Goal: Task Accomplishment & Management: Manage account settings

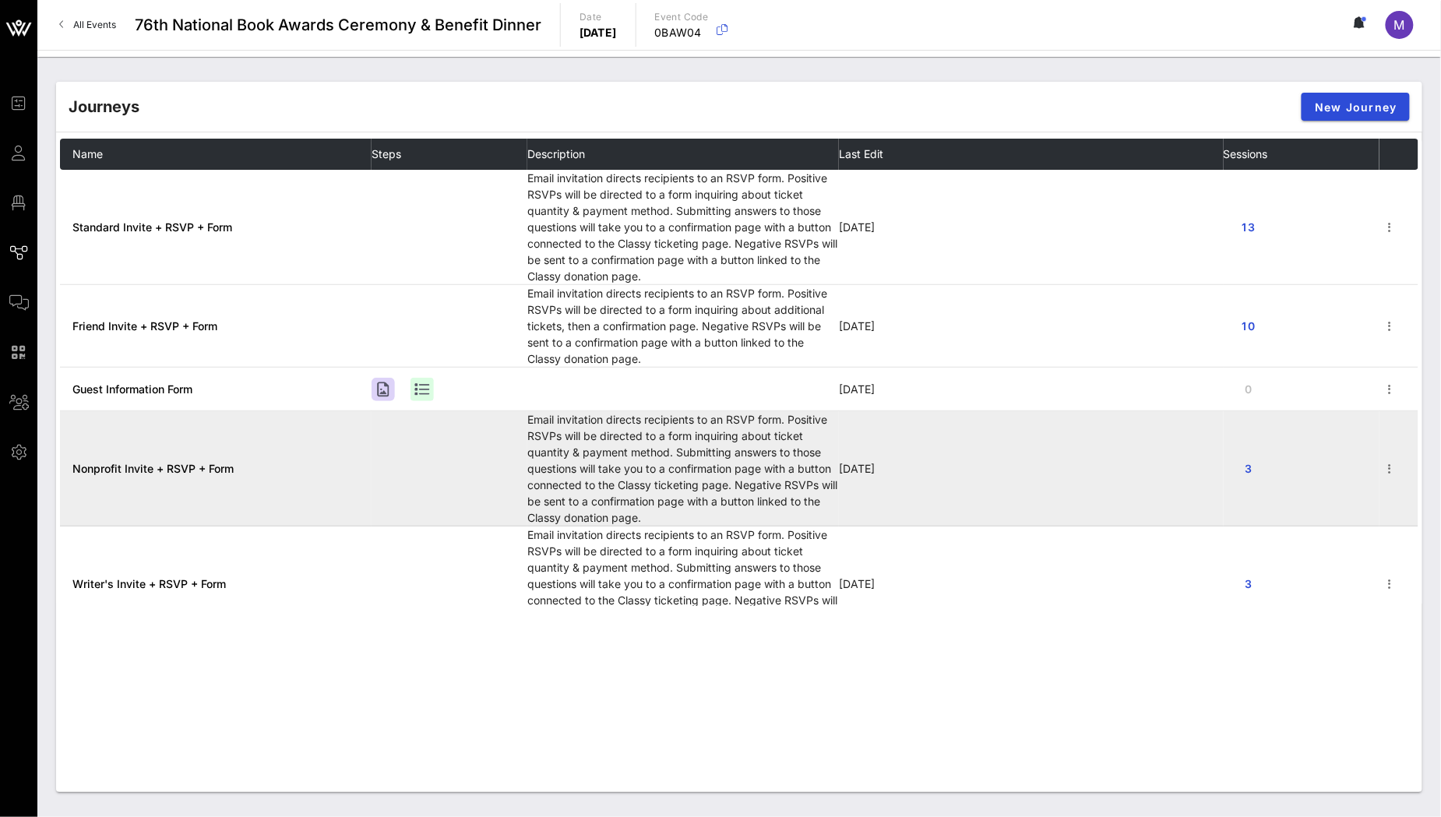
click at [175, 467] on span "Nonprofit Invite + RSVP + Form" at bounding box center [152, 468] width 161 height 13
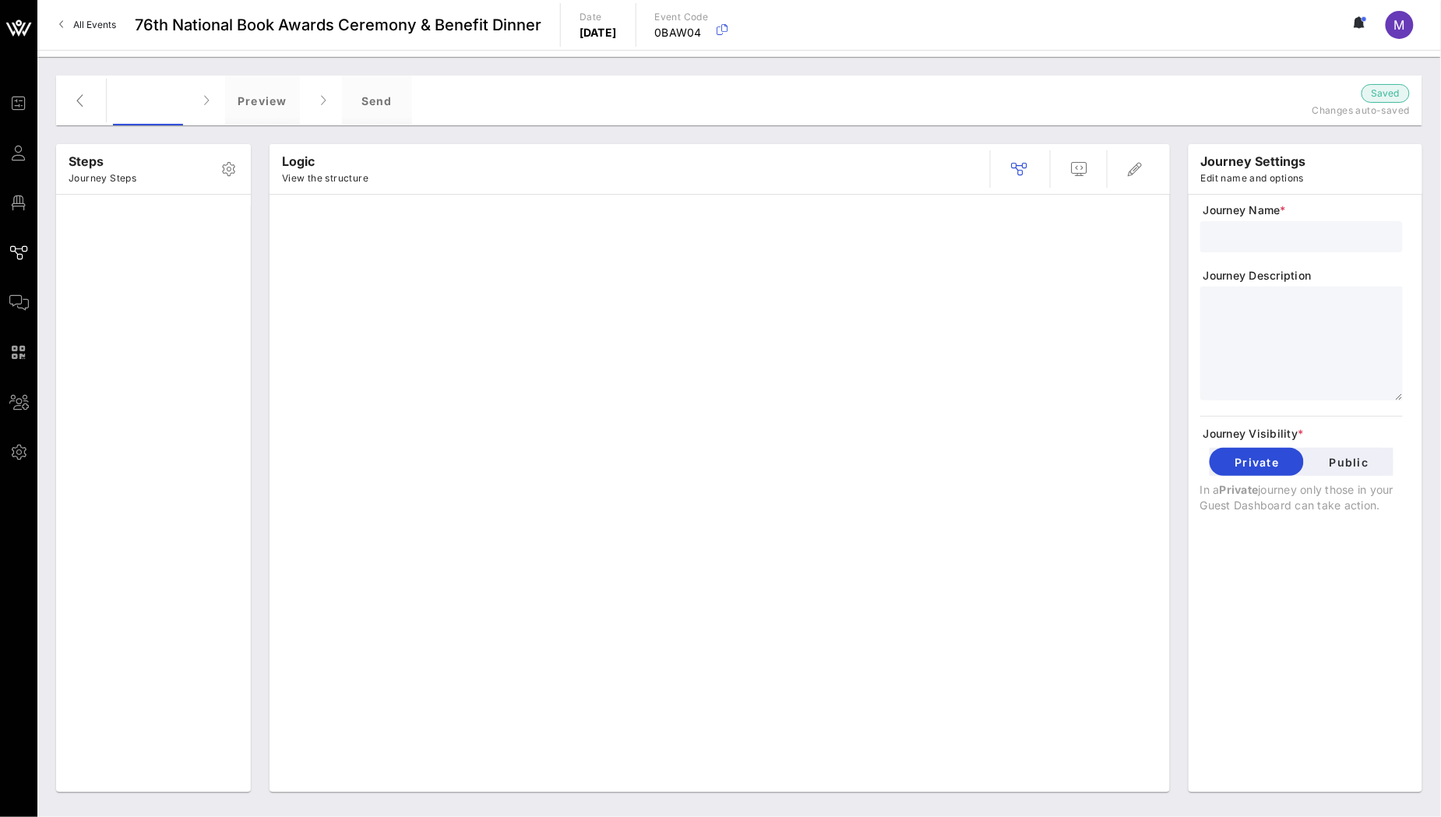
type input "Nonprofit Invite + RSVP + Form"
type textarea "**********"
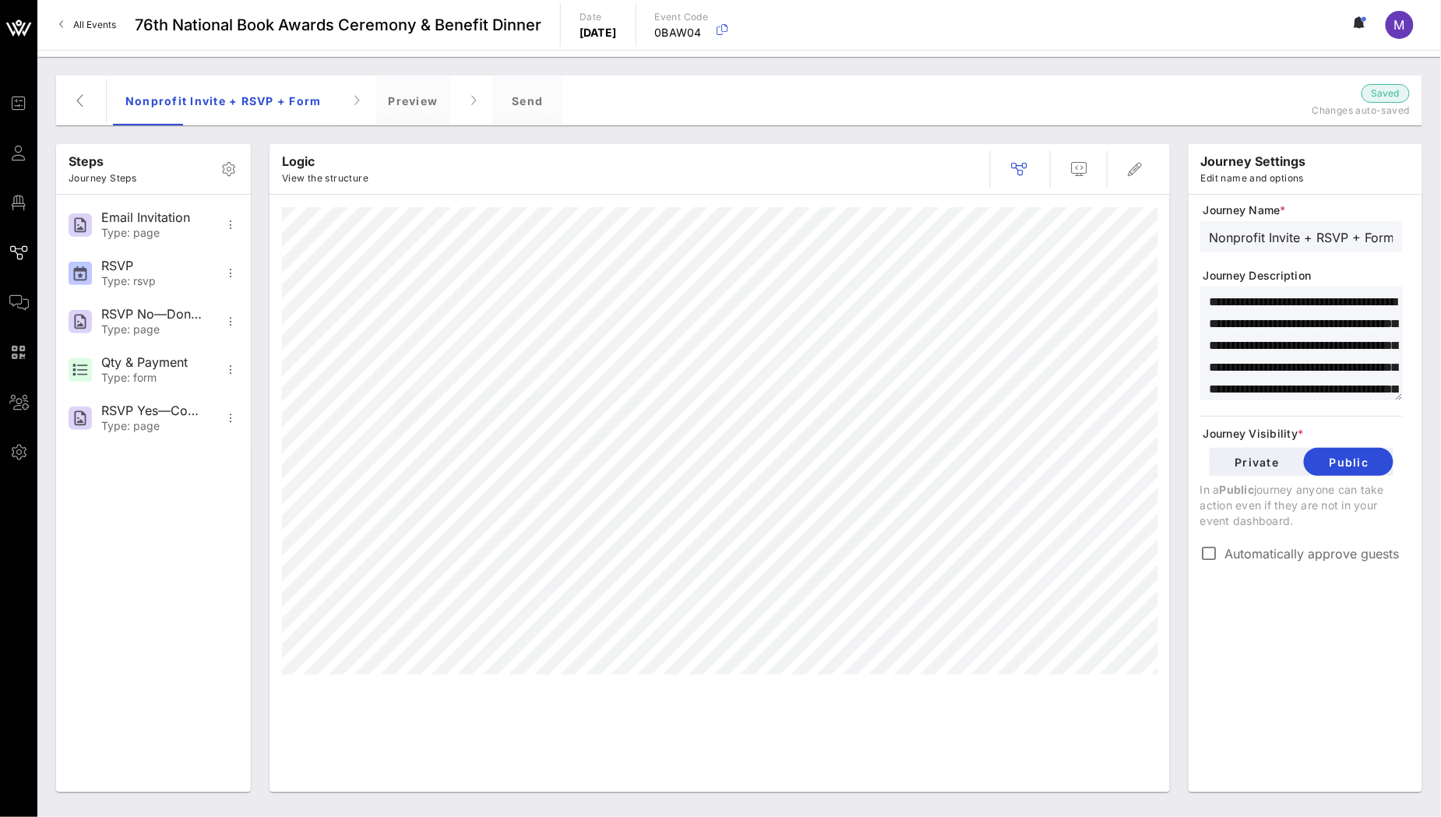
click at [1210, 233] on input "Nonprofit Invite + RSVP + Form" at bounding box center [1302, 237] width 184 height 20
type input "OLD Nonprofit Invite + RSVP + Form"
click at [1298, 644] on div "**********" at bounding box center [1305, 501] width 210 height 597
click at [83, 100] on icon "button" at bounding box center [81, 100] width 19 height 19
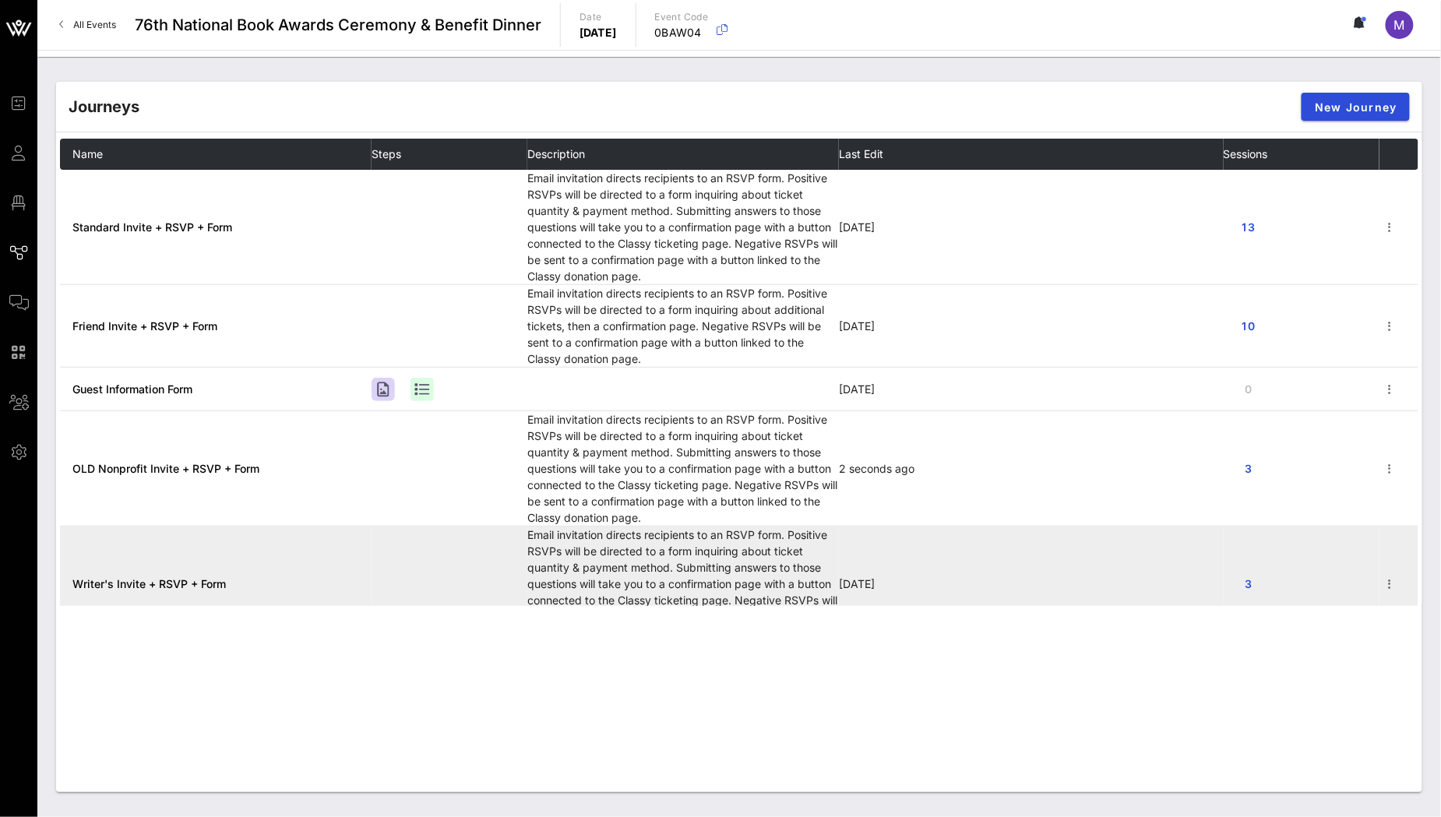
click at [178, 588] on span "Writer's Invite + RSVP + Form" at bounding box center [148, 583] width 153 height 13
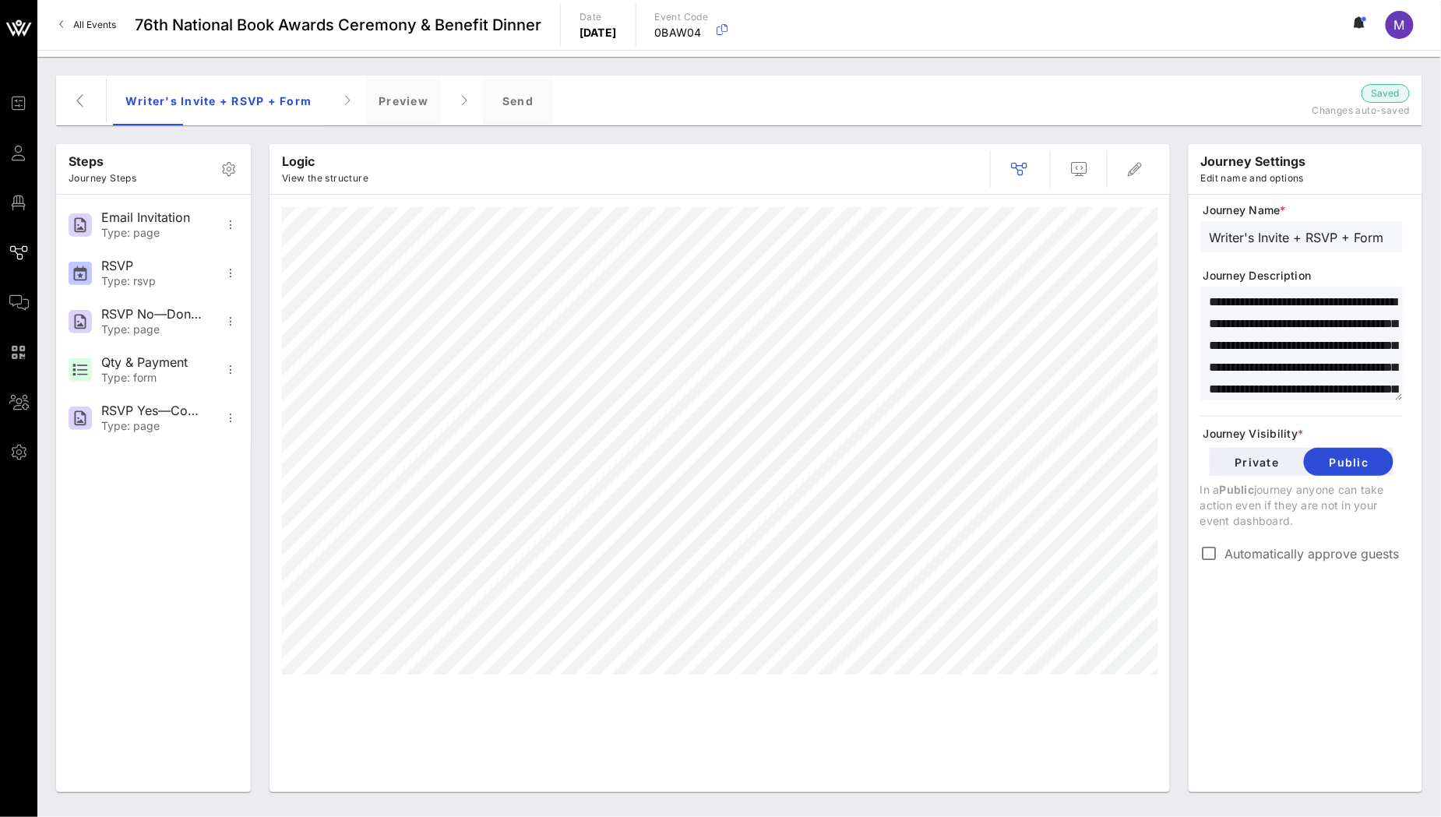
click at [1217, 235] on input "Writer's Invite + RSVP + Form" at bounding box center [1302, 237] width 184 height 20
type input "OLD Writer's Invite + RSVP + Form"
click at [1178, 97] on div "Writer's Invite + RSVP + Form Preview Send" at bounding box center [664, 101] width 1102 height 50
click at [79, 107] on icon "button" at bounding box center [81, 100] width 19 height 19
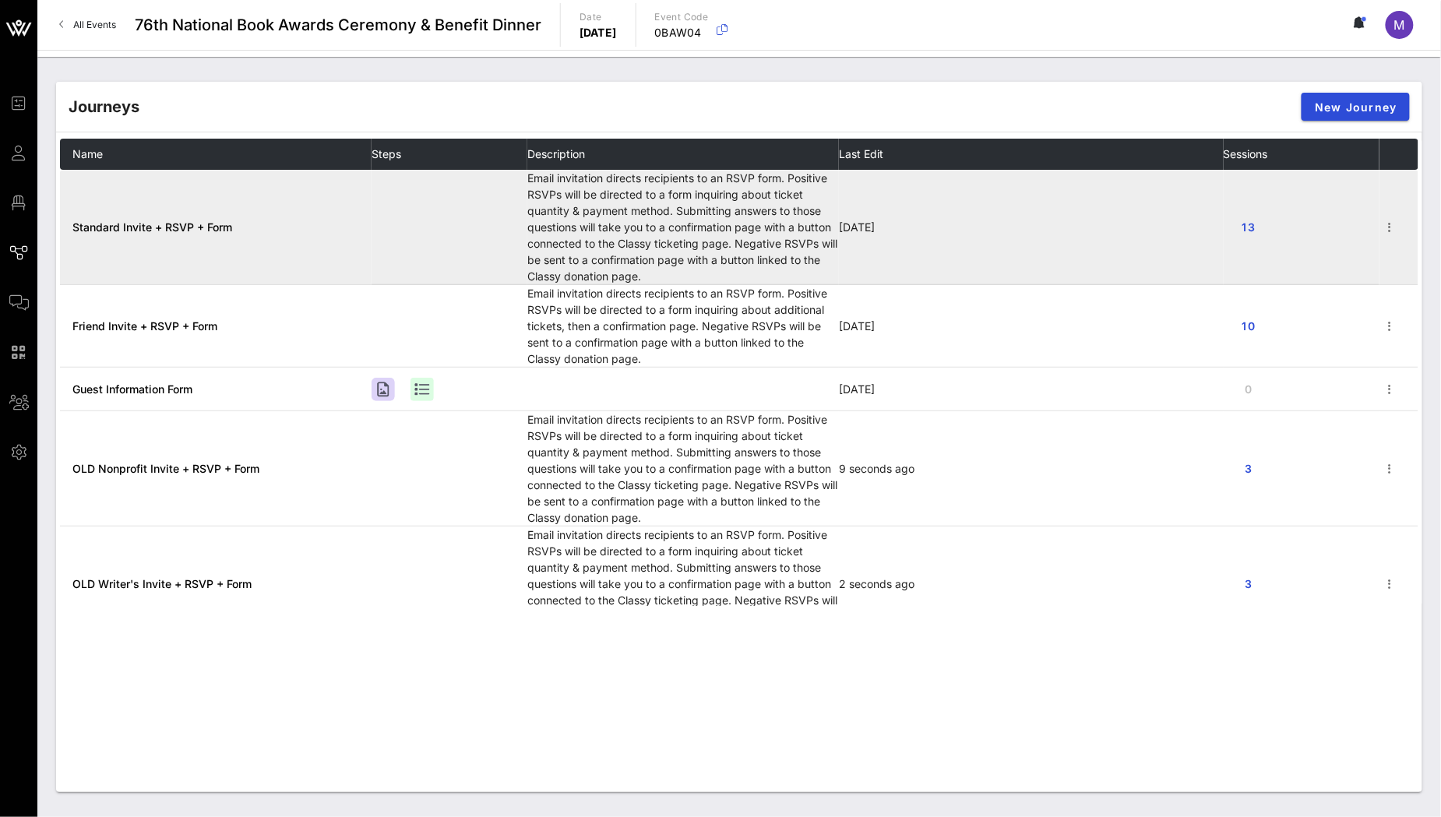
click at [196, 227] on span "Standard Invite + RSVP + Form" at bounding box center [152, 226] width 160 height 13
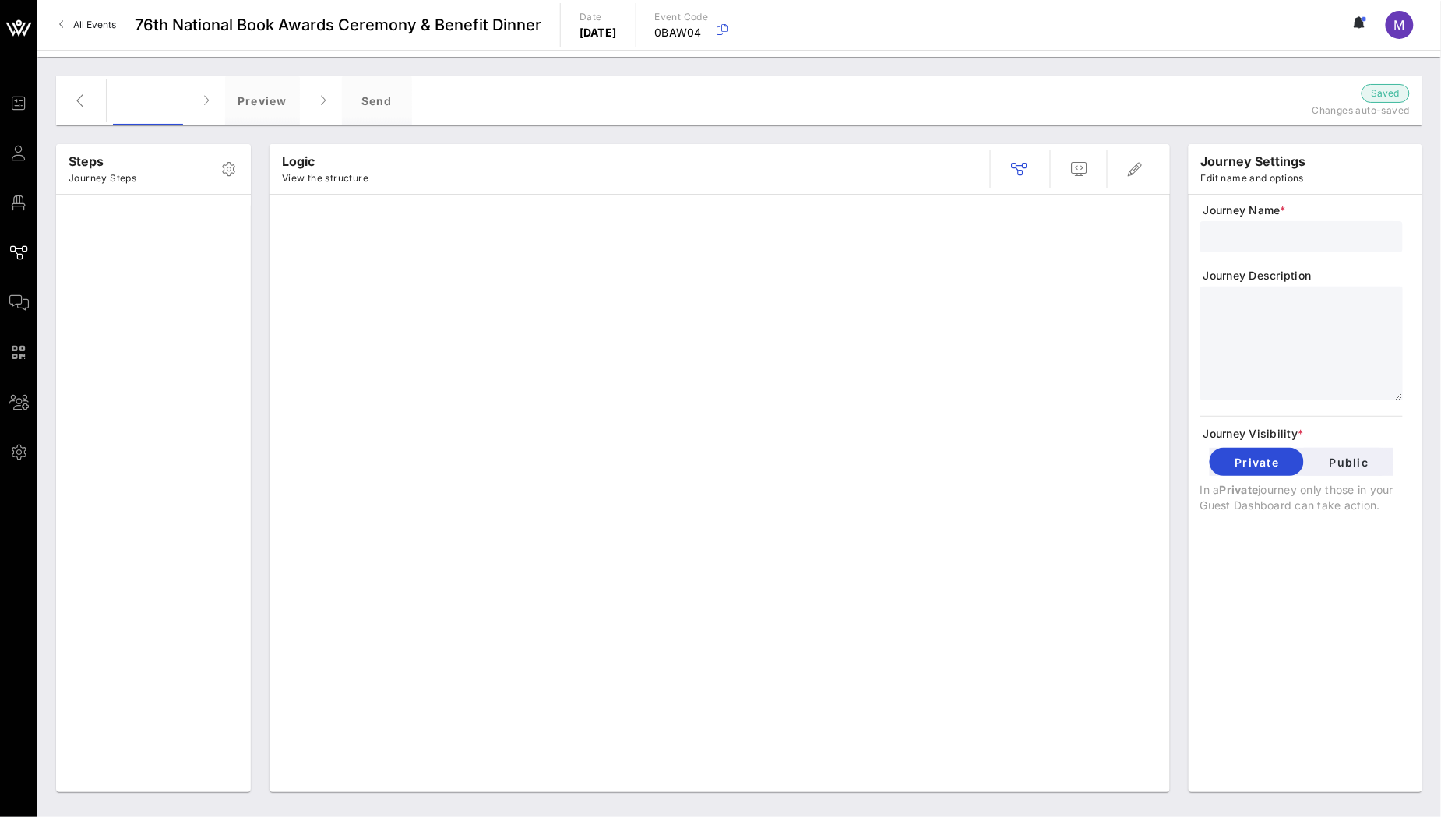
type input "Standard Invite + RSVP + Form"
type textarea "**********"
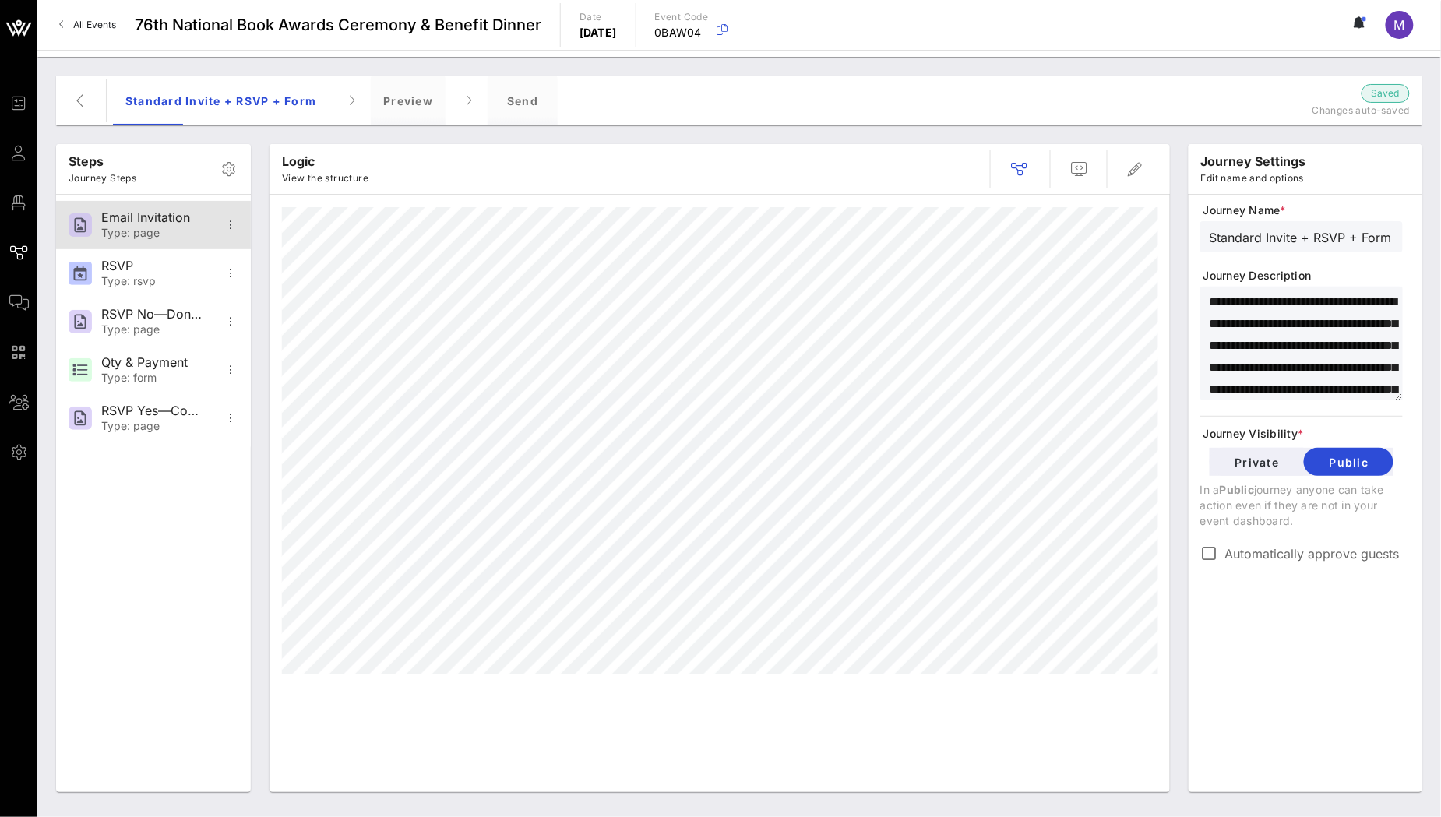
click at [143, 231] on div "Type: page" at bounding box center [152, 233] width 103 height 13
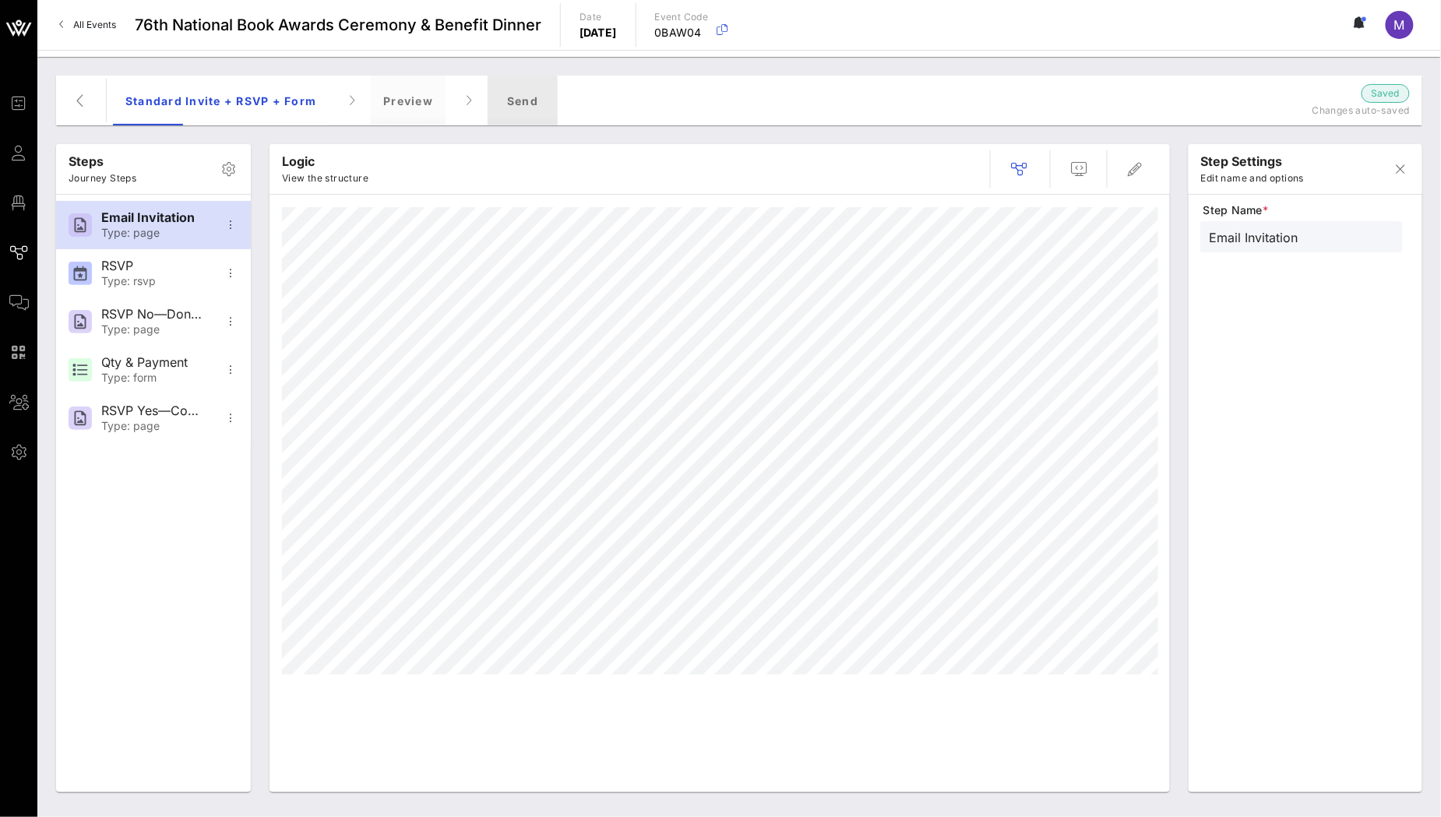
click at [518, 86] on div "Send" at bounding box center [523, 101] width 70 height 50
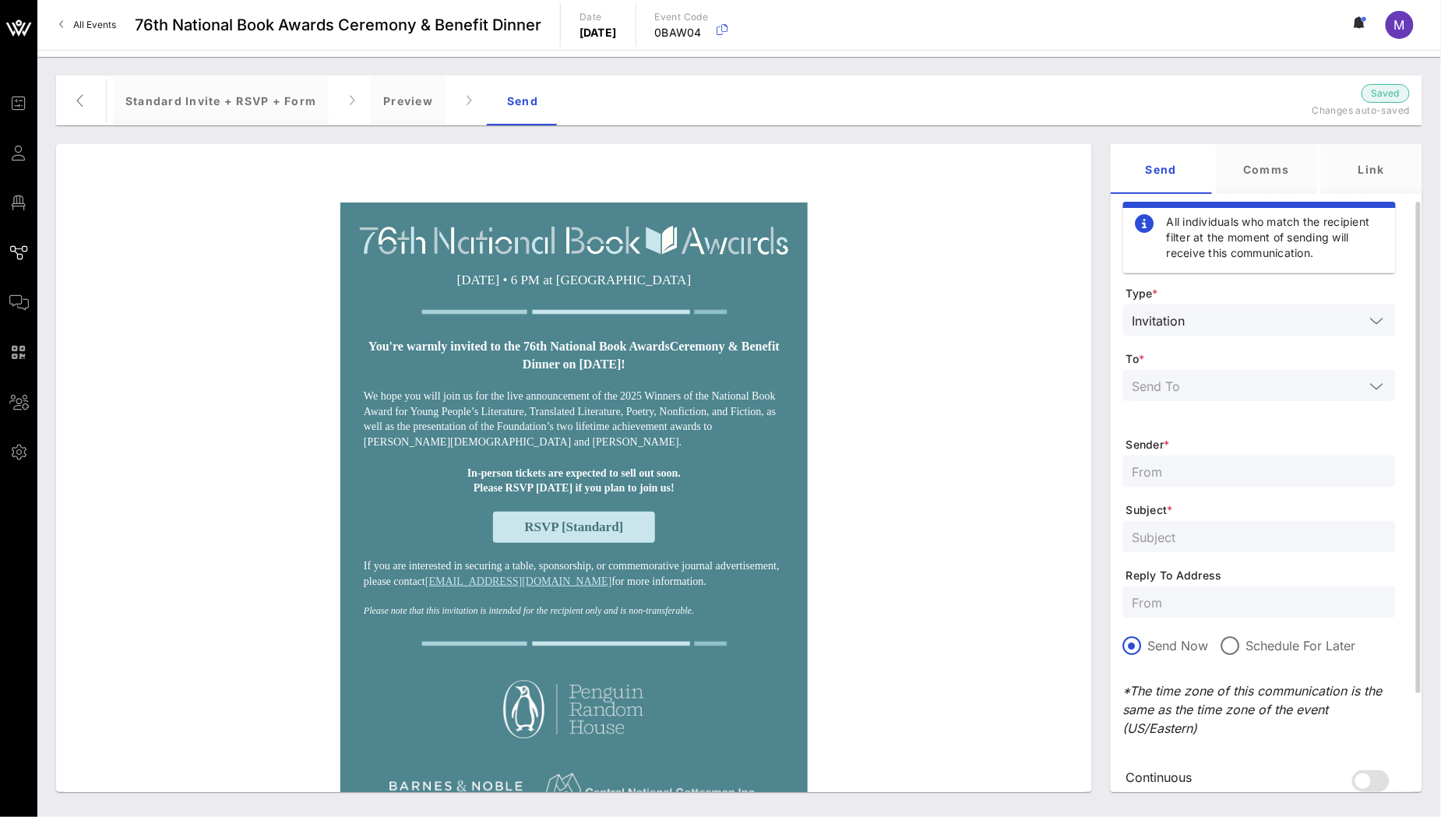
click at [1180, 387] on input "text" at bounding box center [1249, 385] width 232 height 20
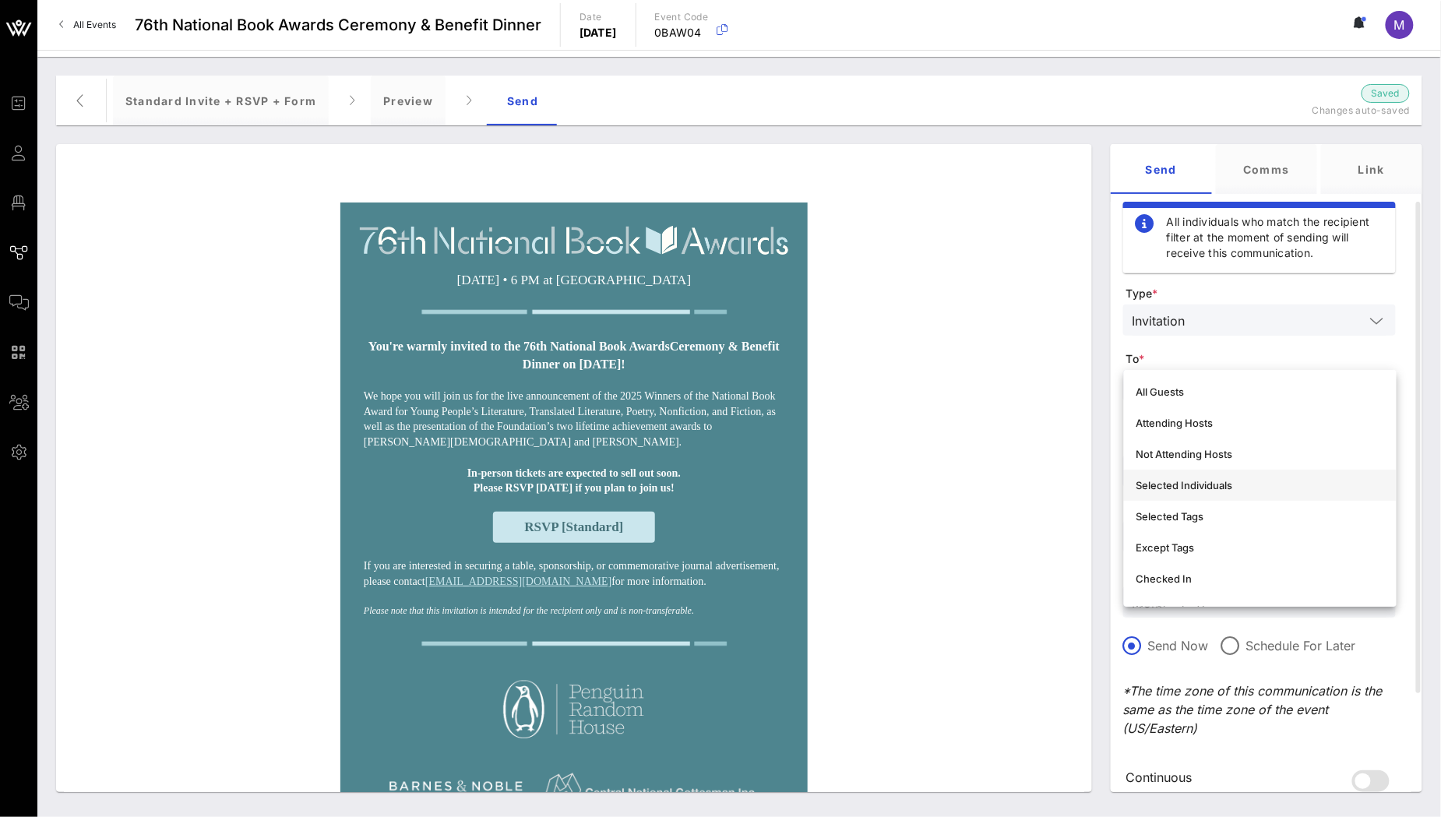
click at [1254, 481] on div "Selected Individuals" at bounding box center [1260, 485] width 248 height 12
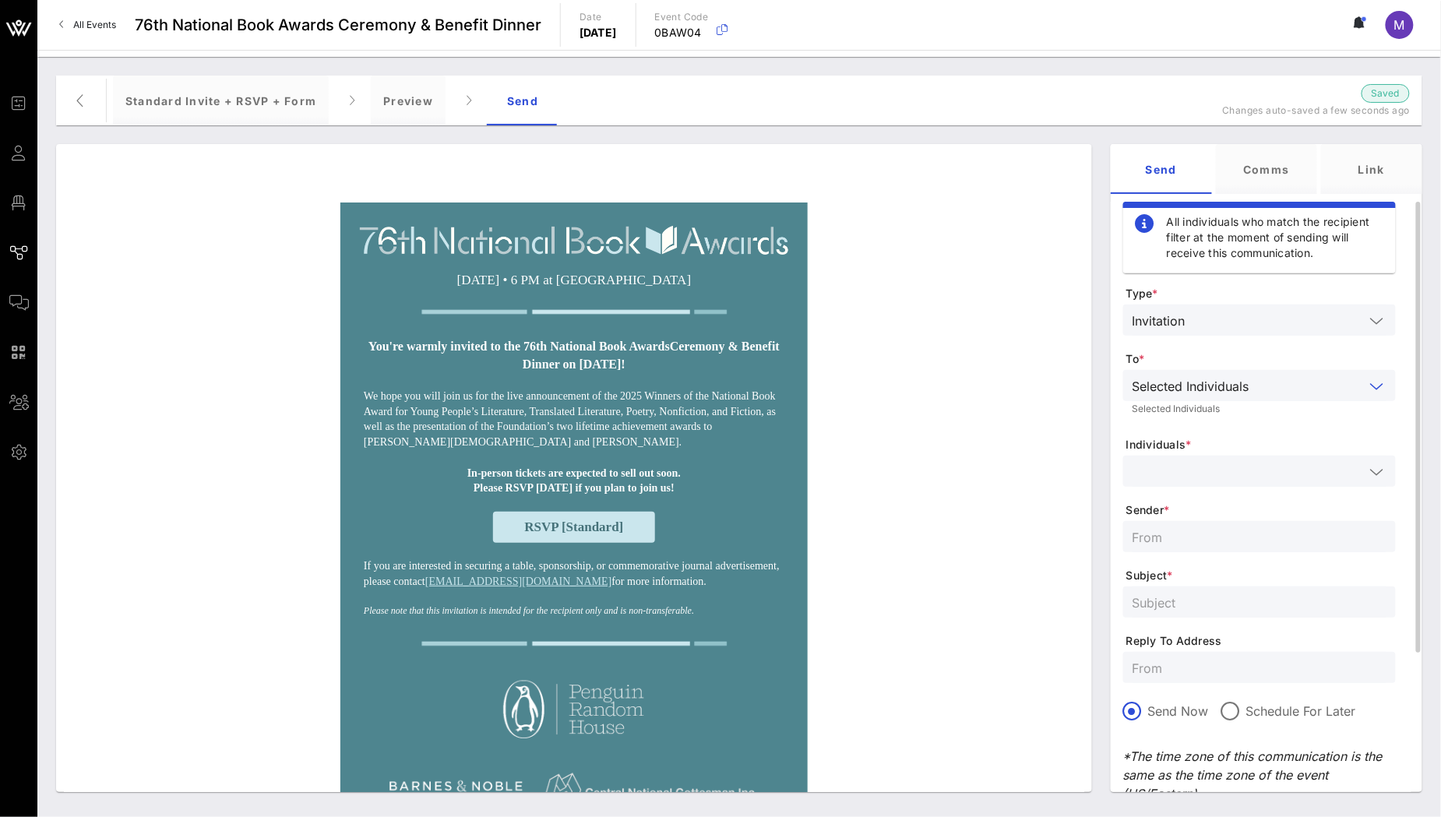
click at [1228, 467] on input "text" at bounding box center [1249, 471] width 232 height 20
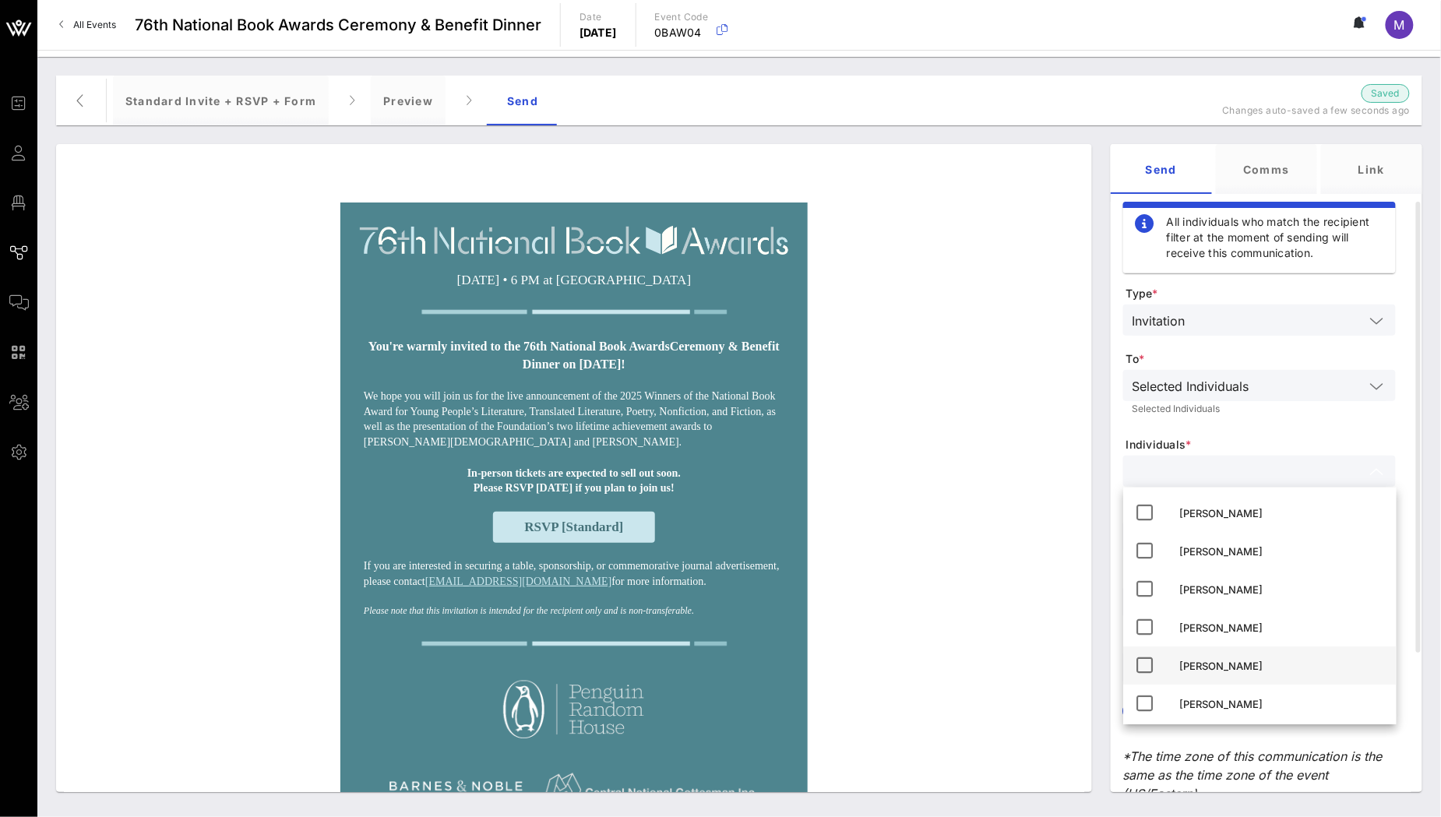
click at [1231, 668] on div "Madeleine Shelton" at bounding box center [1282, 666] width 204 height 12
click at [1307, 432] on form "Type * Invitation To * Selected Individuals Selected Individuals Individuals * …" at bounding box center [1259, 593] width 273 height 614
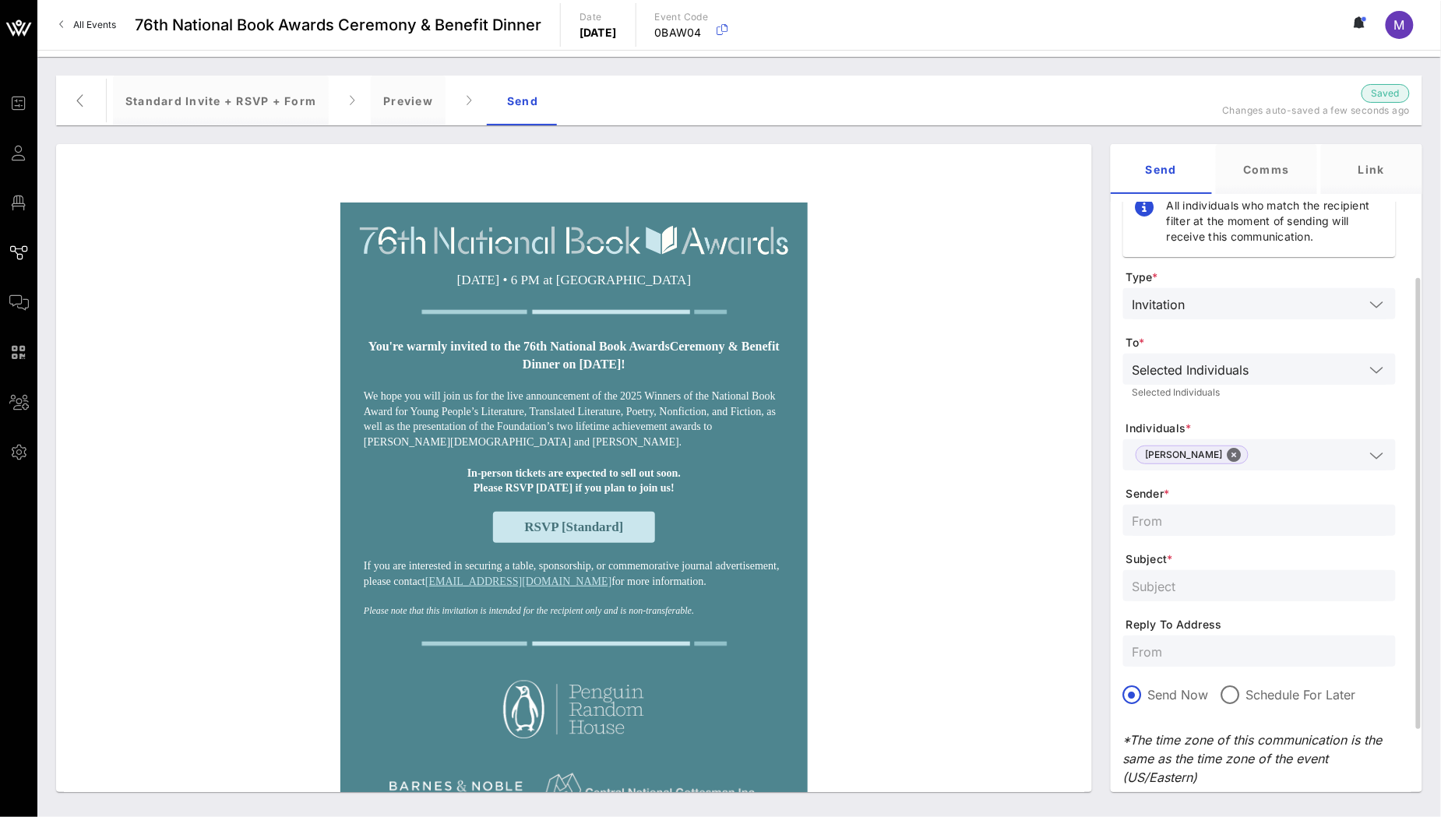
scroll to position [53, 0]
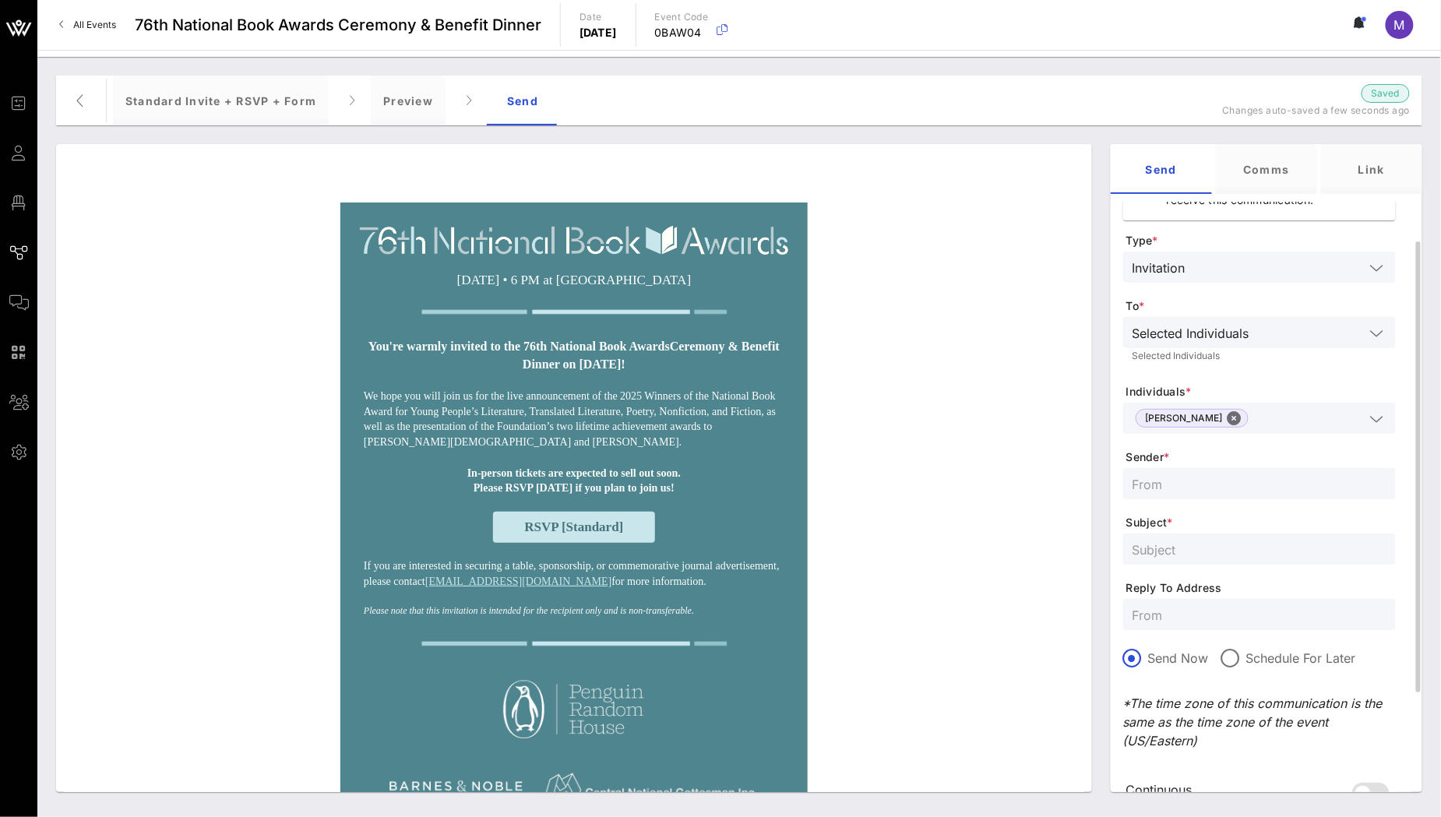
click at [1171, 481] on input "text" at bounding box center [1260, 484] width 254 height 20
type input "National Book Foundation"
click at [1210, 556] on input "text" at bounding box center [1260, 549] width 254 height 20
type input "You're invited to the 76th National Book Awards!"
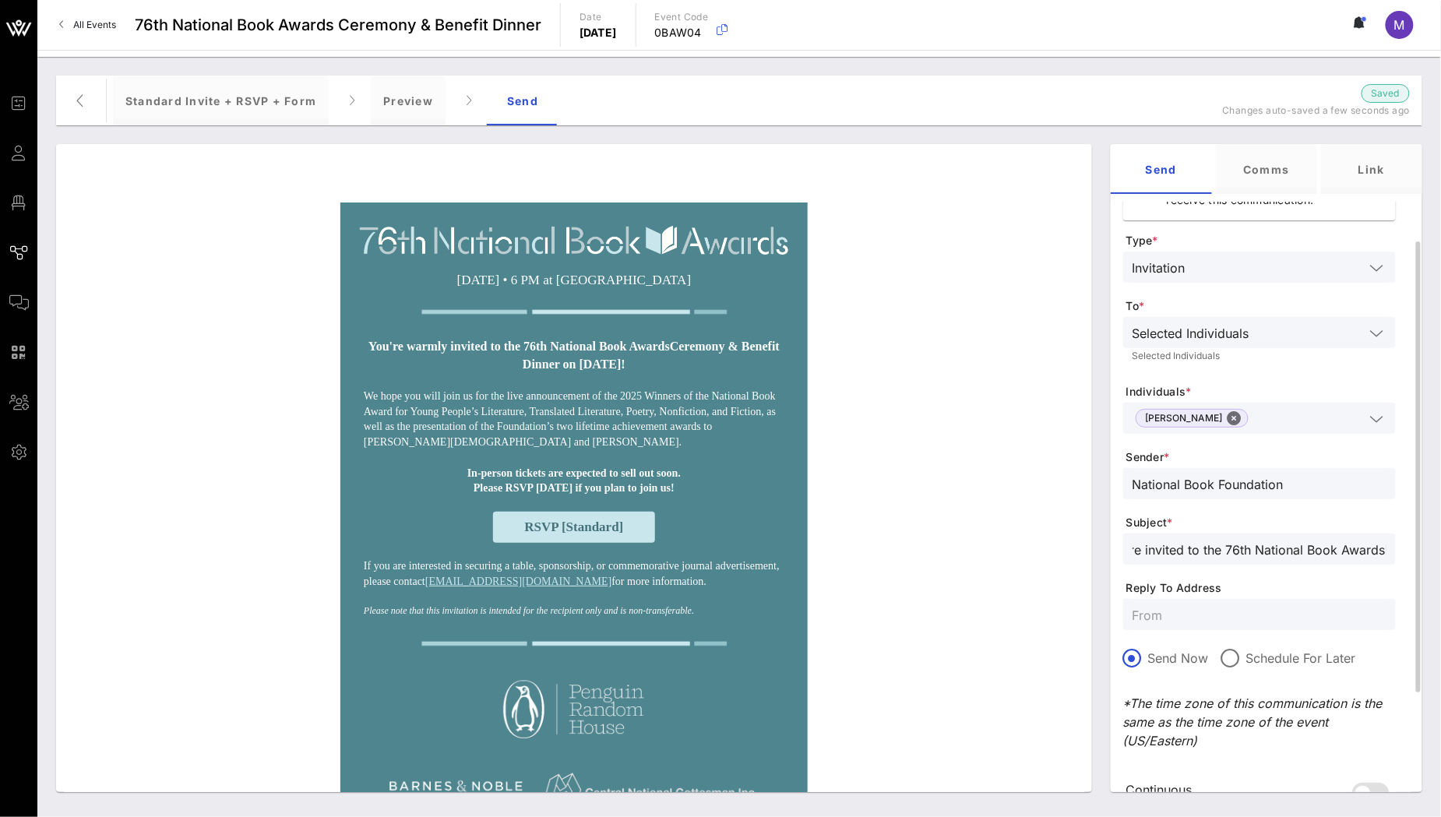
click at [1192, 611] on input "text" at bounding box center [1260, 614] width 254 height 20
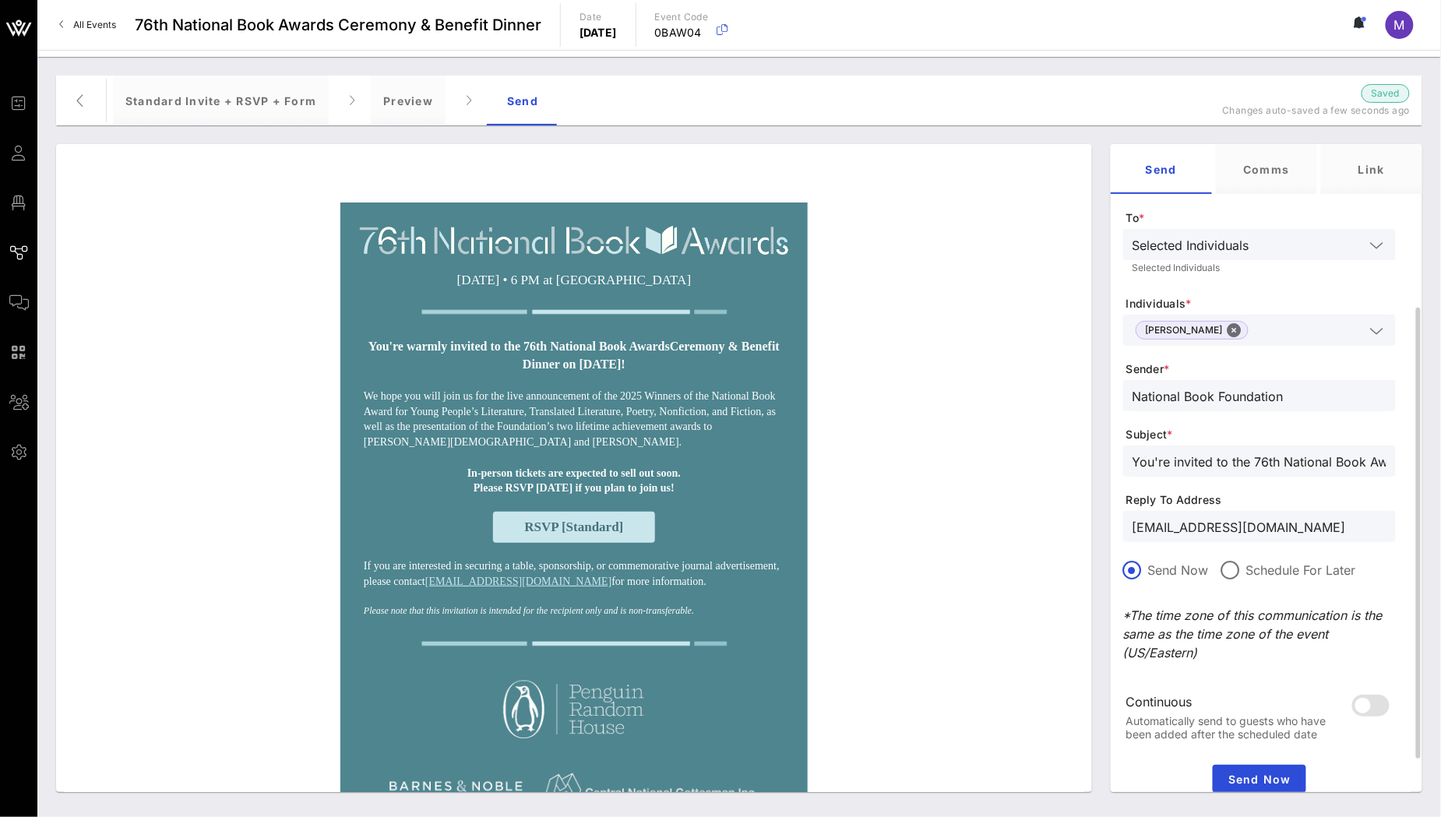
scroll to position [195, 0]
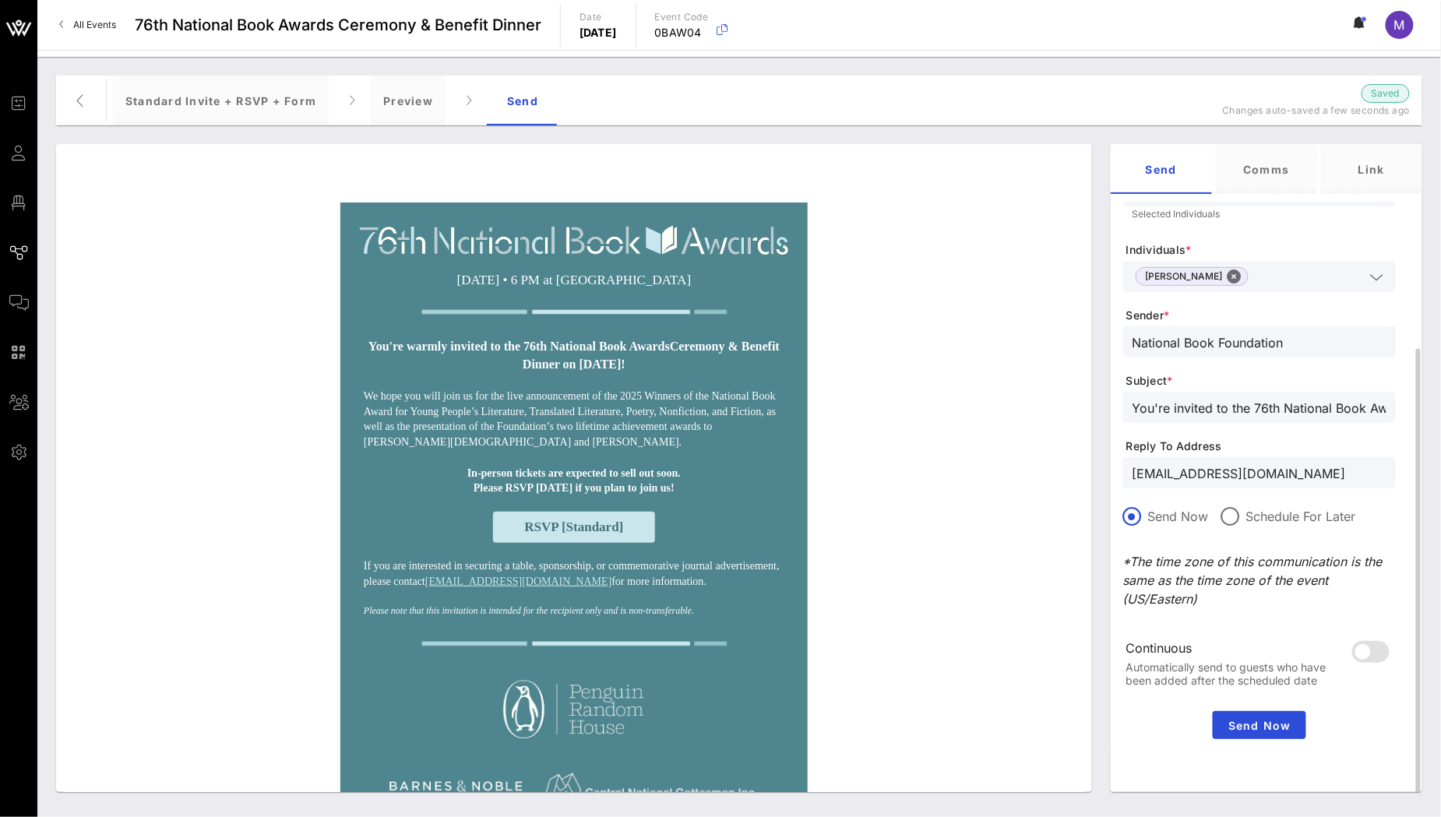
type input "[EMAIL_ADDRESS][DOMAIN_NAME]"
click at [1212, 620] on form "Type * Invitation To * Selected Individuals Selected Individuals Individuals * …" at bounding box center [1259, 398] width 273 height 614
click at [1236, 724] on span "Send Now" at bounding box center [1259, 725] width 81 height 13
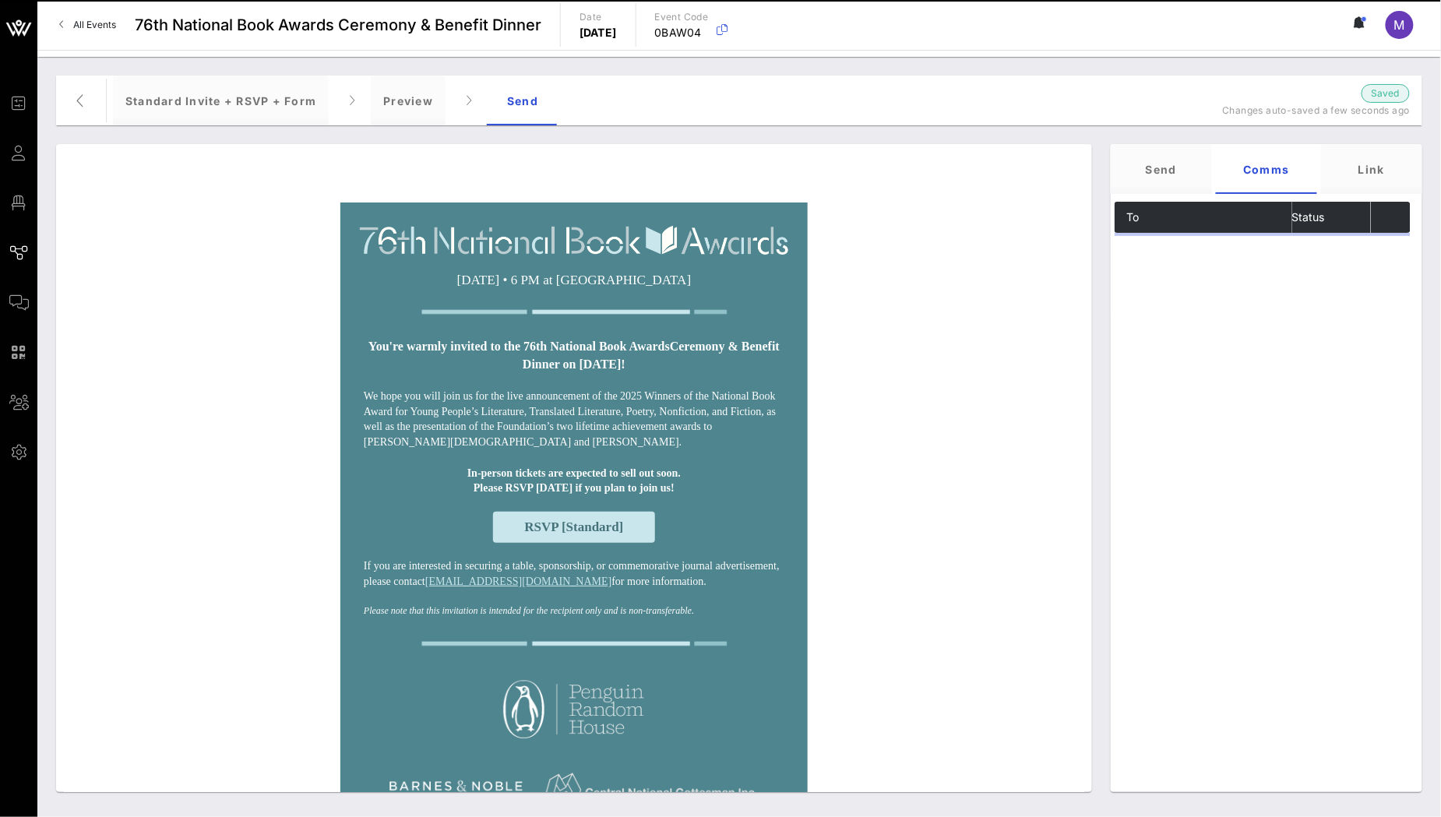
scroll to position [0, 0]
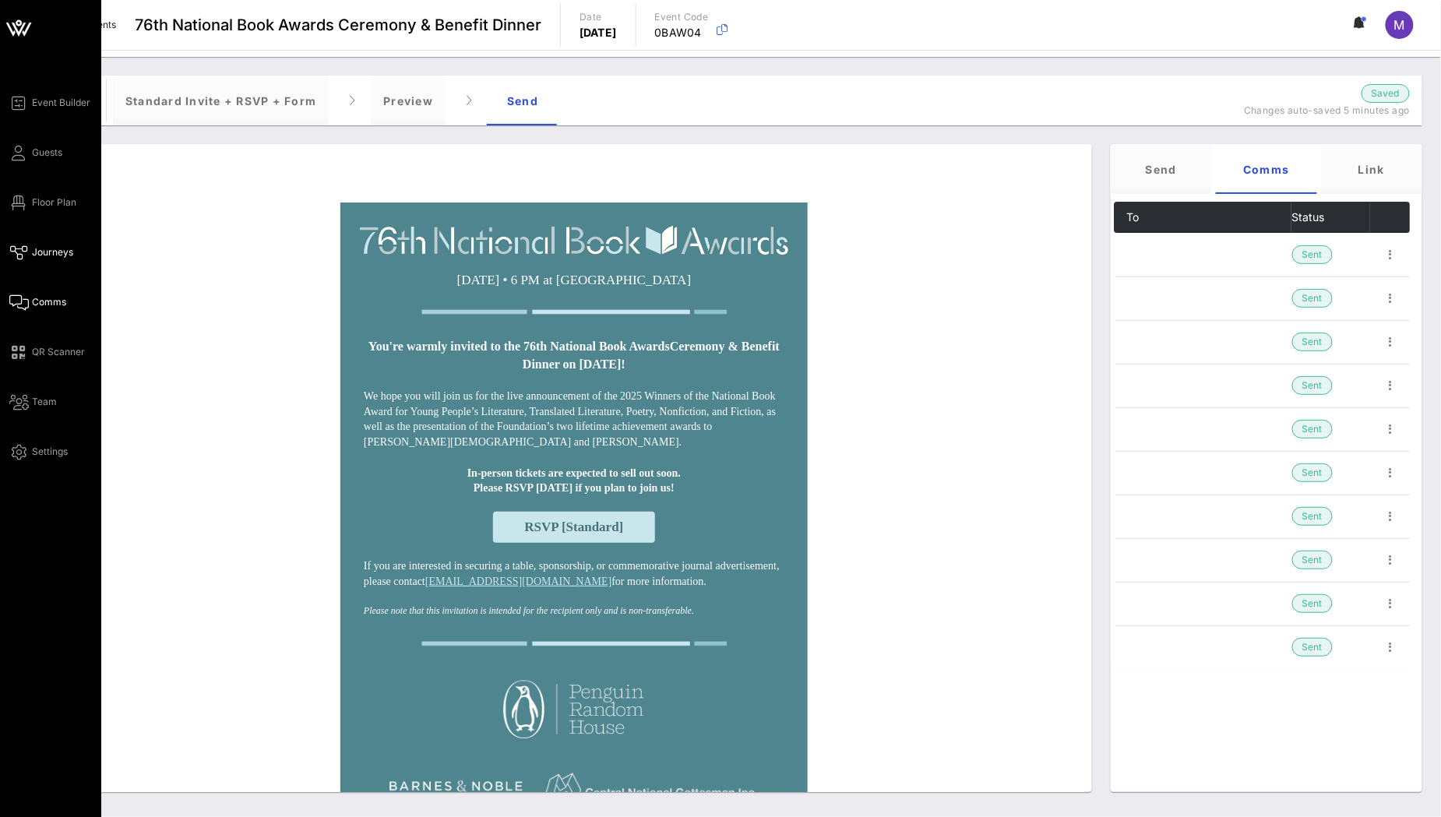
click at [53, 301] on span "Comms" at bounding box center [49, 302] width 34 height 14
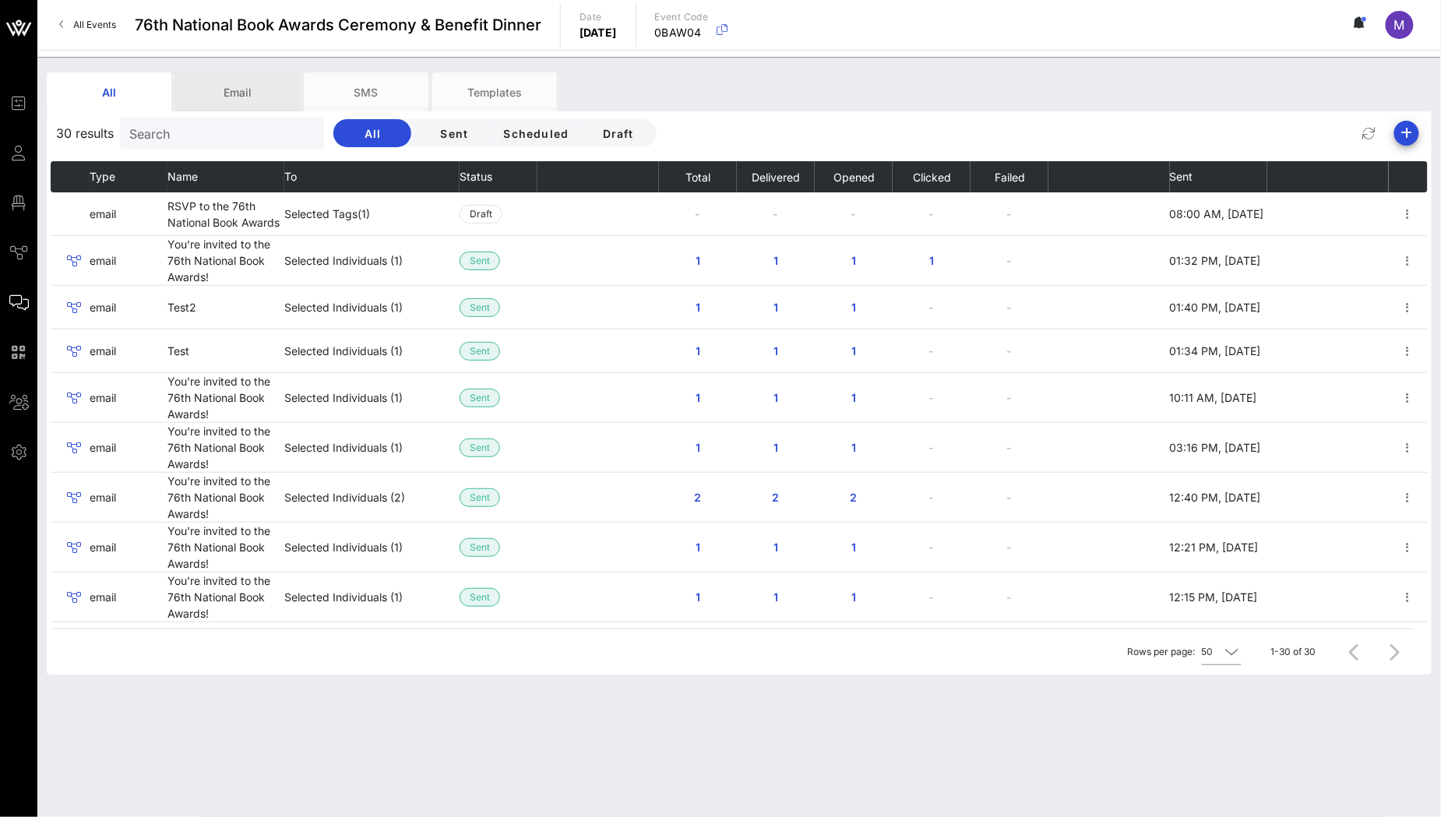
click at [218, 86] on div "Email" at bounding box center [237, 91] width 125 height 39
click at [1408, 139] on icon "button" at bounding box center [1406, 133] width 19 height 19
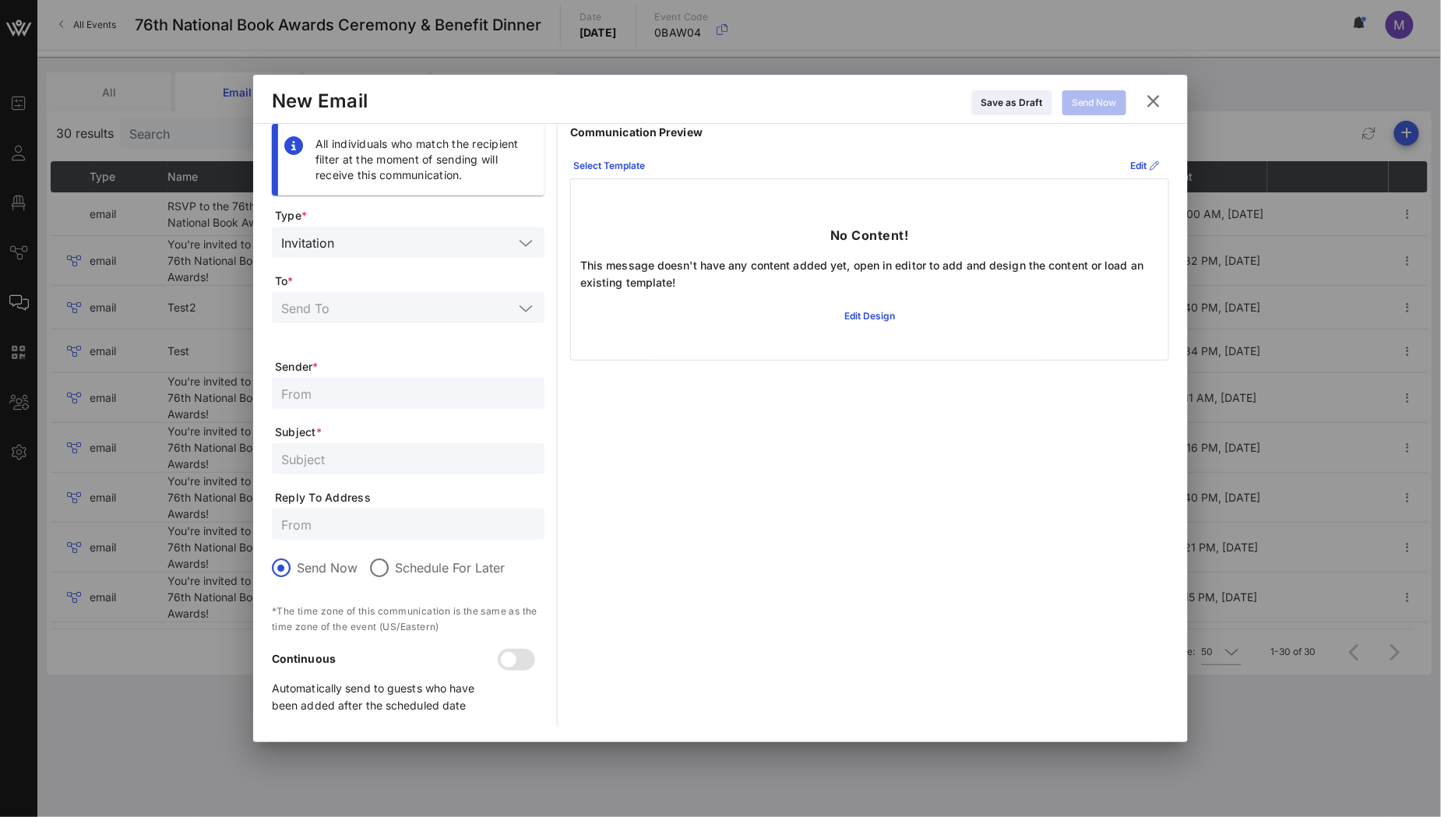
click at [497, 229] on div "Invitation" at bounding box center [408, 242] width 254 height 31
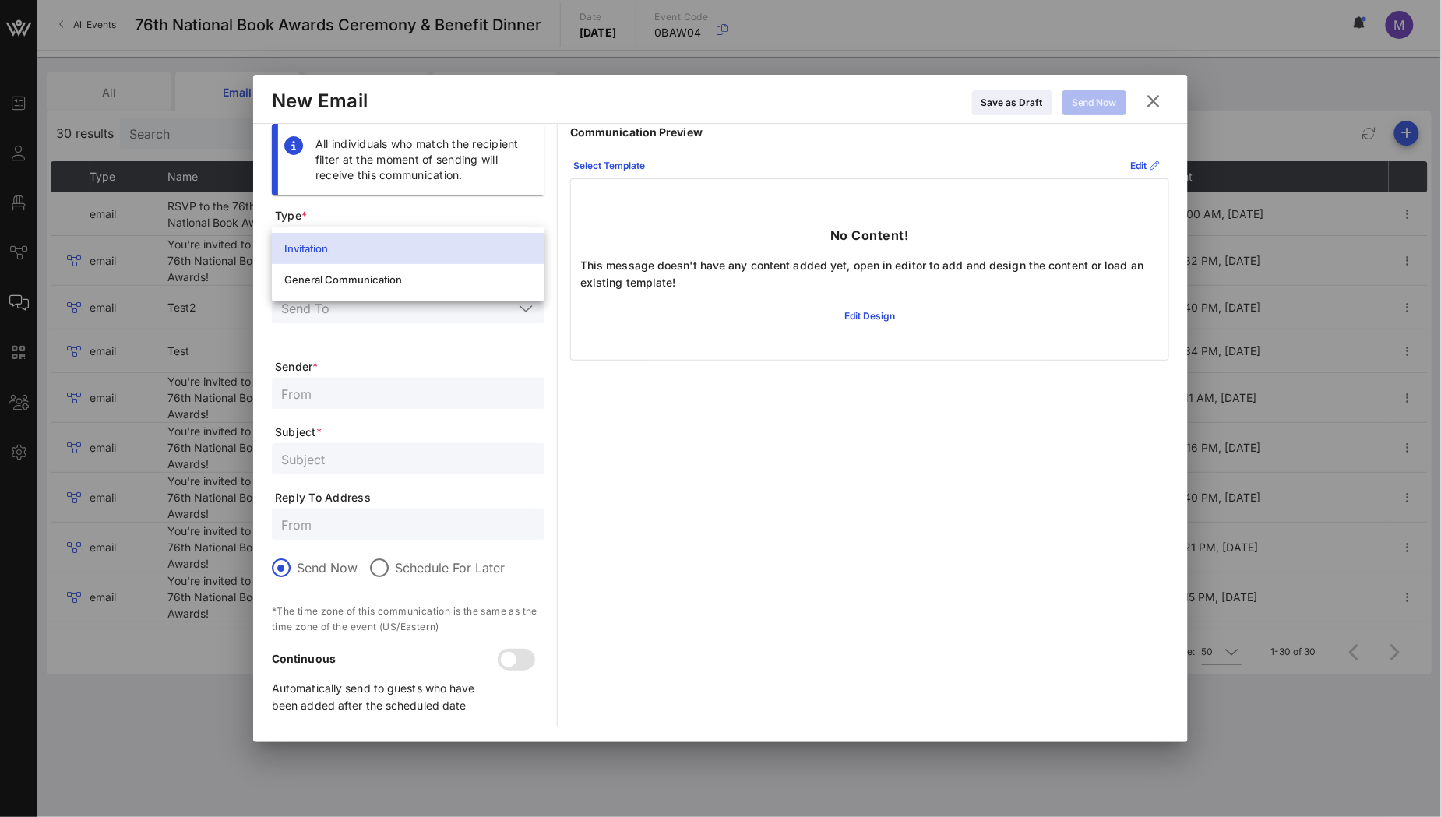
click at [502, 248] on div "Invitation" at bounding box center [408, 248] width 248 height 12
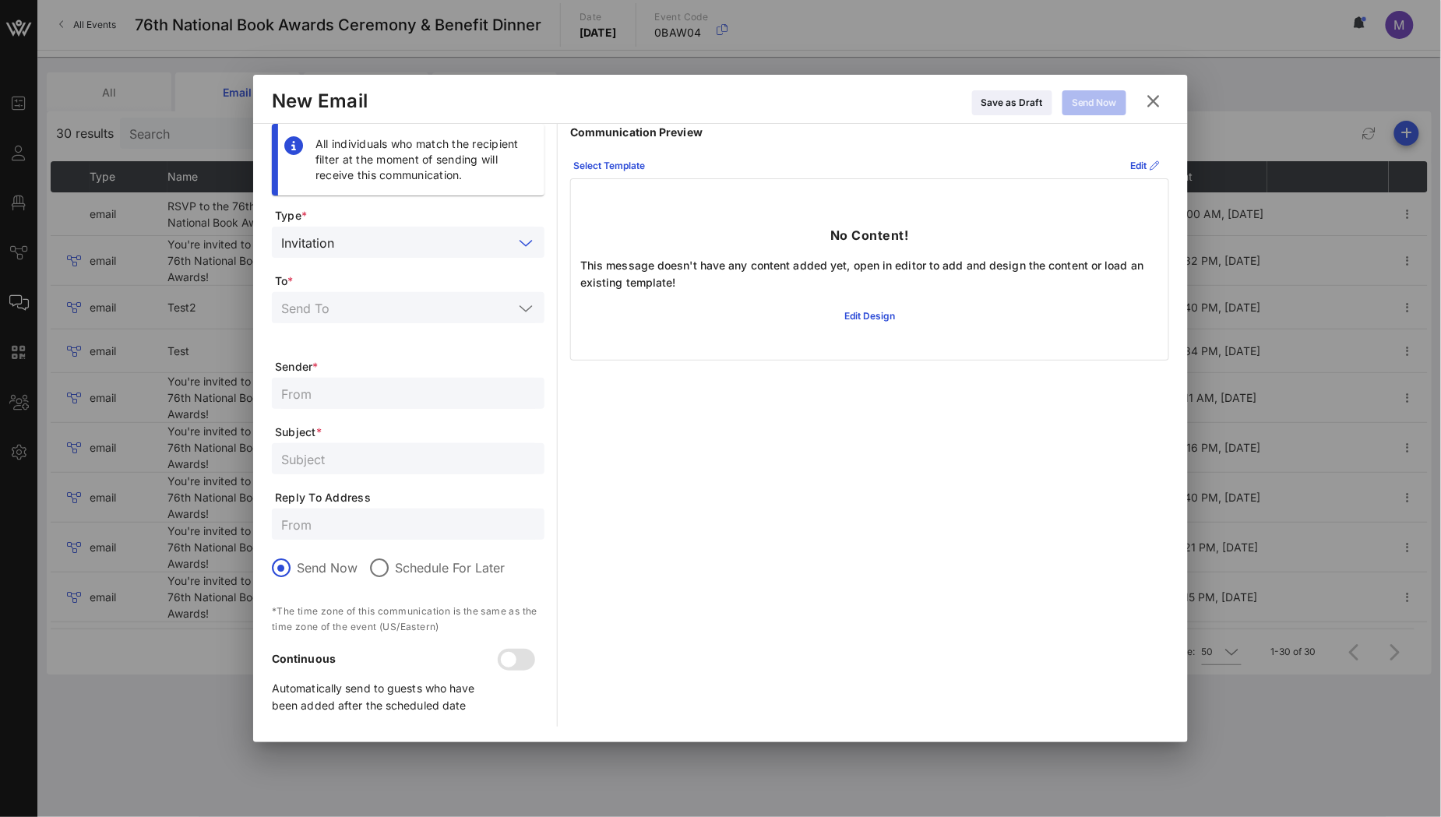
click at [499, 248] on input "text" at bounding box center [426, 242] width 173 height 20
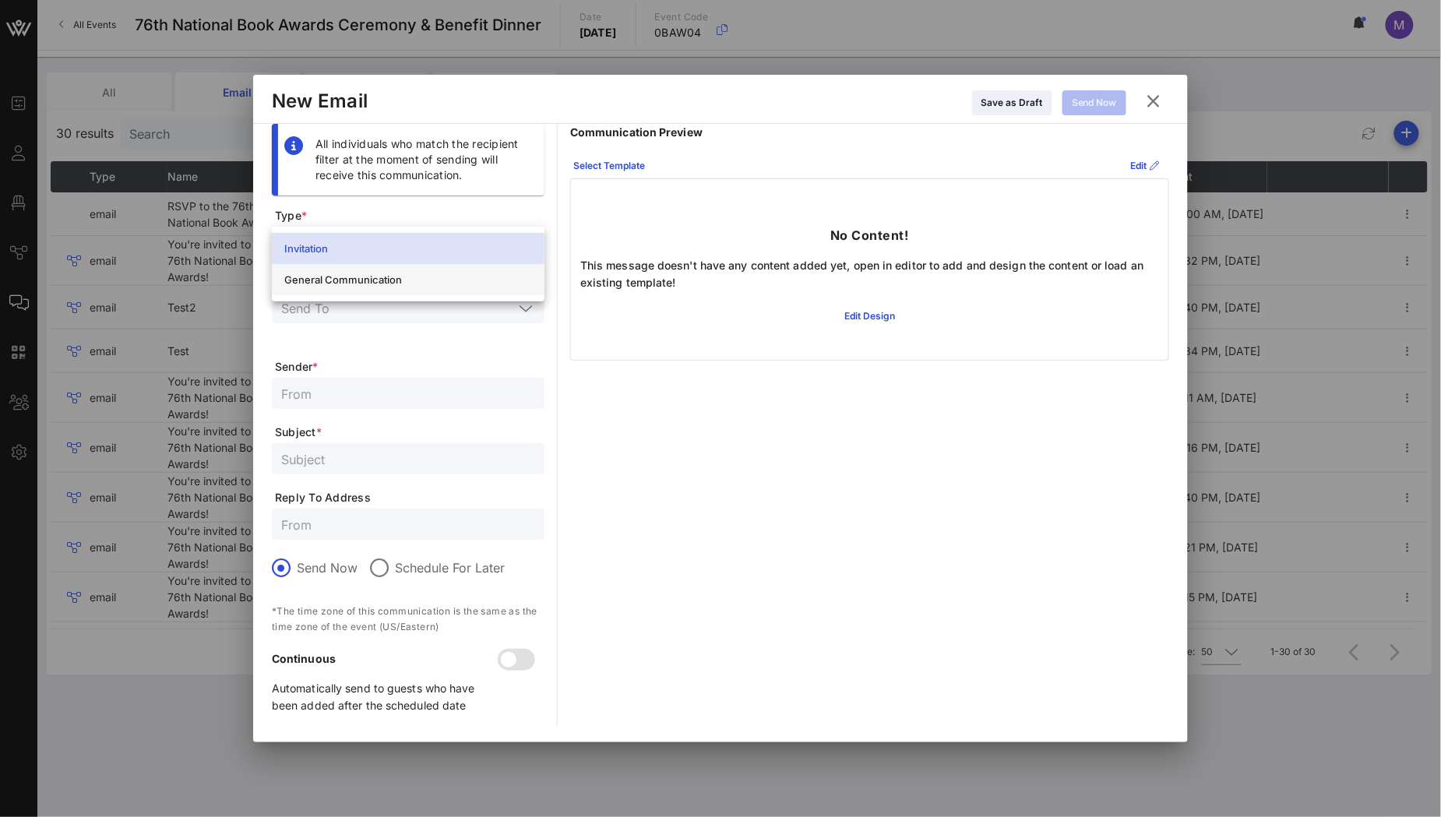
click at [442, 270] on div "General Communication" at bounding box center [408, 279] width 248 height 25
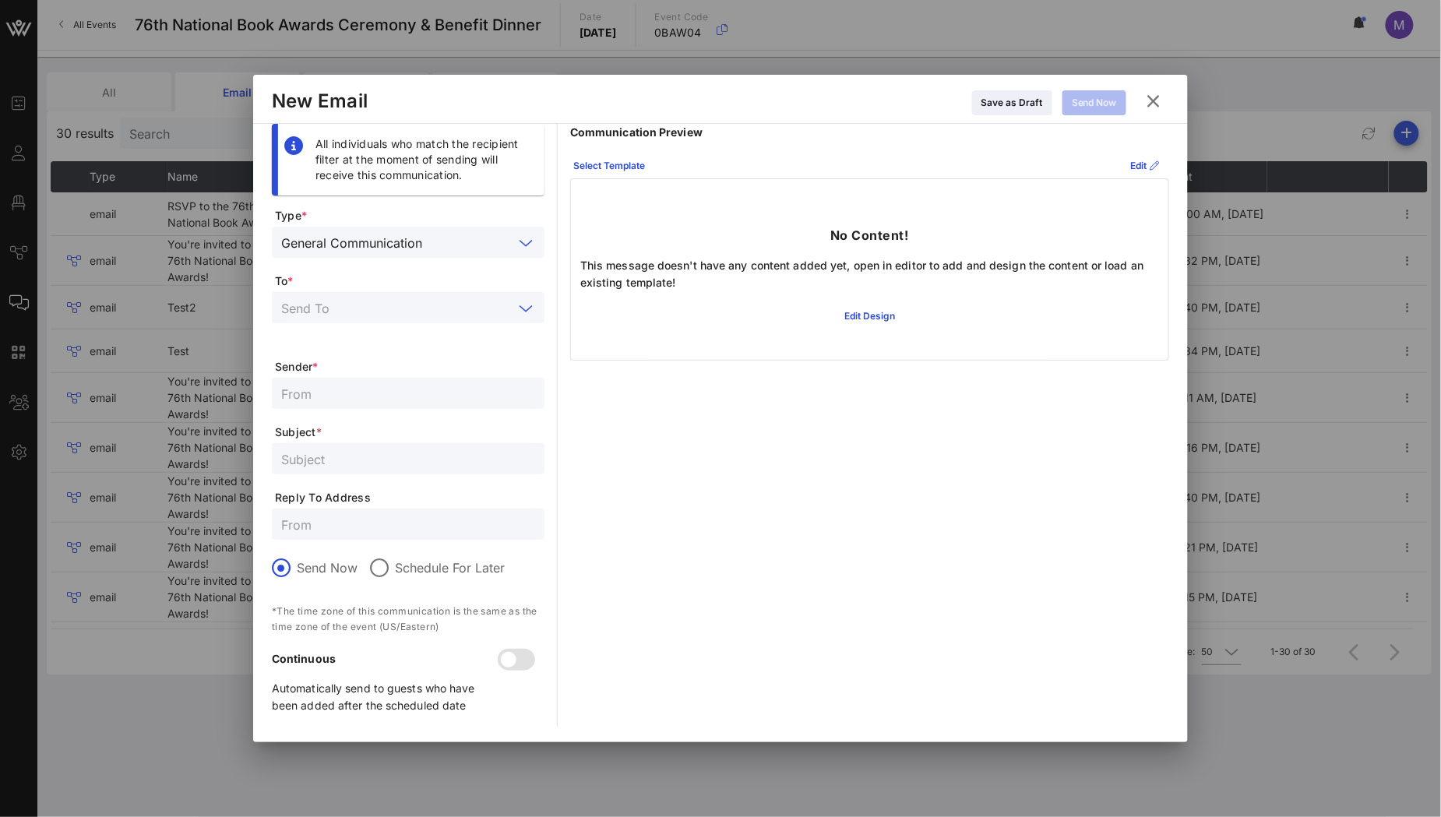
click at [407, 313] on input "text" at bounding box center [397, 308] width 232 height 20
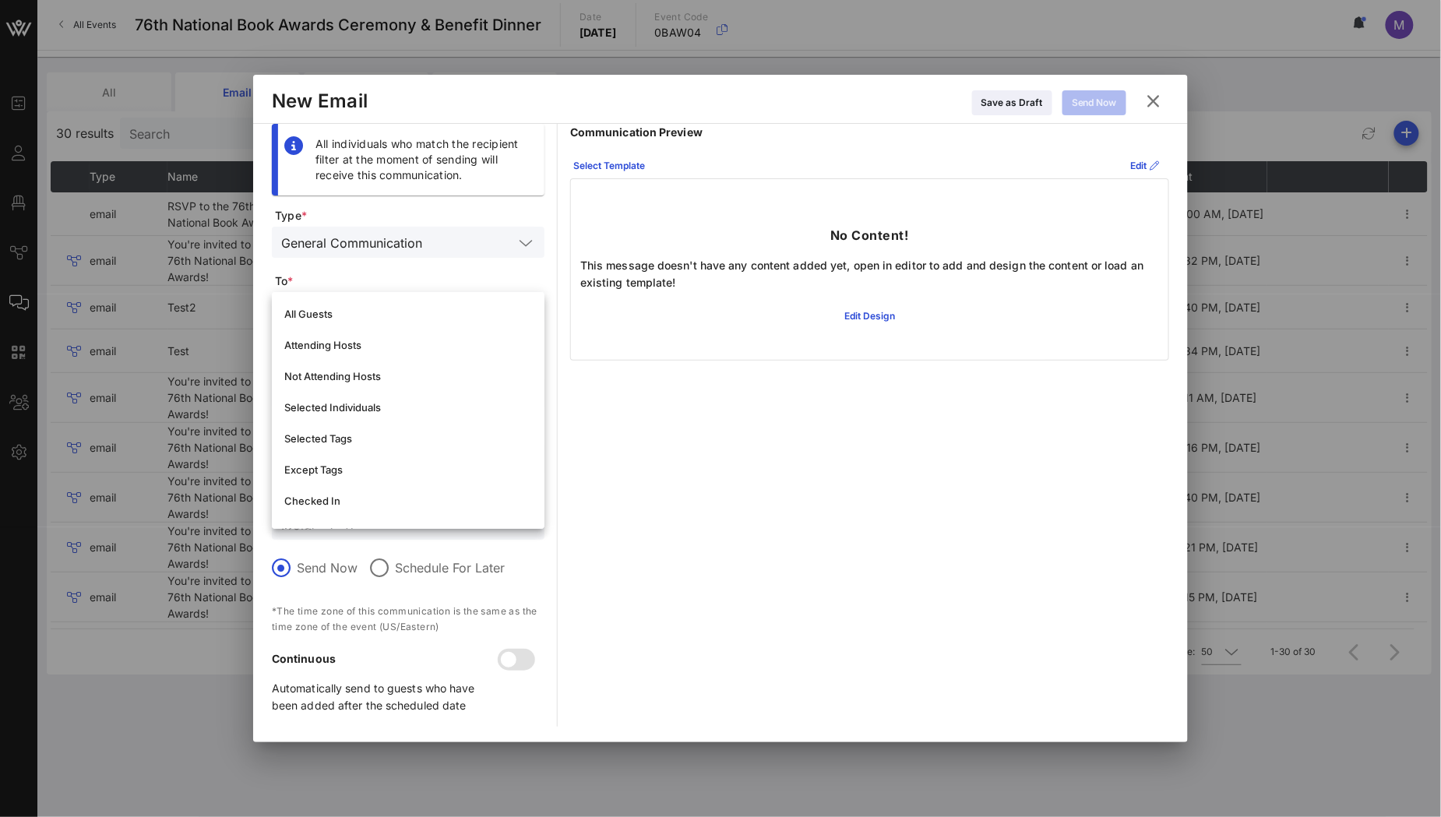
click at [411, 281] on span "To *" at bounding box center [410, 281] width 270 height 16
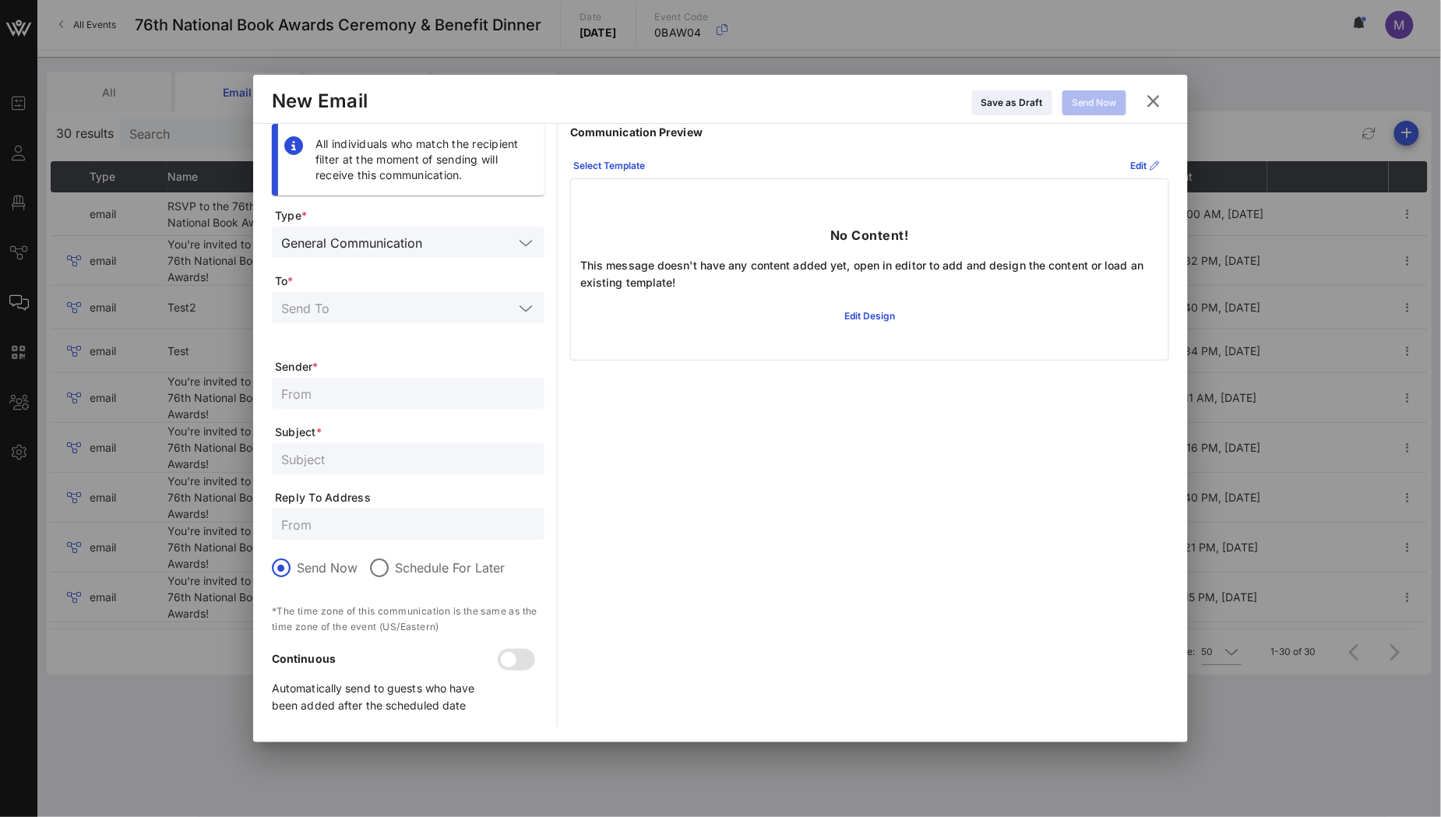
click at [514, 313] on div at bounding box center [524, 308] width 22 height 19
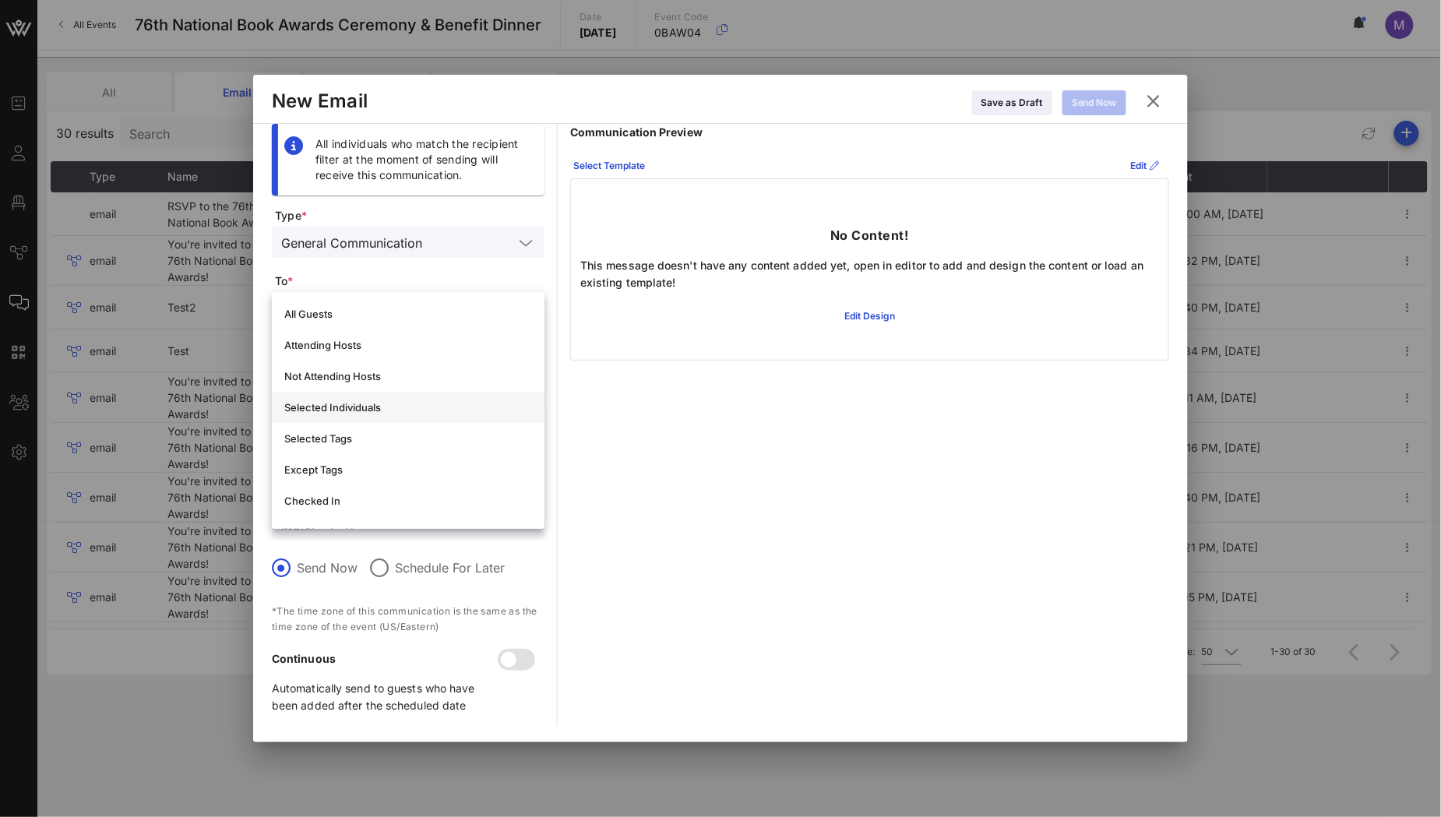
click at [431, 409] on div "Selected Individuals" at bounding box center [408, 407] width 248 height 12
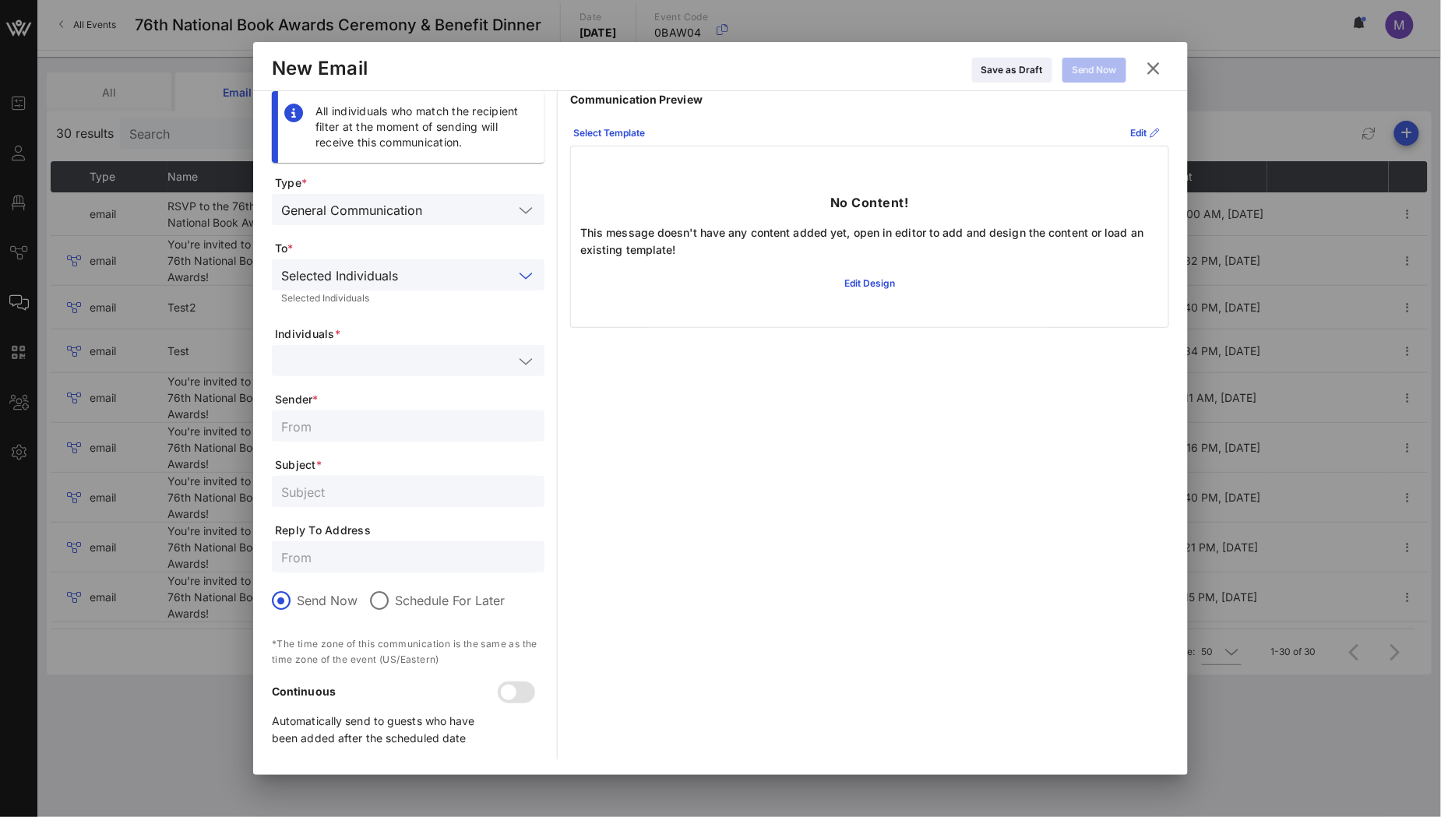
click at [395, 353] on input "text" at bounding box center [397, 361] width 232 height 20
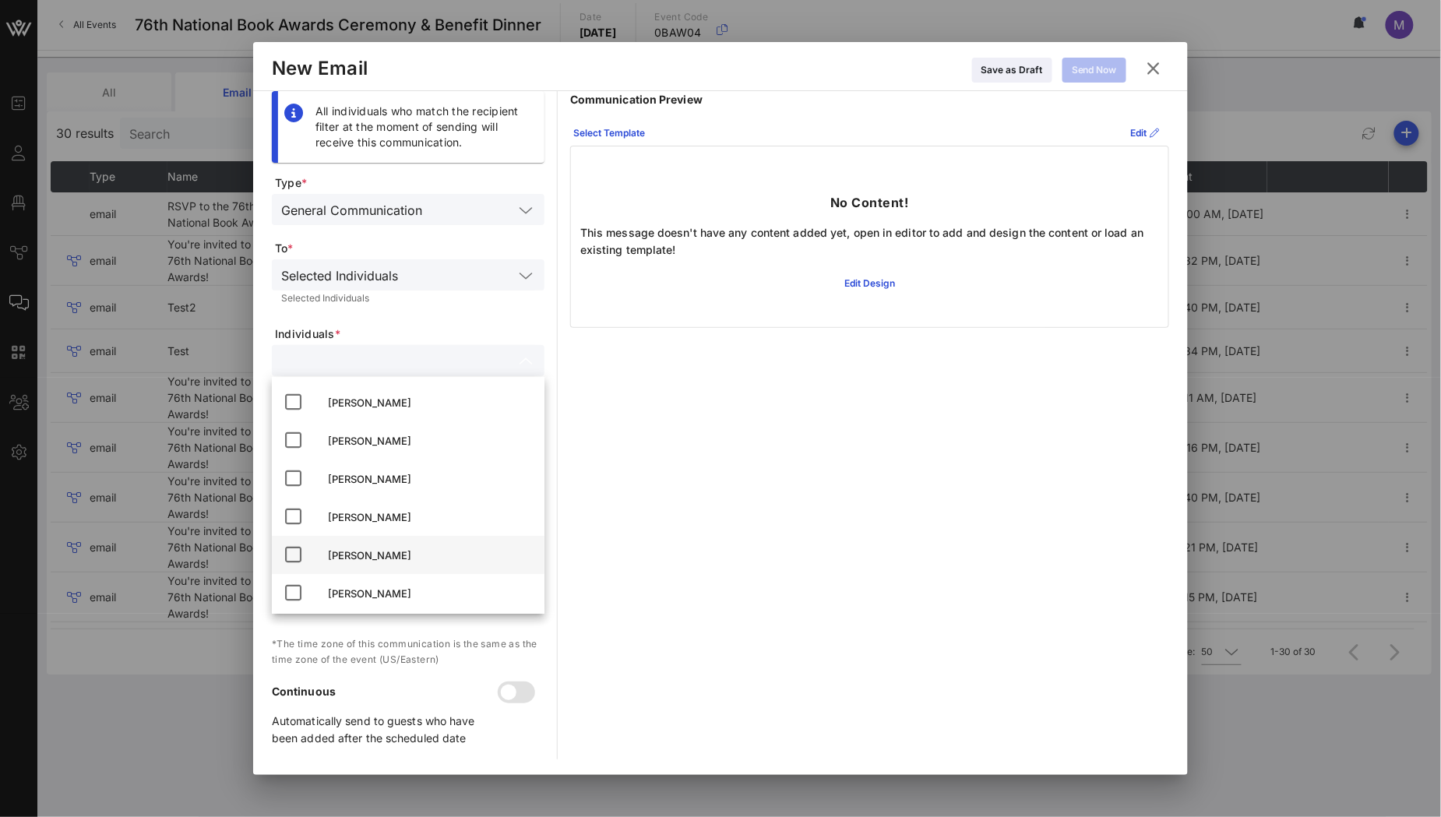
click at [395, 544] on div "Madeleine Shelton" at bounding box center [430, 555] width 204 height 25
click at [488, 327] on span "Individuals *" at bounding box center [410, 334] width 270 height 16
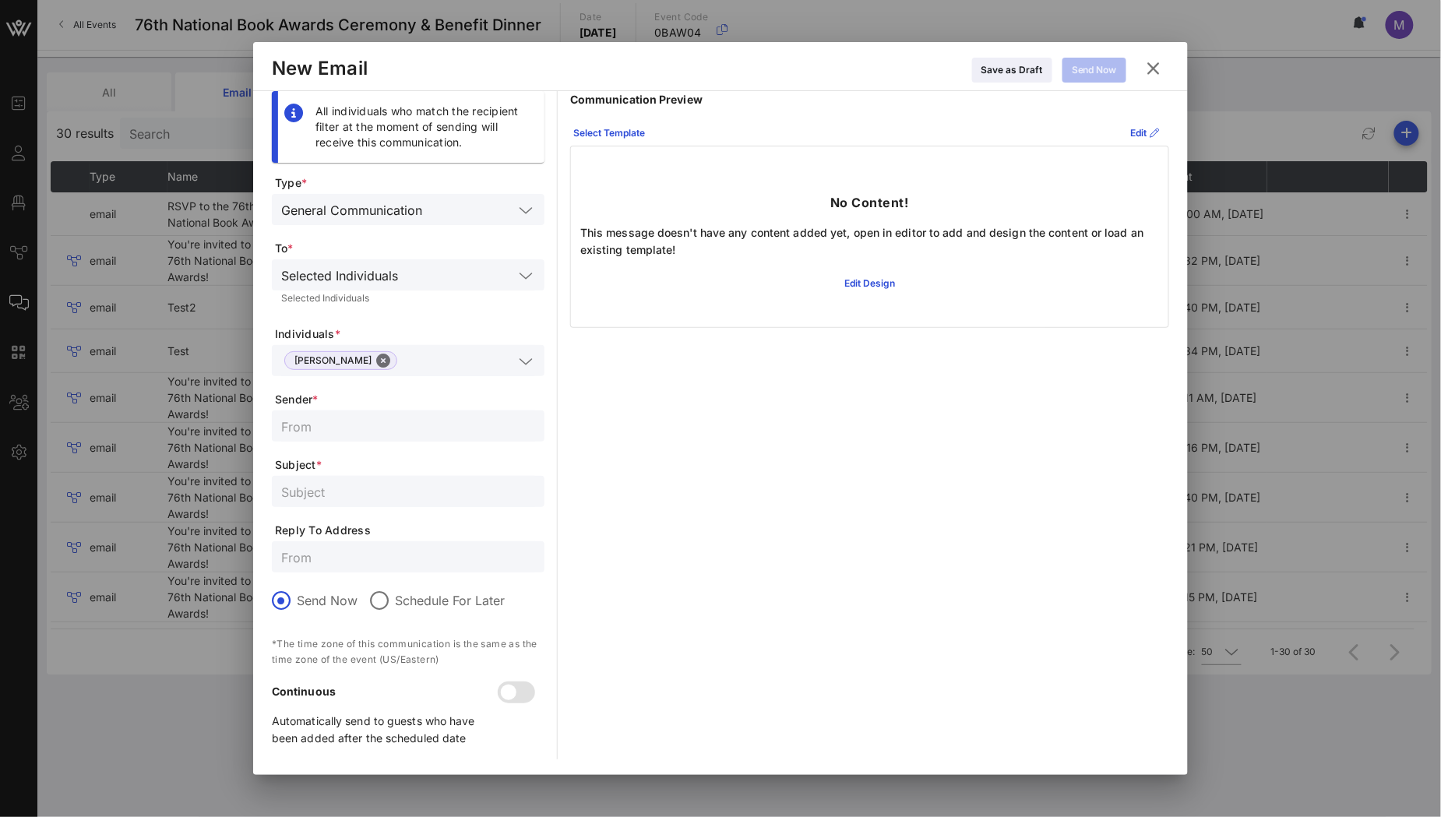
click at [382, 434] on input "text" at bounding box center [408, 426] width 254 height 20
type input "National Book Foundation"
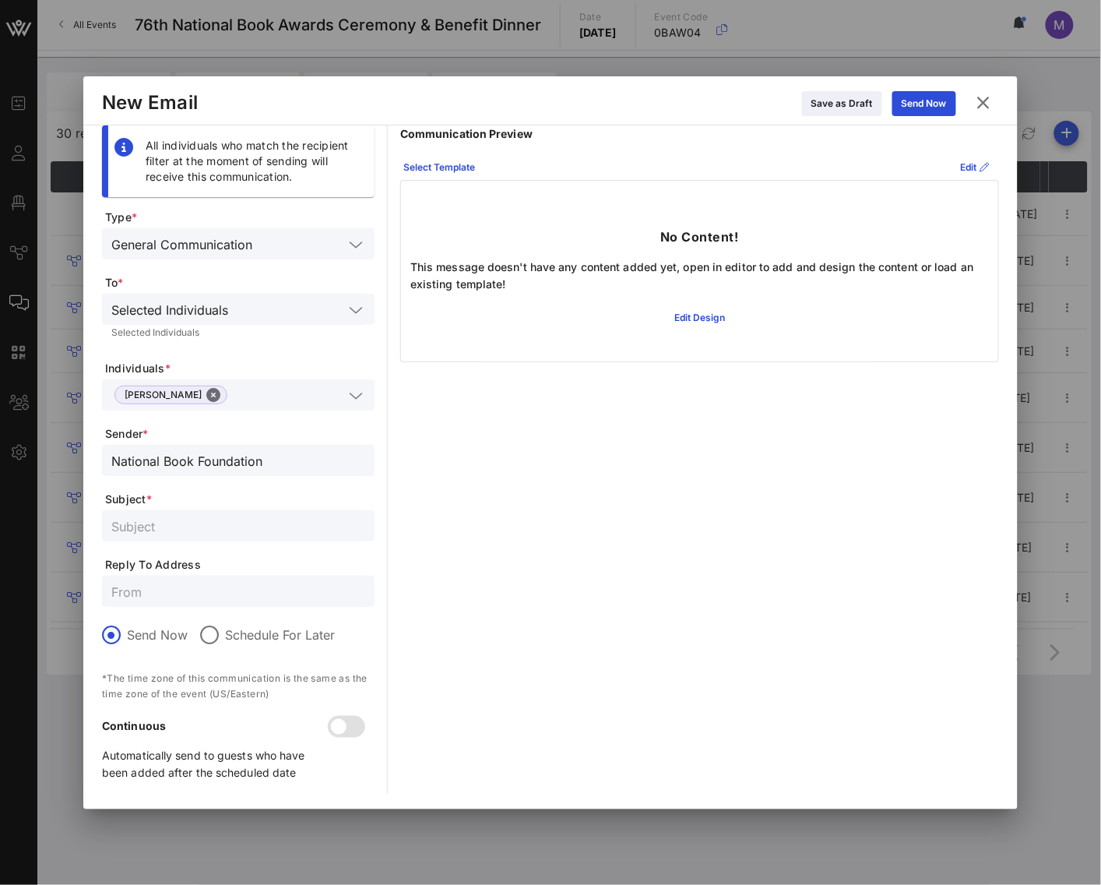
click at [261, 526] on input "text" at bounding box center [238, 526] width 254 height 20
paste input "Thank you for your RSVP—76th National Book Awards Ceremony & Benefit Dinner"
type input "Thank you for your RSVP—76th National Book Awards Ceremony & Benefit Dinner"
click at [206, 585] on input "text" at bounding box center [238, 591] width 254 height 20
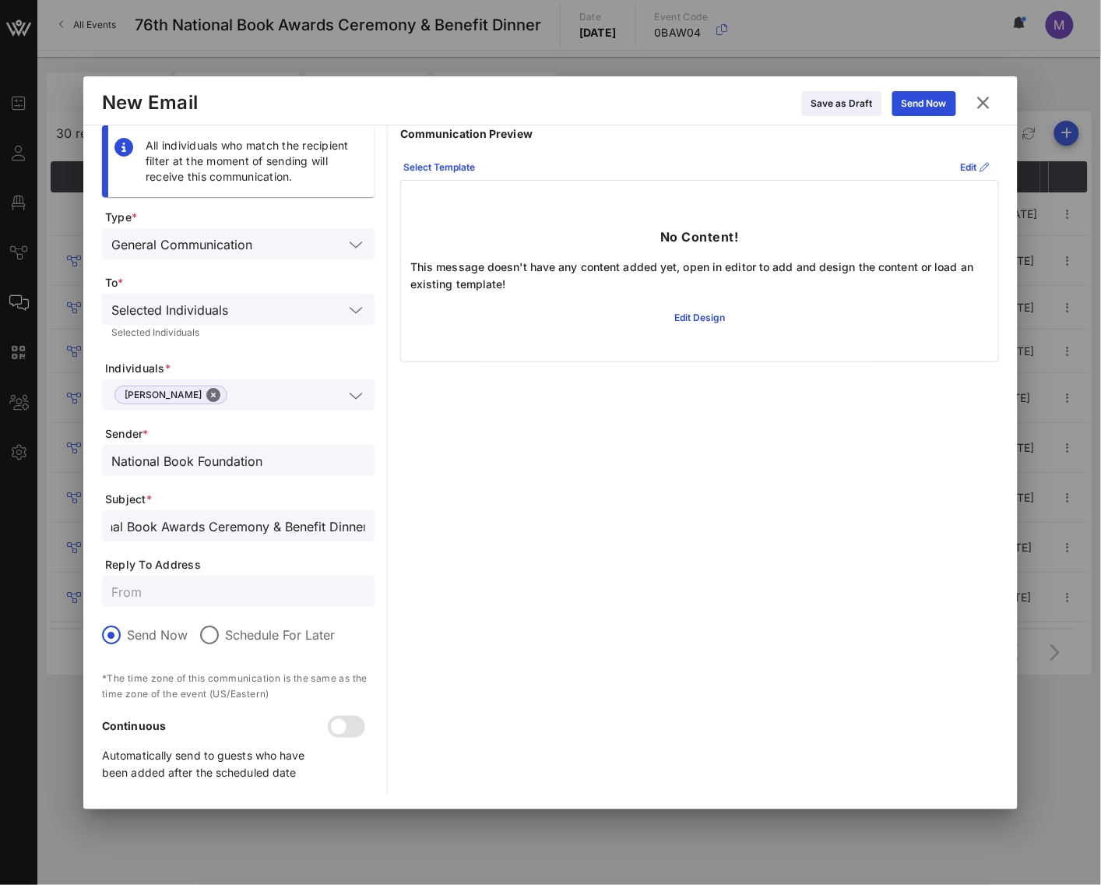
scroll to position [0, 0]
type input "[EMAIL_ADDRESS][DOMAIN_NAME]"
drag, startPoint x: 840, startPoint y: 107, endPoint x: 840, endPoint y: 131, distance: 23.4
click at [840, 107] on icon at bounding box center [842, 103] width 11 height 9
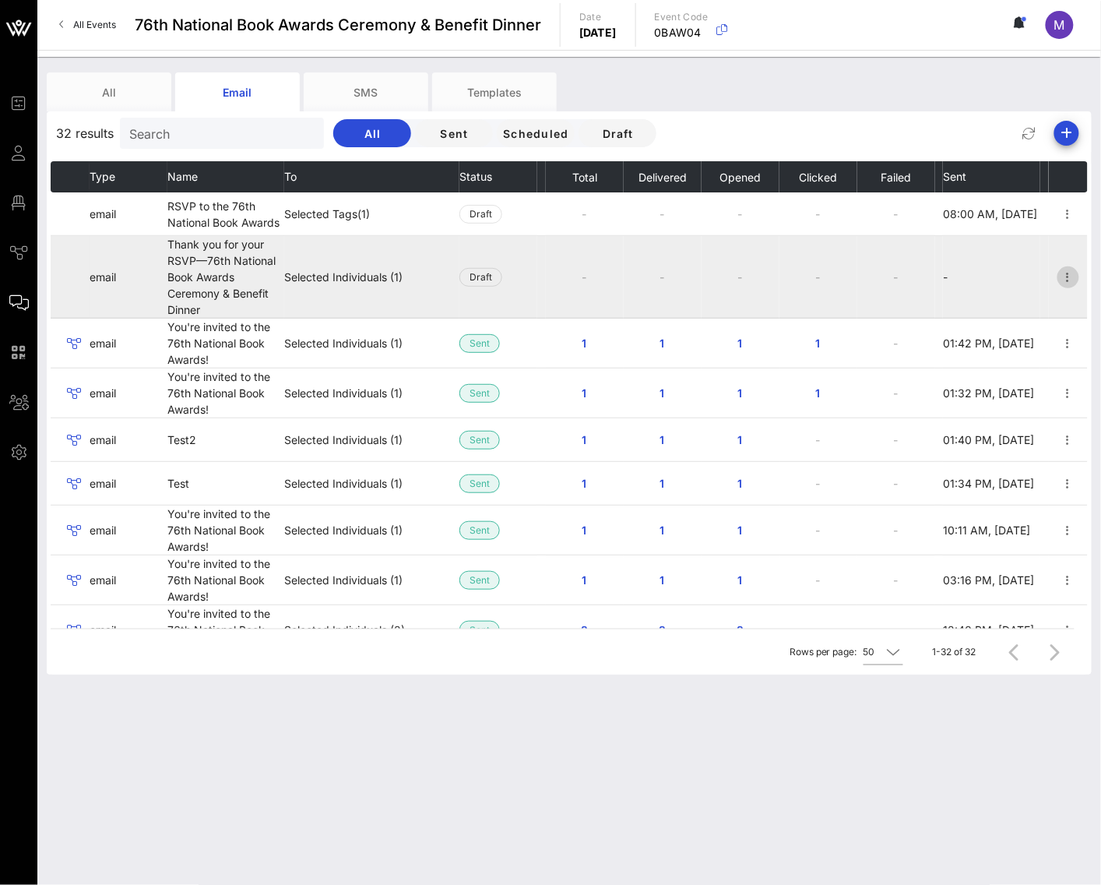
click at [1059, 281] on icon "button" at bounding box center [1068, 277] width 19 height 19
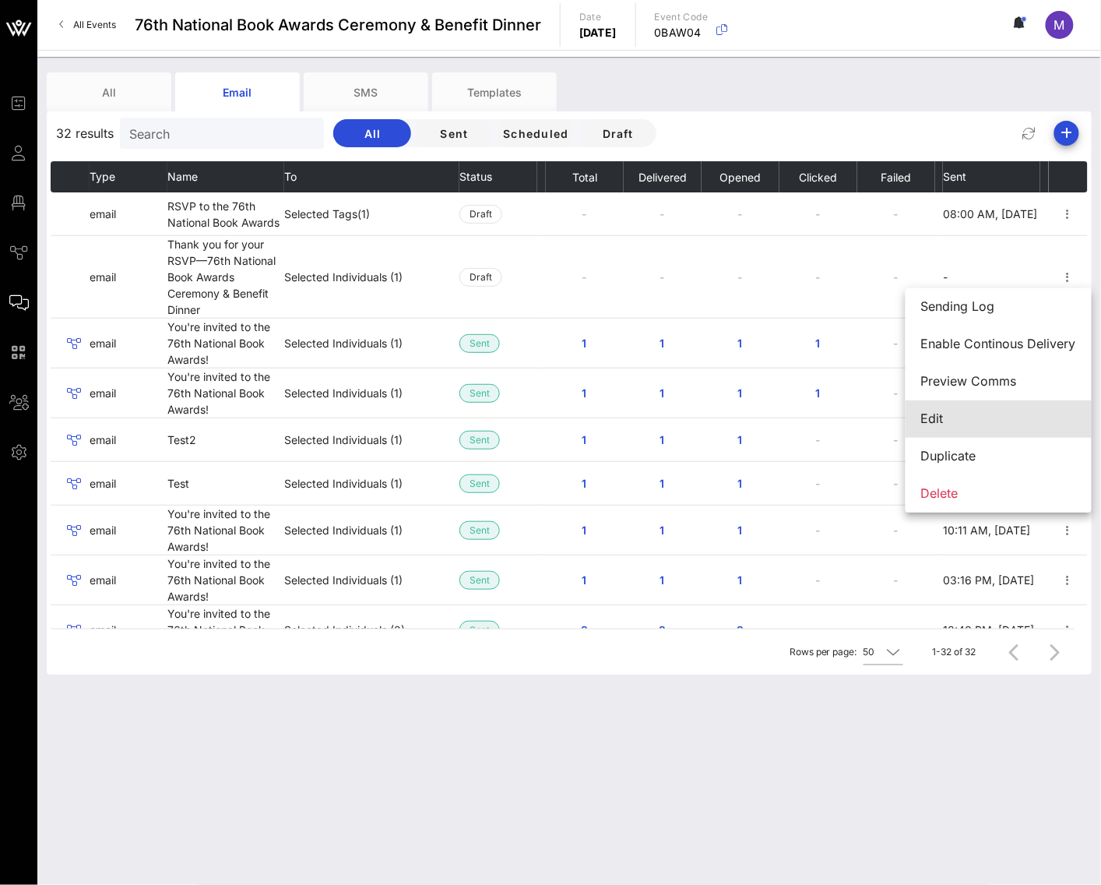
click at [966, 424] on div "Edit" at bounding box center [998, 418] width 155 height 15
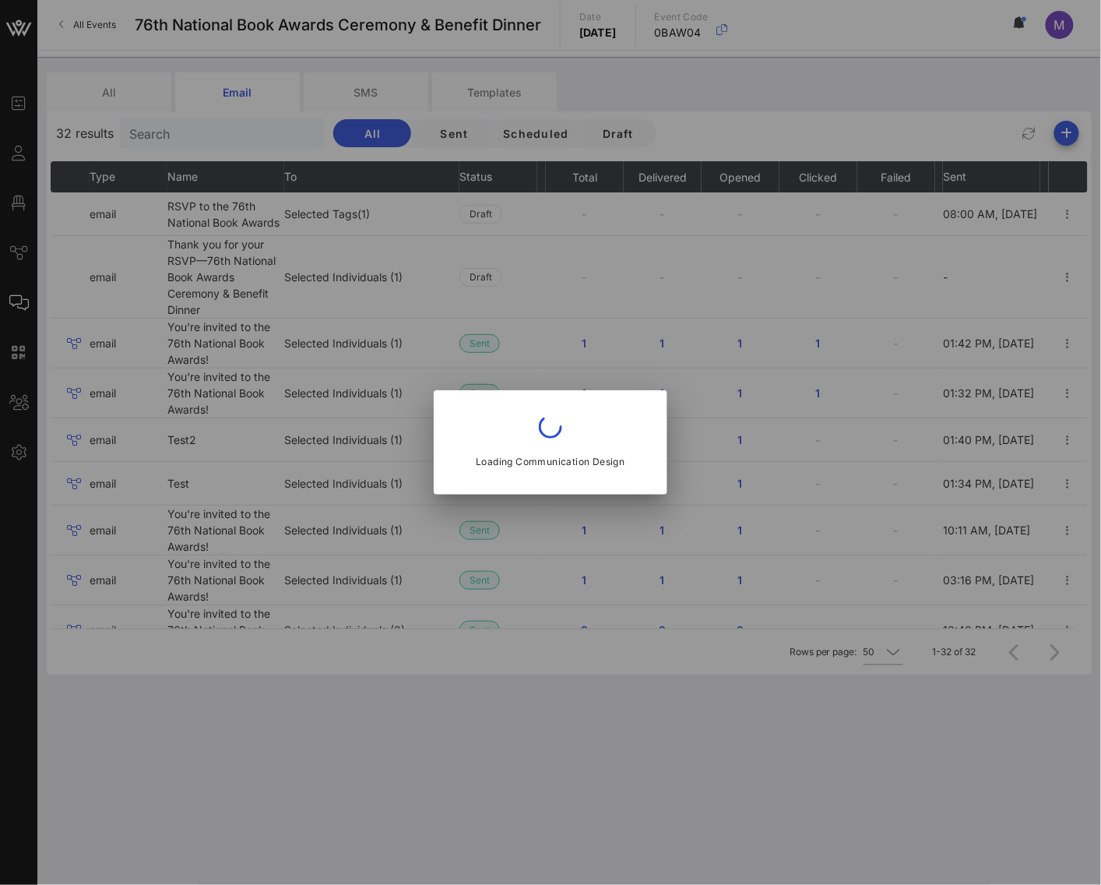
type input "National Book Foundation"
type input "Thank you for your RSVP—76th National Book Awards Ceremony & Benefit Dinner"
type input "[EMAIL_ADDRESS][DOMAIN_NAME]"
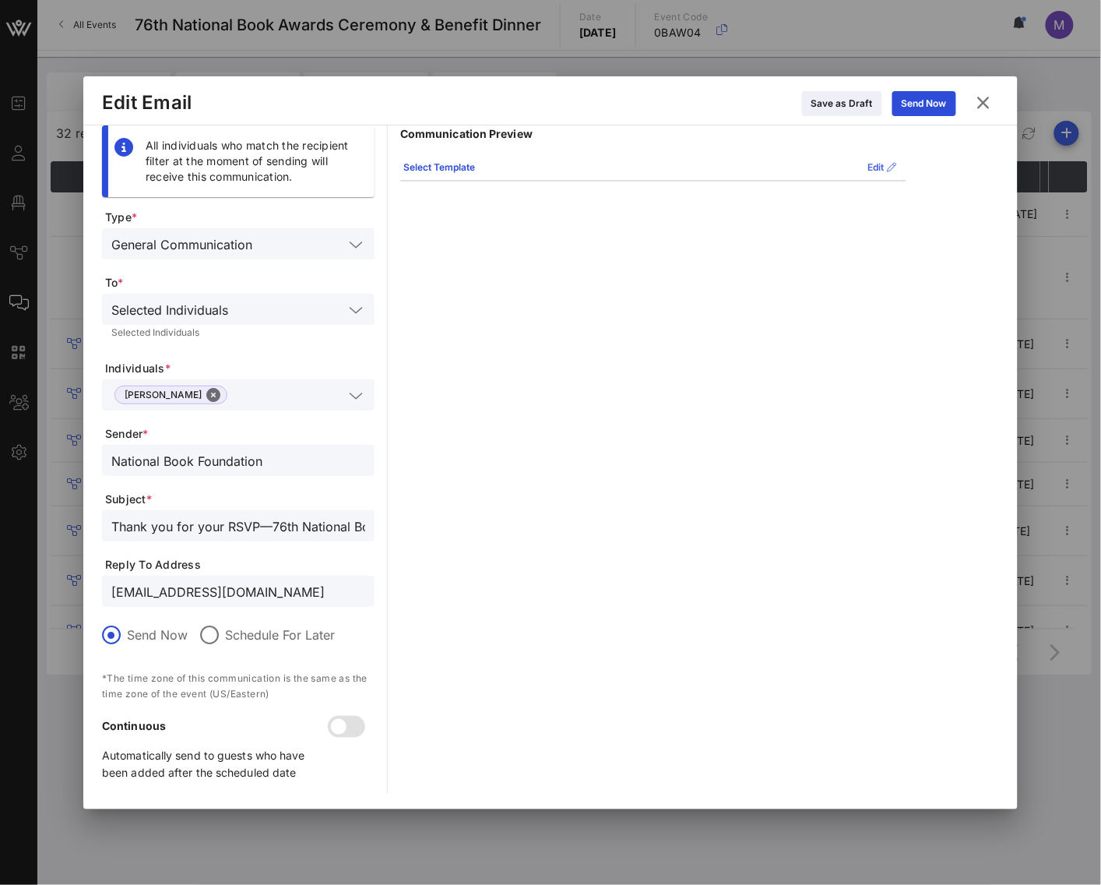
click at [868, 168] on div "Edit" at bounding box center [882, 168] width 29 height 16
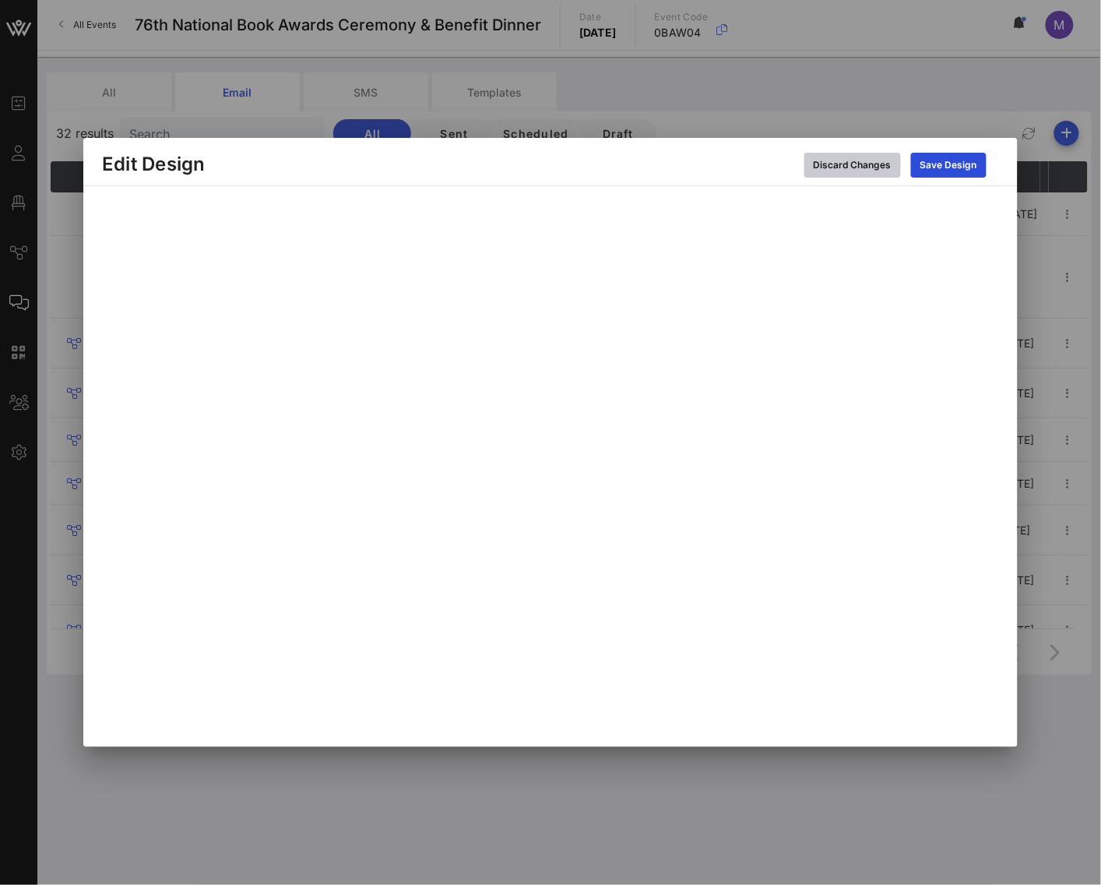
click at [886, 172] on button "Discard Changes" at bounding box center [853, 165] width 97 height 25
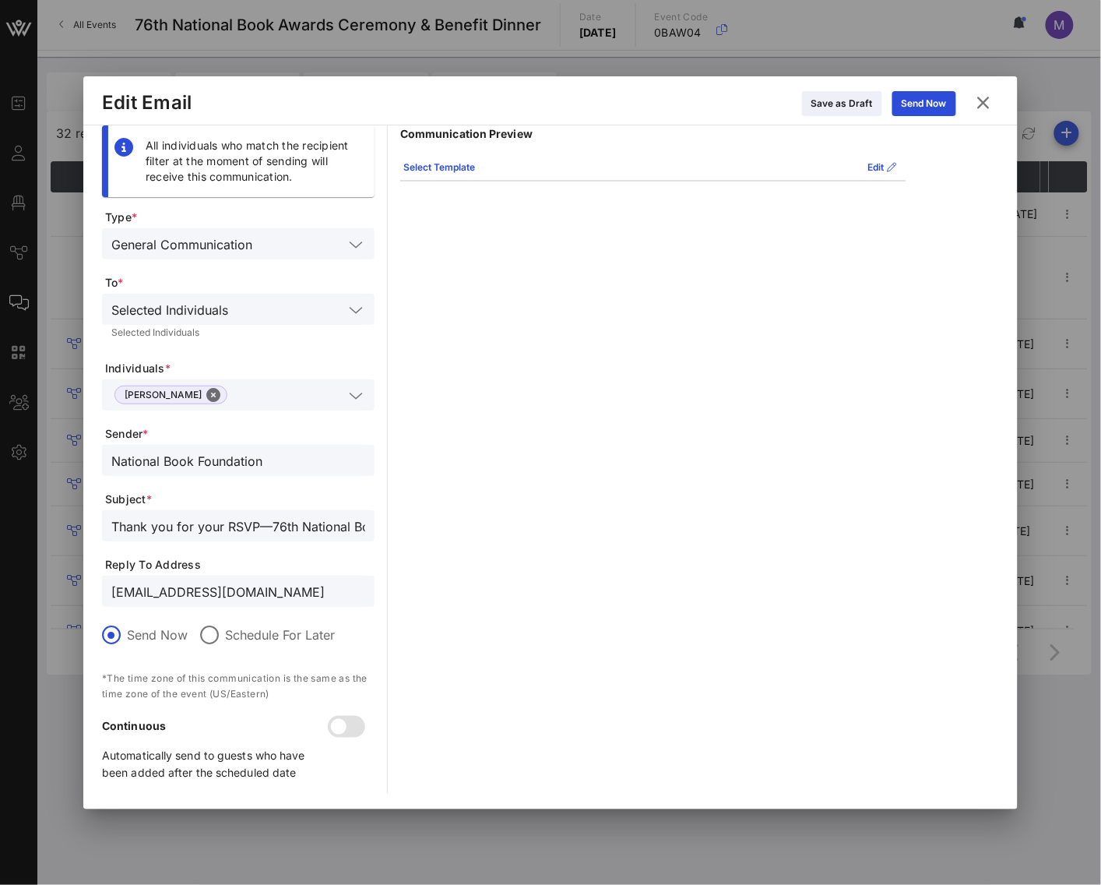
drag, startPoint x: 755, startPoint y: 273, endPoint x: 764, endPoint y: 243, distance: 31.8
click at [755, 273] on div "Communication Preview Select Template Edit No Content! This email doesn't have …" at bounding box center [653, 459] width 506 height 668
click at [985, 110] on icon at bounding box center [984, 102] width 21 height 19
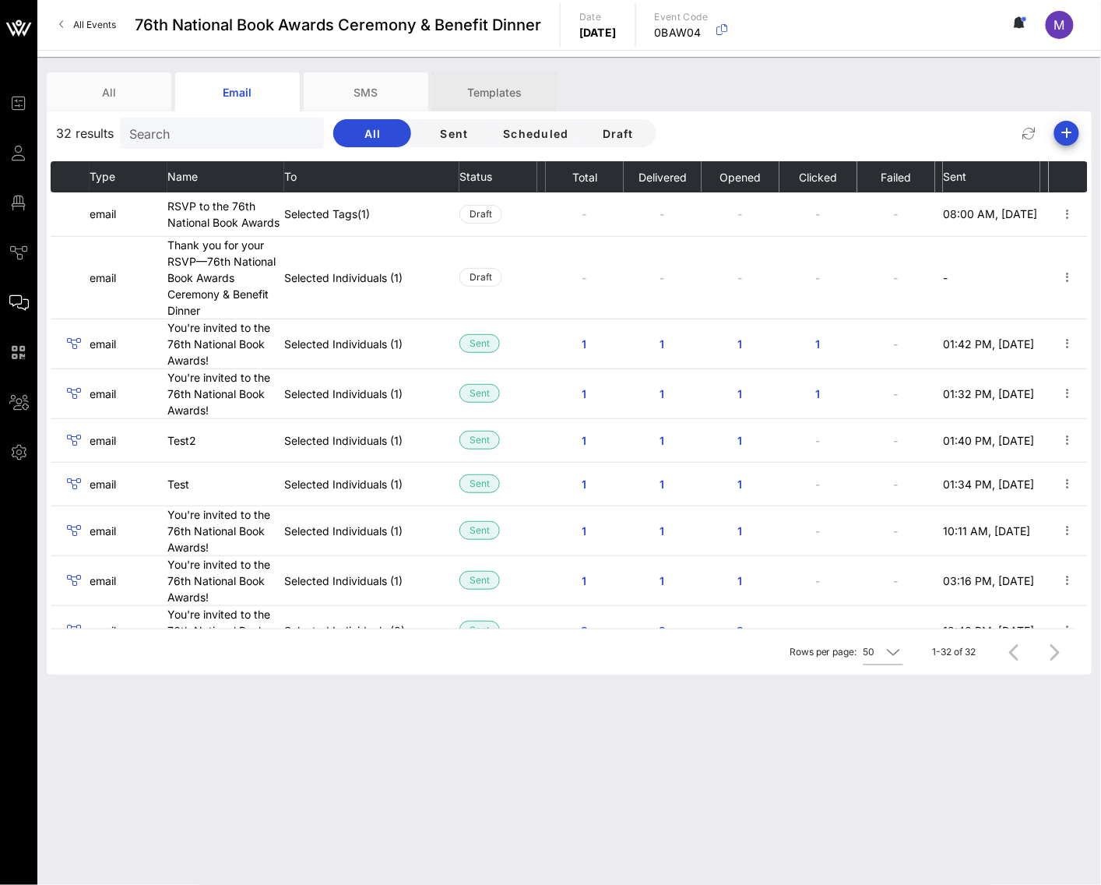
click at [481, 92] on div "Templates" at bounding box center [494, 91] width 125 height 39
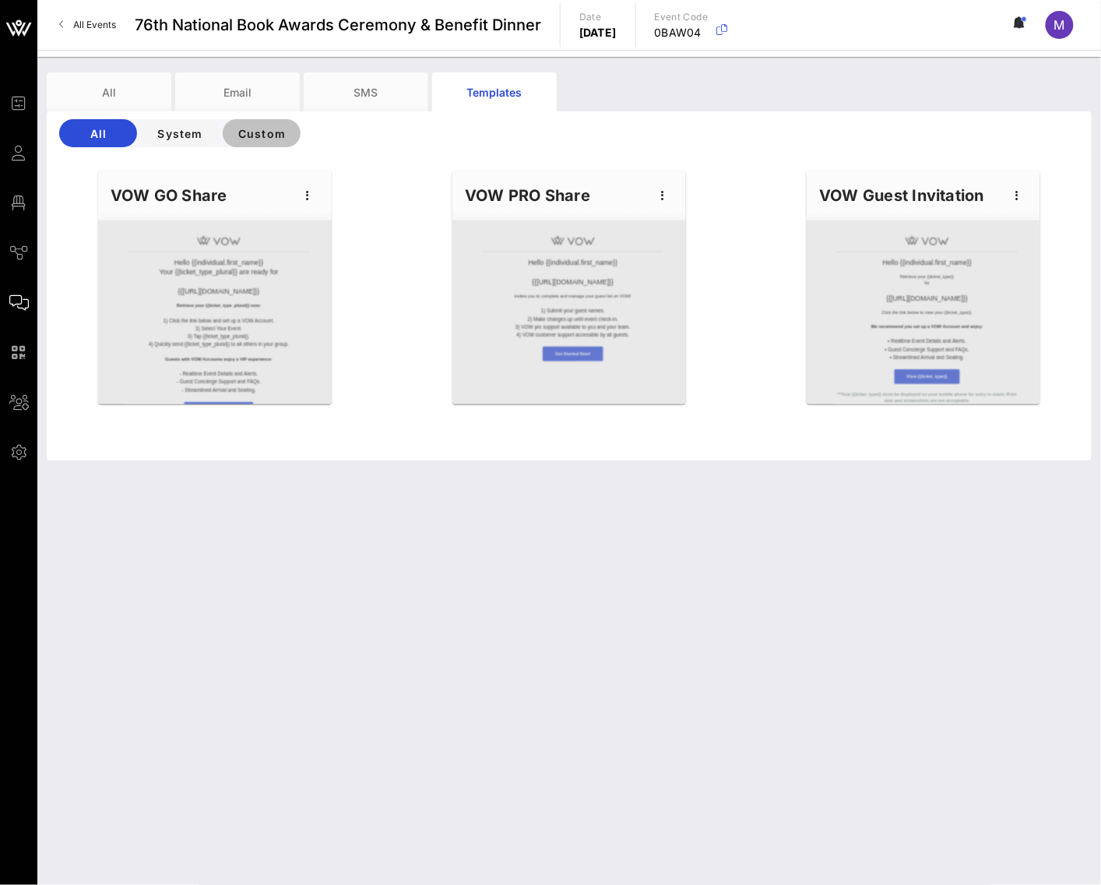
click at [272, 140] on button "Custom" at bounding box center [262, 133] width 78 height 28
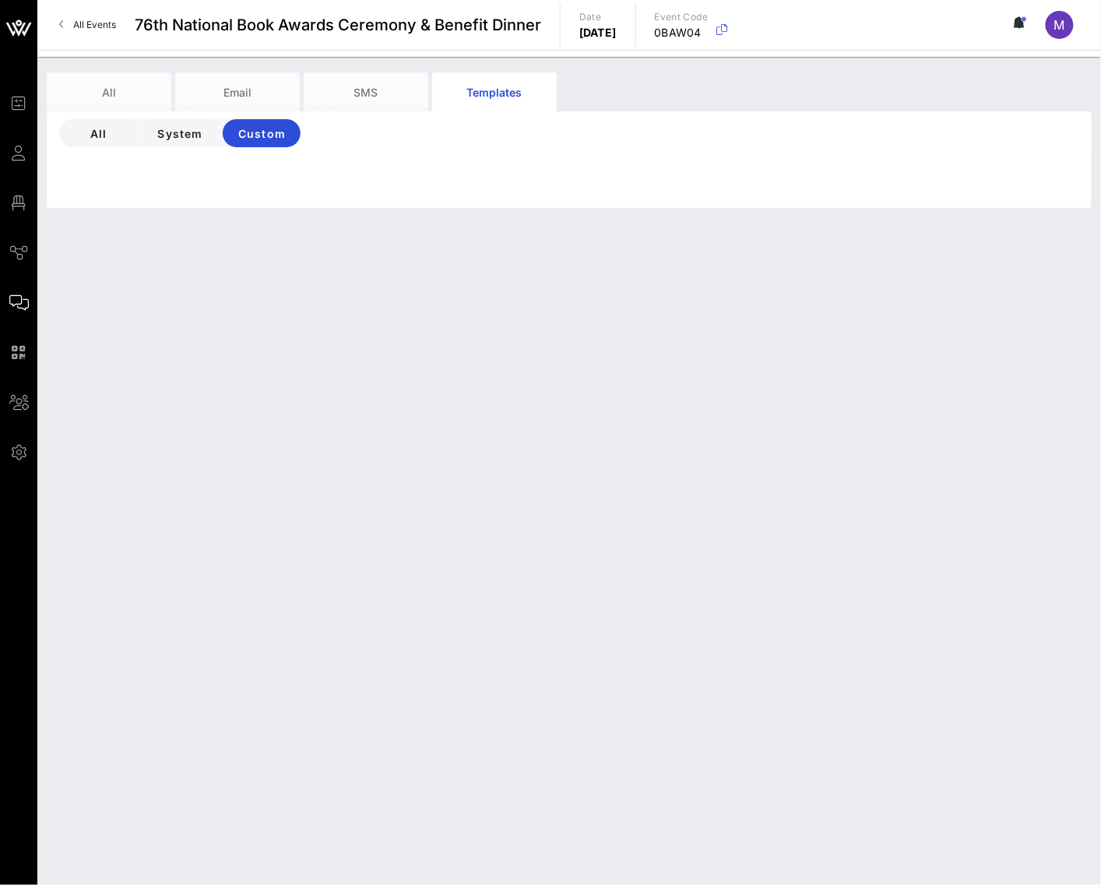
click at [270, 189] on div at bounding box center [569, 184] width 1064 height 47
click at [160, 136] on span "System" at bounding box center [179, 133] width 53 height 13
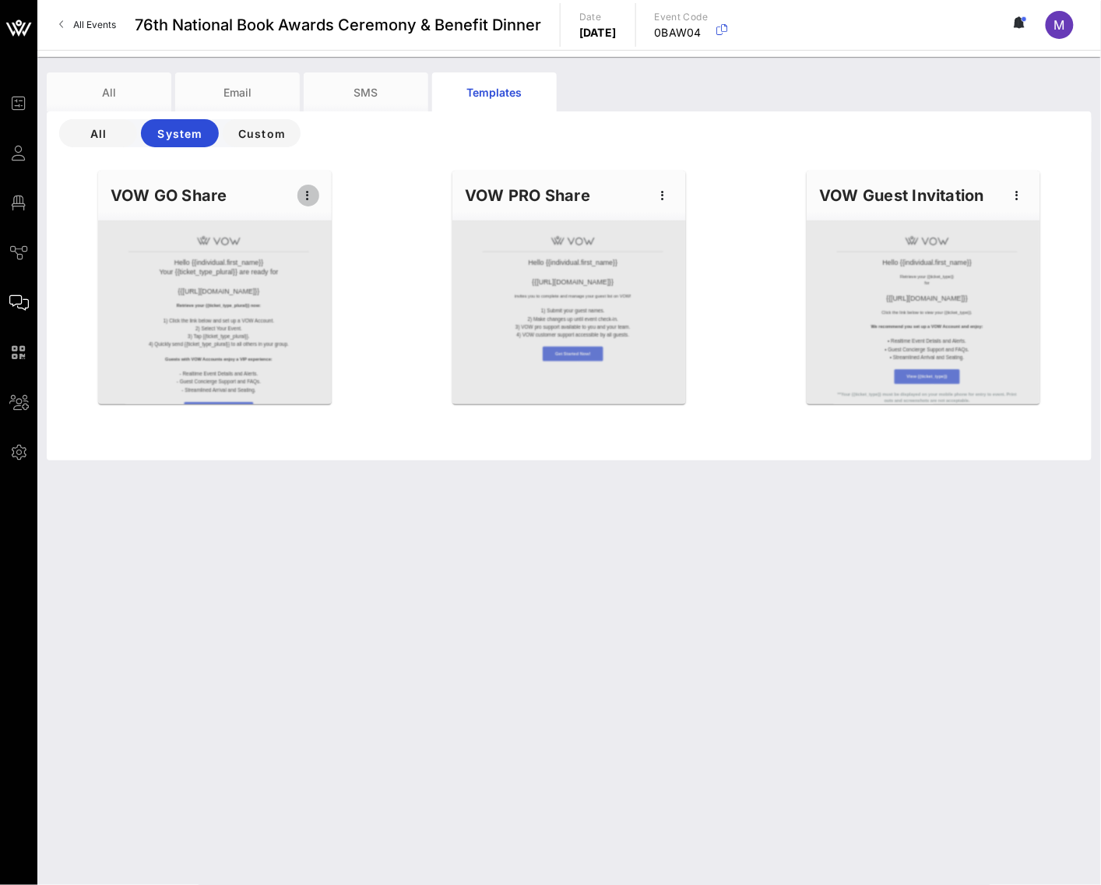
click at [302, 202] on icon "button" at bounding box center [308, 195] width 19 height 19
click at [112, 139] on span "All" at bounding box center [98, 133] width 53 height 13
click at [255, 139] on span "Custom" at bounding box center [261, 133] width 53 height 13
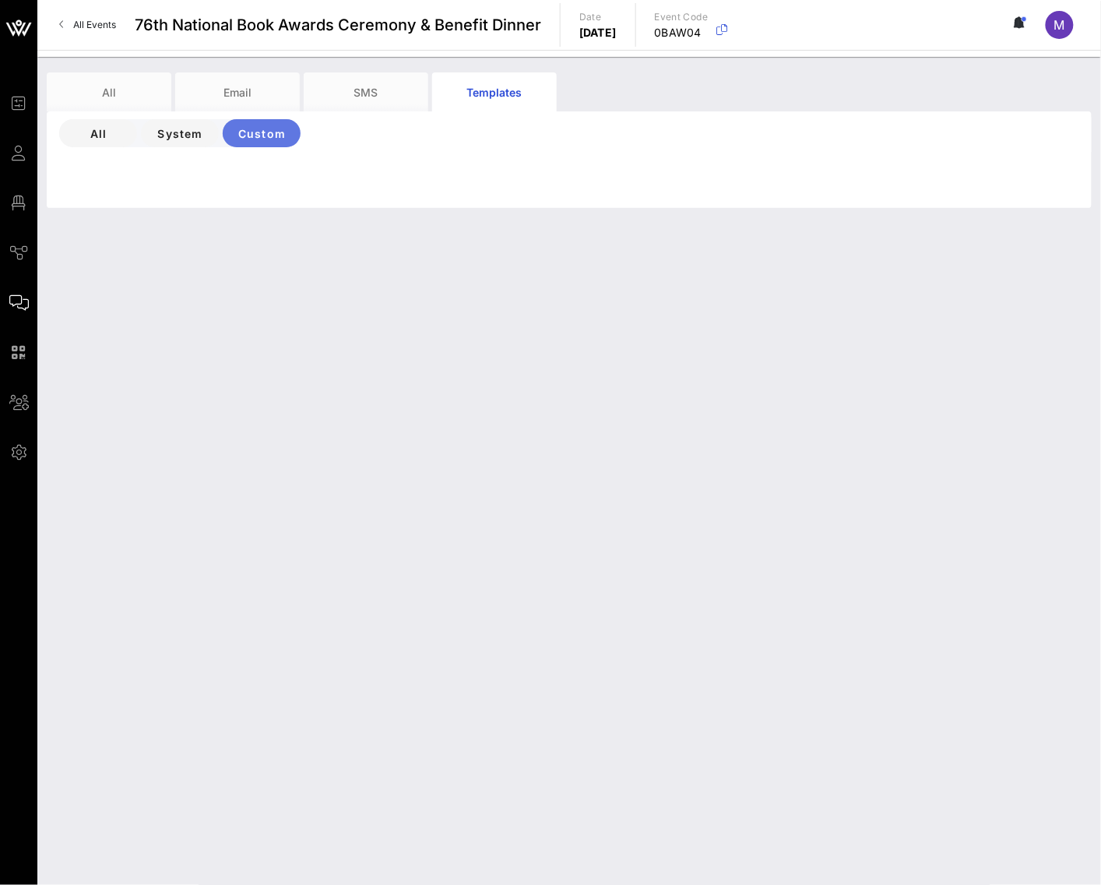
click at [248, 127] on span "Custom" at bounding box center [261, 133] width 53 height 13
click at [204, 129] on span "System" at bounding box center [179, 133] width 53 height 13
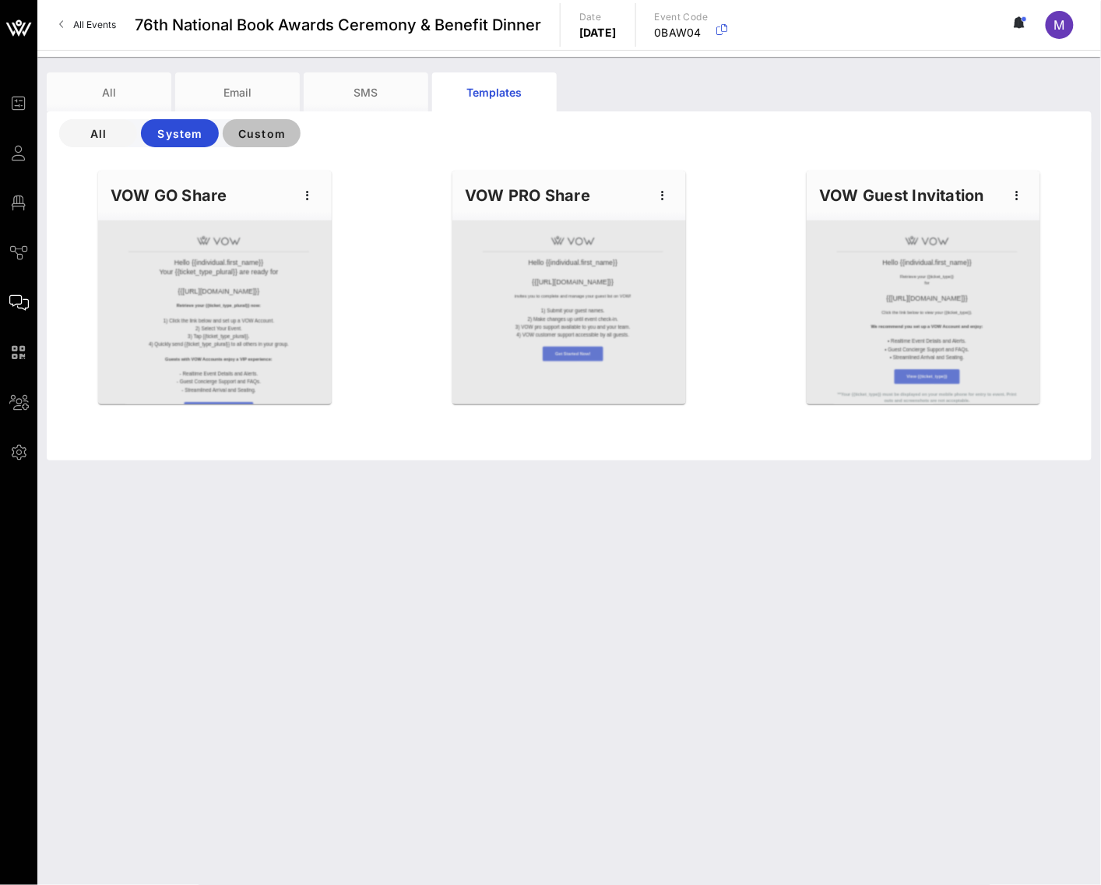
click at [241, 132] on span "Custom" at bounding box center [261, 133] width 53 height 13
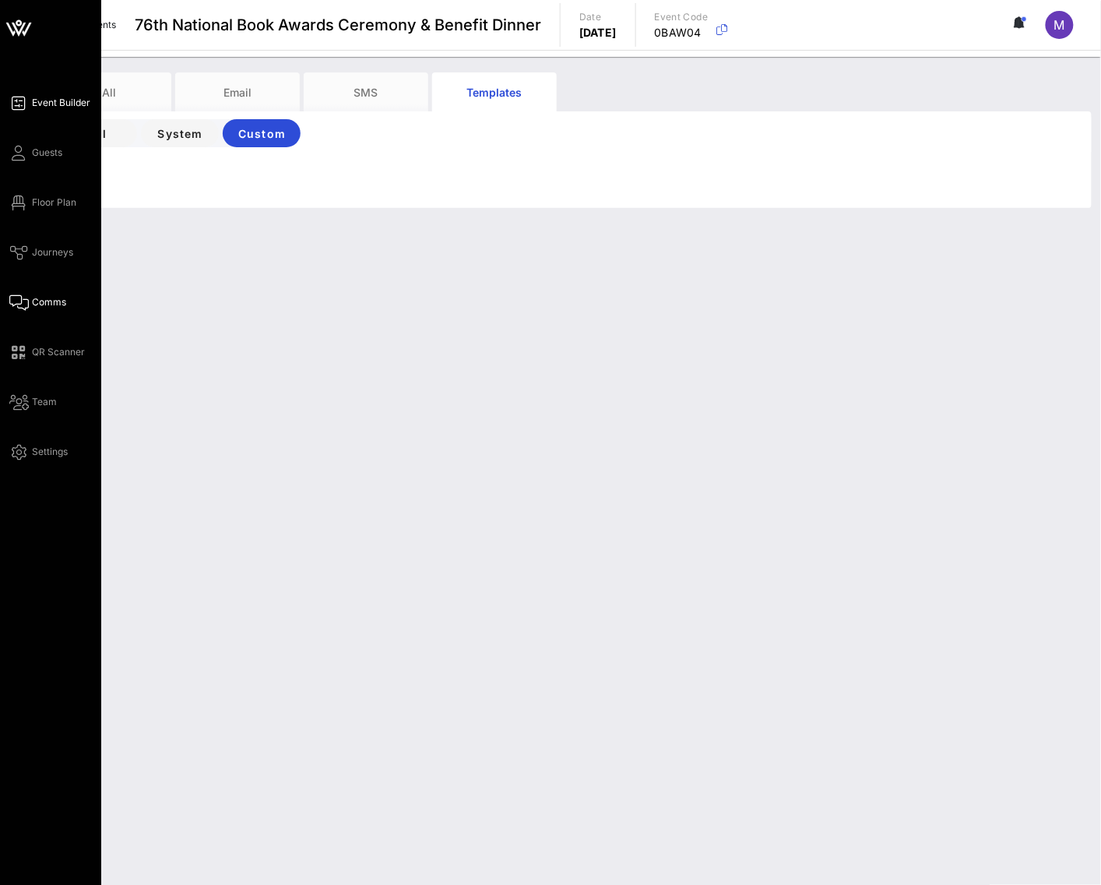
click at [54, 111] on link "Event Builder" at bounding box center [49, 102] width 81 height 19
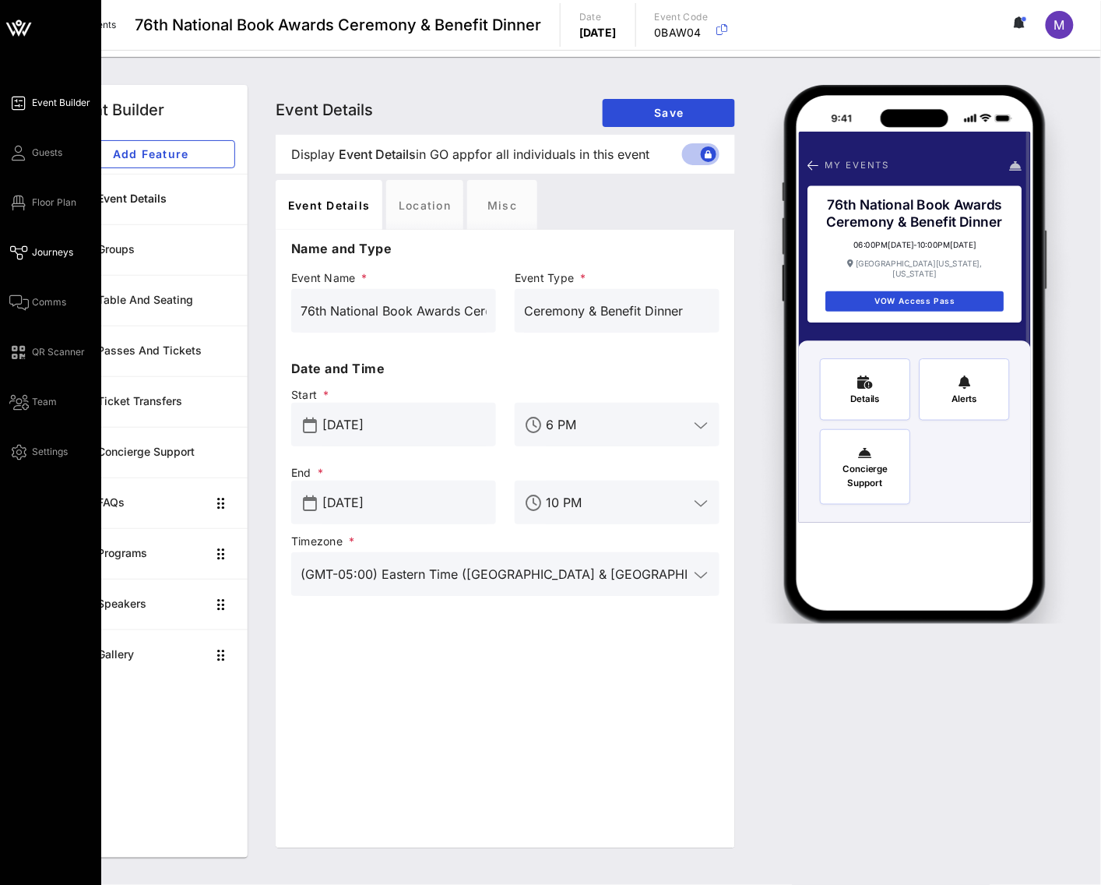
click at [56, 253] on span "Journeys" at bounding box center [52, 252] width 41 height 14
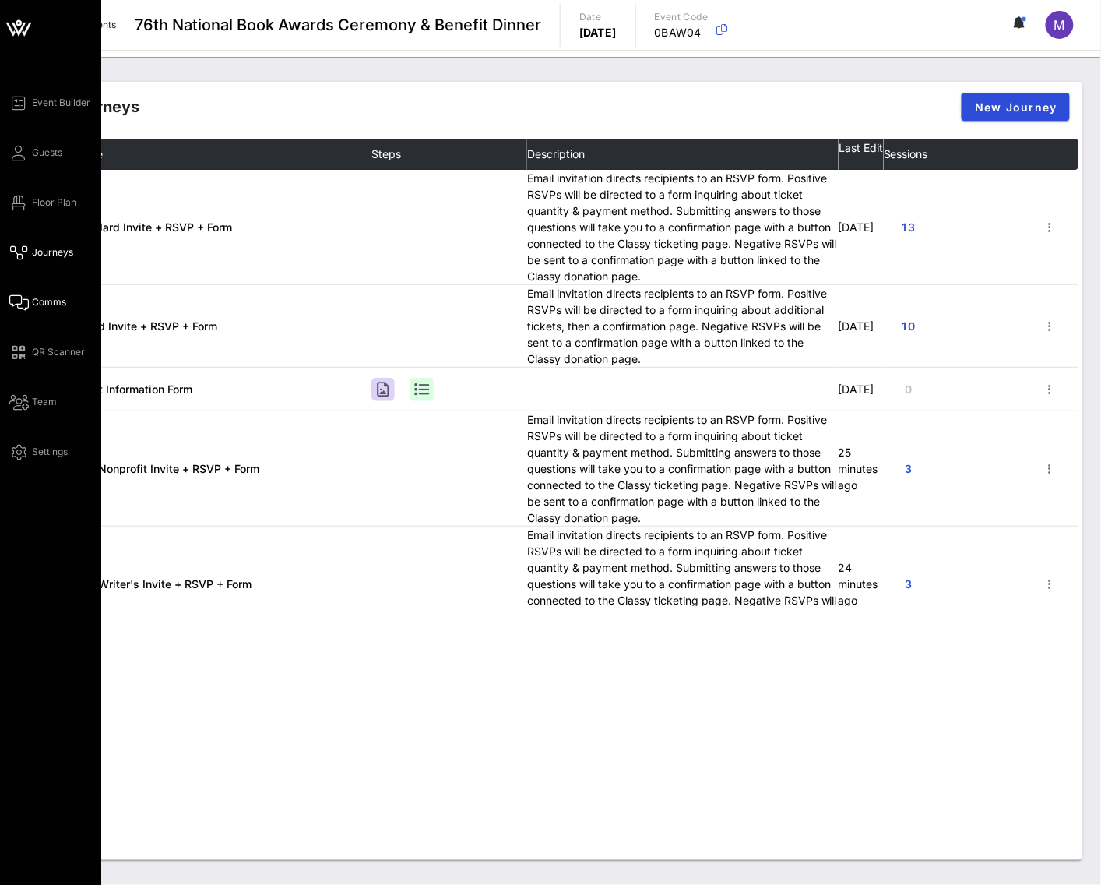
click at [41, 298] on span "Comms" at bounding box center [49, 302] width 34 height 14
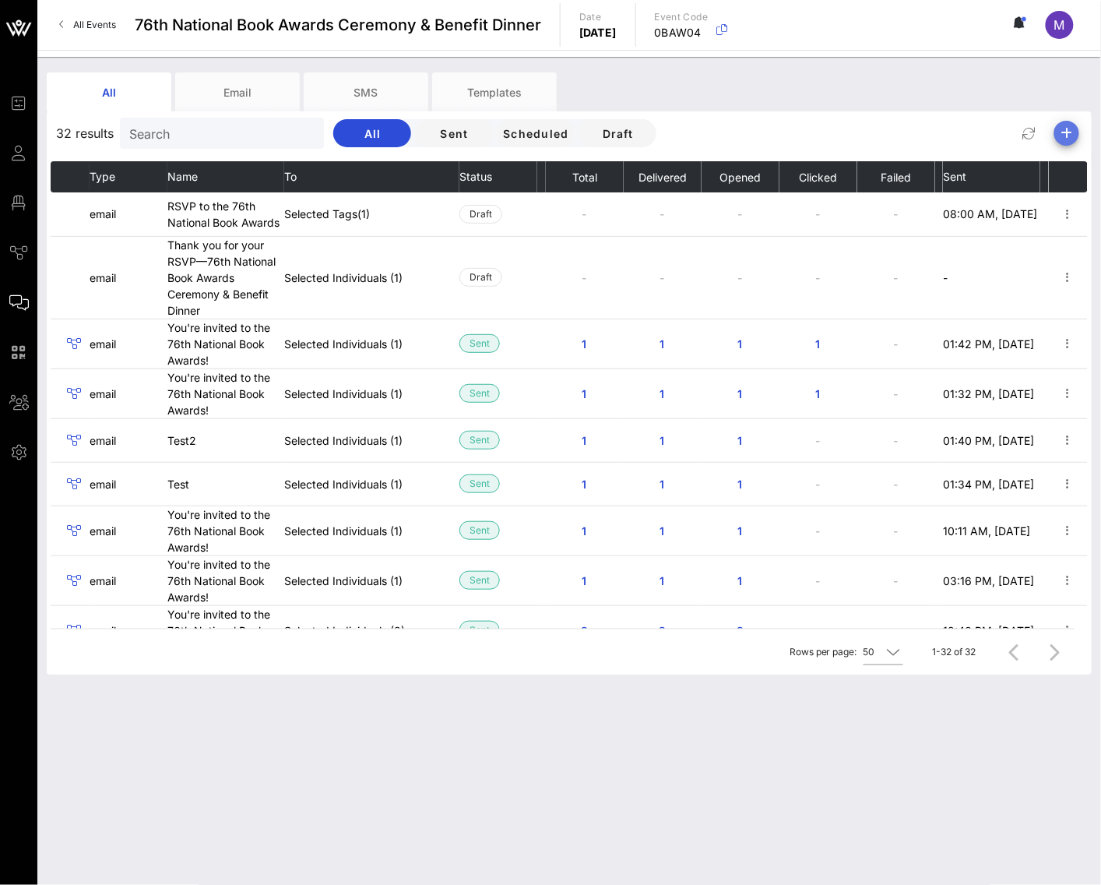
click at [1067, 143] on button "button" at bounding box center [1067, 133] width 25 height 25
click at [898, 136] on div "32 results Search All Sent Scheduled Draft" at bounding box center [569, 132] width 1045 height 37
click at [508, 83] on div "Templates" at bounding box center [494, 91] width 125 height 39
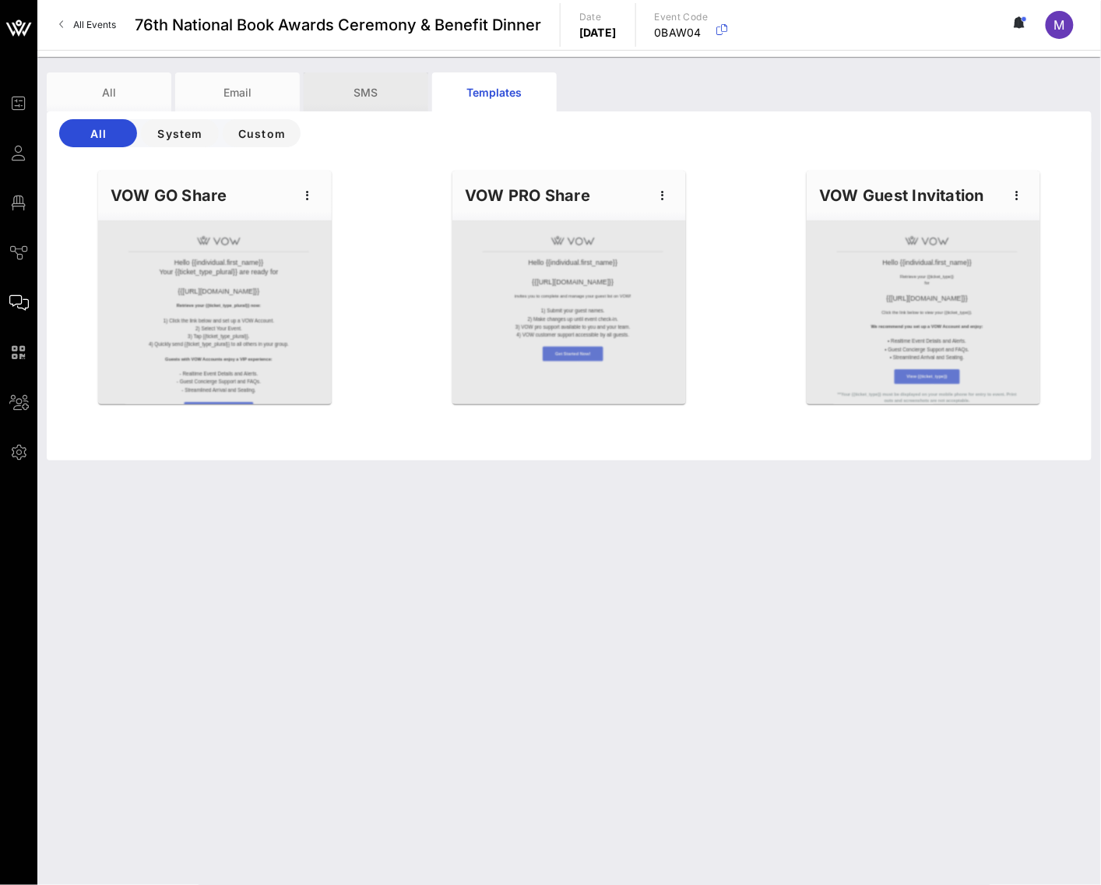
click at [354, 88] on div "SMS" at bounding box center [366, 91] width 125 height 39
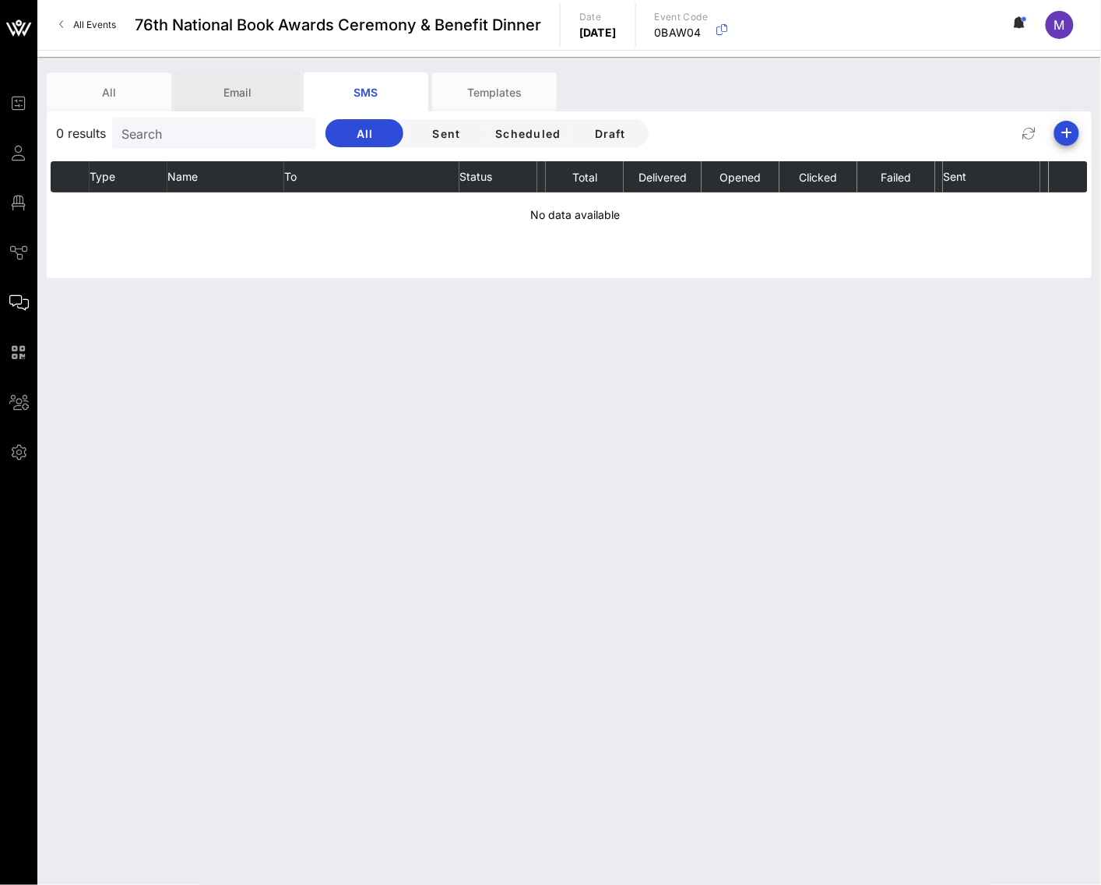
click at [241, 85] on div "Email" at bounding box center [237, 91] width 125 height 39
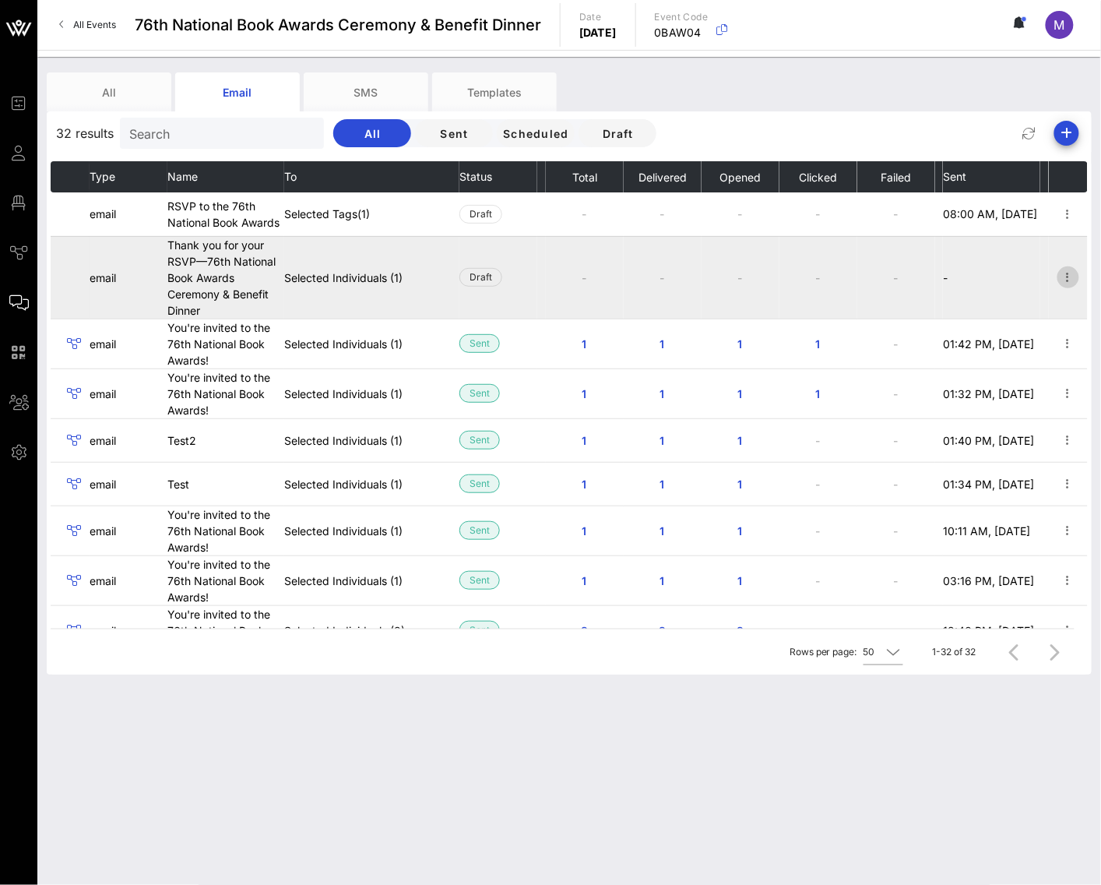
click at [1061, 282] on icon "button" at bounding box center [1068, 277] width 19 height 19
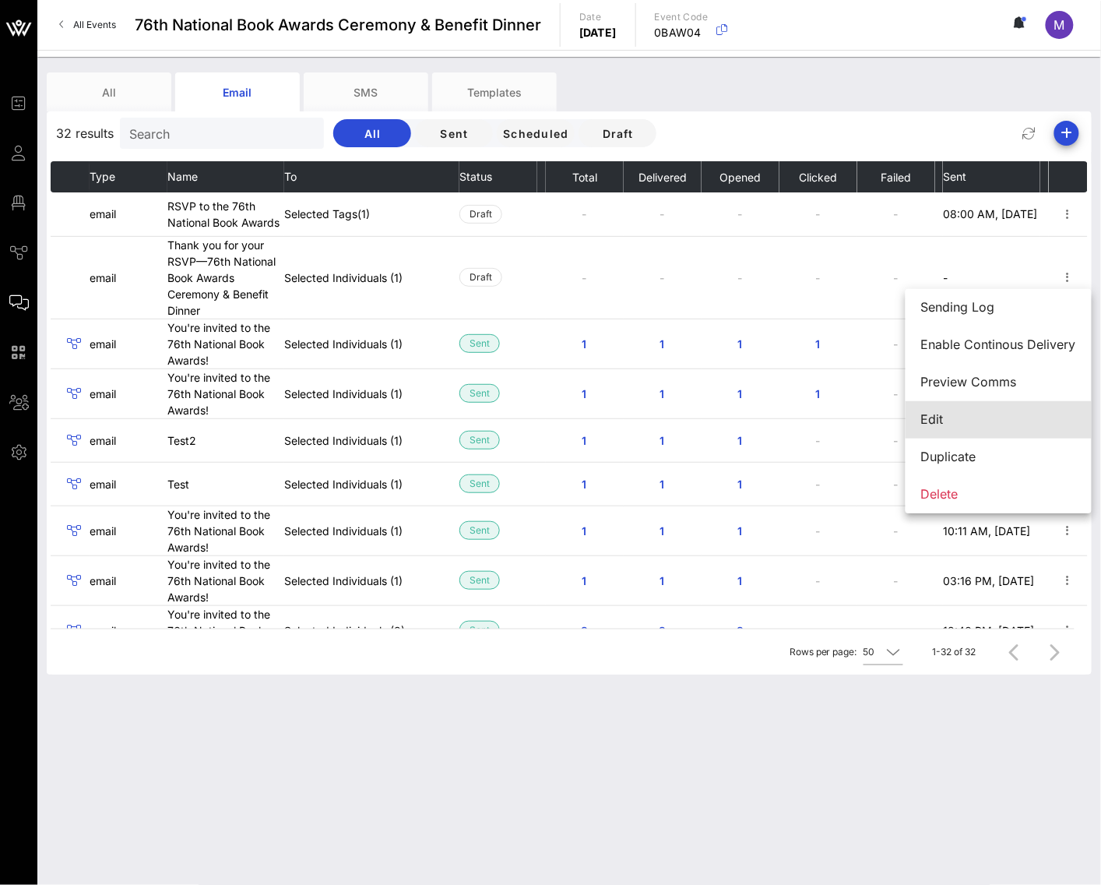
click at [972, 431] on div "Edit" at bounding box center [998, 419] width 155 height 33
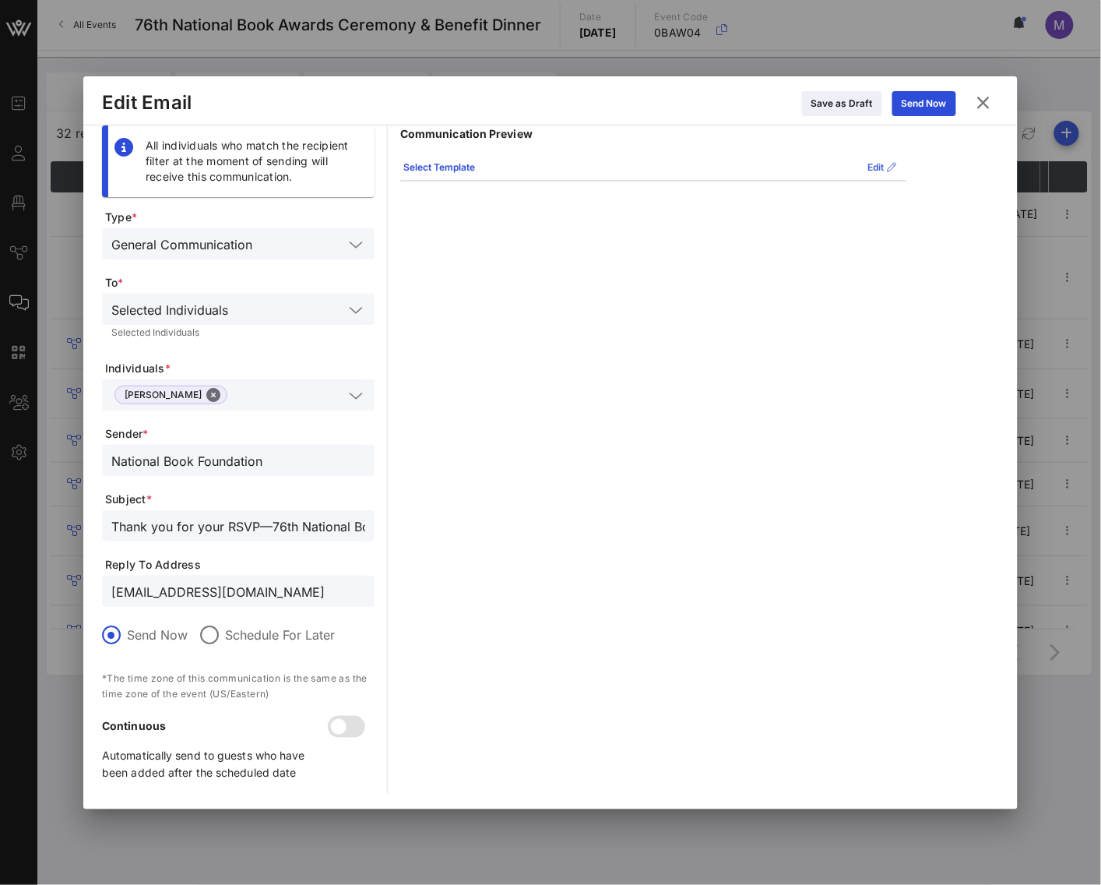
click at [872, 174] on button "Edit" at bounding box center [883, 167] width 48 height 25
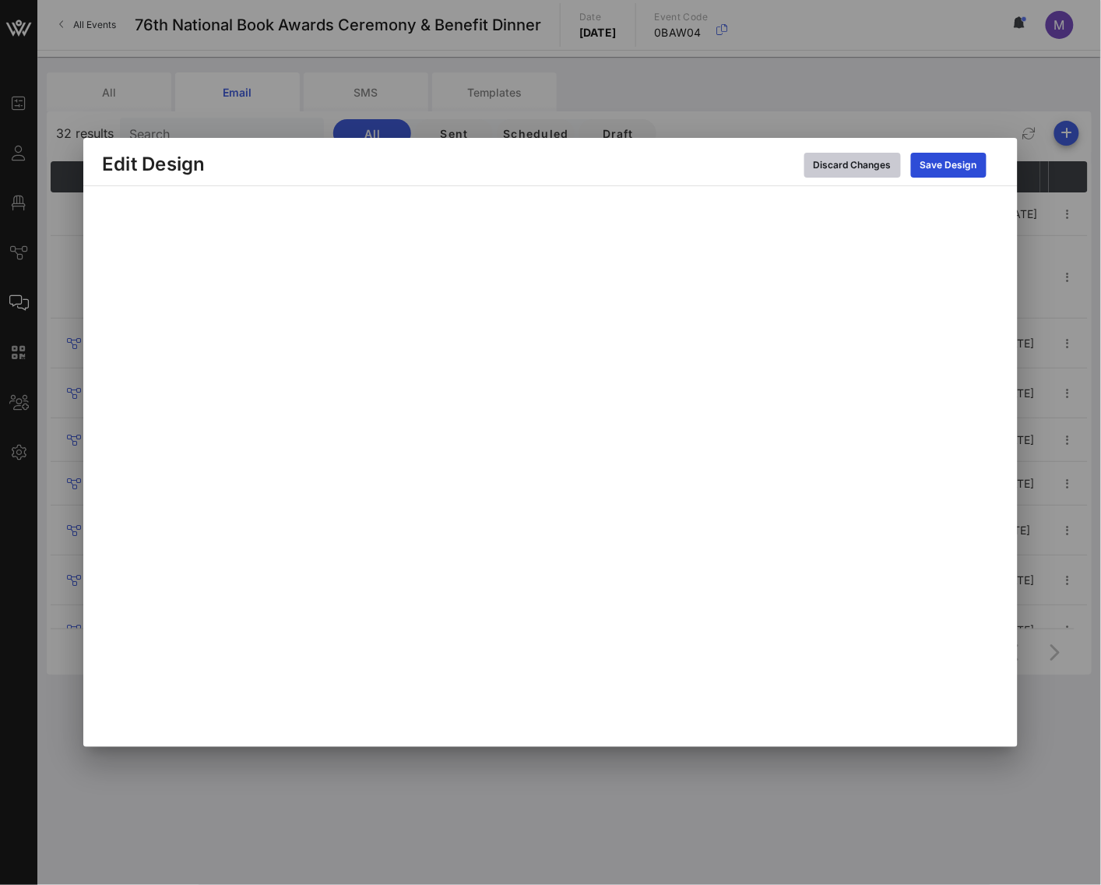
click at [850, 165] on icon at bounding box center [852, 164] width 11 height 9
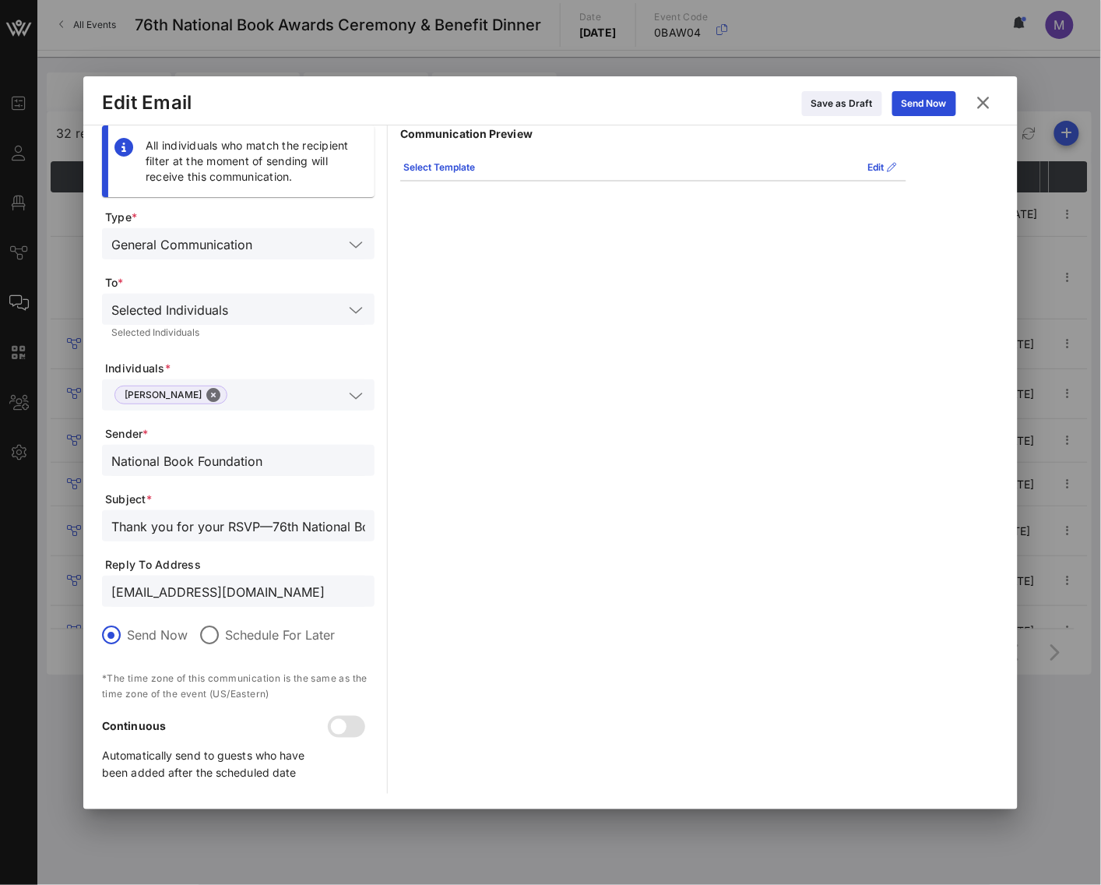
click at [977, 101] on icon at bounding box center [984, 102] width 21 height 19
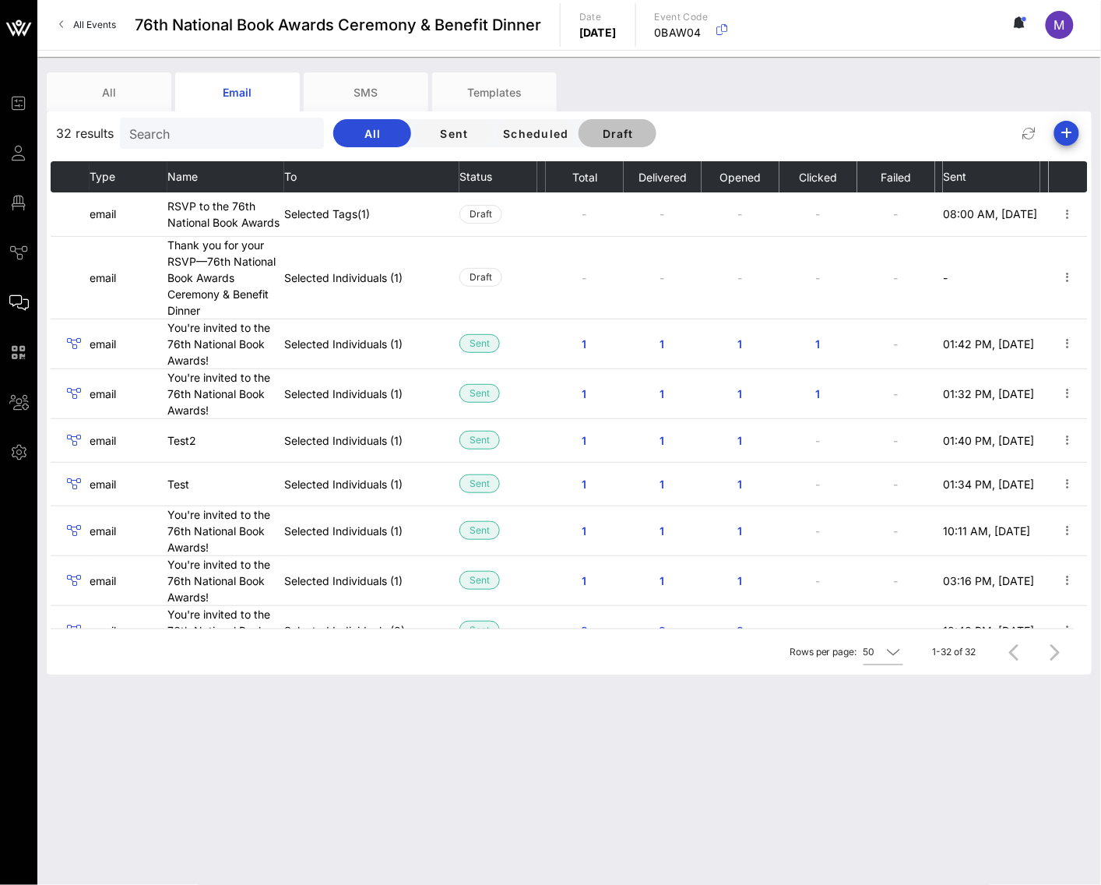
click at [591, 139] on span "Draft" at bounding box center [617, 133] width 53 height 13
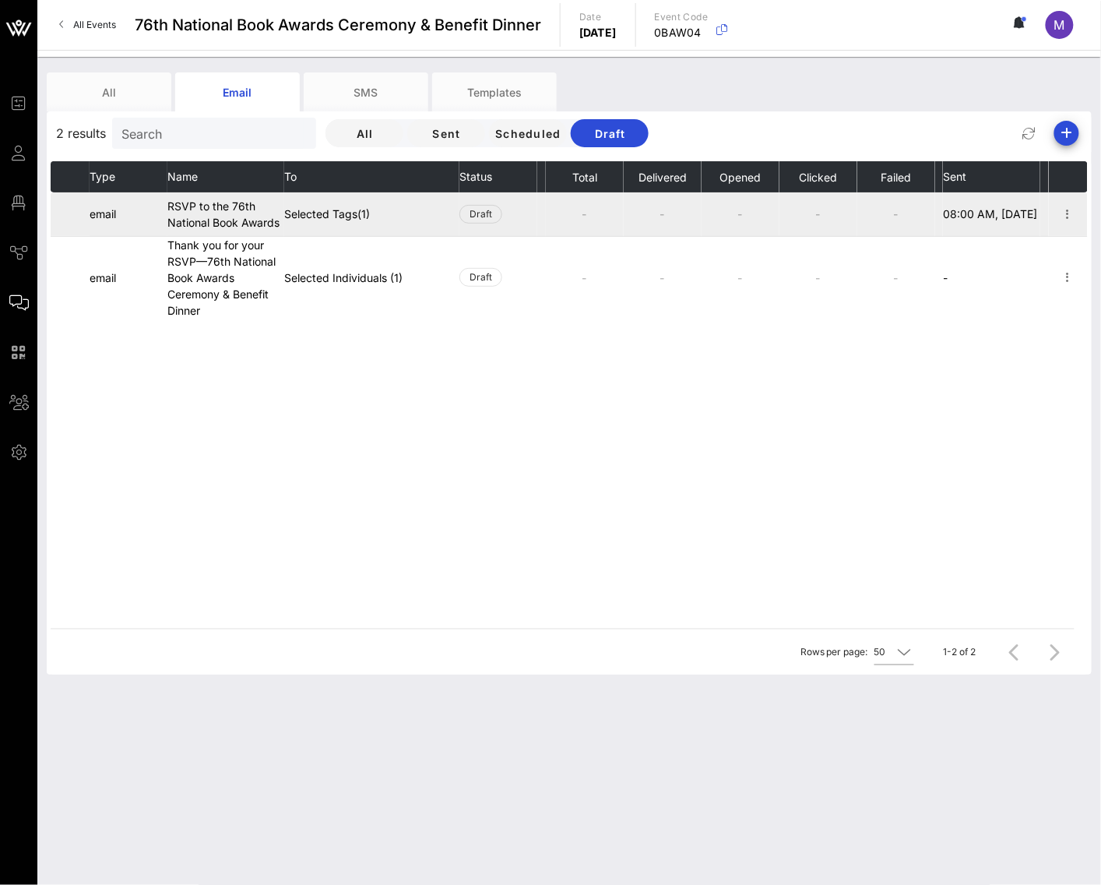
click at [230, 211] on td "RSVP to the 76th National Book Awards" at bounding box center [225, 214] width 117 height 44
click at [1066, 214] on icon "button" at bounding box center [1068, 214] width 19 height 19
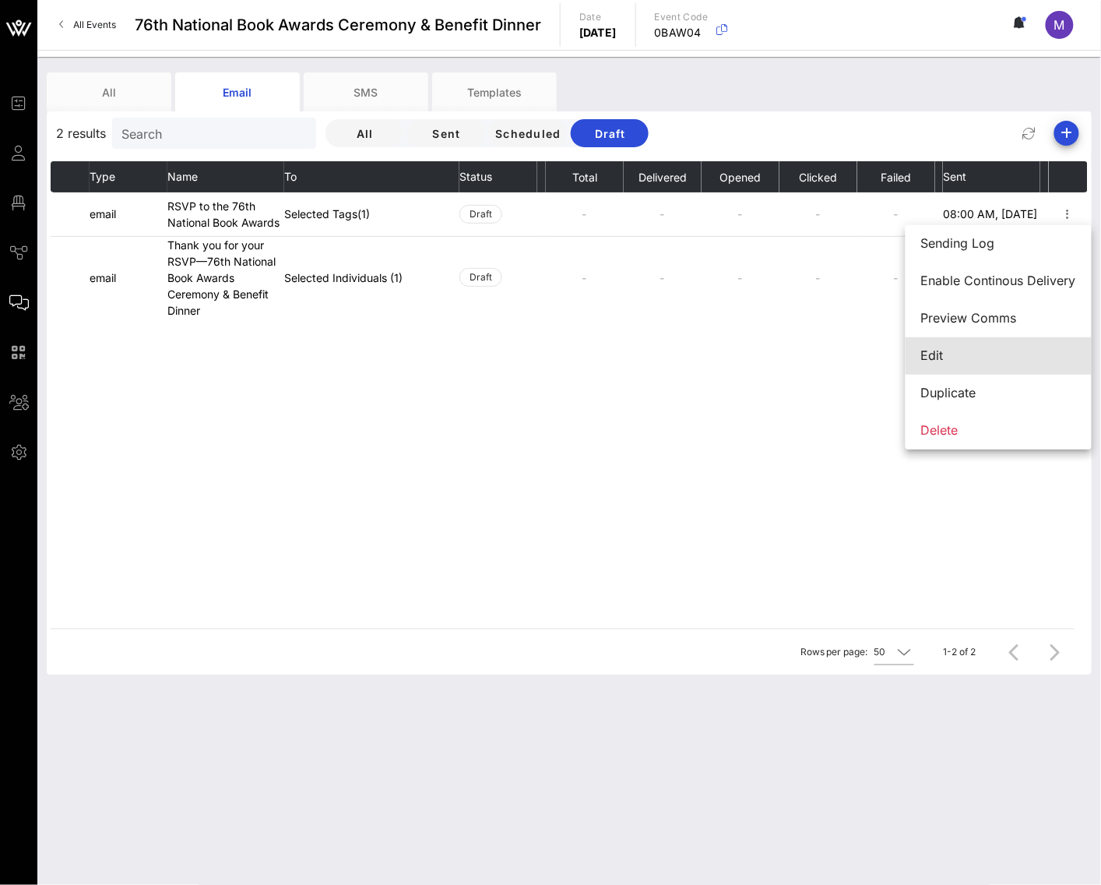
click at [951, 369] on div "Edit" at bounding box center [998, 355] width 155 height 33
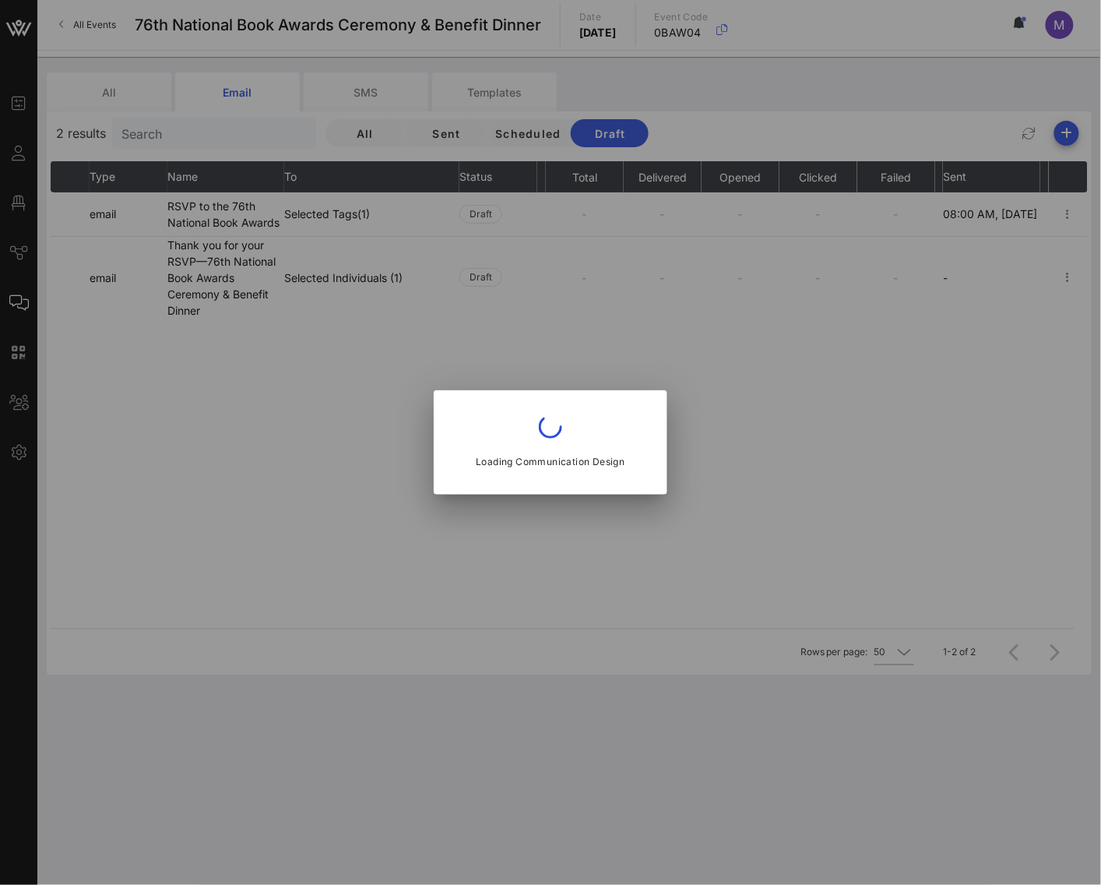
type input "RSVP to the 76th National Book Awards"
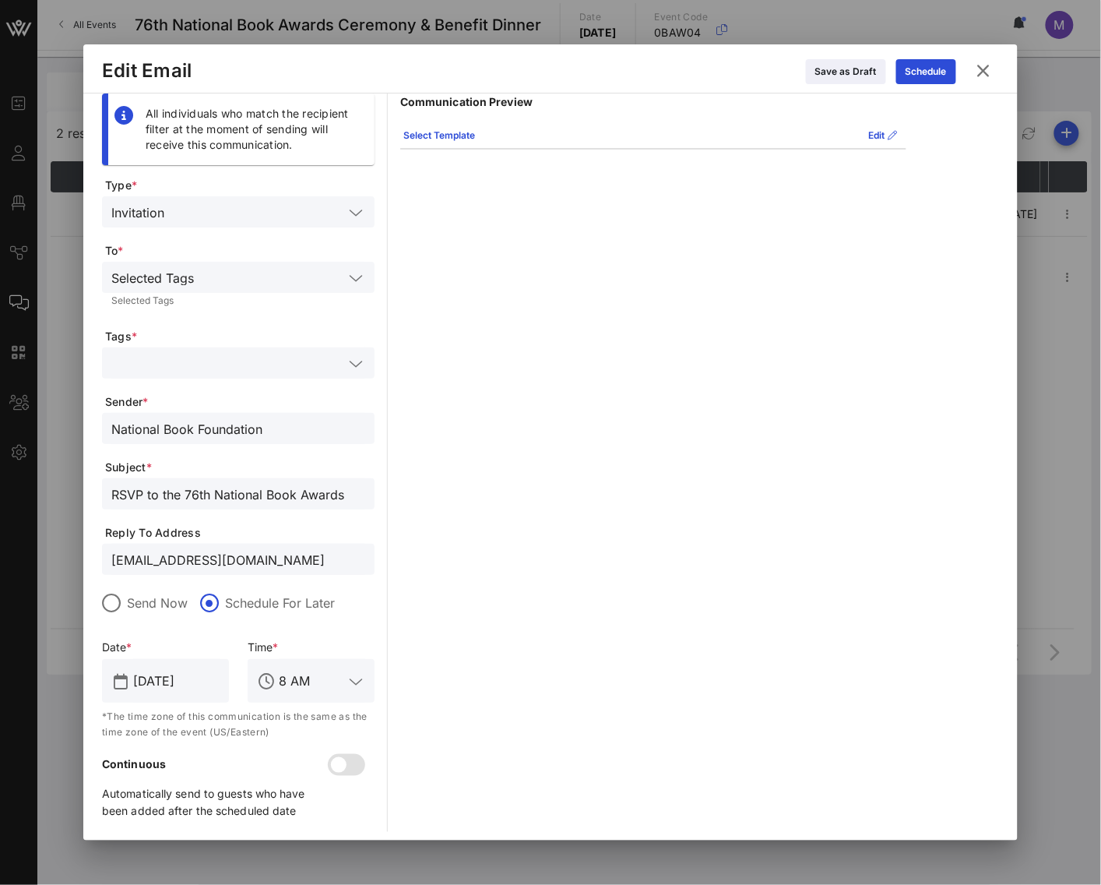
click at [995, 68] on button at bounding box center [984, 71] width 30 height 28
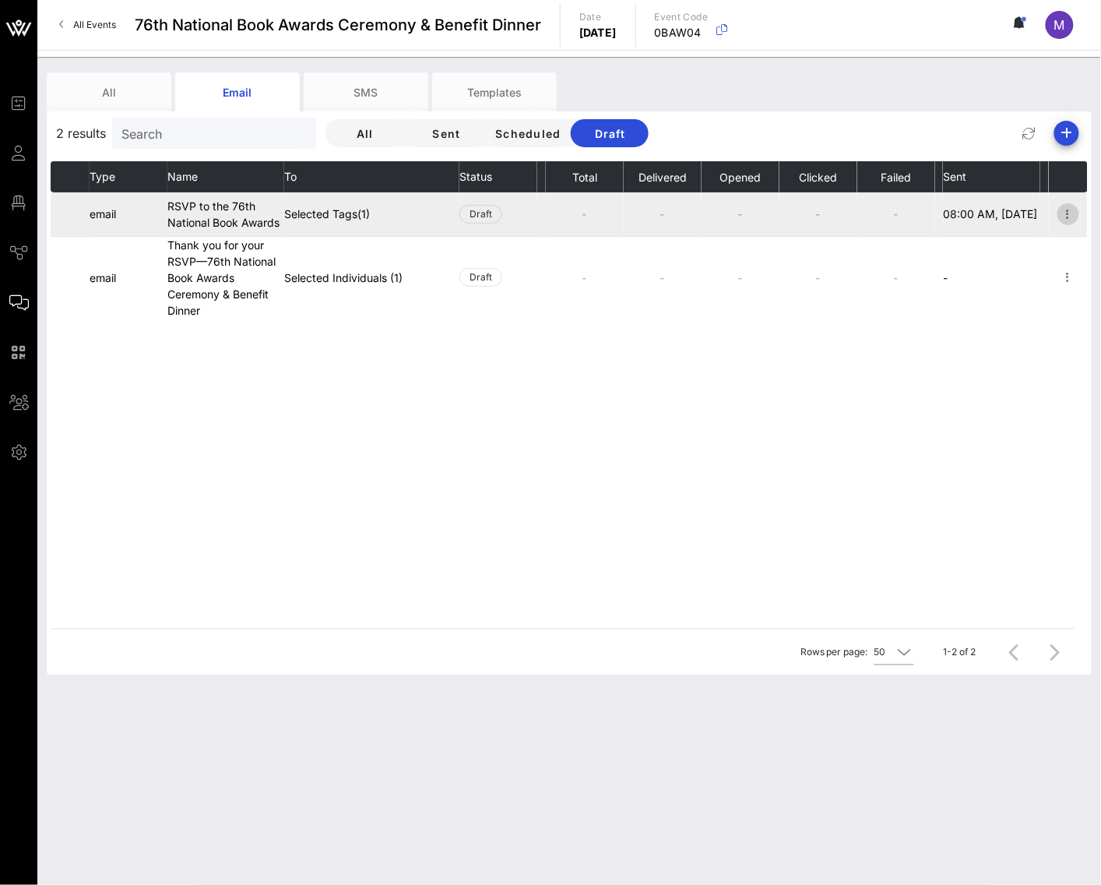
click at [1072, 217] on icon "button" at bounding box center [1068, 214] width 19 height 19
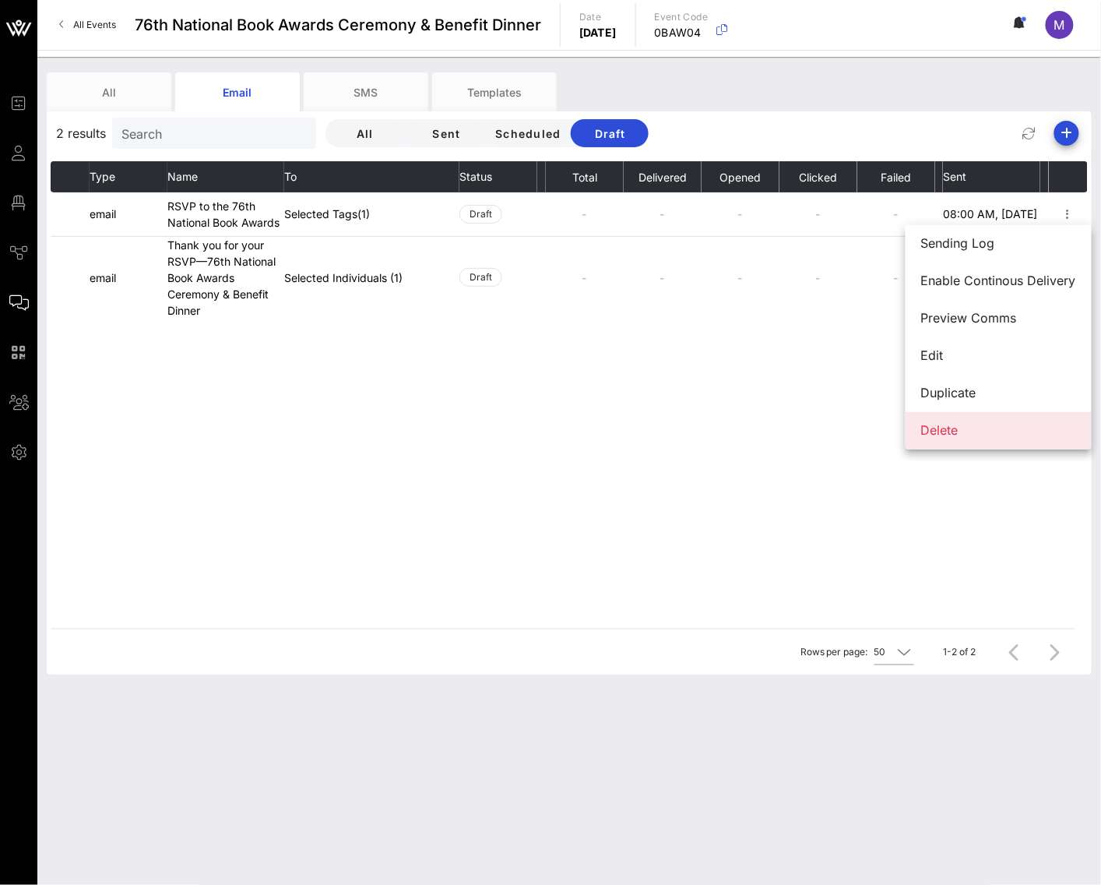
click at [930, 429] on div "Delete" at bounding box center [998, 430] width 155 height 15
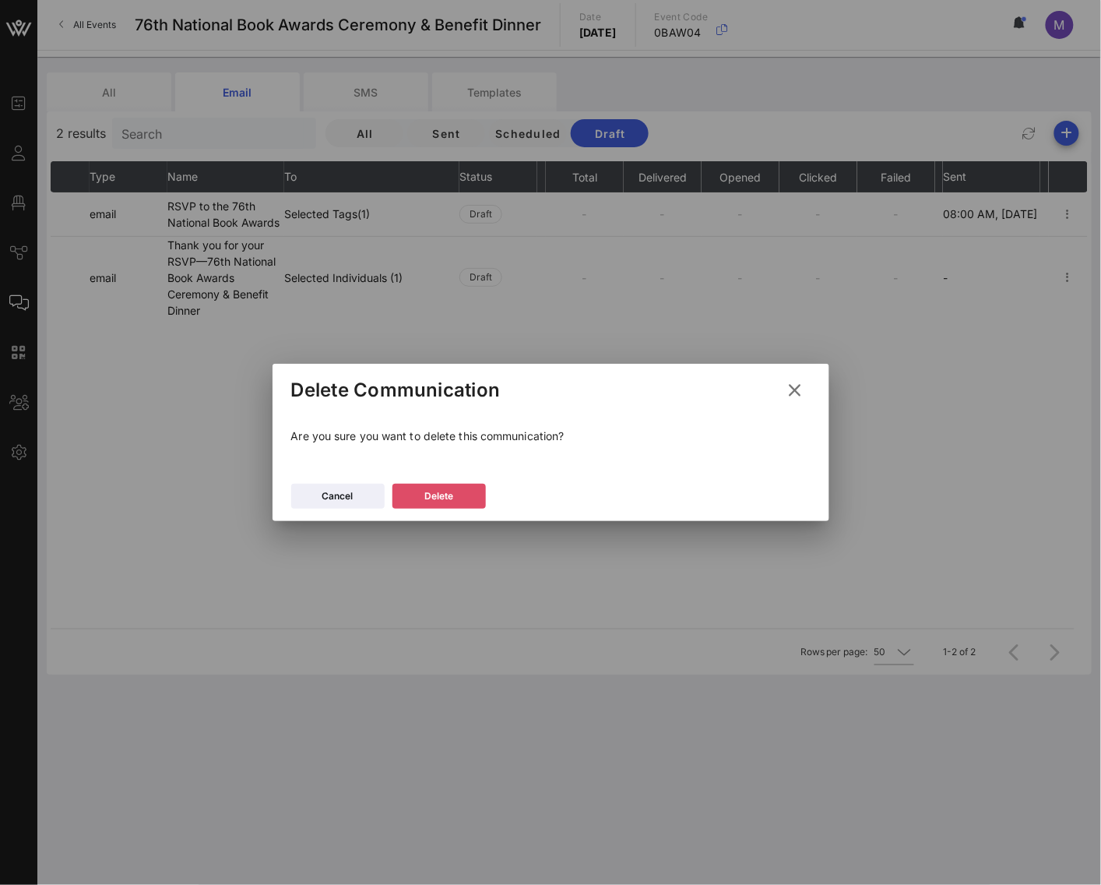
click at [458, 495] on button "Delete" at bounding box center [439, 496] width 93 height 25
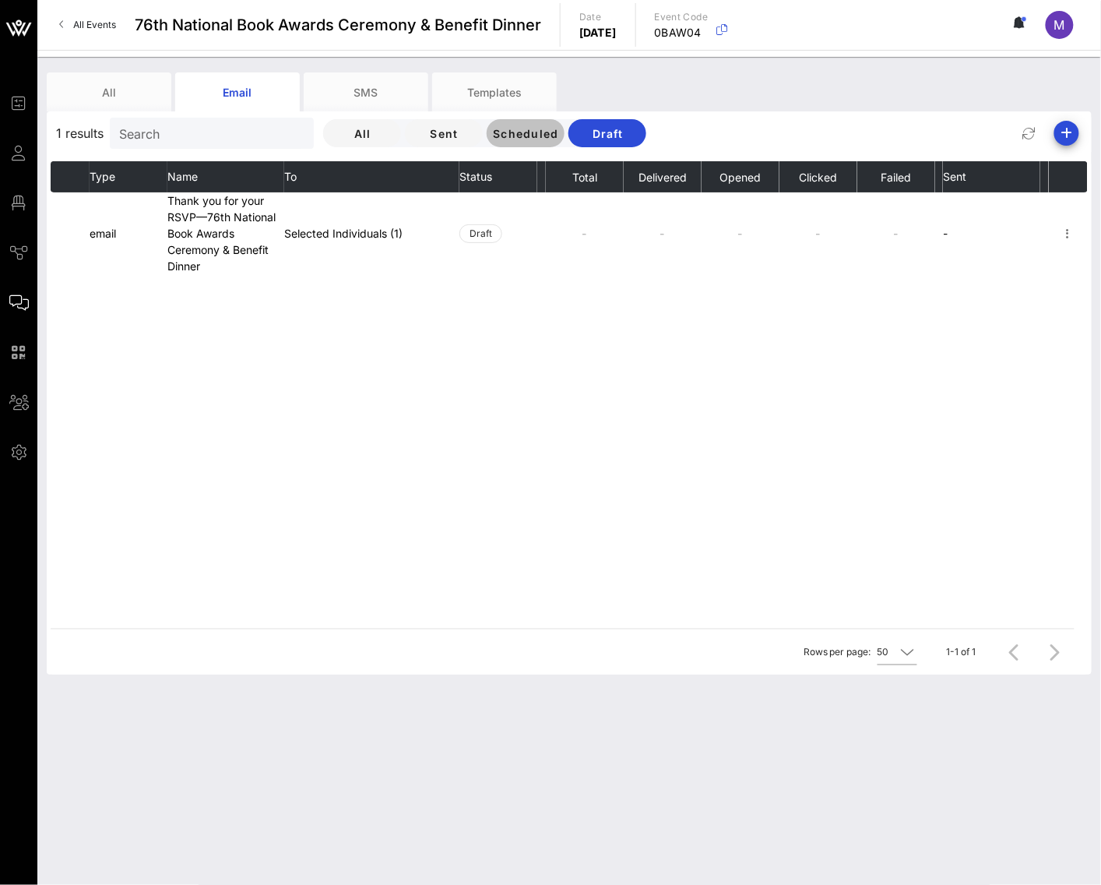
click at [487, 140] on button "Scheduled" at bounding box center [526, 133] width 78 height 28
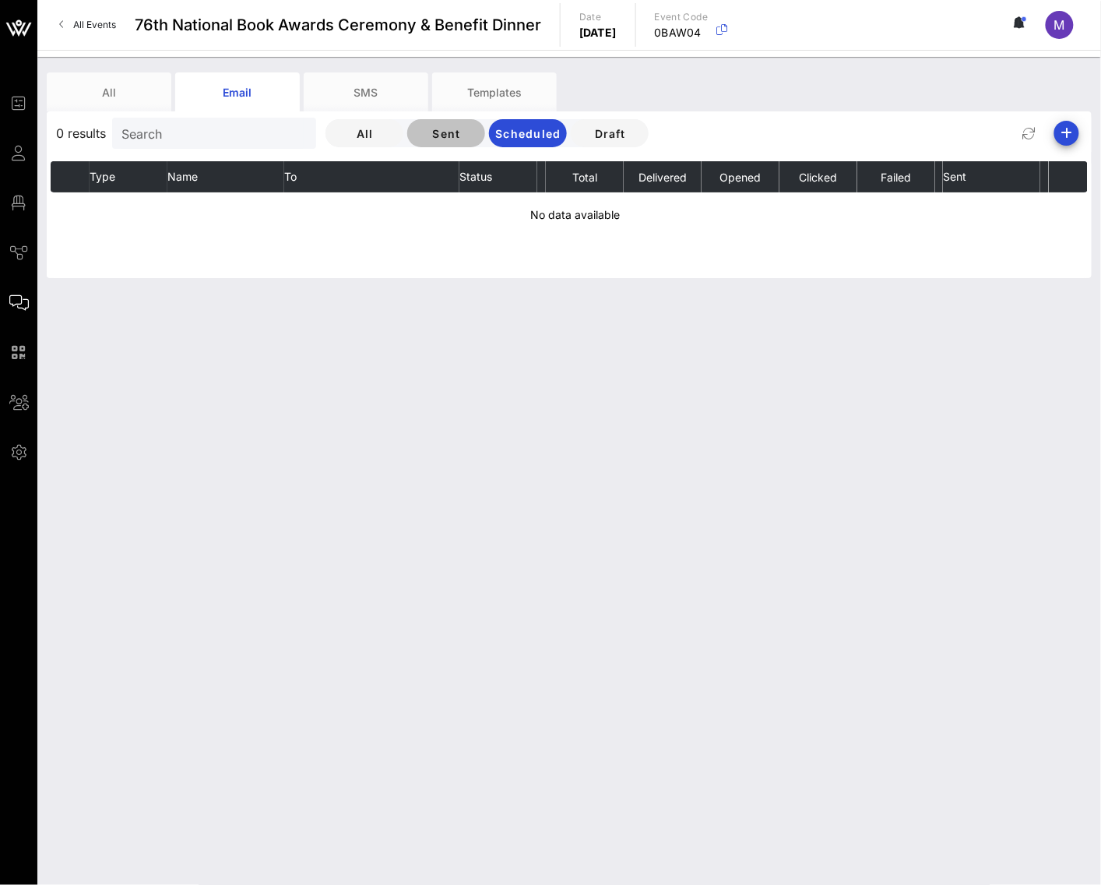
click at [420, 138] on span "Sent" at bounding box center [446, 133] width 53 height 13
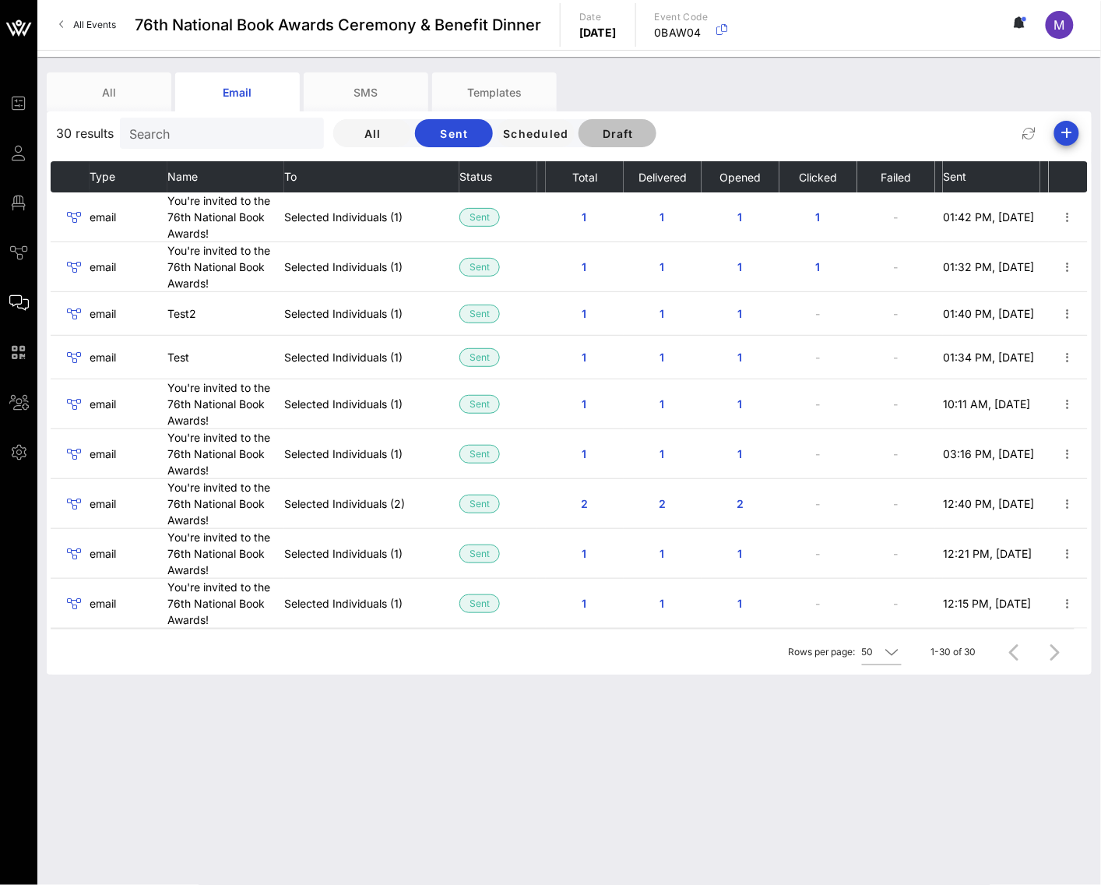
click at [591, 128] on span "Draft" at bounding box center [617, 133] width 53 height 13
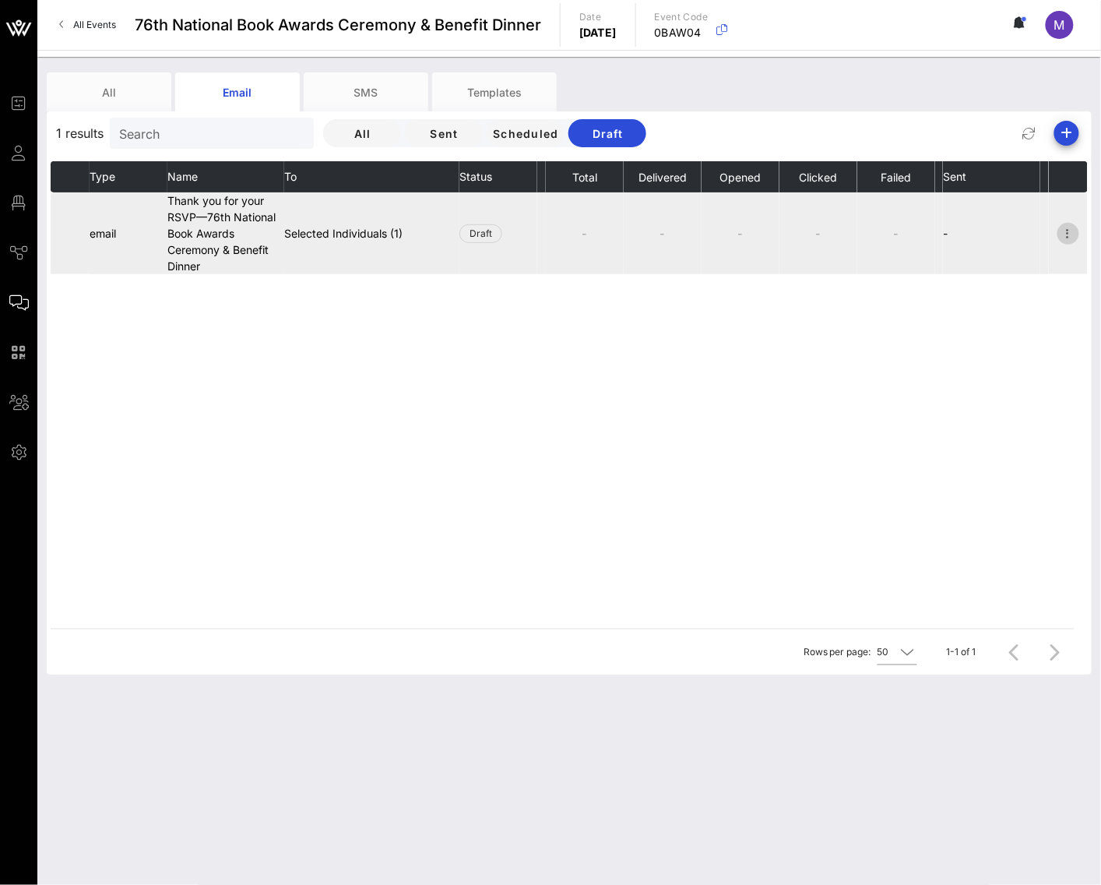
click at [1066, 236] on icon "button" at bounding box center [1068, 233] width 19 height 19
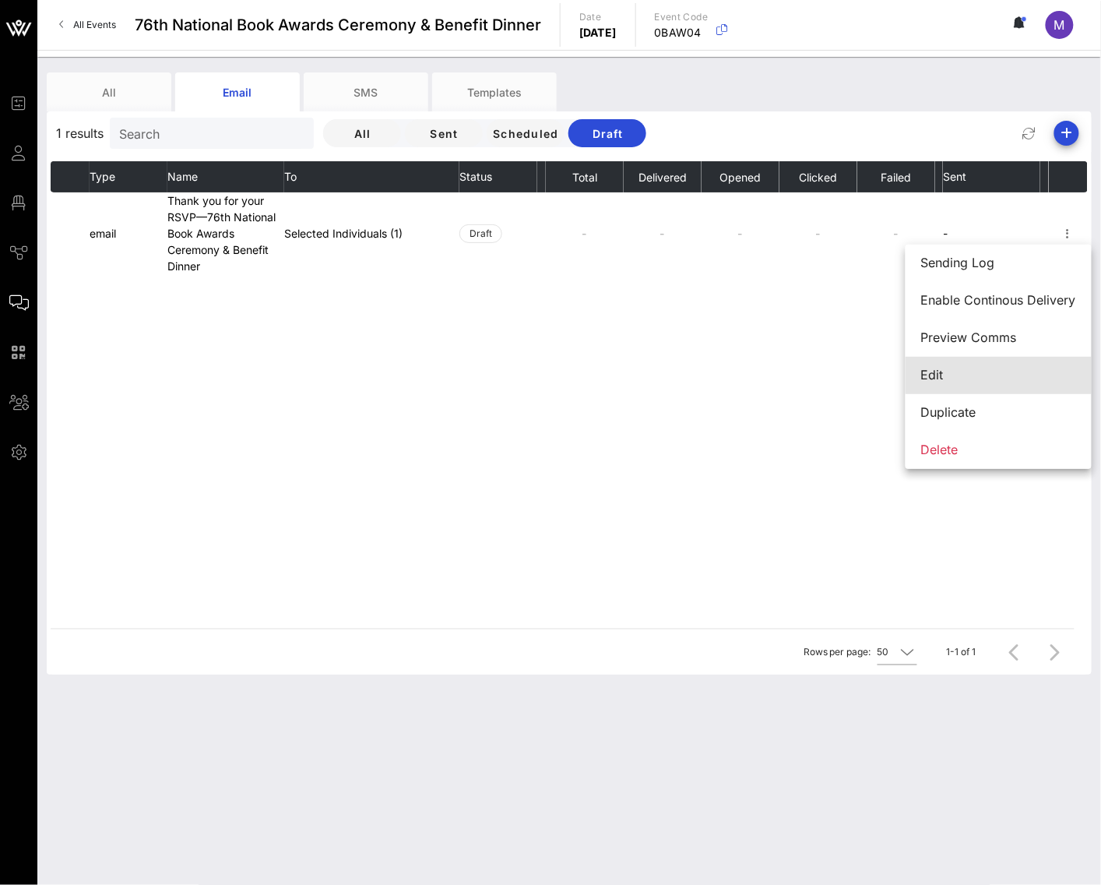
click at [1012, 368] on div "Edit" at bounding box center [998, 375] width 155 height 15
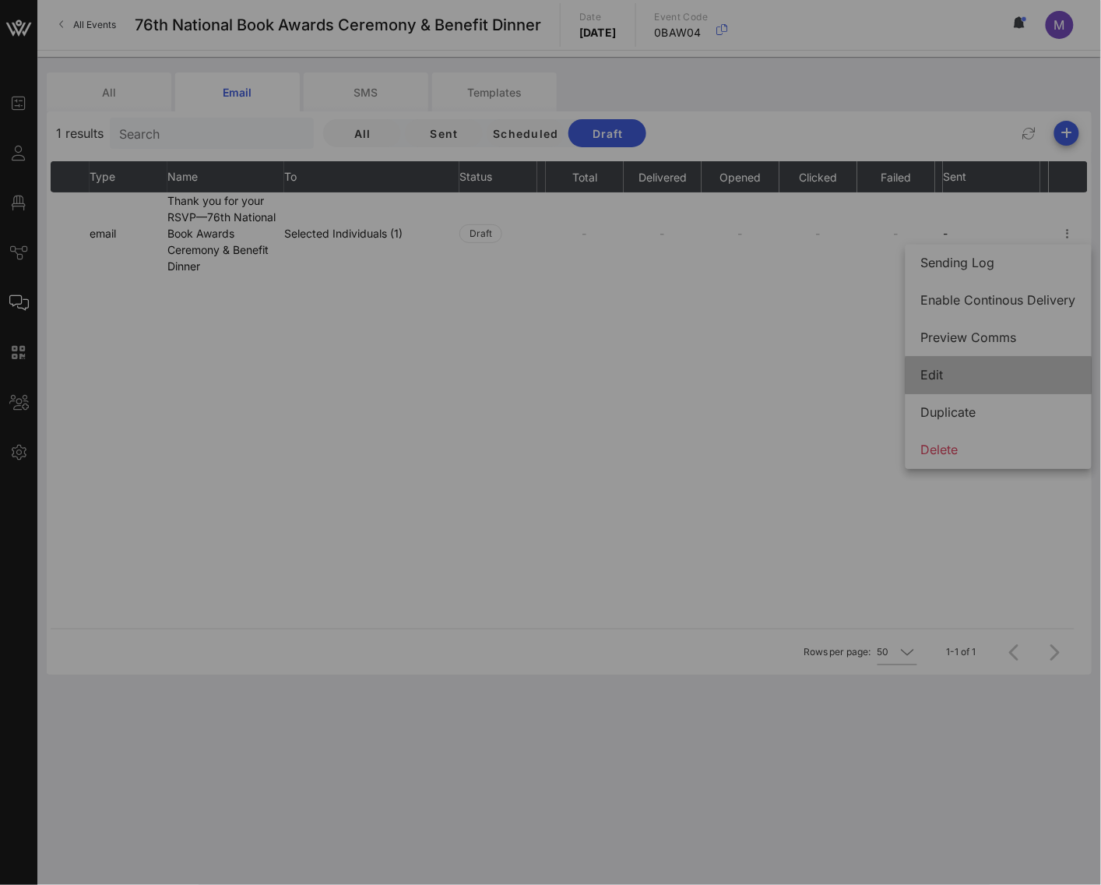
type input "Thank you for your RSVP—76th National Book Awards Ceremony & Benefit Dinner"
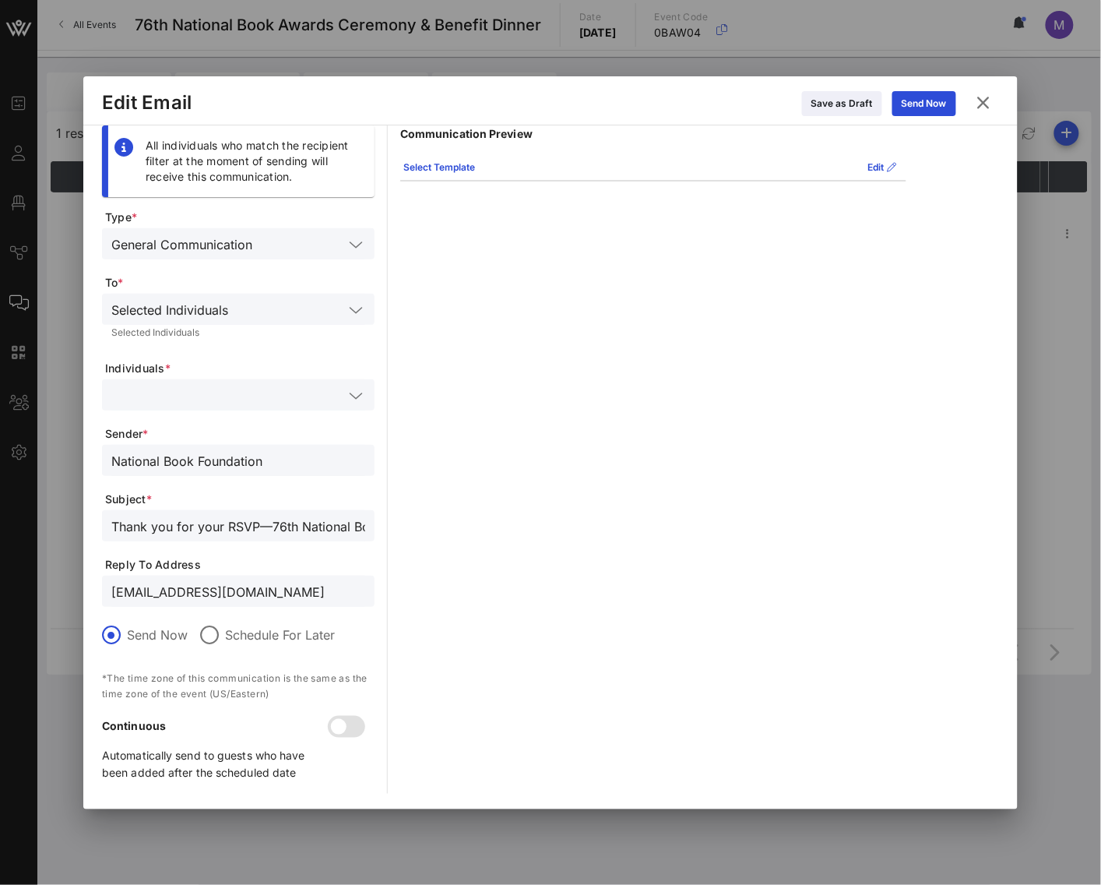
click at [312, 388] on input "text" at bounding box center [227, 395] width 232 height 20
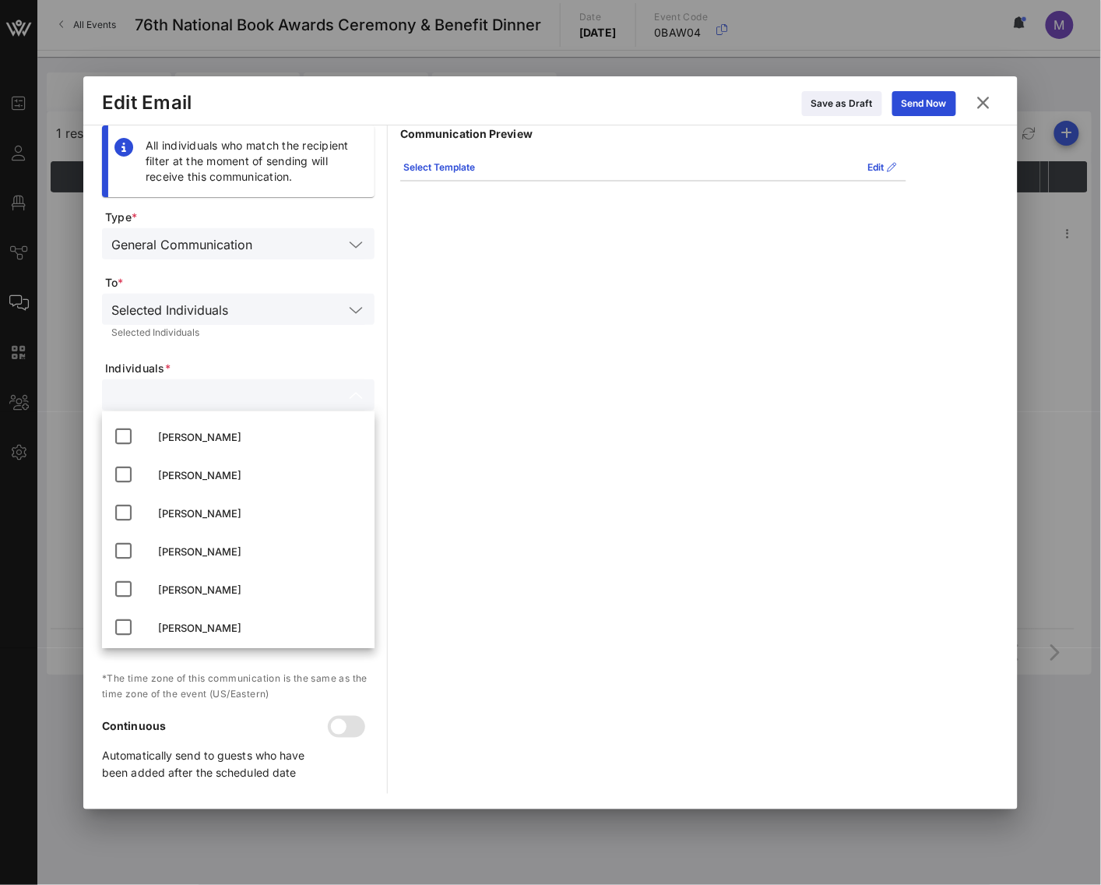
click at [297, 347] on form "Type * General Communication To * Selected Individuals Selected Individuals Ind…" at bounding box center [238, 502] width 273 height 584
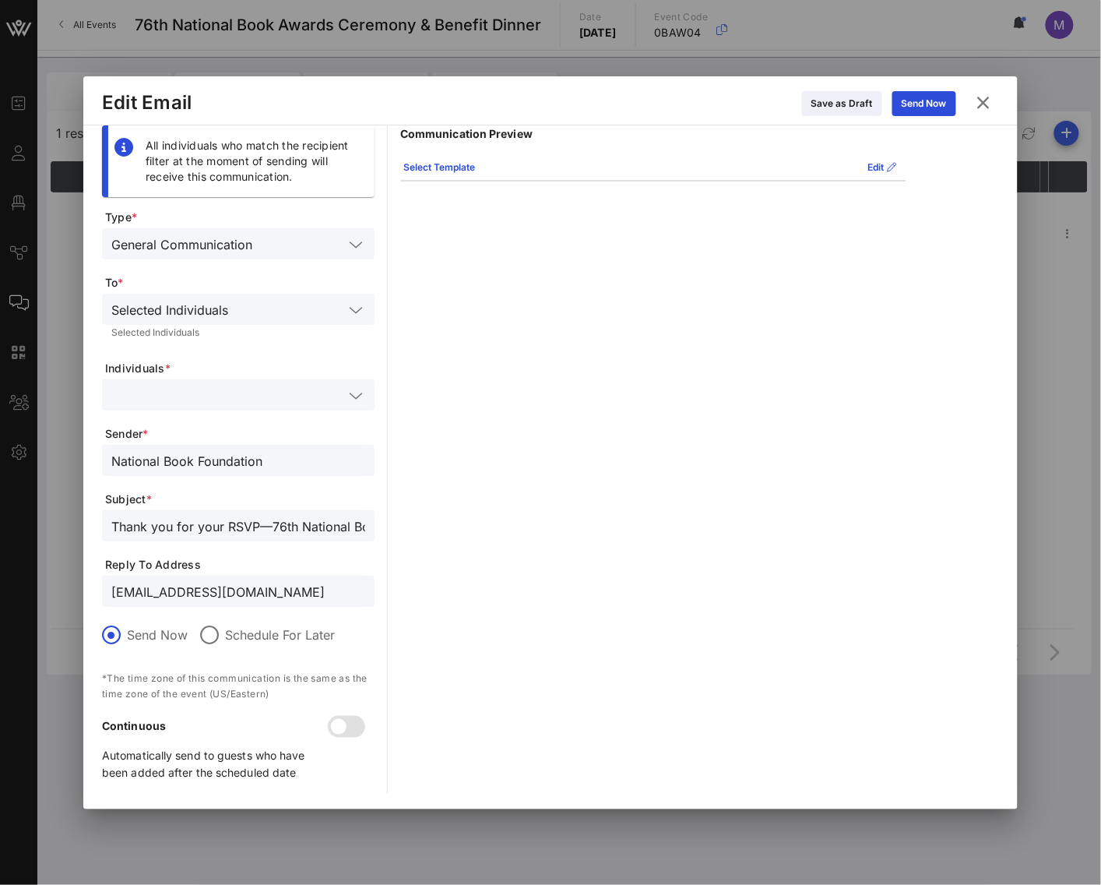
click at [339, 305] on input "text" at bounding box center [288, 309] width 109 height 20
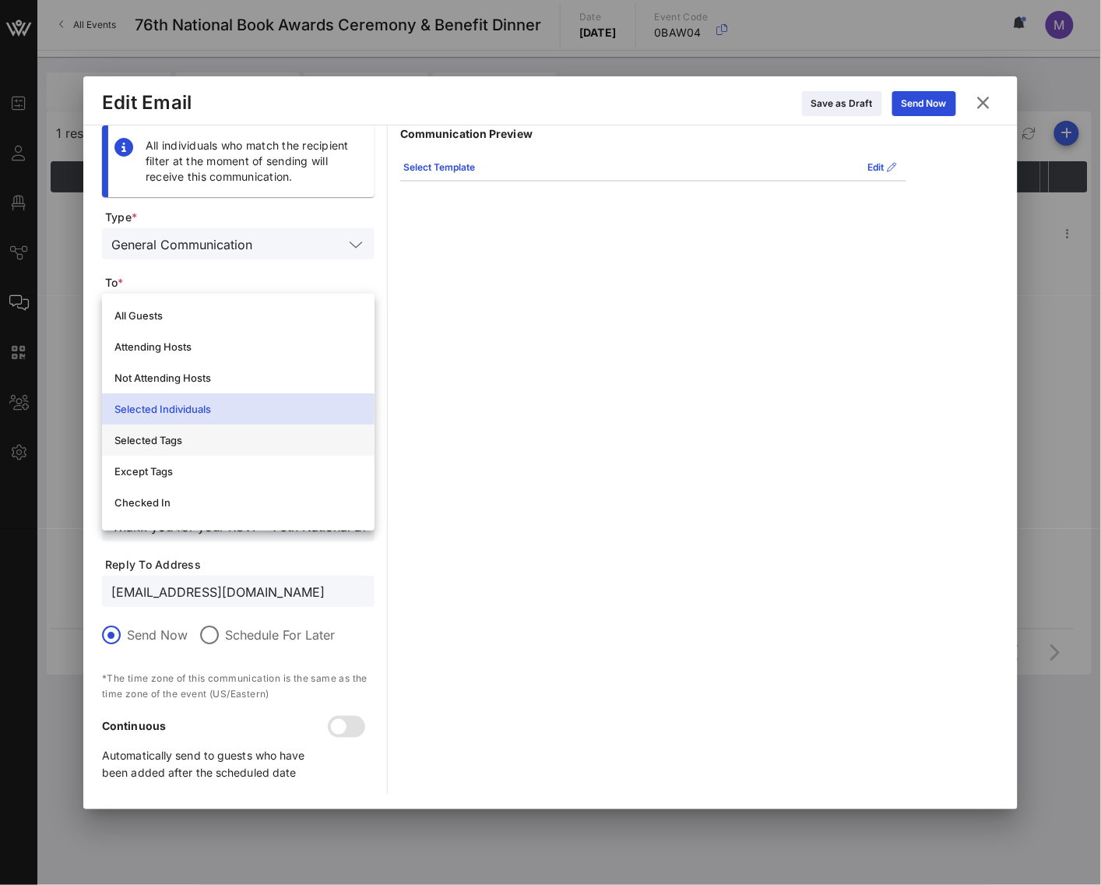
click at [252, 442] on div "Selected Tags" at bounding box center [238, 440] width 248 height 12
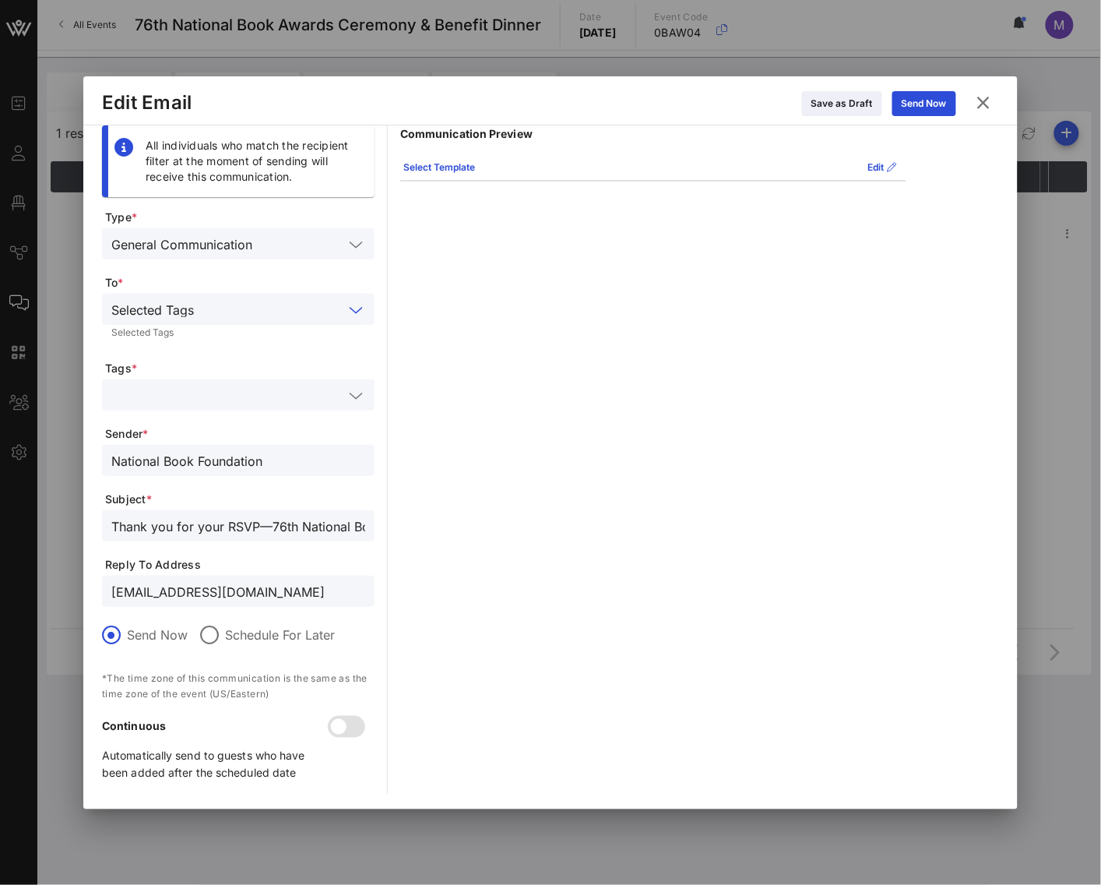
click at [279, 301] on input "text" at bounding box center [271, 309] width 143 height 20
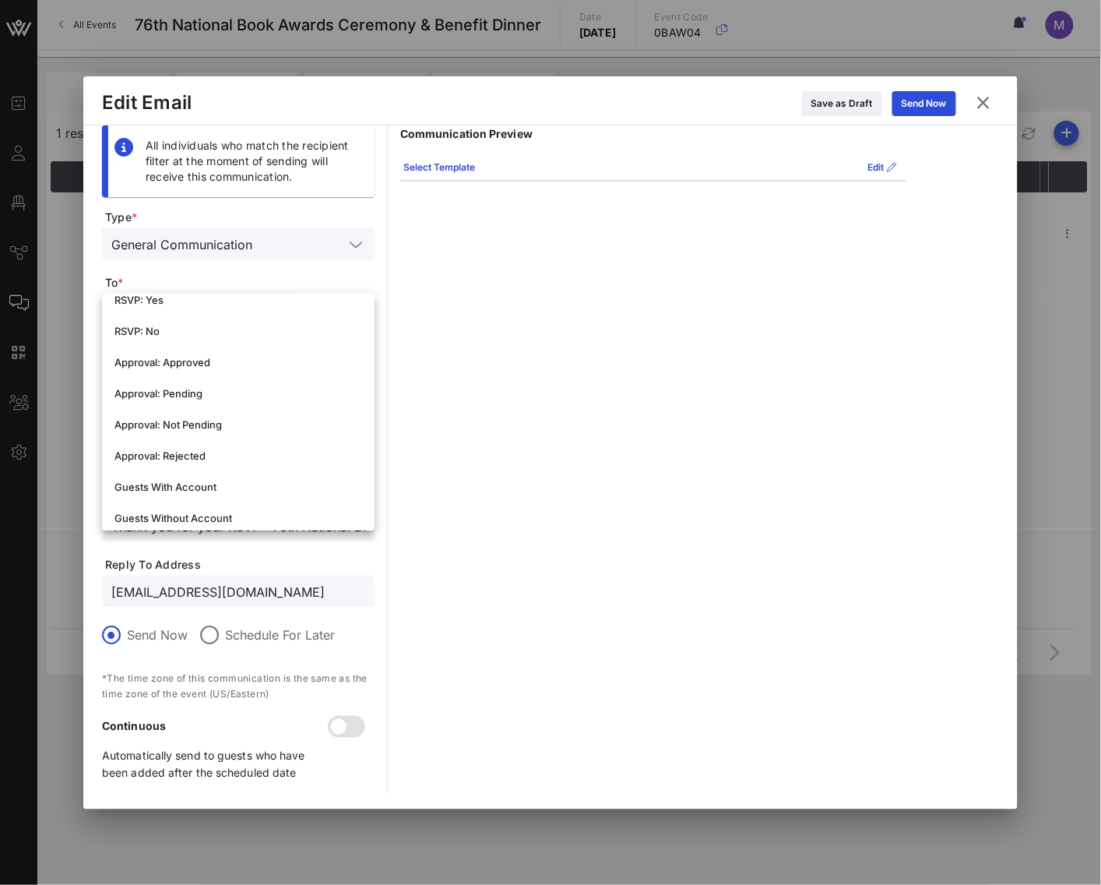
scroll to position [368, 0]
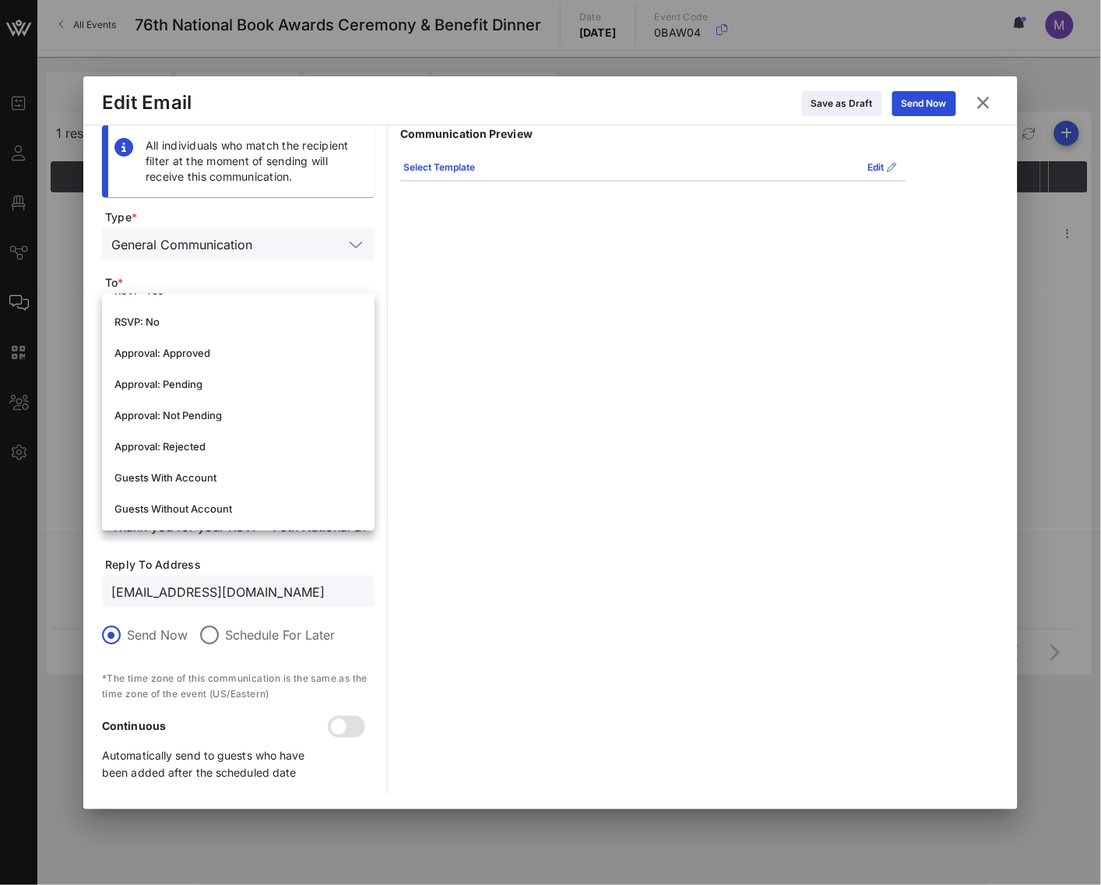
click at [274, 278] on span "To *" at bounding box center [240, 283] width 270 height 16
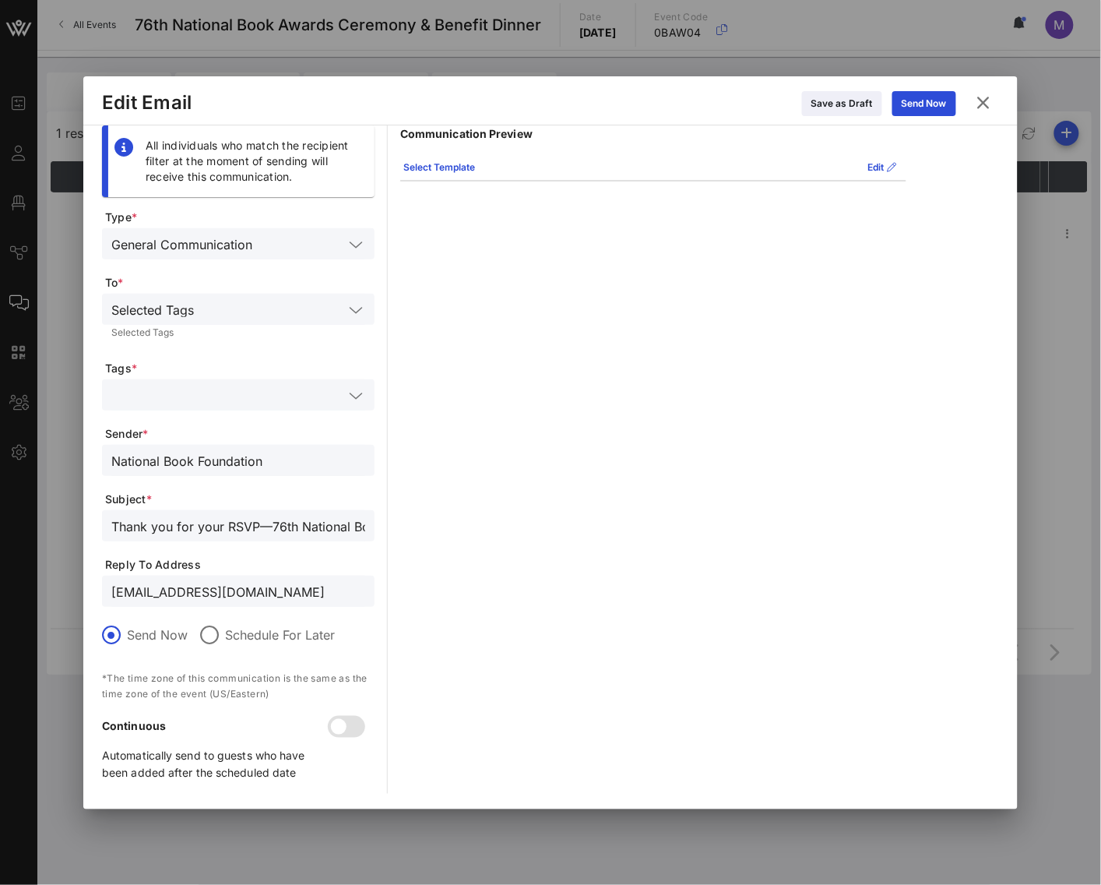
scroll to position [0, 0]
click at [983, 105] on icon at bounding box center [984, 102] width 21 height 19
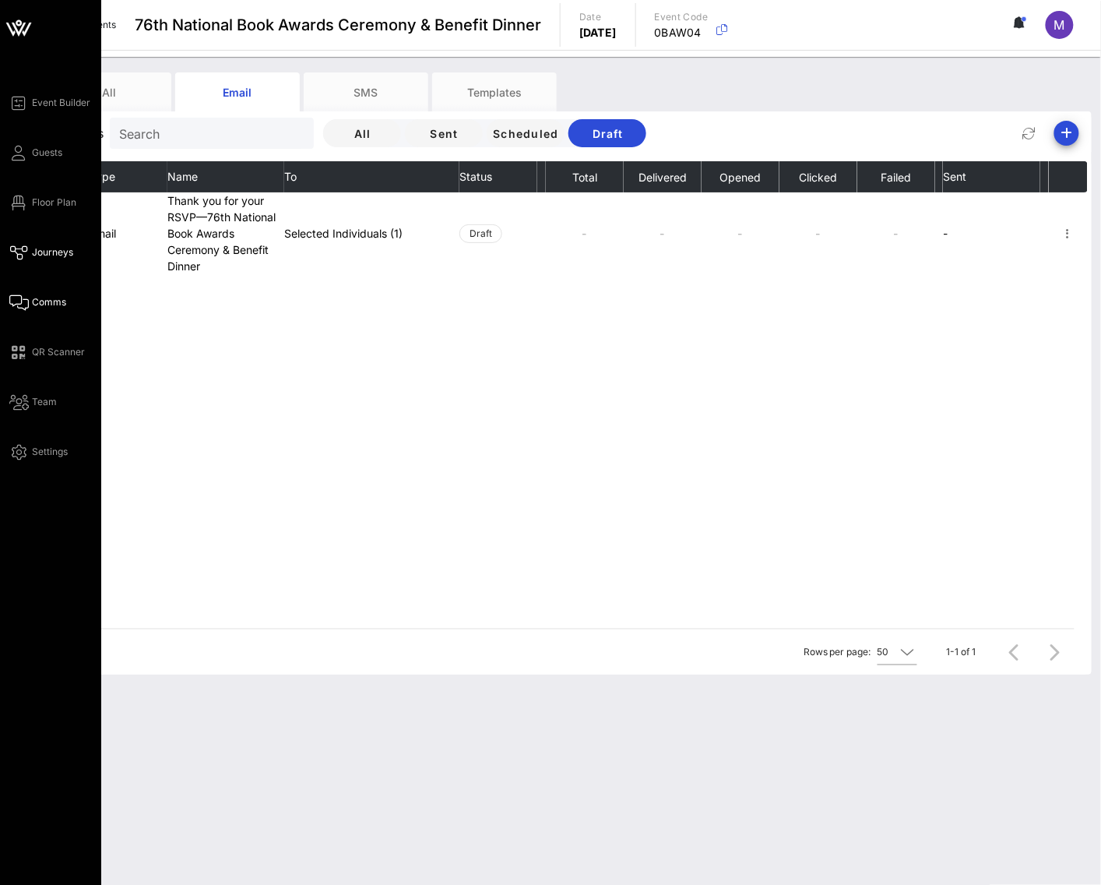
click at [32, 255] on span "Journeys" at bounding box center [52, 252] width 41 height 14
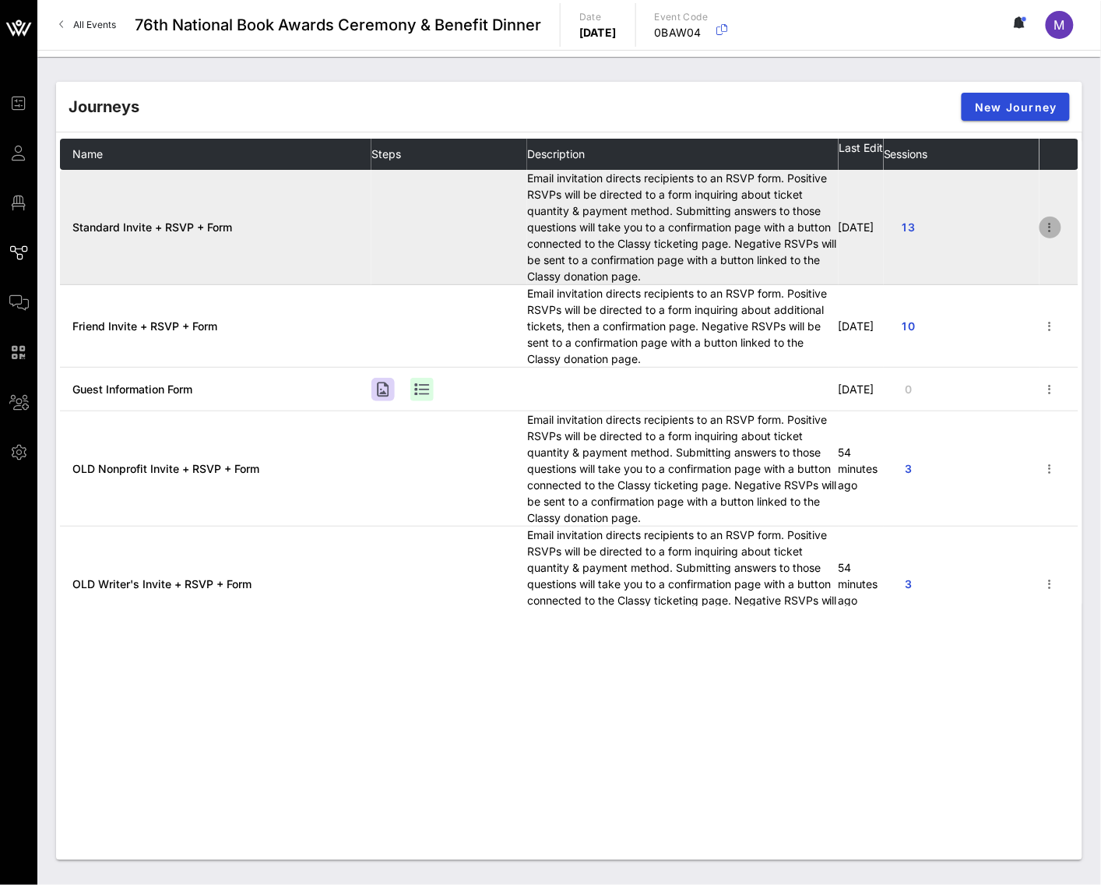
click at [1045, 231] on icon "button" at bounding box center [1050, 227] width 19 height 19
click at [982, 194] on td "13" at bounding box center [962, 227] width 156 height 115
click at [200, 217] on td "Standard Invite + RSVP + Form" at bounding box center [216, 227] width 312 height 115
click at [199, 225] on span "Standard Invite + RSVP + Form" at bounding box center [152, 226] width 160 height 13
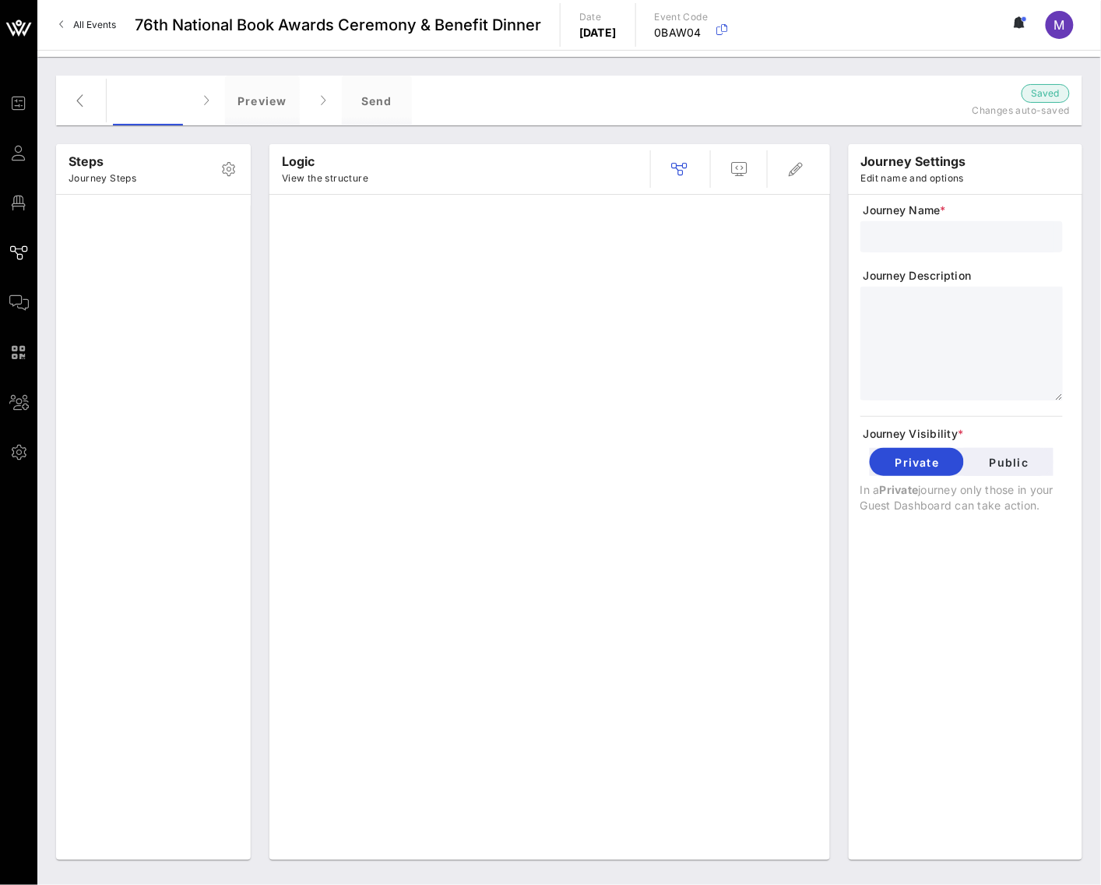
type input "Standard Invite + RSVP + Form"
type textarea "**********"
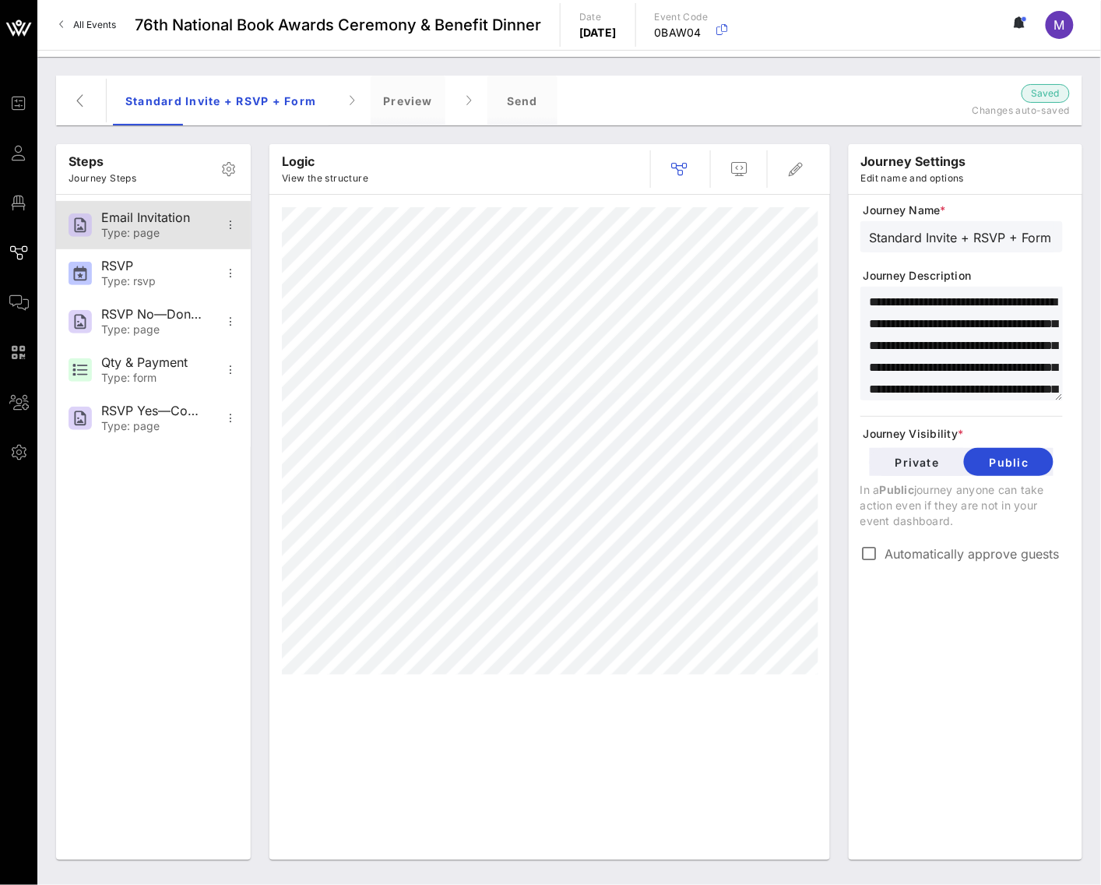
click at [147, 231] on div "Type: page" at bounding box center [152, 233] width 103 height 13
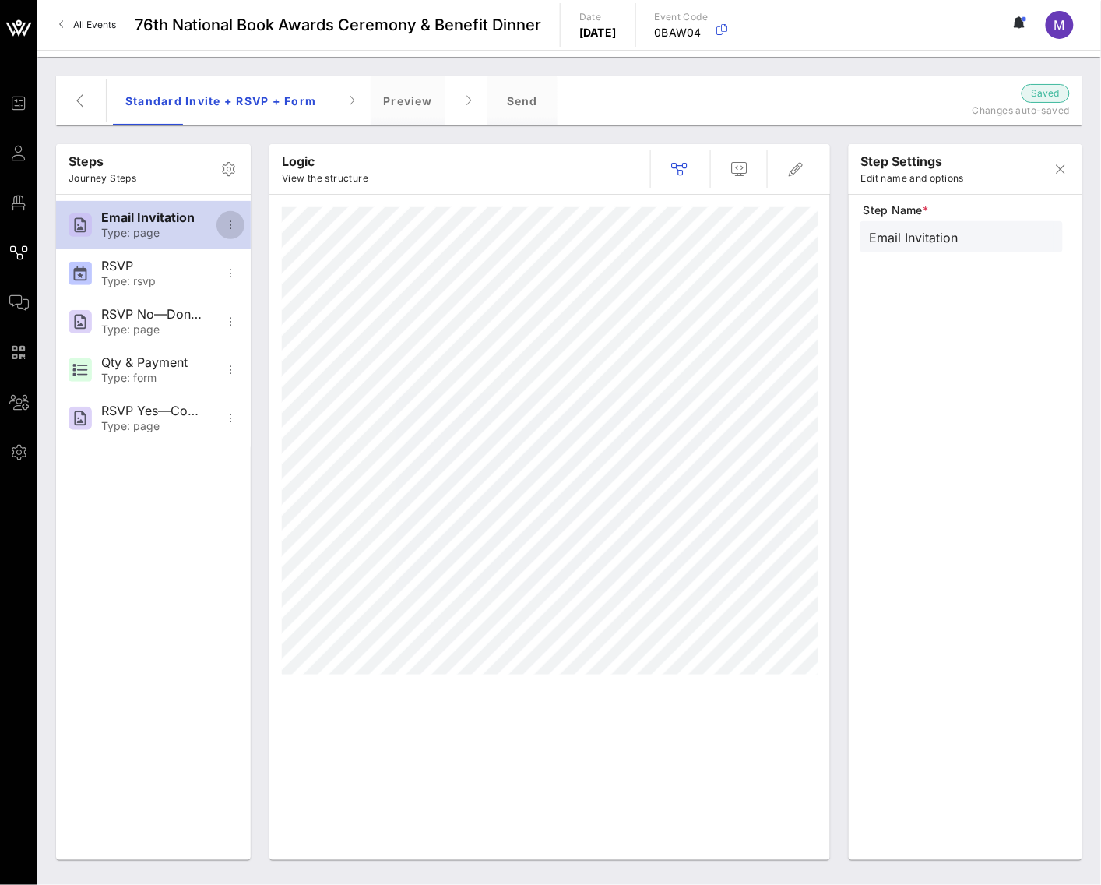
click at [238, 229] on icon "button" at bounding box center [230, 225] width 19 height 19
click at [234, 227] on icon "button" at bounding box center [230, 225] width 19 height 19
click at [805, 172] on icon "button" at bounding box center [796, 169] width 19 height 19
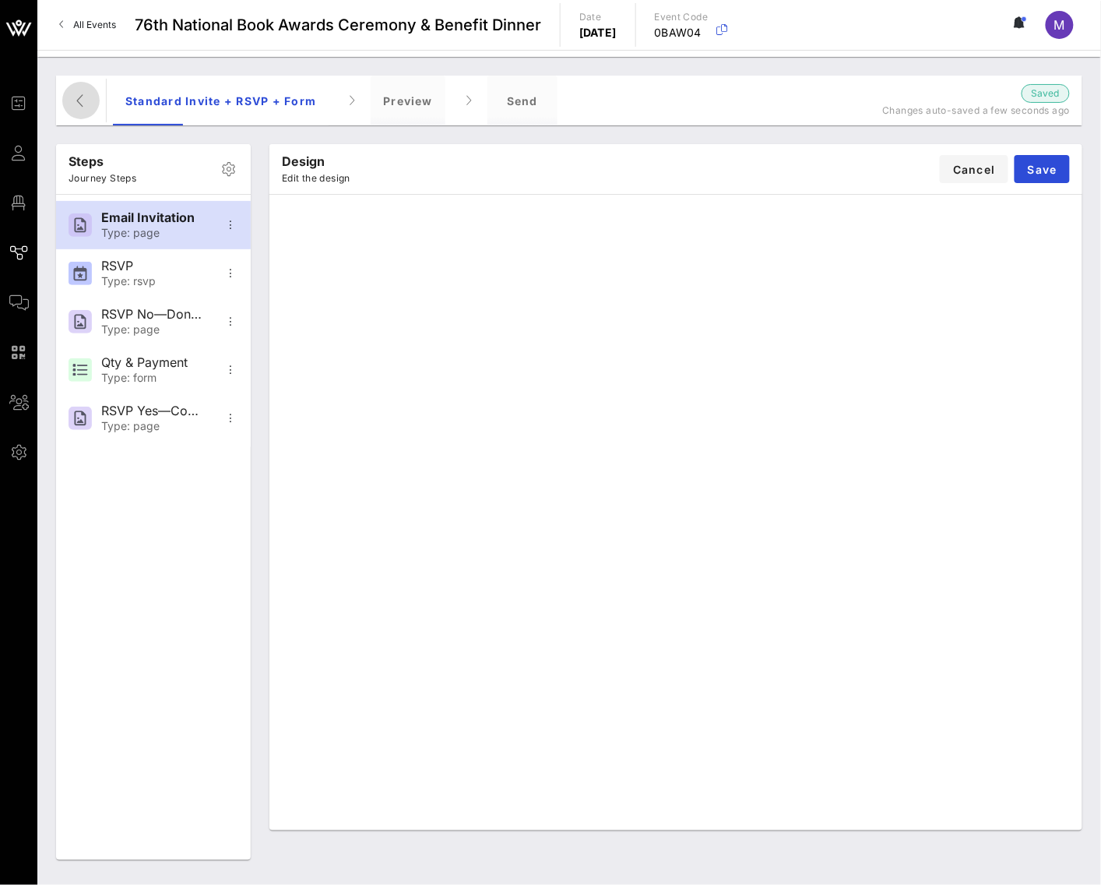
click at [81, 103] on icon "button" at bounding box center [81, 100] width 19 height 19
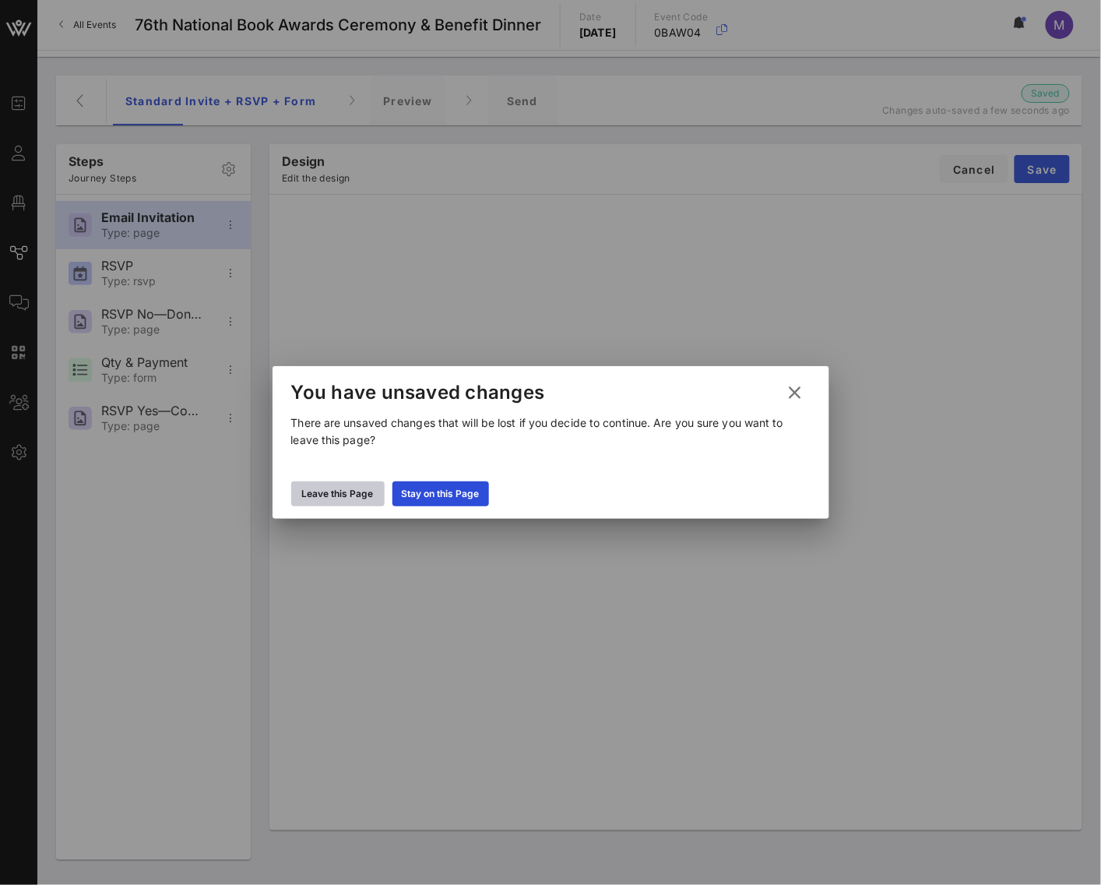
click at [311, 492] on div "Leave this Page" at bounding box center [338, 494] width 72 height 16
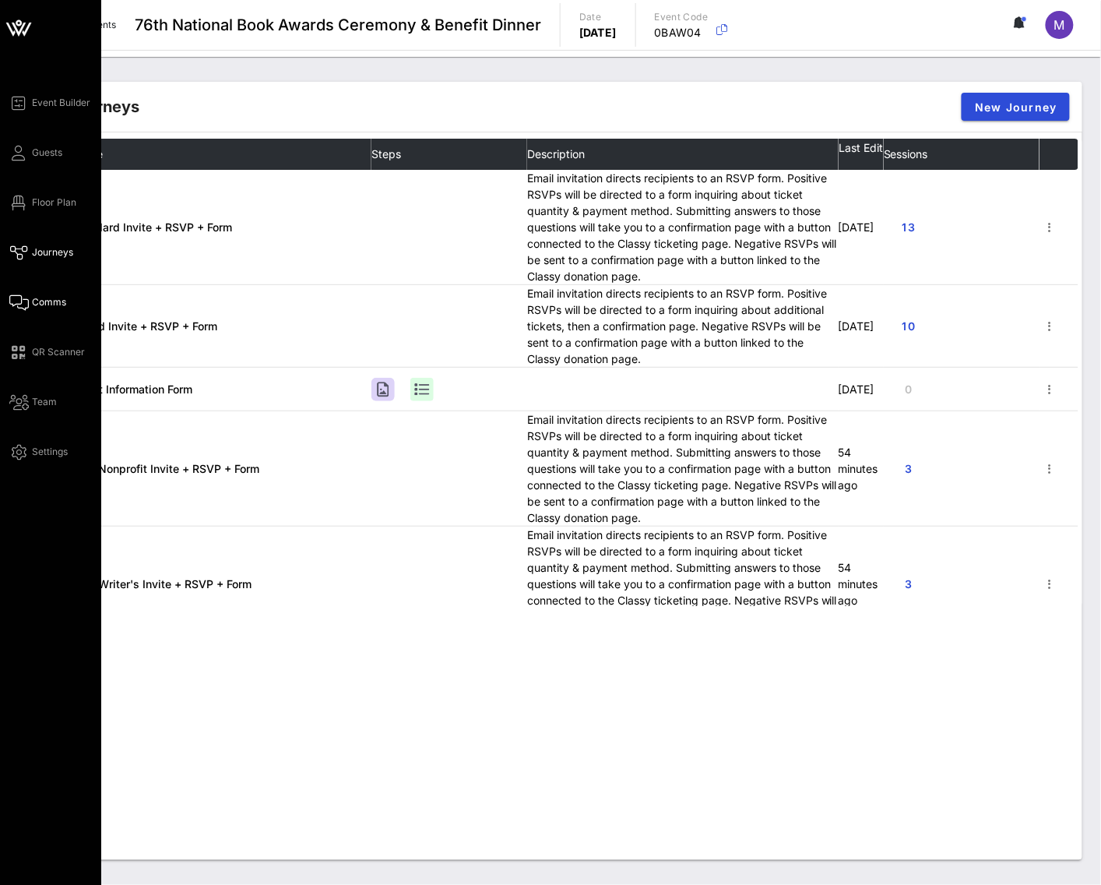
click at [24, 304] on icon at bounding box center [18, 302] width 19 height 2
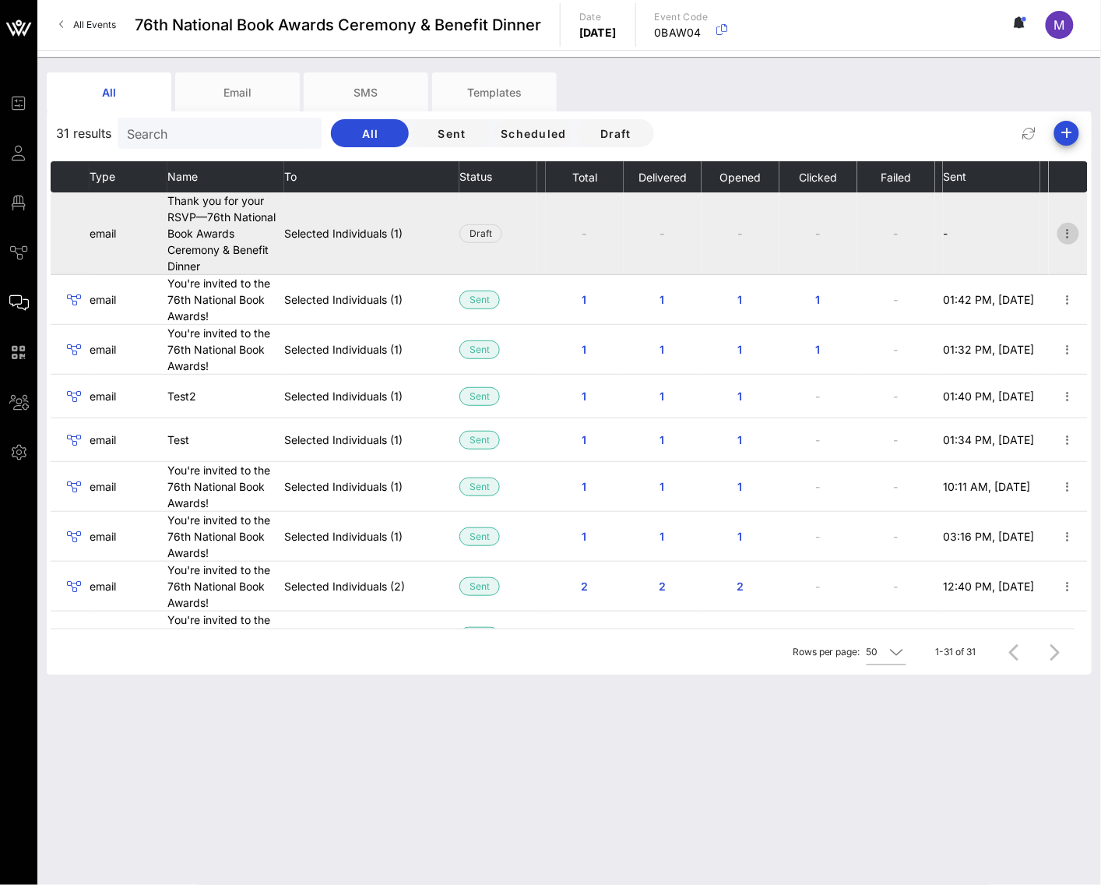
click at [1059, 237] on icon "button" at bounding box center [1068, 233] width 19 height 19
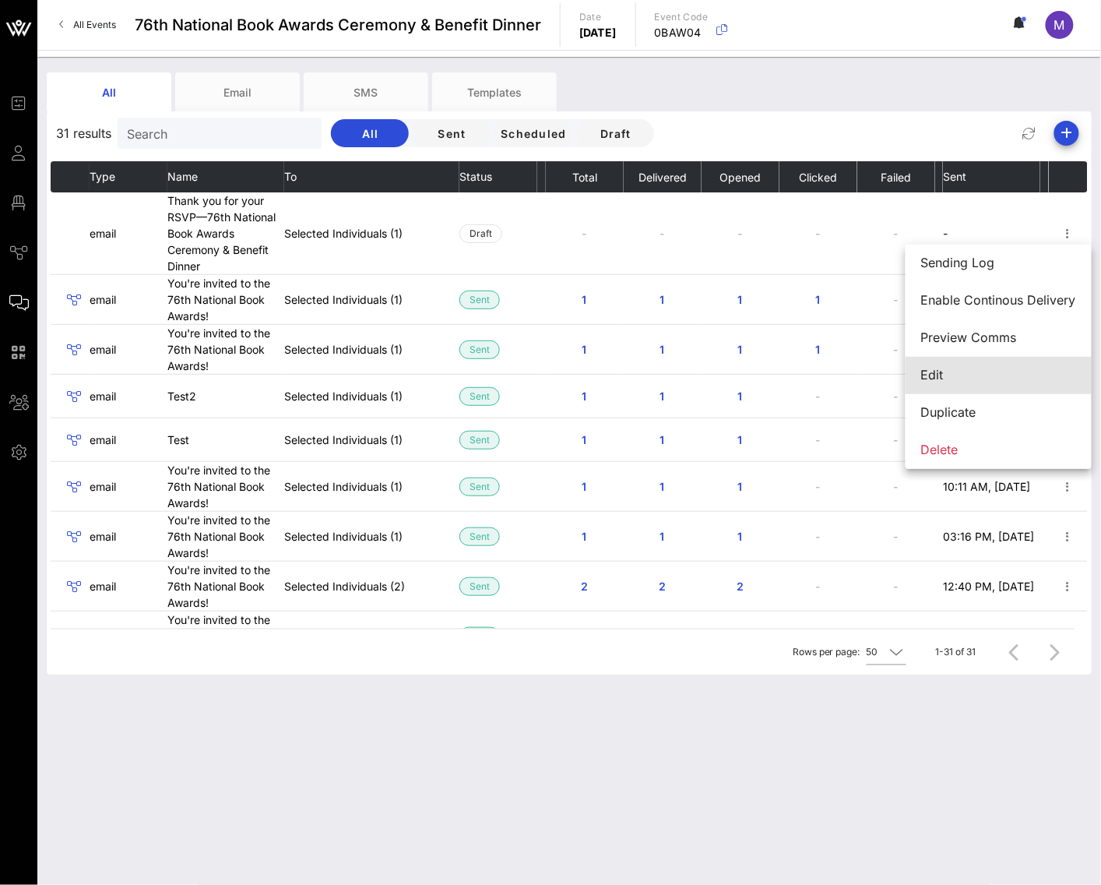
click at [992, 376] on div "Edit" at bounding box center [998, 375] width 155 height 15
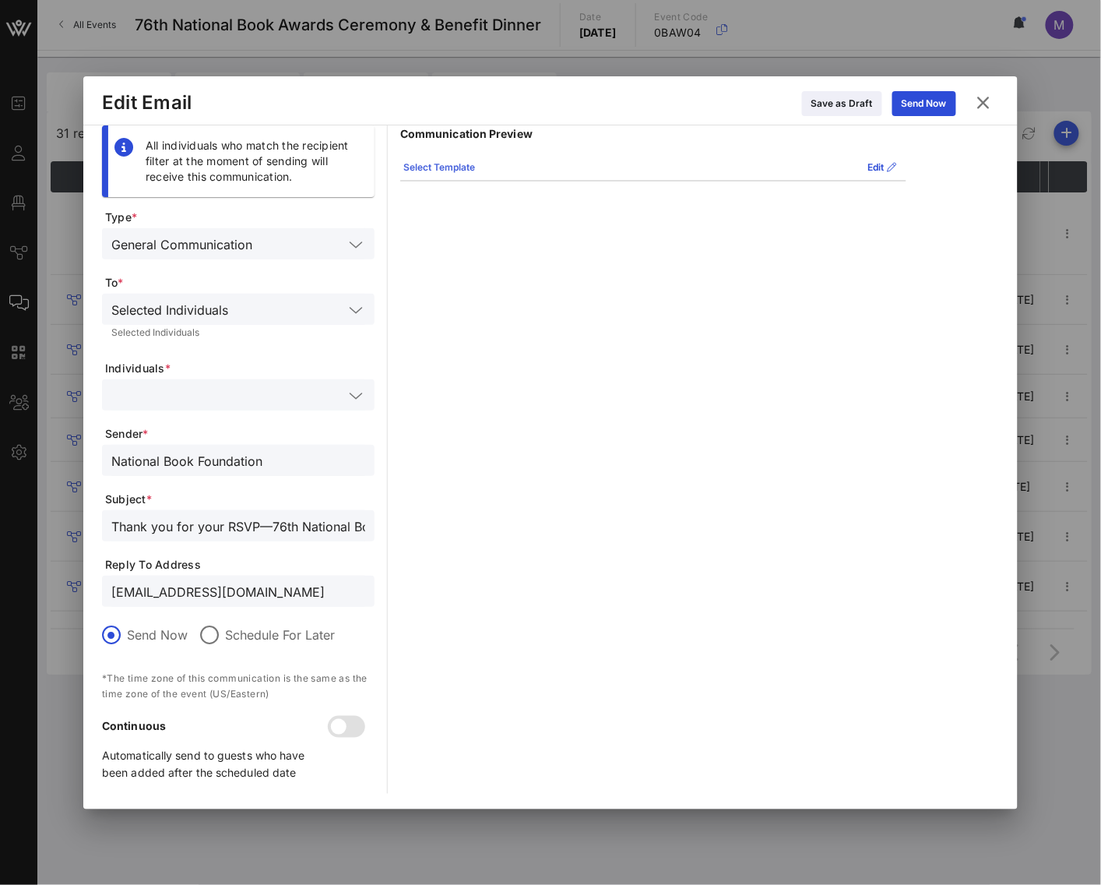
click at [464, 174] on div "Select Template" at bounding box center [439, 168] width 72 height 16
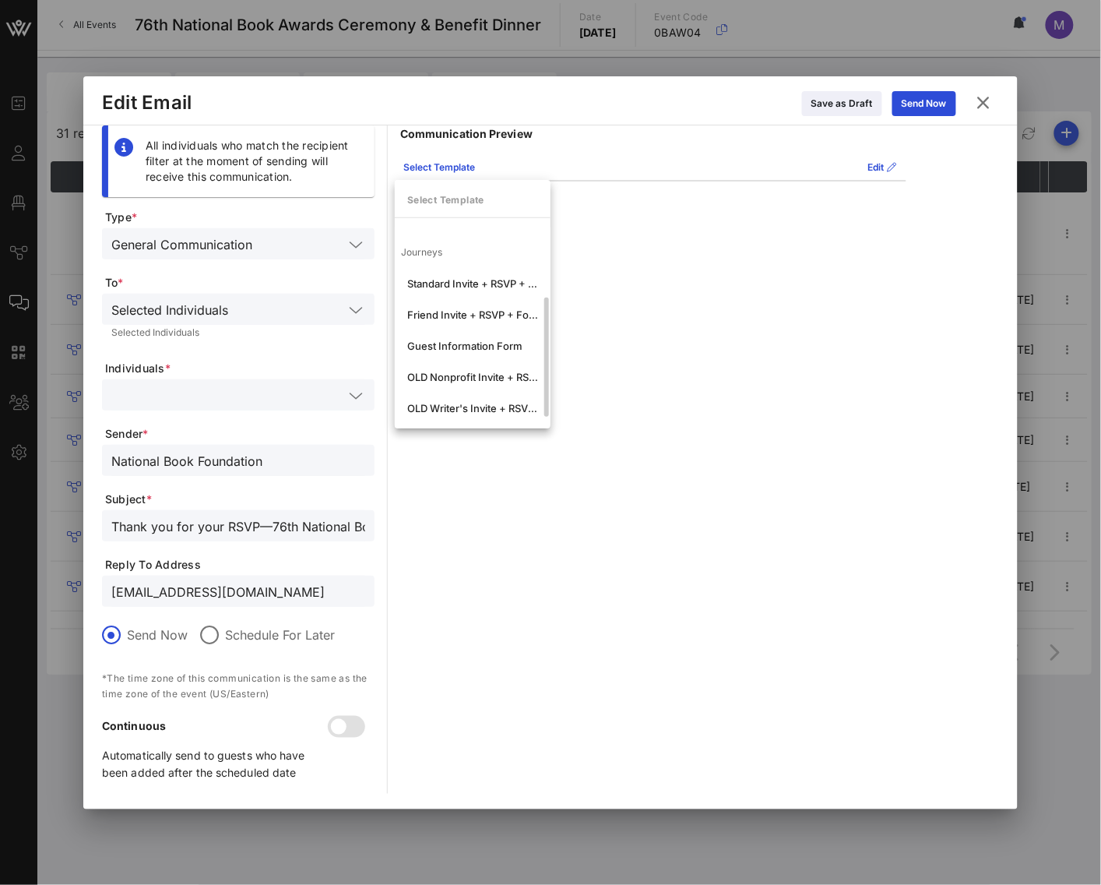
scroll to position [122, 0]
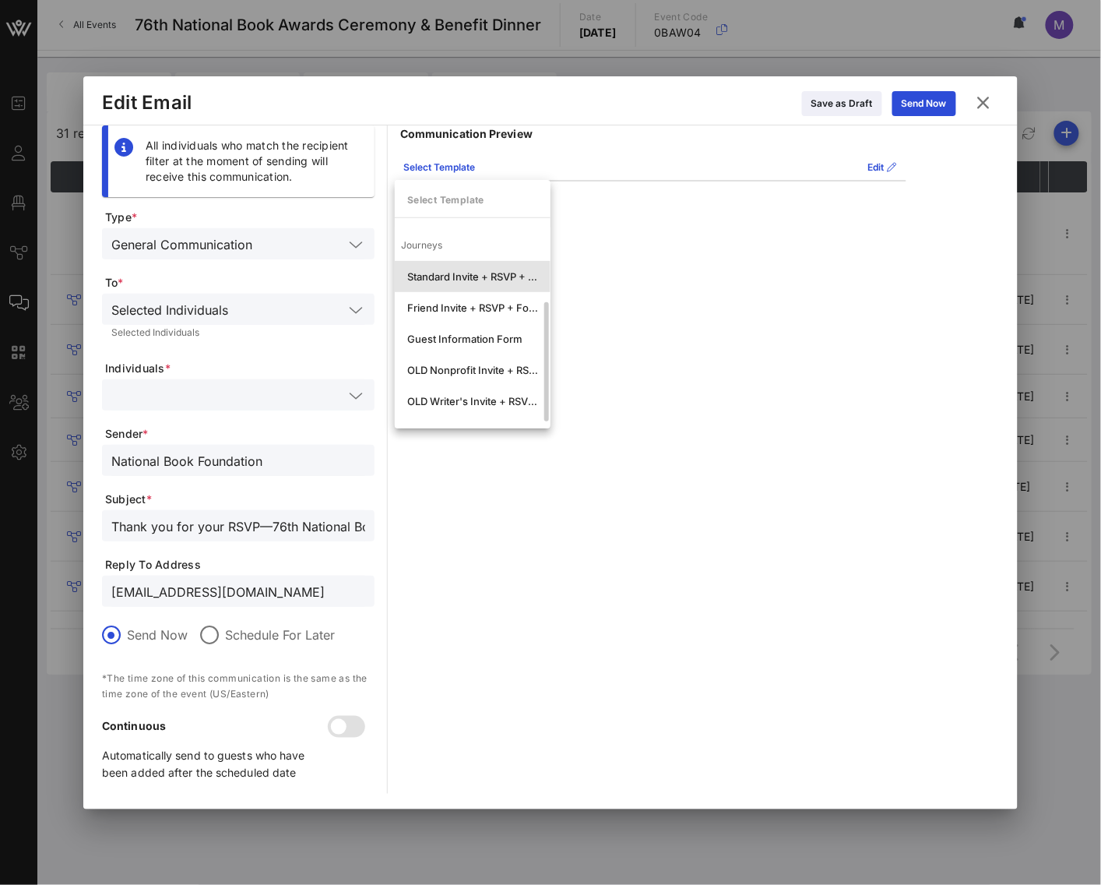
click at [439, 274] on div "Standard Invite + RSVP + Form" at bounding box center [472, 276] width 131 height 12
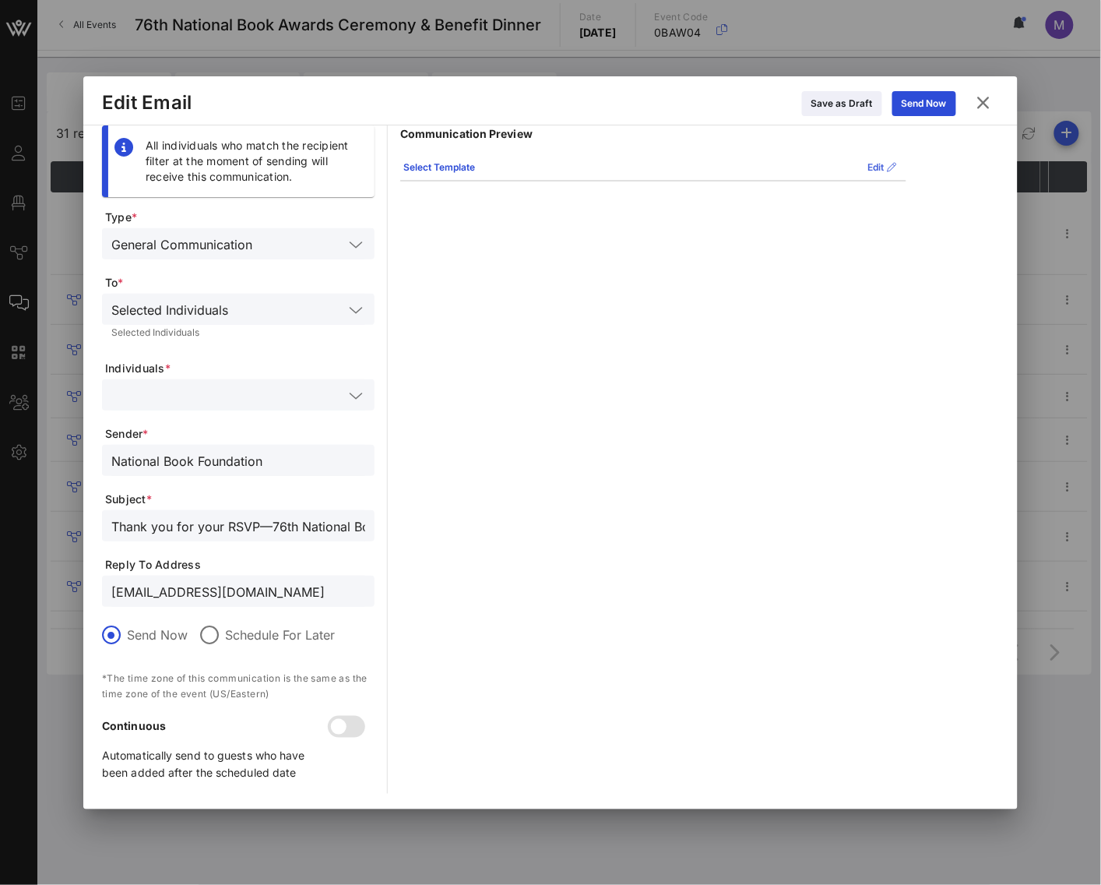
click at [882, 164] on icon at bounding box center [883, 167] width 11 height 9
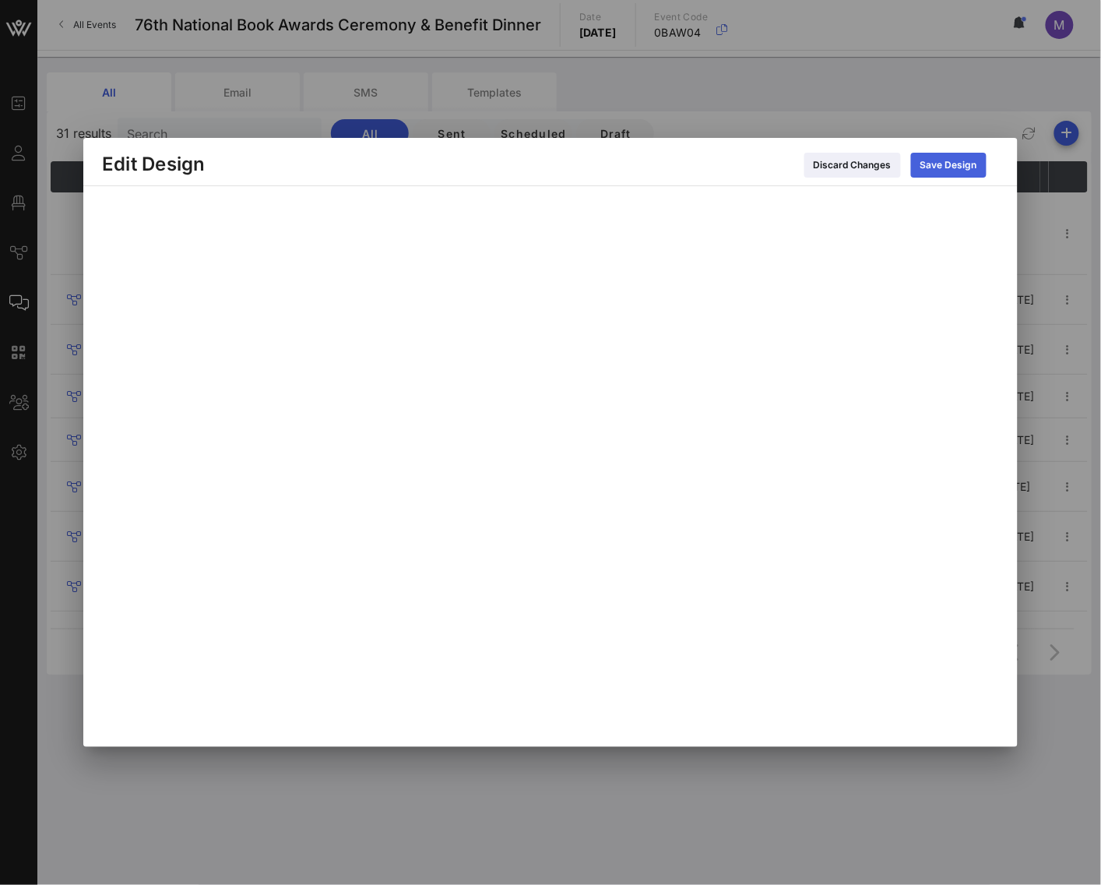
click at [946, 167] on icon at bounding box center [949, 164] width 11 height 9
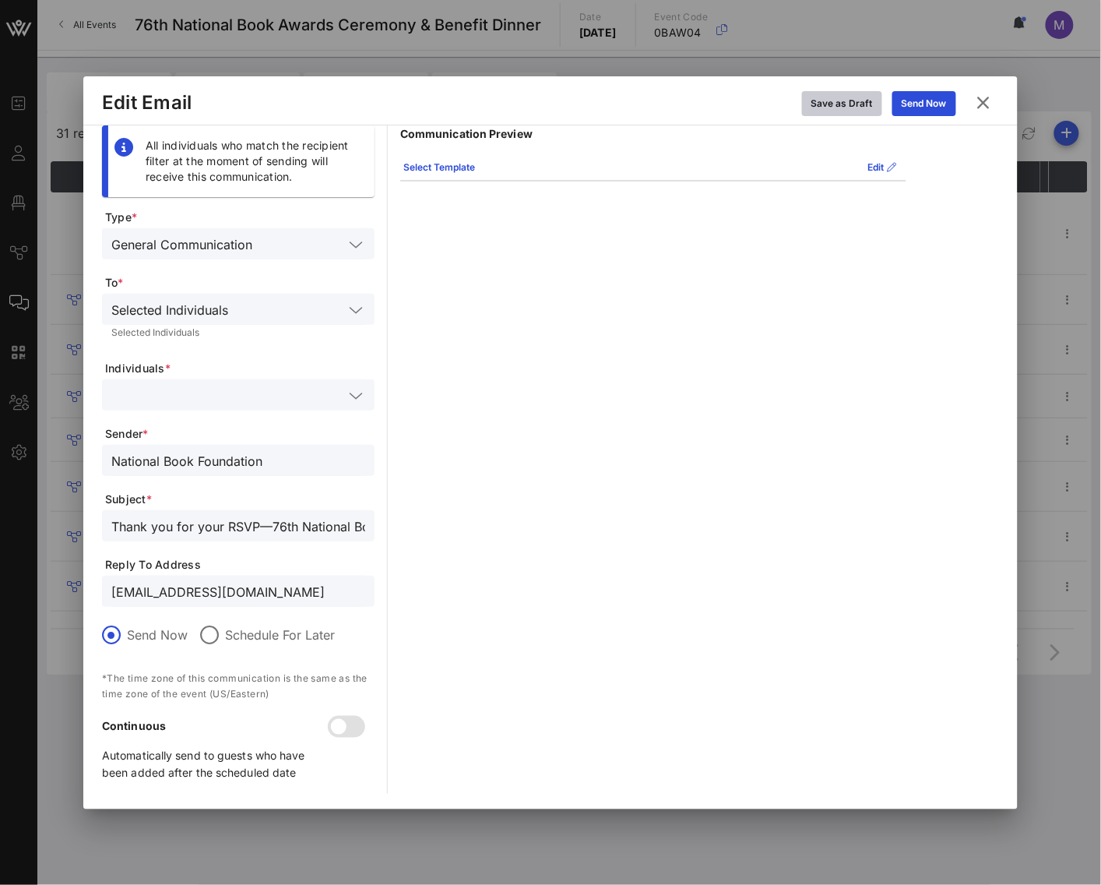
click at [826, 106] on div "Save as Draft" at bounding box center [843, 104] width 62 height 16
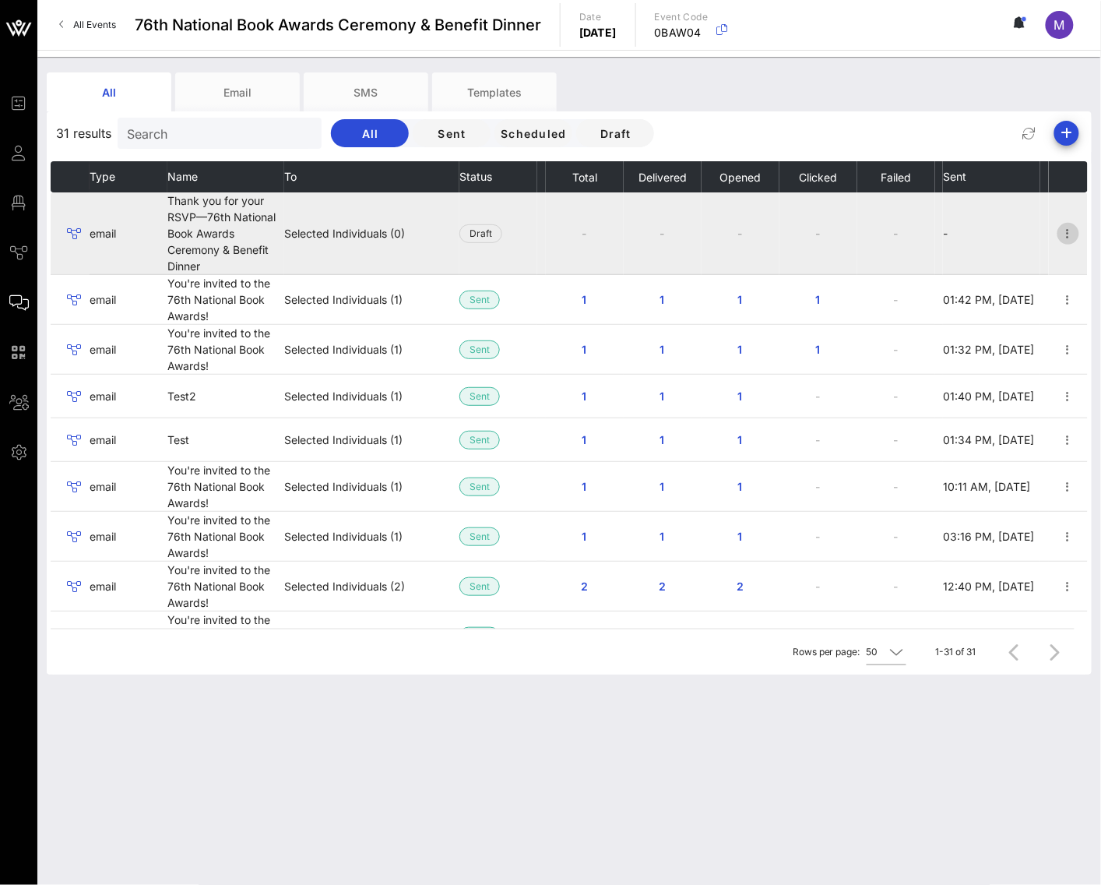
click at [1059, 229] on icon "button" at bounding box center [1068, 233] width 19 height 19
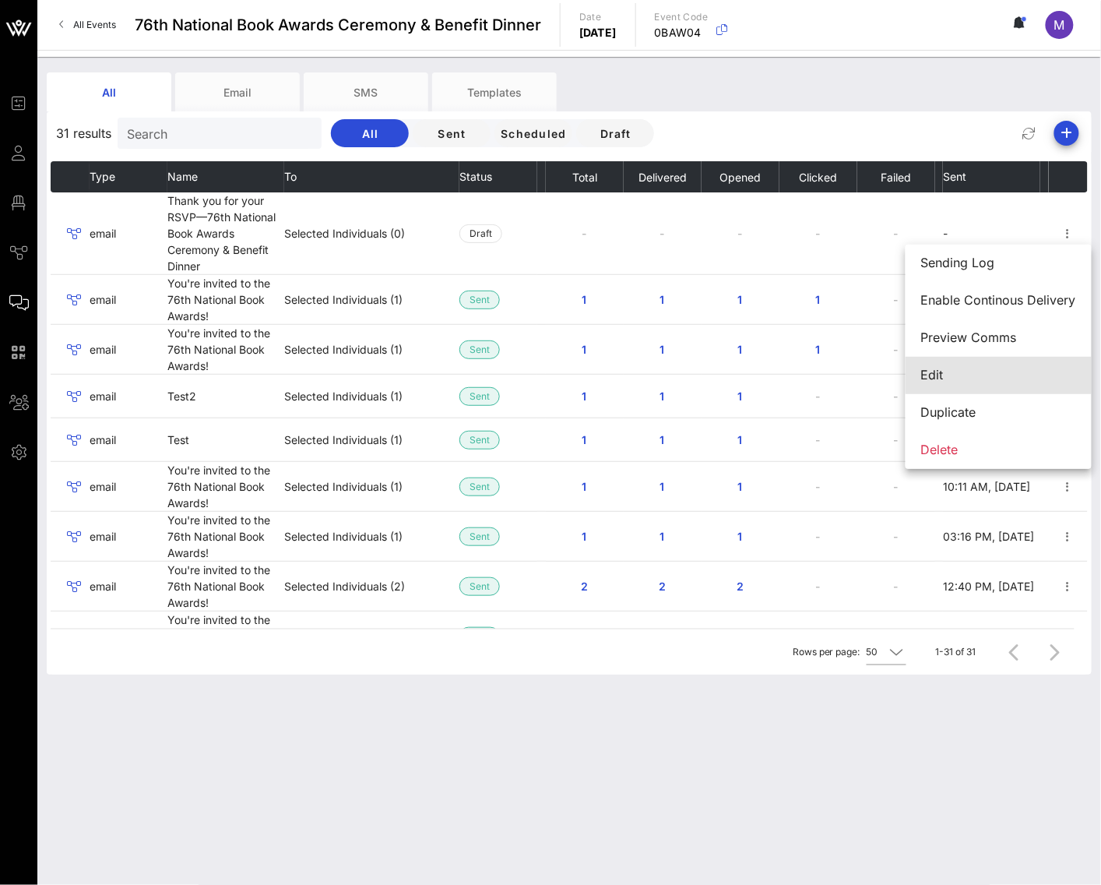
click at [988, 369] on div "Edit" at bounding box center [998, 375] width 155 height 15
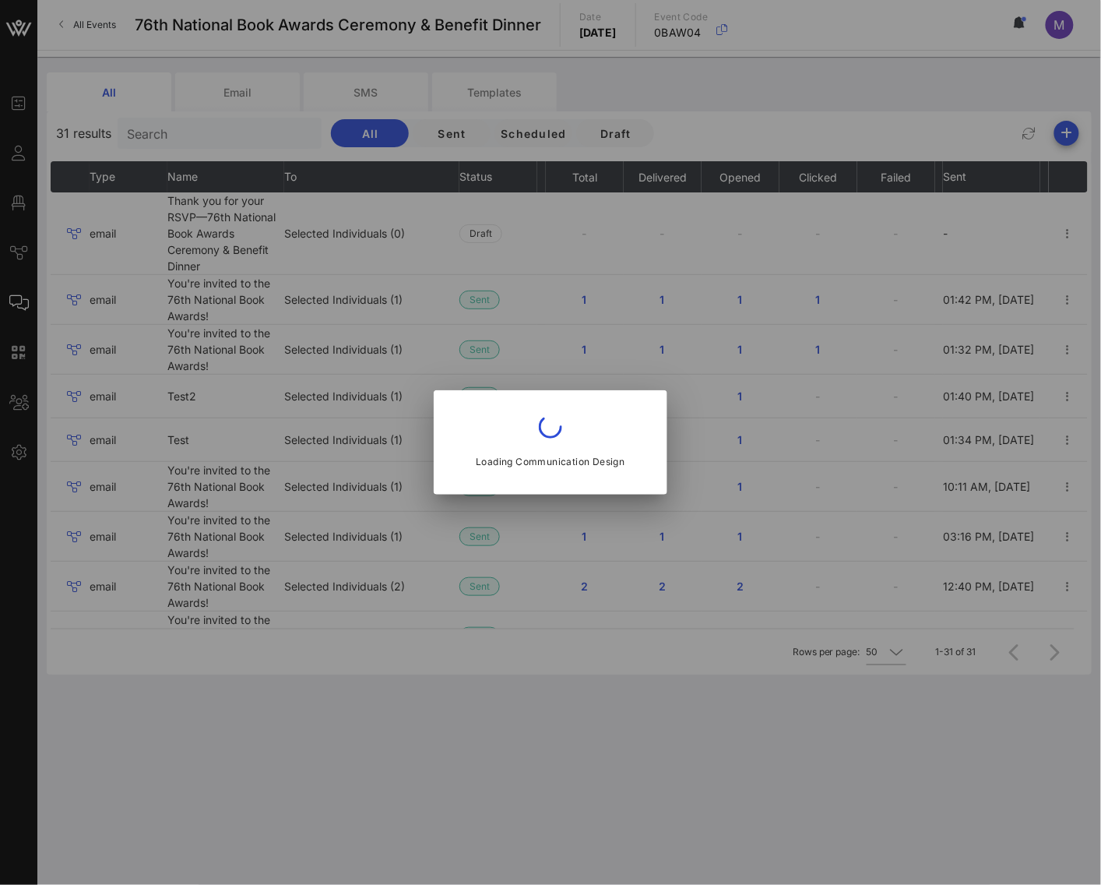
type input "National Book Foundation"
type input "Thank you for your RSVP—76th National Book Awards Ceremony & Benefit Dinner"
type input "[EMAIL_ADDRESS][DOMAIN_NAME]"
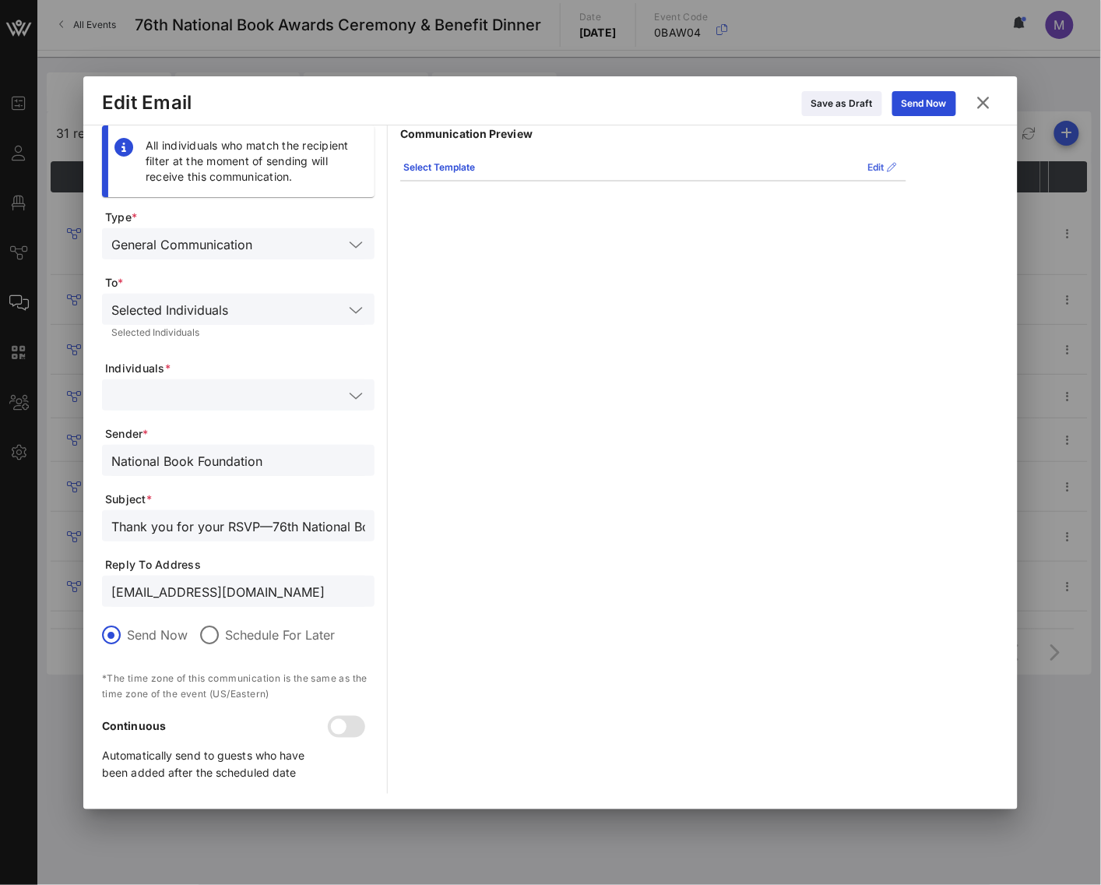
click at [882, 167] on icon at bounding box center [883, 167] width 11 height 9
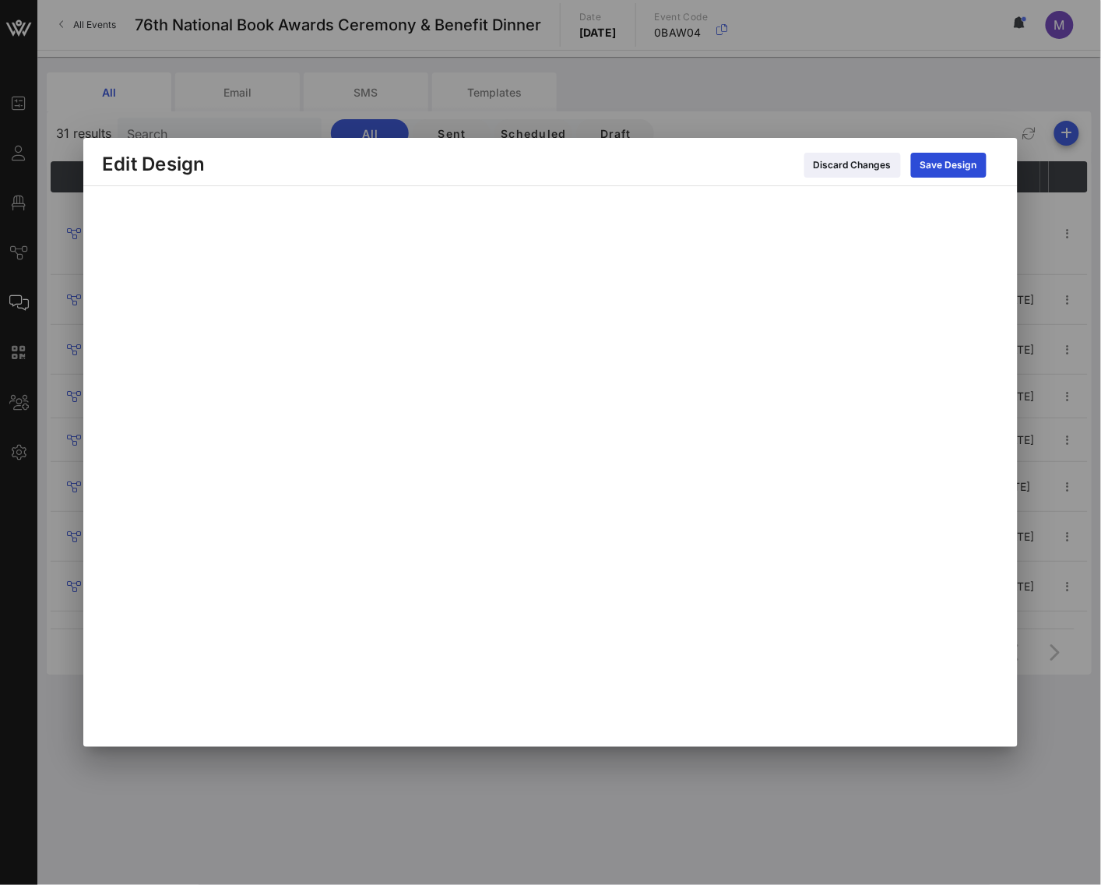
click at [949, 160] on icon at bounding box center [949, 164] width 11 height 9
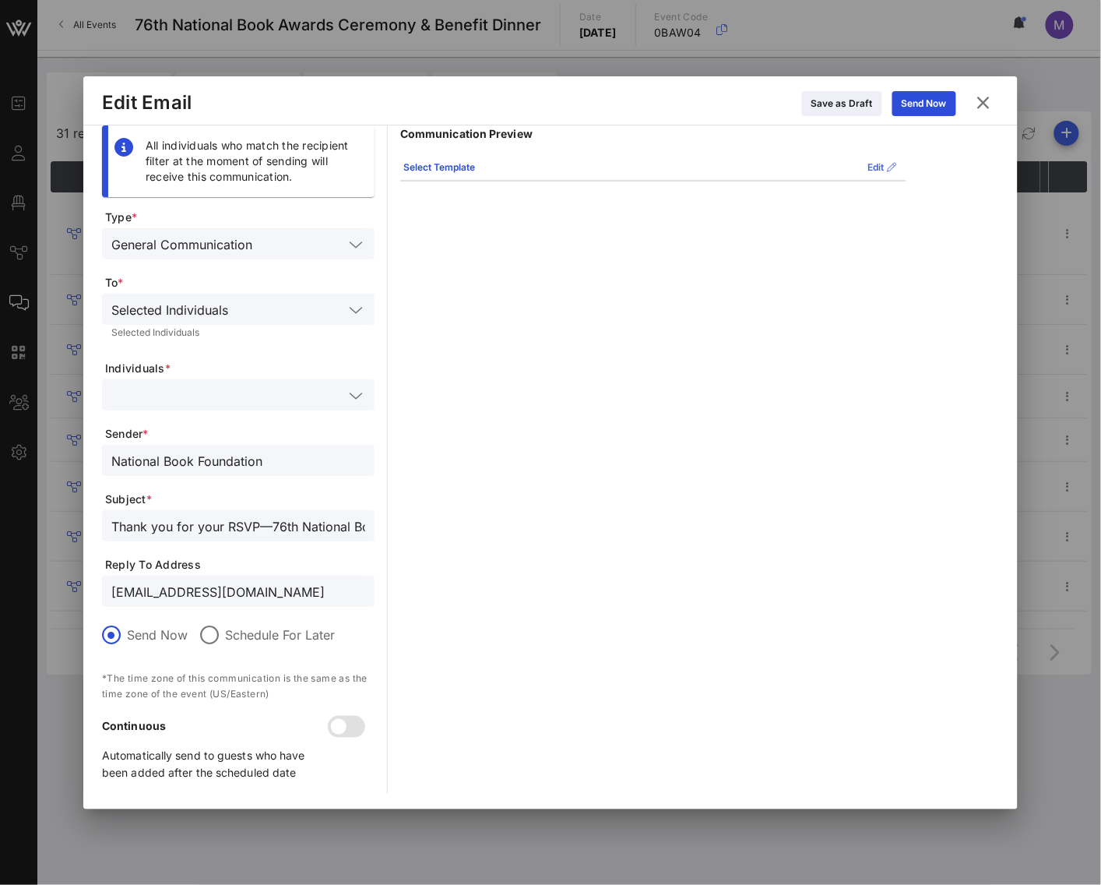
click at [882, 167] on icon at bounding box center [883, 167] width 11 height 9
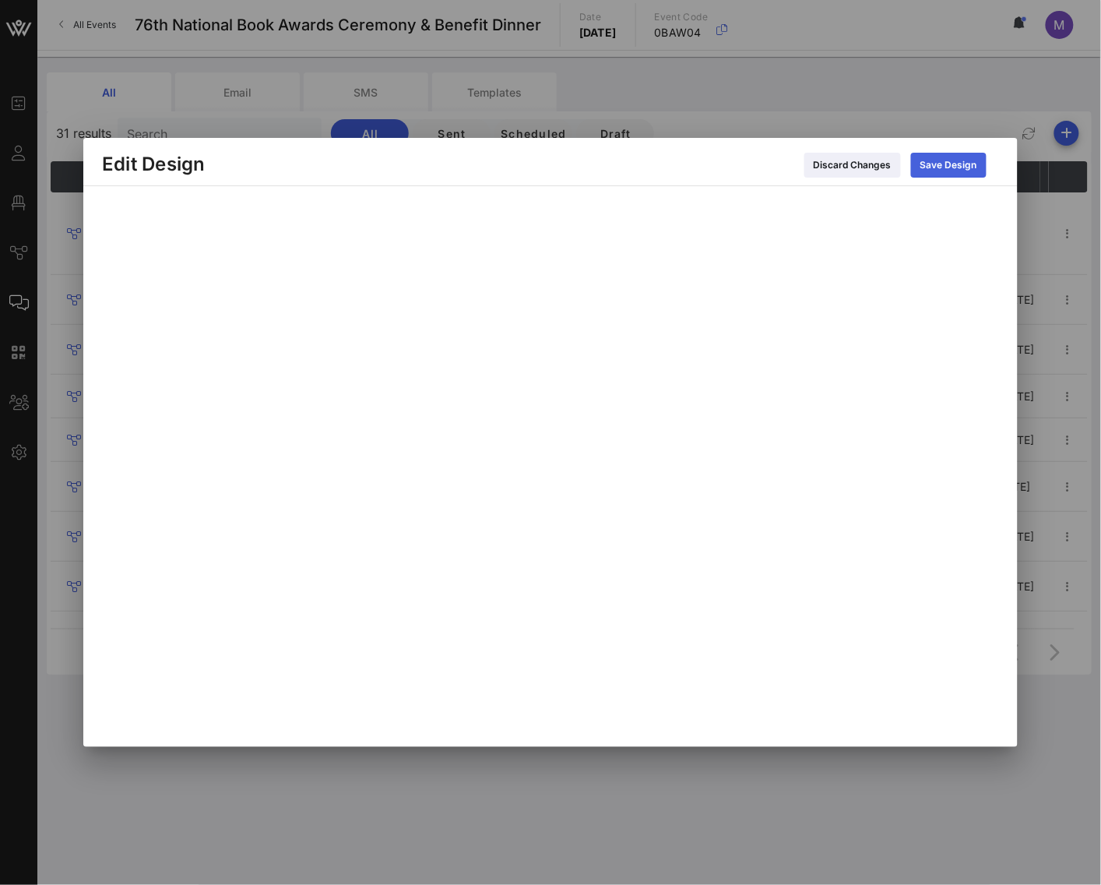
click at [965, 171] on div "Save Design" at bounding box center [949, 165] width 57 height 16
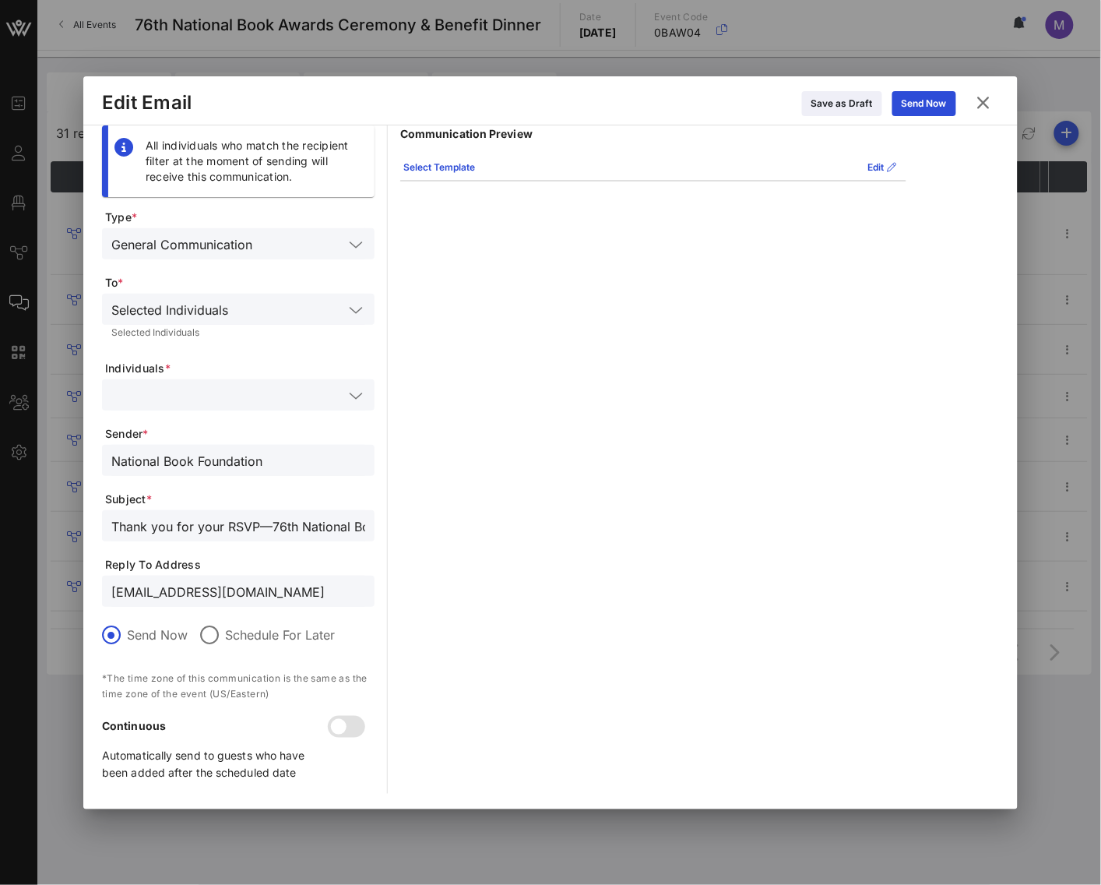
click at [229, 389] on input "text" at bounding box center [227, 395] width 232 height 20
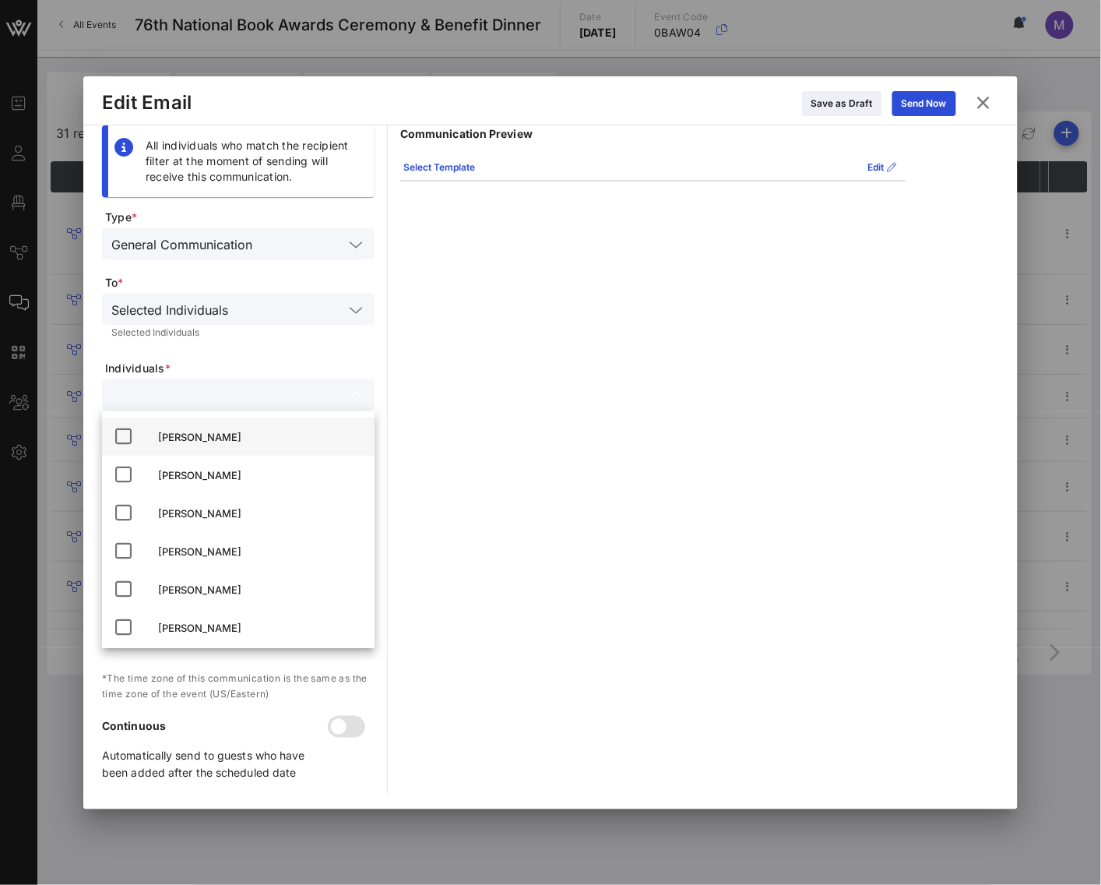
click at [226, 428] on div "[PERSON_NAME]" at bounding box center [260, 437] width 204 height 25
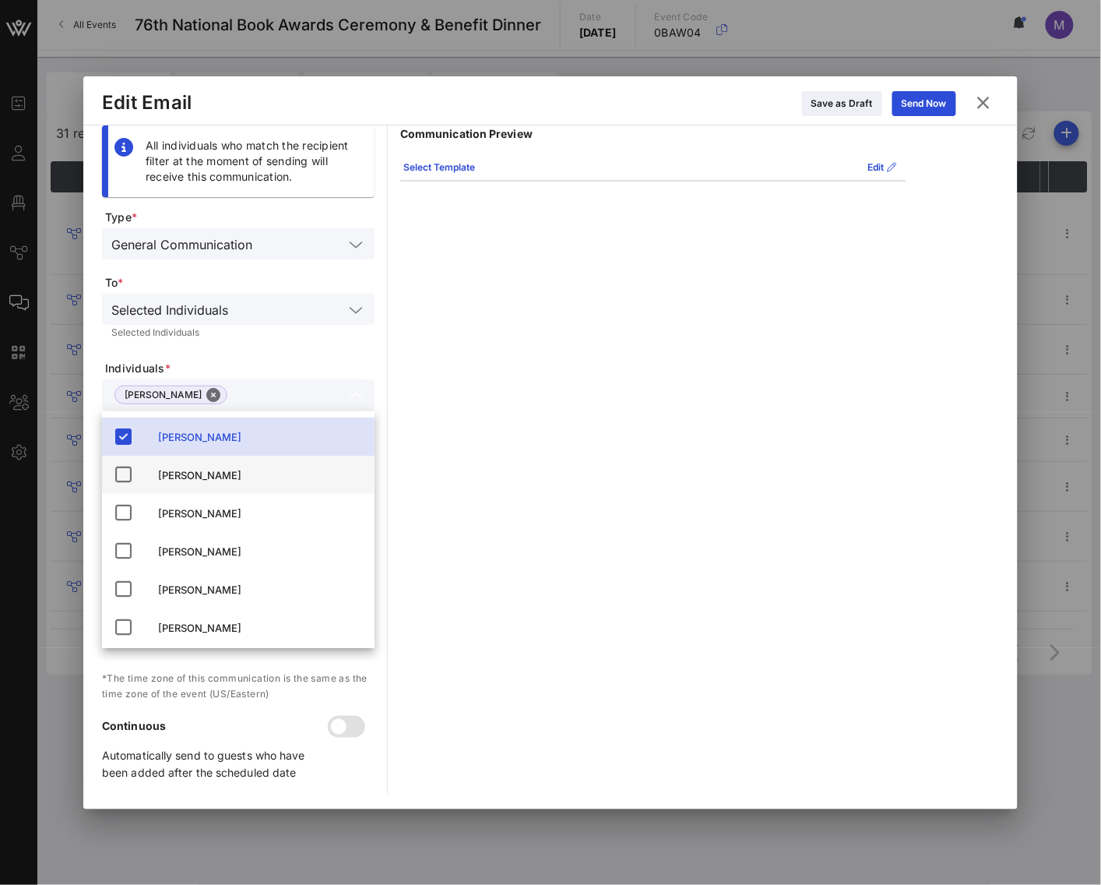
click at [224, 478] on div "[PERSON_NAME]" at bounding box center [260, 475] width 204 height 12
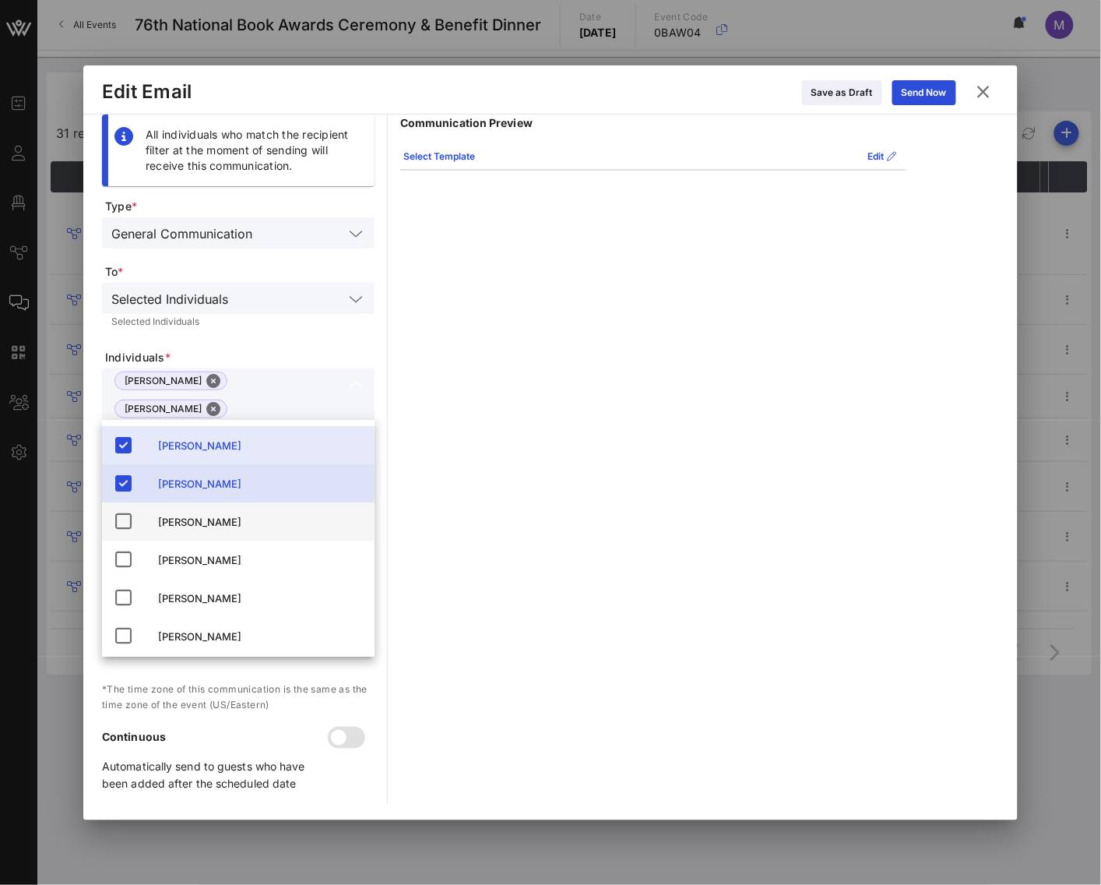
click at [220, 516] on div "[PERSON_NAME]" at bounding box center [260, 522] width 204 height 12
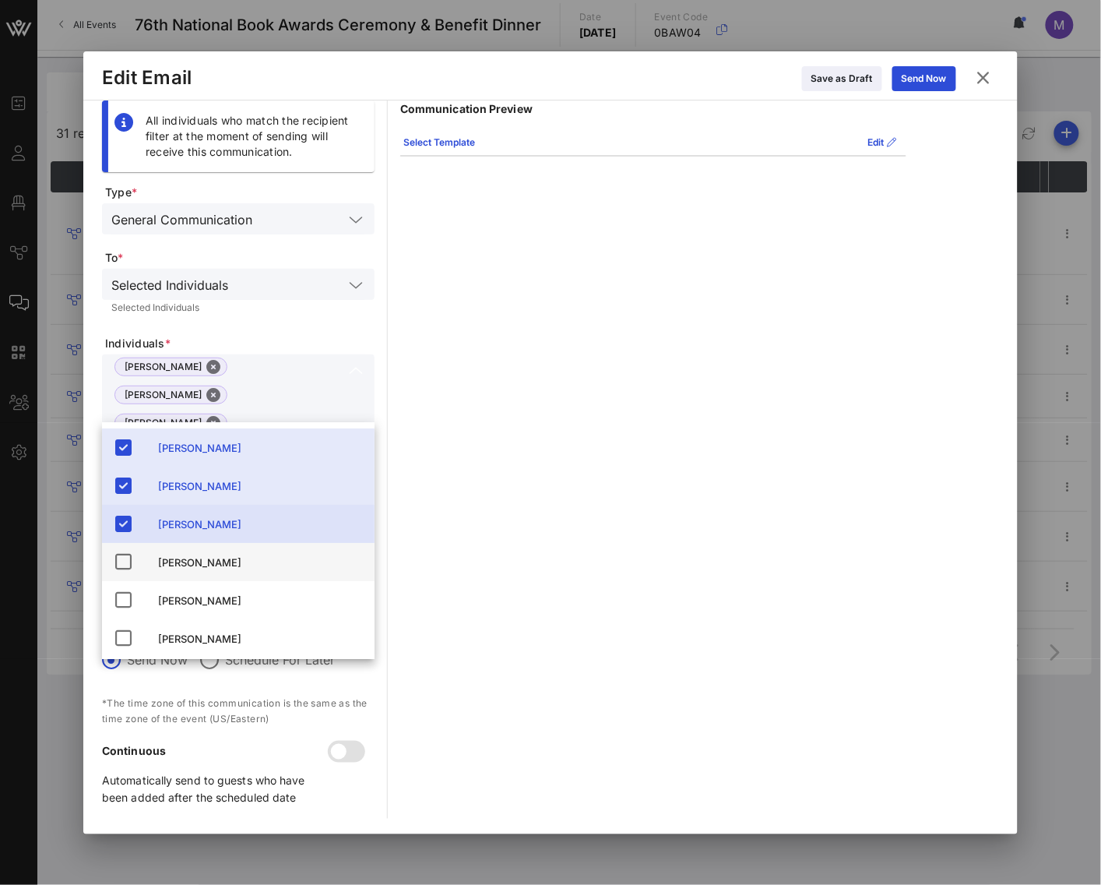
click at [241, 567] on div "[PERSON_NAME]" at bounding box center [260, 562] width 204 height 12
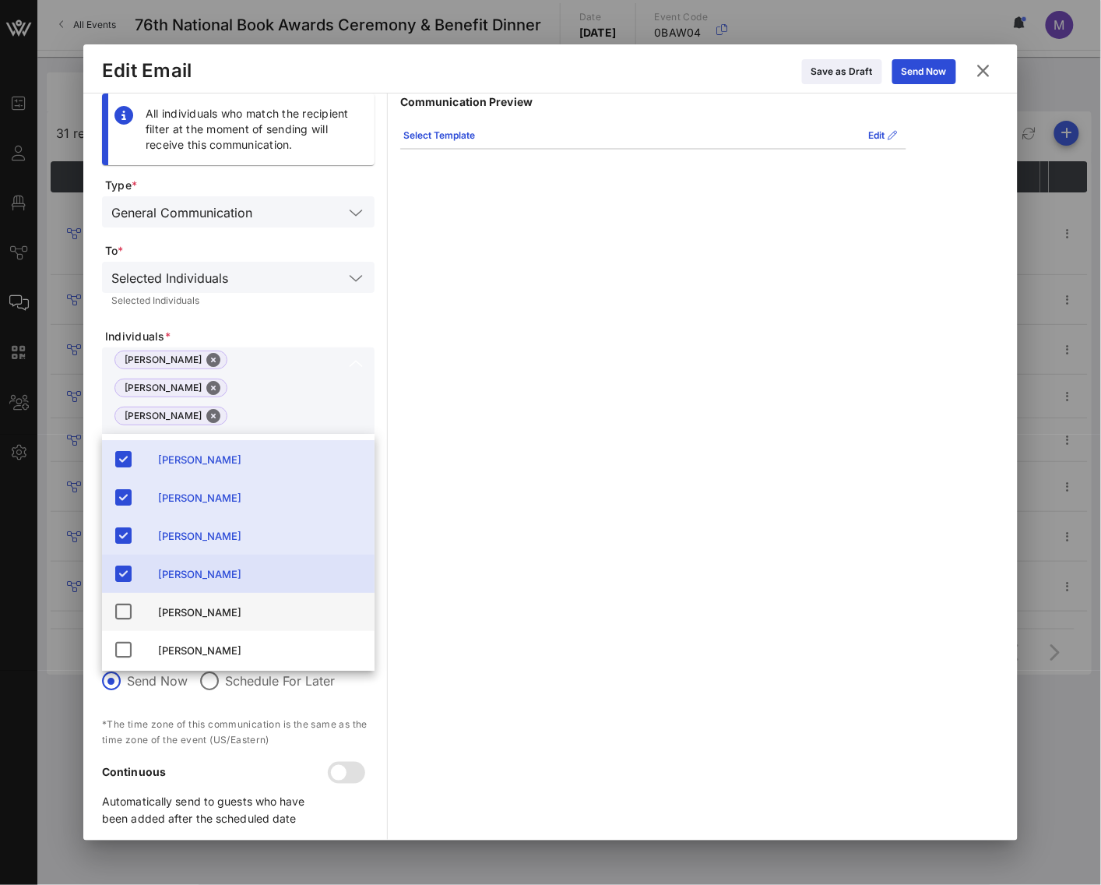
click at [254, 602] on div "[PERSON_NAME]" at bounding box center [260, 612] width 204 height 25
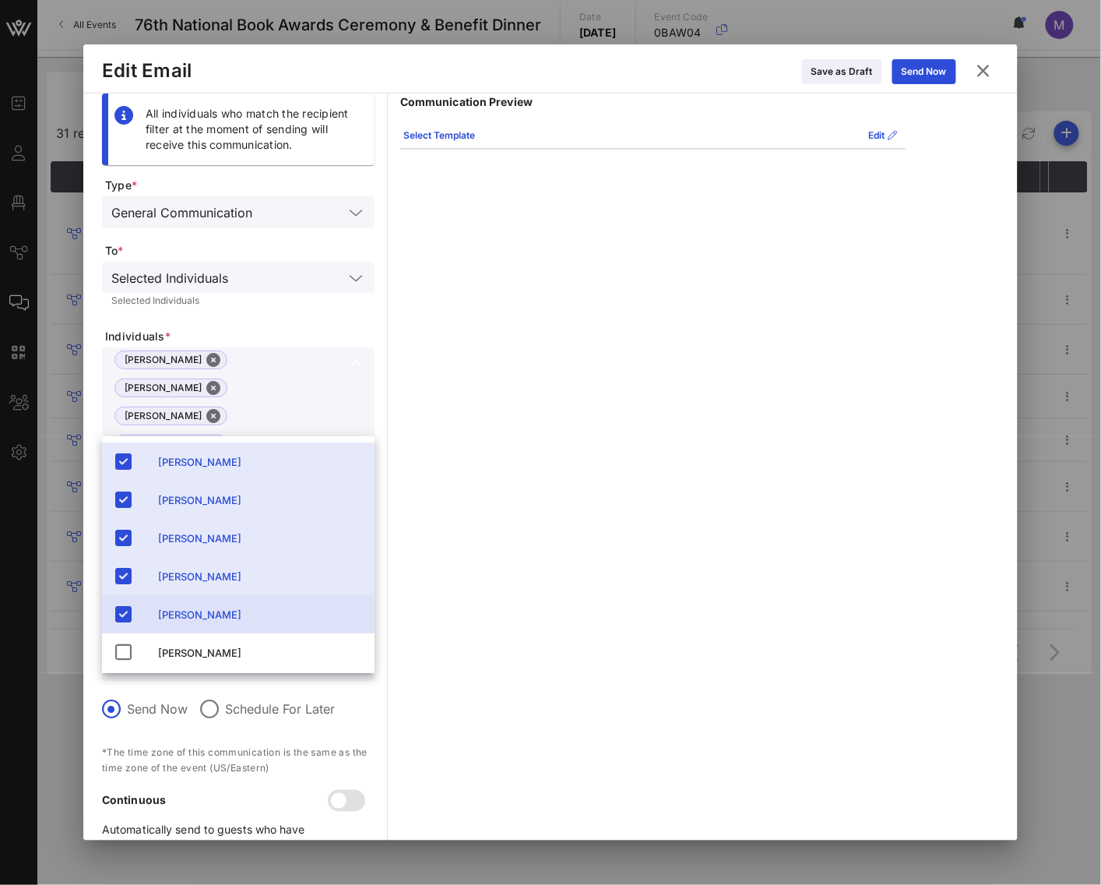
click at [314, 333] on form "Type * General Communication To * Selected Individuals Selected Individuals Ind…" at bounding box center [238, 523] width 273 height 690
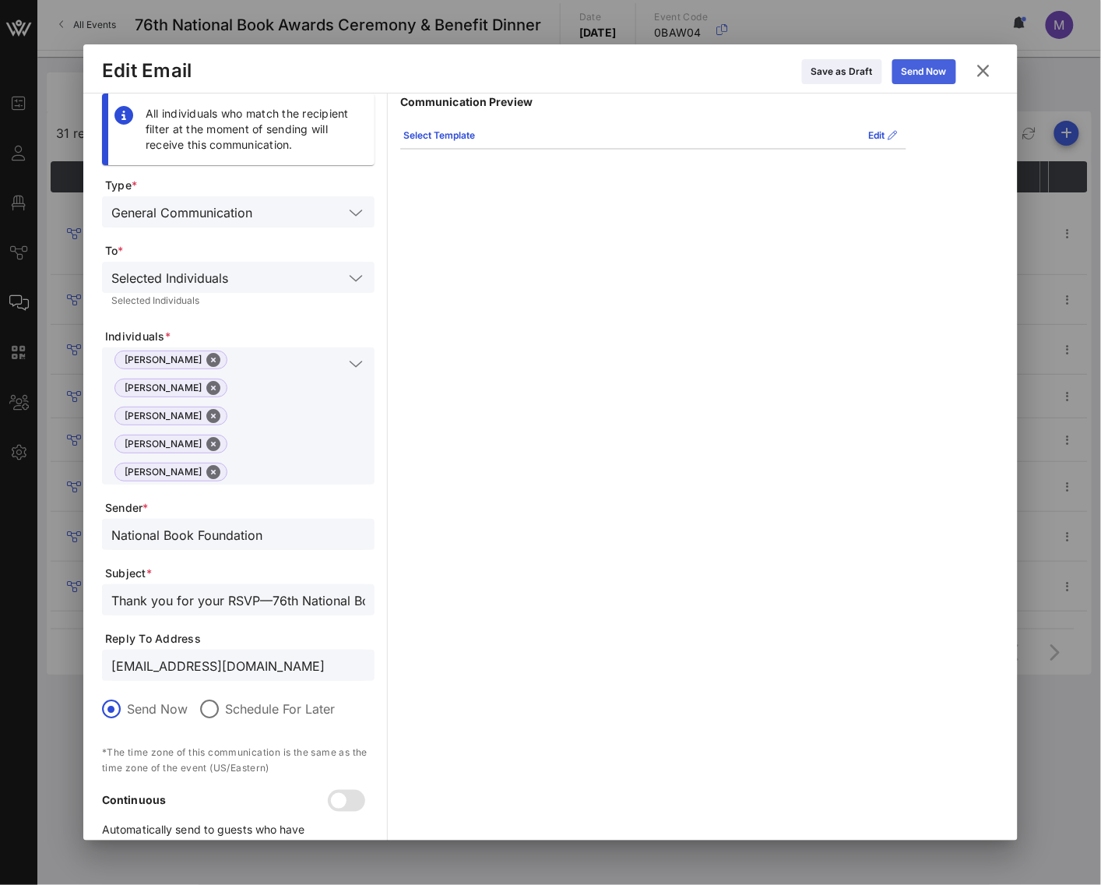
click at [928, 79] on div "Send Now" at bounding box center [924, 72] width 45 height 16
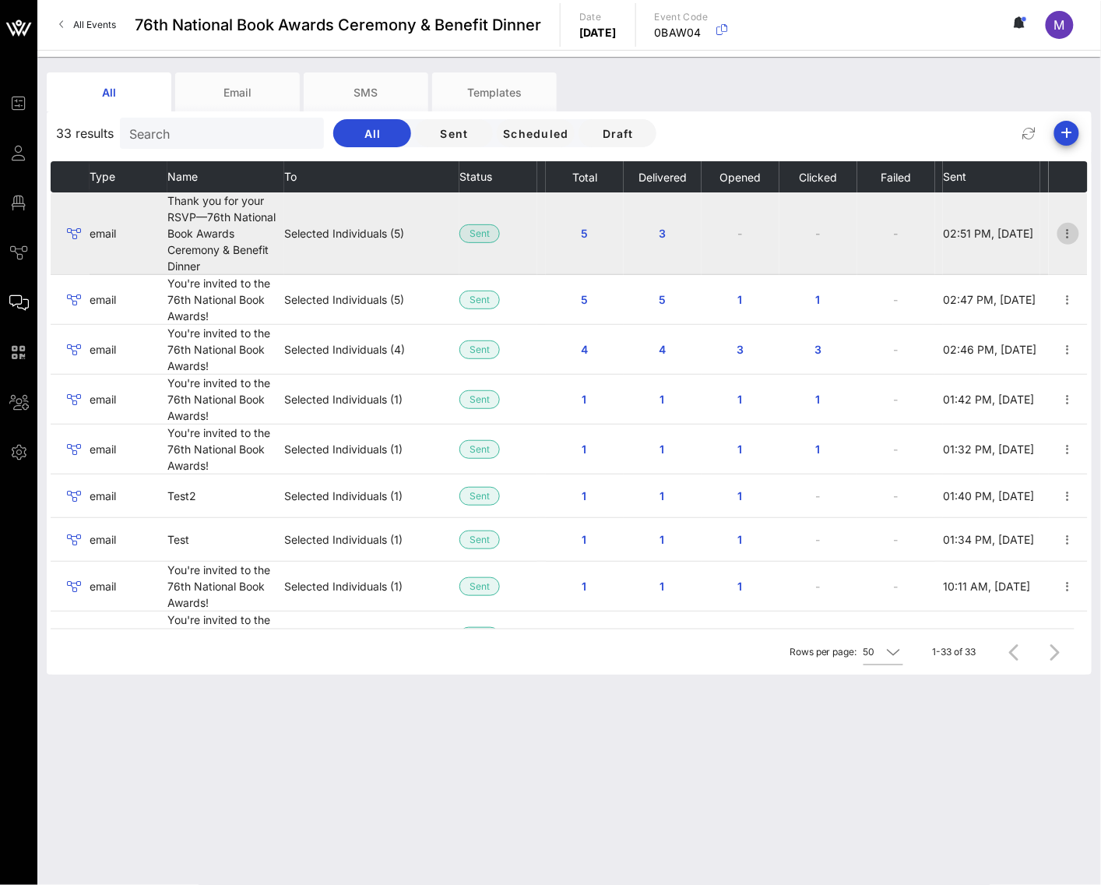
click at [1059, 234] on icon "button" at bounding box center [1068, 233] width 19 height 19
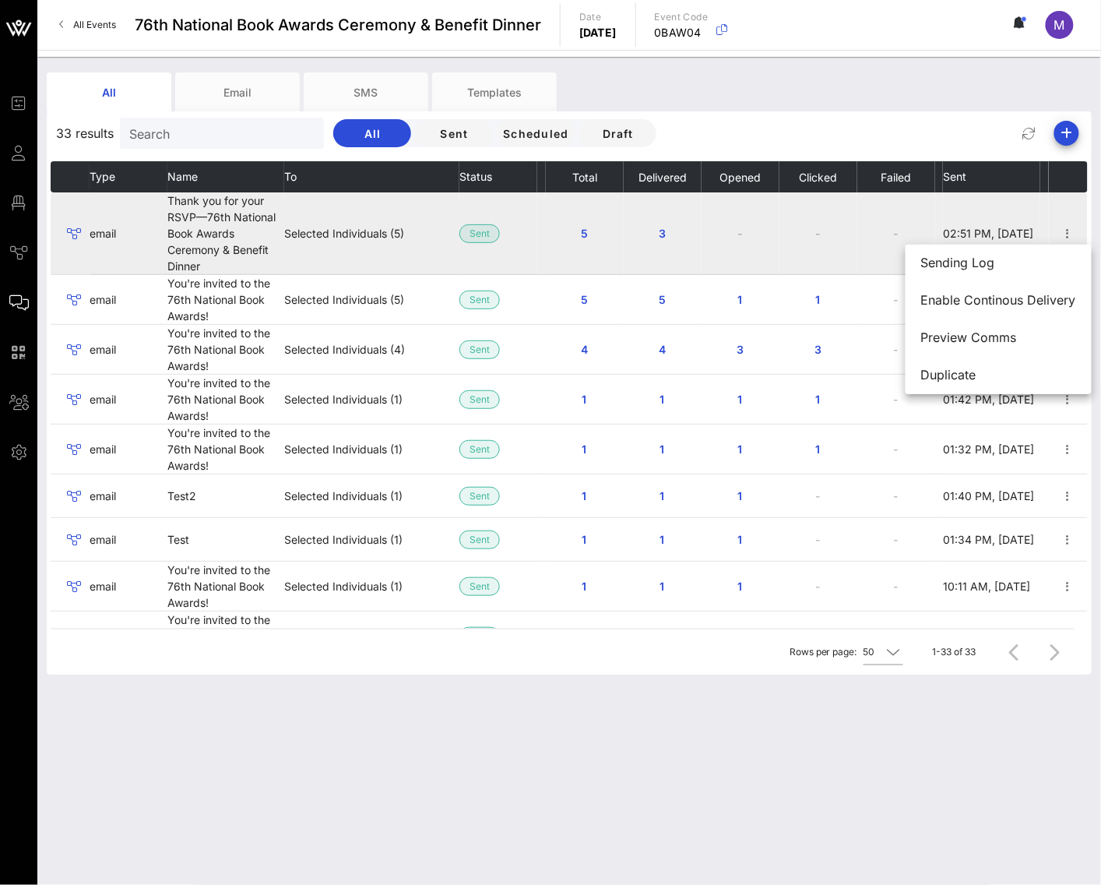
click at [868, 234] on td "-" at bounding box center [897, 233] width 78 height 83
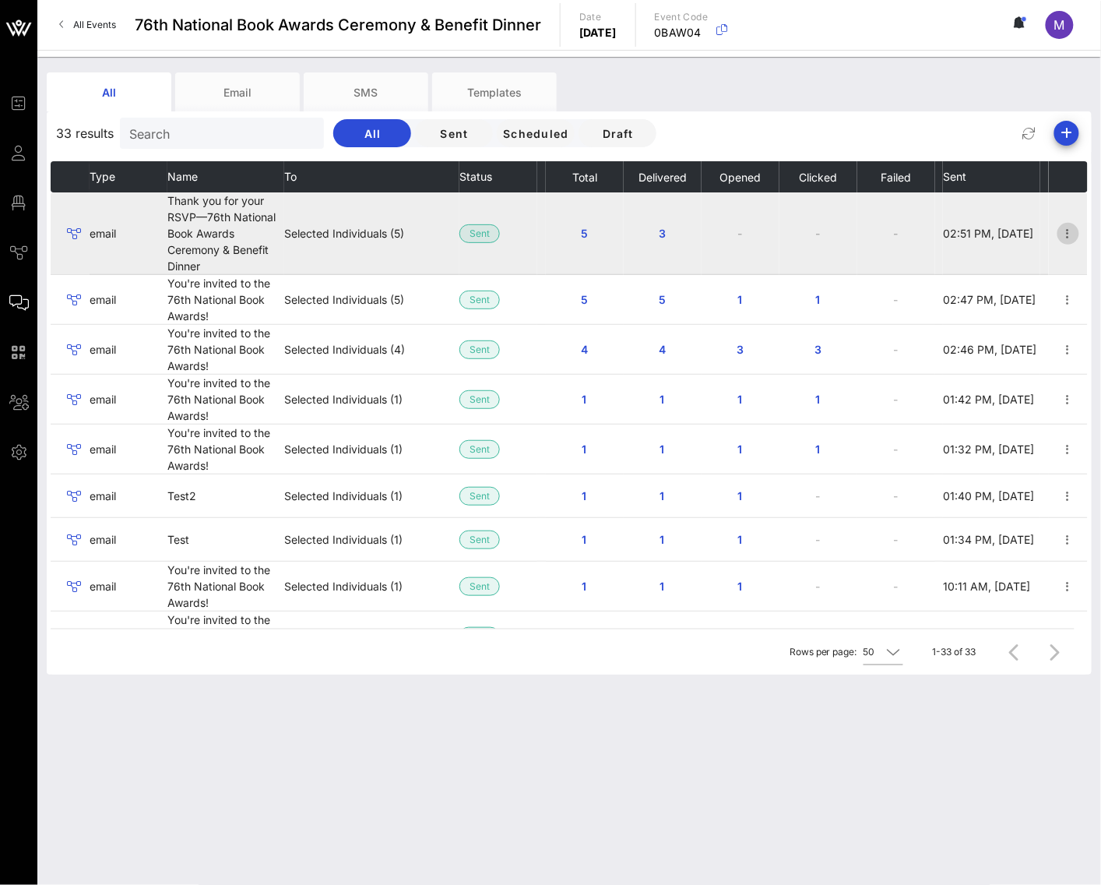
click at [1059, 233] on icon "button" at bounding box center [1068, 233] width 19 height 19
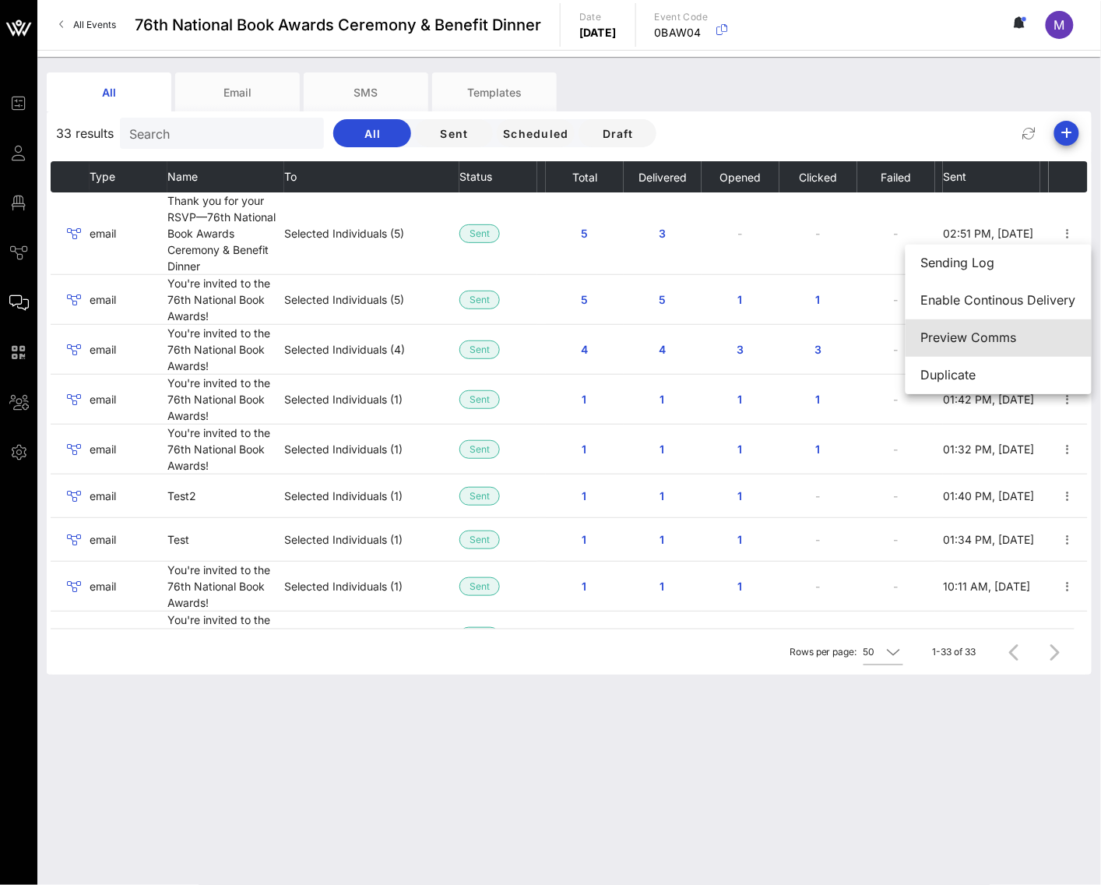
click at [976, 333] on div "Preview Comms" at bounding box center [998, 337] width 155 height 15
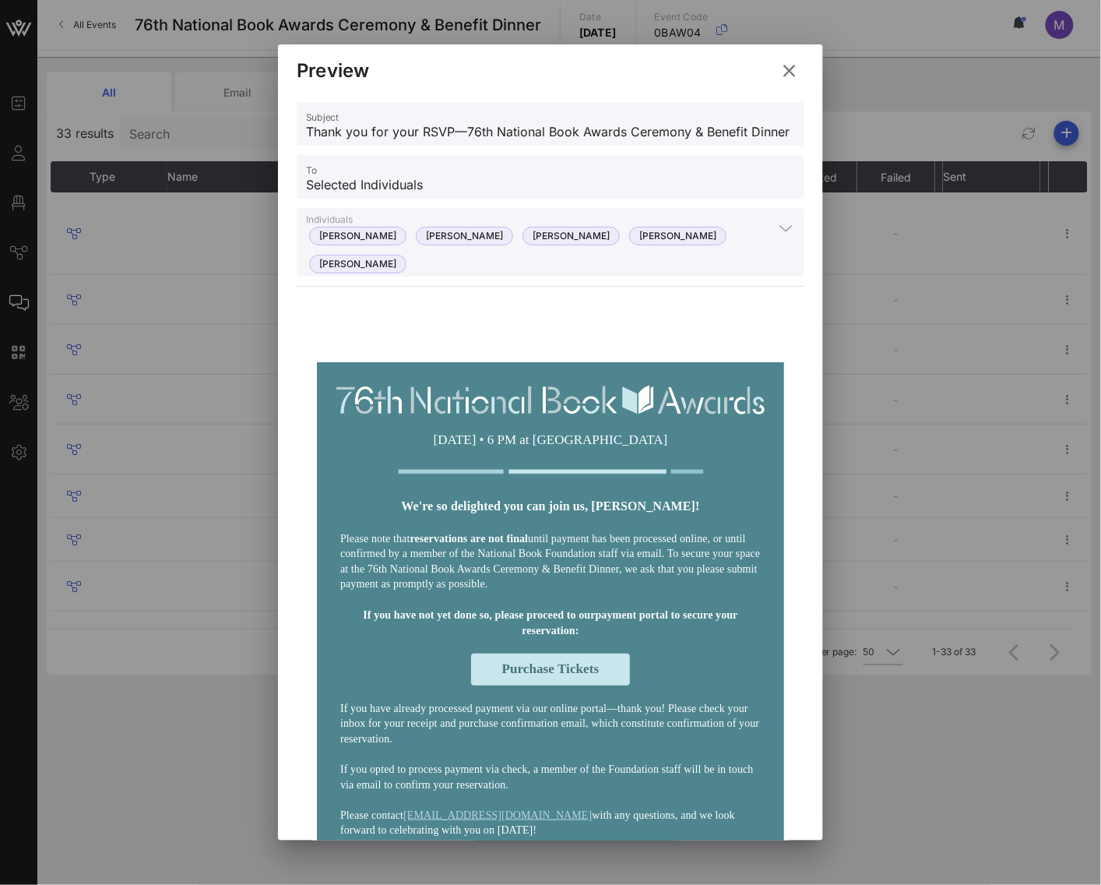
scroll to position [179, 0]
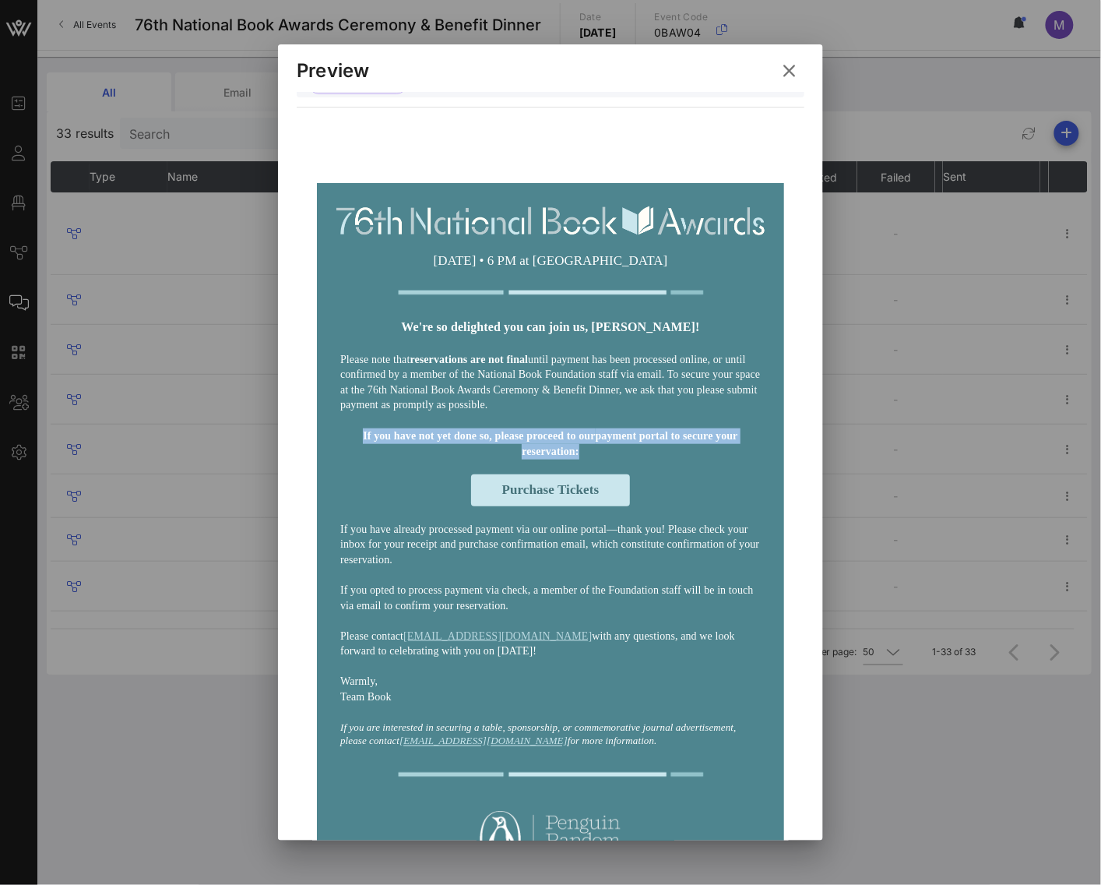
drag, startPoint x: 681, startPoint y: 467, endPoint x: 349, endPoint y: 435, distance: 333.3
click at [349, 435] on td "If you have not yet done so, please proceed to our payment portal to secure you…" at bounding box center [551, 444] width 436 height 46
copy p "If you have not yet done so, please proceed to our payment portal to secure you…"
click at [592, 421] on td "Please note that reservations are not final until payment has been processed on…" at bounding box center [551, 382] width 436 height 76
drag, startPoint x: 506, startPoint y: 413, endPoint x: 356, endPoint y: 340, distance: 166.9
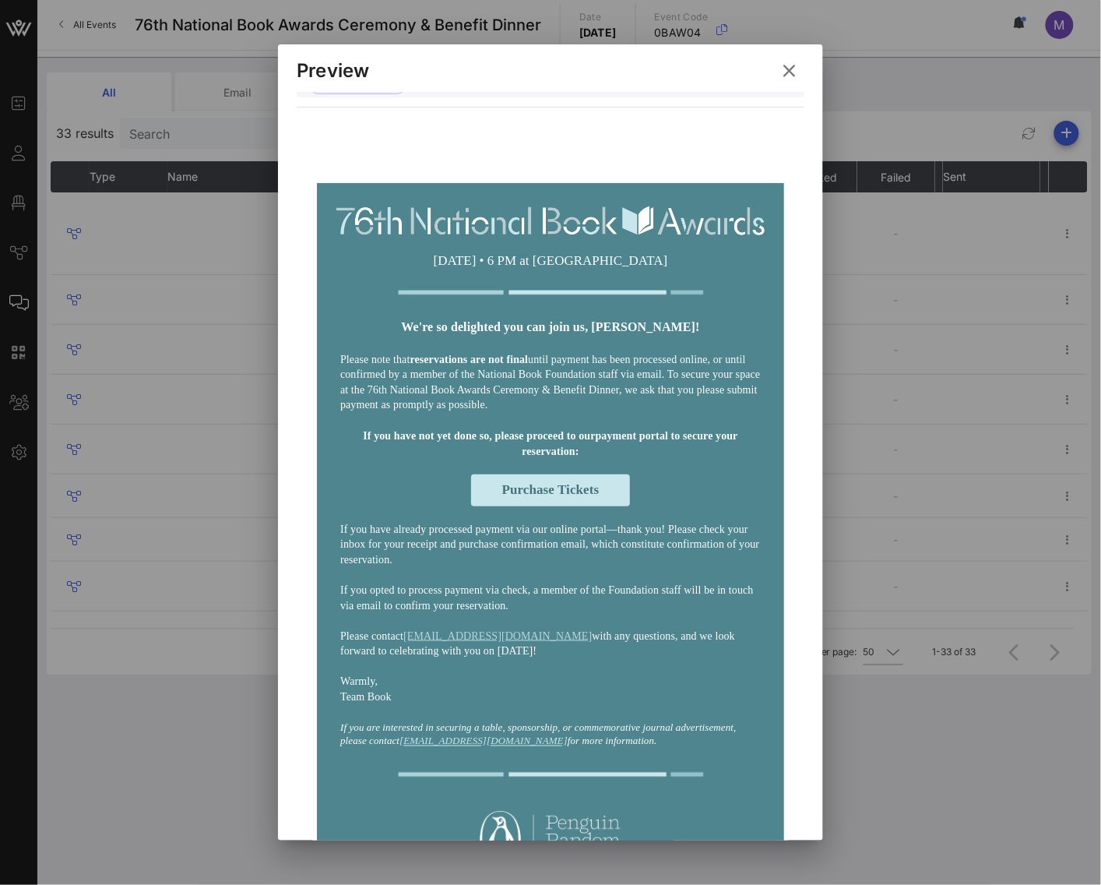
click at [356, 340] on div "Wednesday, November 19, 2025 • 6 PM at Cipriani Wall Street We're so delighted …" at bounding box center [550, 837] width 467 height 1309
copy div "We're so delighted you can join us, Madeleine! Please note that reservations ar…"
click at [591, 331] on strong "We're so delighted you can join us, Madeleine!" at bounding box center [550, 326] width 298 height 13
drag, startPoint x: 751, startPoint y: 326, endPoint x: 379, endPoint y: 329, distance: 371.6
click at [379, 329] on p "We're so delighted you can join us, Madeleine!" at bounding box center [550, 327] width 421 height 17
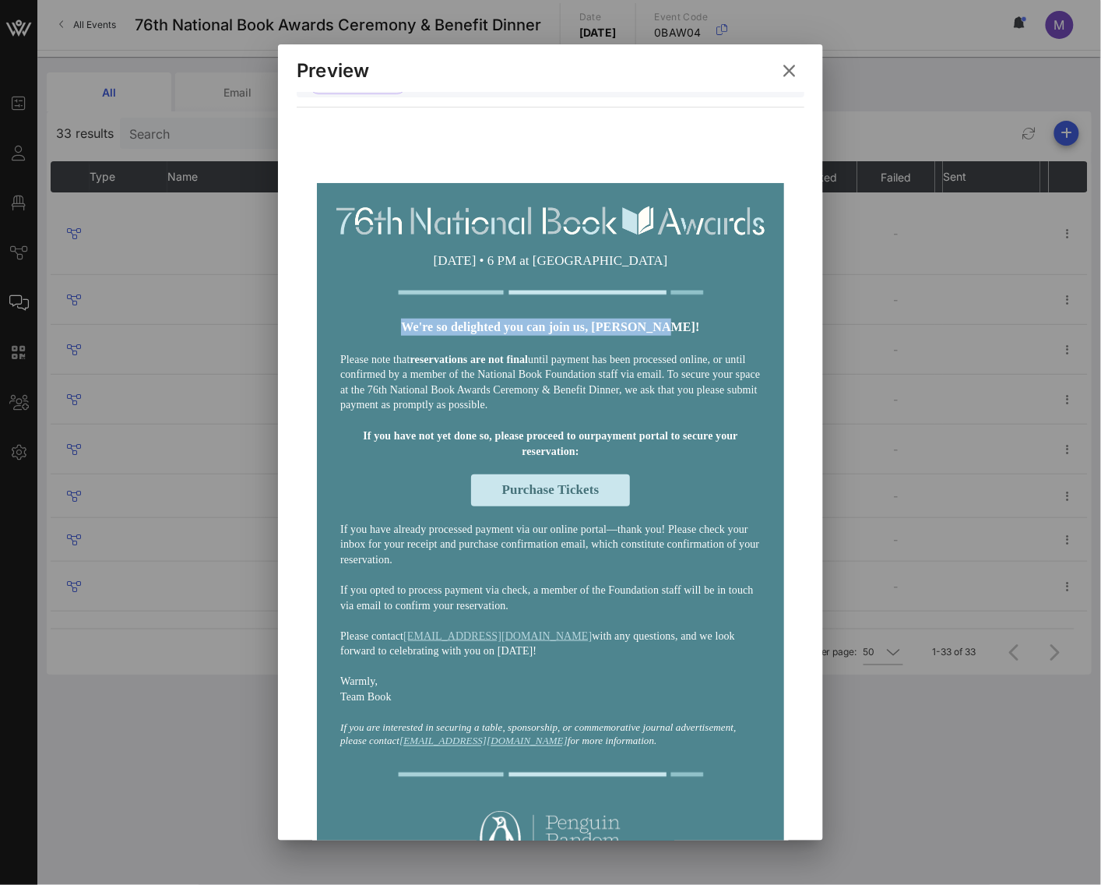
copy strong "We're so delighted you can join us, Madeleine!"
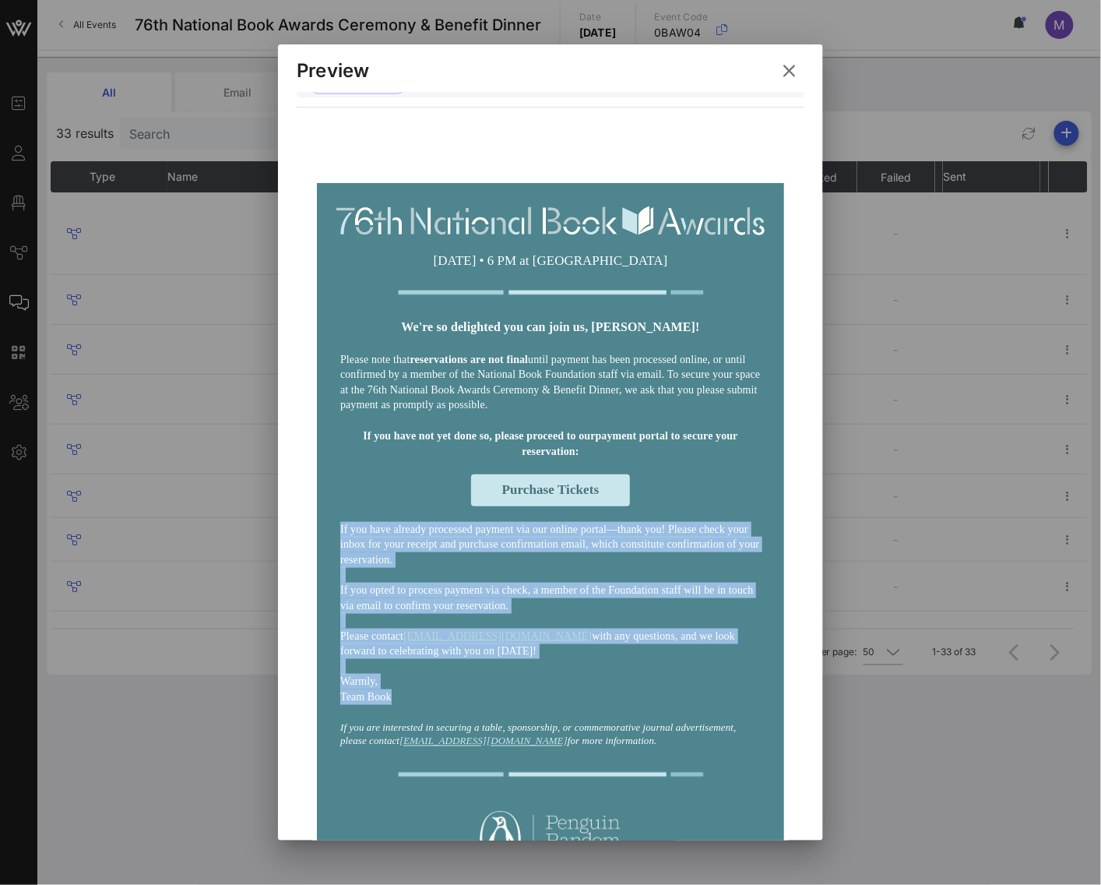
drag, startPoint x: 420, startPoint y: 713, endPoint x: 338, endPoint y: 550, distance: 182.9
click at [340, 550] on div "If you have already processed payment via our online portal—thank you! Please c…" at bounding box center [550, 613] width 421 height 183
copy div "If you have already processed payment via our online portal—thank you! Please c…"
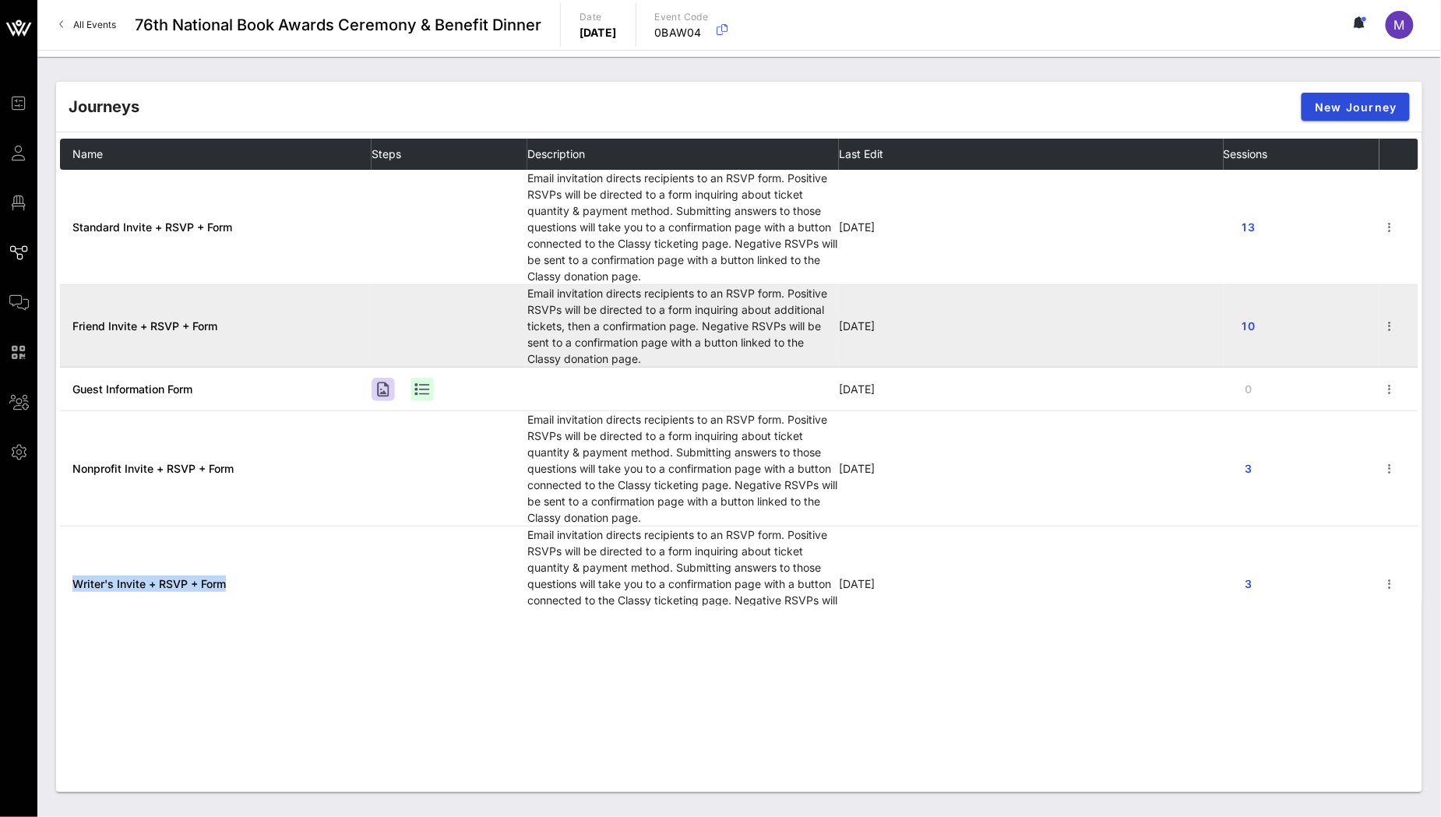
click at [166, 315] on td "Friend Invite + RSVP + Form" at bounding box center [216, 326] width 312 height 83
click at [167, 322] on span "Friend Invite + RSVP + Form" at bounding box center [144, 325] width 145 height 13
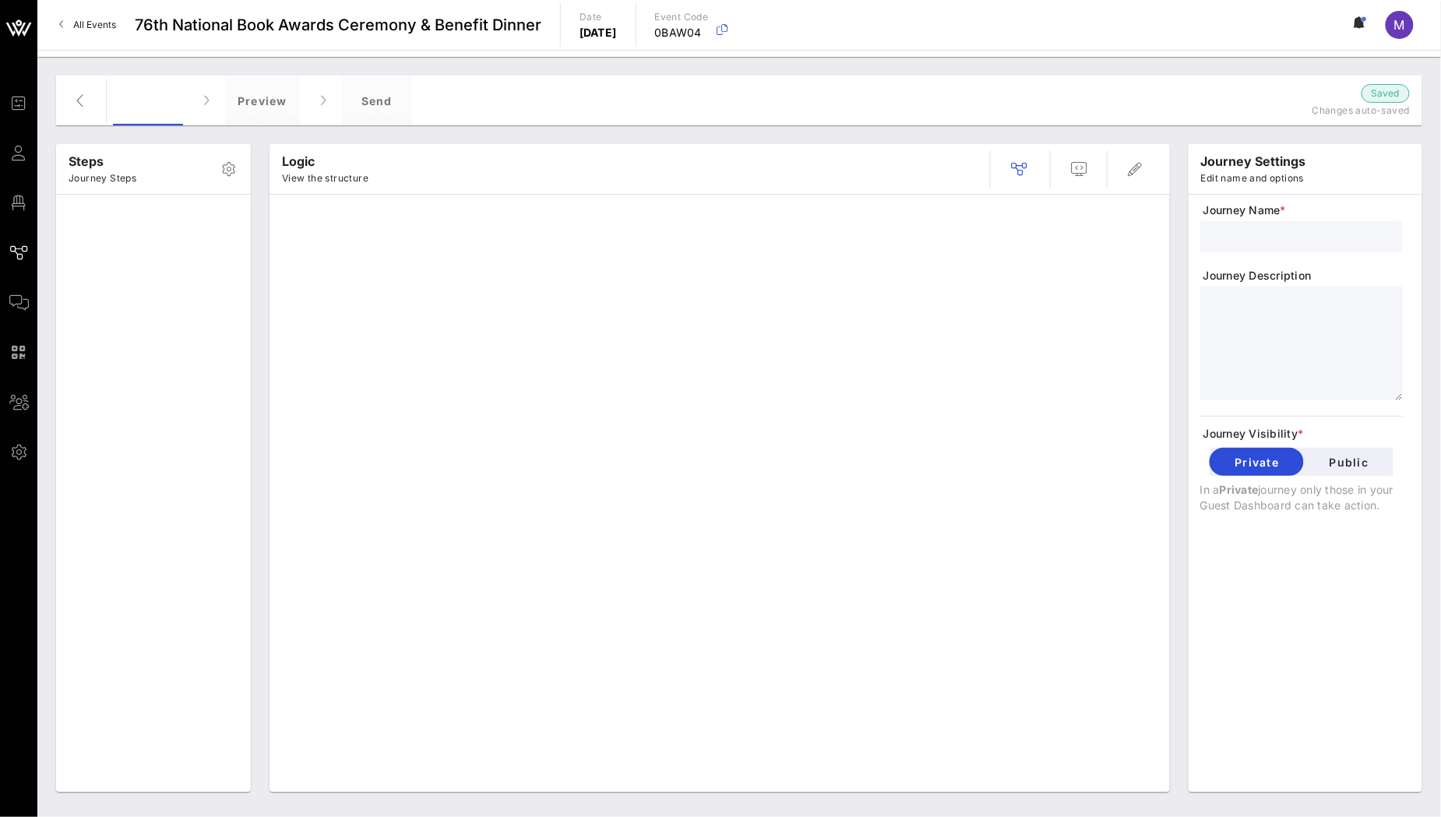
type input "Friend Invite + RSVP + Form"
type textarea "**********"
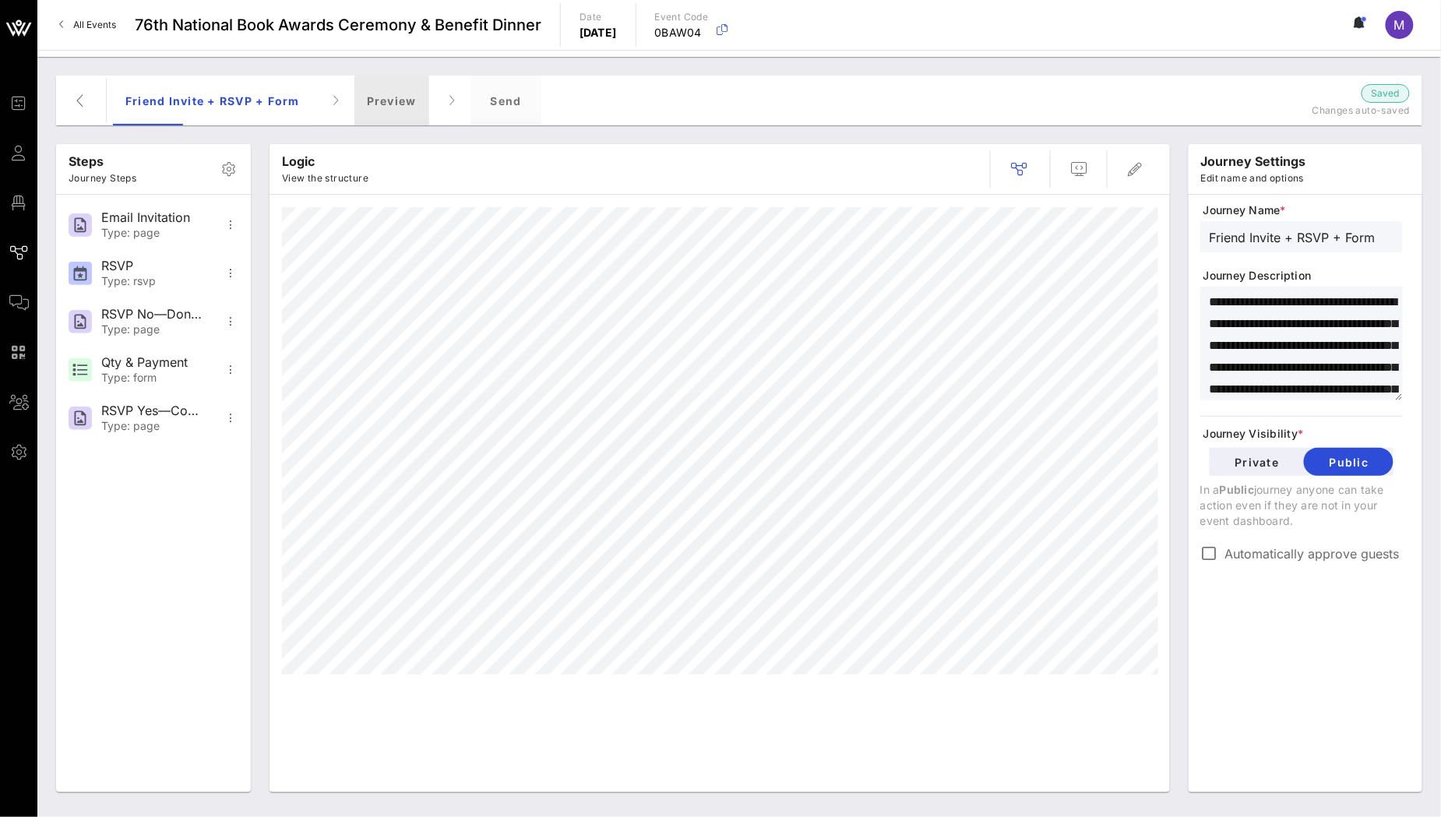
click at [393, 99] on div "Preview" at bounding box center [391, 101] width 75 height 50
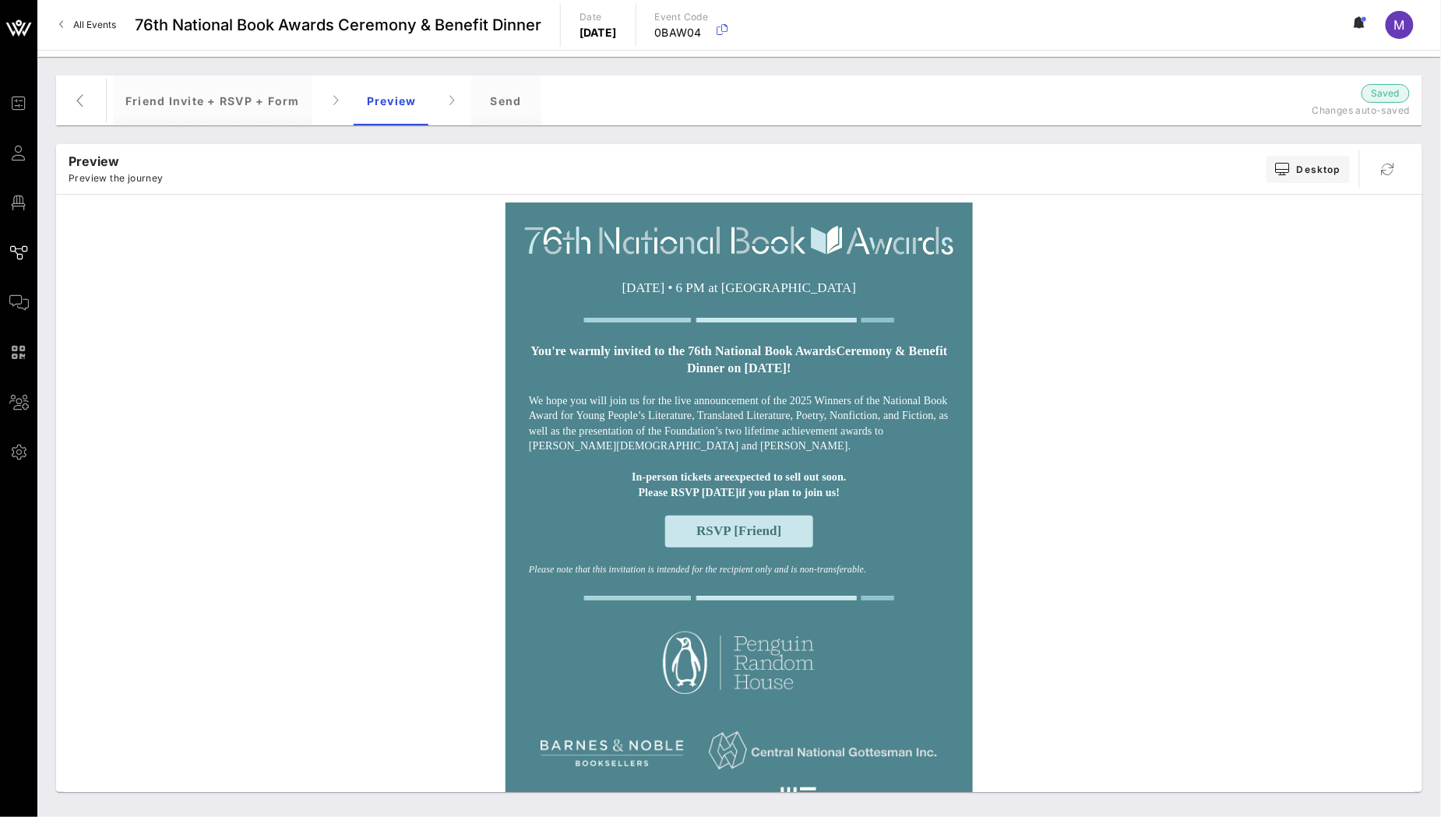
click at [705, 538] on span "RSVP [Friend]" at bounding box center [738, 530] width 85 height 15
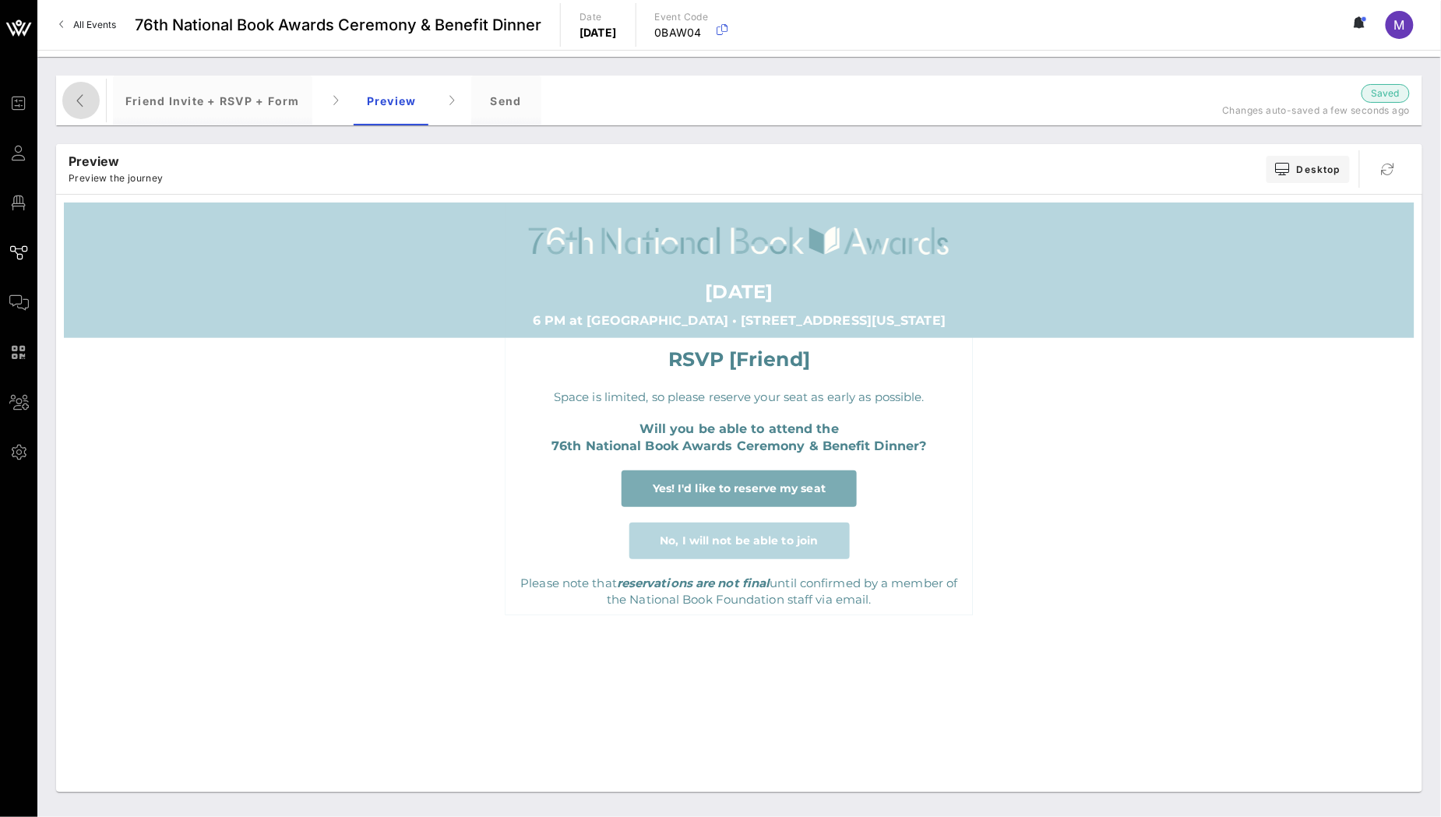
click at [83, 101] on icon "button" at bounding box center [81, 100] width 19 height 19
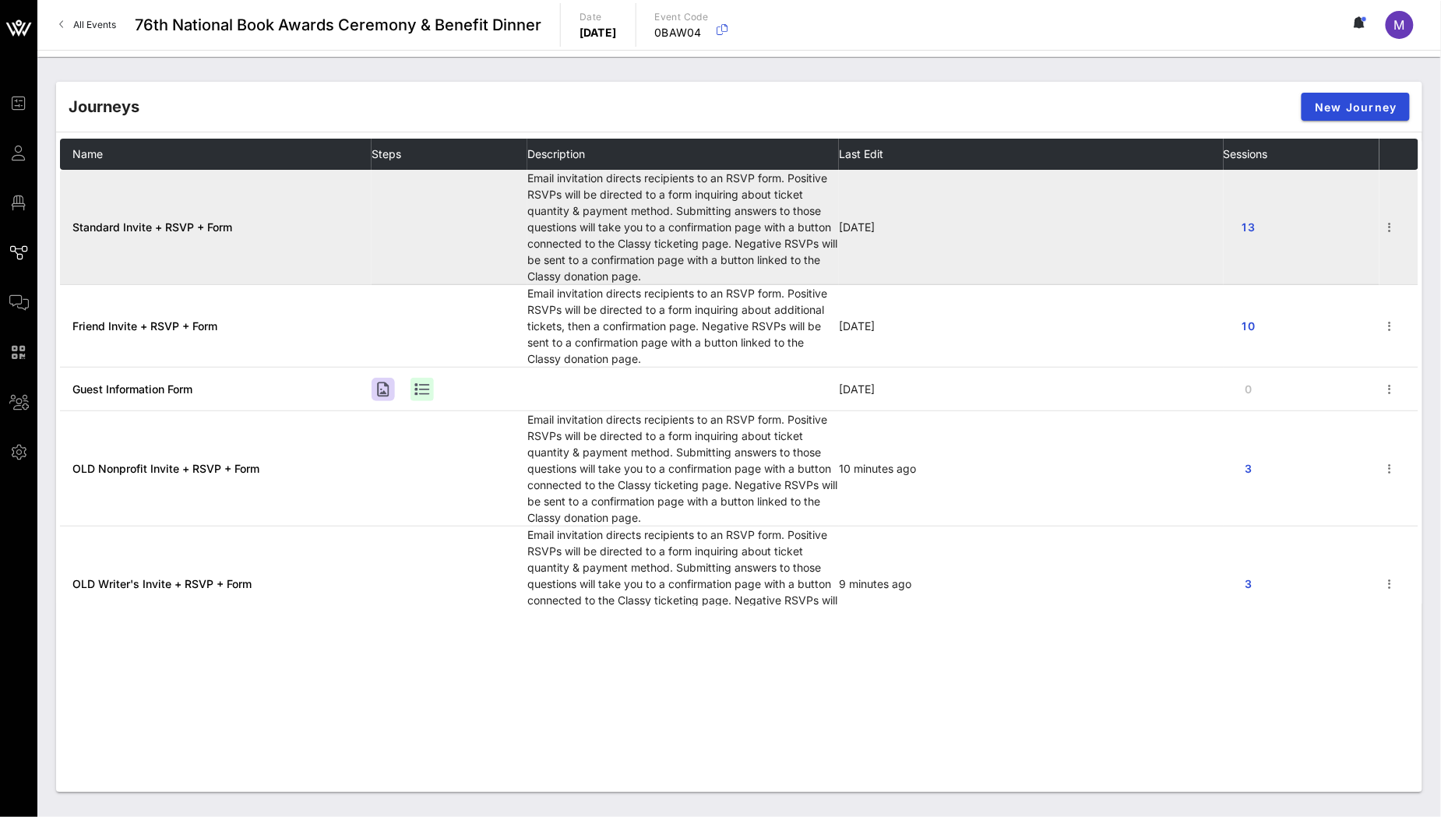
click at [182, 227] on span "Standard Invite + RSVP + Form" at bounding box center [152, 226] width 160 height 13
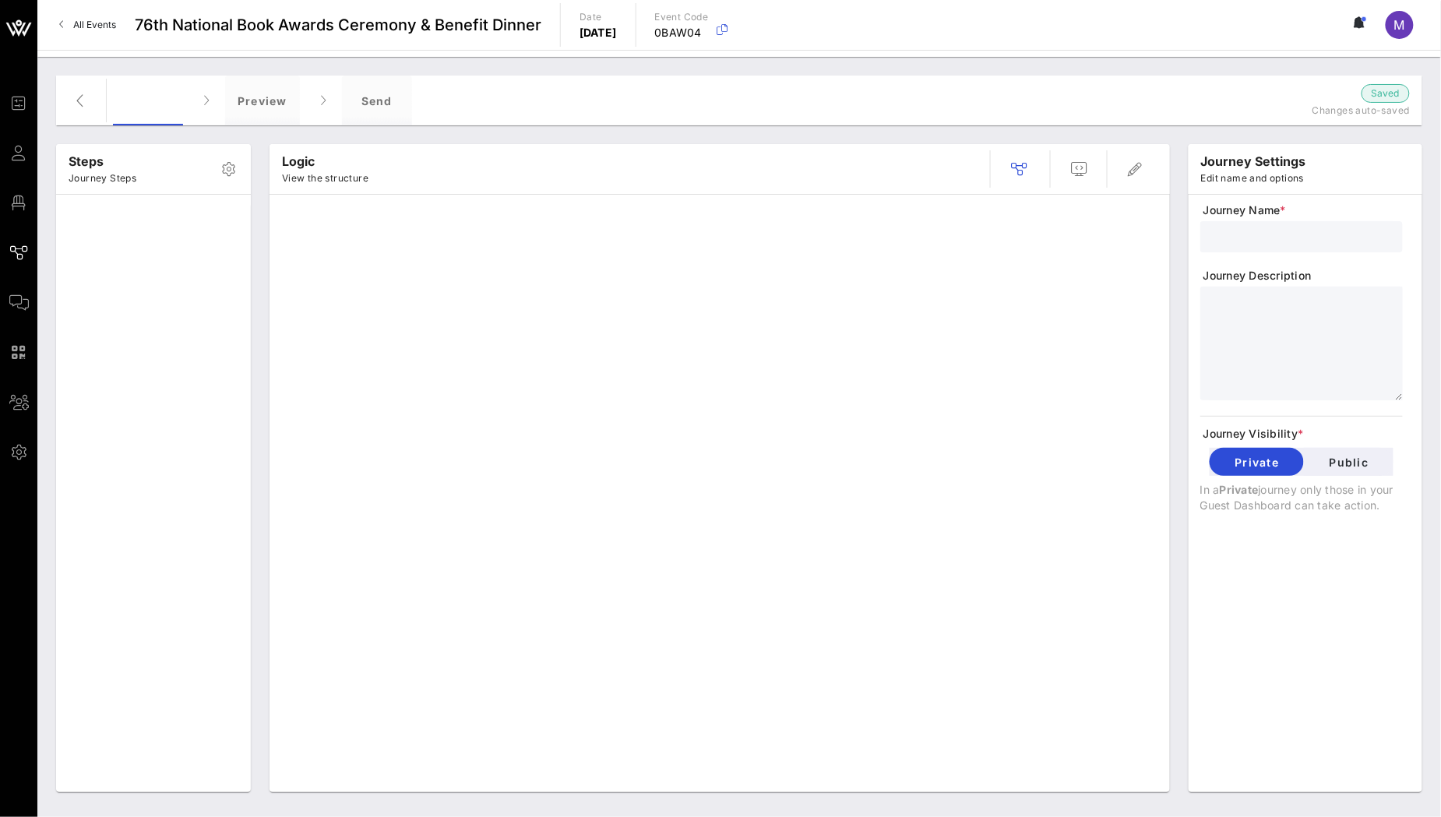
type input "Standard Invite + RSVP + Form"
type textarea "**********"
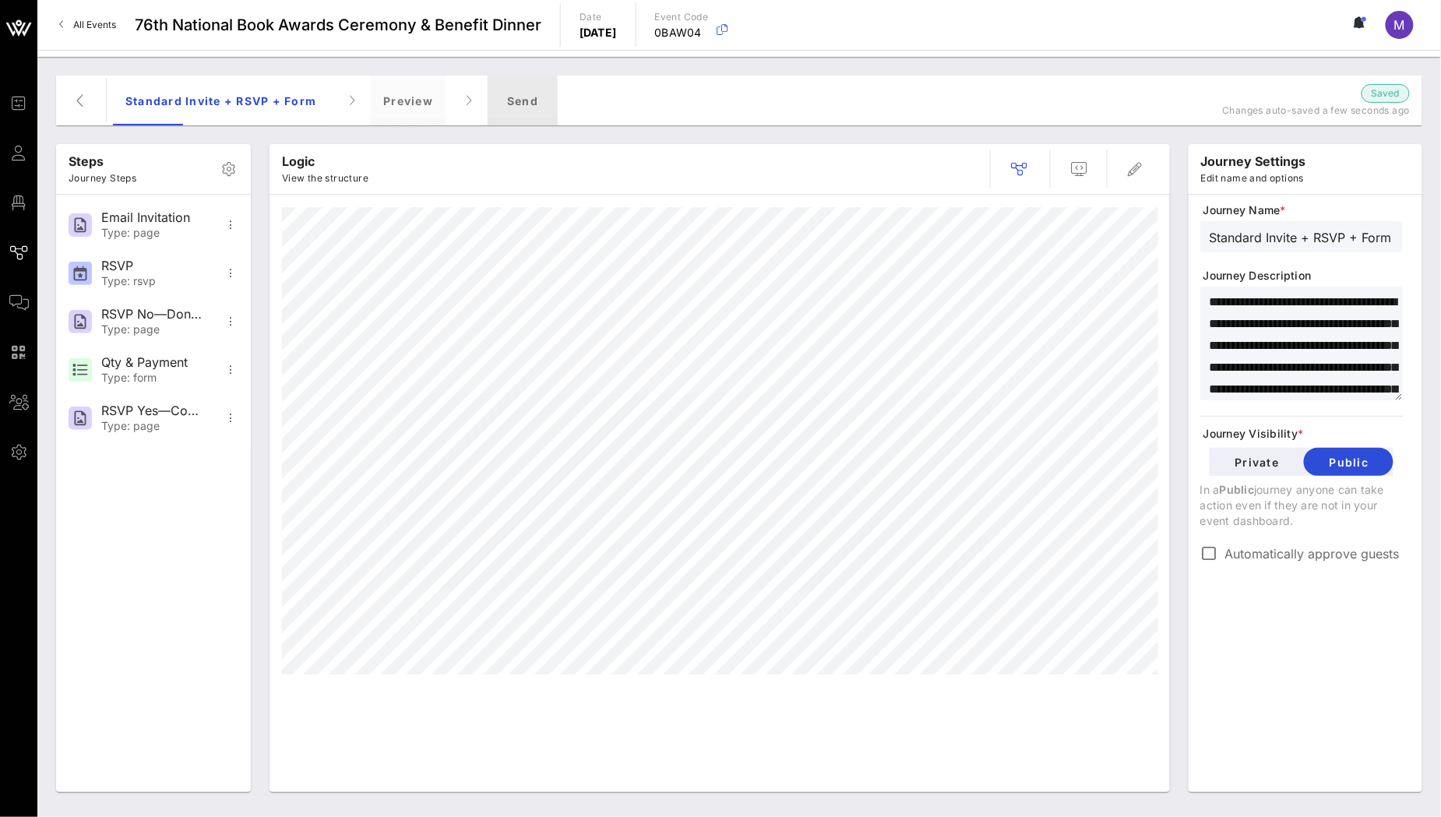
click at [517, 98] on div "Send" at bounding box center [523, 101] width 70 height 50
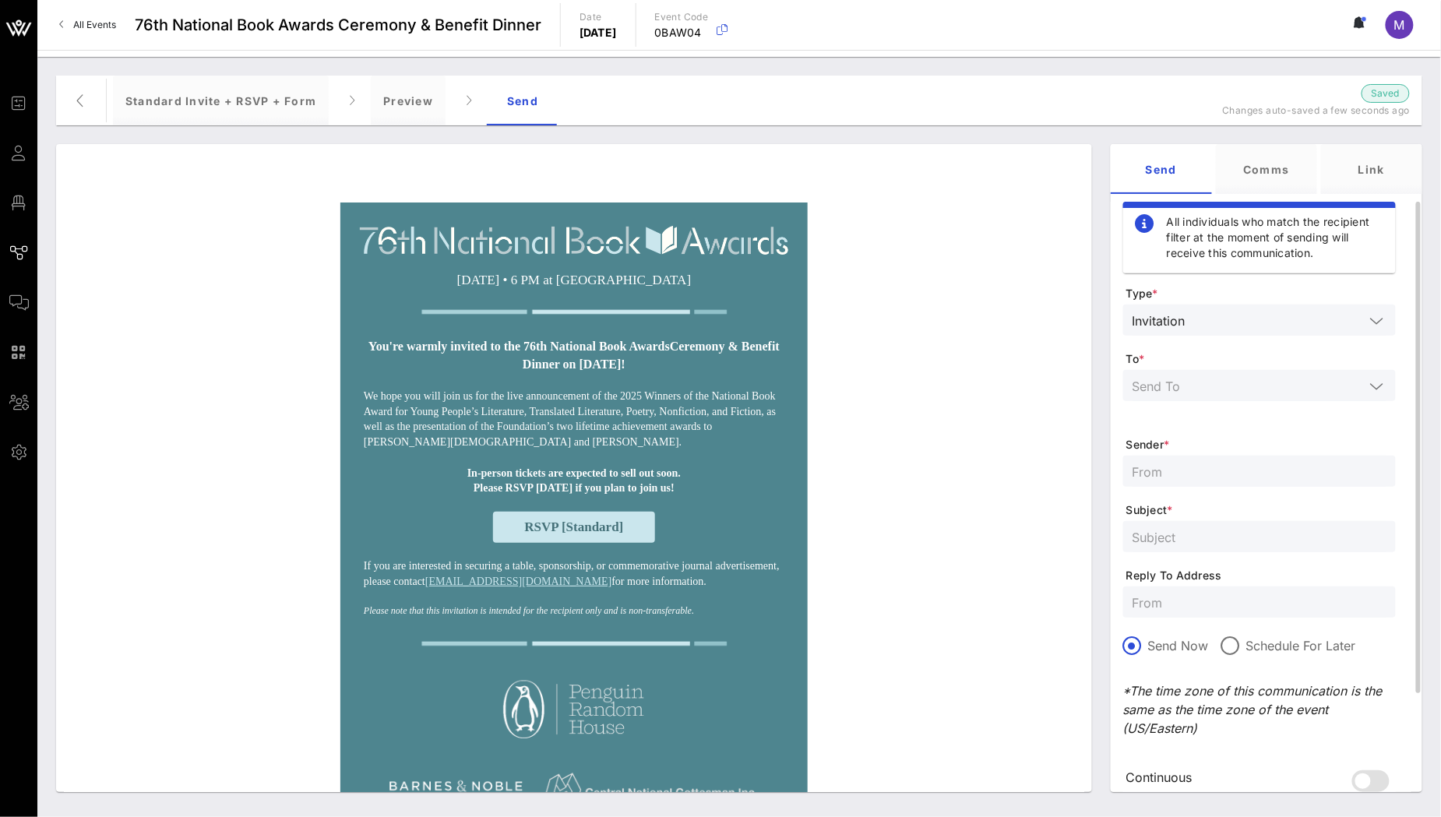
click at [1221, 380] on input "text" at bounding box center [1249, 385] width 232 height 20
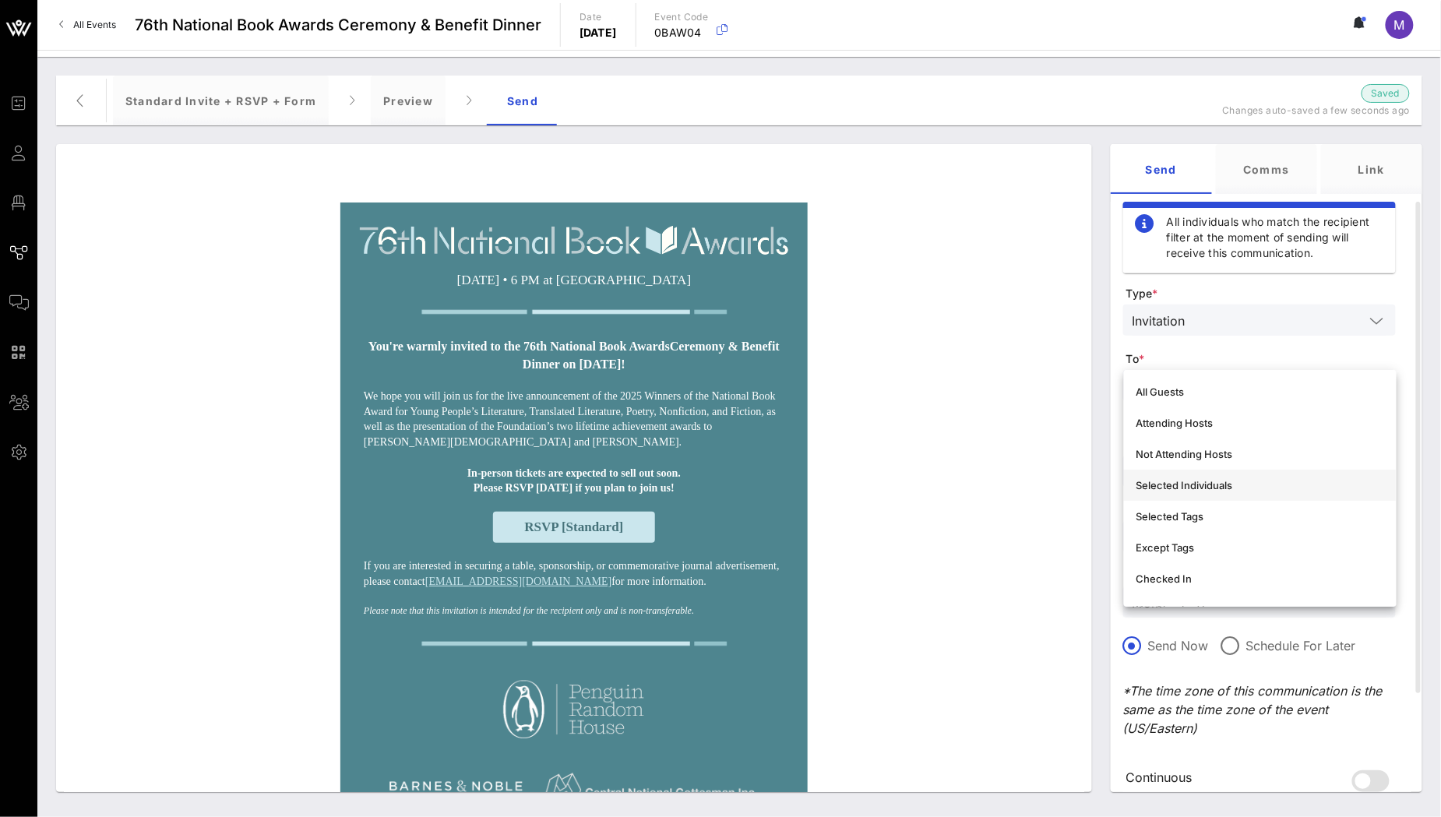
click at [1249, 479] on div "Selected Individuals" at bounding box center [1260, 485] width 248 height 12
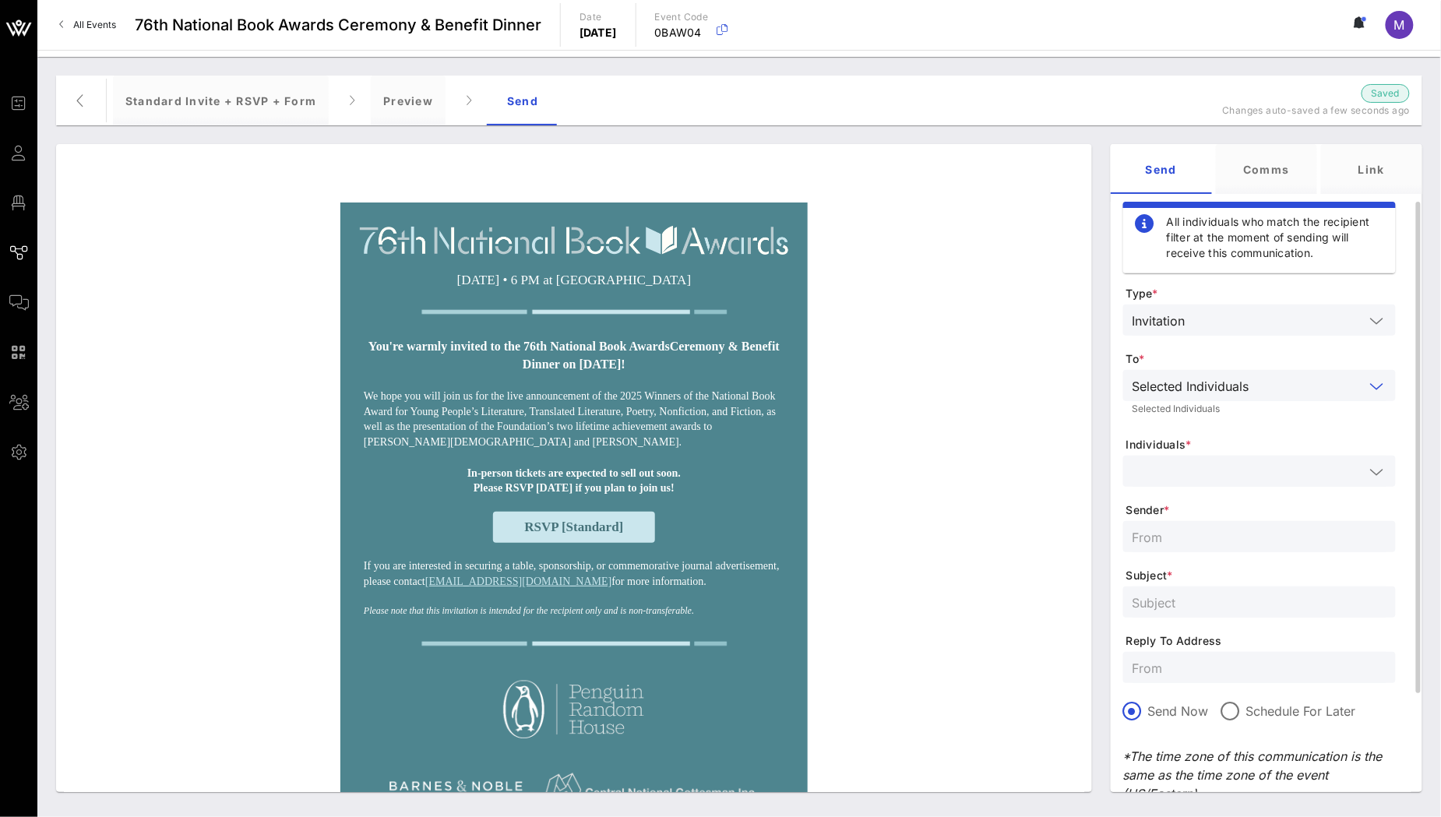
click at [1207, 476] on input "text" at bounding box center [1249, 471] width 232 height 20
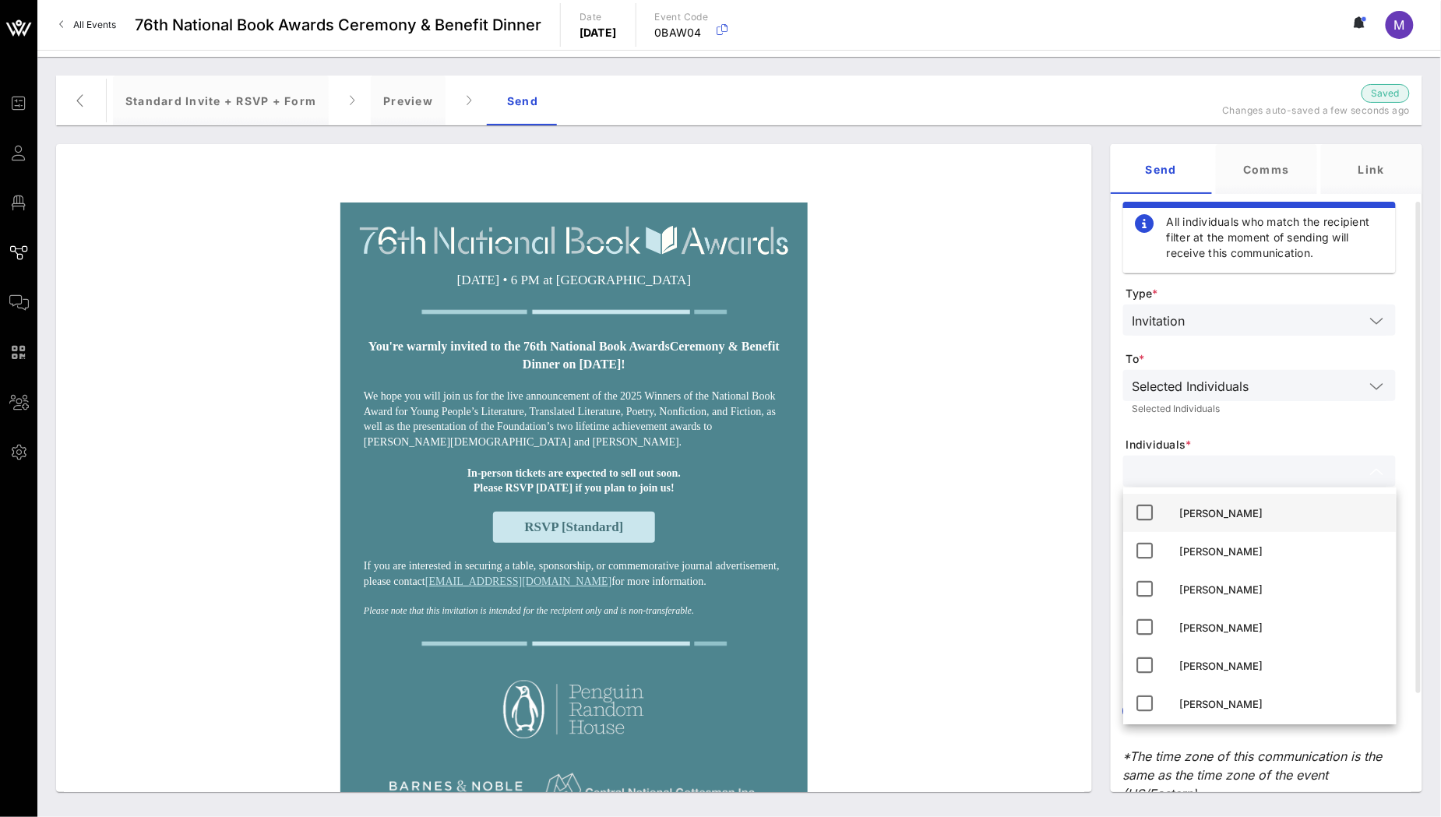
click at [1222, 508] on div "[PERSON_NAME]" at bounding box center [1282, 513] width 204 height 12
click at [1281, 422] on form "Type * Invitation To * Selected Individuals Selected Individuals Individuals * …" at bounding box center [1259, 593] width 273 height 614
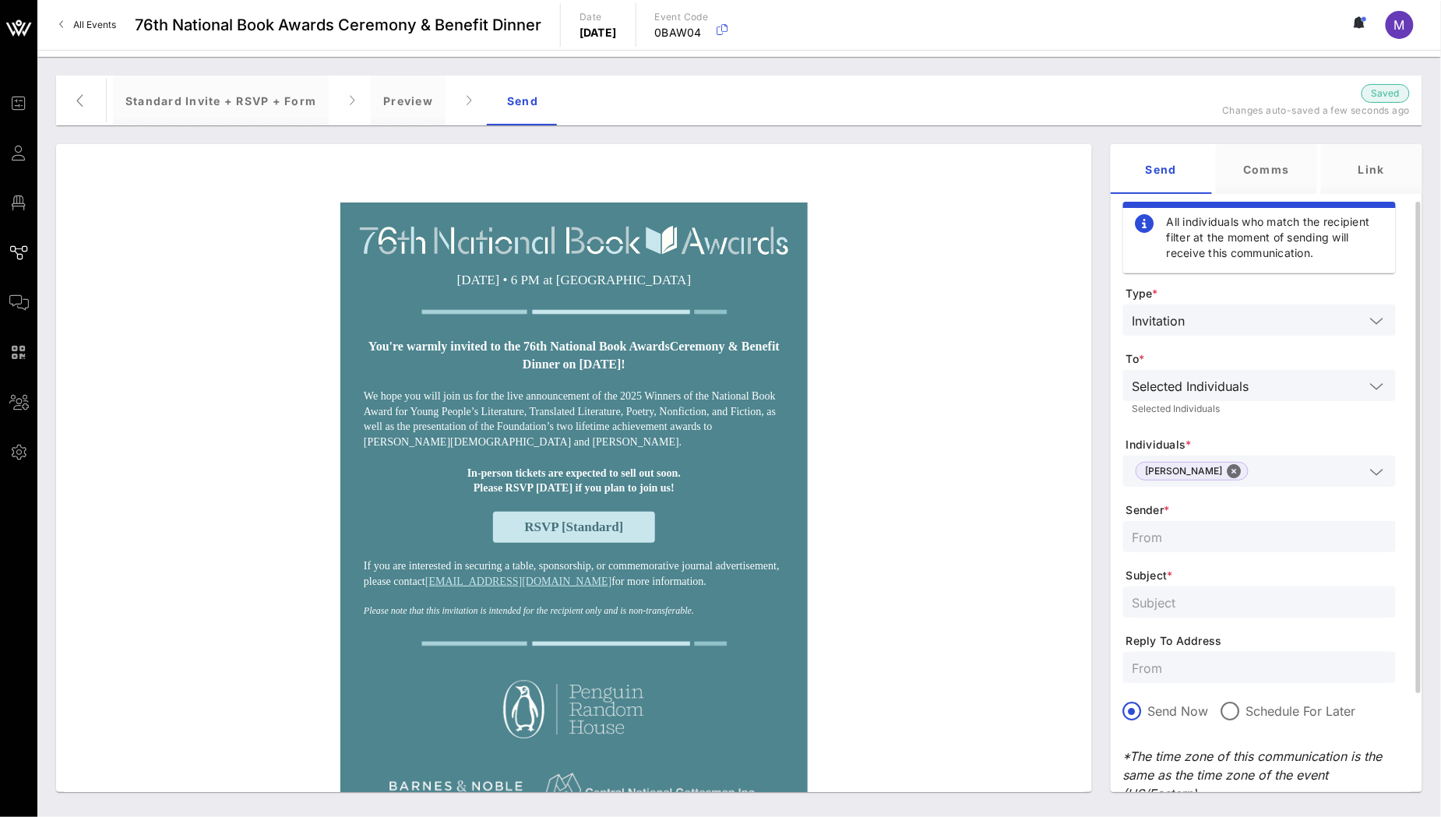
click at [1213, 537] on input "text" at bounding box center [1260, 537] width 254 height 20
type input "National Book Foundation"
click at [1213, 605] on input "text" at bounding box center [1260, 602] width 254 height 20
type input "You're invited to the 76th National Book Awards!"
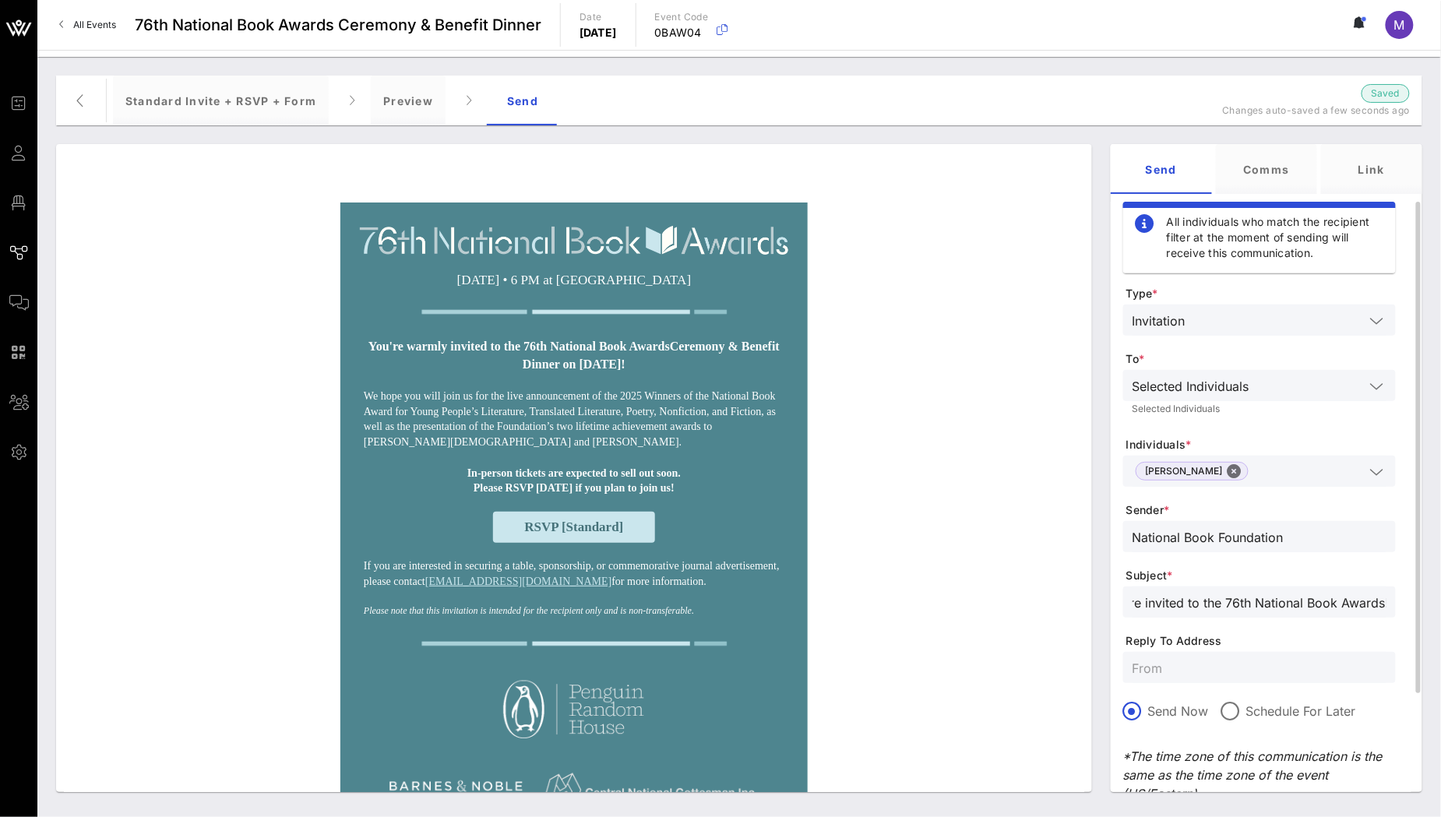
click at [1198, 671] on input "text" at bounding box center [1260, 667] width 254 height 20
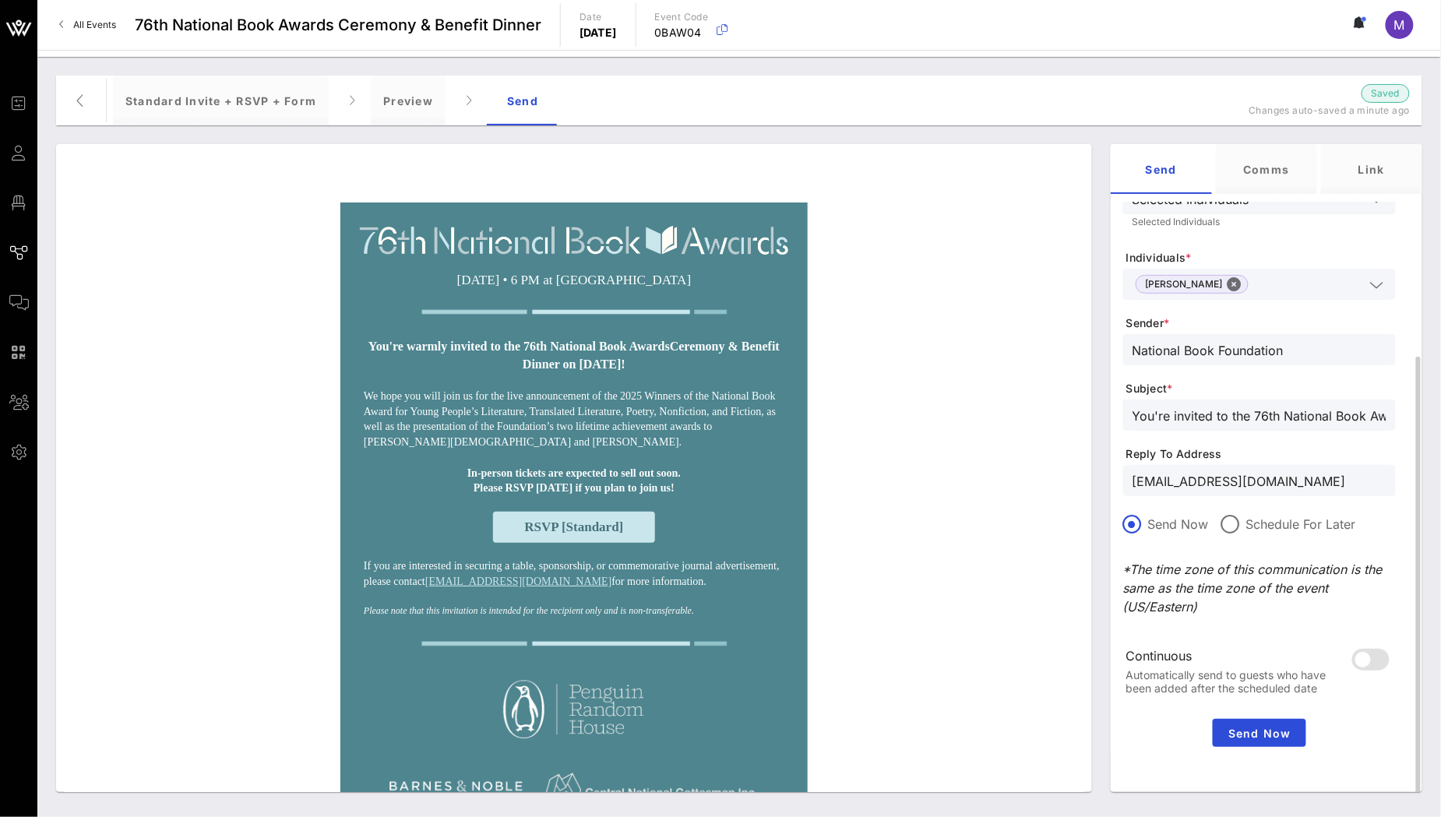
scroll to position [195, 0]
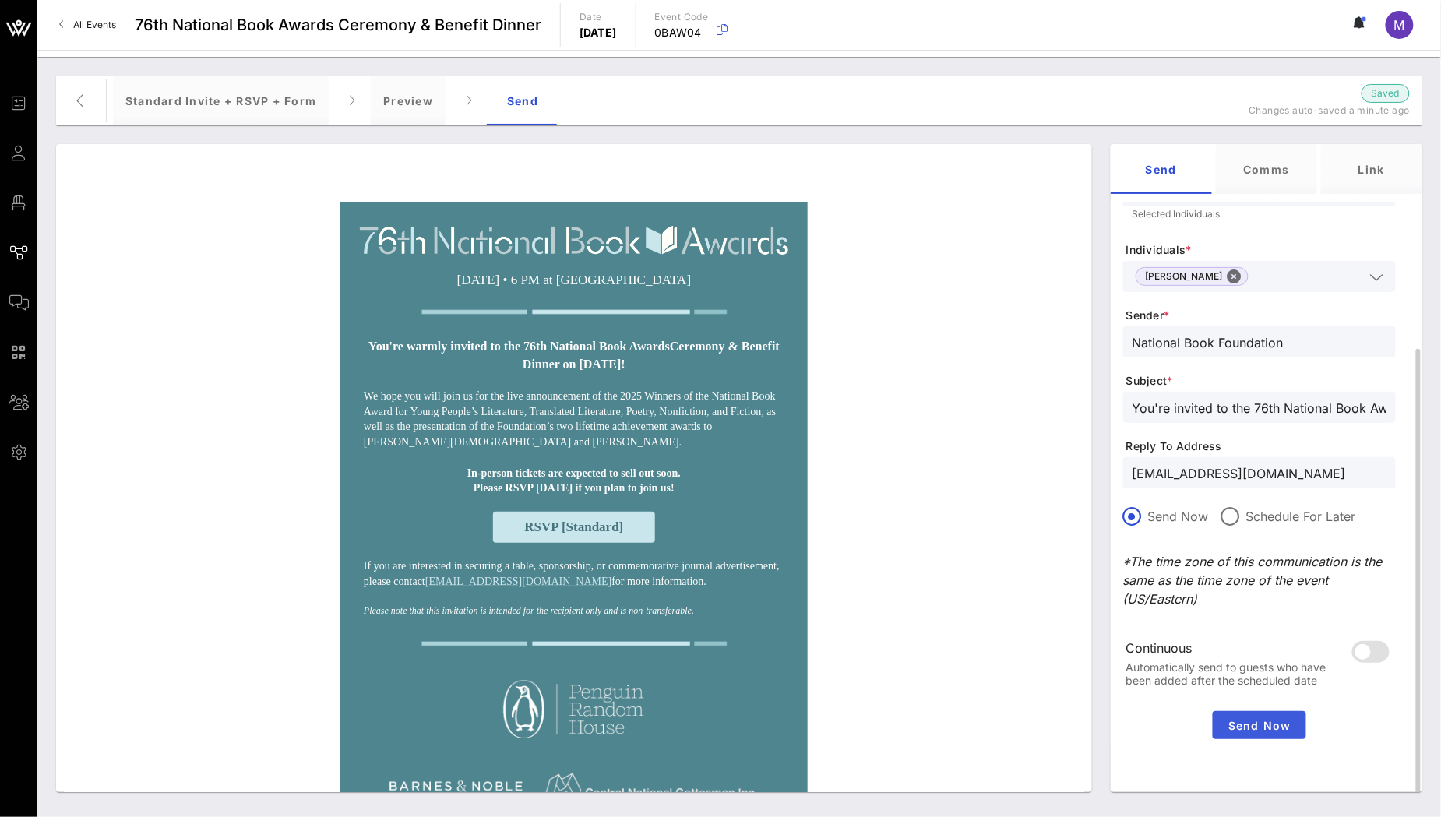
type input "[EMAIL_ADDRESS][DOMAIN_NAME]"
click at [1252, 714] on button "Send Now" at bounding box center [1259, 725] width 93 height 28
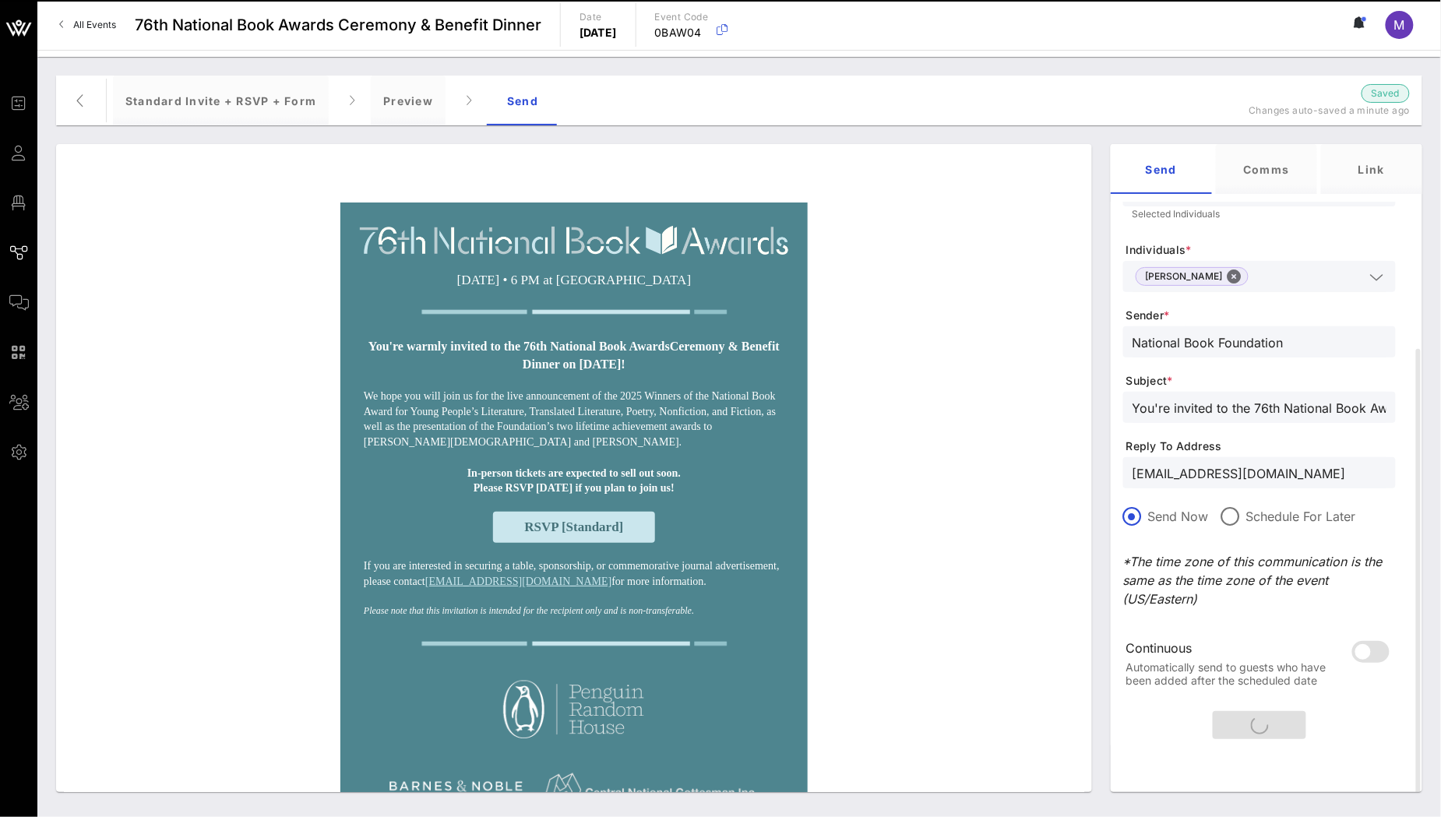
scroll to position [0, 0]
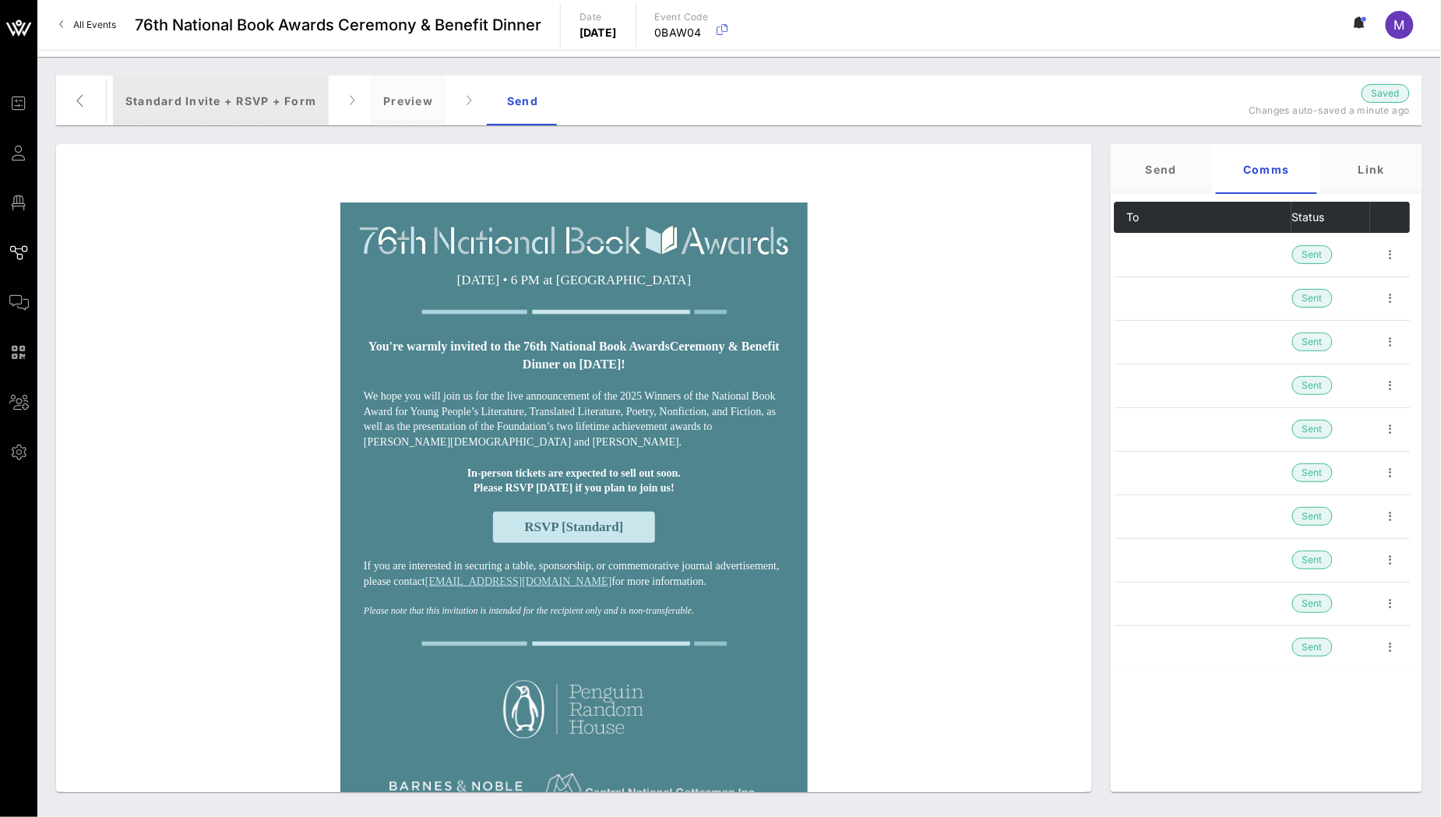
click at [252, 97] on div "Standard Invite + RSVP + Form" at bounding box center [221, 101] width 216 height 50
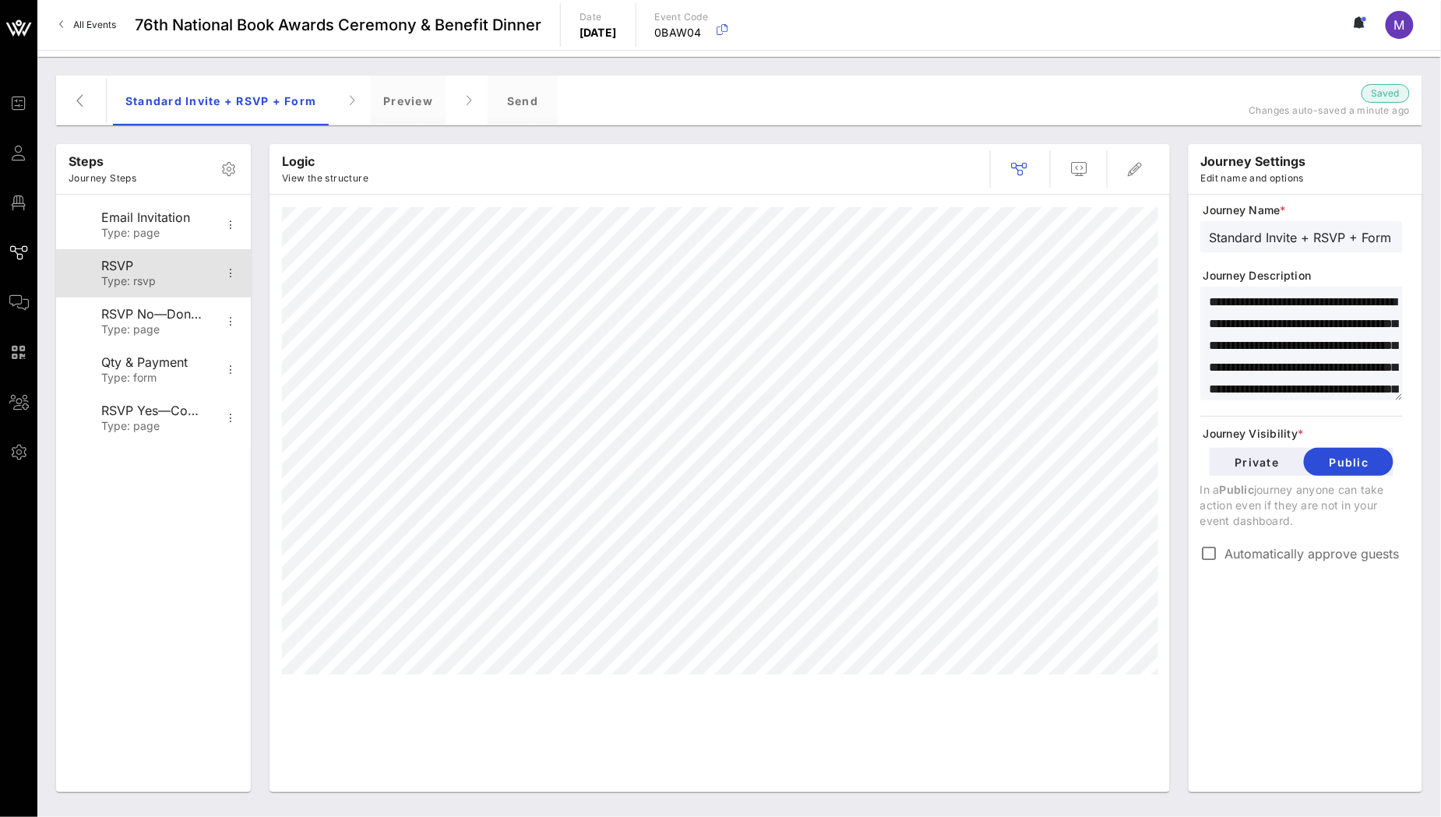
click at [140, 264] on div "RSVP" at bounding box center [152, 266] width 103 height 15
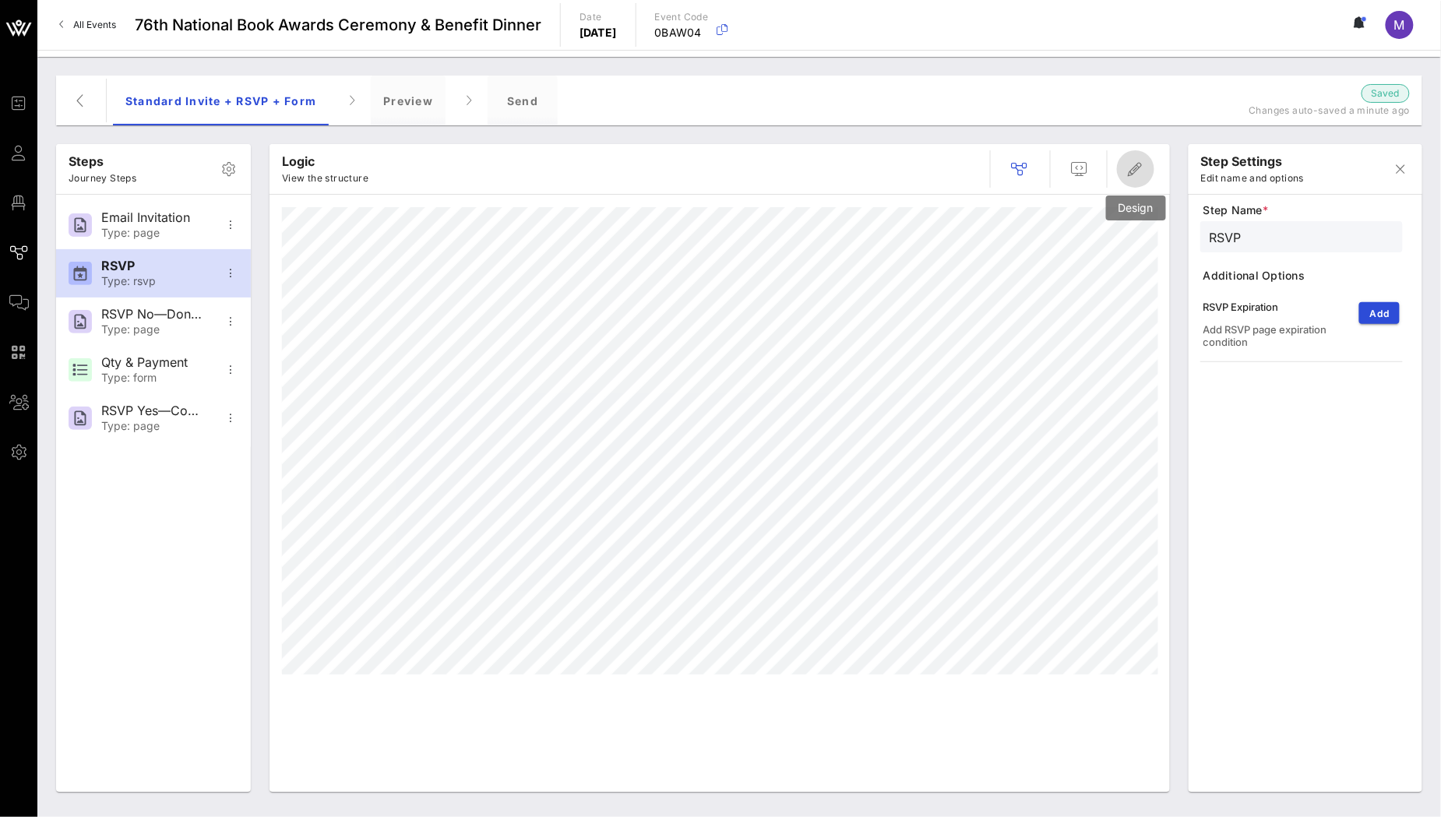
click at [1133, 167] on icon "button" at bounding box center [1135, 169] width 19 height 19
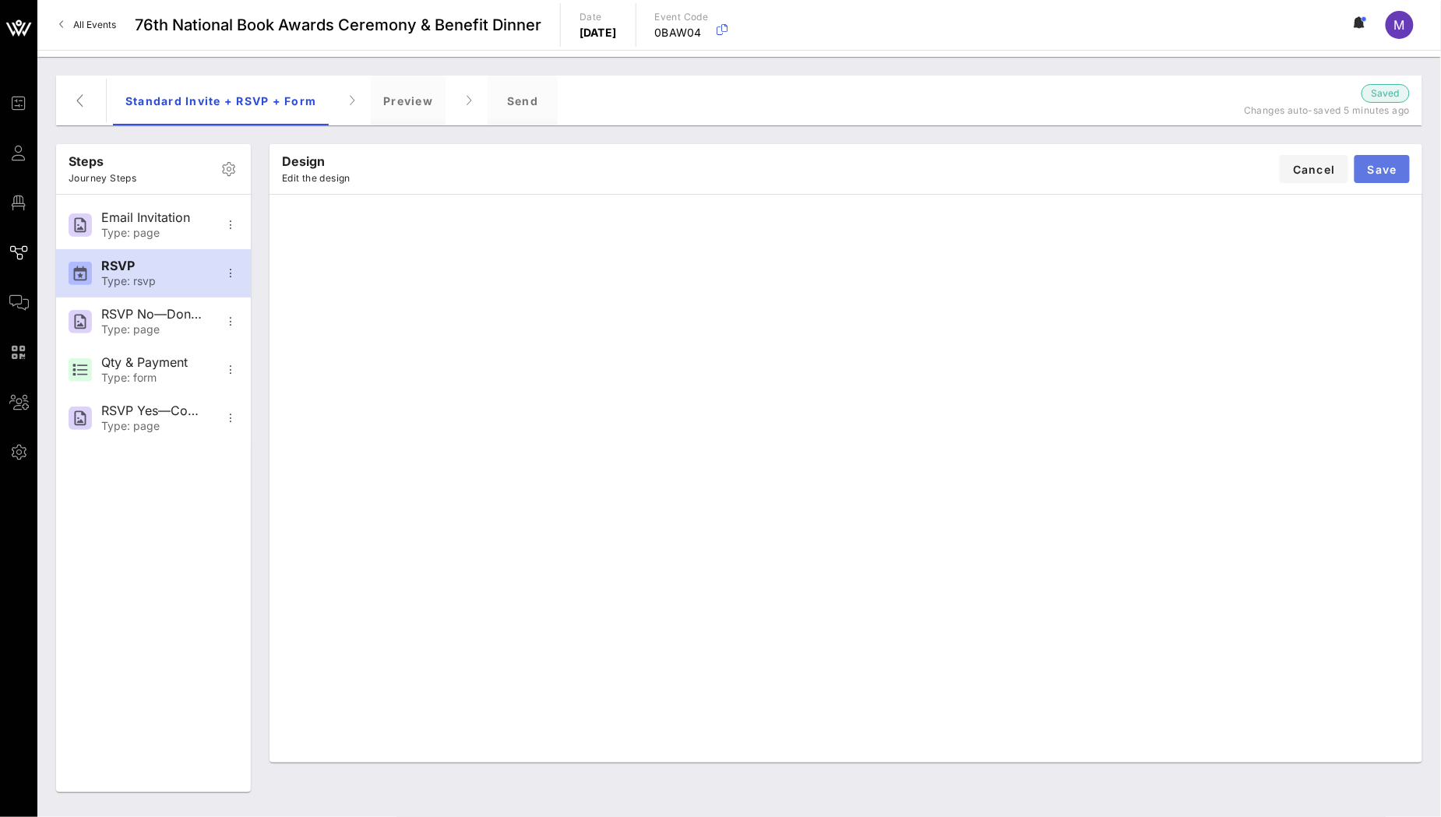
click at [1395, 170] on span "Save" at bounding box center [1382, 169] width 30 height 13
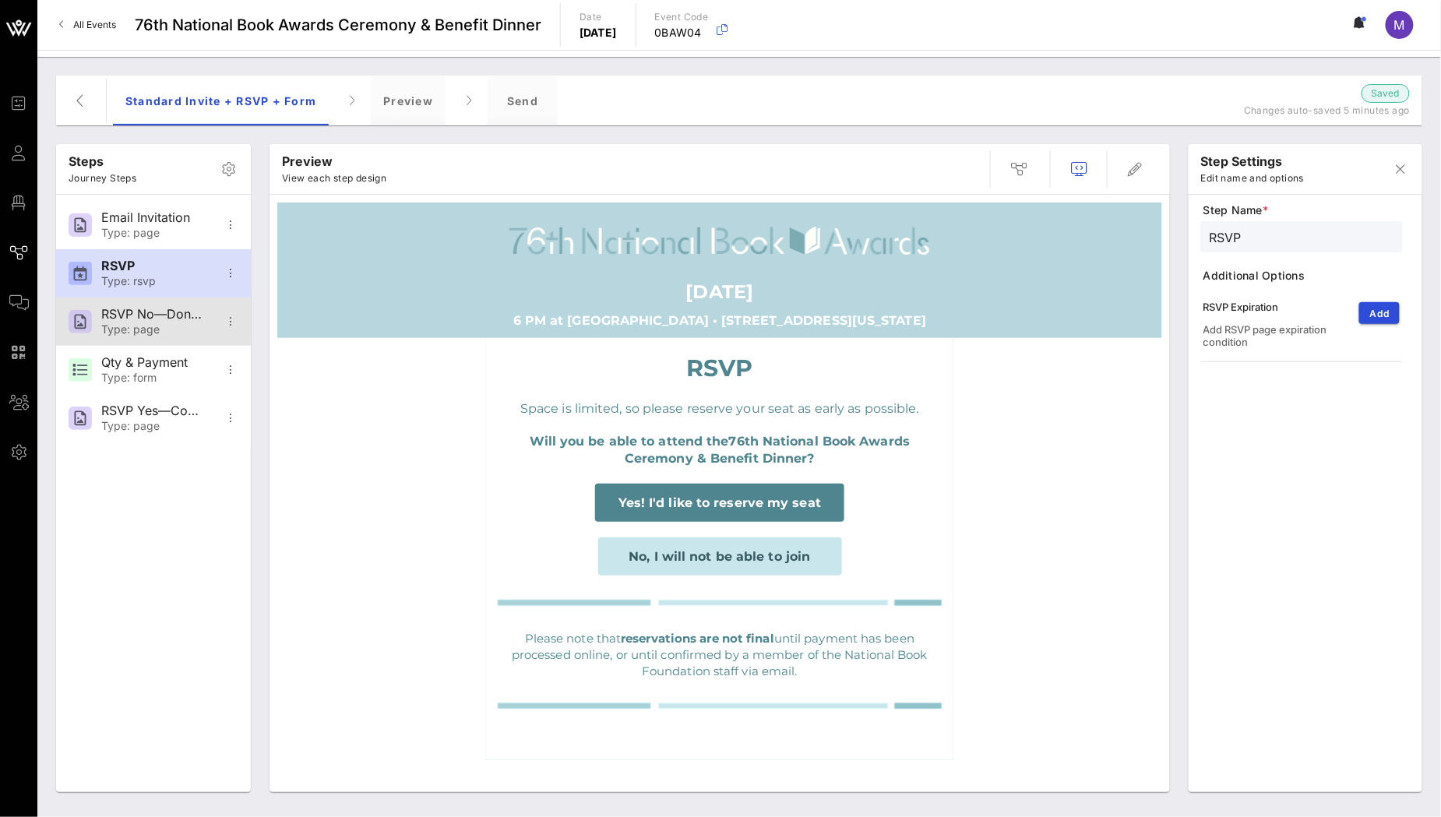
click at [148, 319] on div "RSVP No—Donation Page" at bounding box center [152, 314] width 103 height 15
type input "RSVP No—Donation Page"
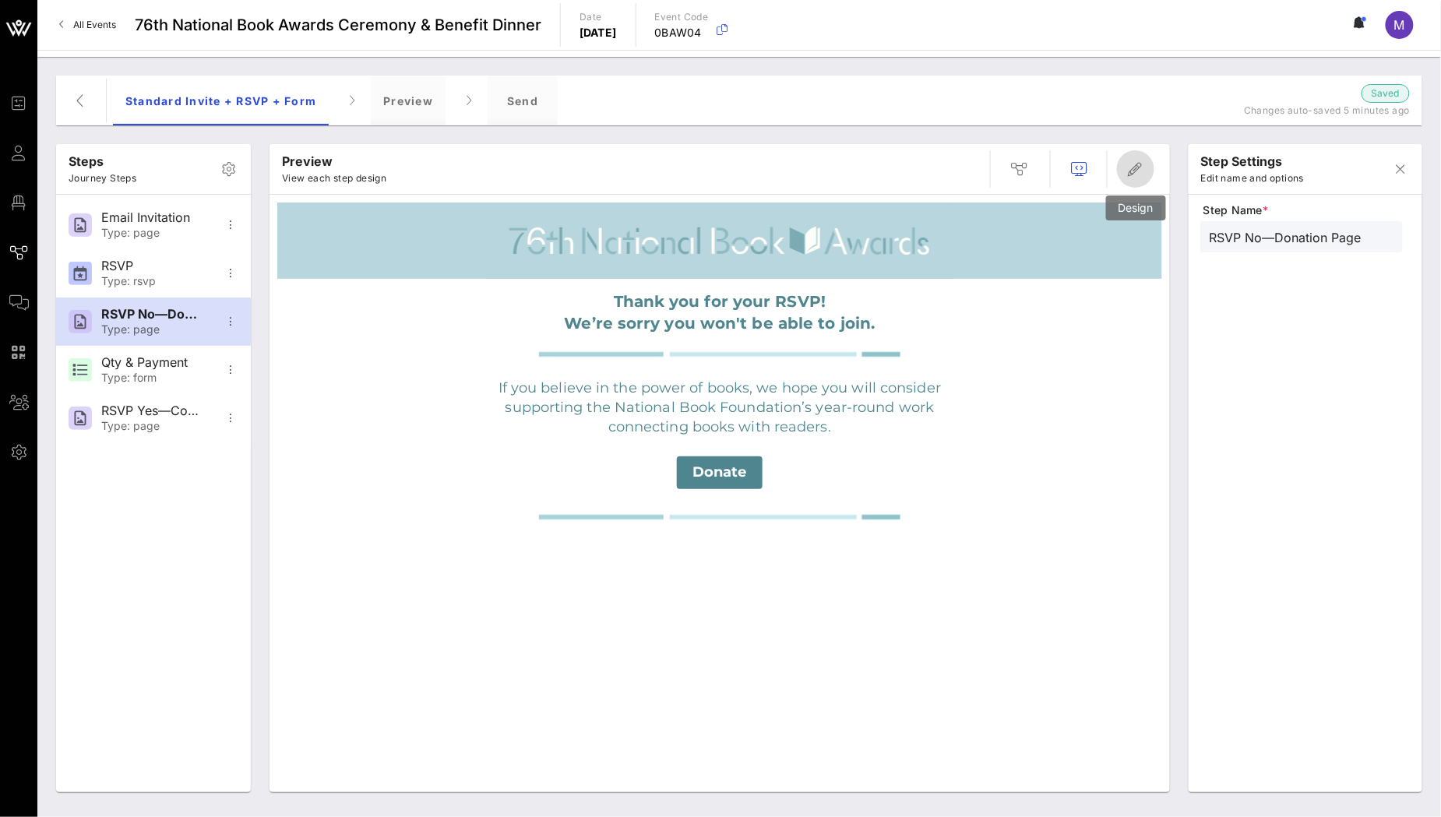
click at [1132, 167] on icon "button" at bounding box center [1135, 169] width 19 height 19
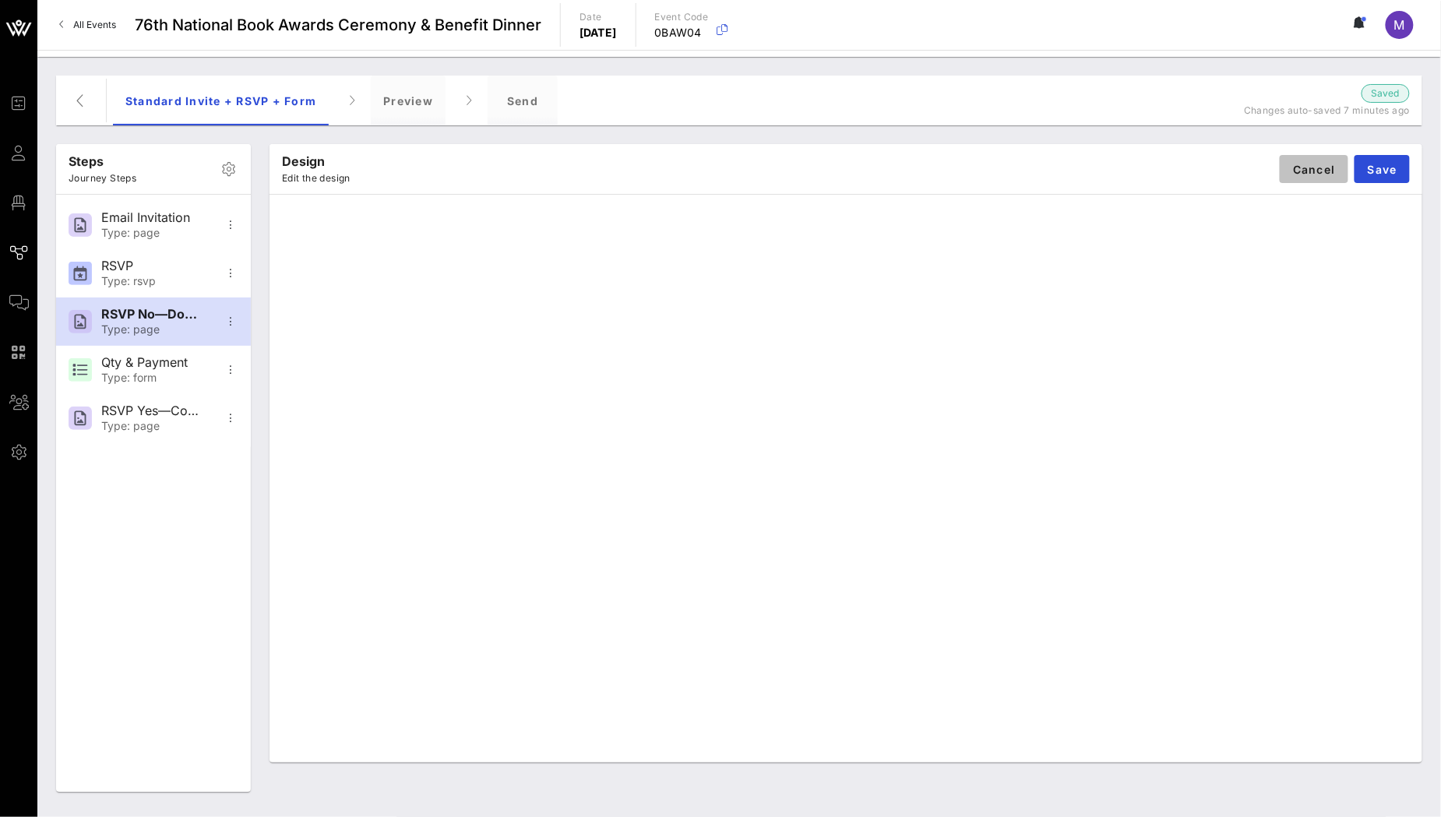
click at [1314, 163] on span "Cancel" at bounding box center [1314, 169] width 44 height 13
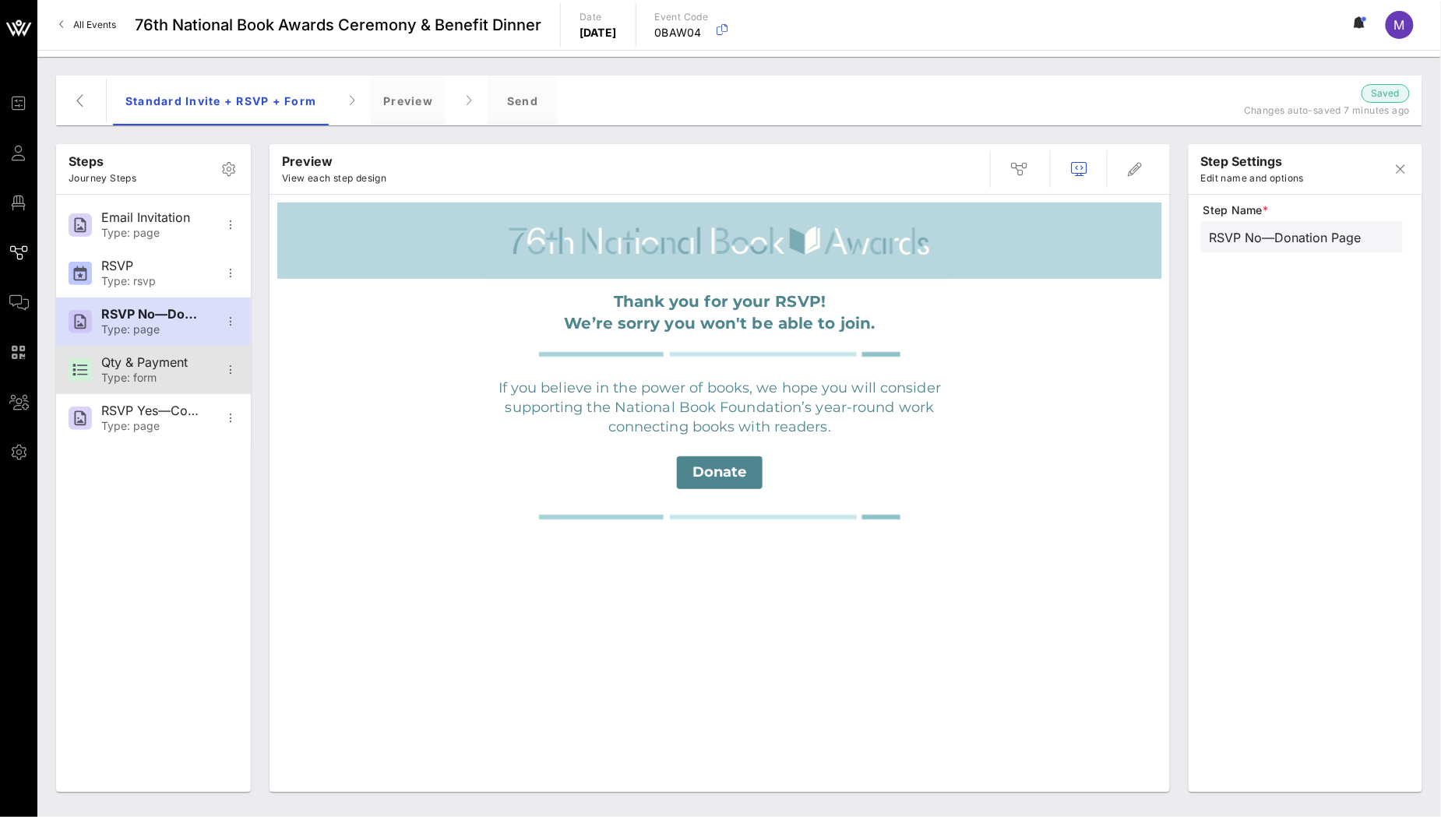
click at [158, 372] on div "Type: form" at bounding box center [152, 378] width 103 height 13
type input "Qty & Payment"
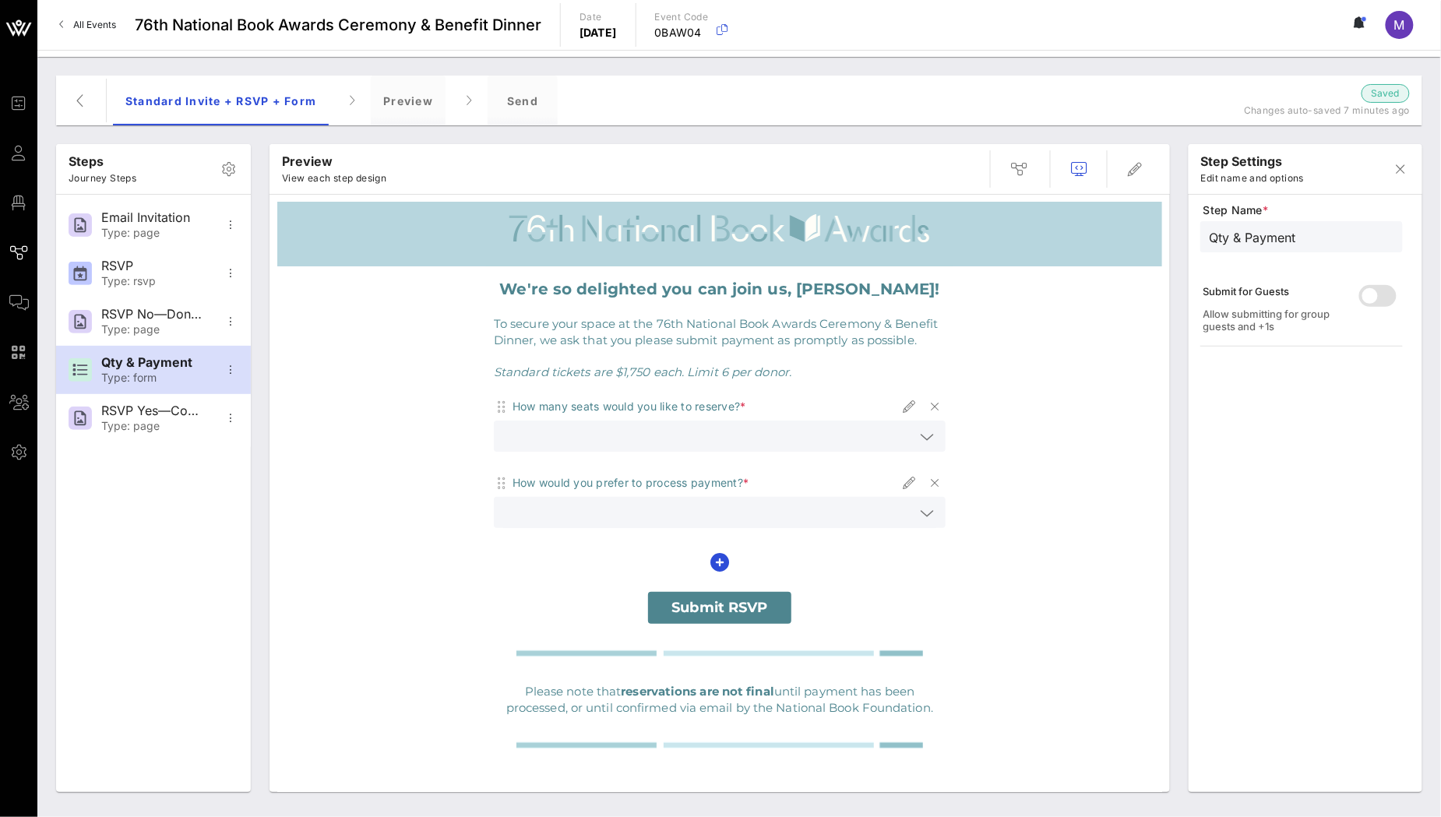
scroll to position [19, 0]
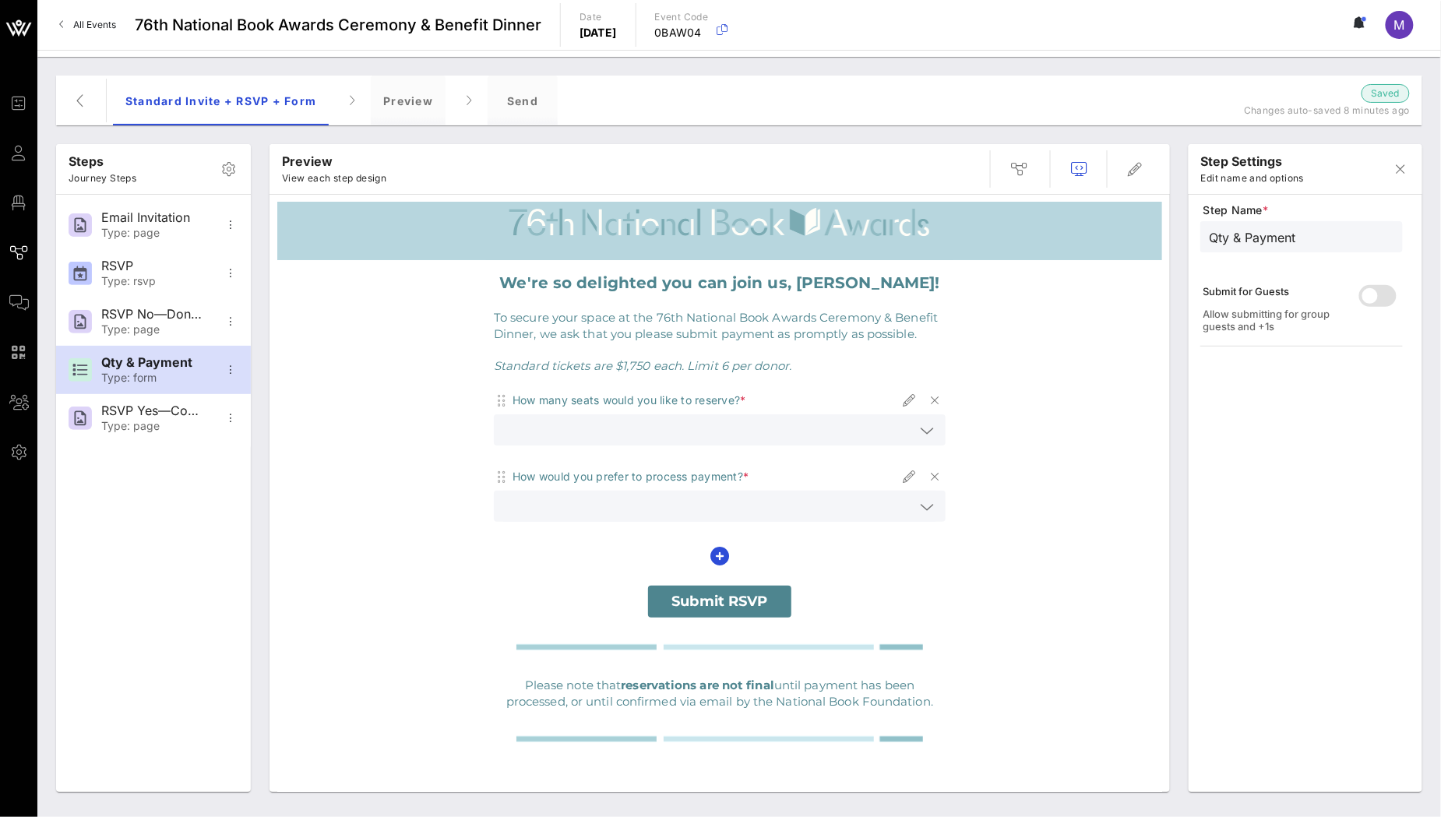
drag, startPoint x: 681, startPoint y: 652, endPoint x: 721, endPoint y: 643, distance: 41.6
click at [681, 652] on img at bounding box center [719, 647] width 421 height 28
click at [1133, 163] on icon "button" at bounding box center [1135, 169] width 19 height 19
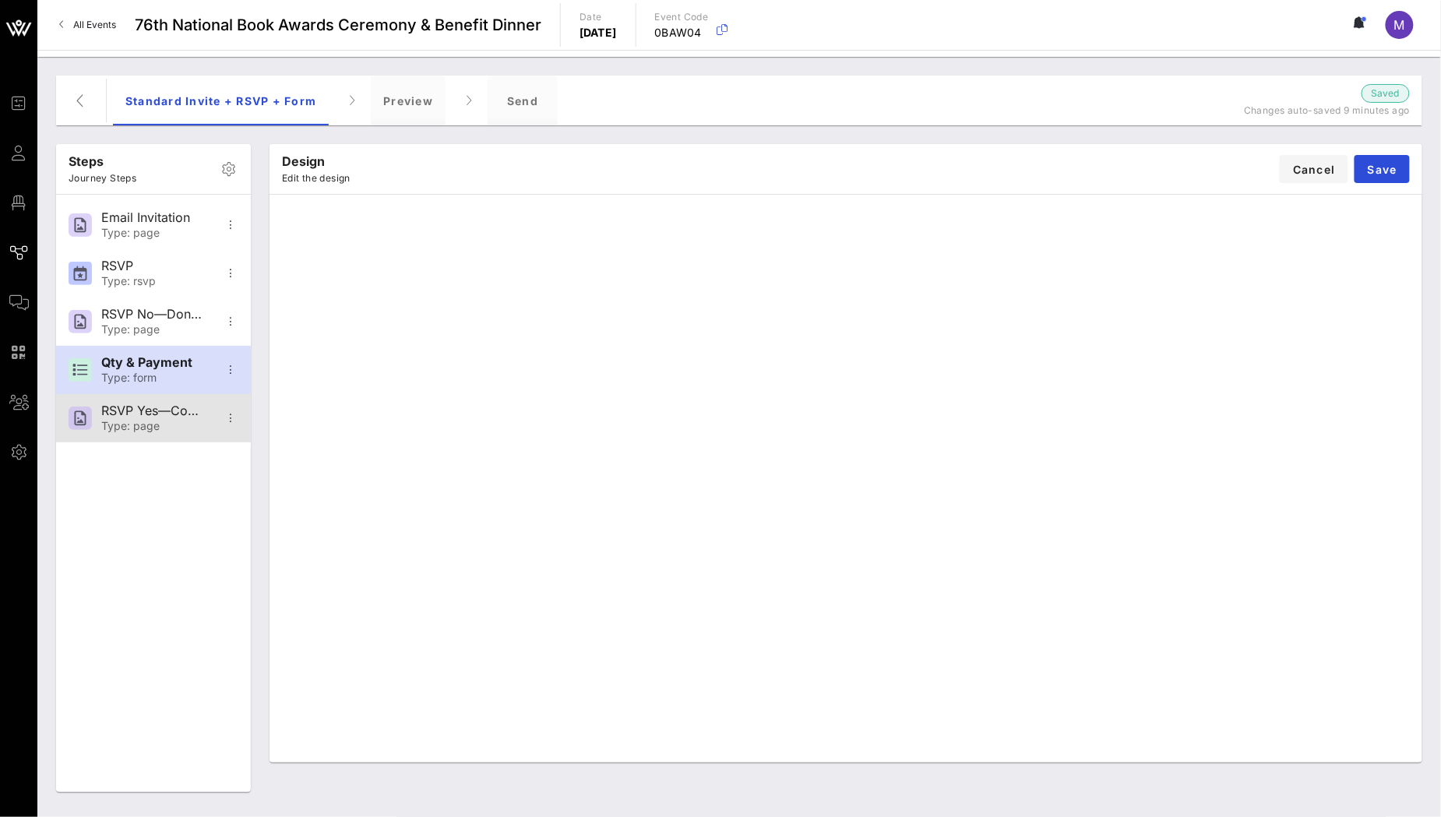
click at [148, 417] on div "RSVP Yes—Confirmation" at bounding box center [152, 410] width 103 height 15
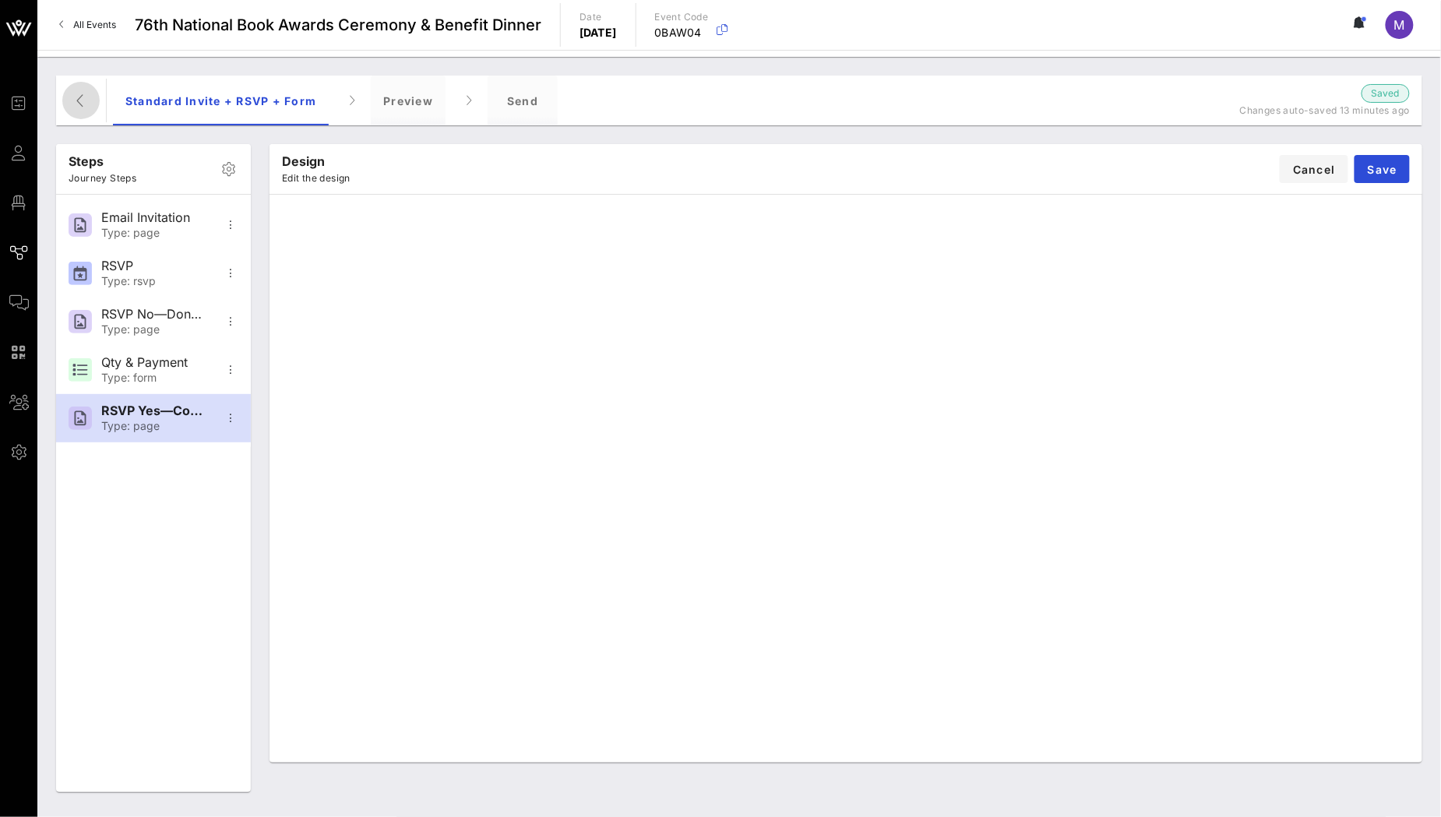
click at [93, 89] on button "button" at bounding box center [80, 100] width 37 height 37
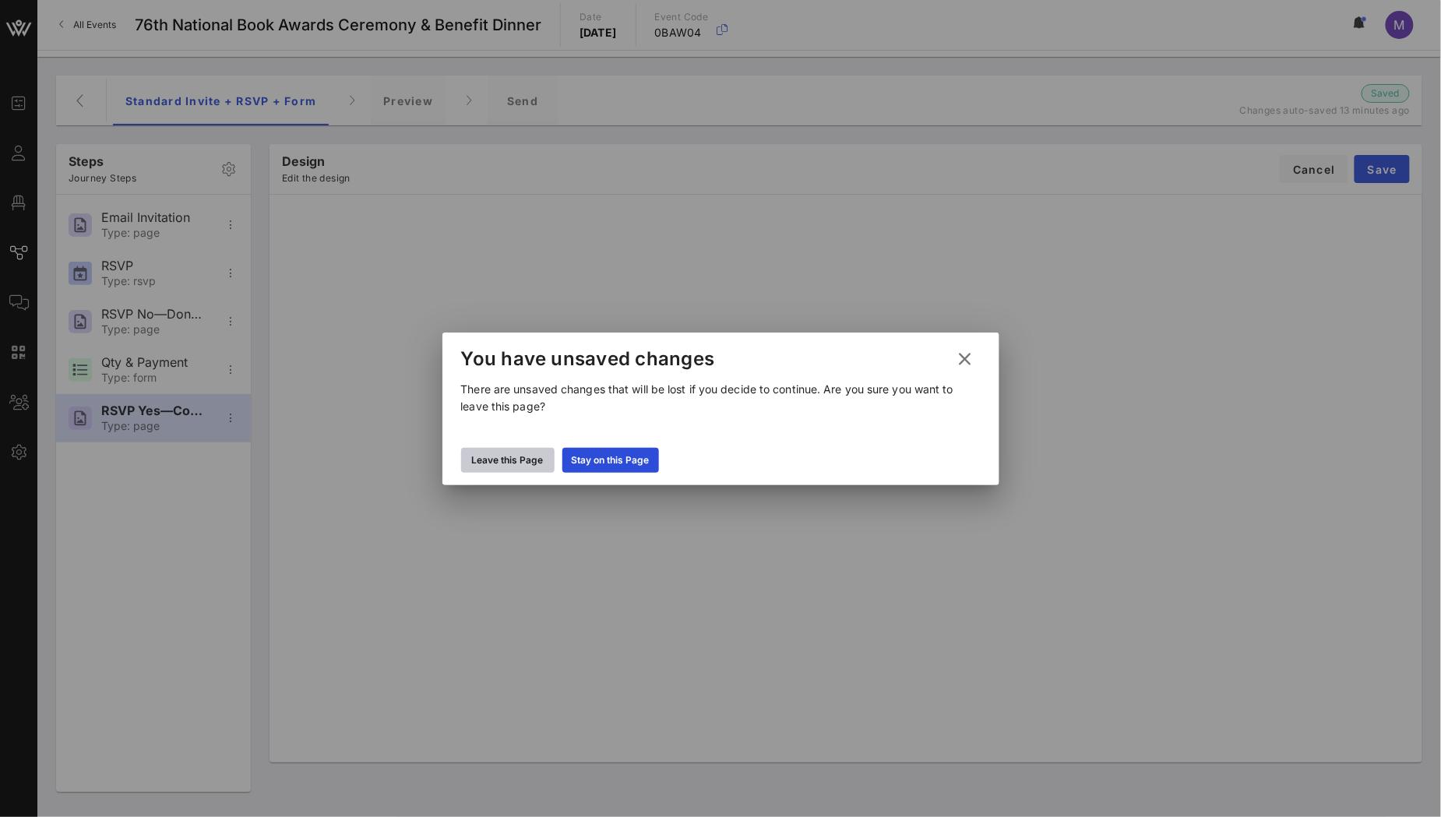
click at [491, 465] on div "Leave this Page" at bounding box center [508, 461] width 72 height 16
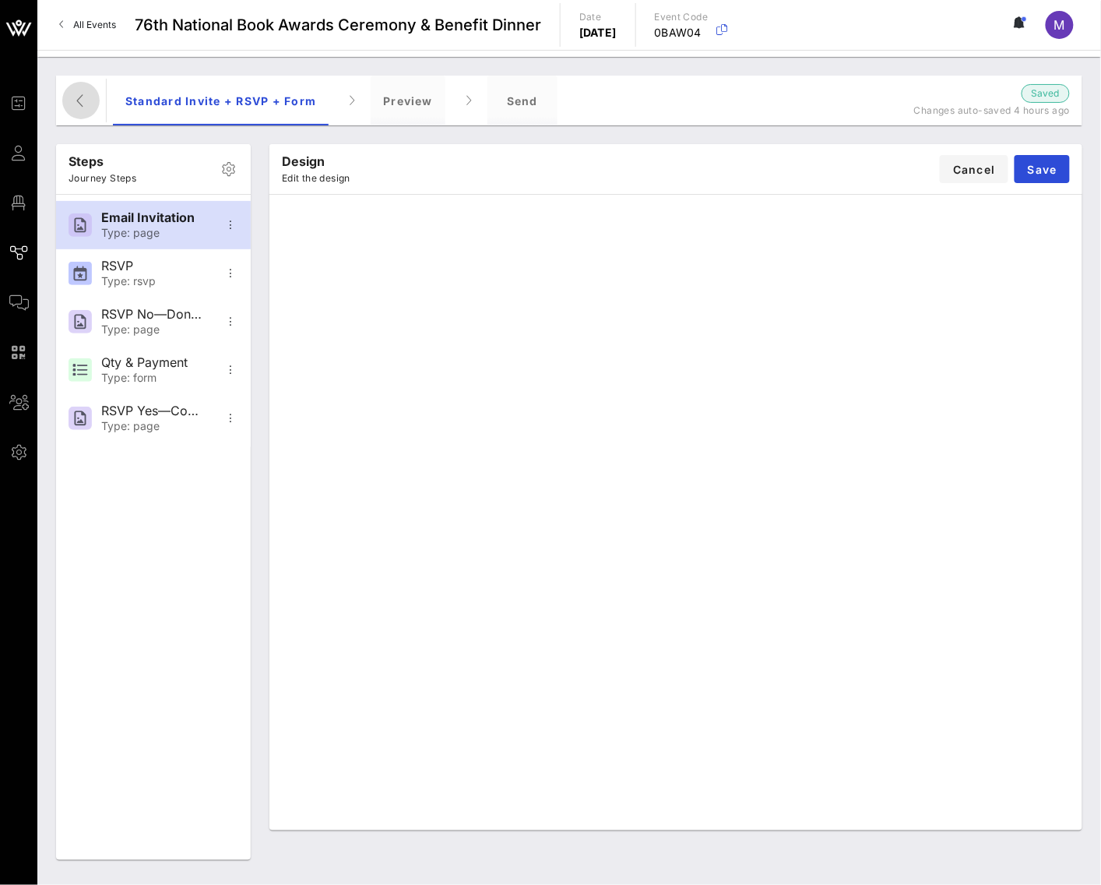
click at [76, 93] on icon "button" at bounding box center [81, 100] width 19 height 19
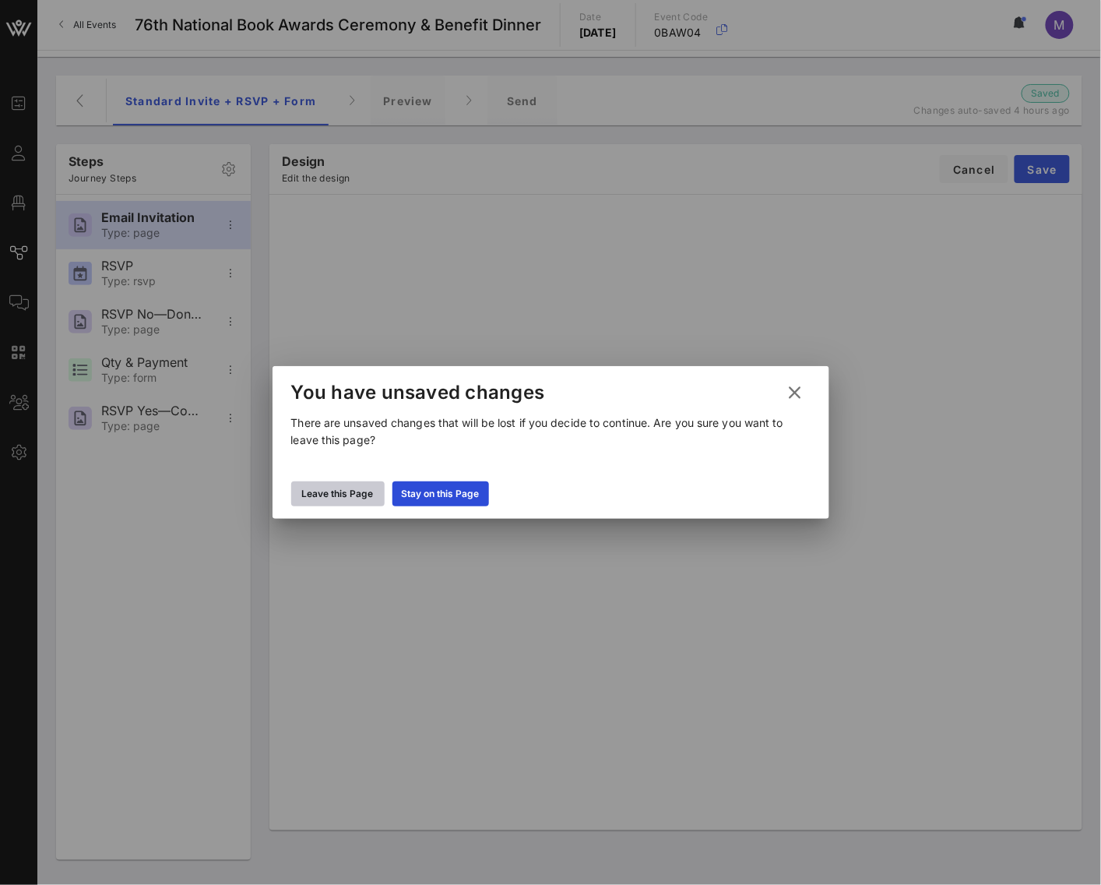
click at [359, 495] on div "Leave this Page" at bounding box center [338, 494] width 72 height 16
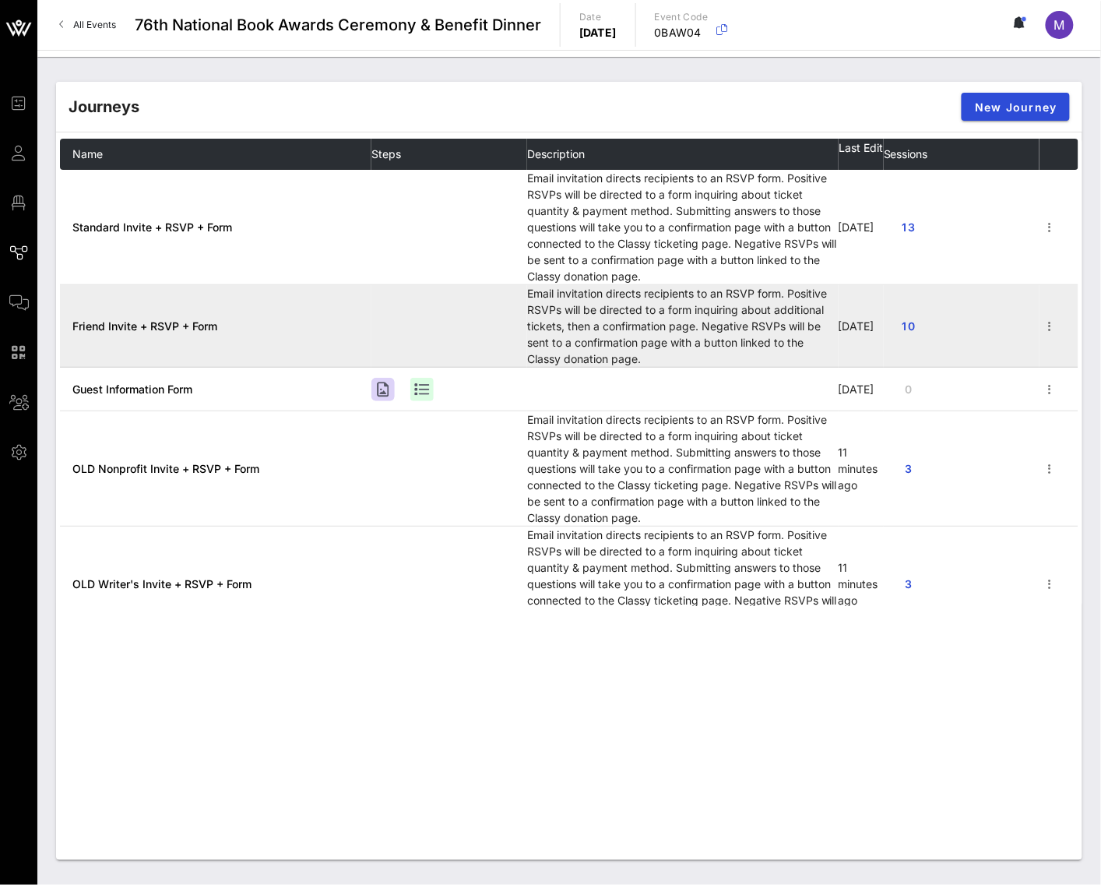
click at [144, 320] on span "Friend Invite + RSVP + Form" at bounding box center [144, 325] width 145 height 13
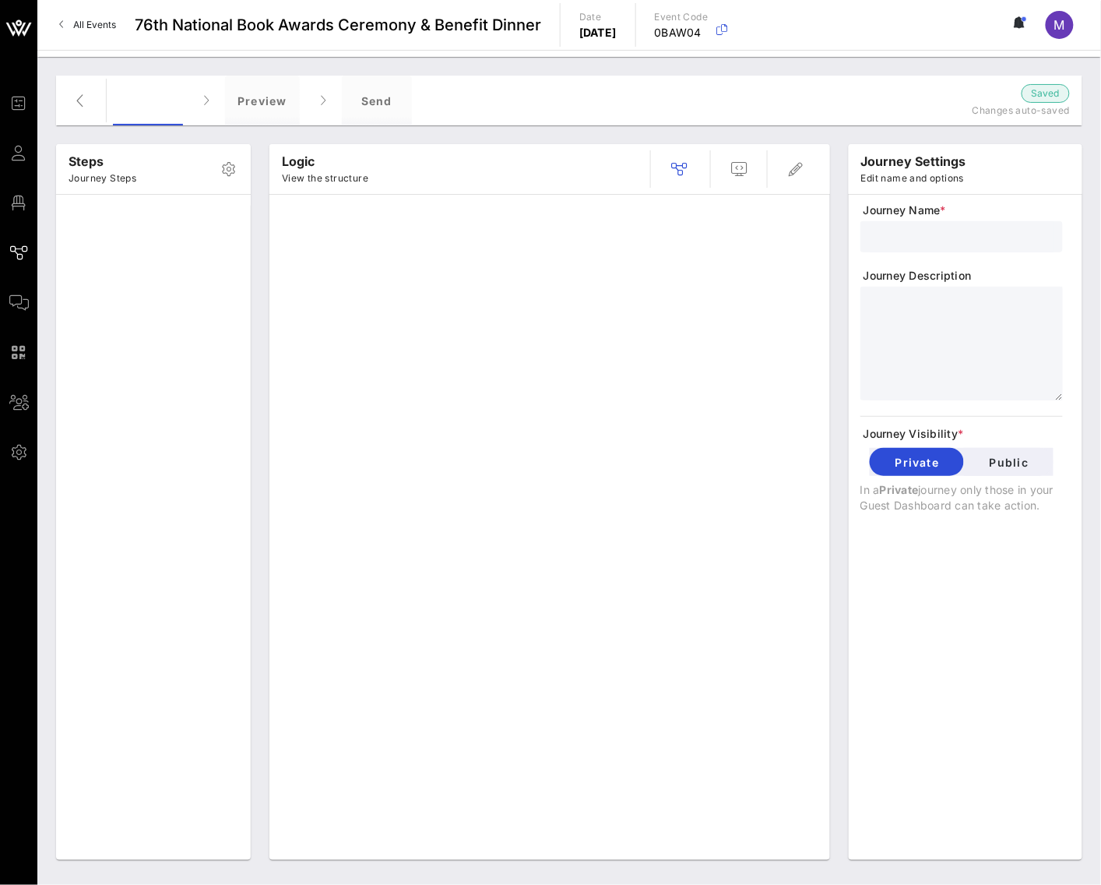
type input "Friend Invite + RSVP + Form"
type textarea "**********"
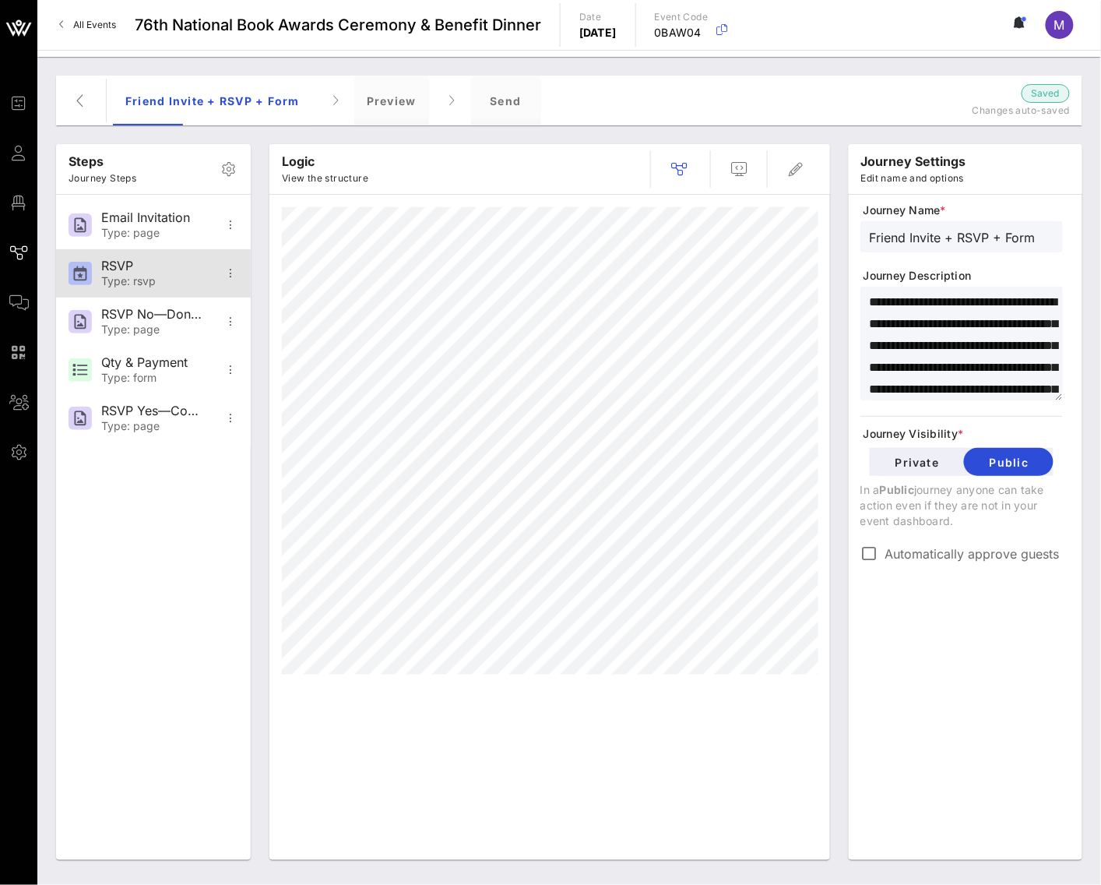
click at [170, 279] on div "Type: rsvp" at bounding box center [152, 281] width 103 height 13
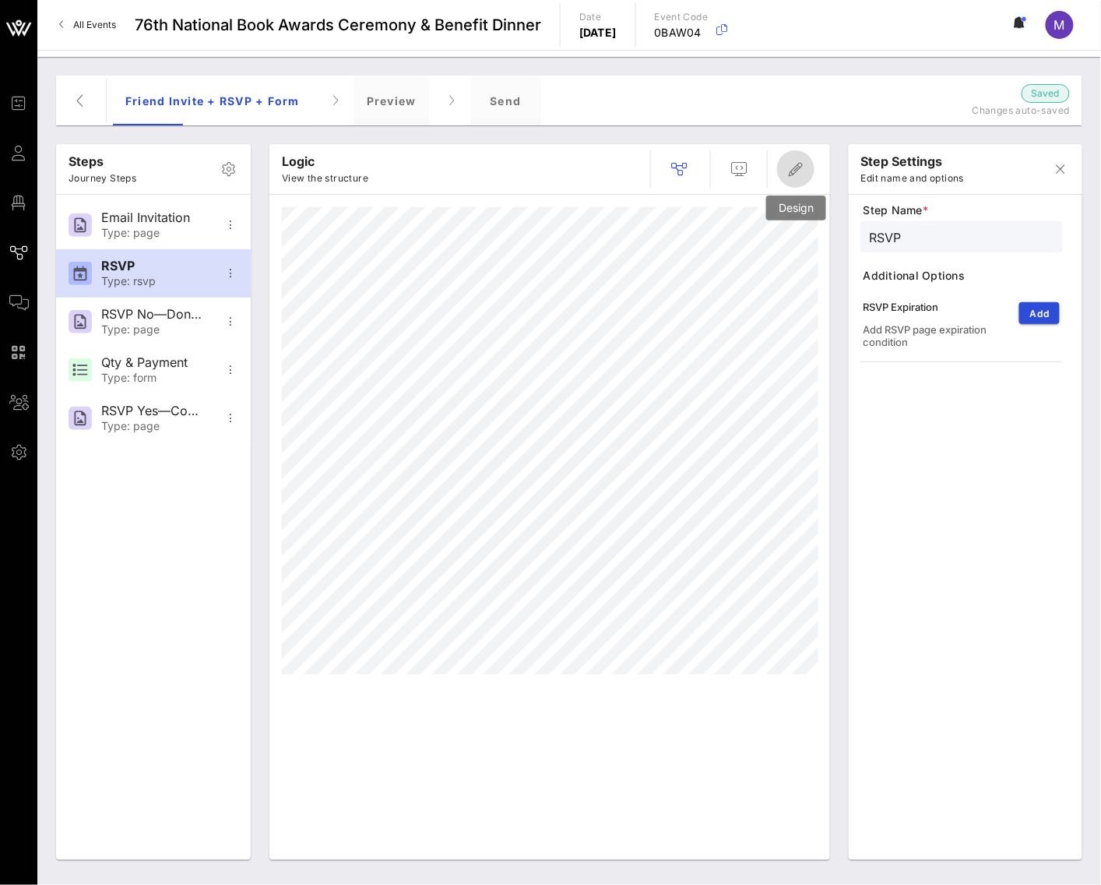
click at [782, 174] on span "button" at bounding box center [795, 169] width 37 height 19
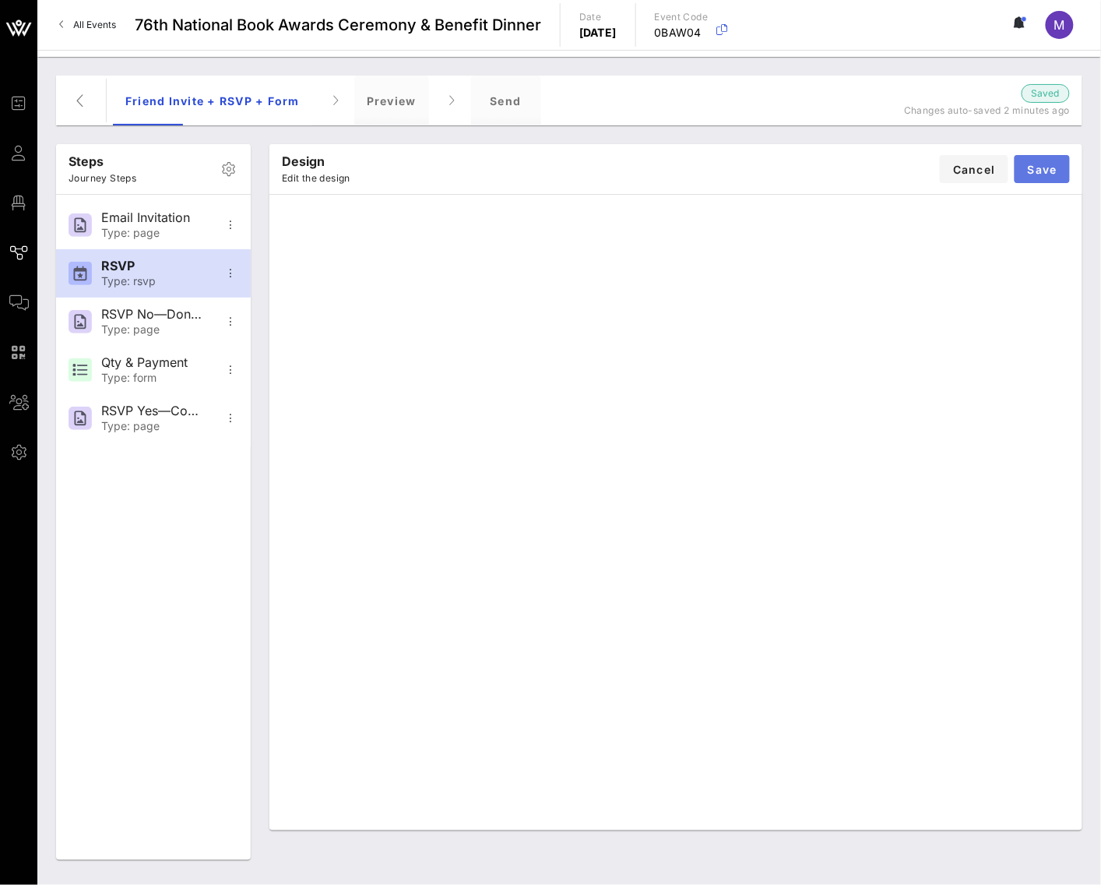
click at [1061, 163] on button "Save" at bounding box center [1042, 169] width 55 height 28
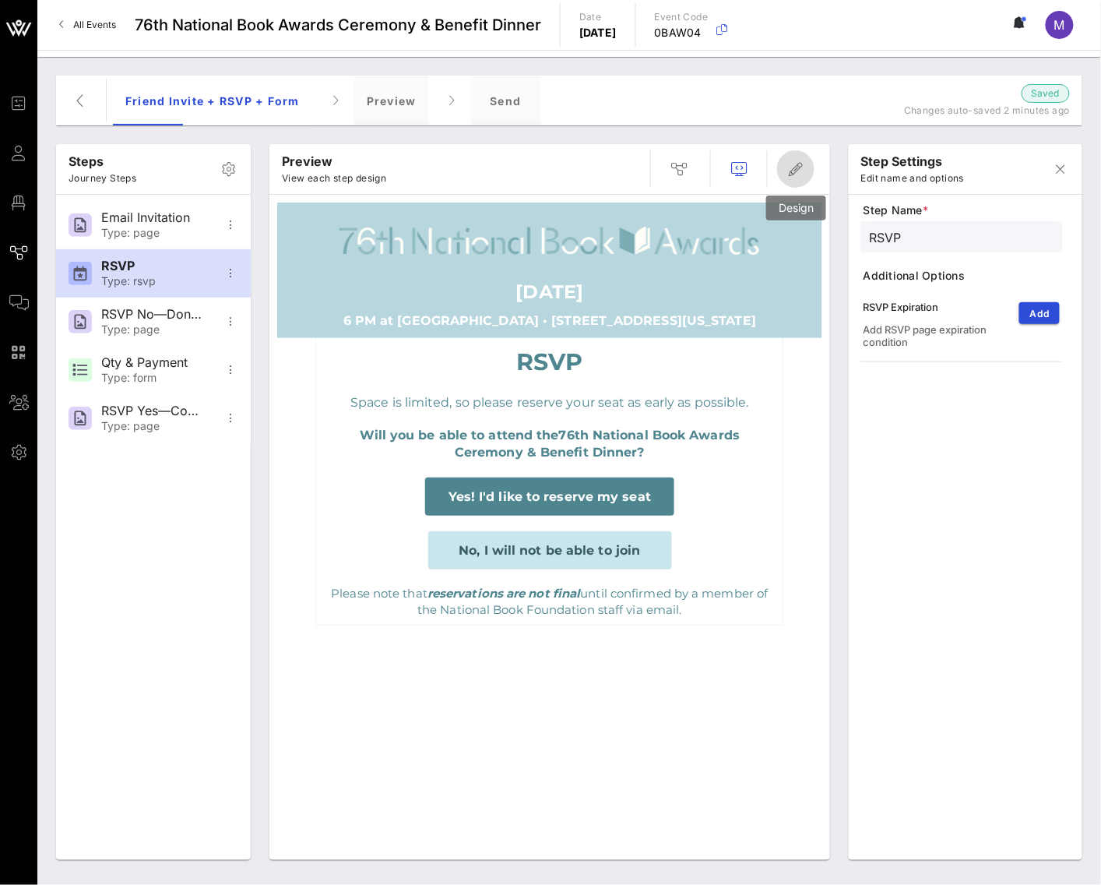
click at [794, 172] on icon "button" at bounding box center [796, 169] width 19 height 19
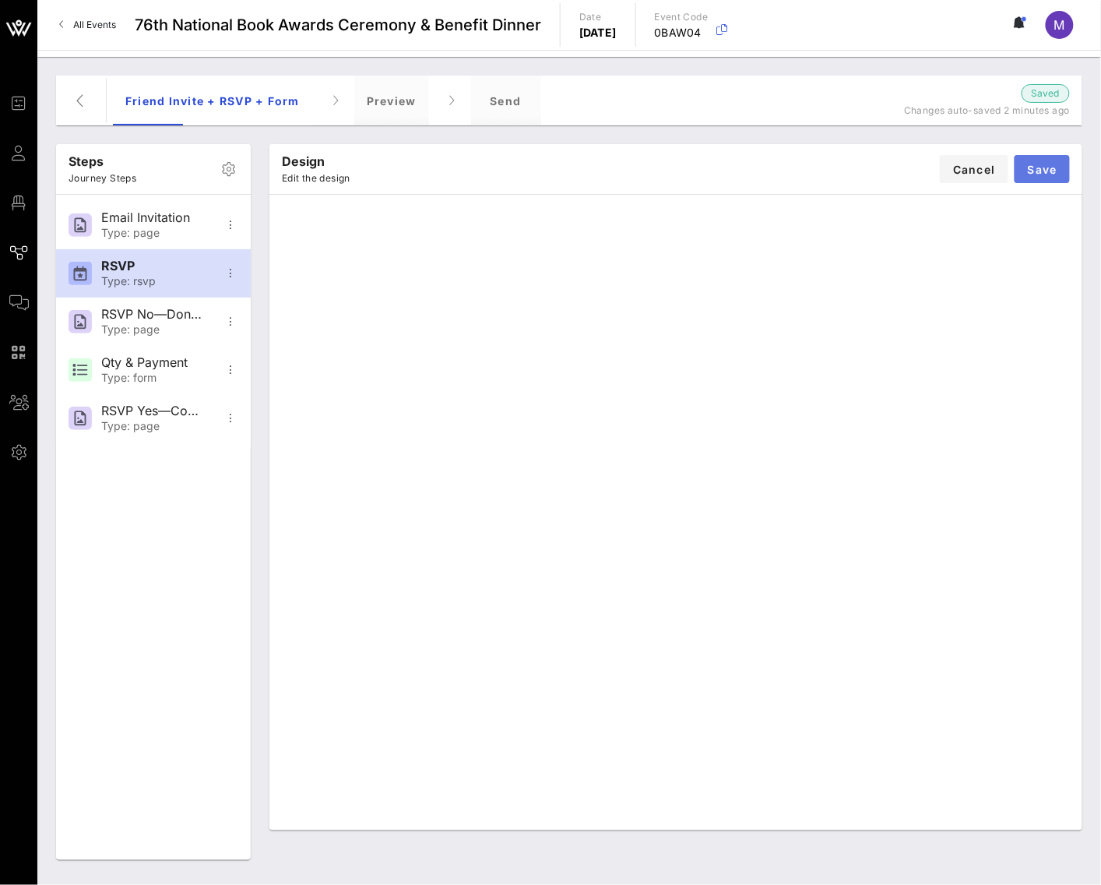
click at [1061, 175] on button "Save" at bounding box center [1042, 169] width 55 height 28
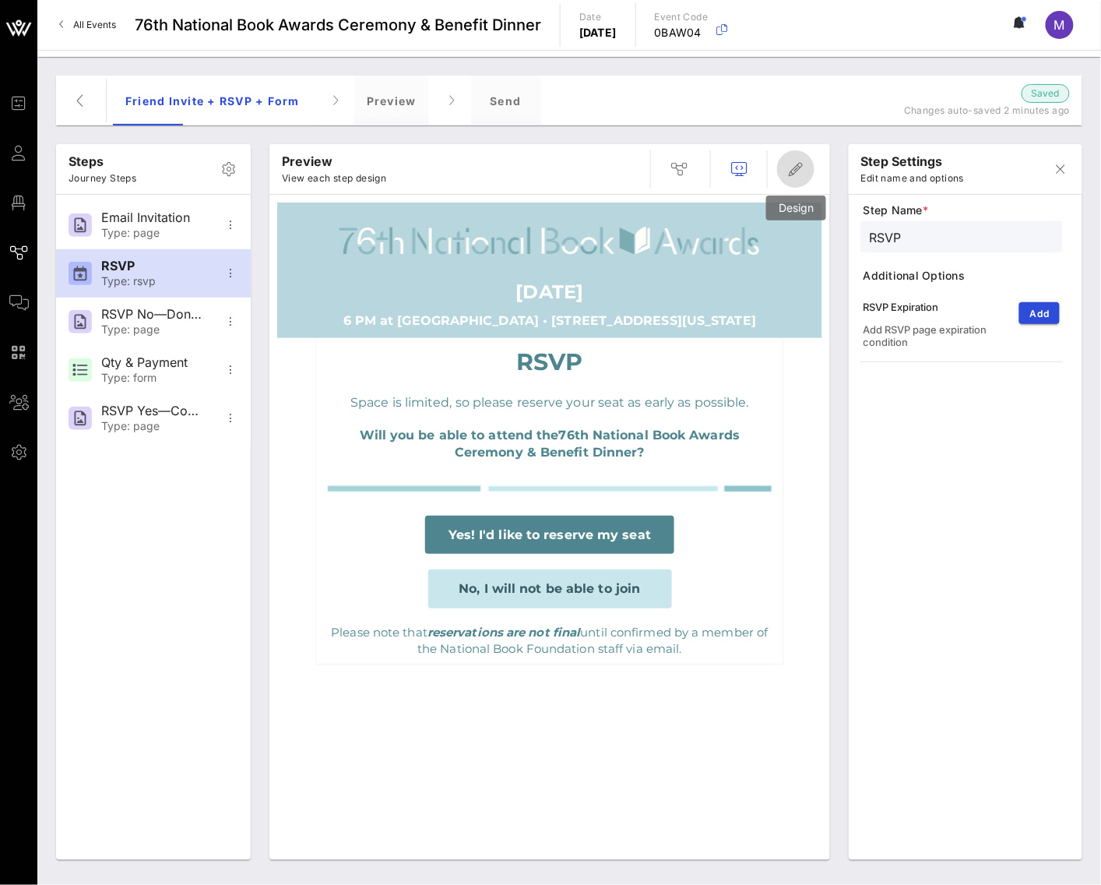
click at [809, 166] on span "button" at bounding box center [795, 169] width 37 height 19
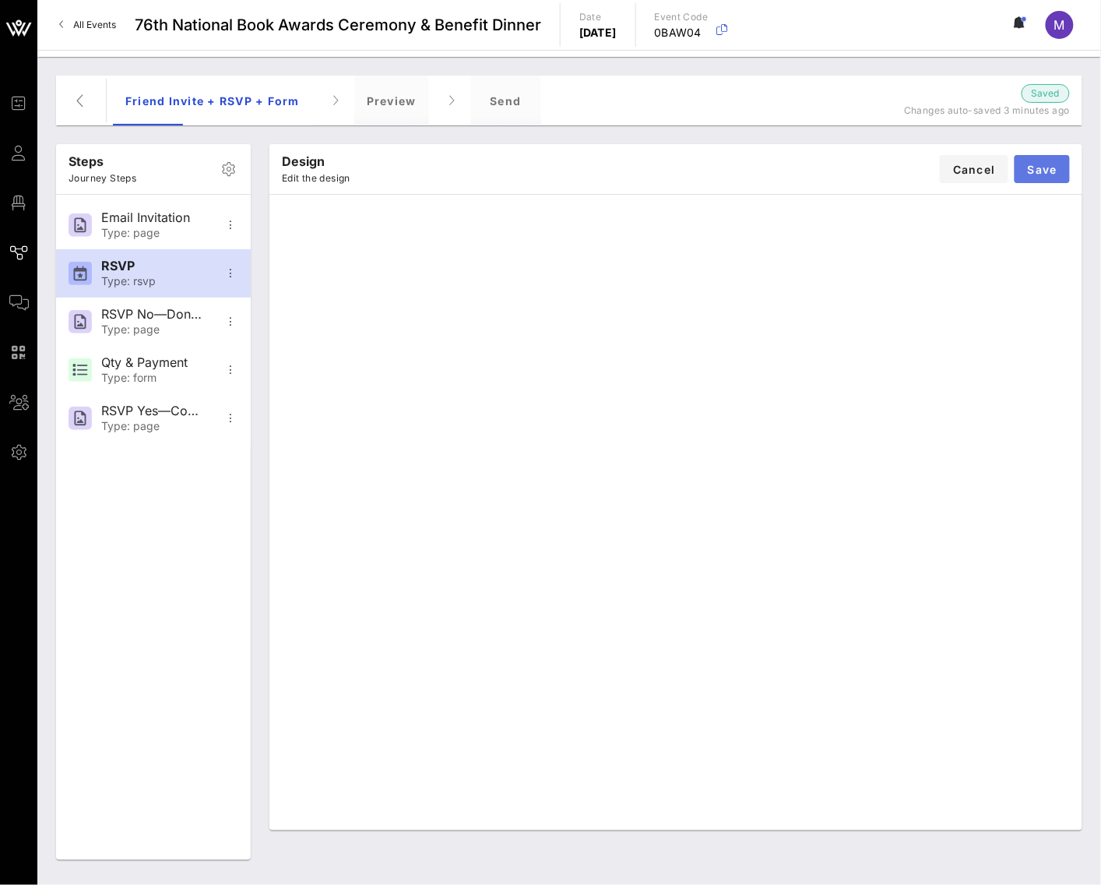
click at [1051, 171] on span "Save" at bounding box center [1042, 169] width 30 height 13
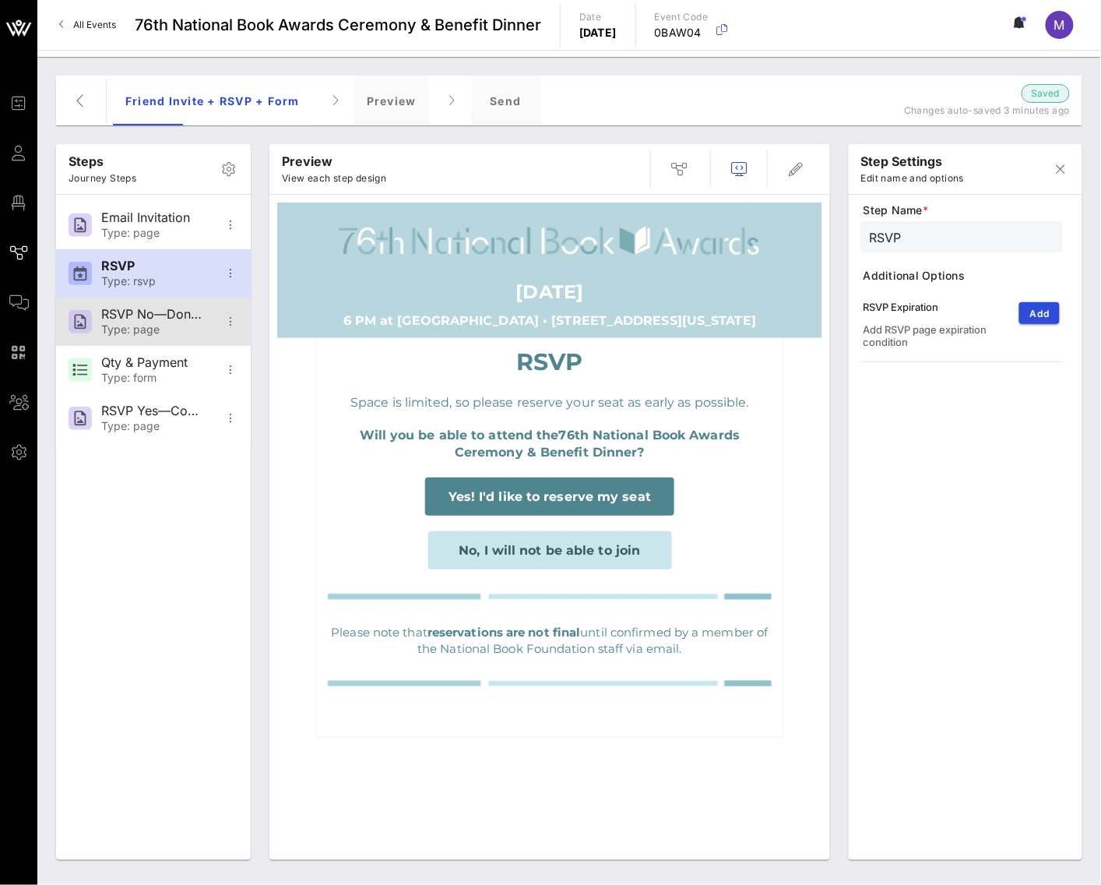
click at [180, 331] on div "Type: page" at bounding box center [152, 329] width 103 height 13
type input "RSVP No—Donation Page"
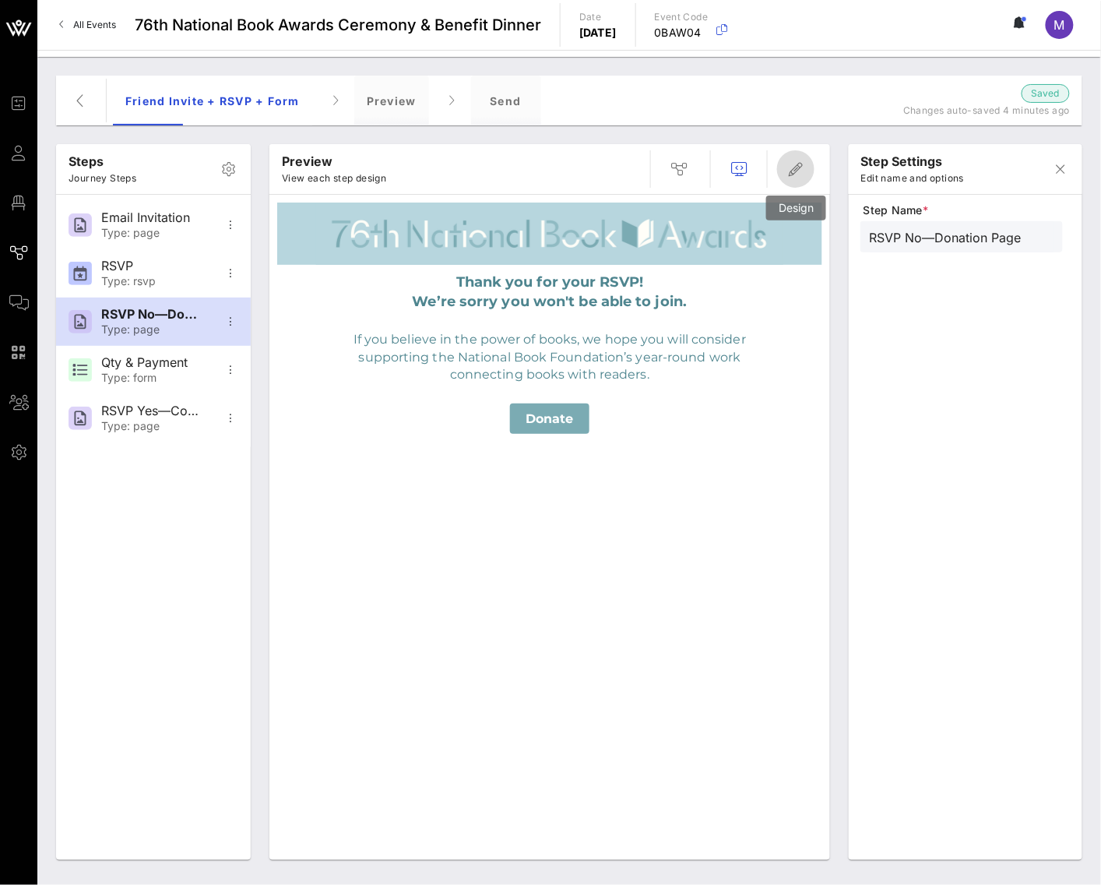
click at [805, 166] on span "button" at bounding box center [795, 169] width 37 height 19
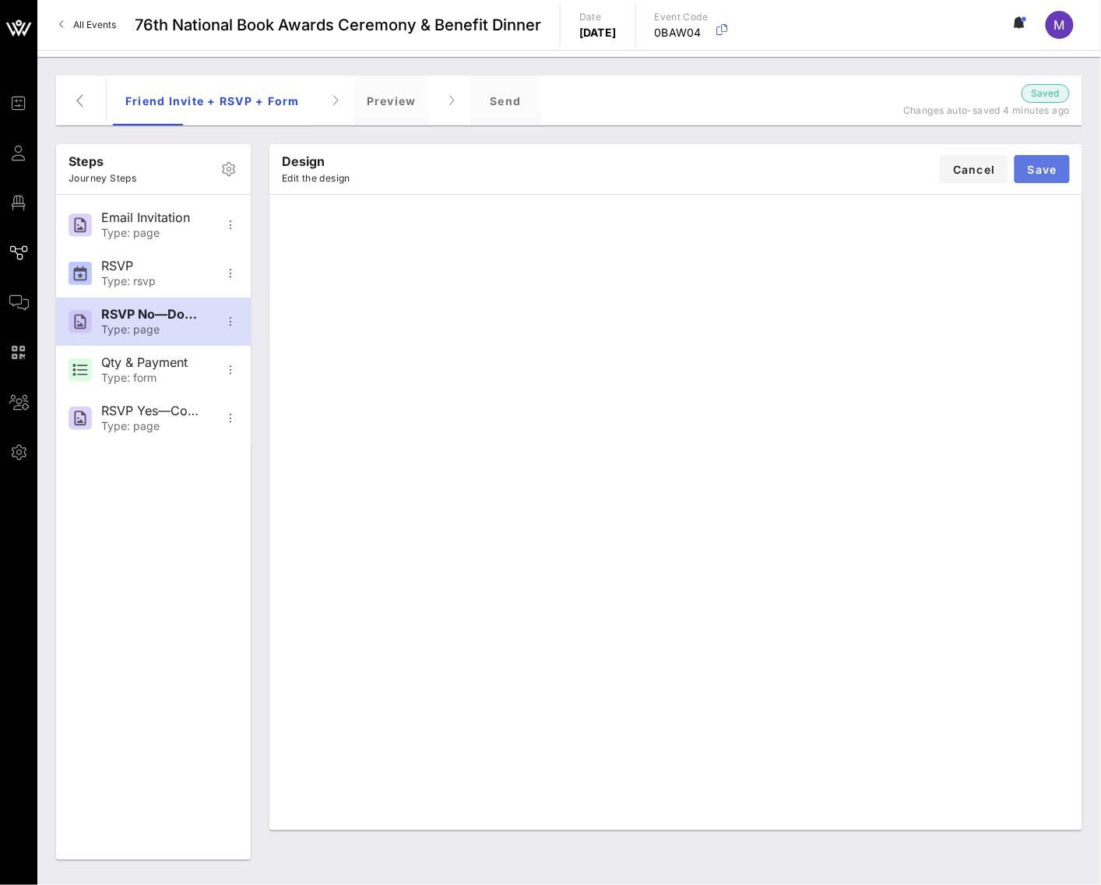
click at [1042, 161] on button "Save" at bounding box center [1042, 169] width 55 height 28
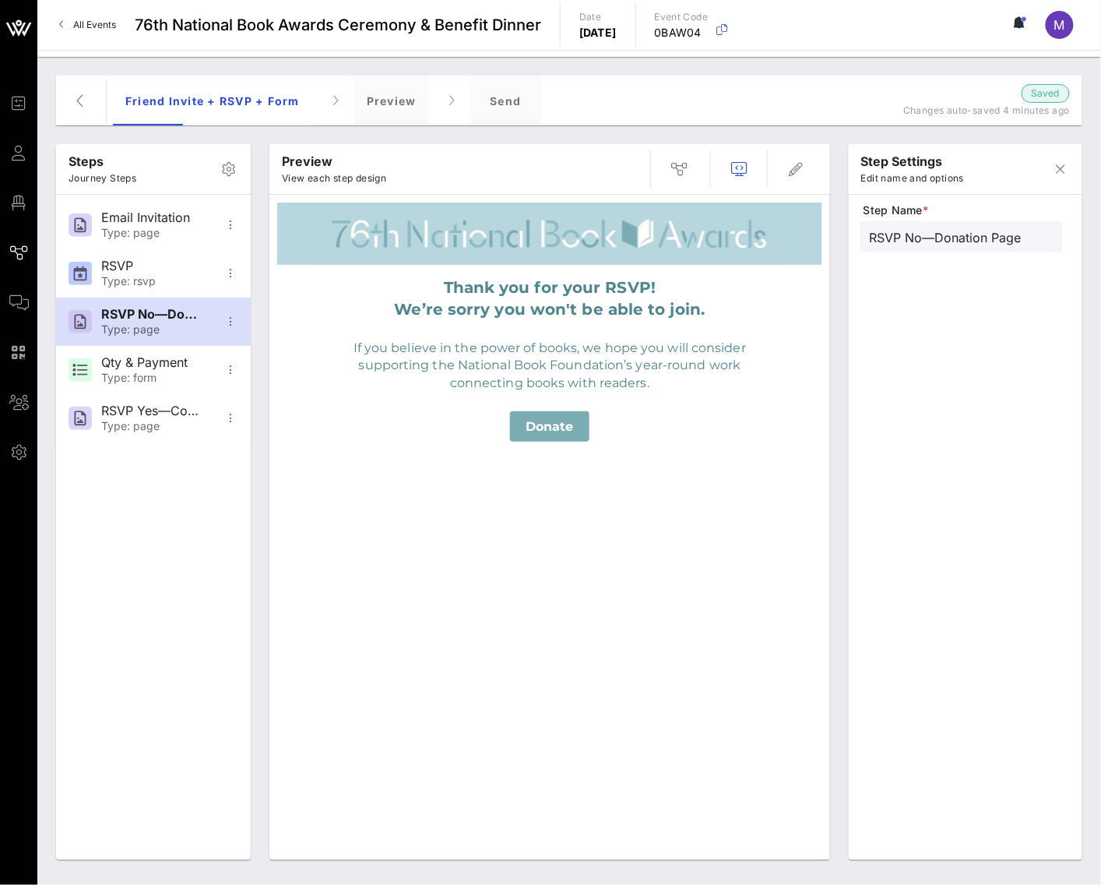
click at [816, 164] on div at bounding box center [729, 168] width 177 height 37
click at [809, 164] on span "button" at bounding box center [795, 169] width 37 height 19
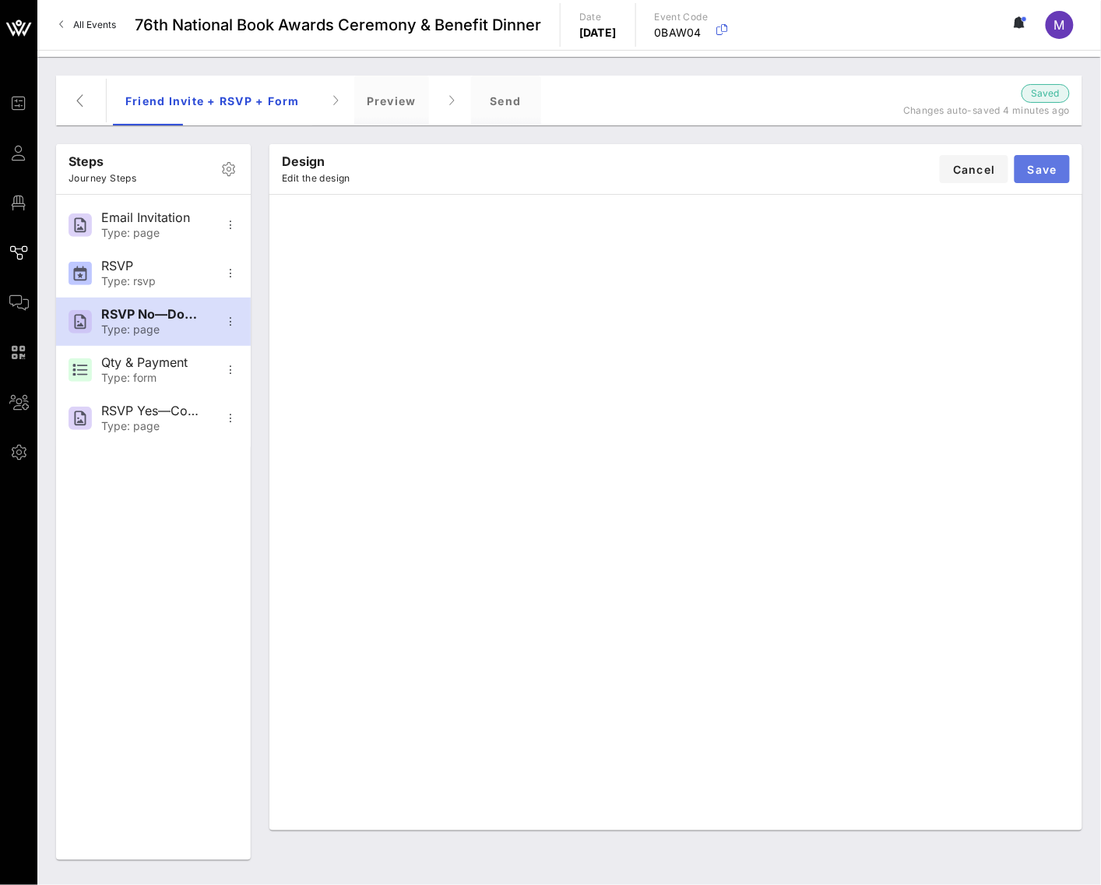
click at [1057, 164] on span "Save" at bounding box center [1042, 169] width 30 height 13
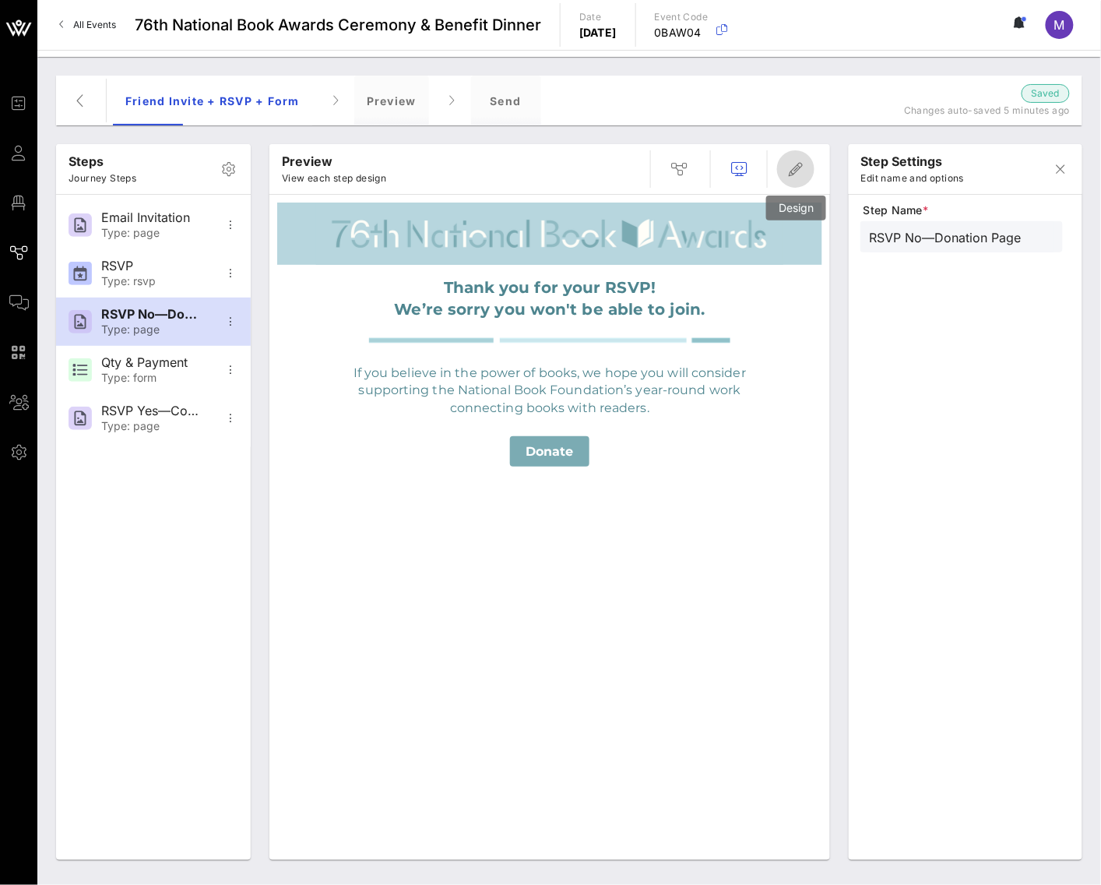
click at [791, 175] on icon "button" at bounding box center [796, 169] width 19 height 19
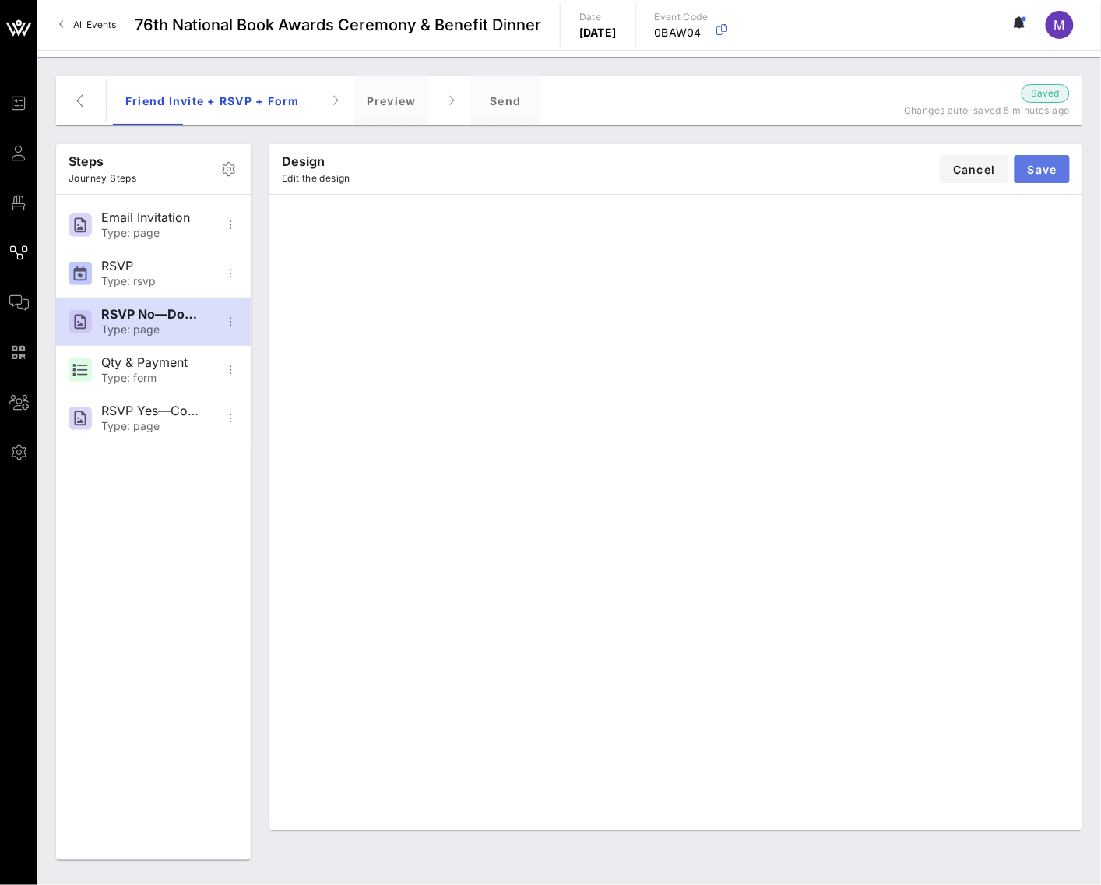
click at [1037, 160] on button "Save" at bounding box center [1042, 169] width 55 height 28
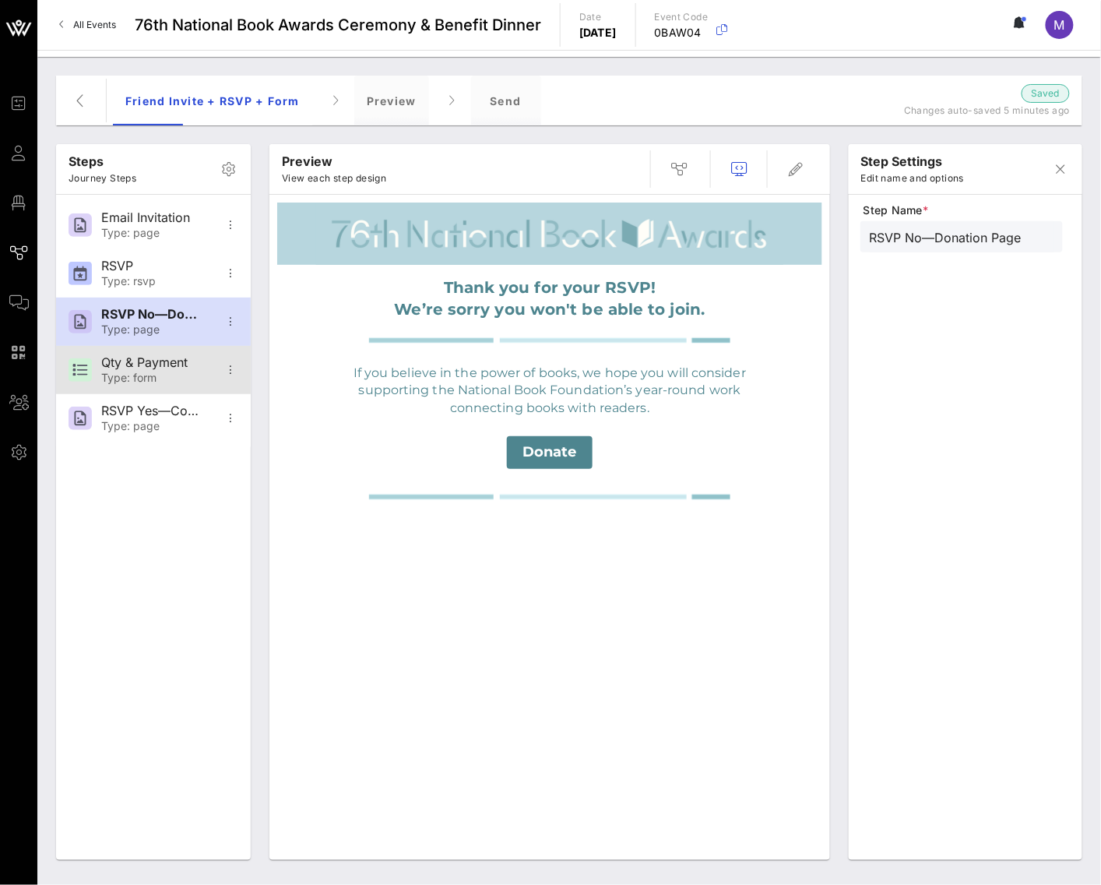
click at [137, 376] on div "Type: form" at bounding box center [152, 378] width 103 height 13
type input "Qty & Payment"
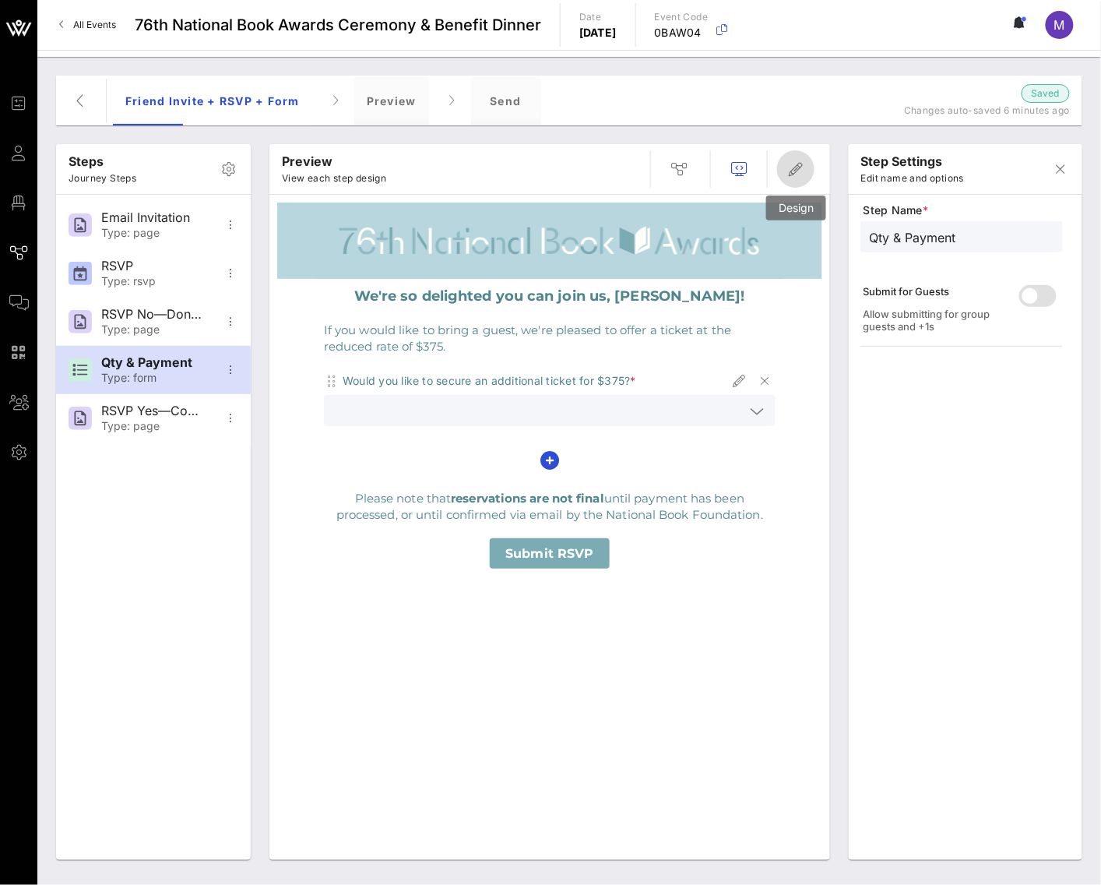
click at [805, 171] on icon "button" at bounding box center [796, 169] width 19 height 19
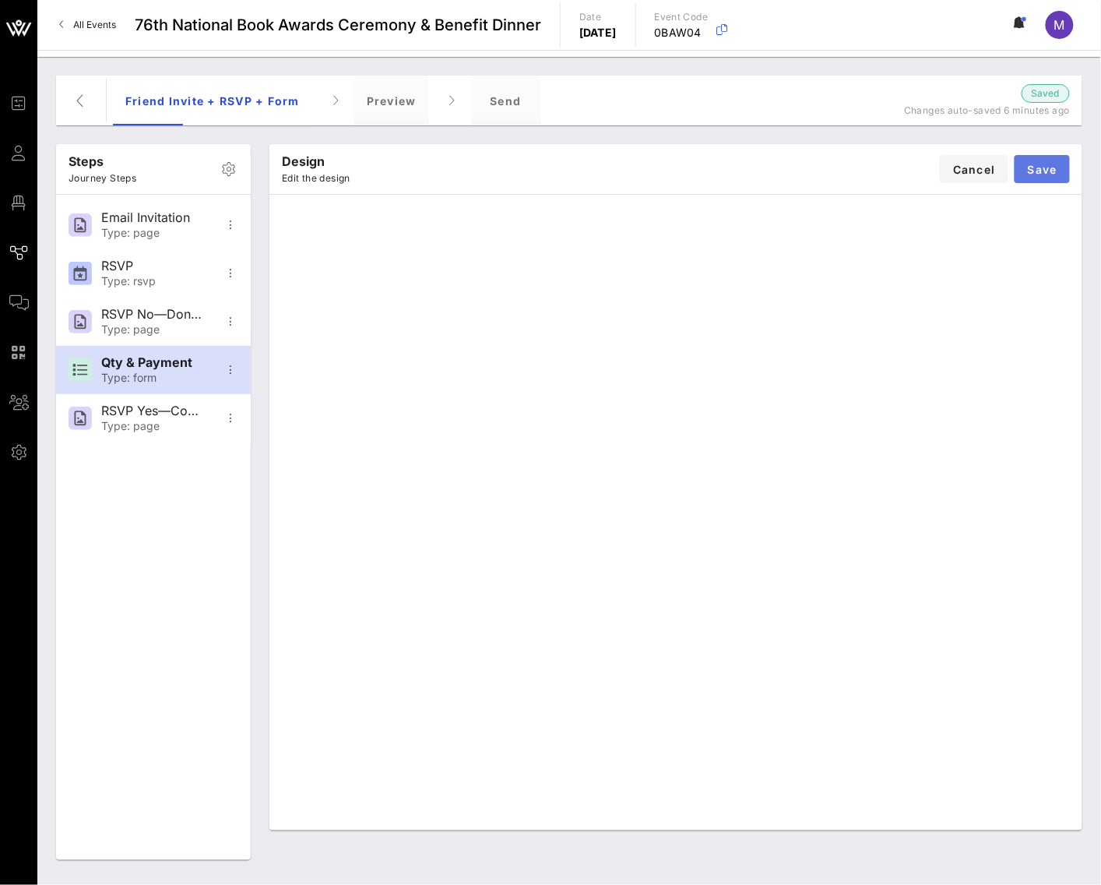
click at [1051, 177] on button "Save" at bounding box center [1042, 169] width 55 height 28
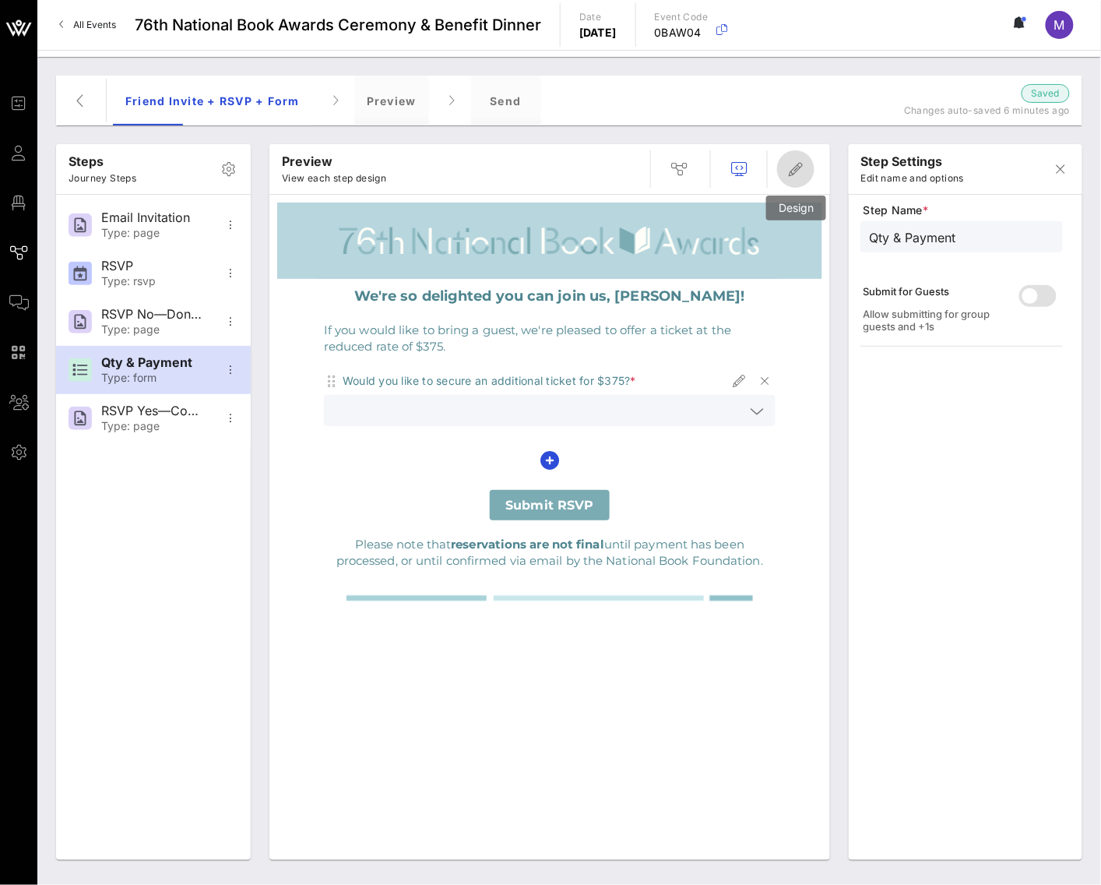
click at [798, 171] on icon "button" at bounding box center [796, 169] width 19 height 19
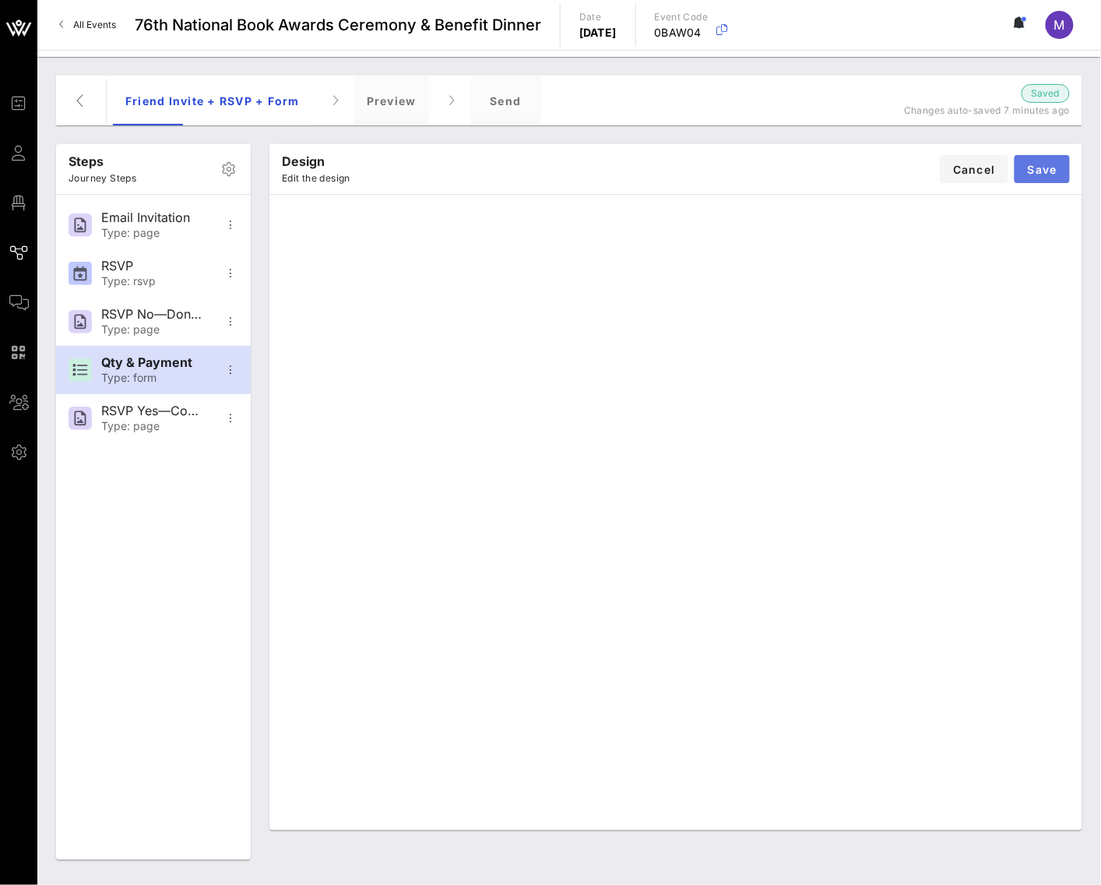
click at [1060, 160] on button "Save" at bounding box center [1042, 169] width 55 height 28
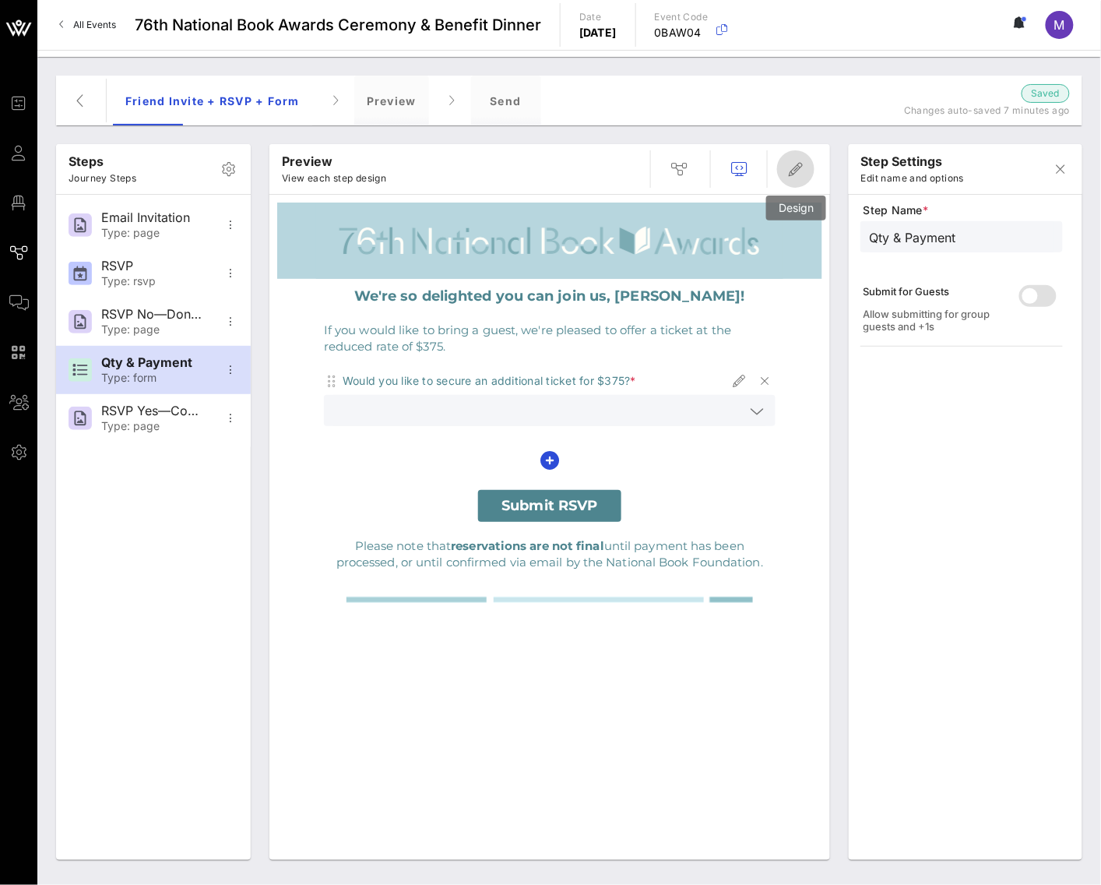
click at [801, 174] on icon "button" at bounding box center [796, 169] width 19 height 19
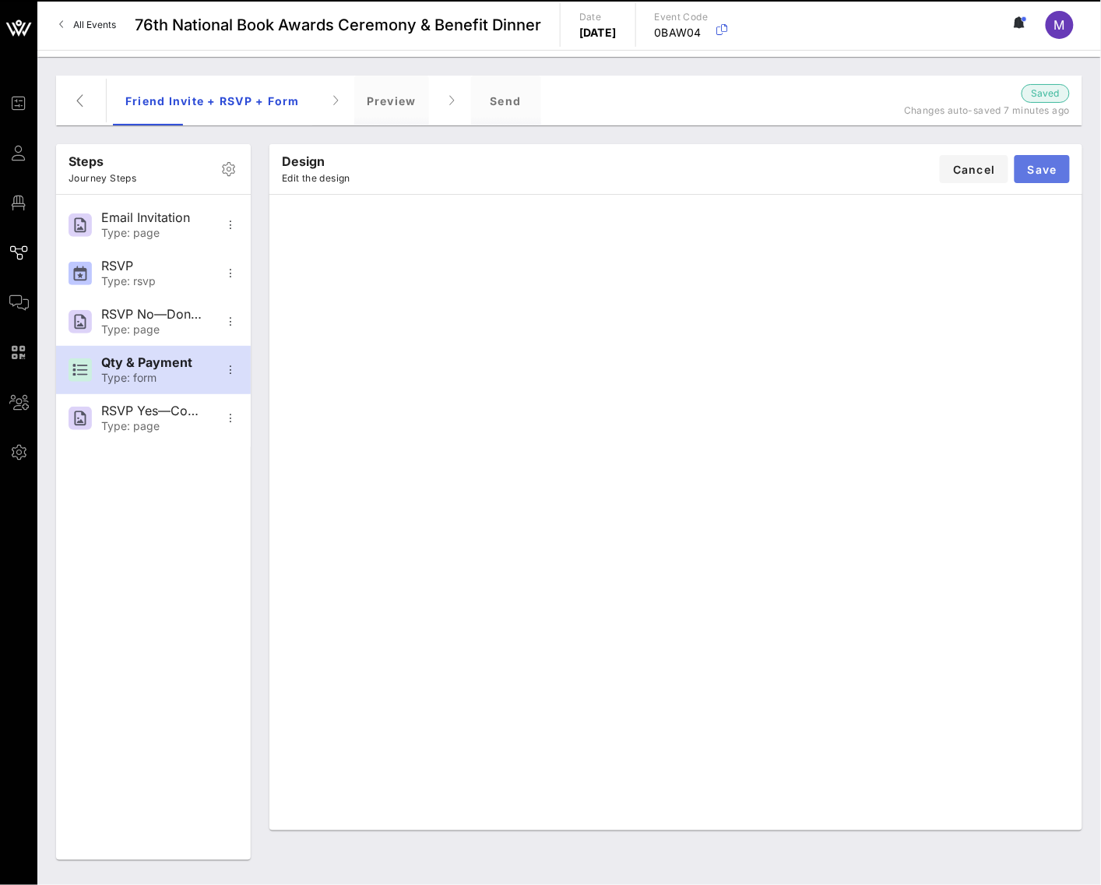
click at [1060, 165] on button "Save" at bounding box center [1042, 169] width 55 height 28
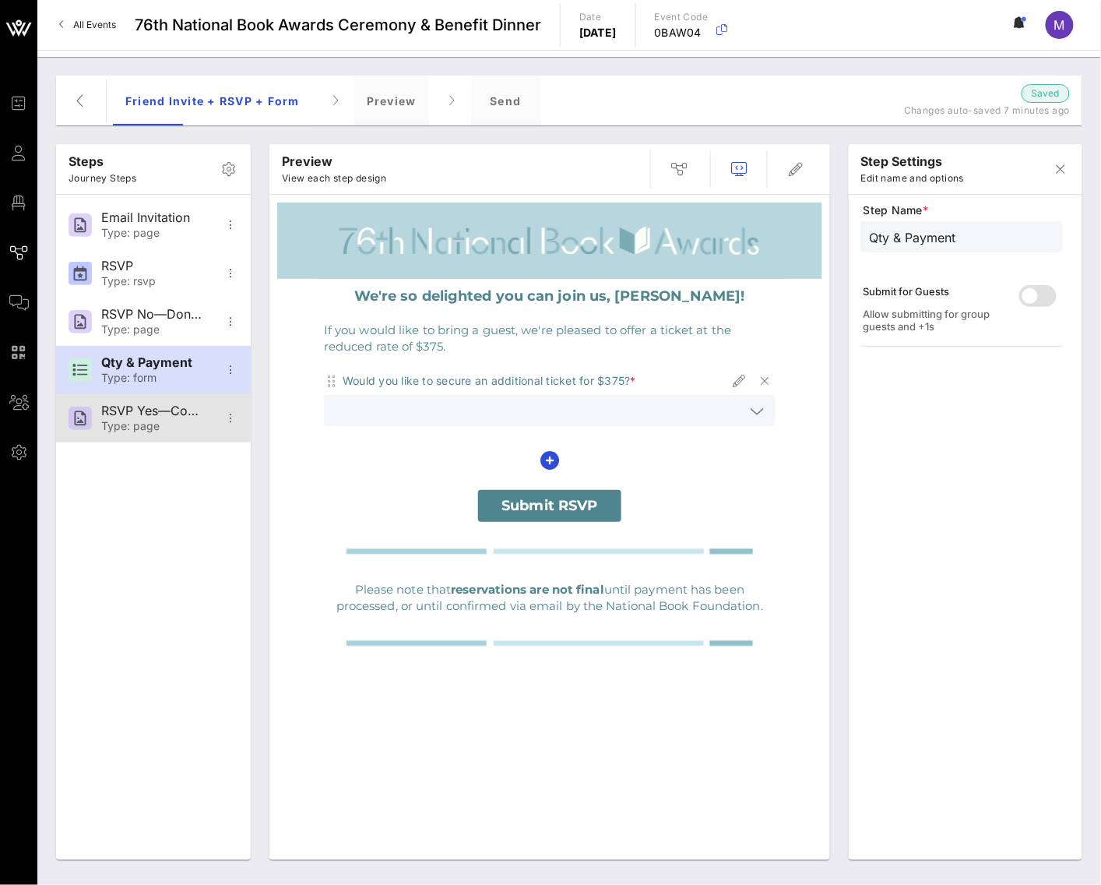
click at [132, 417] on div "RSVP Yes—Confirmation" at bounding box center [152, 410] width 103 height 15
type input "RSVP Yes—Confirmation"
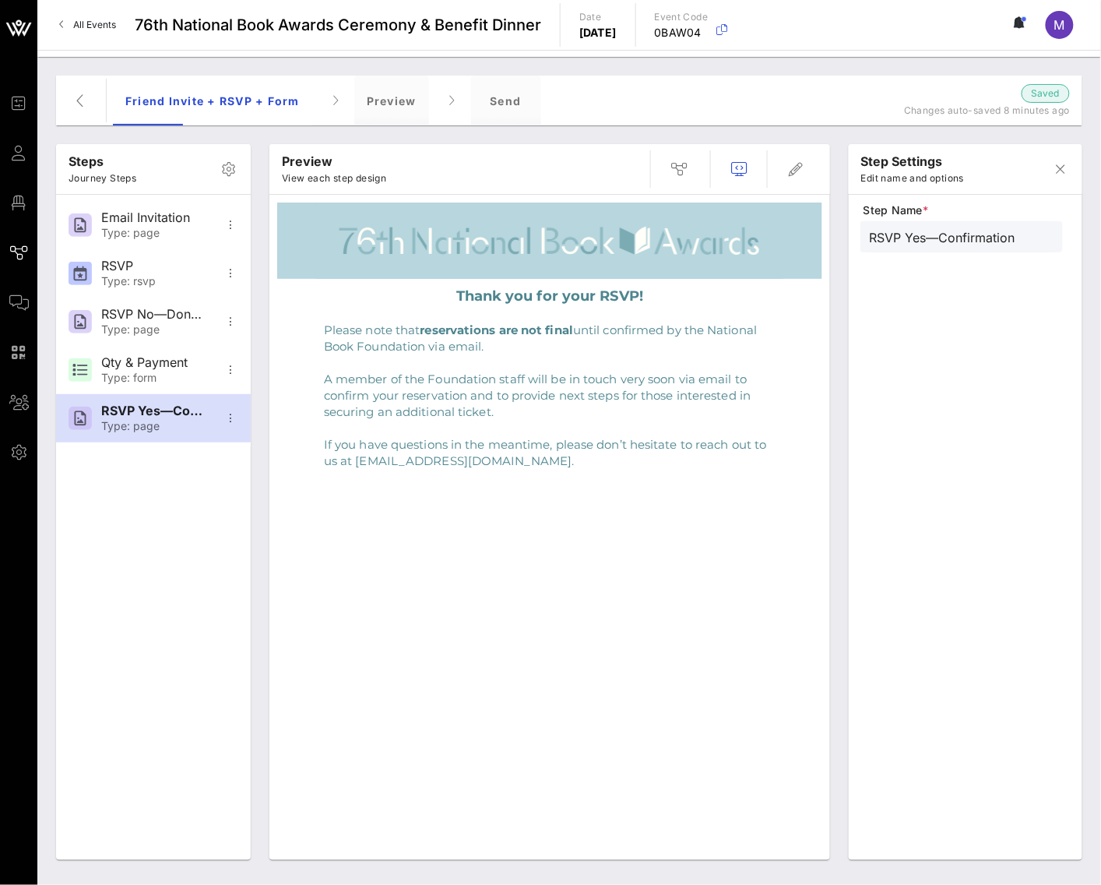
click at [548, 301] on p "Thank you for your RSVP!" at bounding box center [550, 296] width 452 height 19
click at [811, 160] on span "button" at bounding box center [795, 169] width 37 height 19
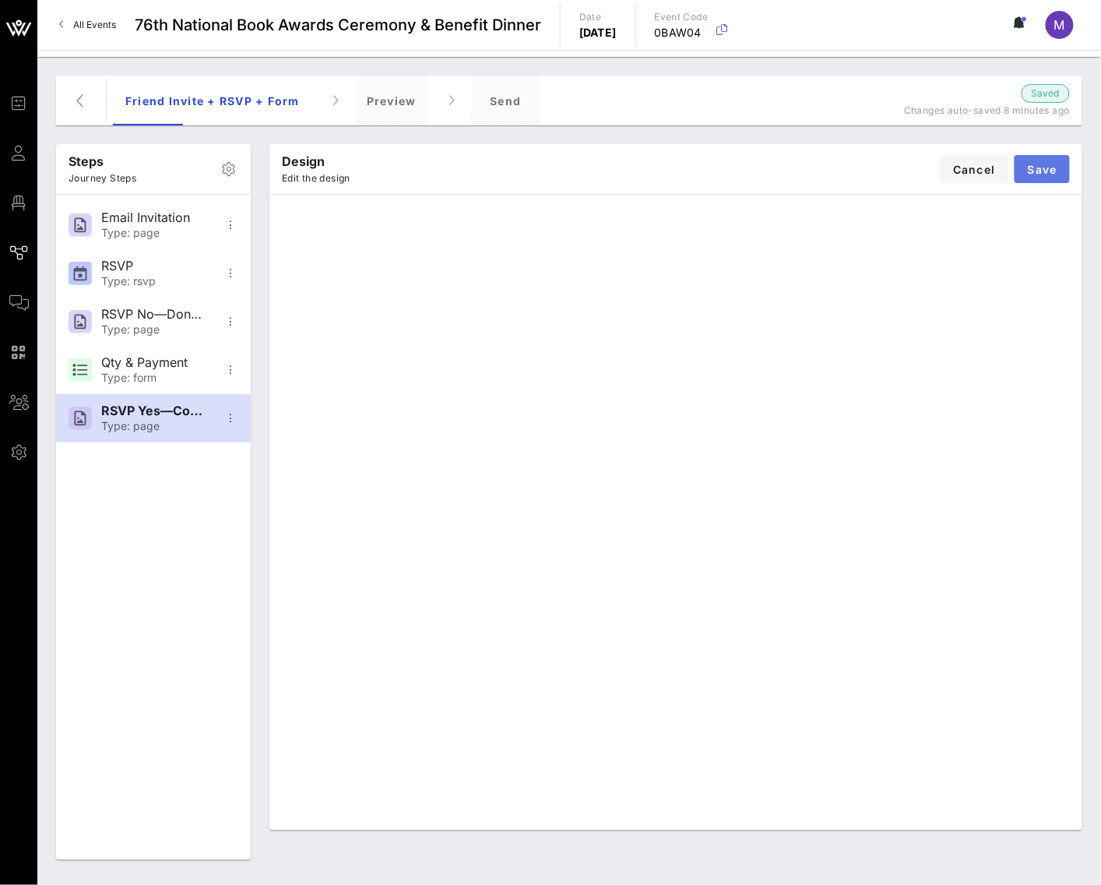
click at [1062, 165] on button "Save" at bounding box center [1042, 169] width 55 height 28
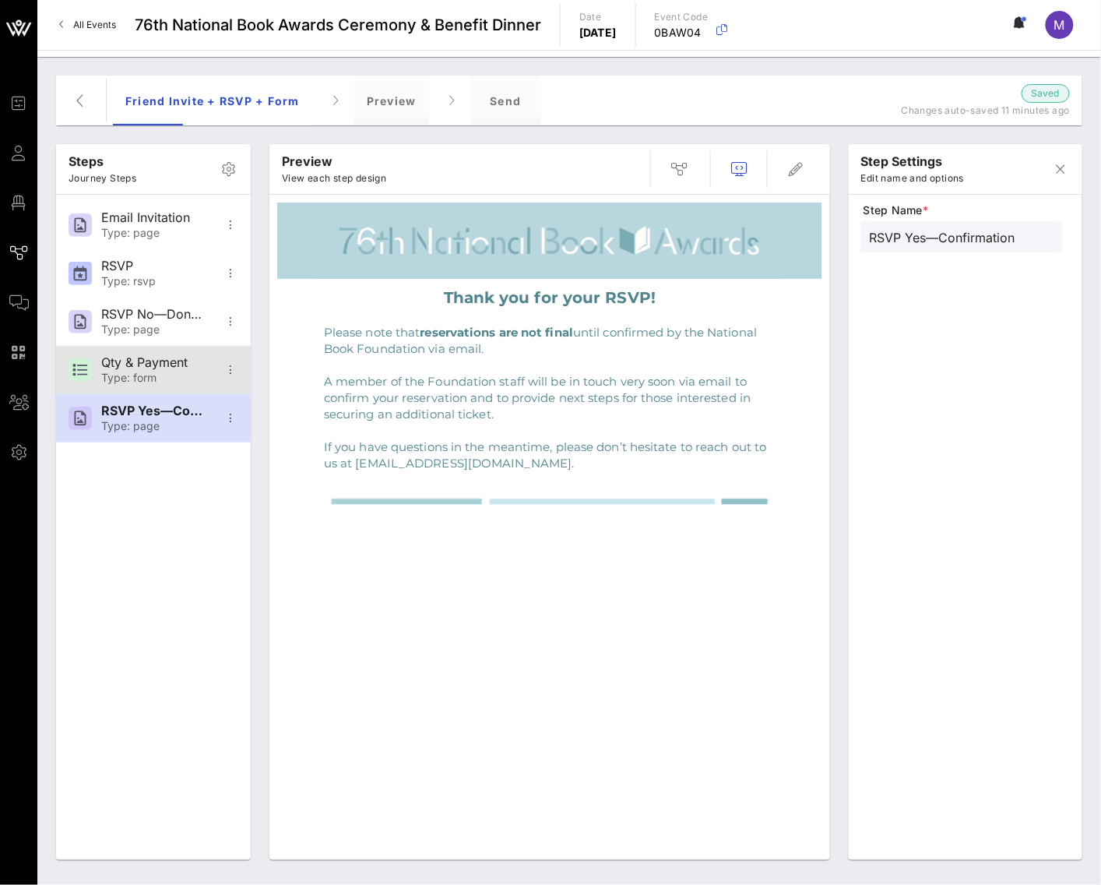
click at [181, 364] on div "Qty & Payment" at bounding box center [152, 362] width 103 height 15
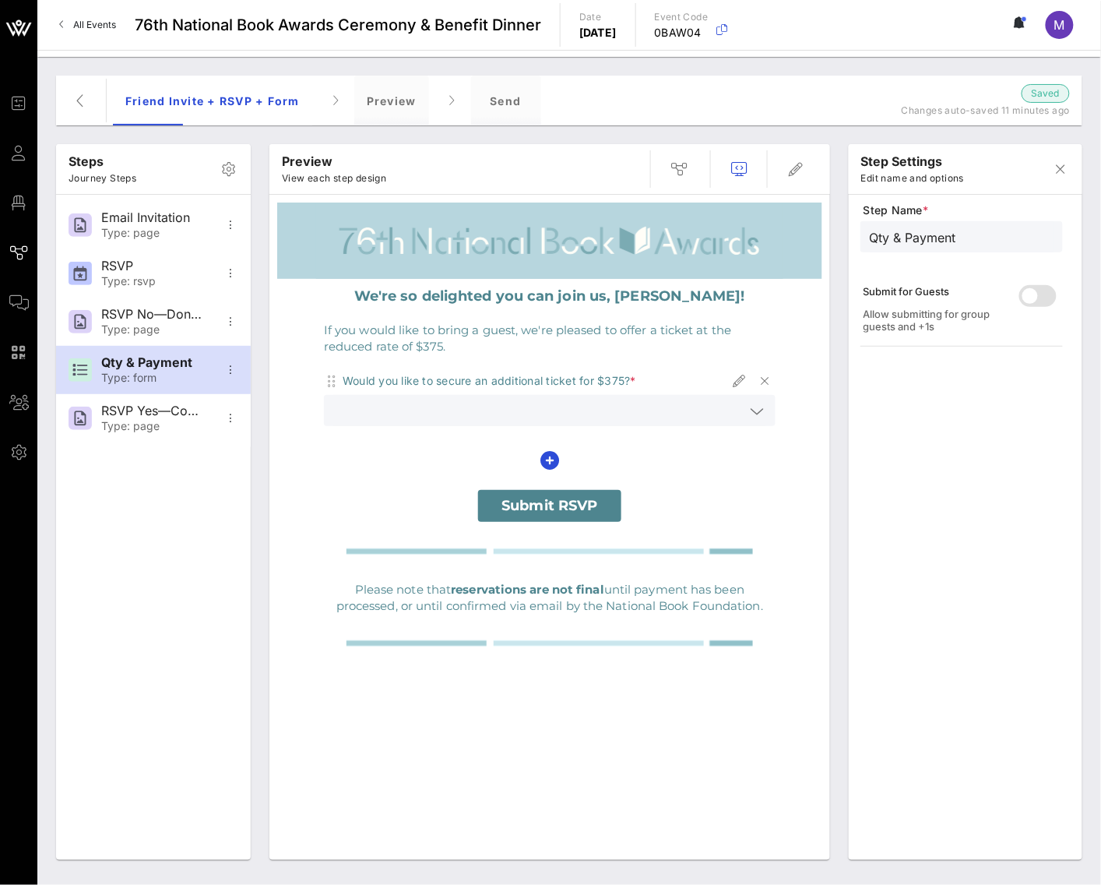
click at [766, 407] on div at bounding box center [757, 411] width 19 height 19
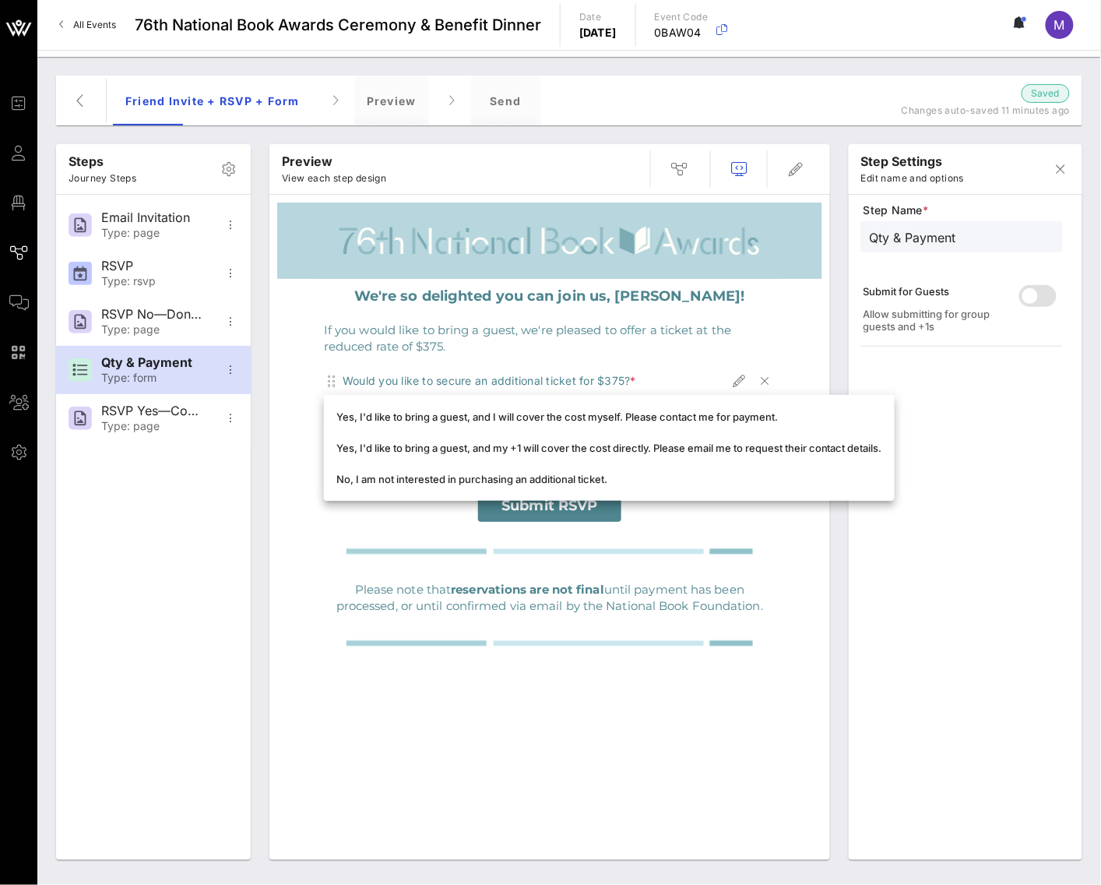
click at [726, 340] on p "If you would like to bring a guest, we're pleased to offer a ticket at the redu…" at bounding box center [550, 338] width 452 height 33
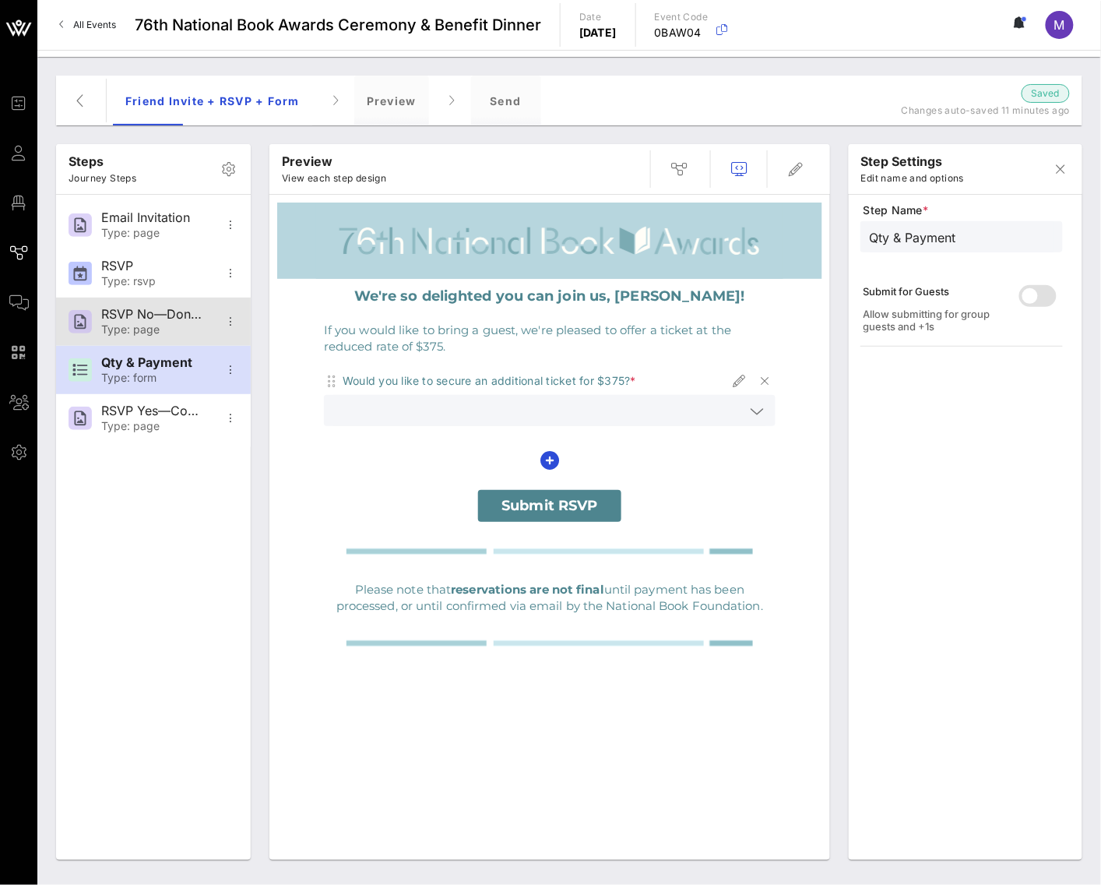
click at [196, 312] on div "RSVP No—Donation Page" at bounding box center [152, 314] width 103 height 15
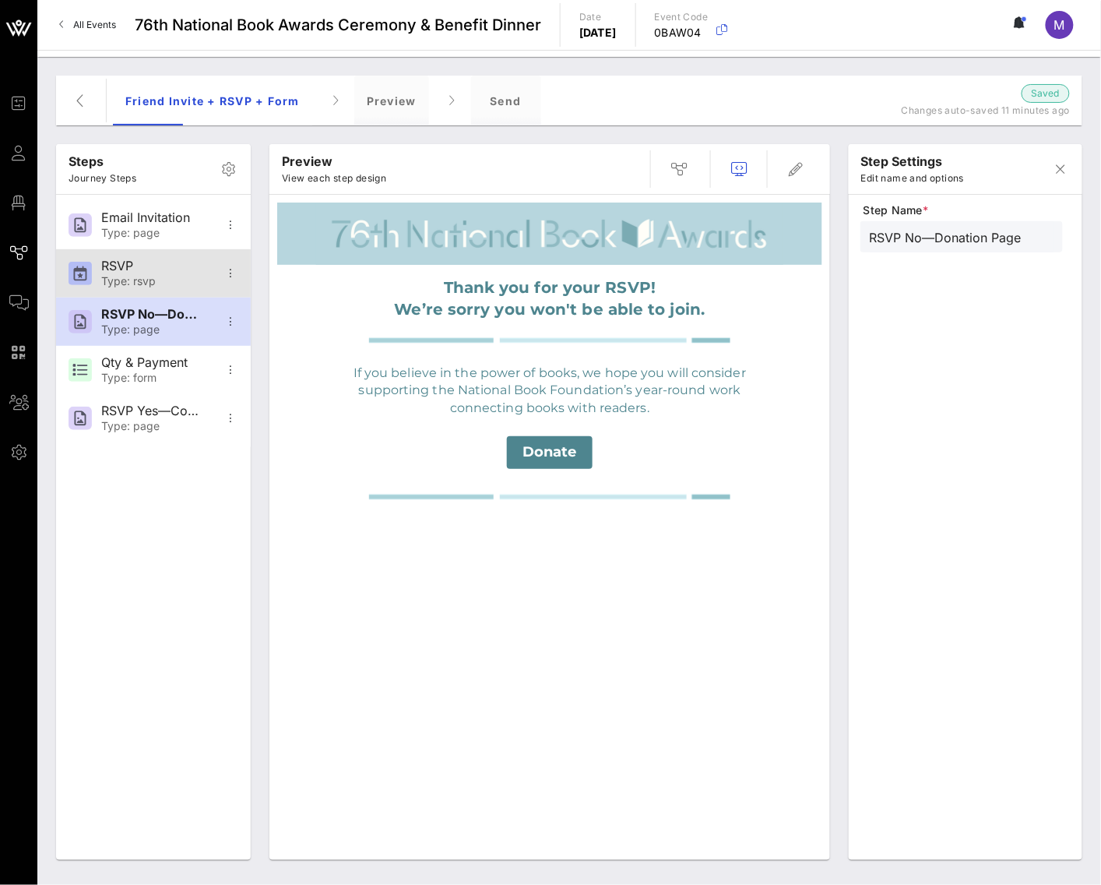
click at [171, 273] on div "RSVP Type: rsvp" at bounding box center [152, 273] width 103 height 48
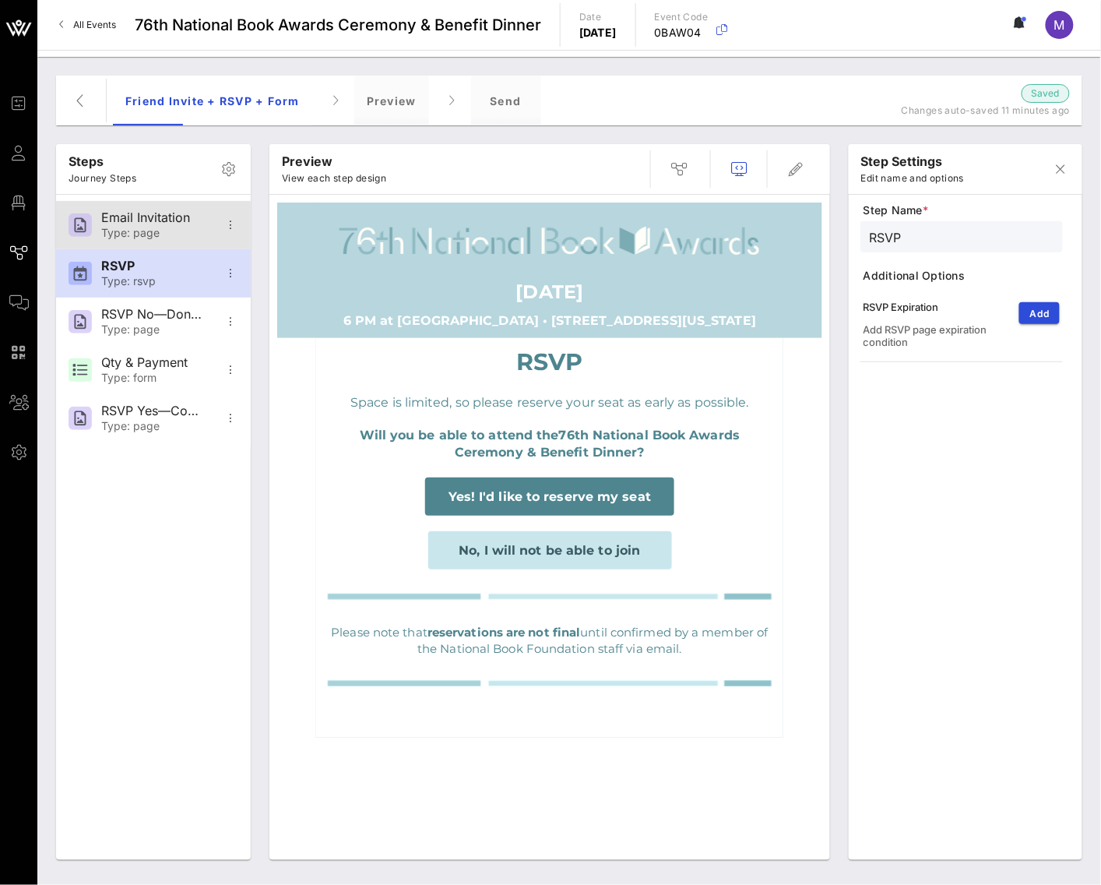
click at [180, 215] on div "Email Invitation" at bounding box center [152, 217] width 103 height 15
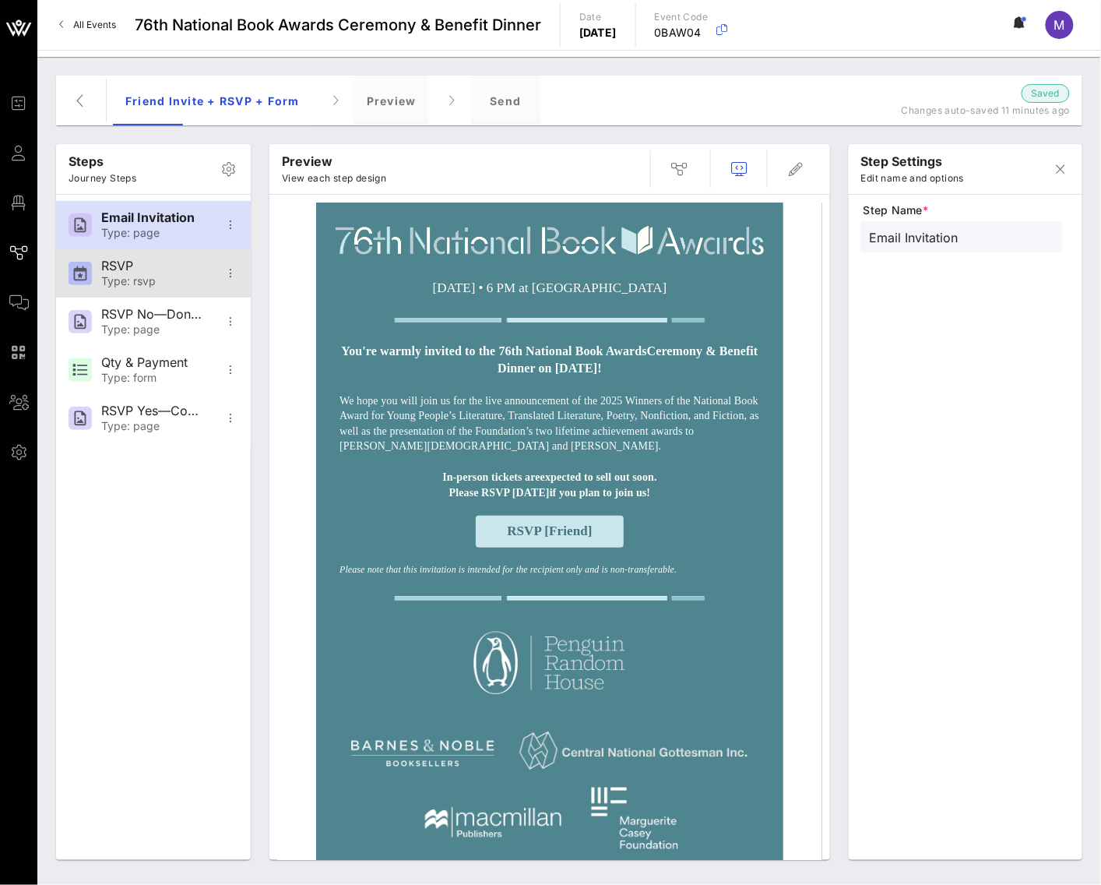
click at [172, 280] on div "Type: rsvp" at bounding box center [152, 281] width 103 height 13
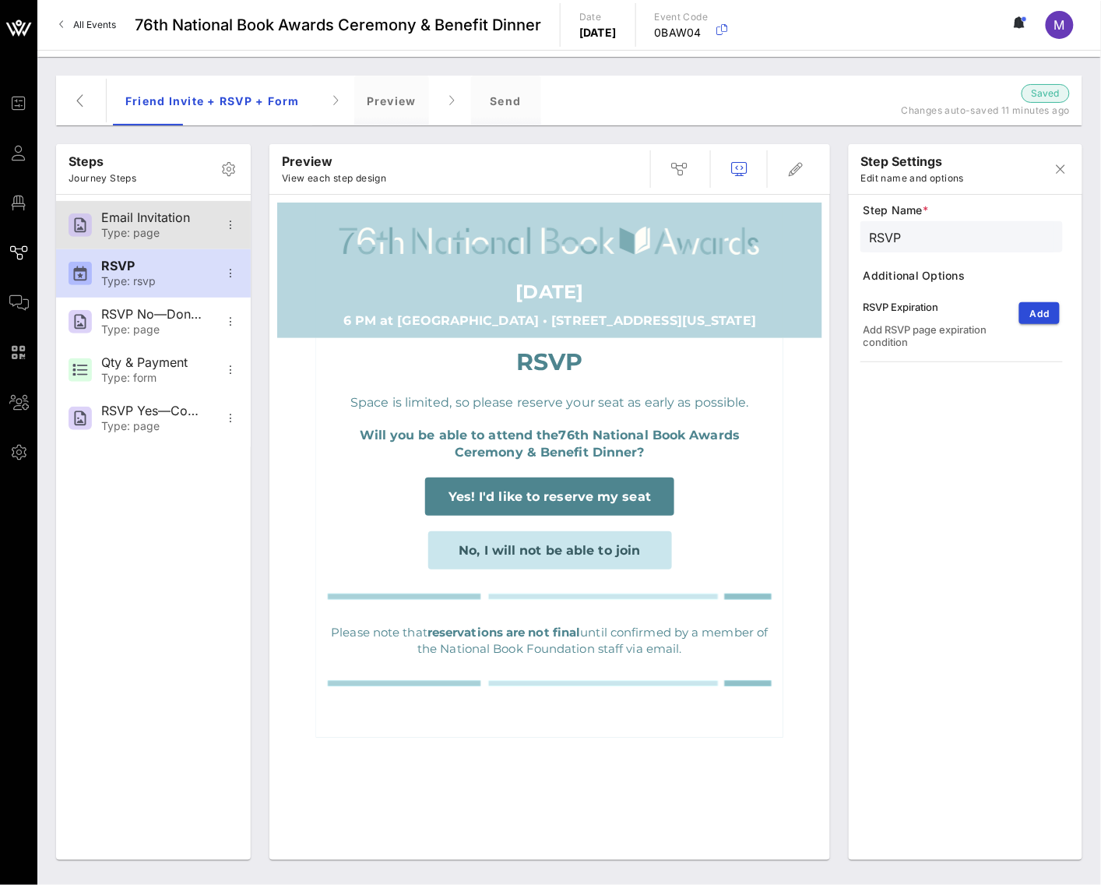
click at [170, 236] on div "Type: page" at bounding box center [152, 233] width 103 height 13
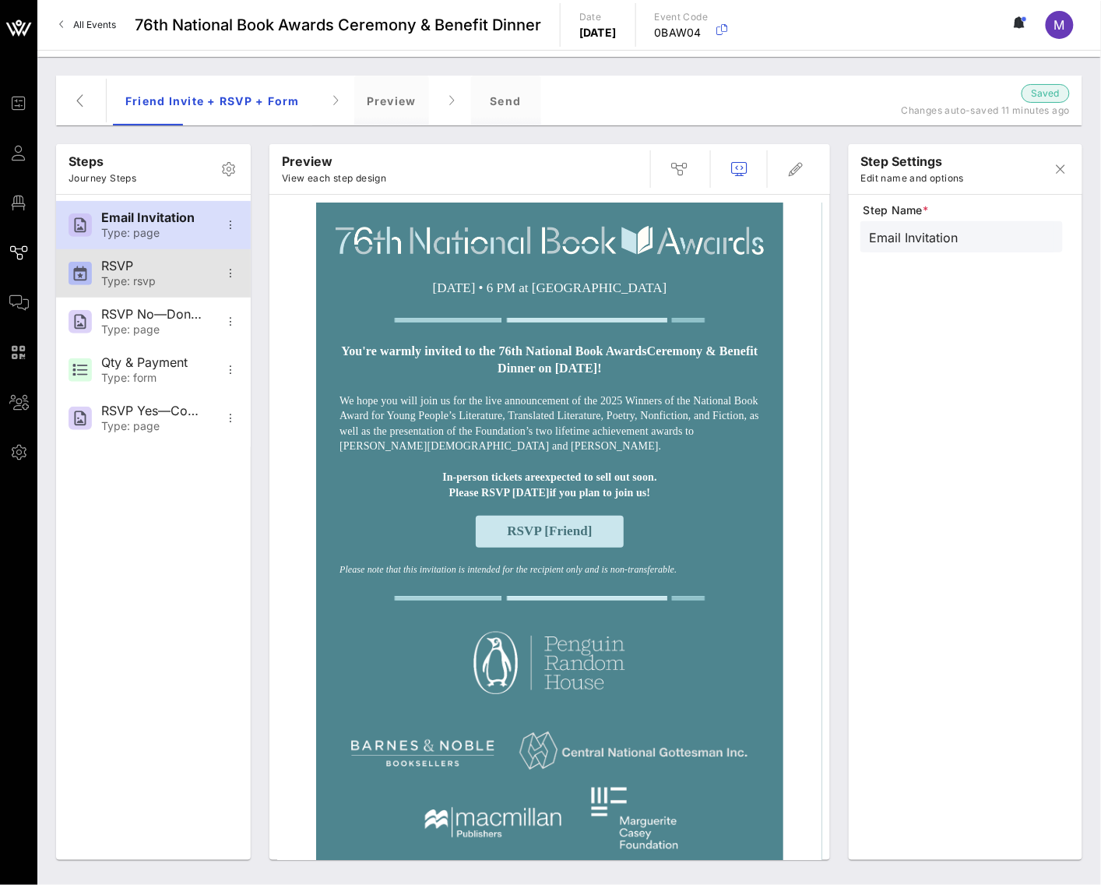
click at [173, 272] on div "RSVP" at bounding box center [152, 266] width 103 height 15
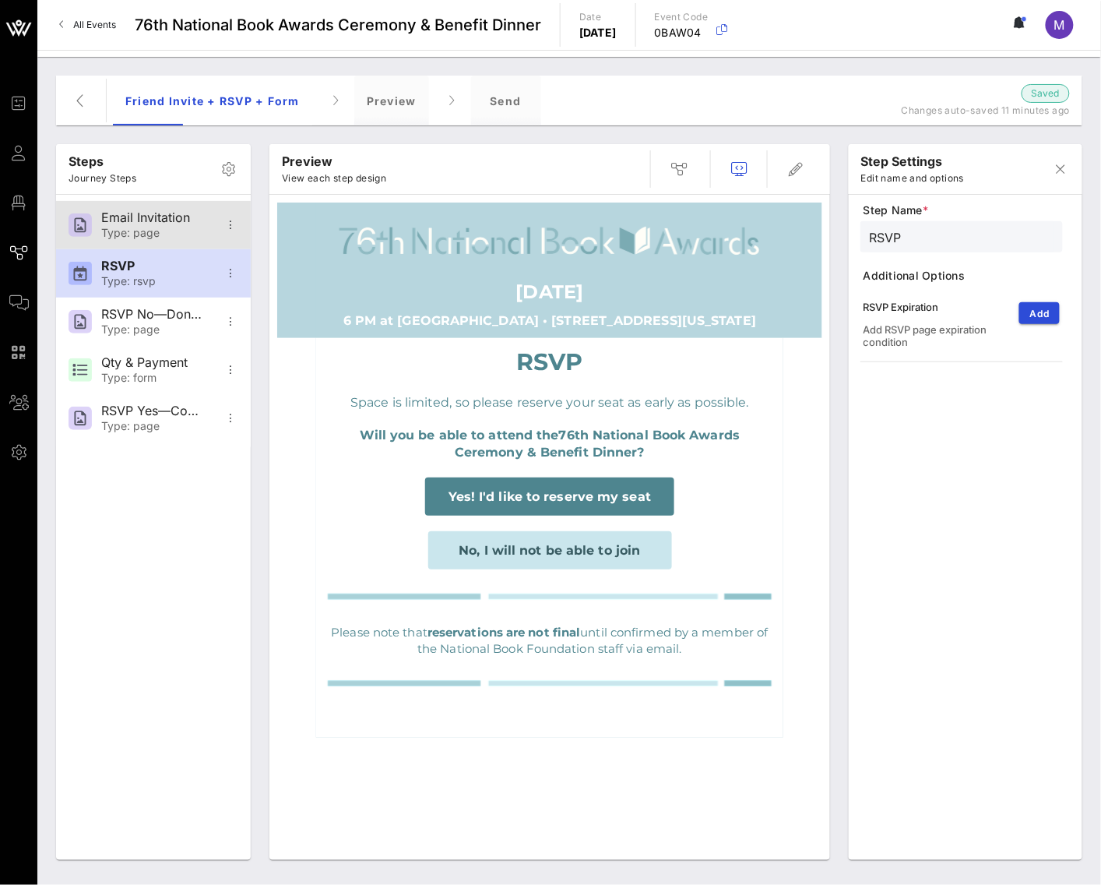
click at [167, 231] on div "Type: page" at bounding box center [152, 233] width 103 height 13
type input "Email Invitation"
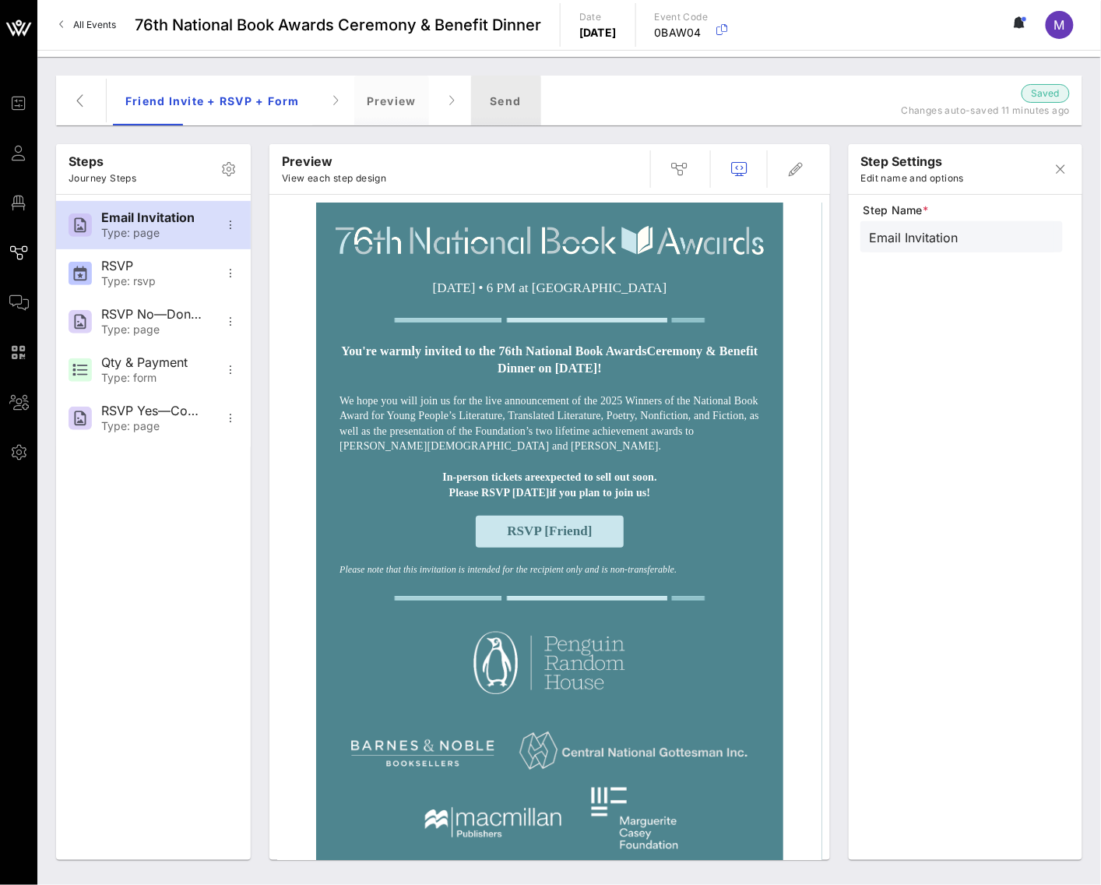
click at [522, 102] on div "Send" at bounding box center [506, 101] width 70 height 50
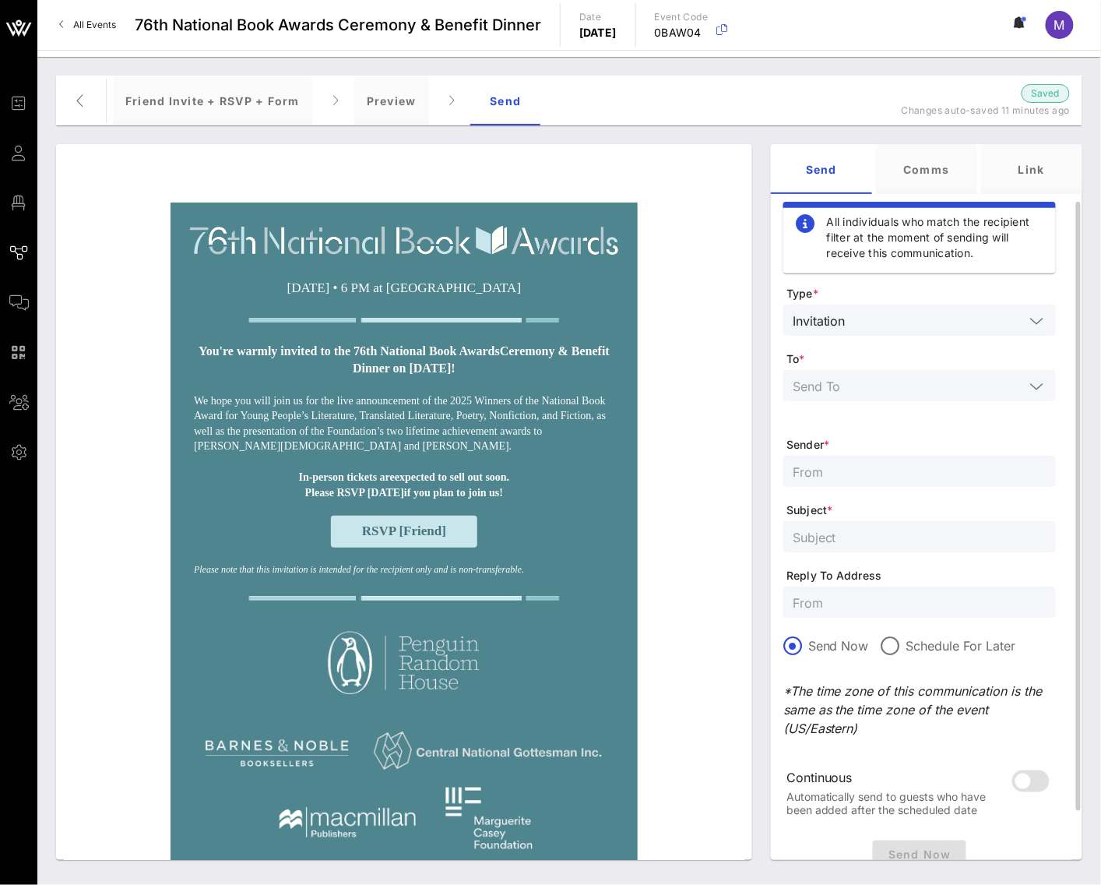
click at [884, 391] on input "text" at bounding box center [909, 385] width 232 height 20
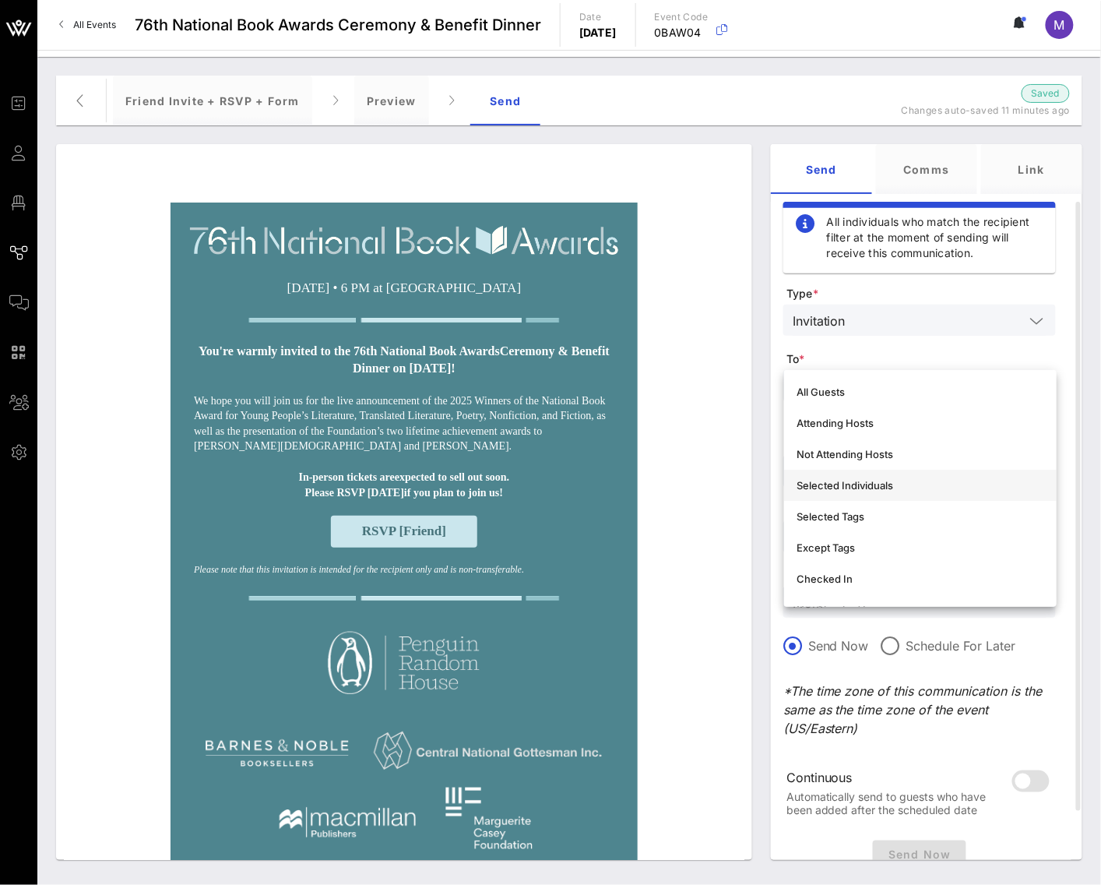
click at [894, 488] on div "Selected Individuals" at bounding box center [921, 485] width 248 height 12
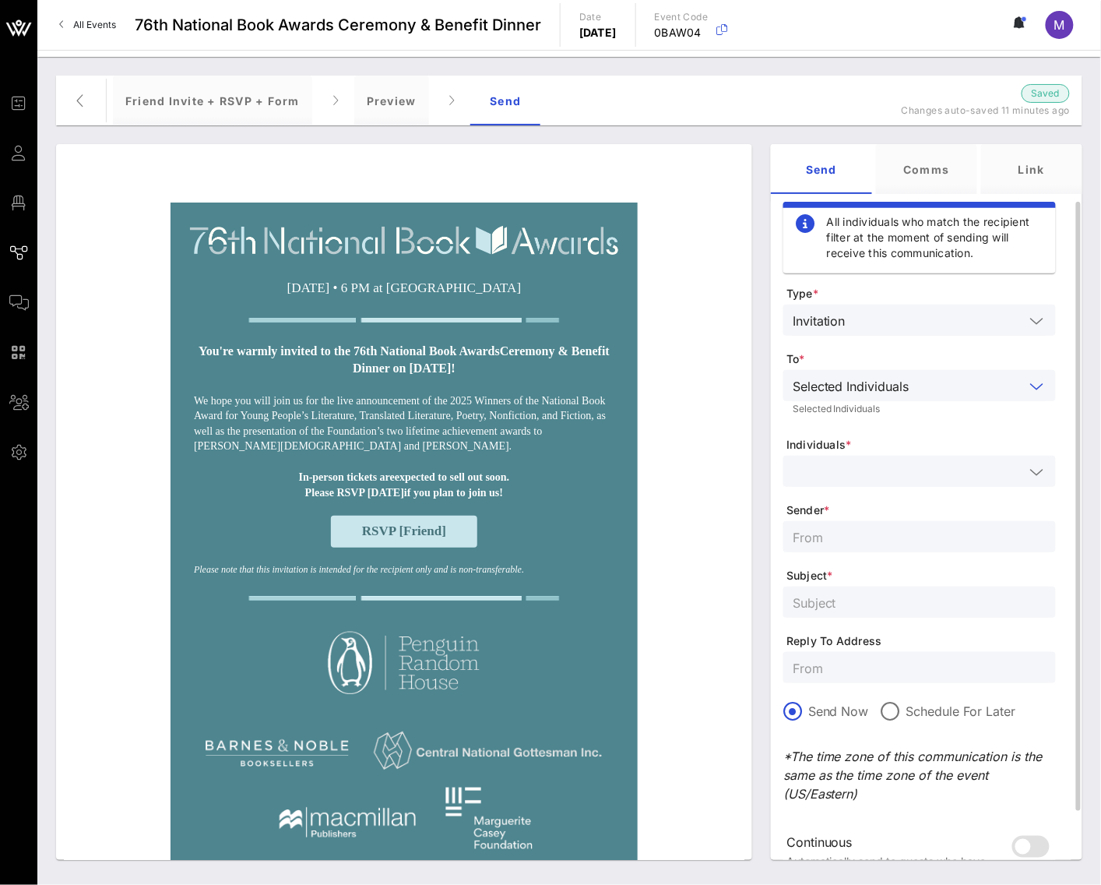
click at [879, 468] on input "text" at bounding box center [909, 471] width 232 height 20
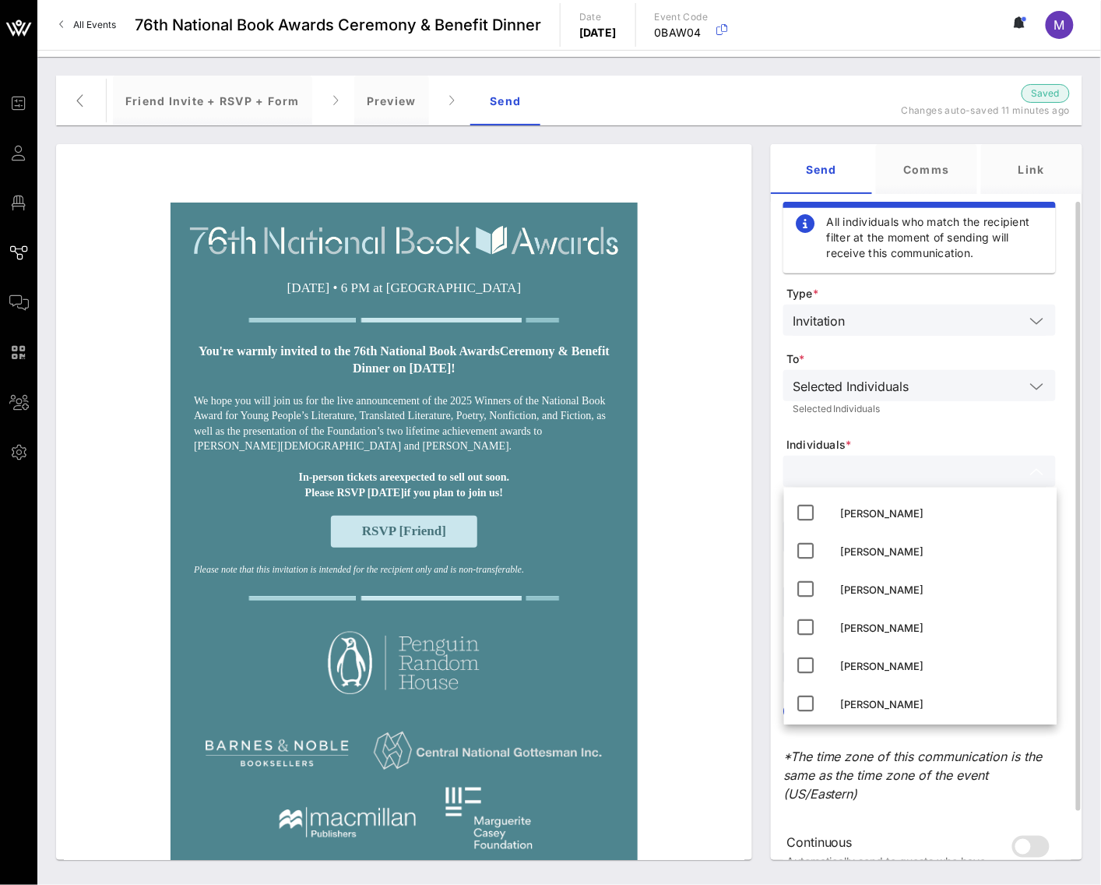
click at [868, 439] on span "Individuals *" at bounding box center [922, 445] width 270 height 16
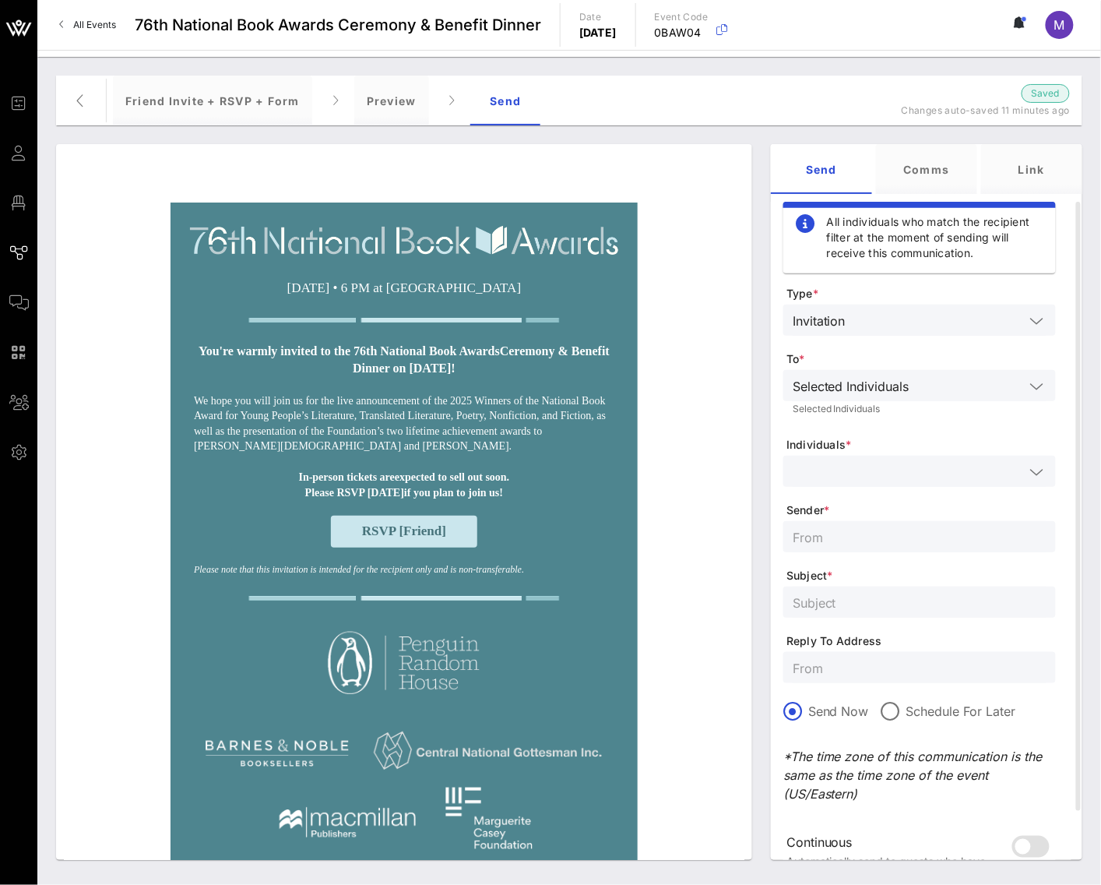
click at [147, 52] on div at bounding box center [569, 53] width 1064 height 7
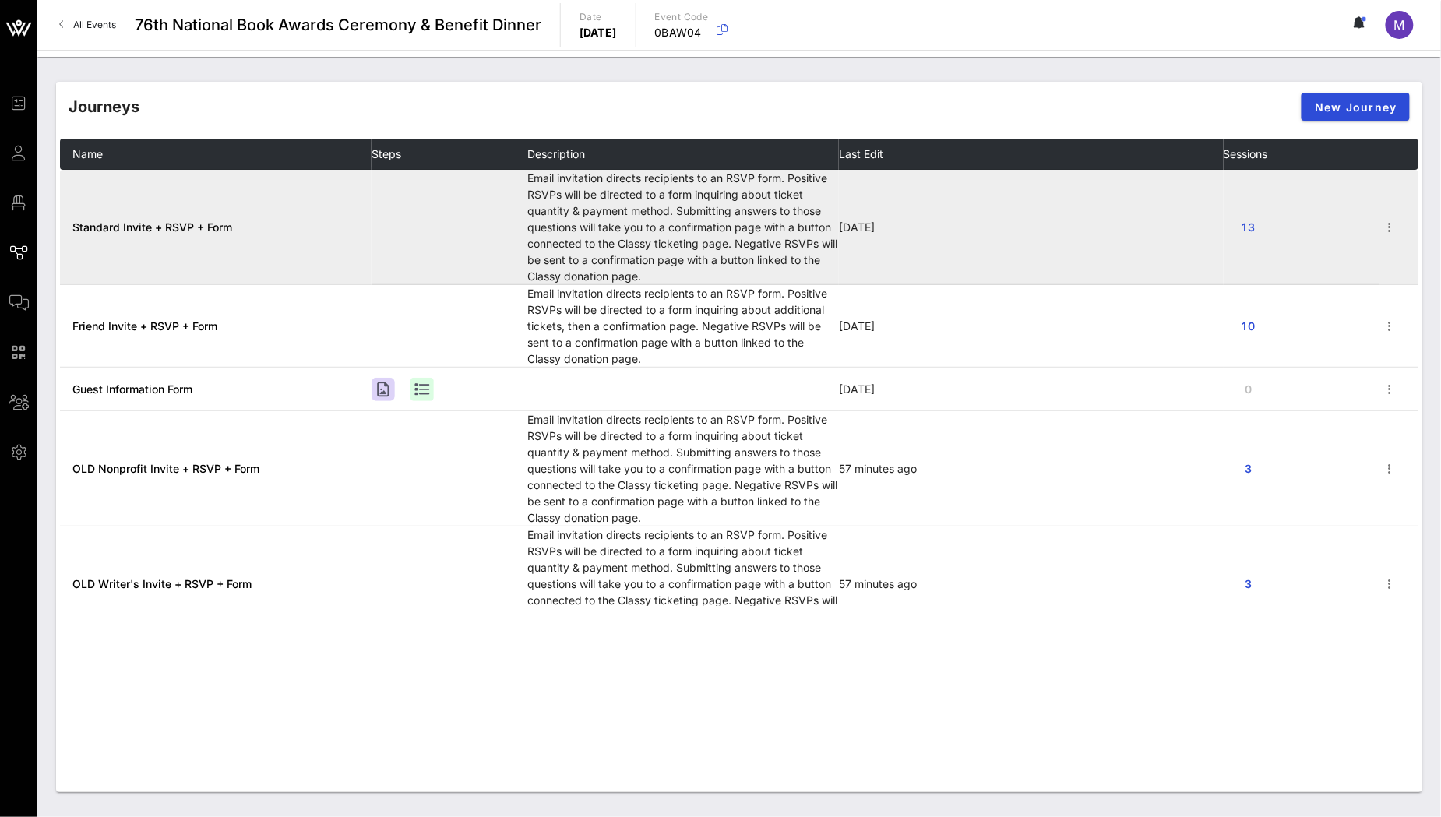
click at [172, 229] on span "Standard Invite + RSVP + Form" at bounding box center [152, 226] width 160 height 13
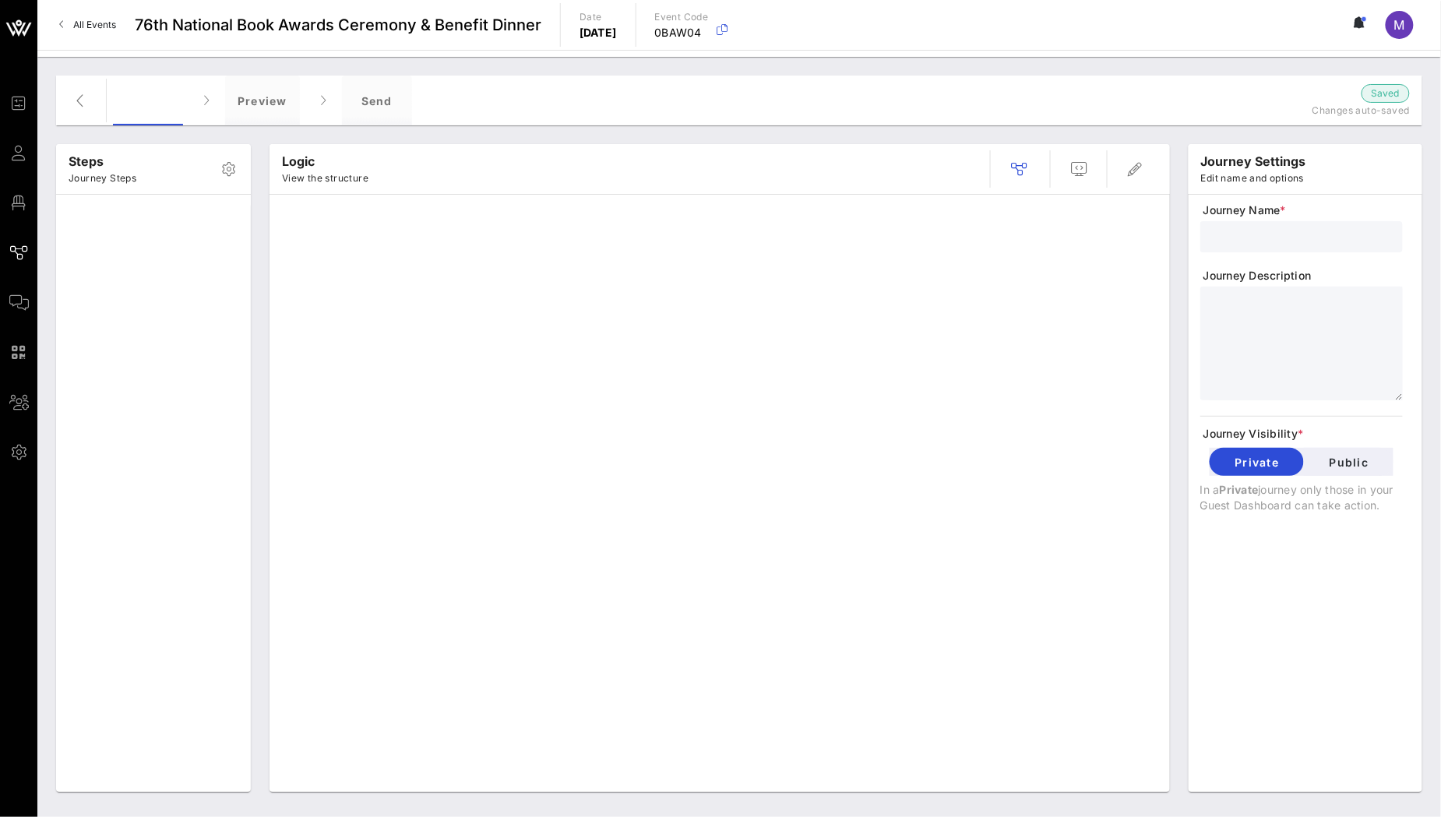
type input "Standard Invite + RSVP + Form"
type textarea "**********"
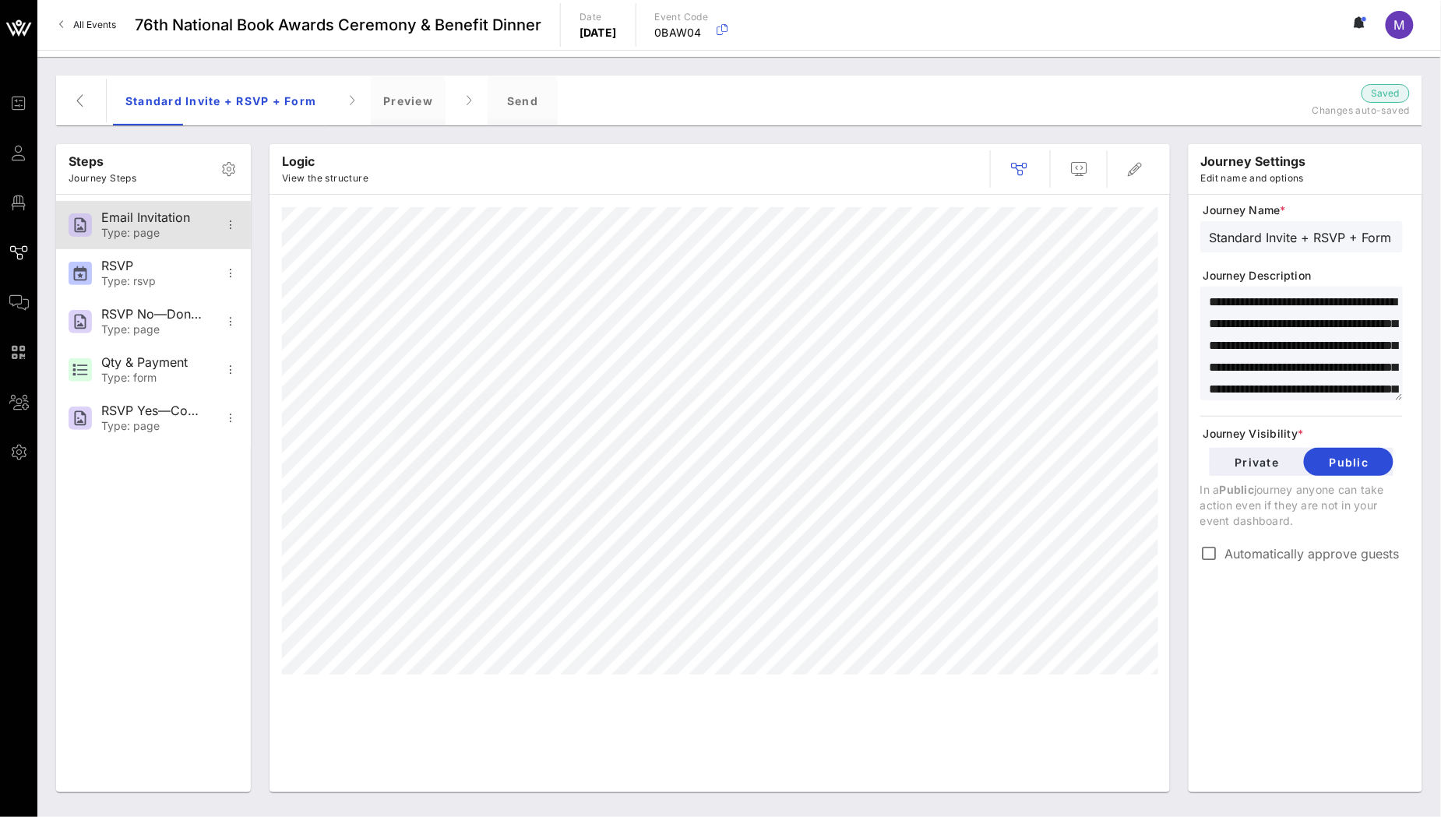
click at [192, 210] on div "Email Invitation" at bounding box center [152, 217] width 103 height 15
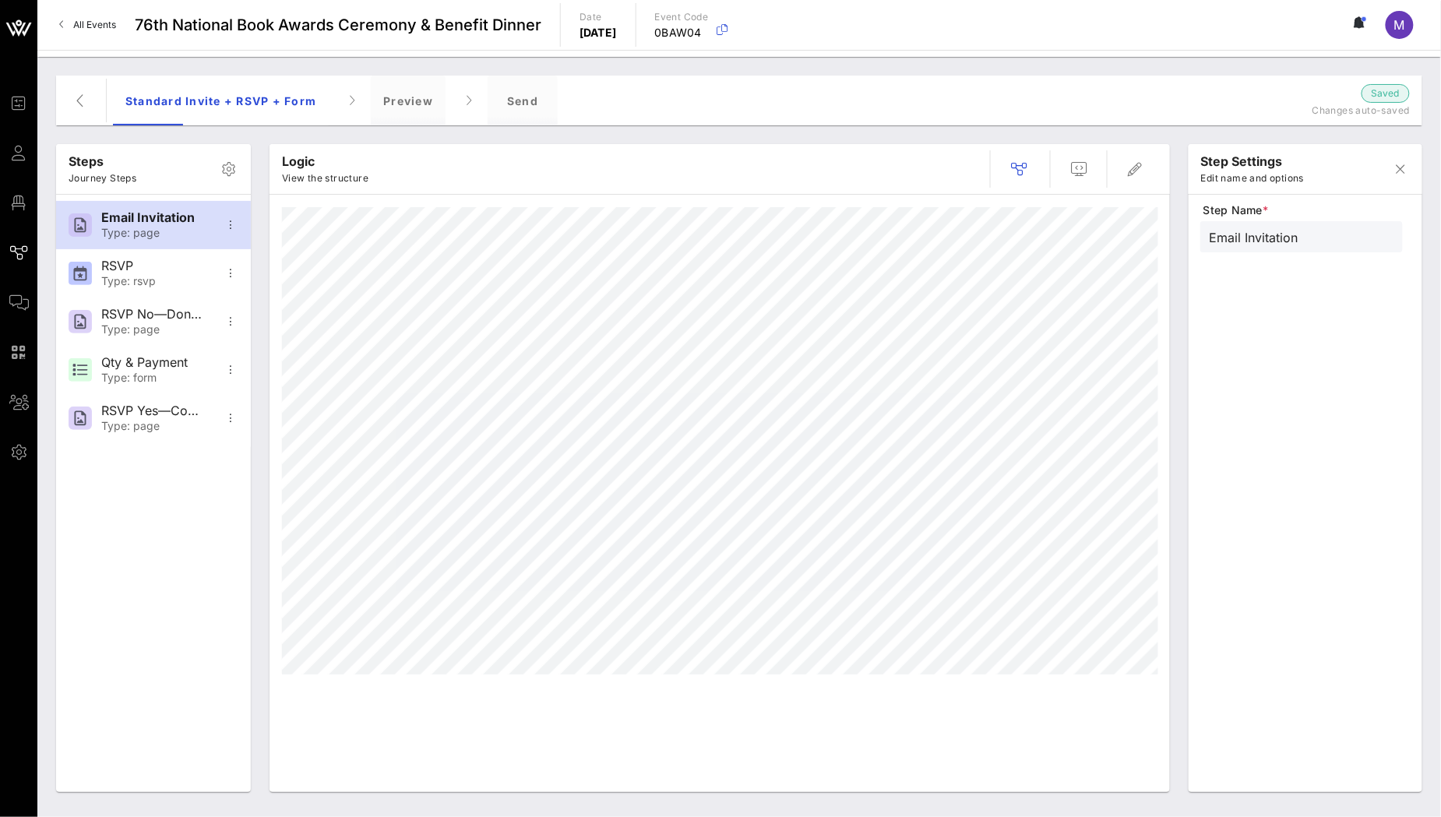
click at [1163, 163] on div "Logic View the structure" at bounding box center [720, 169] width 900 height 50
click at [1147, 166] on span "button" at bounding box center [1135, 169] width 37 height 19
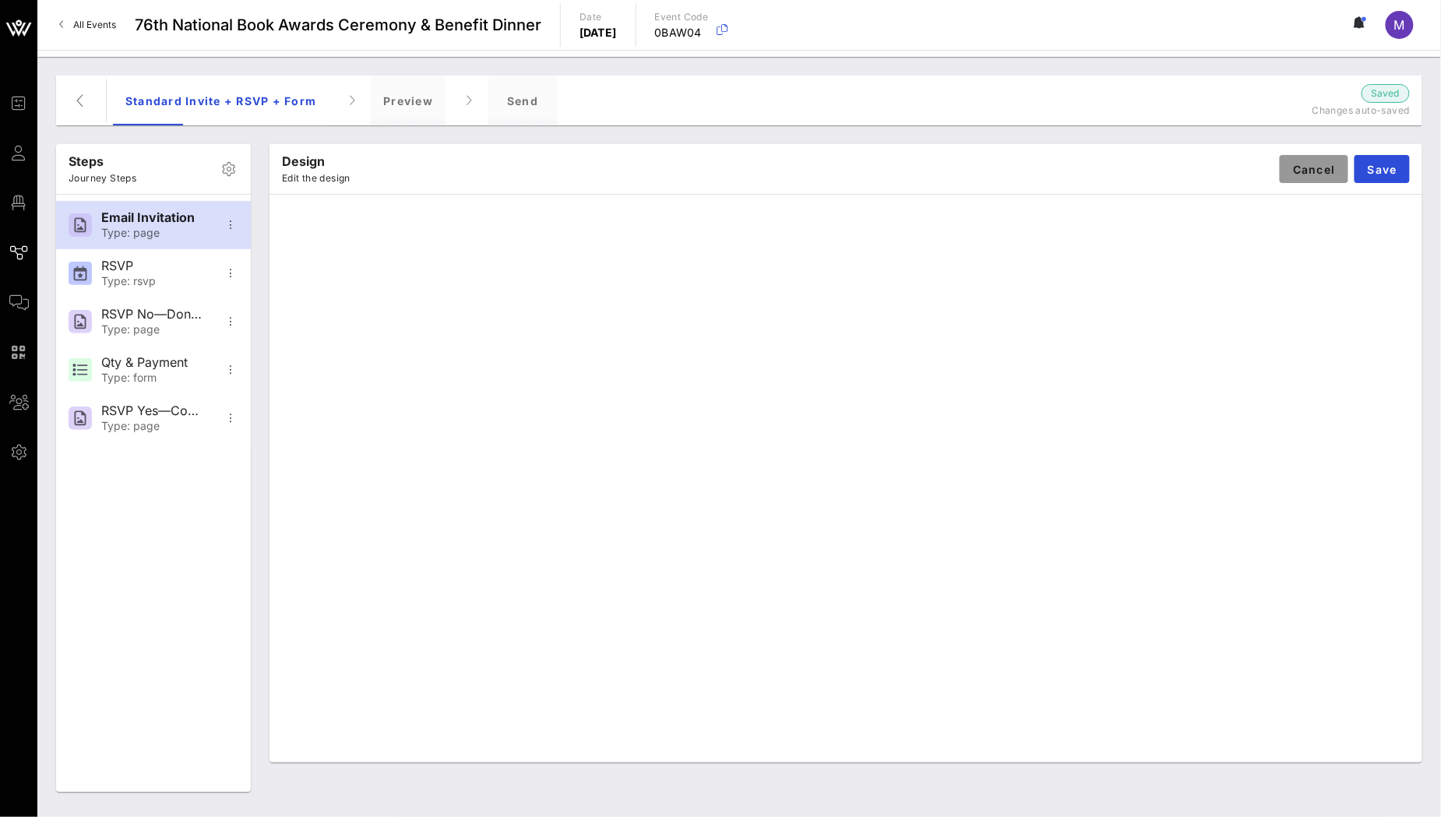
click at [1299, 175] on span "Cancel" at bounding box center [1314, 169] width 44 height 13
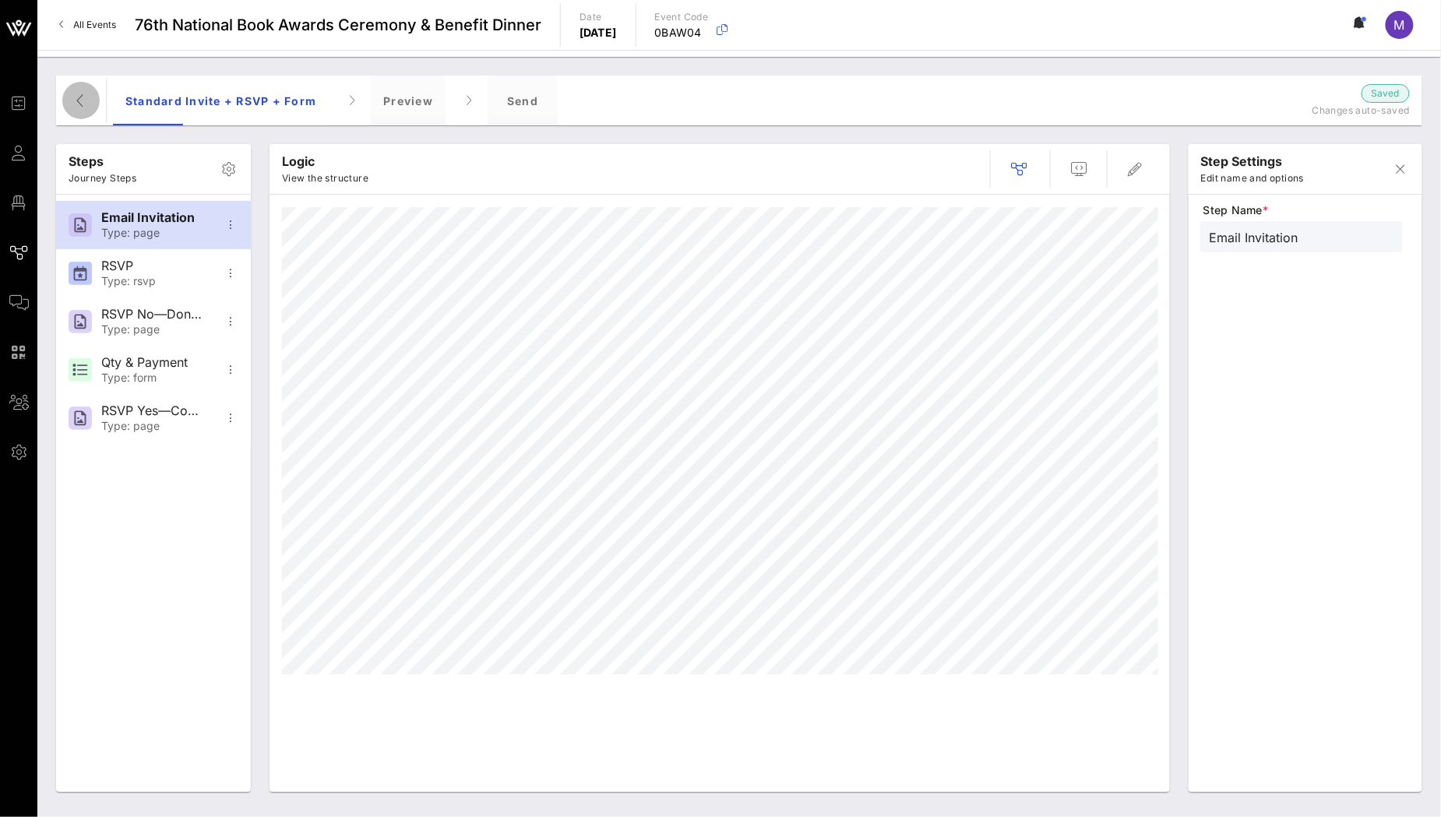
click at [76, 111] on button "button" at bounding box center [80, 100] width 37 height 37
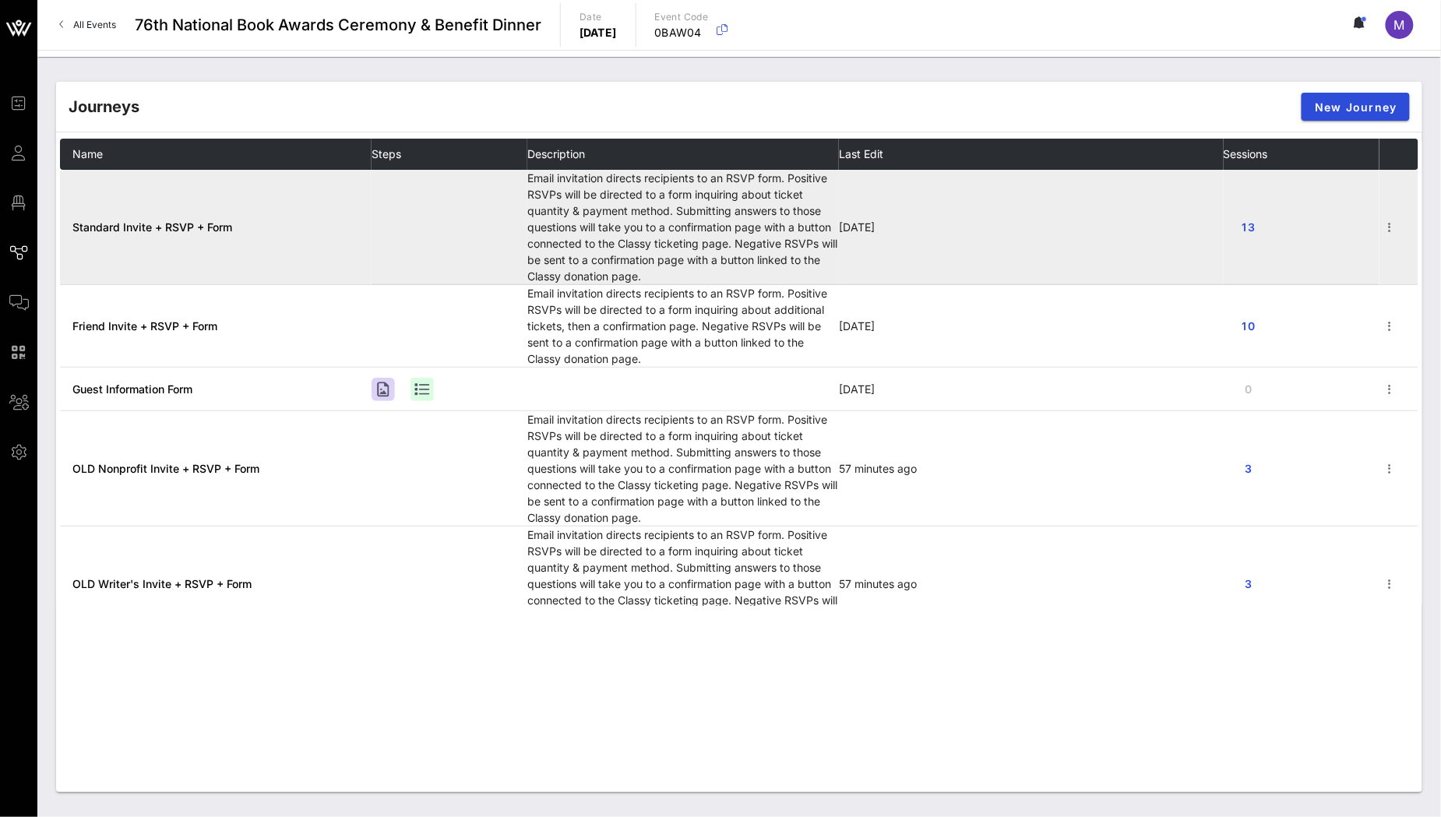
click at [202, 231] on span "Standard Invite + RSVP + Form" at bounding box center [152, 226] width 160 height 13
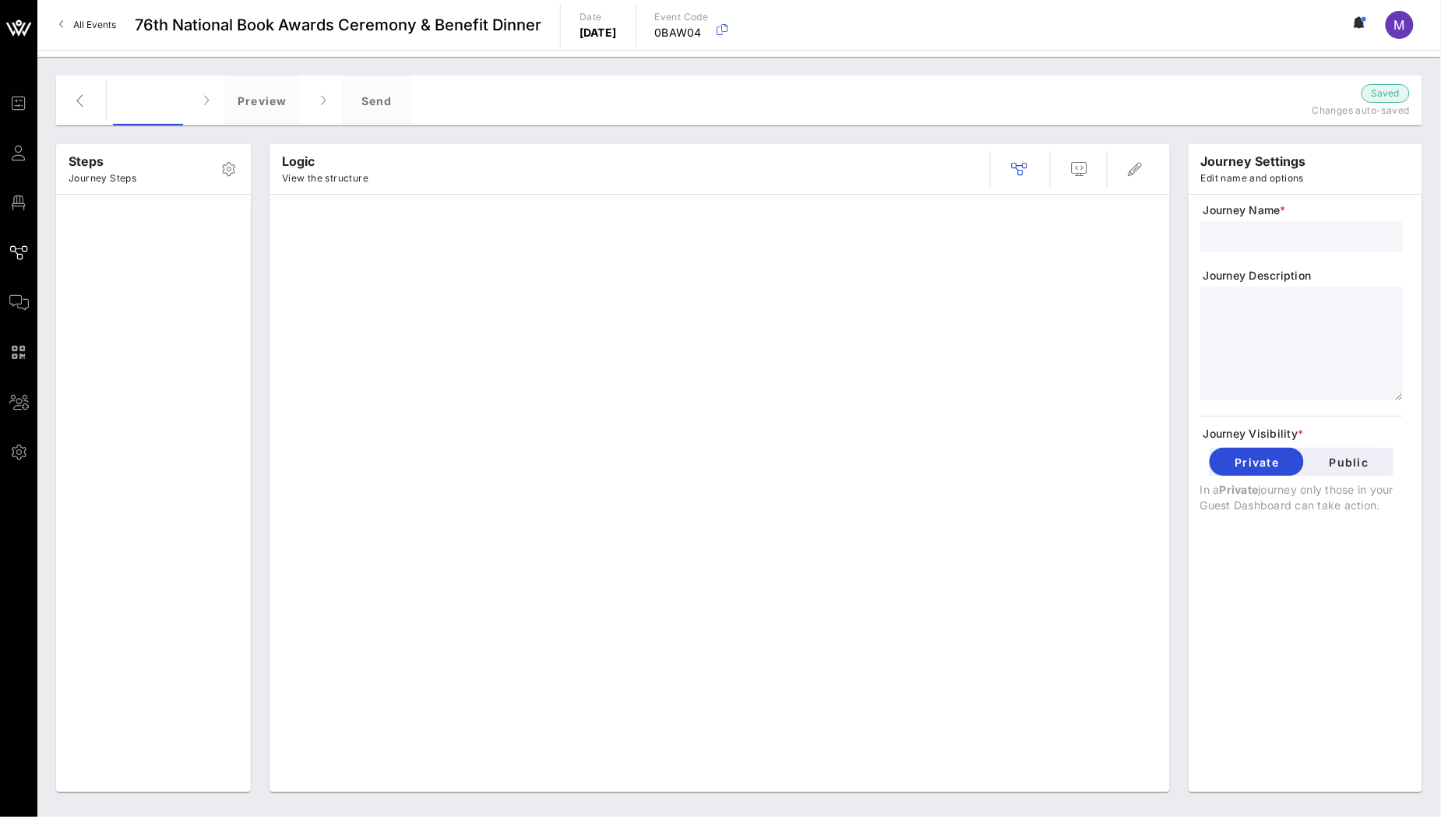
type input "Standard Invite + RSVP + Form"
type textarea "**********"
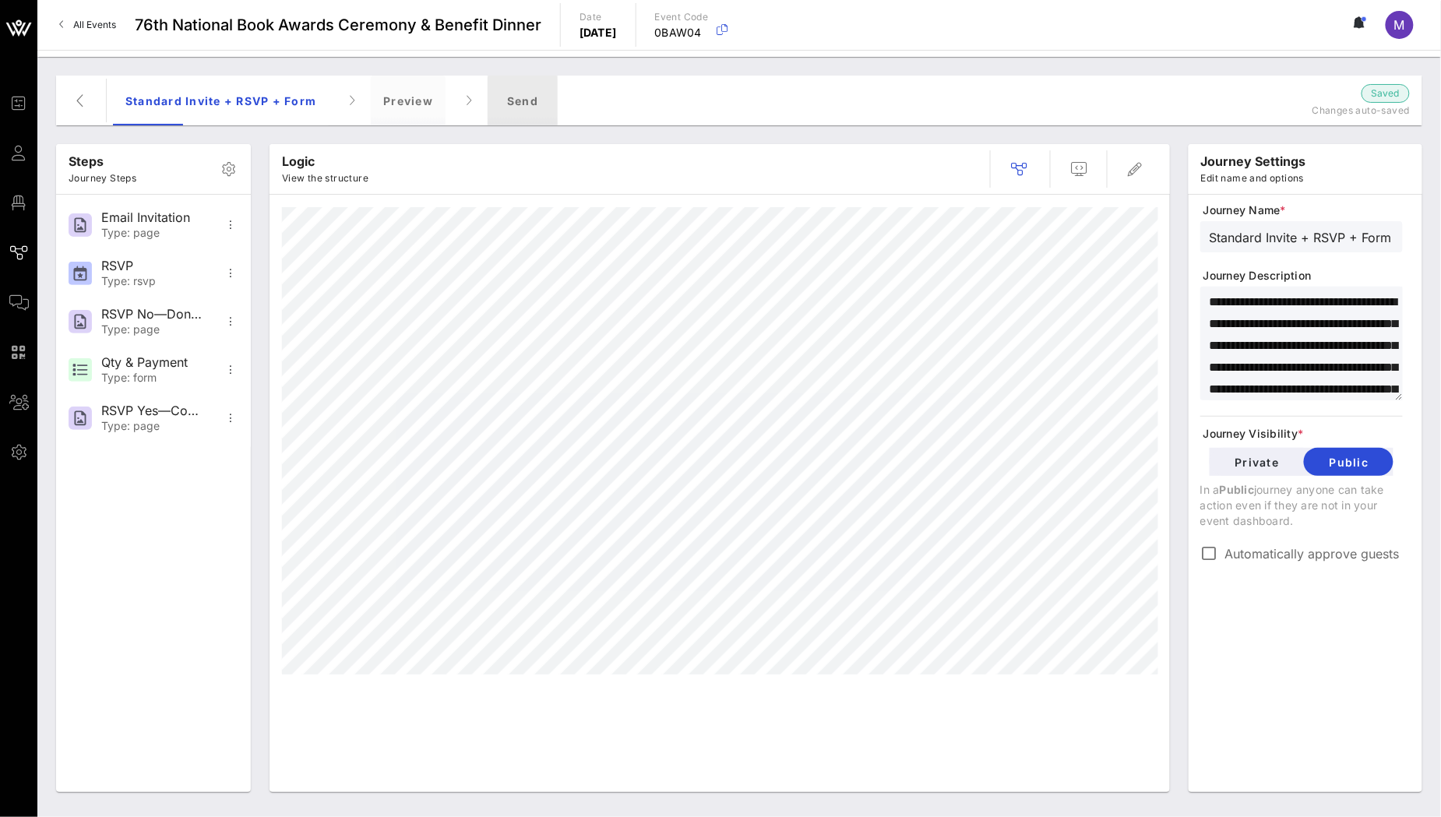
click at [530, 104] on div "Send" at bounding box center [523, 101] width 70 height 50
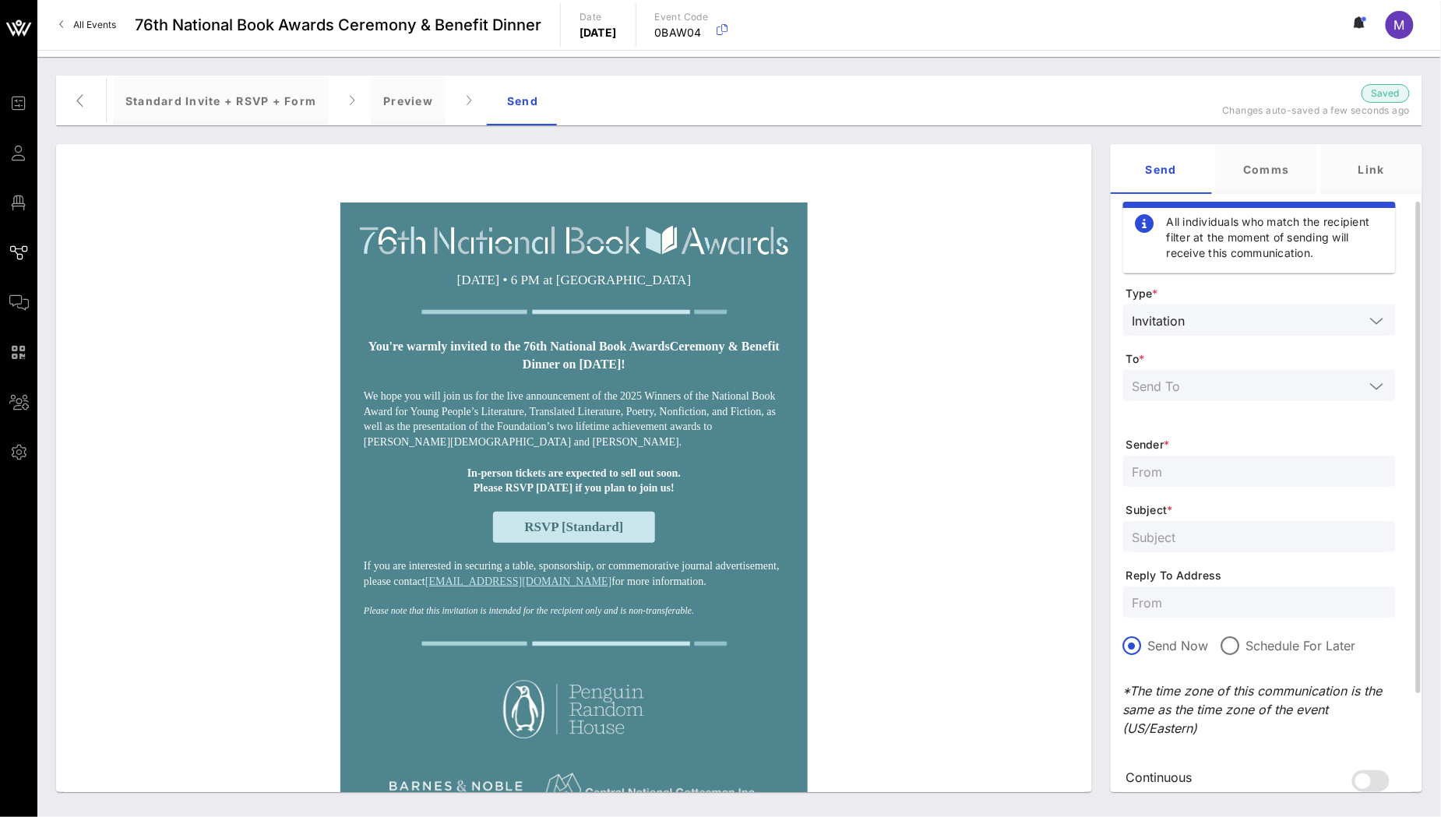
click at [1230, 393] on input "text" at bounding box center [1249, 385] width 232 height 20
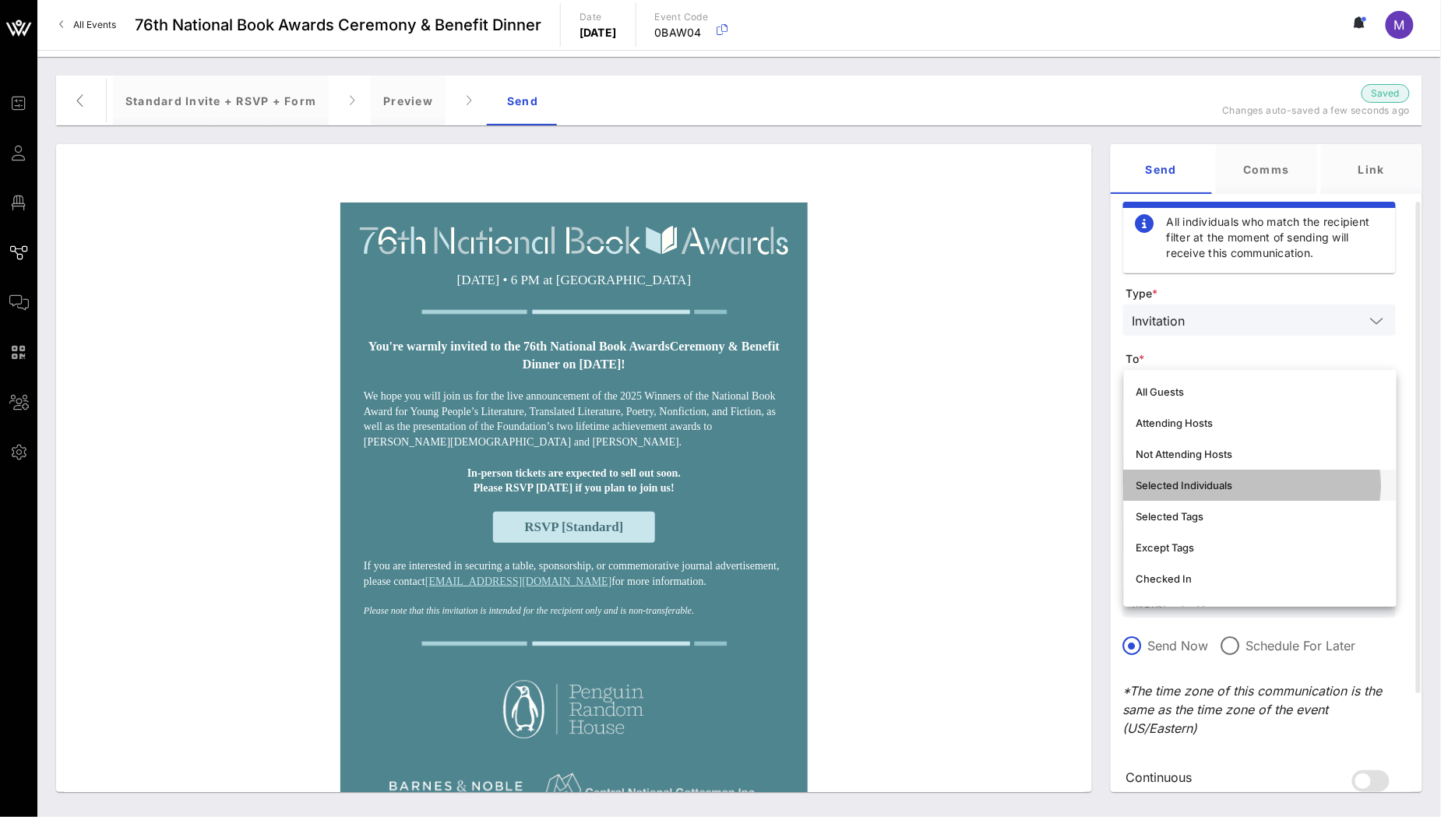
click at [1228, 486] on div "Selected Individuals" at bounding box center [1260, 485] width 248 height 12
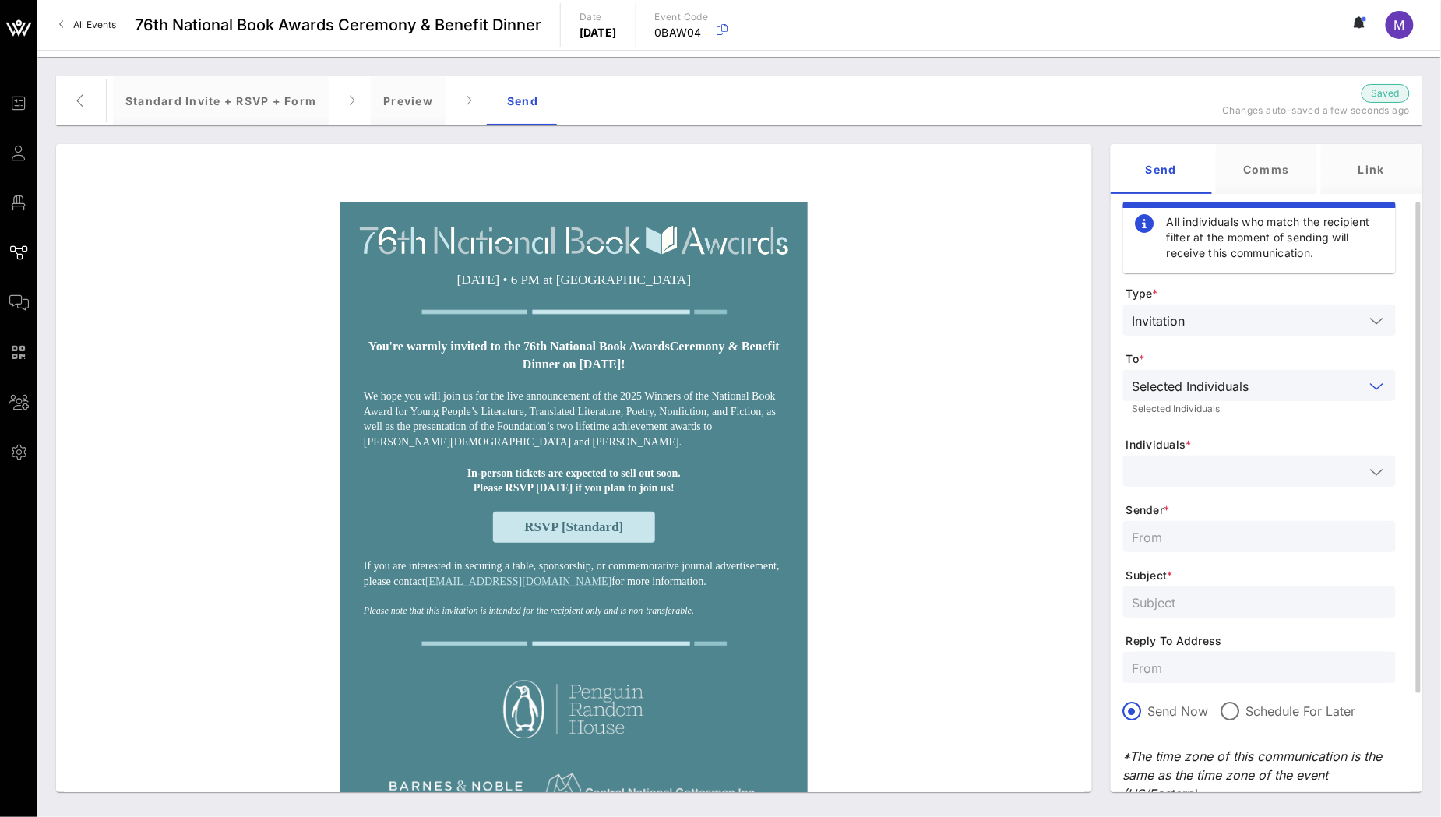
click at [1217, 470] on input "text" at bounding box center [1249, 471] width 232 height 20
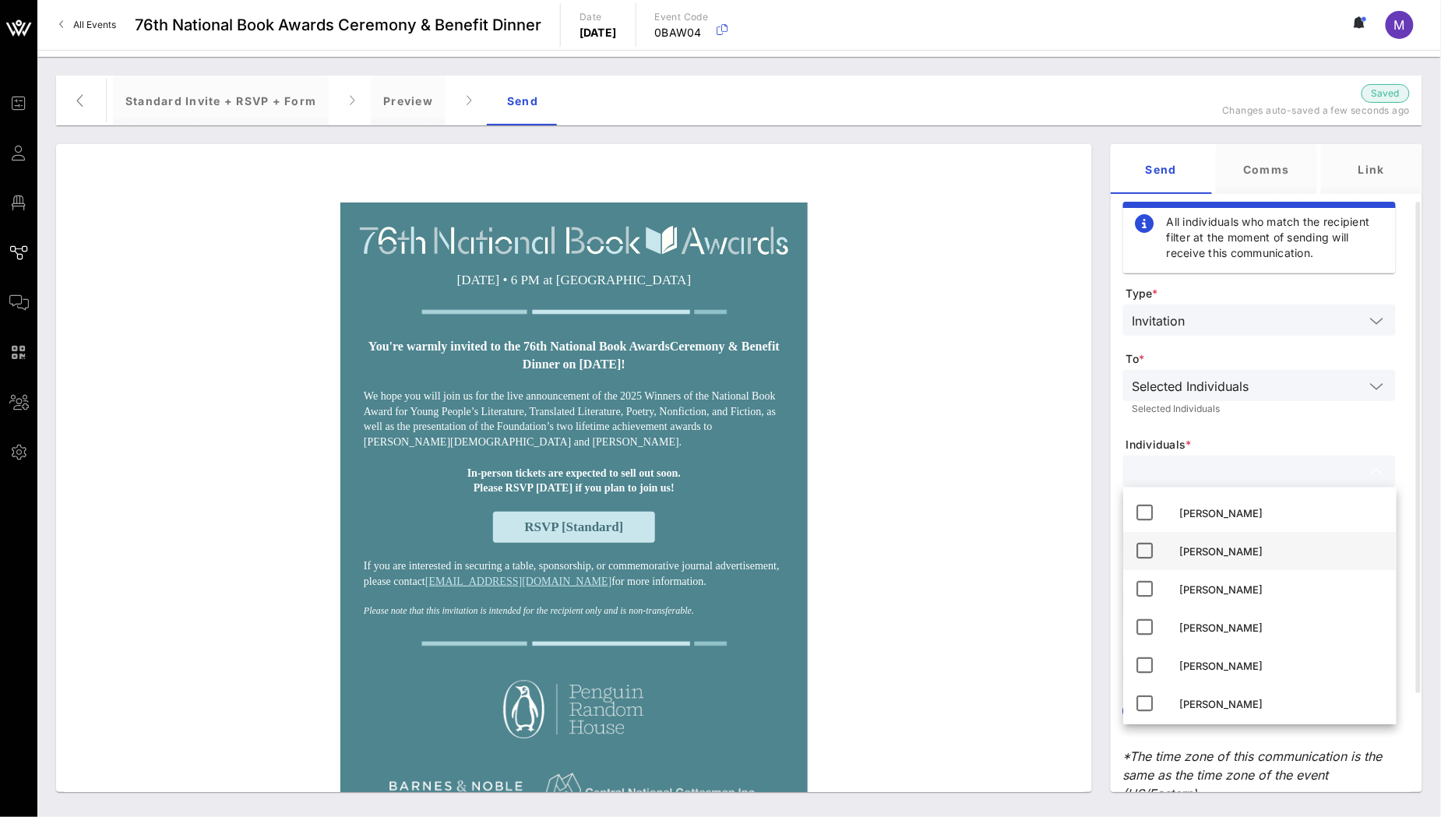
click at [1225, 544] on div "Meg Tansey" at bounding box center [1282, 551] width 204 height 25
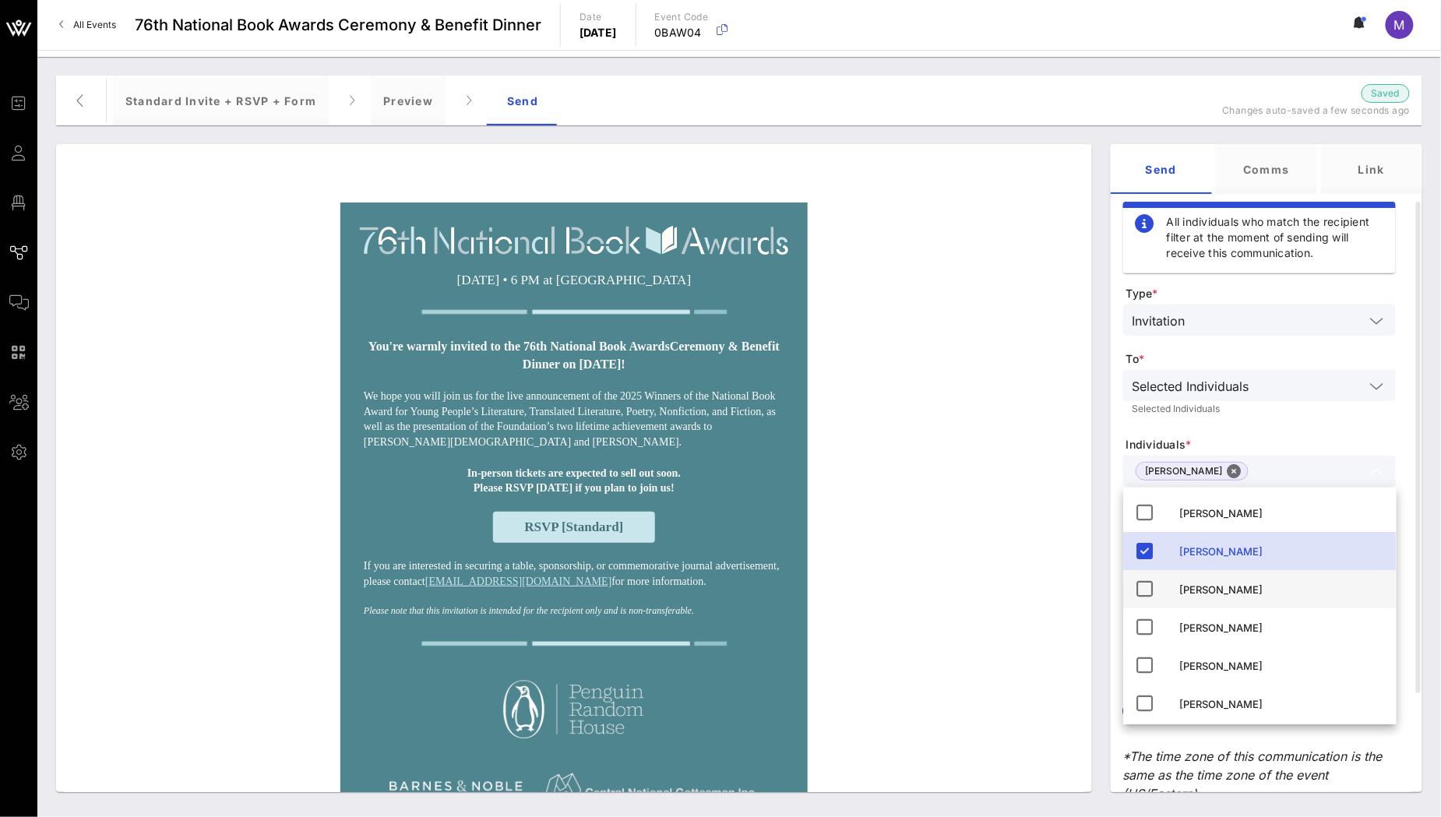
click at [1224, 581] on div "Kira Wilson" at bounding box center [1282, 589] width 204 height 25
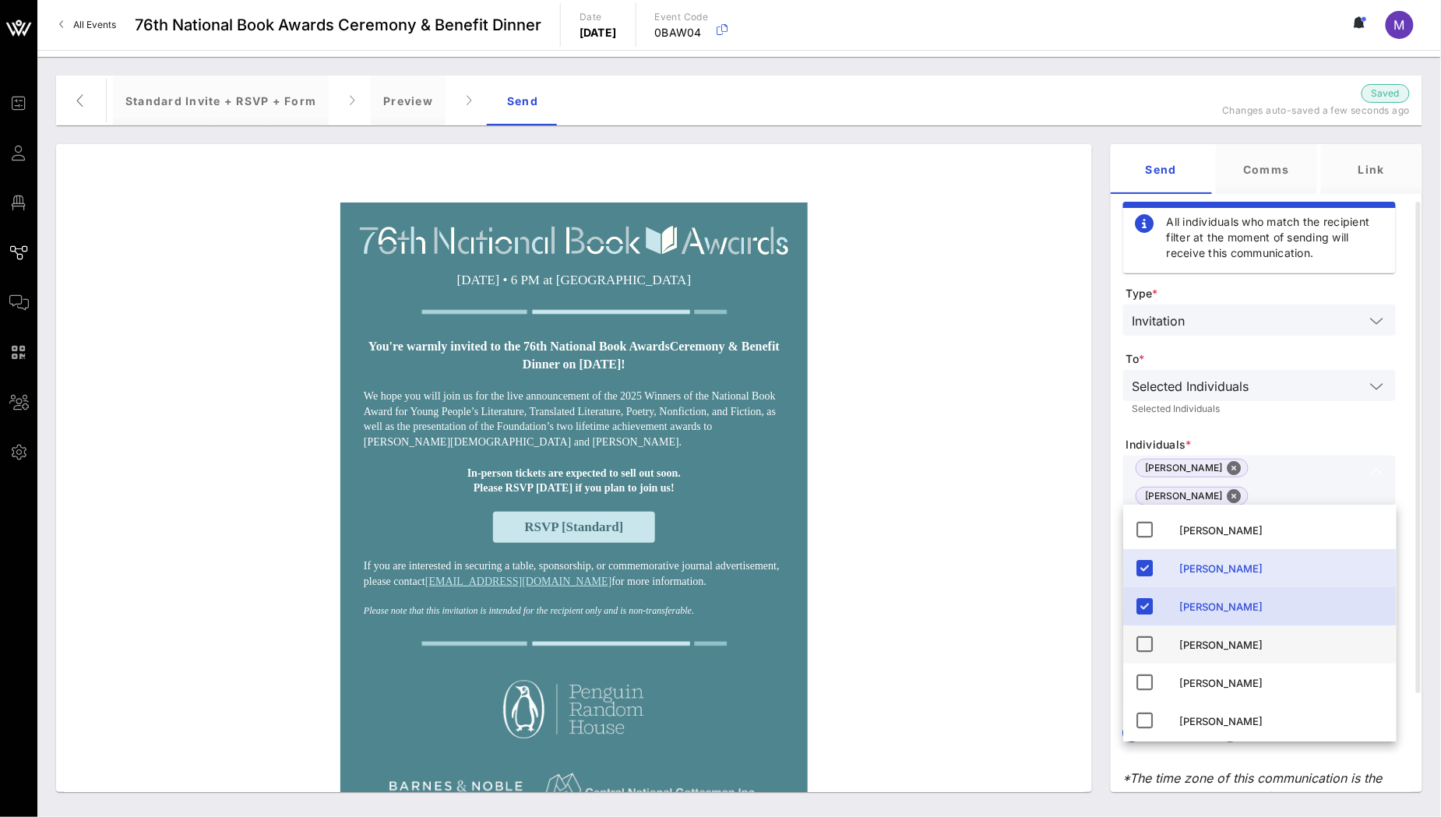
click at [1238, 645] on div "Megan Reynolds" at bounding box center [1282, 645] width 204 height 12
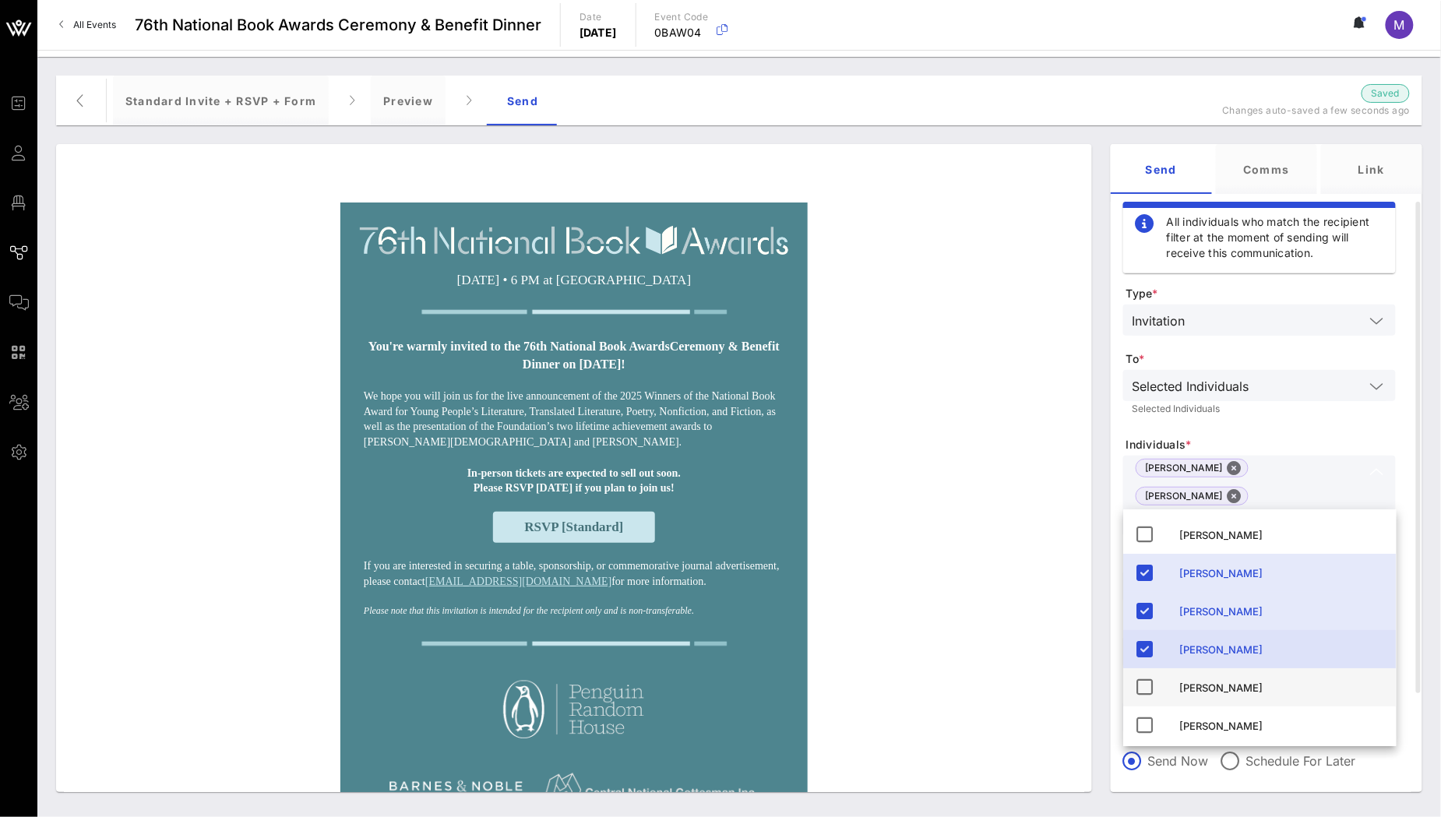
click at [1228, 691] on div "Madeleine Shelton" at bounding box center [1282, 688] width 204 height 12
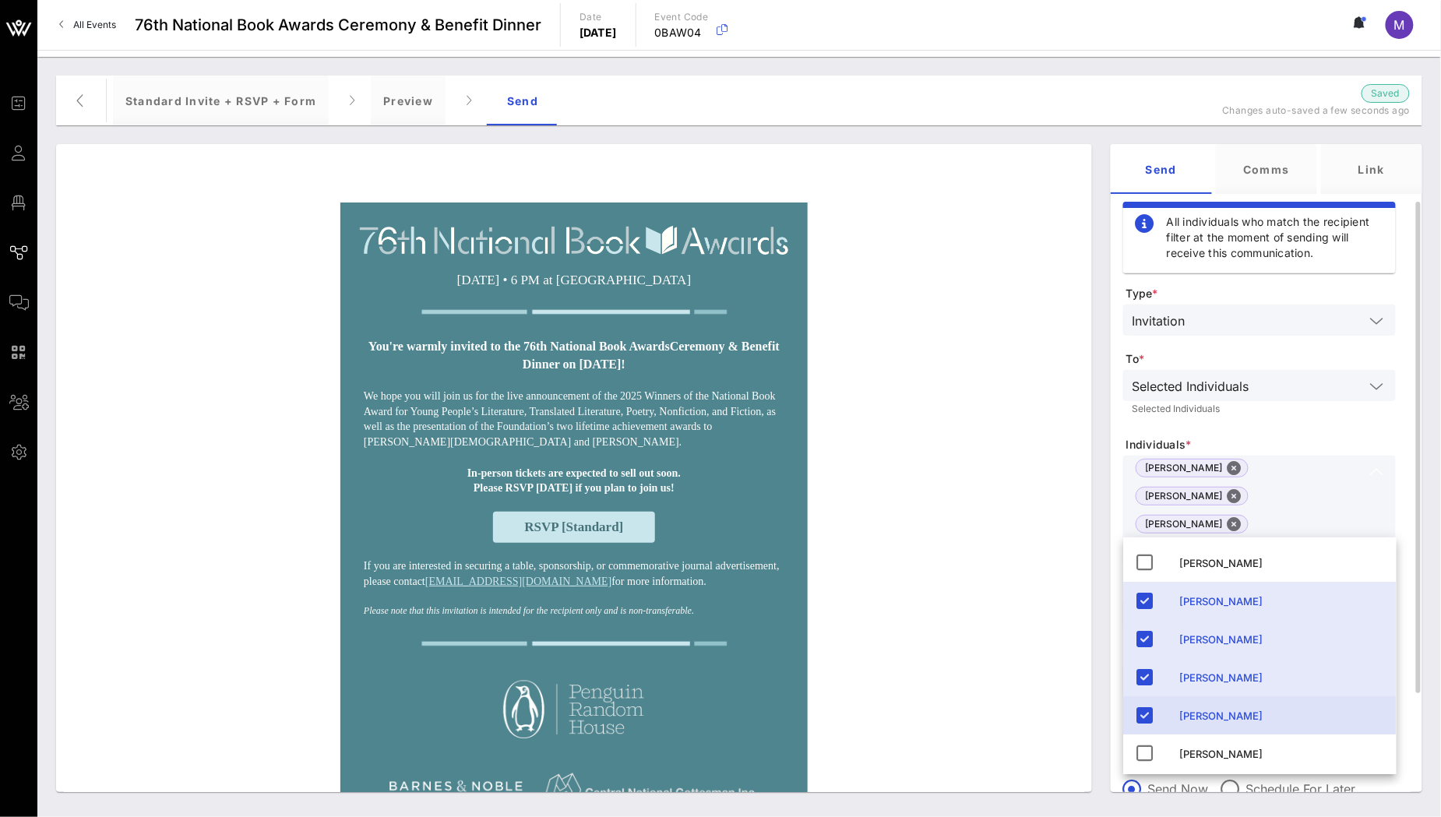
click at [1357, 424] on form "Type * Invitation To * Selected Individuals Selected Individuals Individuals * …" at bounding box center [1259, 632] width 273 height 692
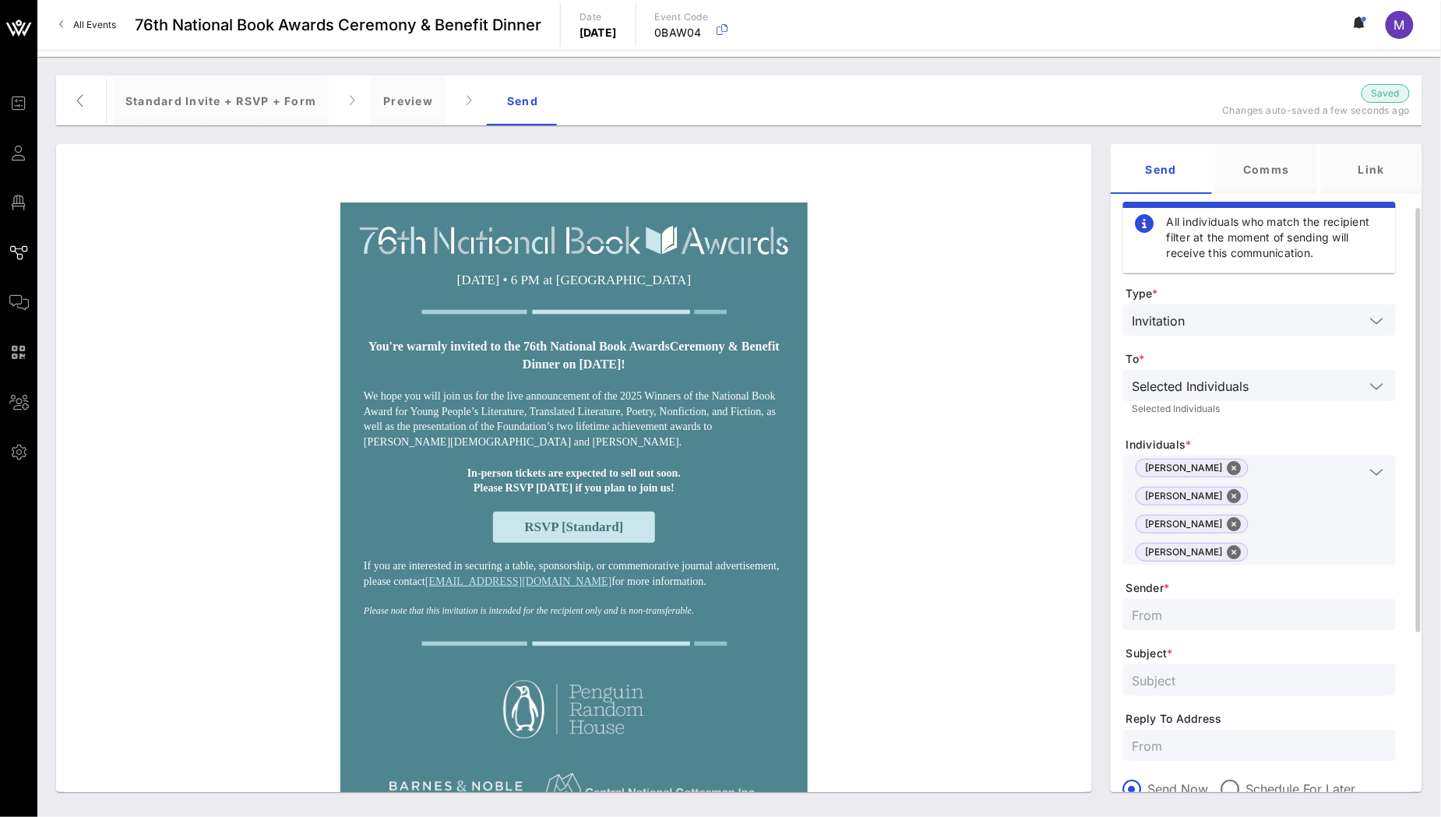
scroll to position [122, 0]
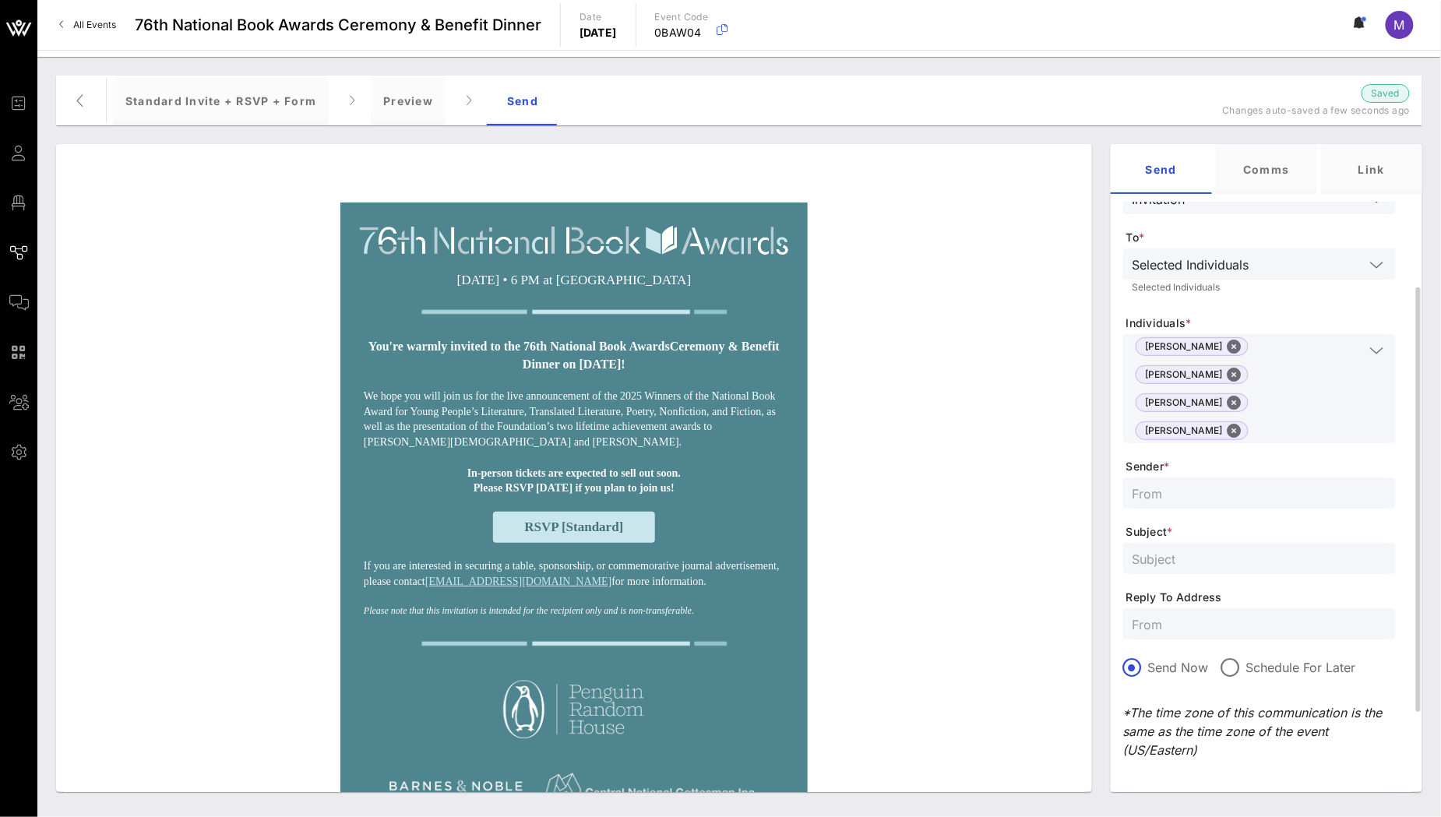
click at [1217, 483] on input "text" at bounding box center [1260, 493] width 254 height 20
type input "National Book Foundation"
click at [1238, 543] on div at bounding box center [1260, 558] width 254 height 31
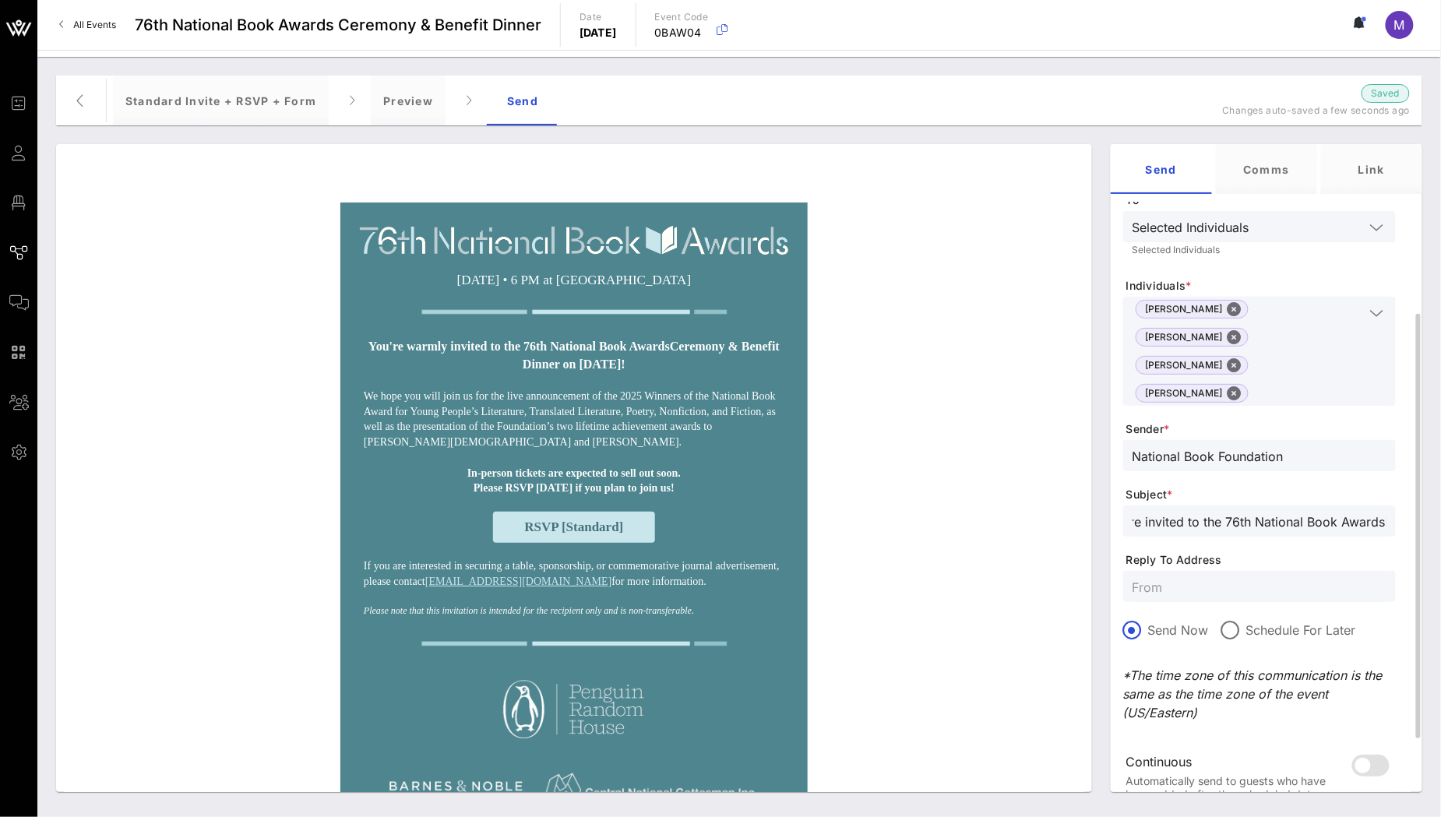
scroll to position [245, 0]
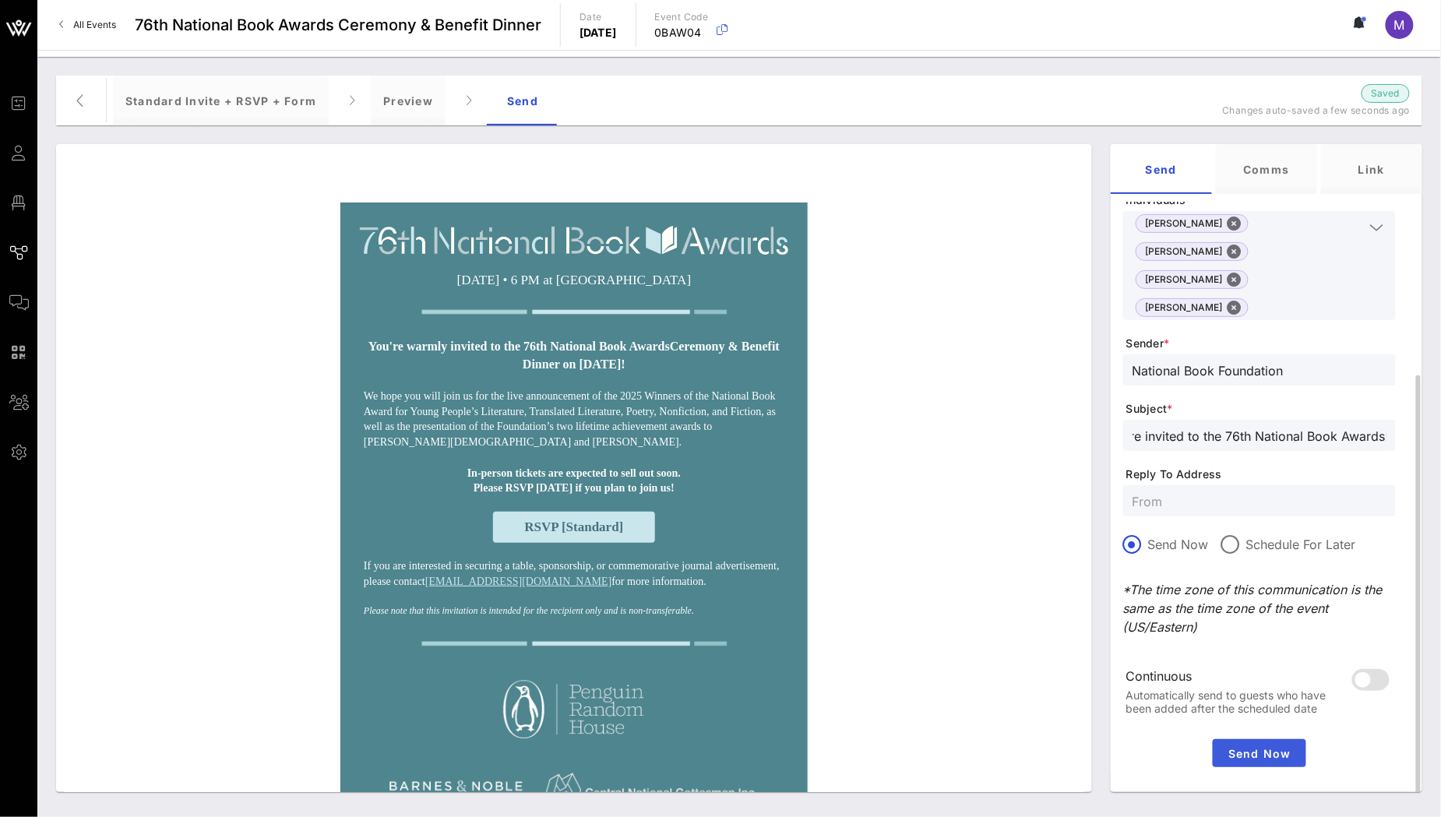
type input "You're invited to the 76th National Book Awards!"
click at [1263, 747] on span "Send Now" at bounding box center [1259, 753] width 81 height 13
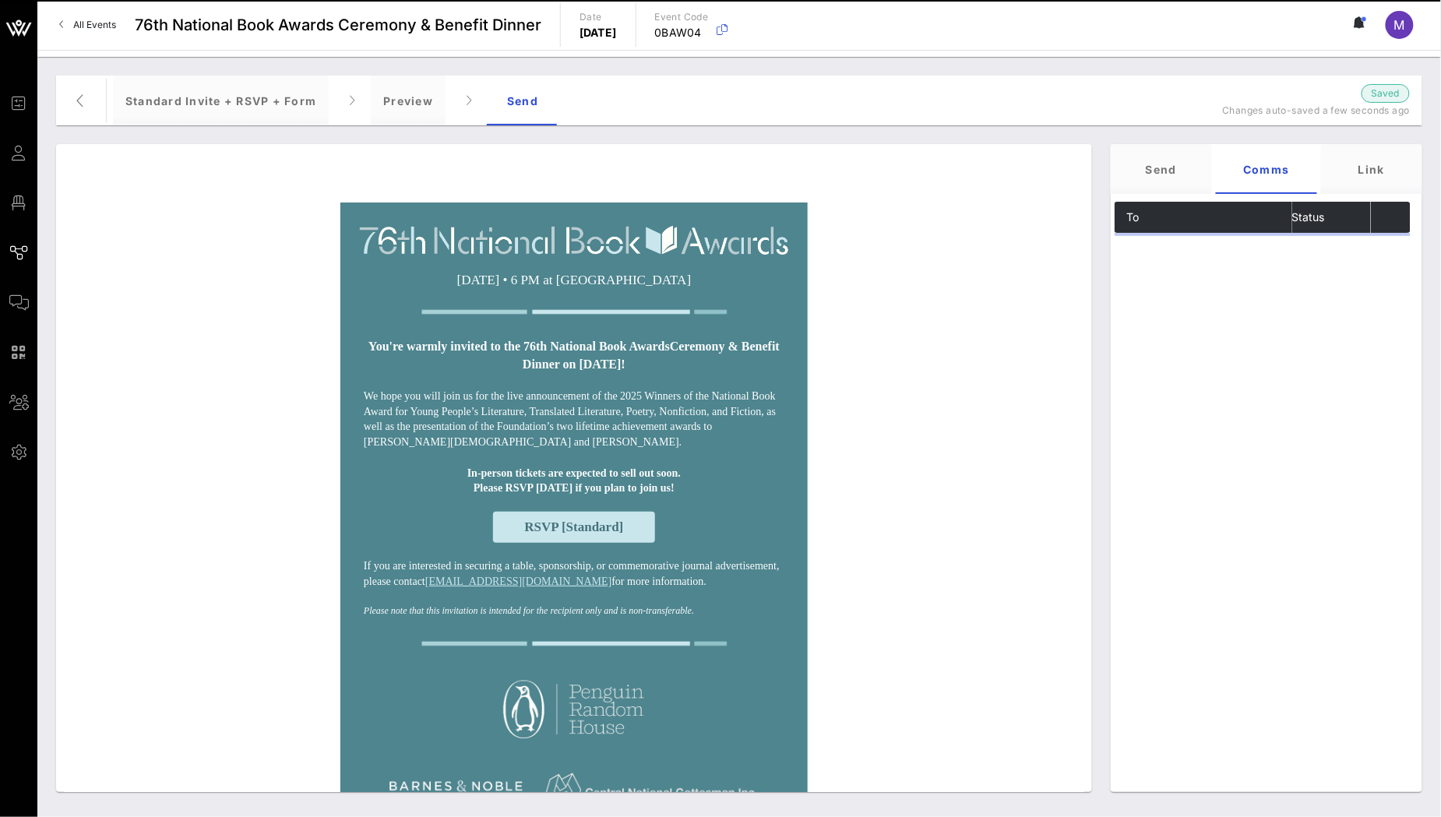
scroll to position [0, 0]
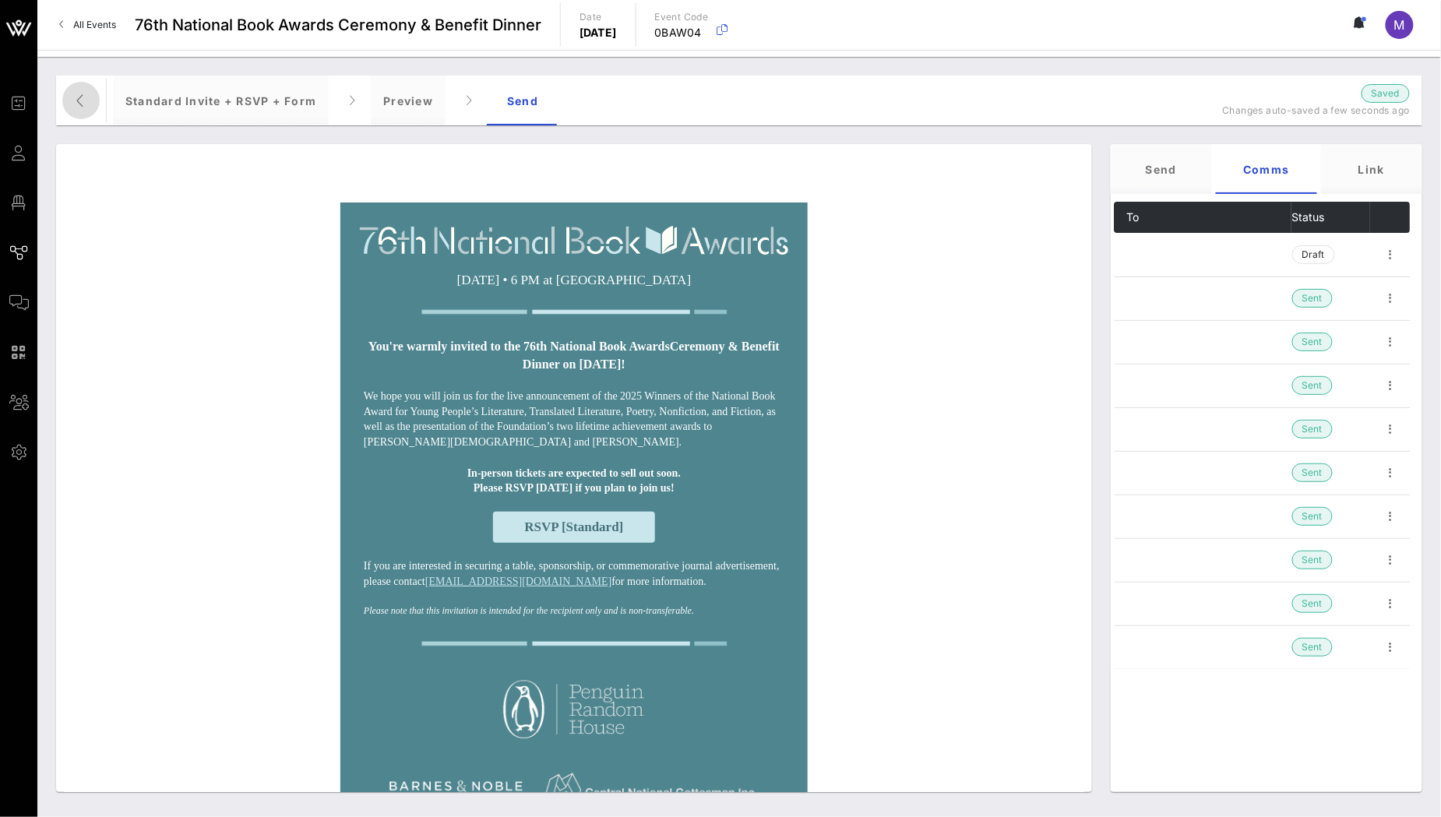
drag, startPoint x: 87, startPoint y: 107, endPoint x: 97, endPoint y: 110, distance: 9.6
click at [87, 107] on icon "button" at bounding box center [81, 100] width 19 height 19
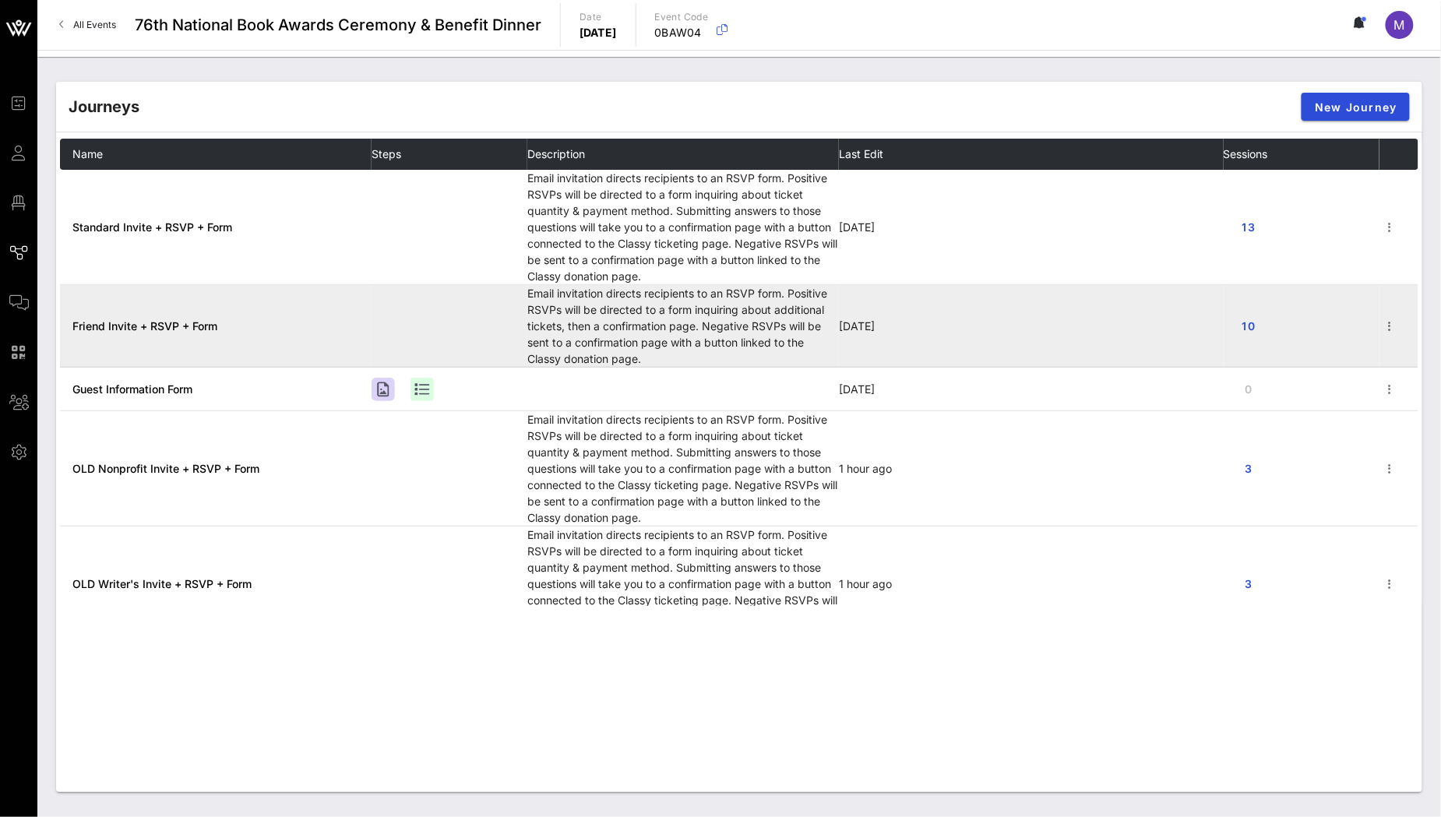
click at [163, 322] on span "Friend Invite + RSVP + Form" at bounding box center [144, 325] width 145 height 13
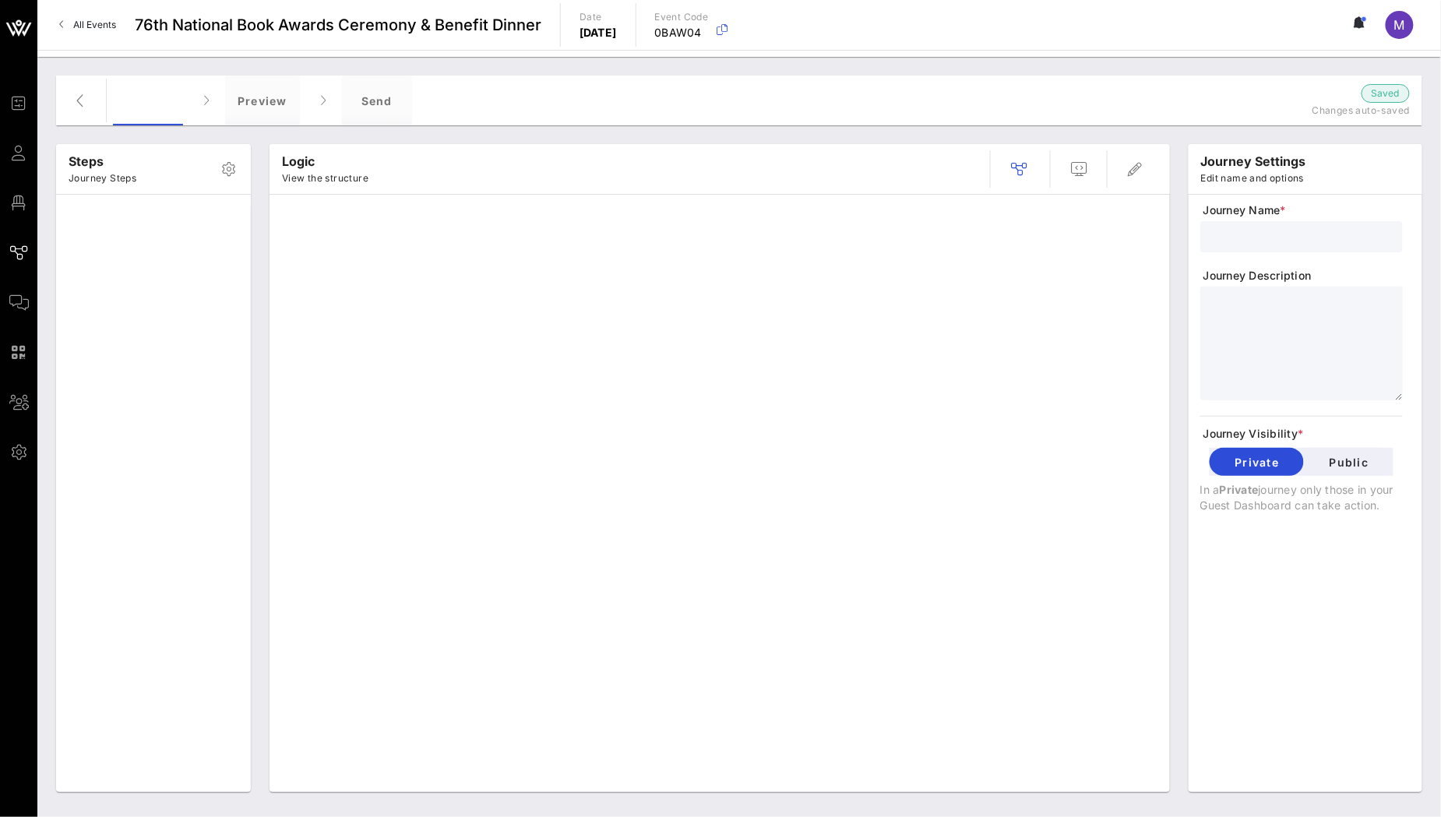
type input "Friend Invite + RSVP + Form"
type textarea "**********"
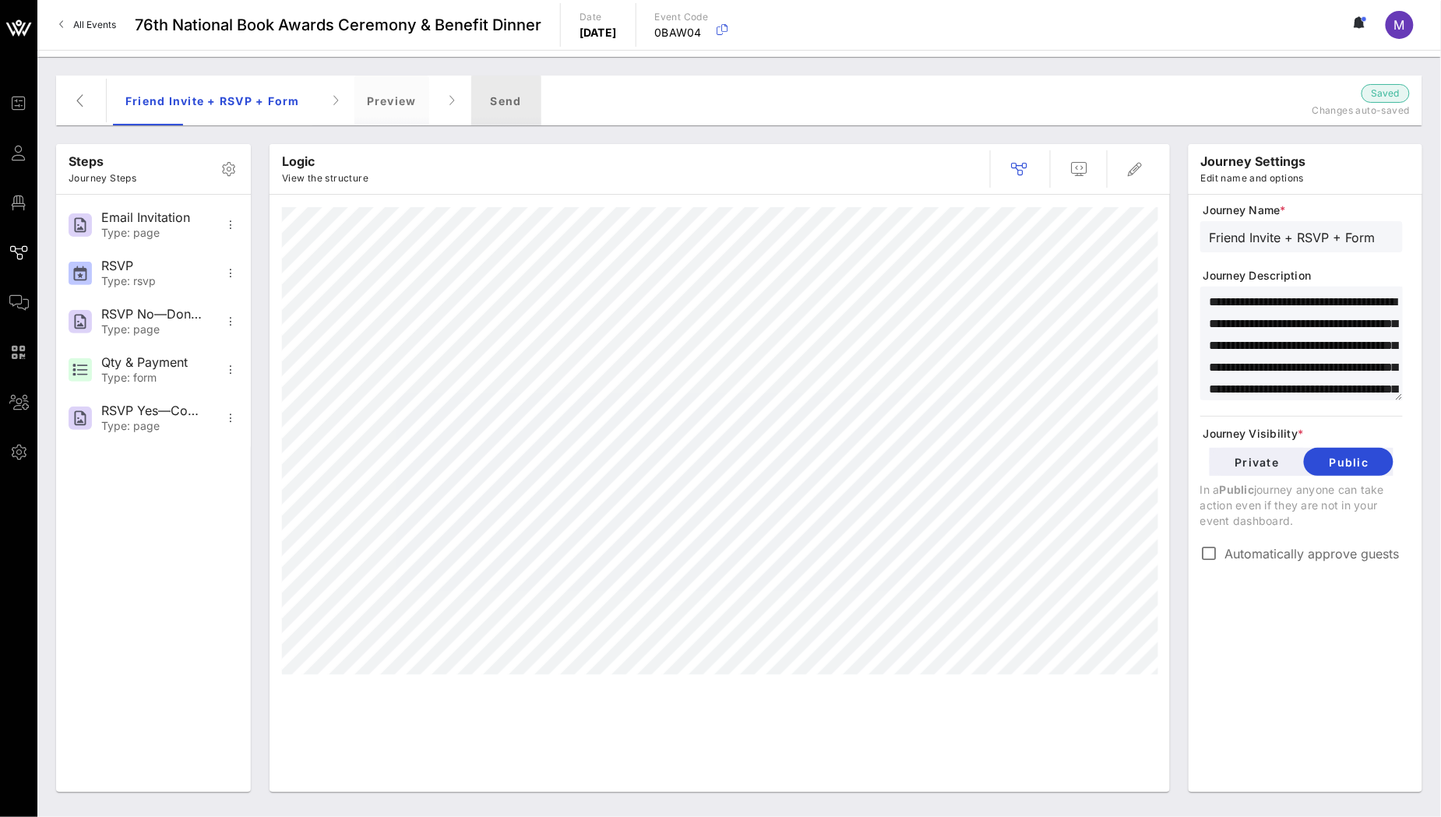
click at [496, 100] on div "Send" at bounding box center [506, 101] width 70 height 50
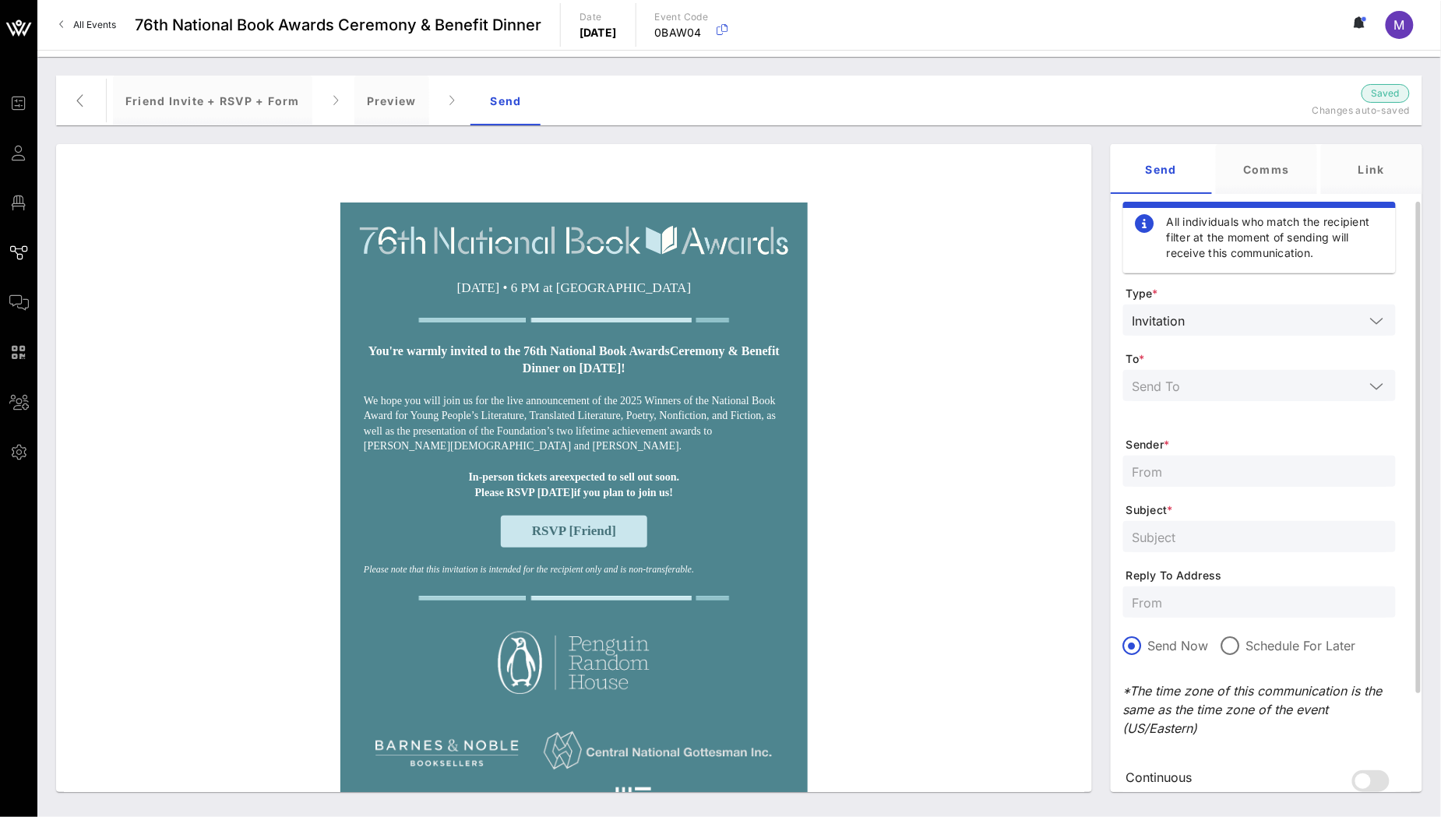
click at [1273, 381] on input "text" at bounding box center [1249, 385] width 232 height 20
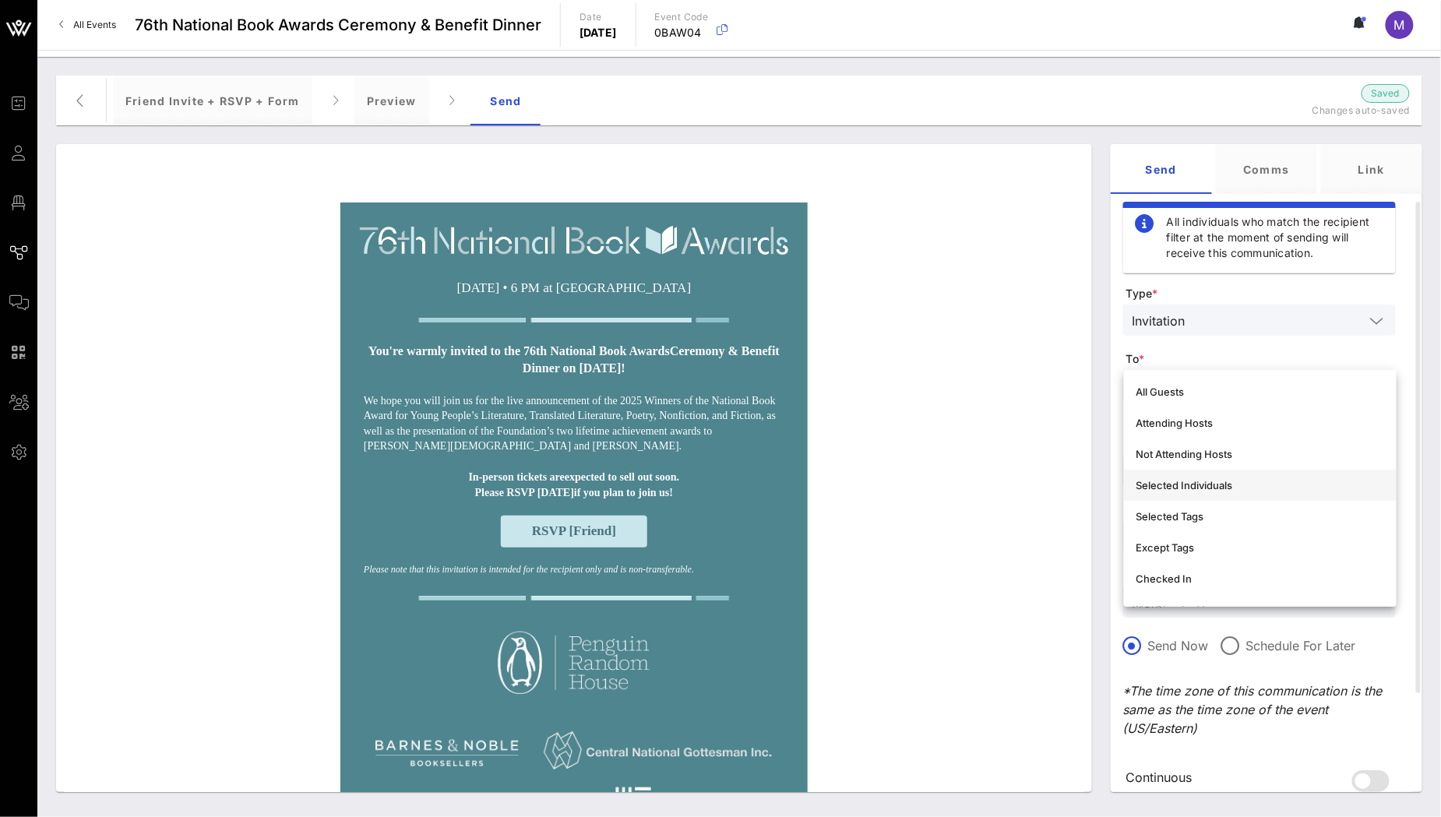
click at [1235, 479] on div "Selected Individuals" at bounding box center [1260, 485] width 248 height 12
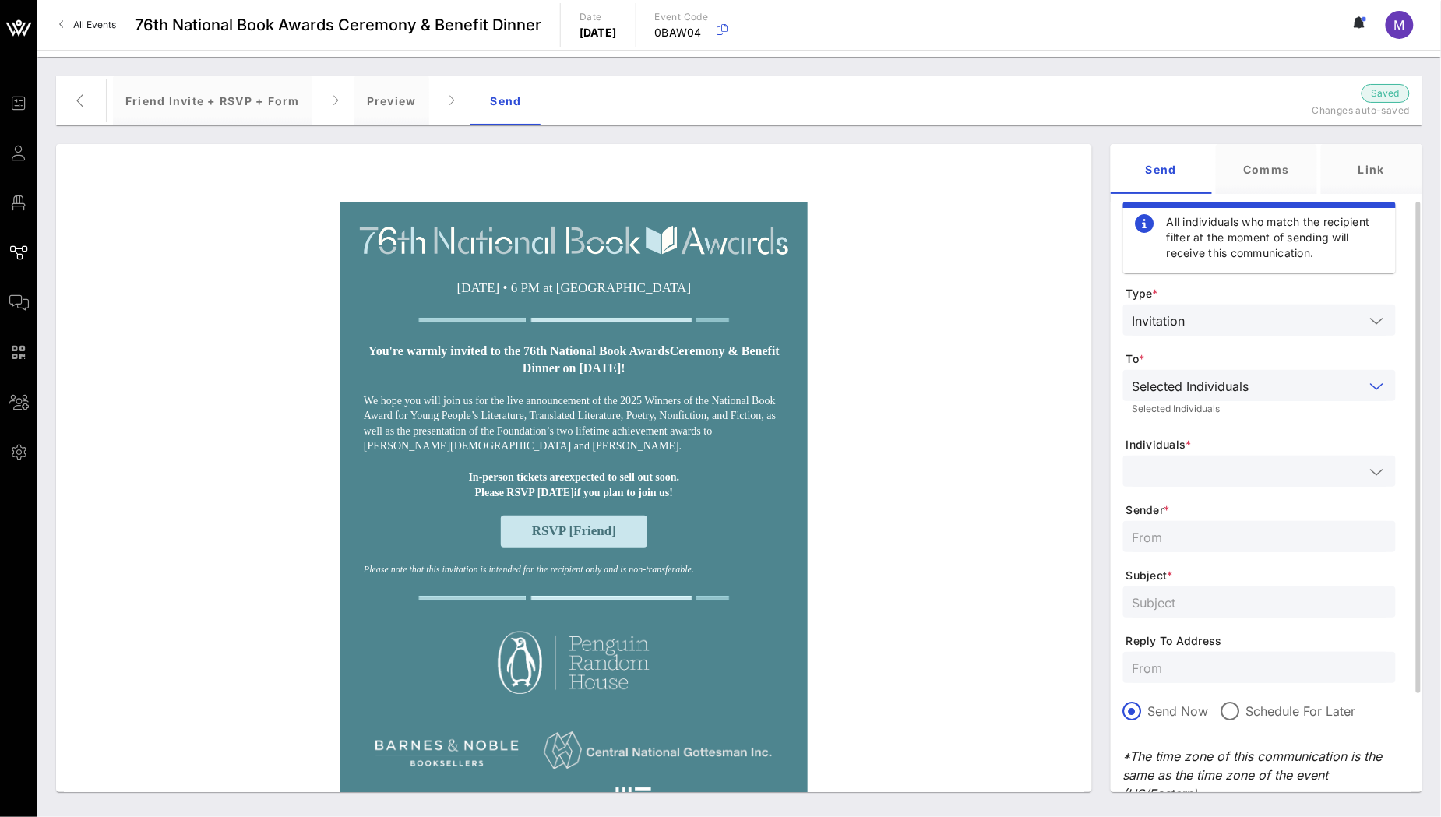
click at [1216, 469] on input "text" at bounding box center [1249, 471] width 232 height 20
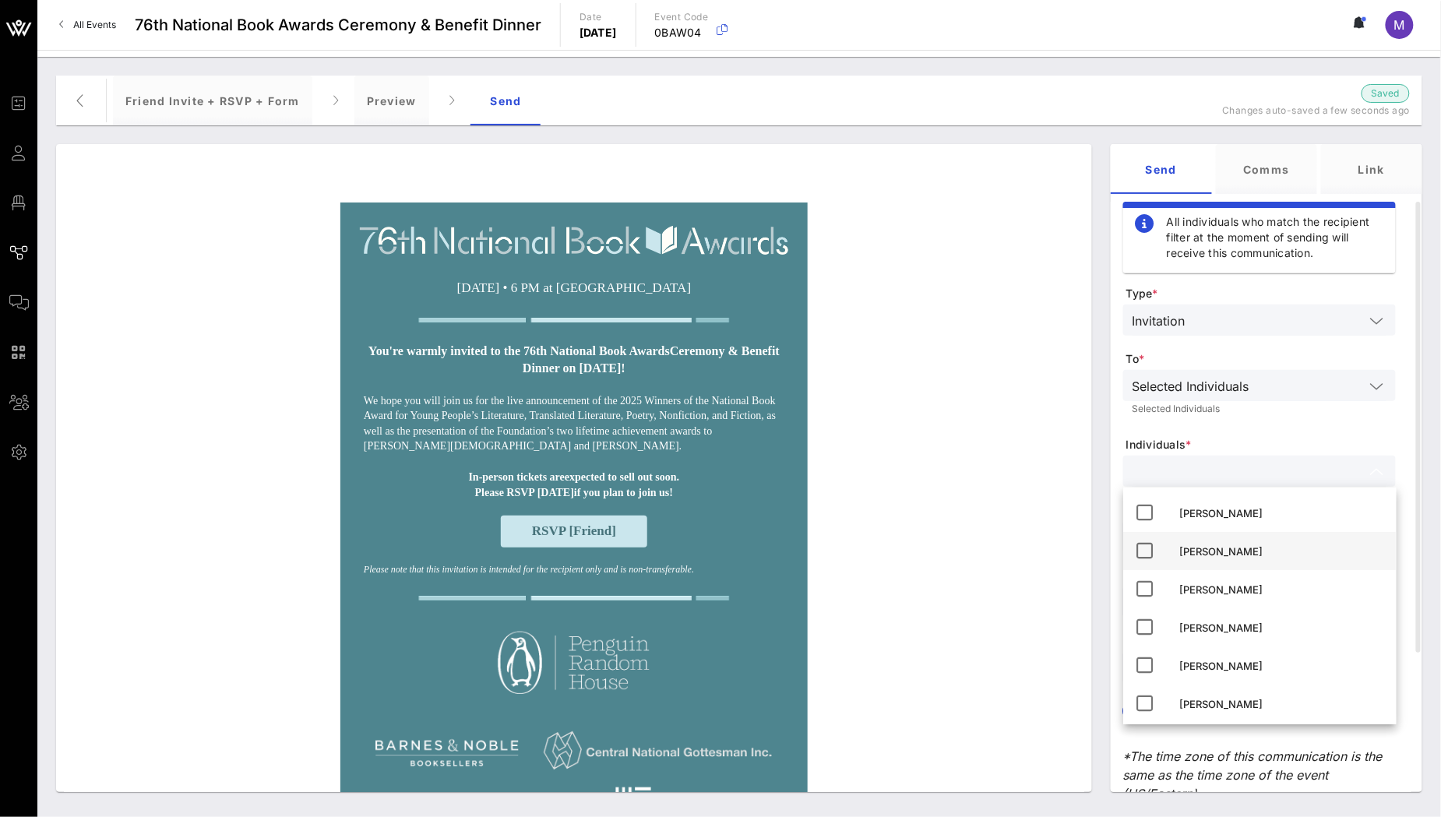
click at [1233, 555] on div "[PERSON_NAME]" at bounding box center [1282, 551] width 204 height 12
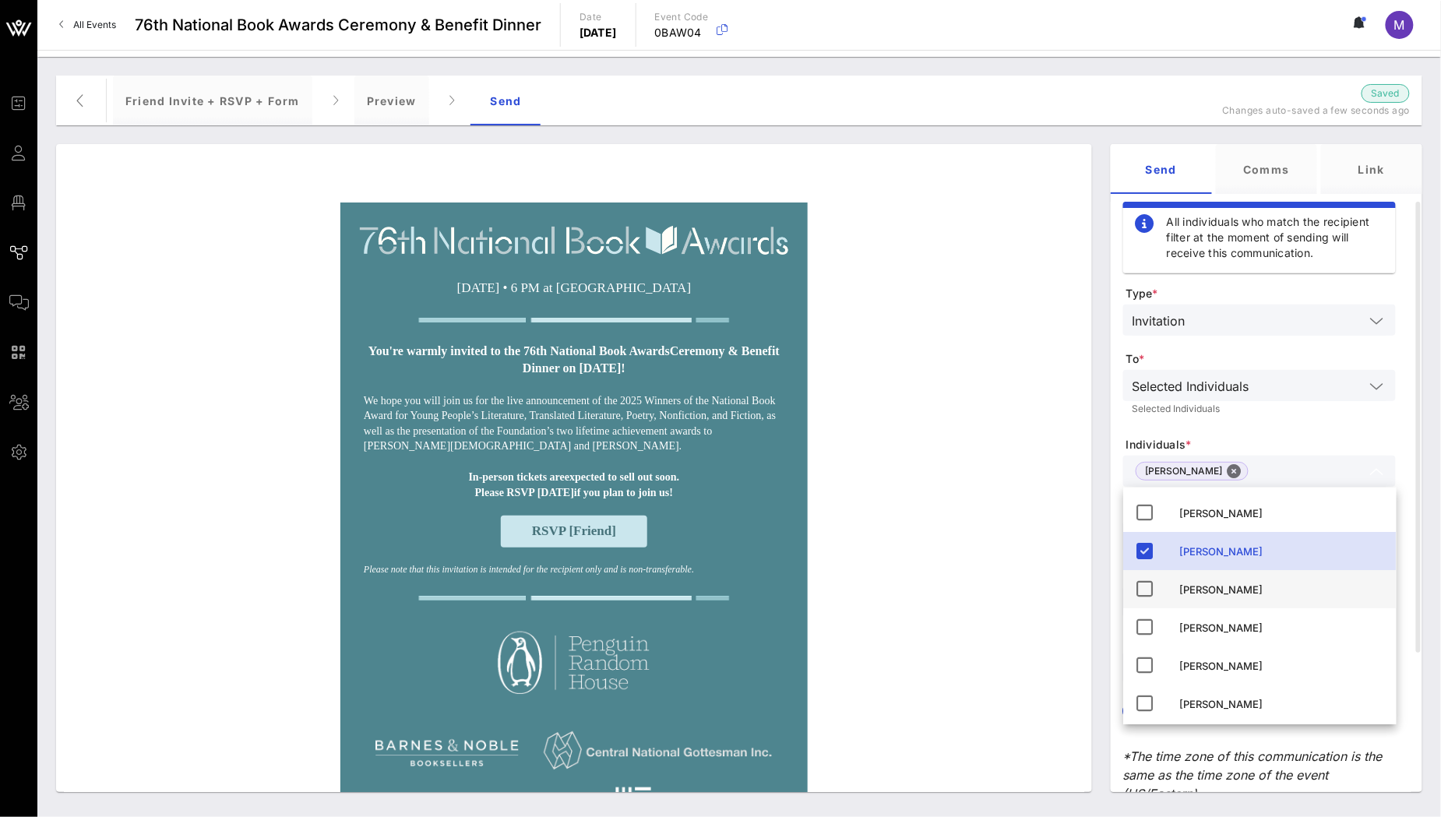
click at [1231, 584] on div "[PERSON_NAME]" at bounding box center [1282, 589] width 204 height 12
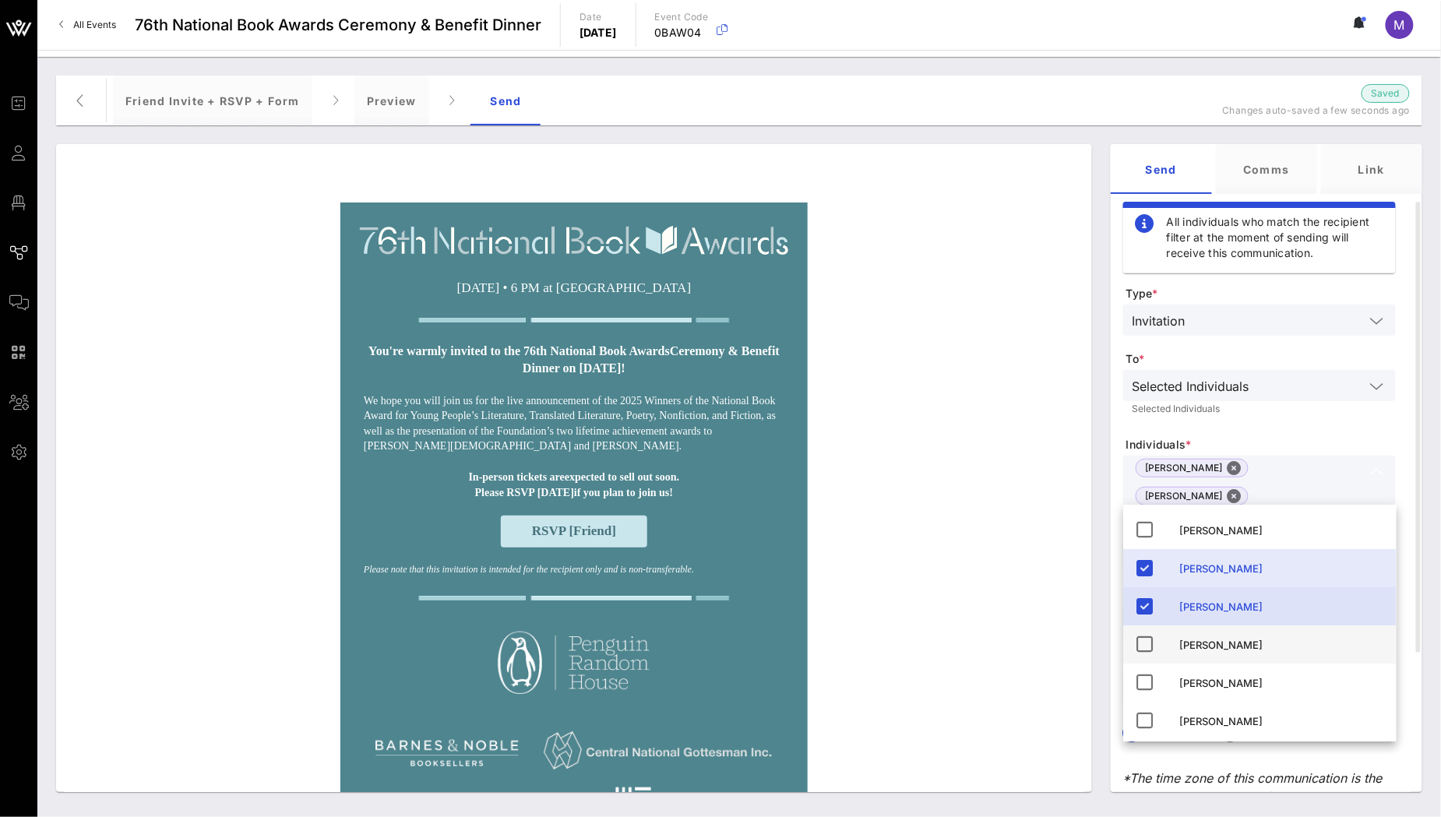
click at [1238, 636] on div "[PERSON_NAME]" at bounding box center [1282, 644] width 204 height 25
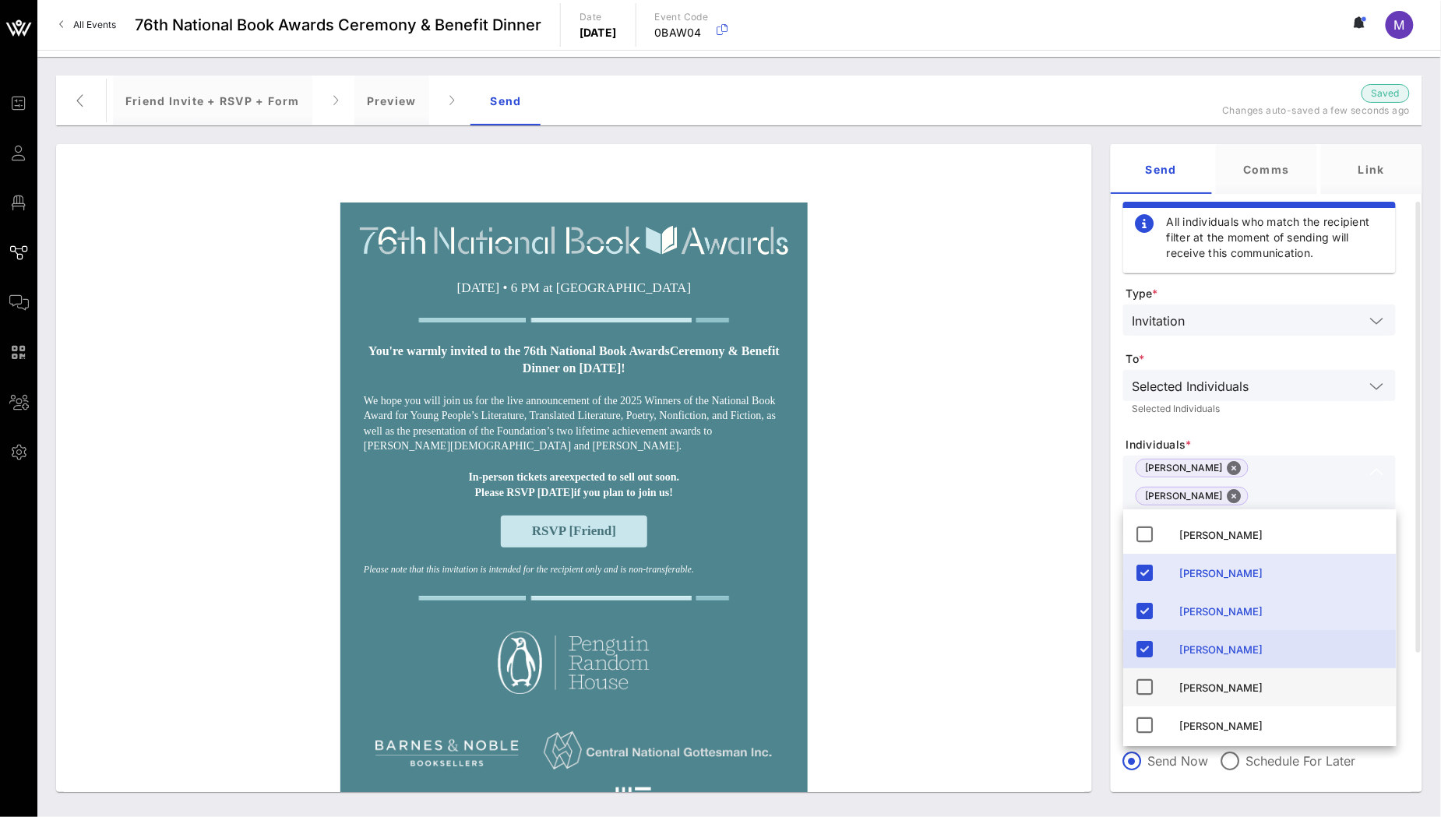
click at [1238, 687] on div "[PERSON_NAME]" at bounding box center [1282, 688] width 204 height 12
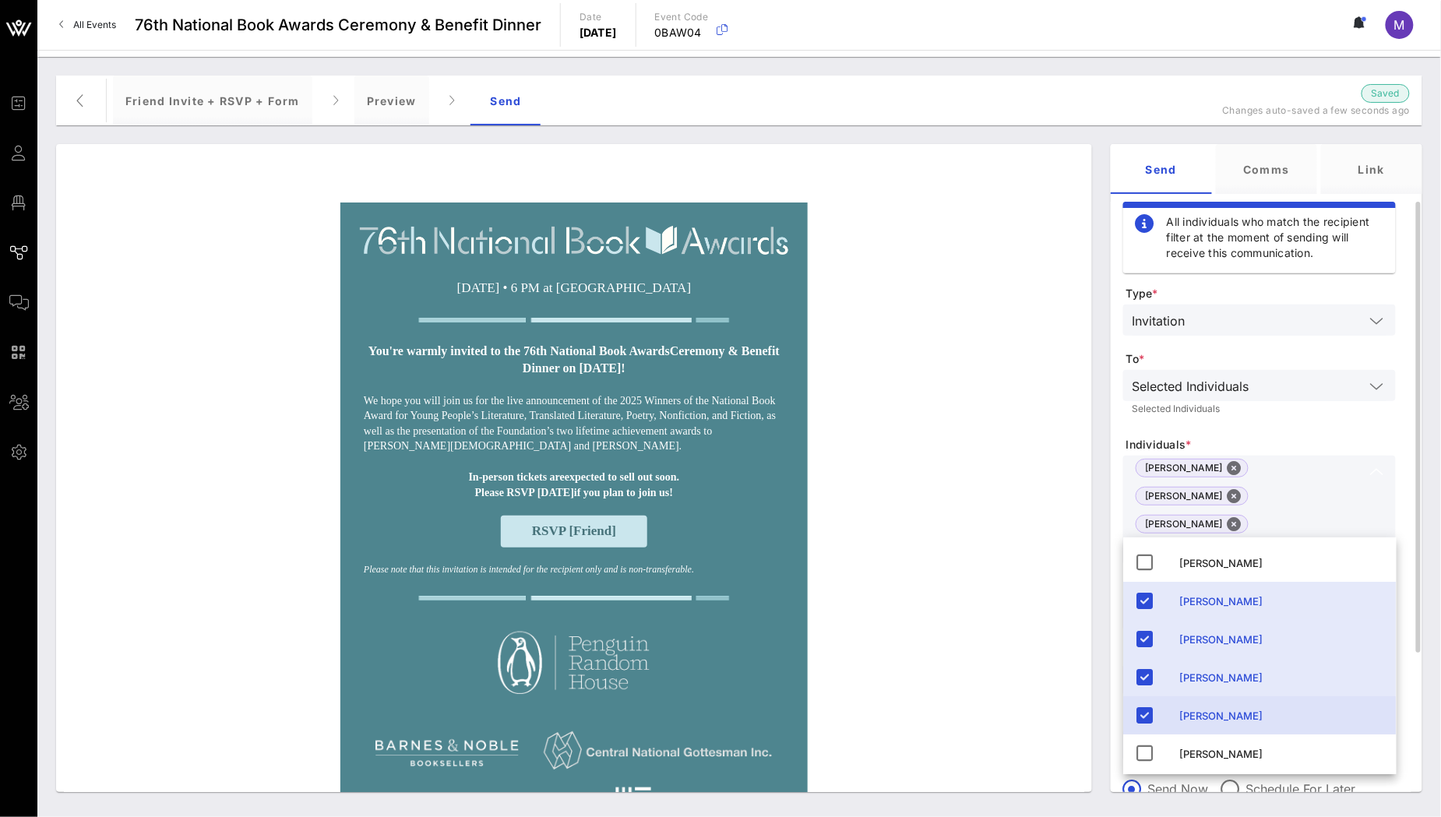
drag, startPoint x: 1217, startPoint y: 562, endPoint x: 1228, endPoint y: 548, distance: 18.9
click at [1217, 562] on div "[PERSON_NAME]" at bounding box center [1282, 563] width 204 height 12
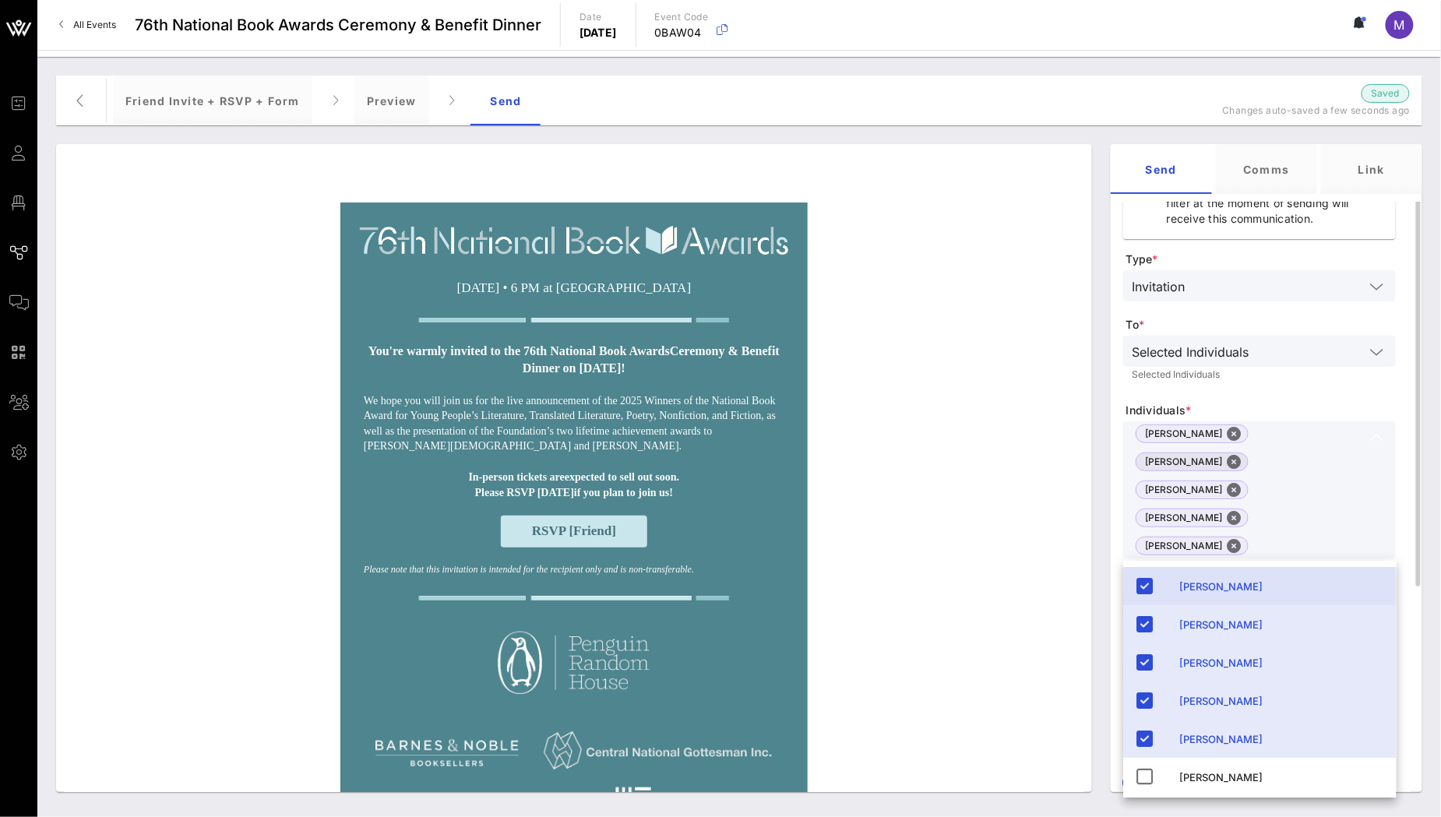
scroll to position [268, 0]
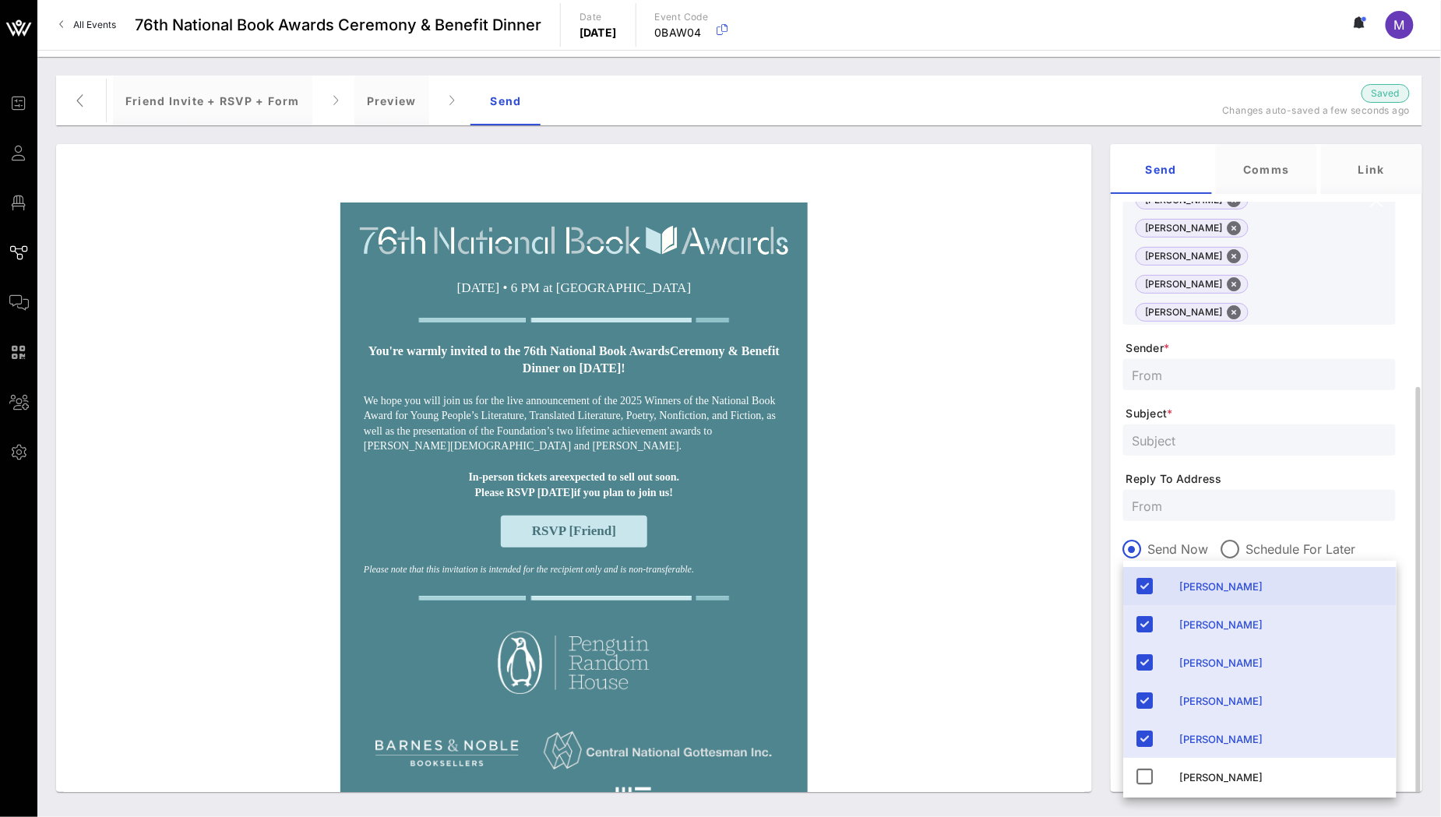
click at [1195, 365] on input "text" at bounding box center [1260, 375] width 254 height 20
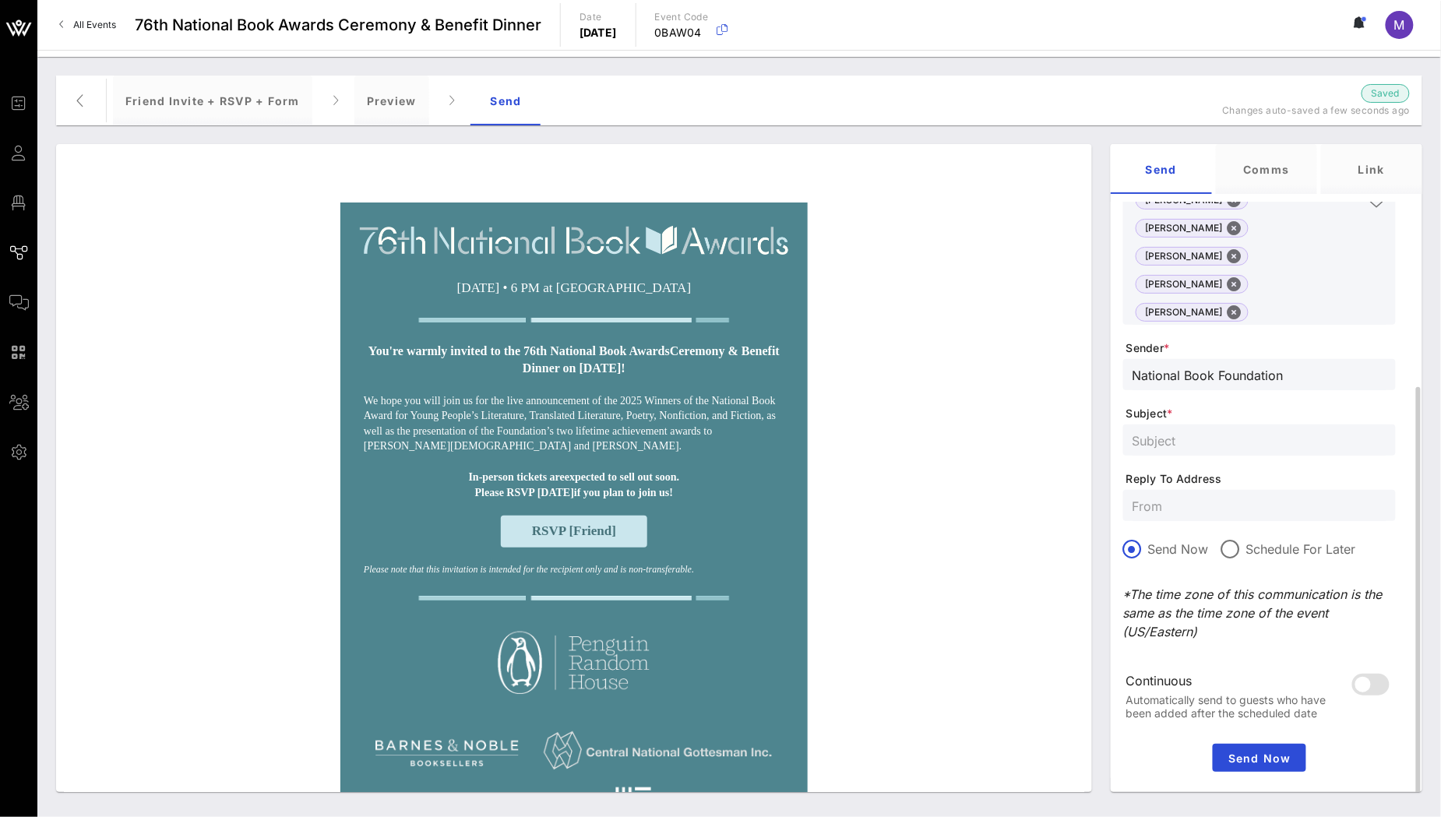
type input "National Book Foundation"
click at [1224, 430] on input "text" at bounding box center [1260, 440] width 254 height 20
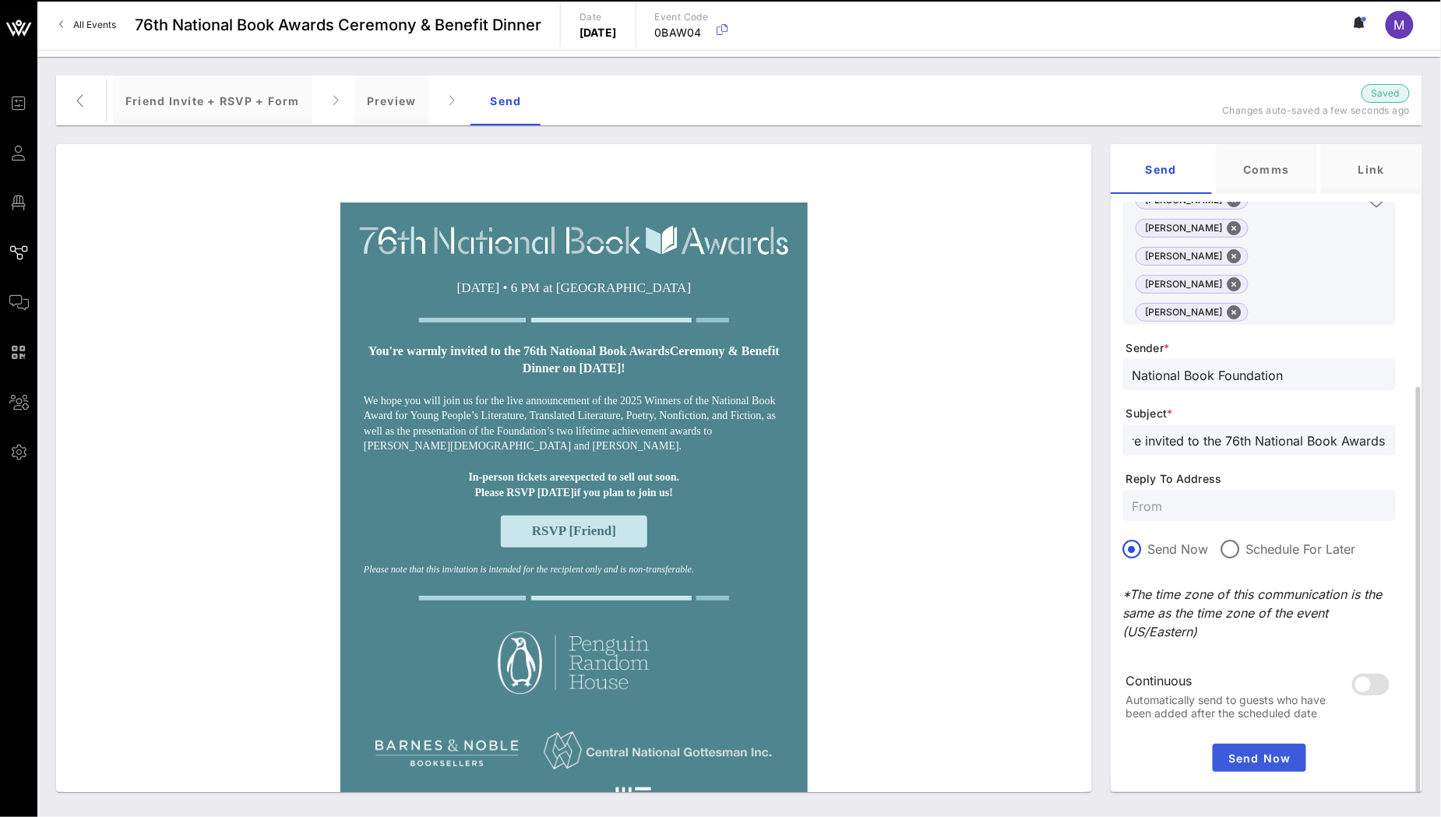
type input "You're invited to the 76th National Book Awards!"
click at [1227, 752] on span "Send Now" at bounding box center [1259, 758] width 81 height 13
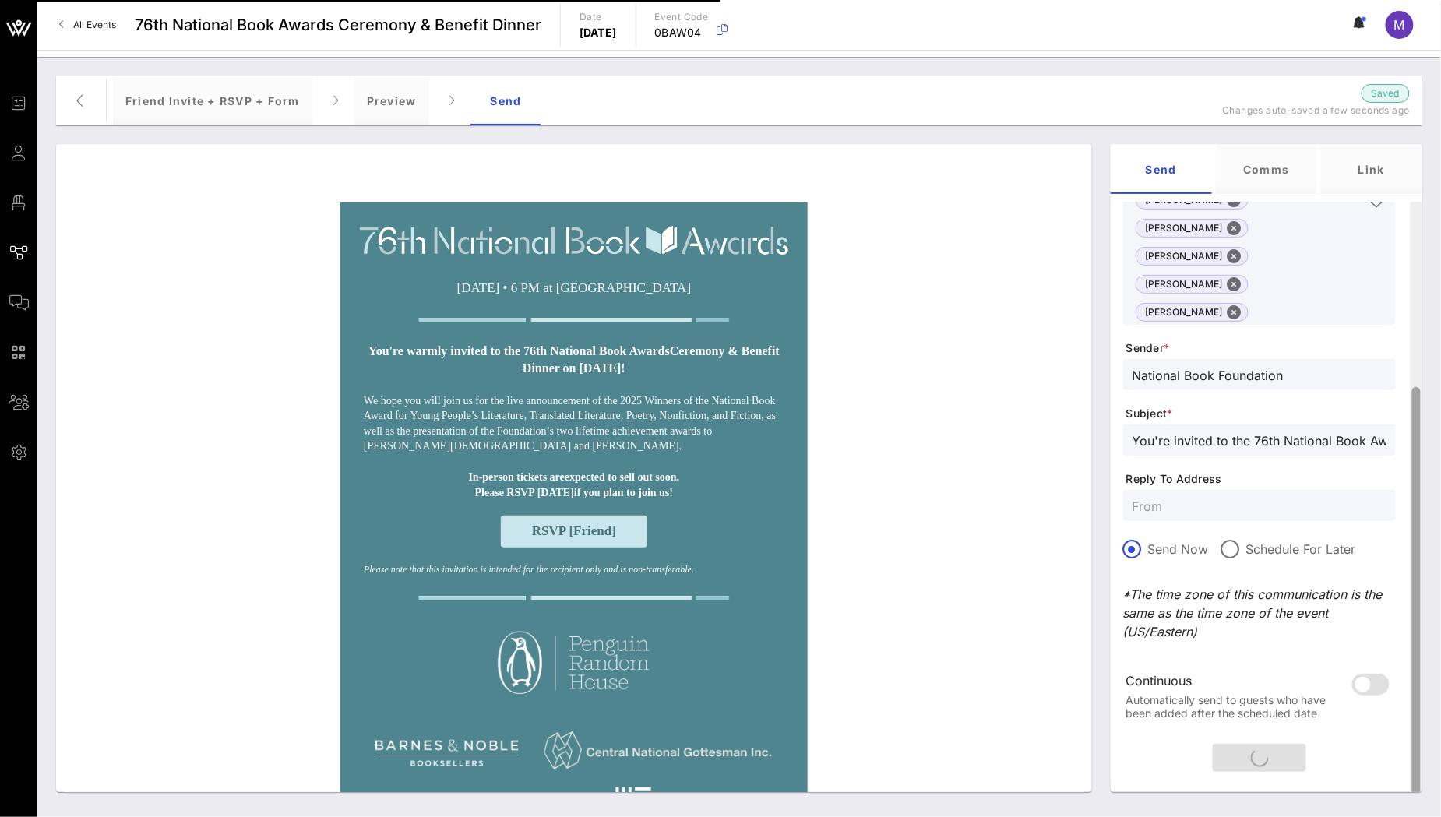
scroll to position [0, 0]
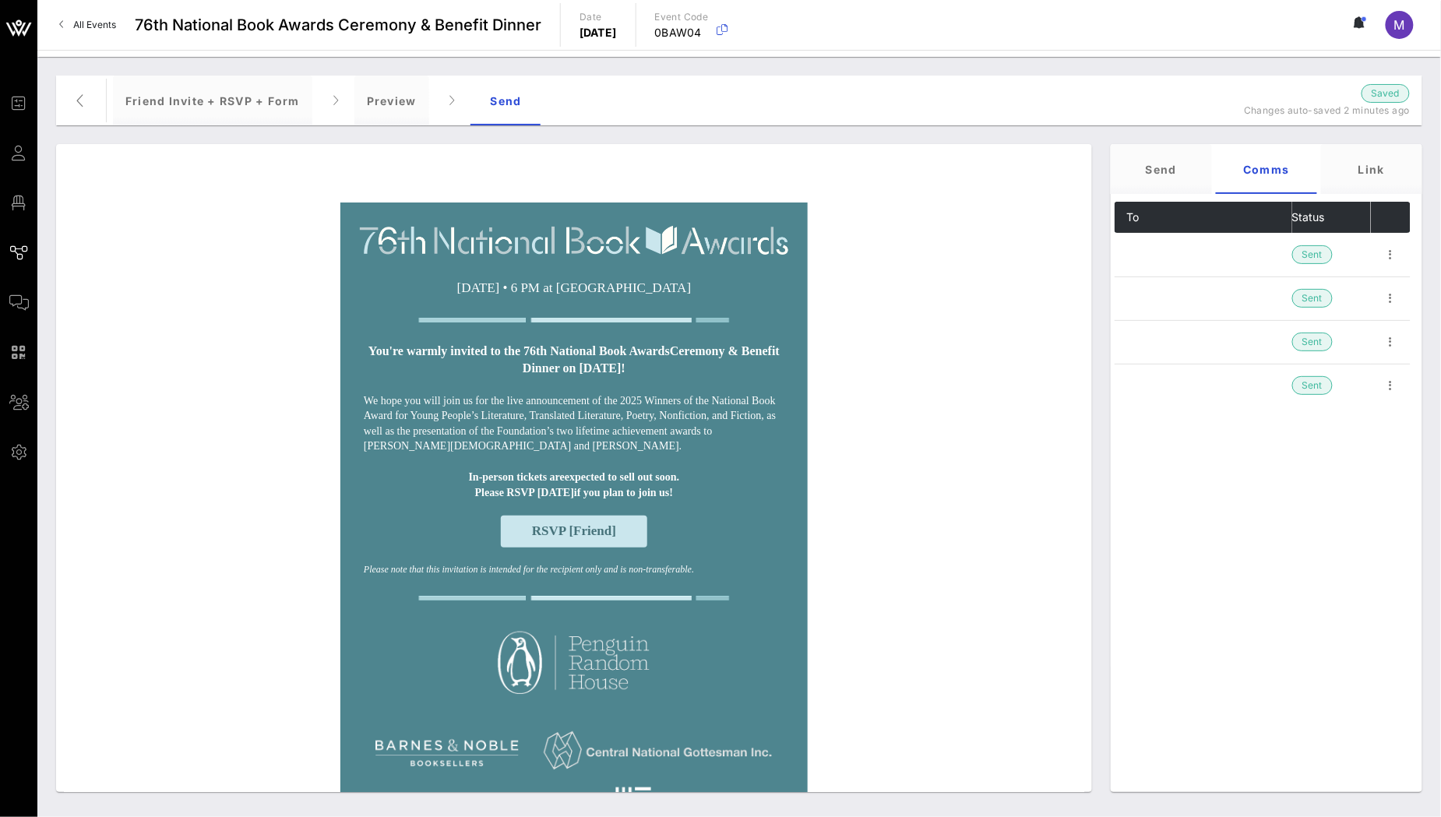
click at [87, 32] on link "All Events" at bounding box center [88, 24] width 76 height 25
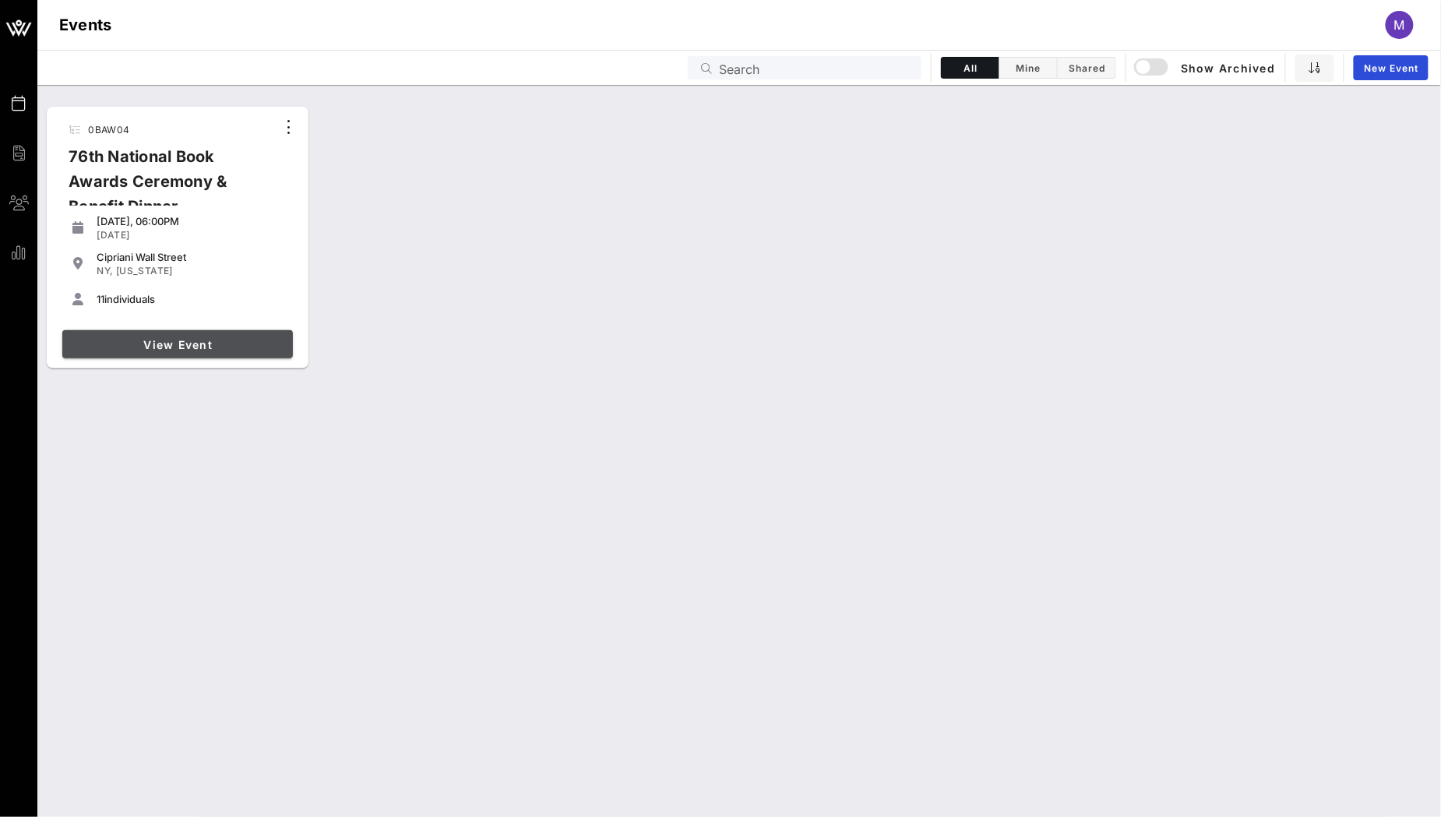
click at [187, 351] on span "View Event" at bounding box center [178, 344] width 218 height 13
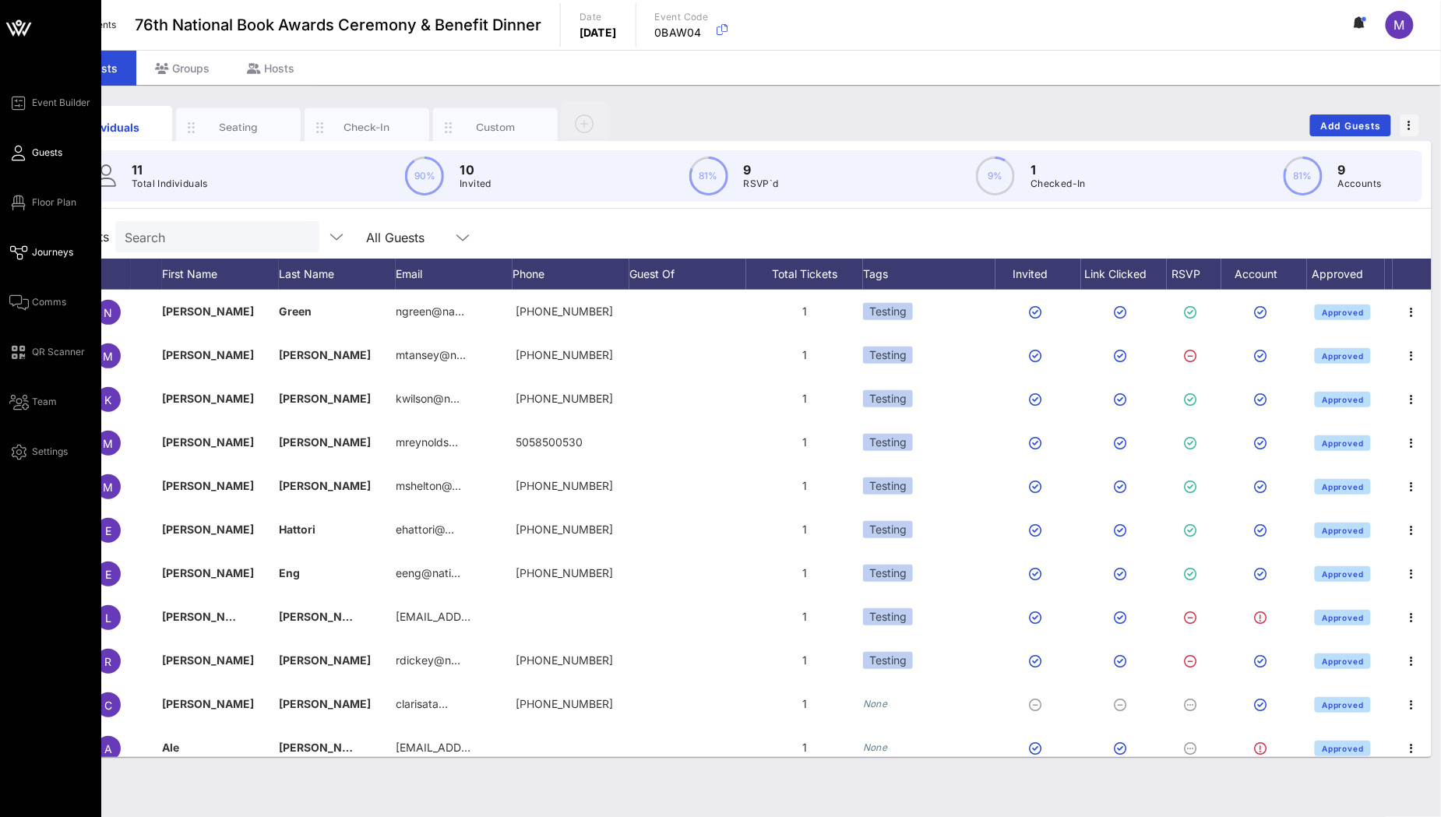
click at [50, 246] on span "Journeys" at bounding box center [52, 252] width 41 height 14
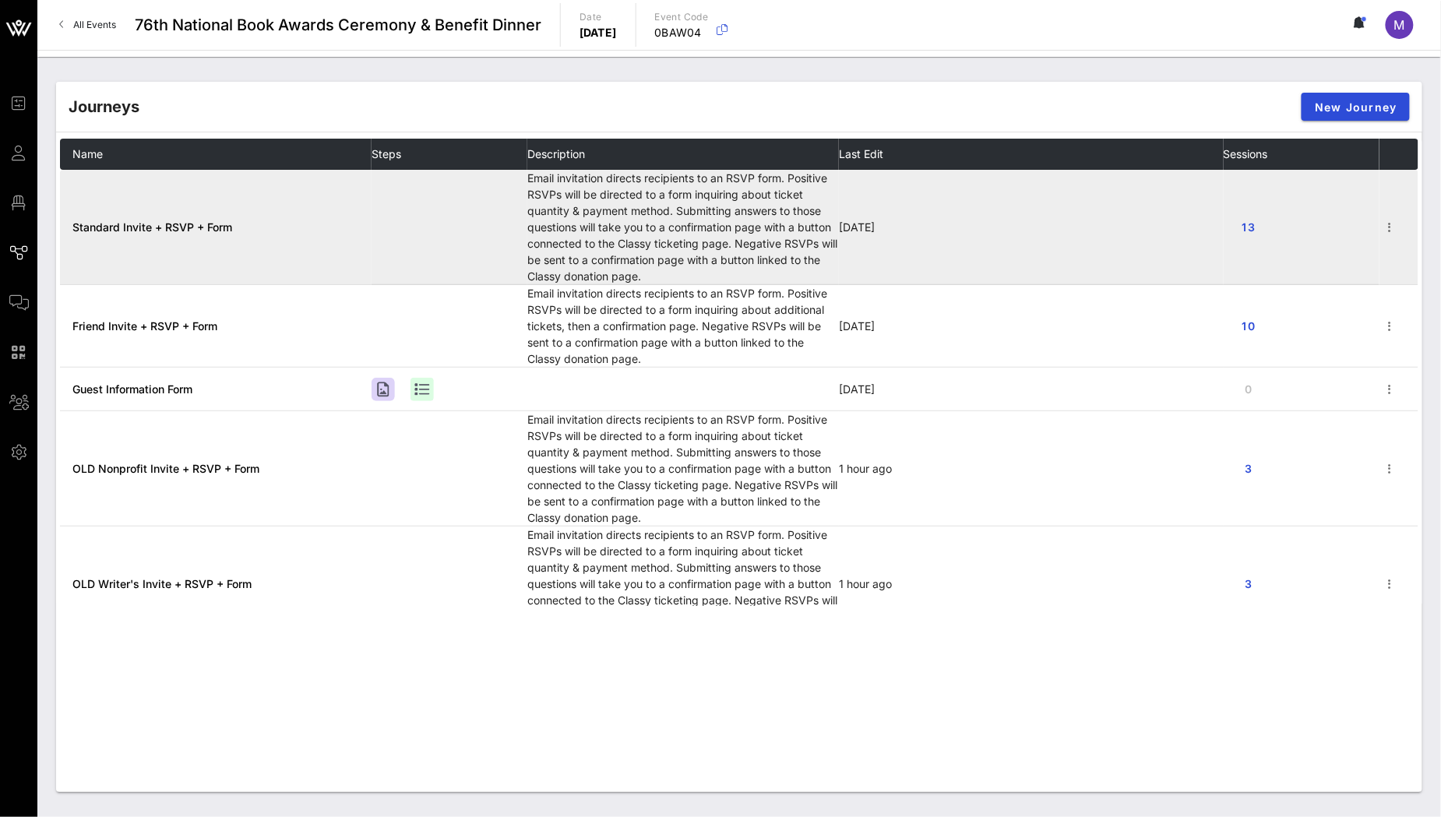
click at [208, 235] on td "Standard Invite + RSVP + Form" at bounding box center [216, 227] width 312 height 115
click at [207, 227] on span "Standard Invite + RSVP + Form" at bounding box center [152, 226] width 160 height 13
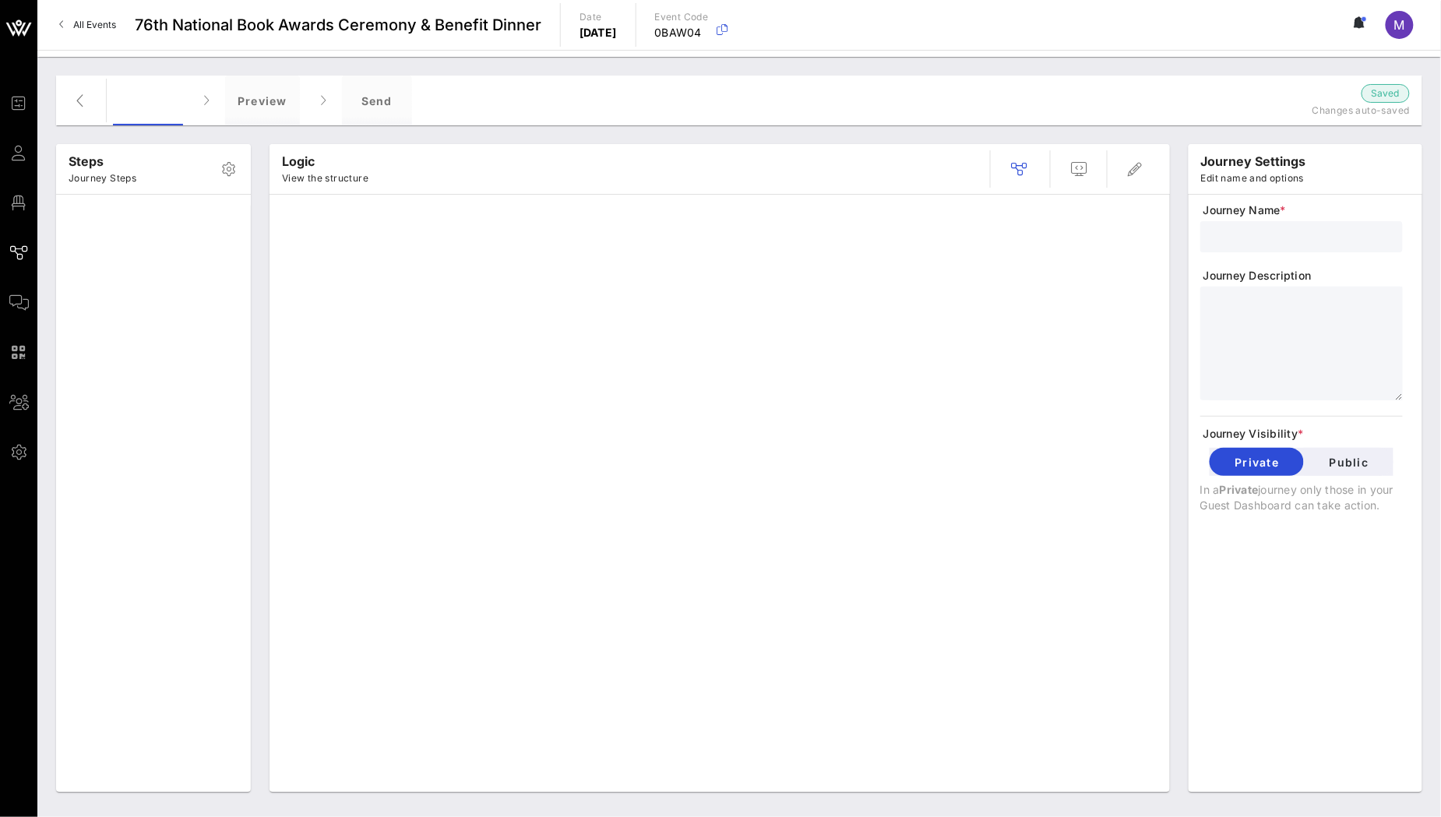
type input "Standard Invite + RSVP + Form"
type textarea "**********"
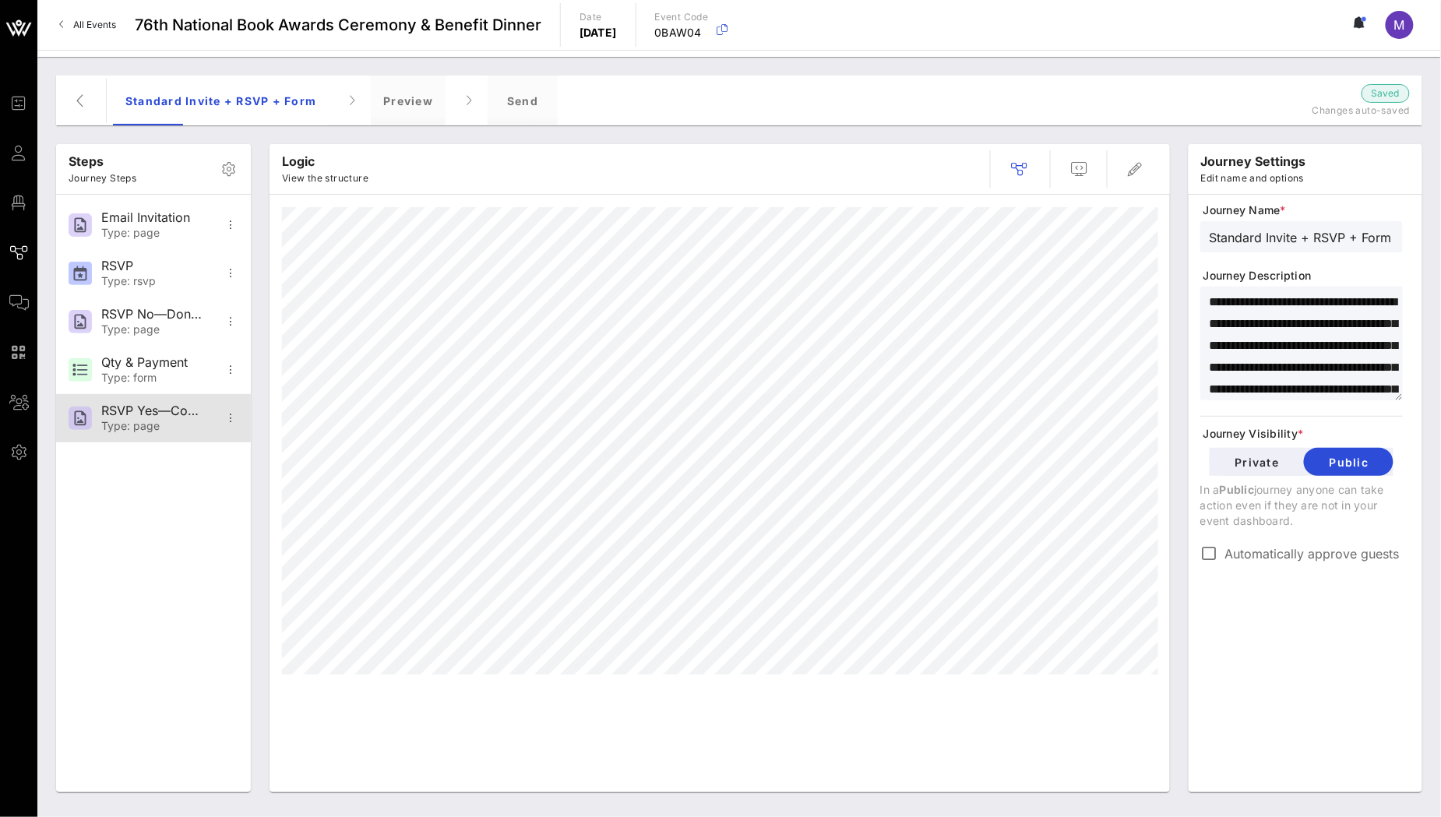
click at [162, 412] on div "RSVP Yes—Confirmation" at bounding box center [152, 410] width 103 height 15
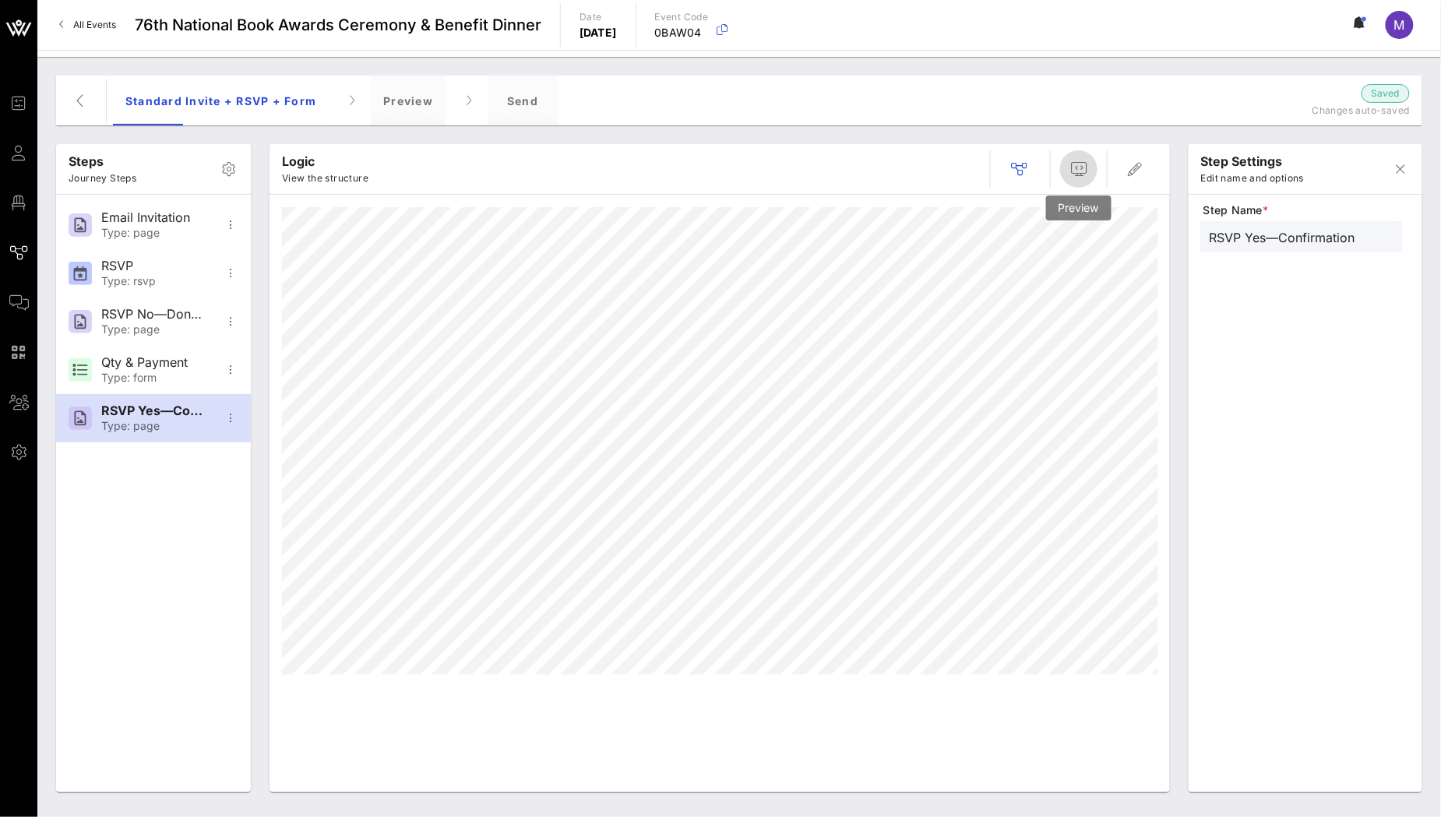
click at [1068, 173] on span "button" at bounding box center [1078, 169] width 37 height 19
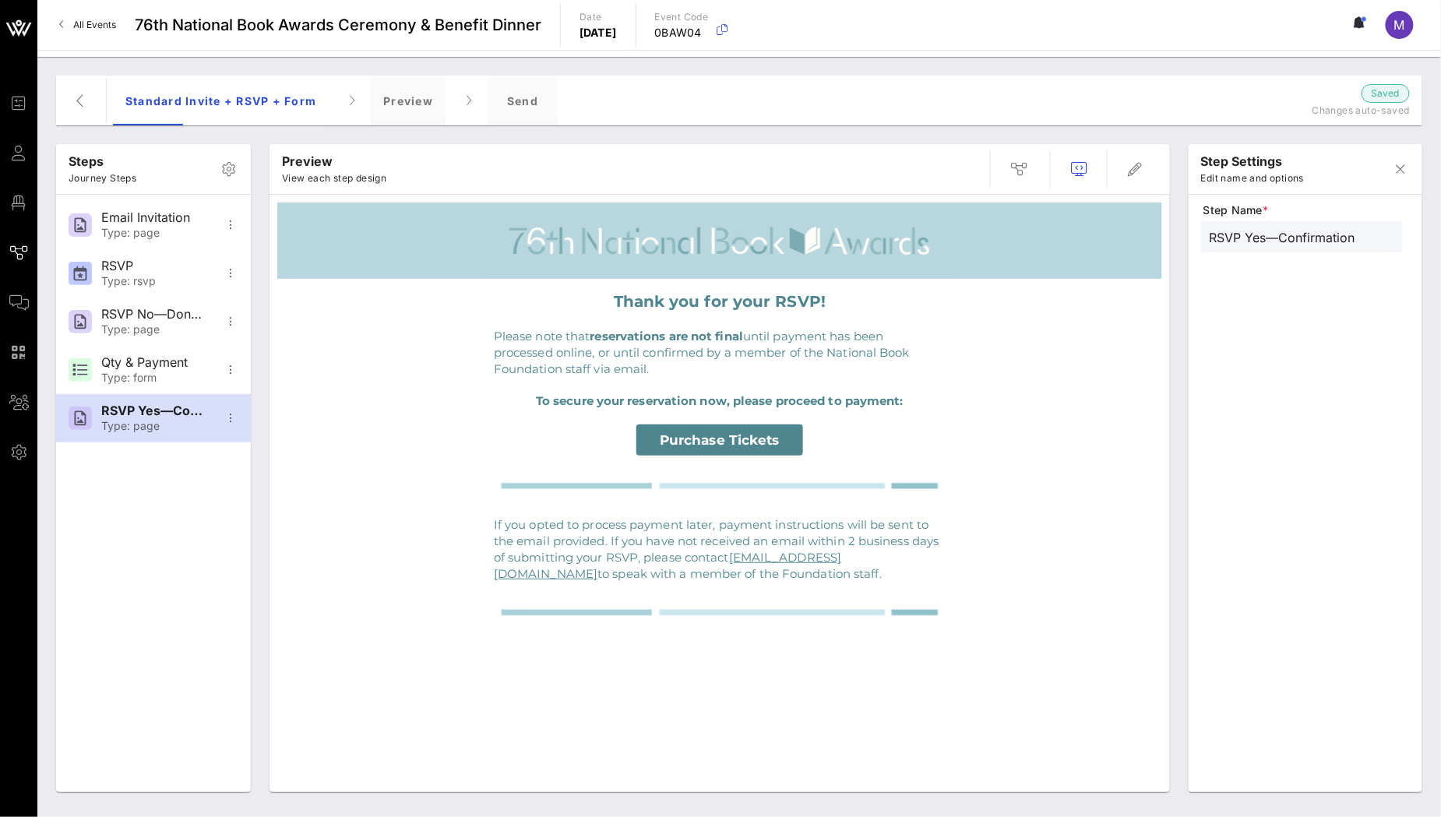
click at [760, 432] on span "Purchase Tickets" at bounding box center [720, 440] width 120 height 16
click at [1146, 172] on span "button" at bounding box center [1135, 169] width 37 height 19
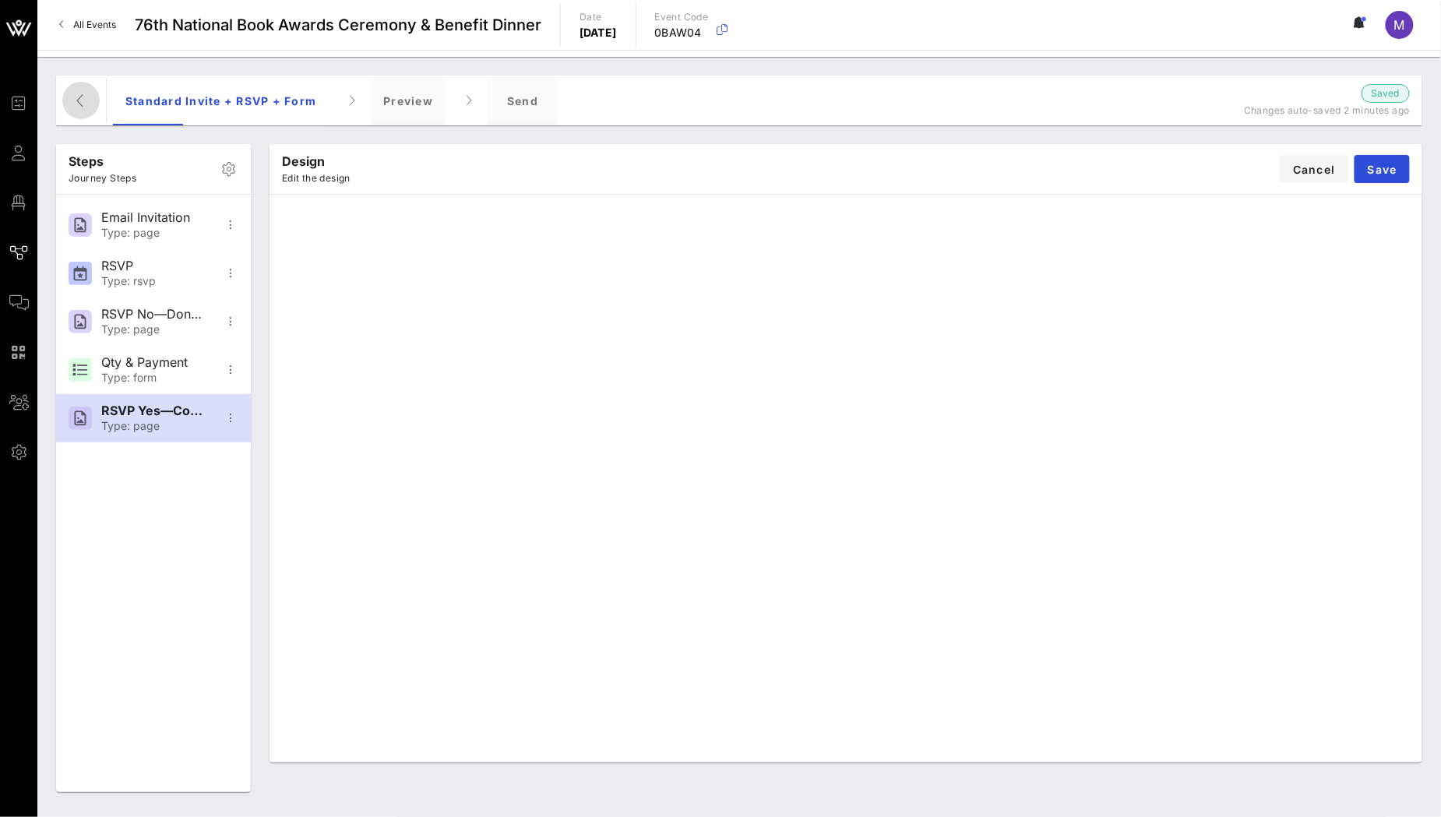
click at [86, 98] on icon "button" at bounding box center [81, 100] width 19 height 19
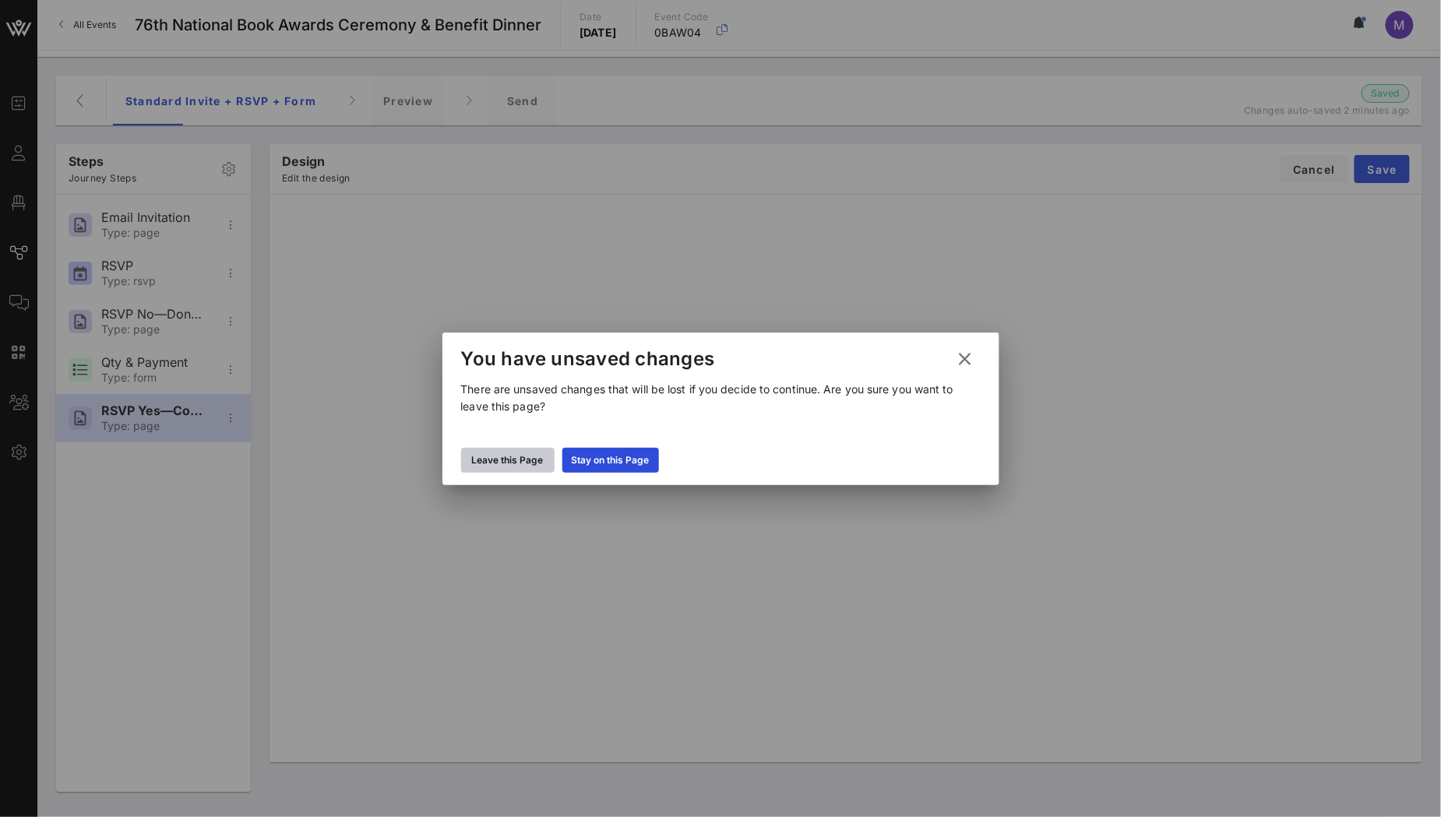
click at [513, 453] on div "Leave this Page" at bounding box center [508, 461] width 72 height 16
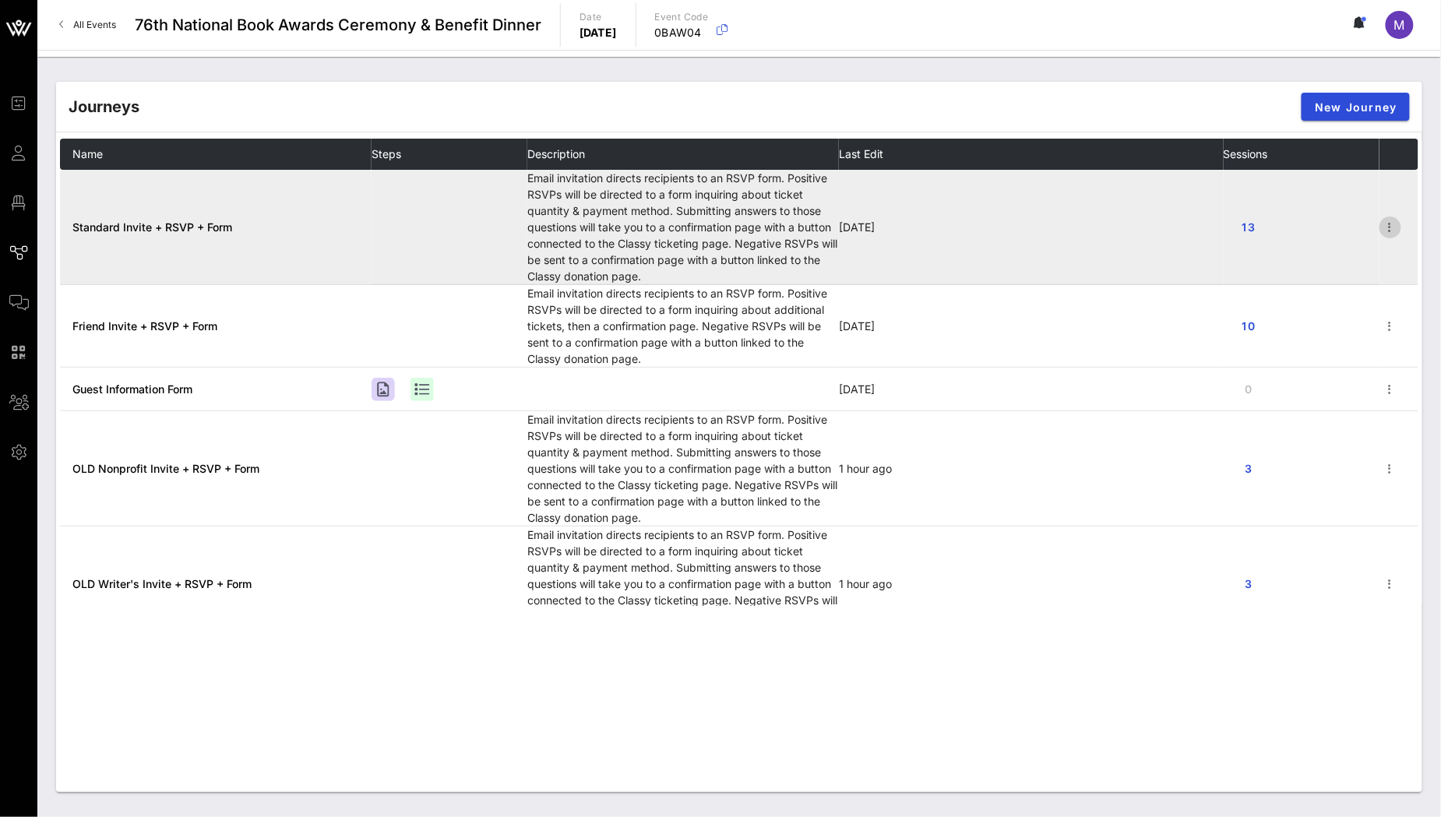
click at [1381, 225] on icon "button" at bounding box center [1390, 227] width 19 height 19
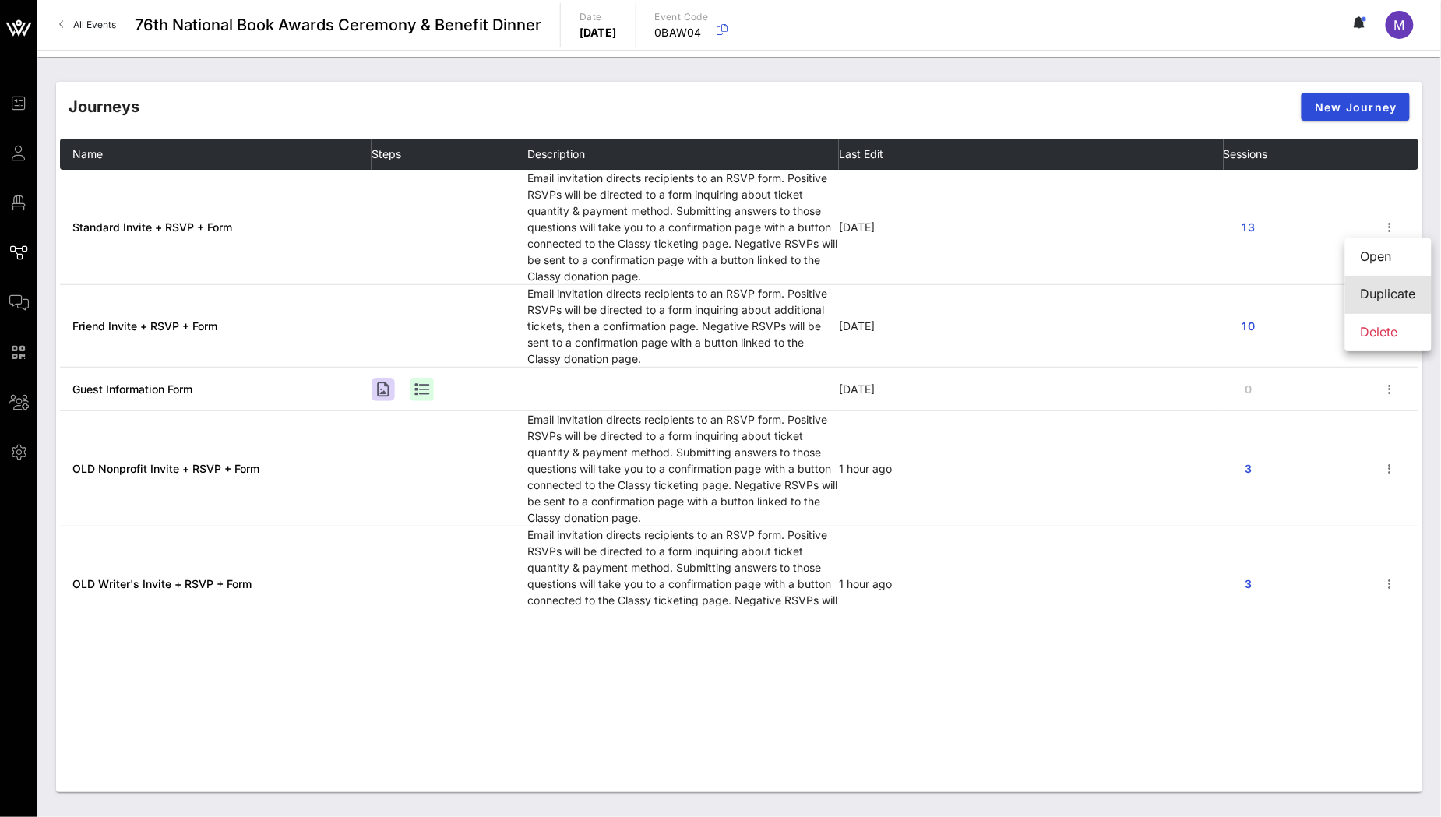
click at [1380, 289] on div "Duplicate" at bounding box center [1388, 294] width 55 height 15
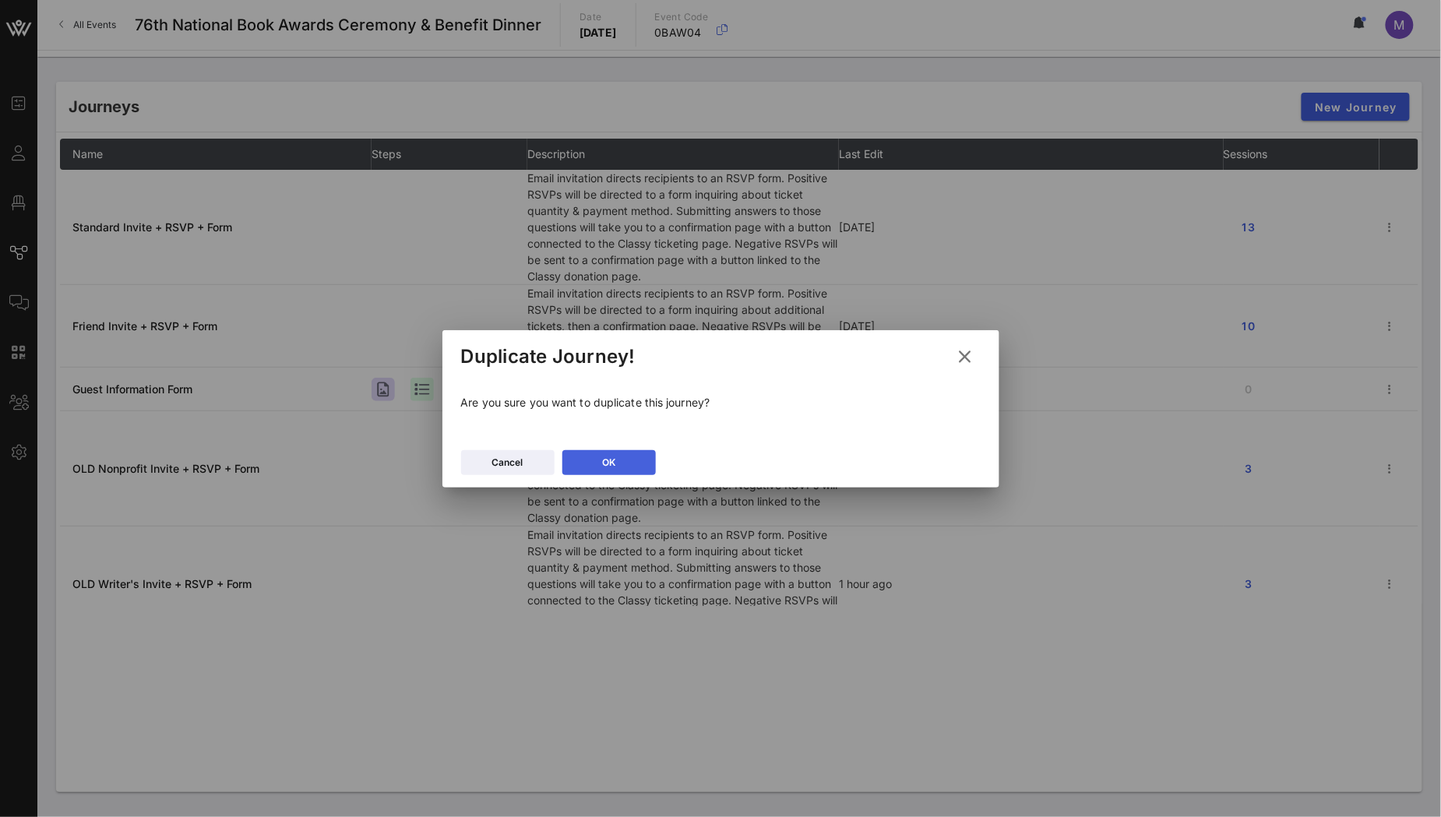
click at [619, 462] on button "OK" at bounding box center [608, 462] width 93 height 25
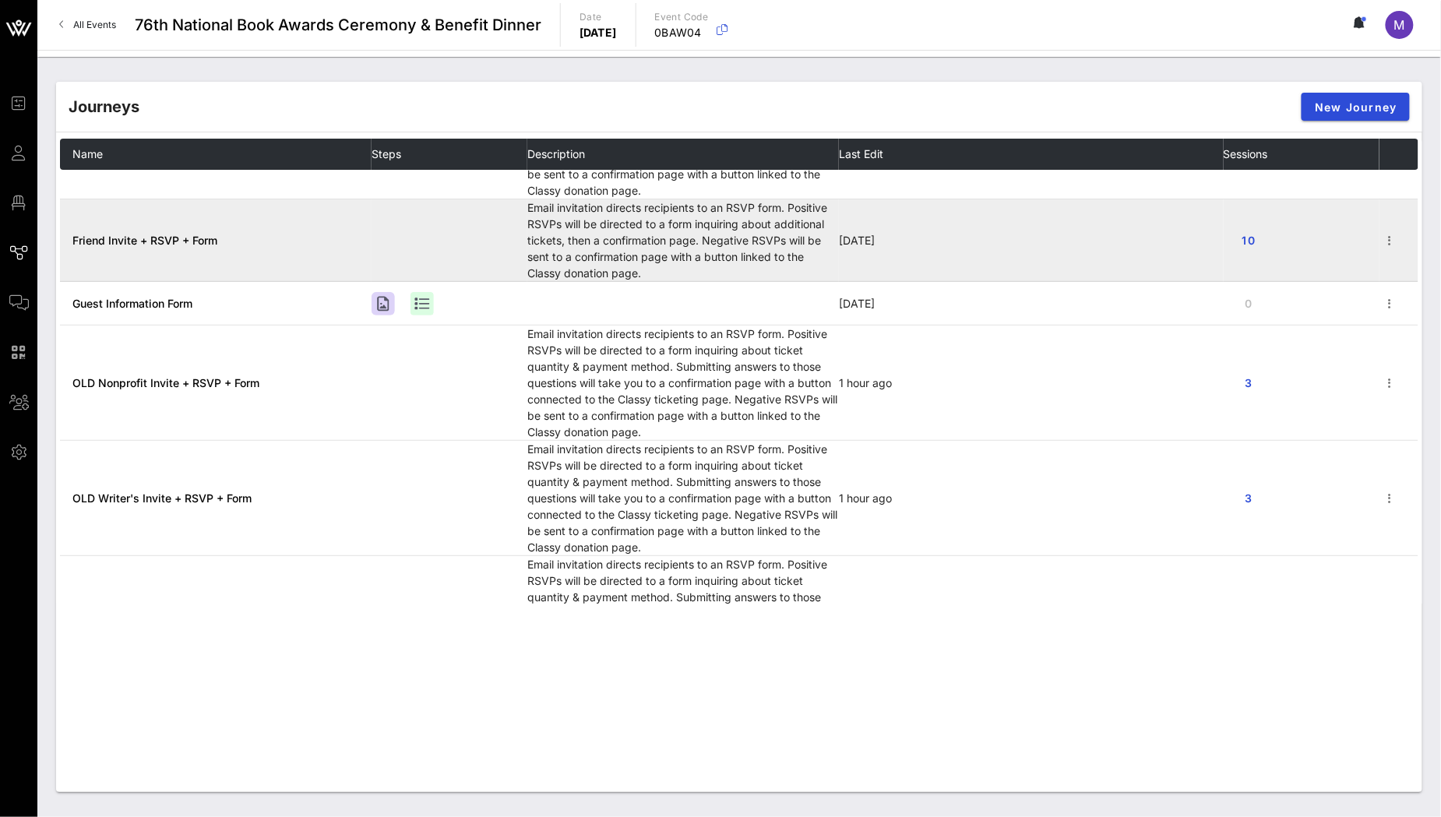
scroll to position [151, 0]
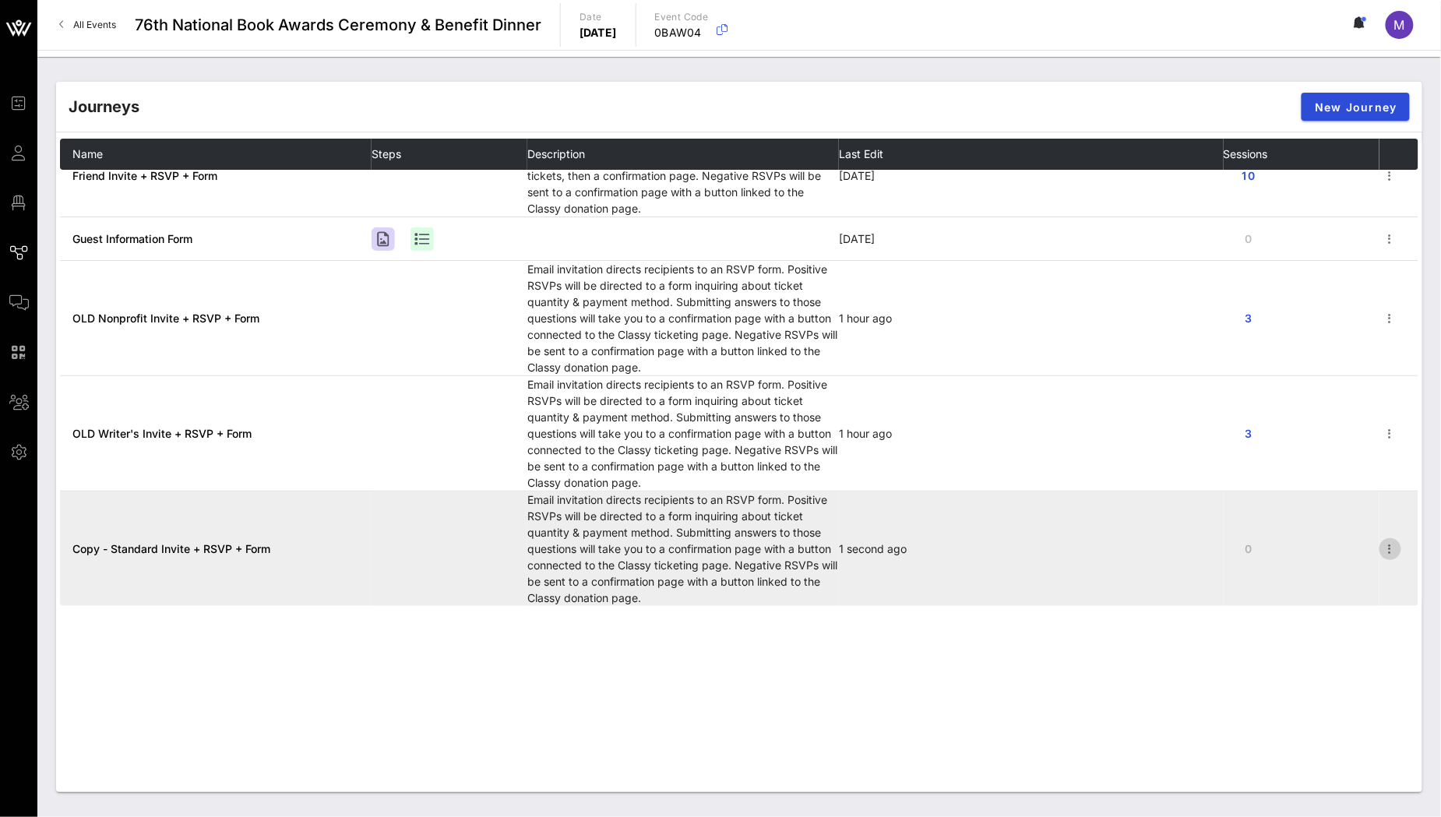
click at [1381, 546] on icon "button" at bounding box center [1390, 549] width 19 height 19
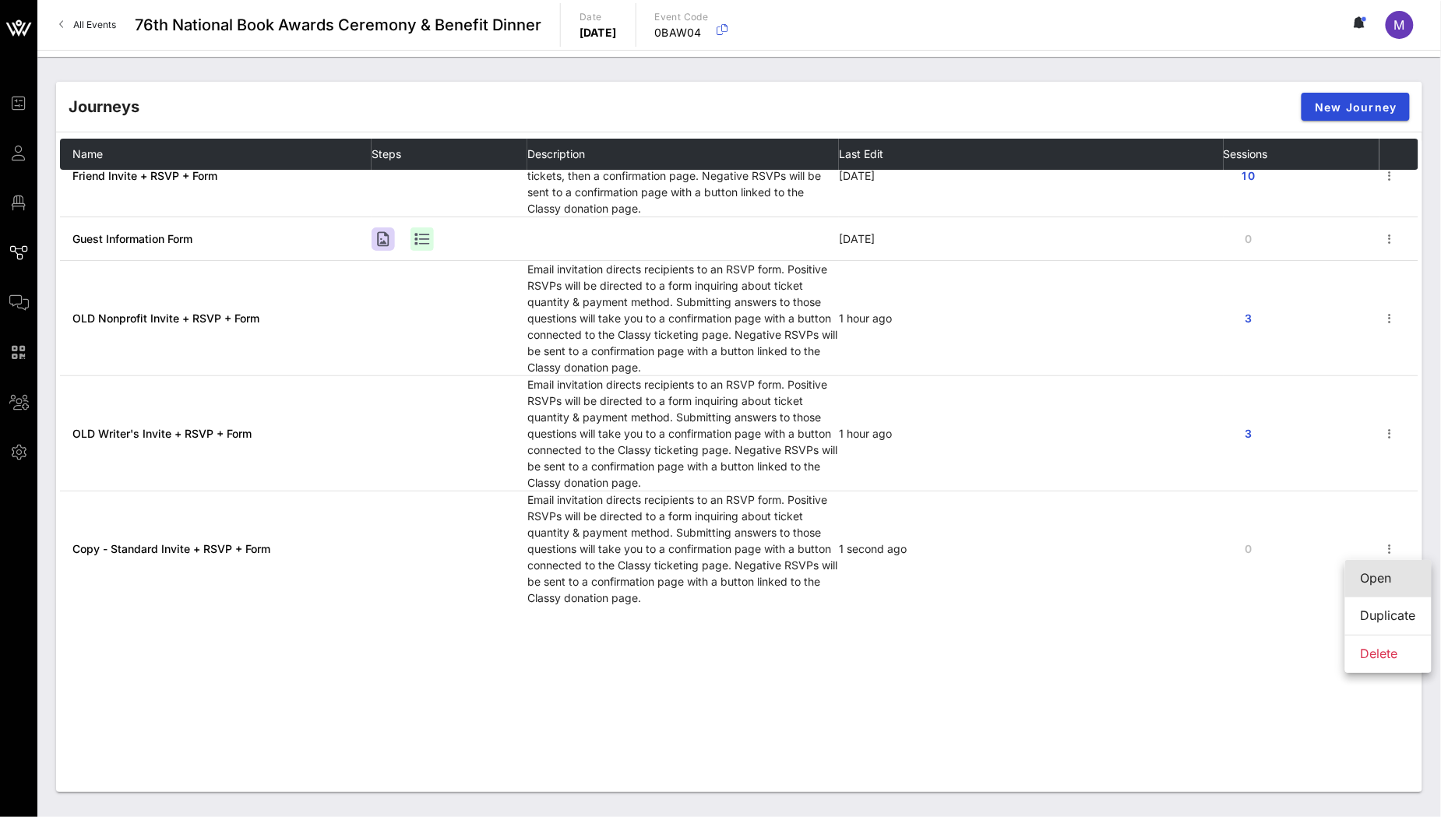
click at [1379, 582] on div "Open" at bounding box center [1388, 578] width 55 height 15
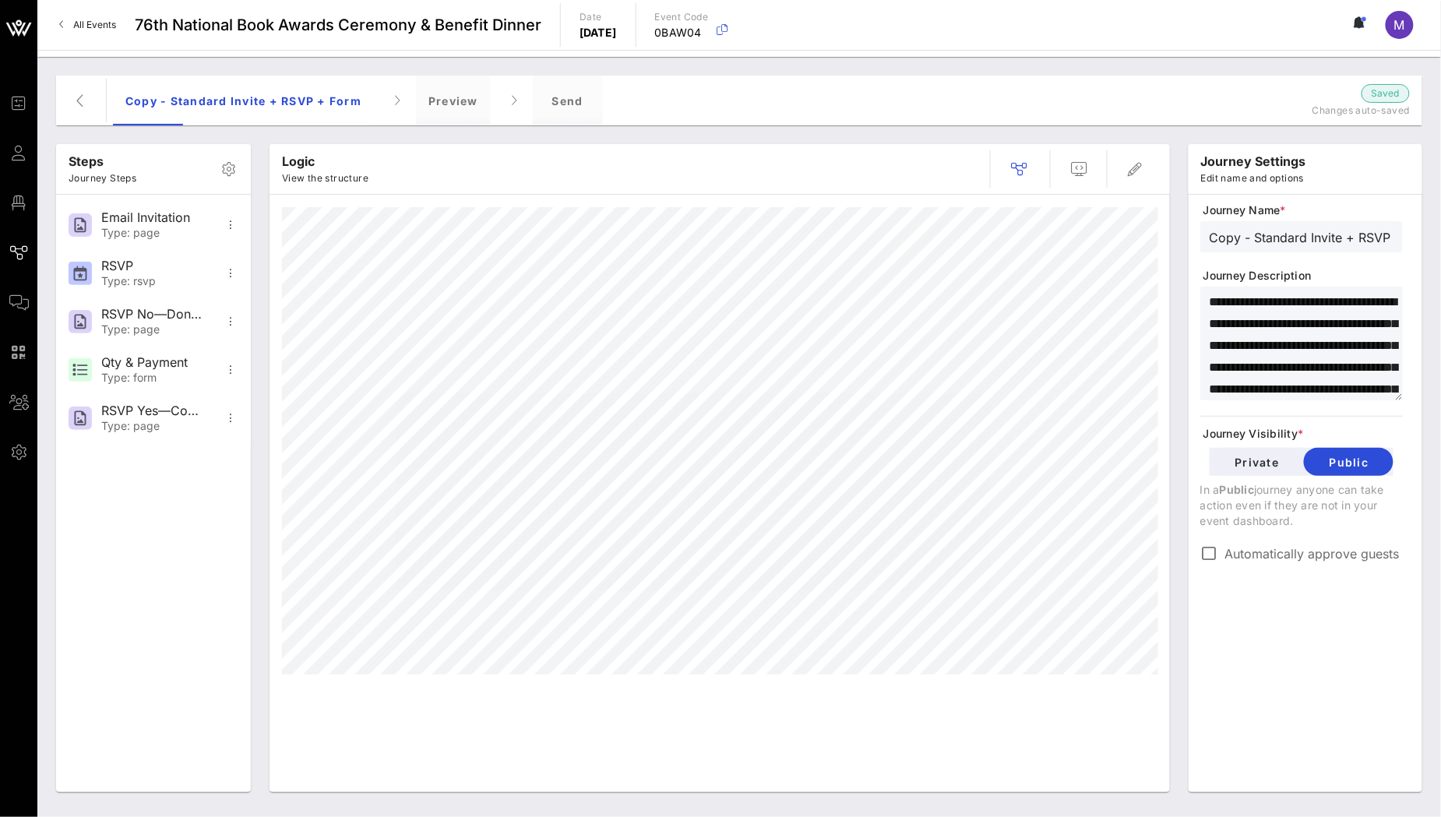
click at [1271, 235] on input "Copy - Standard Invite + RSVP + Form" at bounding box center [1302, 237] width 184 height 20
click at [1255, 241] on input "Copy - Standard Invite + RSVP + Form" at bounding box center [1302, 237] width 184 height 20
click at [1268, 231] on input "Standard Invite + RSVP + Form" at bounding box center [1302, 237] width 184 height 20
click at [1316, 234] on input "Standard Invite + RSVP + Form" at bounding box center [1302, 237] width 184 height 20
click at [1303, 235] on input "Standard RSVP + Form" at bounding box center [1302, 237] width 184 height 20
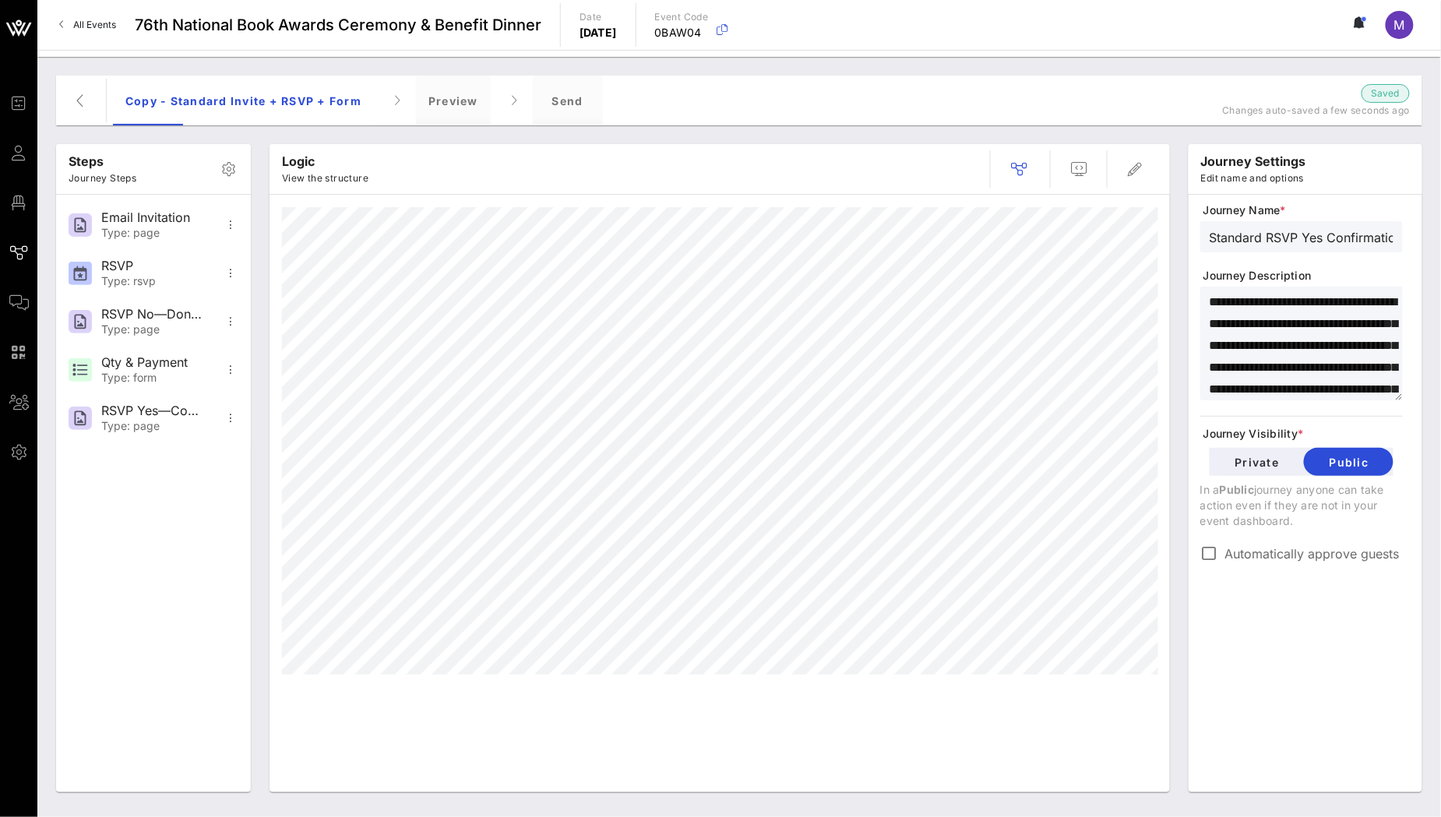
scroll to position [0, 10]
type input "Standard RSVP Yes Confirmation"
click at [228, 267] on icon "button" at bounding box center [230, 273] width 19 height 19
click at [245, 391] on div "Delete" at bounding box center [279, 388] width 101 height 15
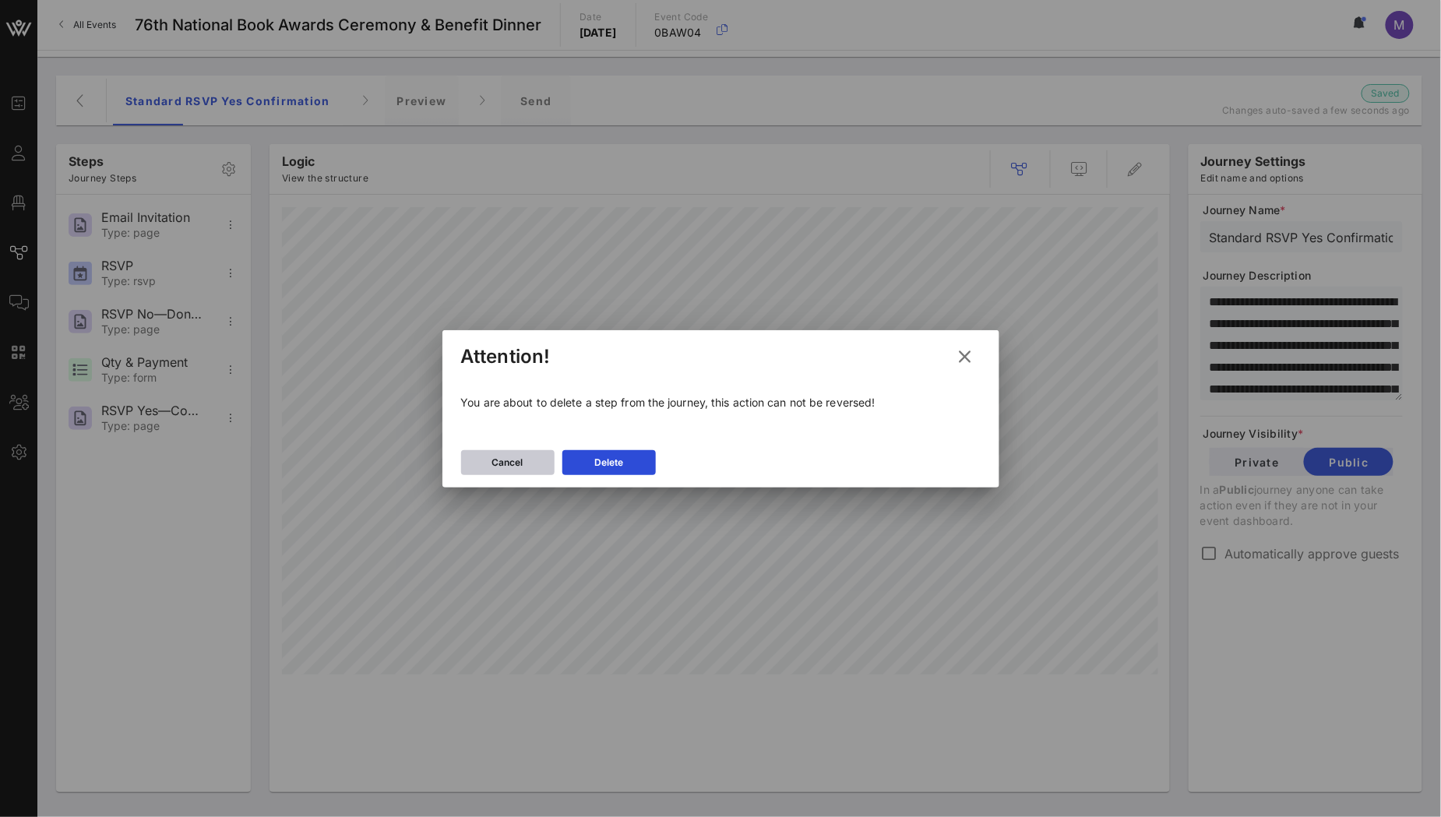
click at [520, 463] on div "Cancel" at bounding box center [507, 463] width 31 height 16
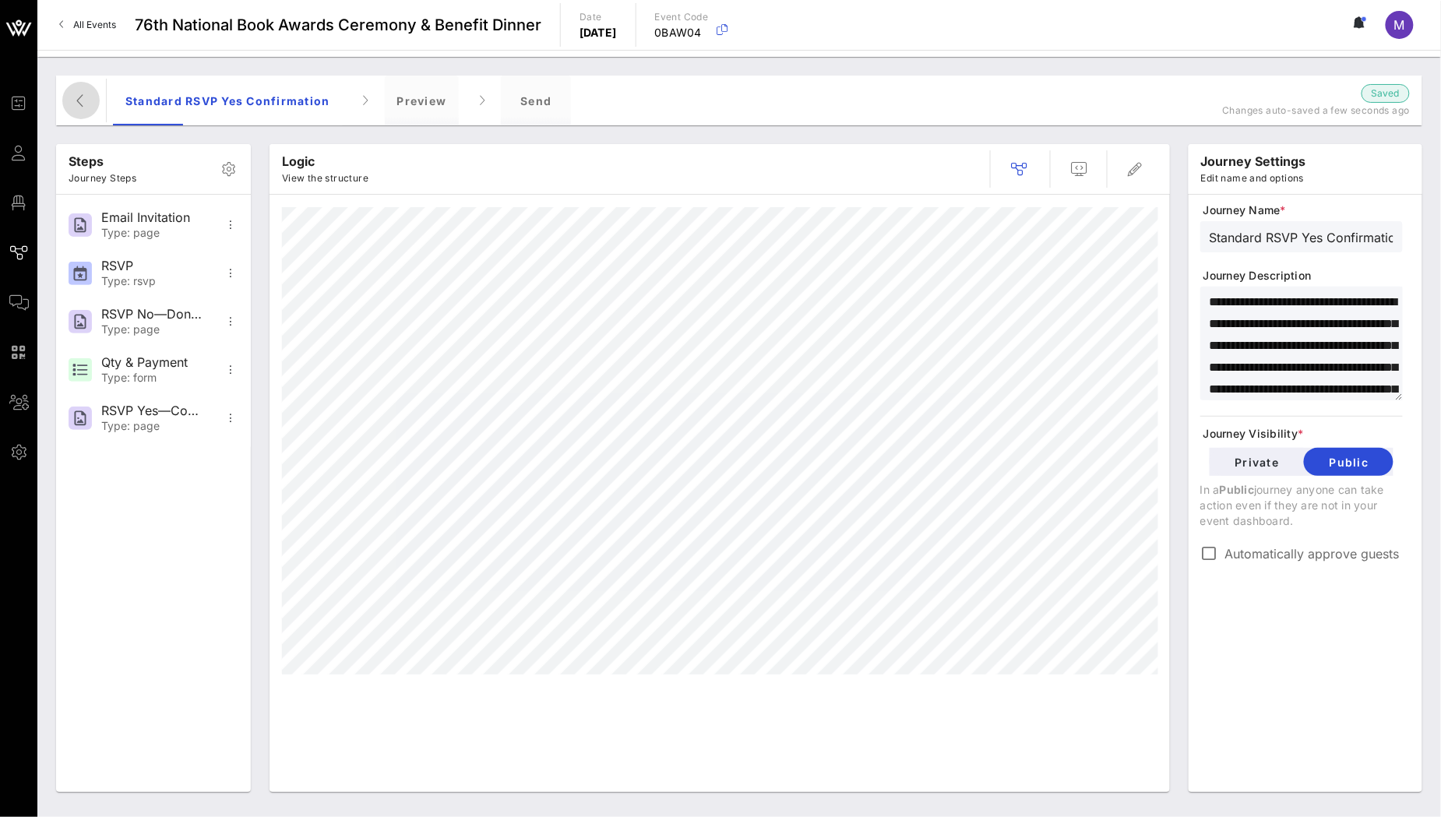
click at [88, 97] on icon "button" at bounding box center [81, 100] width 19 height 19
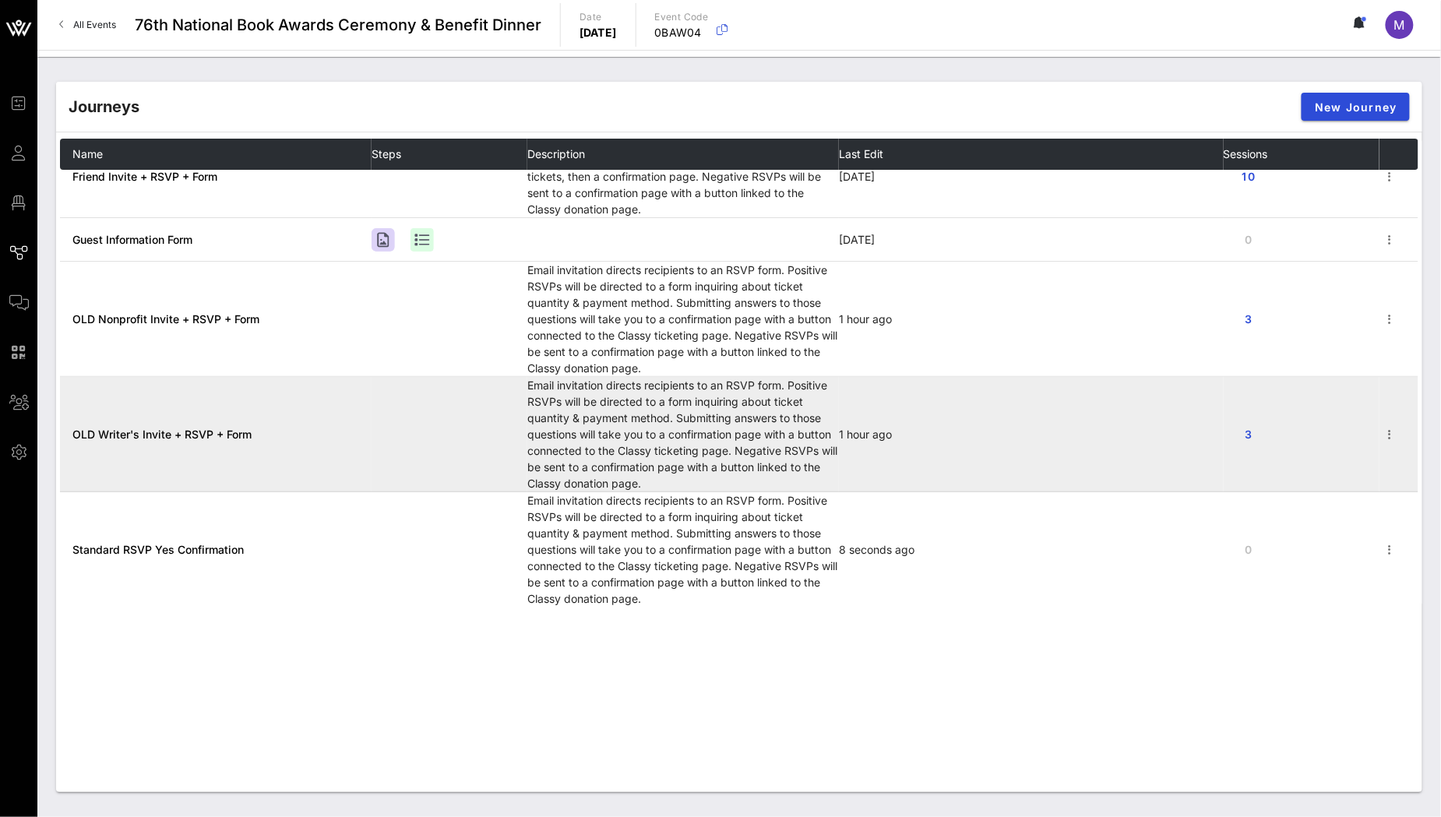
scroll to position [151, 0]
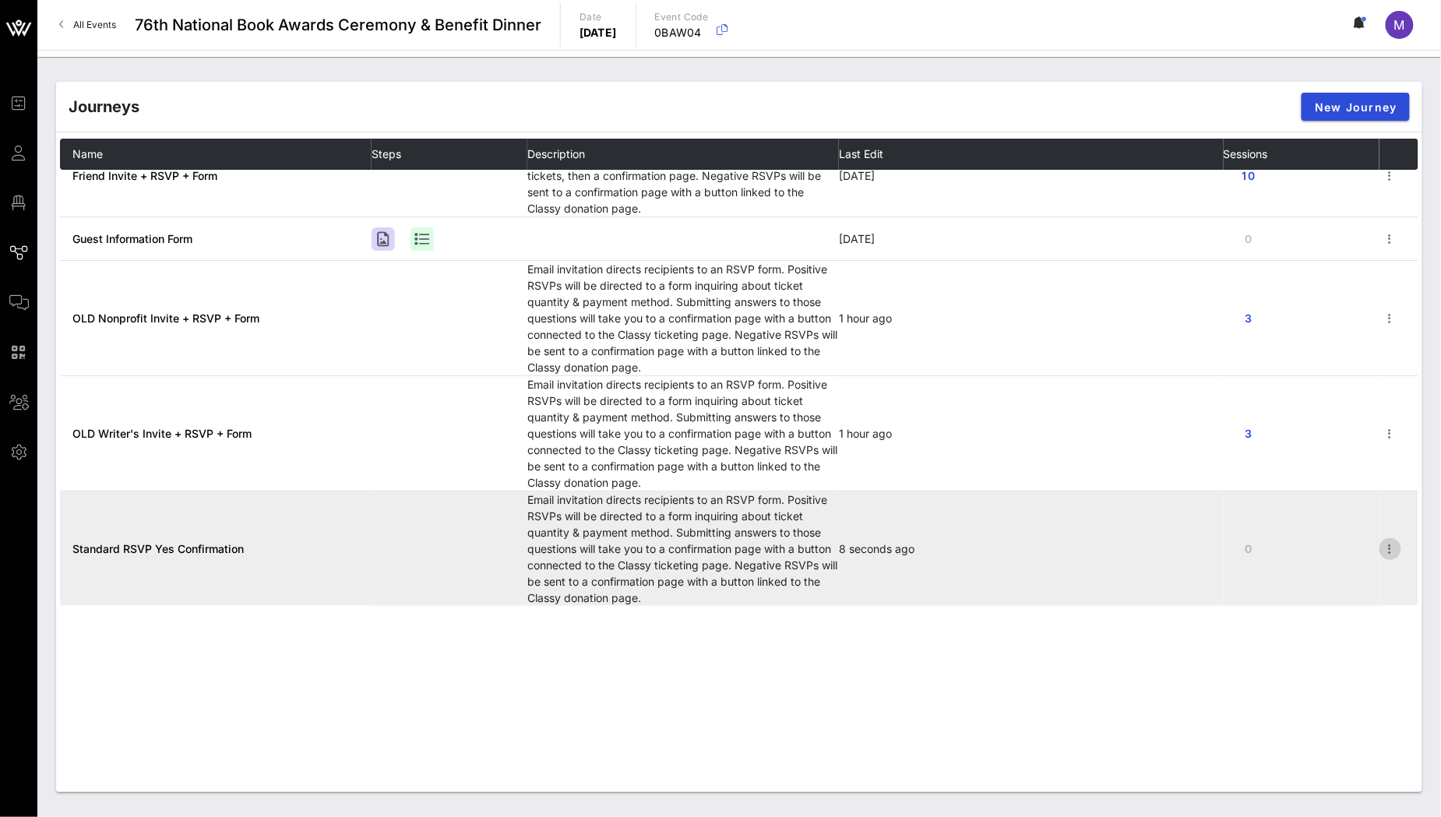
click at [1381, 544] on icon "button" at bounding box center [1390, 549] width 19 height 19
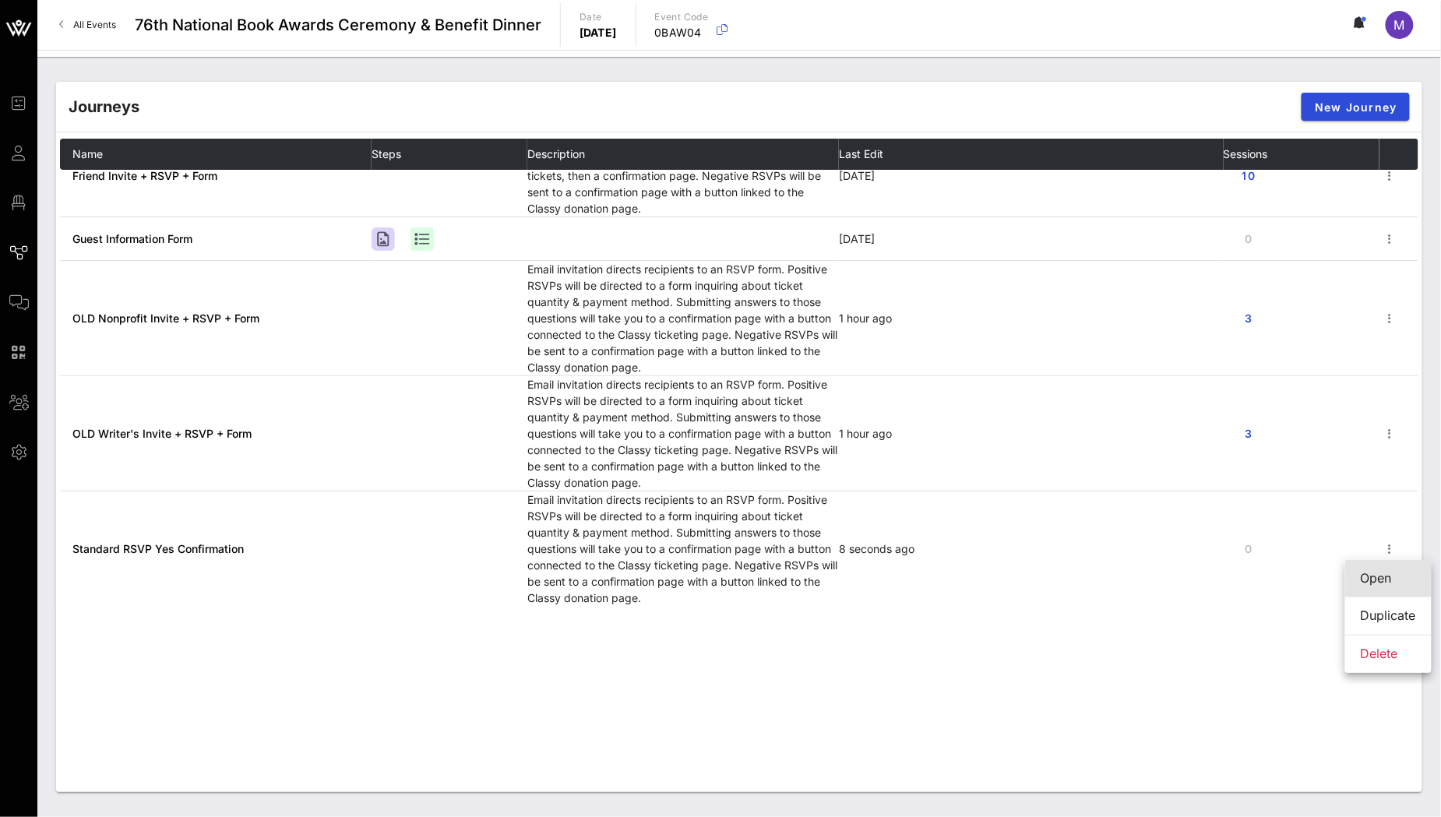
click at [1396, 583] on div "Open" at bounding box center [1388, 578] width 55 height 15
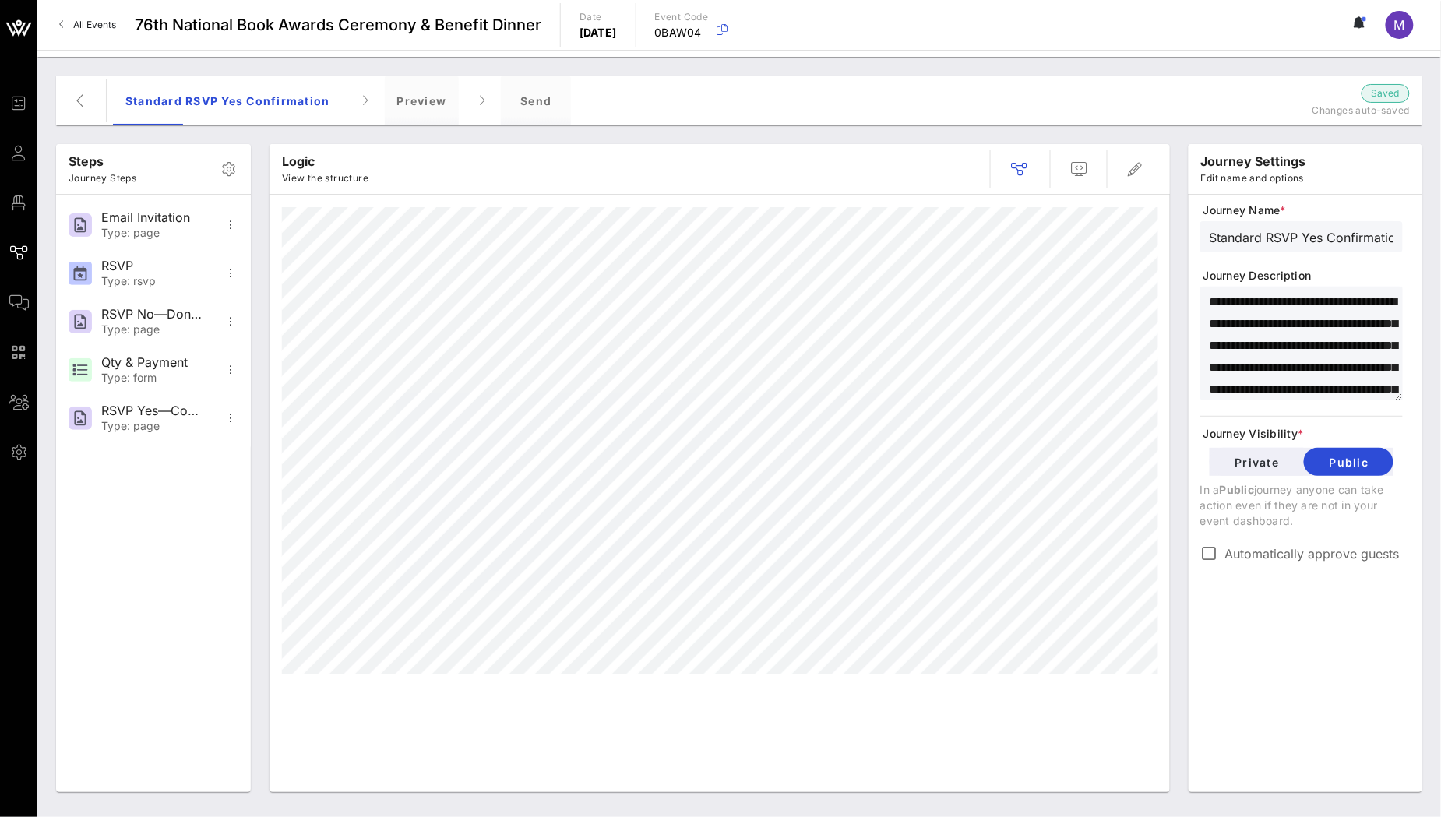
click at [1295, 331] on textarea "**********" at bounding box center [1306, 345] width 193 height 109
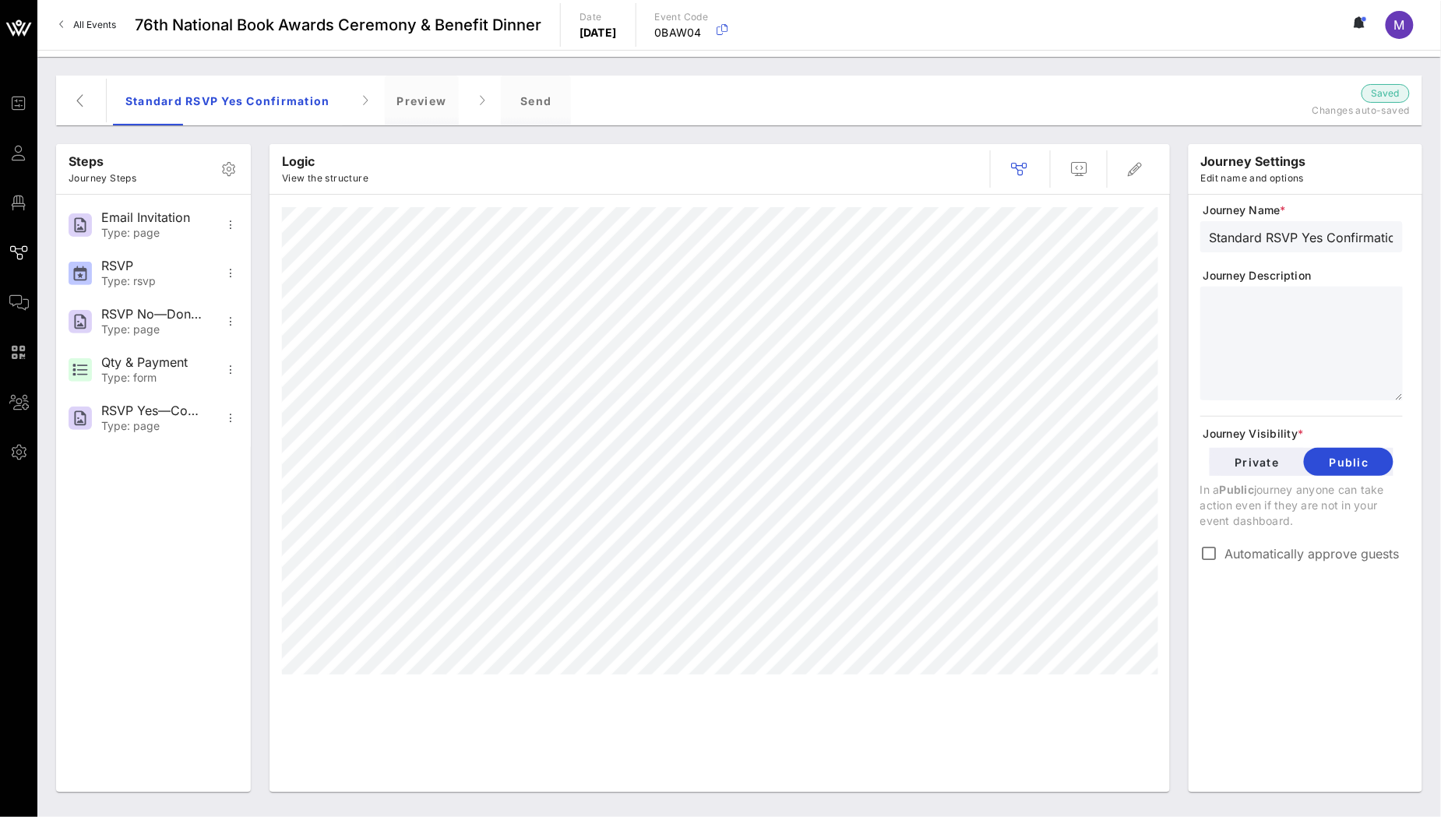
click at [1295, 331] on textarea at bounding box center [1306, 345] width 193 height 109
click at [227, 275] on icon "button" at bounding box center [230, 273] width 19 height 19
click at [270, 379] on div "Delete" at bounding box center [280, 388] width 126 height 37
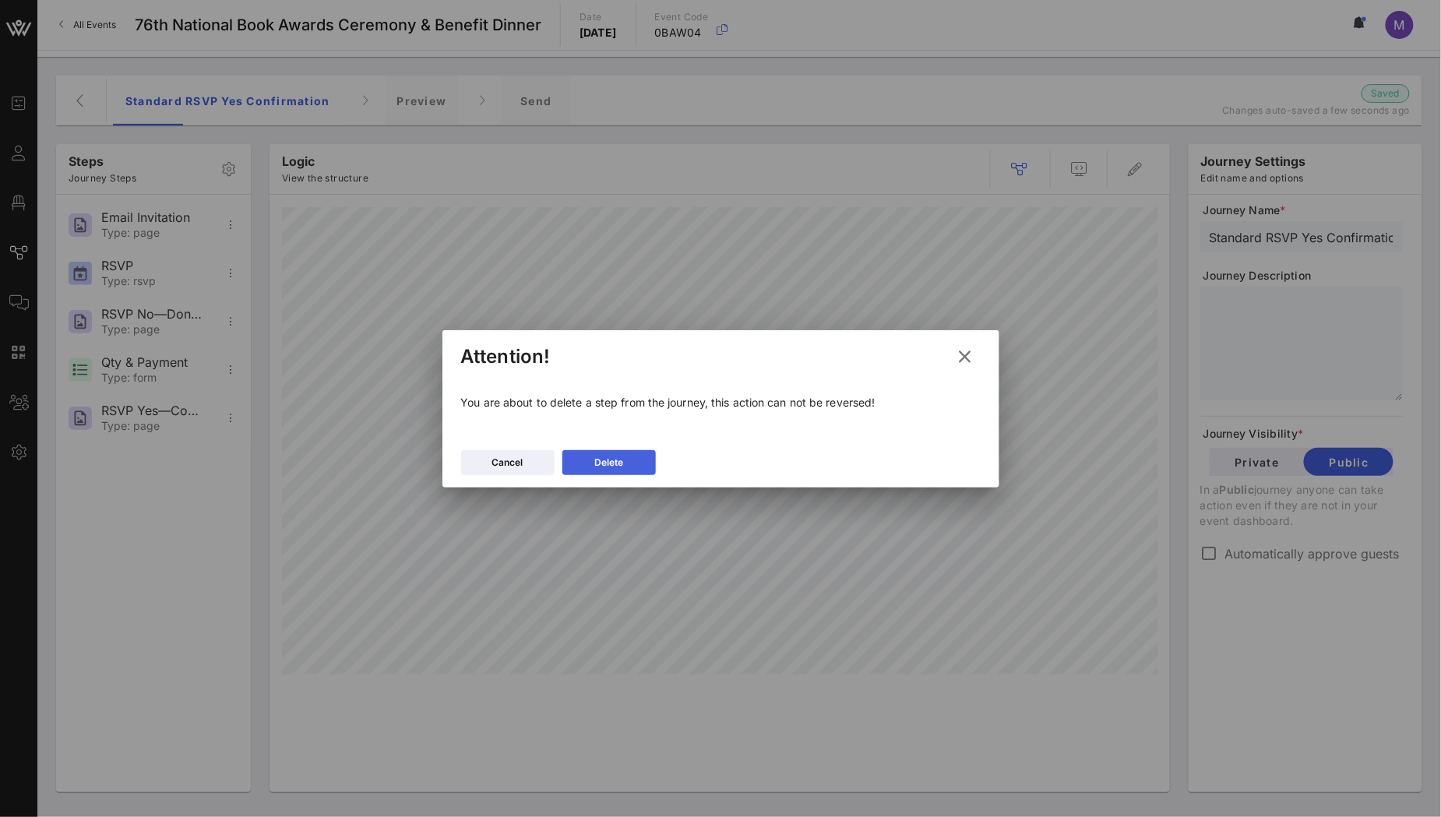
click at [622, 460] on div "Delete" at bounding box center [608, 463] width 29 height 16
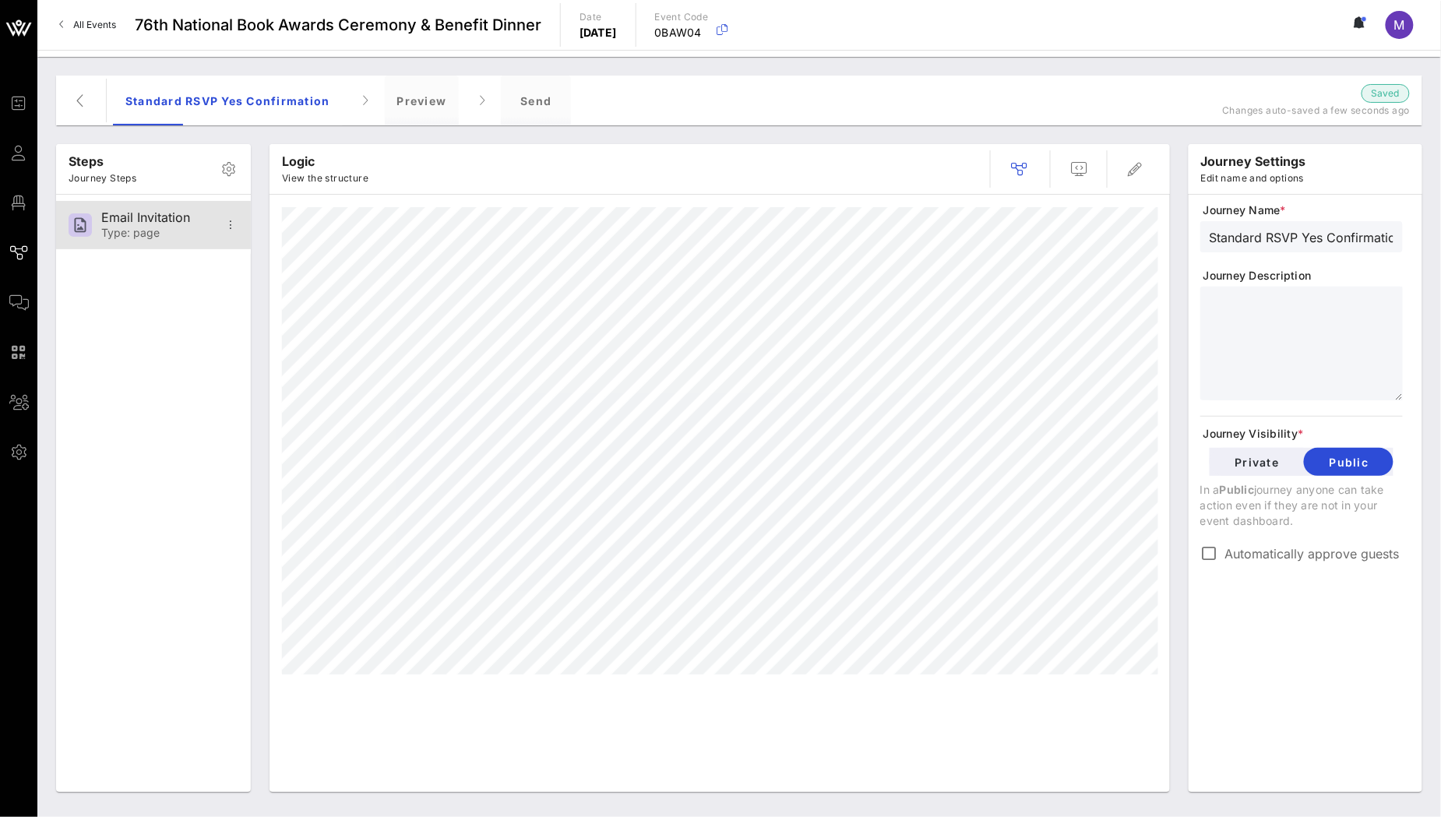
click at [150, 223] on div "Email Invitation" at bounding box center [152, 217] width 103 height 15
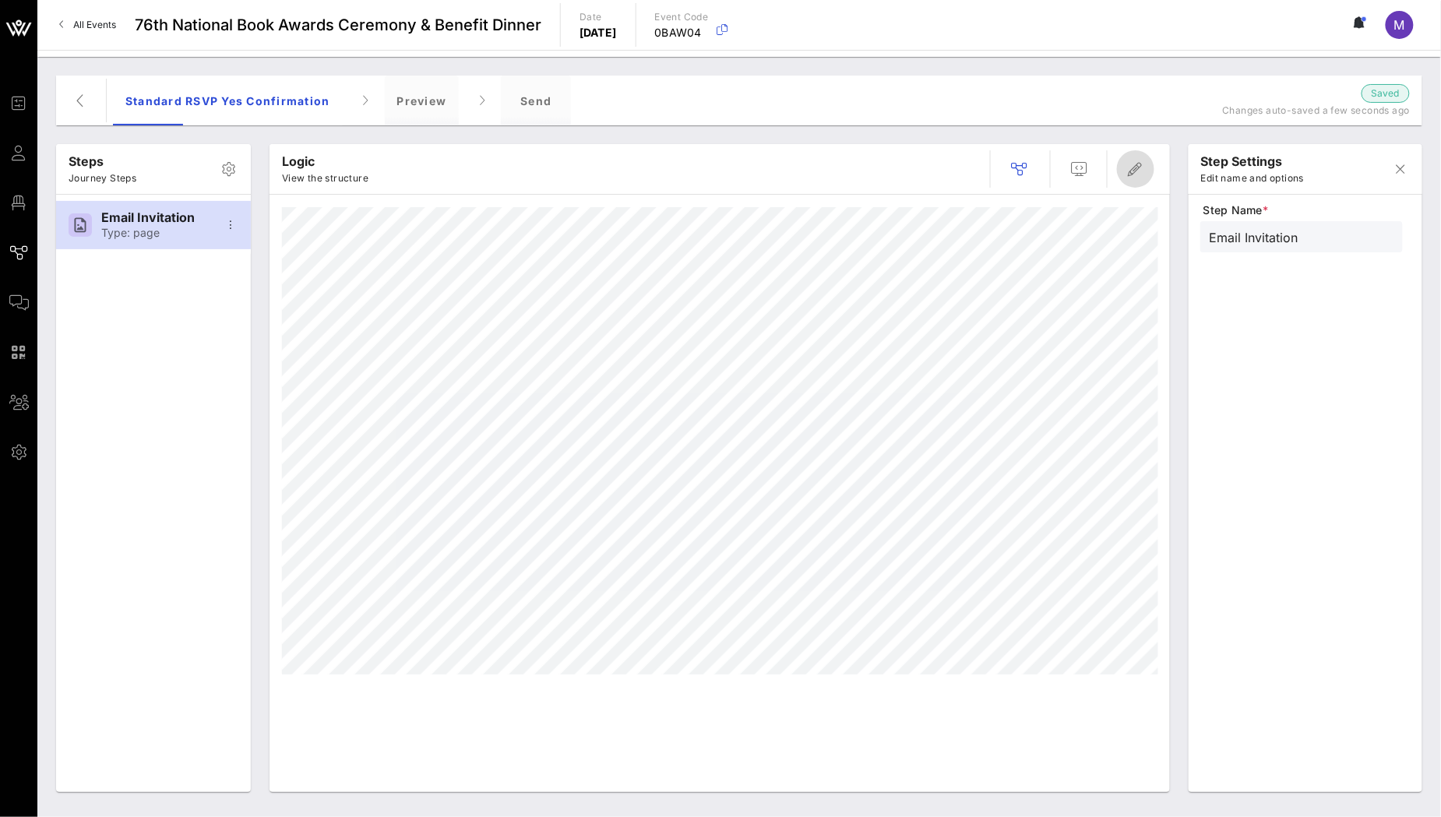
click at [1128, 174] on icon "button" at bounding box center [1135, 169] width 19 height 19
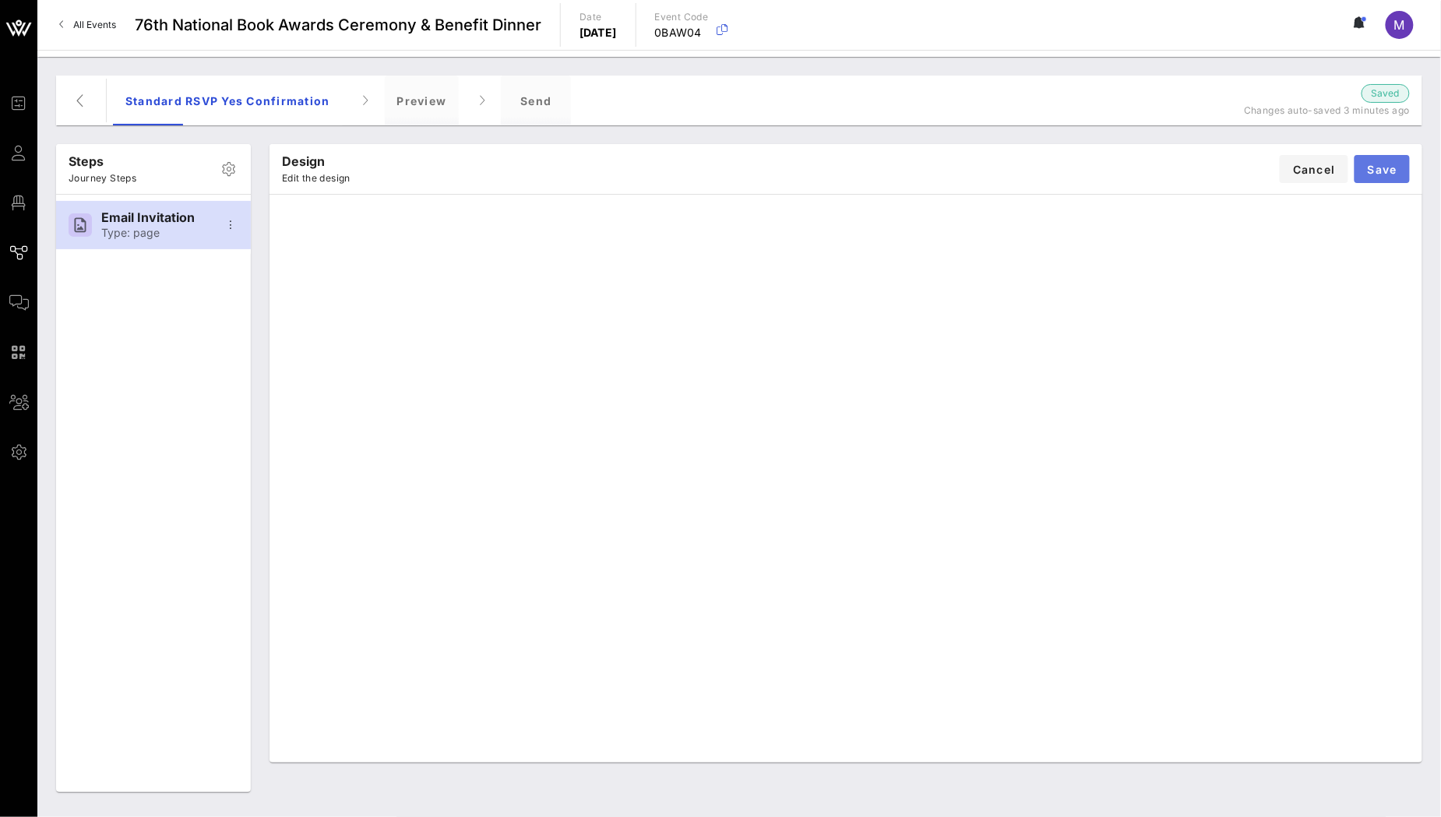
click at [1384, 160] on button "Save" at bounding box center [1382, 169] width 55 height 28
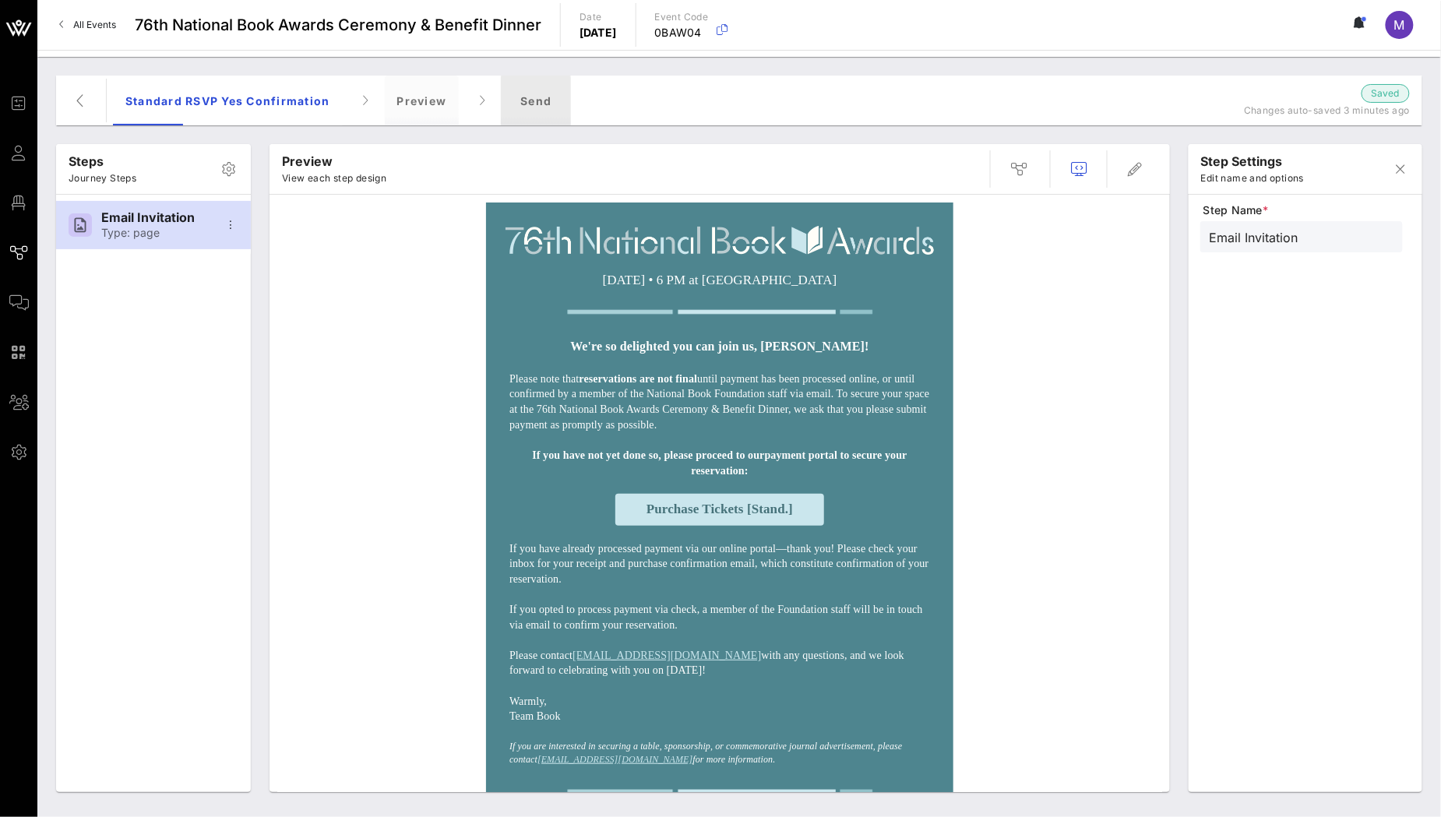
click at [555, 106] on div "Send" at bounding box center [536, 101] width 70 height 50
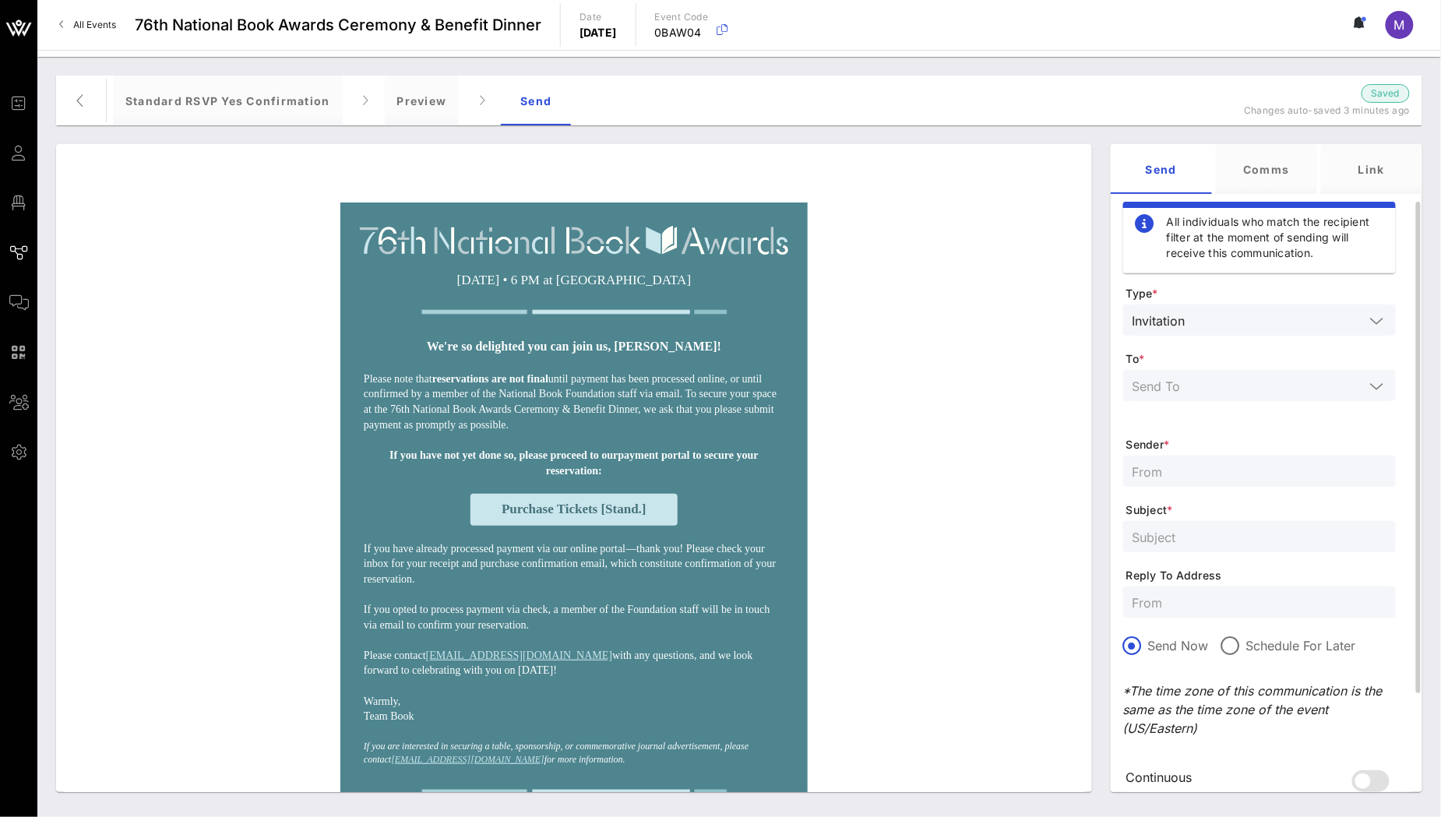
click at [1348, 378] on input "text" at bounding box center [1249, 385] width 232 height 20
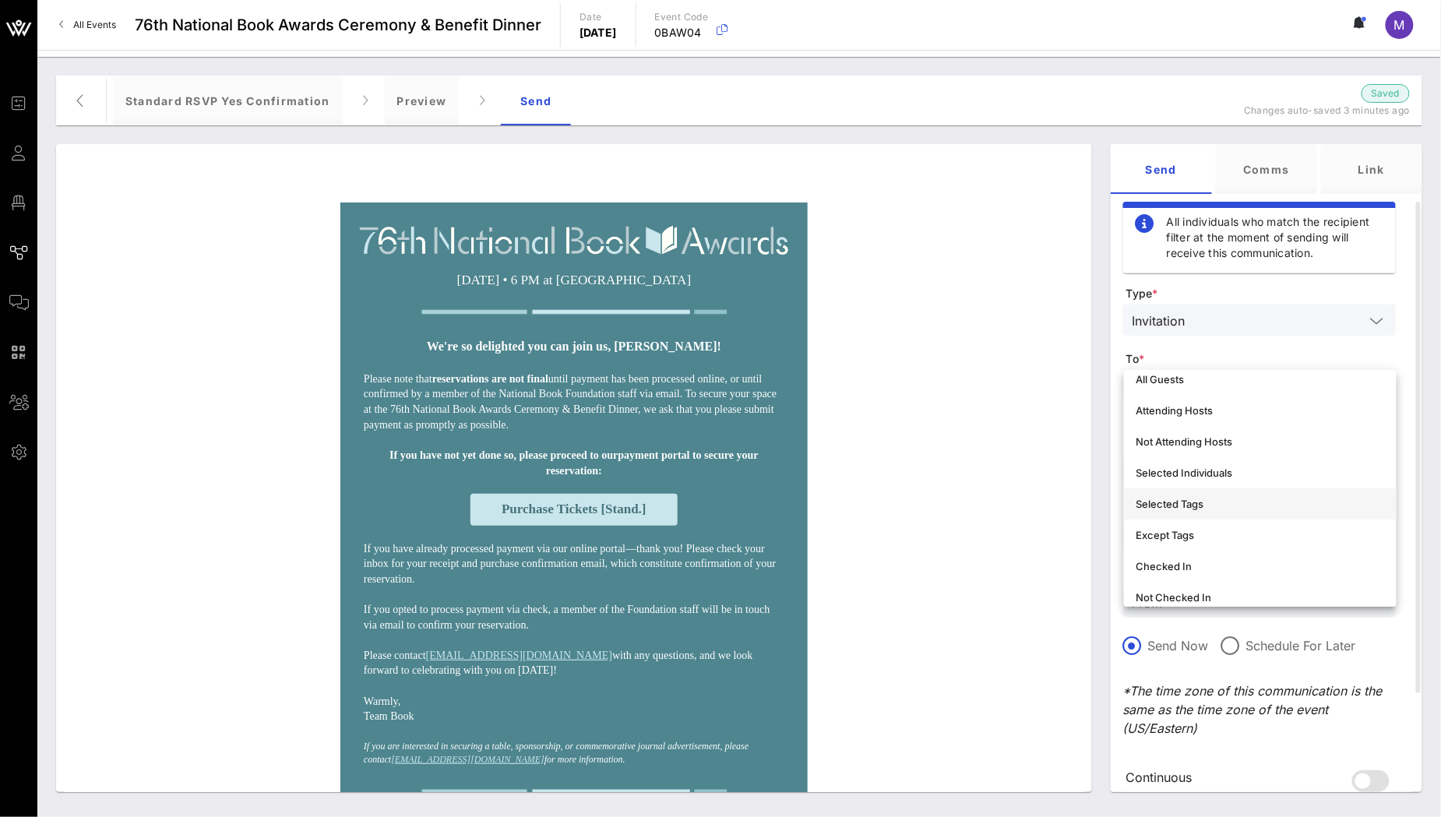
scroll to position [17, 0]
click at [1308, 493] on div "Selected Tags" at bounding box center [1260, 499] width 248 height 12
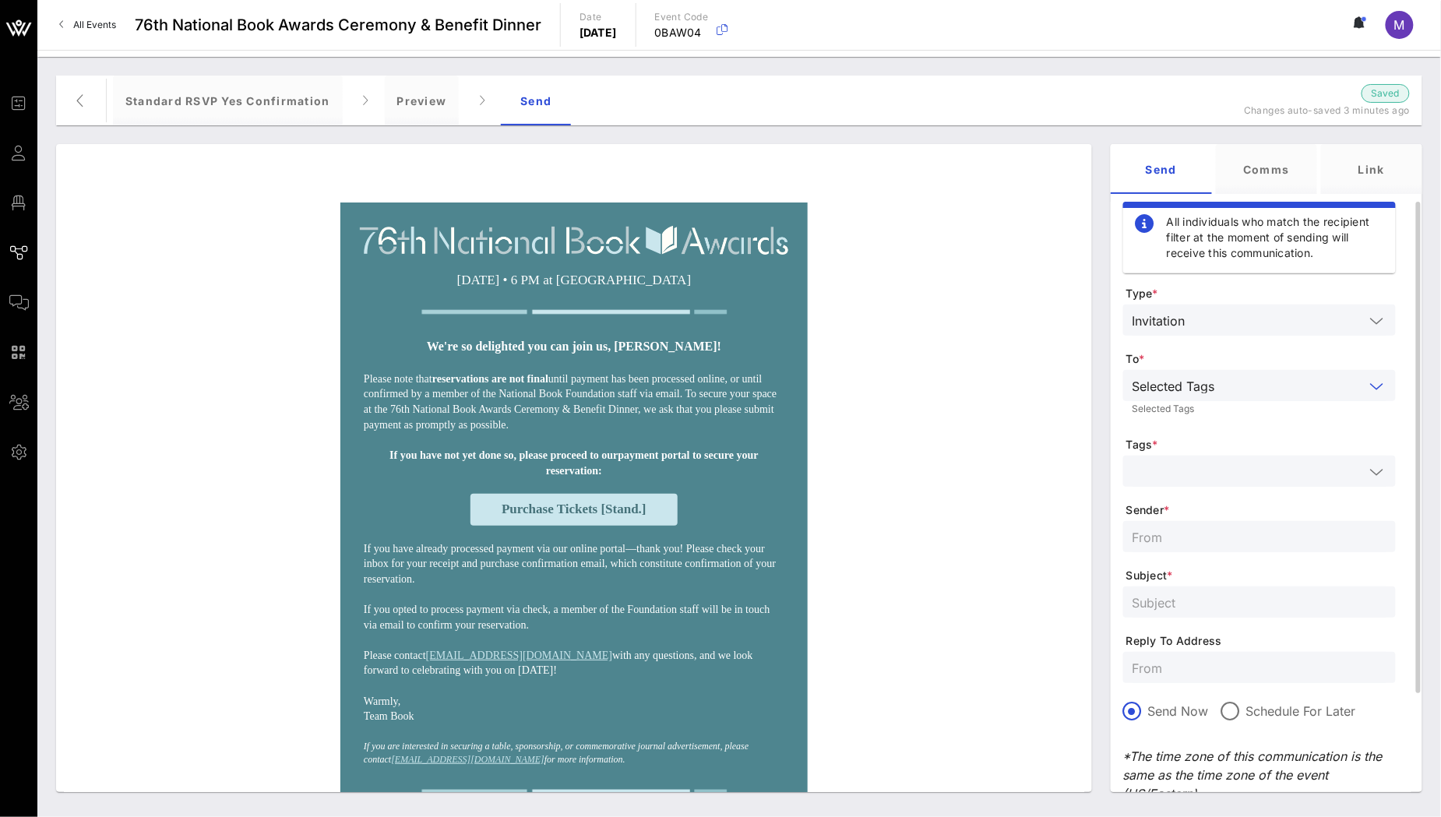
click at [1305, 463] on input "text" at bounding box center [1249, 471] width 232 height 20
click at [1297, 437] on span "Tags *" at bounding box center [1261, 445] width 270 height 16
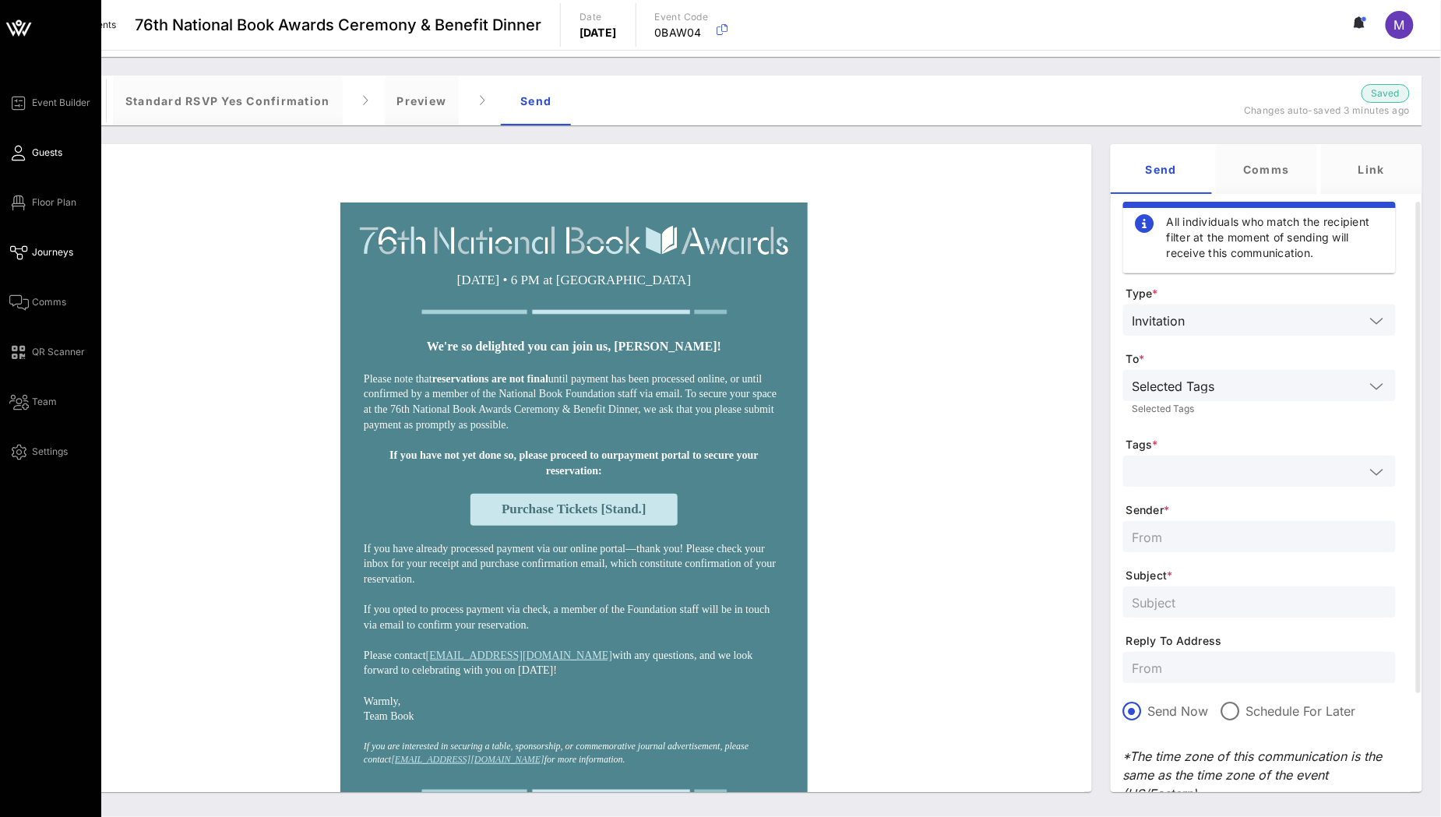
click at [48, 144] on link "Guests" at bounding box center [35, 152] width 53 height 19
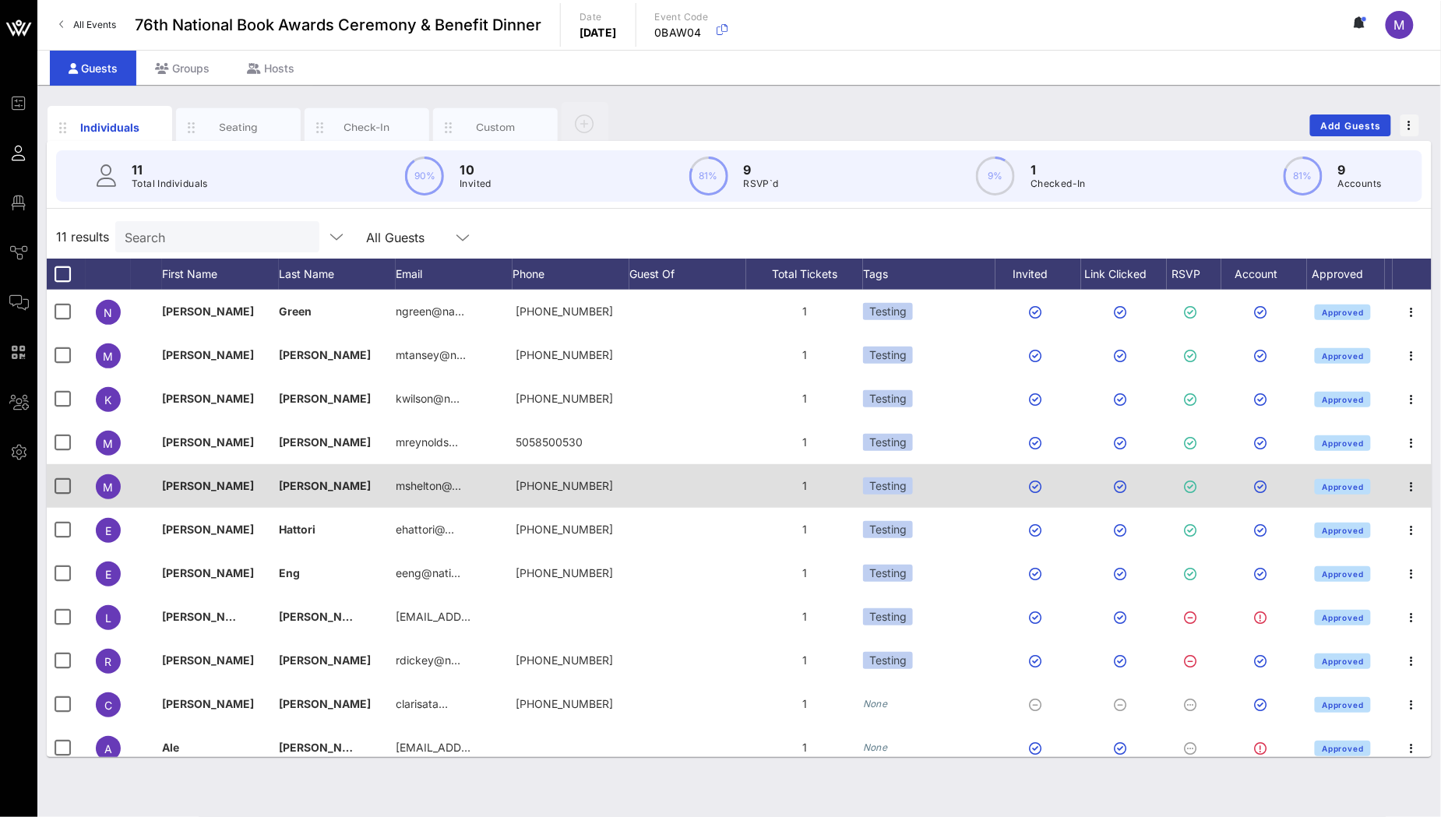
click at [921, 491] on div "Testing" at bounding box center [929, 486] width 132 height 44
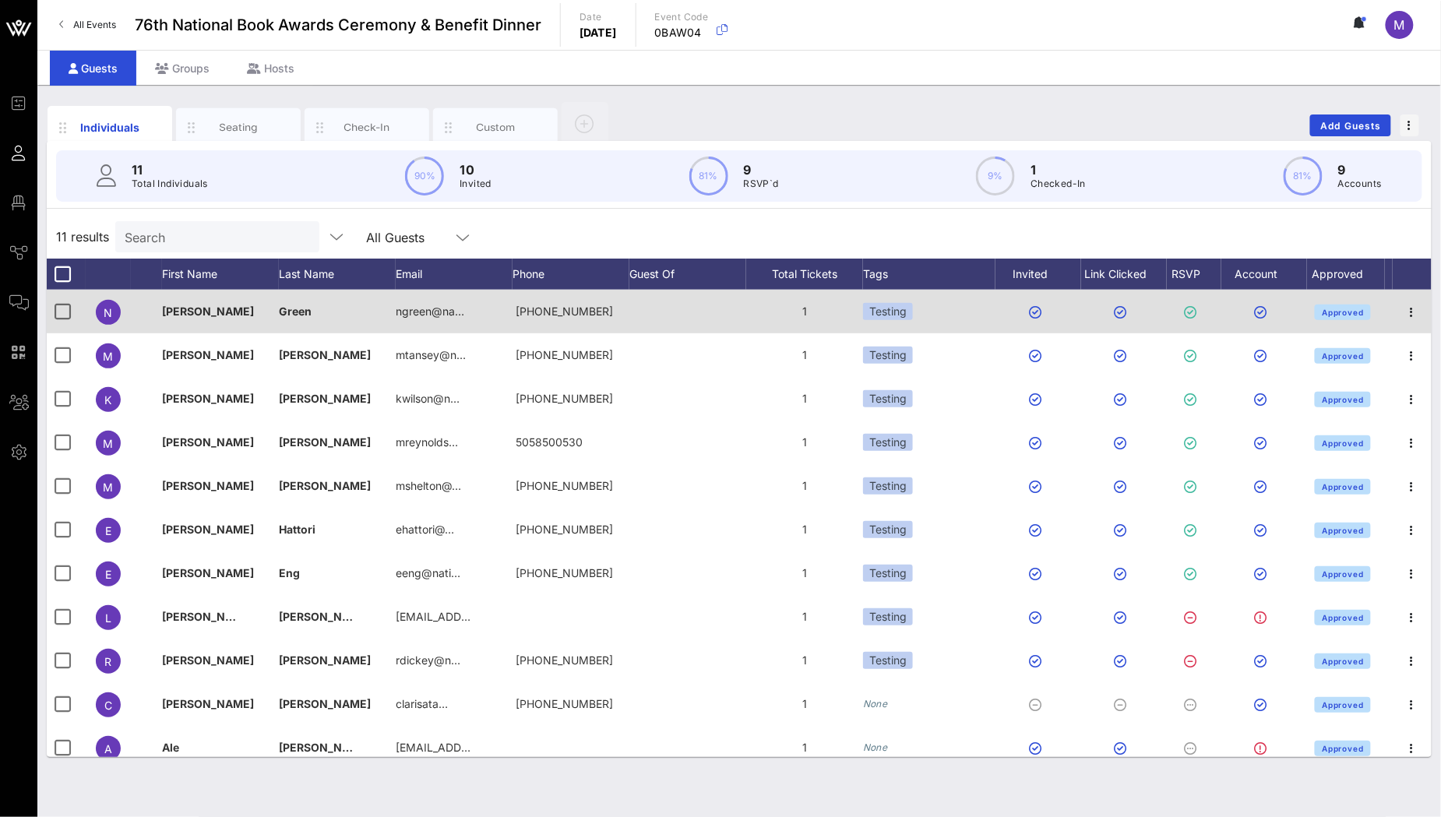
click at [924, 315] on div "Testing" at bounding box center [929, 312] width 132 height 44
click at [894, 315] on div "Testing" at bounding box center [888, 311] width 50 height 17
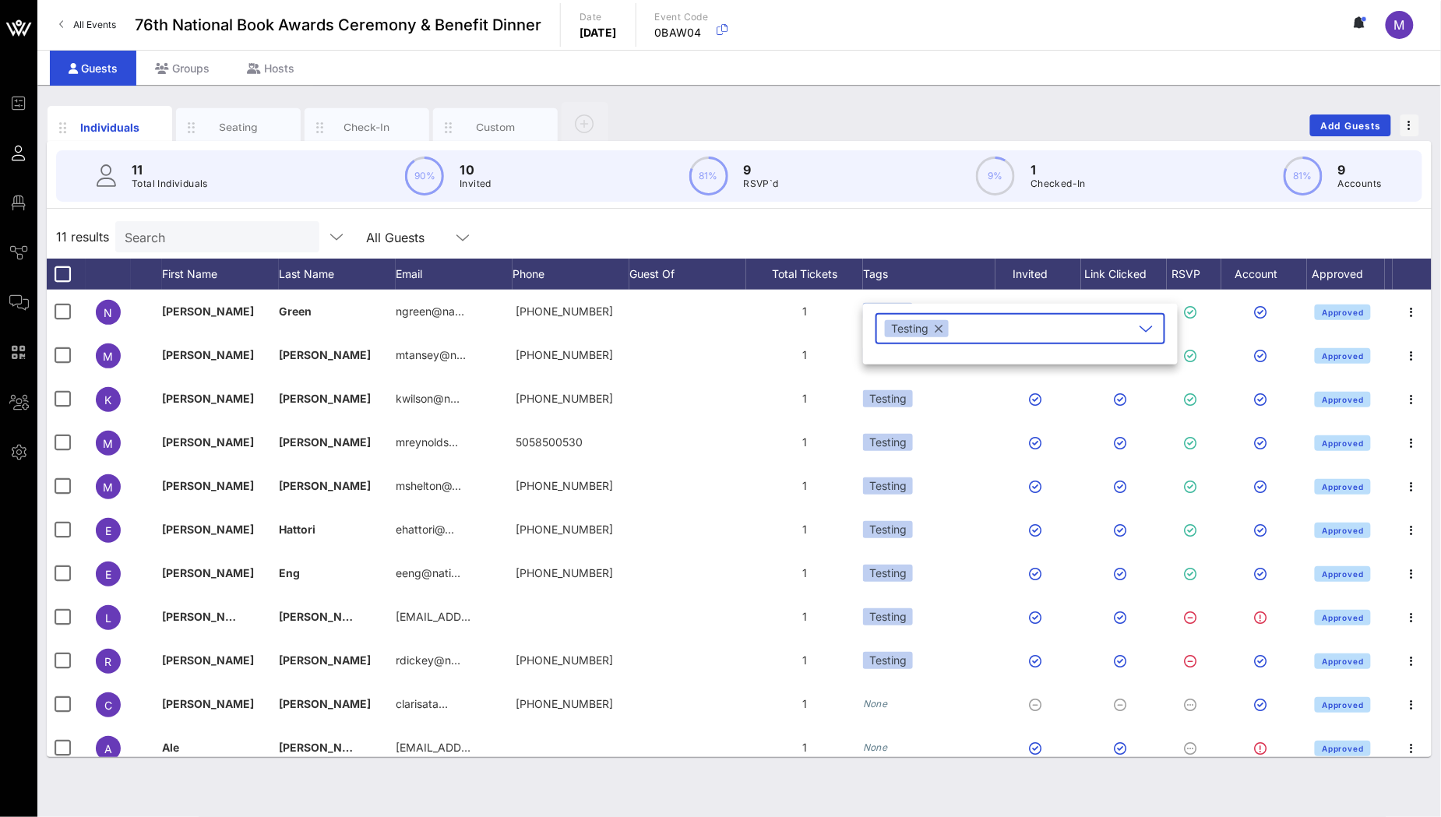
click at [938, 329] on button "button" at bounding box center [939, 328] width 8 height 17
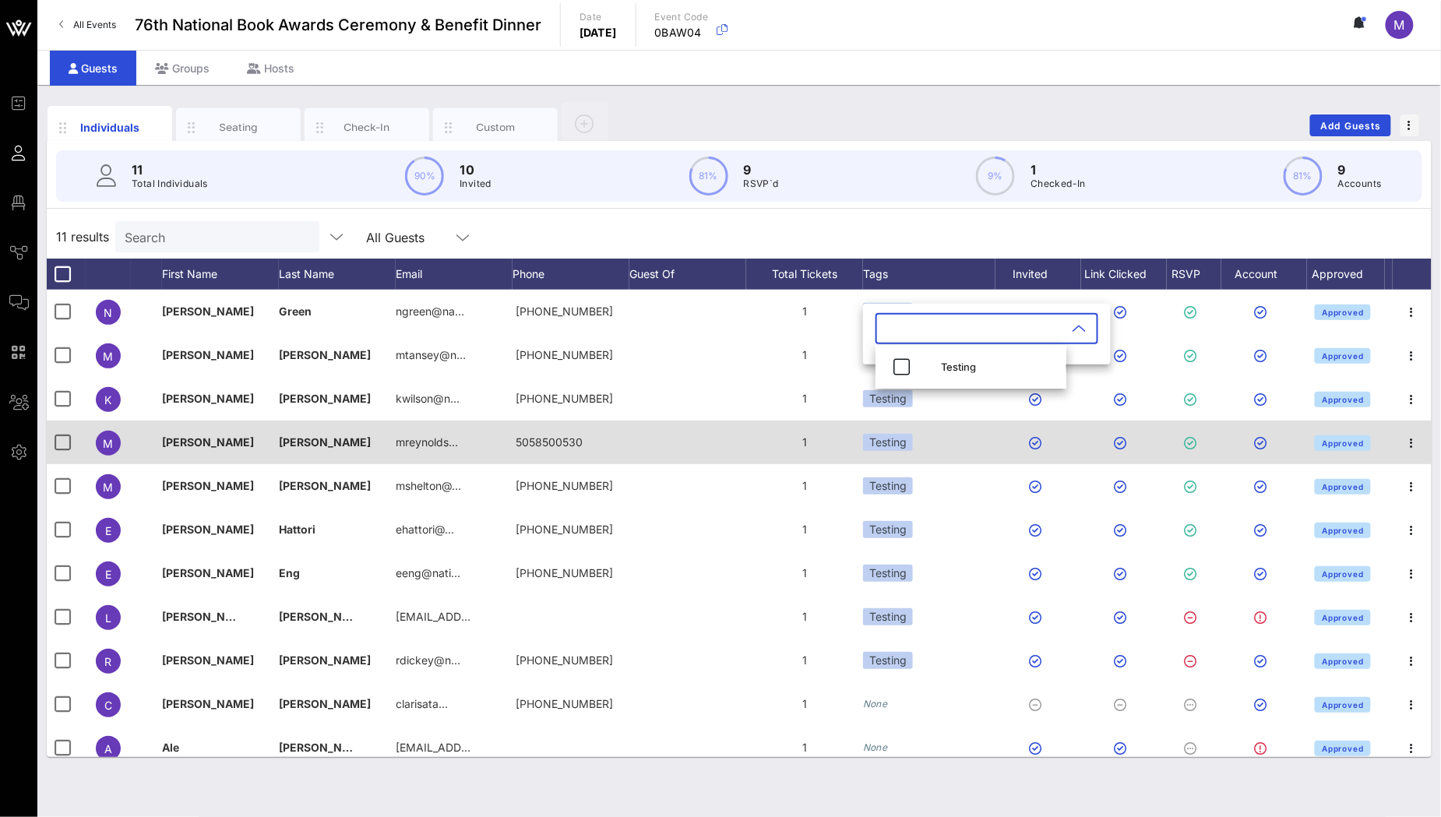
click at [946, 446] on div "Testing" at bounding box center [929, 443] width 132 height 44
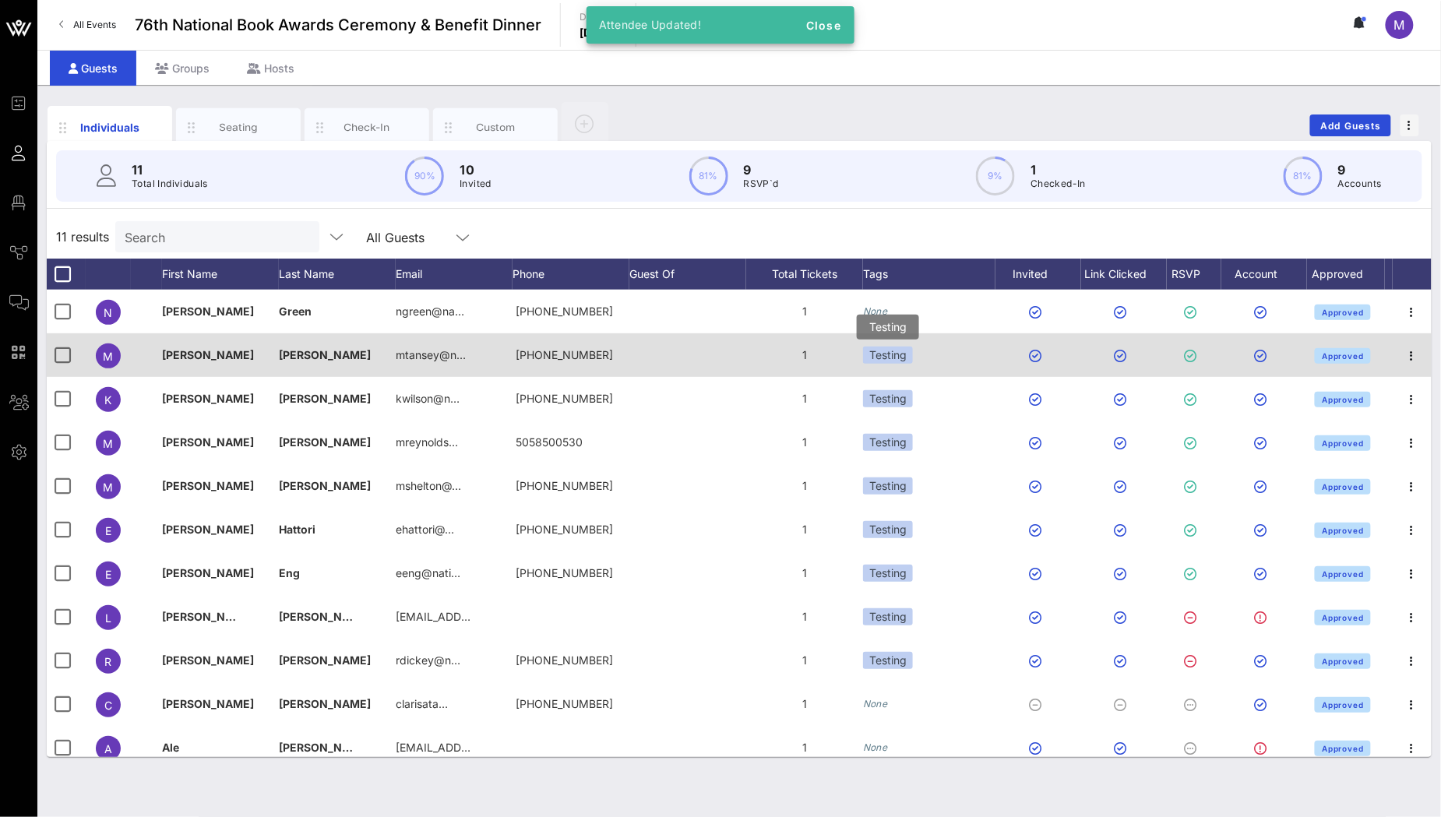
click at [907, 358] on div "Testing" at bounding box center [888, 355] width 50 height 17
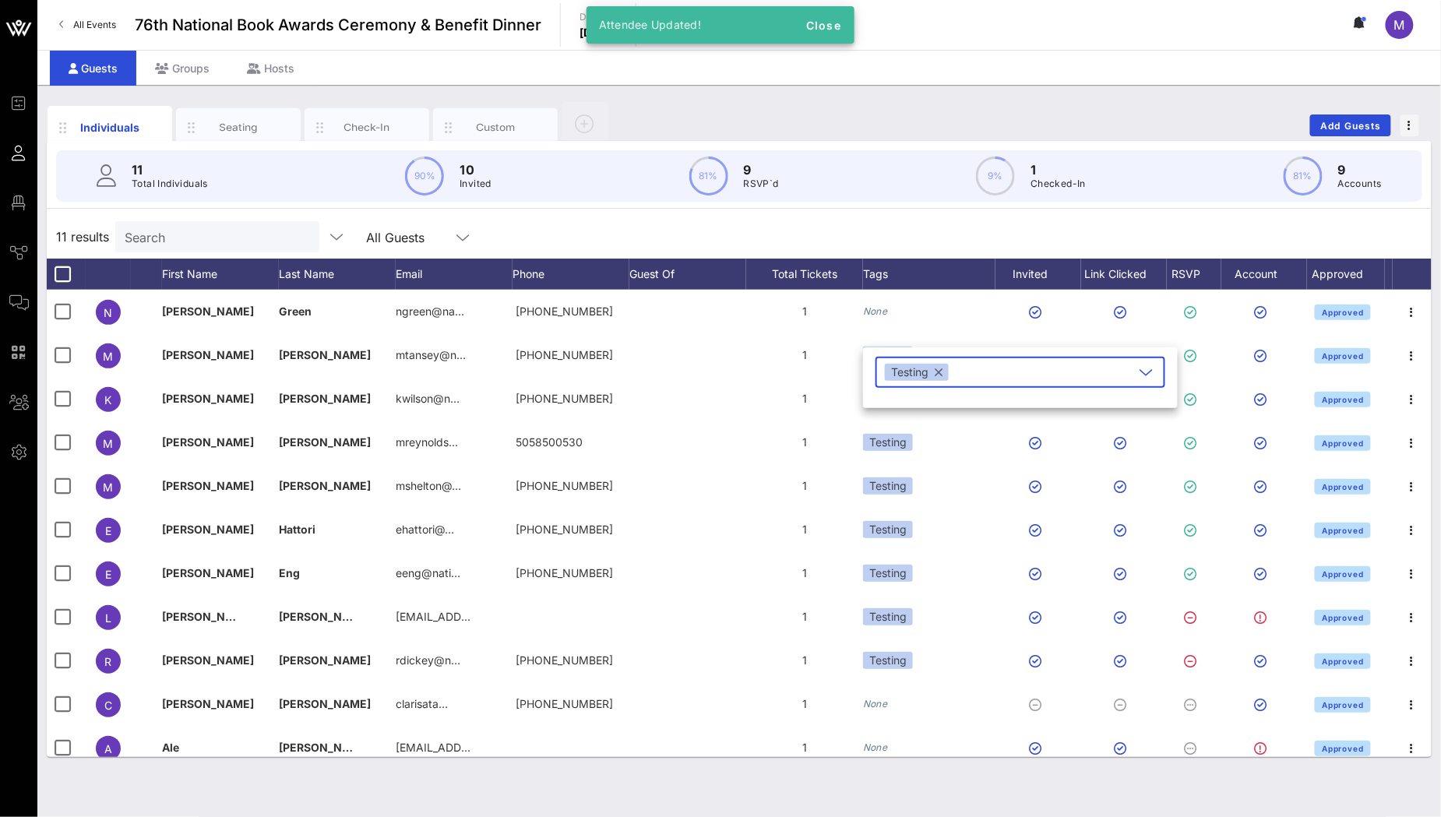
click at [937, 372] on button "button" at bounding box center [939, 372] width 8 height 17
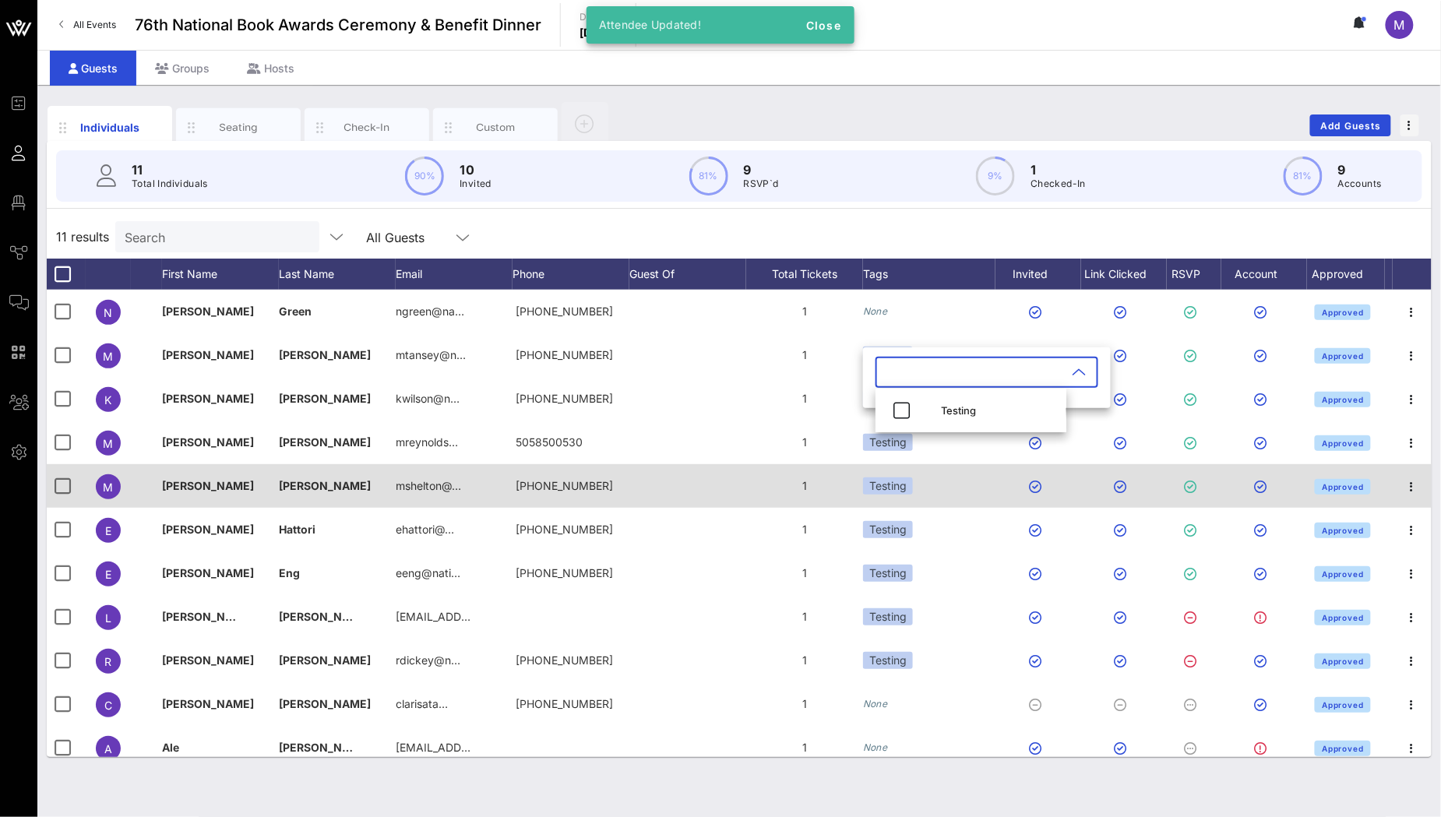
click at [971, 470] on div "Testing" at bounding box center [929, 486] width 132 height 44
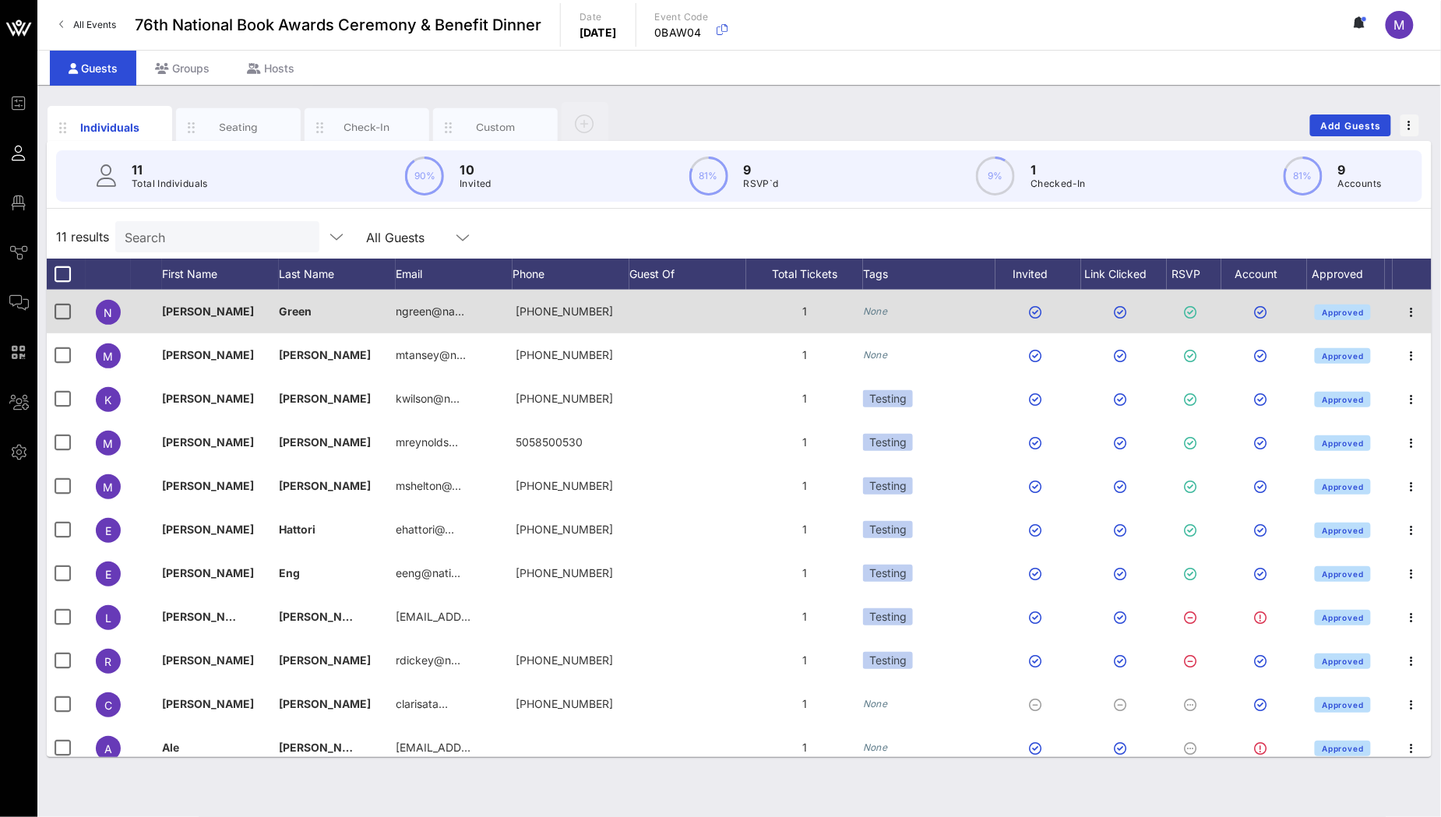
click at [882, 315] on icon "None" at bounding box center [875, 311] width 25 height 12
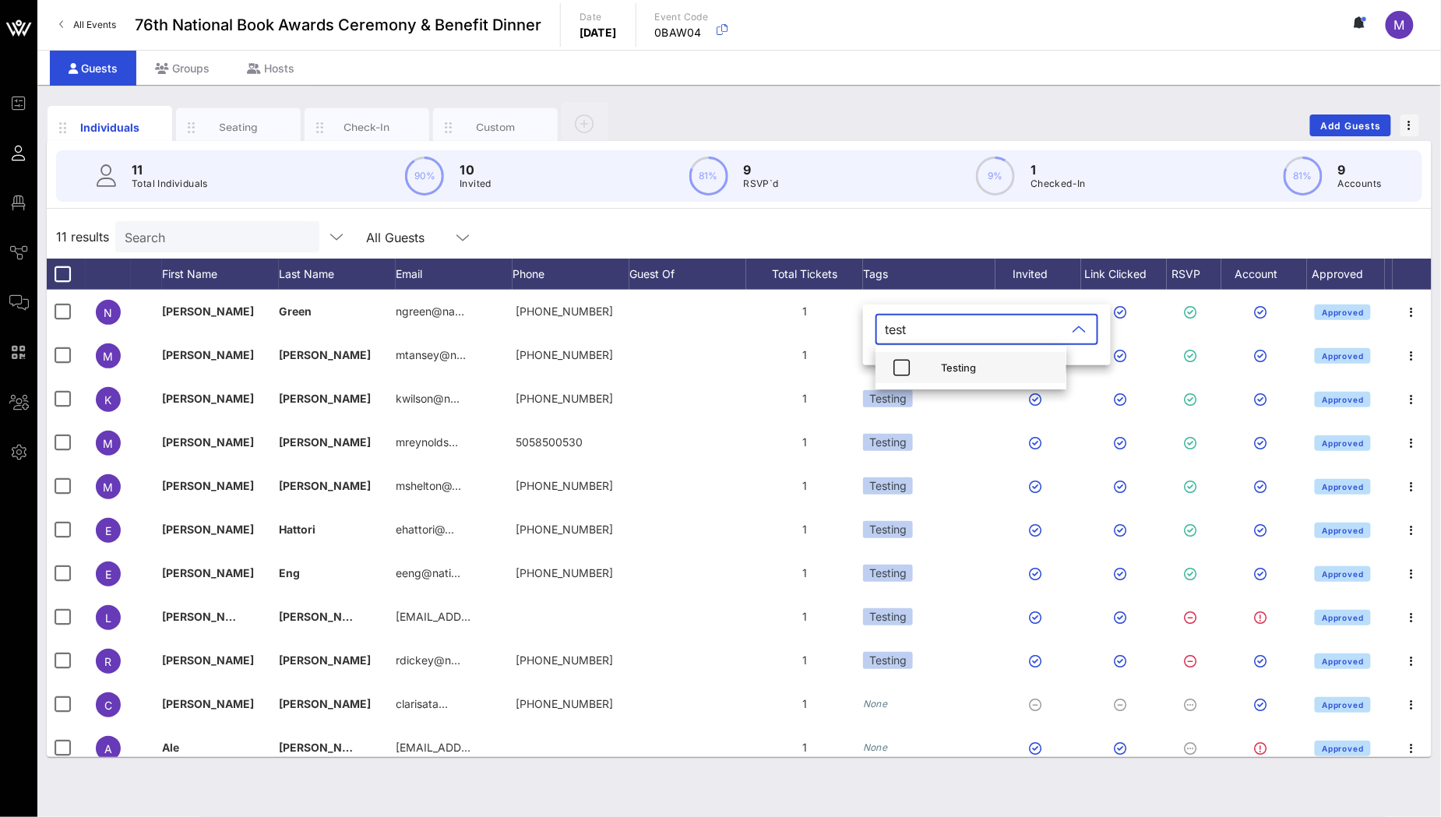
type input "test"
click at [942, 361] on div "Testing" at bounding box center [997, 367] width 113 height 12
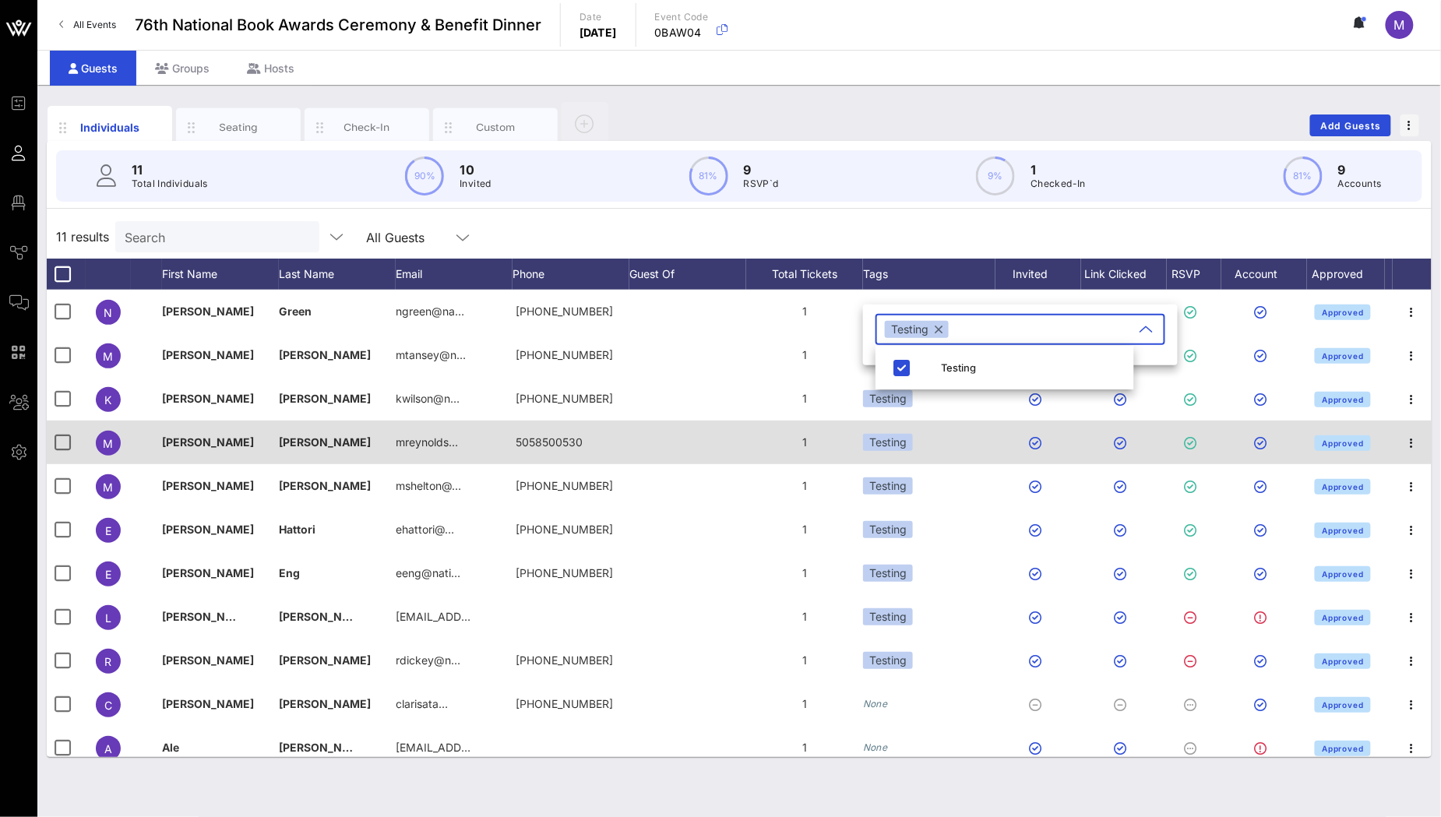
click at [981, 434] on div "Testing" at bounding box center [929, 443] width 132 height 44
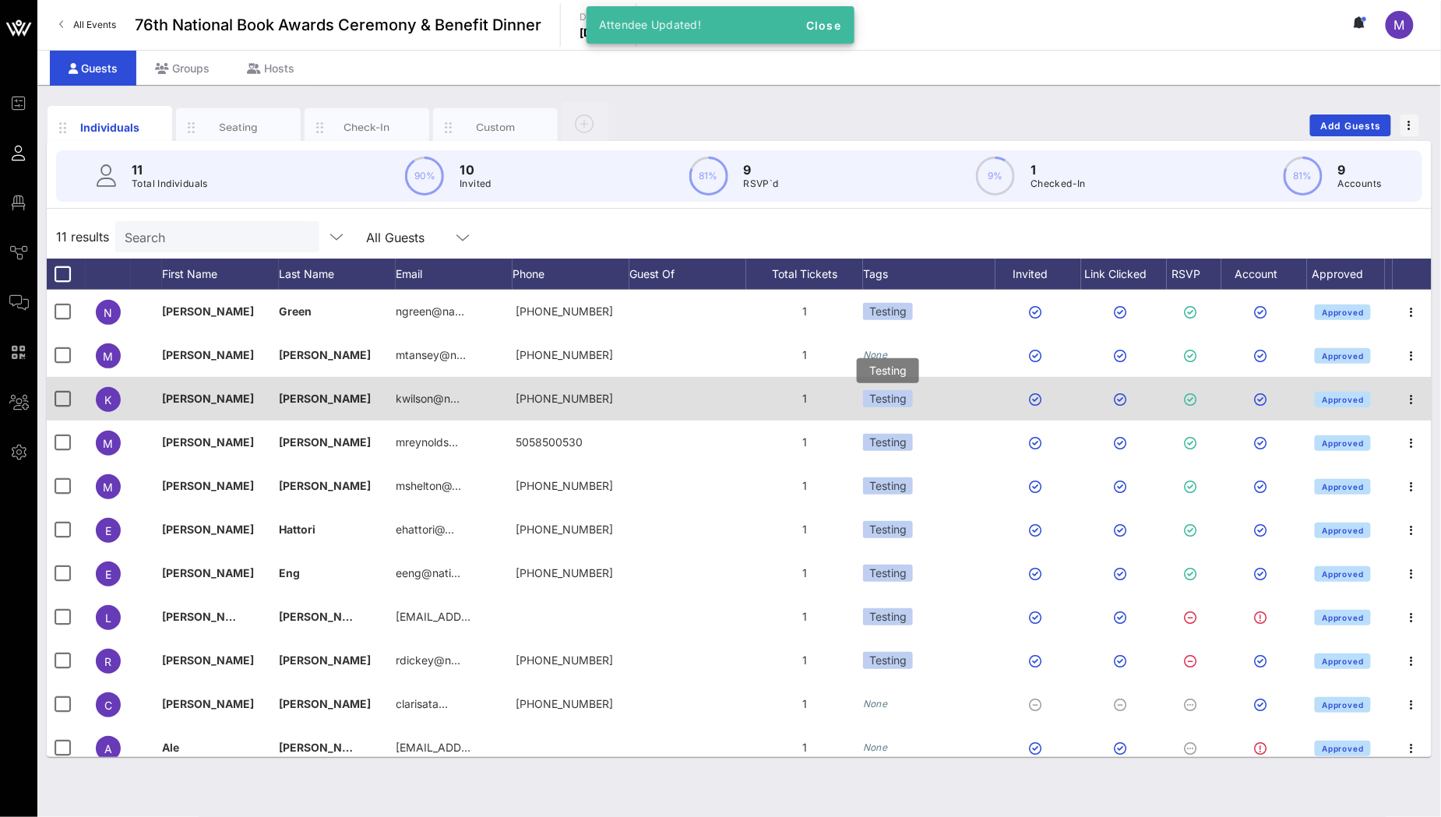
click at [905, 400] on div "Testing" at bounding box center [888, 398] width 50 height 17
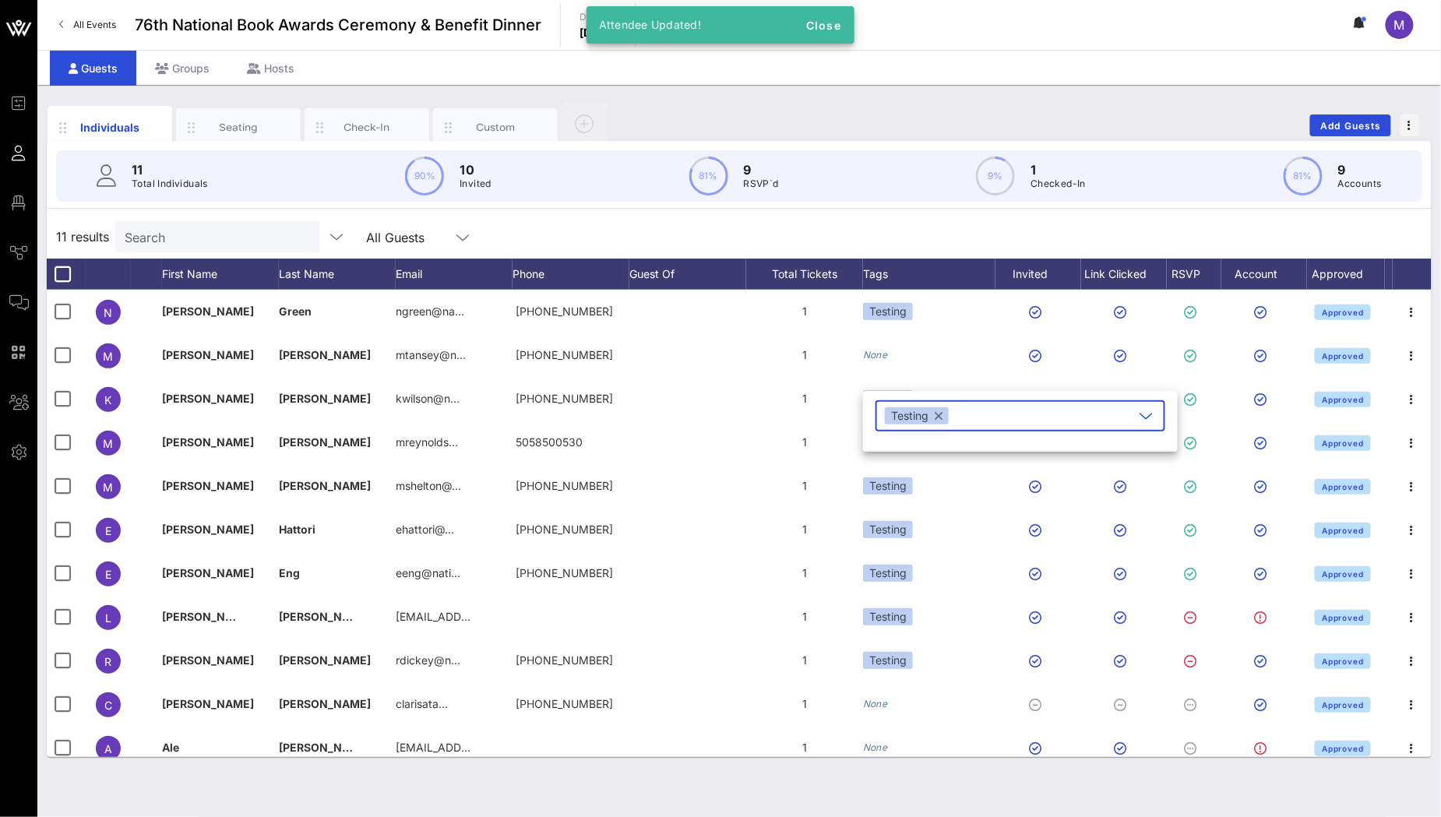
click at [940, 420] on button "button" at bounding box center [939, 415] width 8 height 17
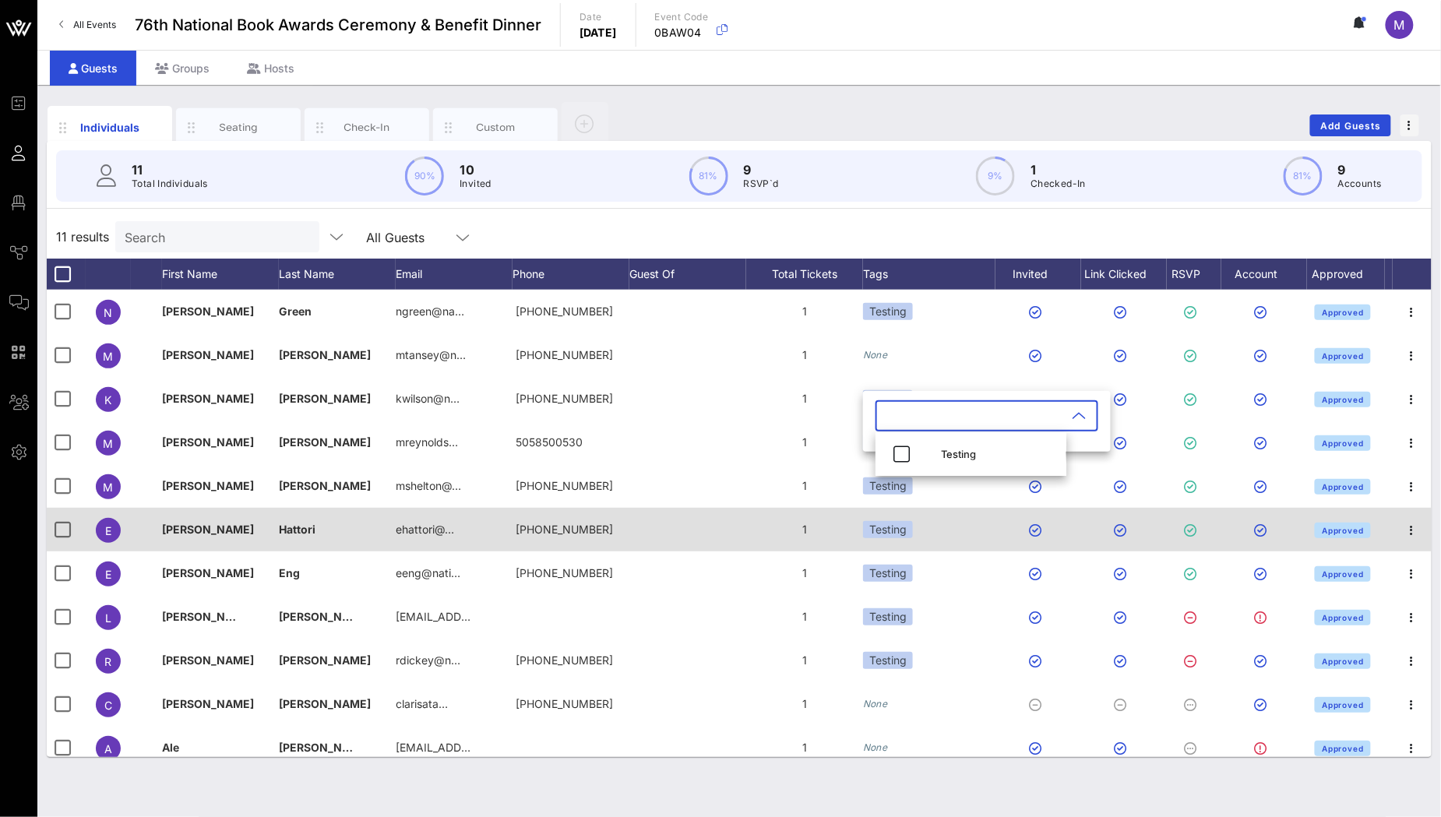
click at [954, 513] on div "Testing" at bounding box center [929, 530] width 132 height 44
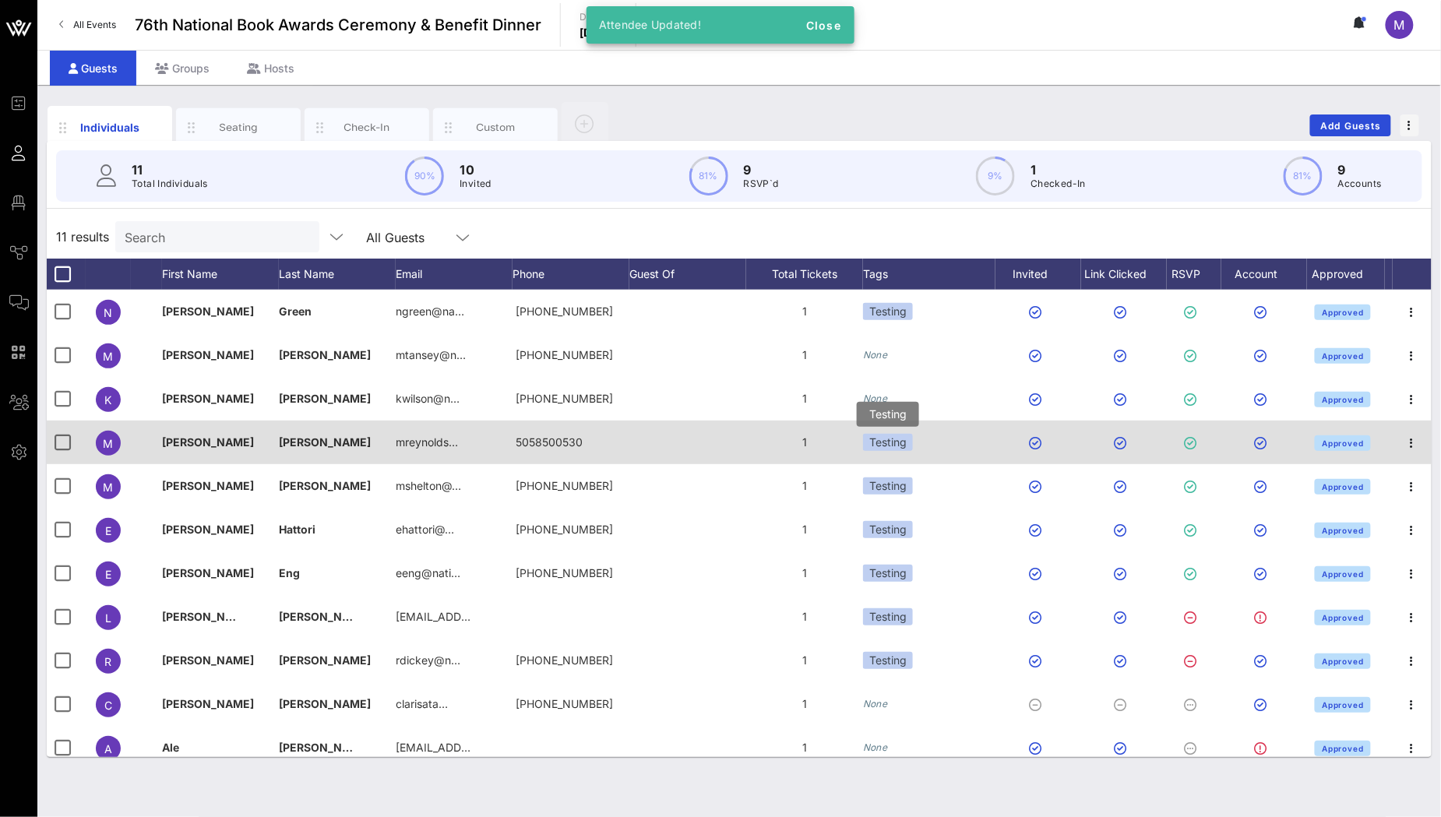
click at [902, 445] on div "Testing" at bounding box center [888, 442] width 50 height 17
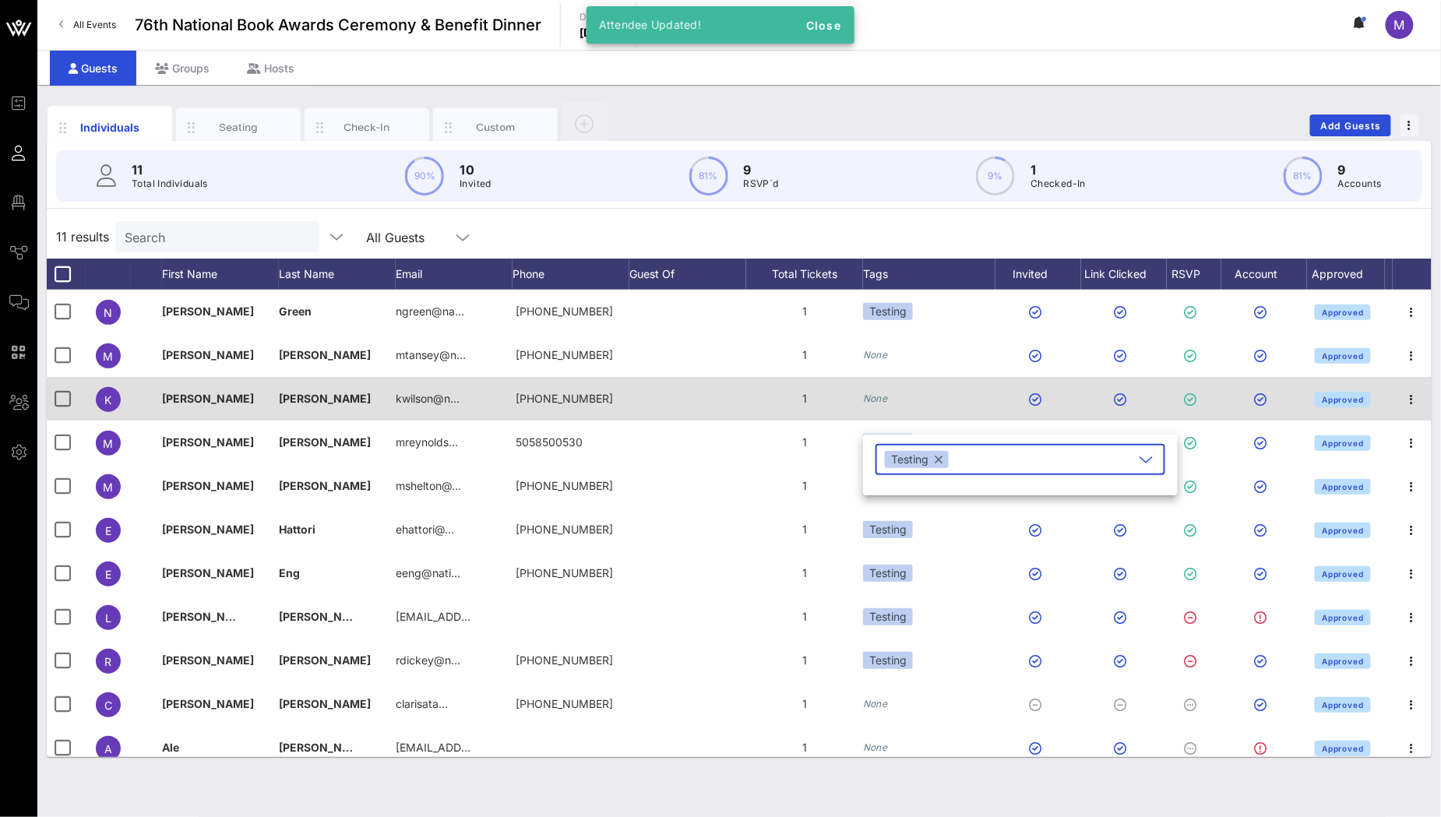
click at [921, 396] on div "None" at bounding box center [929, 399] width 132 height 44
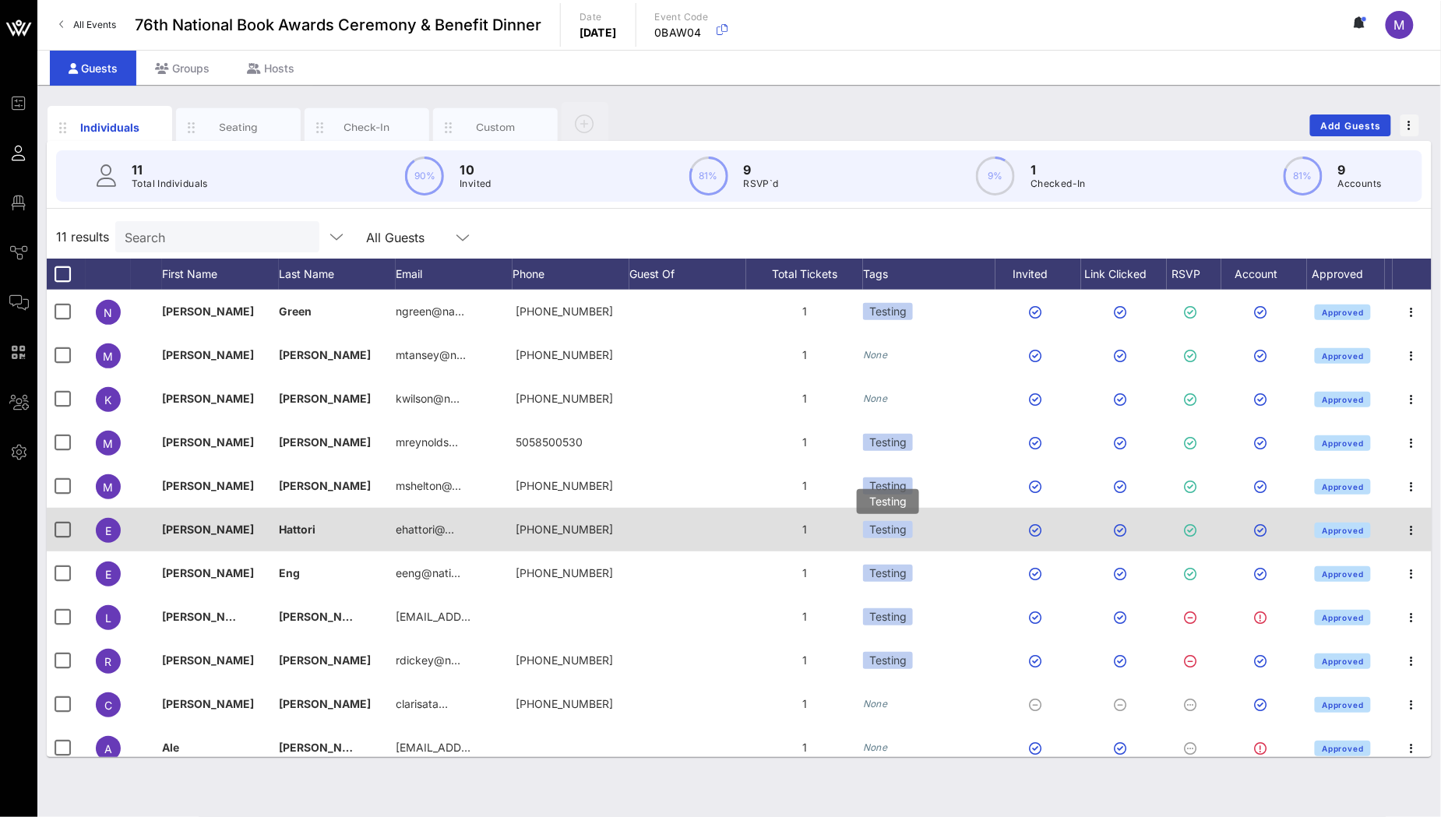
click at [905, 530] on div "Testing" at bounding box center [888, 529] width 50 height 17
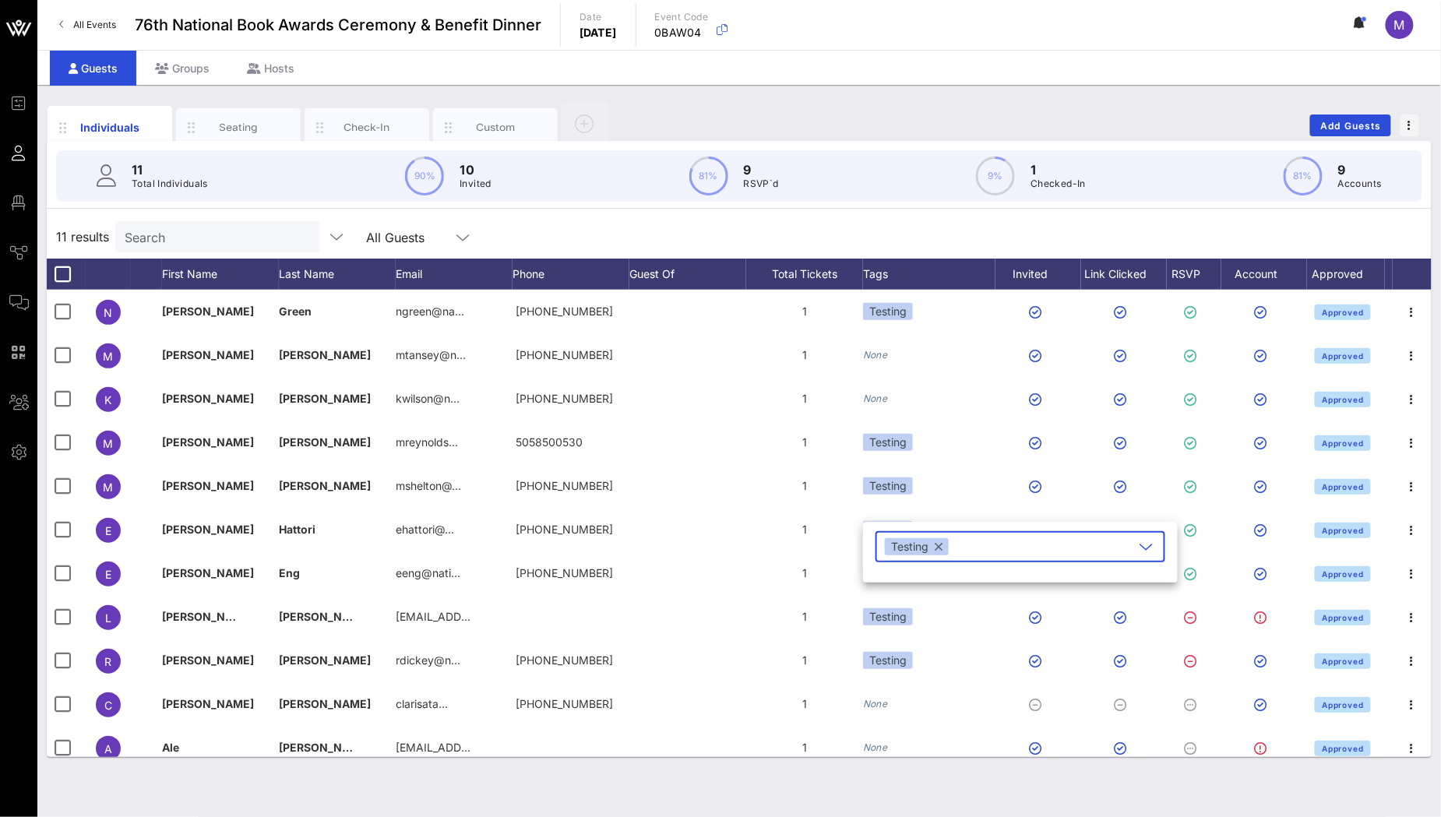
click at [935, 545] on button "button" at bounding box center [939, 546] width 8 height 17
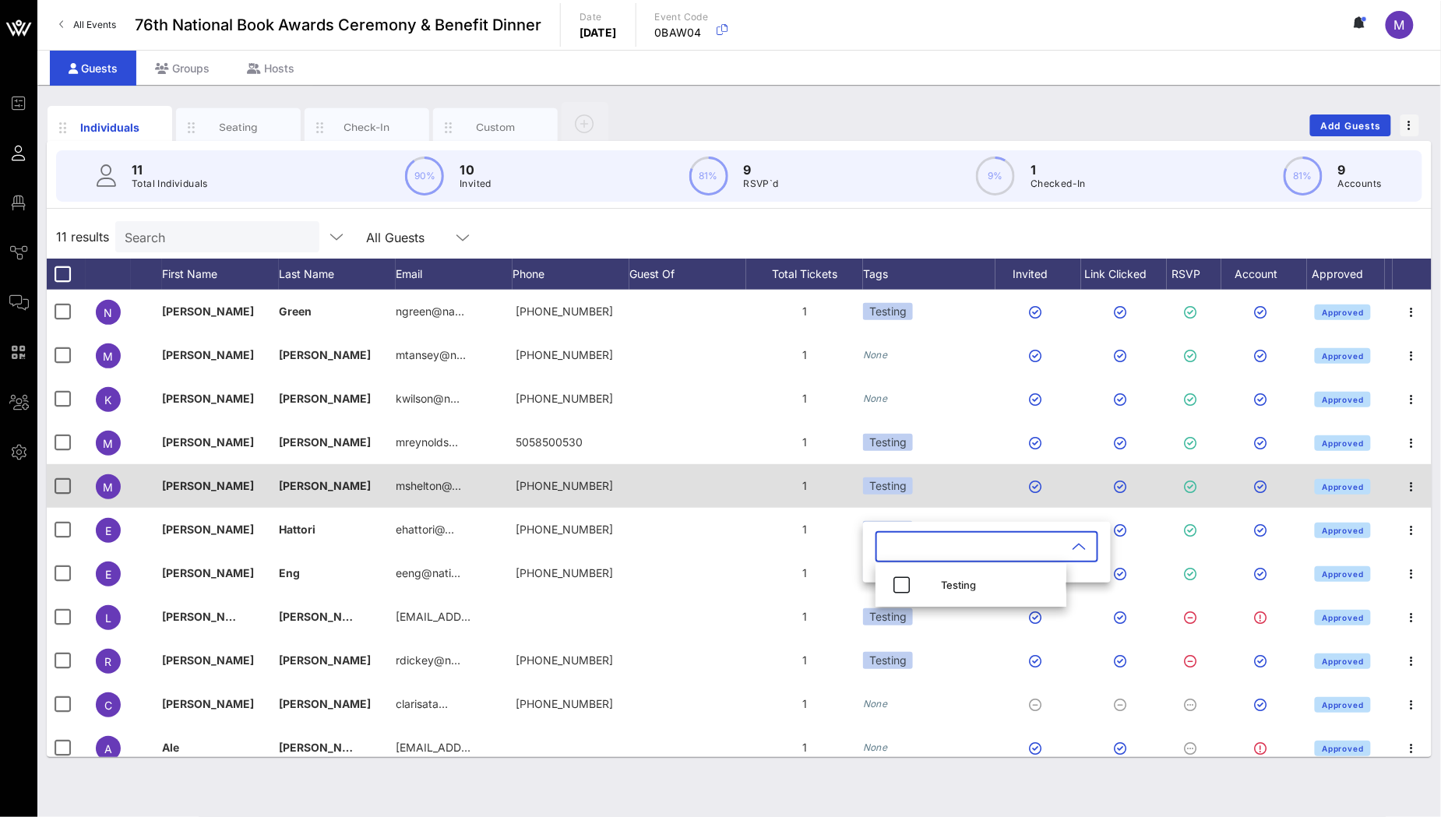
click at [959, 484] on div "Testing" at bounding box center [929, 486] width 132 height 44
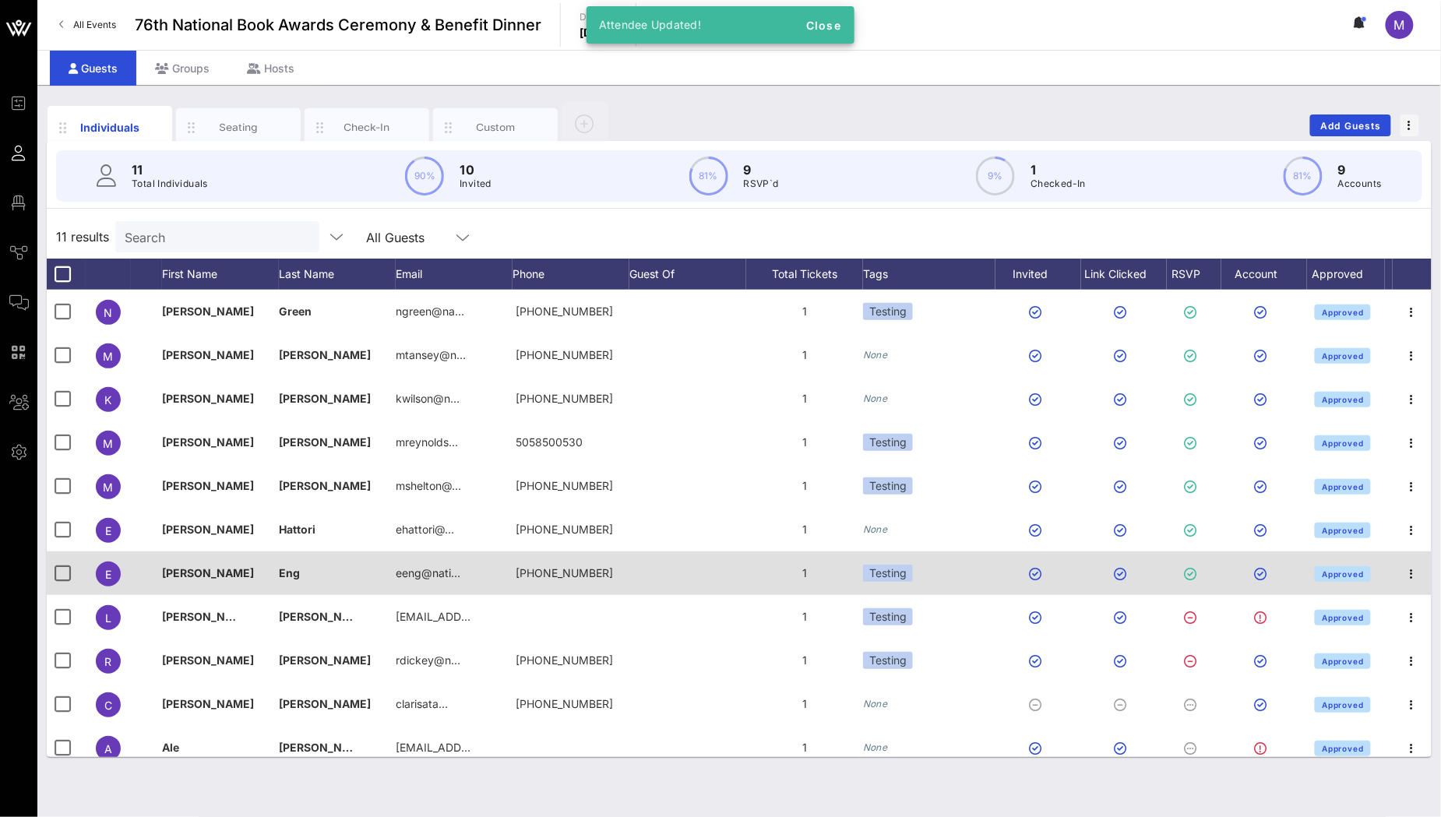
click at [895, 568] on div "Testing" at bounding box center [888, 573] width 50 height 17
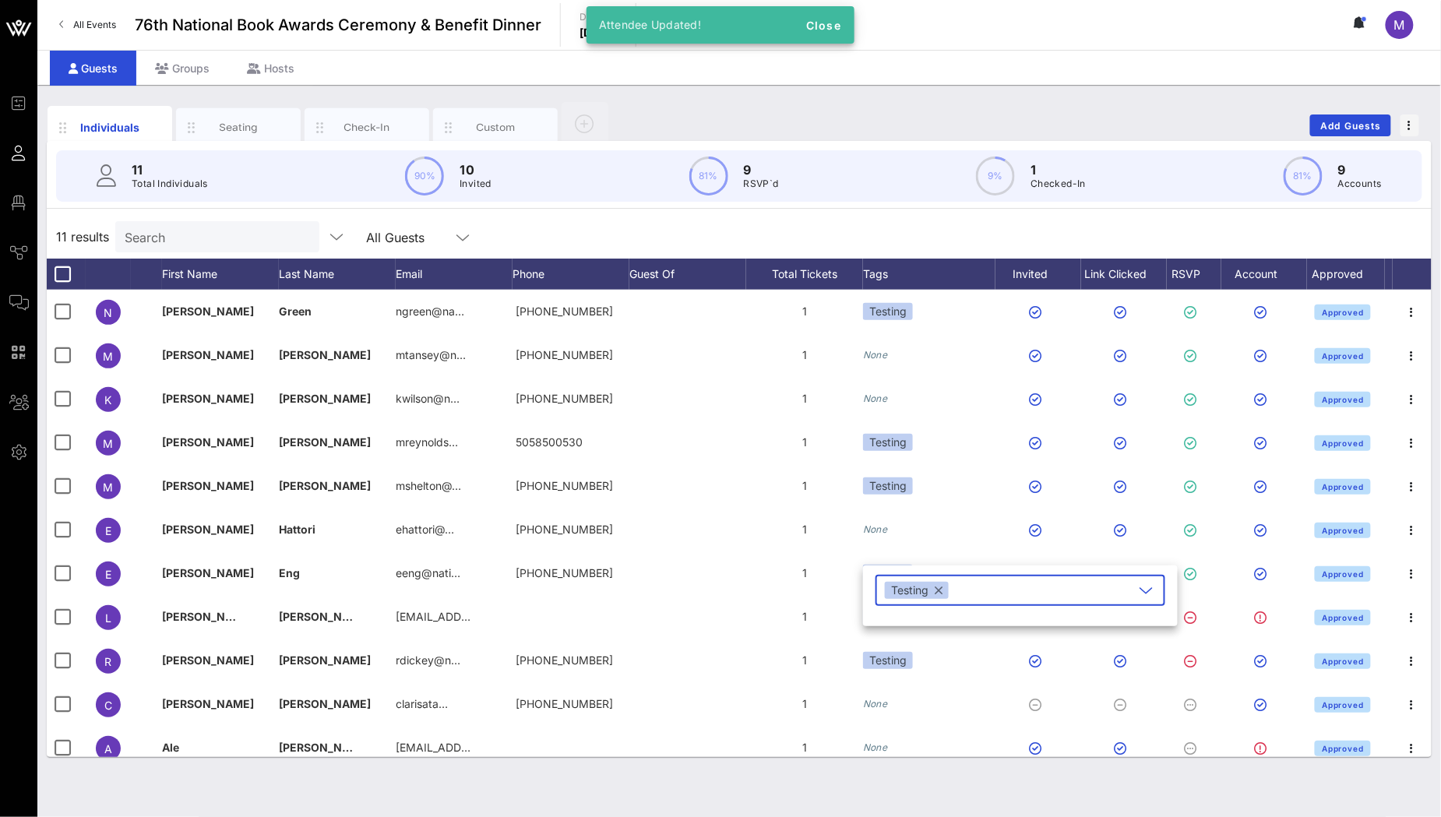
click at [939, 591] on button "button" at bounding box center [939, 590] width 8 height 17
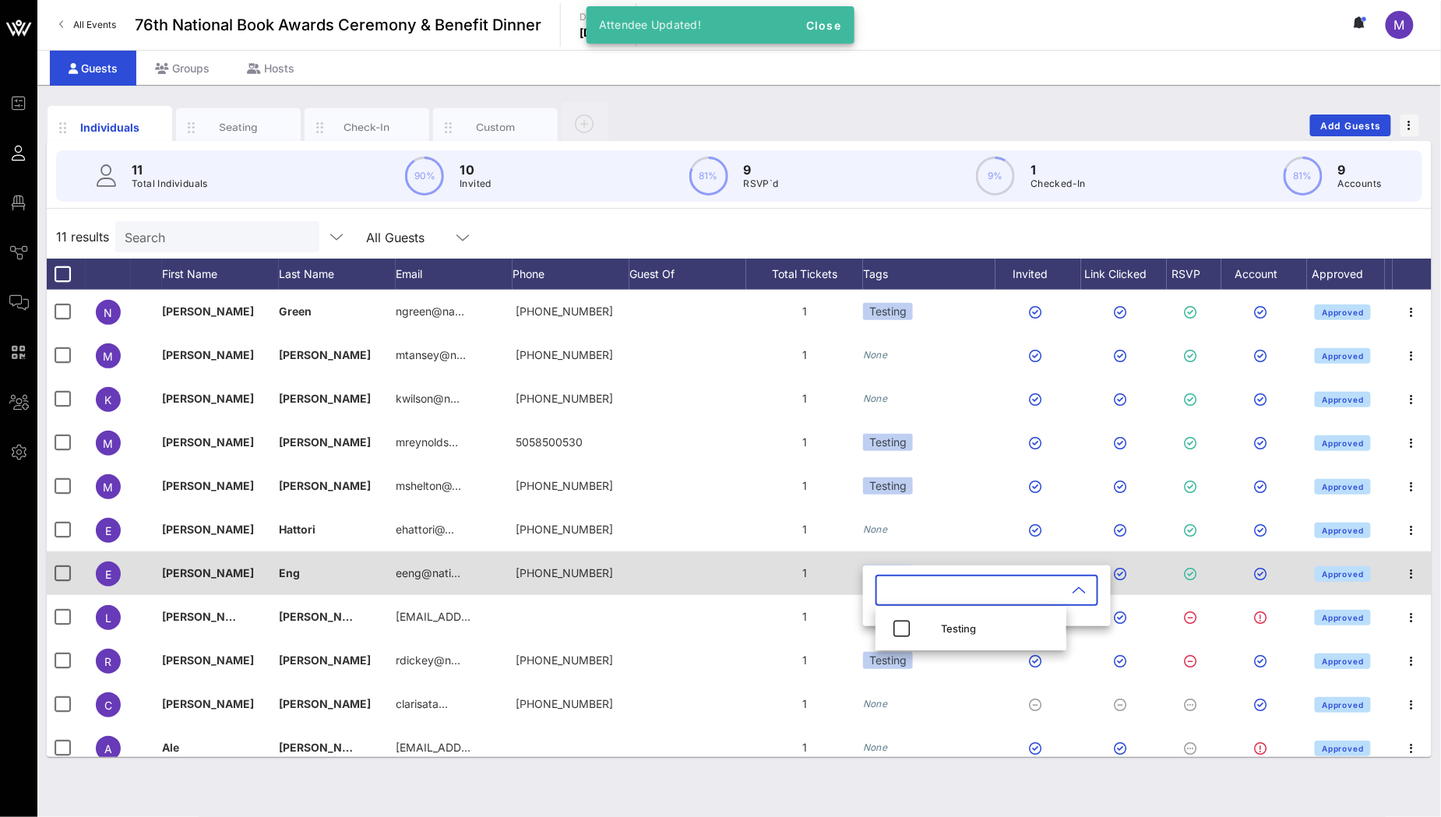
click at [836, 552] on div "1" at bounding box center [804, 573] width 117 height 44
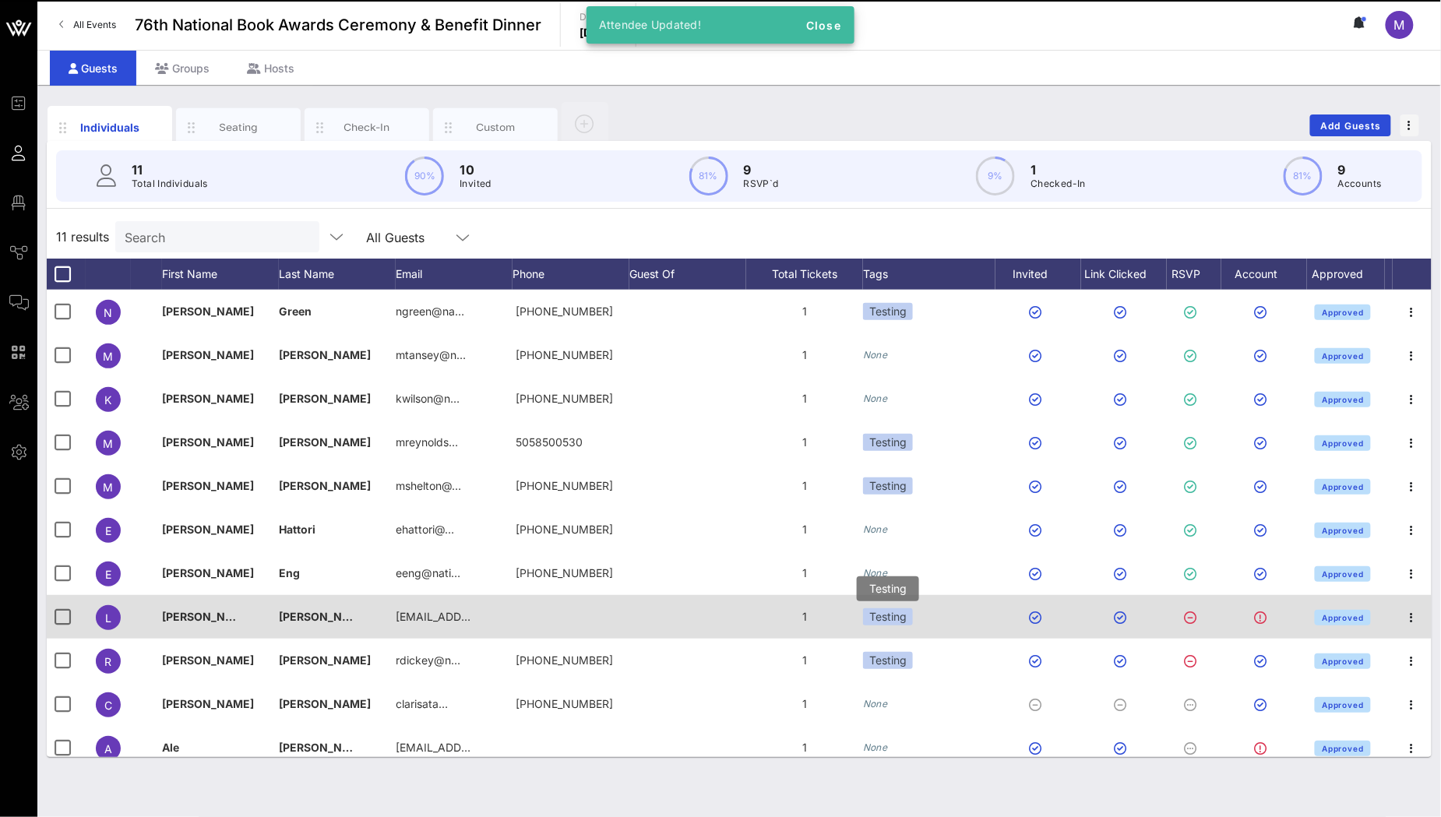
click at [899, 618] on div "Testing" at bounding box center [888, 616] width 50 height 17
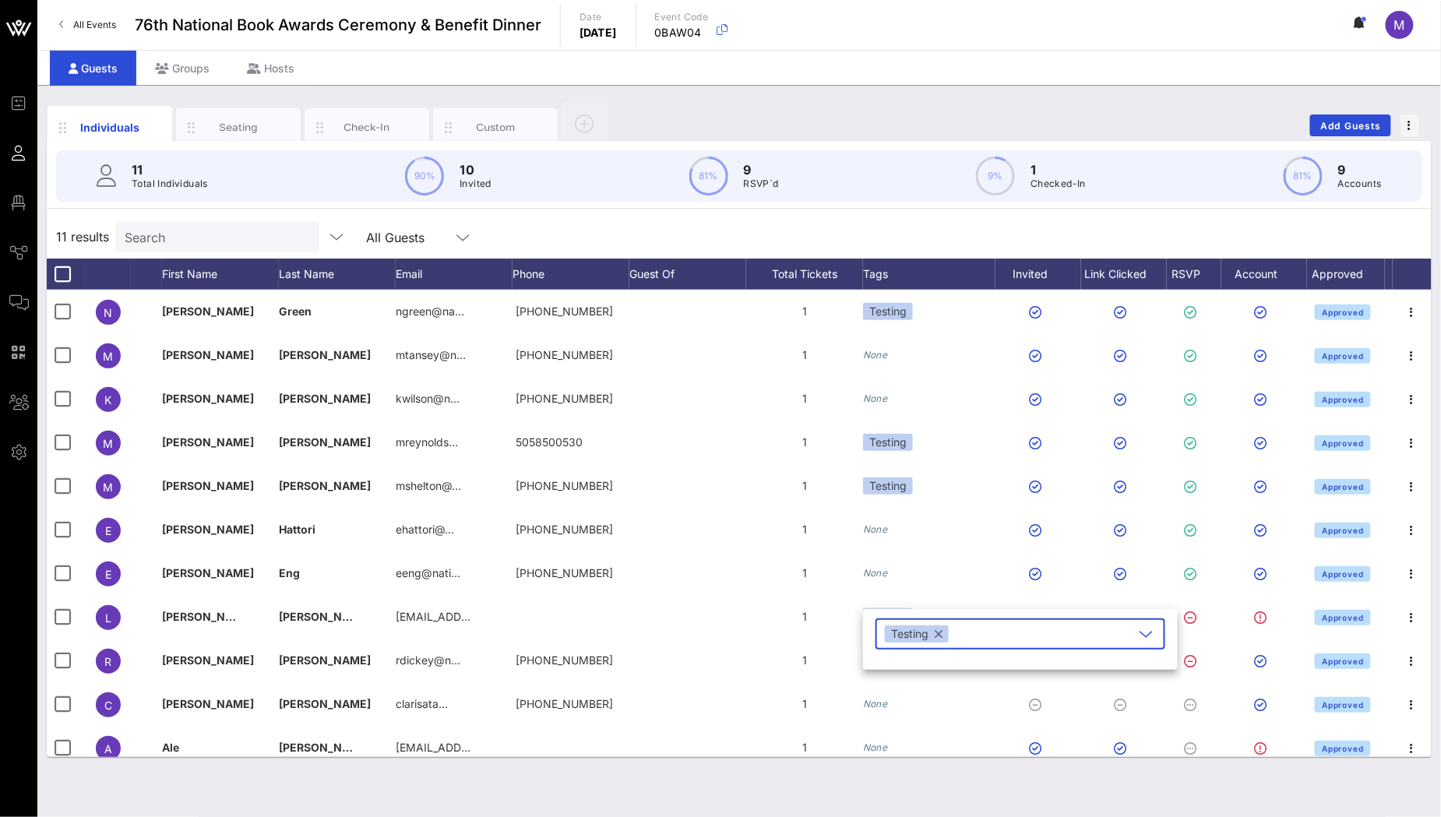
click at [943, 639] on div "Testing" at bounding box center [917, 633] width 64 height 17
click at [943, 633] on div "Testing" at bounding box center [917, 633] width 64 height 17
click at [938, 635] on button "button" at bounding box center [939, 633] width 8 height 17
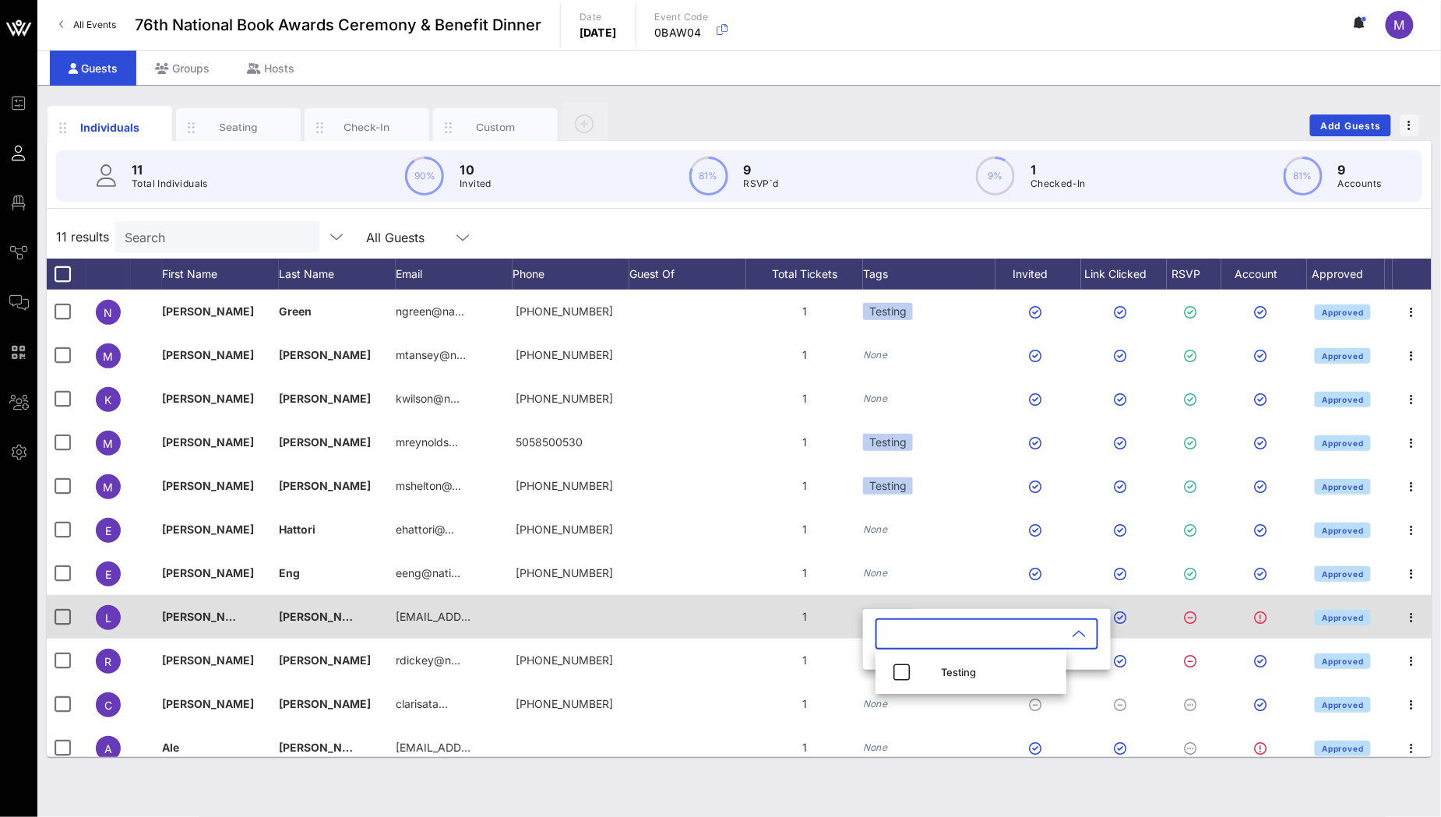
click at [818, 637] on div "1" at bounding box center [804, 617] width 117 height 44
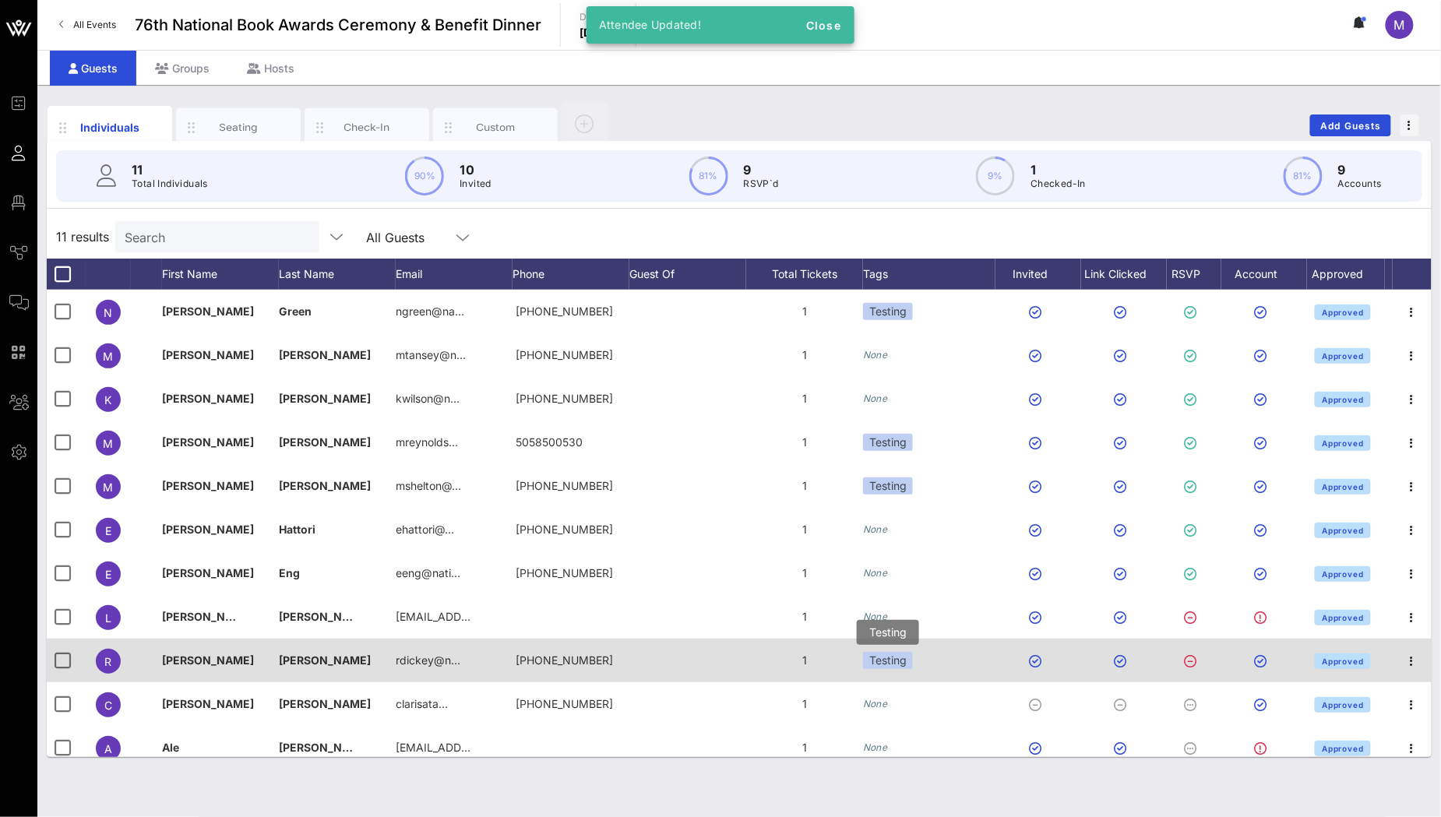
click at [877, 656] on div "Testing" at bounding box center [888, 660] width 50 height 17
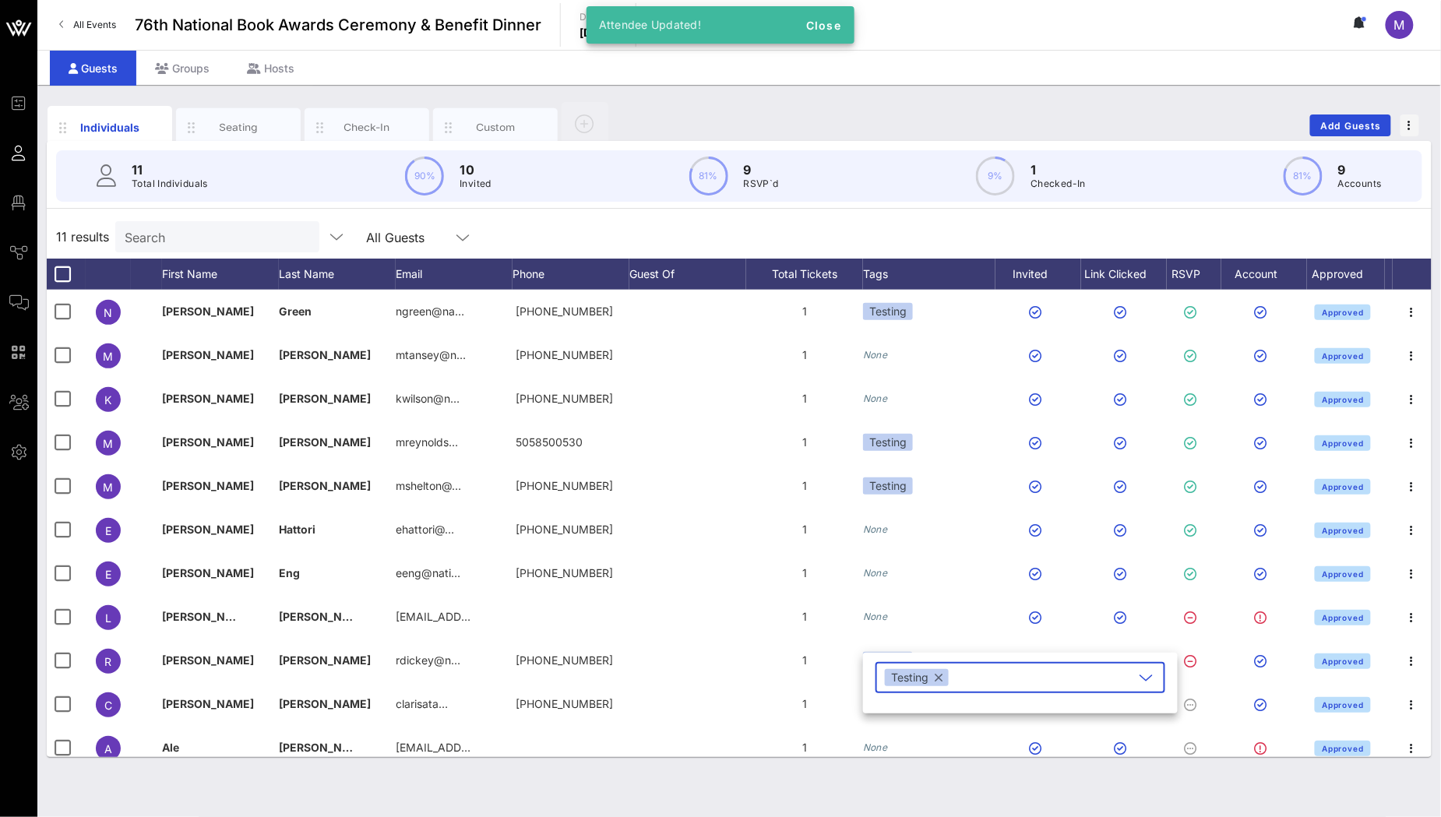
click at [939, 679] on button "button" at bounding box center [939, 677] width 8 height 17
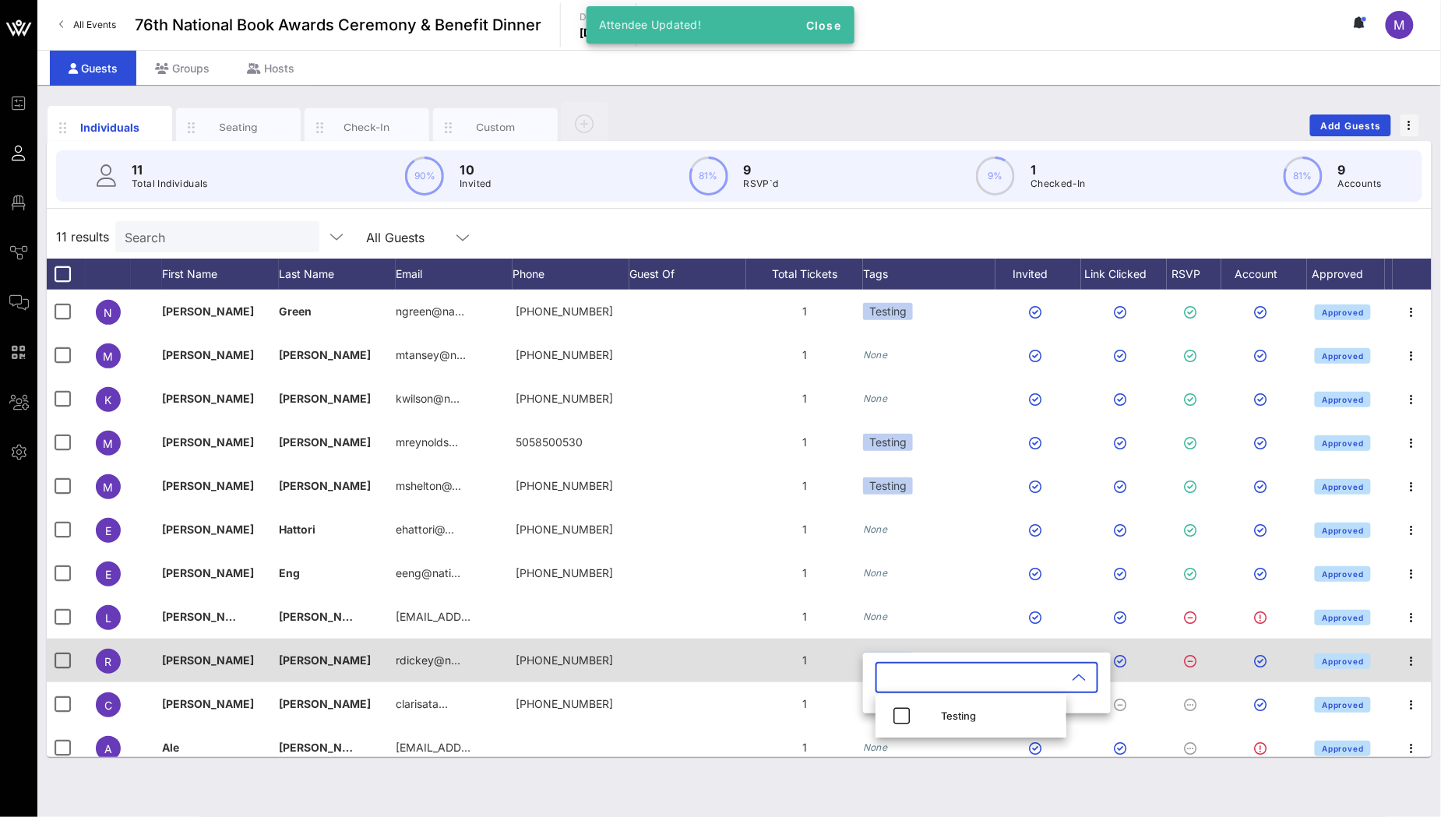
click at [781, 660] on div "1" at bounding box center [804, 661] width 117 height 44
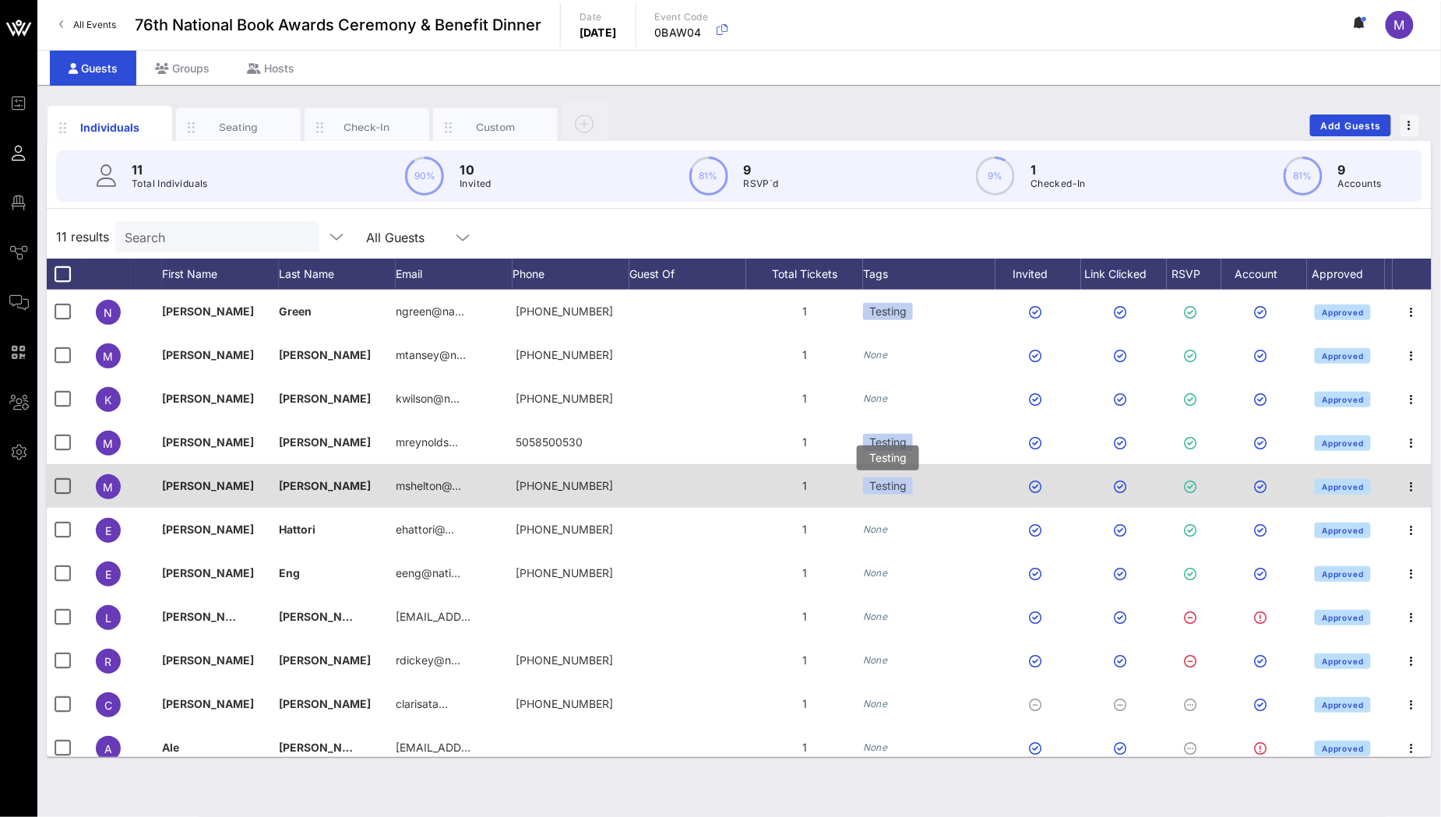
click at [944, 490] on div "Testing" at bounding box center [929, 486] width 132 height 44
click at [922, 489] on div "Testing" at bounding box center [929, 486] width 132 height 44
click at [899, 488] on div "Testing" at bounding box center [888, 485] width 50 height 17
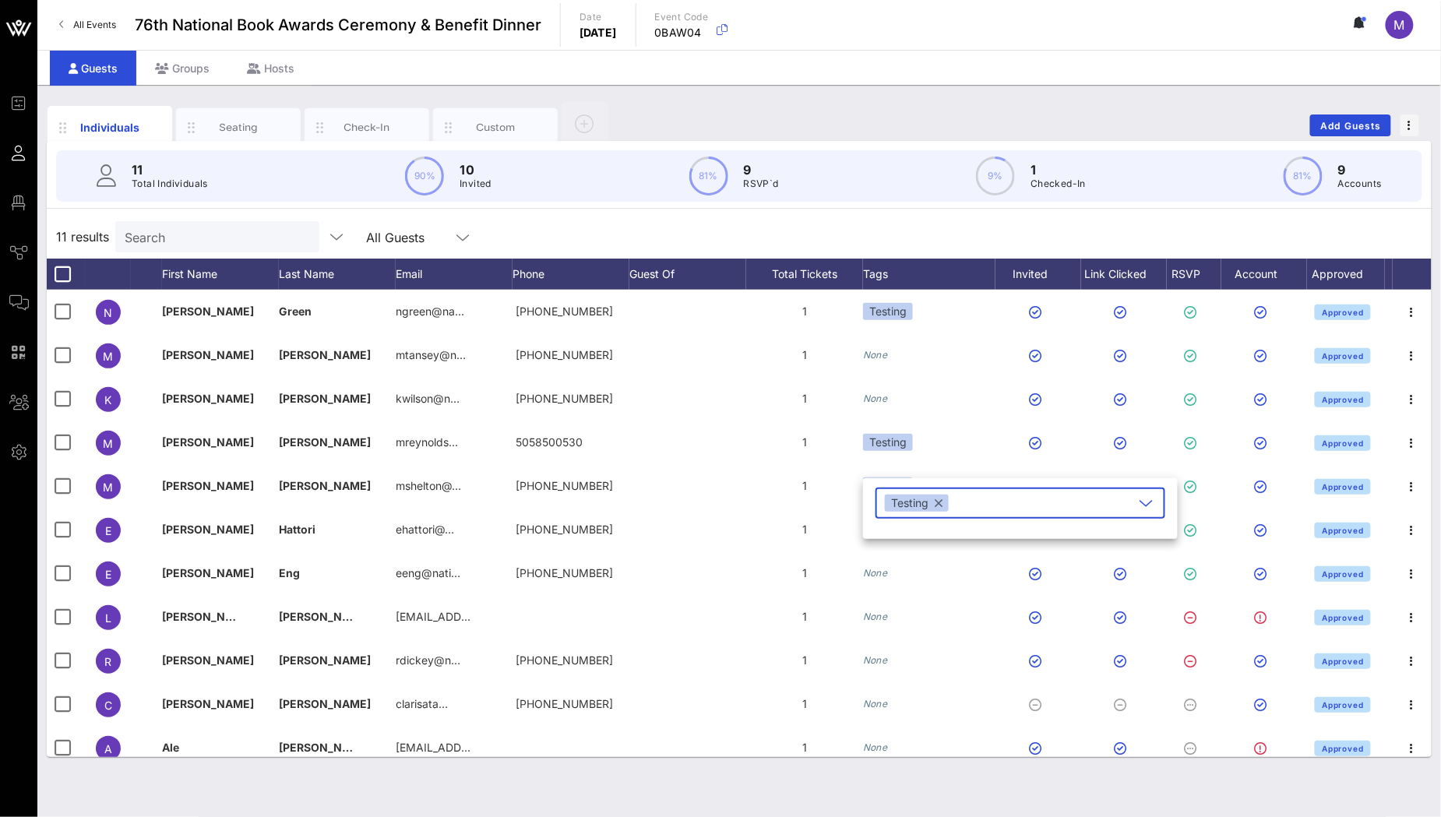
type input "R"
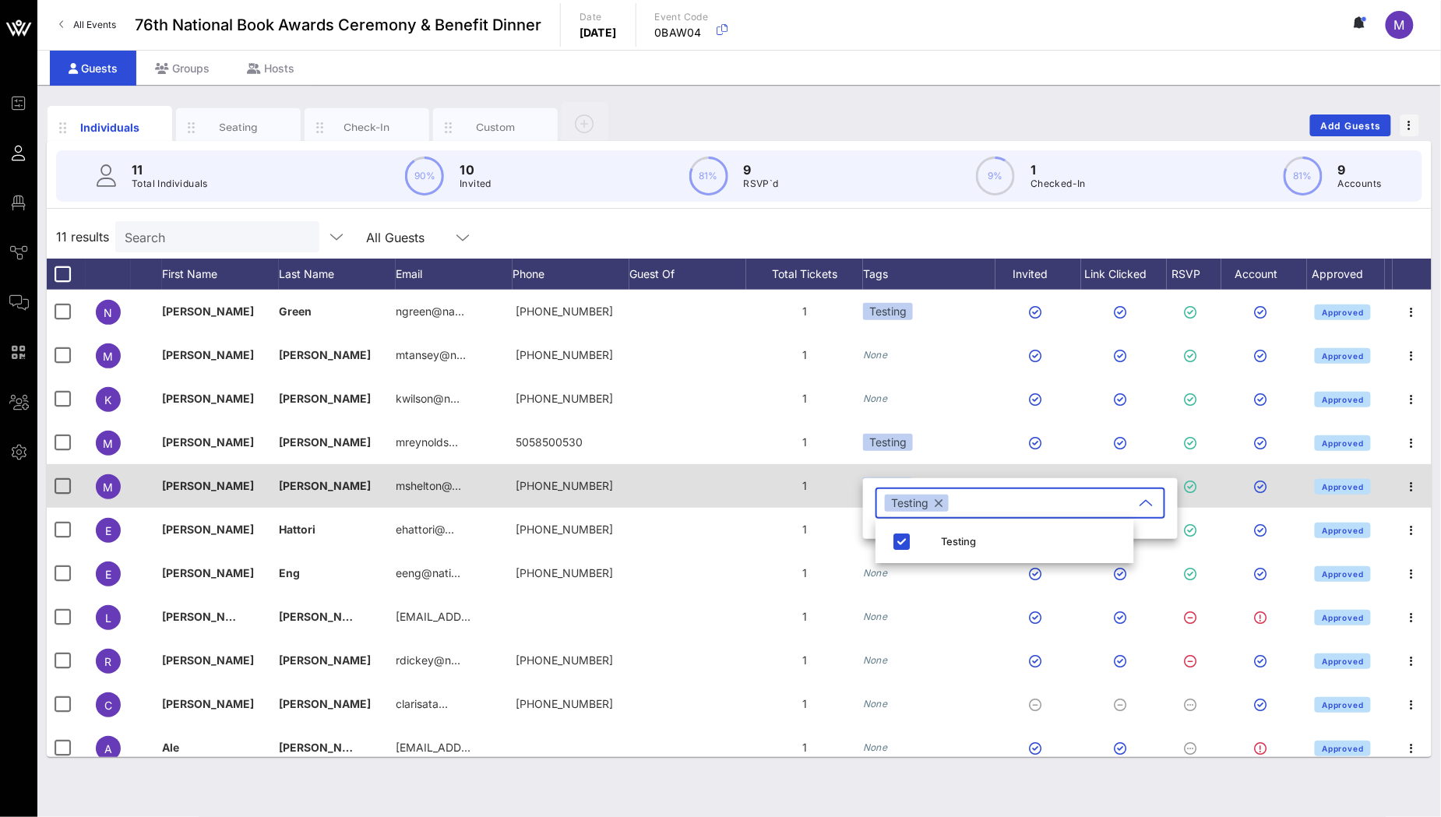
click at [993, 467] on div "Testing" at bounding box center [929, 486] width 132 height 44
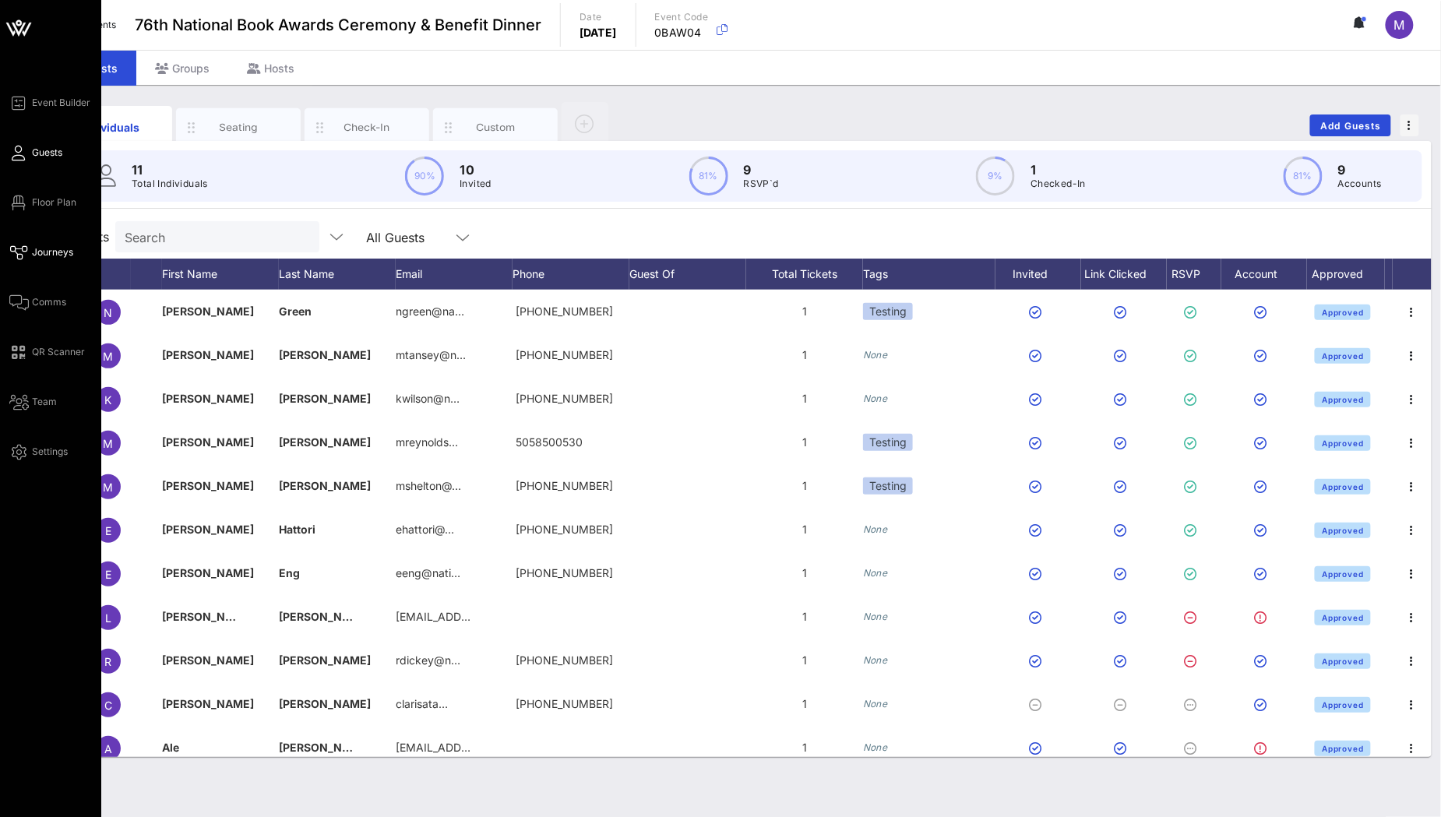
click at [26, 252] on icon at bounding box center [18, 253] width 19 height 2
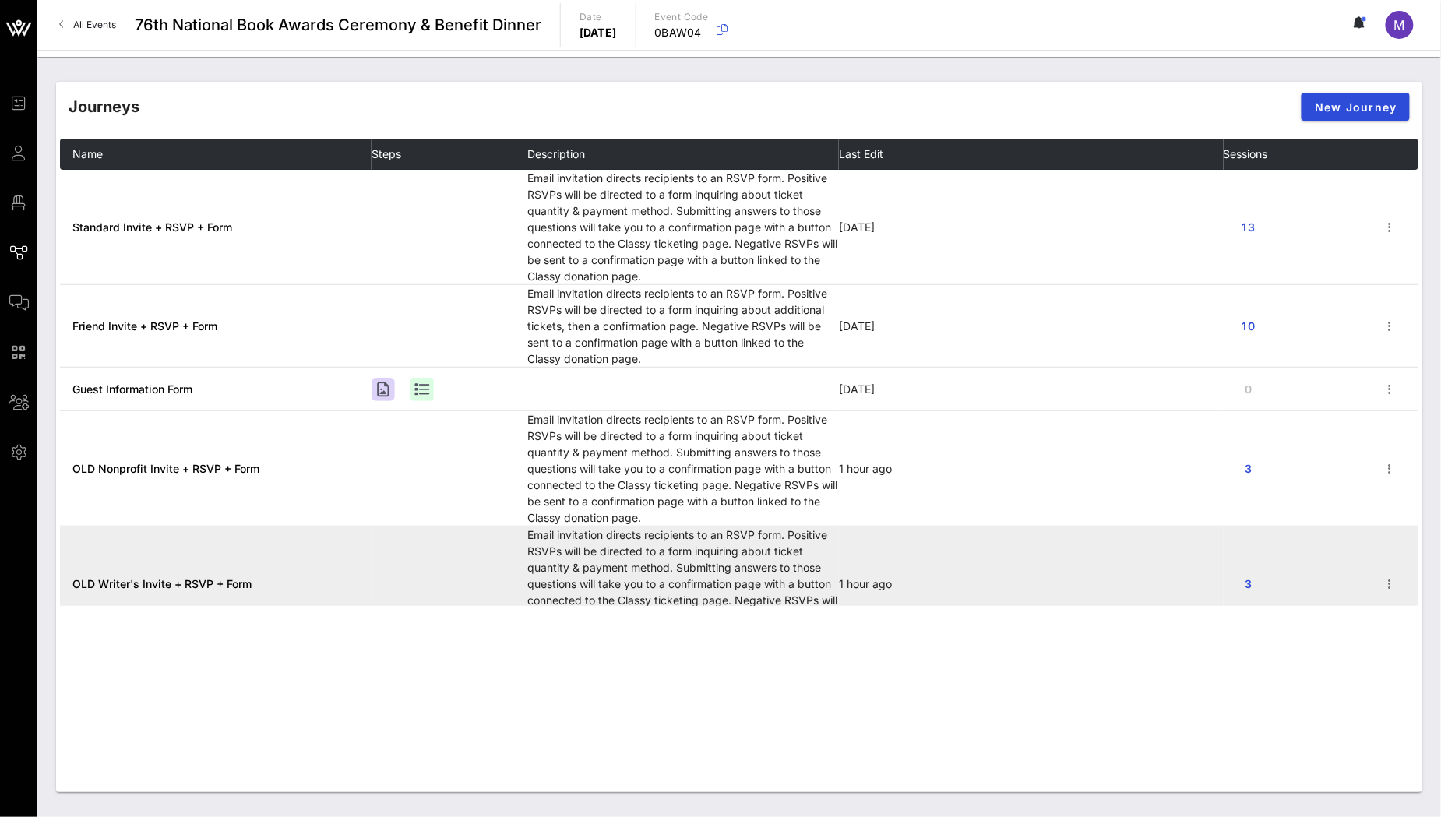
scroll to position [81, 0]
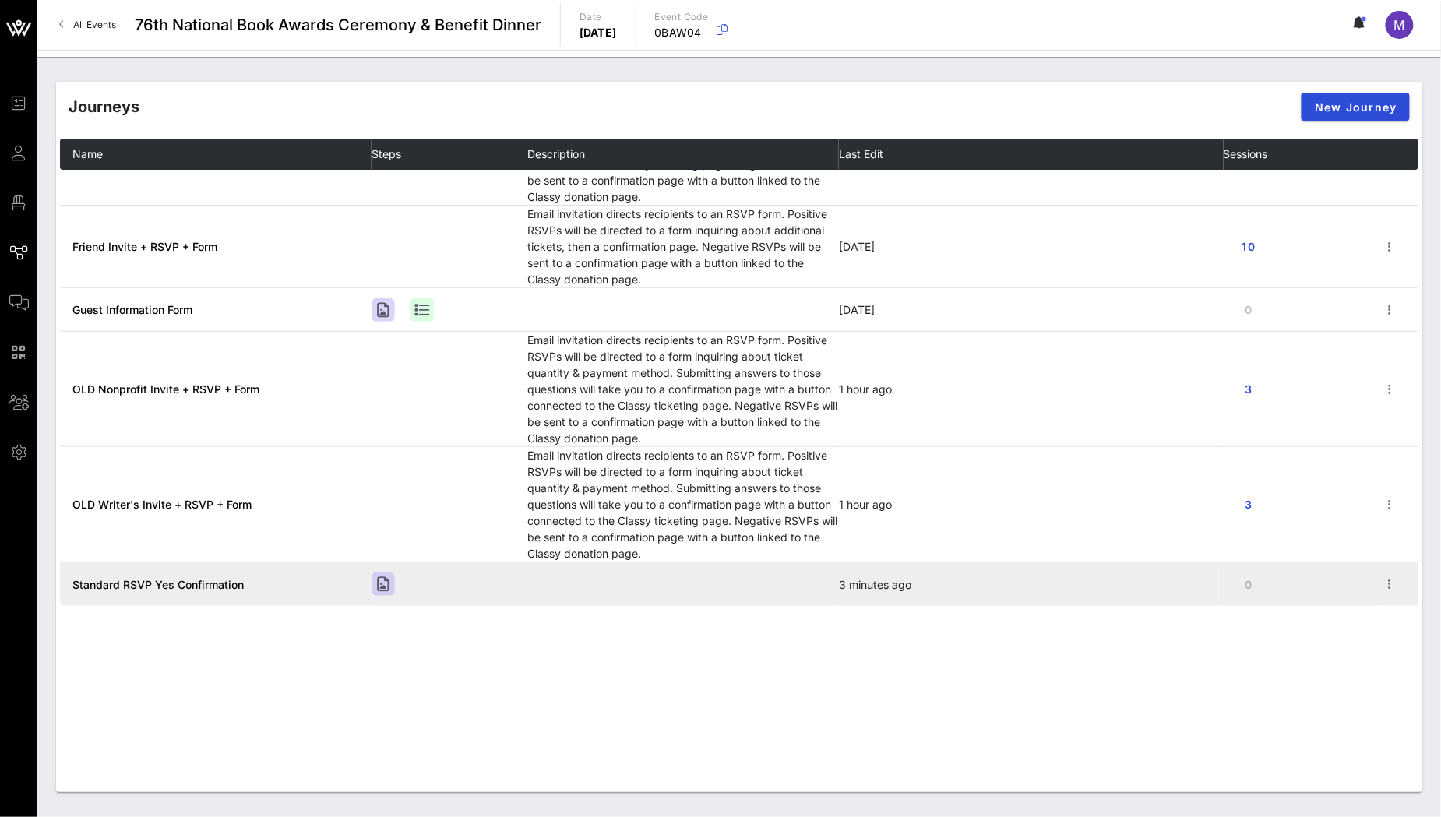
click at [209, 583] on span "Standard RSVP Yes Confirmation" at bounding box center [157, 584] width 171 height 13
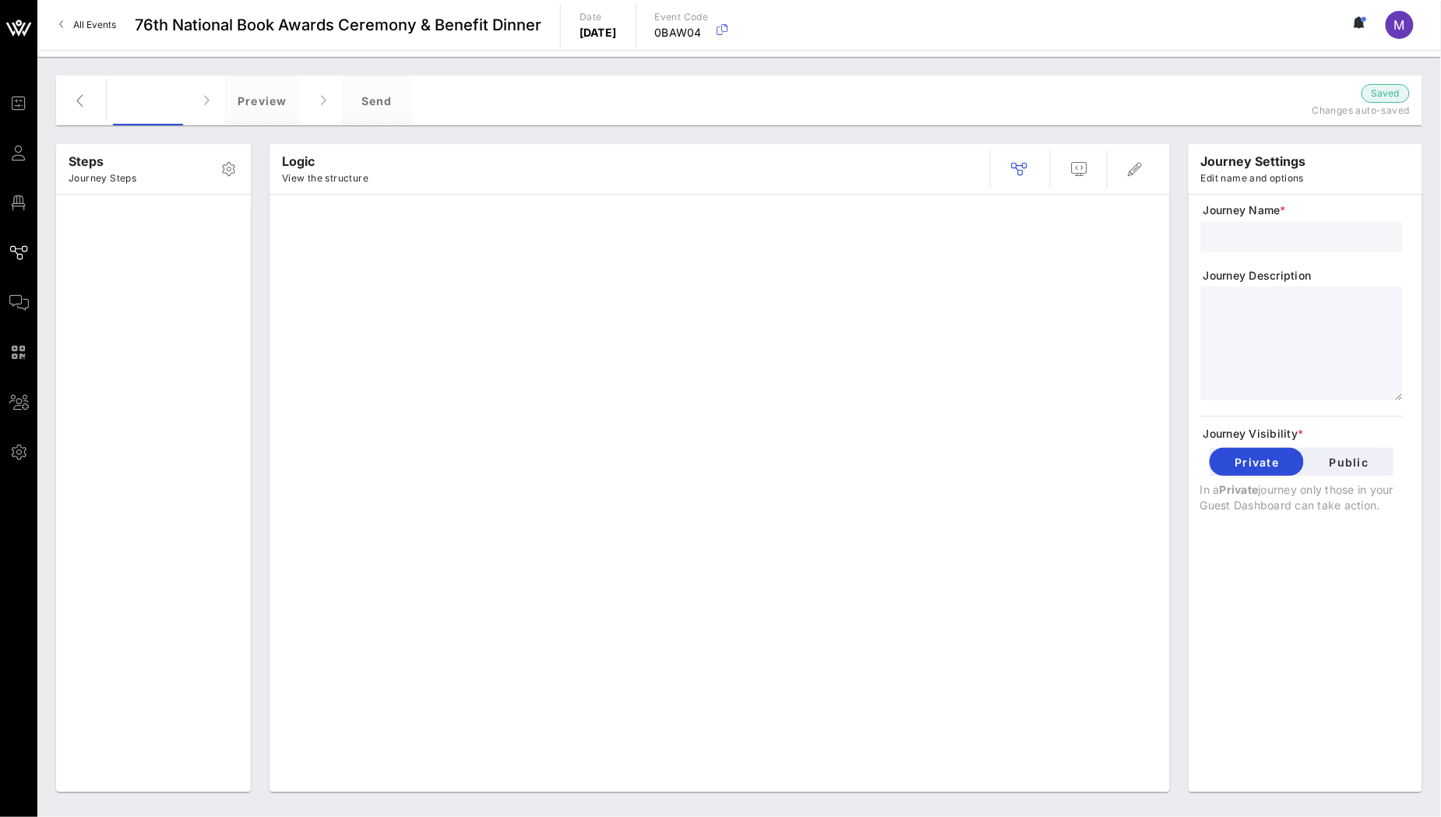
type input "Standard RSVP Yes Confirmation"
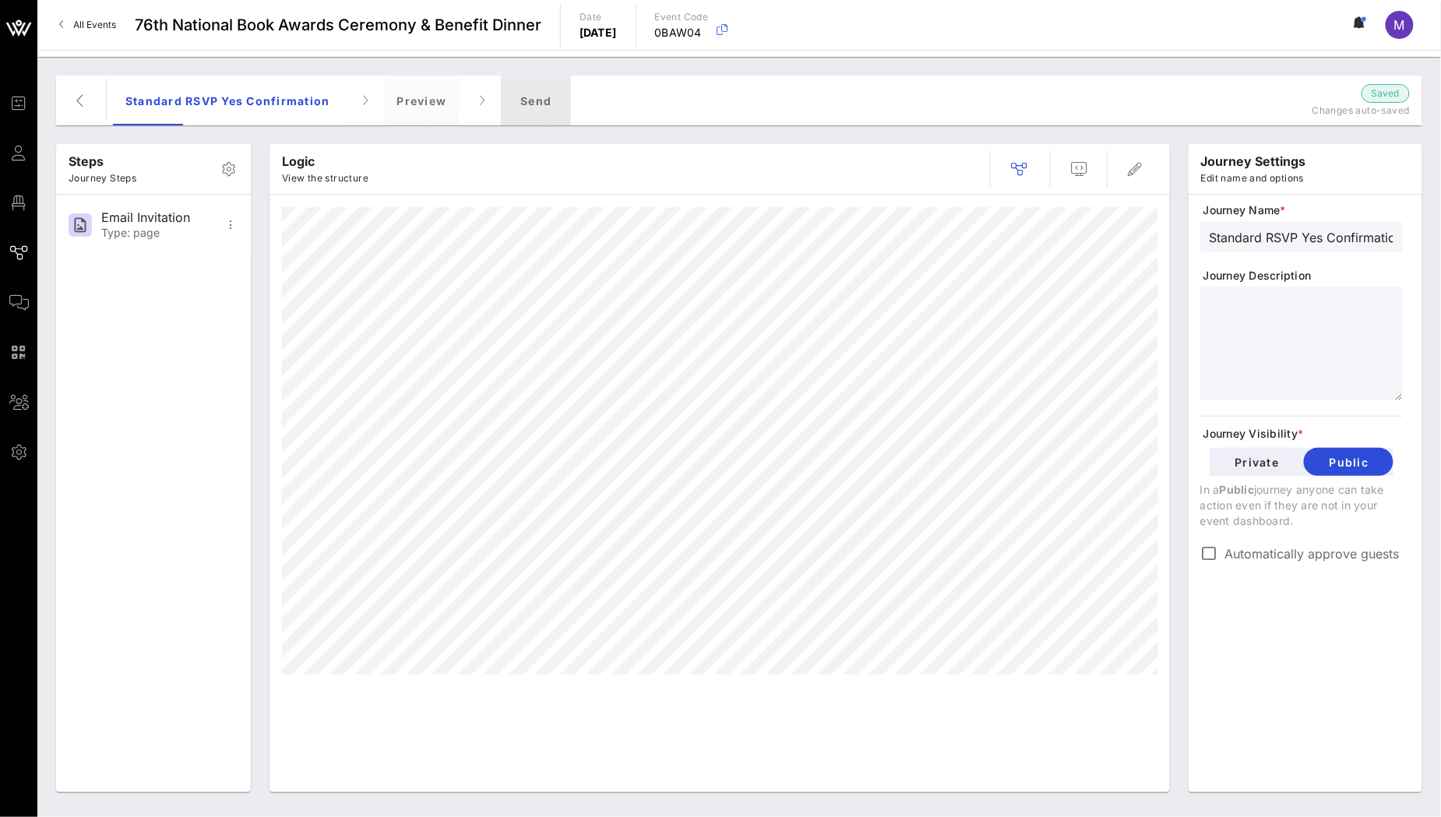
click at [552, 99] on div "Send" at bounding box center [536, 101] width 70 height 50
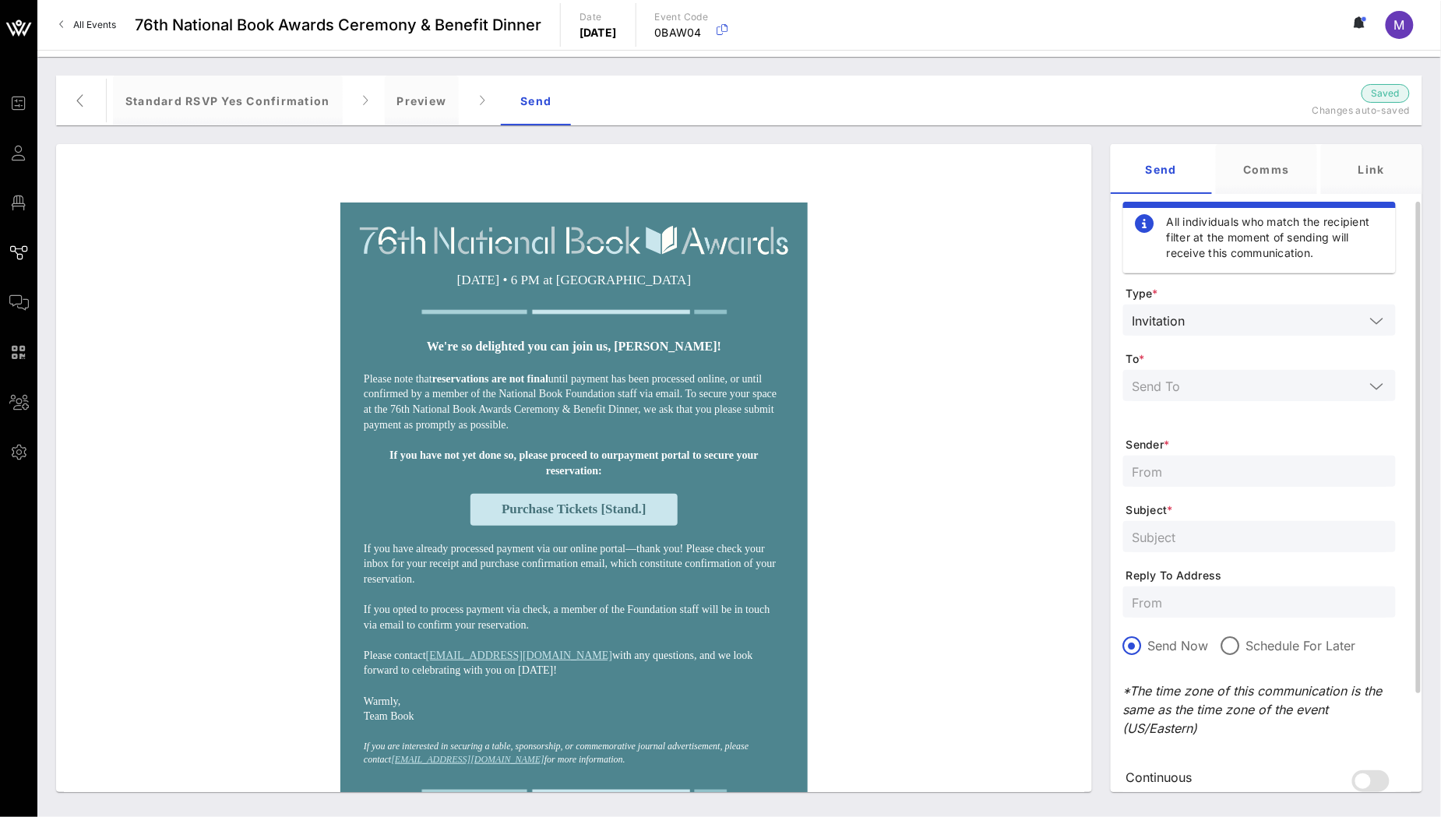
click at [1250, 379] on input "text" at bounding box center [1249, 385] width 232 height 20
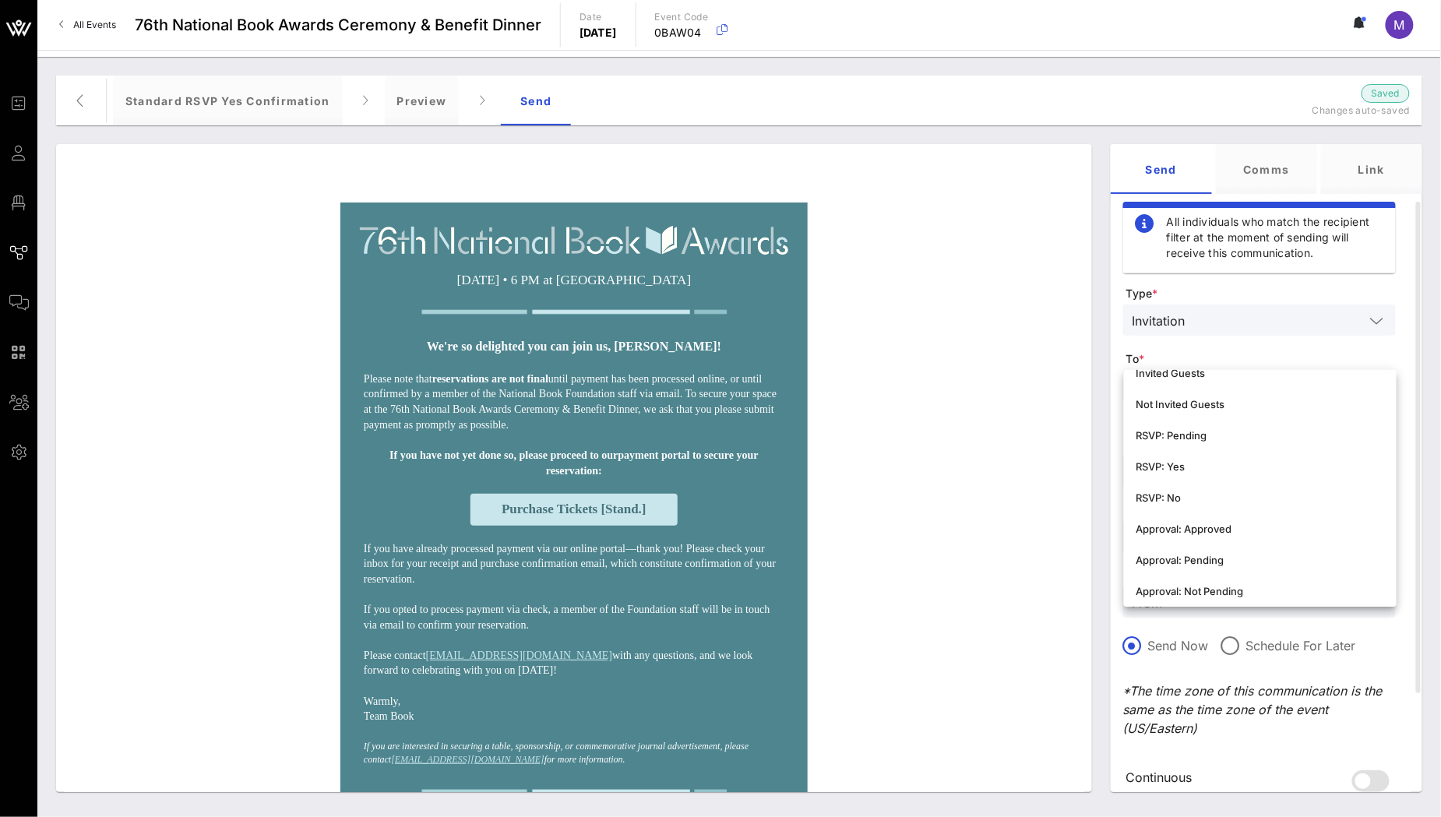
scroll to position [274, 0]
click at [1254, 454] on div "RSVP: Yes" at bounding box center [1260, 460] width 248 height 12
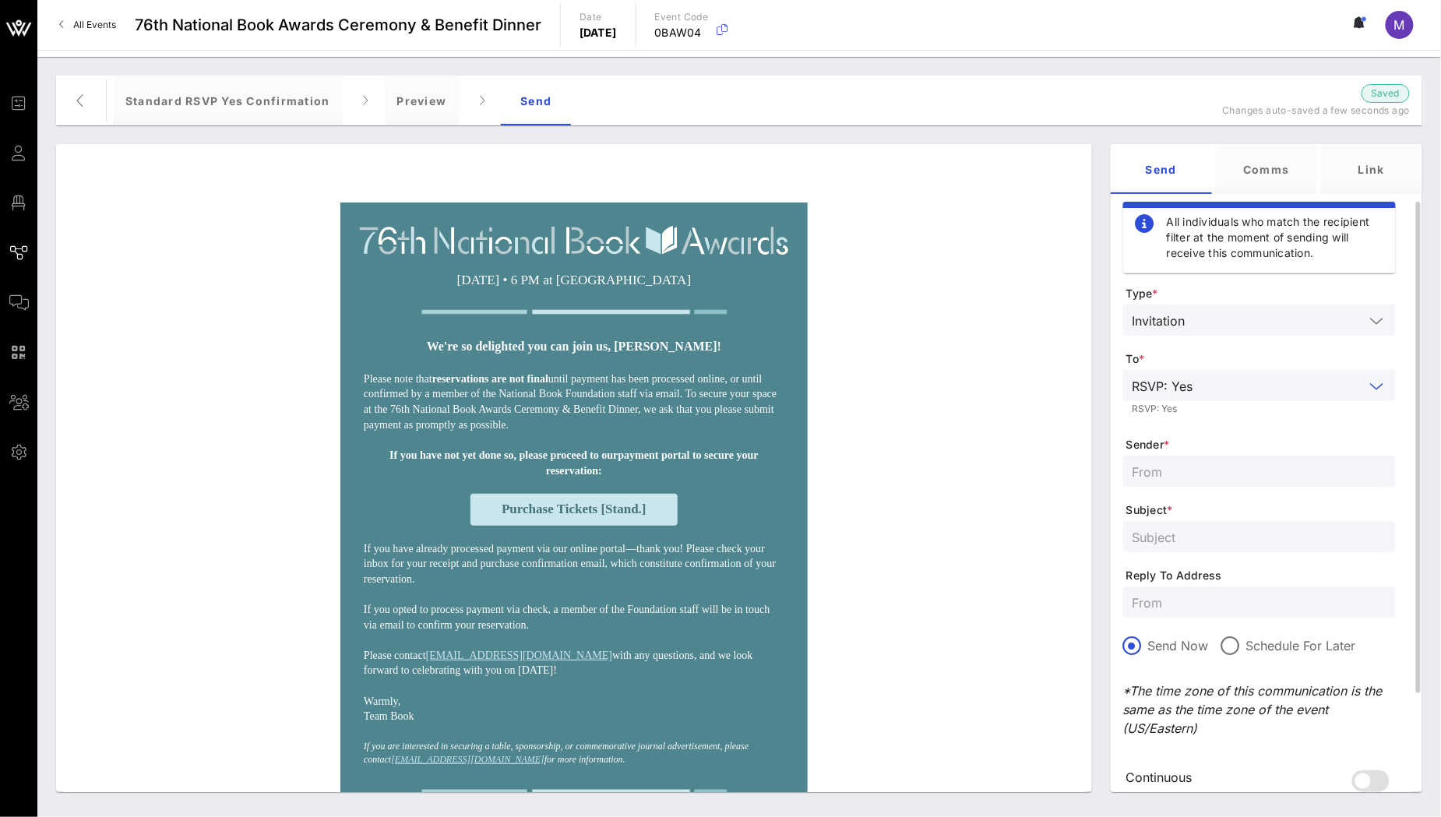
click at [1322, 393] on input "text" at bounding box center [1282, 385] width 165 height 20
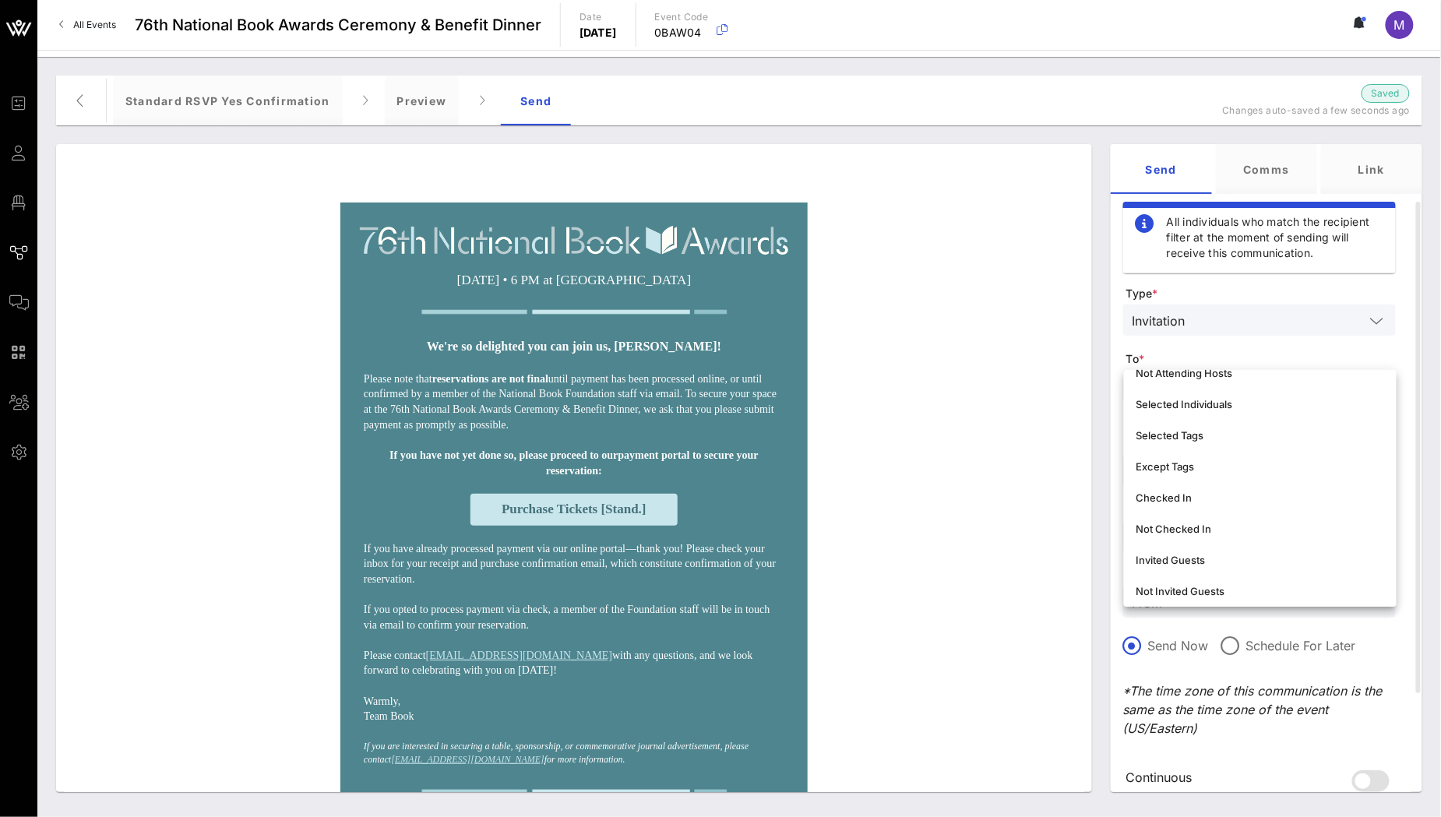
scroll to position [76, 0]
click at [1235, 448] on div "Selected Tags" at bounding box center [1260, 440] width 248 height 25
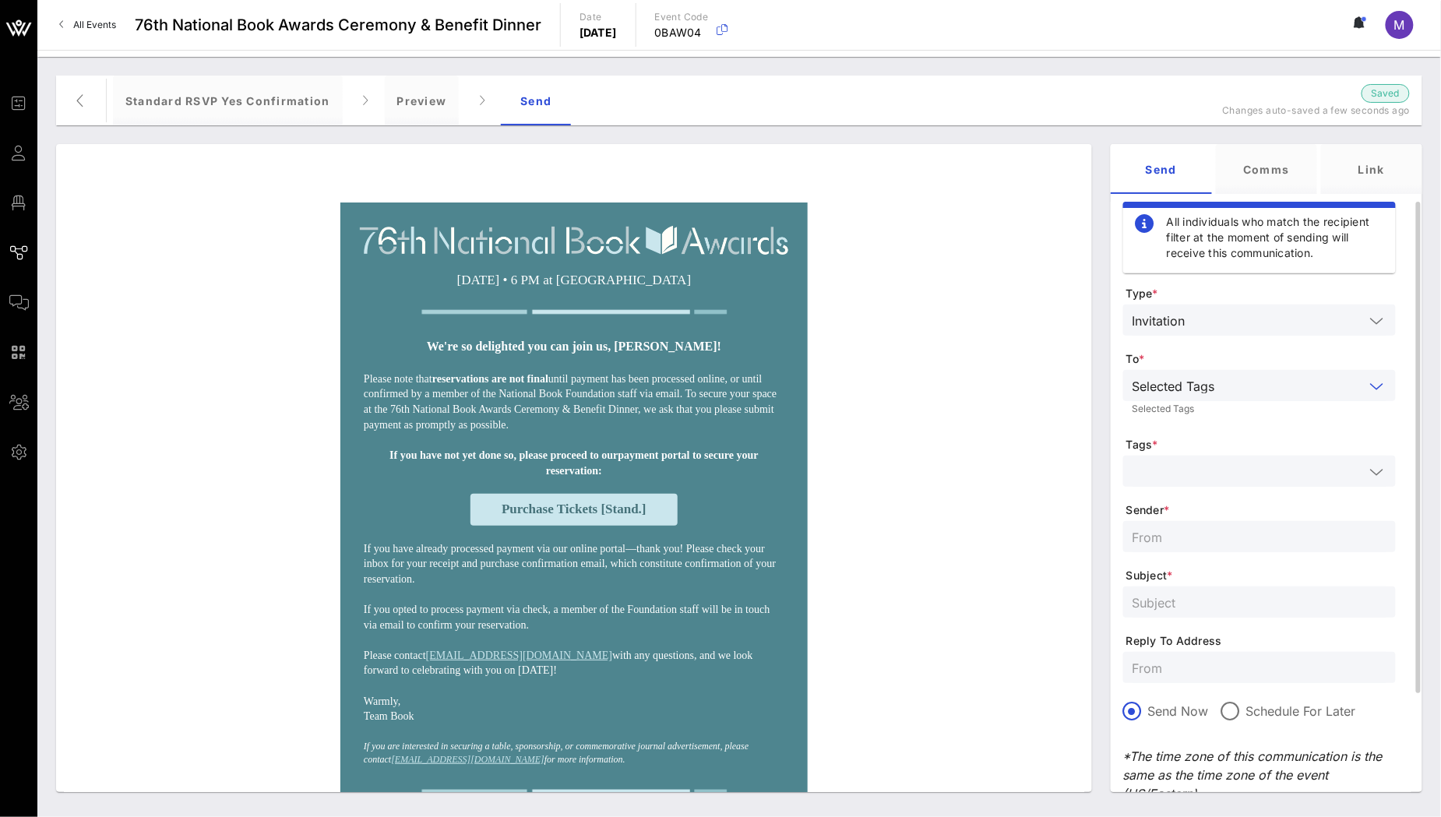
click at [1250, 393] on input "text" at bounding box center [1292, 385] width 143 height 20
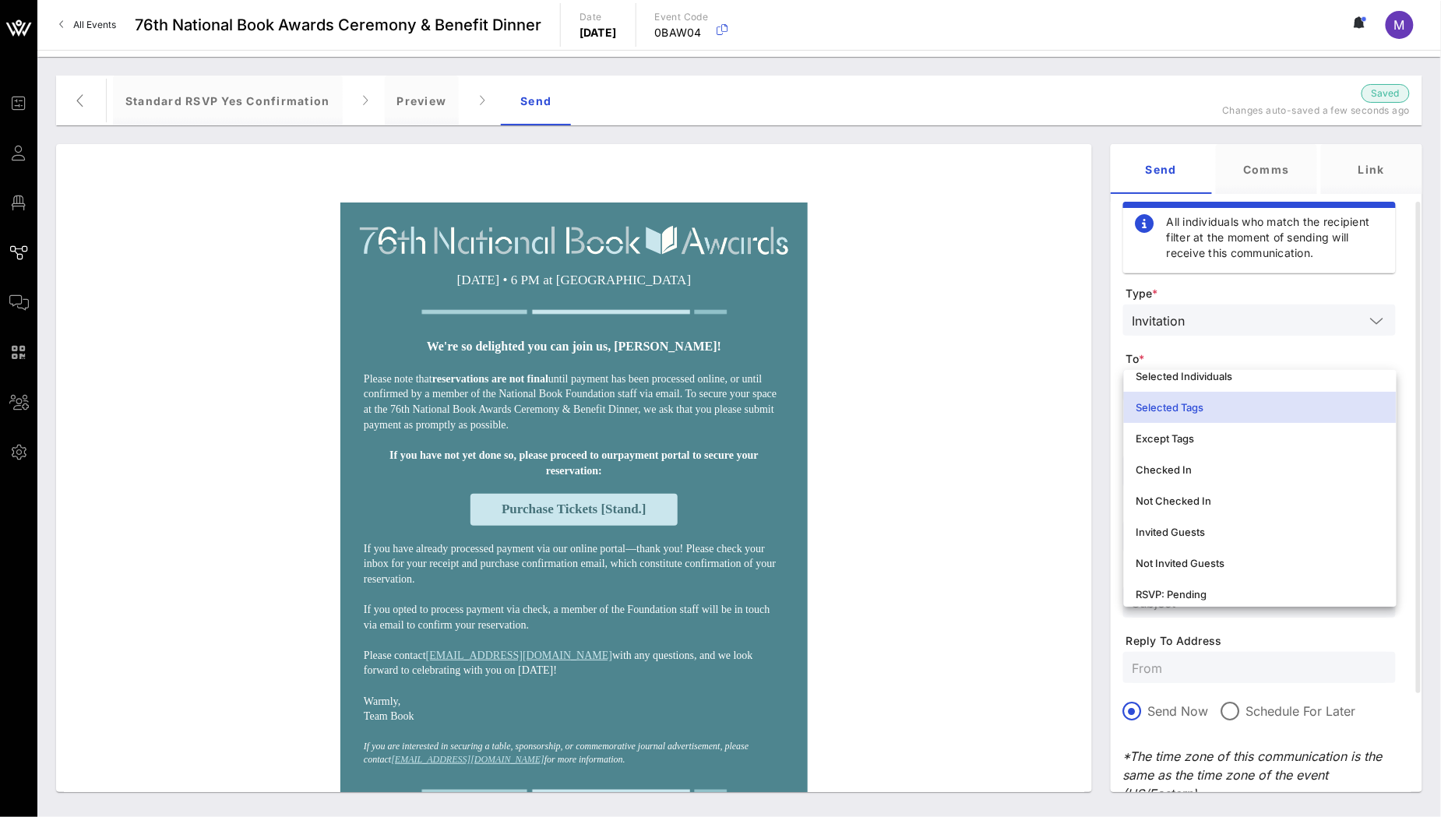
scroll to position [113, 0]
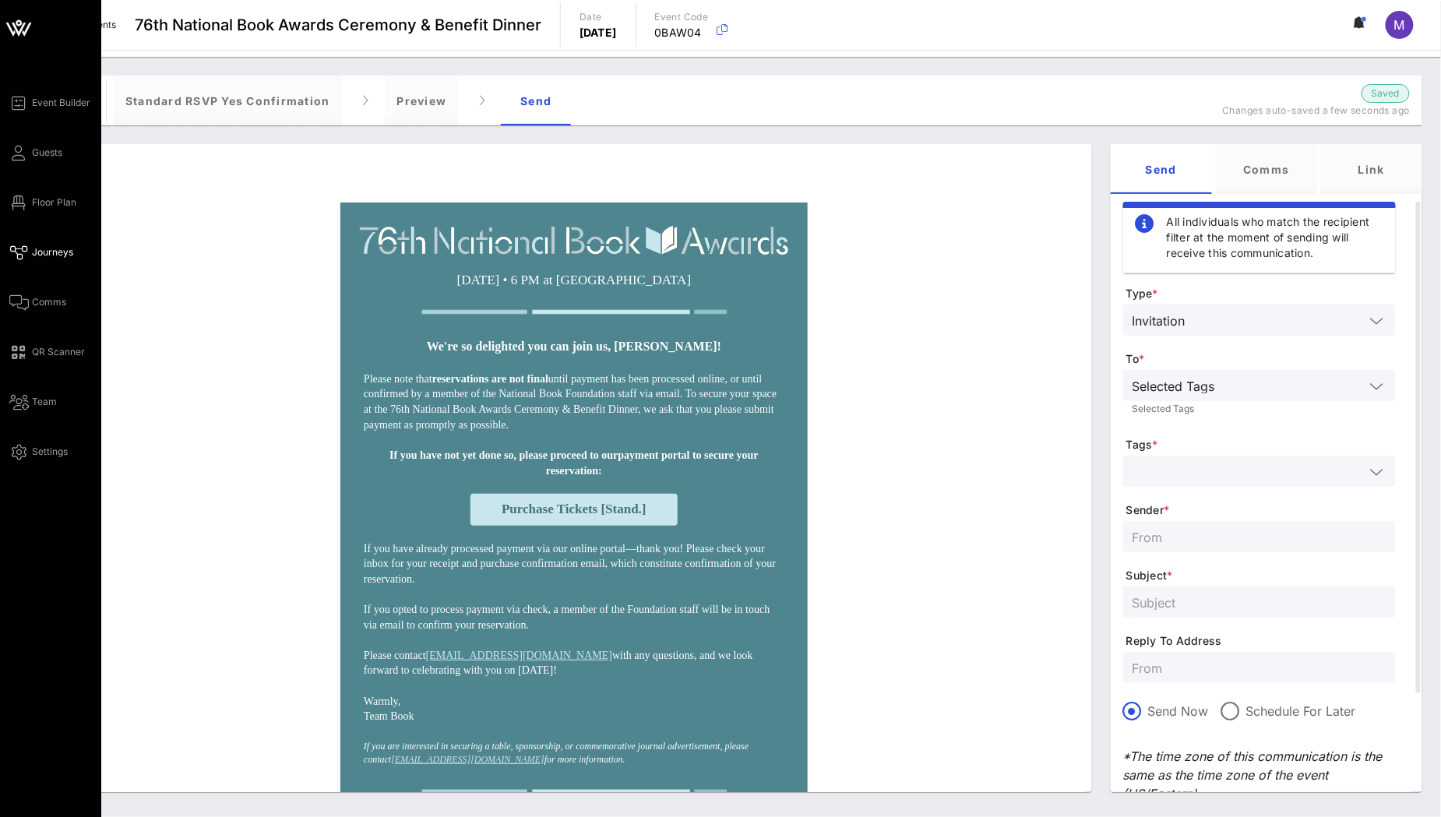
click at [58, 248] on span "Journeys" at bounding box center [52, 252] width 41 height 14
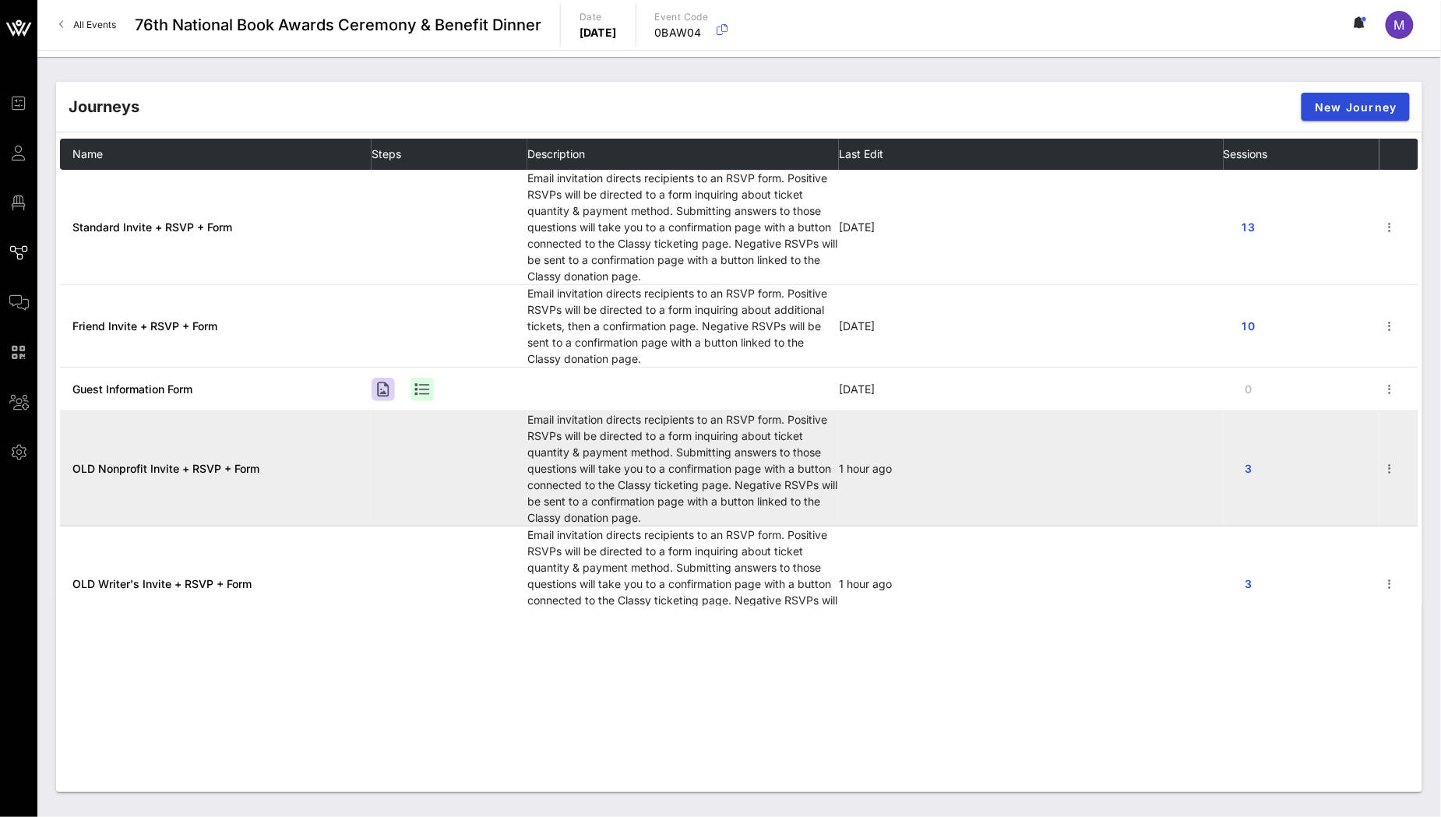
click at [234, 471] on span "OLD Nonprofit Invite + RSVP + Form" at bounding box center [165, 468] width 187 height 13
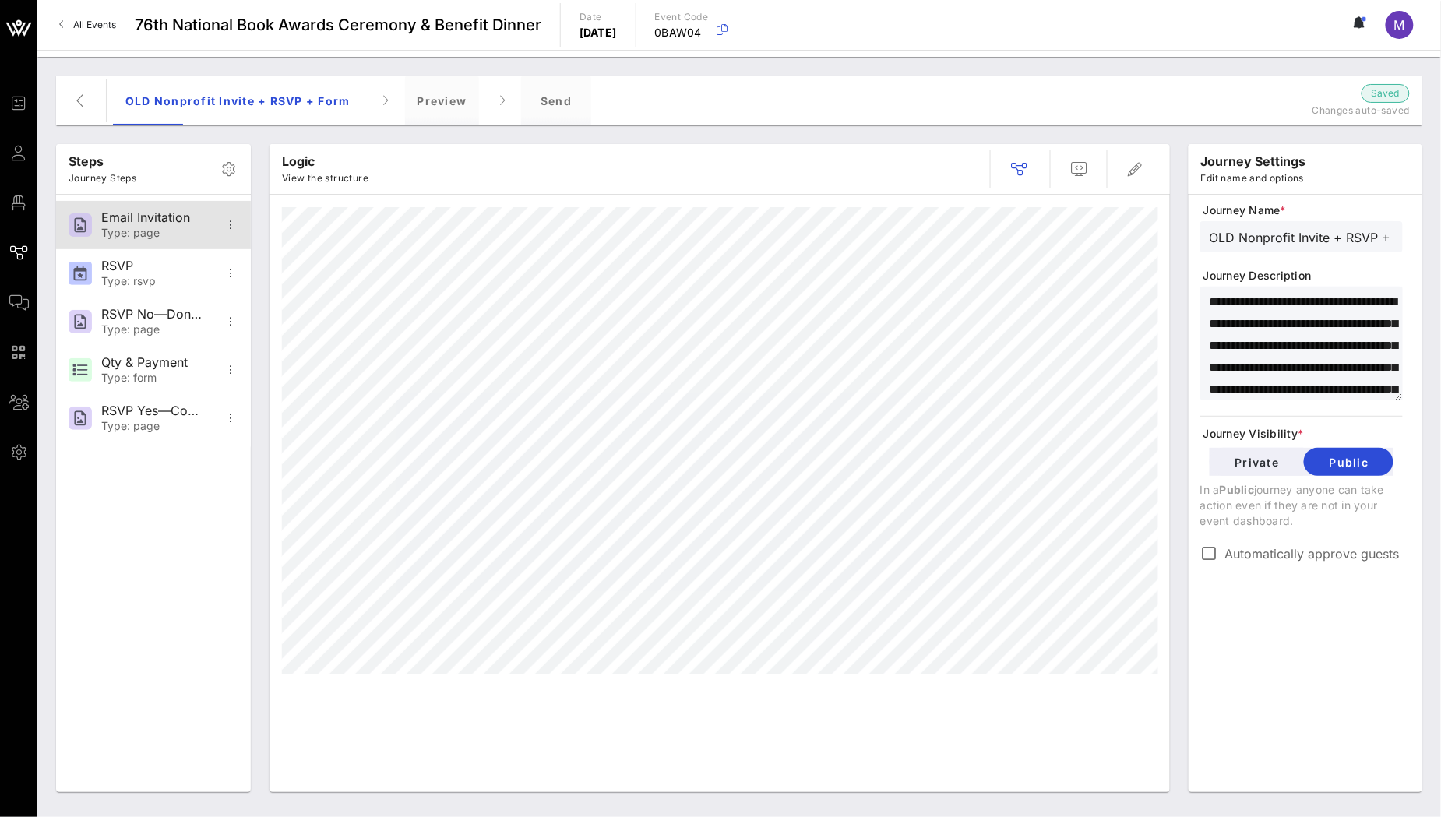
click at [164, 238] on div "Type: page" at bounding box center [152, 233] width 103 height 13
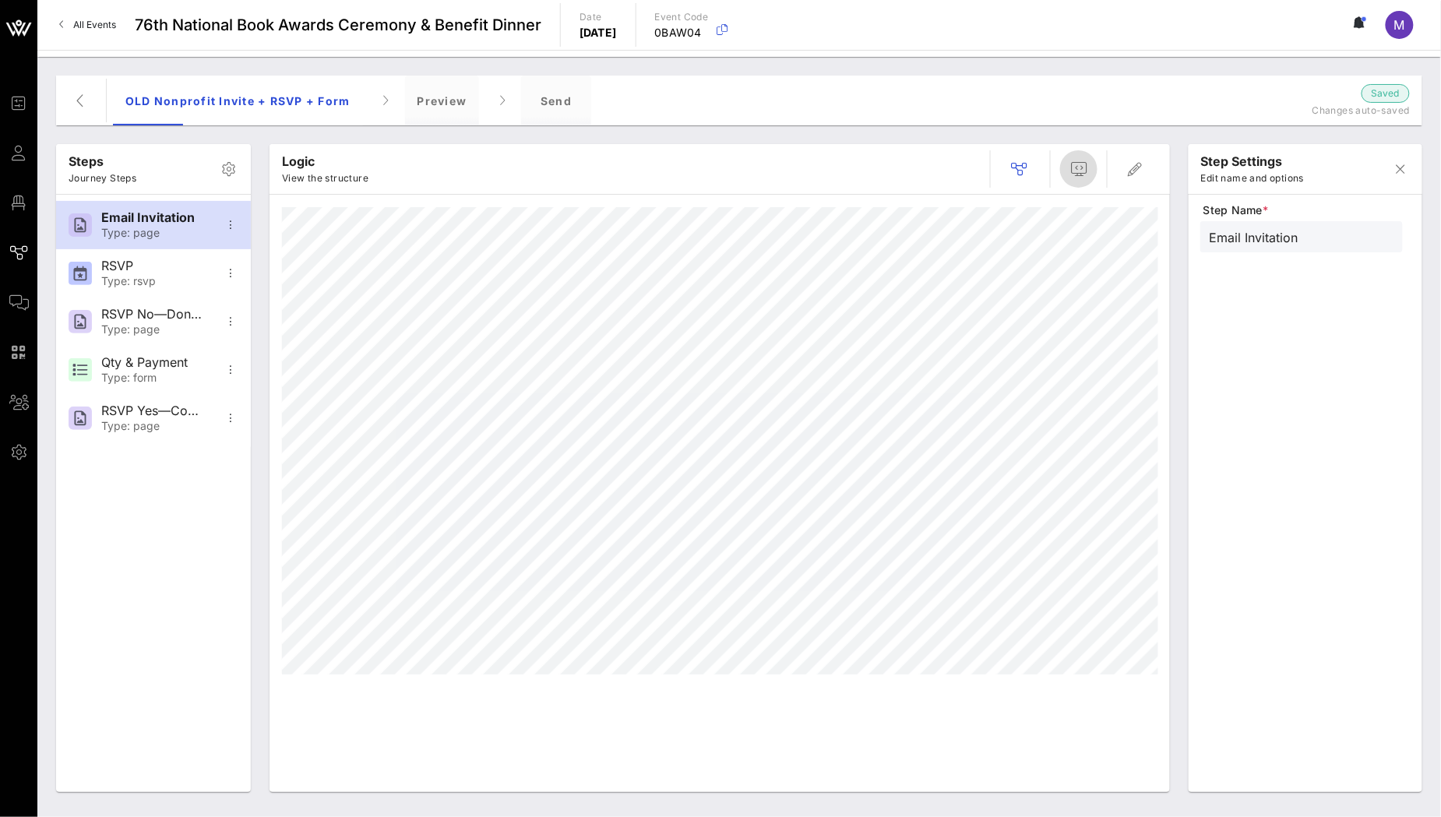
click at [1085, 167] on icon "button" at bounding box center [1078, 169] width 19 height 19
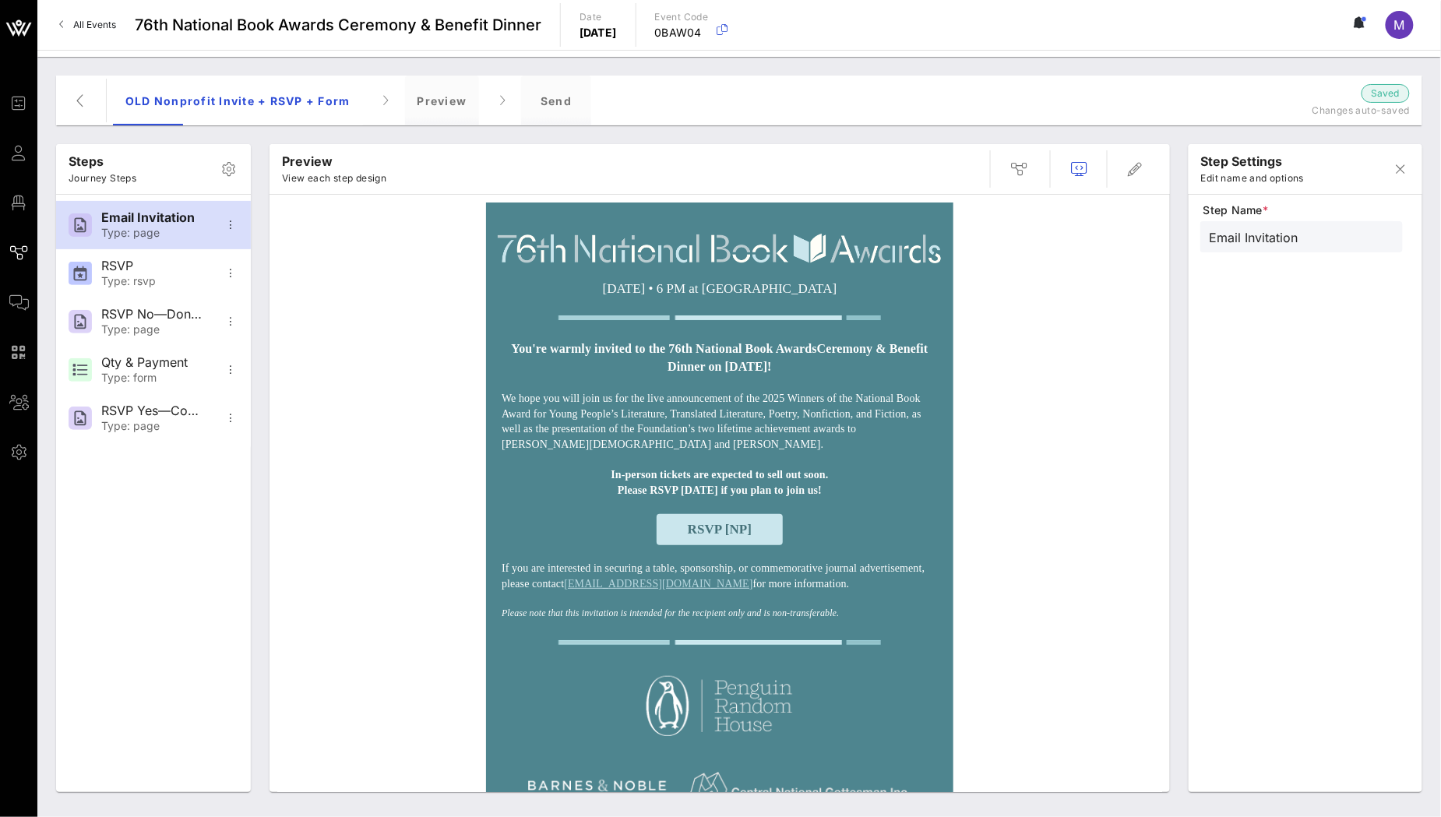
click at [735, 525] on span "RSVP [NP]" at bounding box center [720, 529] width 65 height 15
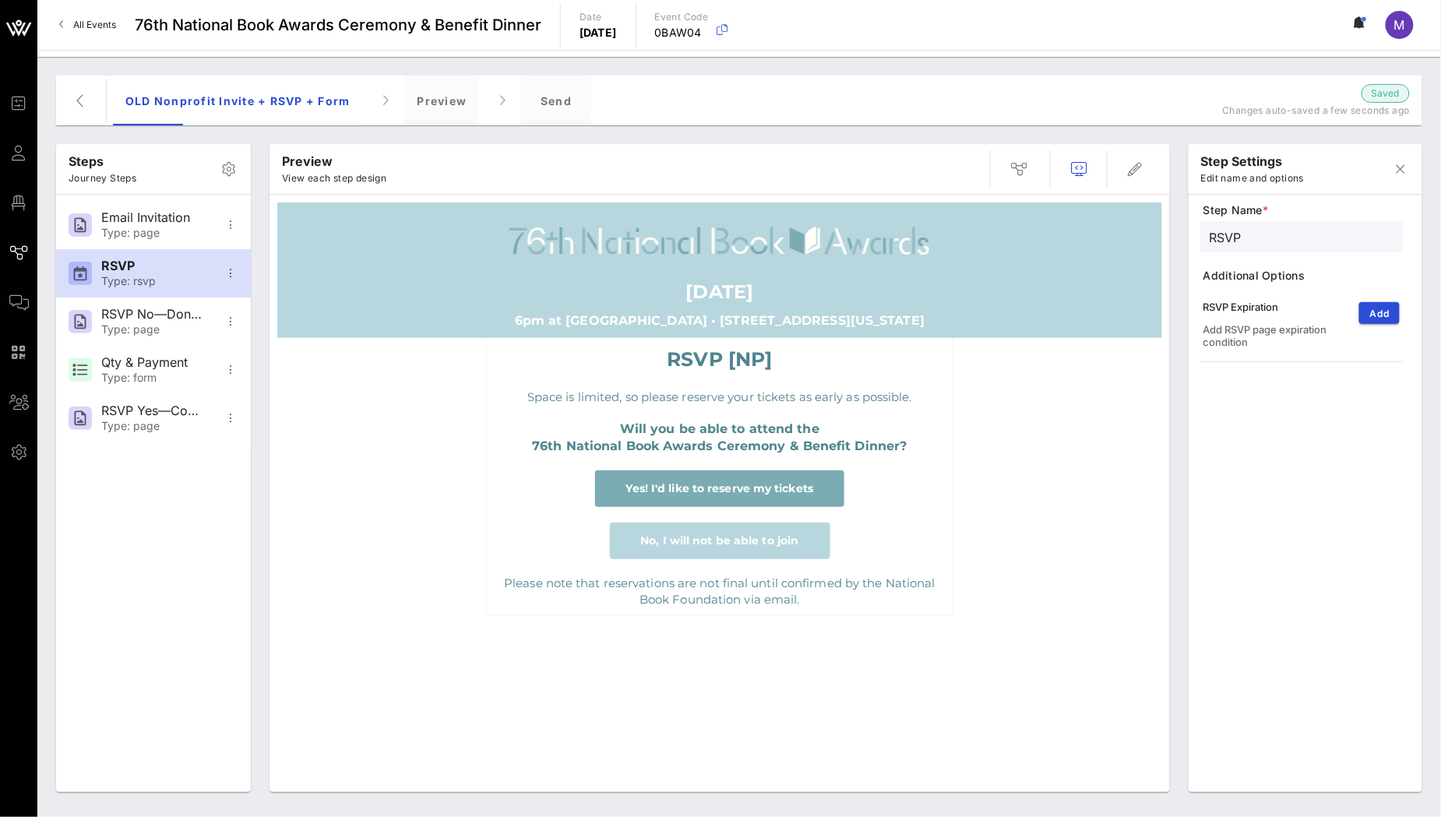
click at [766, 485] on span "Yes! I'd like to reserve my tickets" at bounding box center [720, 488] width 188 height 14
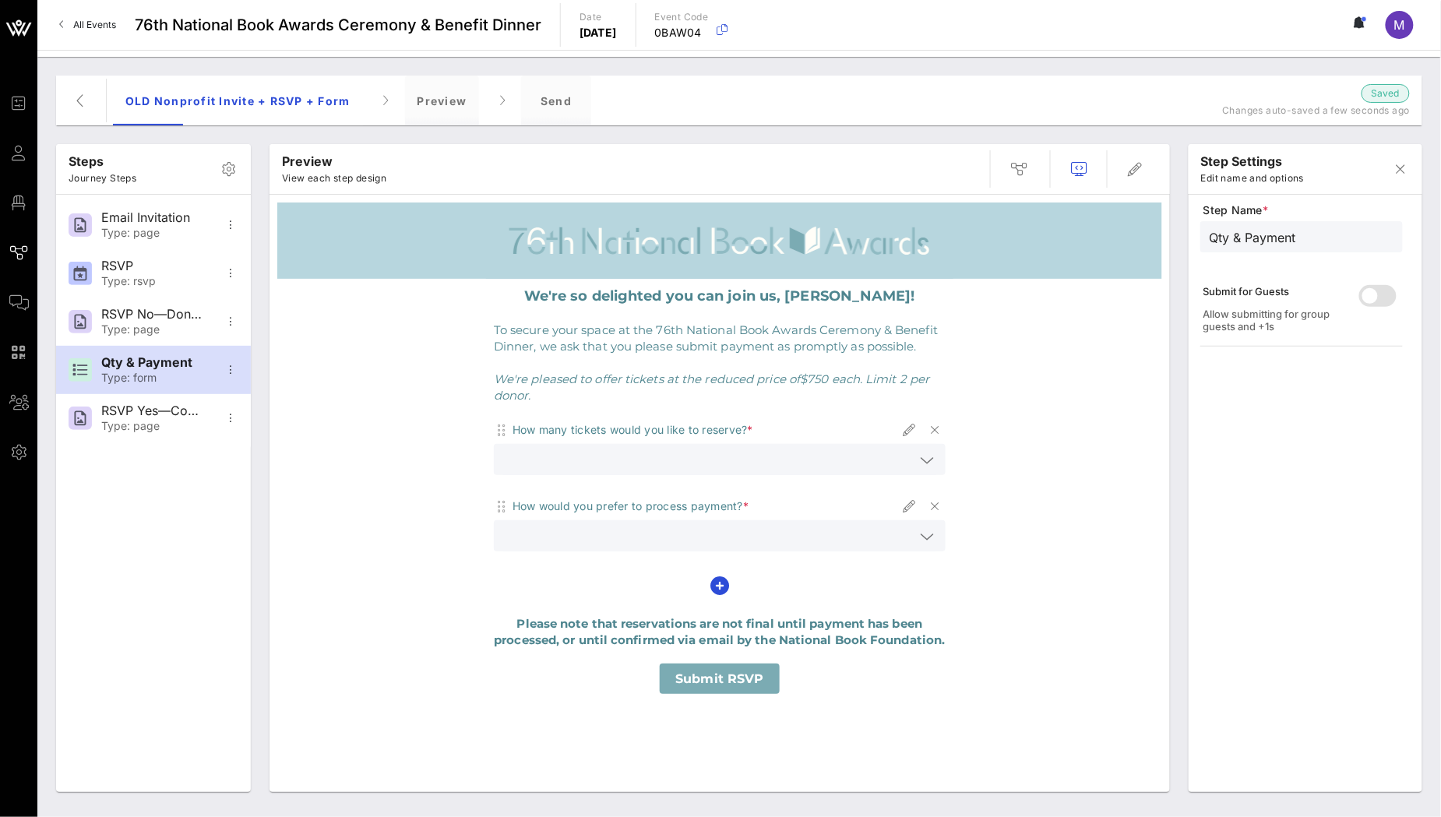
click at [925, 462] on icon at bounding box center [927, 460] width 14 height 19
click at [1059, 451] on div "We're so delighted you can join us, Madeleine! To secure your space at the 76th…" at bounding box center [719, 490] width 885 height 423
click at [922, 536] on icon at bounding box center [927, 536] width 14 height 19
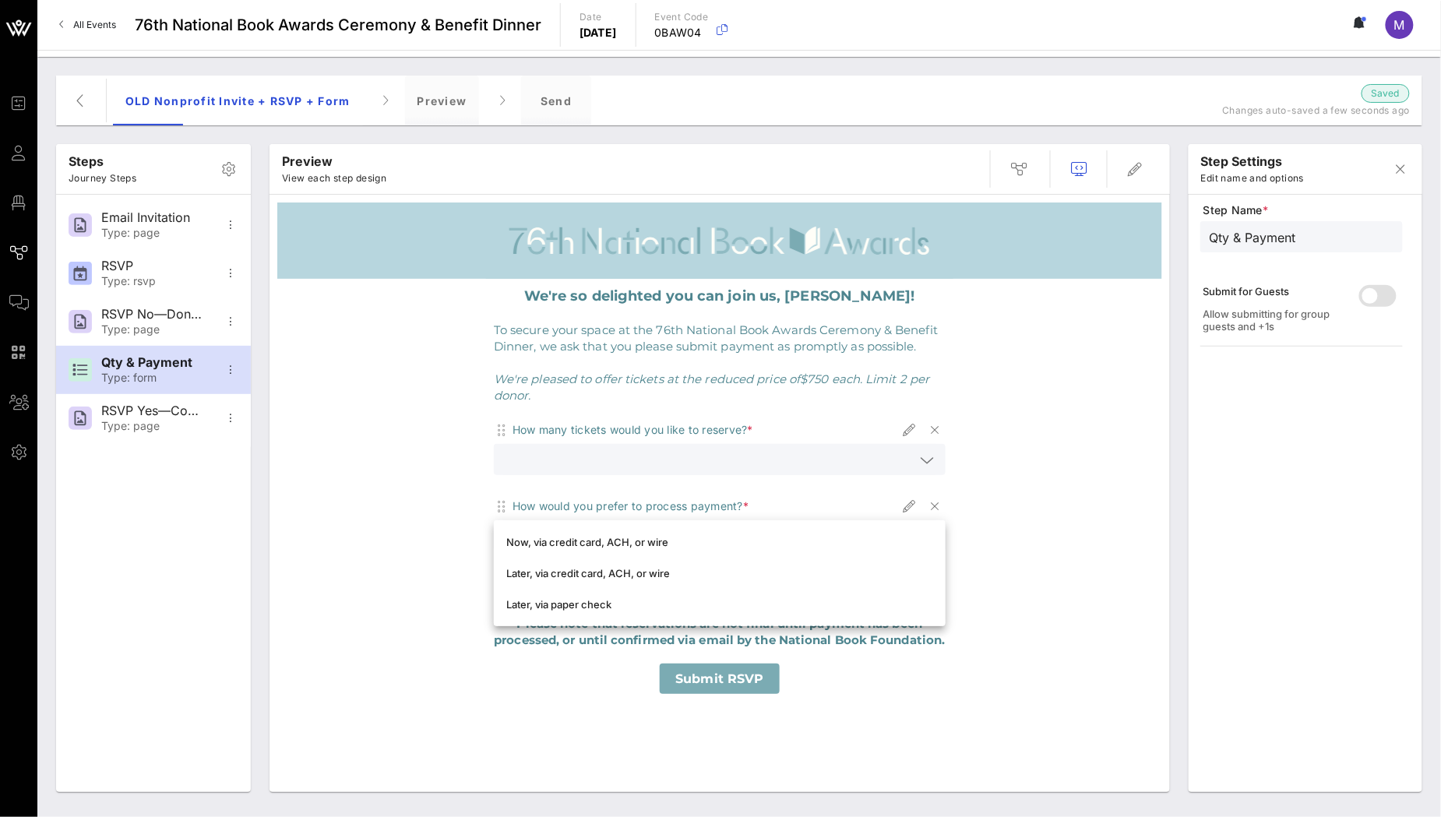
click at [1062, 499] on div "We're so delighted you can join us, Madeleine! To secure your space at the 76th…" at bounding box center [719, 490] width 885 height 423
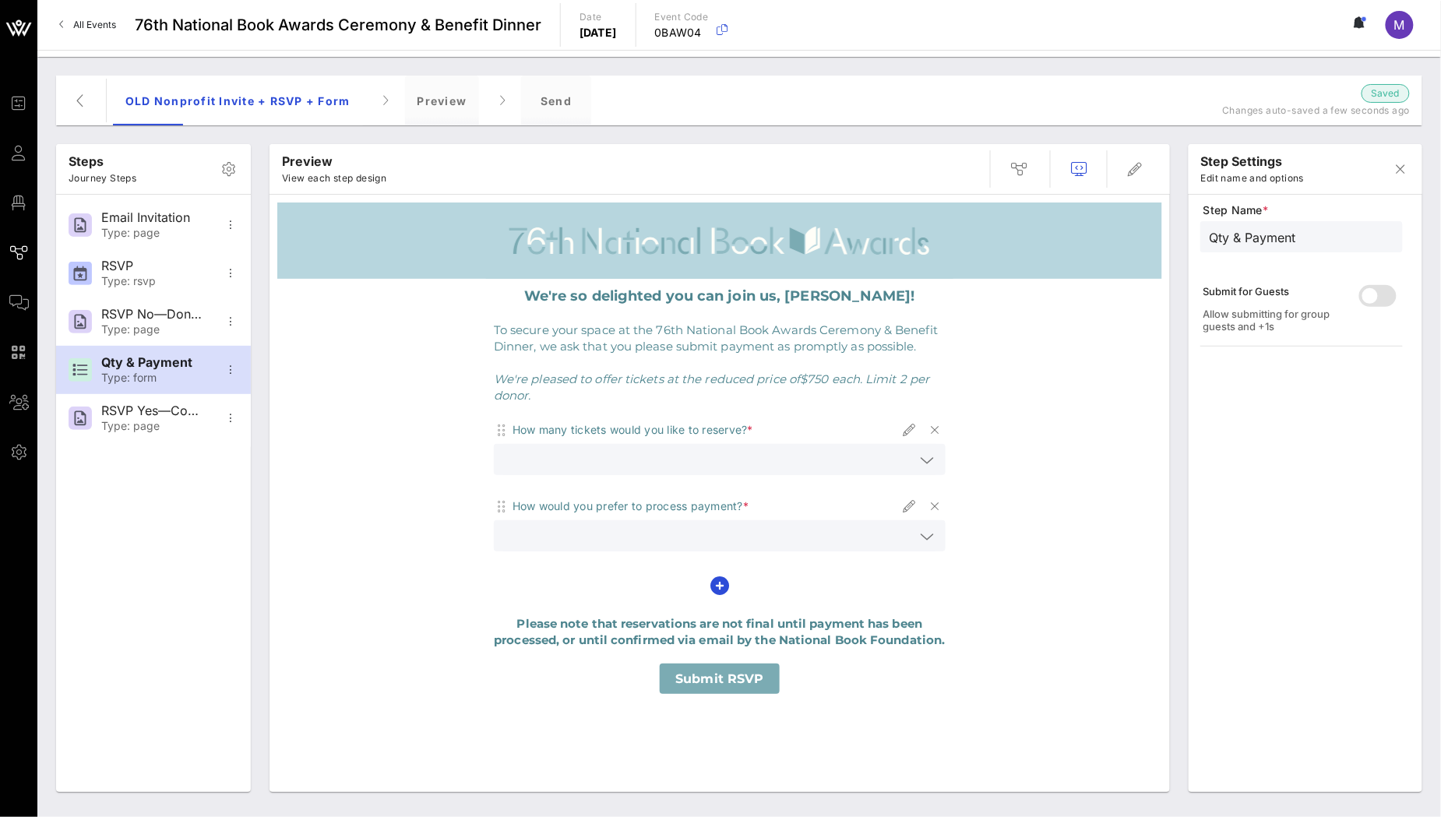
click at [746, 685] on span "Submit RSVP" at bounding box center [719, 679] width 119 height 30
type input "RSVP Yes—Confirmation"
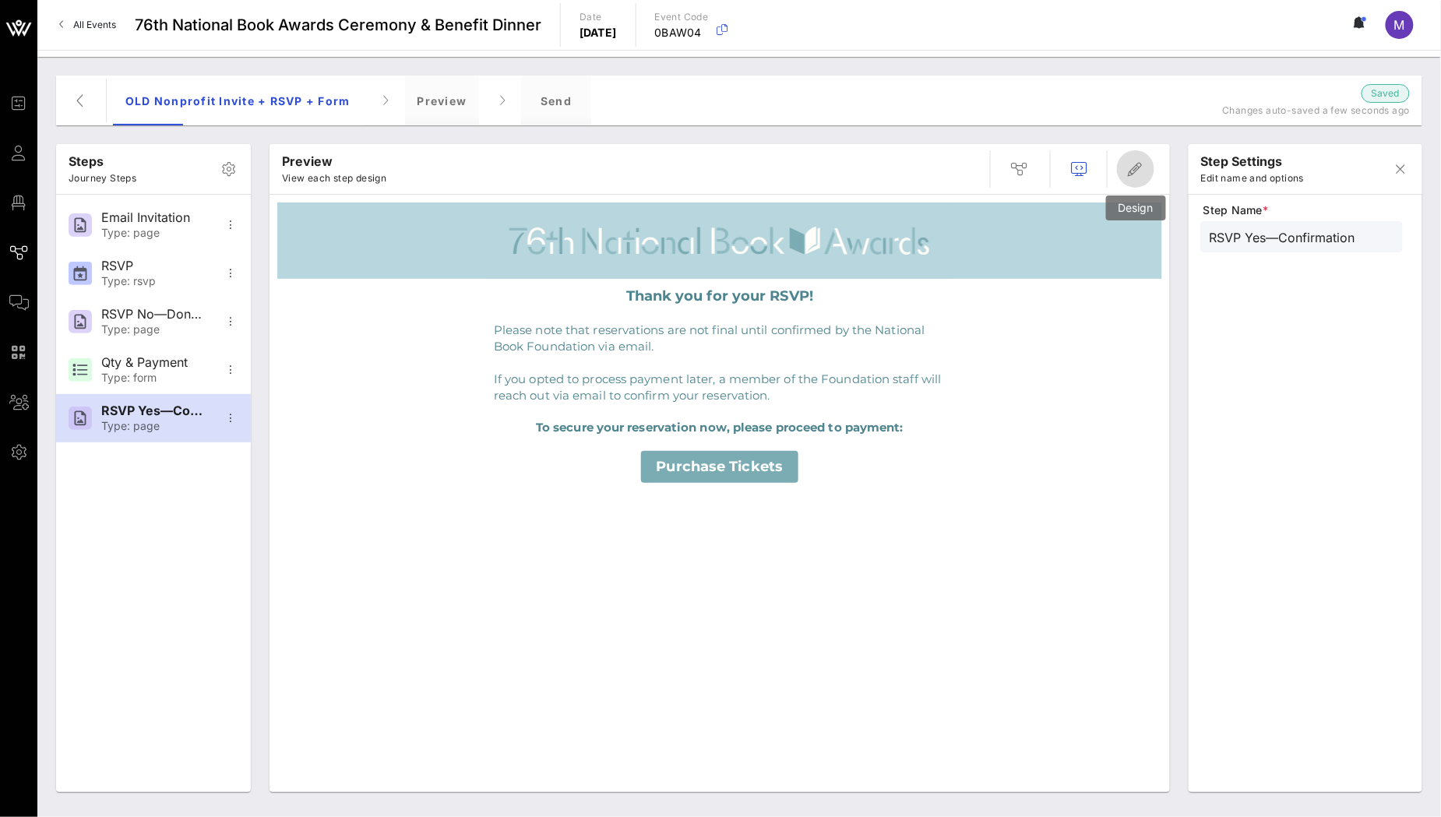
click at [1124, 173] on span "button" at bounding box center [1135, 169] width 37 height 19
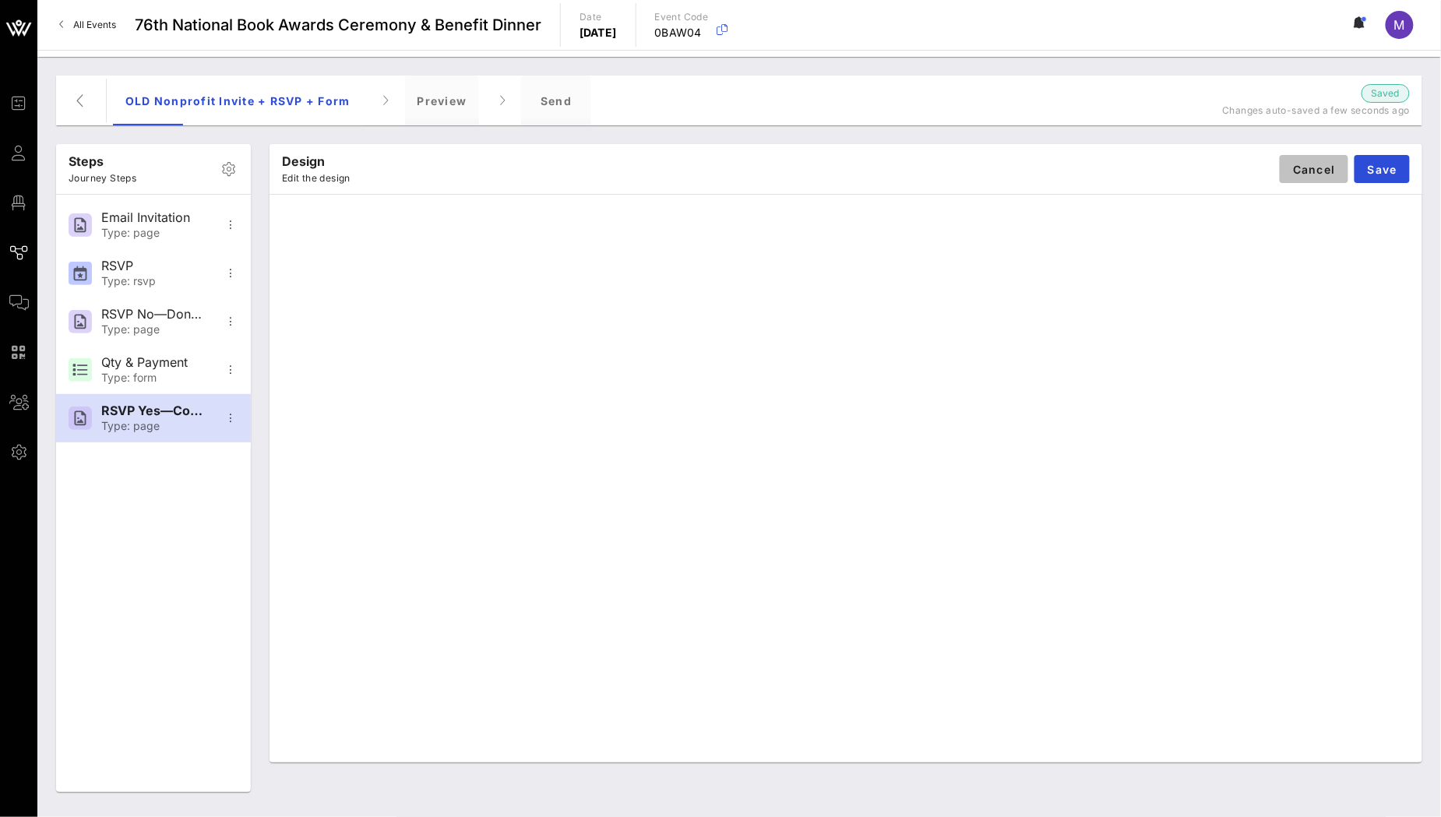
click at [1303, 170] on span "Cancel" at bounding box center [1314, 169] width 44 height 13
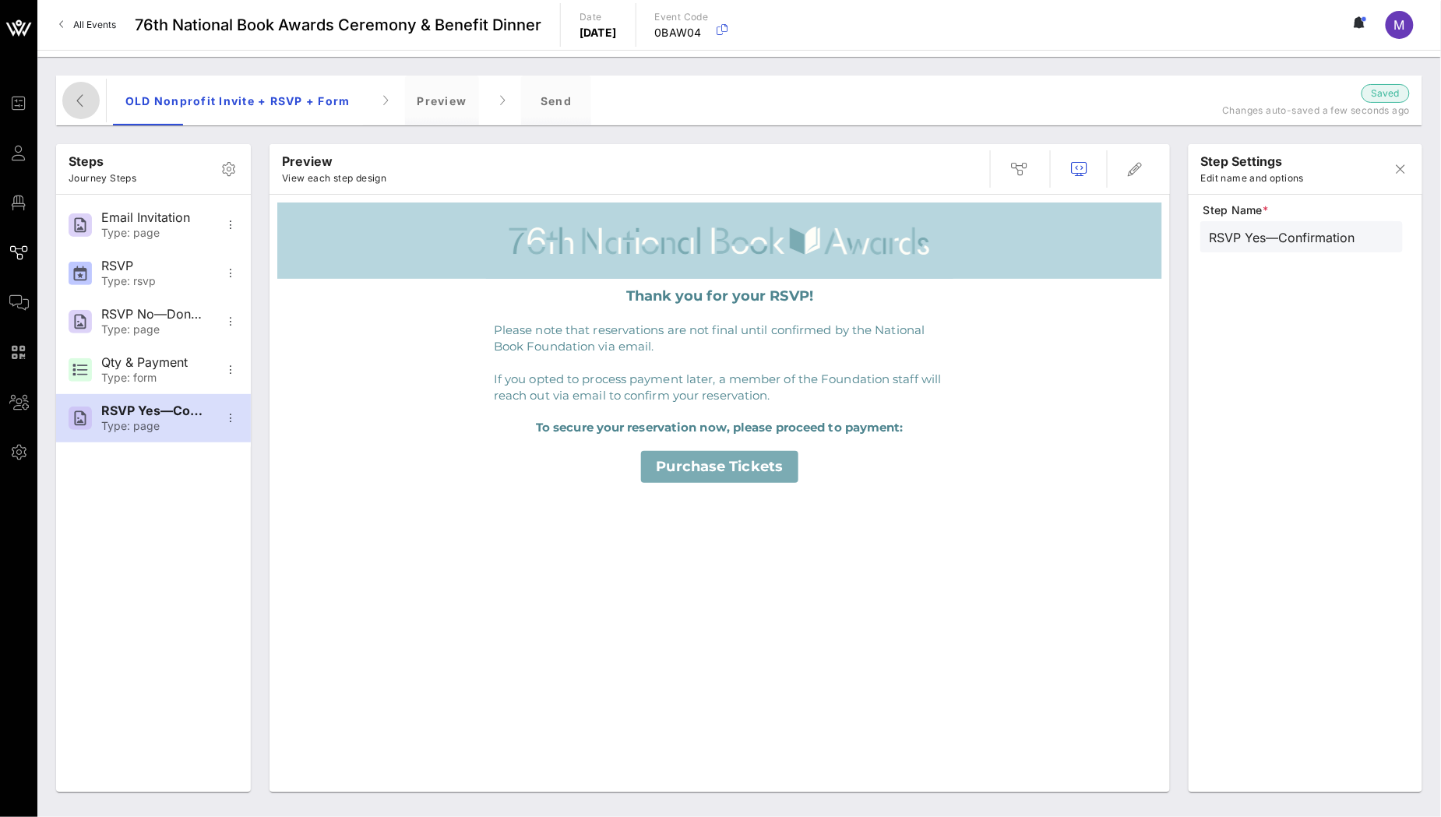
click at [70, 107] on span "button" at bounding box center [80, 100] width 37 height 19
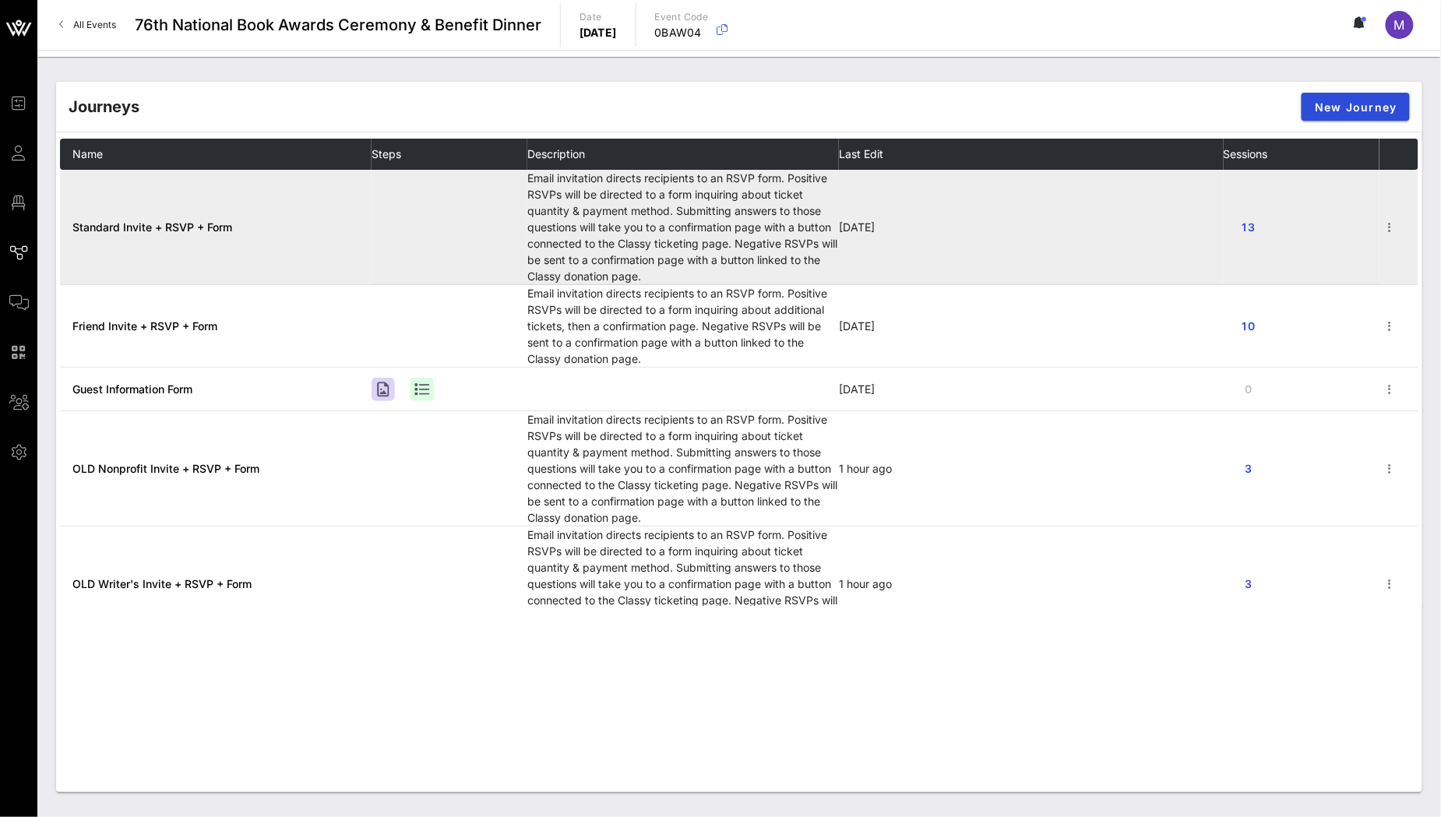
click at [1121, 234] on td "3 weeks ago" at bounding box center [1031, 227] width 385 height 115
click at [206, 220] on span "Standard Invite + RSVP + Form" at bounding box center [152, 226] width 160 height 13
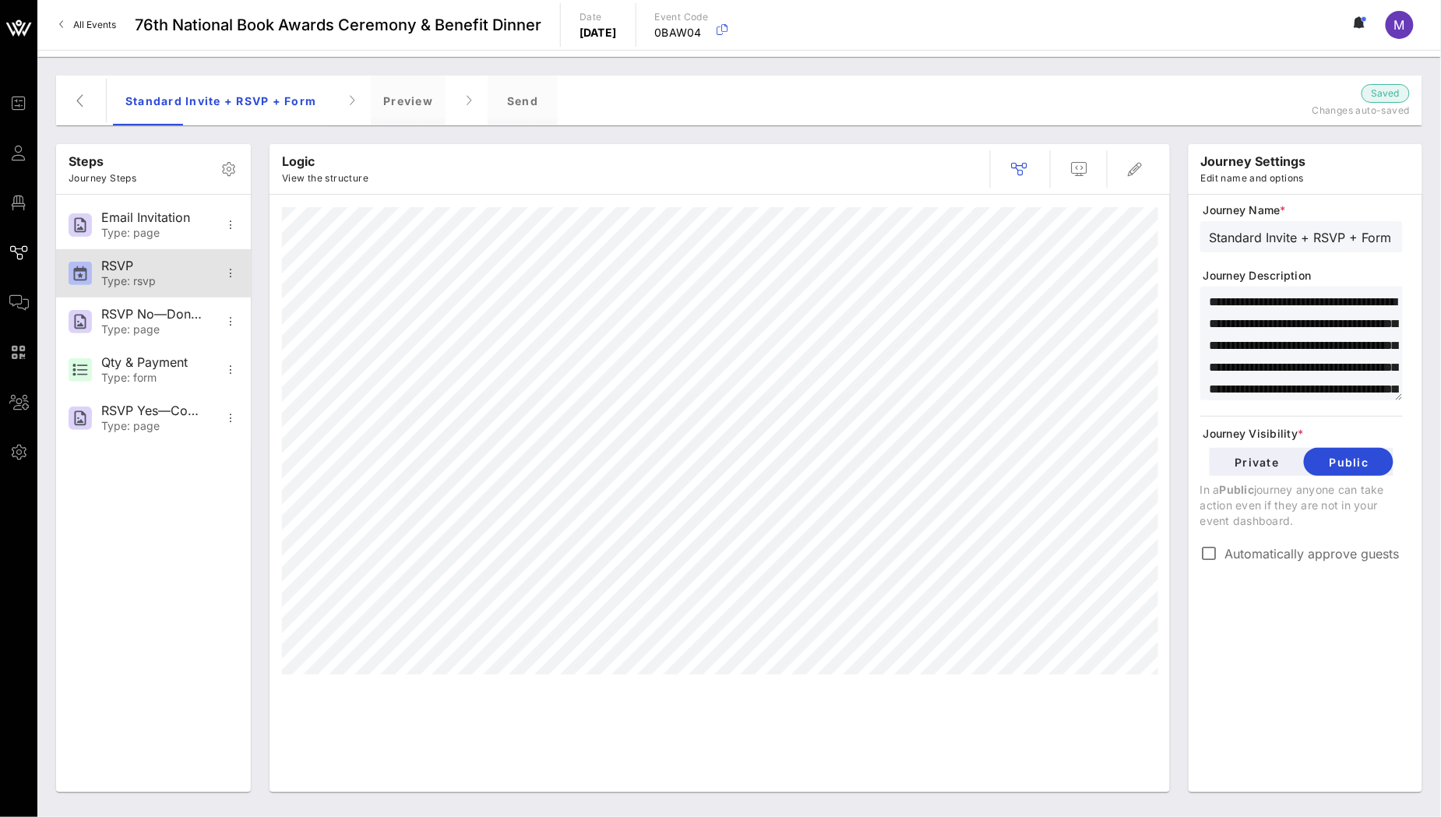
click at [160, 269] on div "RSVP" at bounding box center [152, 266] width 103 height 15
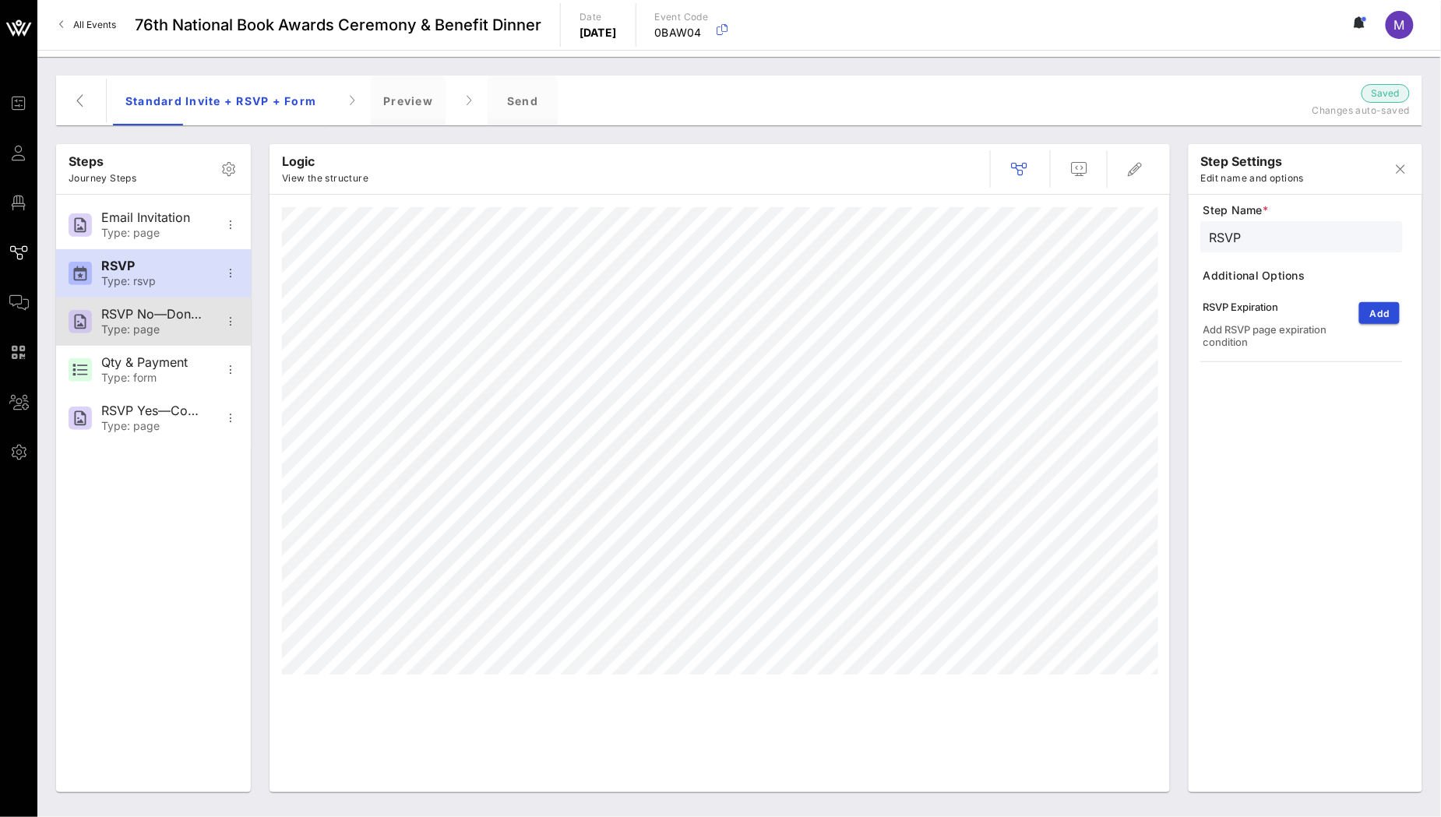
click at [171, 314] on div "RSVP No—Donation Page" at bounding box center [152, 314] width 103 height 15
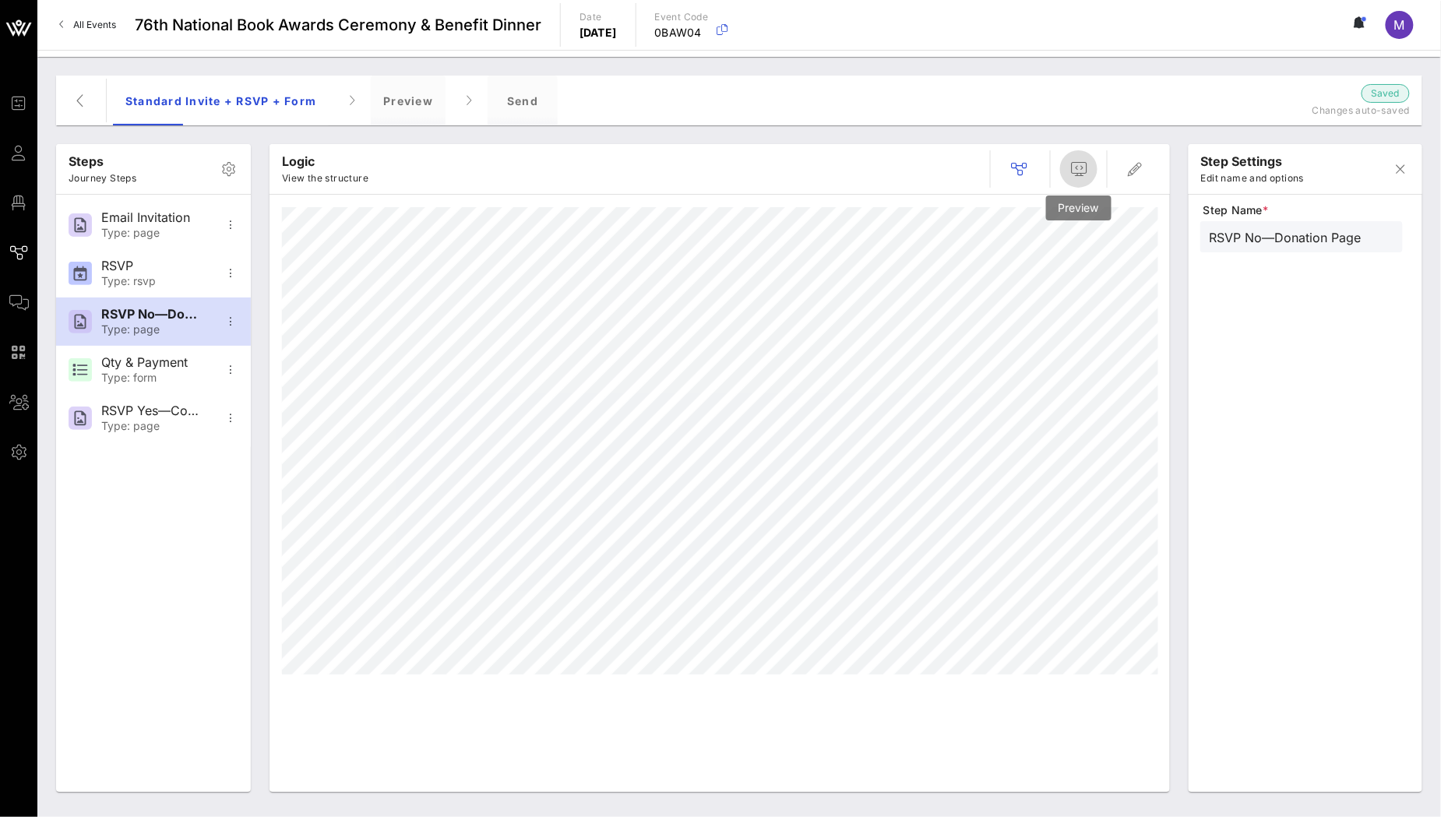
click at [1081, 162] on icon "button" at bounding box center [1078, 169] width 19 height 19
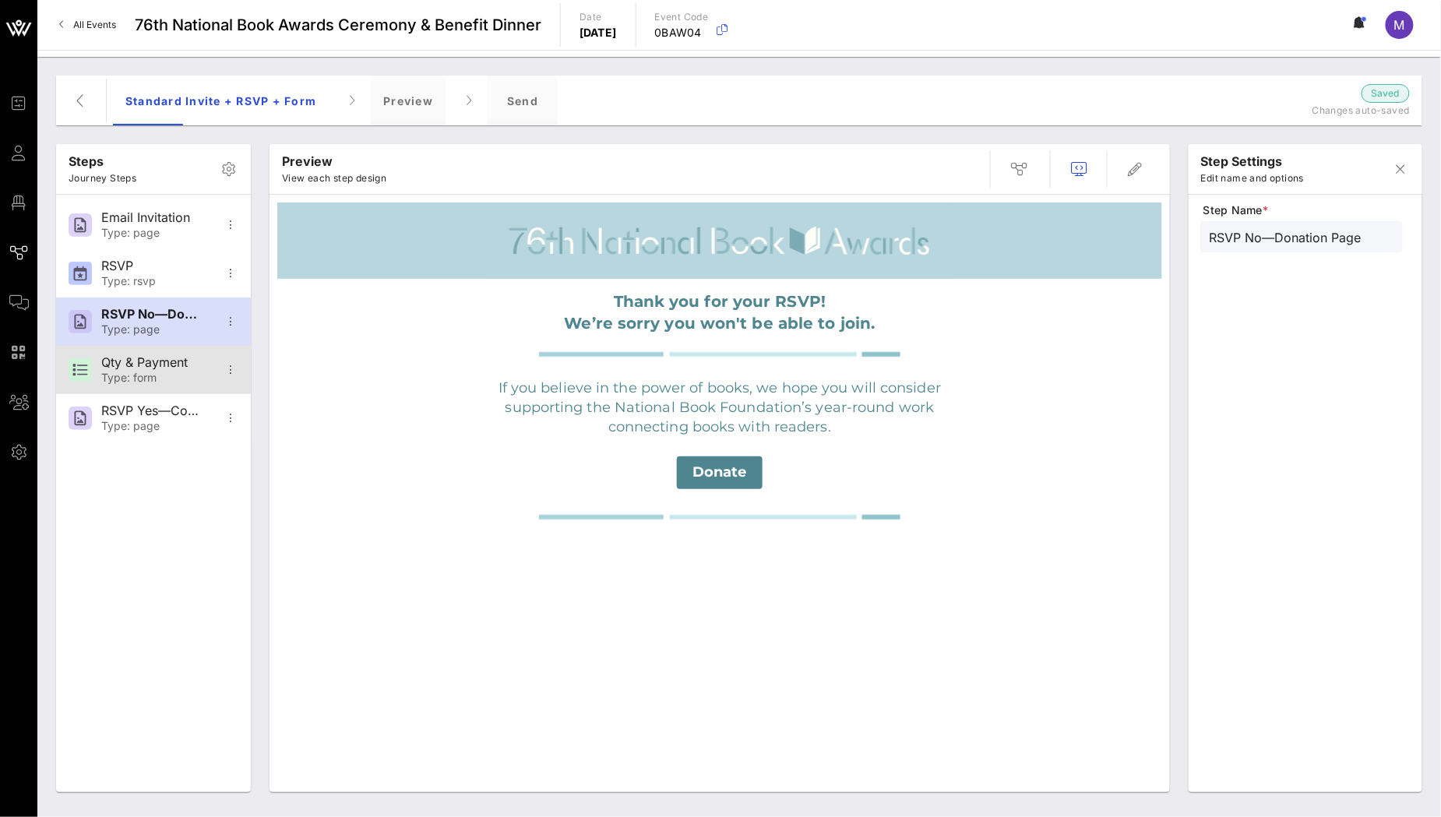
click at [176, 370] on div "Qty & Payment" at bounding box center [152, 362] width 103 height 15
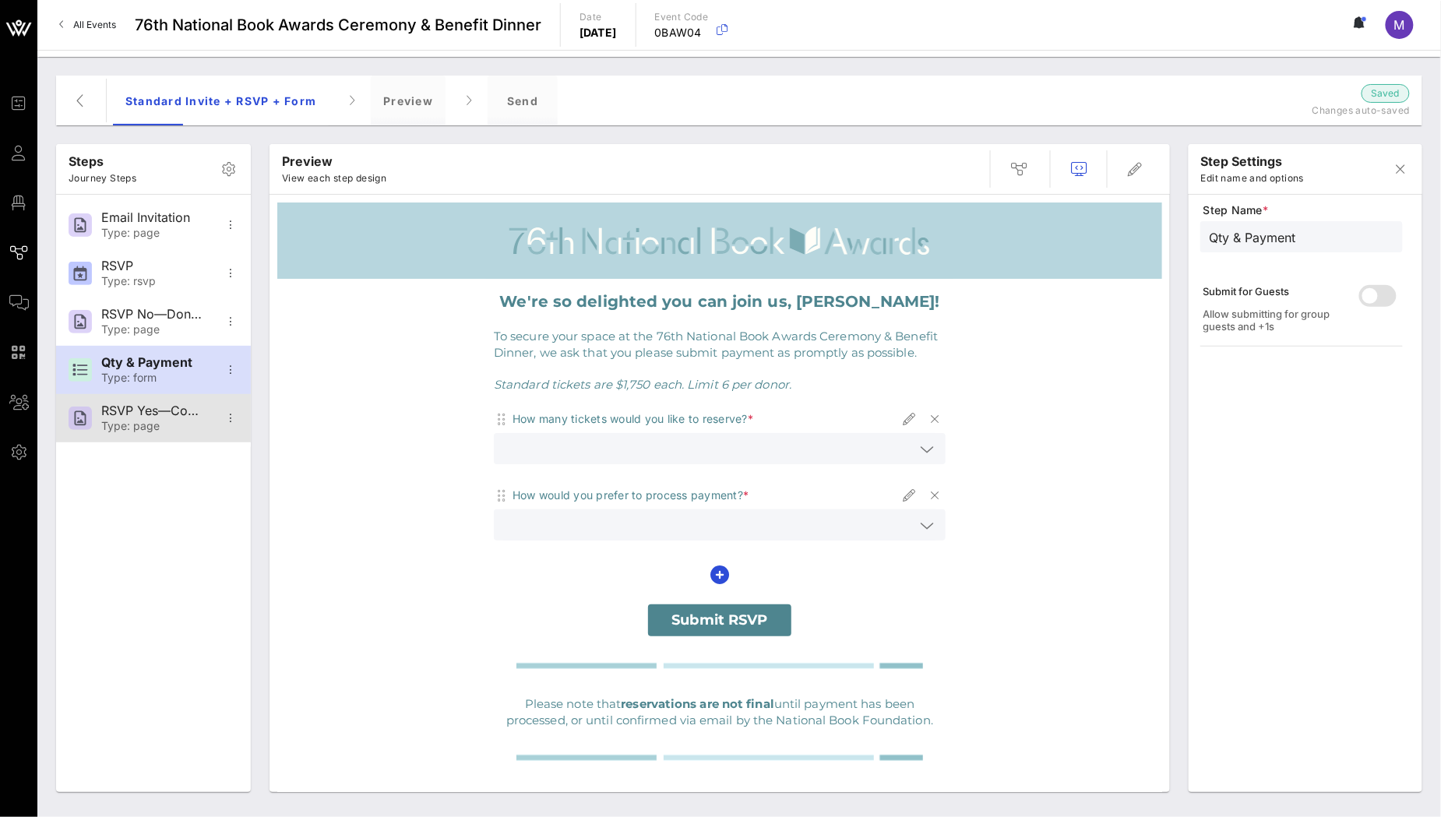
click at [149, 425] on div "Type: page" at bounding box center [152, 426] width 103 height 13
type input "RSVP Yes—Confirmation"
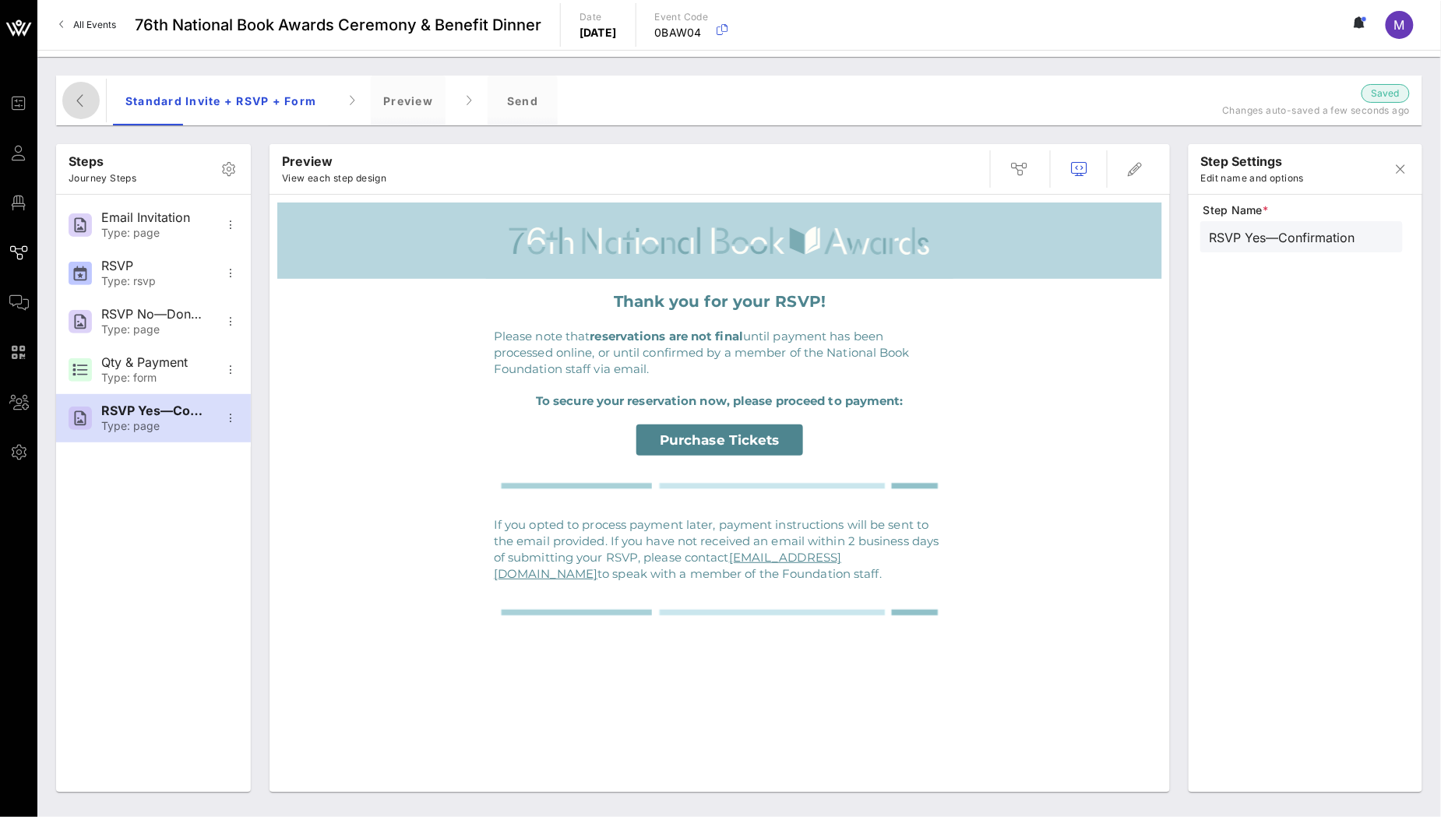
click at [72, 105] on icon "button" at bounding box center [81, 100] width 19 height 19
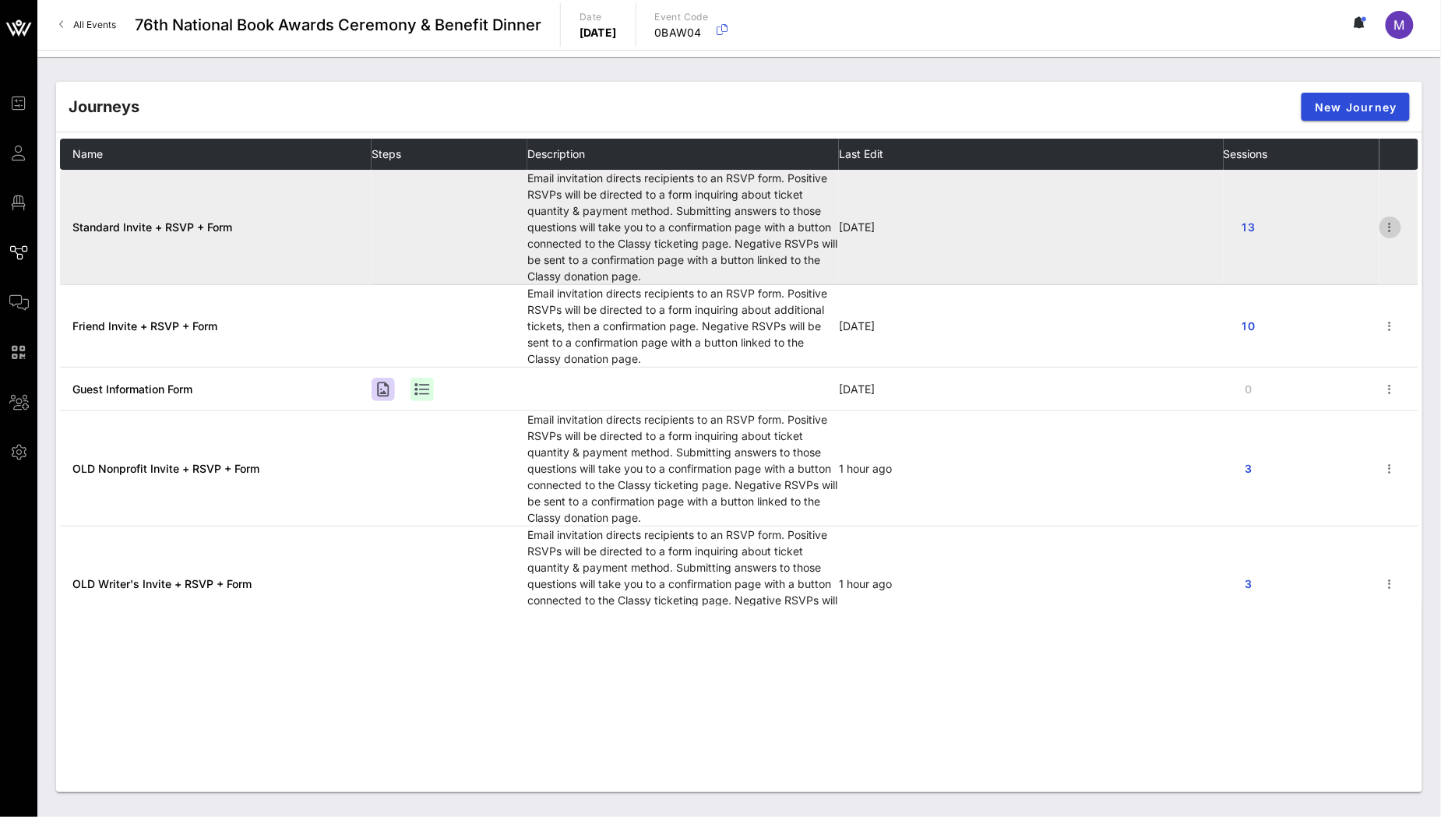
click at [1381, 234] on icon "button" at bounding box center [1390, 227] width 19 height 19
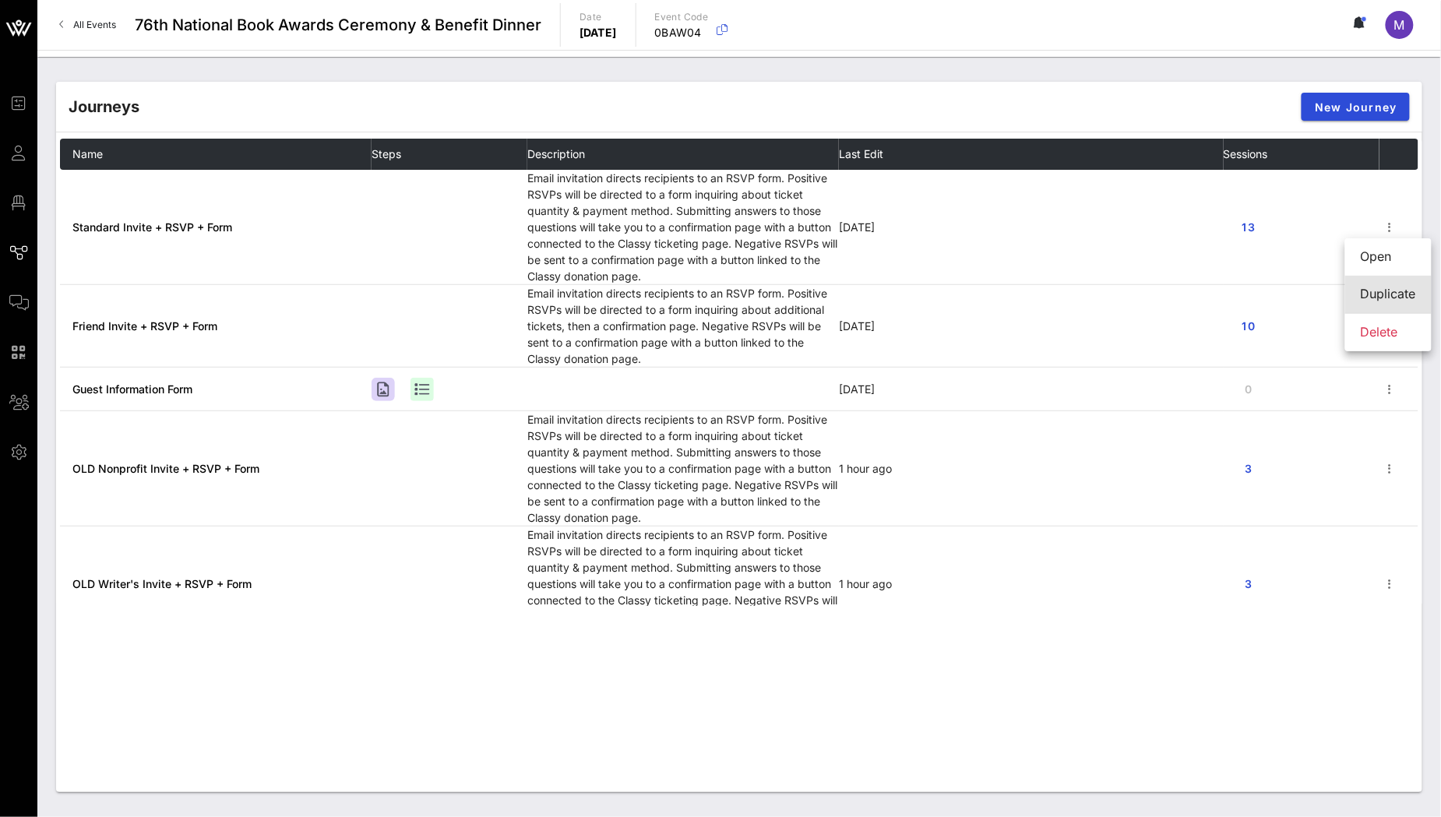
click at [1387, 293] on div "Duplicate" at bounding box center [1388, 294] width 55 height 15
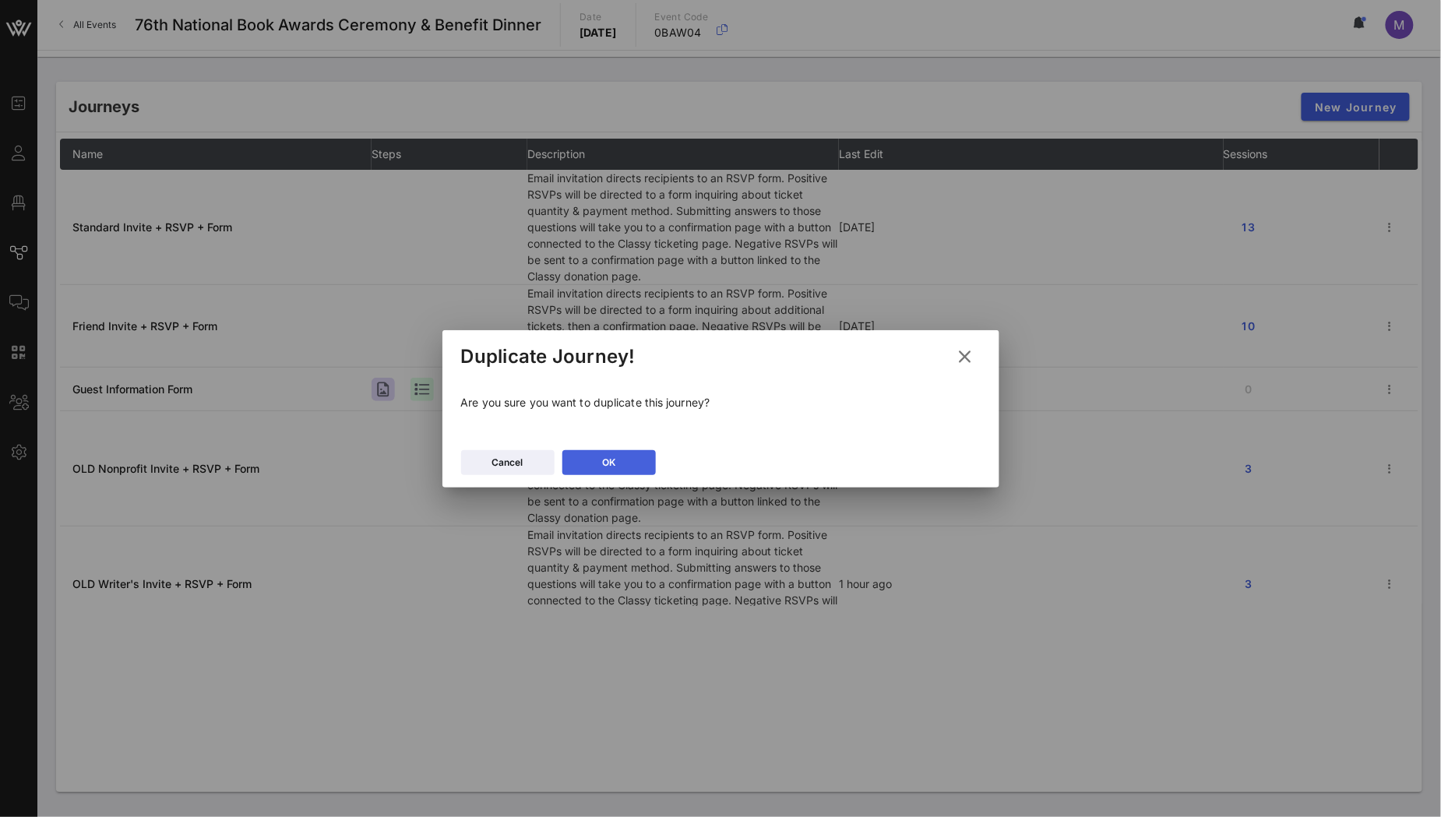
click at [596, 467] on button "OK" at bounding box center [608, 462] width 93 height 25
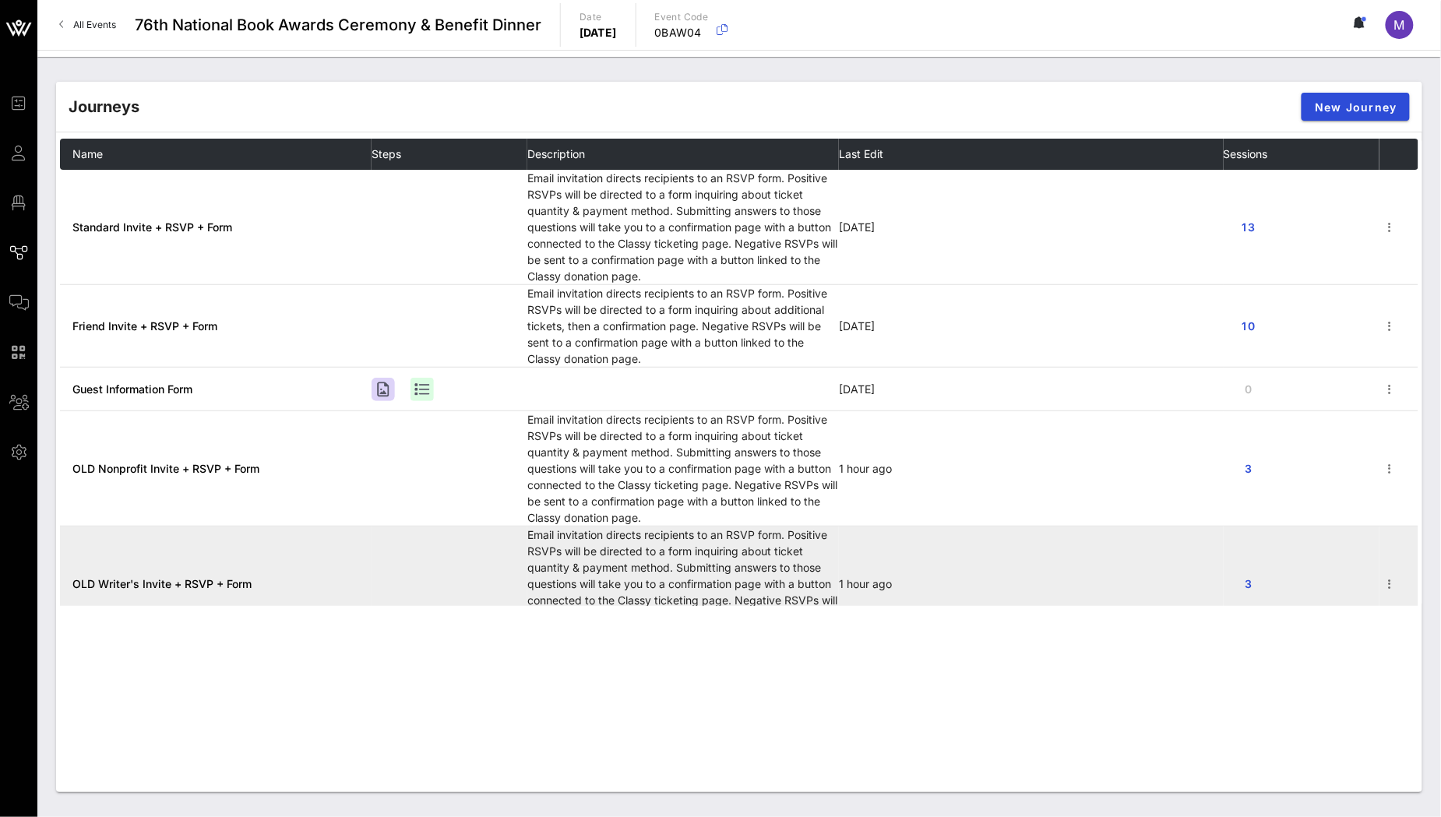
scroll to position [195, 0]
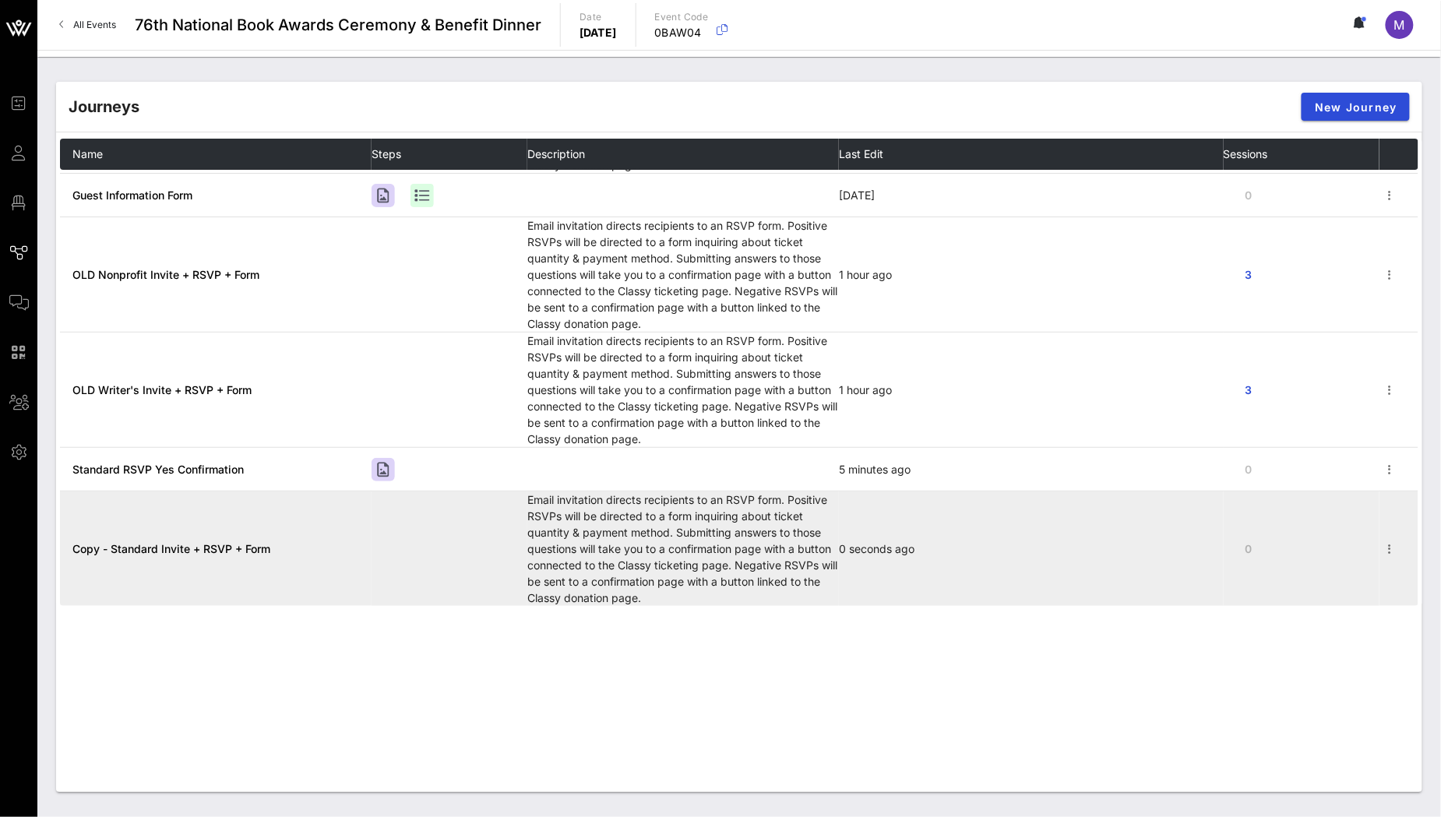
click at [234, 555] on span "Copy - Standard Invite + RSVP + Form" at bounding box center [171, 548] width 198 height 13
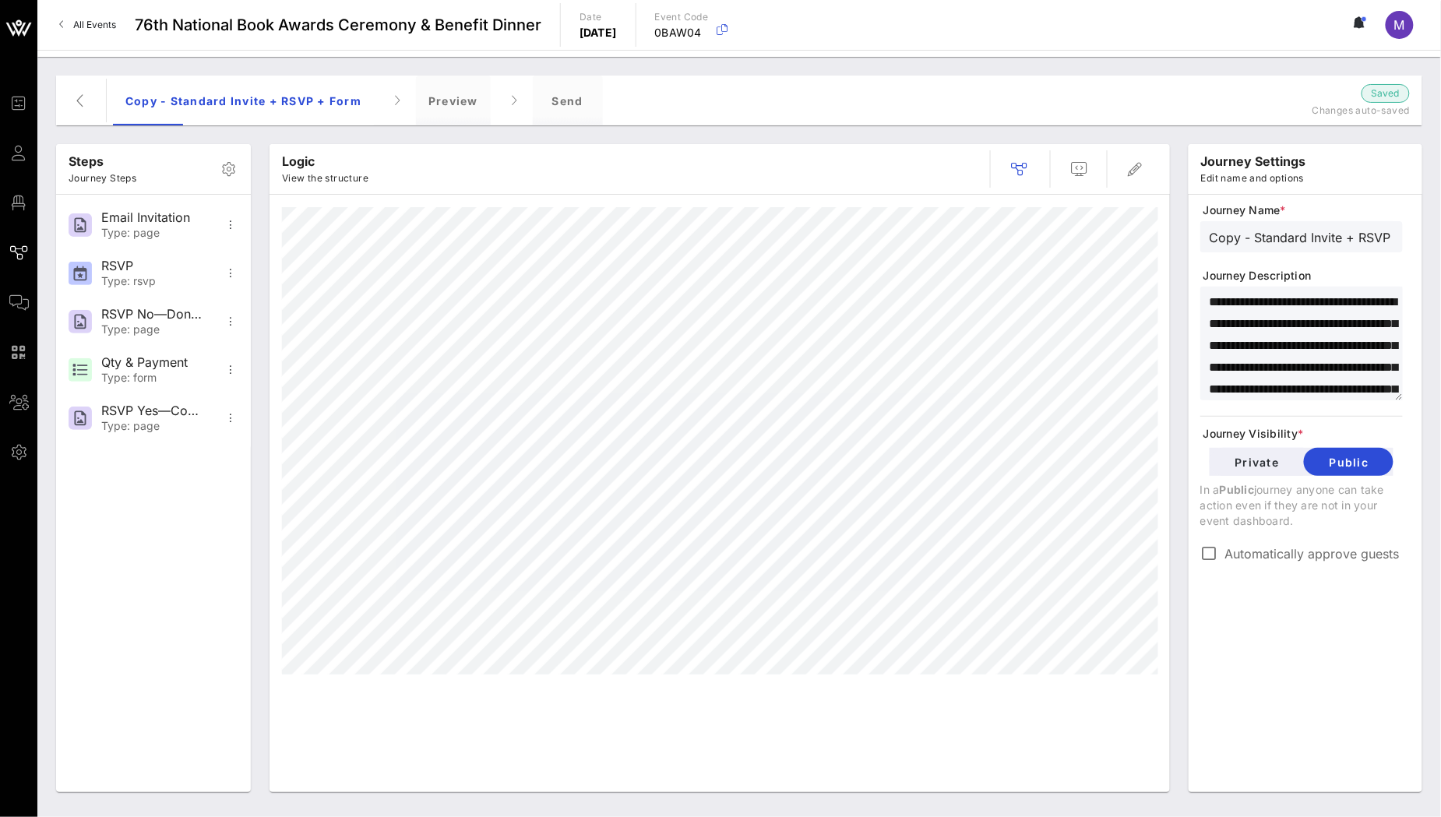
click at [1267, 230] on input "Copy - Standard Invite + RSVP + Form" at bounding box center [1302, 237] width 184 height 20
click at [1310, 238] on input "Copy - Standard Invite + RSVP + Form" at bounding box center [1302, 237] width 184 height 20
type input "Nonprofit Invite + RSVP + Form"
click at [1287, 320] on textarea "**********" at bounding box center [1306, 345] width 193 height 109
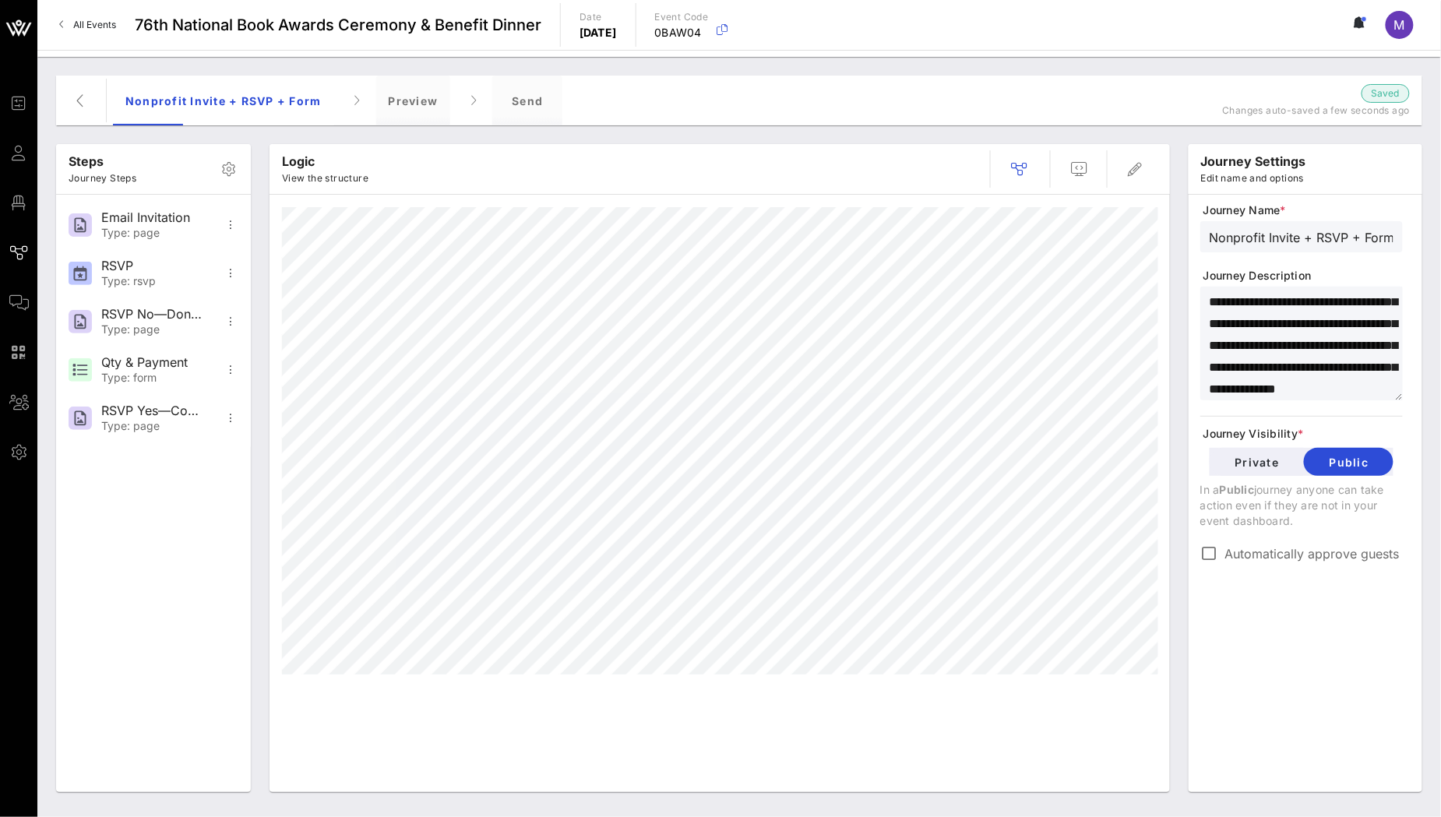
click at [1316, 366] on textarea "**********" at bounding box center [1306, 345] width 193 height 109
click at [112, 253] on div "RSVP Type: rsvp" at bounding box center [152, 273] width 103 height 48
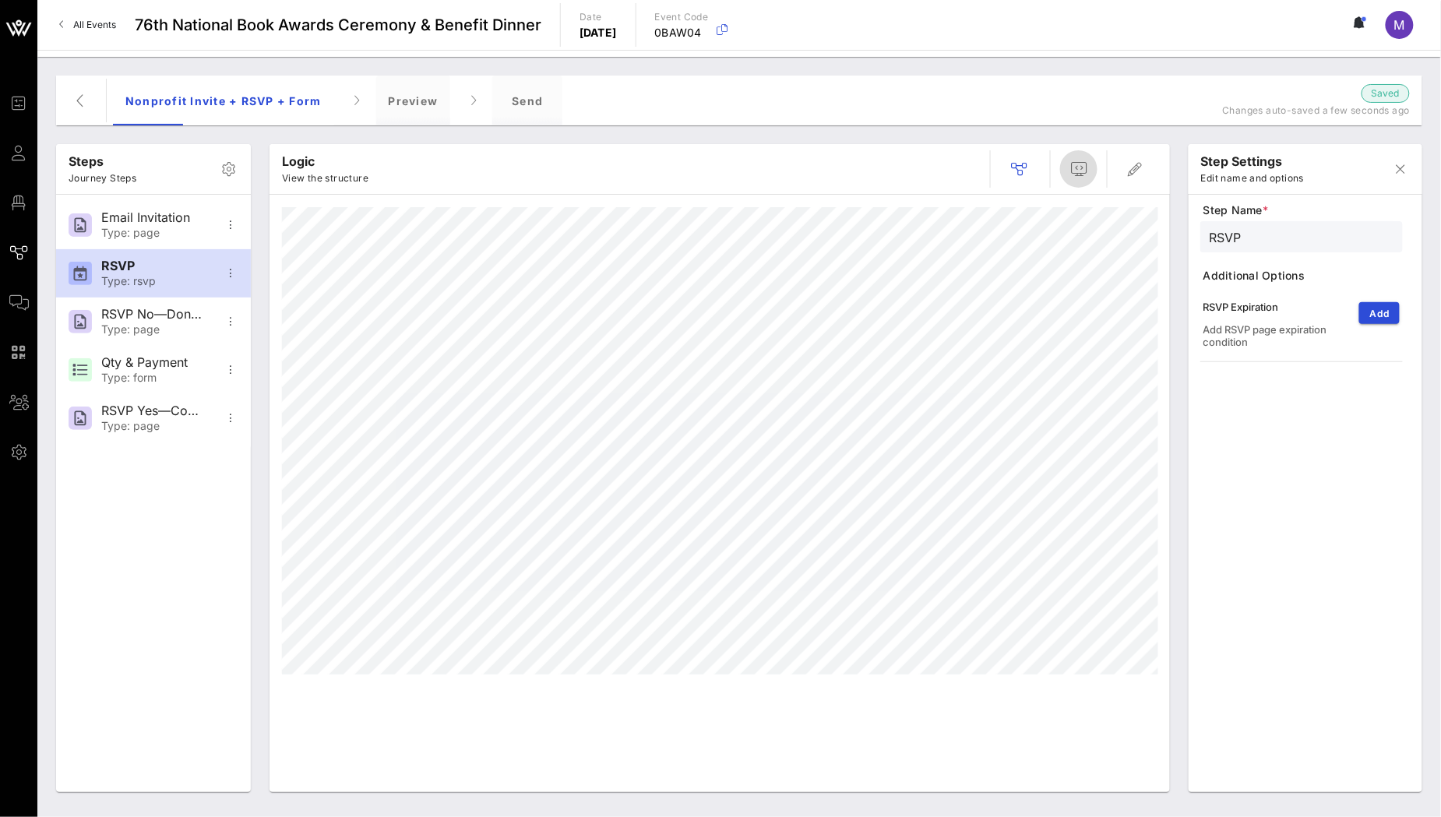
click at [1090, 171] on span "button" at bounding box center [1078, 169] width 37 height 19
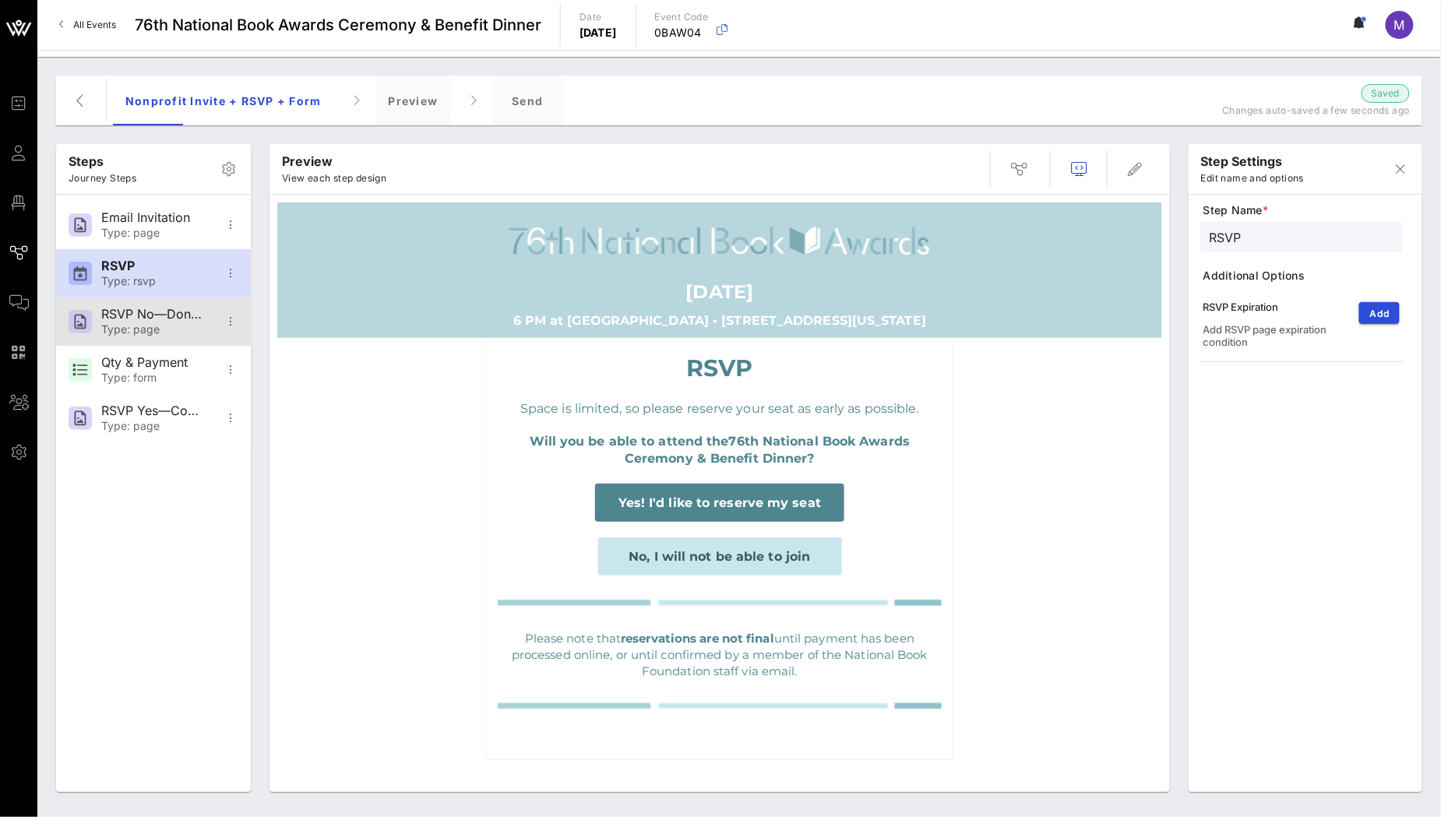
click at [143, 317] on div "RSVP No—Donation Page" at bounding box center [152, 314] width 103 height 15
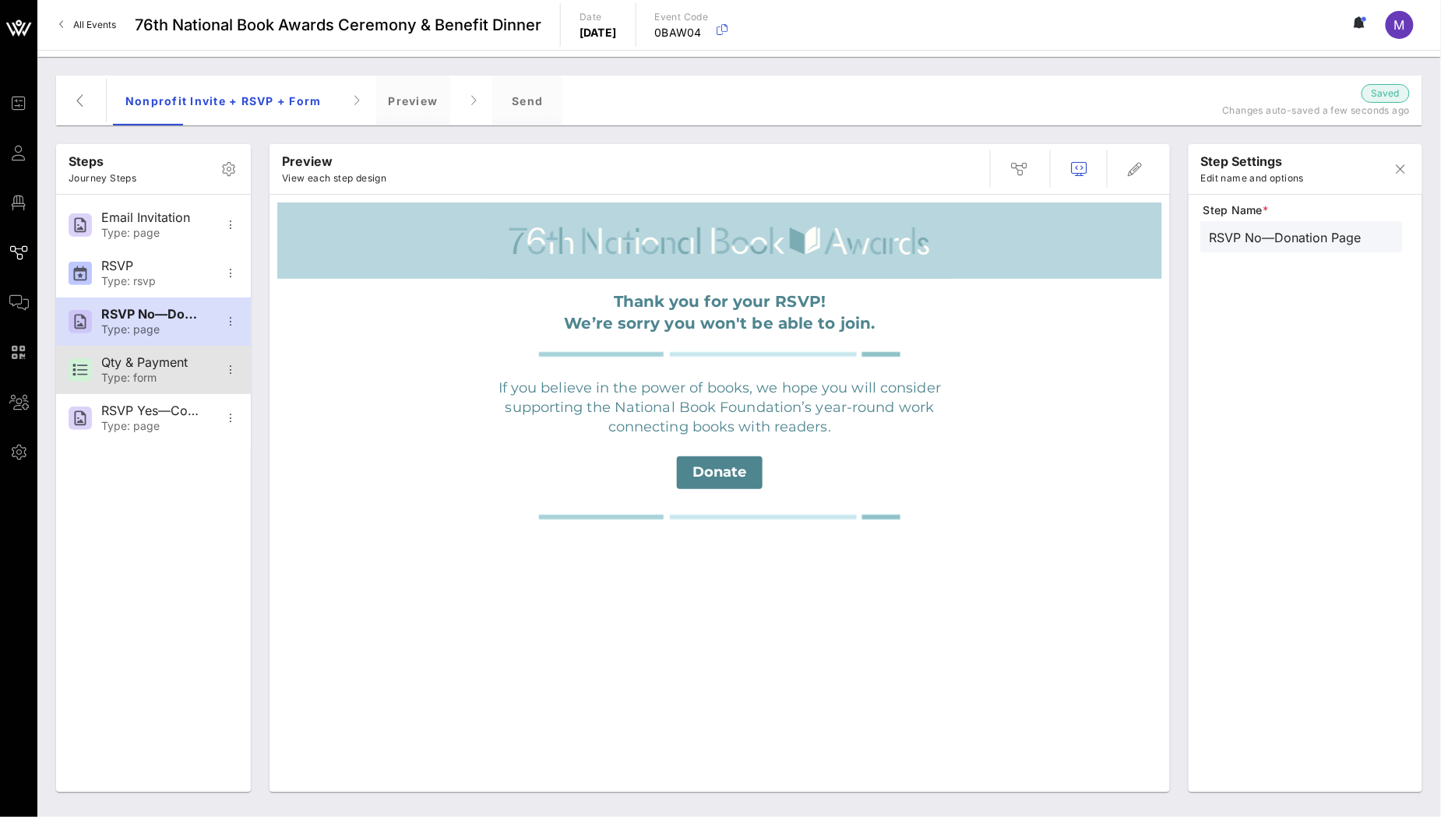
click at [149, 364] on div "Qty & Payment" at bounding box center [152, 362] width 103 height 15
type input "Qty & Payment"
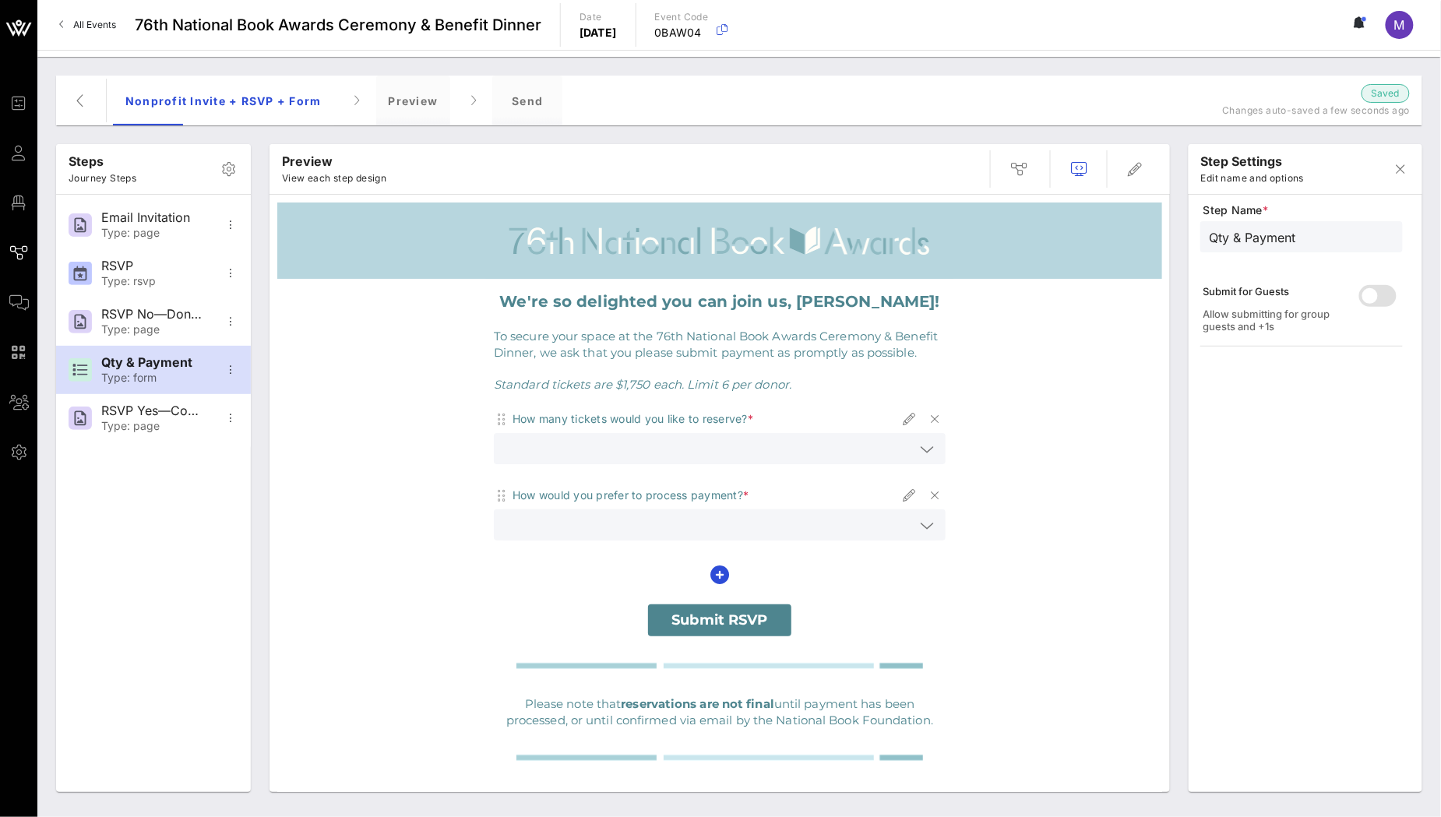
click at [720, 382] on span "Standard tickets are $1,750 each. Limit 6 per donor." at bounding box center [643, 384] width 298 height 15
click at [1148, 171] on span "button" at bounding box center [1135, 169] width 37 height 19
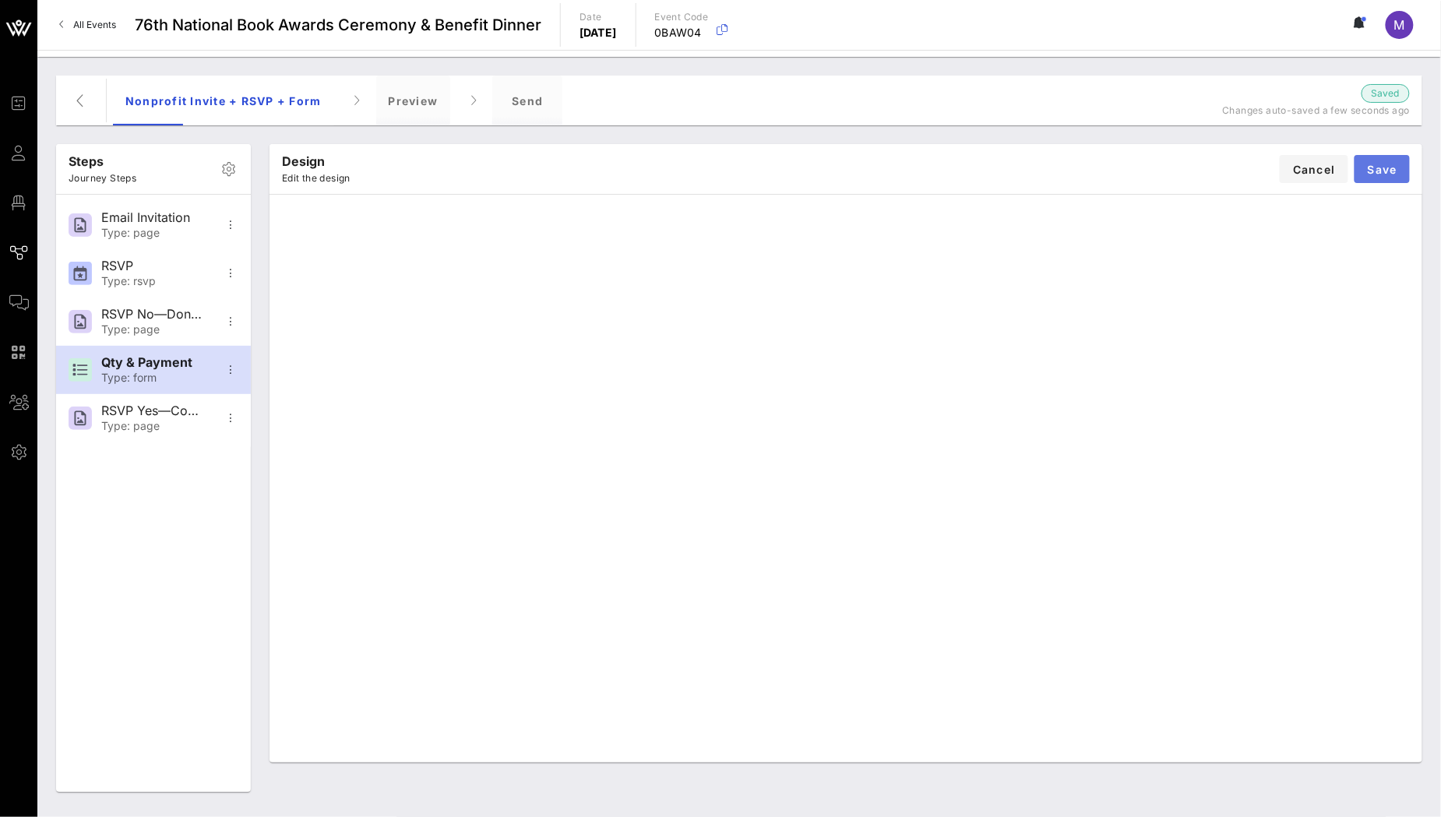
click at [1392, 171] on span "Save" at bounding box center [1382, 169] width 30 height 13
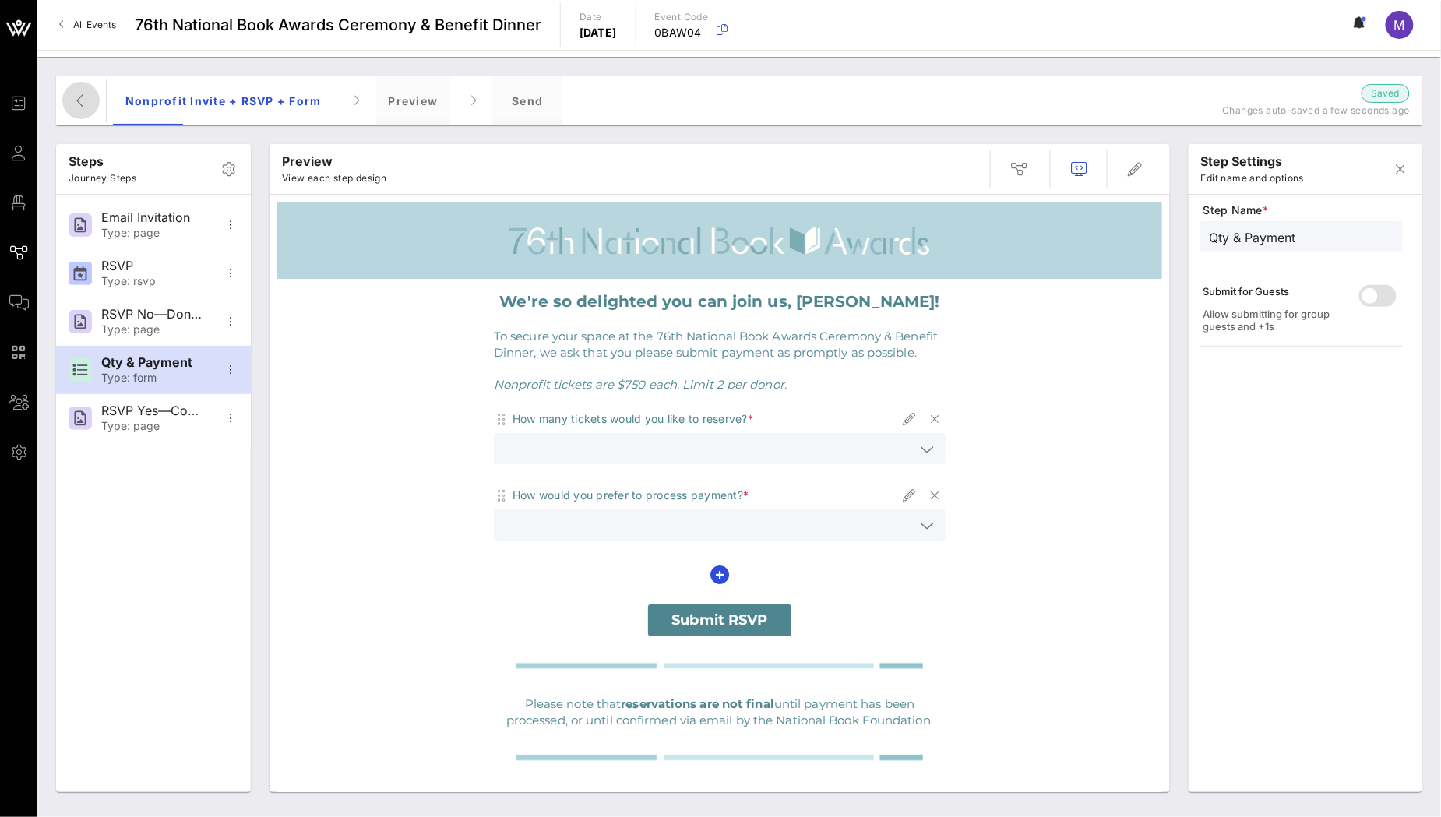
click at [86, 101] on icon "button" at bounding box center [81, 100] width 19 height 19
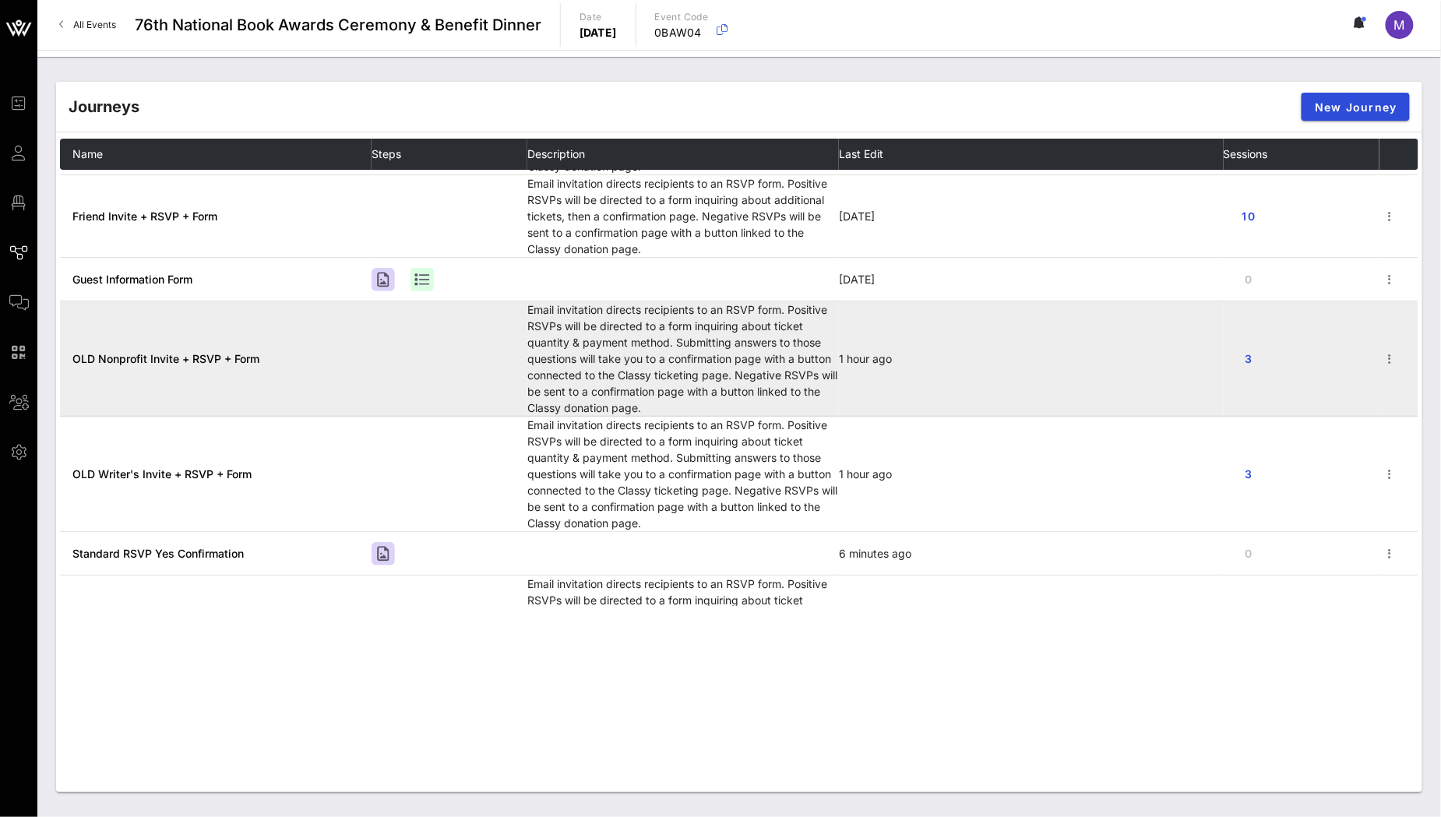
scroll to position [195, 0]
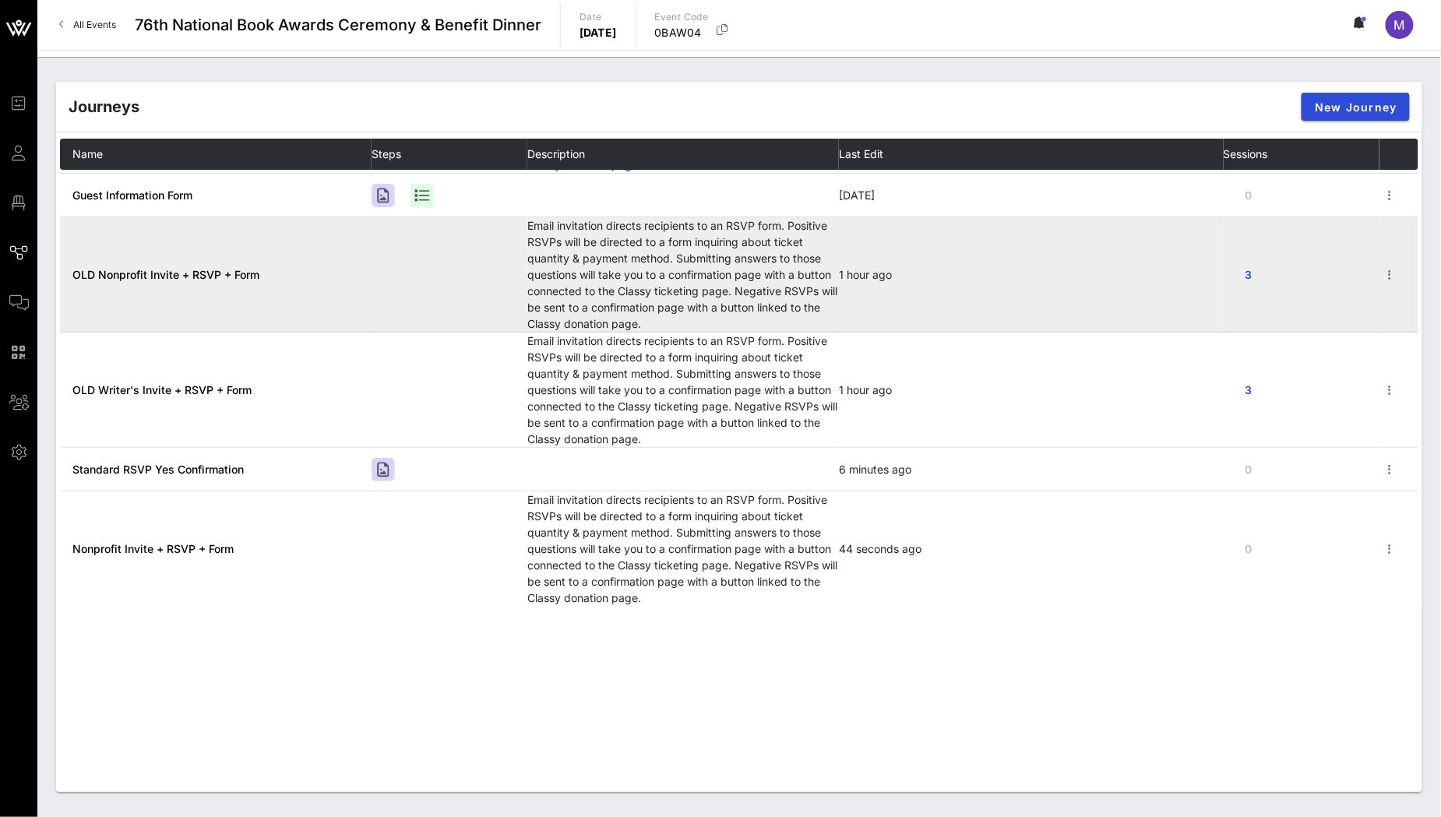
click at [206, 273] on span "OLD Nonprofit Invite + RSVP + Form" at bounding box center [165, 274] width 187 height 13
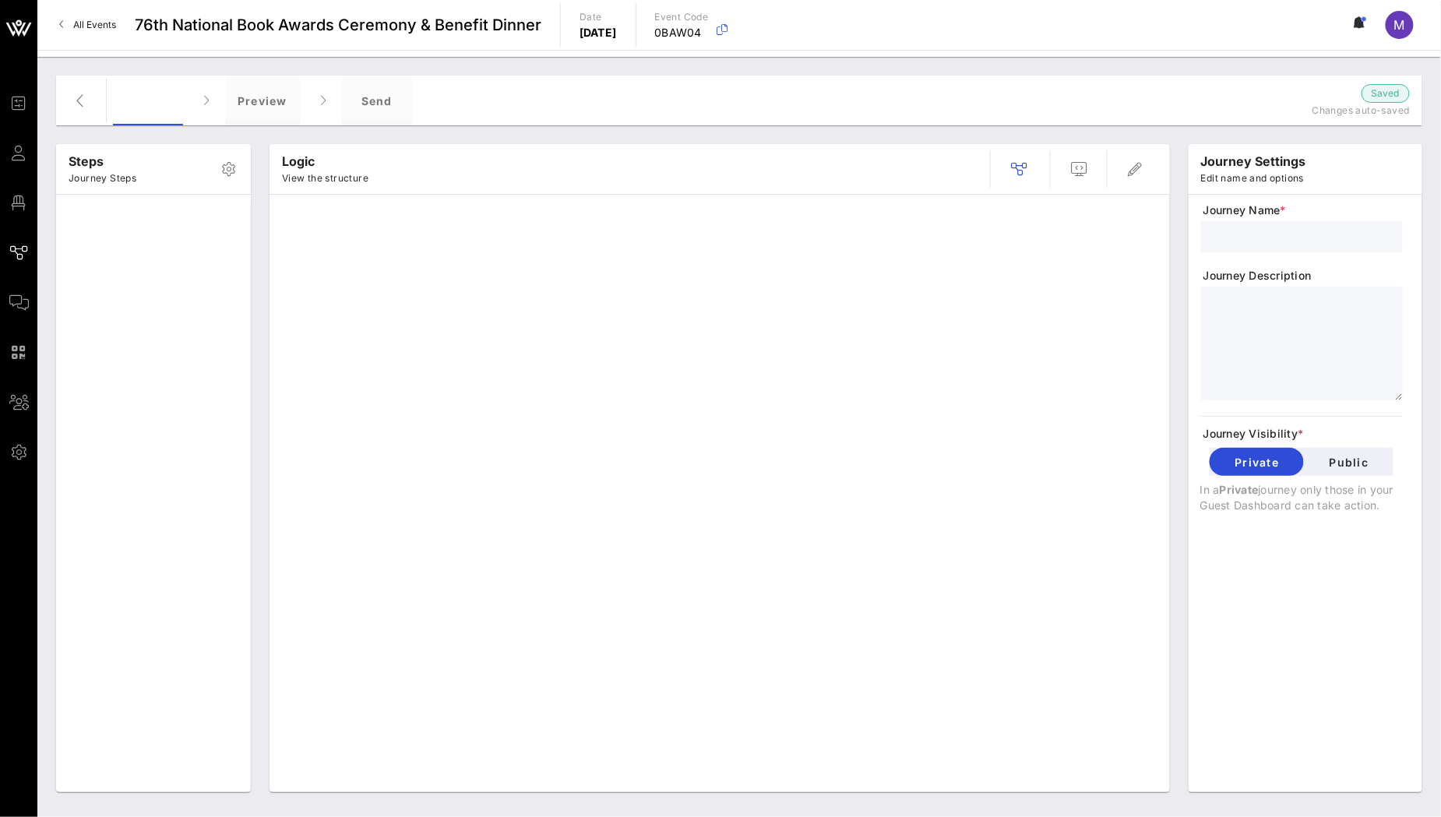
type input "OLD Nonprofit Invite + RSVP + Form"
type textarea "**********"
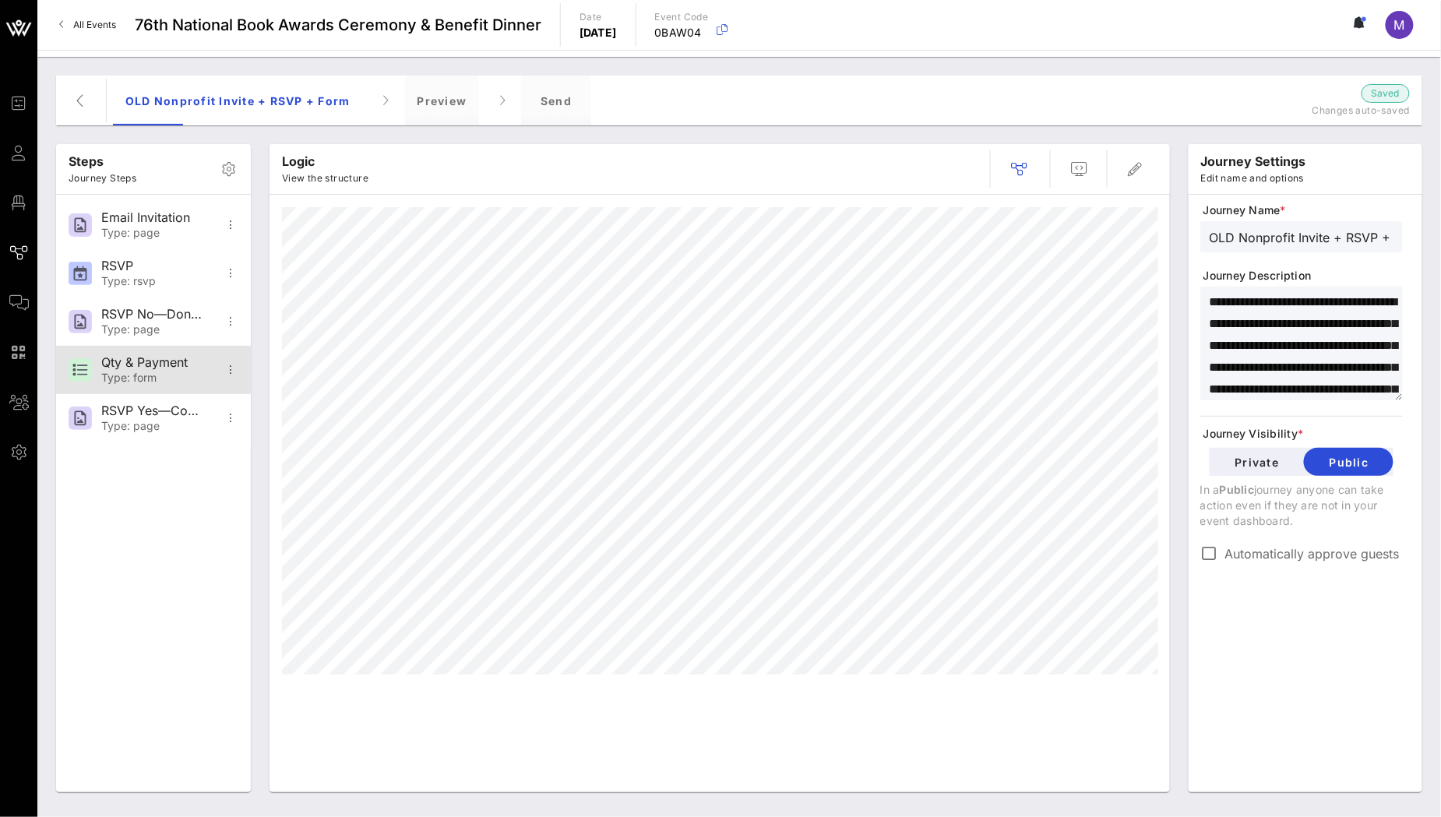
click at [162, 364] on div "Qty & Payment" at bounding box center [152, 362] width 103 height 15
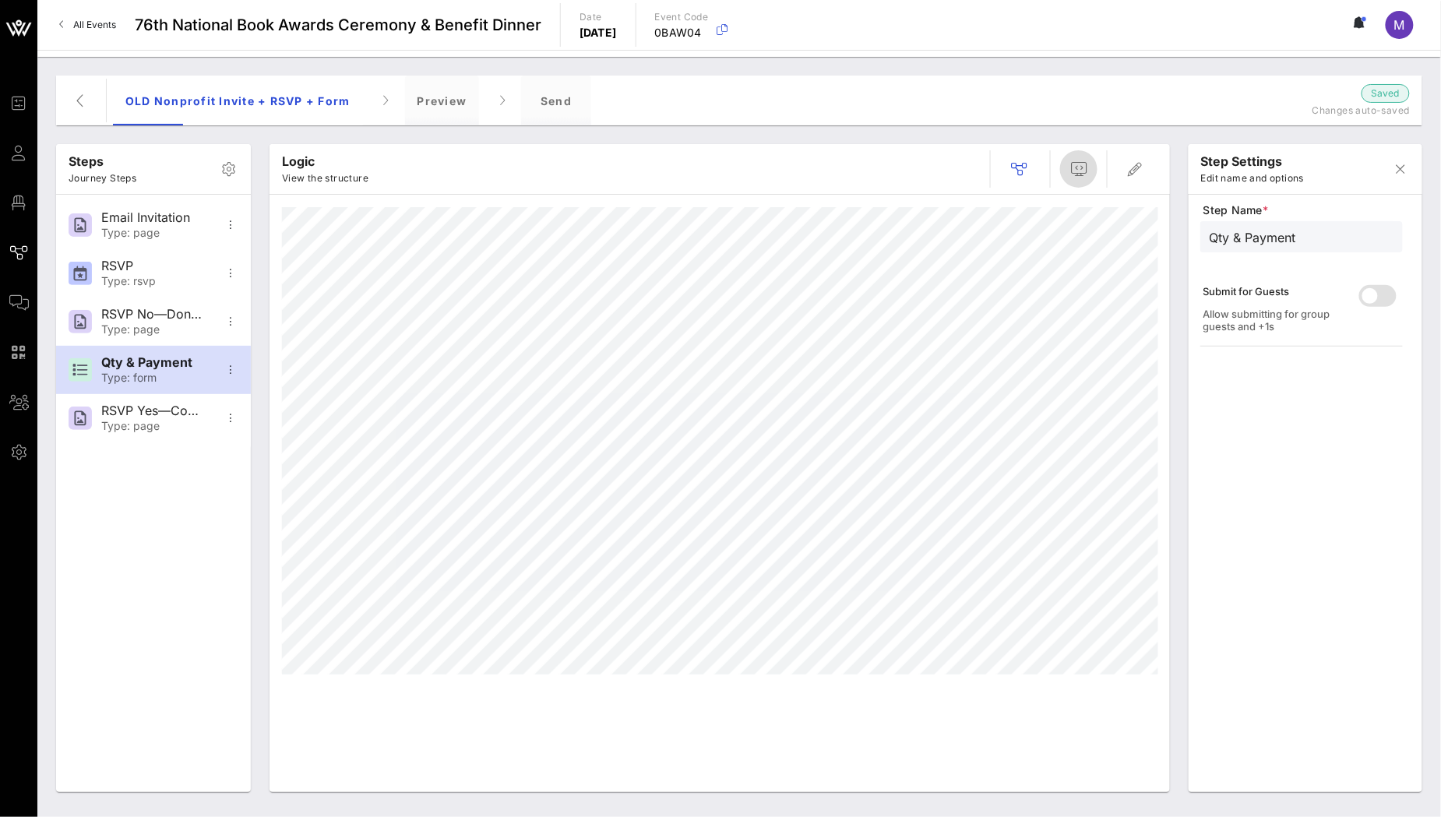
click at [1080, 177] on icon "button" at bounding box center [1078, 169] width 19 height 19
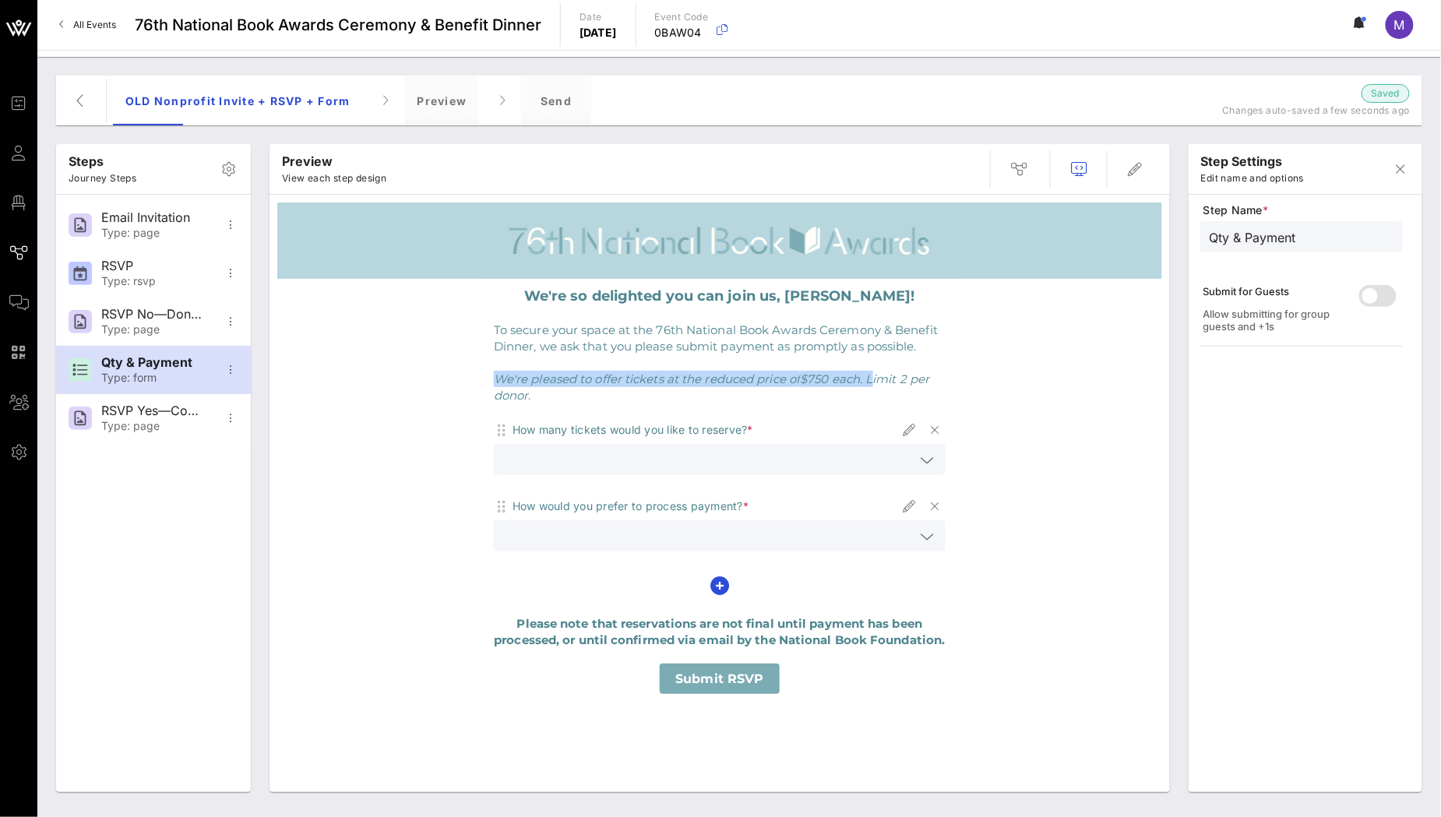
drag, startPoint x: 872, startPoint y: 380, endPoint x: 488, endPoint y: 380, distance: 384.8
click at [488, 380] on td "To secure your space at the 76th National Book Awards Ceremony & Benefit Dinner…" at bounding box center [719, 362] width 467 height 97
copy span "We're pleased to offer tickets at the reduced price of $750 each."
click at [756, 398] on p "We're pleased to offer tickets at the reduced price of $750 each. Limit 2 per d…" at bounding box center [720, 387] width 452 height 33
click at [934, 534] on div at bounding box center [927, 536] width 19 height 19
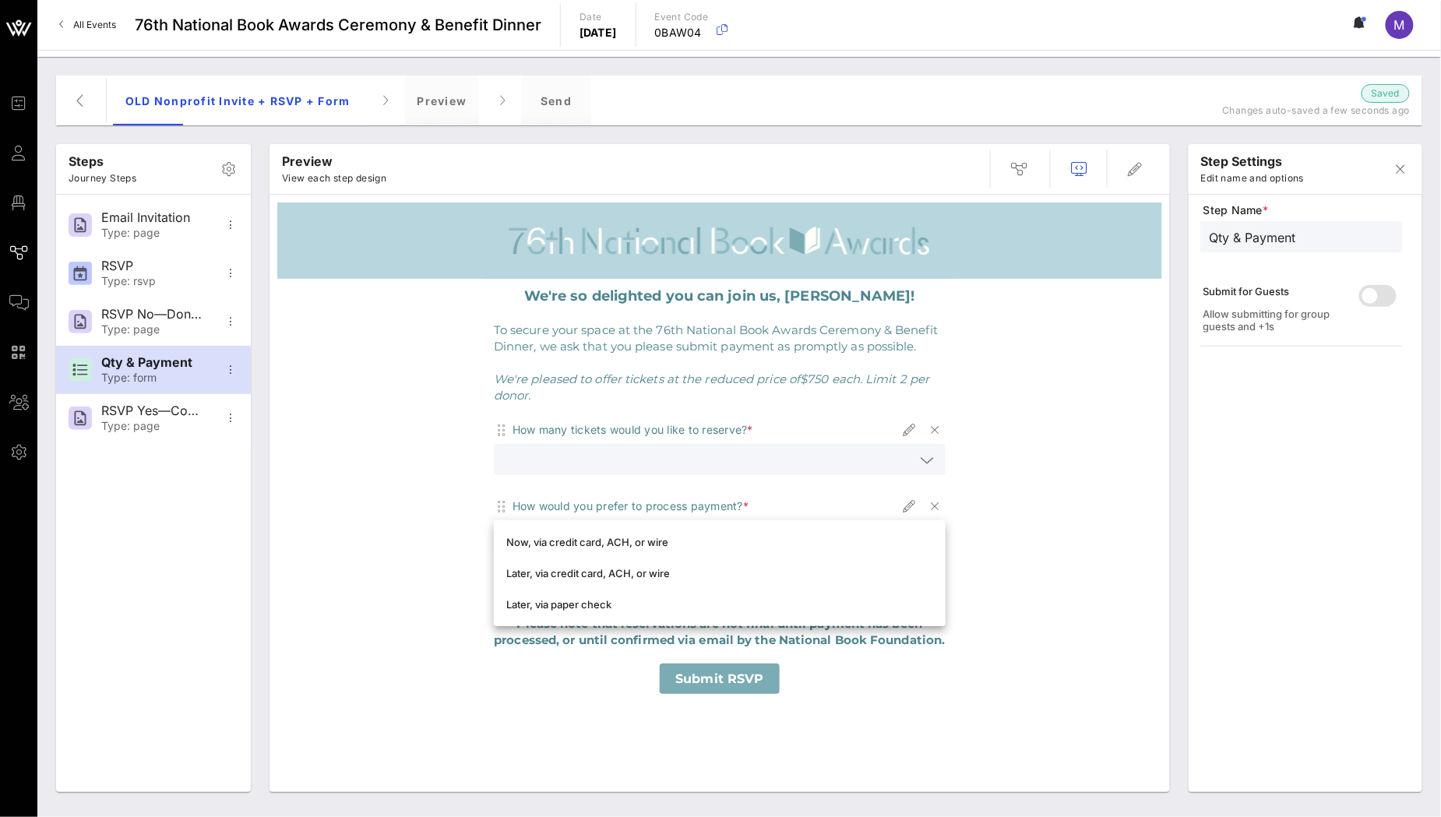
click at [742, 342] on span "To secure your space at the 76th National Book Awards Ceremony & Benefit Dinner…" at bounding box center [716, 337] width 444 height 31
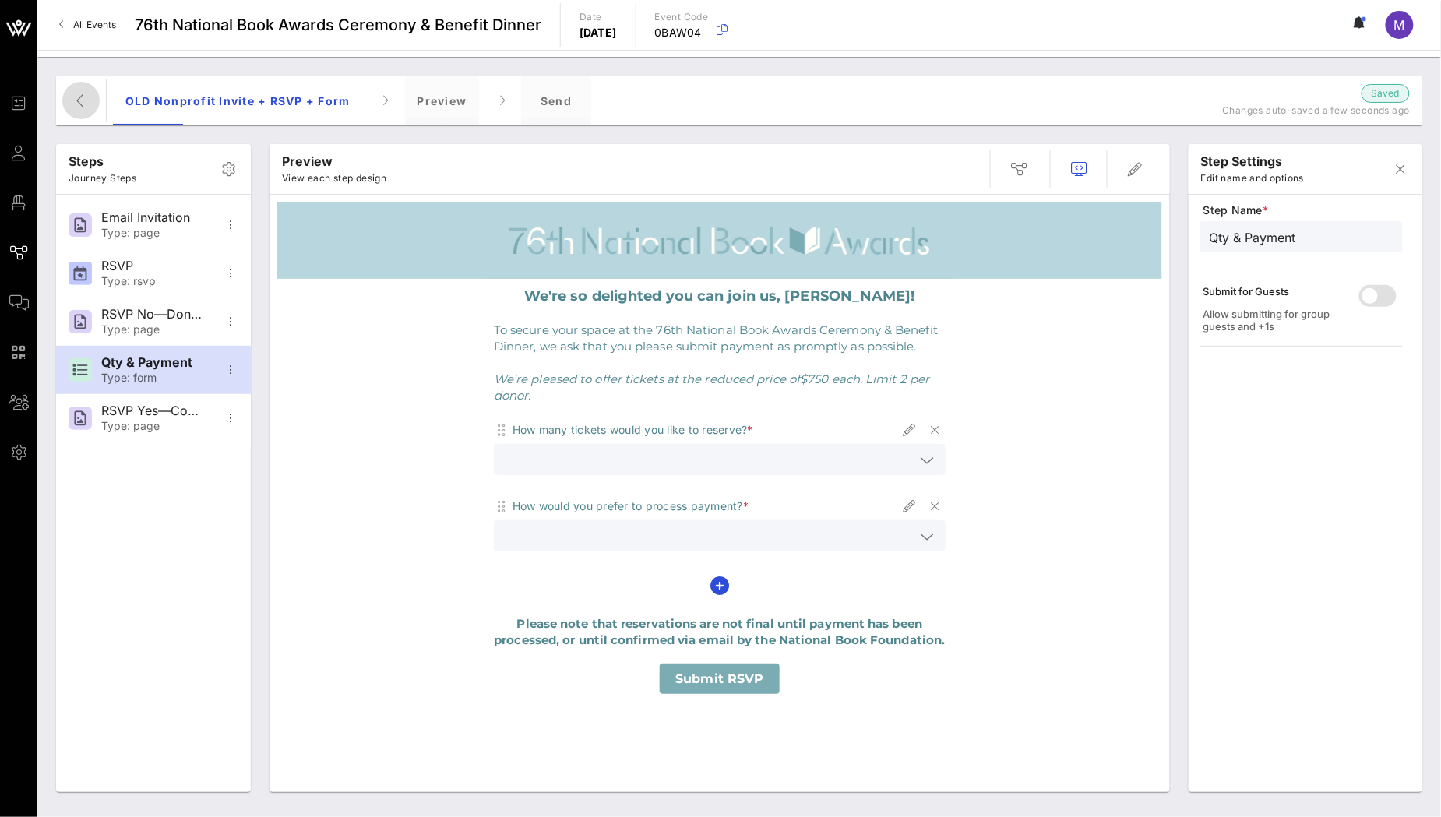
click at [72, 103] on icon "button" at bounding box center [81, 100] width 19 height 19
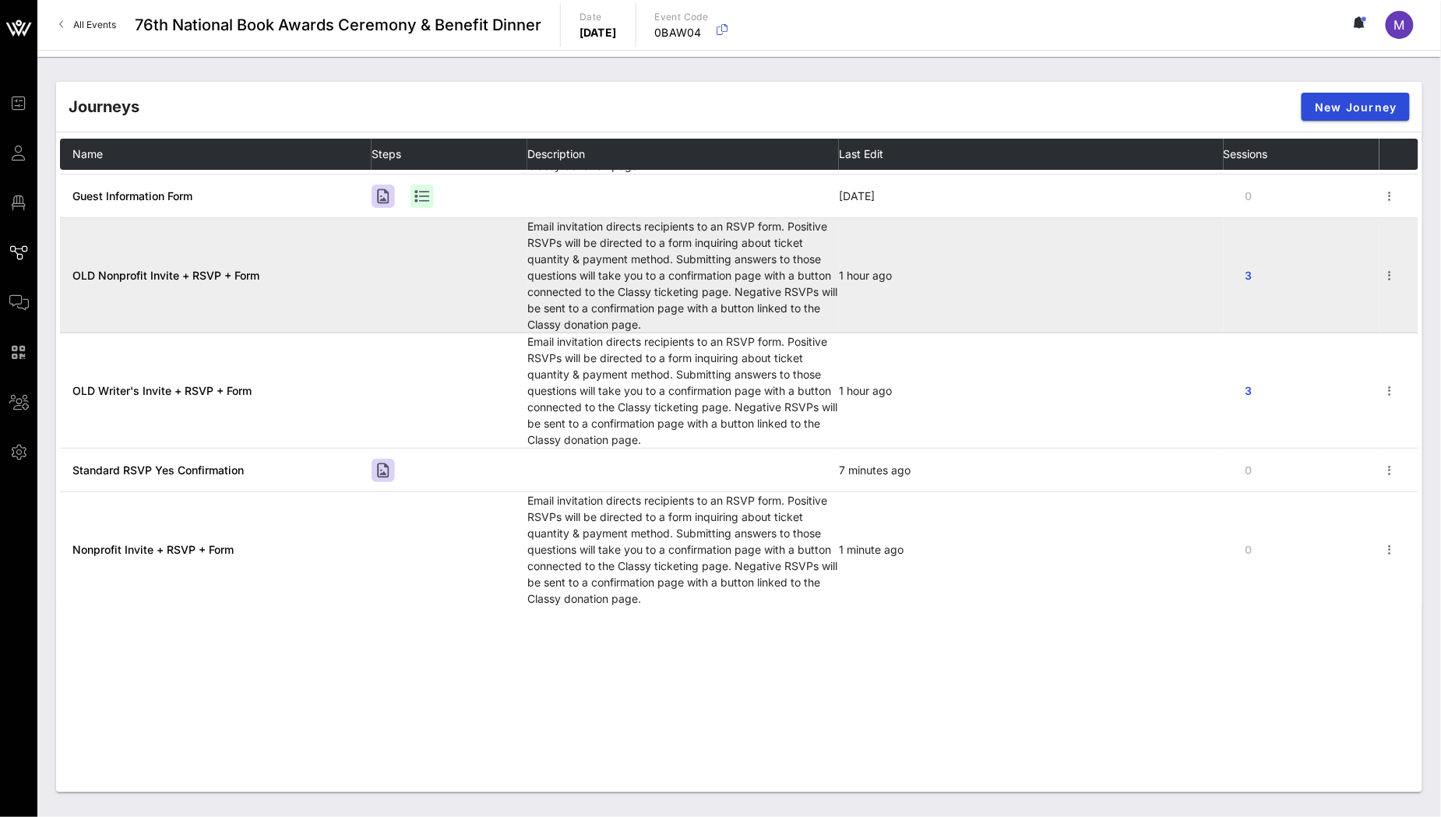
scroll to position [195, 0]
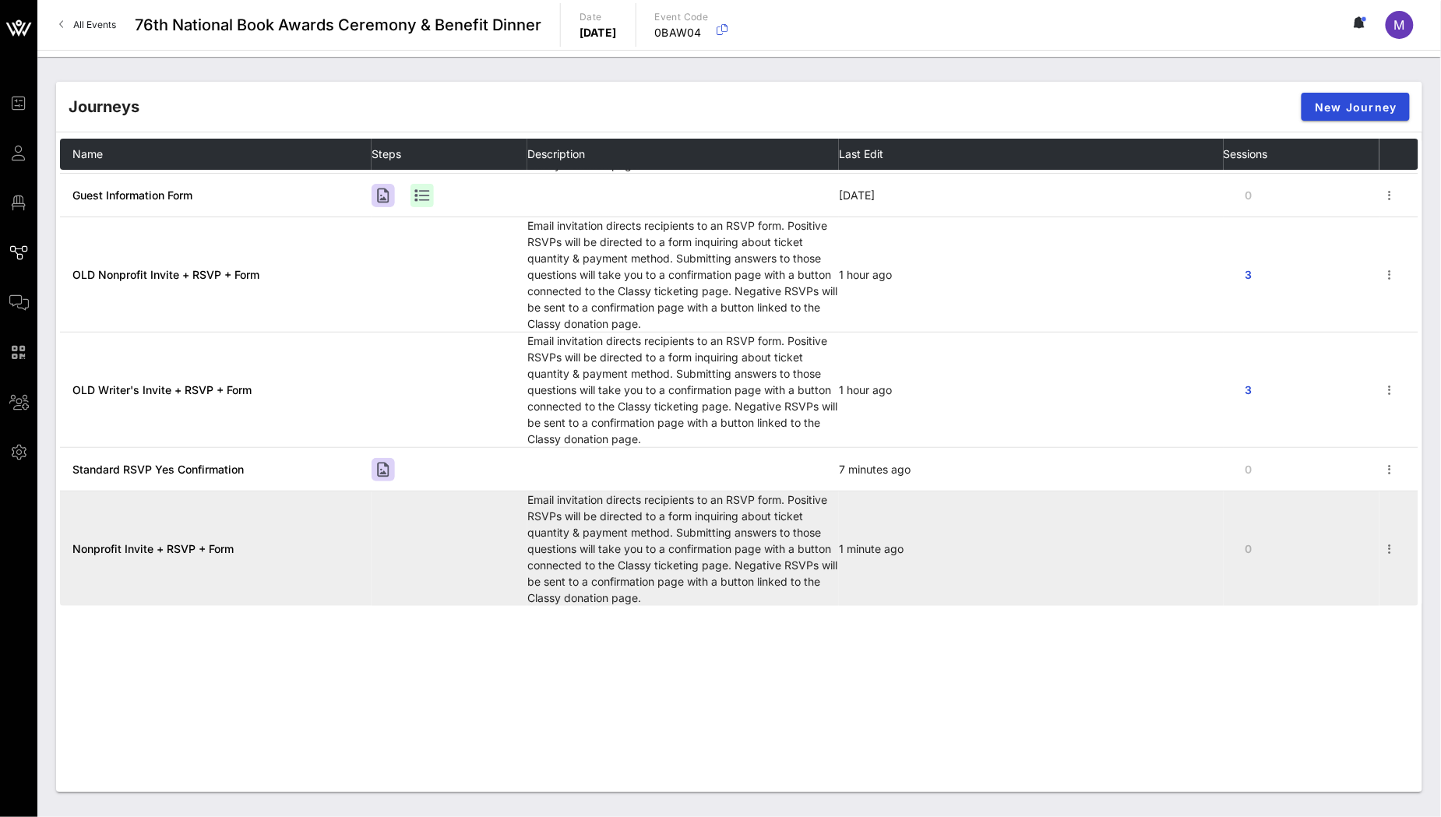
click at [182, 549] on span "Nonprofit Invite + RSVP + Form" at bounding box center [152, 548] width 161 height 13
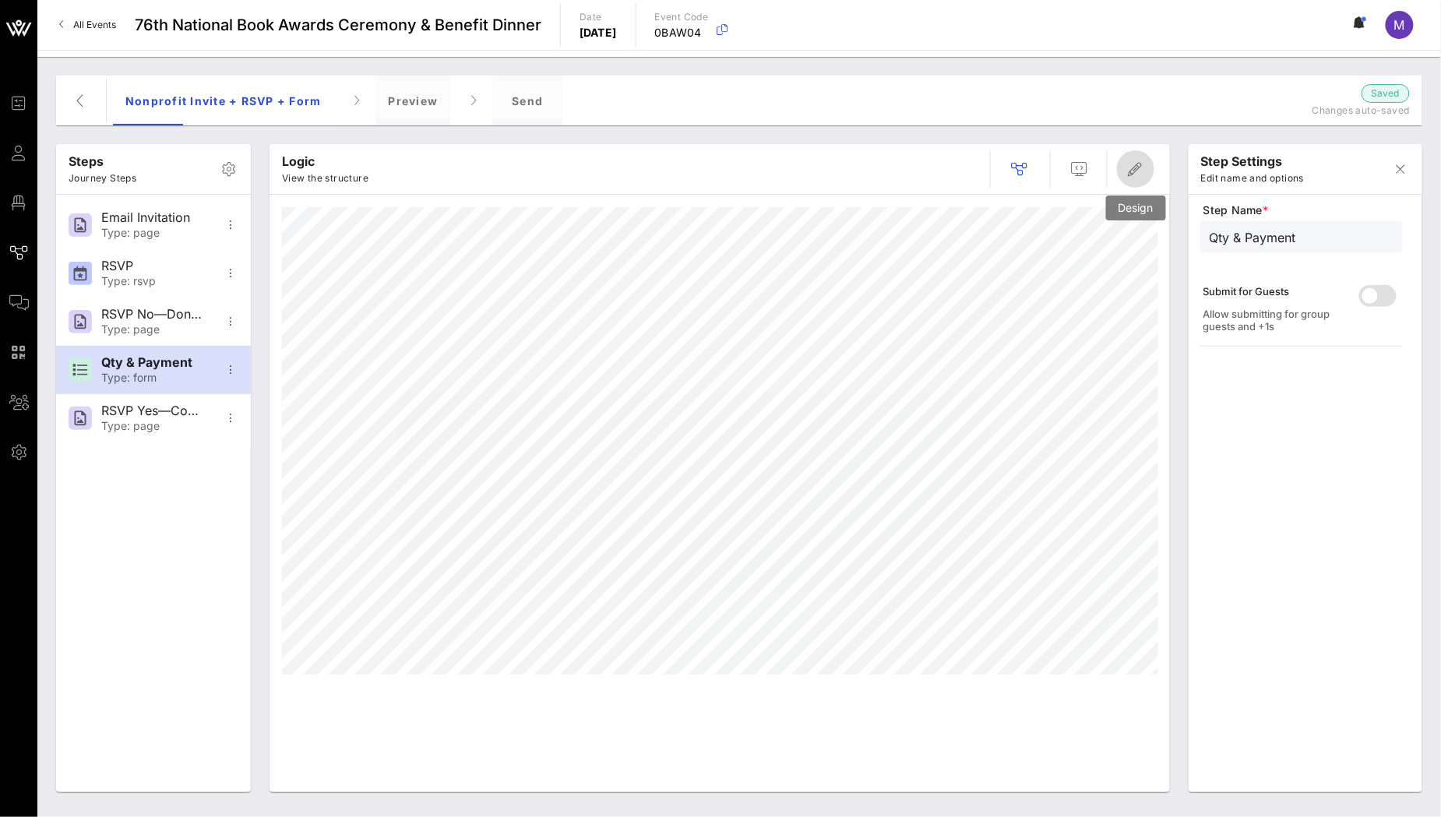
click at [1130, 166] on icon "button" at bounding box center [1135, 169] width 19 height 19
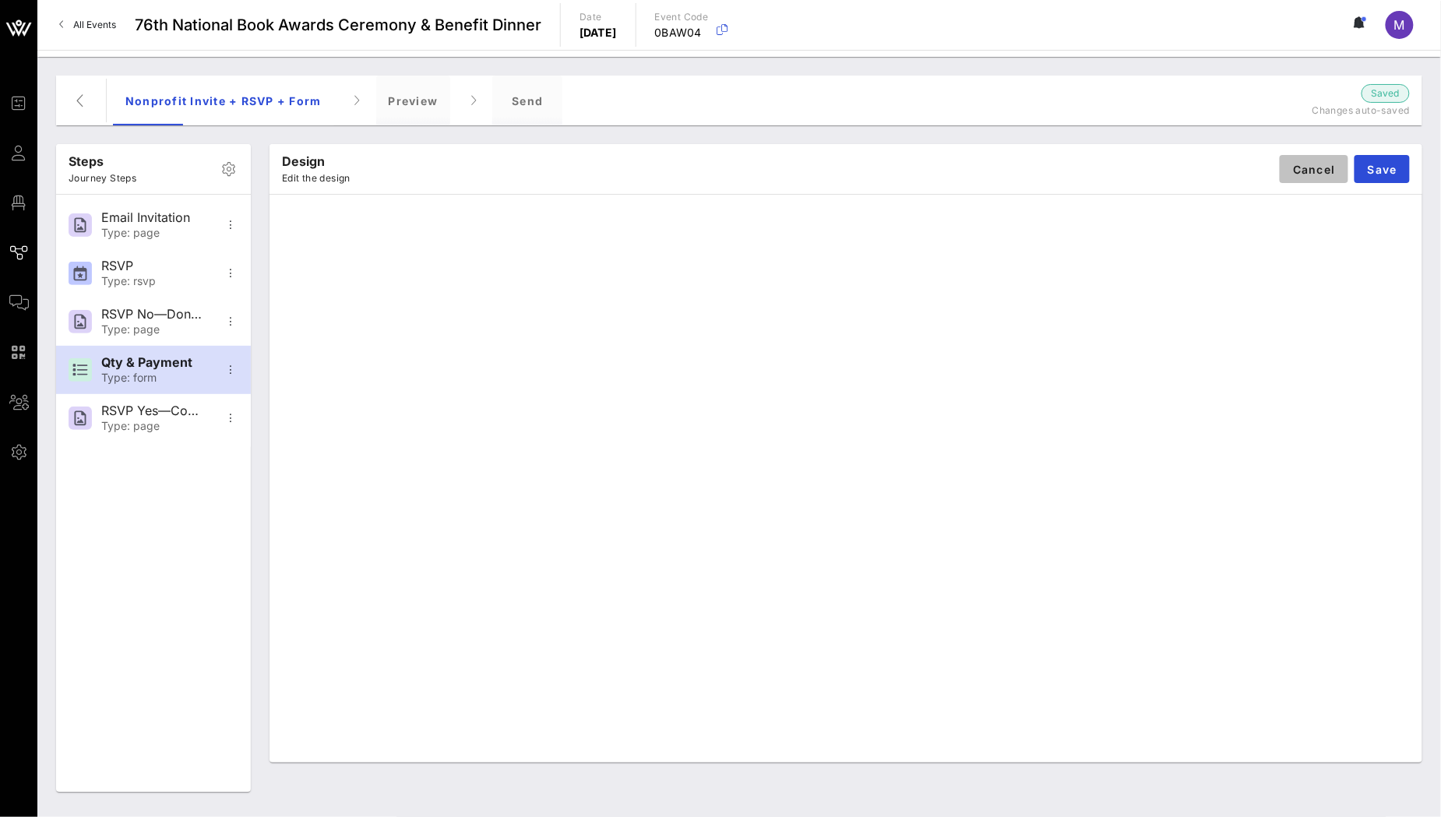
click at [1312, 173] on span "Cancel" at bounding box center [1314, 169] width 44 height 13
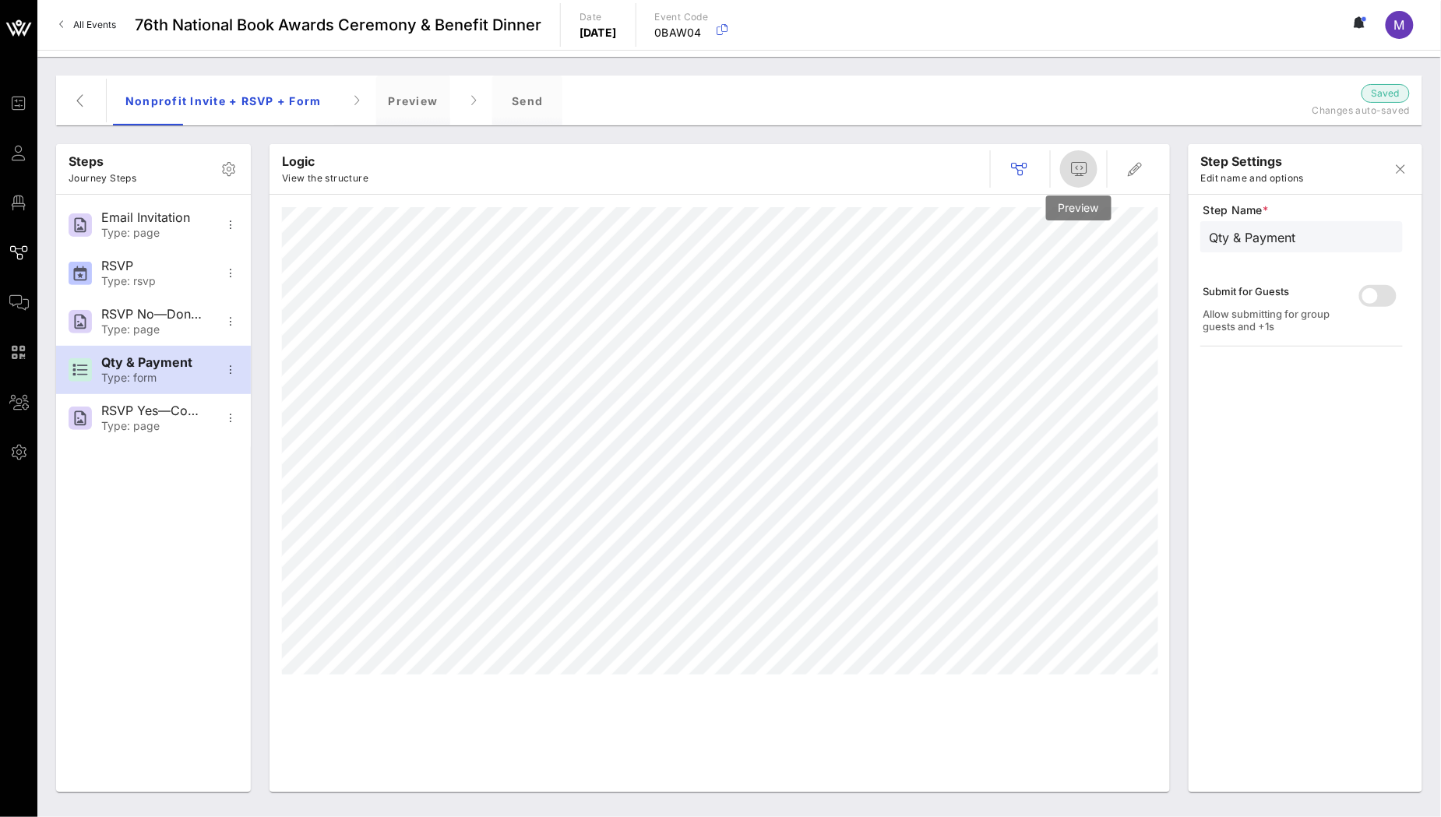
click at [1070, 174] on icon "button" at bounding box center [1078, 169] width 19 height 19
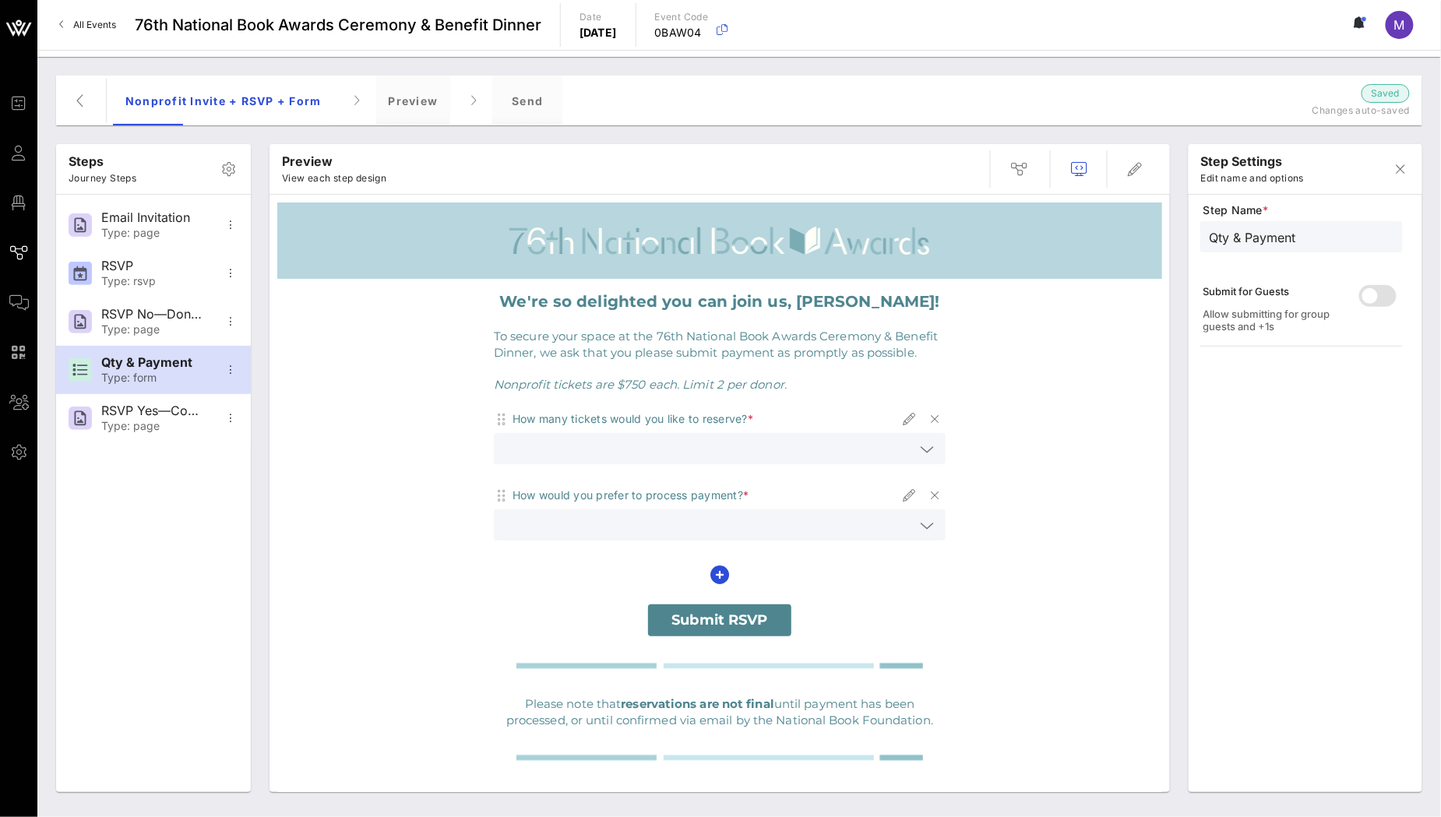
click at [795, 379] on p "Nonprofit tickets are $750 each. Limit 2 per donor." at bounding box center [720, 384] width 452 height 16
click at [761, 379] on span "Nonprofit tickets are $750 each. Limit 2 per donor." at bounding box center [640, 384] width 293 height 15
click at [1147, 161] on span "button" at bounding box center [1135, 169] width 37 height 19
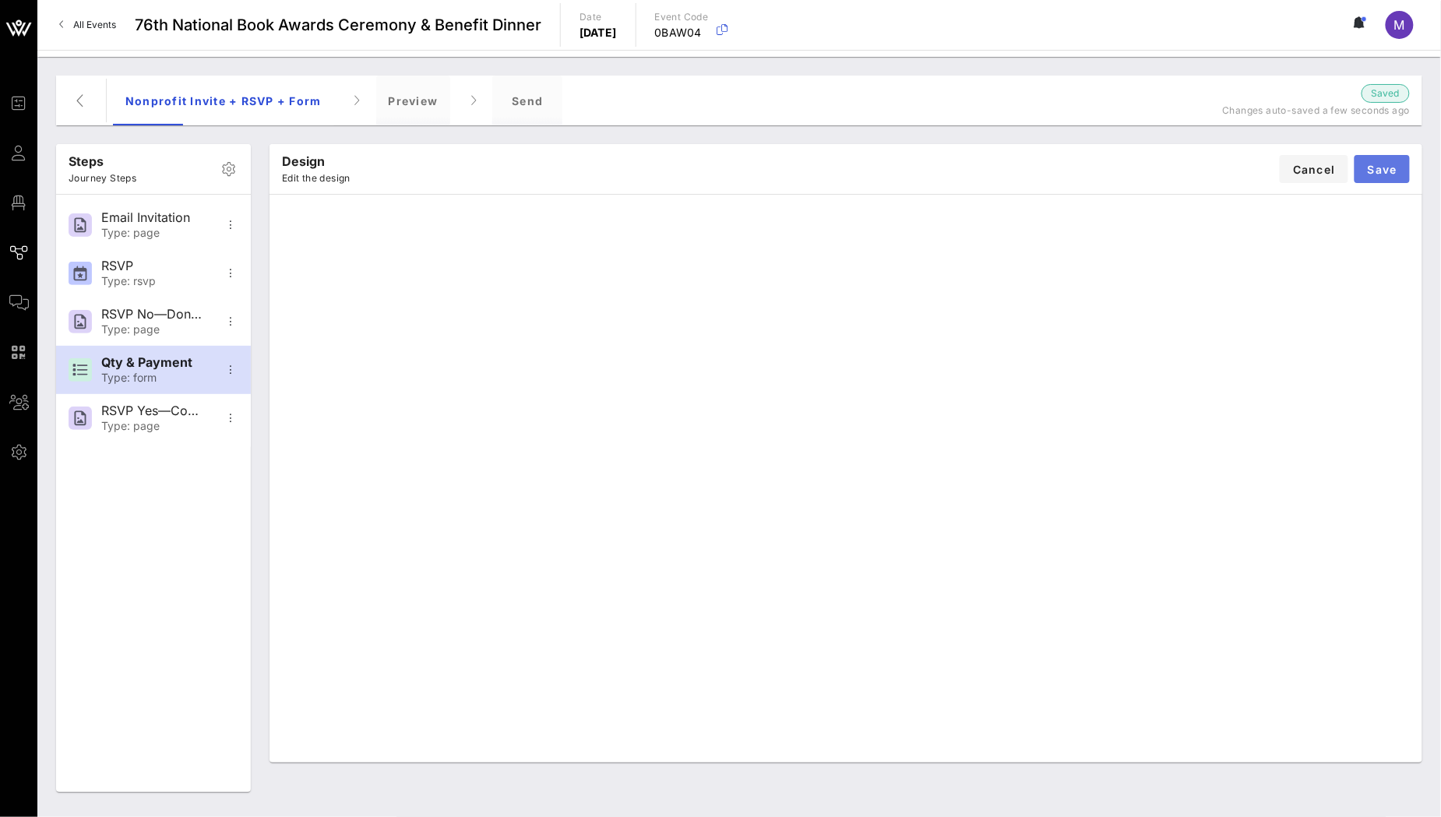
click at [1394, 163] on span "Save" at bounding box center [1382, 169] width 30 height 13
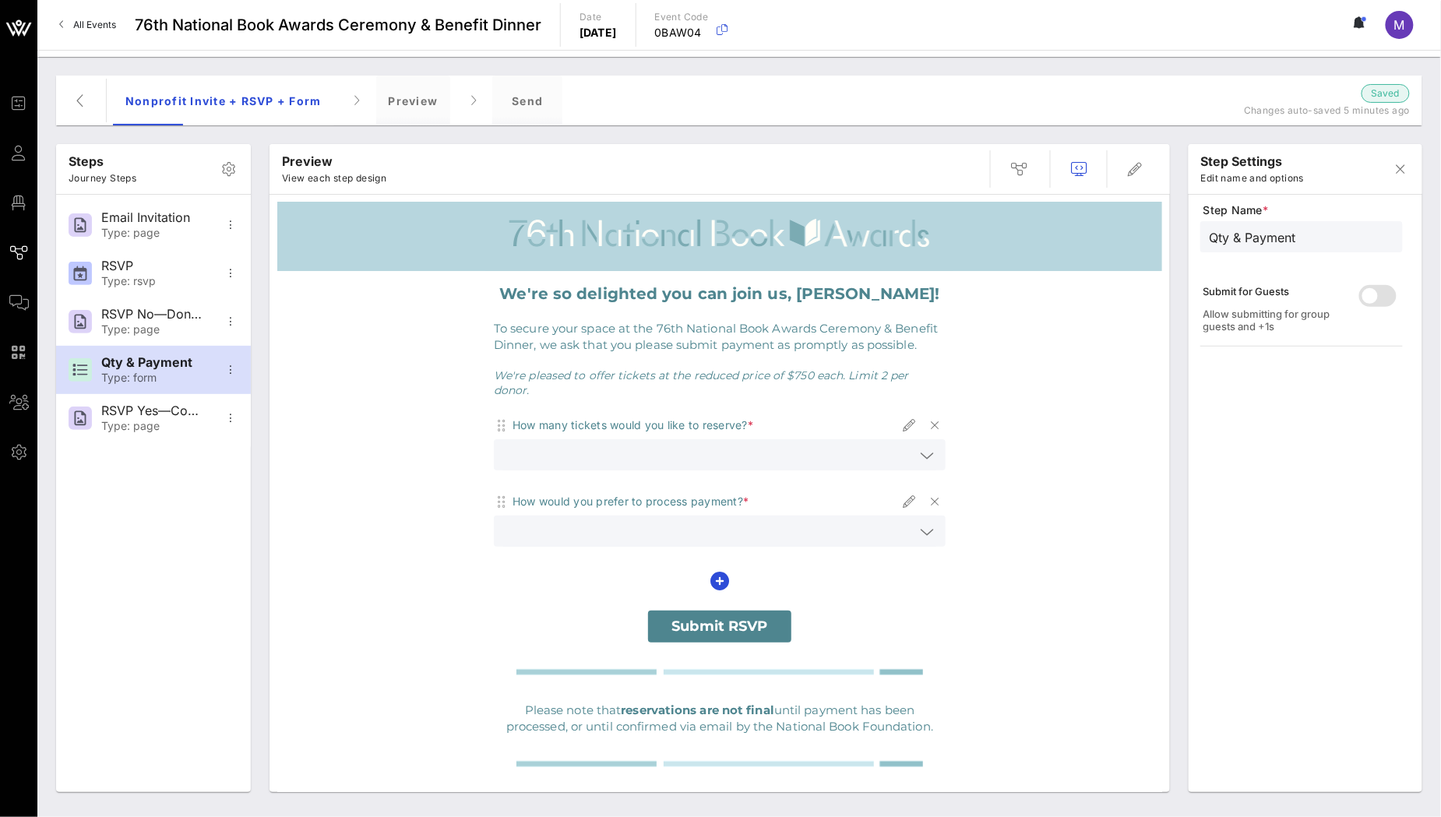
scroll to position [17, 0]
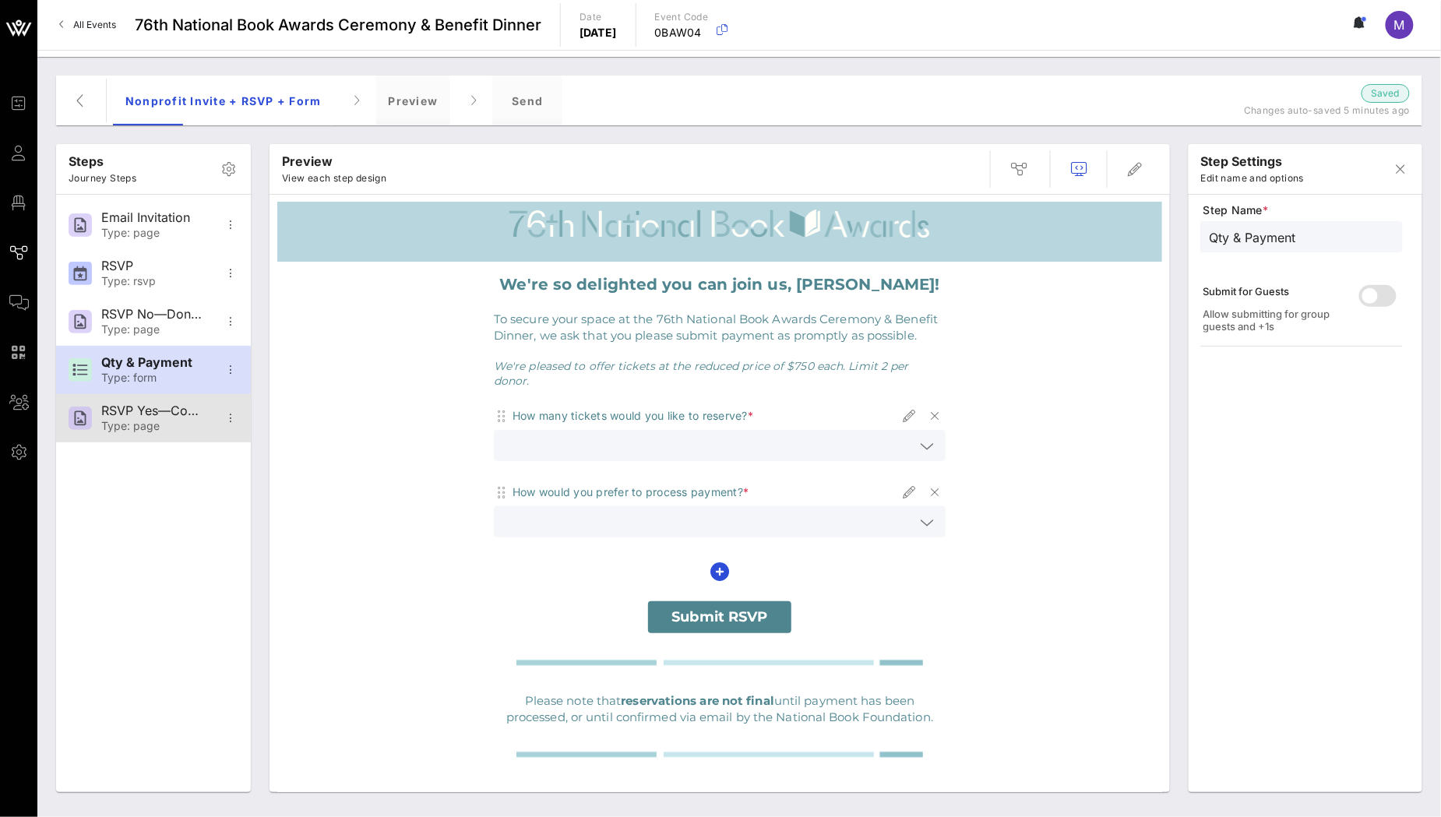
click at [146, 415] on div "RSVP Yes—Confirmation" at bounding box center [152, 410] width 103 height 15
type input "RSVP Yes—Confirmation"
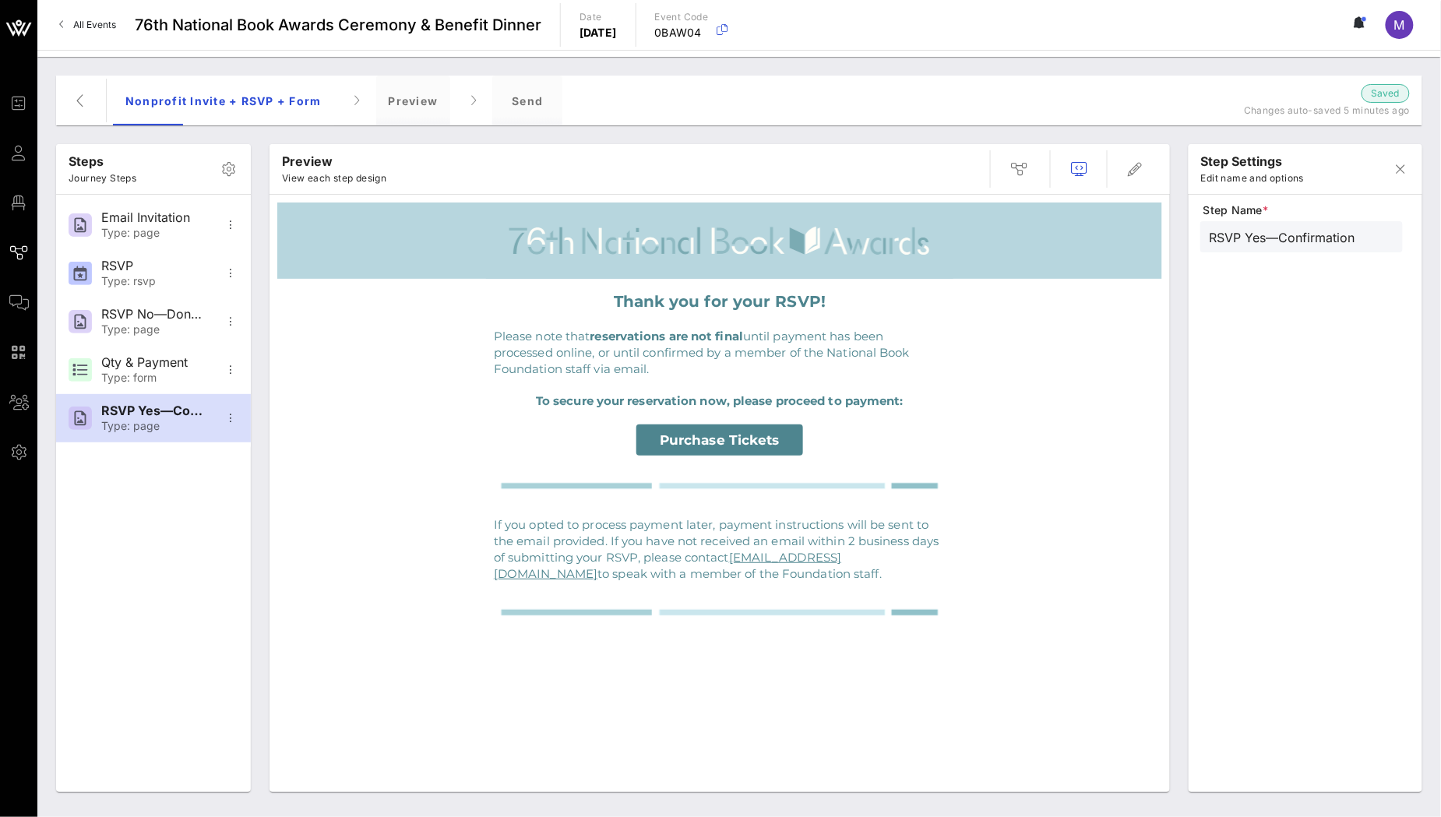
click at [854, 442] on div "Purchase Tickets" at bounding box center [720, 440] width 452 height 31
click at [1129, 167] on icon "button" at bounding box center [1135, 169] width 19 height 19
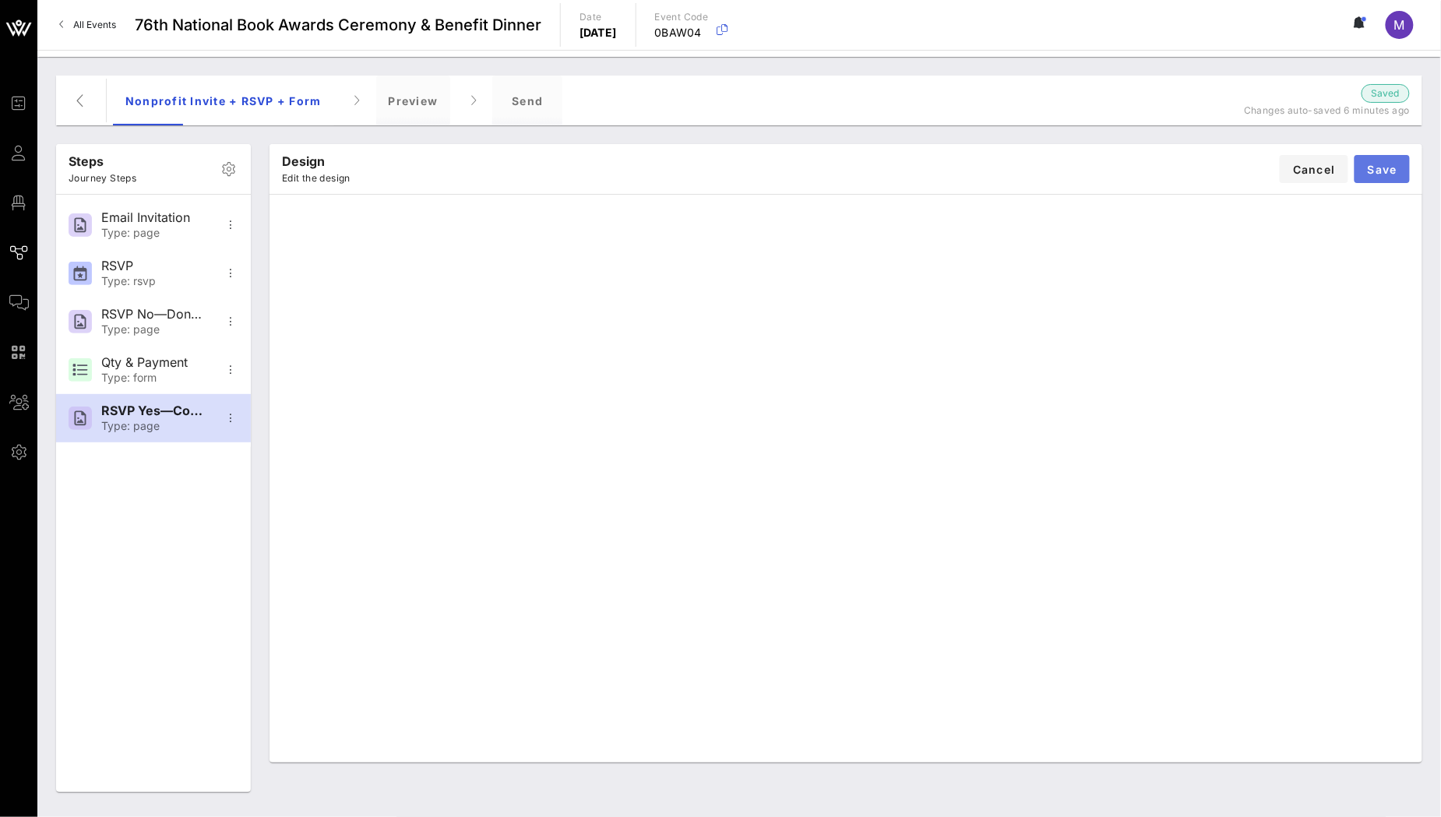
click at [1400, 160] on button "Save" at bounding box center [1382, 169] width 55 height 28
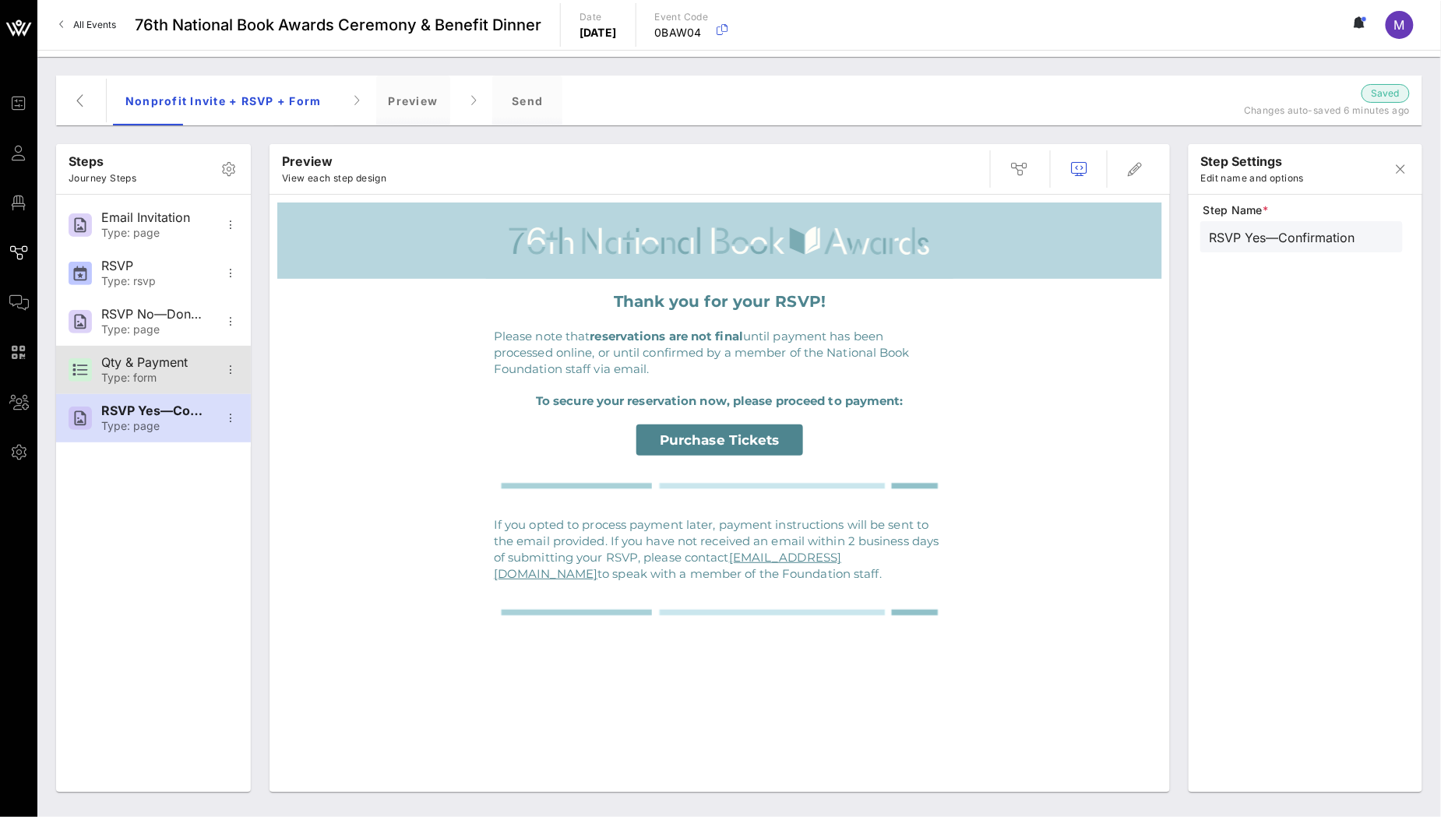
click at [164, 363] on div "Qty & Payment" at bounding box center [152, 362] width 103 height 15
type input "Qty & Payment"
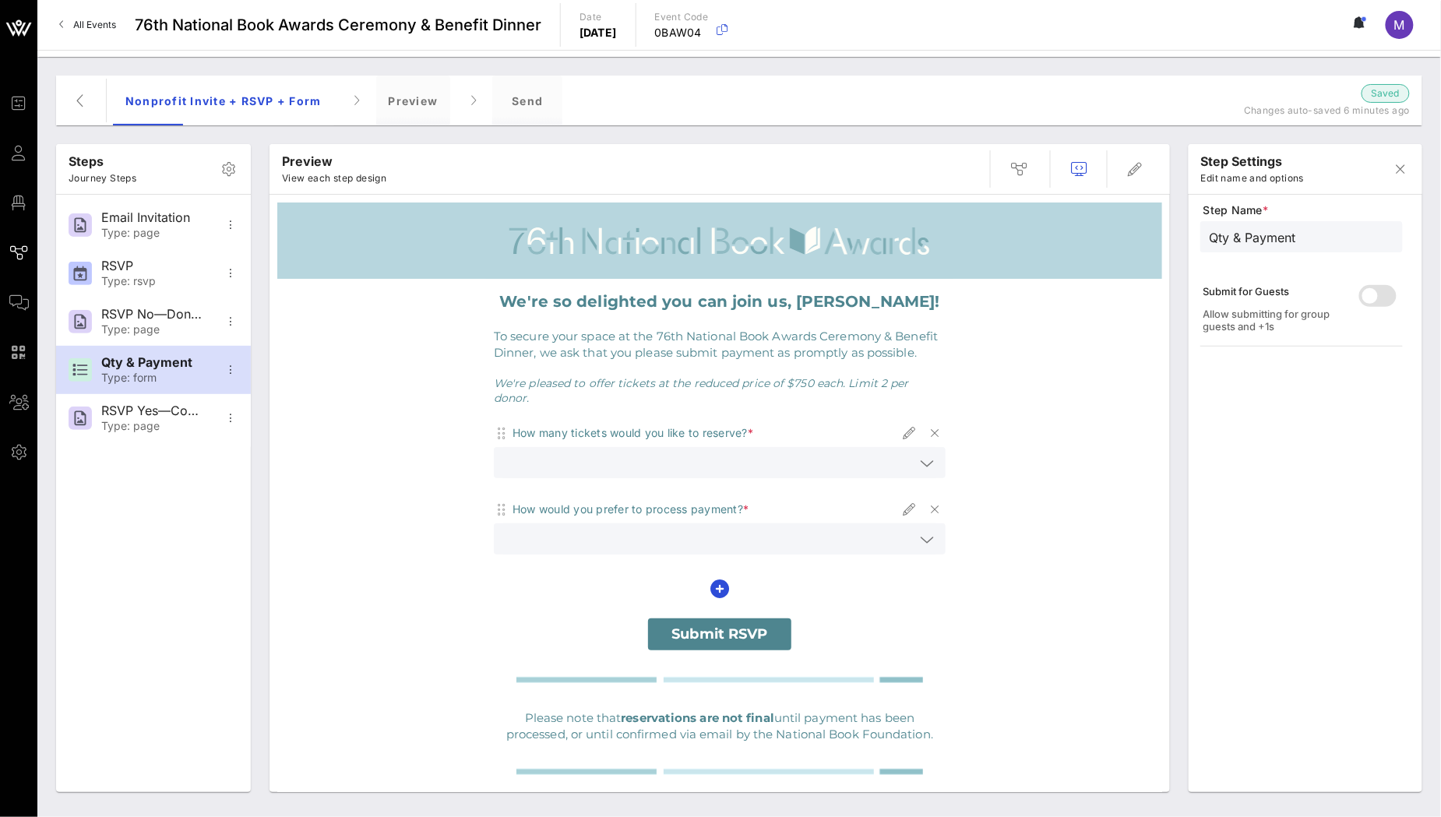
click at [920, 454] on icon at bounding box center [927, 463] width 14 height 19
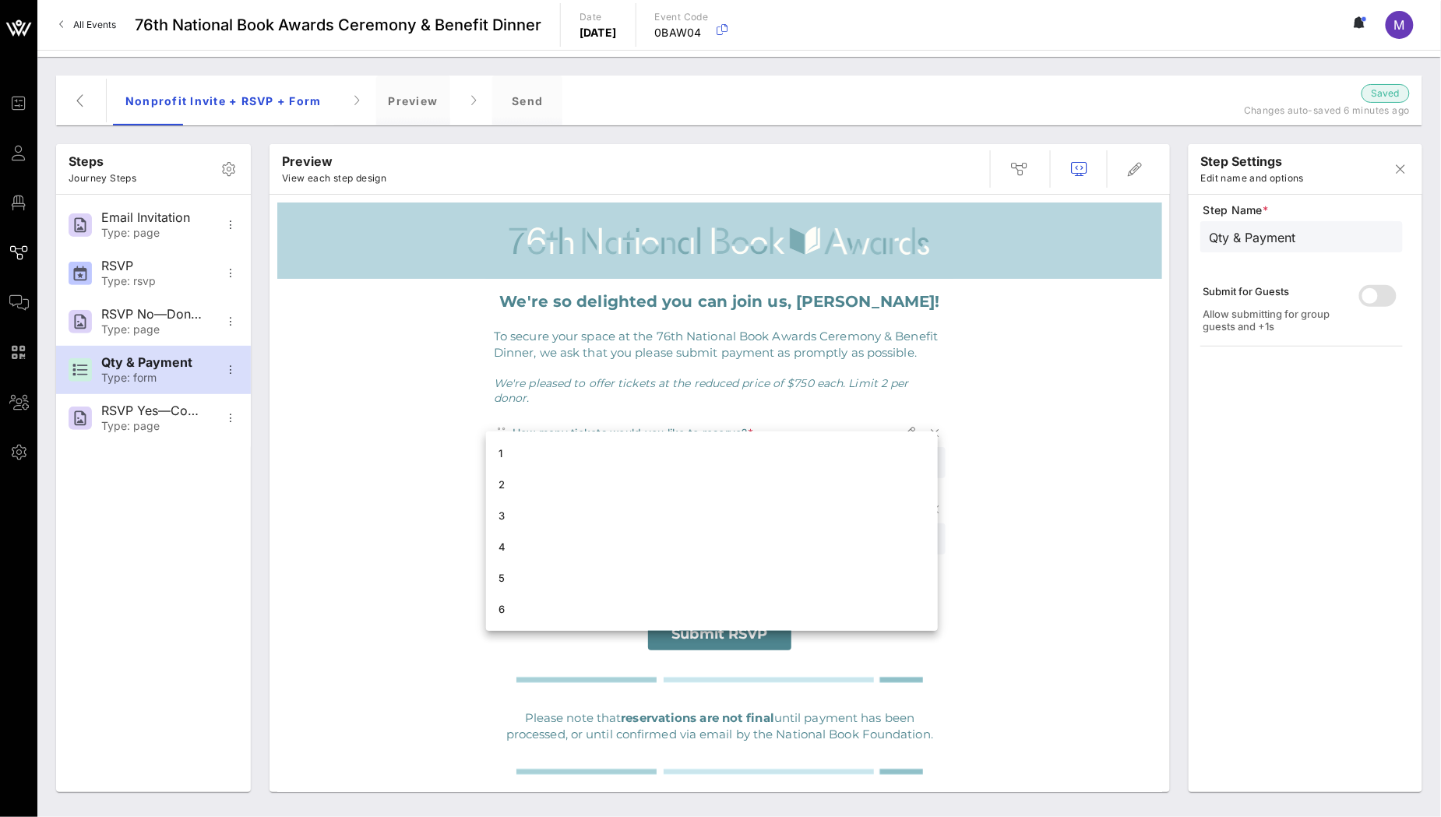
click at [920, 447] on div "1" at bounding box center [711, 453] width 427 height 12
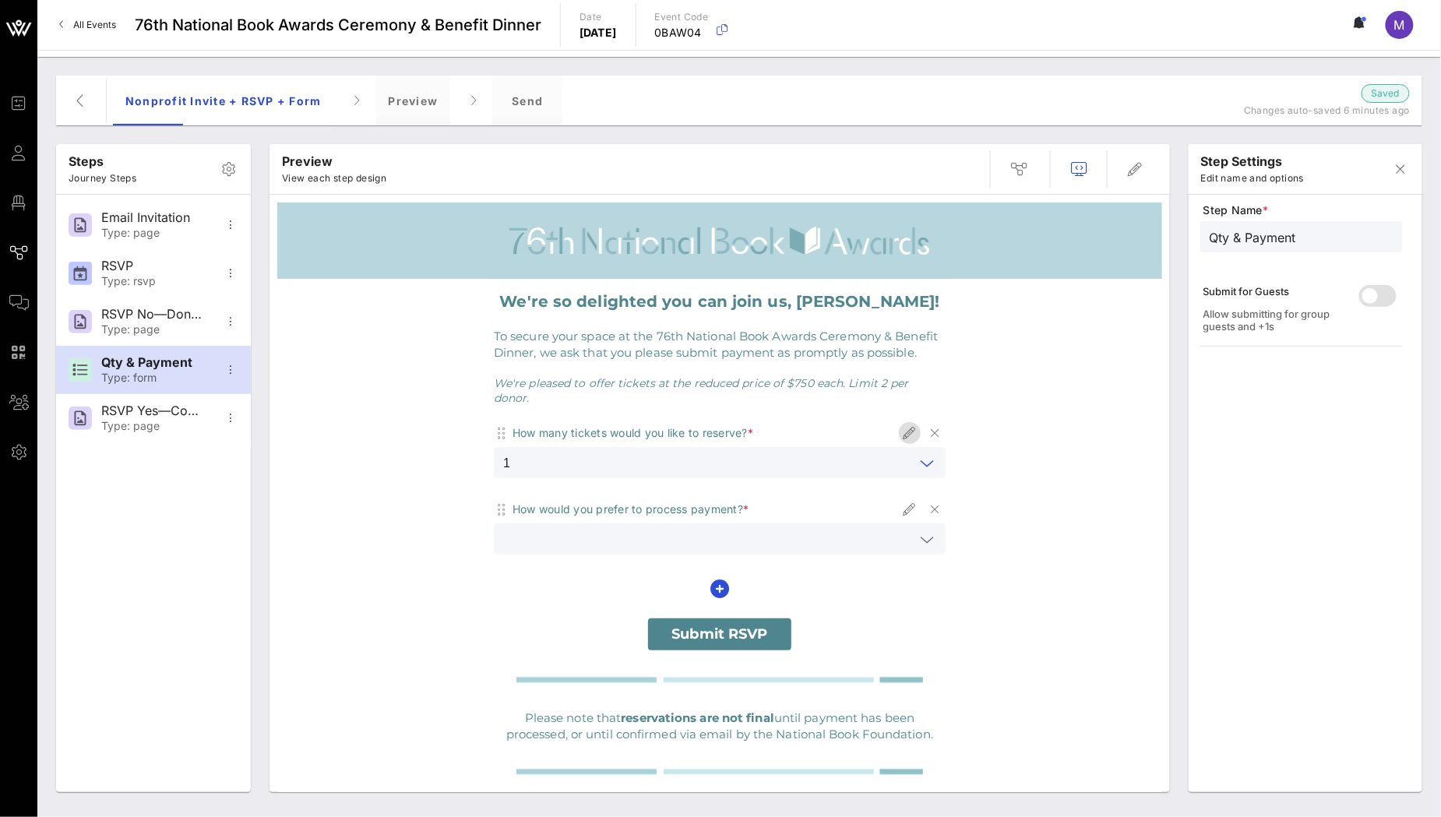
click at [900, 424] on icon "button" at bounding box center [909, 433] width 19 height 19
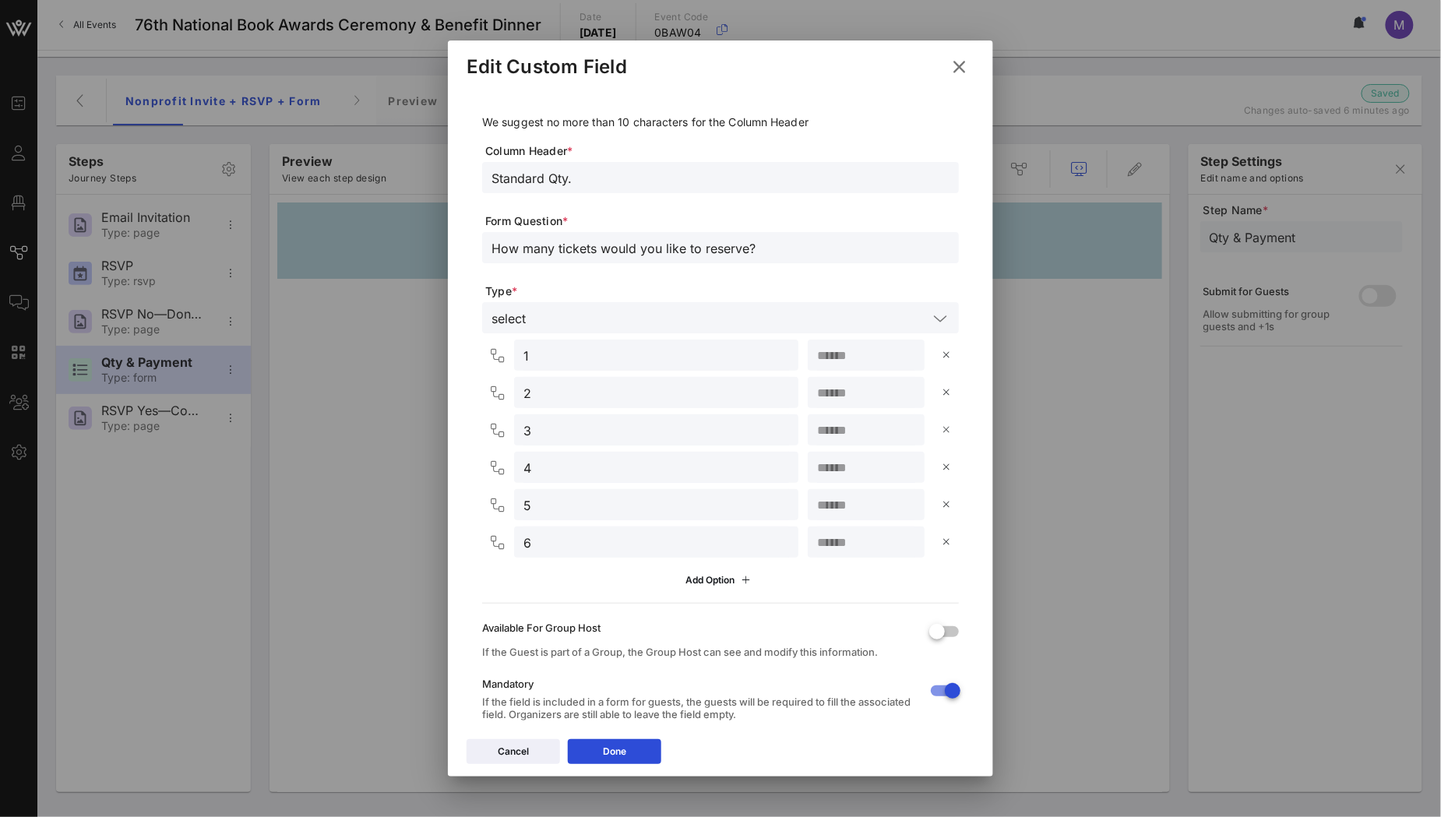
click at [943, 436] on div at bounding box center [946, 430] width 6 height 16
type input "4"
type input "5"
type input "6"
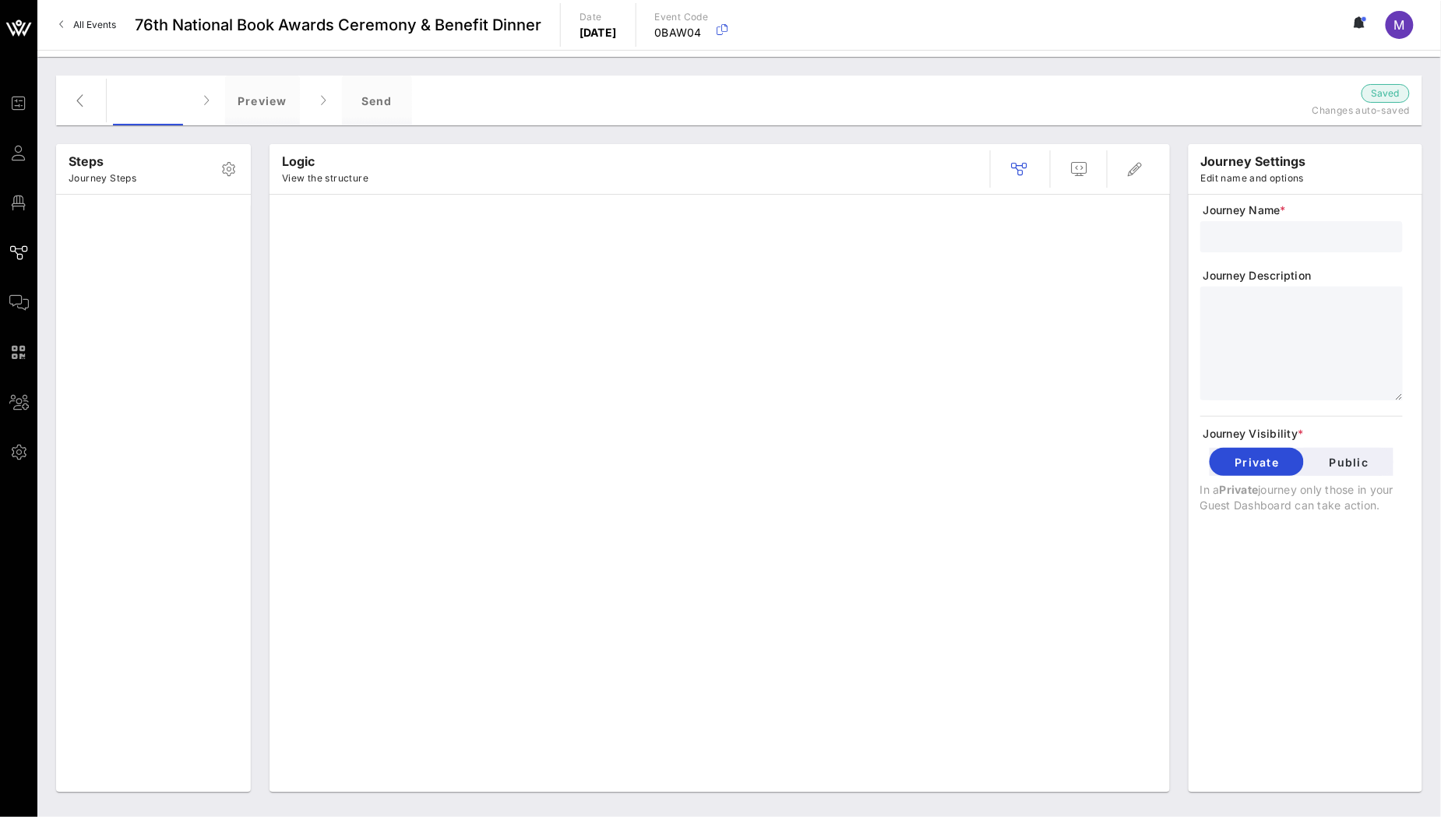
type input "Nonprofit Invite + RSVP + Form"
type textarea "**********"
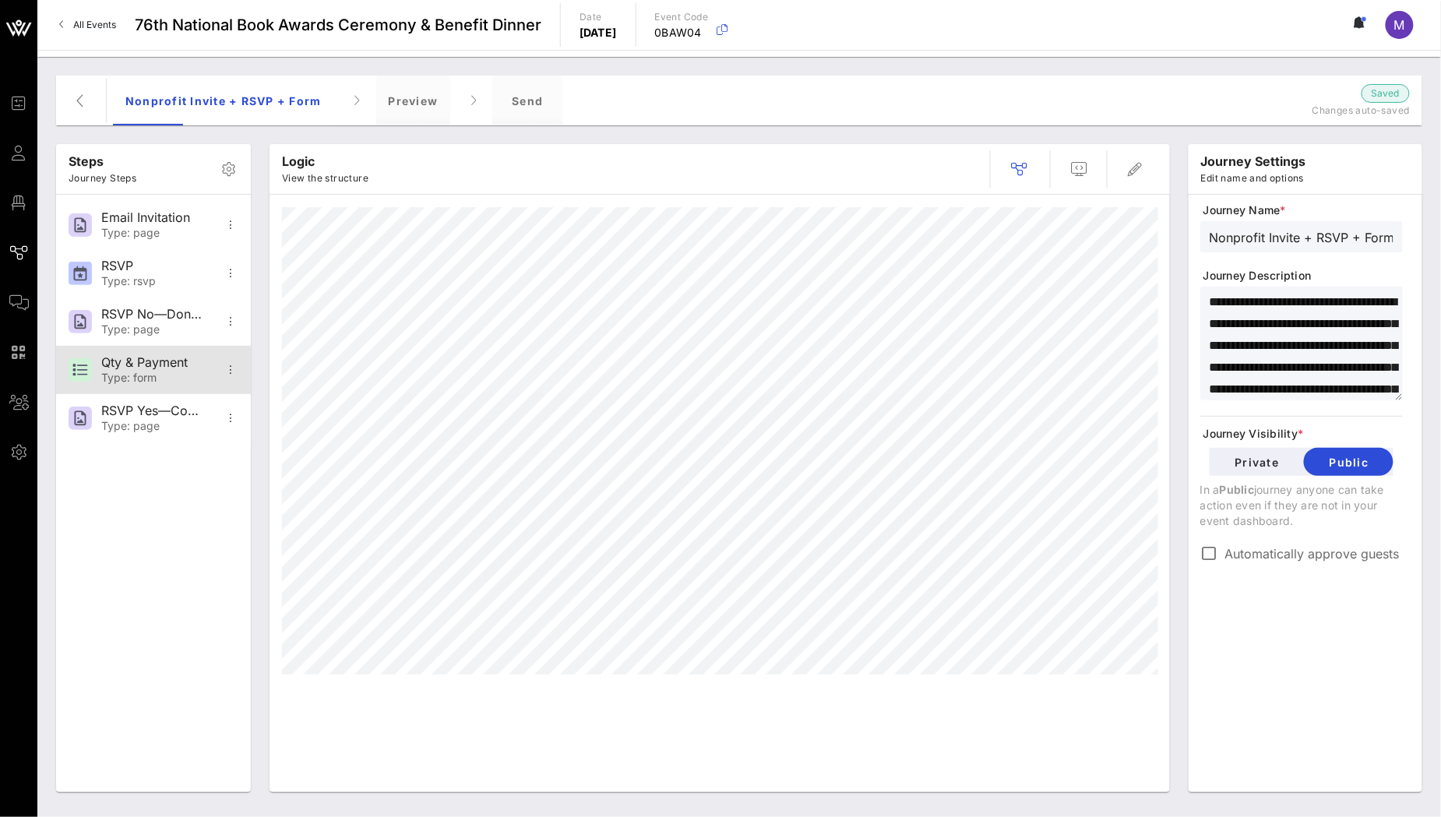
click at [112, 365] on div "Qty & Payment" at bounding box center [152, 362] width 103 height 15
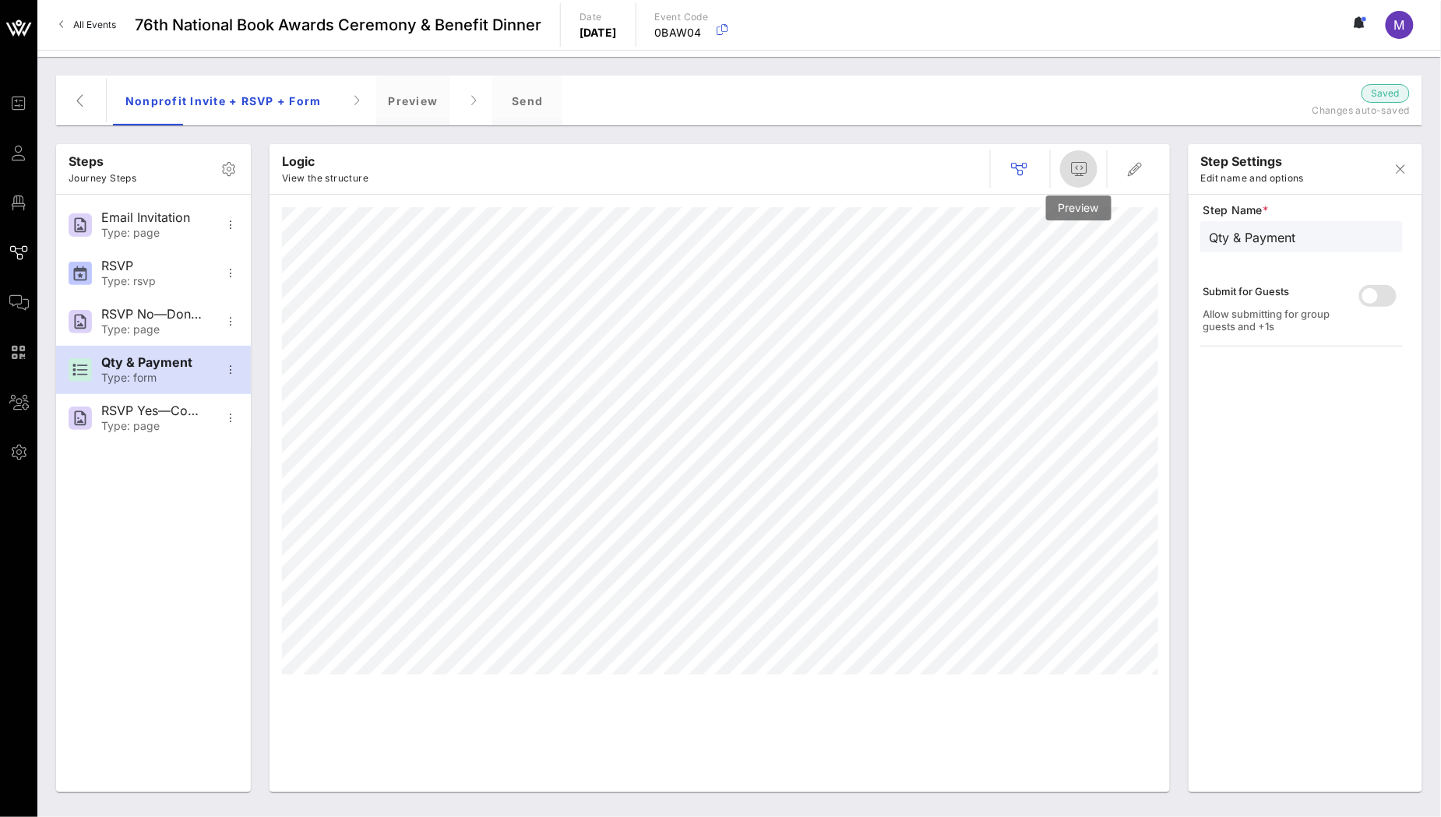
click at [1081, 173] on icon "button" at bounding box center [1078, 169] width 19 height 19
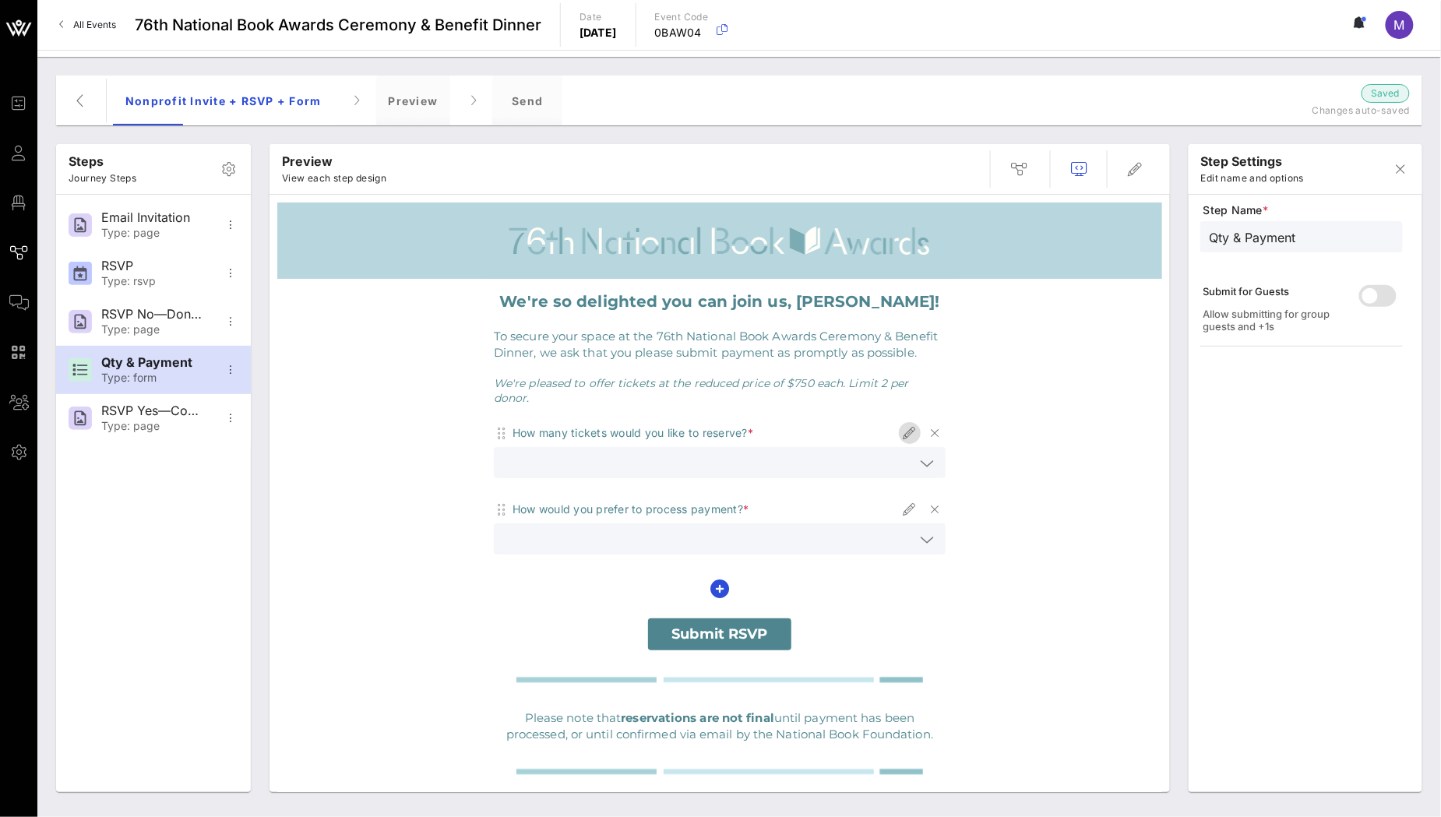
click at [902, 424] on icon "button" at bounding box center [909, 433] width 19 height 19
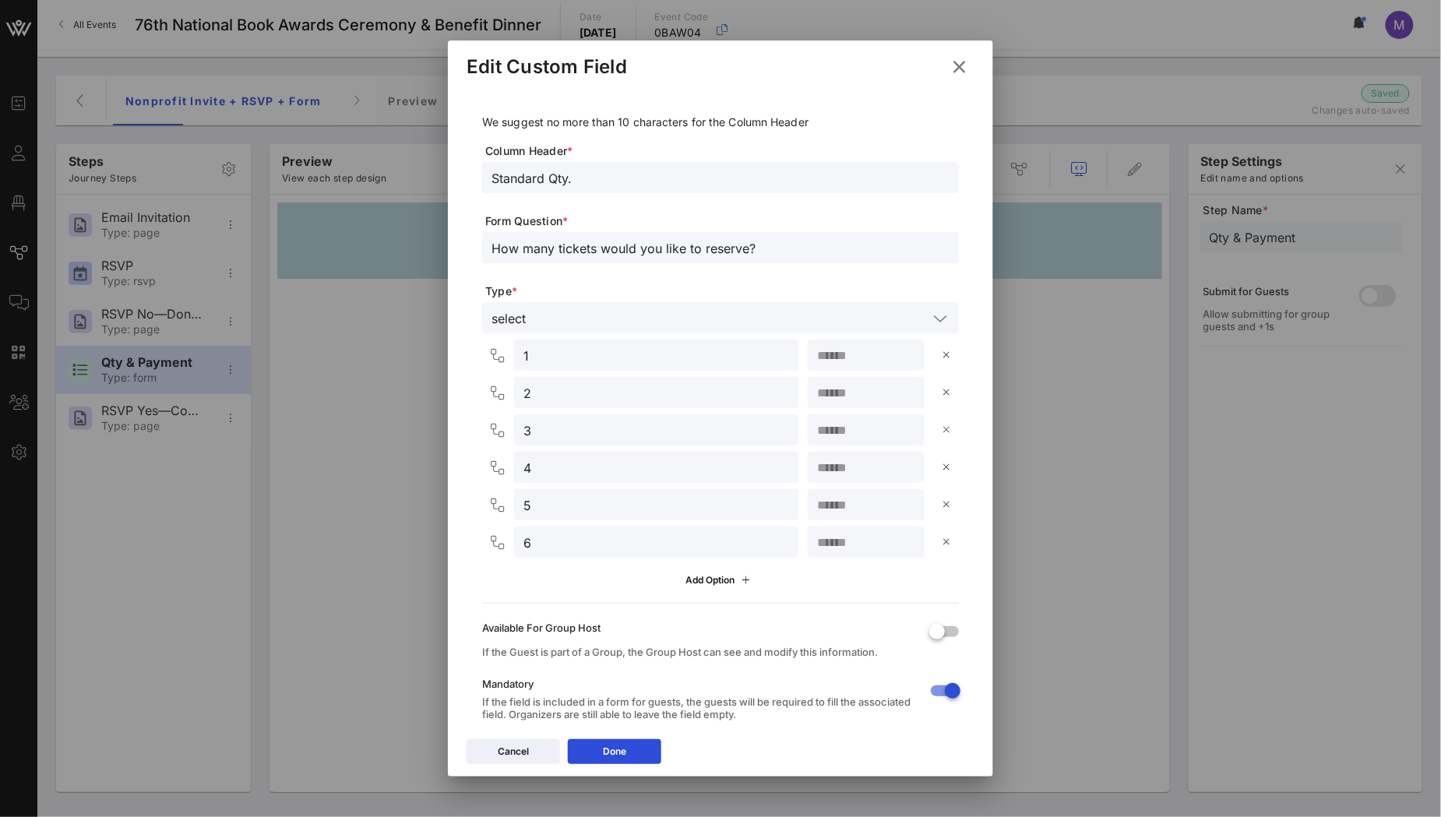
click at [941, 430] on icon at bounding box center [946, 429] width 11 height 9
type input "4"
type input "5"
type input "6"
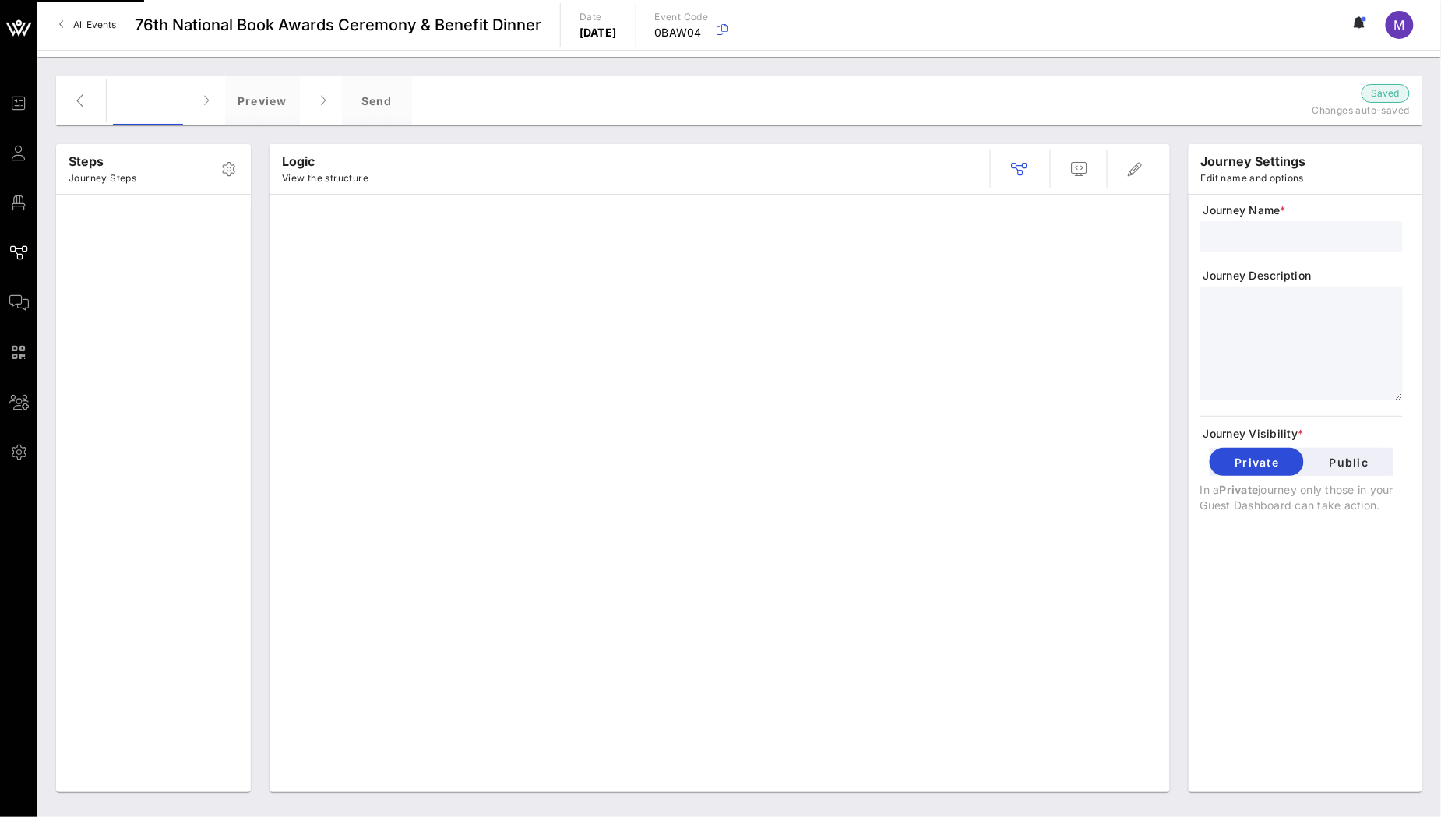
type input "Nonprofit Invite + RSVP + Form"
type textarea "**********"
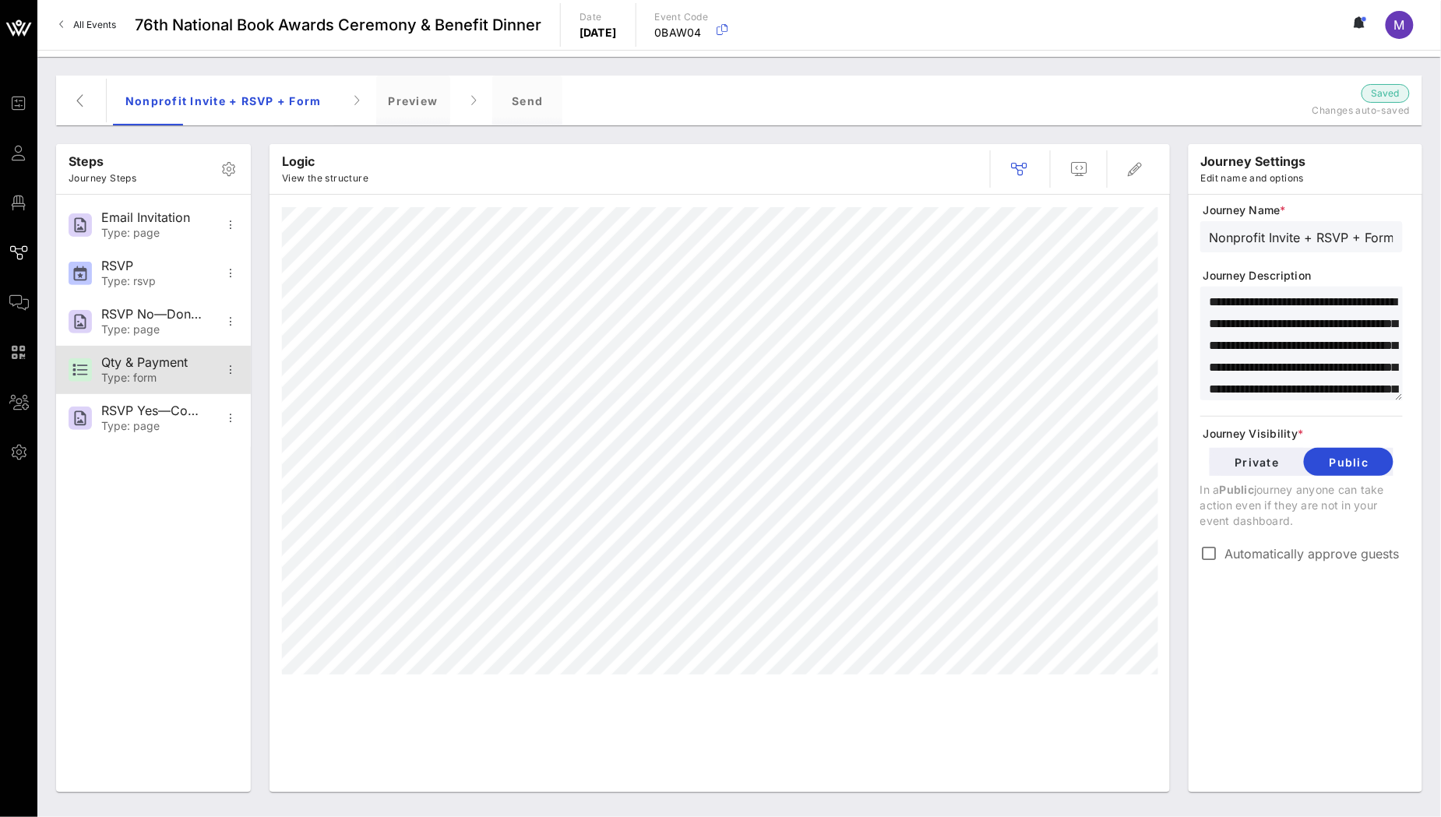
click at [122, 366] on div "Qty & Payment" at bounding box center [152, 362] width 103 height 15
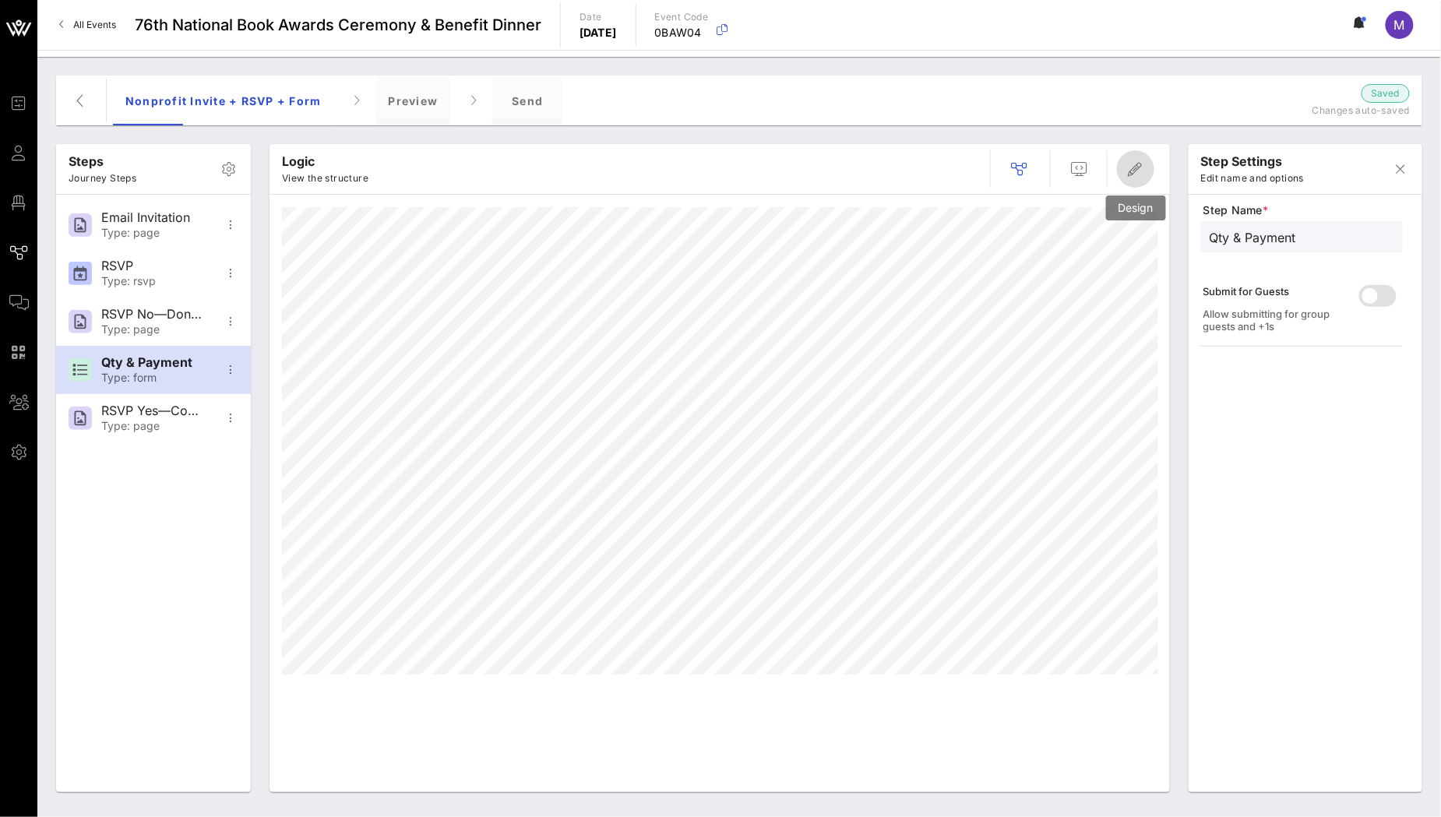
click at [1139, 171] on icon "button" at bounding box center [1135, 169] width 19 height 19
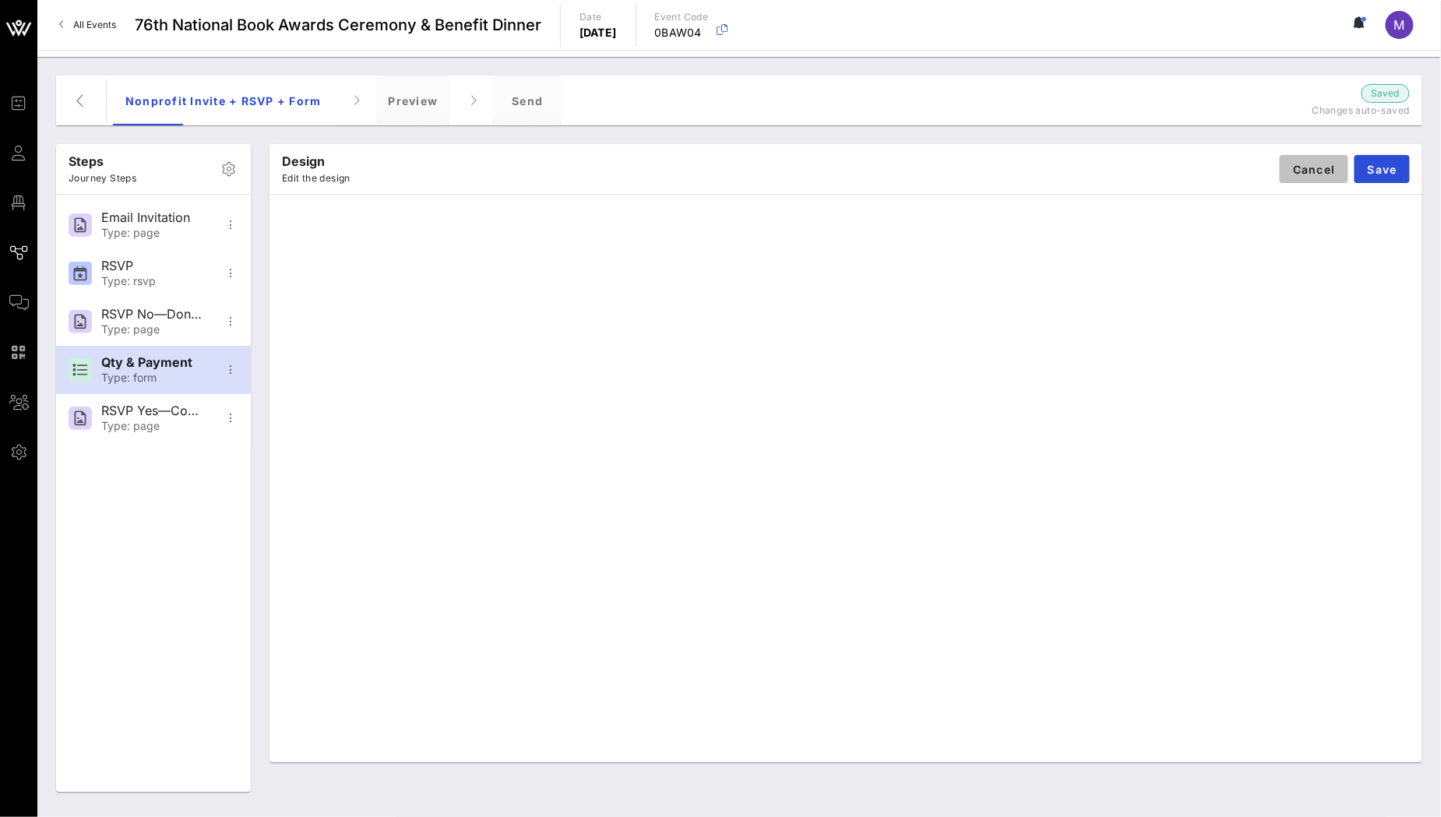
click at [1294, 174] on span "Cancel" at bounding box center [1314, 169] width 44 height 13
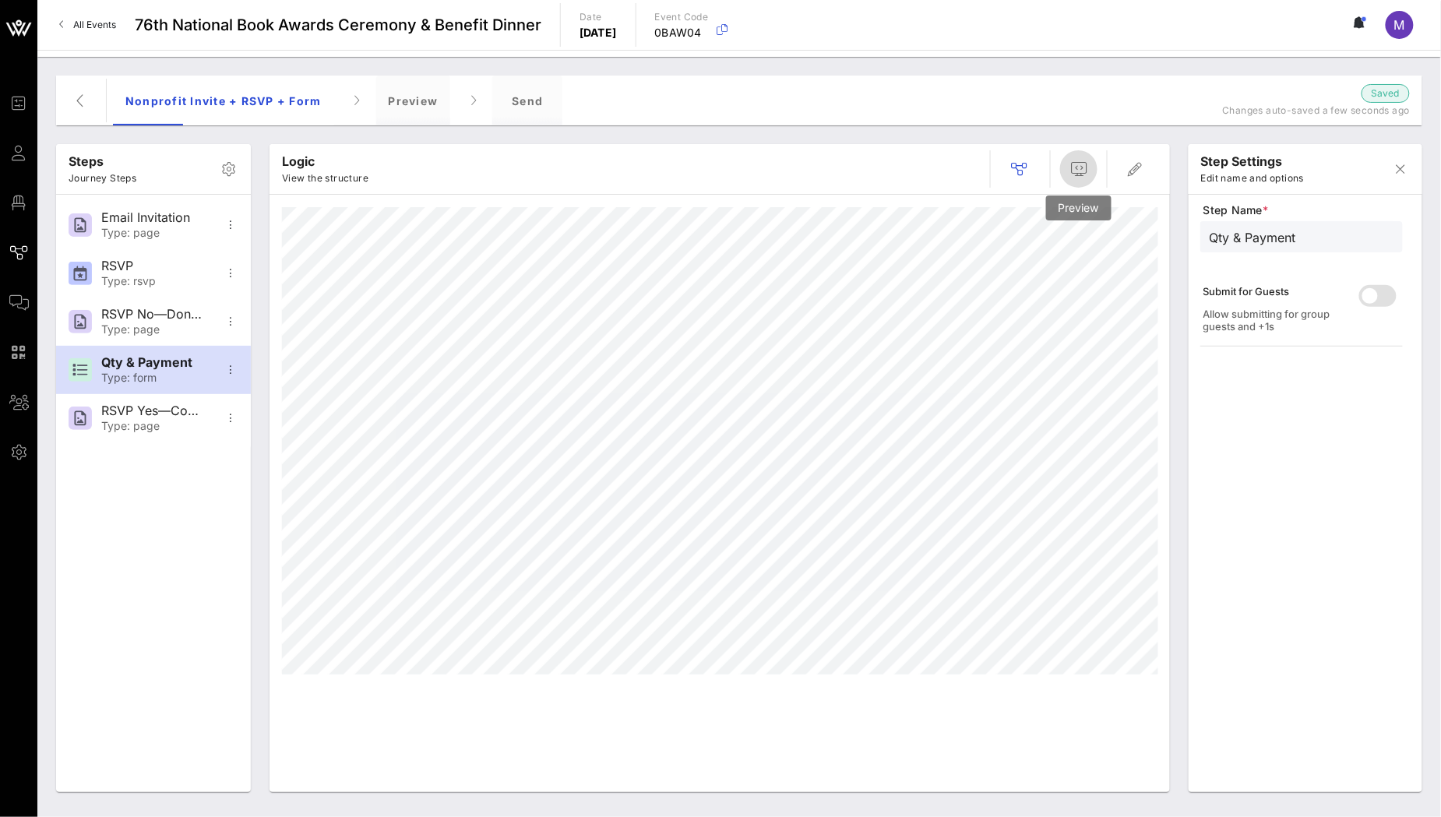
click at [1083, 167] on icon "button" at bounding box center [1078, 169] width 19 height 19
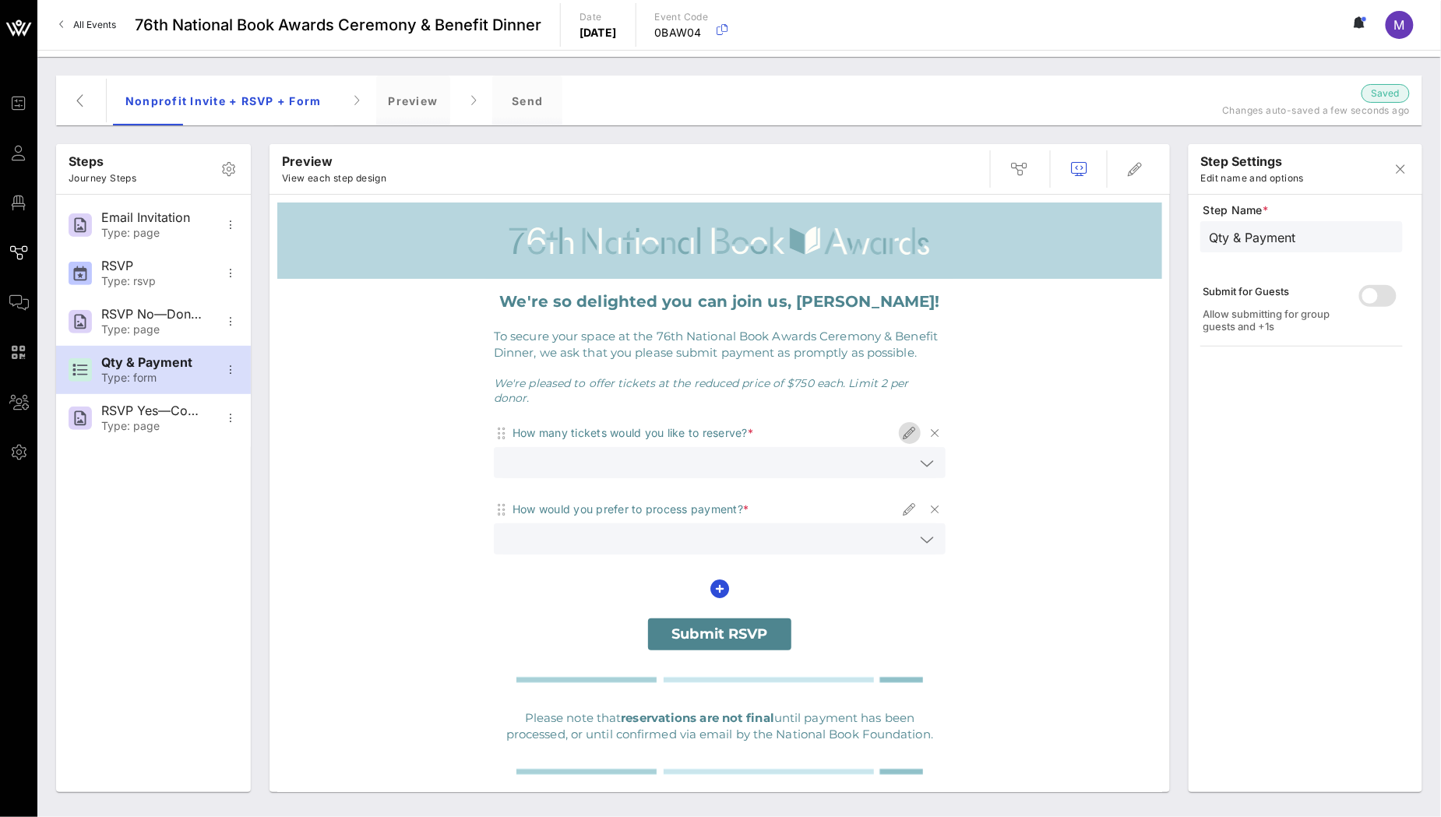
click at [900, 424] on icon "button" at bounding box center [909, 433] width 19 height 19
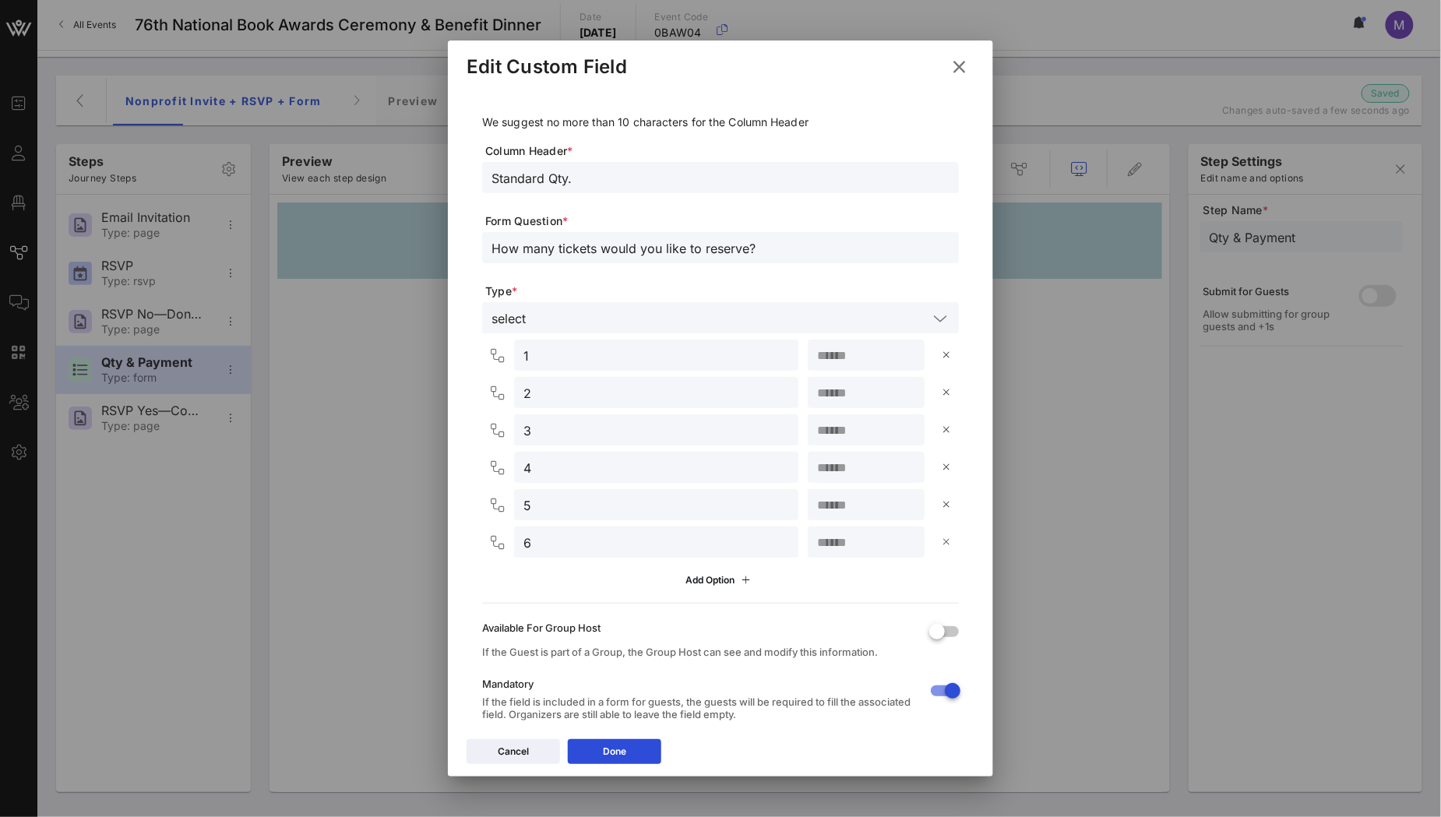
click at [941, 541] on icon at bounding box center [946, 541] width 11 height 9
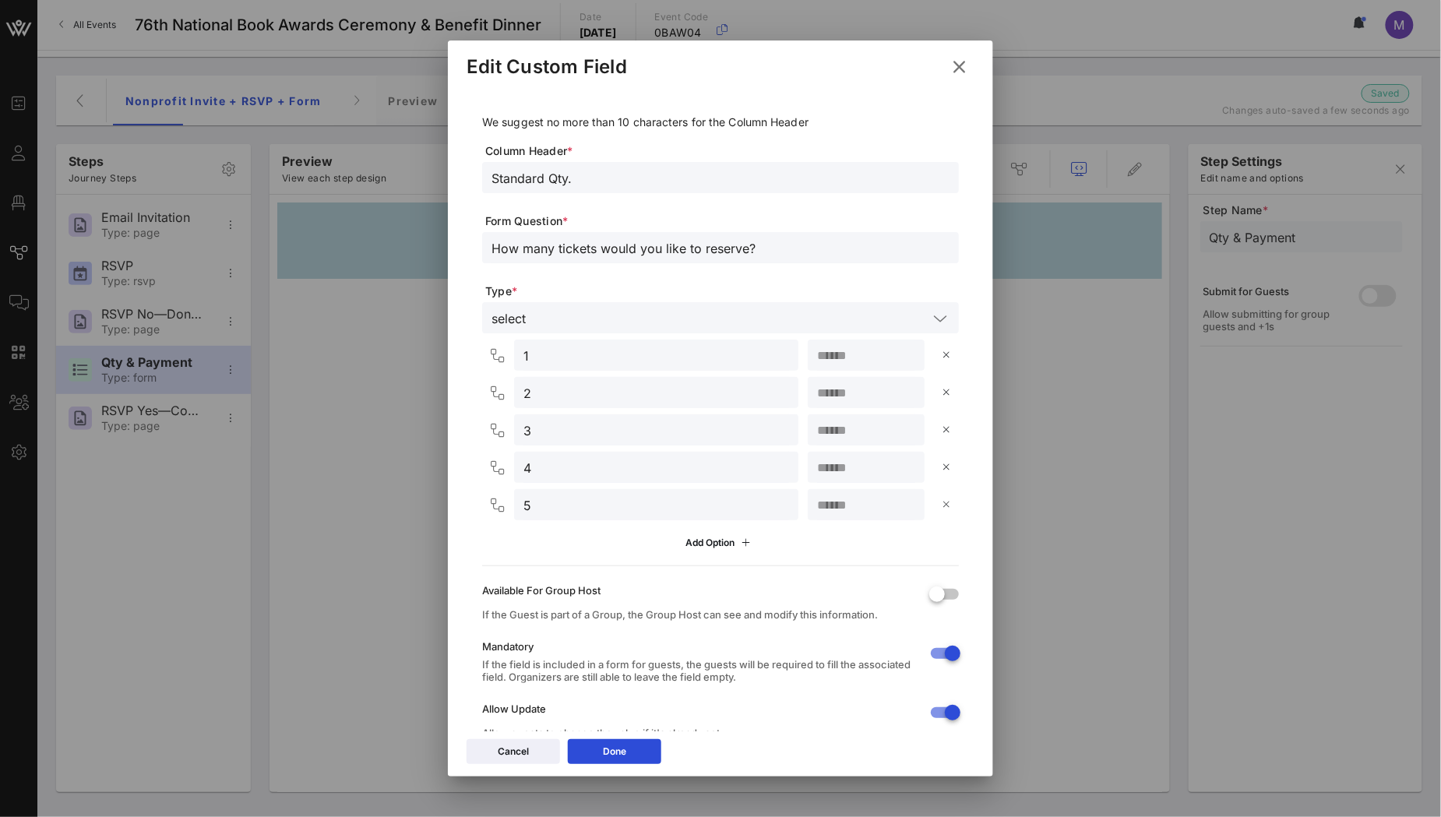
click at [941, 509] on icon at bounding box center [946, 504] width 11 height 9
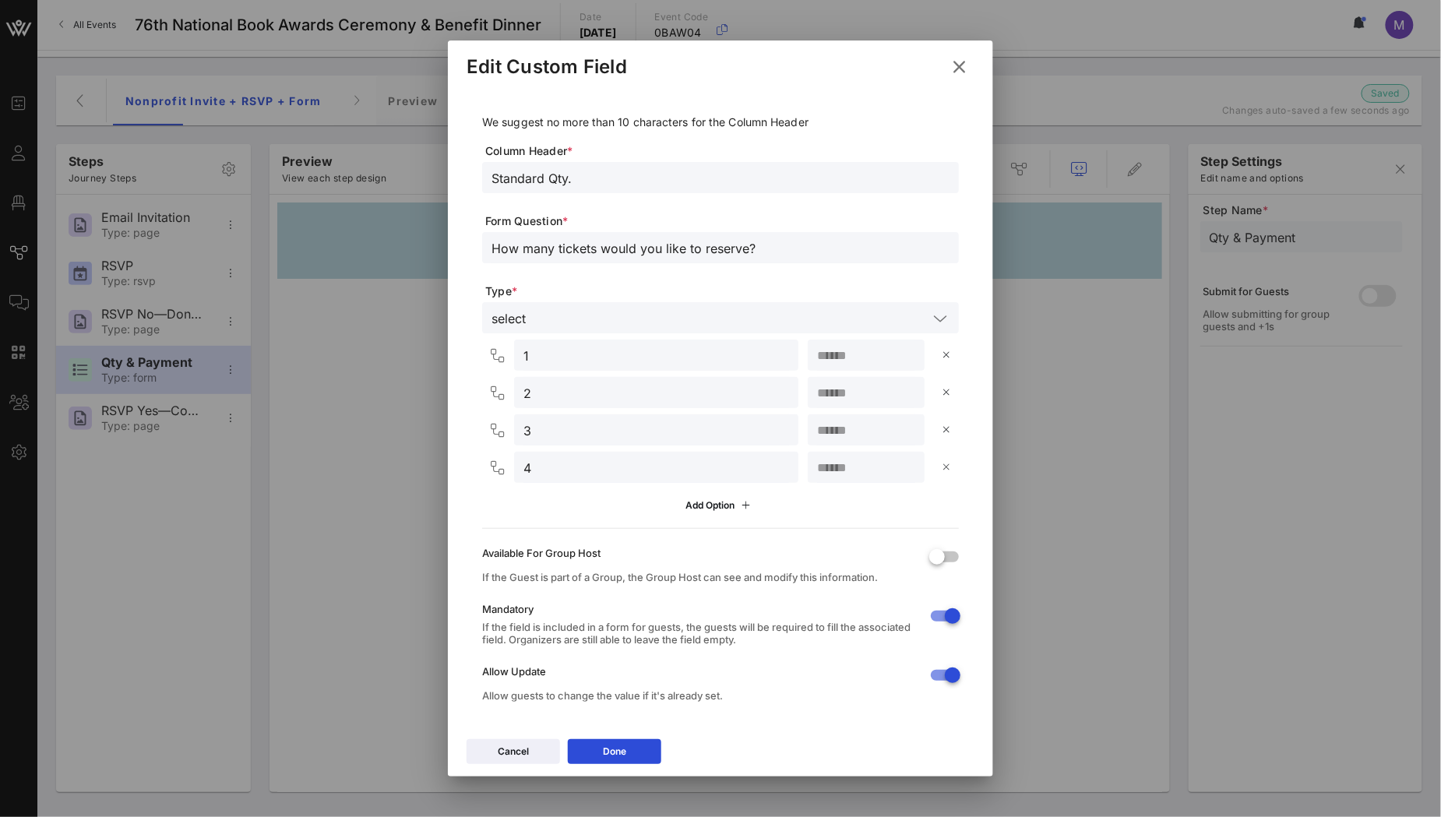
click at [941, 467] on icon at bounding box center [946, 467] width 11 height 9
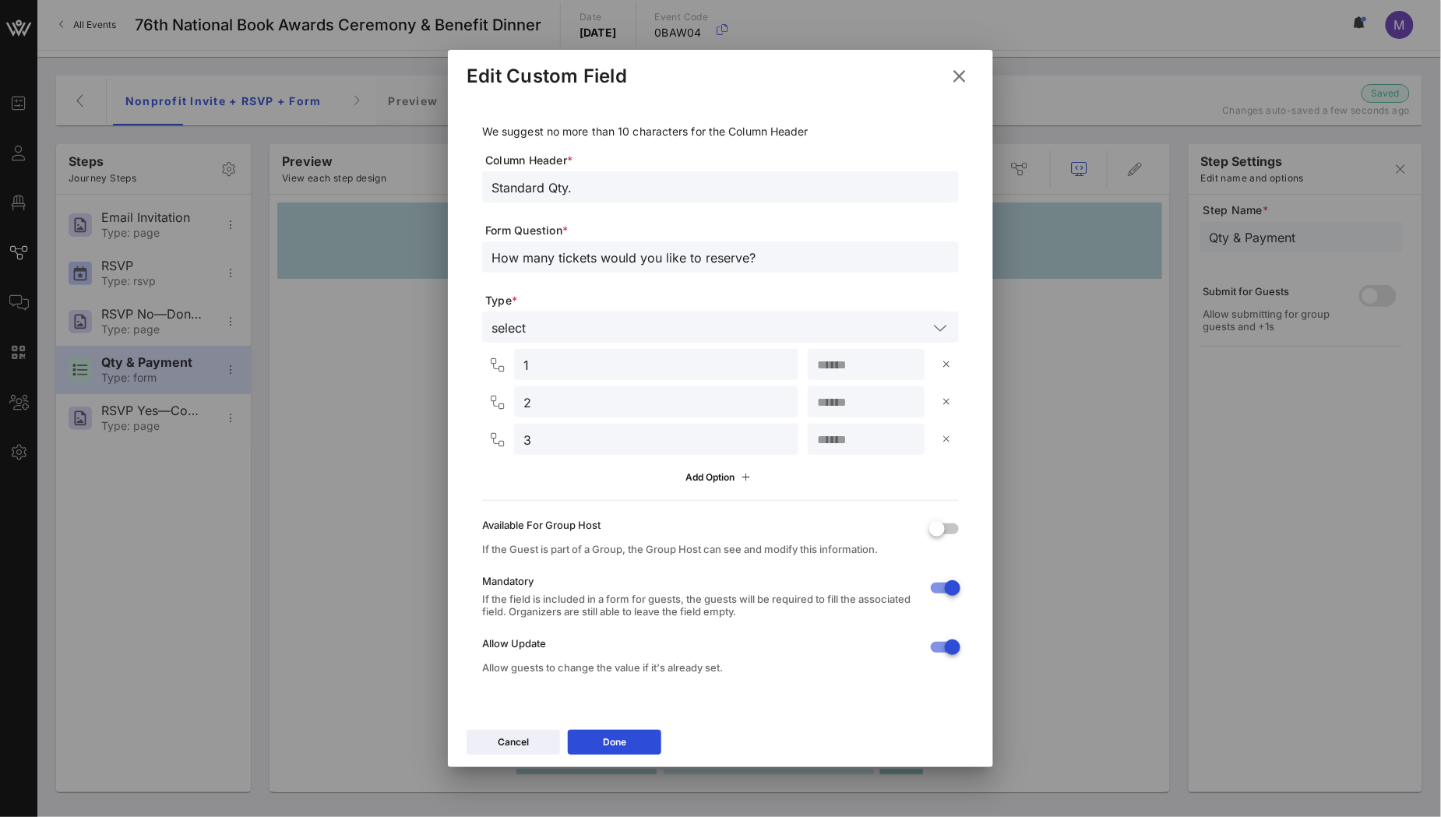
click at [945, 444] on icon at bounding box center [946, 439] width 11 height 9
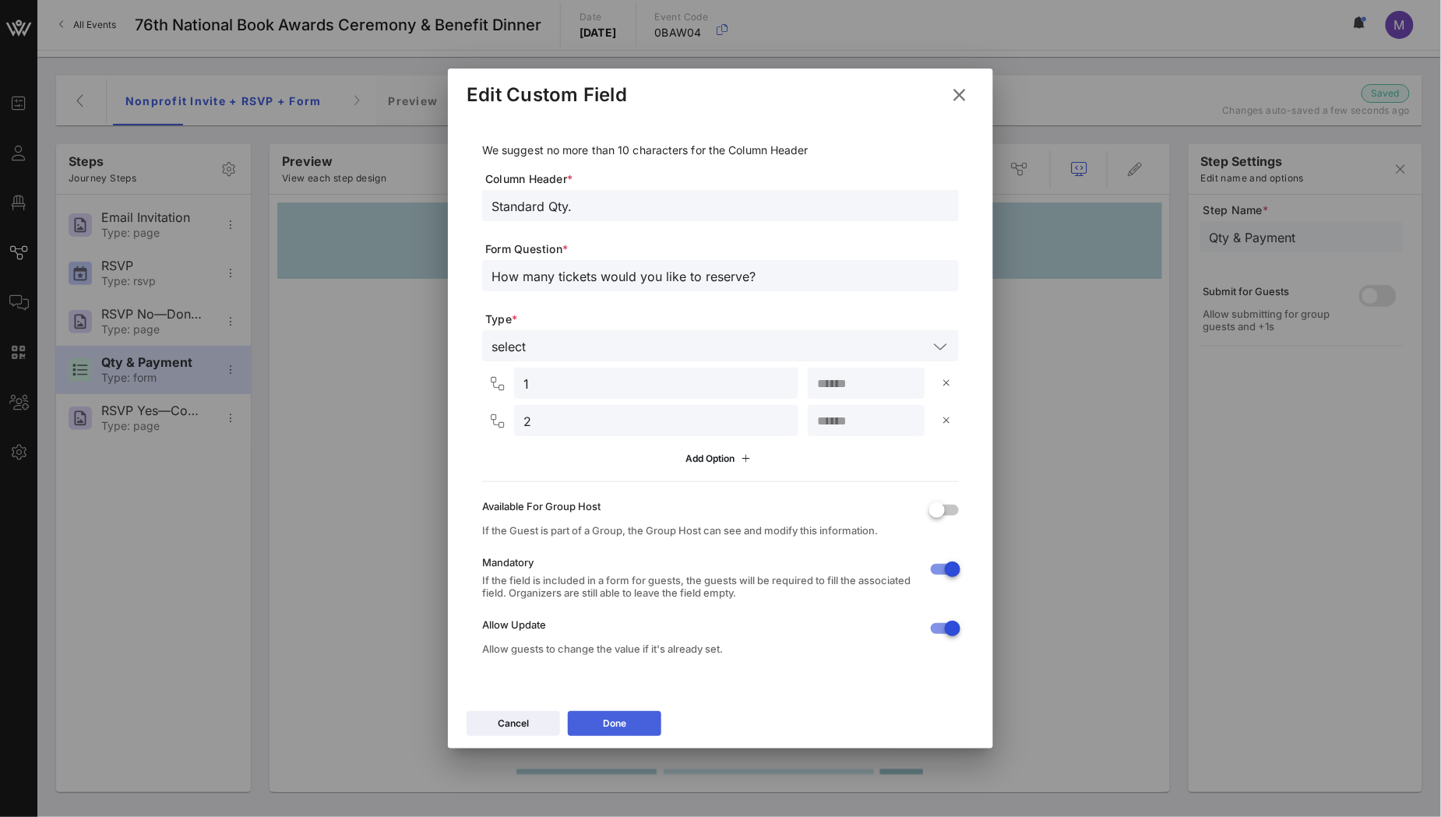
click at [632, 724] on button "Done" at bounding box center [614, 723] width 93 height 25
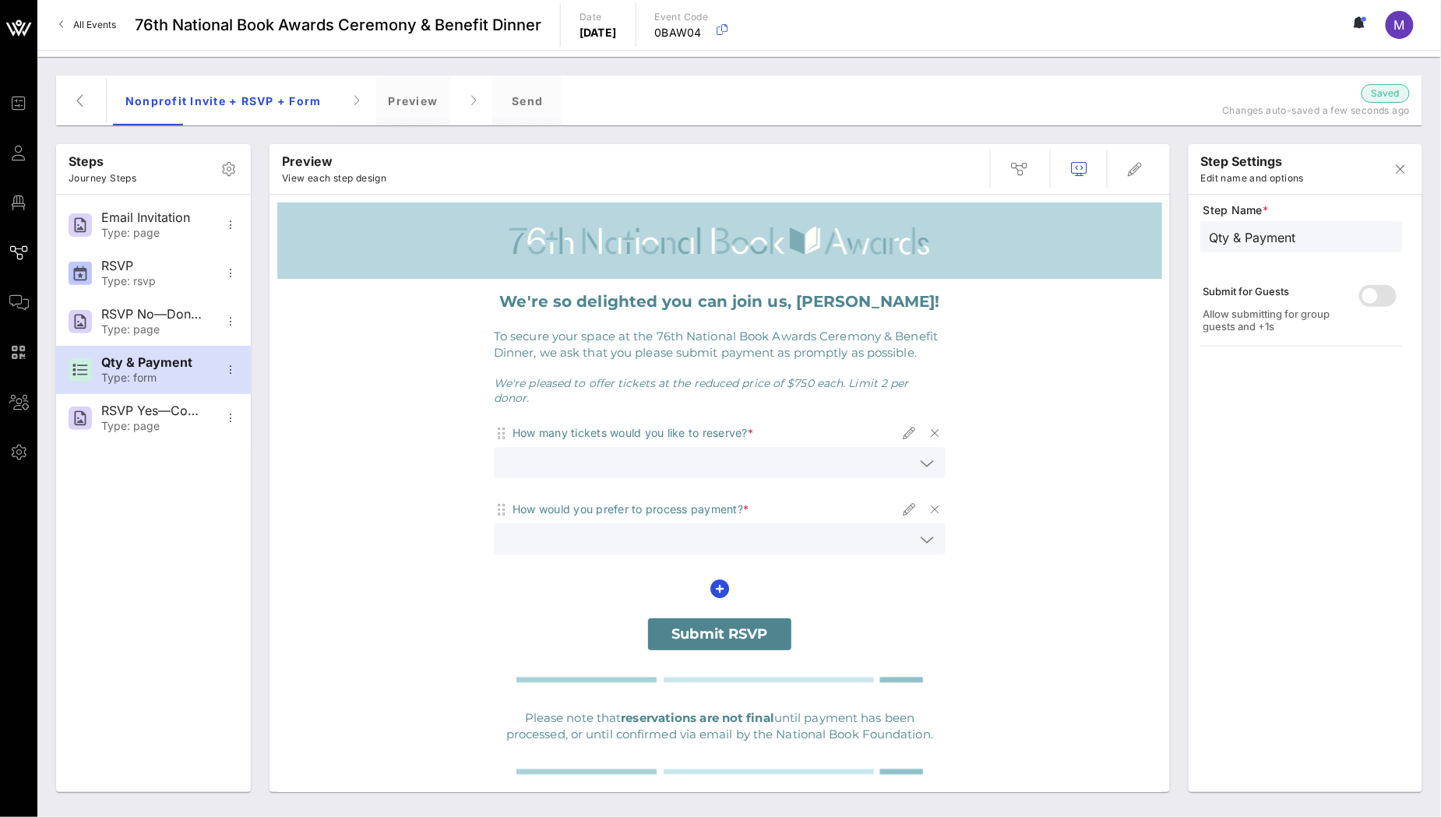
click at [918, 454] on div at bounding box center [927, 463] width 19 height 19
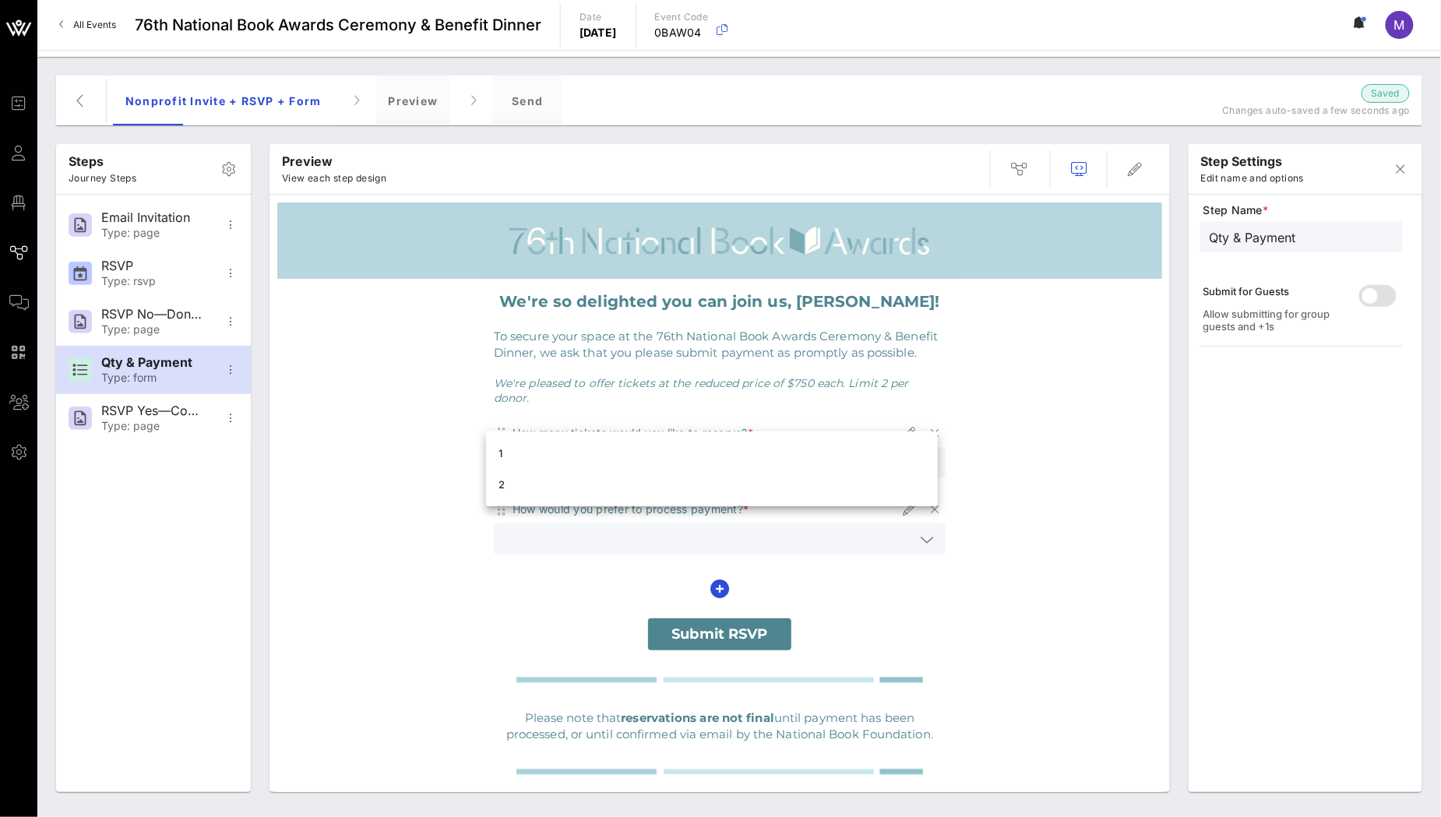
click at [1051, 450] on div "We're so delighted you can join us, [PERSON_NAME]! To secure your space at the …" at bounding box center [719, 552] width 885 height 547
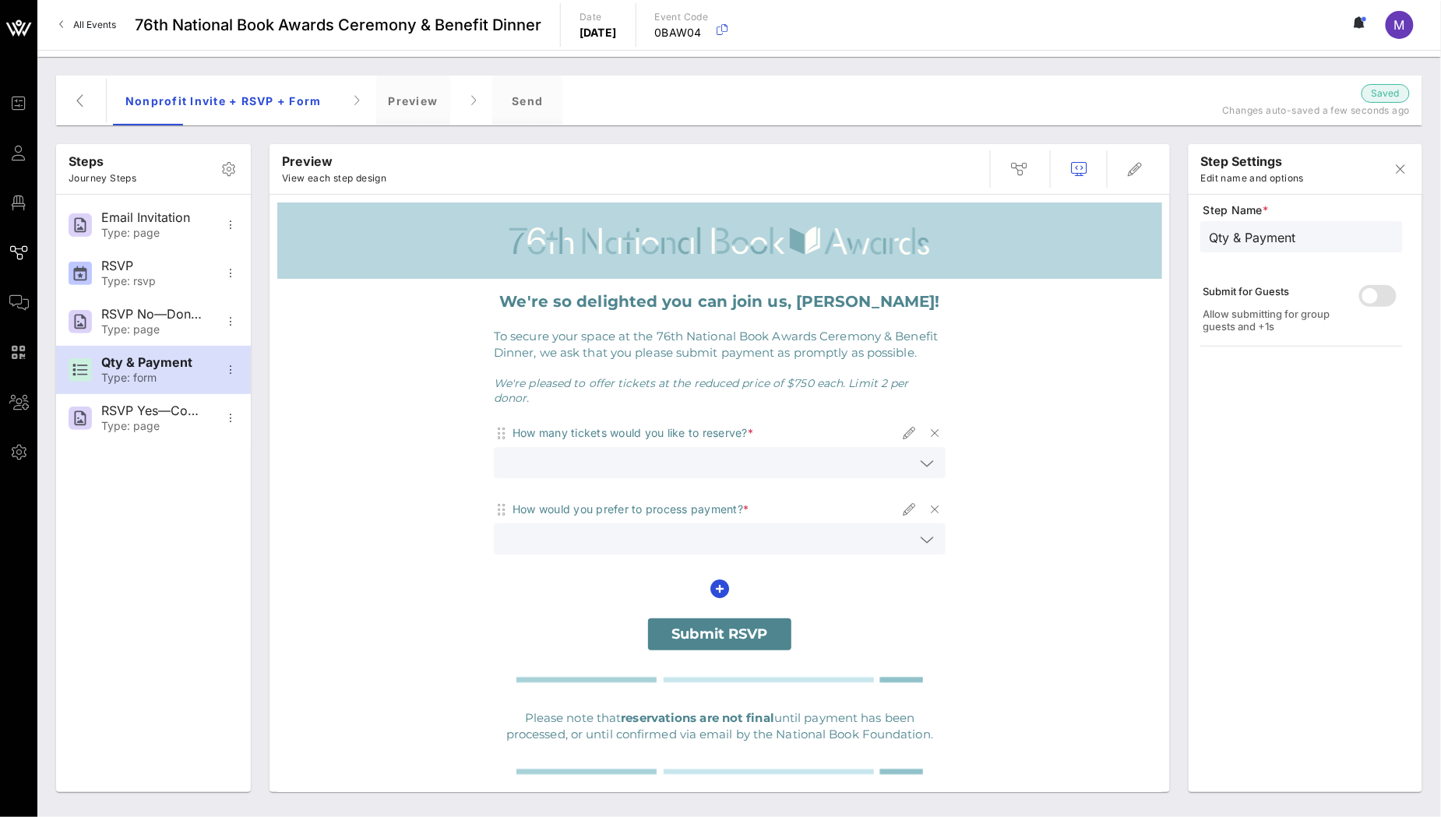
click at [920, 530] on icon at bounding box center [927, 539] width 14 height 19
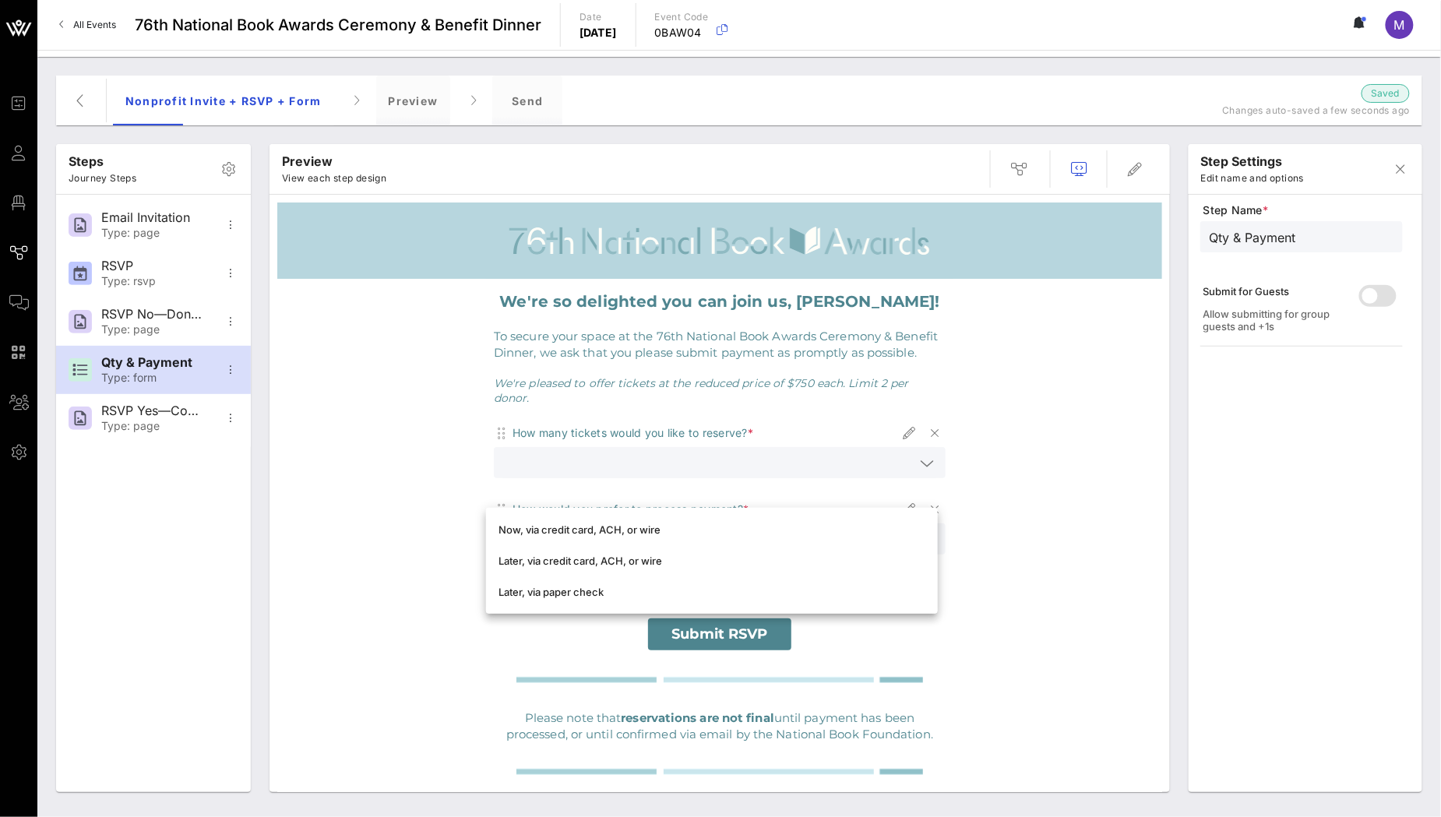
click at [1045, 506] on div "We're so delighted you can join us, [PERSON_NAME]! To secure your space at the …" at bounding box center [719, 552] width 885 height 547
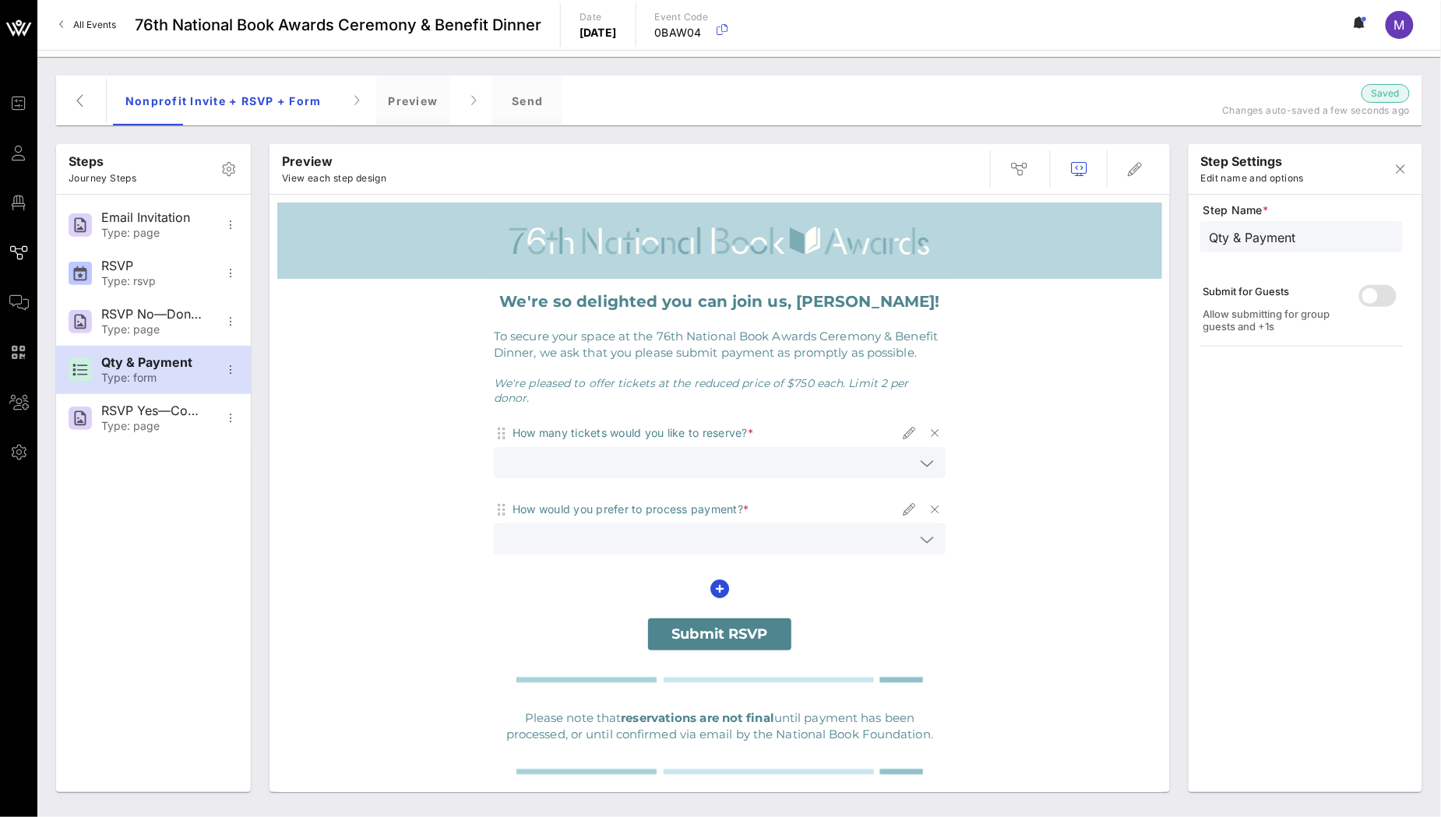
scroll to position [17, 0]
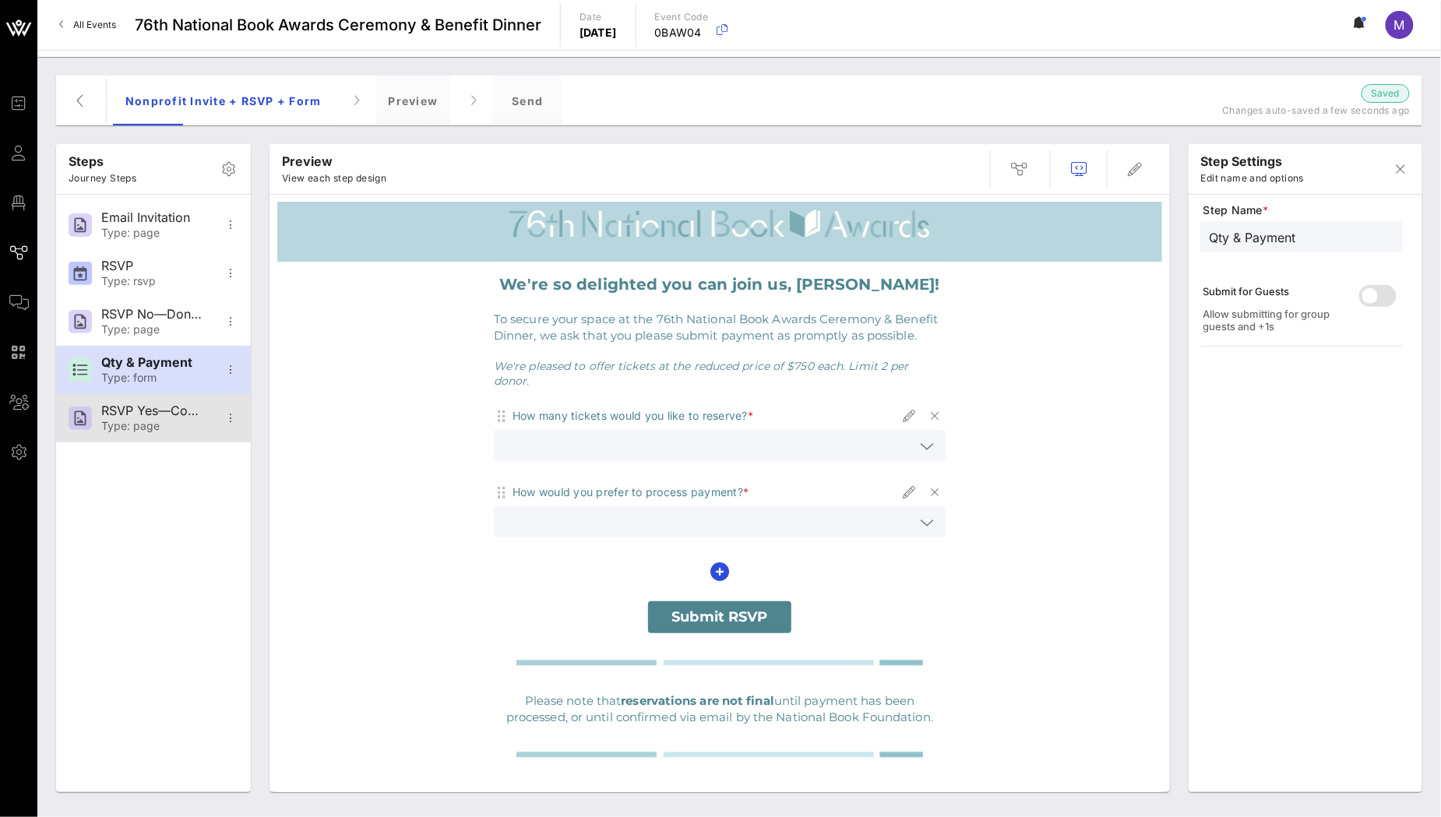
click at [181, 414] on div "RSVP Yes—Confirmation" at bounding box center [152, 410] width 103 height 15
type input "RSVP Yes—Confirmation"
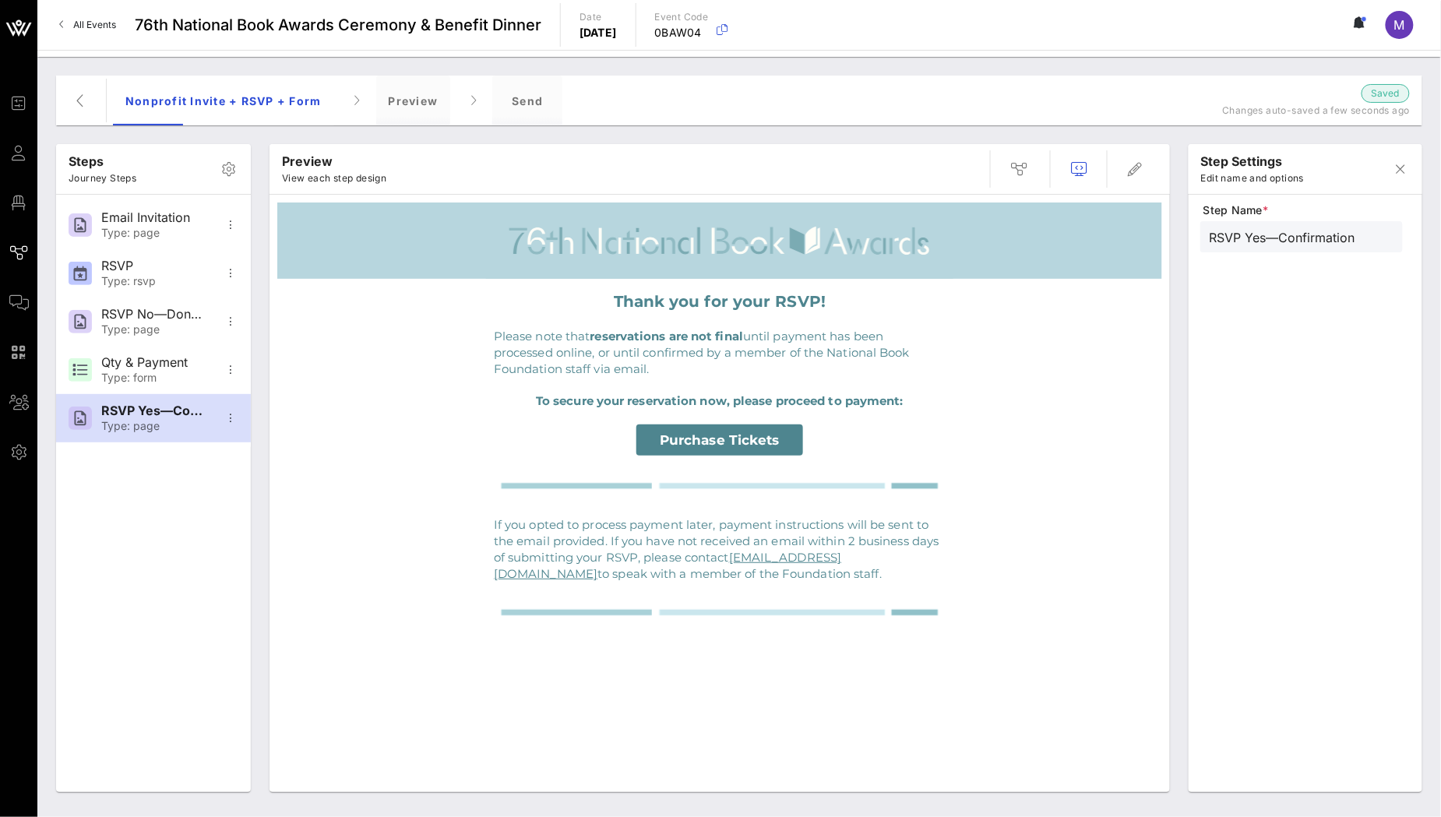
click at [751, 443] on span "Purchase Tickets" at bounding box center [720, 440] width 120 height 16
click at [748, 439] on span "Purchase Tickets" at bounding box center [720, 440] width 120 height 16
click at [687, 439] on span "Purchase Tickets" at bounding box center [720, 440] width 120 height 16
click at [544, 100] on div "Send" at bounding box center [527, 101] width 70 height 50
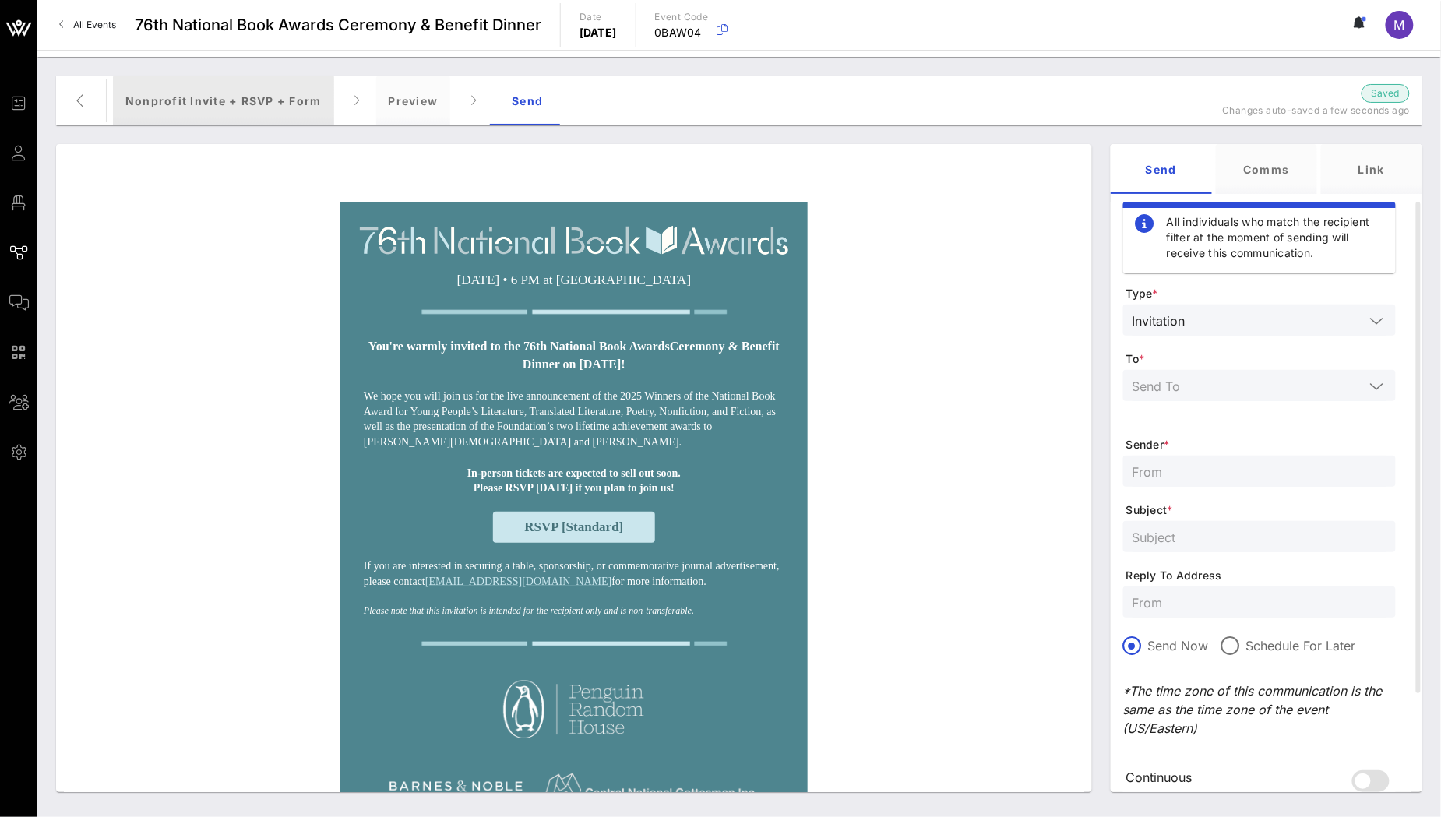
click at [188, 102] on div "Nonprofit Invite + RSVP + Form" at bounding box center [223, 101] width 221 height 50
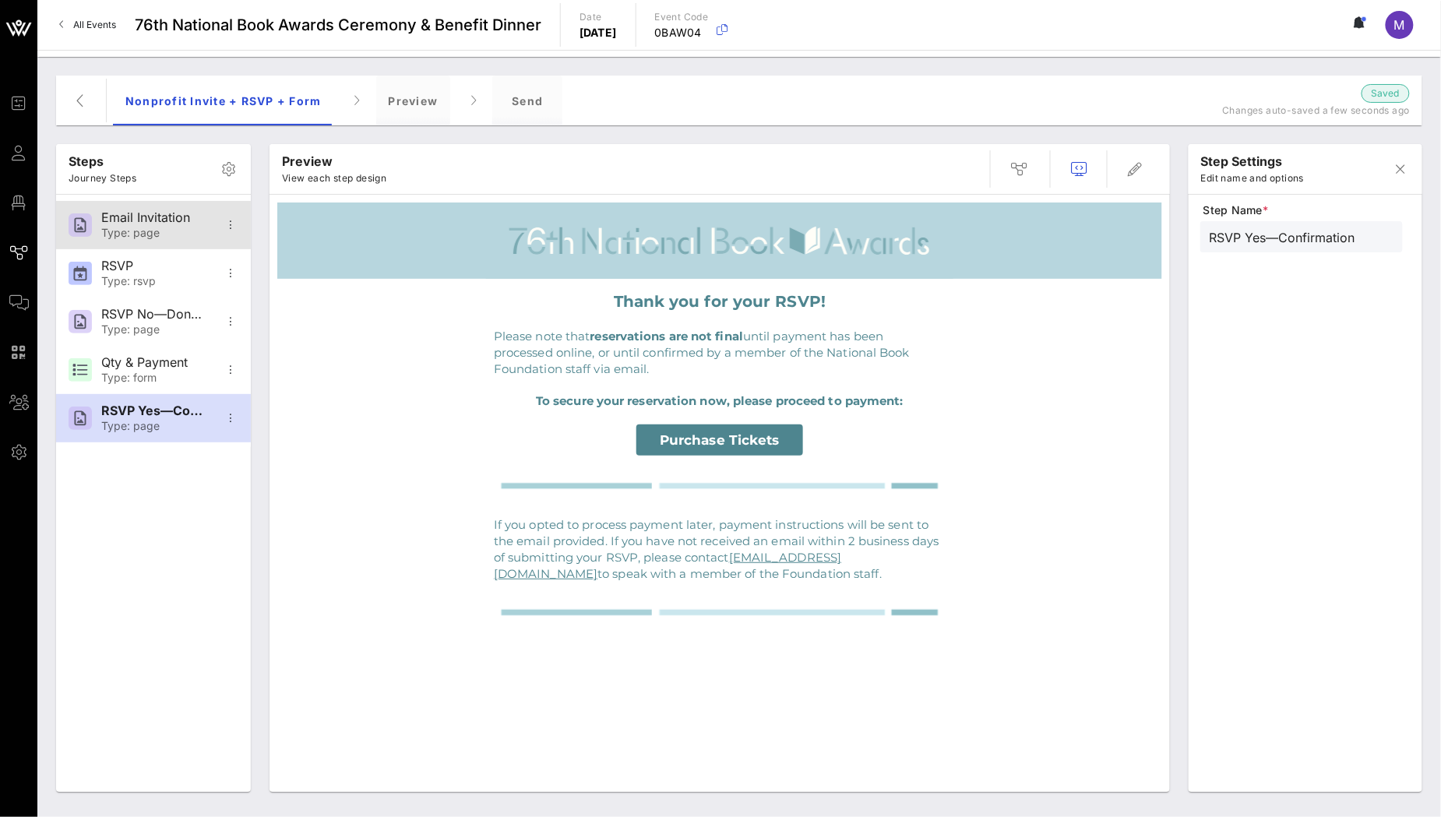
click at [161, 220] on div "Email Invitation" at bounding box center [152, 217] width 103 height 15
type input "Email Invitation"
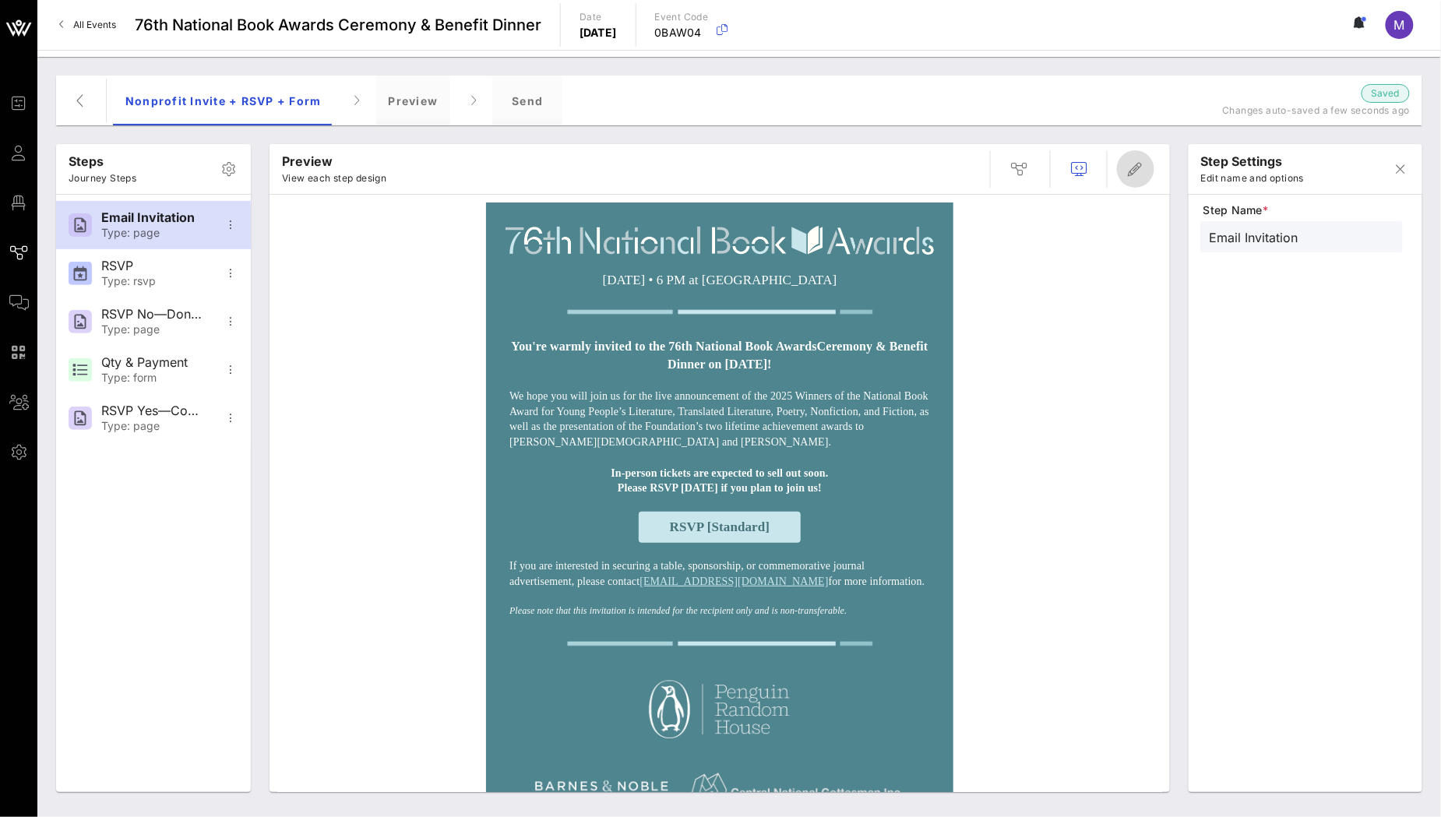
click at [1120, 178] on span "button" at bounding box center [1135, 169] width 37 height 19
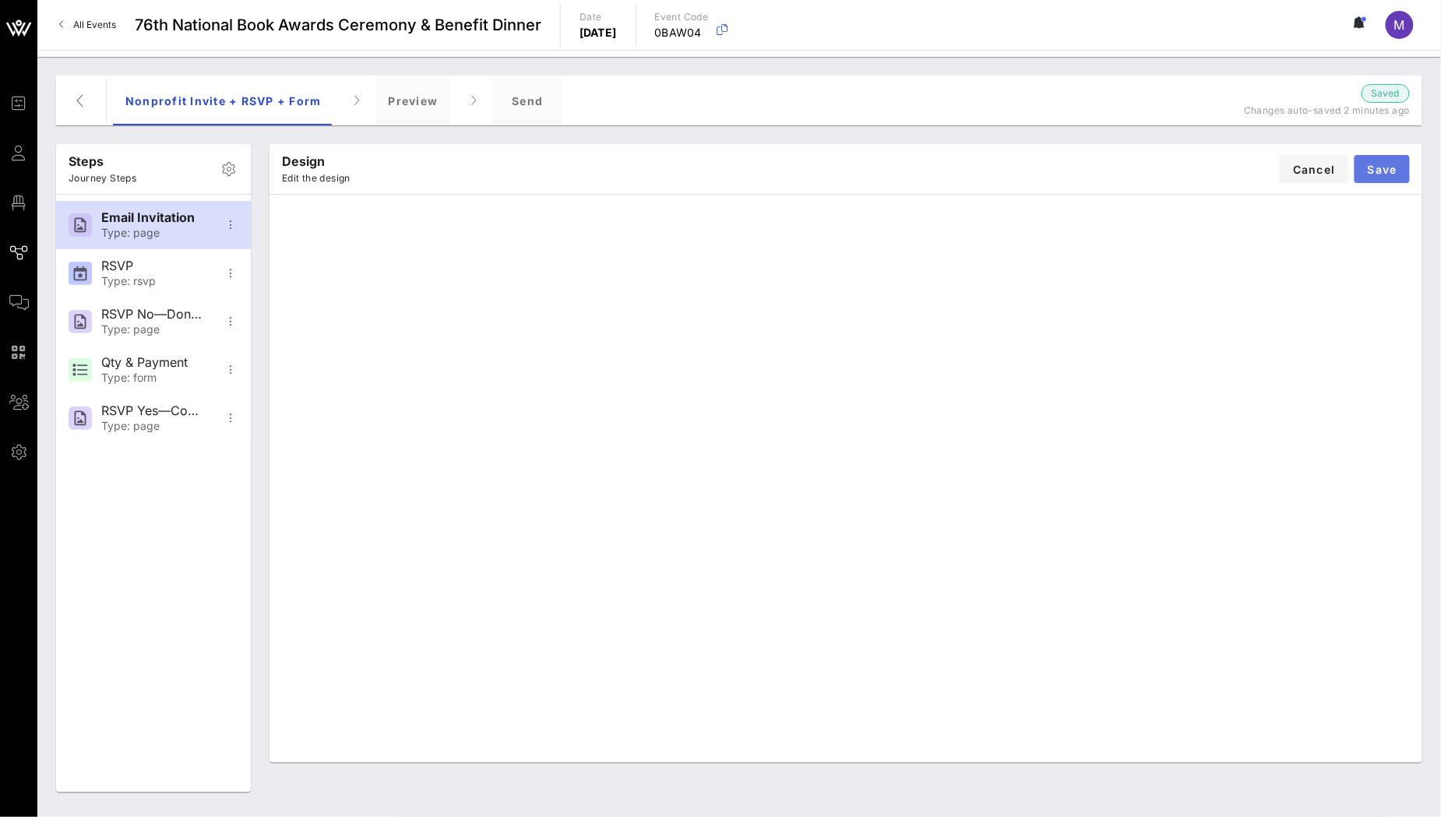
click at [1391, 159] on button "Save" at bounding box center [1382, 169] width 55 height 28
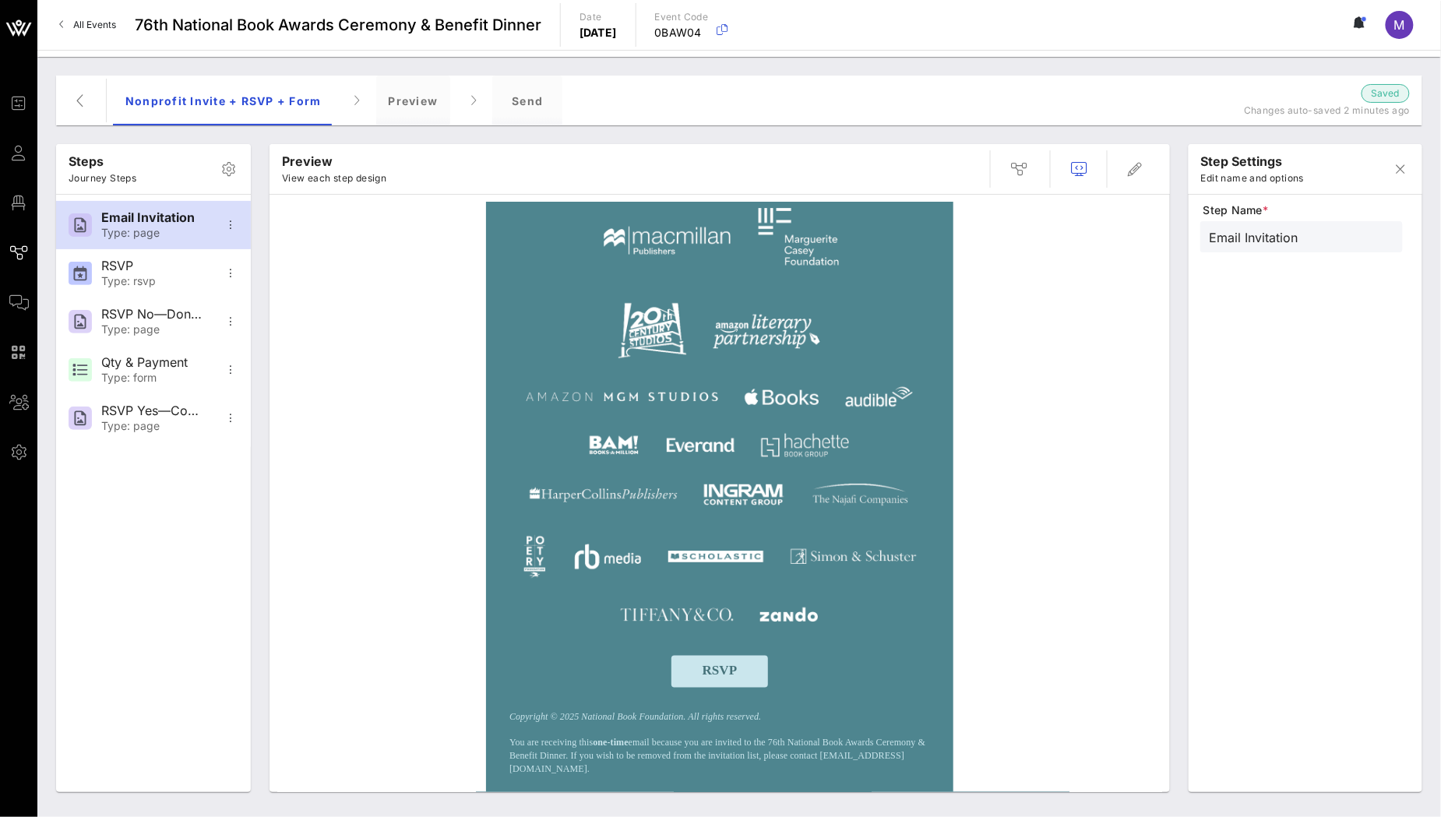
scroll to position [659, 0]
click at [176, 260] on div "RSVP" at bounding box center [152, 266] width 103 height 15
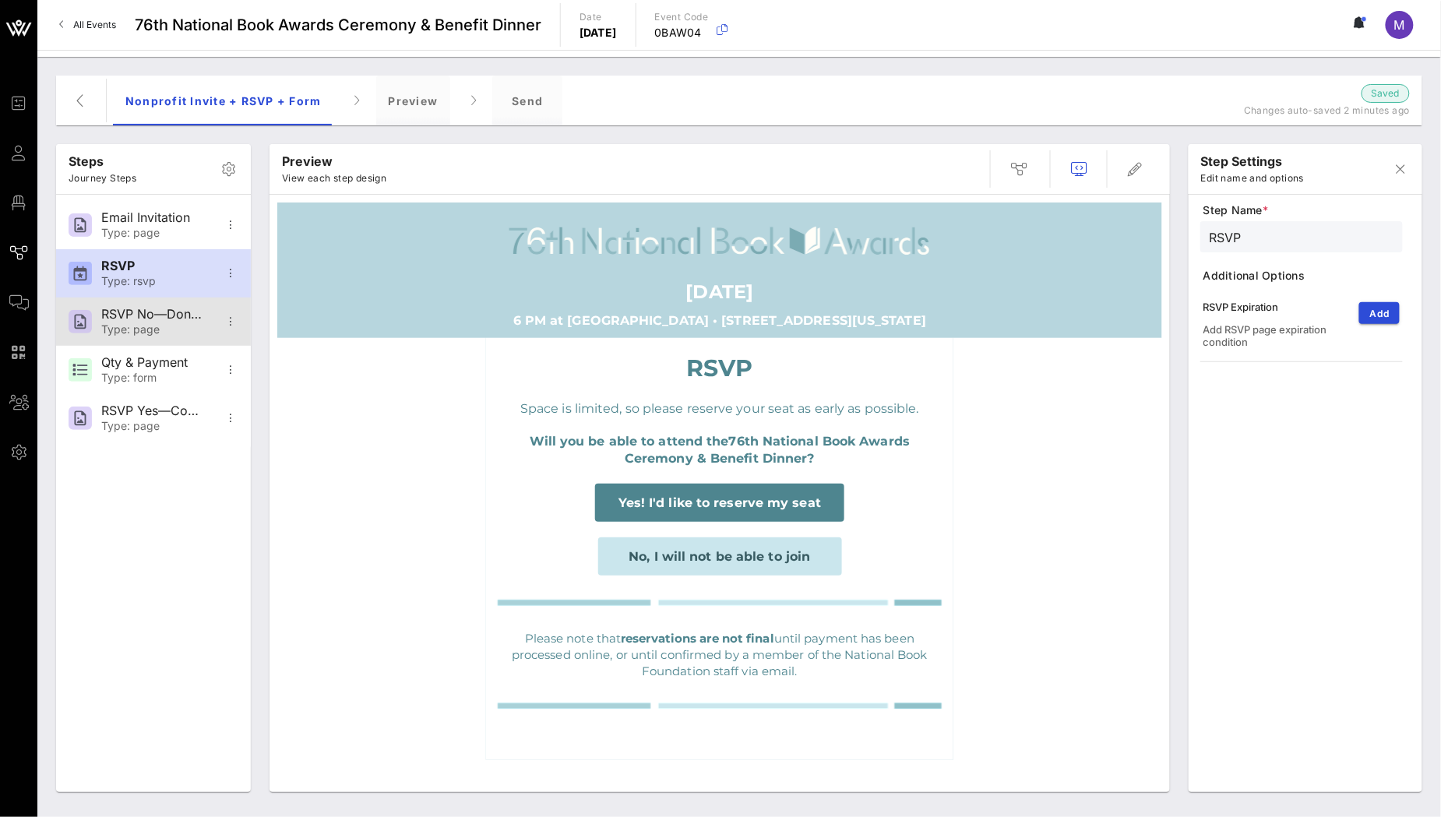
click at [160, 317] on div "RSVP No—Donation Page" at bounding box center [152, 314] width 103 height 15
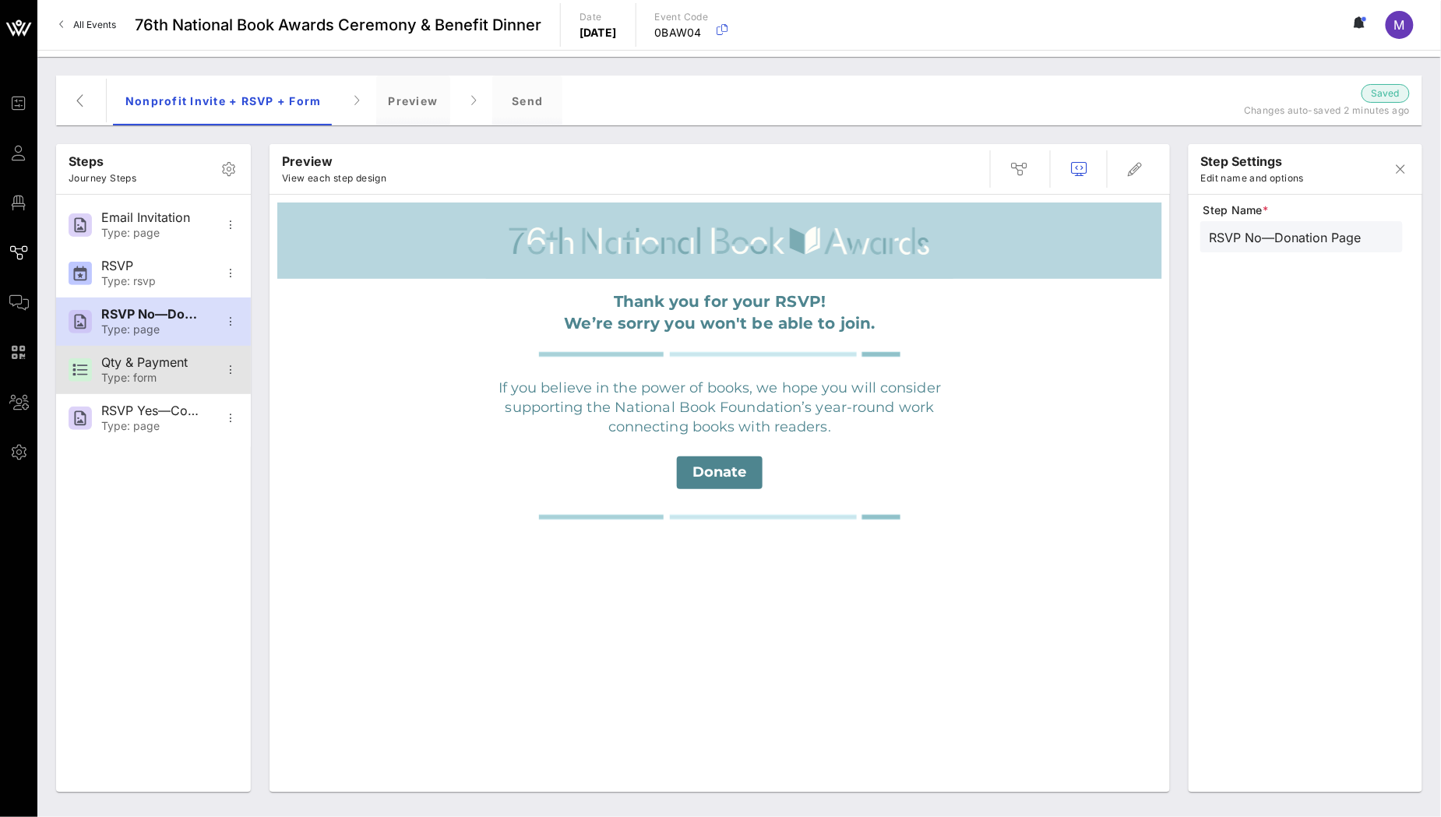
click at [174, 366] on div "Qty & Payment" at bounding box center [152, 362] width 103 height 15
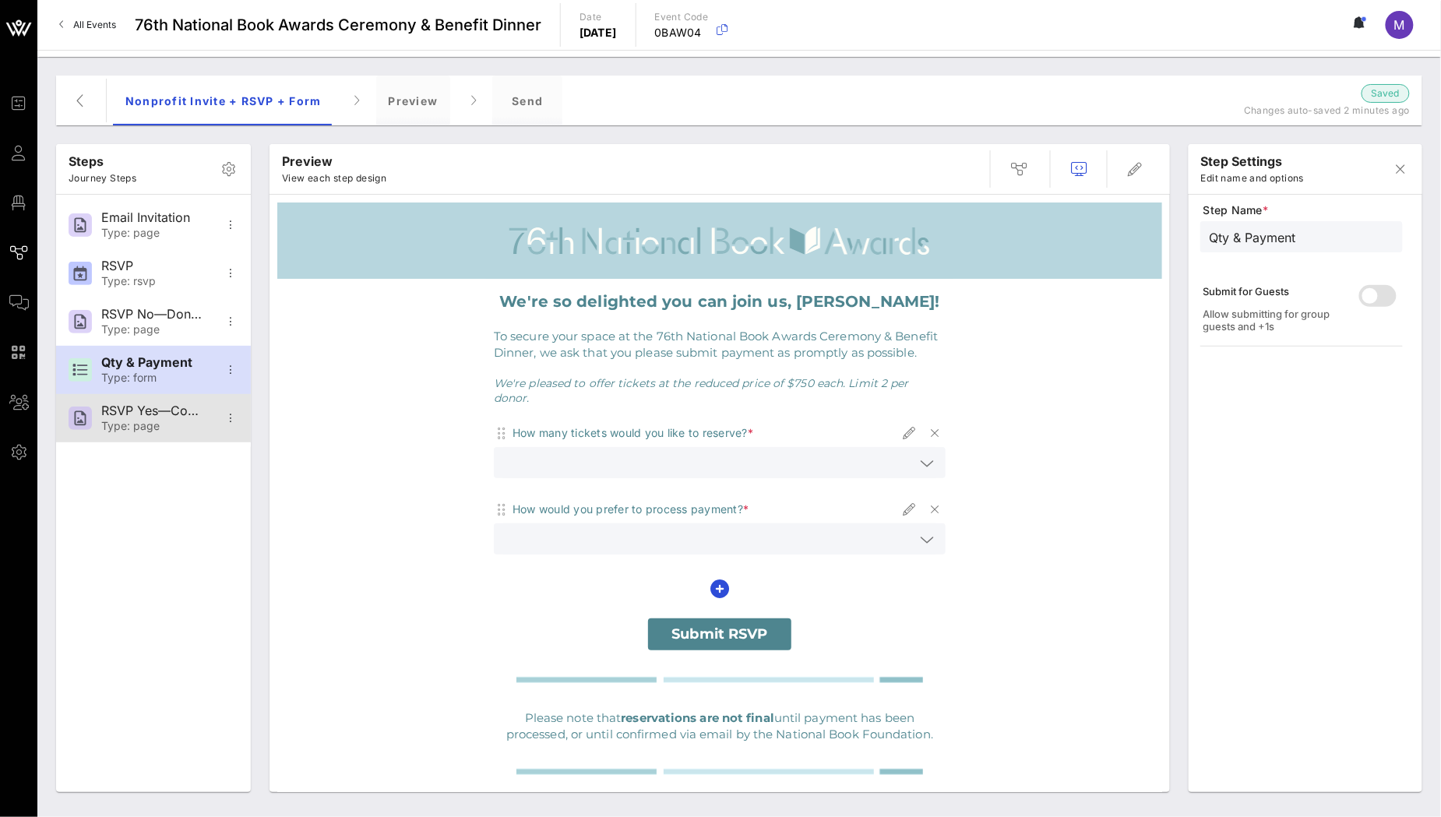
click at [166, 422] on div "Type: page" at bounding box center [152, 426] width 103 height 13
type input "RSVP Yes—Confirmation"
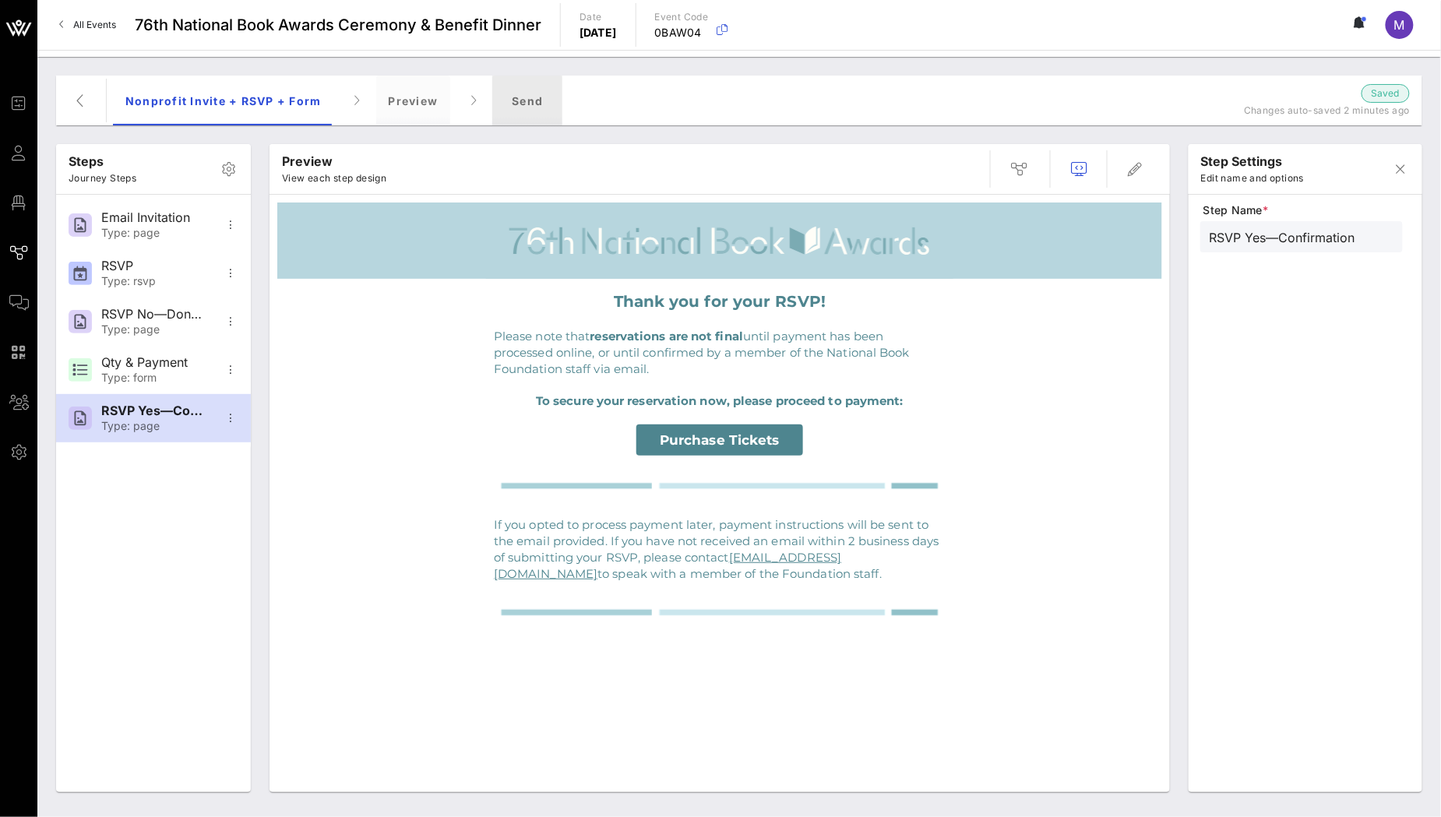
click at [541, 104] on div "Send" at bounding box center [527, 101] width 70 height 50
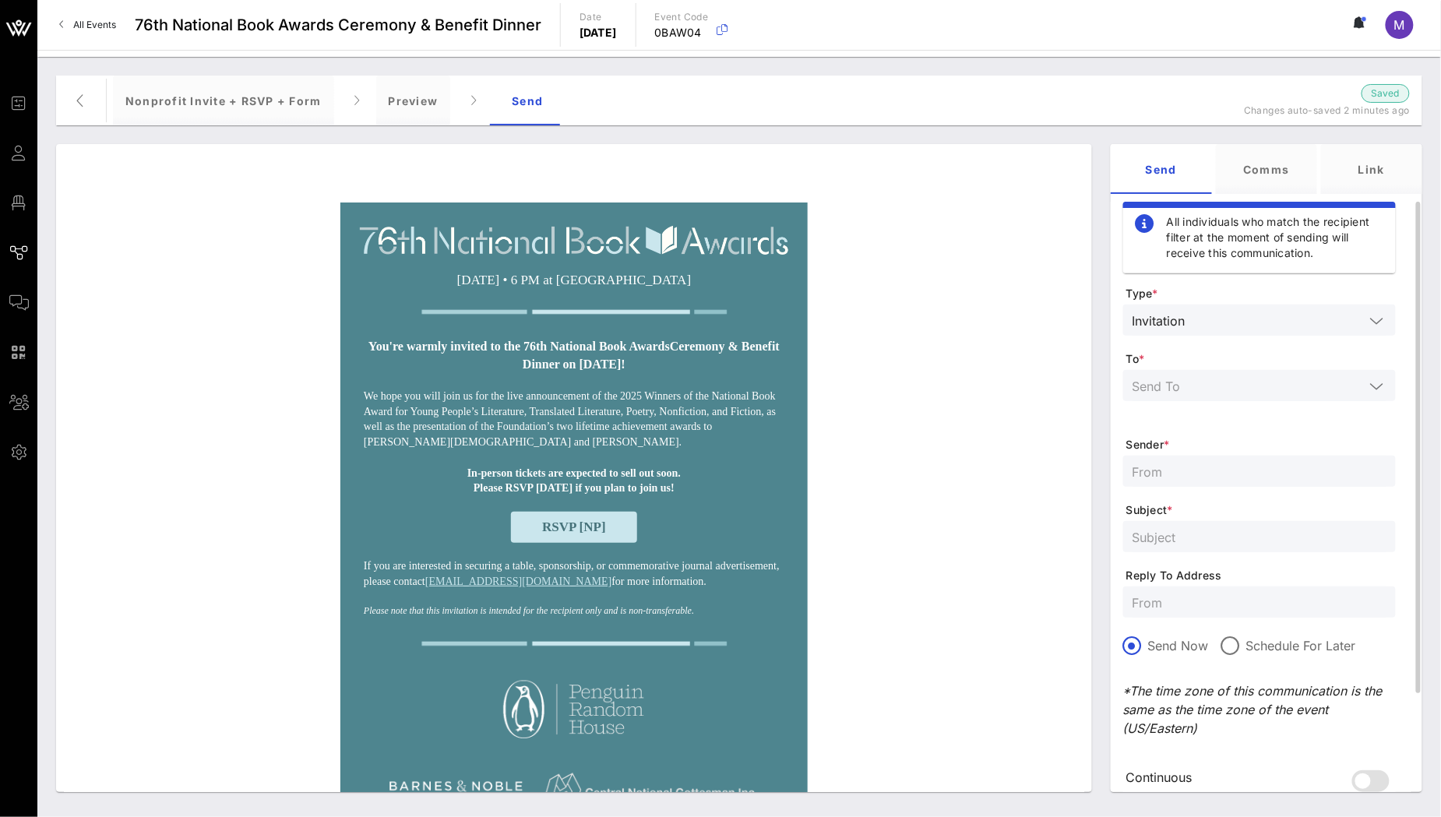
click at [1220, 376] on input "text" at bounding box center [1249, 385] width 232 height 20
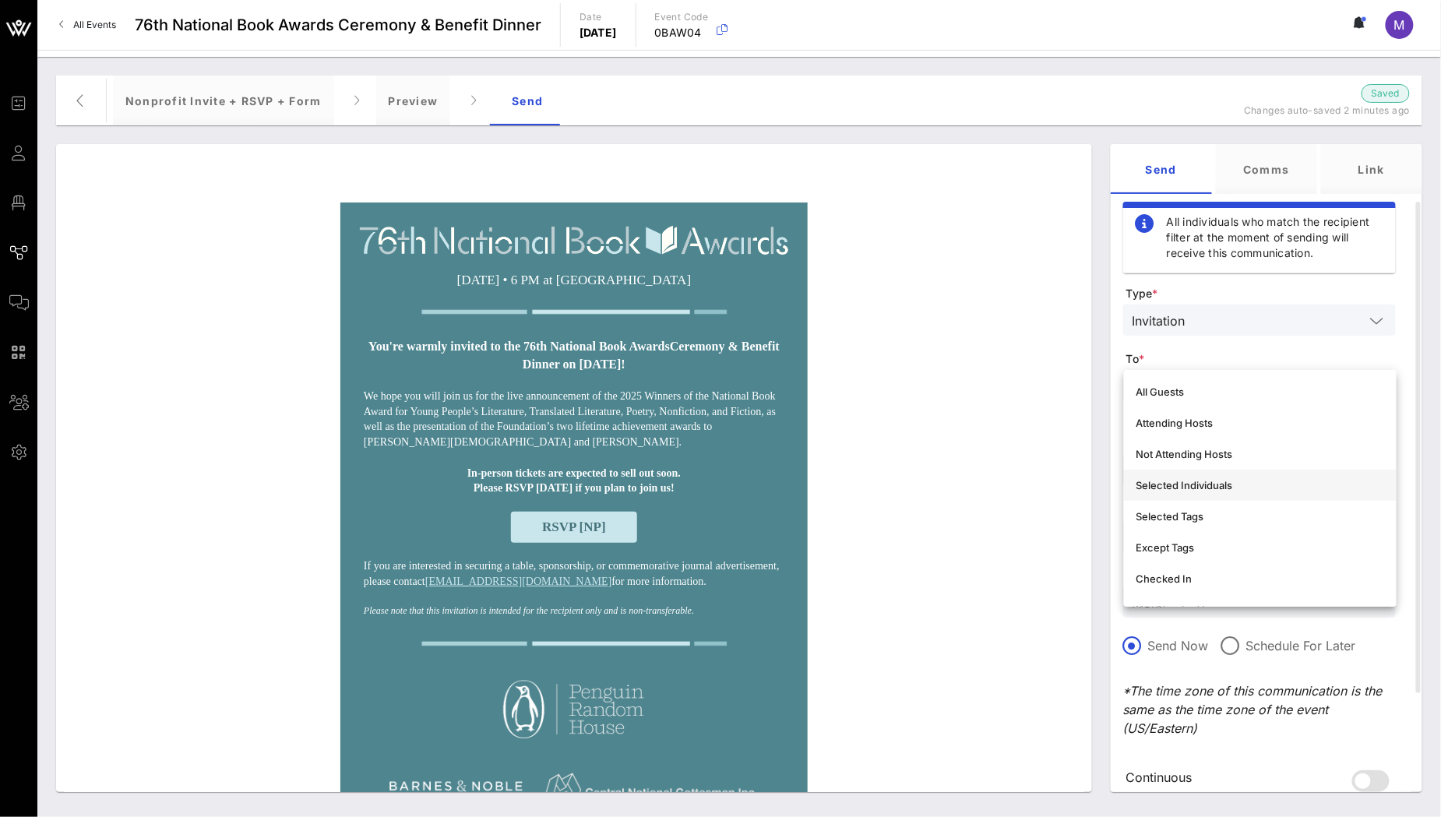
click at [1217, 487] on div "Selected Individuals" at bounding box center [1260, 485] width 248 height 12
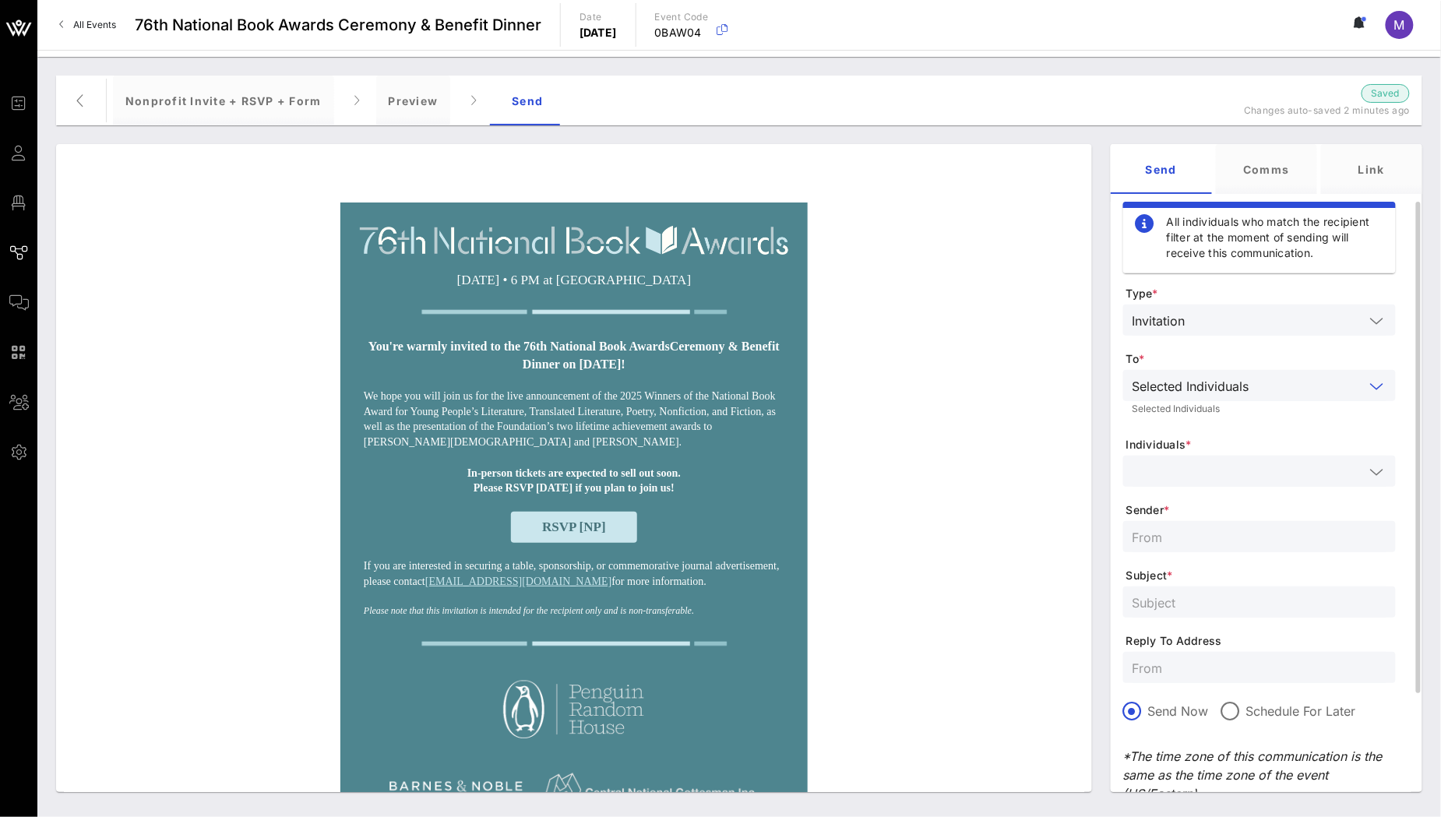
click at [1210, 477] on input "text" at bounding box center [1249, 471] width 232 height 20
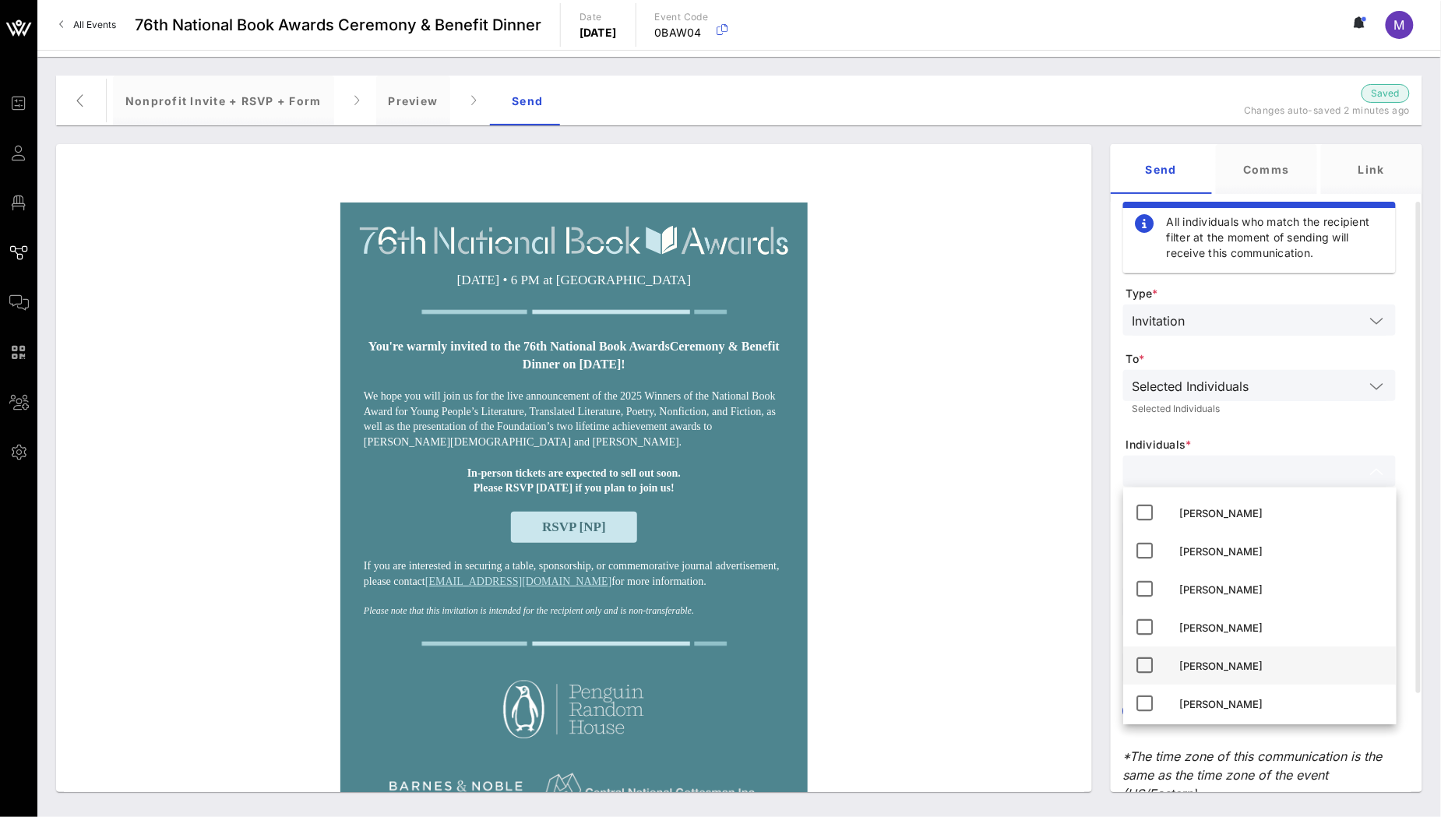
click at [1237, 663] on div "[PERSON_NAME]" at bounding box center [1282, 666] width 204 height 12
click at [1349, 421] on div "Selected Individuals Selected Individuals" at bounding box center [1259, 395] width 273 height 51
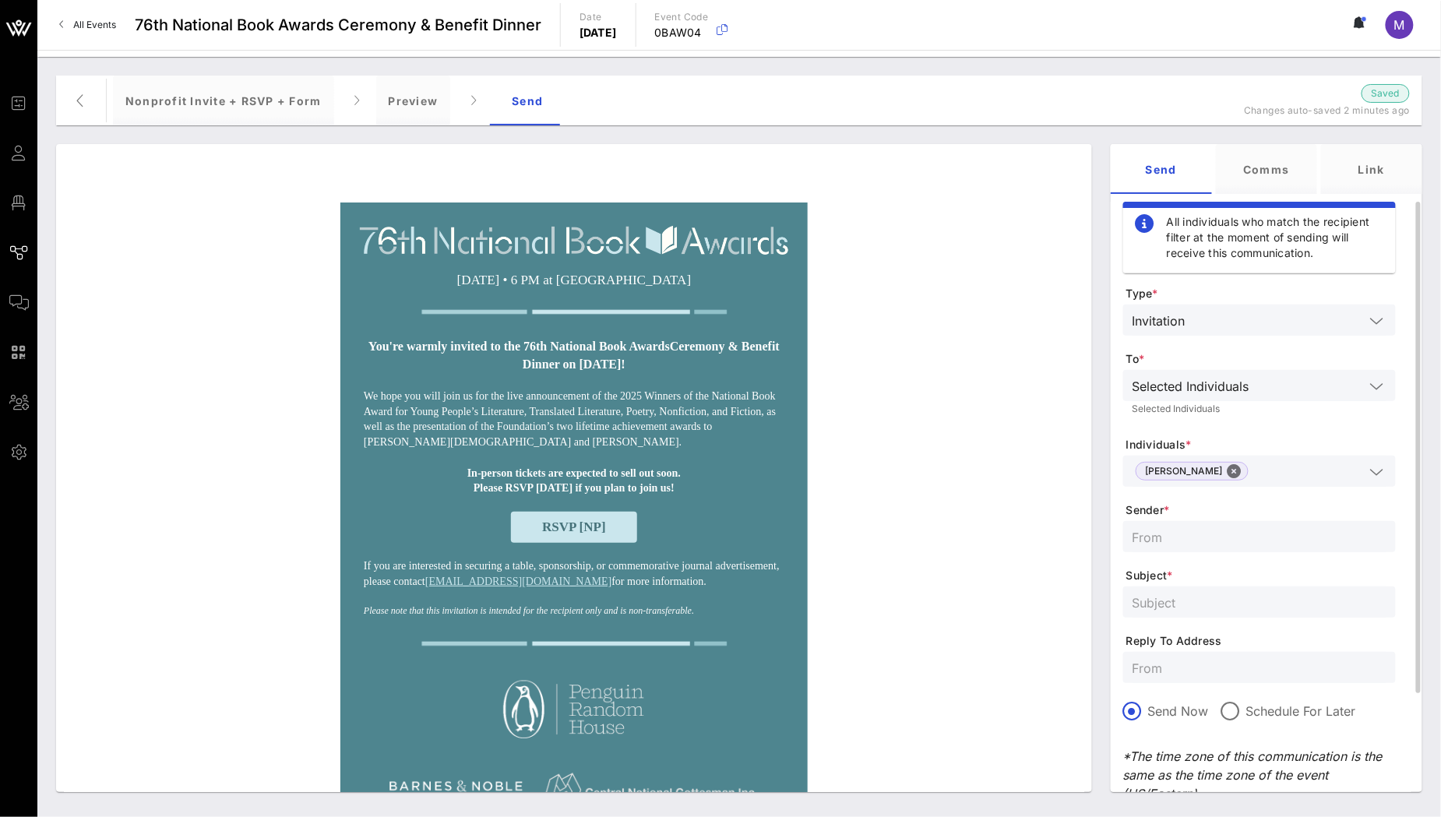
click at [1238, 543] on input "text" at bounding box center [1260, 537] width 254 height 20
type input "NBF"
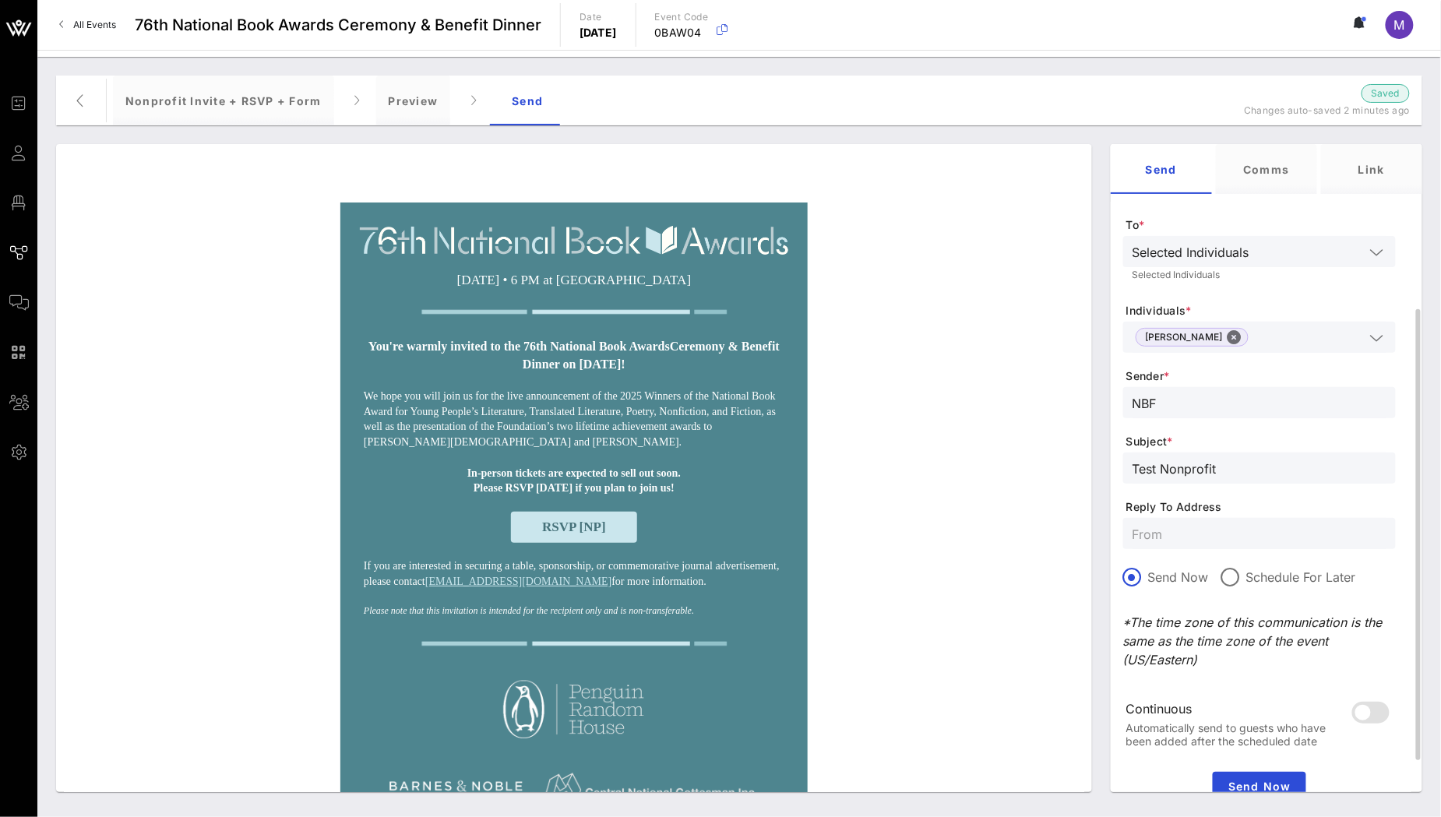
scroll to position [195, 0]
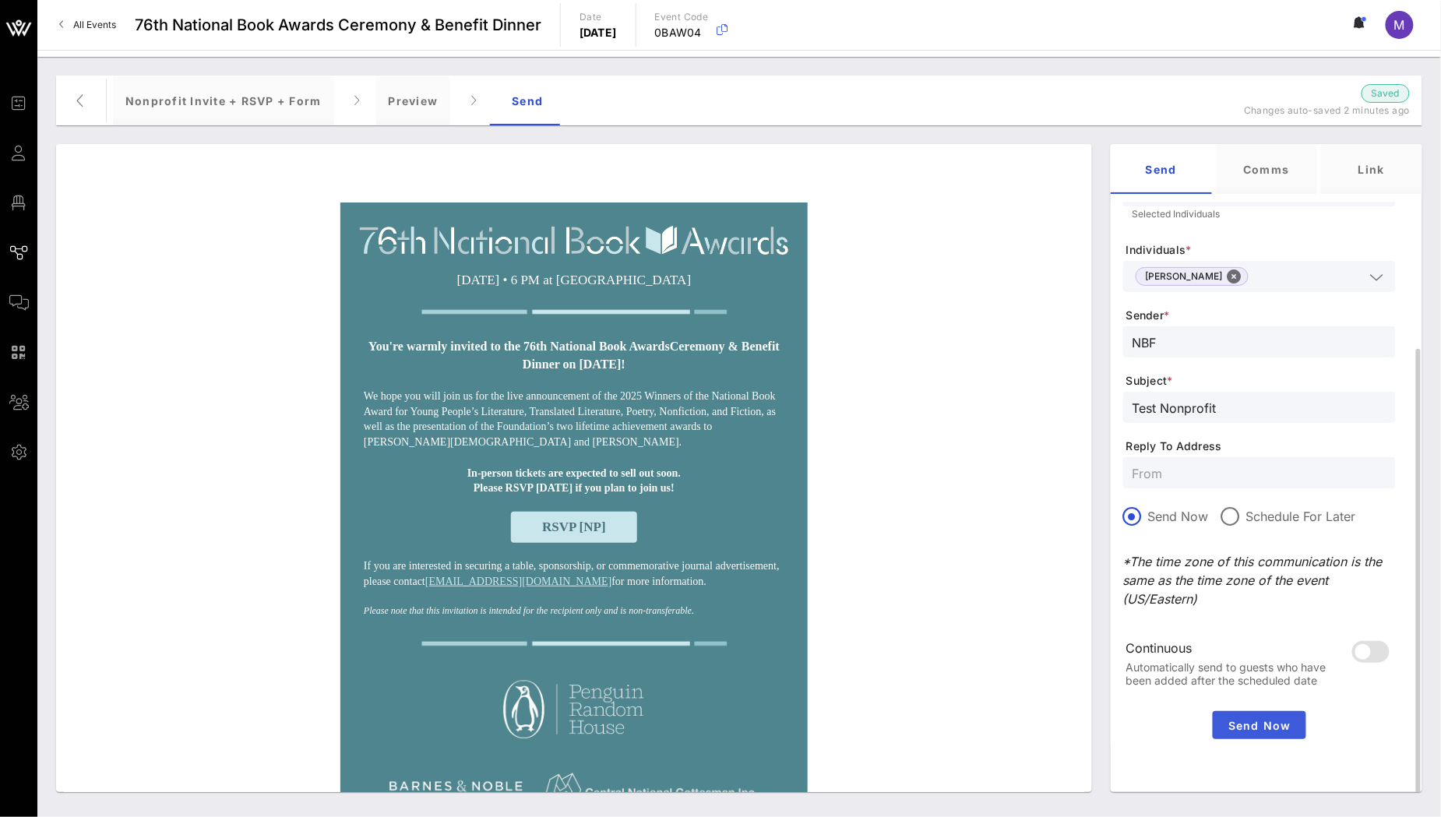
type input "Test Nonprofit"
click at [1266, 724] on span "Send Now" at bounding box center [1259, 725] width 81 height 13
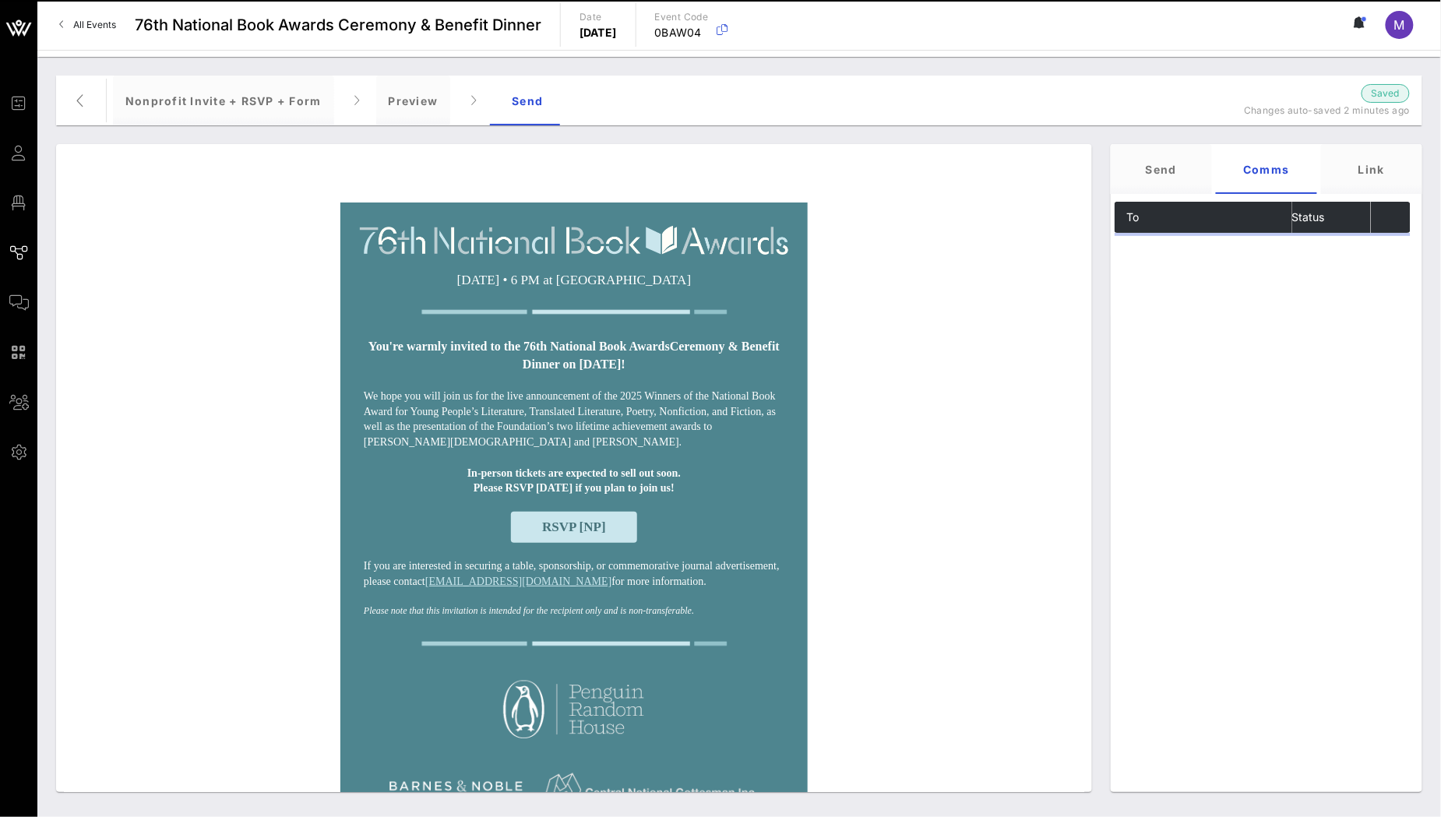
scroll to position [0, 0]
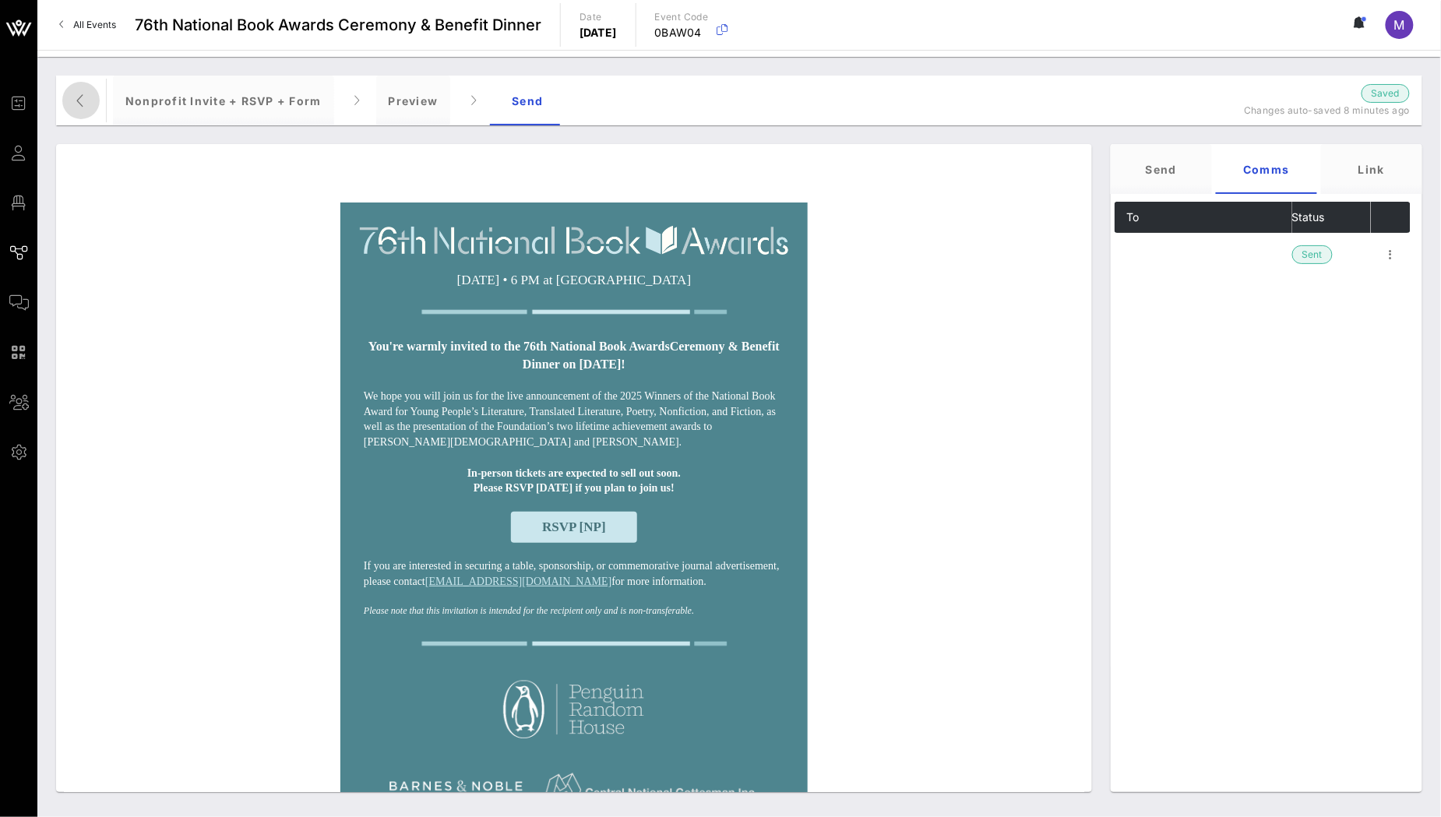
click at [83, 102] on icon "button" at bounding box center [81, 100] width 19 height 19
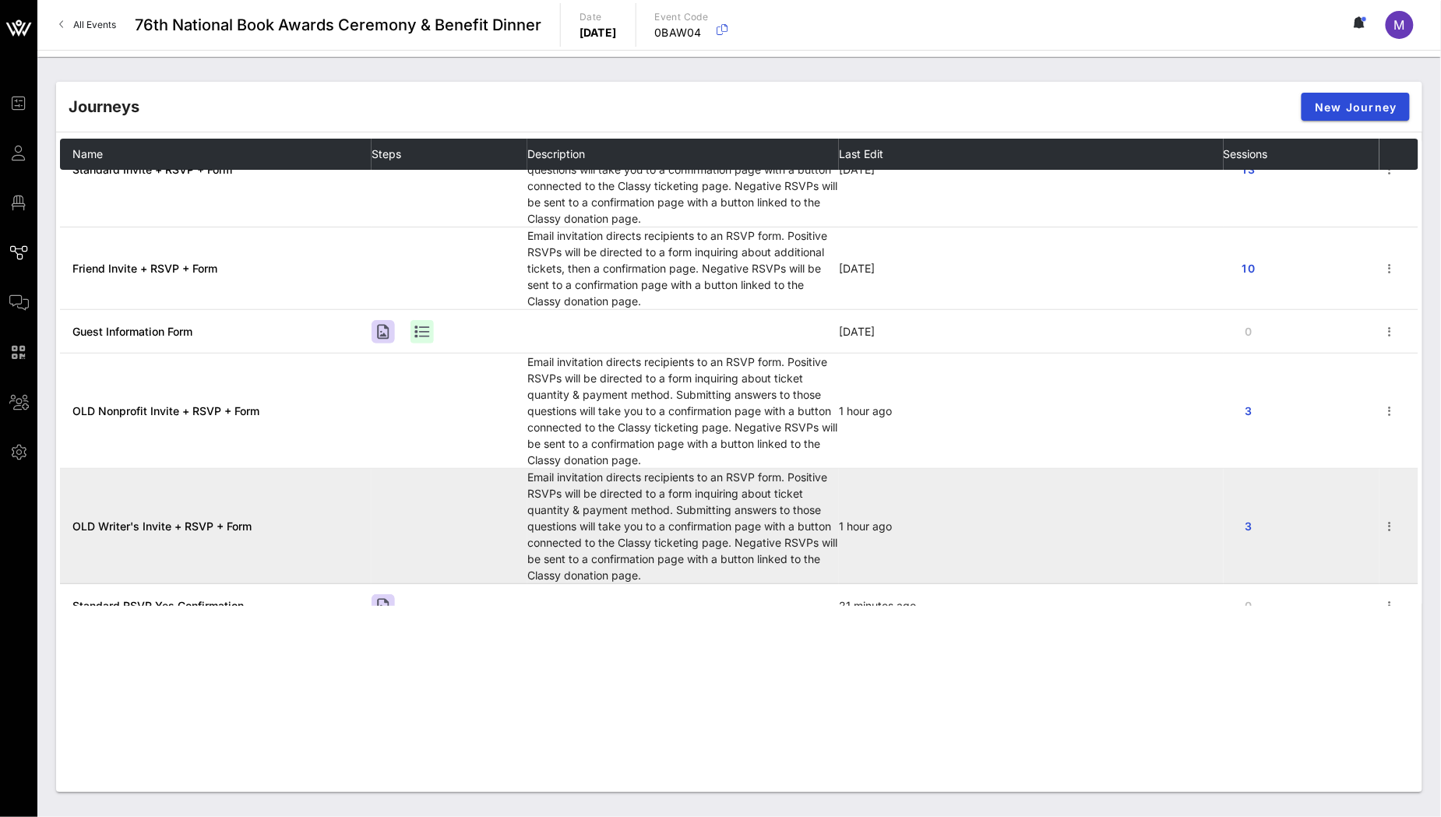
scroll to position [195, 0]
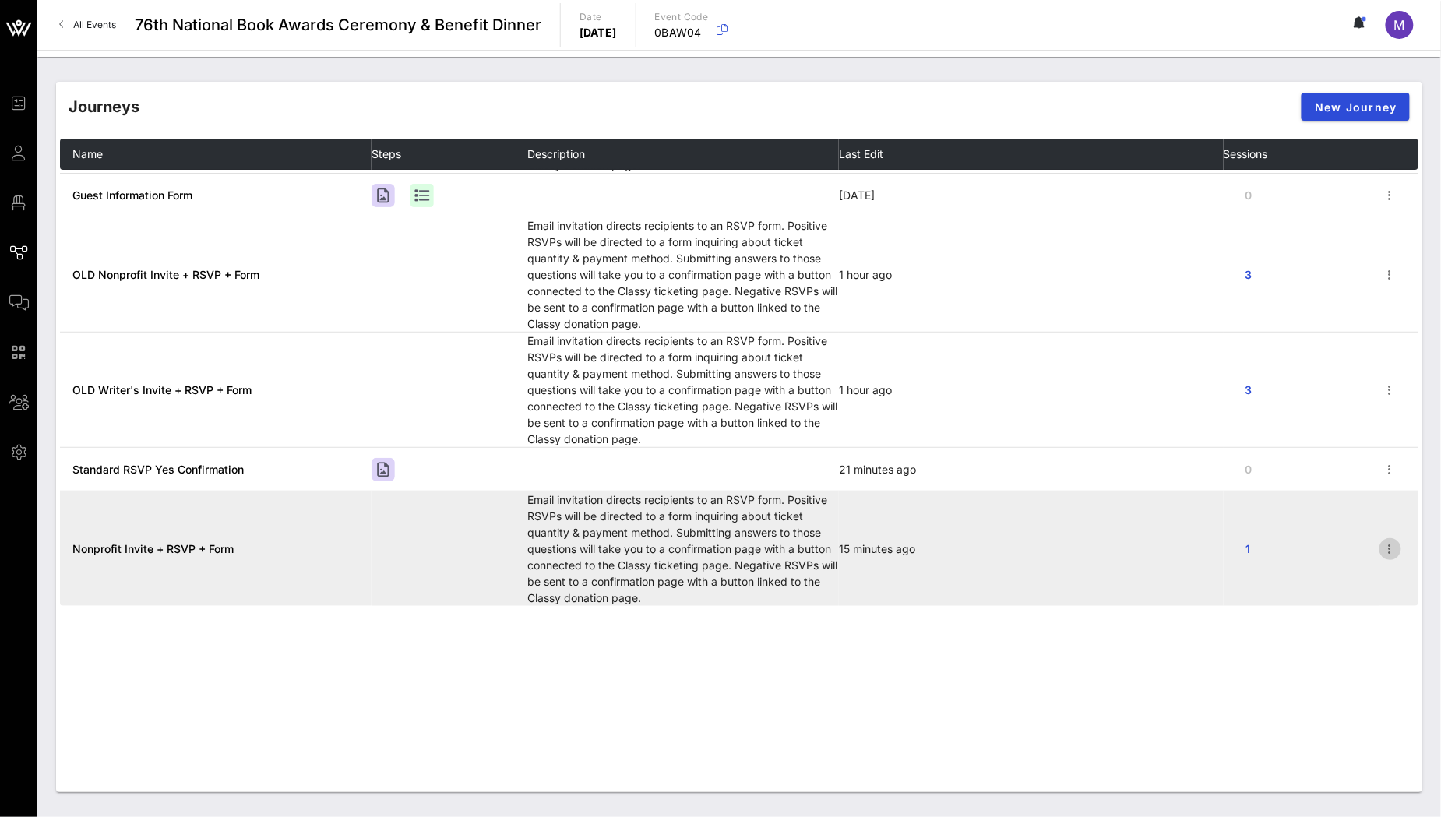
click at [1381, 554] on icon "button" at bounding box center [1390, 549] width 19 height 19
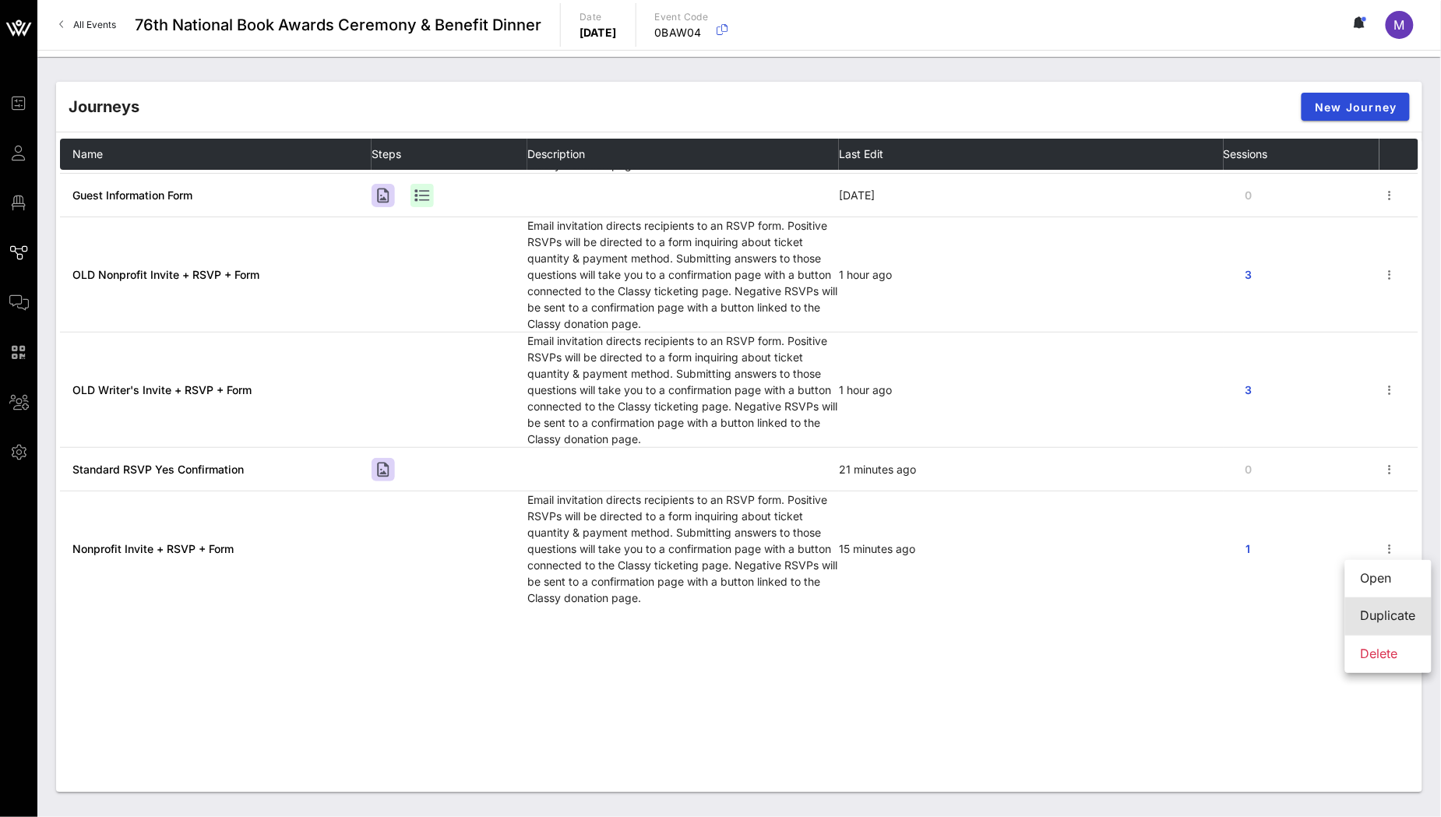
click at [1393, 615] on div "Duplicate" at bounding box center [1388, 615] width 55 height 15
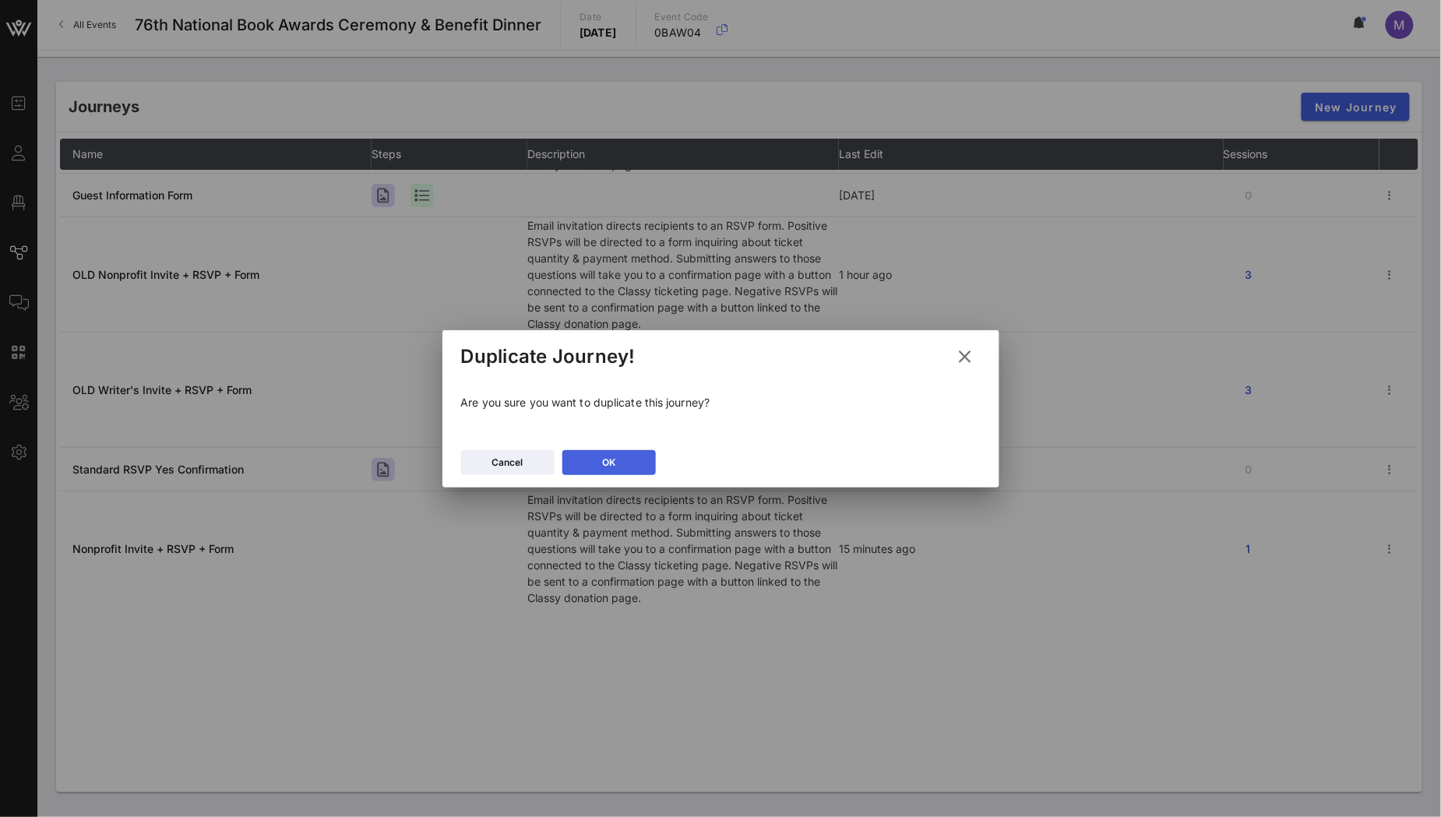
click at [611, 461] on icon at bounding box center [609, 462] width 11 height 9
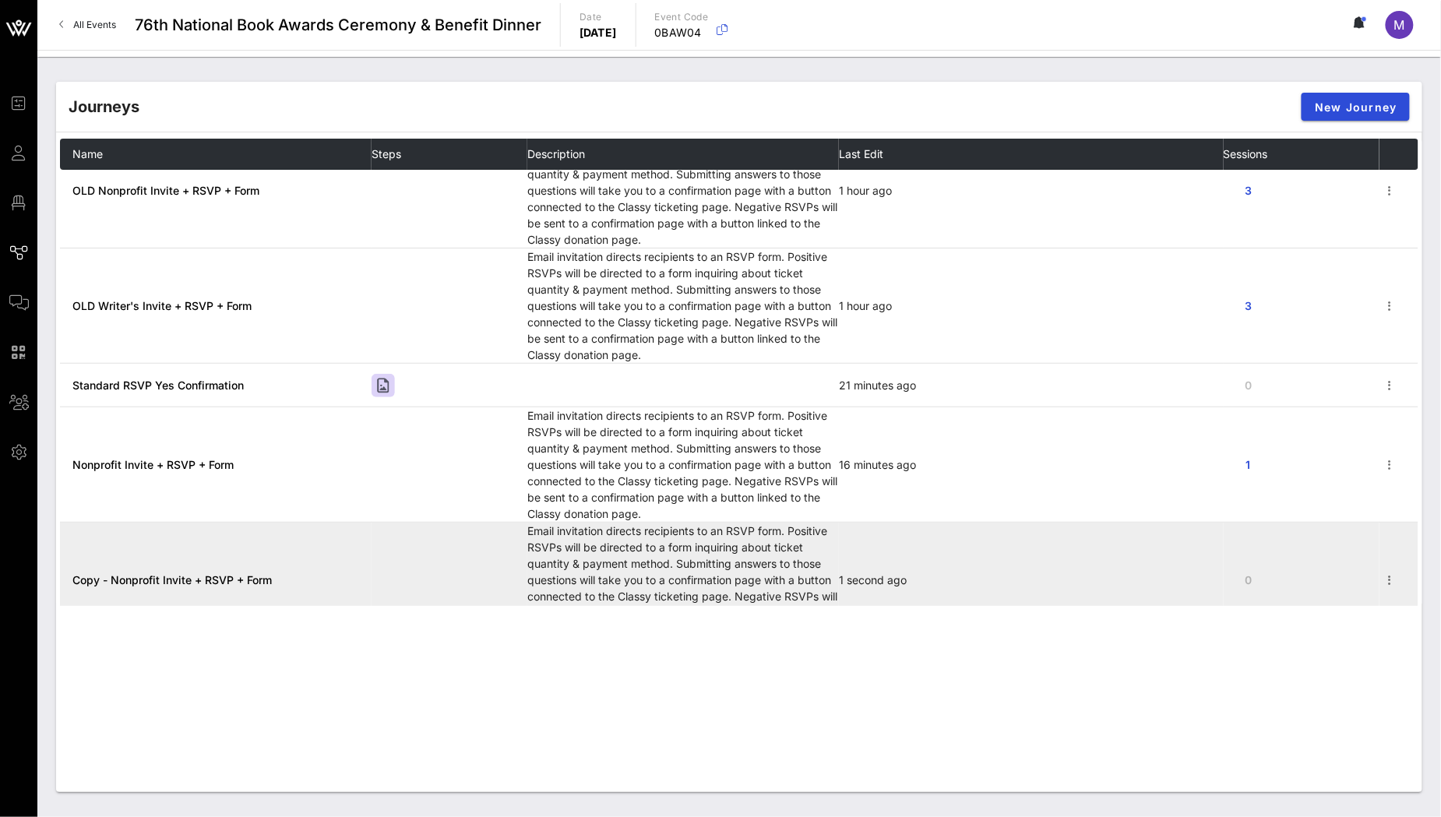
scroll to position [310, 0]
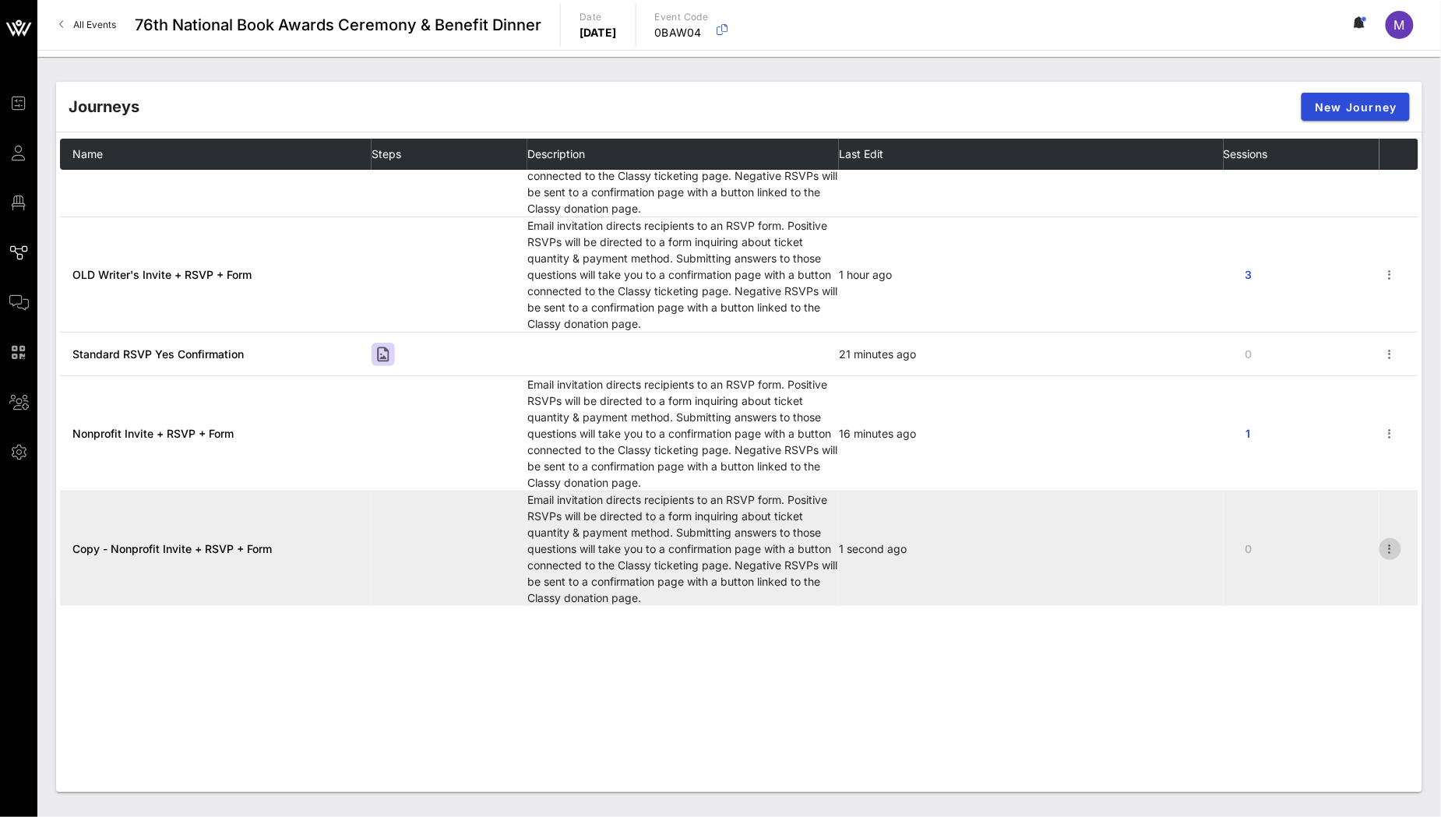
click at [1381, 552] on icon "button" at bounding box center [1390, 549] width 19 height 19
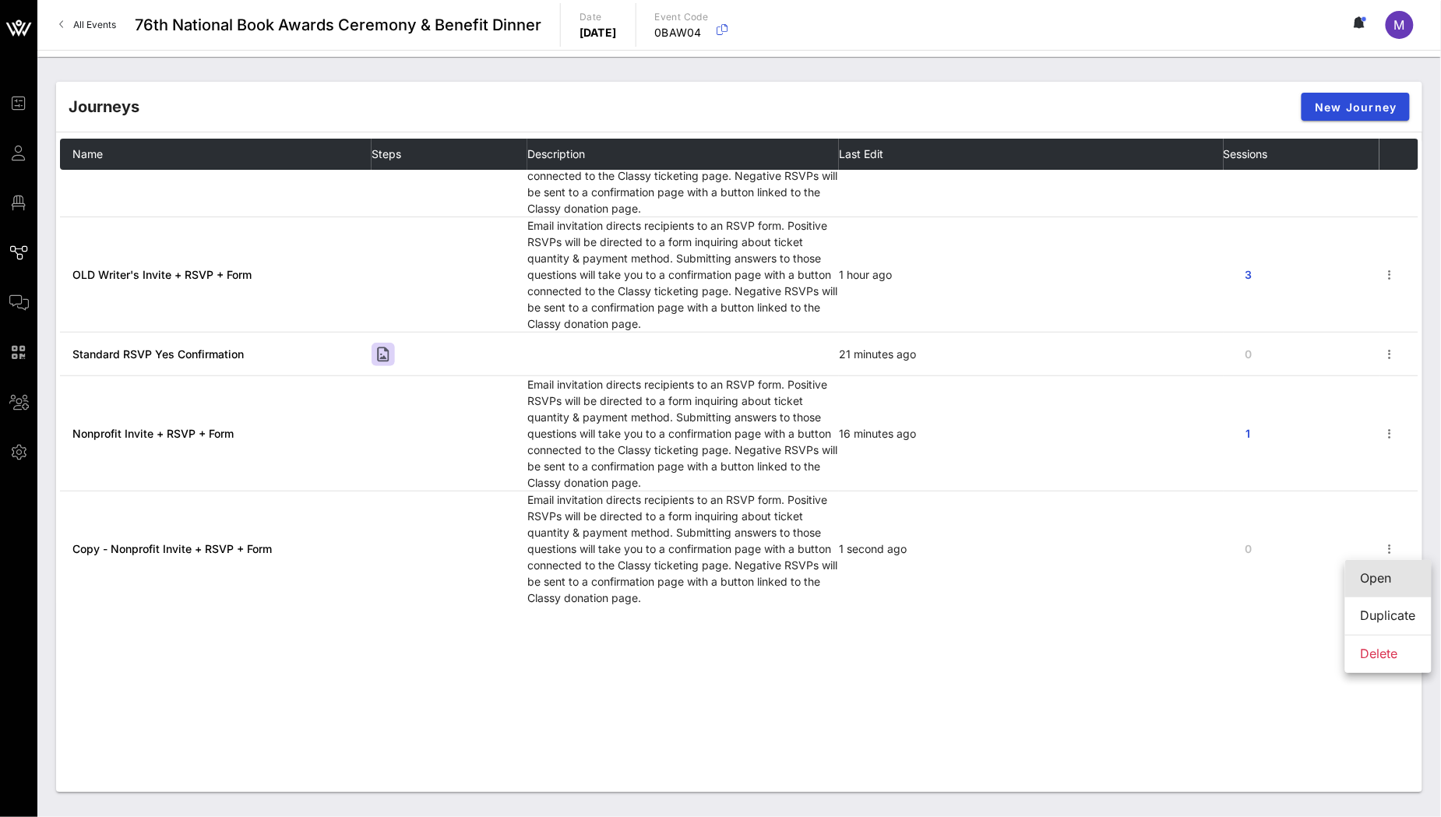
click at [1388, 590] on div "Open" at bounding box center [1388, 578] width 55 height 33
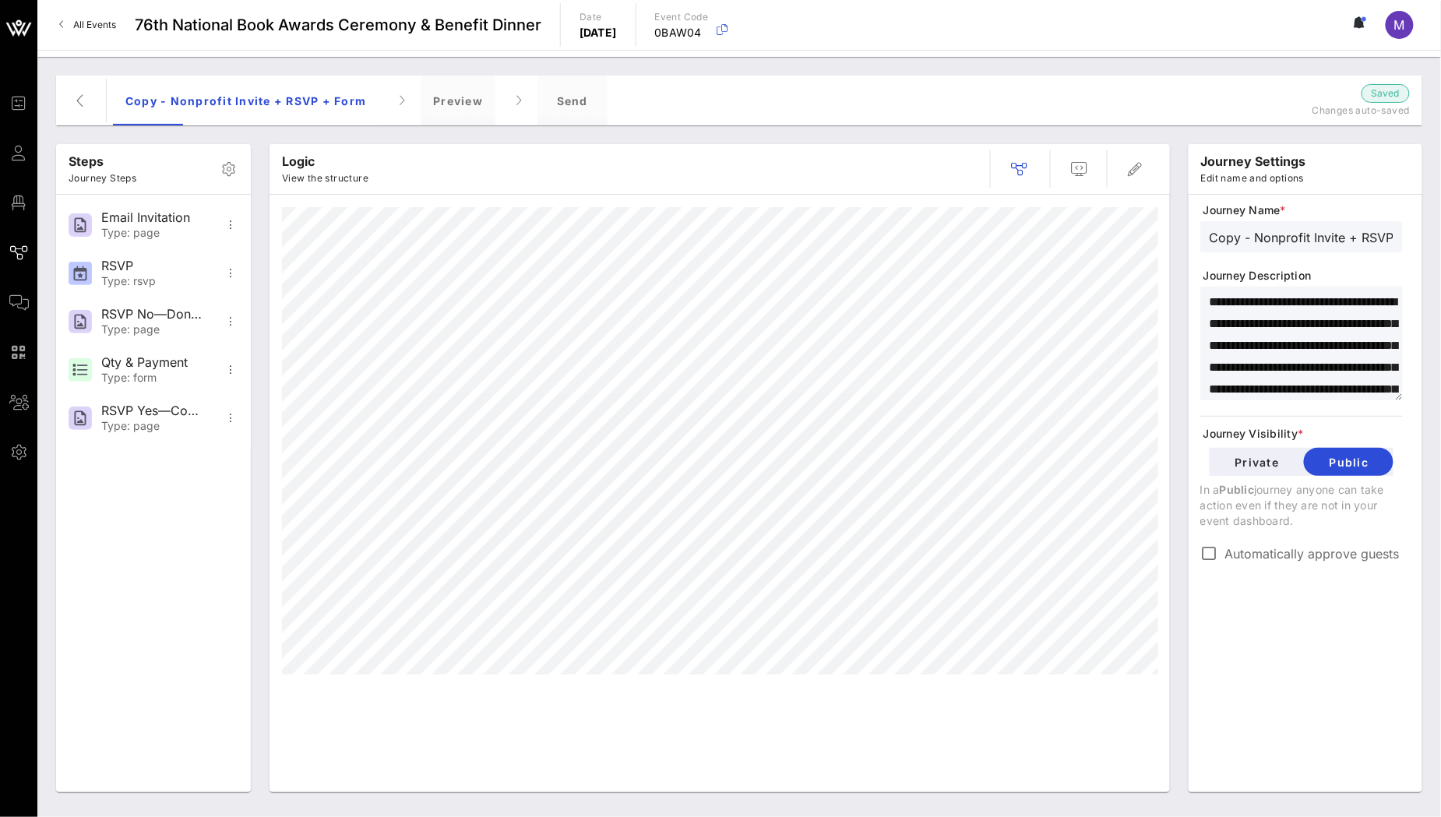
drag, startPoint x: 1297, startPoint y: 235, endPoint x: 1305, endPoint y: 237, distance: 8.7
click at [1297, 235] on input "Copy - Nonprofit Invite + RSVP + Form" at bounding box center [1302, 237] width 184 height 20
click at [1307, 238] on input "Copy - Nonprofit Invite + RSVP + Form" at bounding box center [1302, 237] width 184 height 20
type input "Writer's Invite + RSVP + Form"
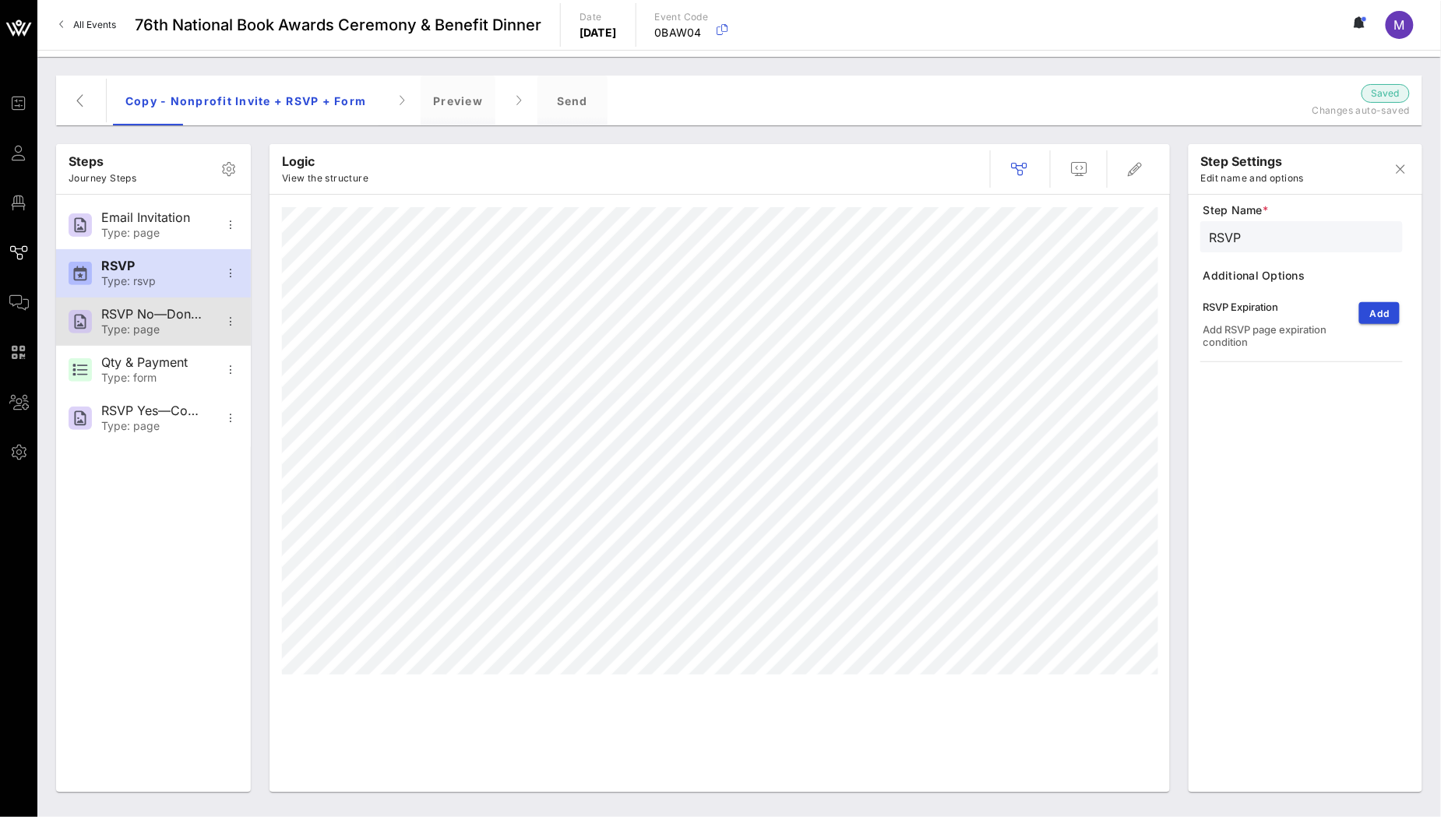
click at [152, 309] on div "RSVP No—Donation Page" at bounding box center [152, 314] width 103 height 15
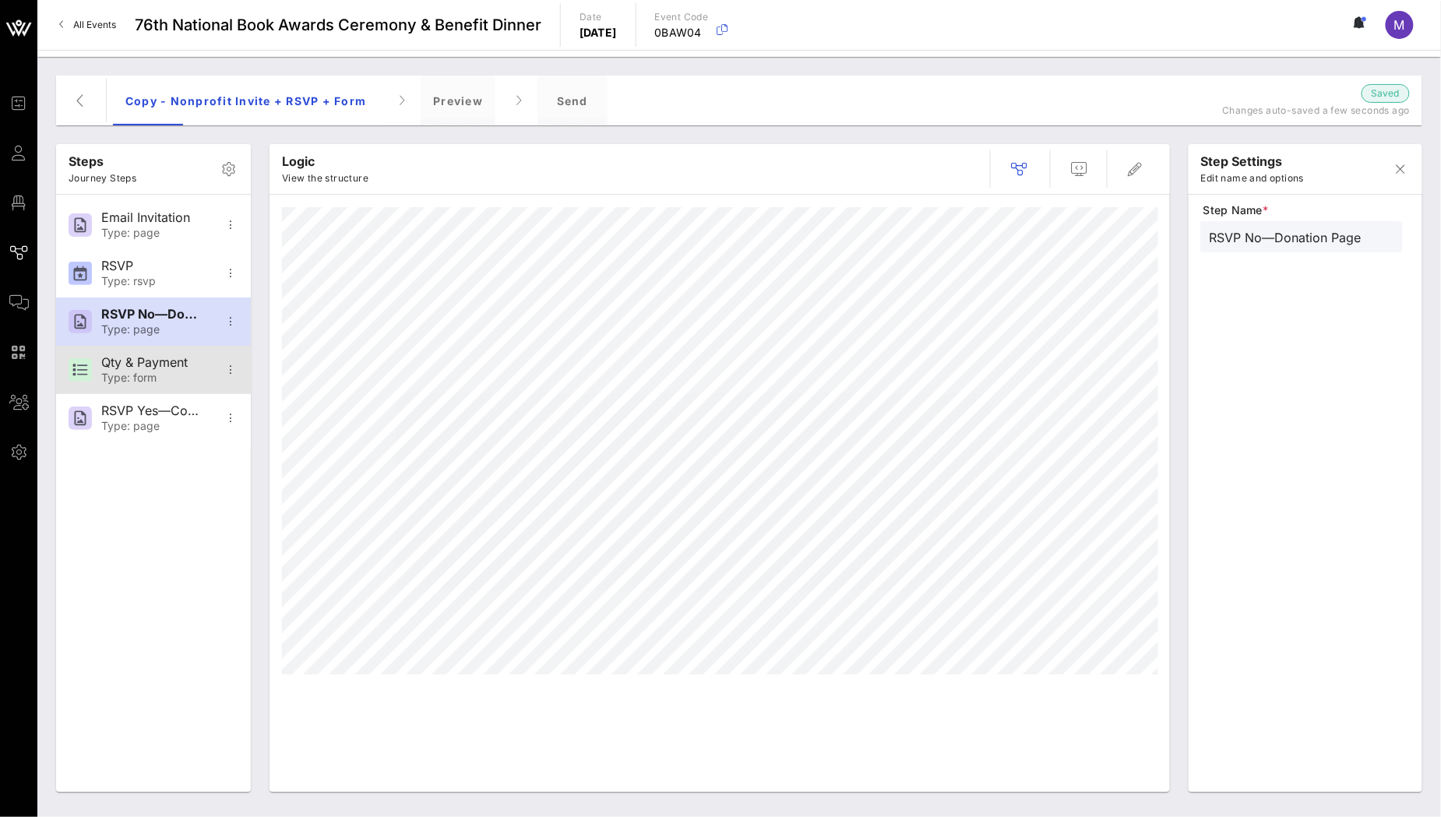
click at [125, 367] on div "Qty & Payment" at bounding box center [152, 362] width 103 height 15
type input "Qty & Payment"
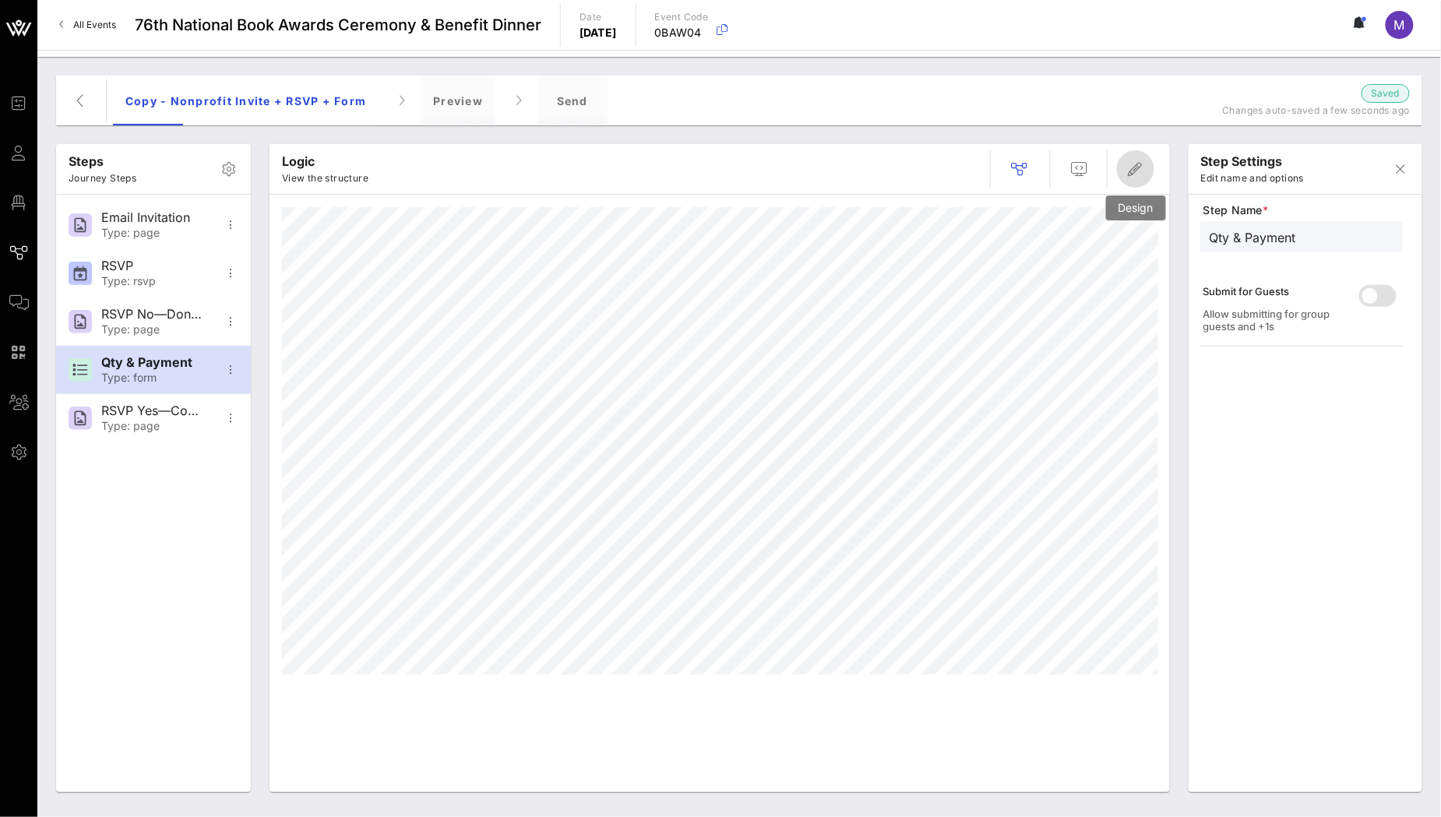
click at [1147, 163] on span "button" at bounding box center [1135, 169] width 37 height 19
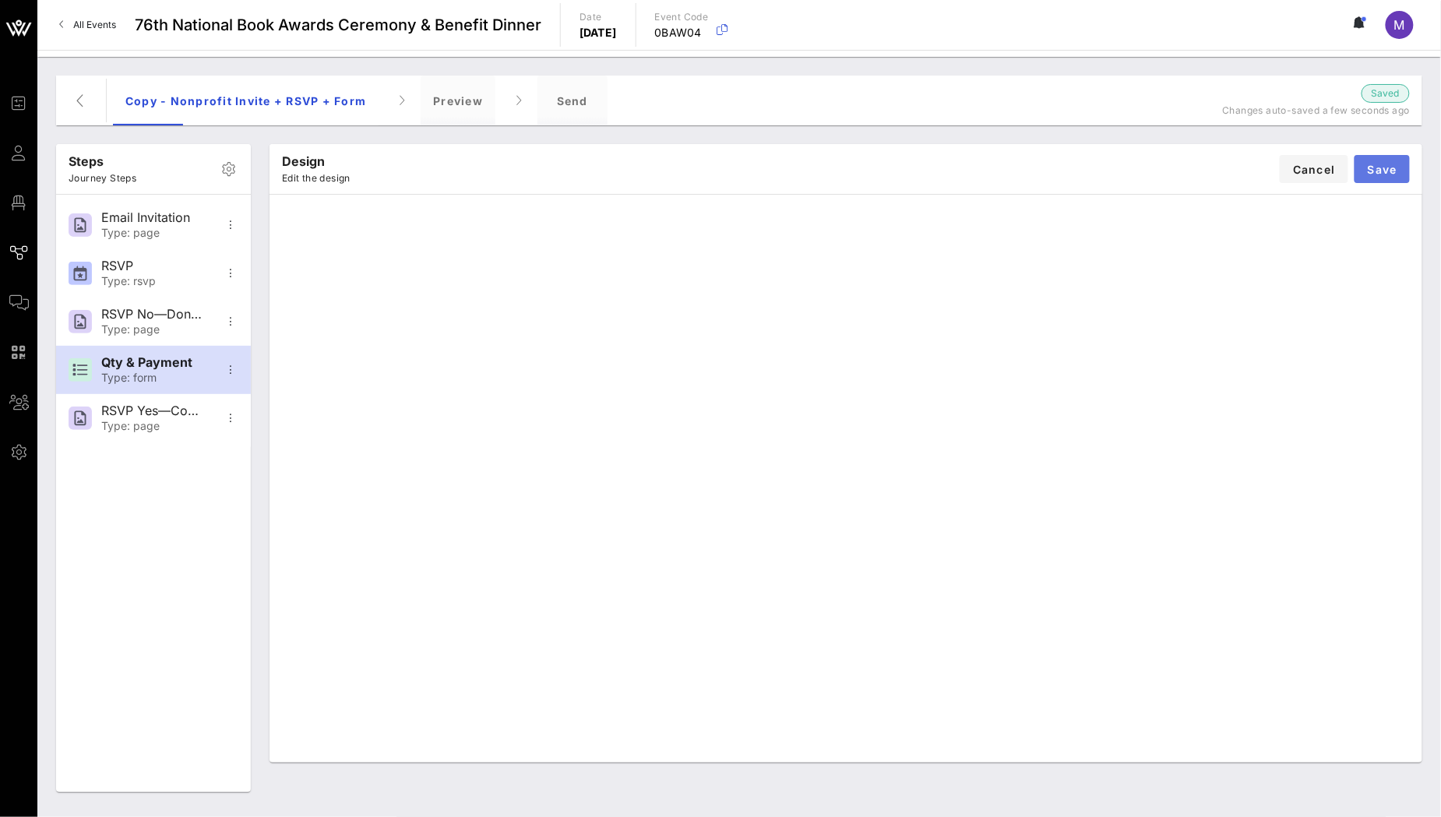
click at [1376, 176] on button "Save" at bounding box center [1382, 169] width 55 height 28
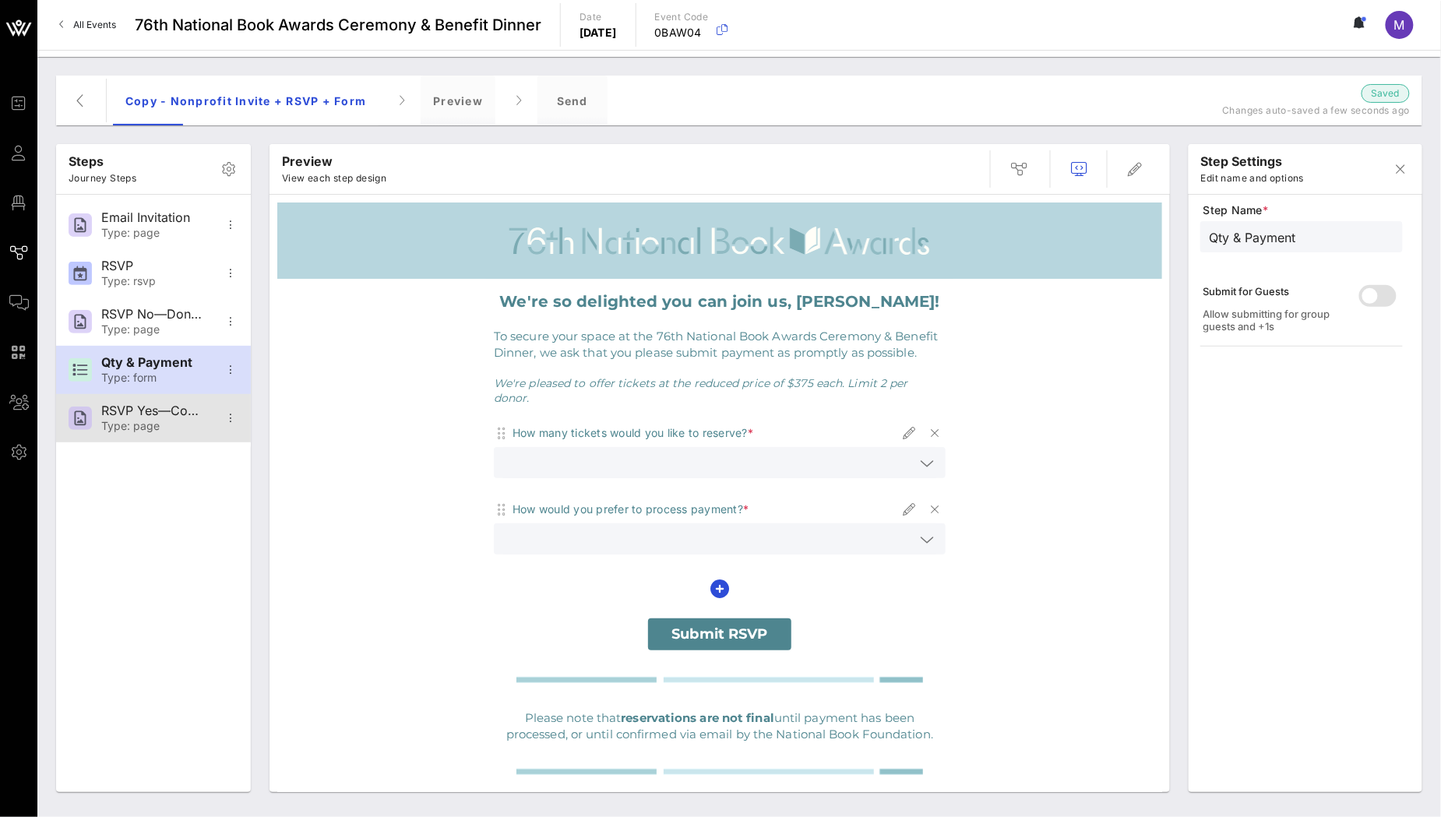
click at [139, 412] on div "RSVP Yes—Confirmation" at bounding box center [152, 410] width 103 height 15
type input "RSVP Yes—Confirmation"
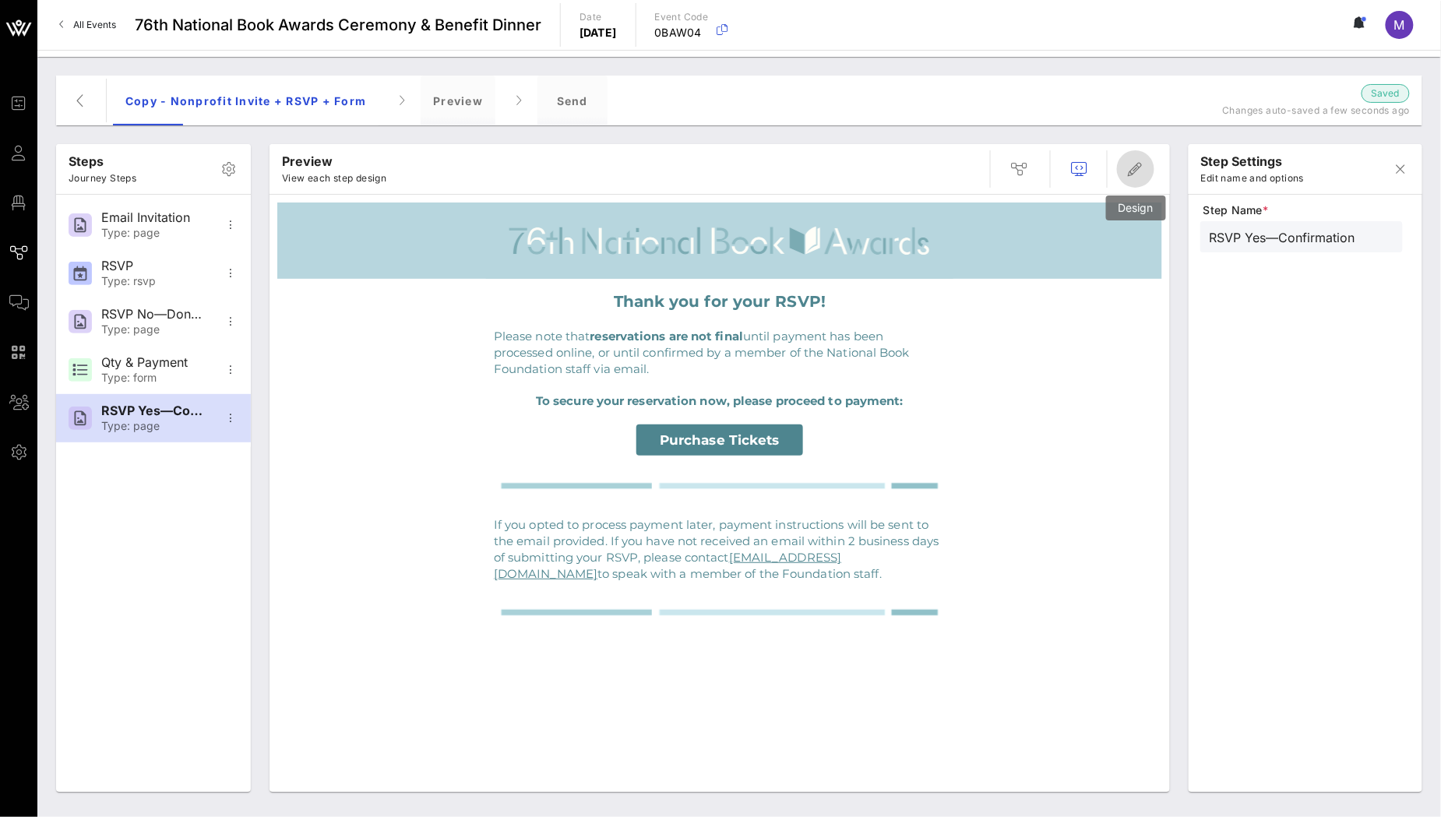
click at [1129, 170] on icon "button" at bounding box center [1135, 169] width 19 height 19
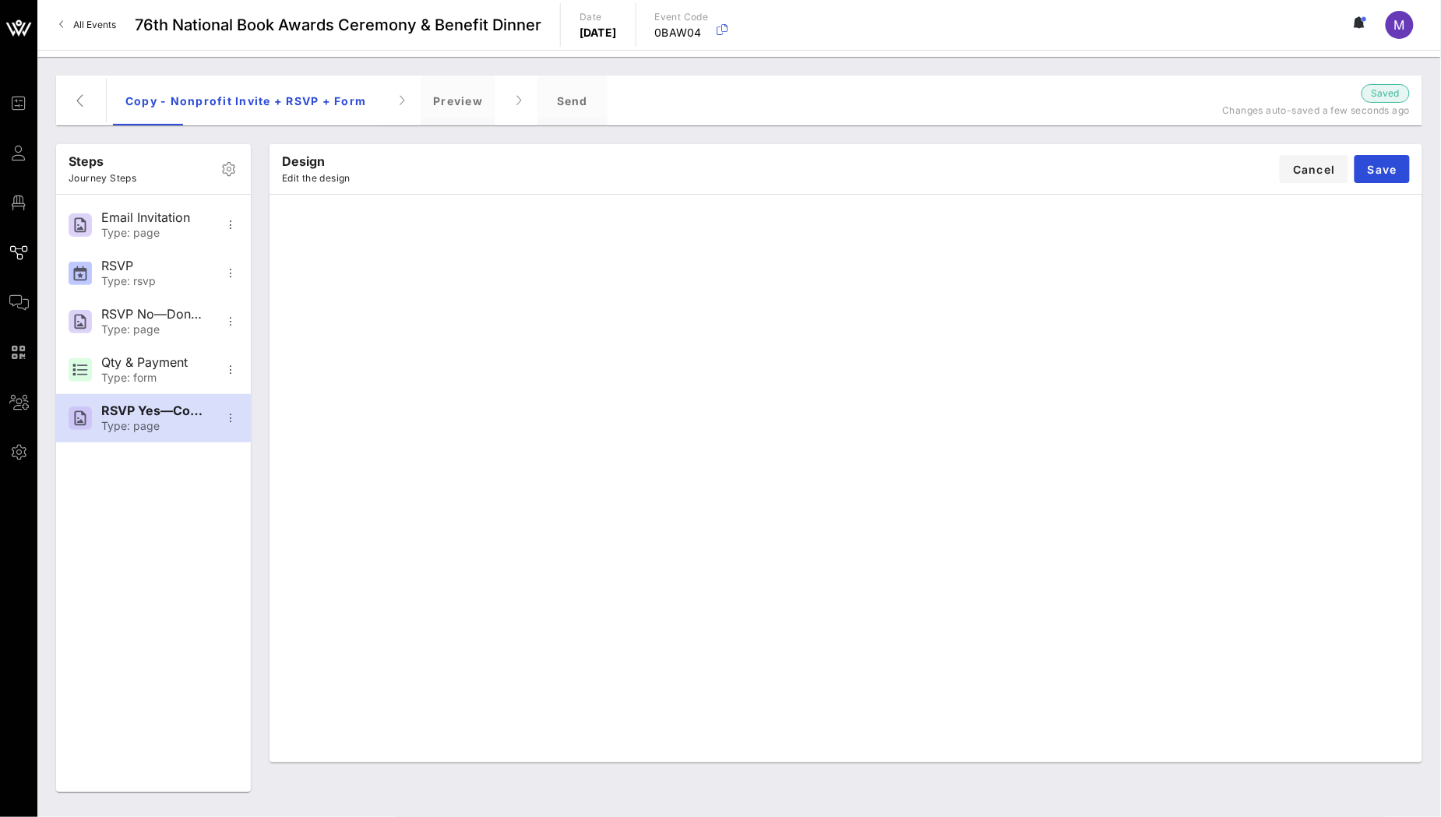
click at [1395, 152] on div "Design Edit the design Cancel Save" at bounding box center [846, 169] width 1153 height 50
click at [1396, 156] on button "Save" at bounding box center [1382, 169] width 55 height 28
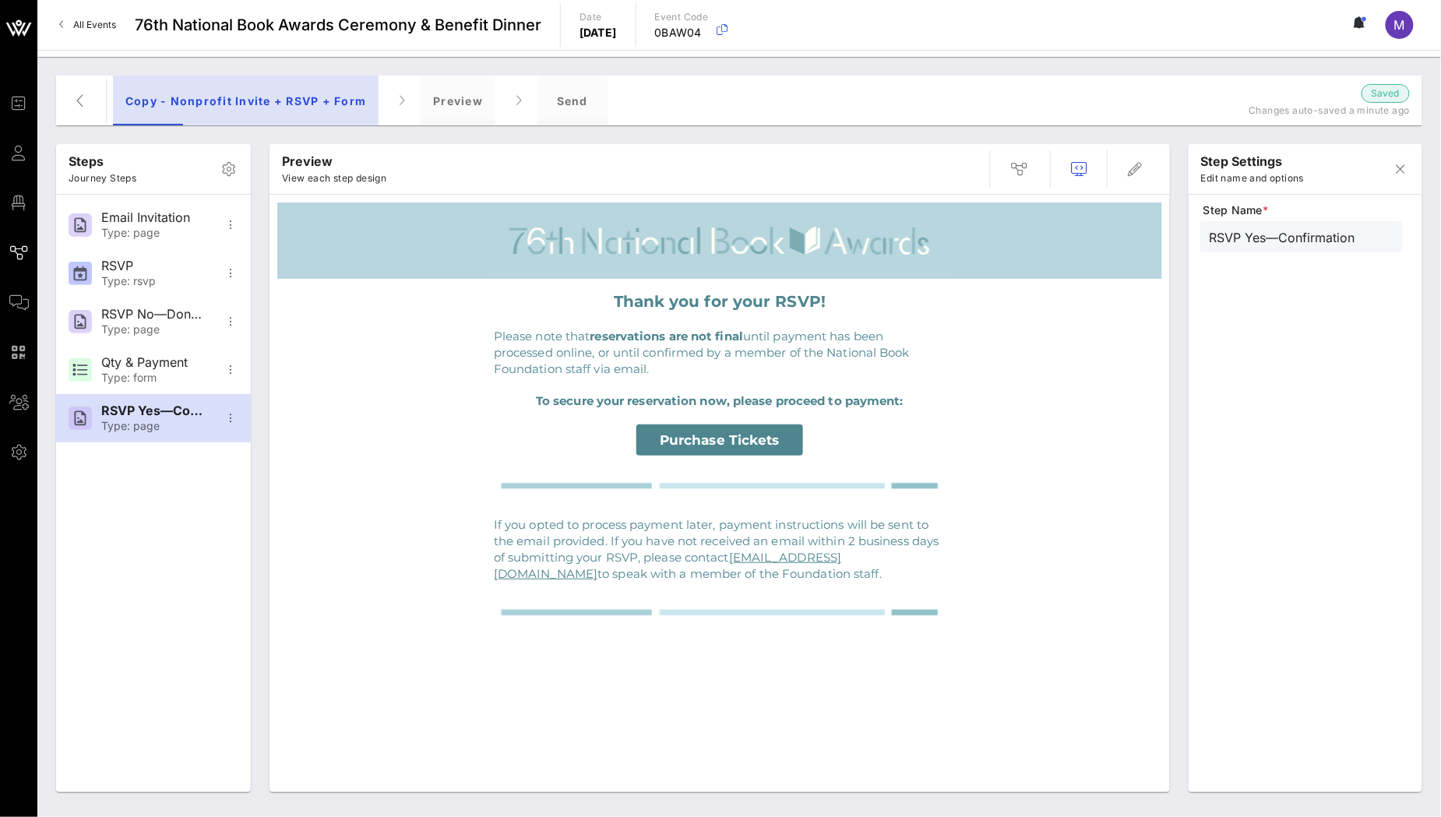
click at [197, 104] on div "Copy - Nonprofit Invite + RSVP + Form" at bounding box center [246, 101] width 266 height 50
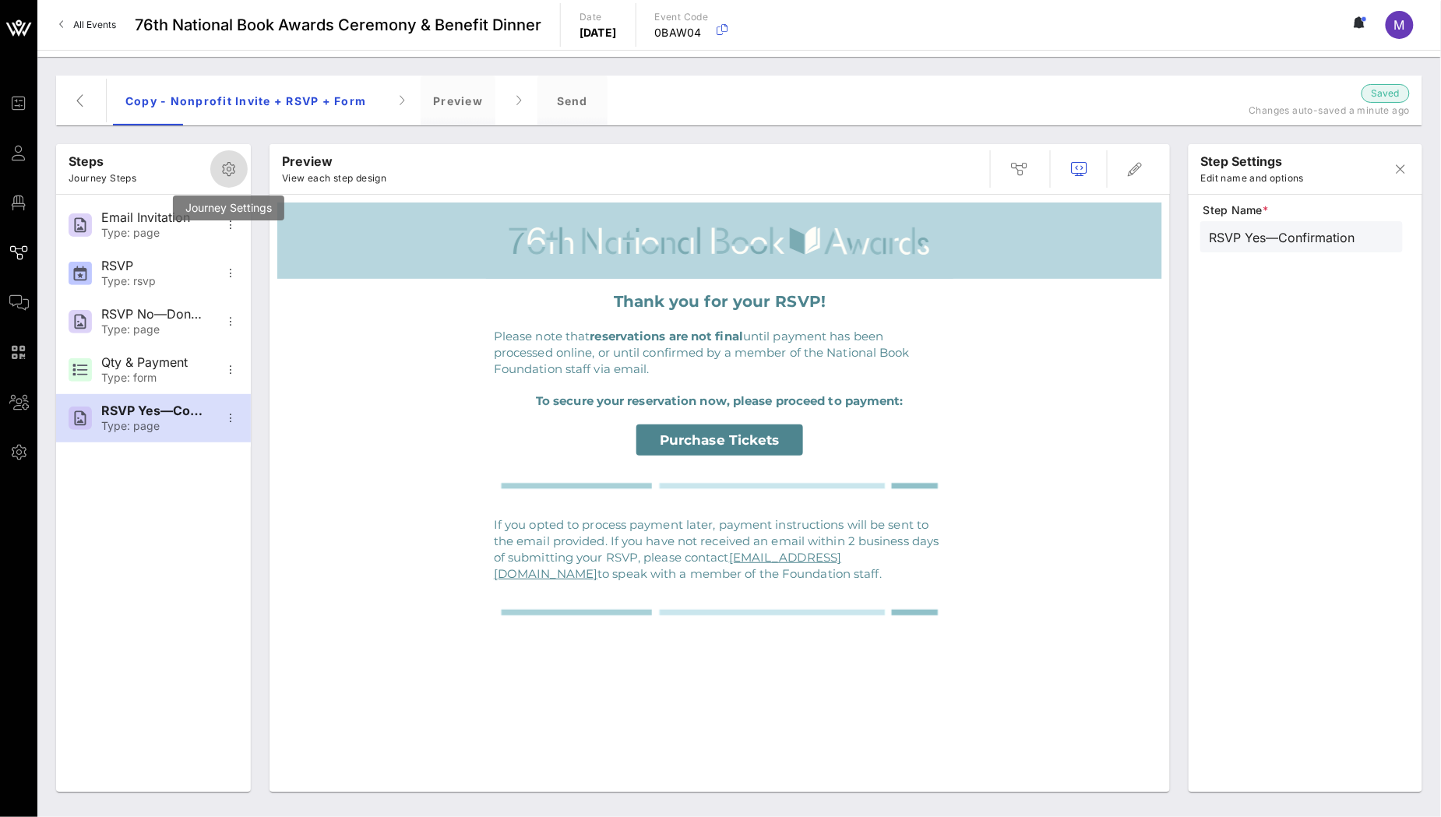
click at [222, 176] on icon "button" at bounding box center [229, 169] width 19 height 19
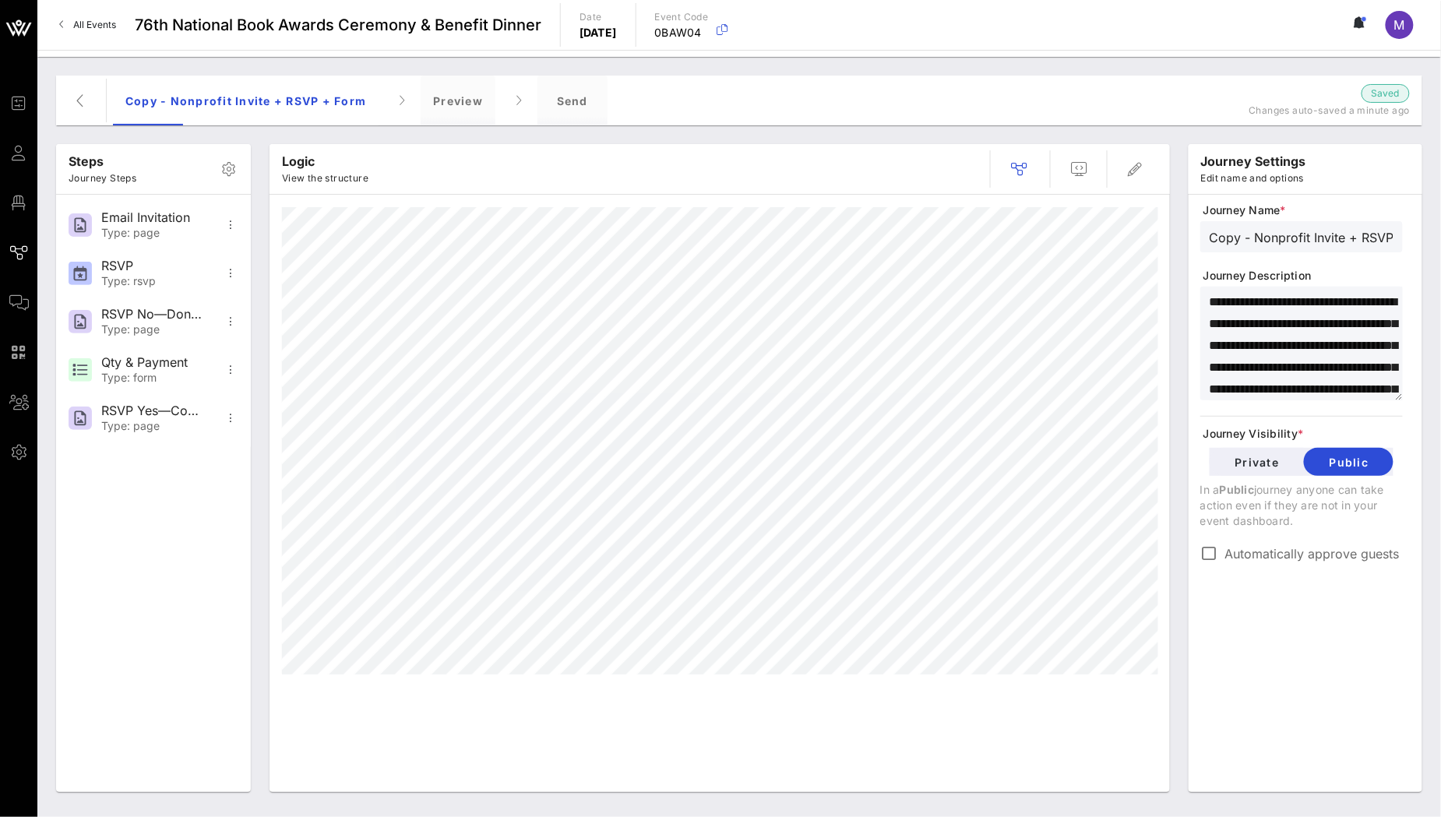
click at [1266, 236] on input "Copy - Nonprofit Invite + RSVP + Form" at bounding box center [1302, 237] width 184 height 20
click at [1313, 241] on input "Copy - Nonprofit Invite + RSVP + Form" at bounding box center [1302, 237] width 184 height 20
type input "Writer's Invite + RSVP + Form"
click at [1361, 180] on div "journey settings Edit name and options" at bounding box center [1306, 169] width 234 height 50
click at [78, 110] on icon "button" at bounding box center [81, 100] width 19 height 19
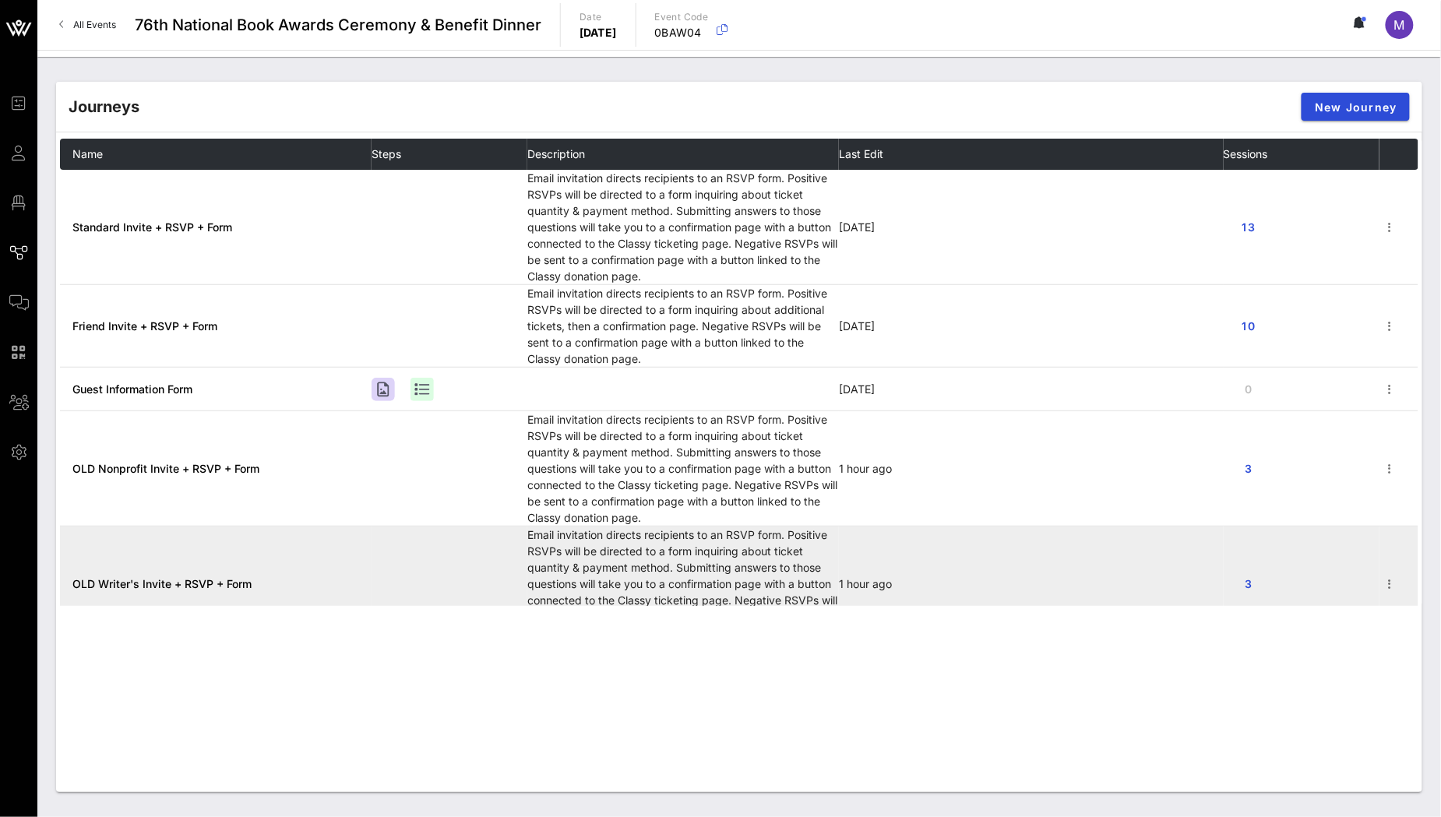
scroll to position [310, 0]
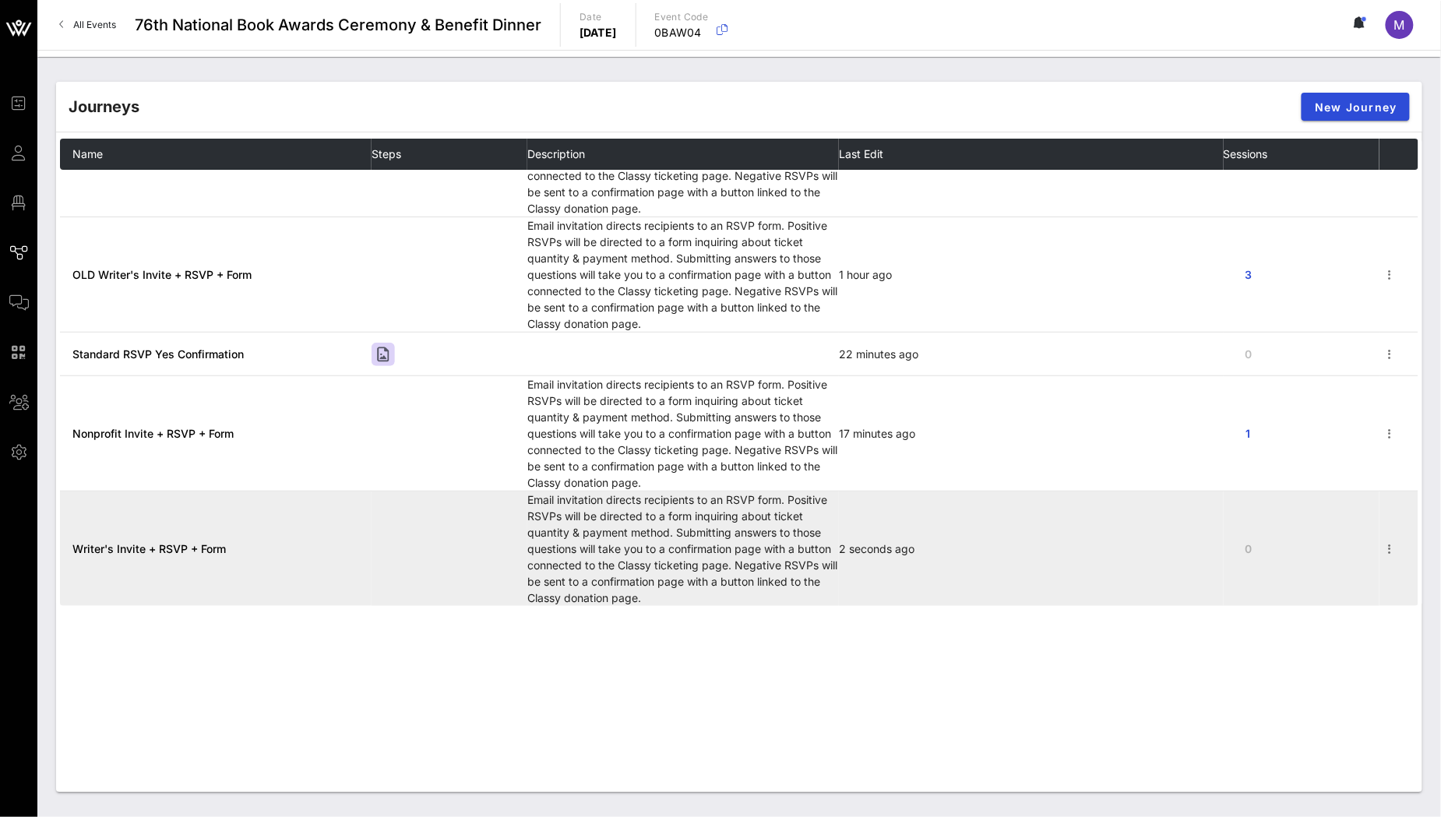
click at [171, 547] on span "Writer's Invite + RSVP + Form" at bounding box center [148, 548] width 153 height 13
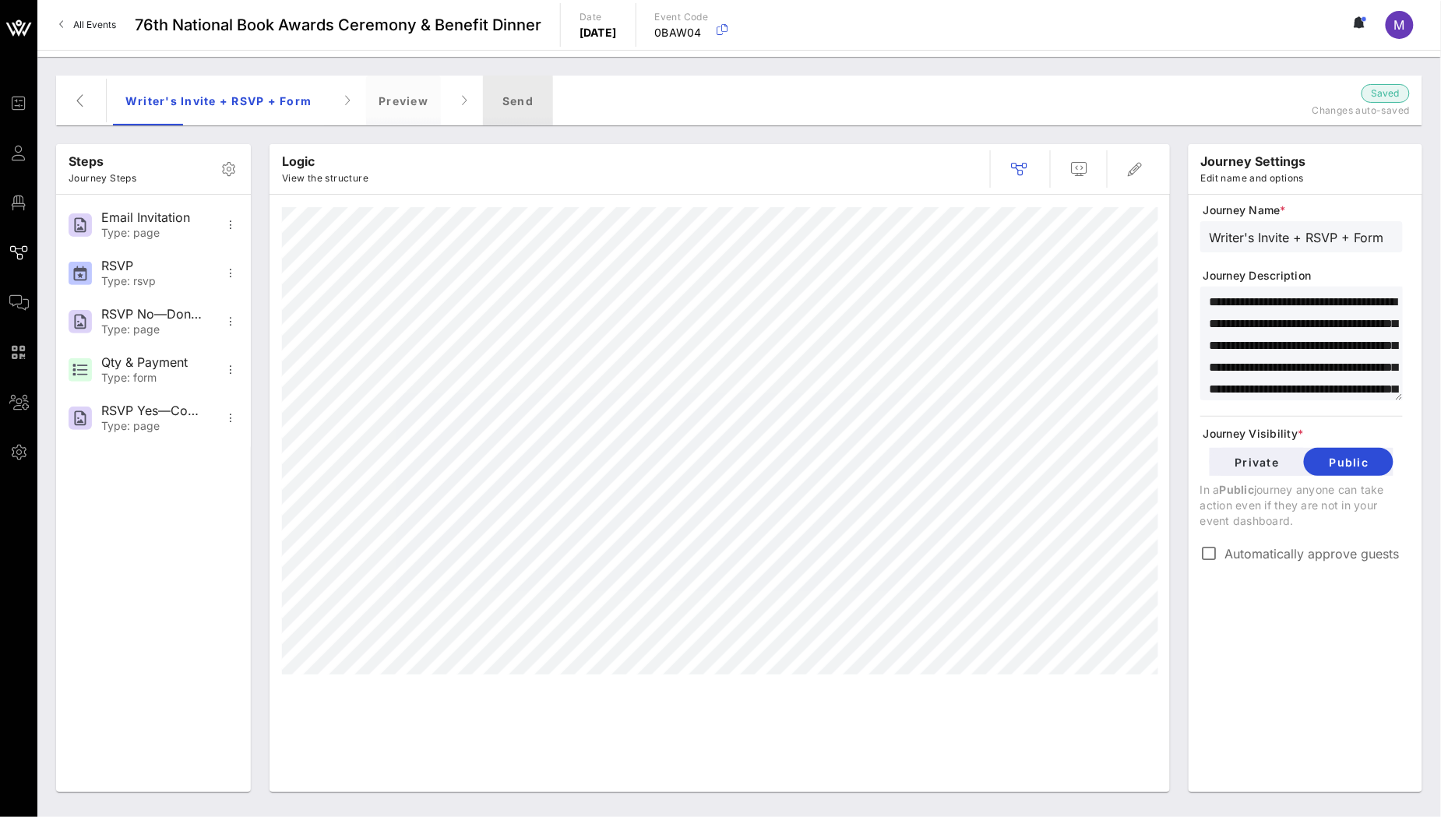
click at [521, 103] on div "Send" at bounding box center [518, 101] width 70 height 50
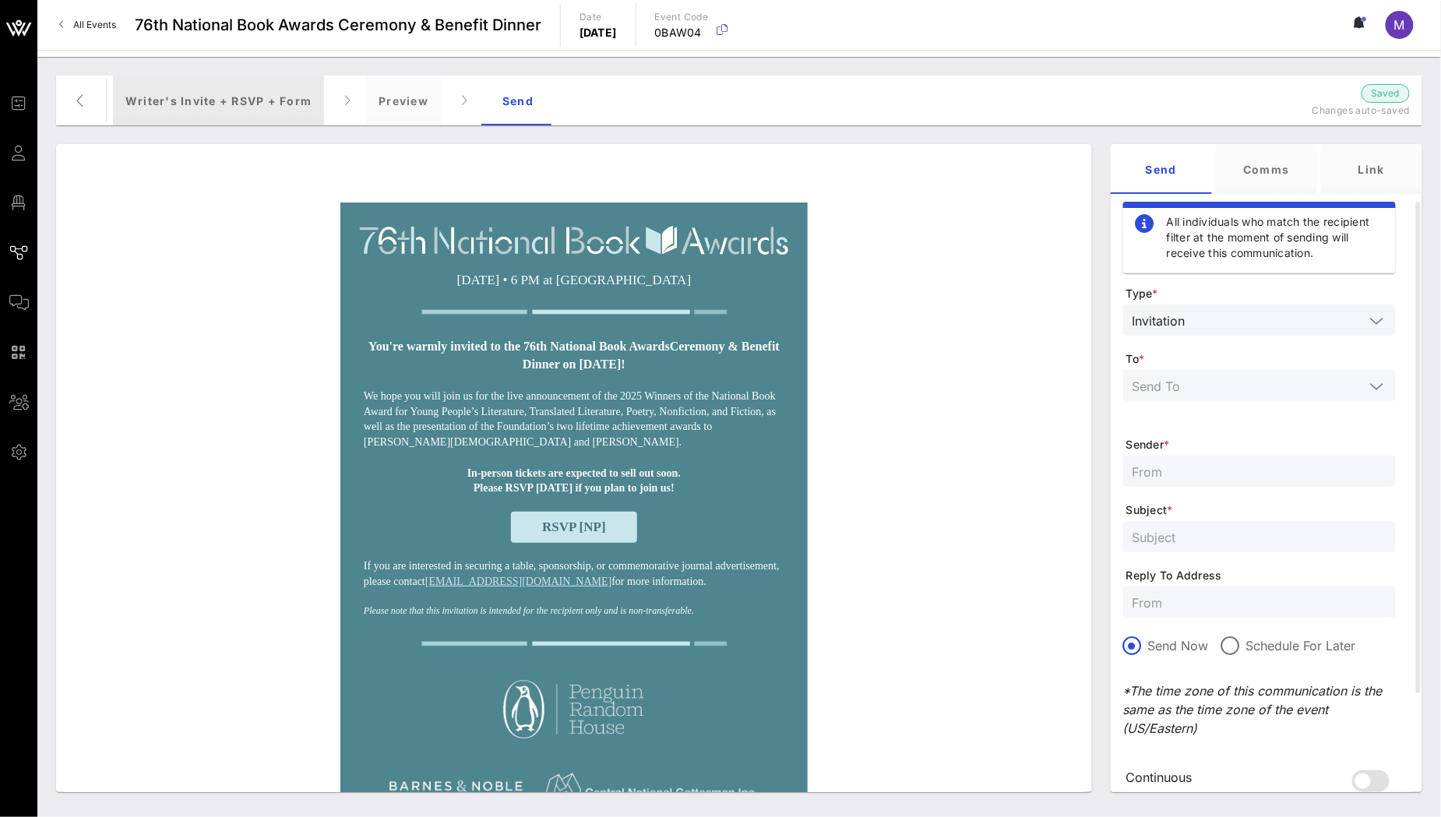
click at [167, 95] on div "Writer's Invite + RSVP + Form" at bounding box center [218, 101] width 211 height 50
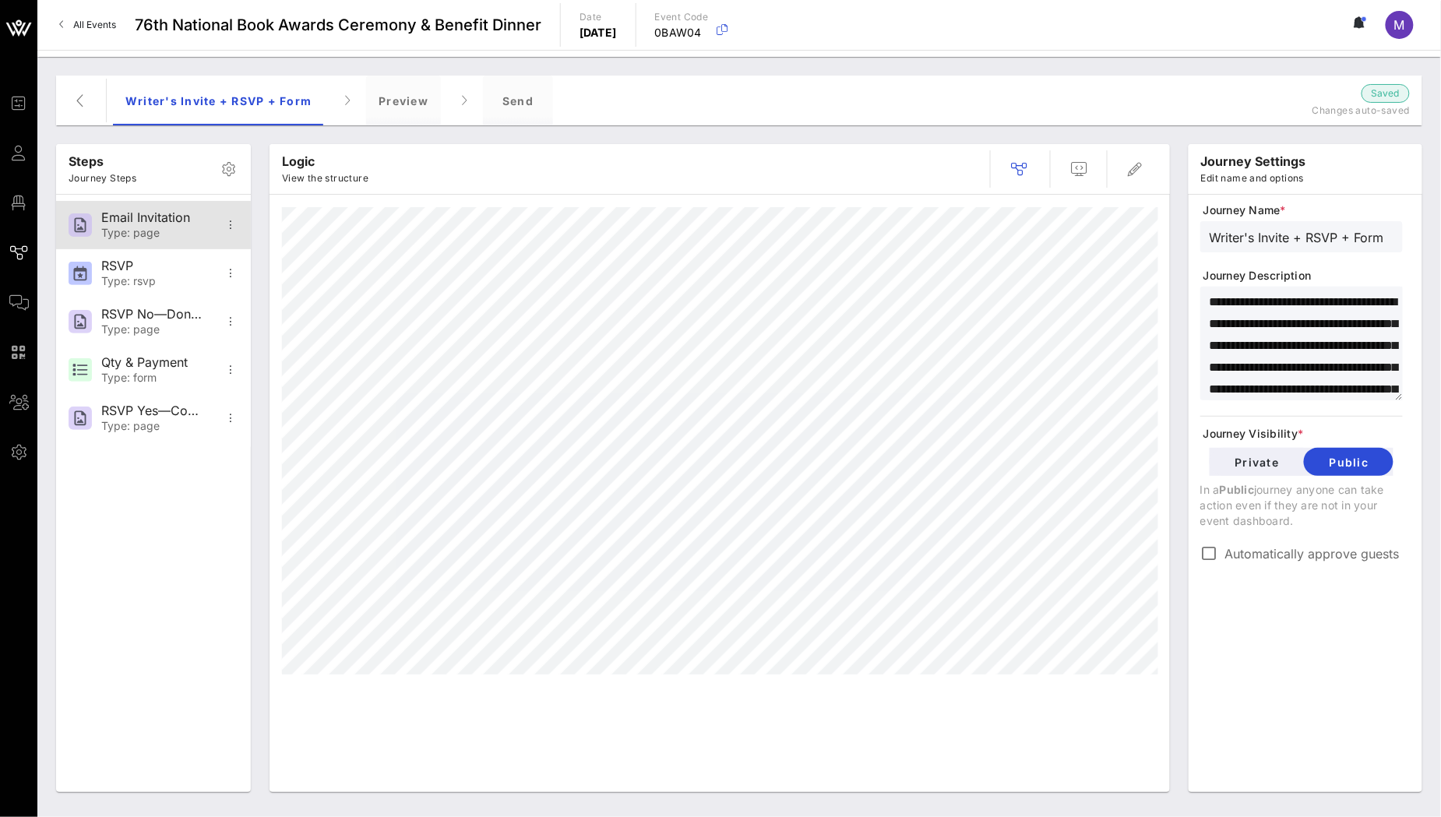
click at [132, 223] on div "Email Invitation" at bounding box center [152, 217] width 103 height 15
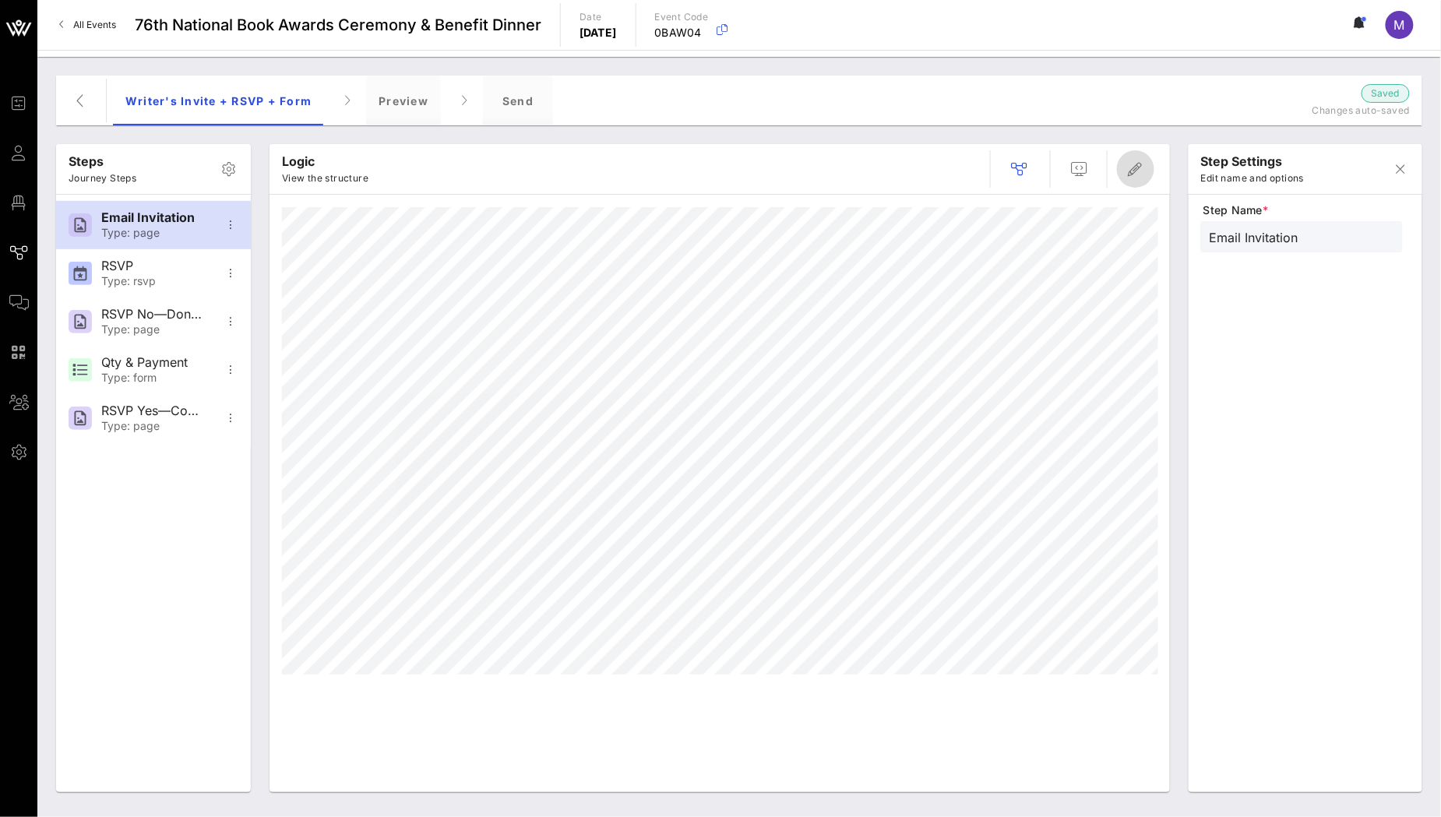
click at [1141, 171] on icon "button" at bounding box center [1135, 169] width 19 height 19
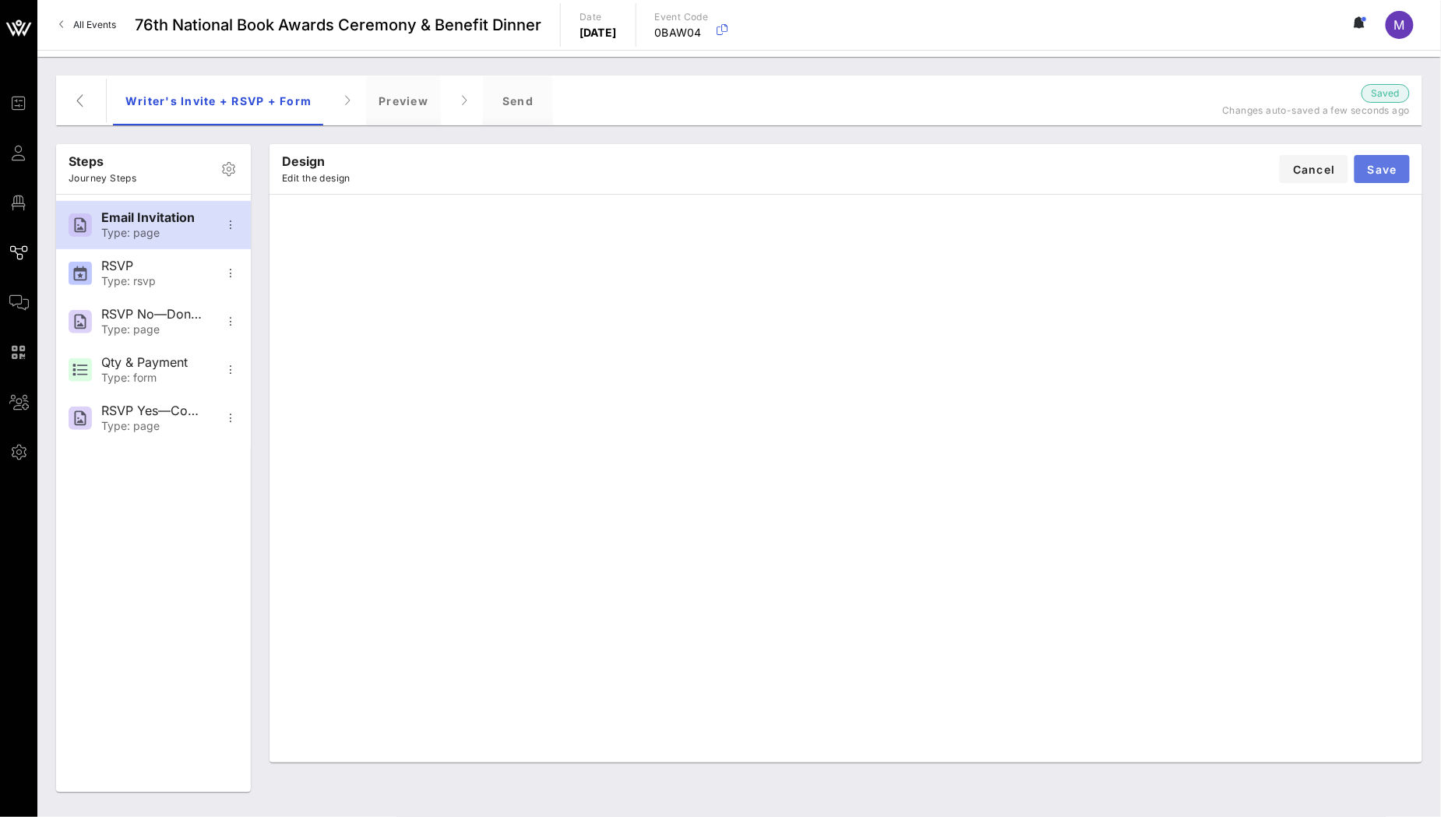
click at [1381, 164] on span "Save" at bounding box center [1382, 169] width 30 height 13
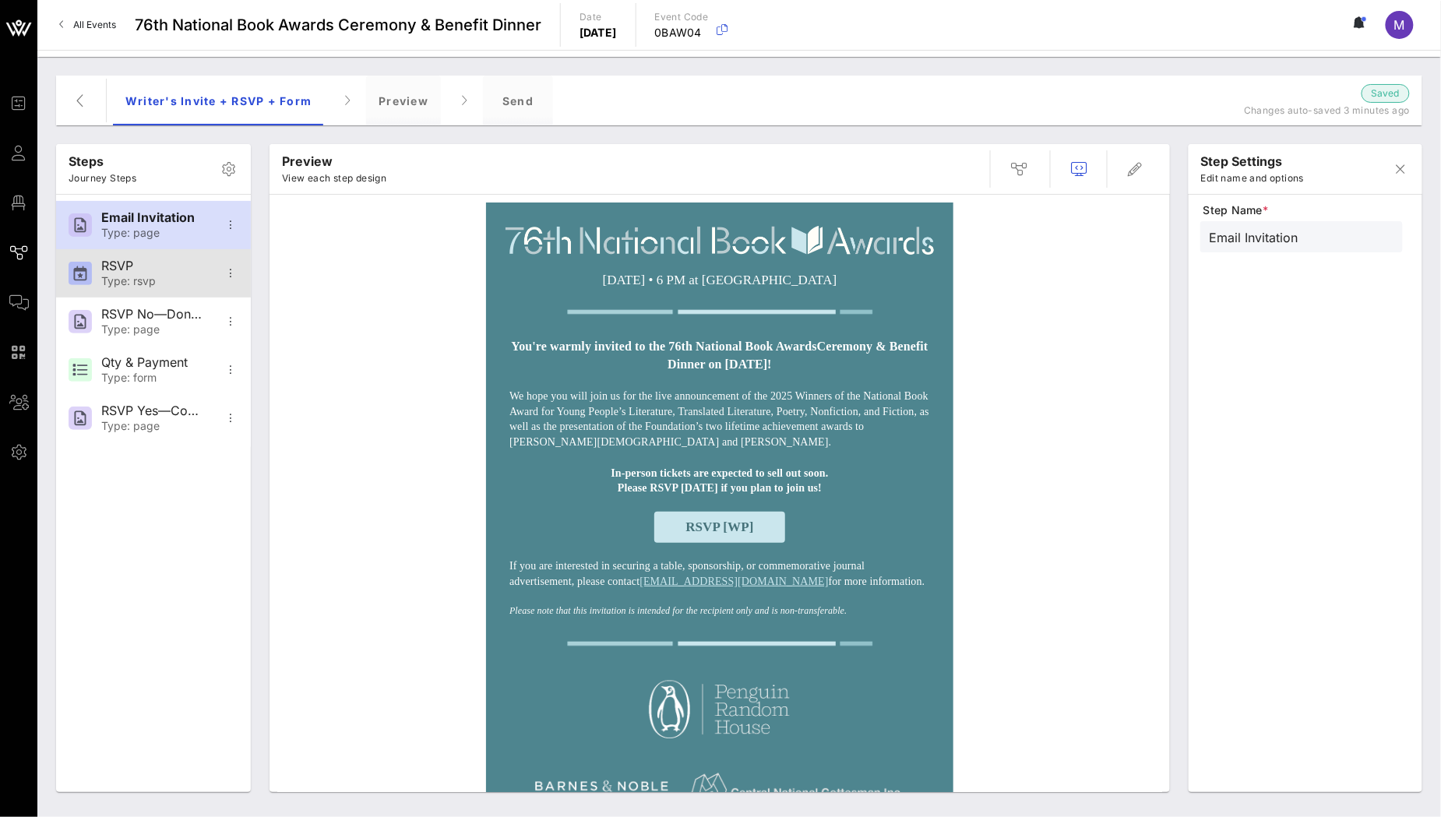
click at [170, 280] on div "Type: rsvp" at bounding box center [152, 281] width 103 height 13
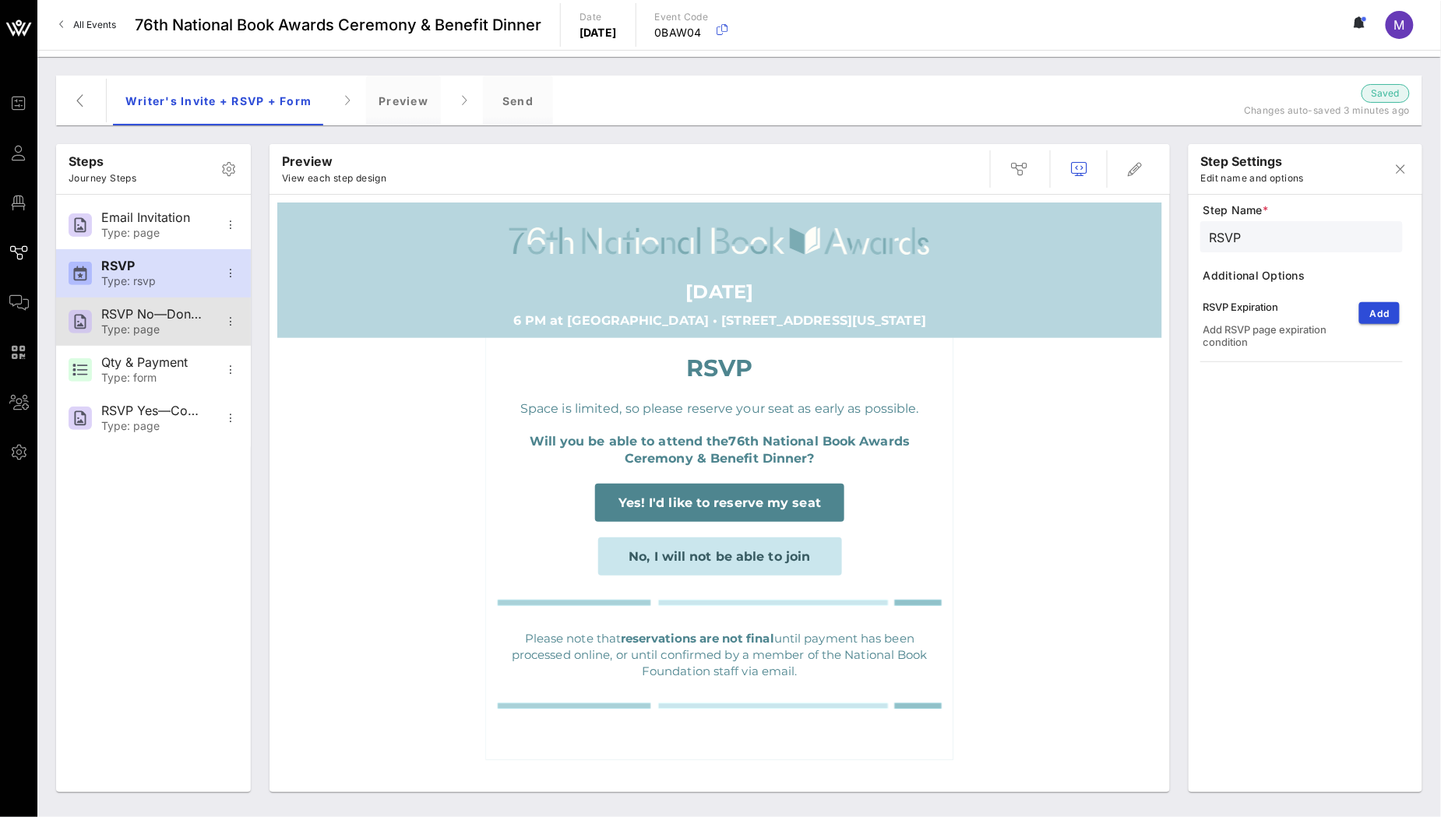
click at [174, 328] on div "Type: page" at bounding box center [152, 329] width 103 height 13
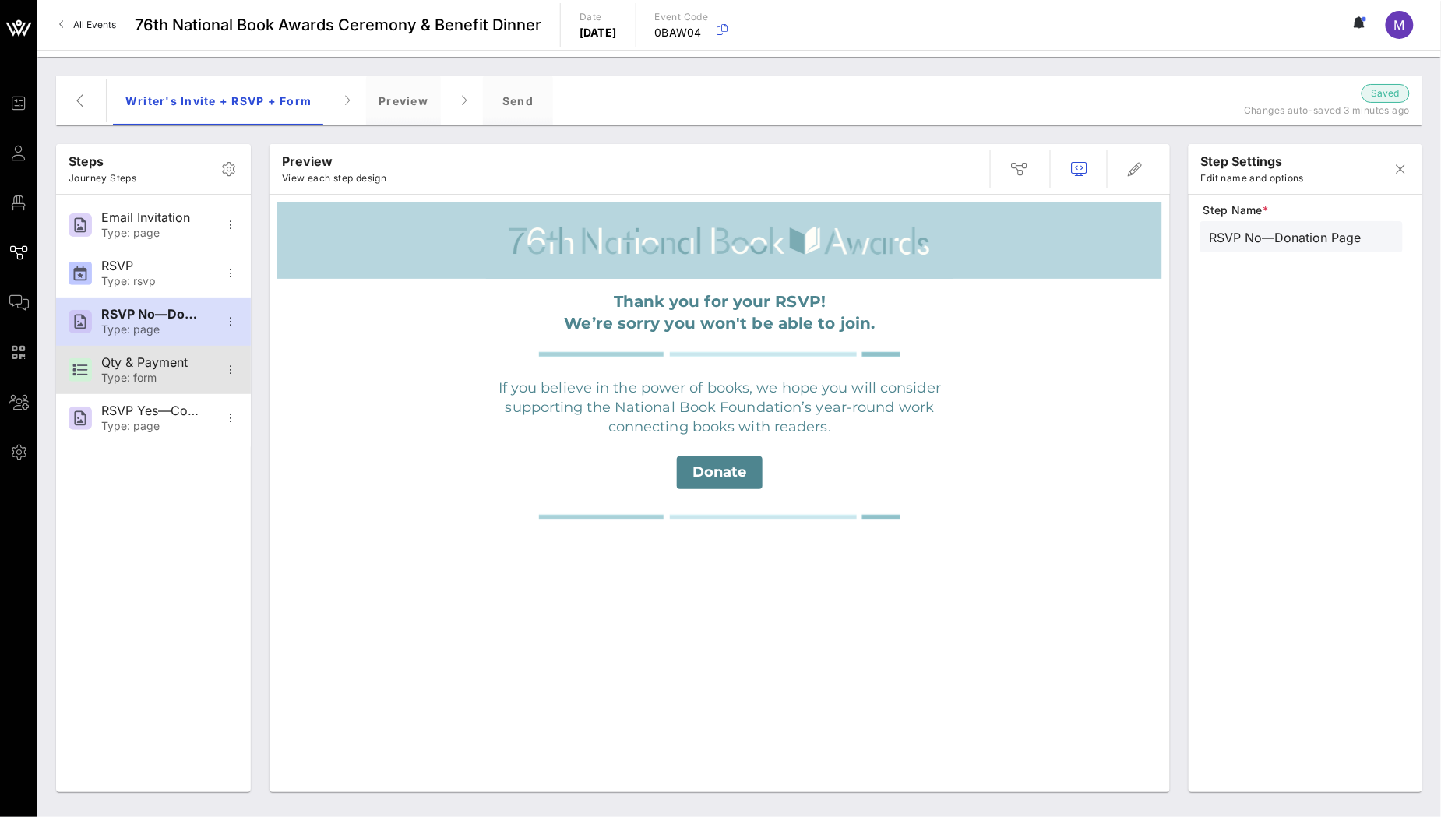
click at [167, 377] on div "Type: form" at bounding box center [152, 378] width 103 height 13
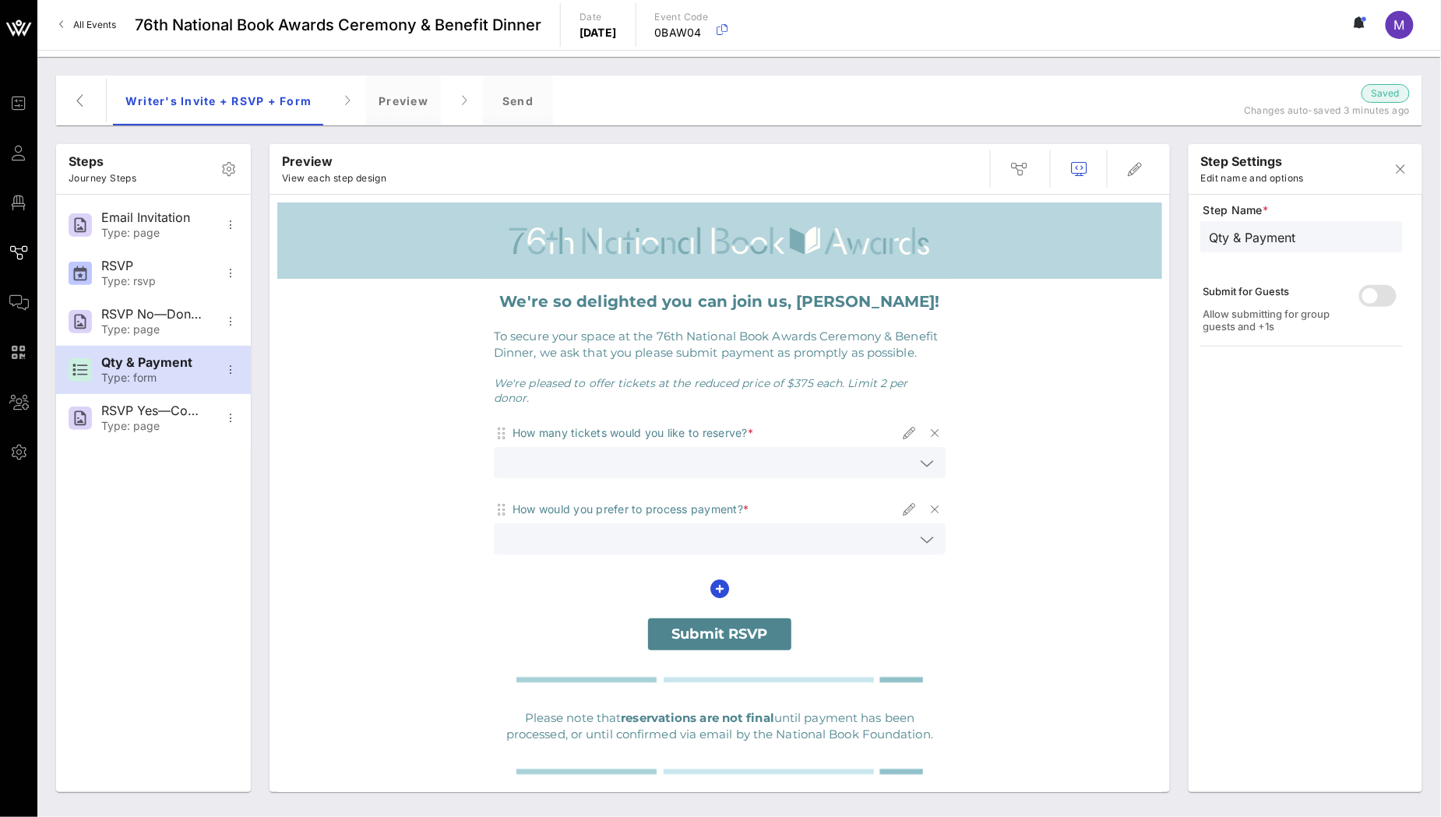
click at [923, 454] on icon at bounding box center [927, 463] width 14 height 19
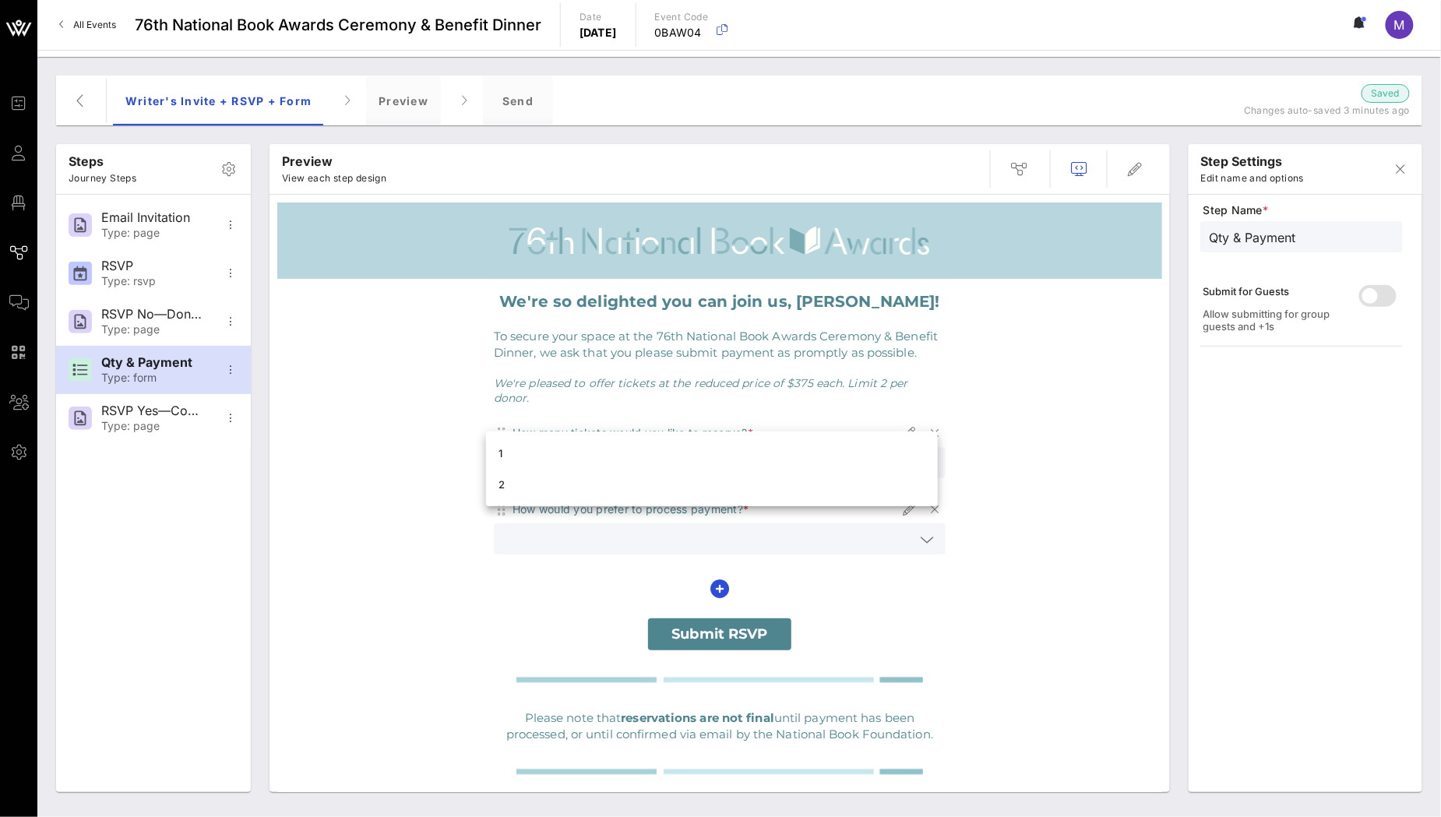
click at [1055, 451] on div "We're so delighted you can join us, [PERSON_NAME]! To secure your space at the …" at bounding box center [719, 552] width 885 height 547
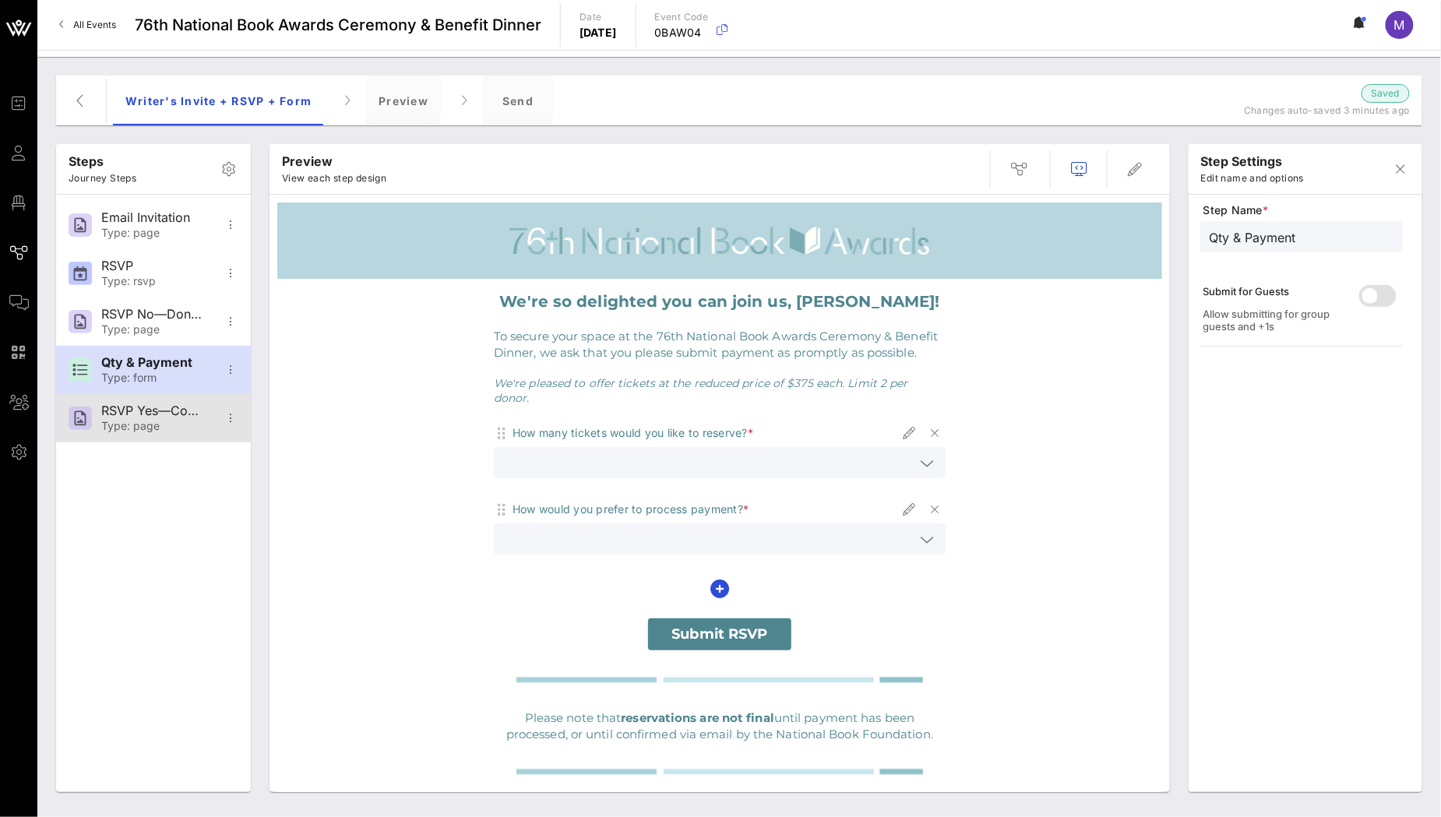
click at [113, 428] on div "Type: page" at bounding box center [152, 426] width 103 height 13
type input "RSVP Yes—Confirmation"
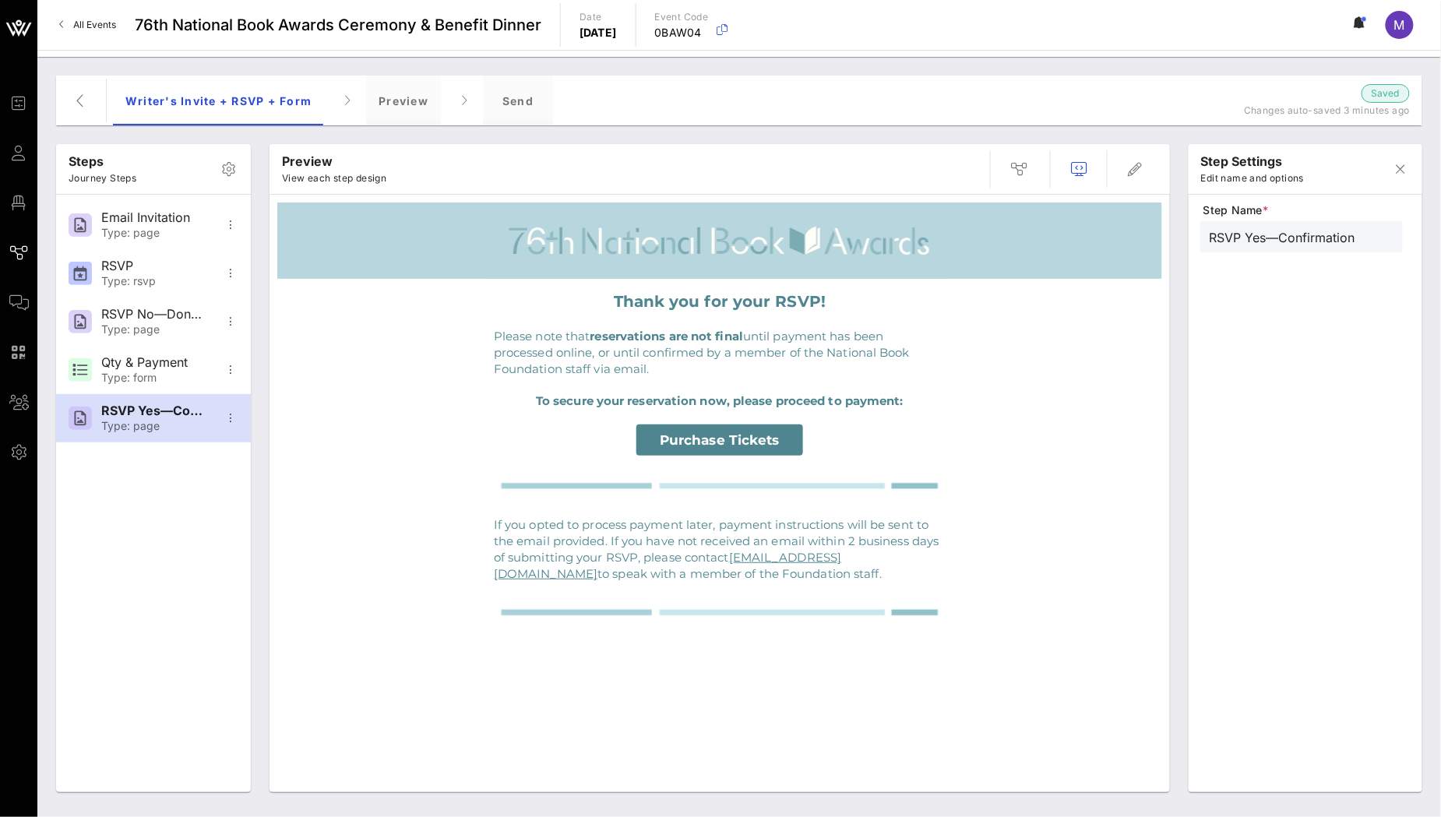
click at [731, 445] on span "Purchase Tickets" at bounding box center [720, 440] width 120 height 16
click at [367, 429] on div "Thank you for your RSVP! Please note that reservations are not final until paym…" at bounding box center [719, 473] width 885 height 388
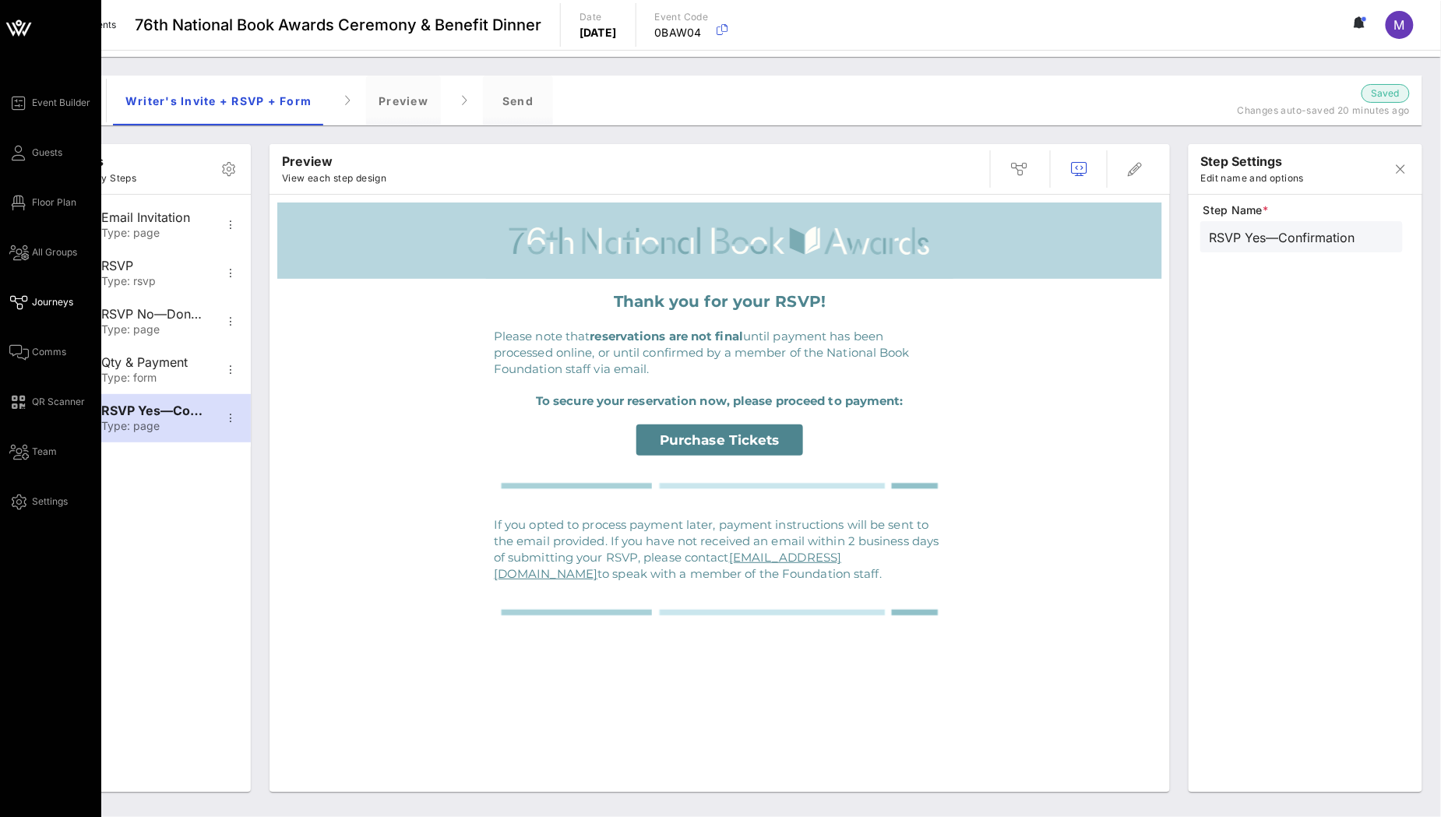
click at [17, 301] on icon at bounding box center [18, 302] width 19 height 2
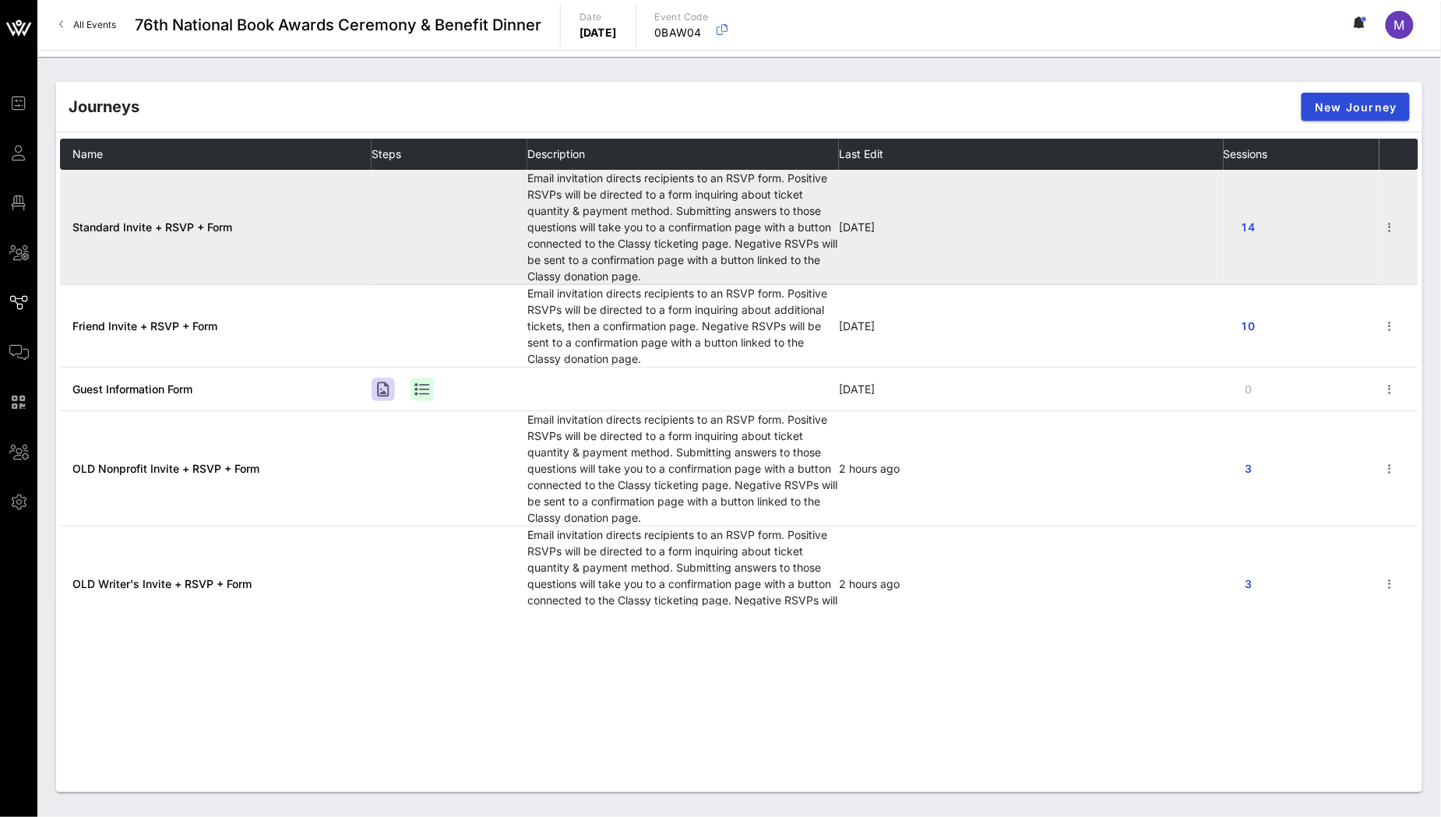
click at [167, 225] on span "Standard Invite + RSVP + Form" at bounding box center [152, 226] width 160 height 13
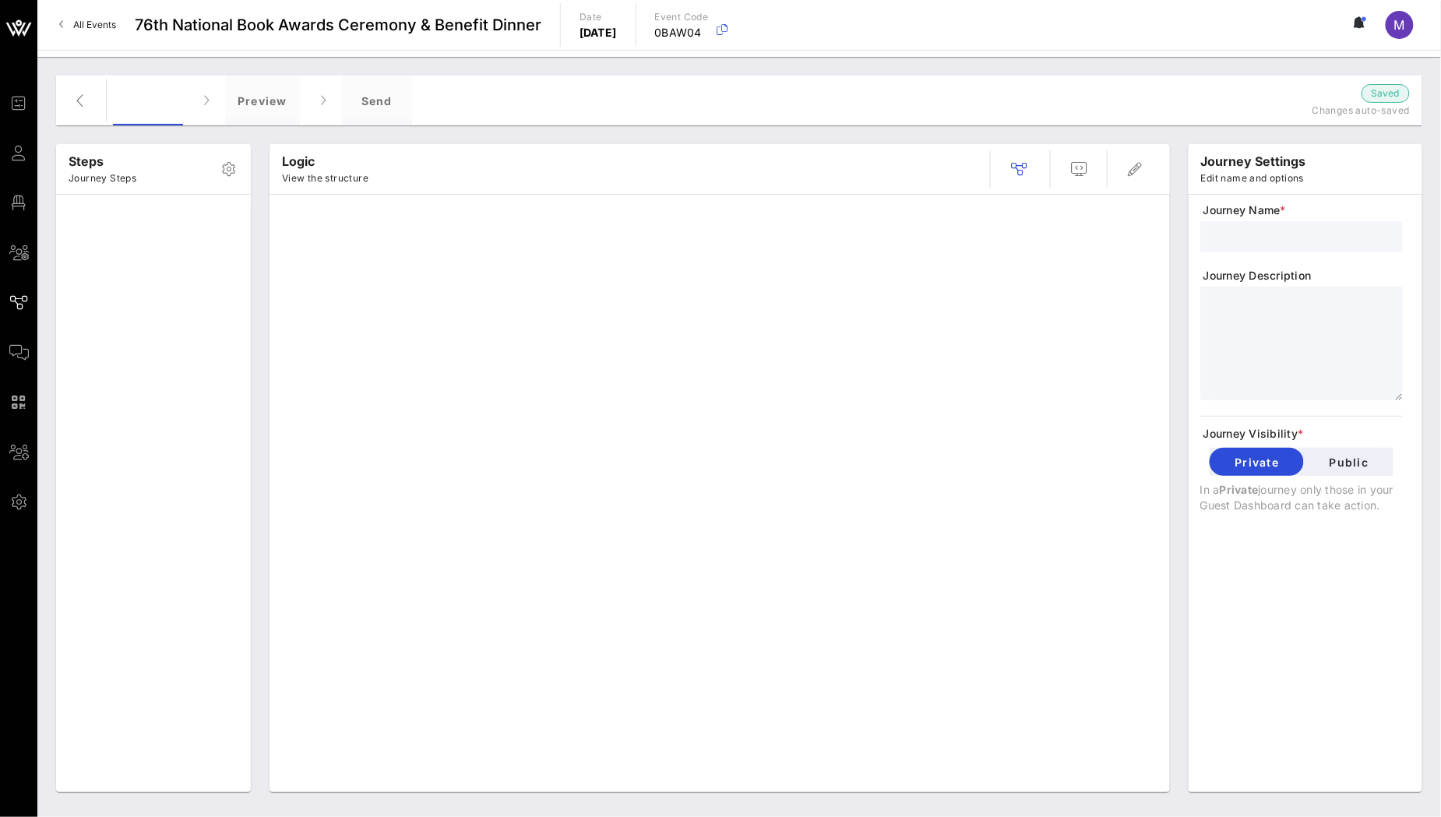
type input "Standard Invite + RSVP + Form"
type textarea "**********"
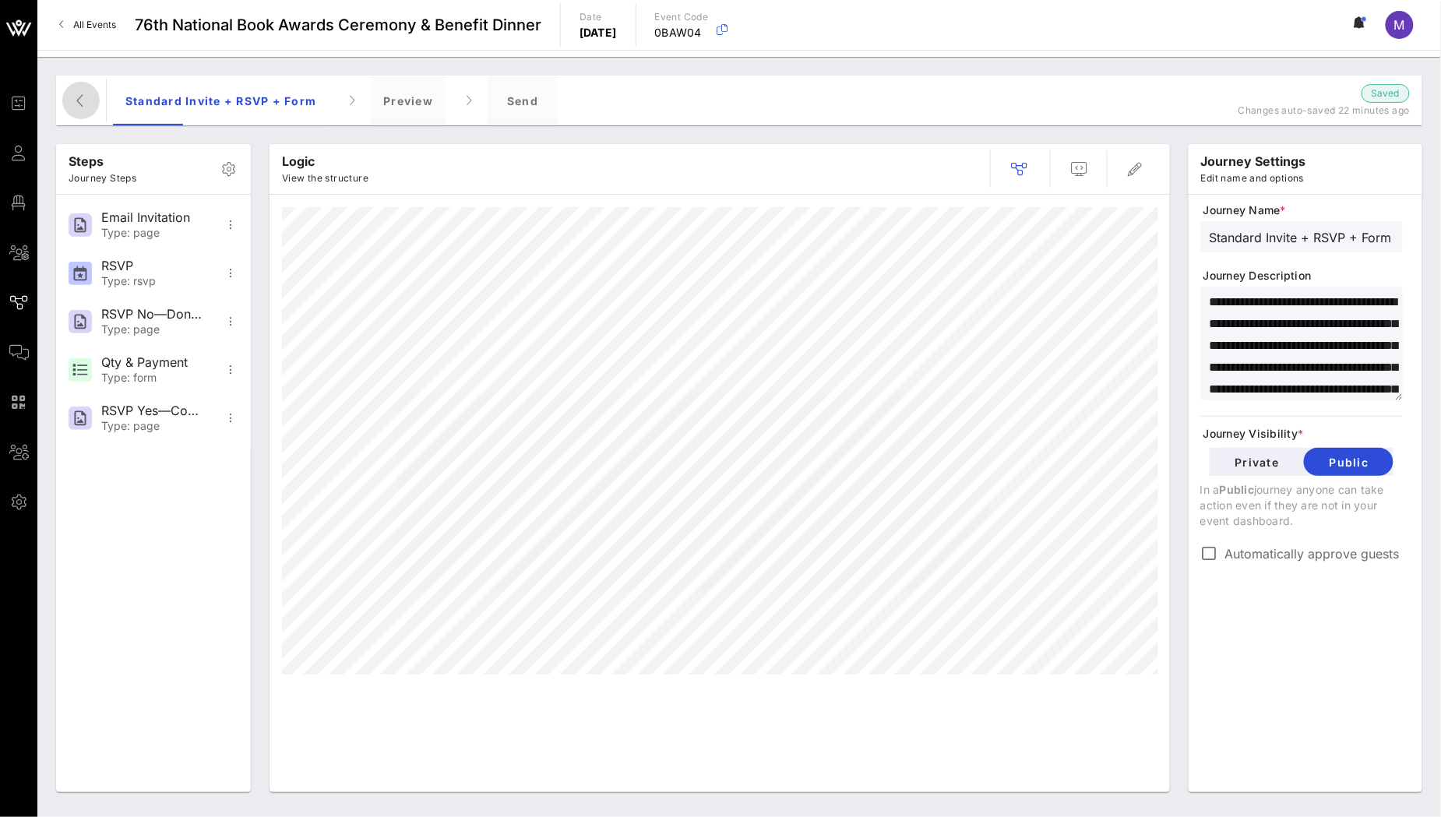
click at [92, 111] on button "button" at bounding box center [80, 100] width 37 height 37
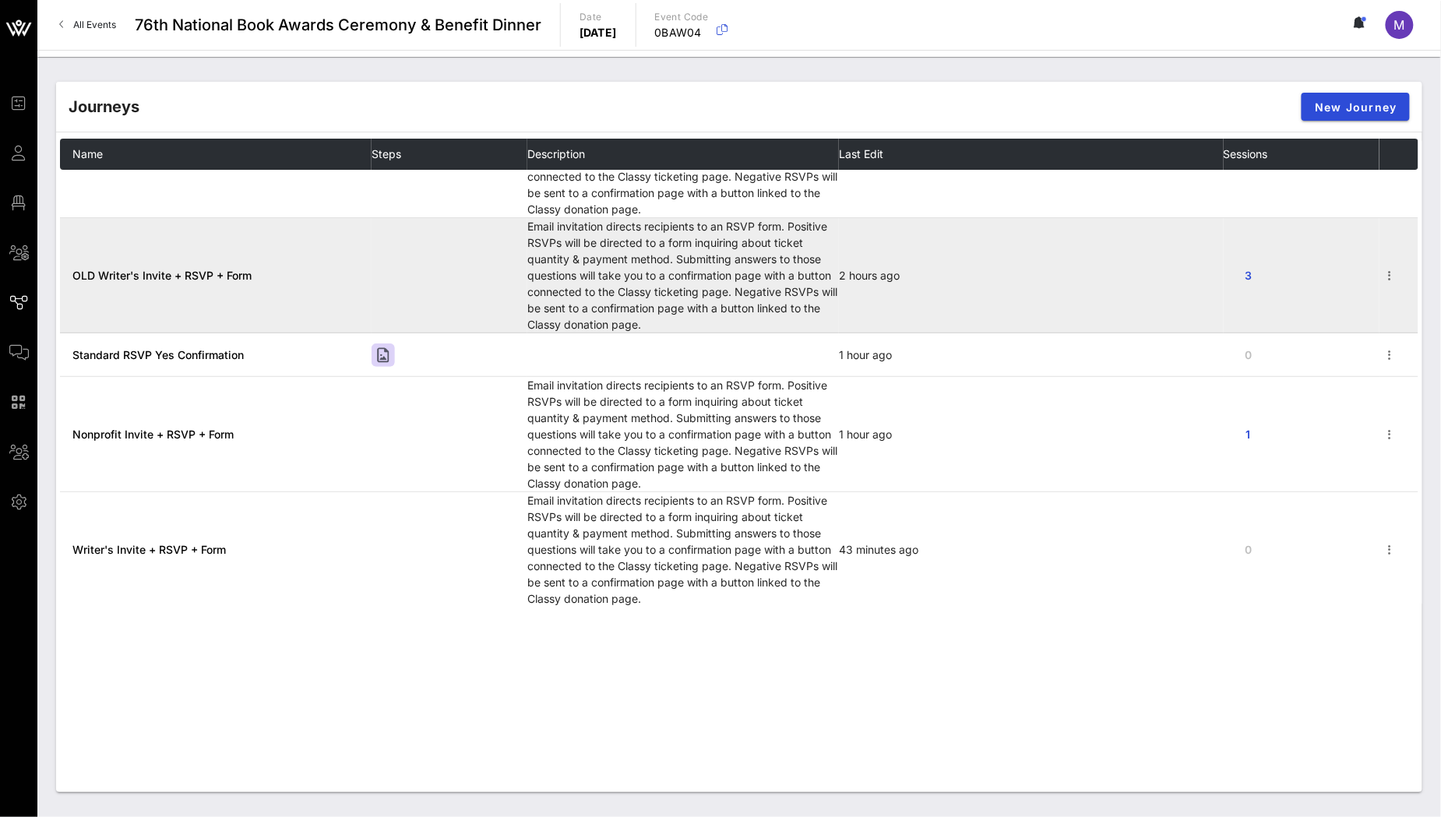
scroll to position [310, 0]
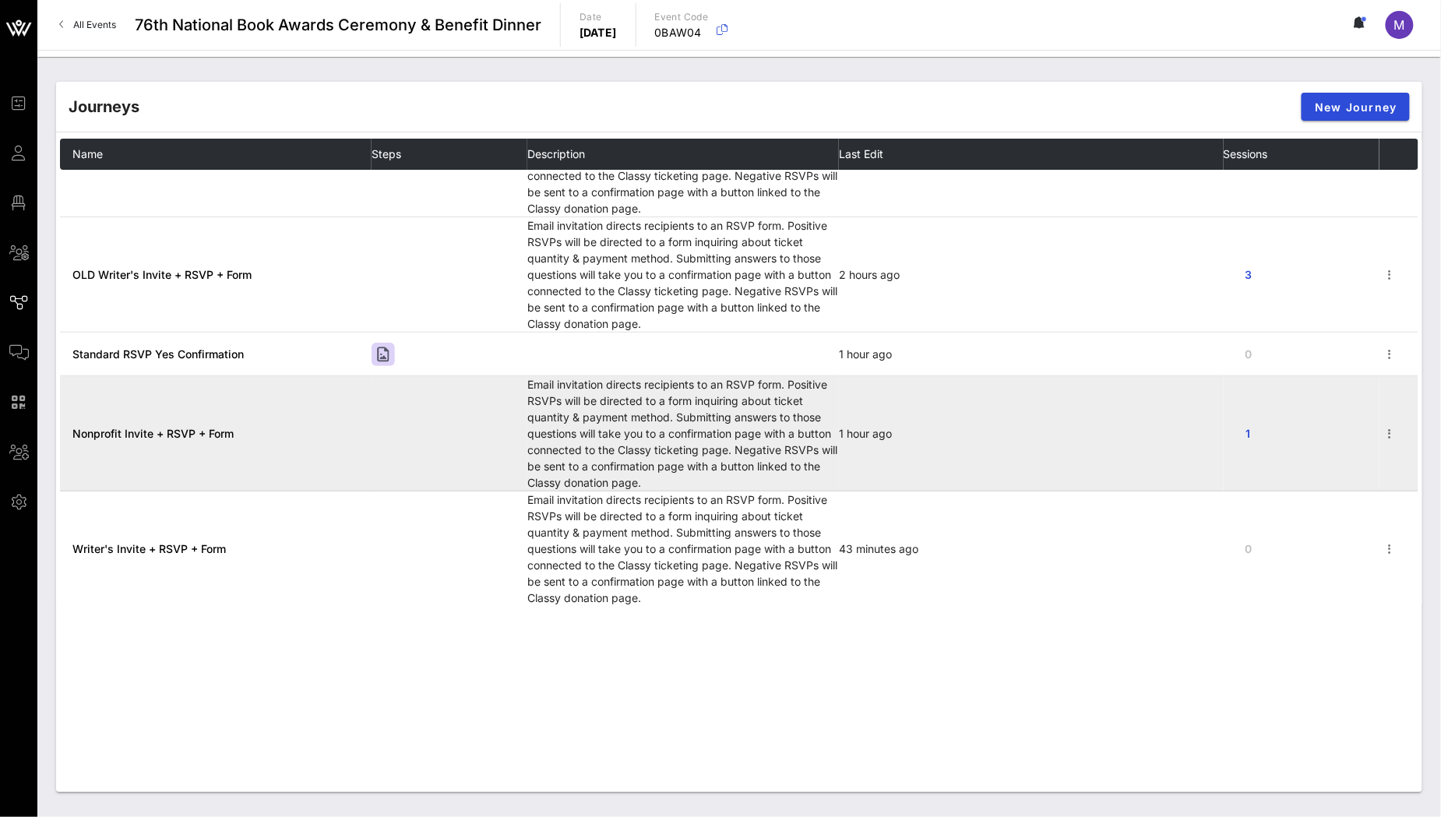
click at [172, 437] on span "Nonprofit Invite + RSVP + Form" at bounding box center [152, 433] width 161 height 13
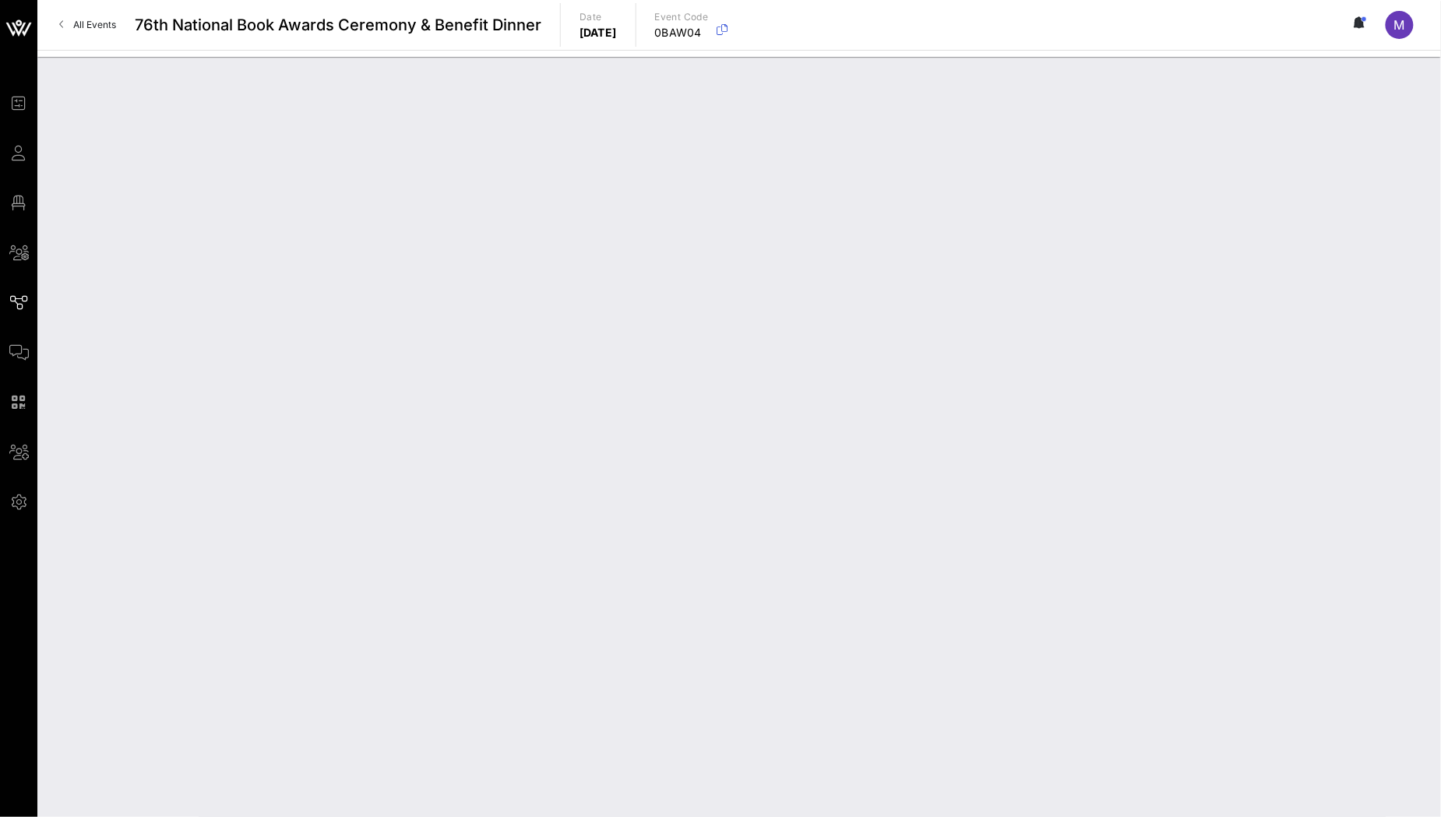
type input "Nonprofit Invite + RSVP + Form"
type textarea "**********"
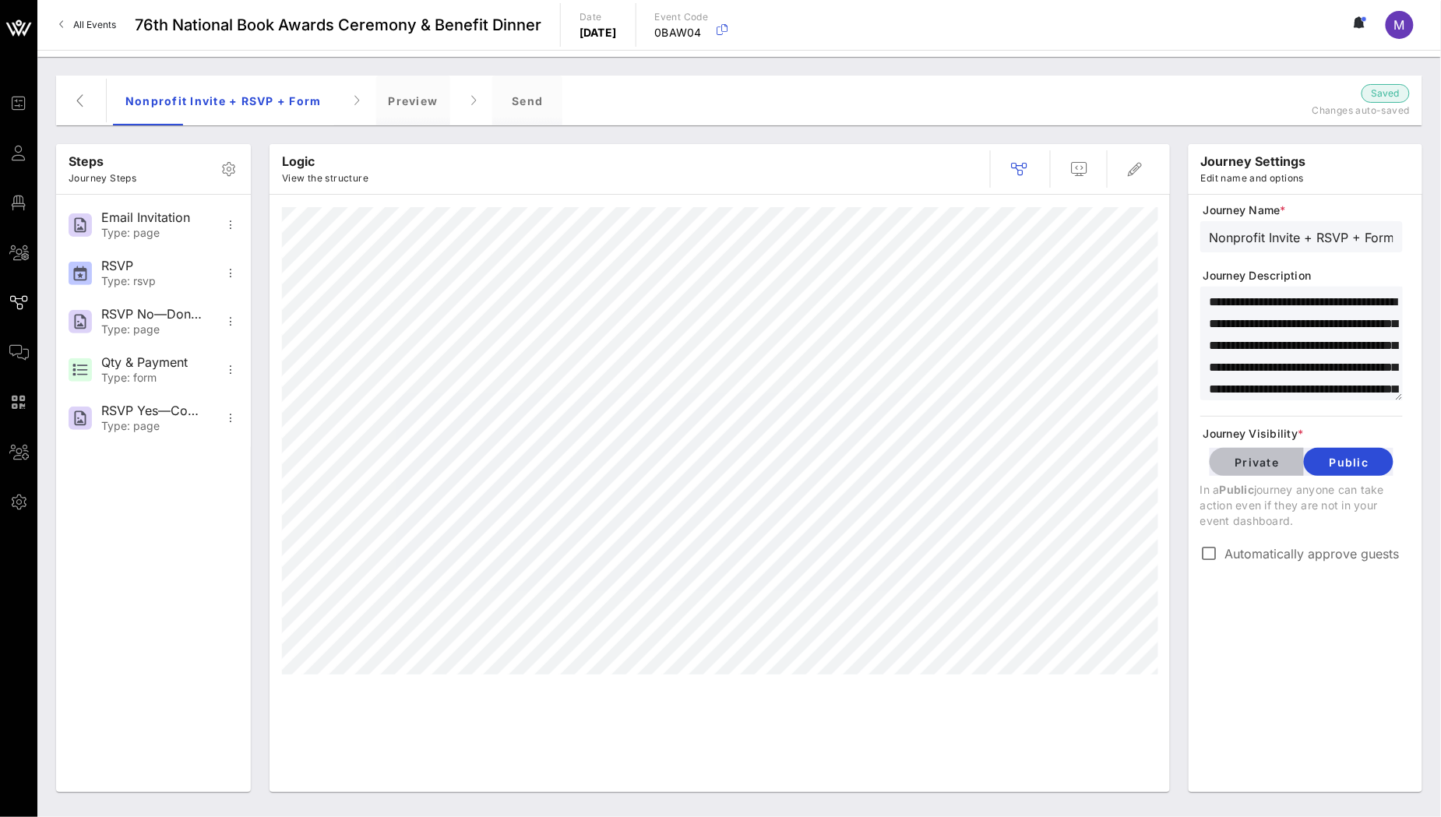
click at [1260, 470] on button "Private" at bounding box center [1257, 462] width 94 height 28
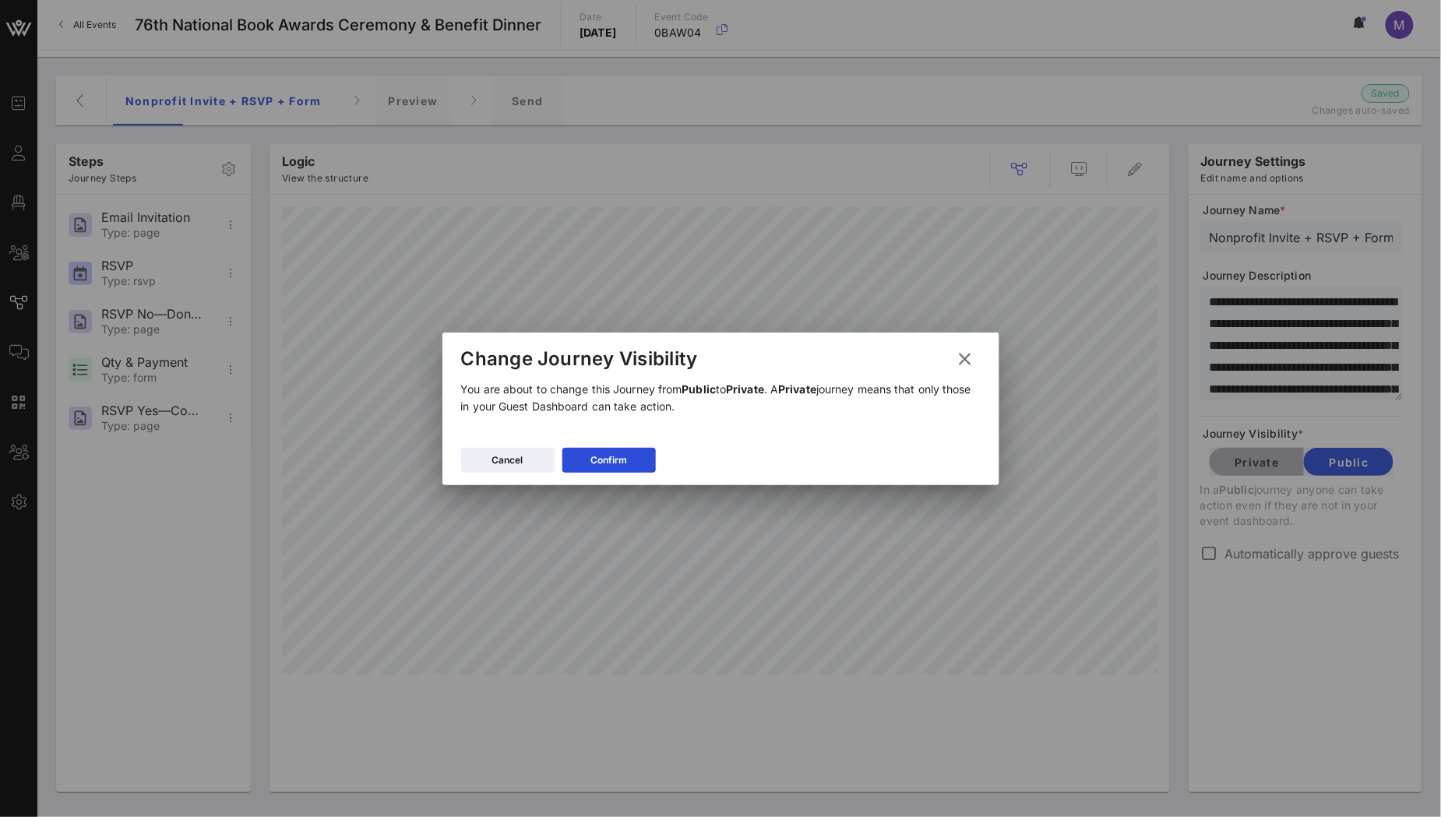
click at [1260, 470] on div at bounding box center [720, 408] width 1441 height 817
click at [536, 459] on button "Cancel" at bounding box center [507, 460] width 93 height 25
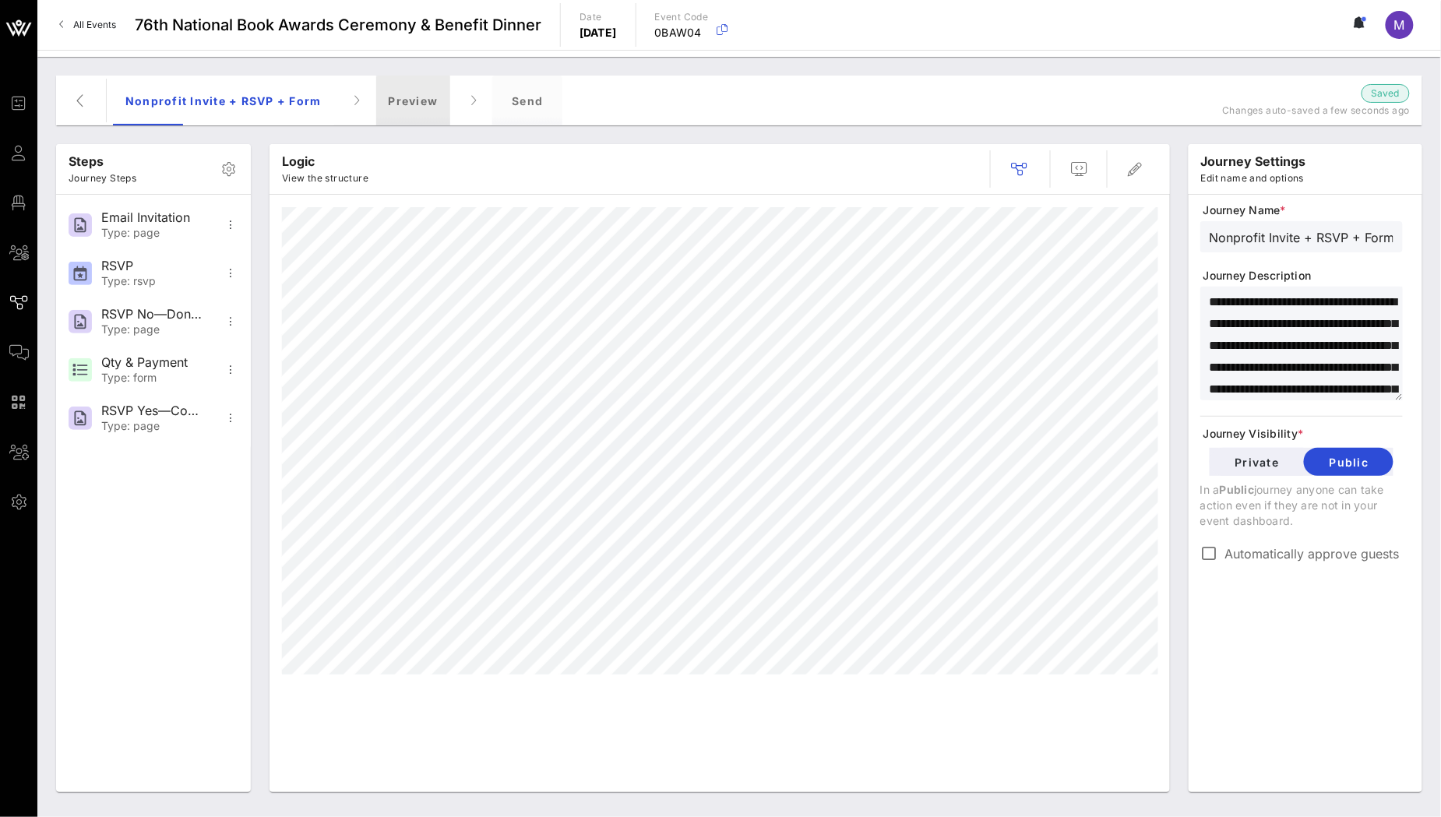
click at [414, 108] on div "Preview" at bounding box center [413, 101] width 75 height 50
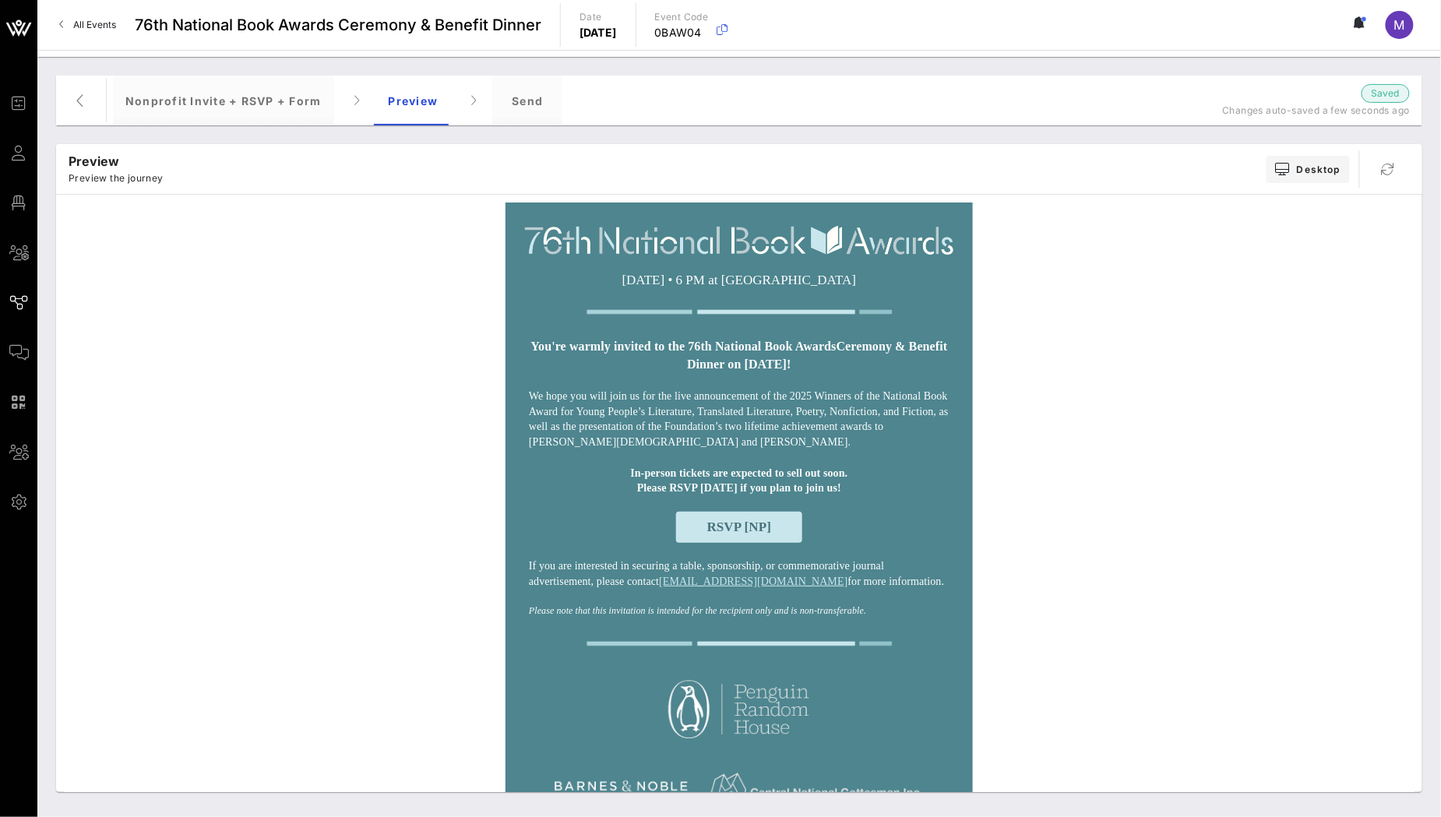
click at [570, 106] on div "Nonprofit Invite + RSVP + Form Preview Send" at bounding box center [664, 101] width 1102 height 50
click at [530, 99] on div "Send" at bounding box center [527, 101] width 70 height 50
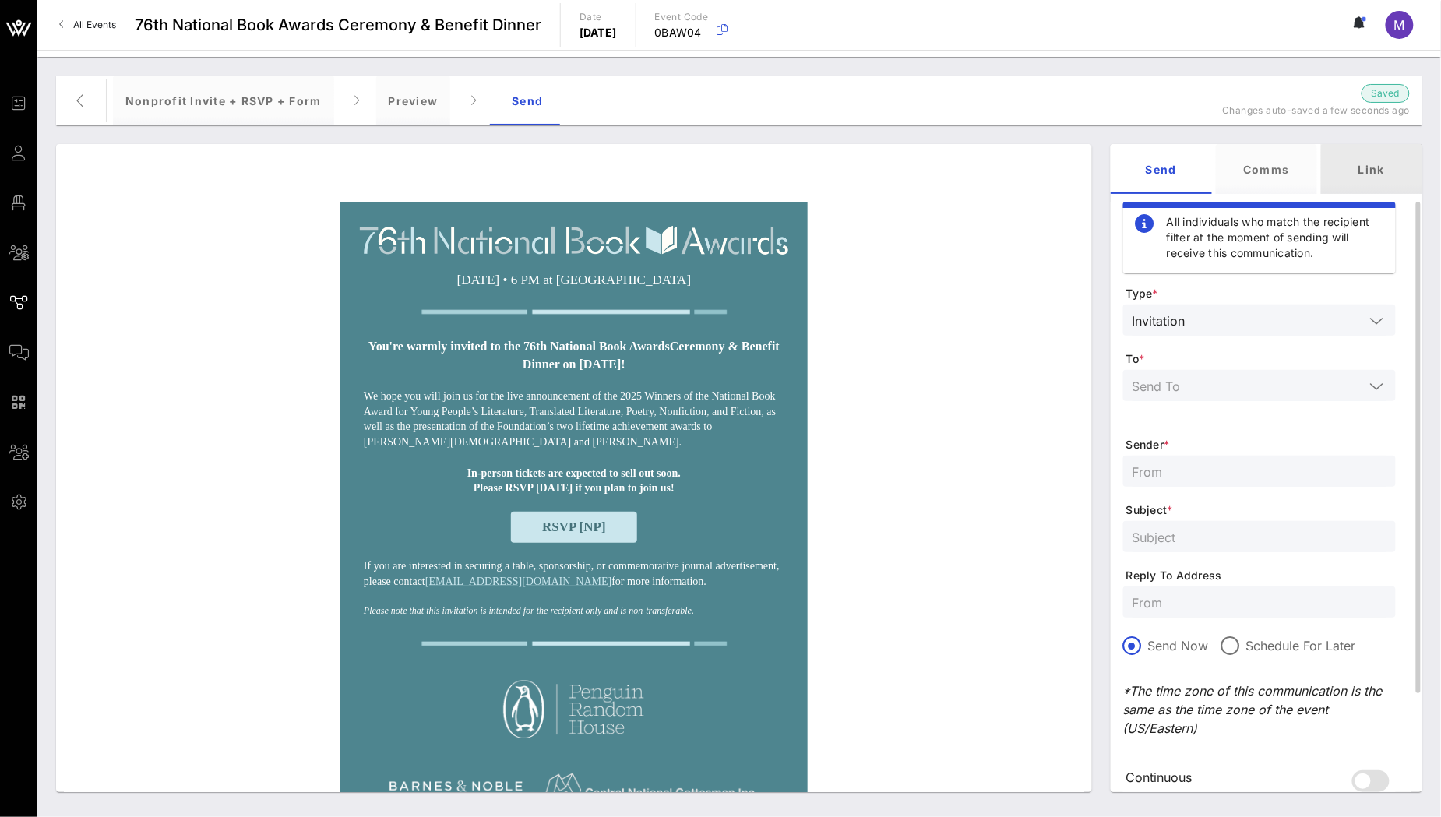
click at [1379, 180] on div "Link" at bounding box center [1371, 169] width 101 height 50
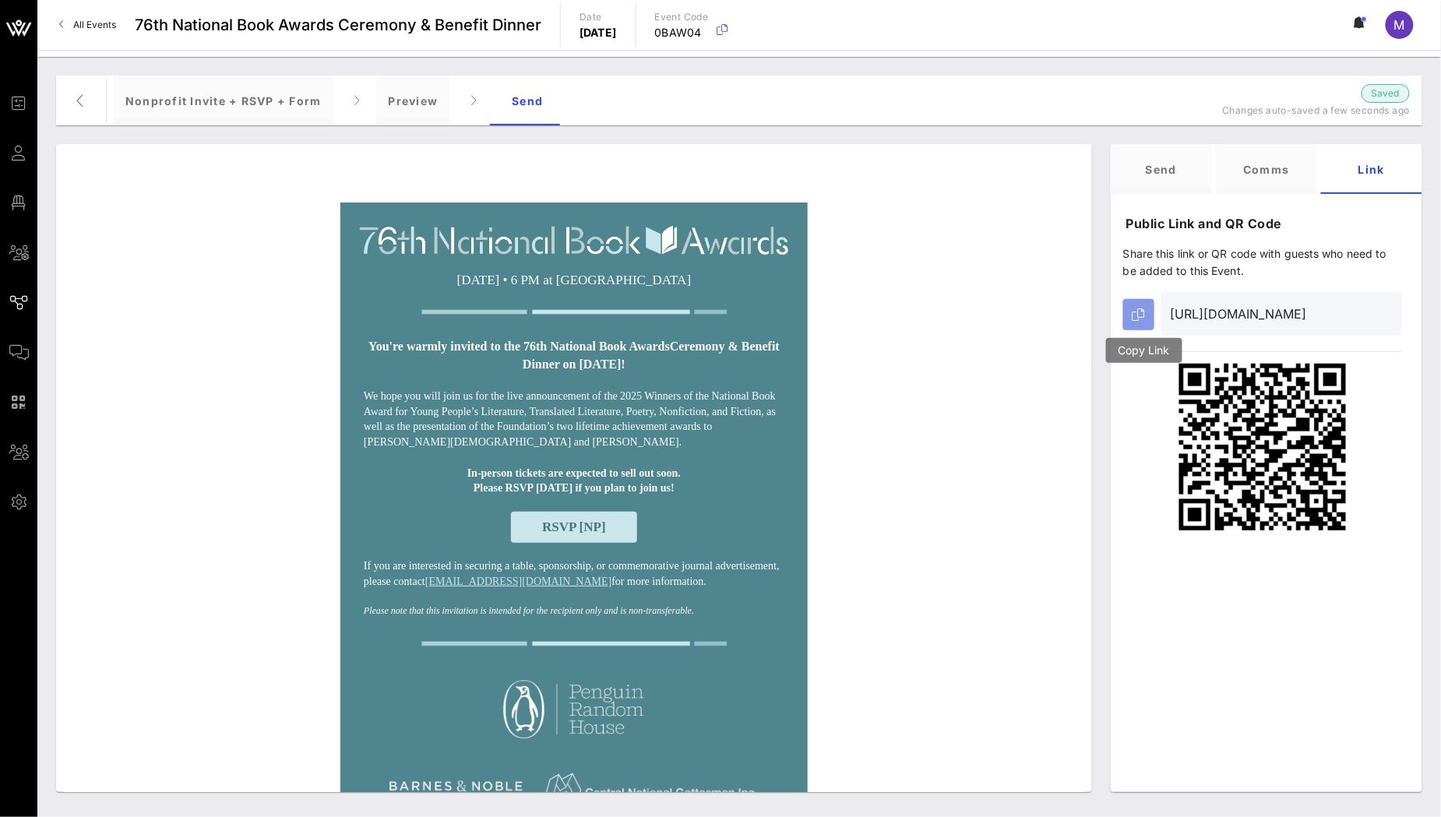
click at [1142, 315] on icon "button" at bounding box center [1139, 314] width 12 height 12
click at [1148, 308] on button "button" at bounding box center [1138, 314] width 31 height 31
click at [91, 102] on span "button" at bounding box center [80, 100] width 37 height 19
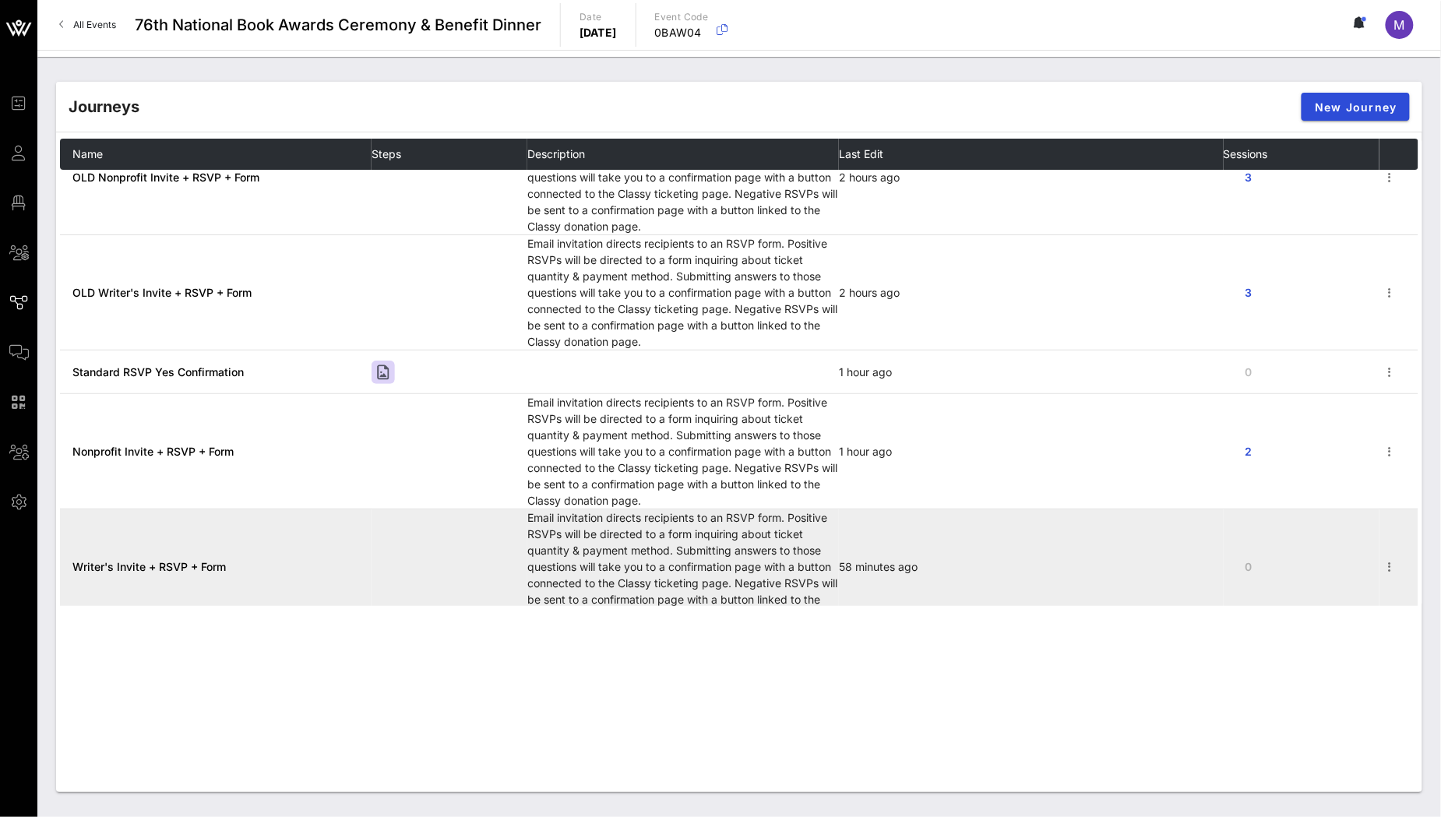
scroll to position [310, 0]
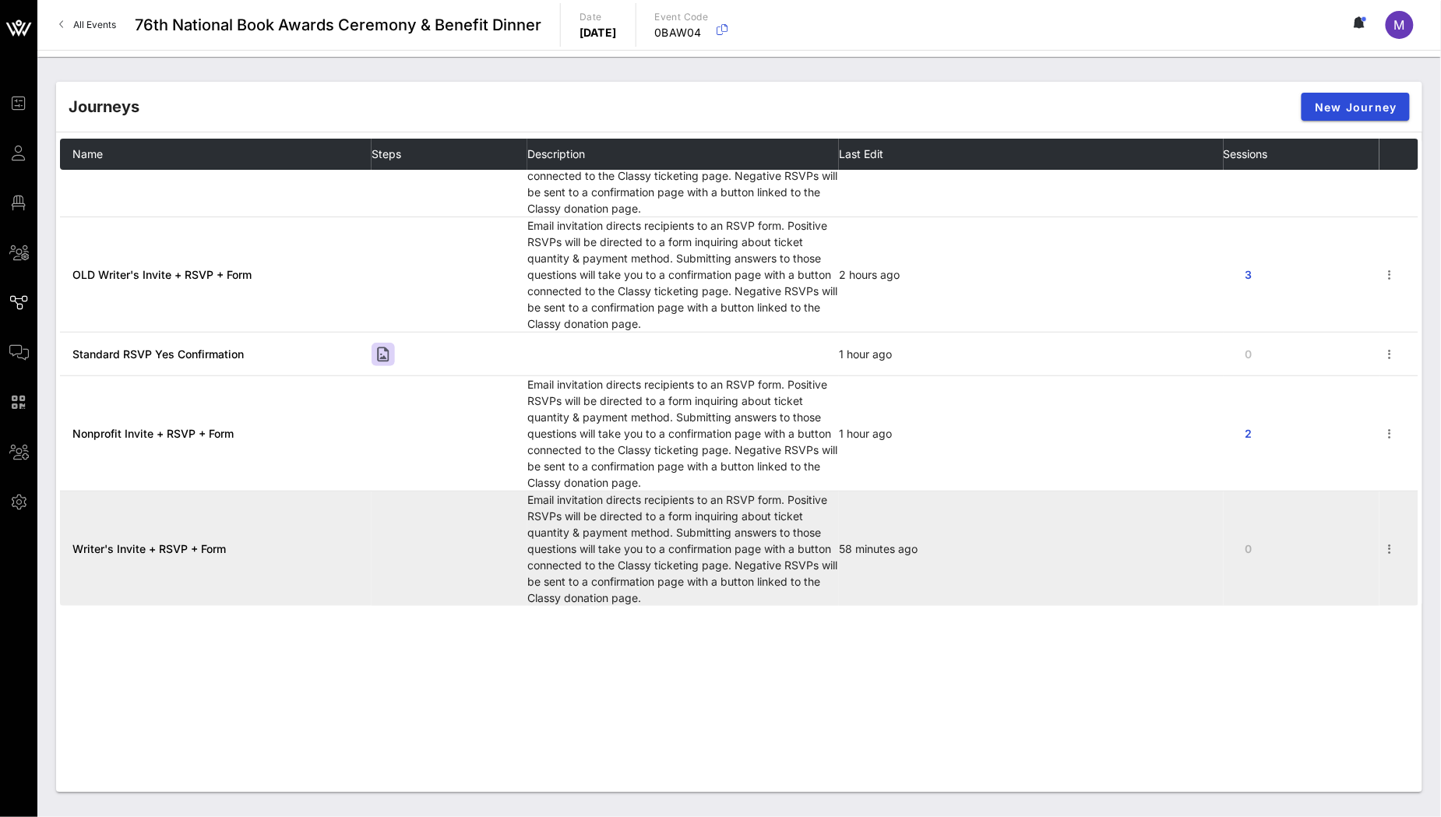
click at [146, 544] on span "Writer's Invite + RSVP + Form" at bounding box center [148, 548] width 153 height 13
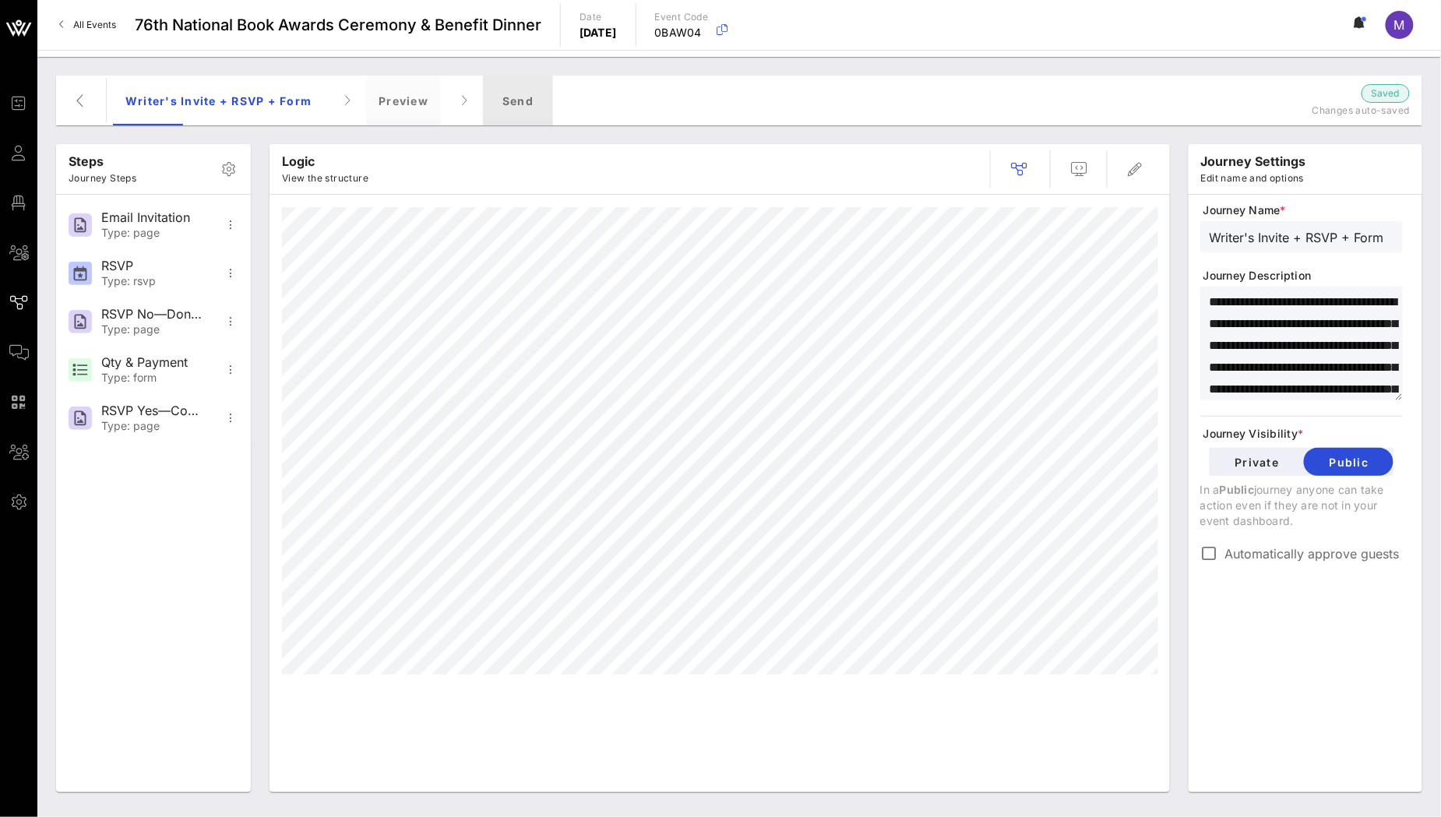
click at [509, 100] on div "Send" at bounding box center [518, 101] width 70 height 50
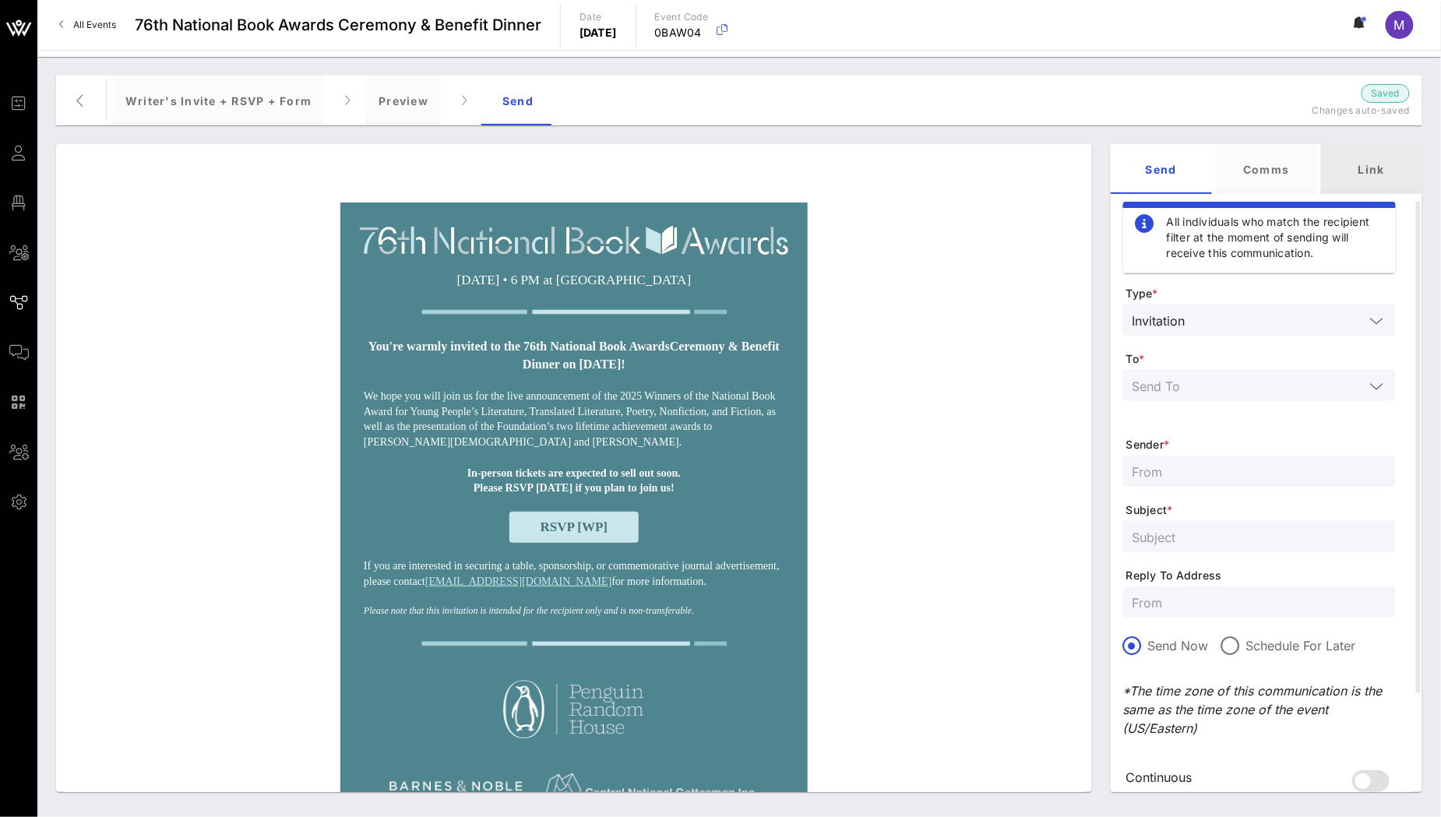
click at [1355, 179] on div "Link" at bounding box center [1371, 169] width 101 height 50
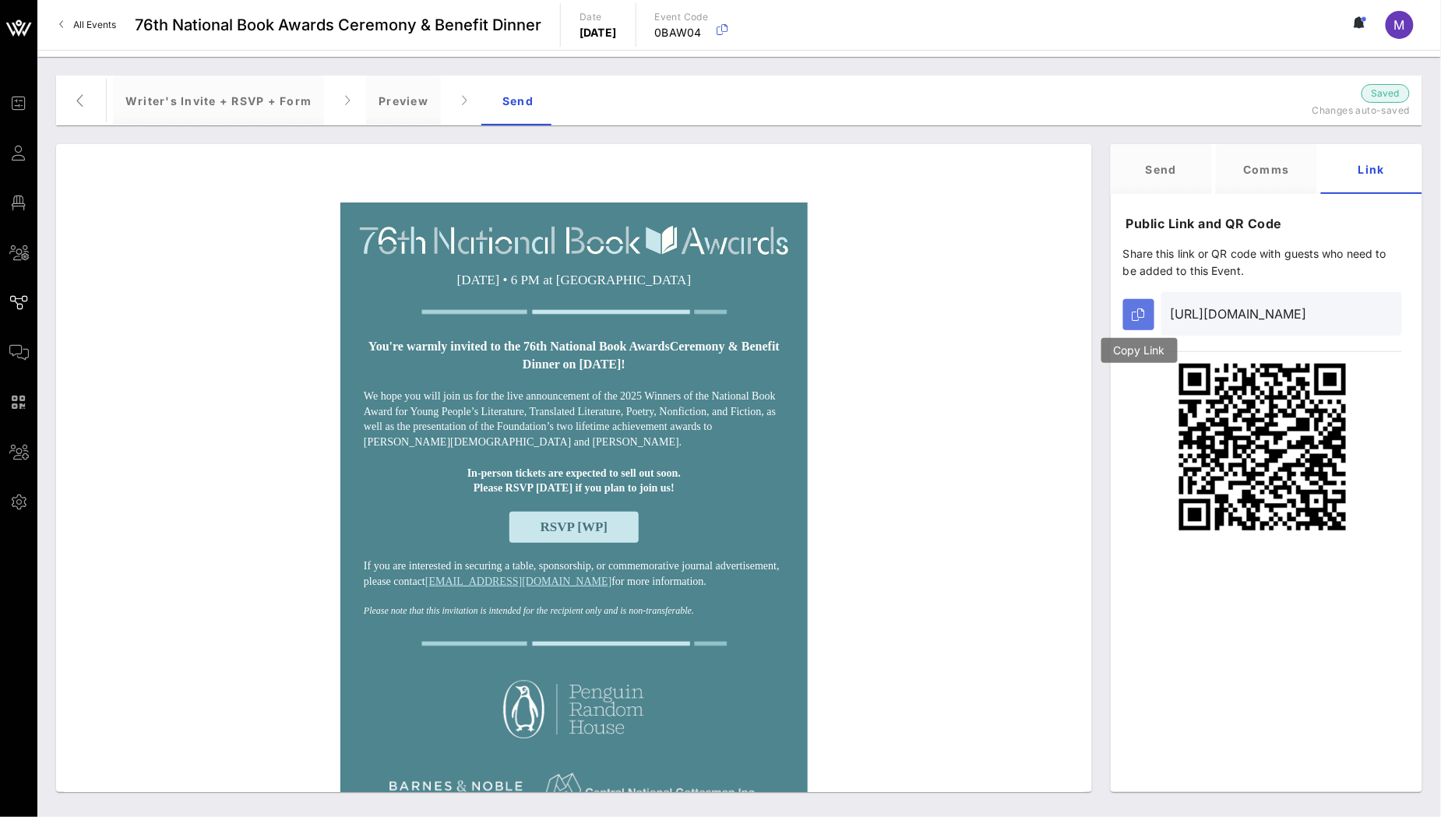
click at [1140, 311] on icon "button" at bounding box center [1139, 314] width 12 height 12
click at [1136, 310] on icon "button" at bounding box center [1139, 314] width 12 height 12
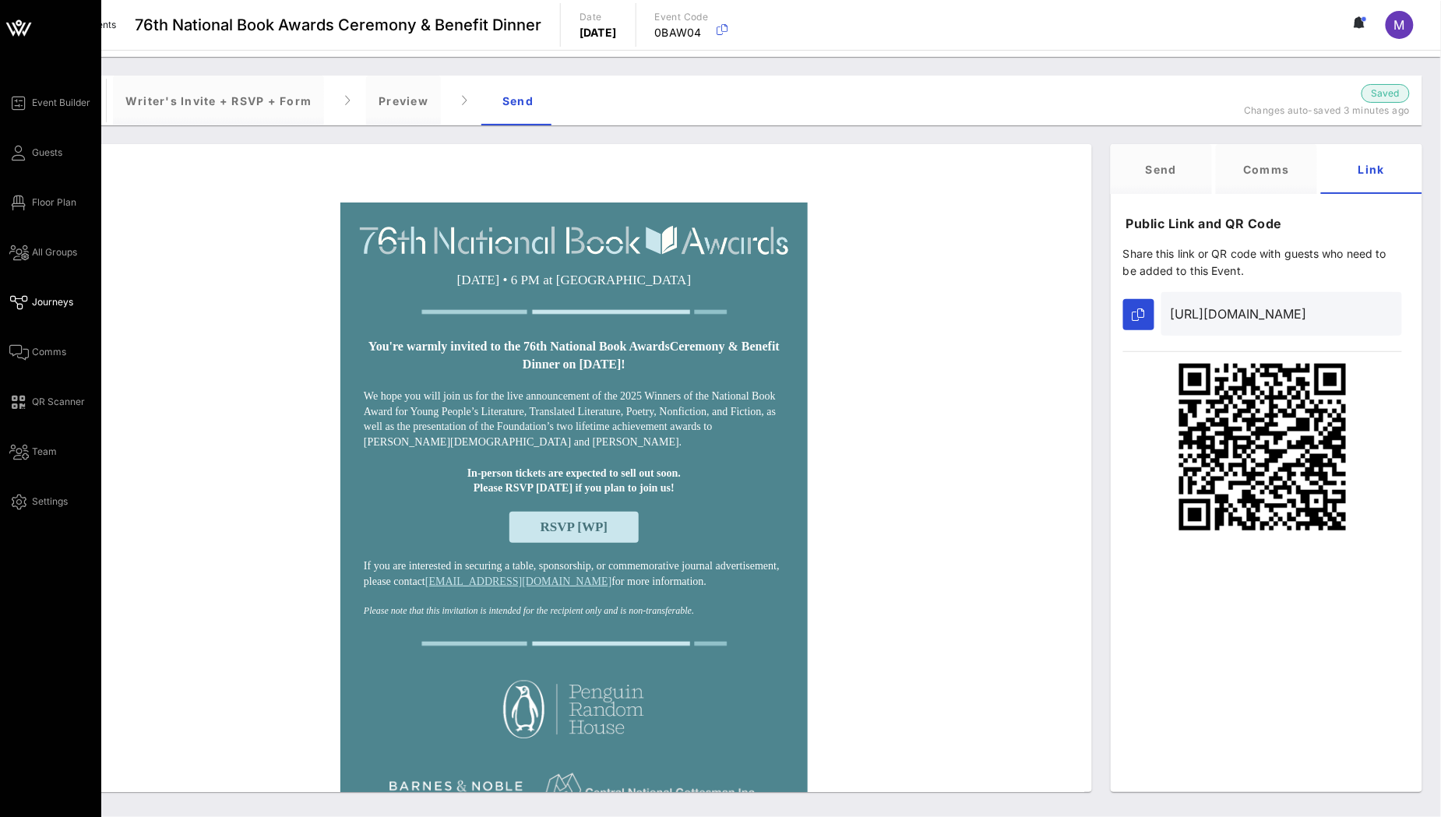
click at [40, 301] on span "Journeys" at bounding box center [52, 302] width 41 height 14
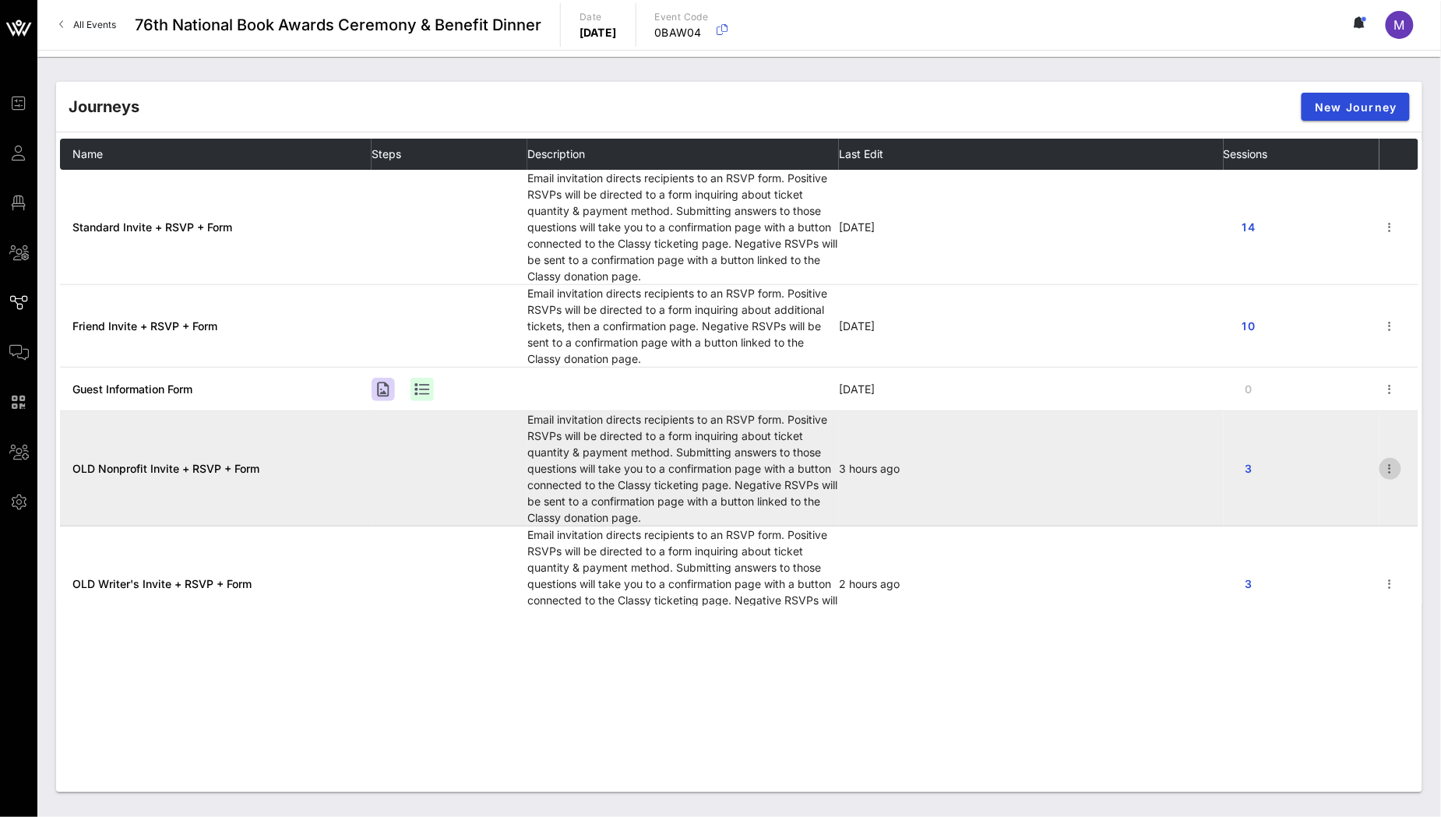
click at [1381, 463] on icon "button" at bounding box center [1390, 469] width 19 height 19
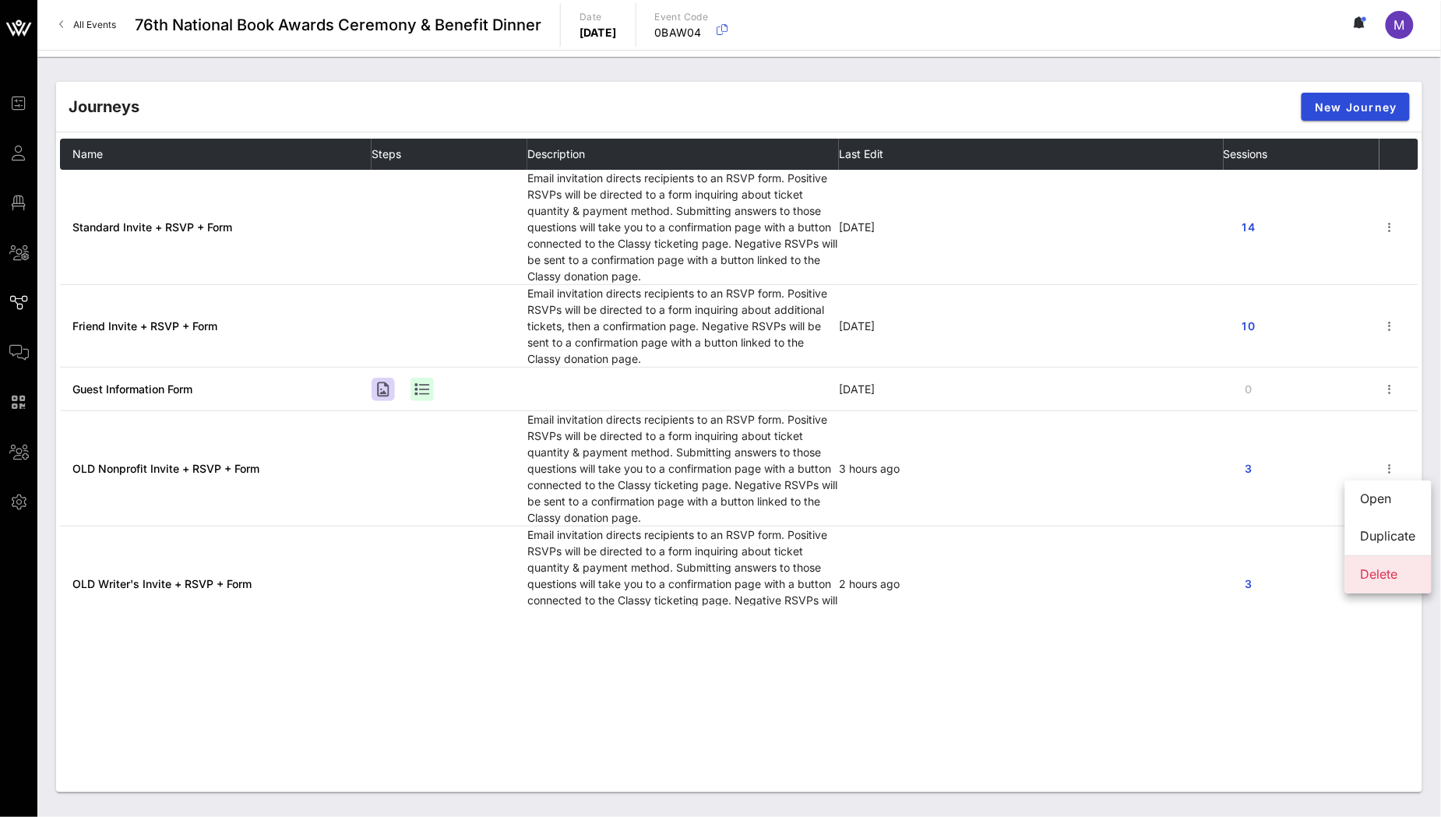
click at [1387, 571] on div "Delete" at bounding box center [1388, 574] width 55 height 15
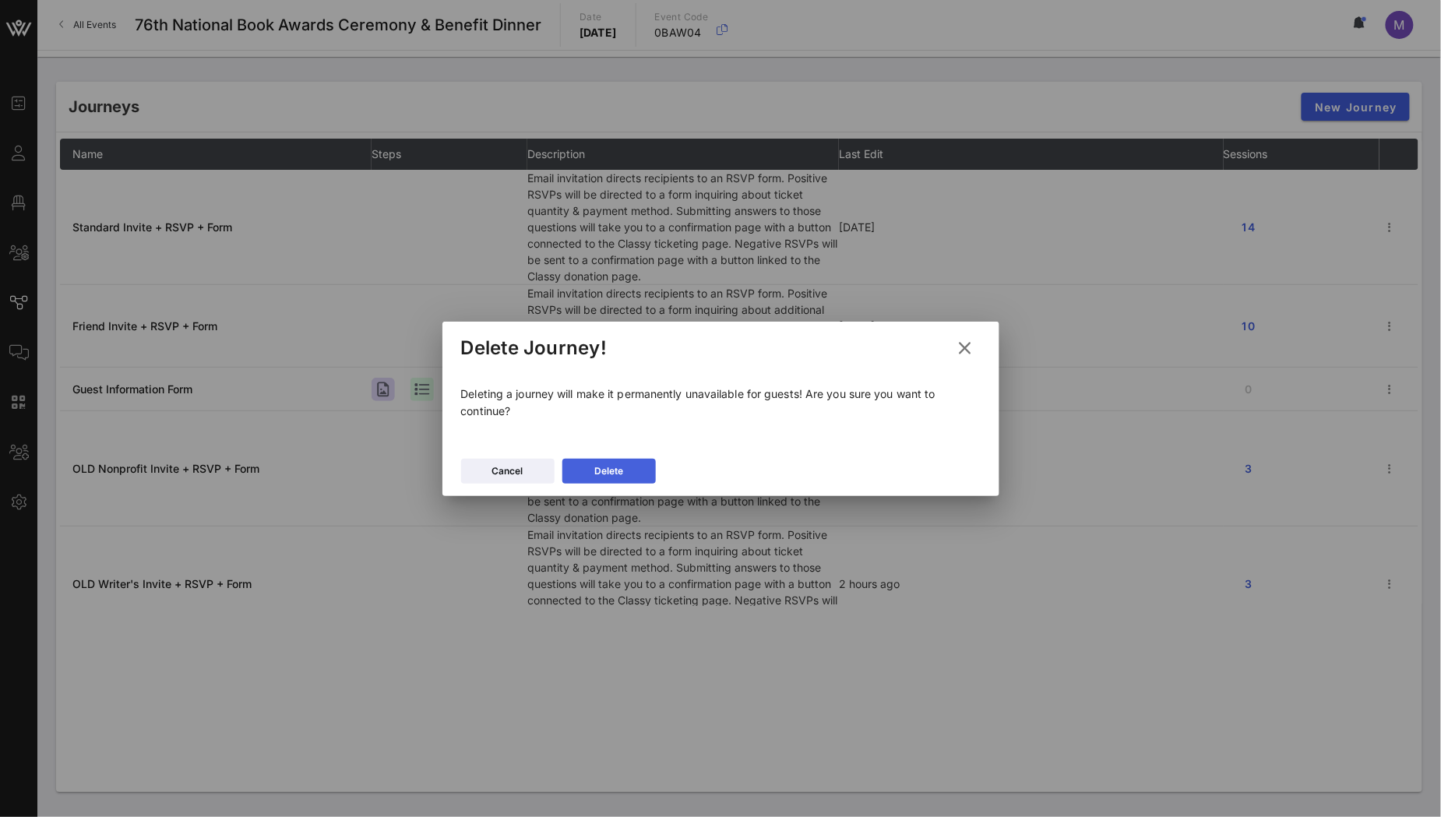
click at [621, 465] on div "Delete" at bounding box center [608, 471] width 29 height 16
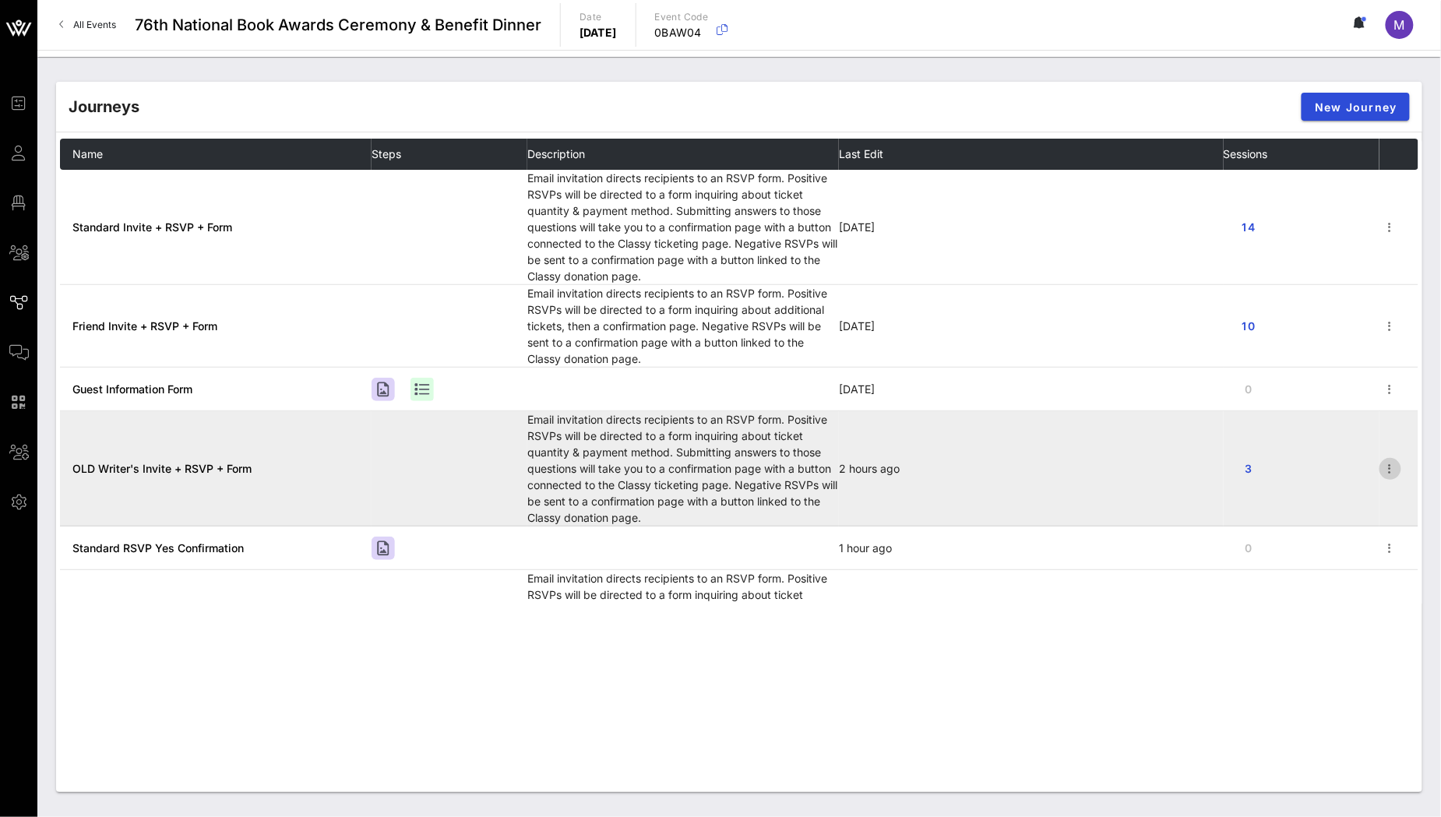
click at [1381, 472] on icon "button" at bounding box center [1390, 469] width 19 height 19
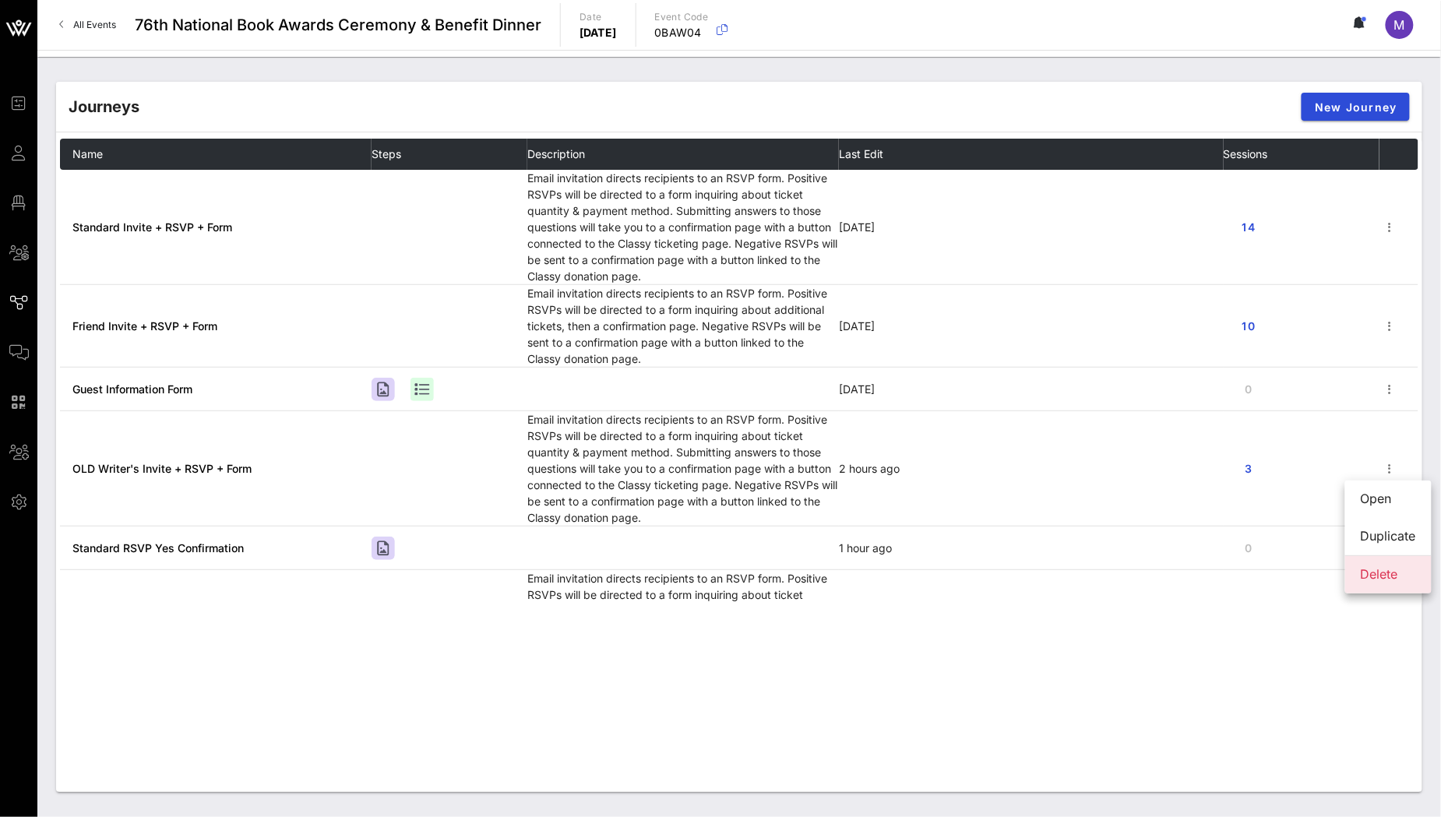
click at [1381, 578] on div "Delete" at bounding box center [1388, 574] width 55 height 15
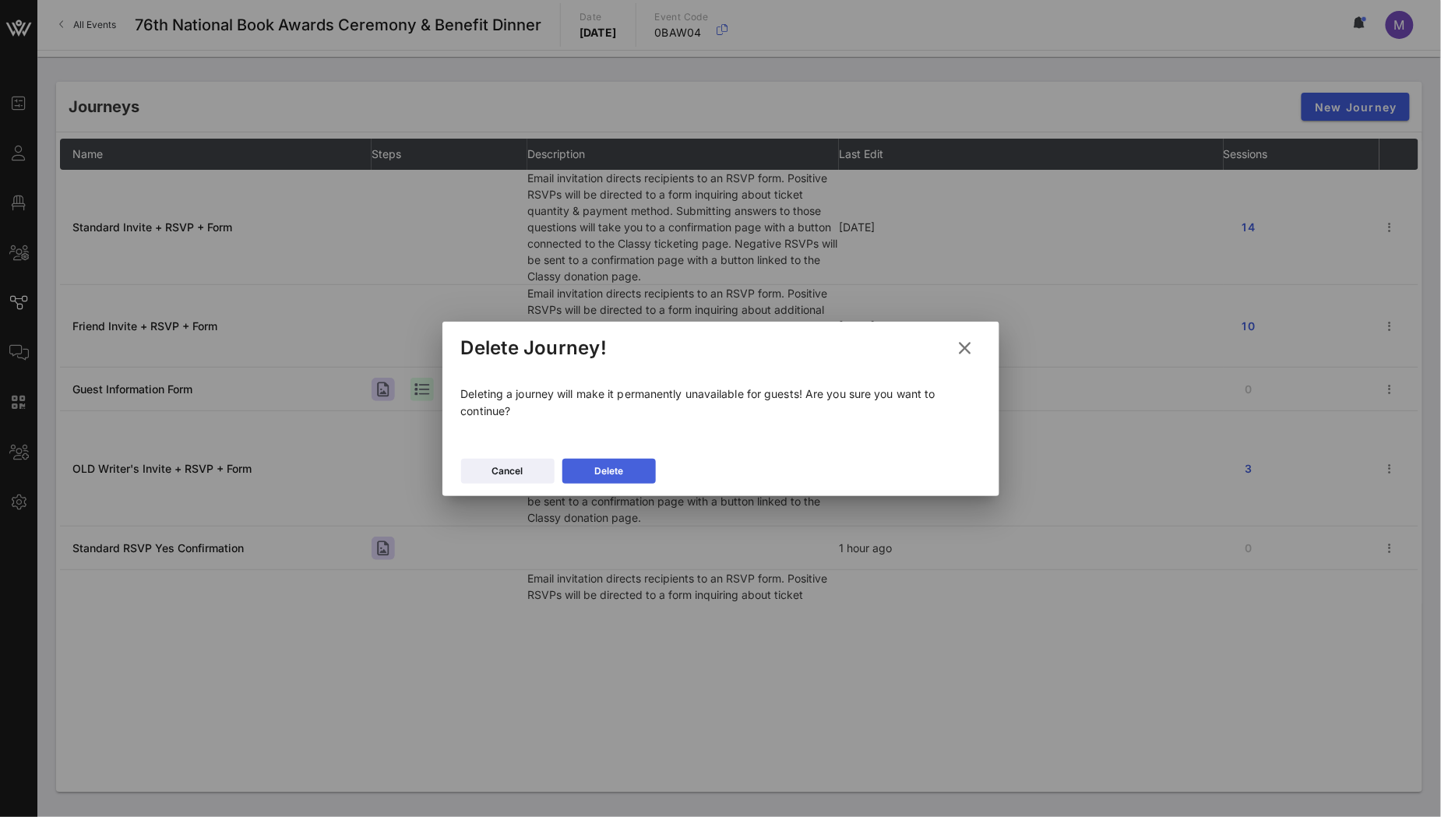
click at [627, 466] on button "Delete" at bounding box center [608, 471] width 93 height 25
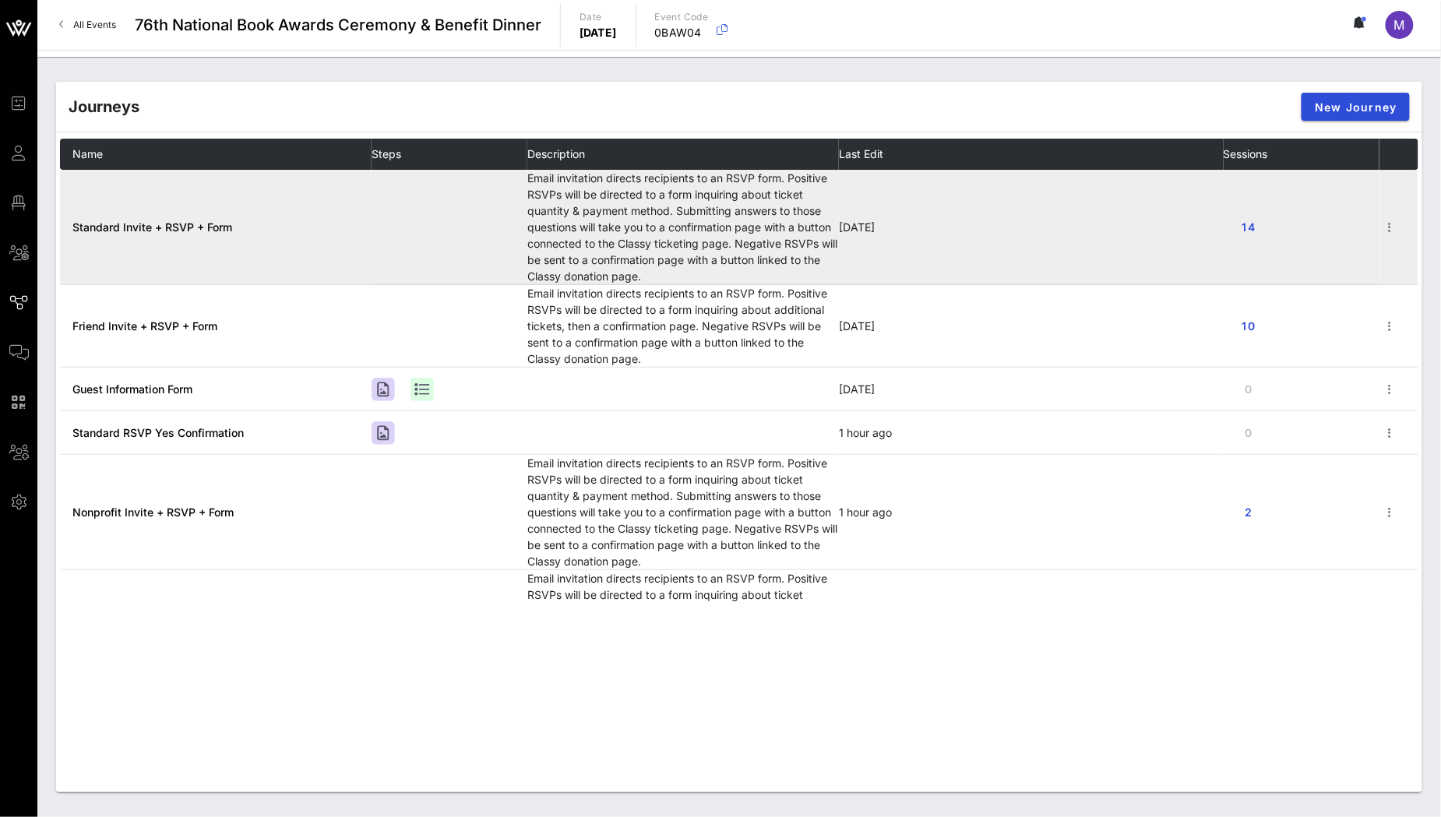
click at [157, 228] on span "Standard Invite + RSVP + Form" at bounding box center [152, 226] width 160 height 13
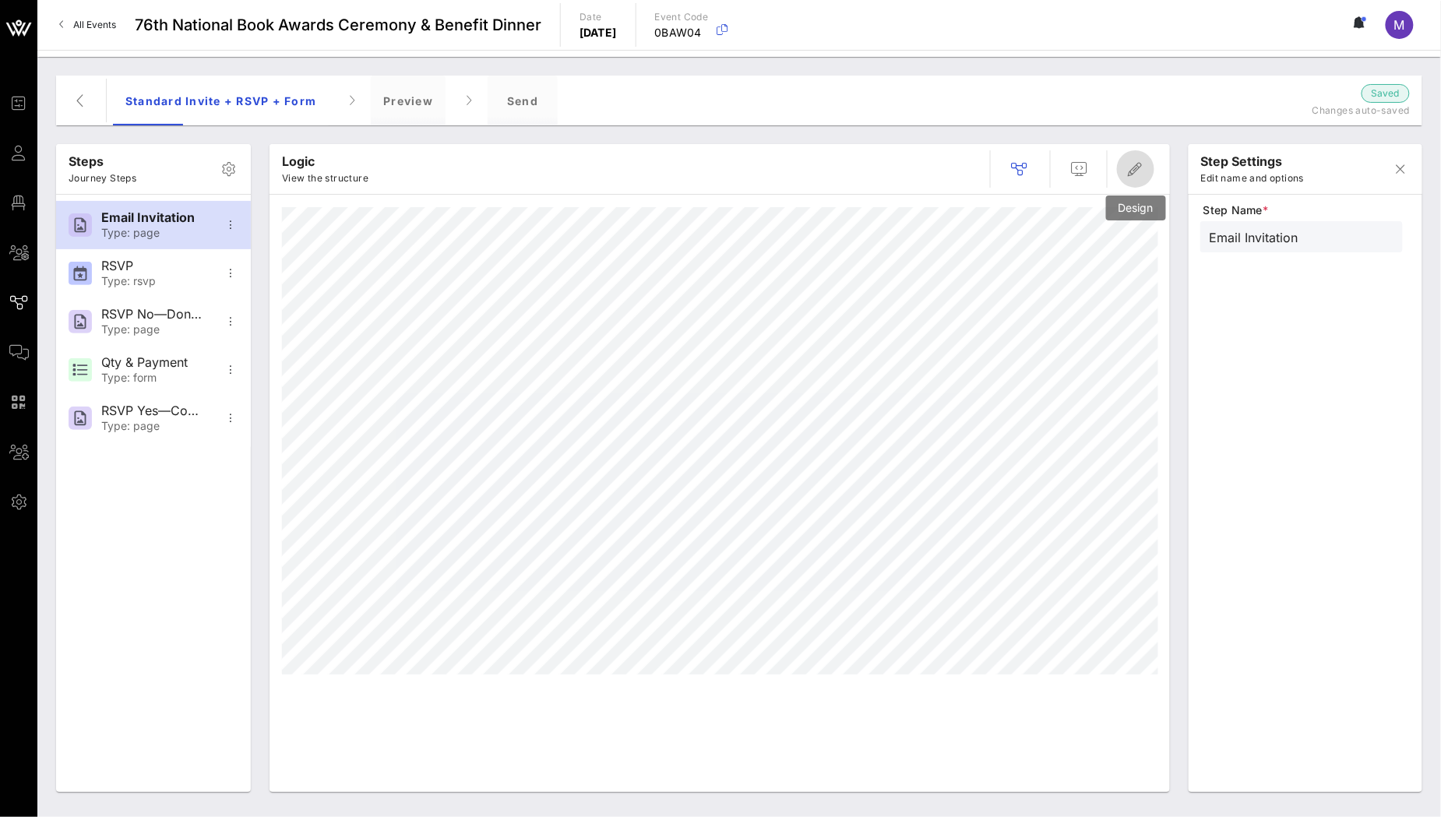
click at [1134, 176] on icon "button" at bounding box center [1135, 169] width 19 height 19
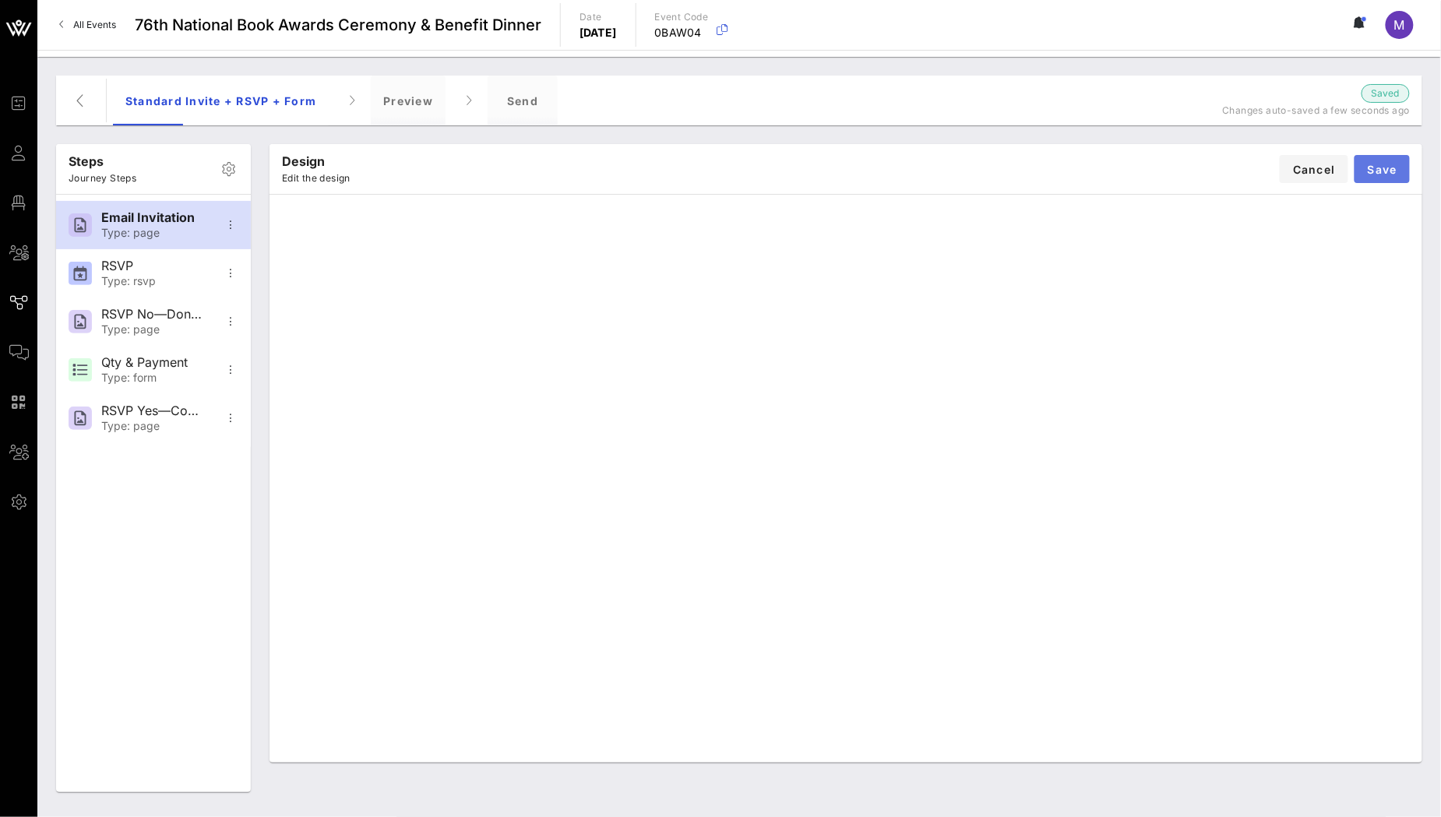
click at [1390, 160] on button "Save" at bounding box center [1382, 169] width 55 height 28
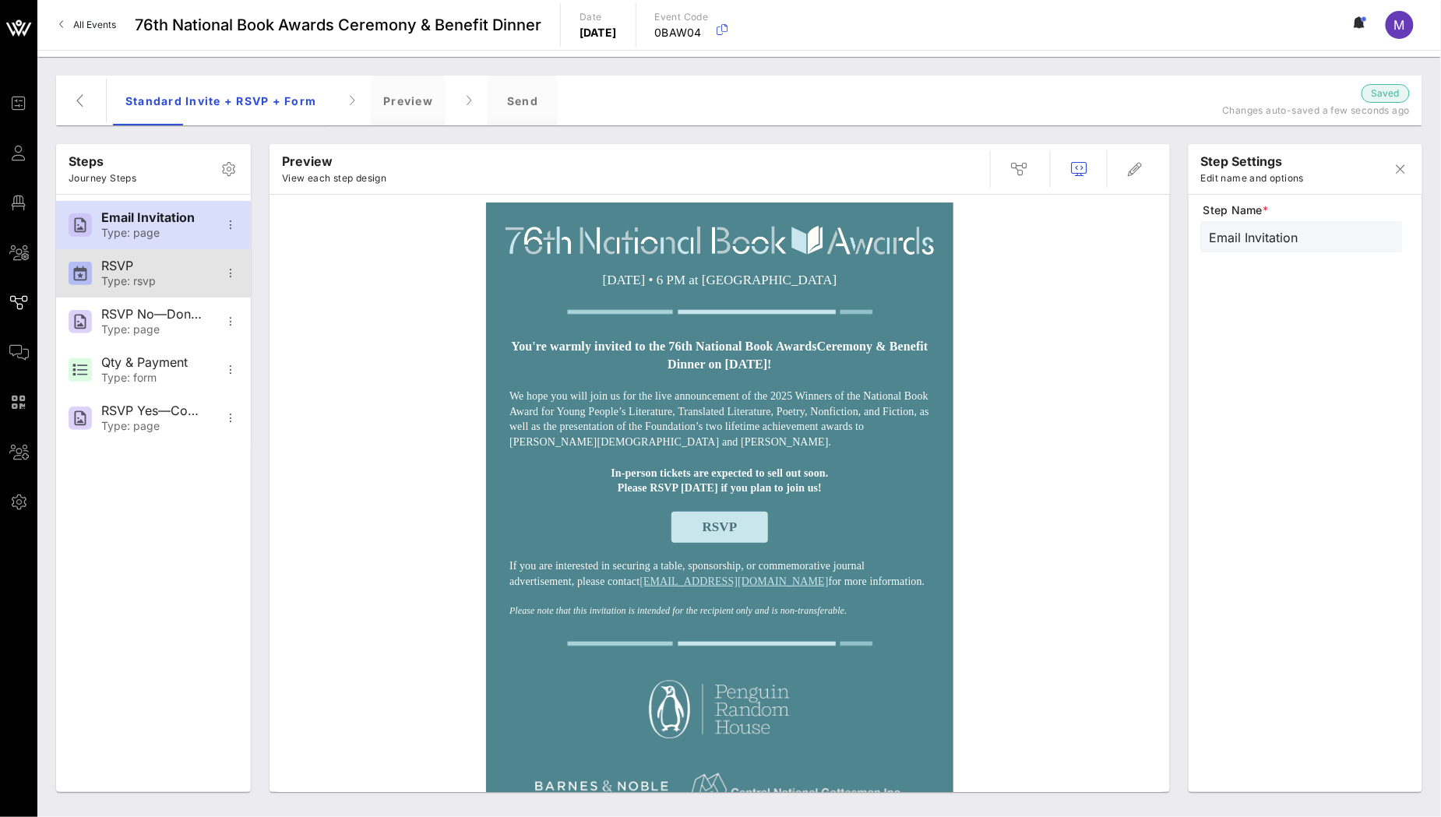
click at [167, 282] on div "Type: rsvp" at bounding box center [152, 281] width 103 height 13
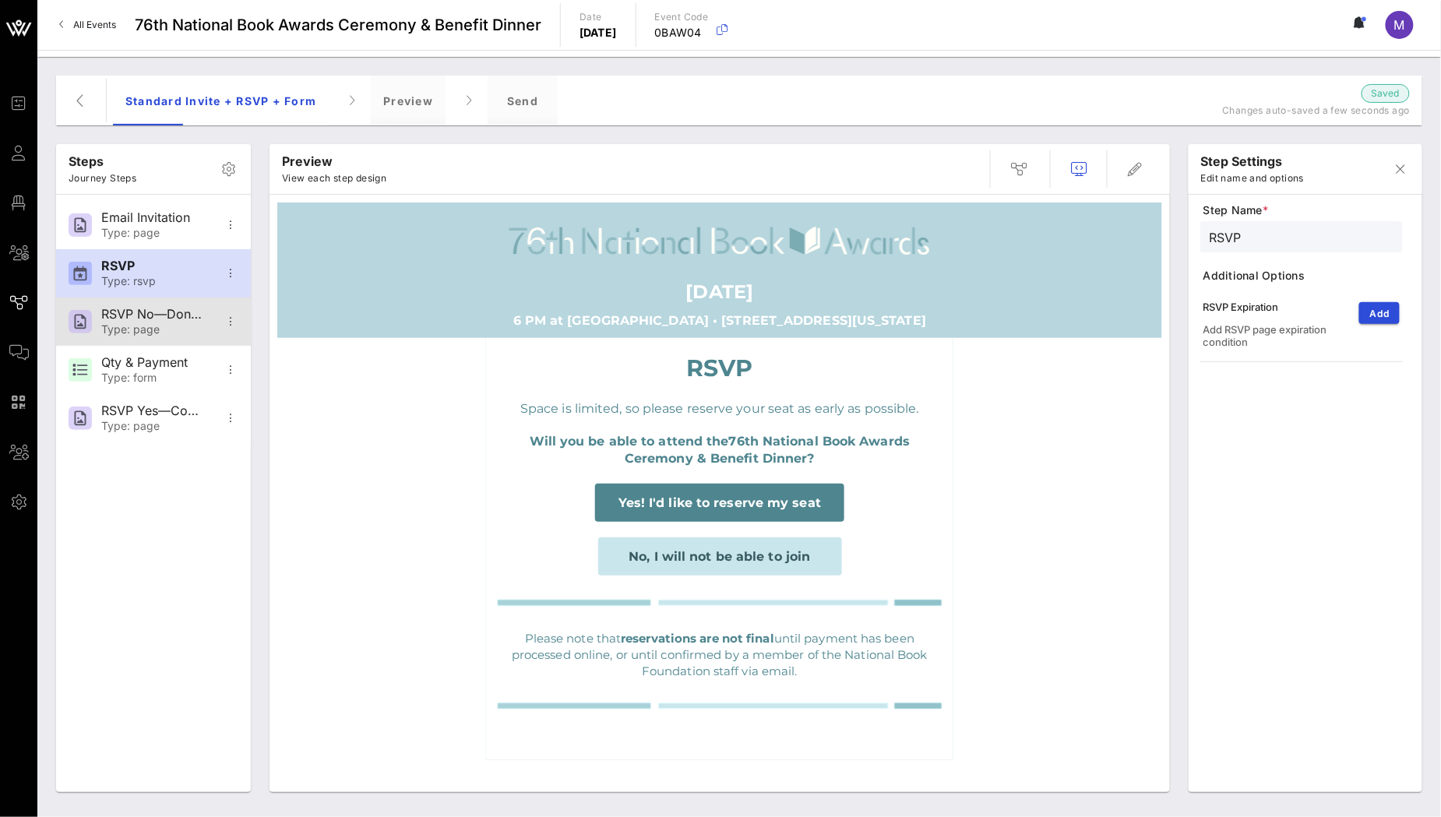
click at [162, 329] on div "Type: page" at bounding box center [152, 329] width 103 height 13
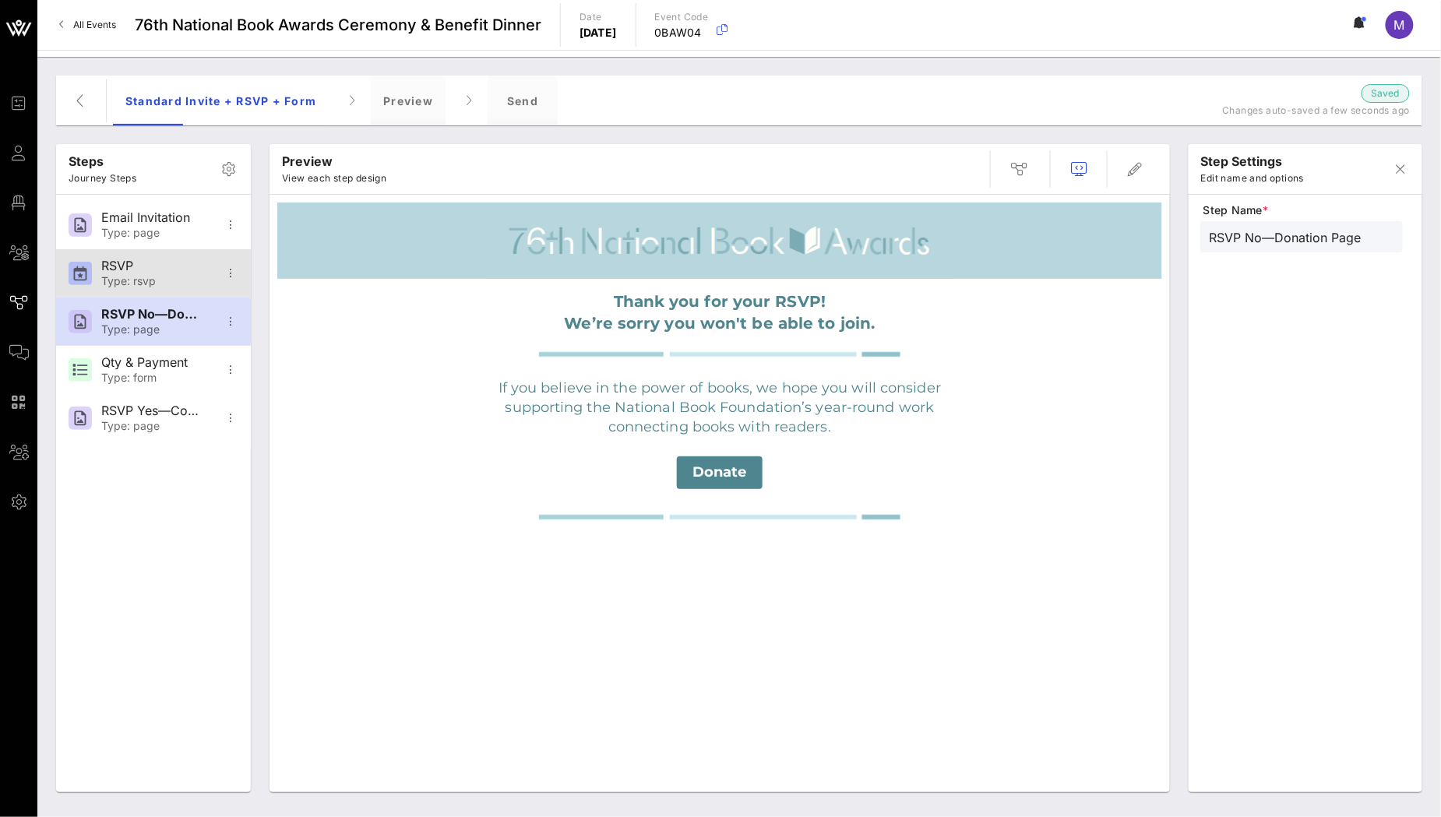
click at [166, 276] on div "Type: rsvp" at bounding box center [152, 281] width 103 height 13
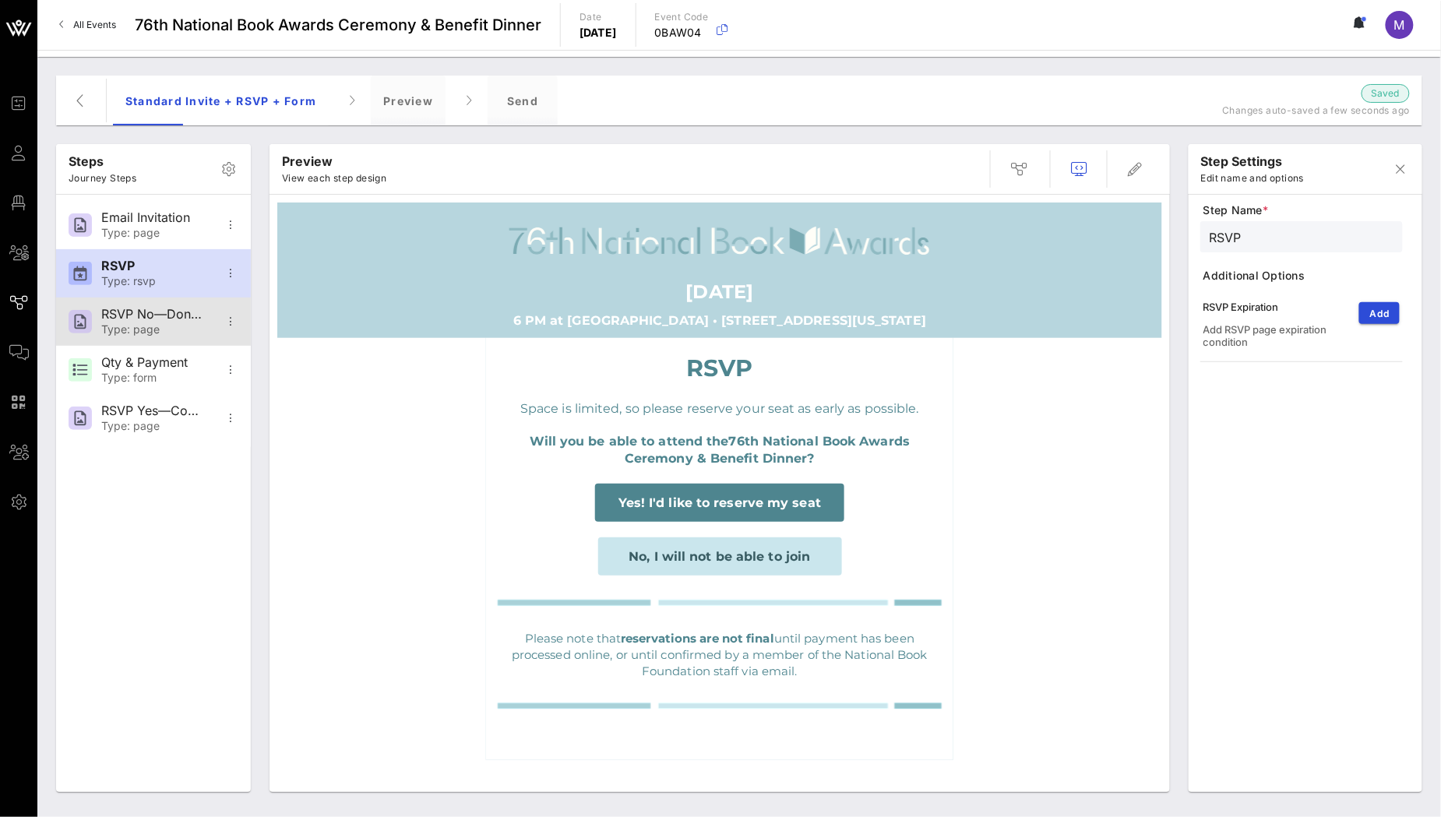
click at [165, 311] on div "RSVP No—Donation Page" at bounding box center [152, 314] width 103 height 15
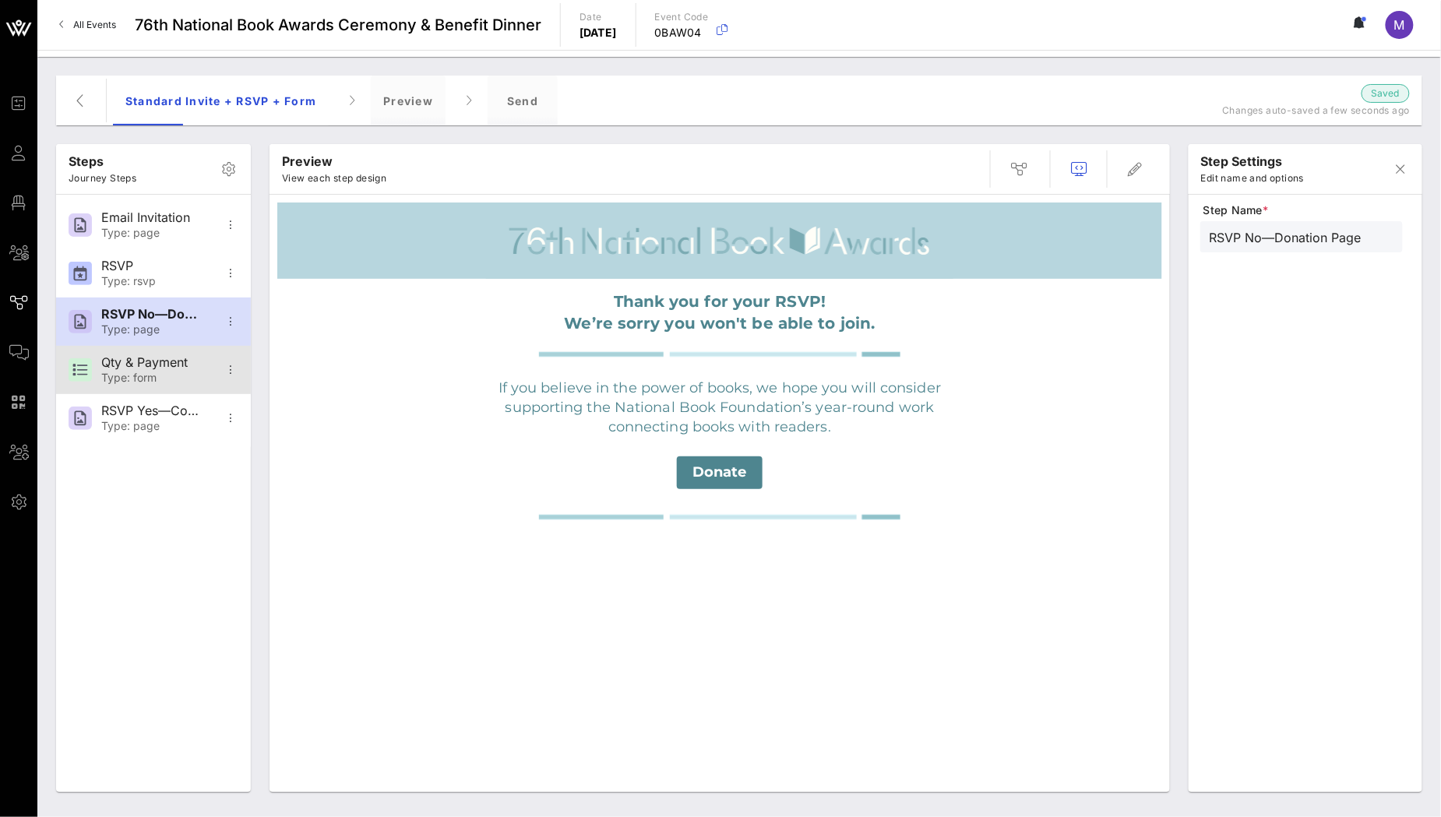
click at [170, 367] on div "Qty & Payment" at bounding box center [152, 362] width 103 height 15
type input "Qty & Payment"
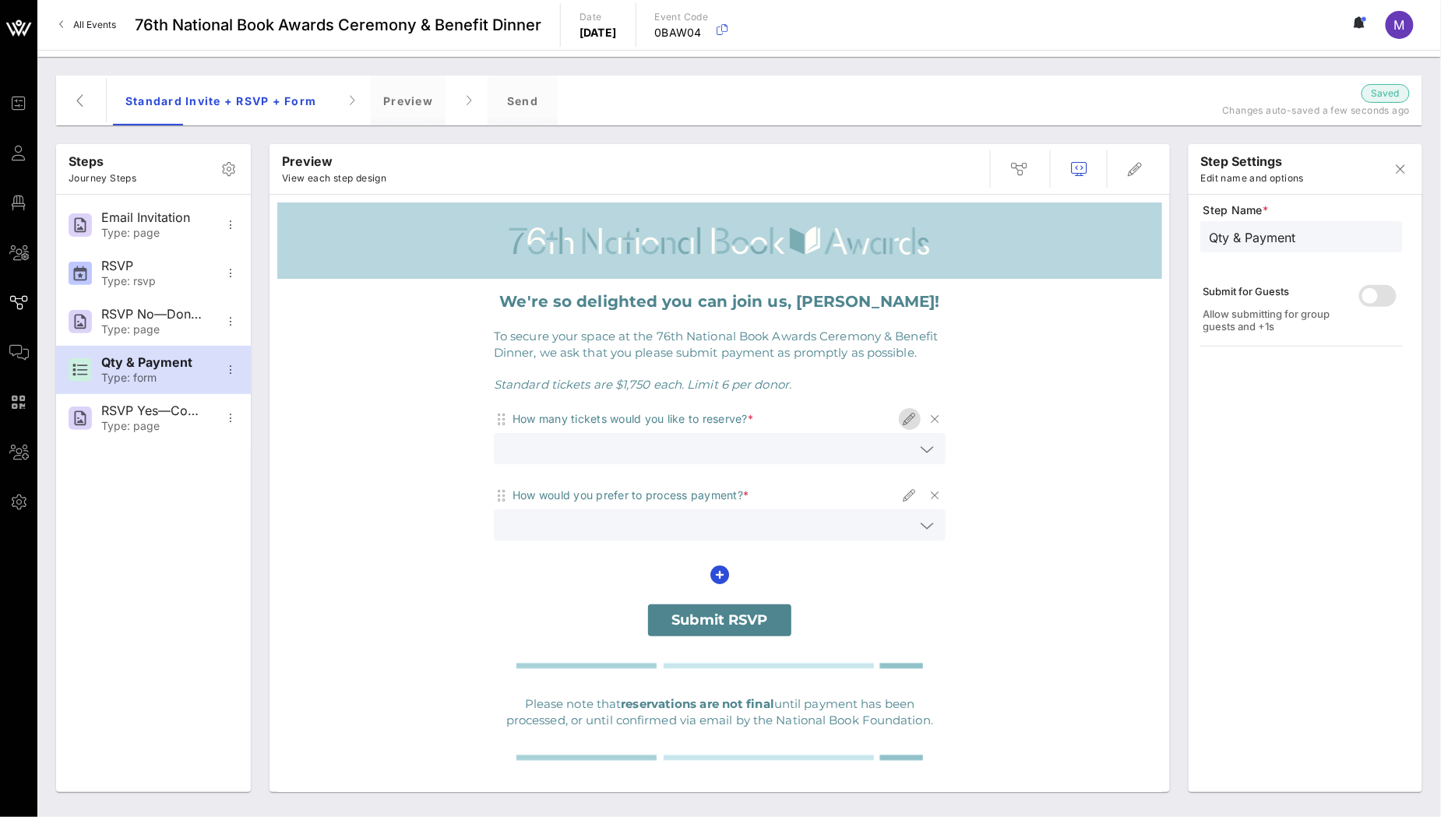
click at [906, 418] on icon "button" at bounding box center [909, 419] width 19 height 19
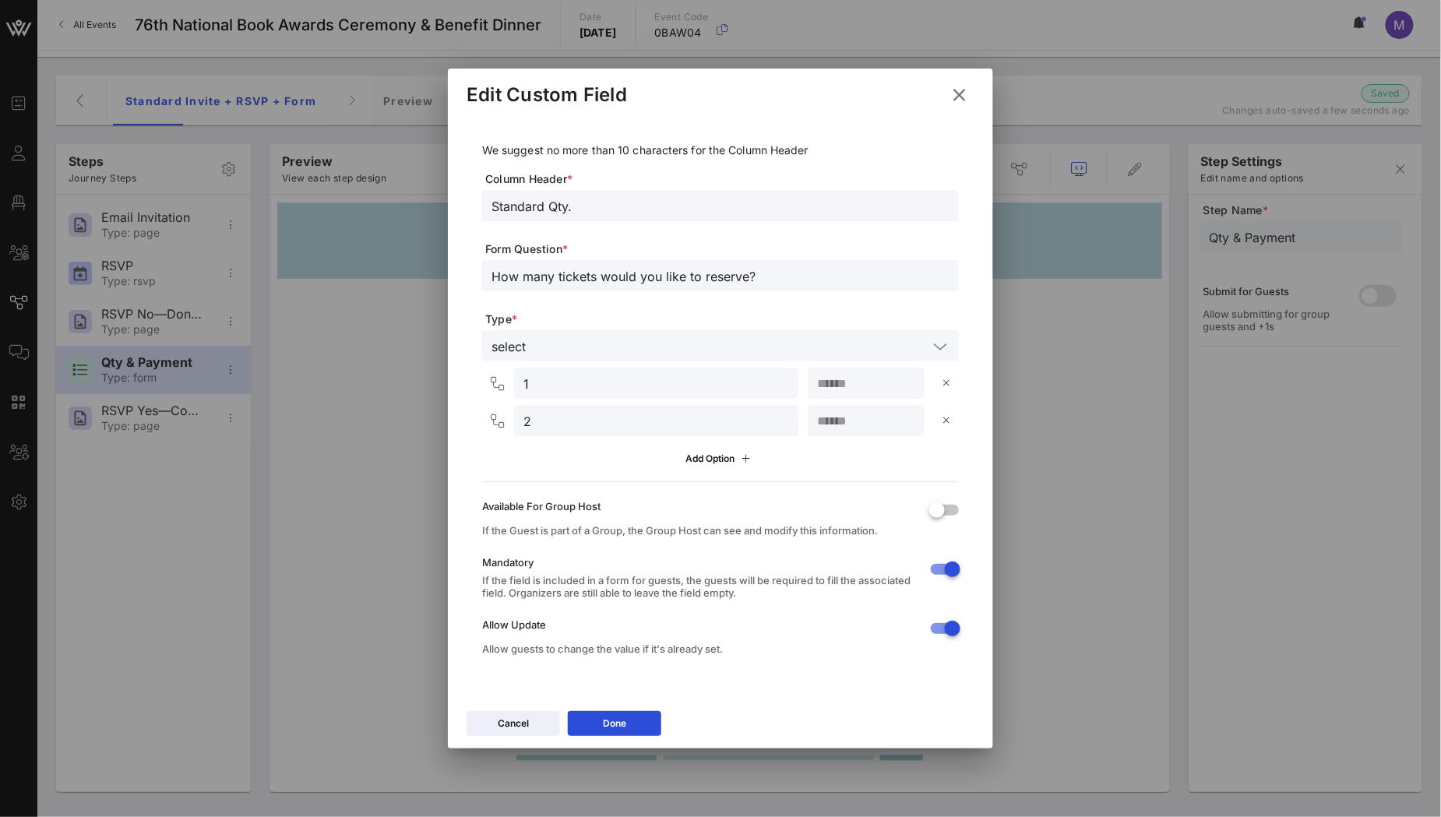
click at [969, 92] on icon at bounding box center [959, 95] width 21 height 19
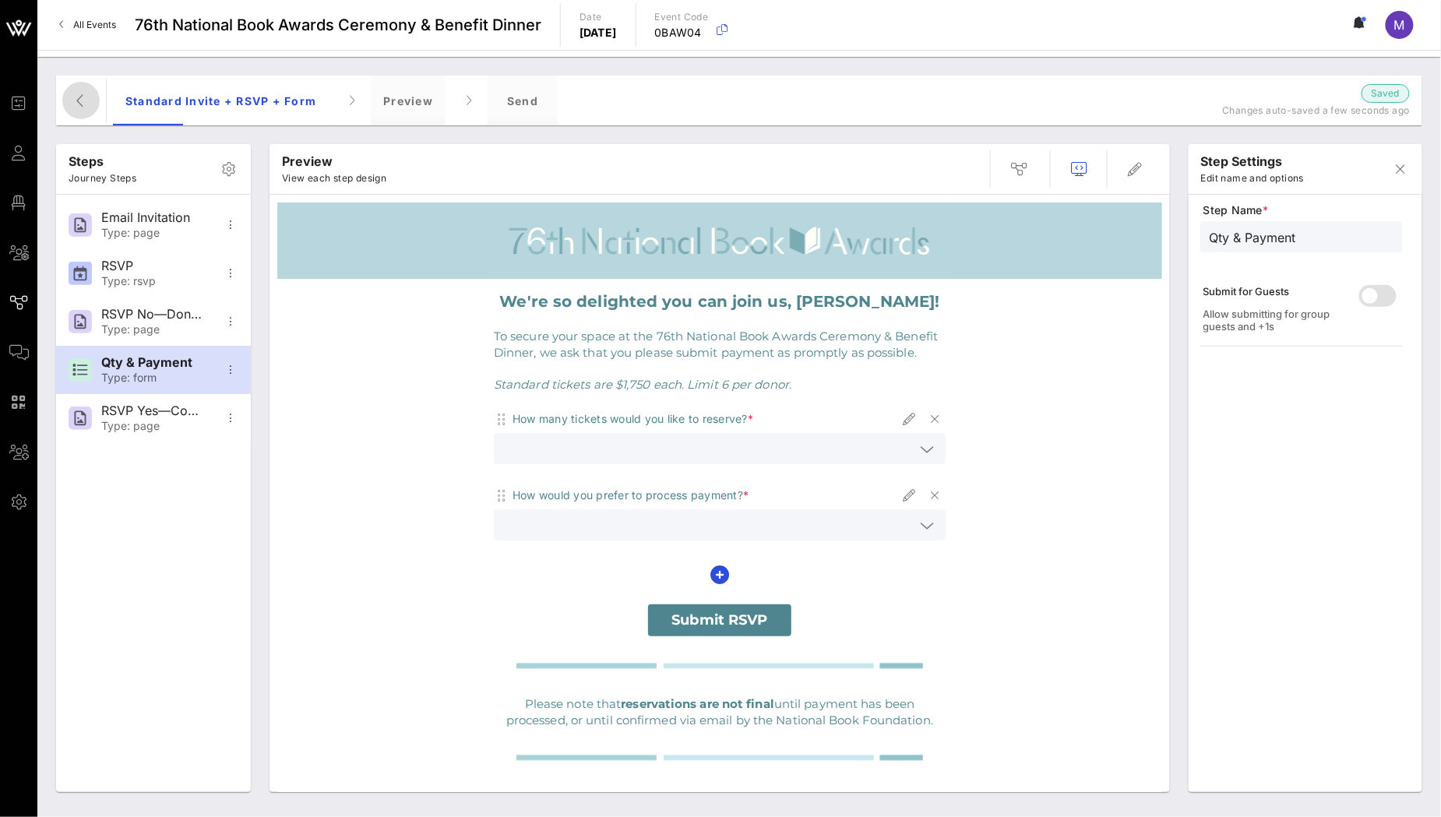
click at [66, 111] on button "button" at bounding box center [80, 100] width 37 height 37
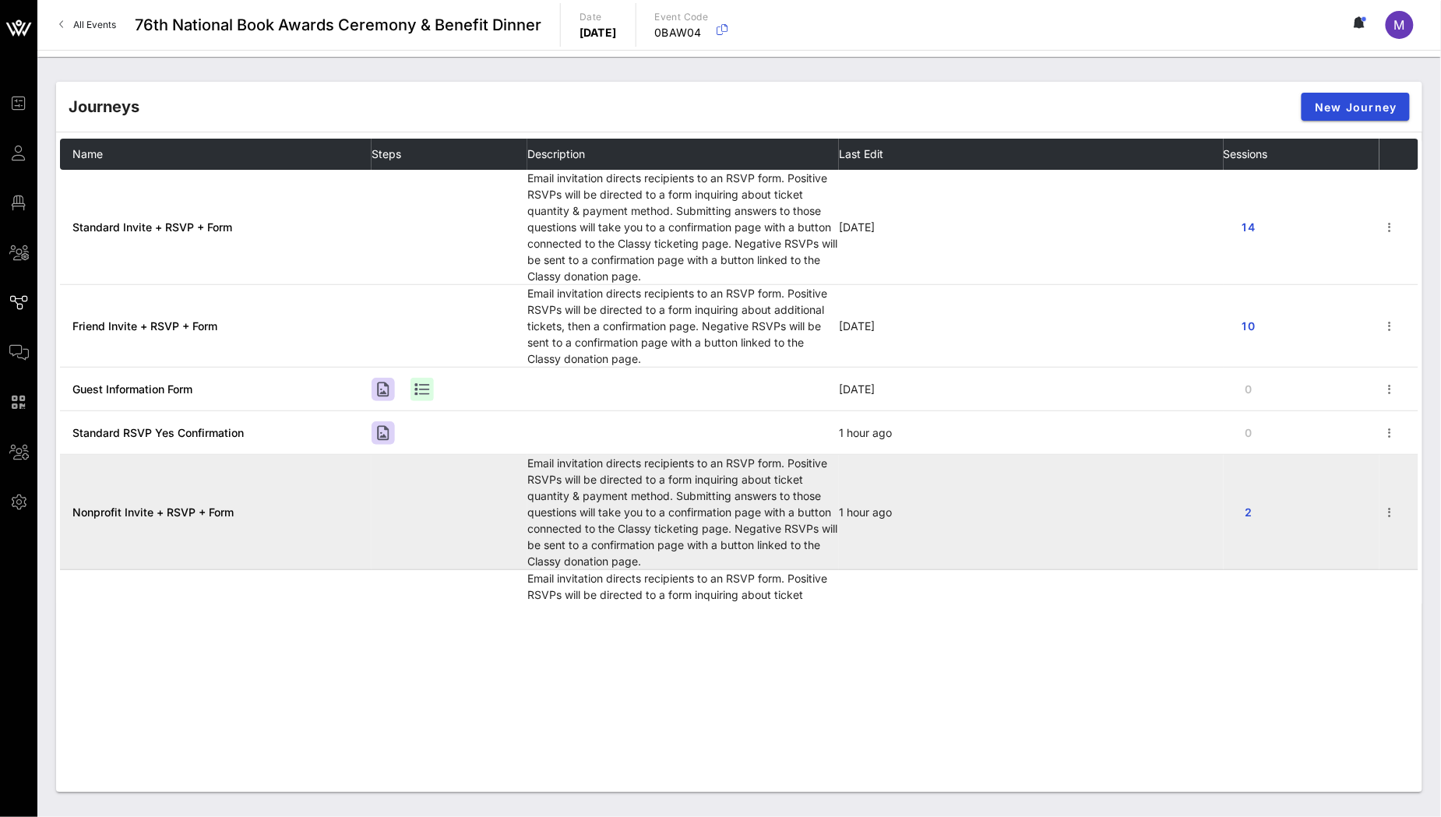
click at [174, 502] on td "Nonprofit Invite + RSVP + Form" at bounding box center [216, 512] width 312 height 115
click at [178, 508] on span "Nonprofit Invite + RSVP + Form" at bounding box center [152, 512] width 161 height 13
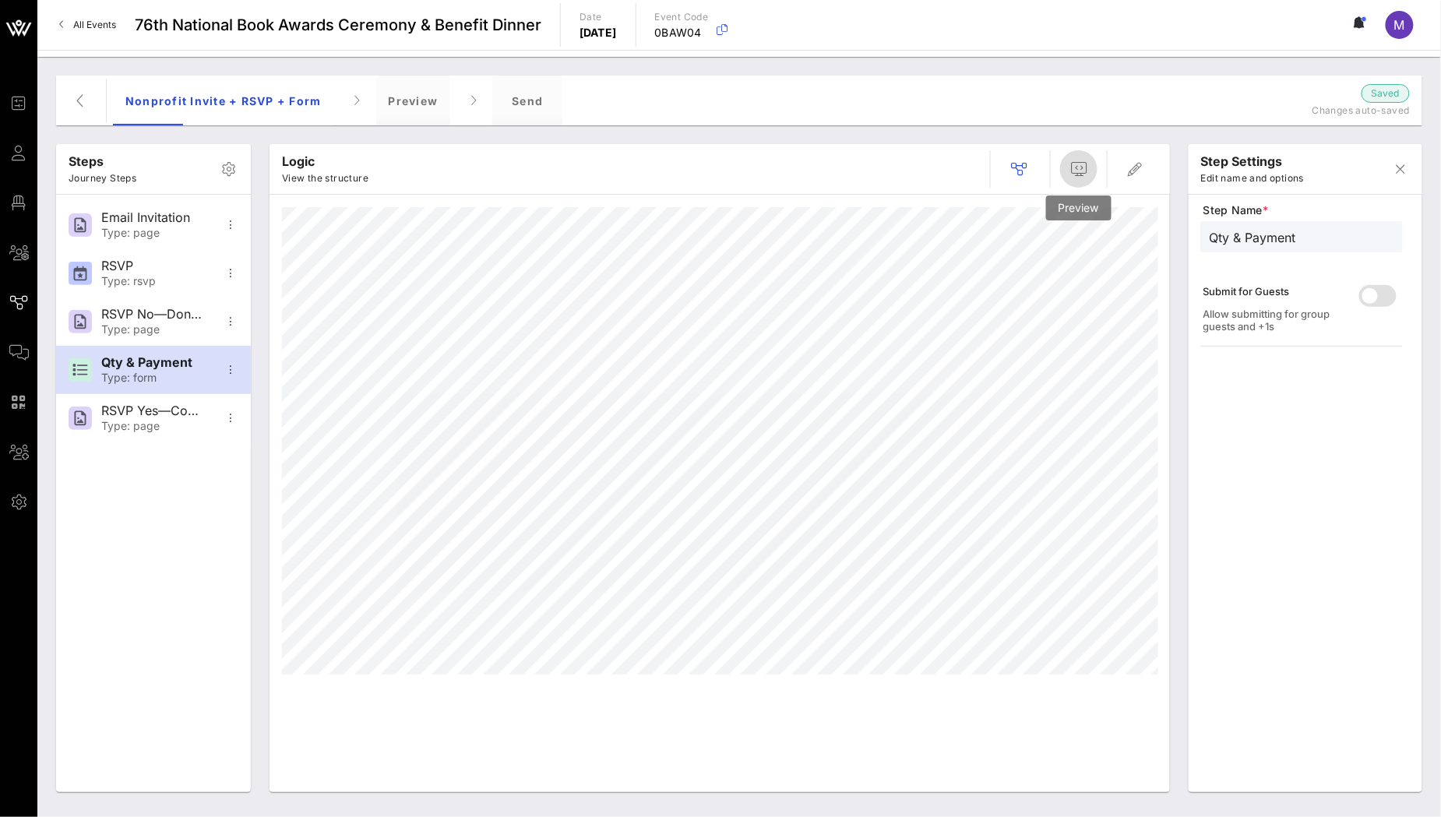
click at [1085, 177] on icon "button" at bounding box center [1078, 169] width 19 height 19
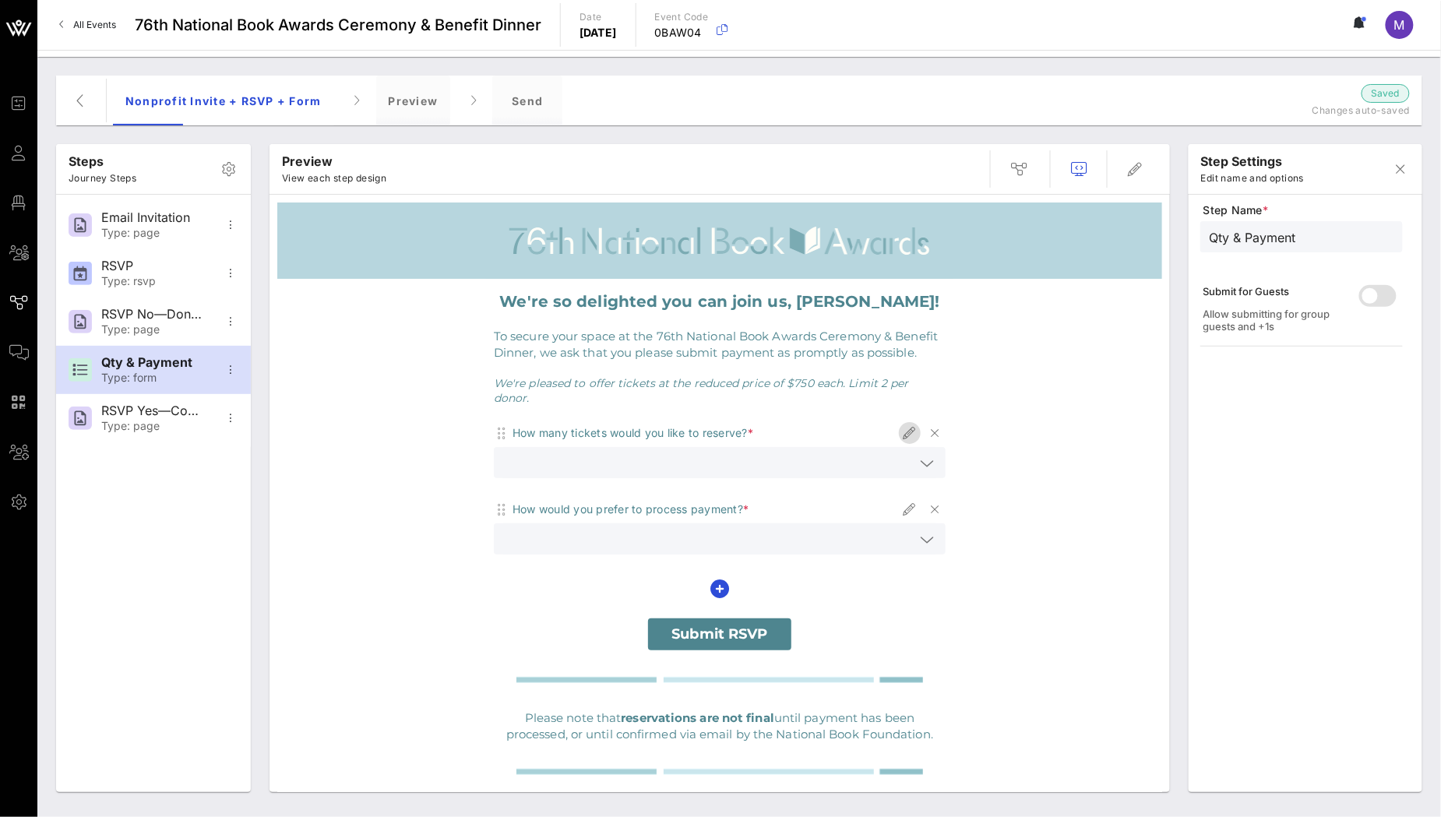
click at [900, 424] on icon "button" at bounding box center [909, 433] width 19 height 19
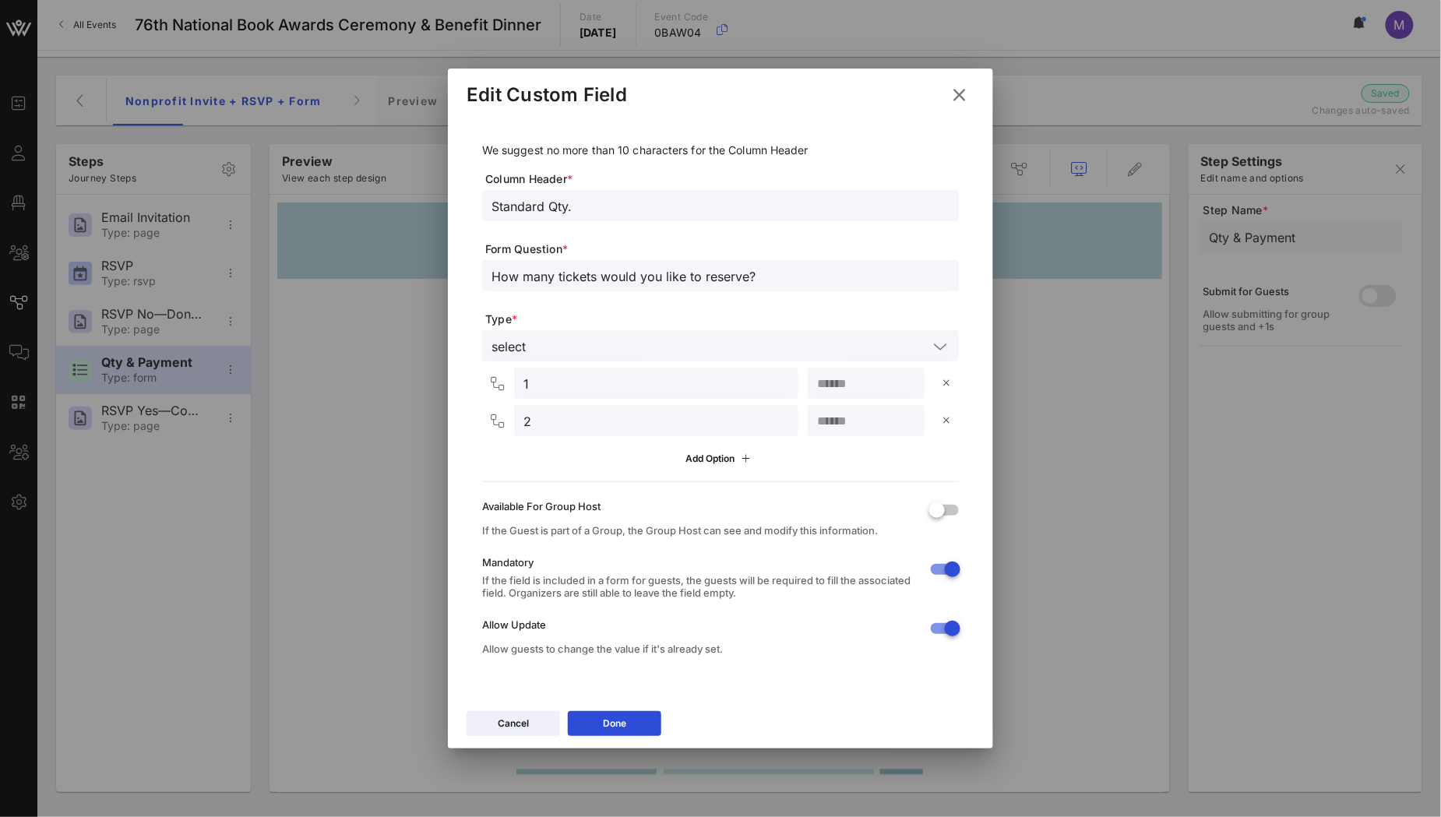
click at [521, 213] on input "Standard Qty." at bounding box center [720, 206] width 458 height 20
click at [520, 213] on input "Standard Qty." at bounding box center [720, 206] width 458 height 20
click at [520, 208] on input "NP & WP Qty." at bounding box center [720, 206] width 458 height 20
type input "NP/WP Qty."
click at [664, 253] on span "Form Question *" at bounding box center [722, 249] width 474 height 16
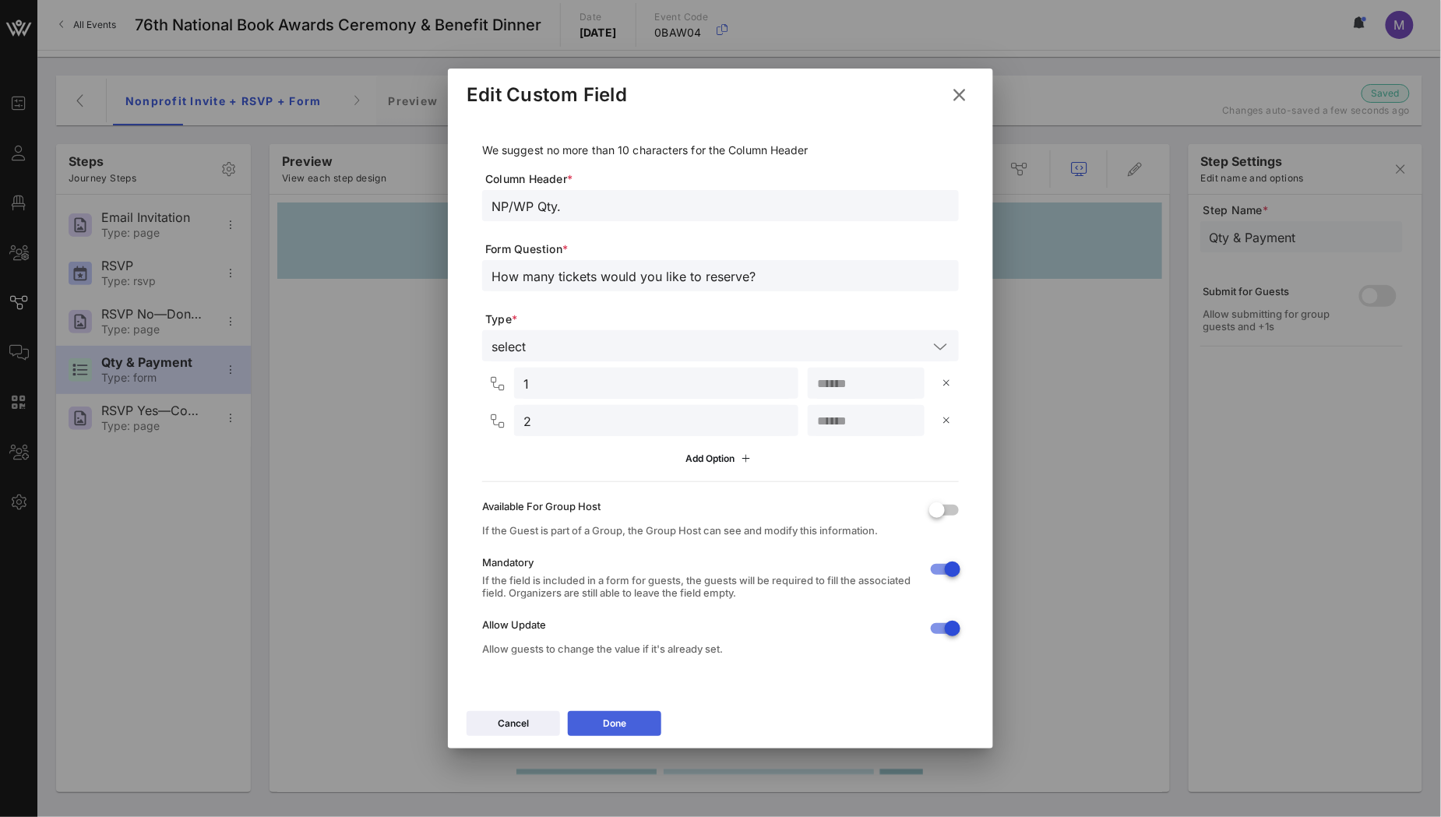
click at [639, 720] on button "Done" at bounding box center [614, 723] width 93 height 25
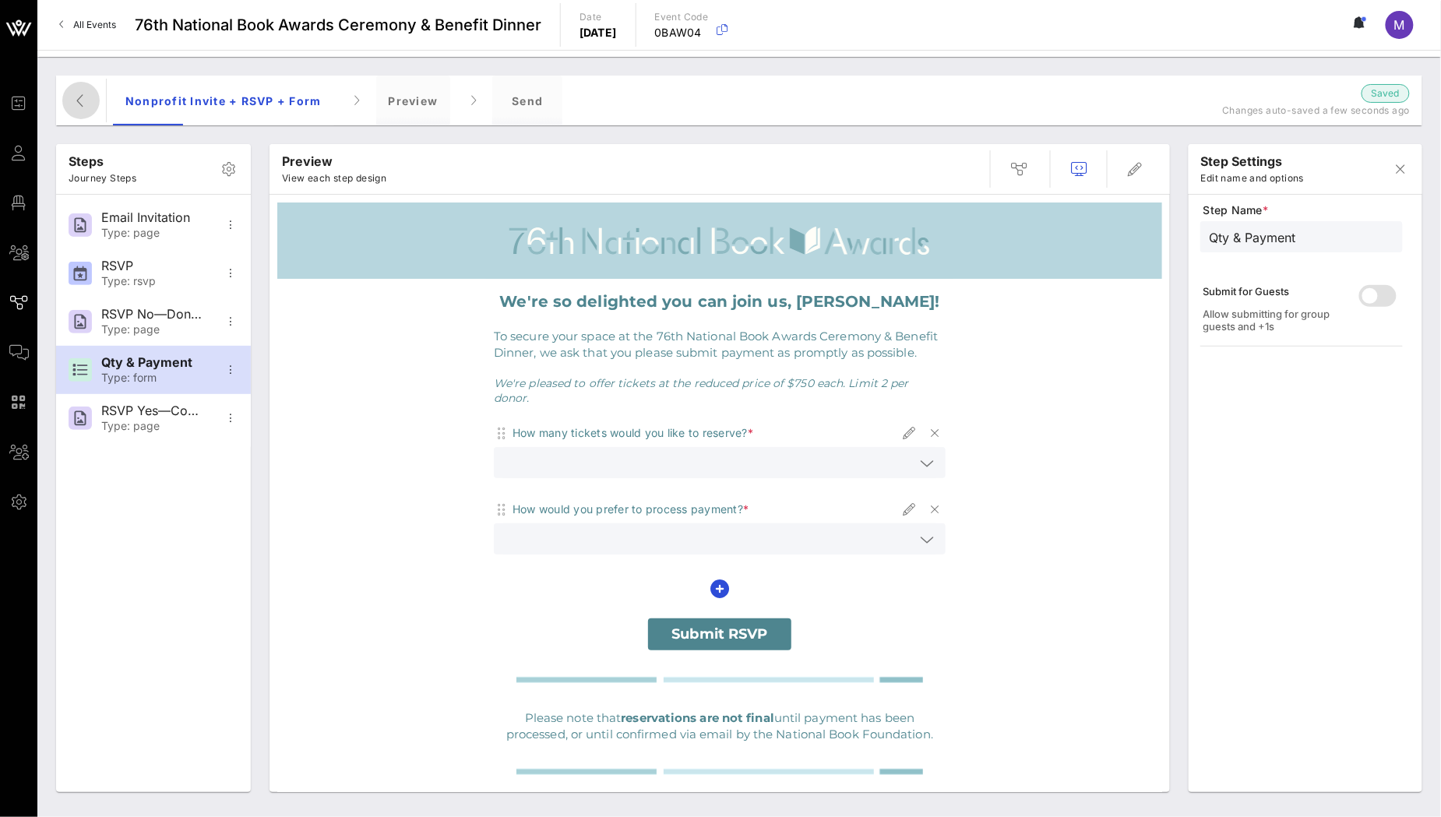
click at [67, 100] on span "button" at bounding box center [80, 100] width 37 height 19
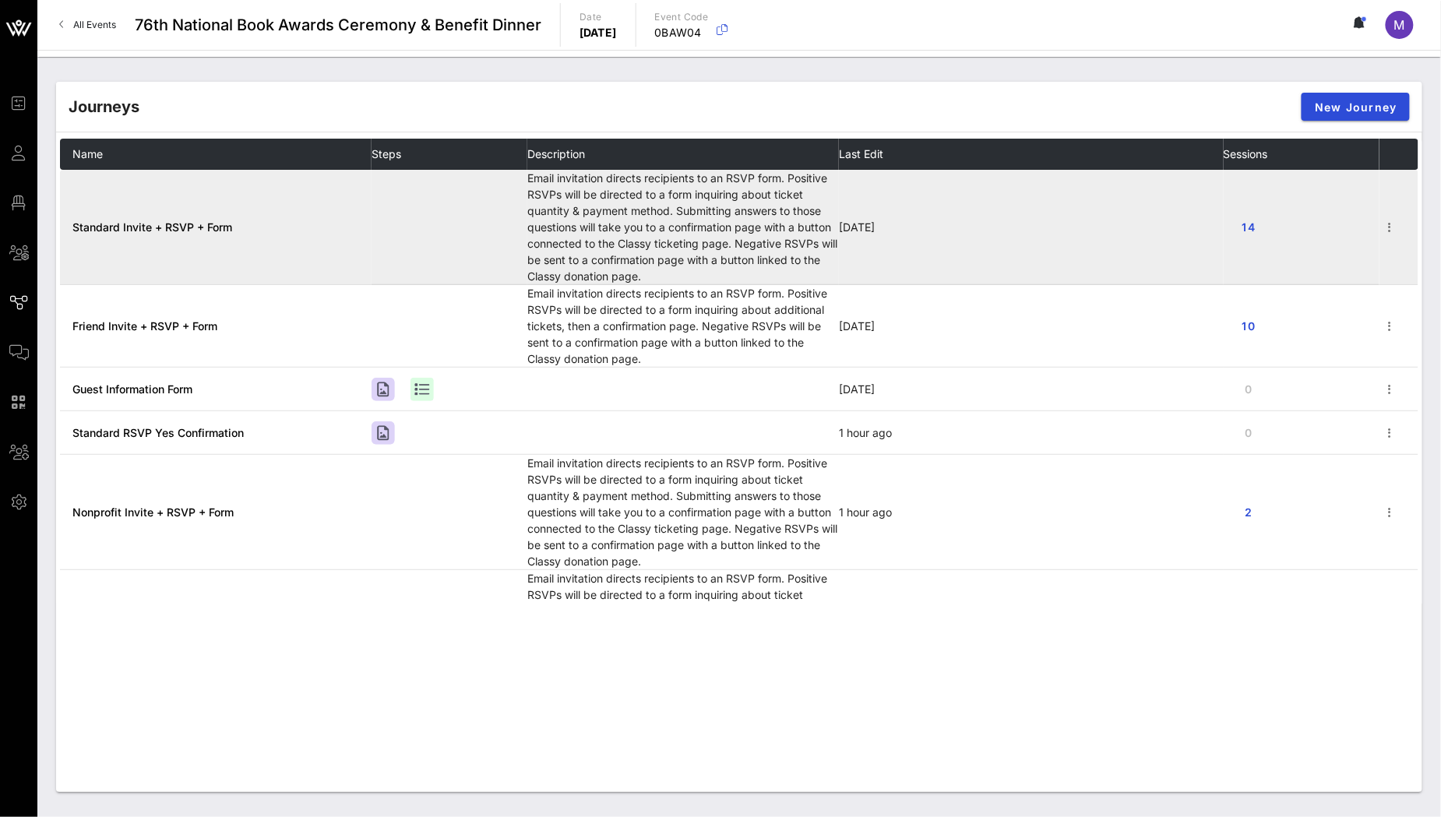
click at [164, 232] on span "Standard Invite + RSVP + Form" at bounding box center [152, 226] width 160 height 13
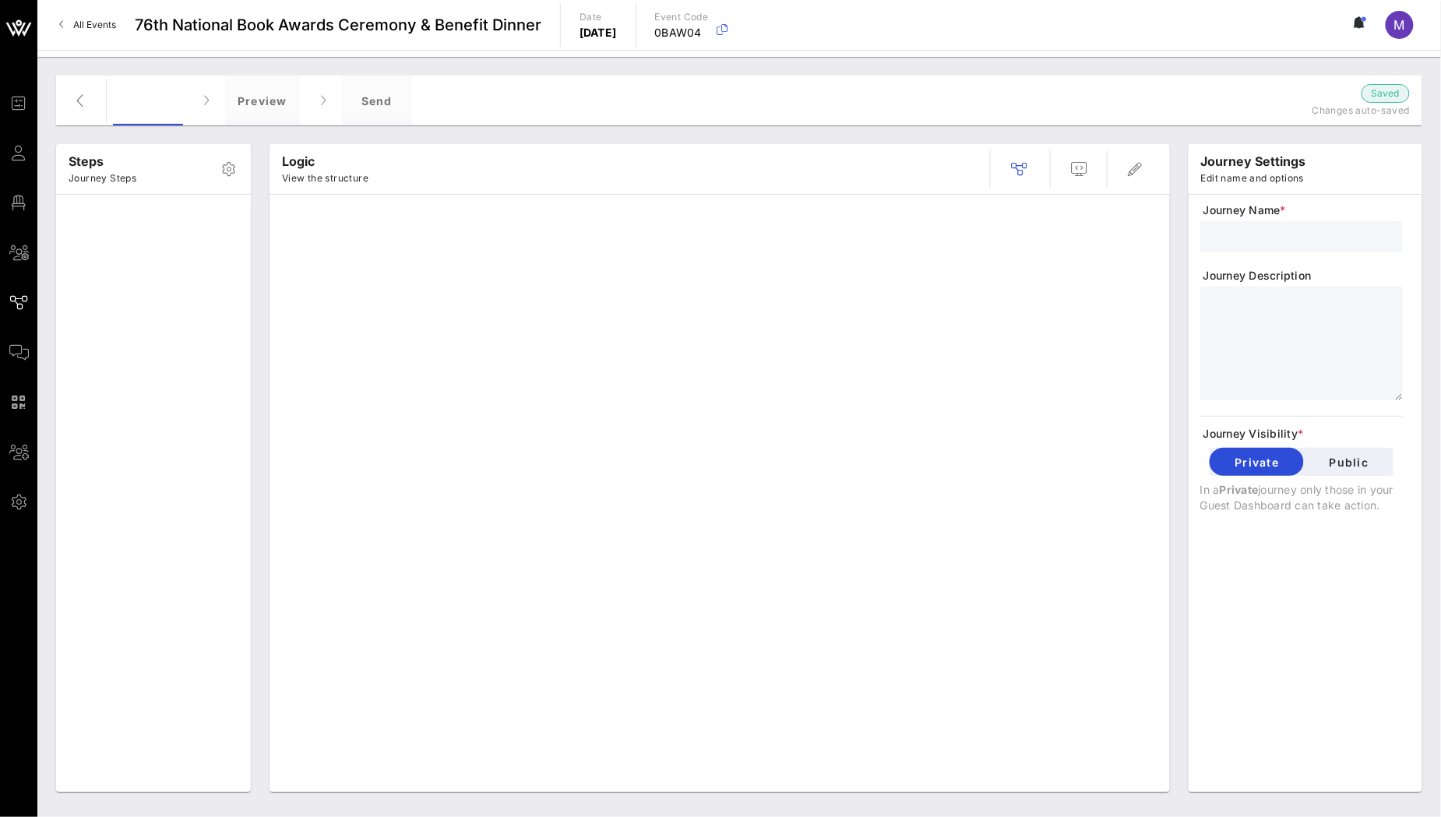
type input "Standard Invite + RSVP + Form"
type textarea "**********"
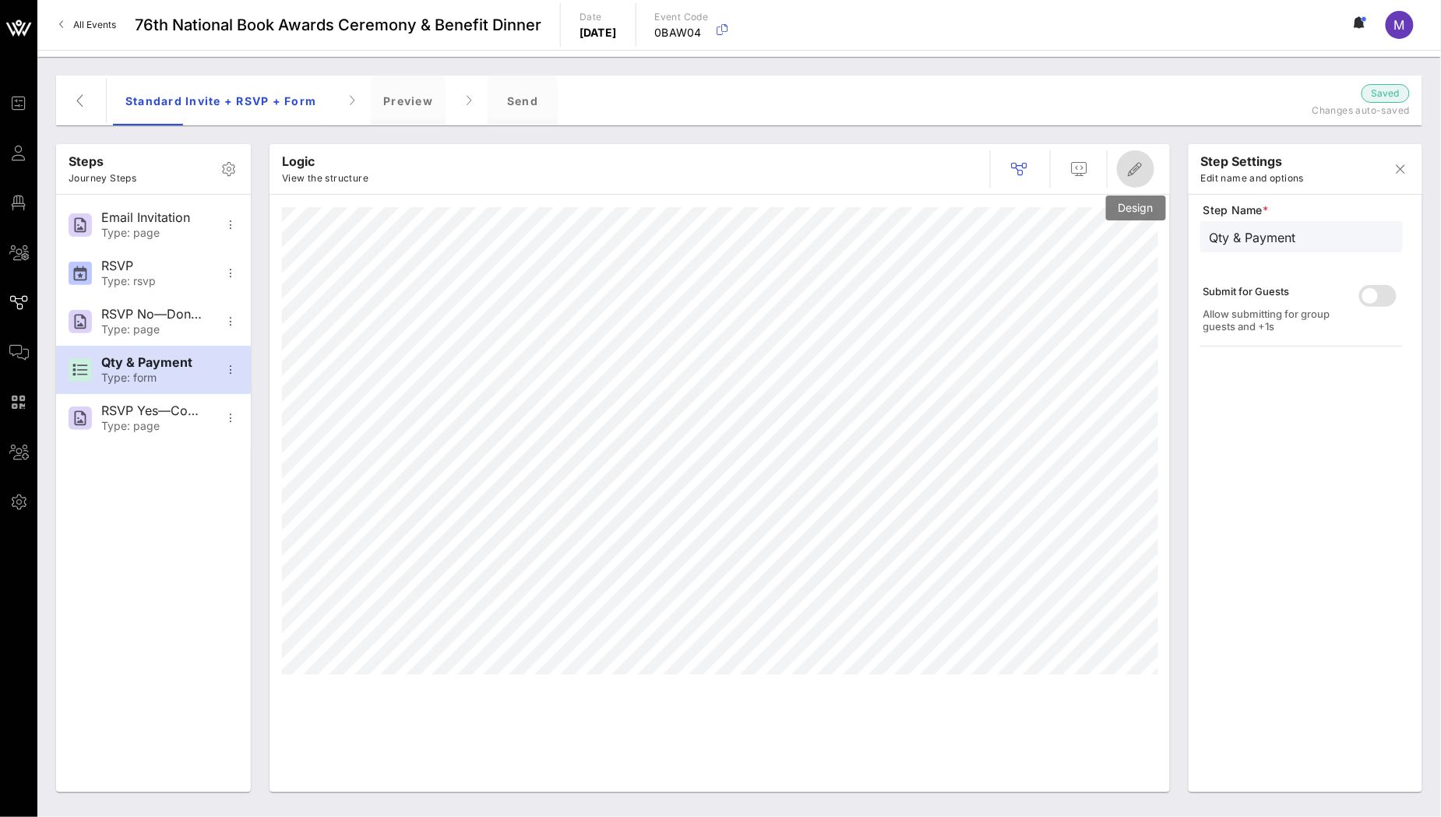
click at [1142, 157] on button "button" at bounding box center [1135, 168] width 37 height 37
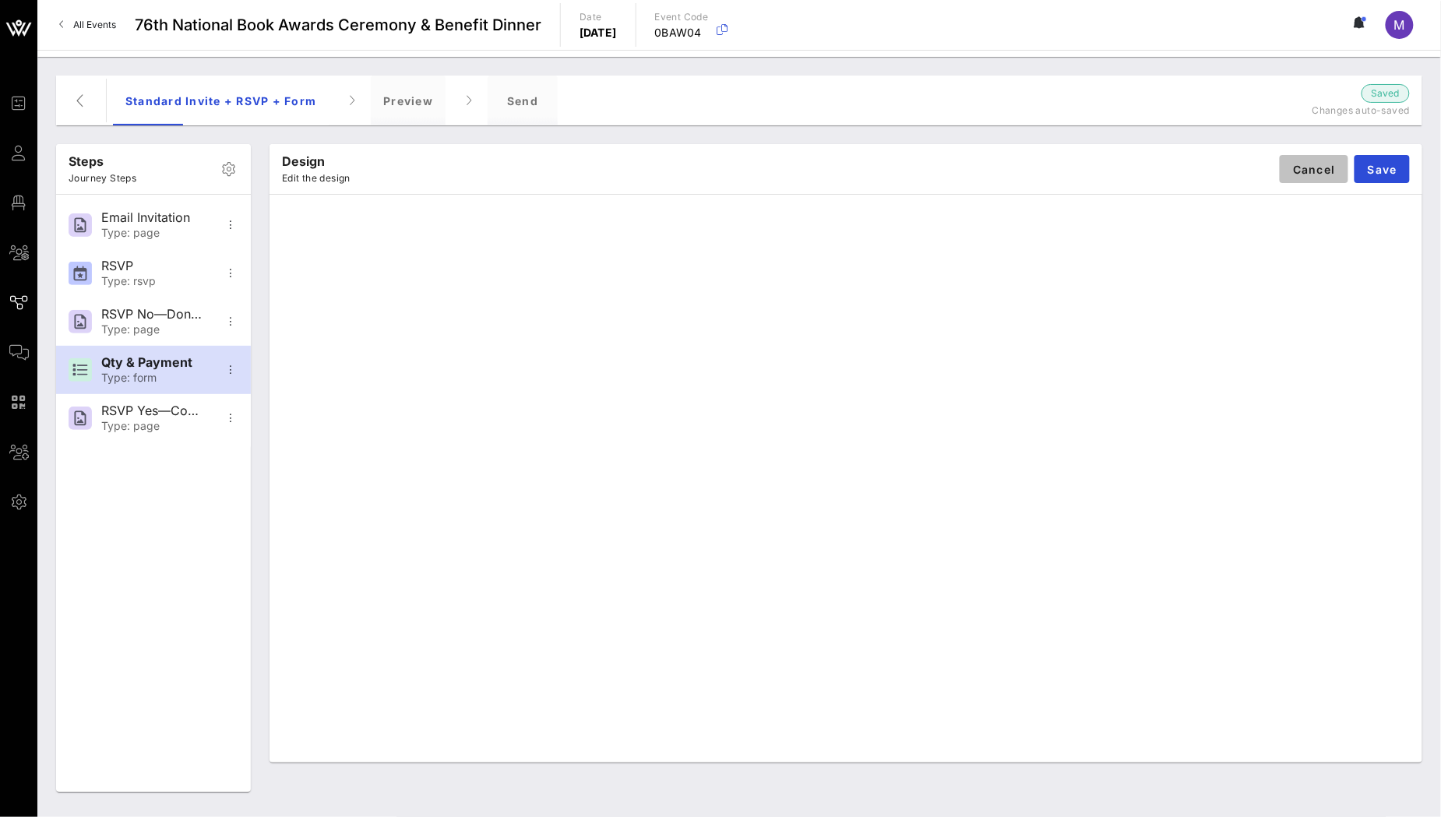
click at [1312, 173] on span "Cancel" at bounding box center [1314, 169] width 44 height 13
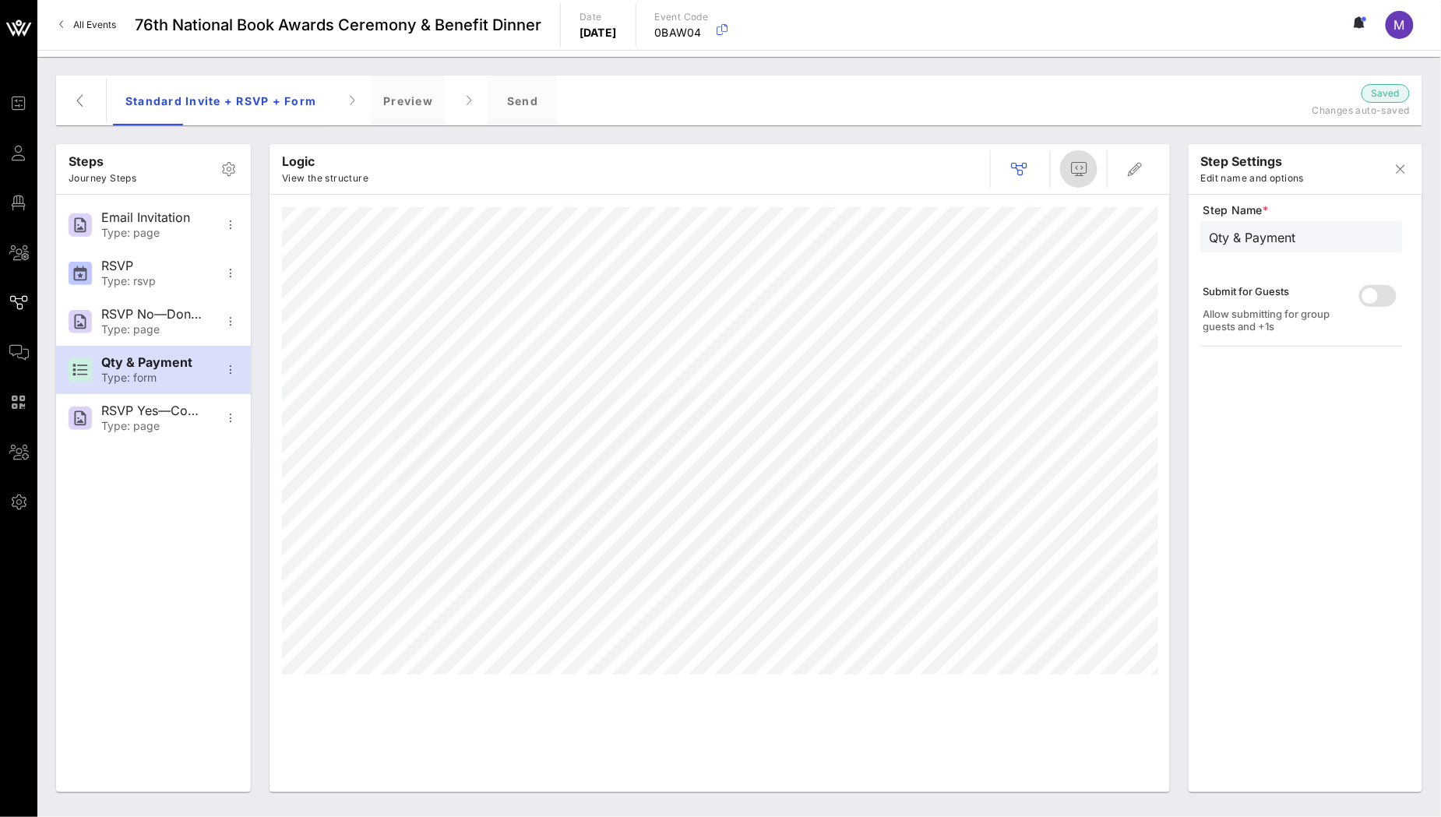
click at [1083, 177] on icon "button" at bounding box center [1078, 169] width 19 height 19
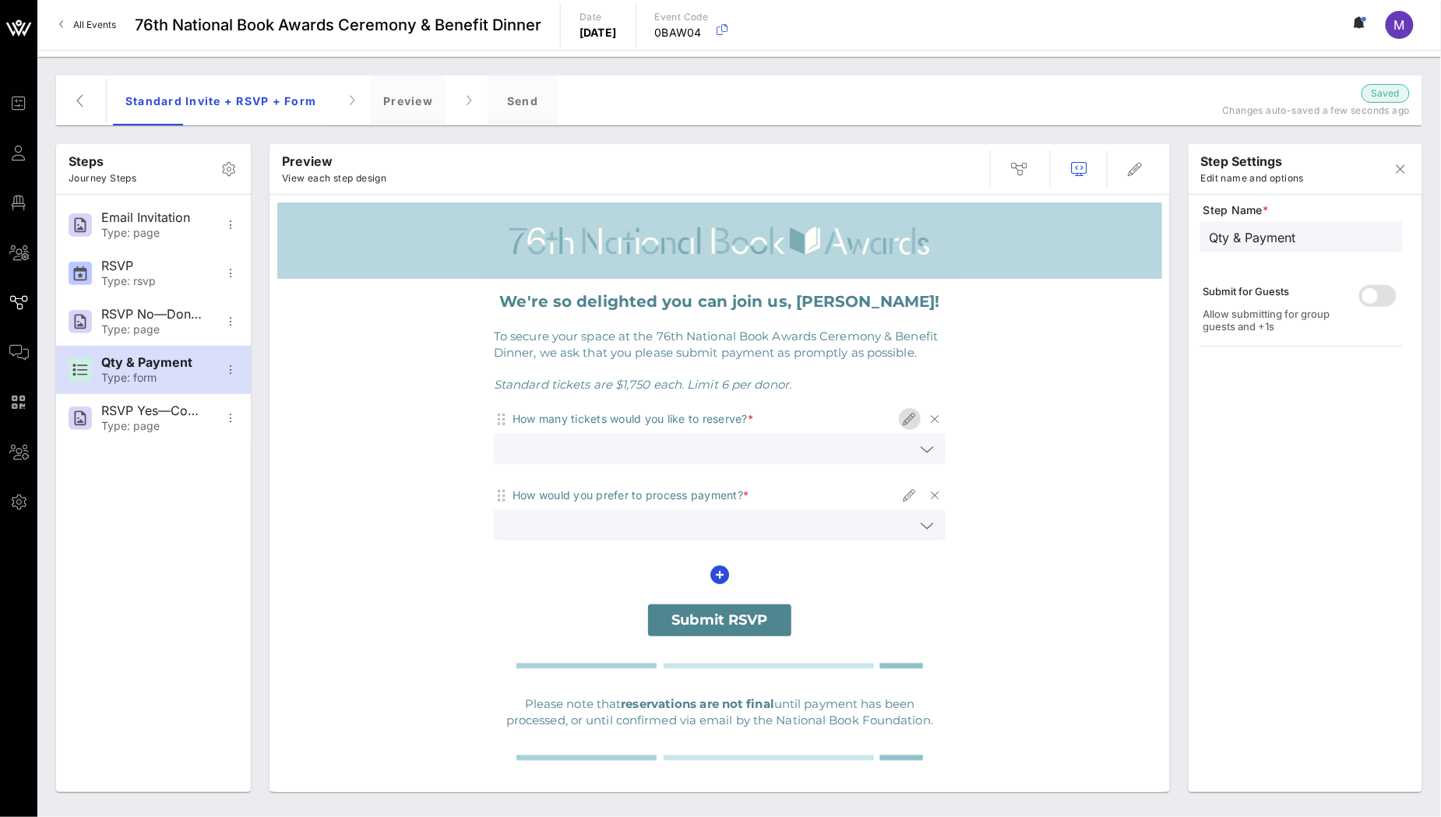
click at [900, 420] on icon "button" at bounding box center [909, 419] width 19 height 19
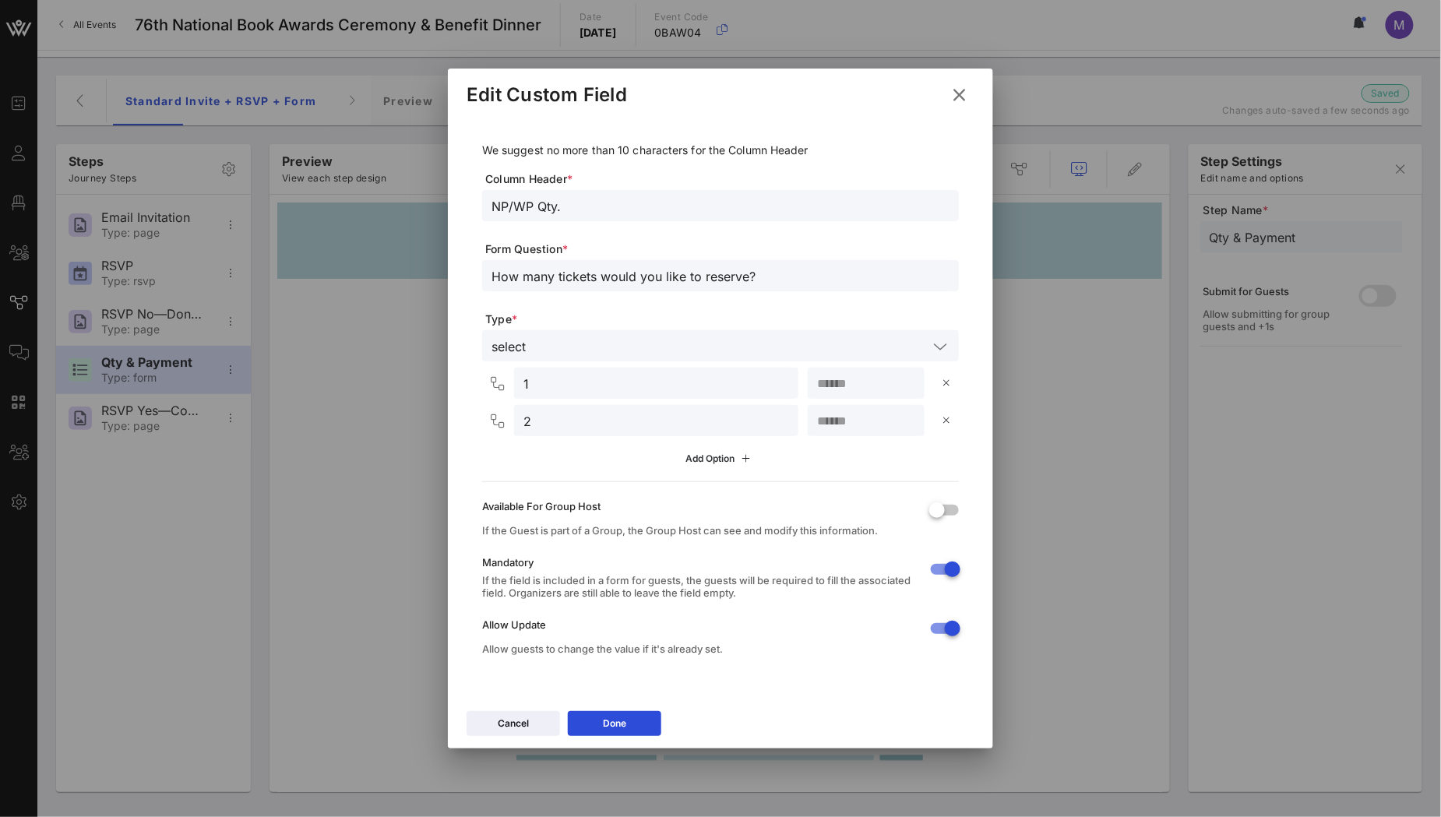
click at [725, 461] on icon at bounding box center [720, 458] width 11 height 9
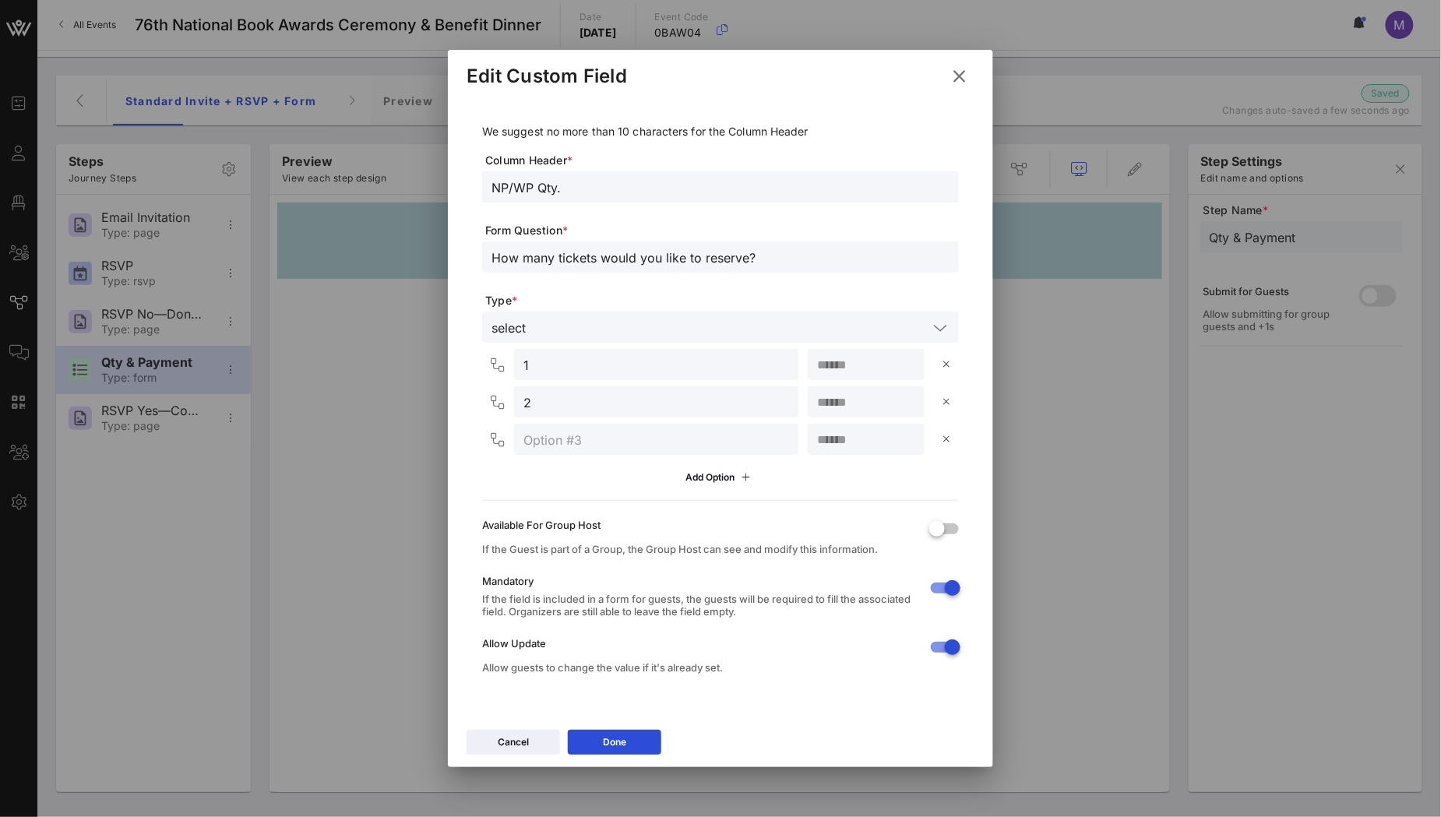
click at [659, 450] on div at bounding box center [656, 439] width 266 height 31
type input "3"
click at [696, 471] on div "Add Option" at bounding box center [720, 477] width 69 height 17
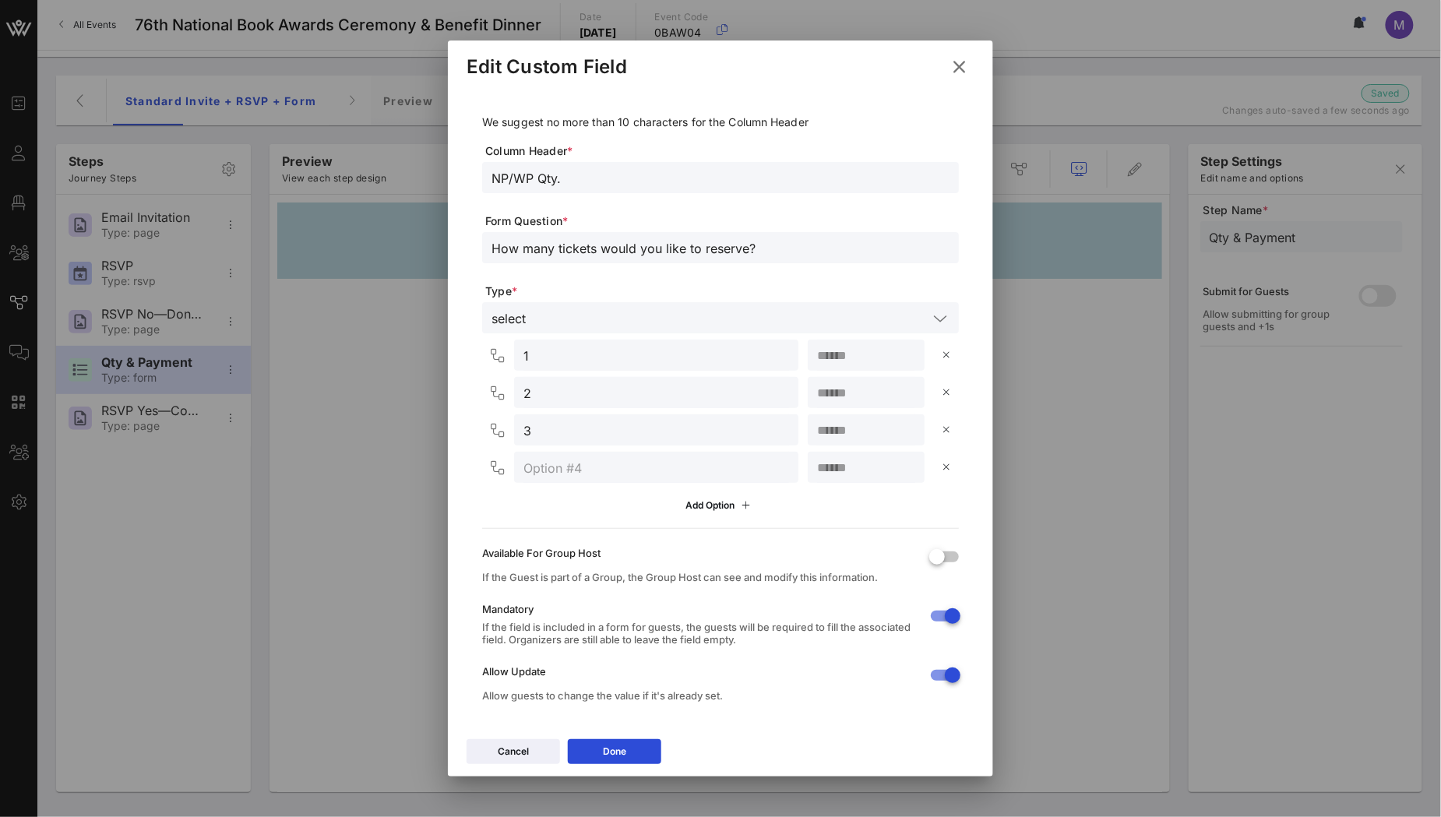
click at [613, 470] on input "text" at bounding box center [656, 467] width 266 height 20
type input "4"
click at [706, 509] on div "Add Option" at bounding box center [720, 505] width 69 height 17
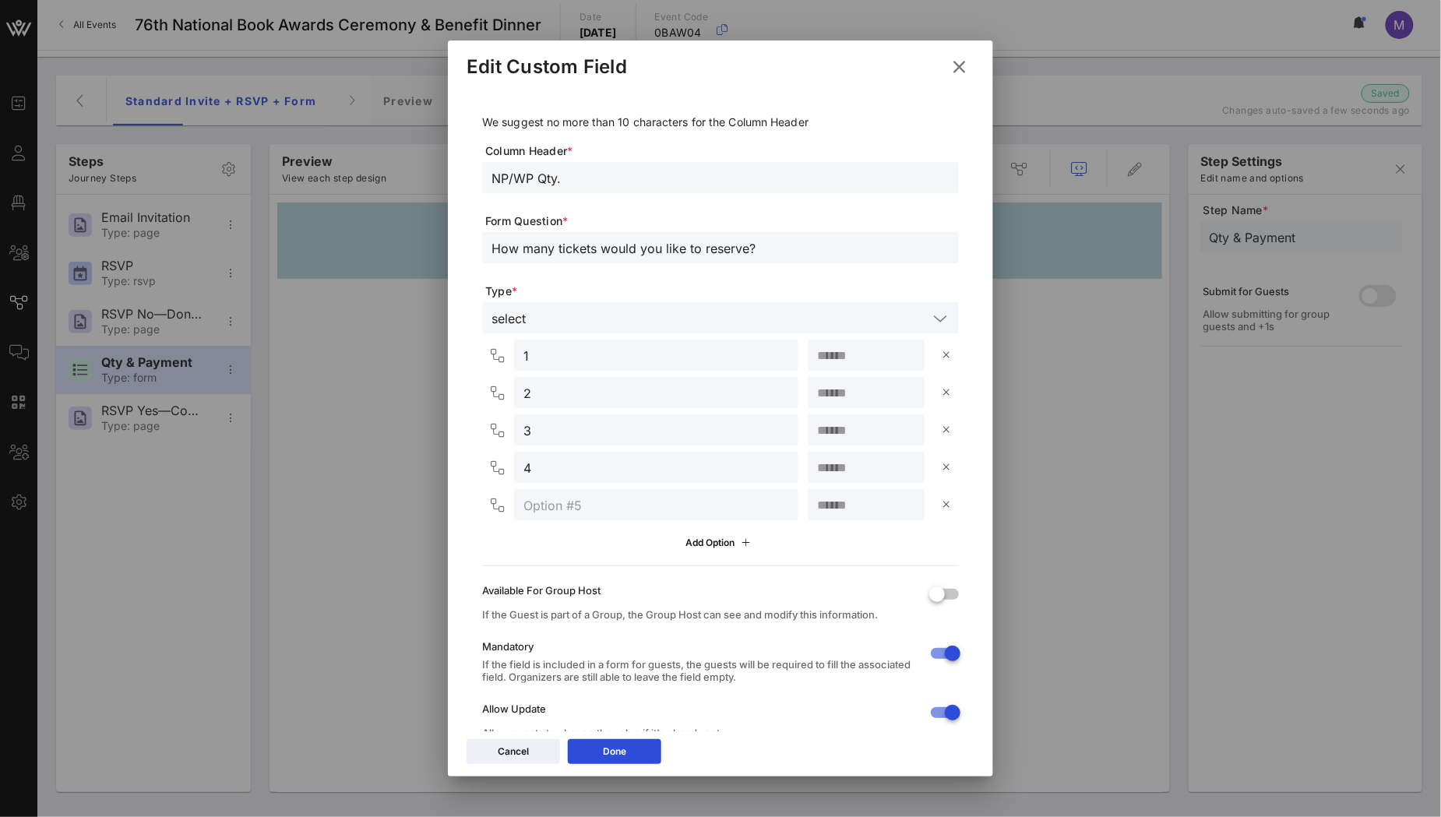
click at [638, 506] on input "text" at bounding box center [656, 505] width 266 height 20
type input "5"
click at [689, 538] on div "Add Option" at bounding box center [720, 542] width 69 height 17
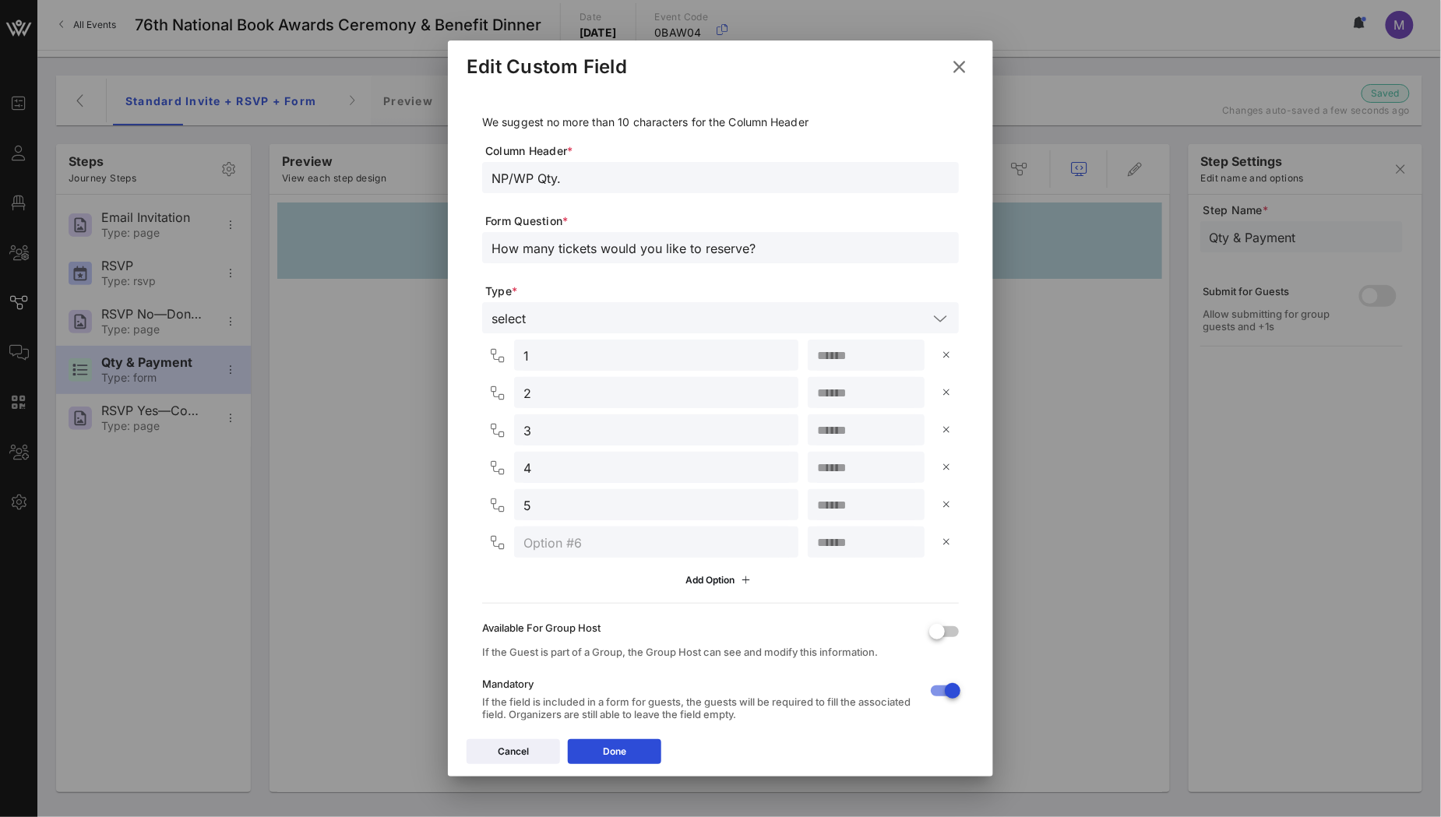
click at [595, 539] on input "text" at bounding box center [656, 542] width 266 height 20
type input "6"
click at [624, 752] on div "Done" at bounding box center [614, 752] width 23 height 16
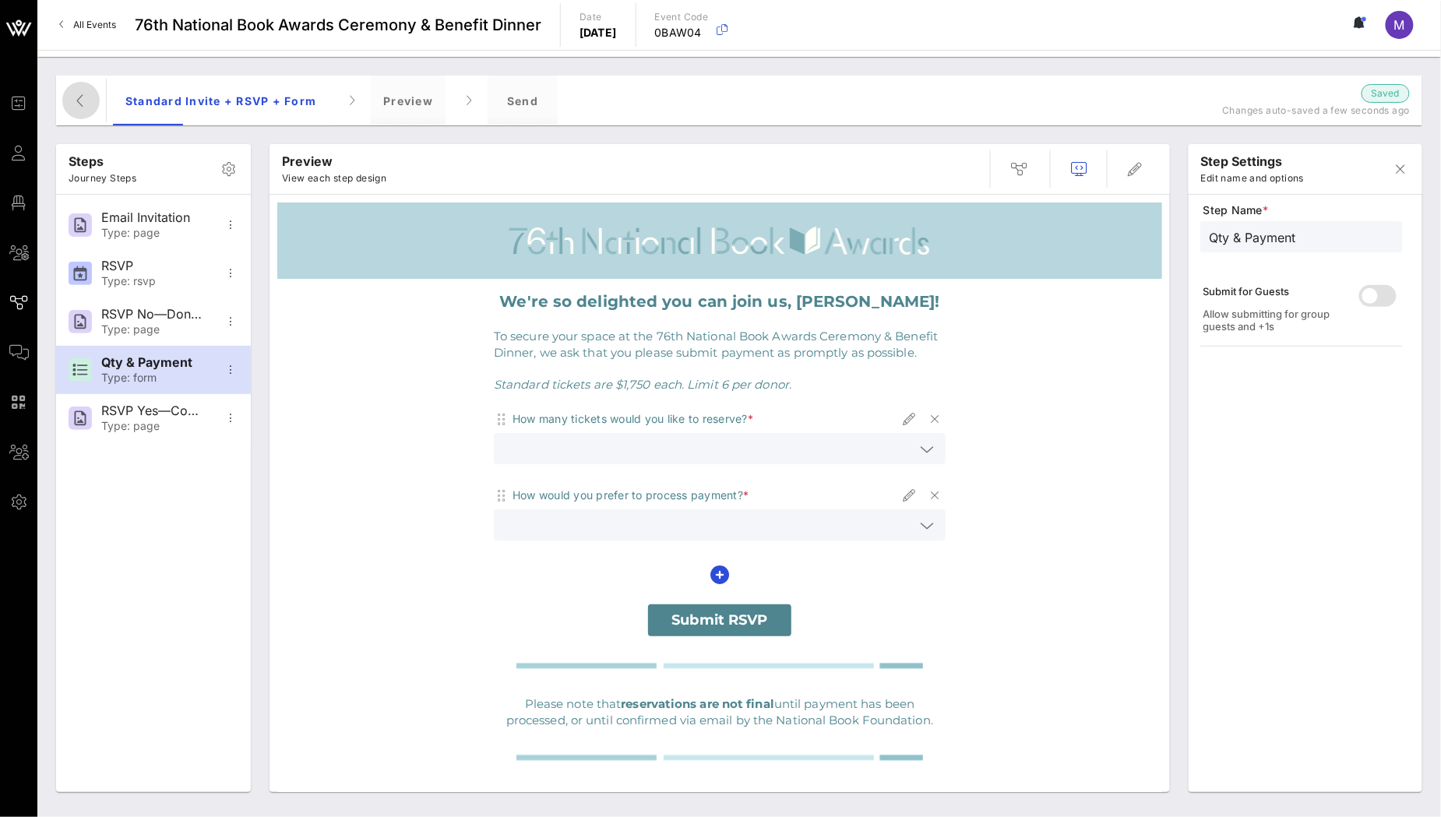
click at [85, 97] on icon "button" at bounding box center [81, 100] width 19 height 19
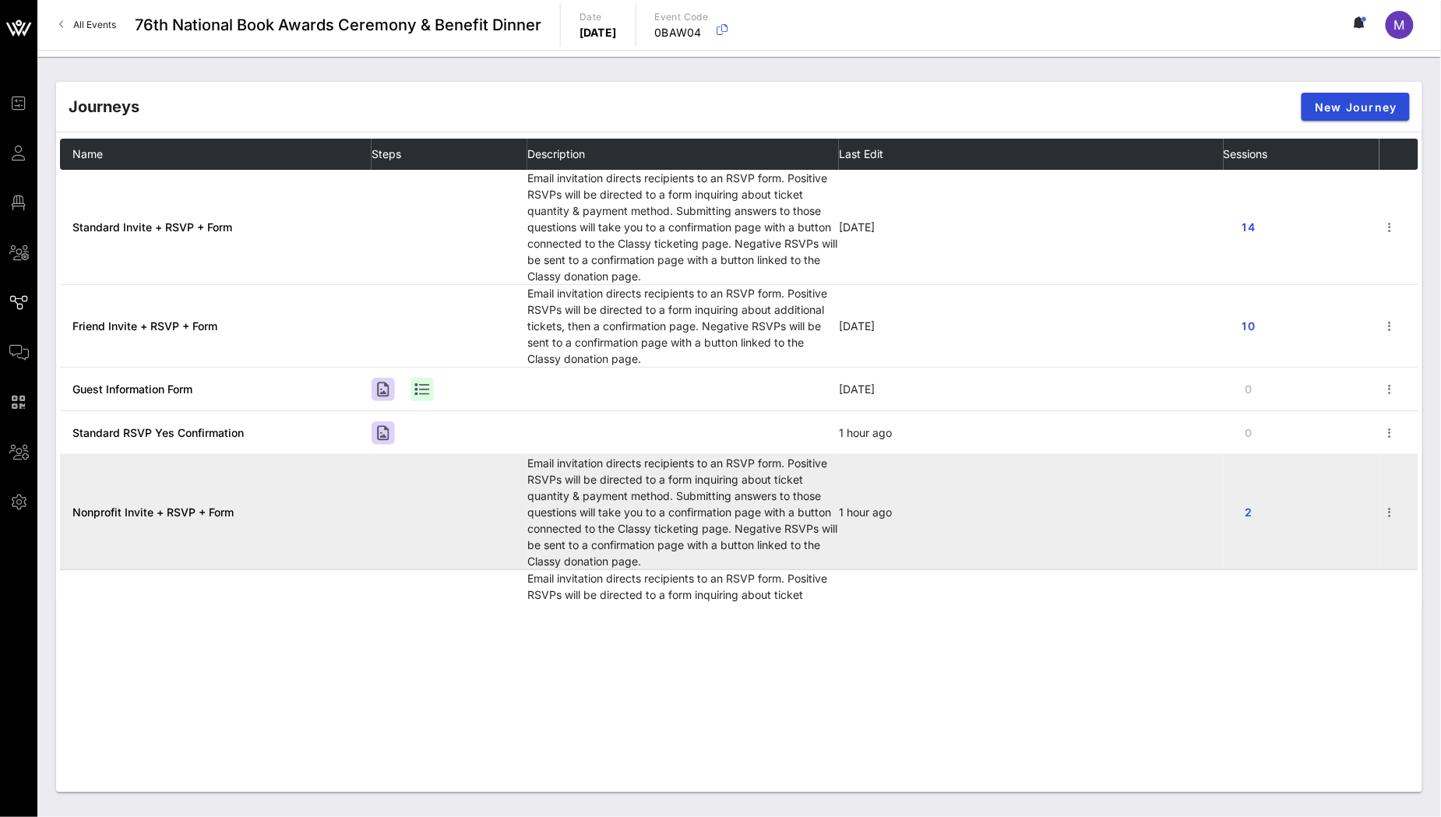
click at [178, 513] on span "Nonprofit Invite + RSVP + Form" at bounding box center [152, 512] width 161 height 13
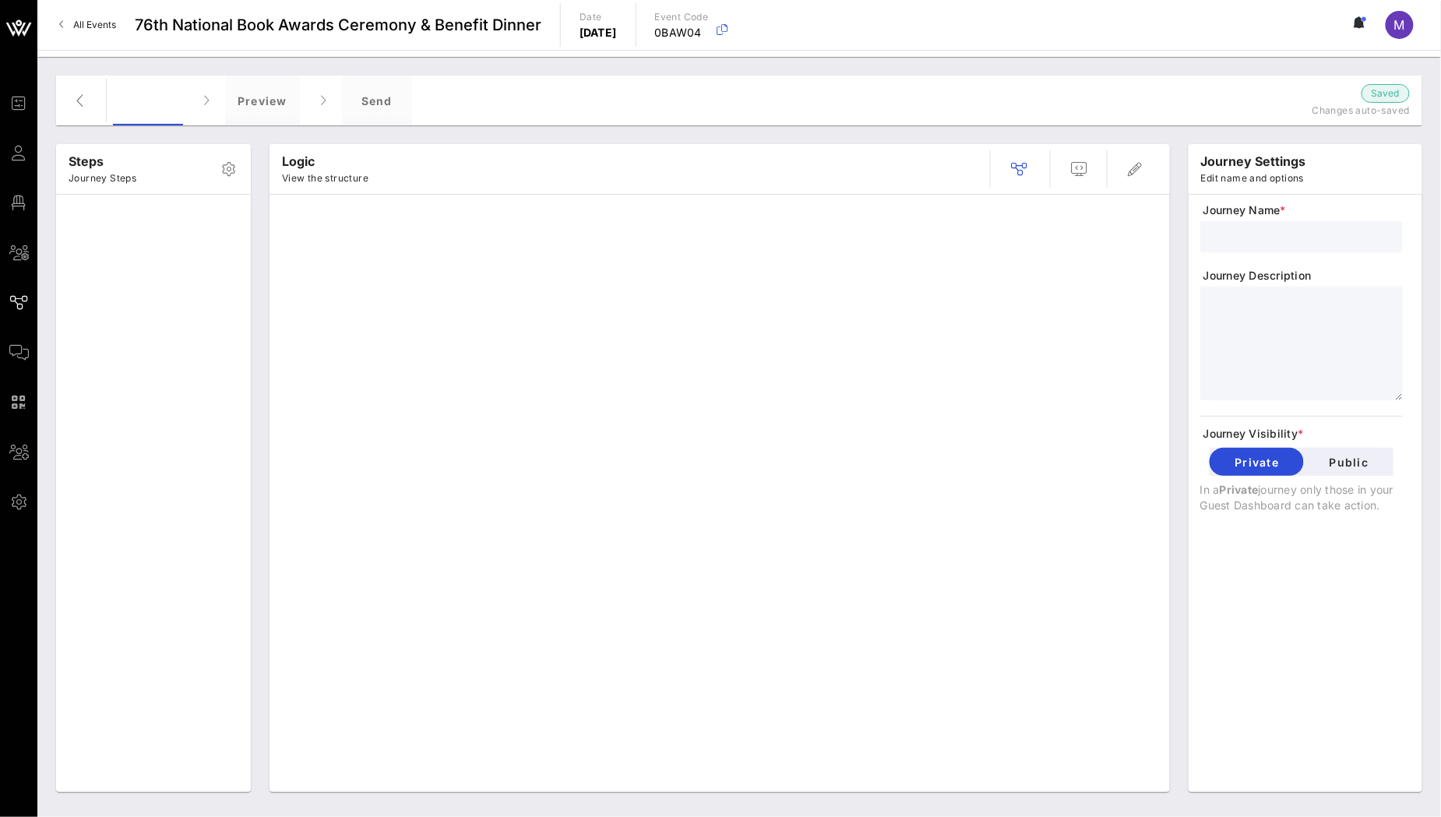
type input "Nonprofit Invite + RSVP + Form"
type textarea "**********"
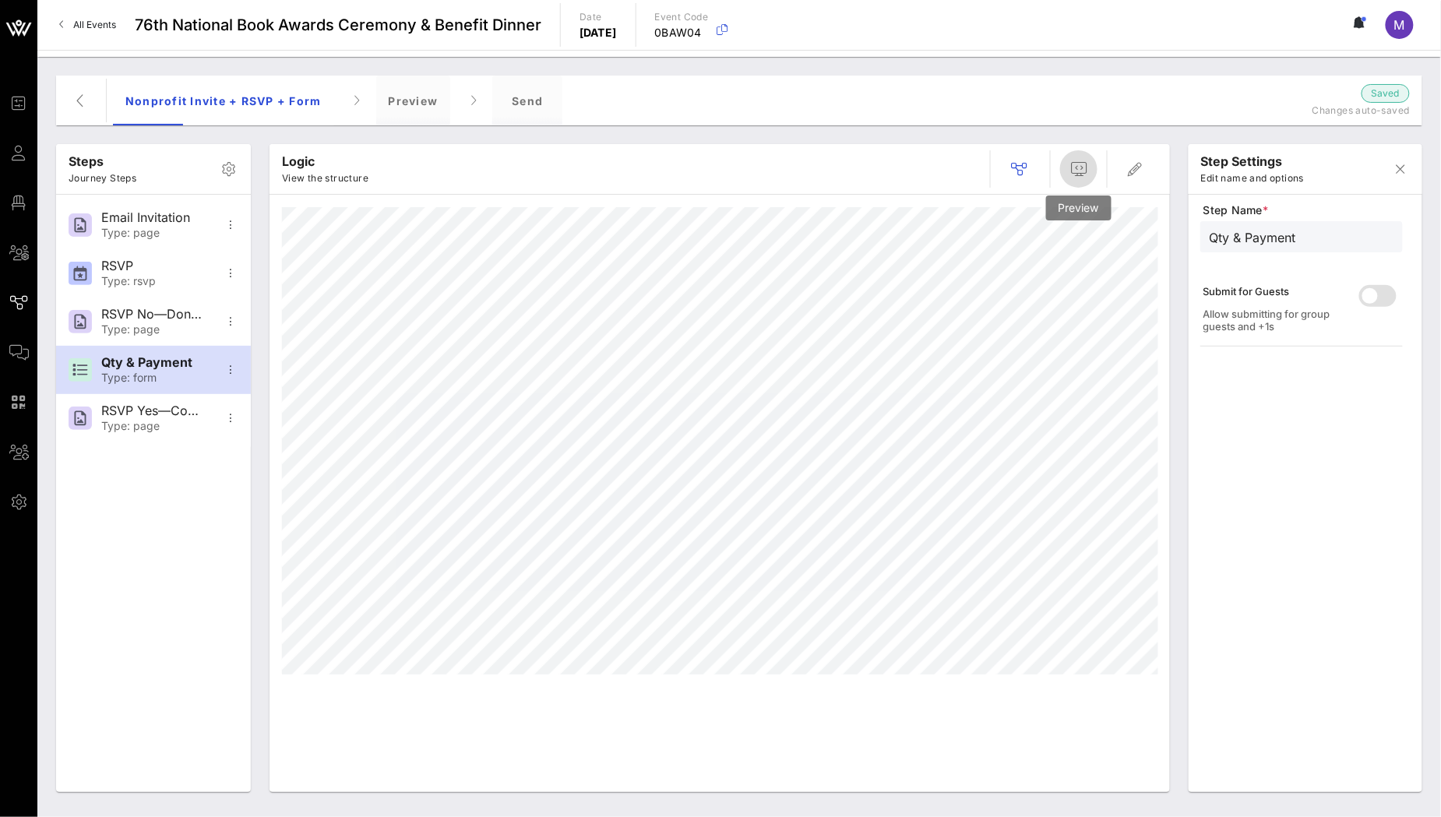
click at [1076, 169] on icon "button" at bounding box center [1078, 169] width 19 height 19
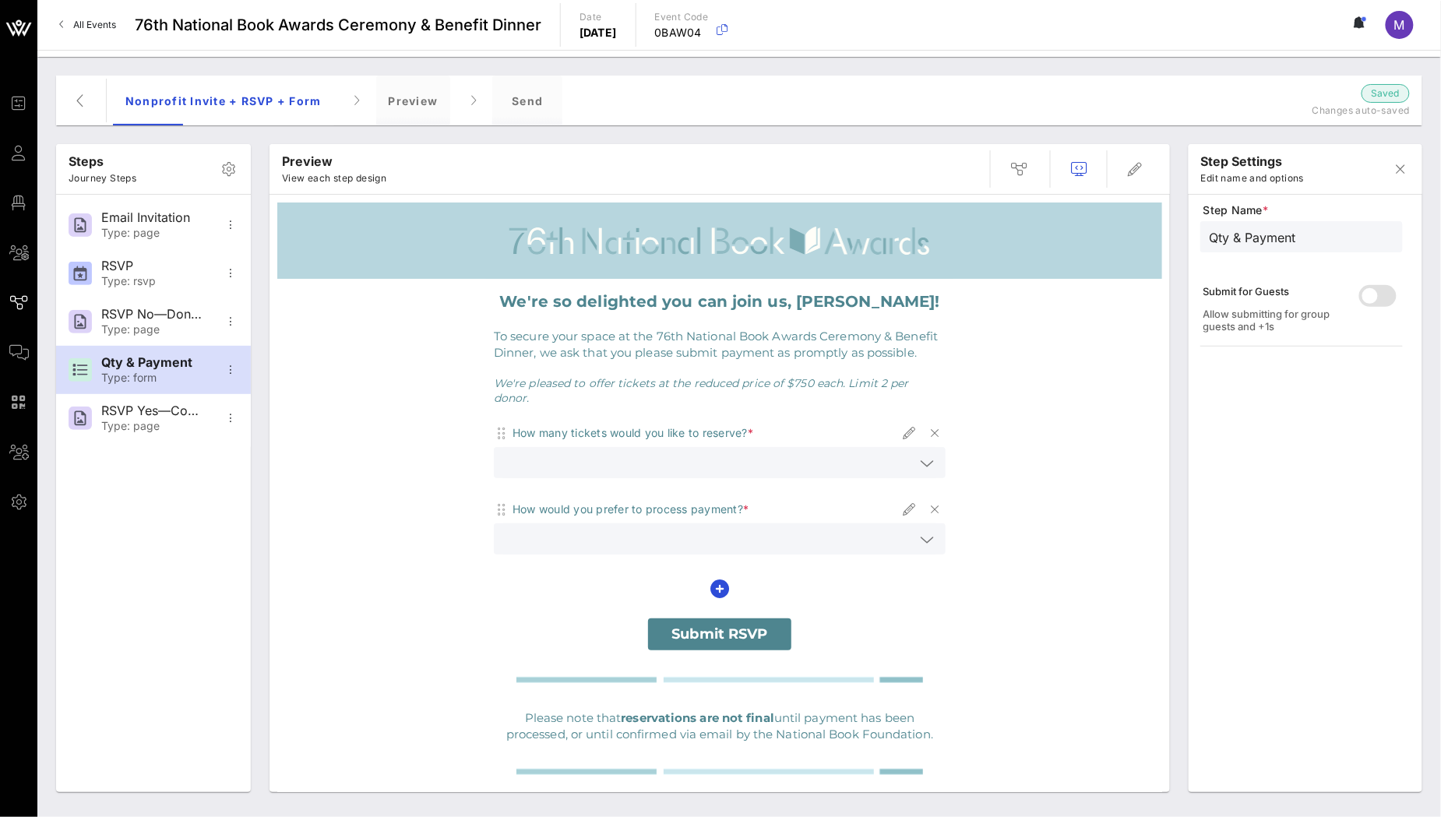
click at [898, 453] on input "text" at bounding box center [708, 463] width 411 height 20
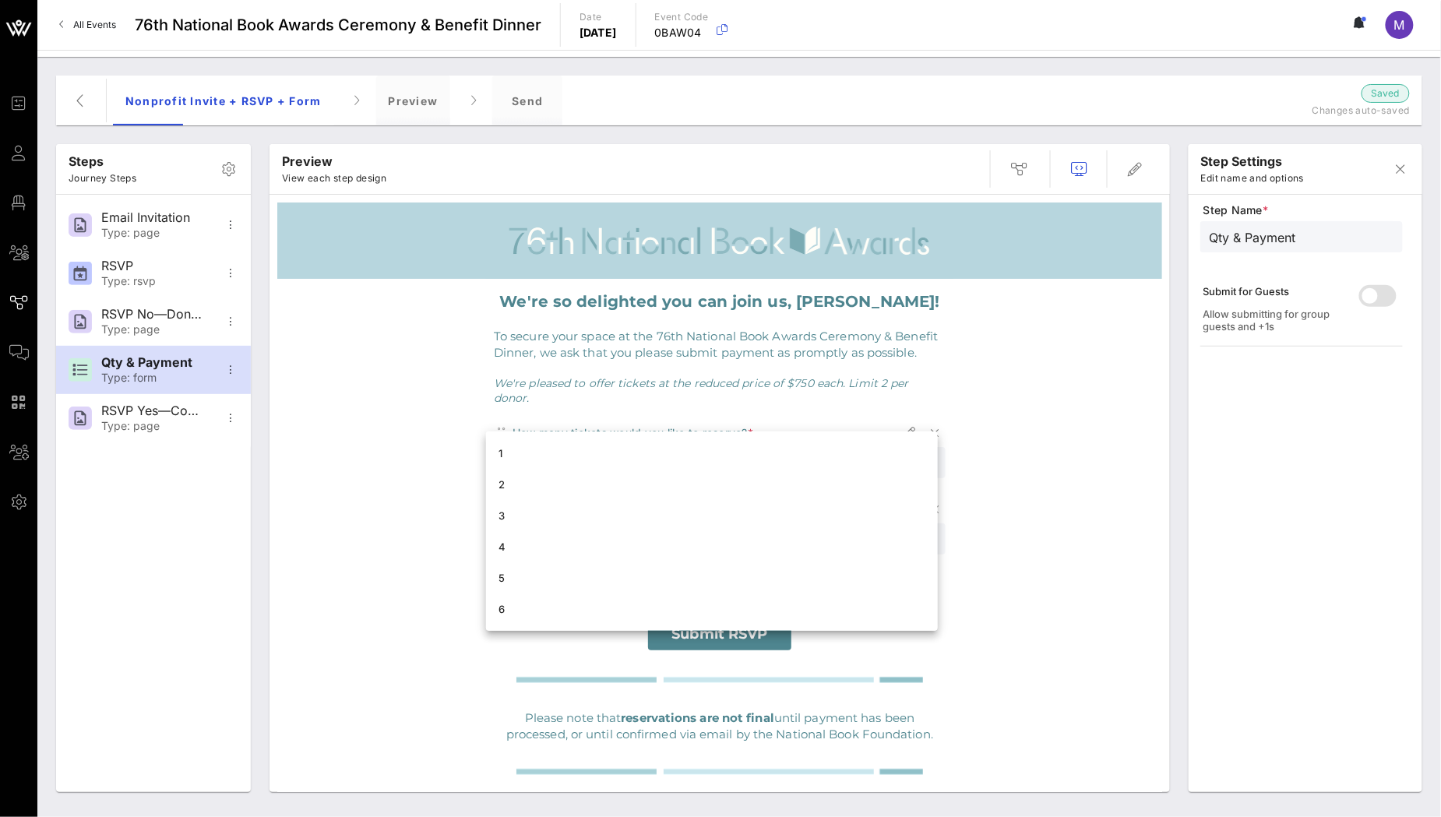
drag, startPoint x: 942, startPoint y: 452, endPoint x: 911, endPoint y: 443, distance: 32.3
click at [942, 452] on td "How many tickets would you like to reserve? * How would you prefer to process p…" at bounding box center [719, 512] width 467 height 196
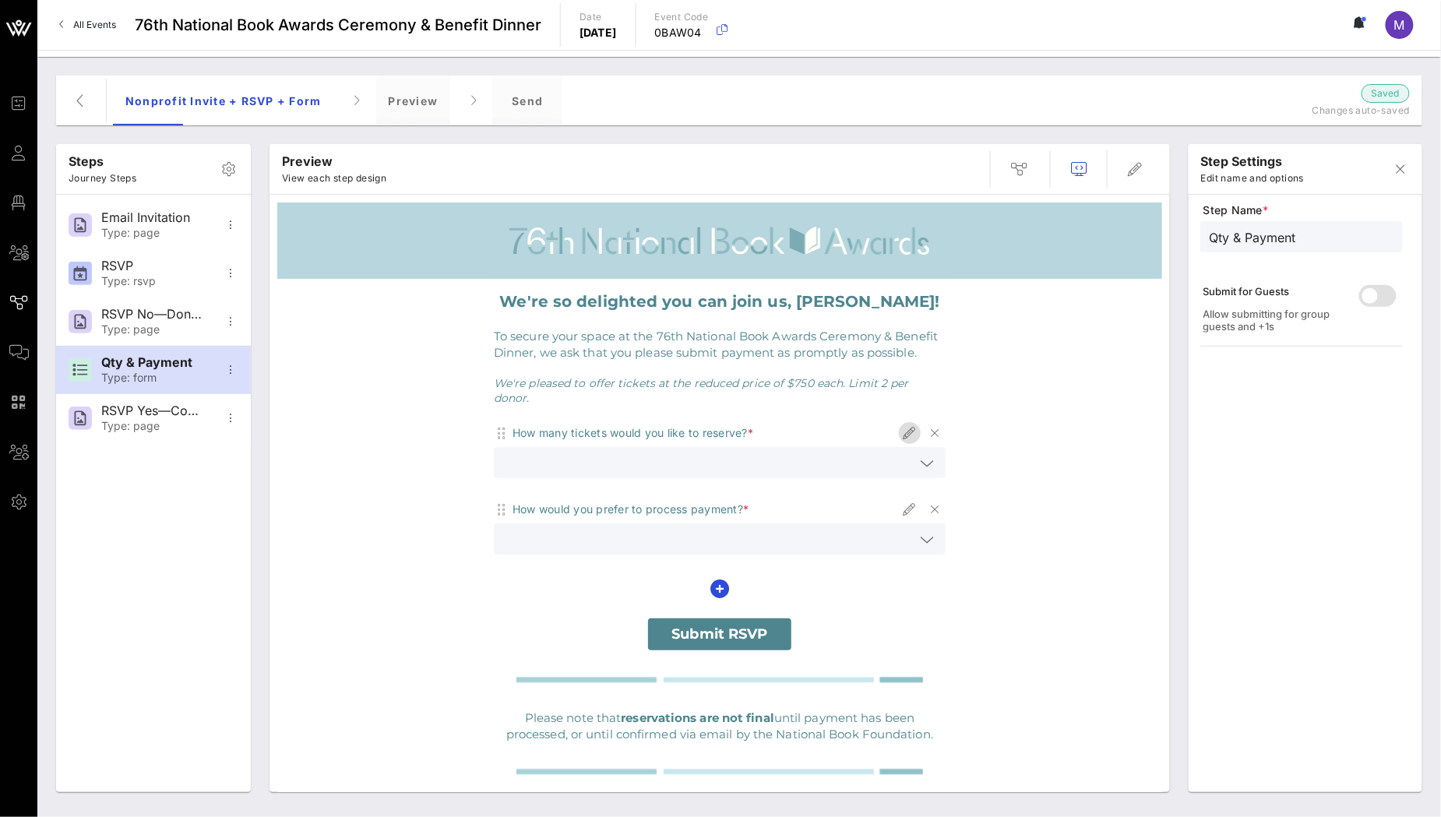
click at [900, 426] on icon "button" at bounding box center [909, 433] width 19 height 19
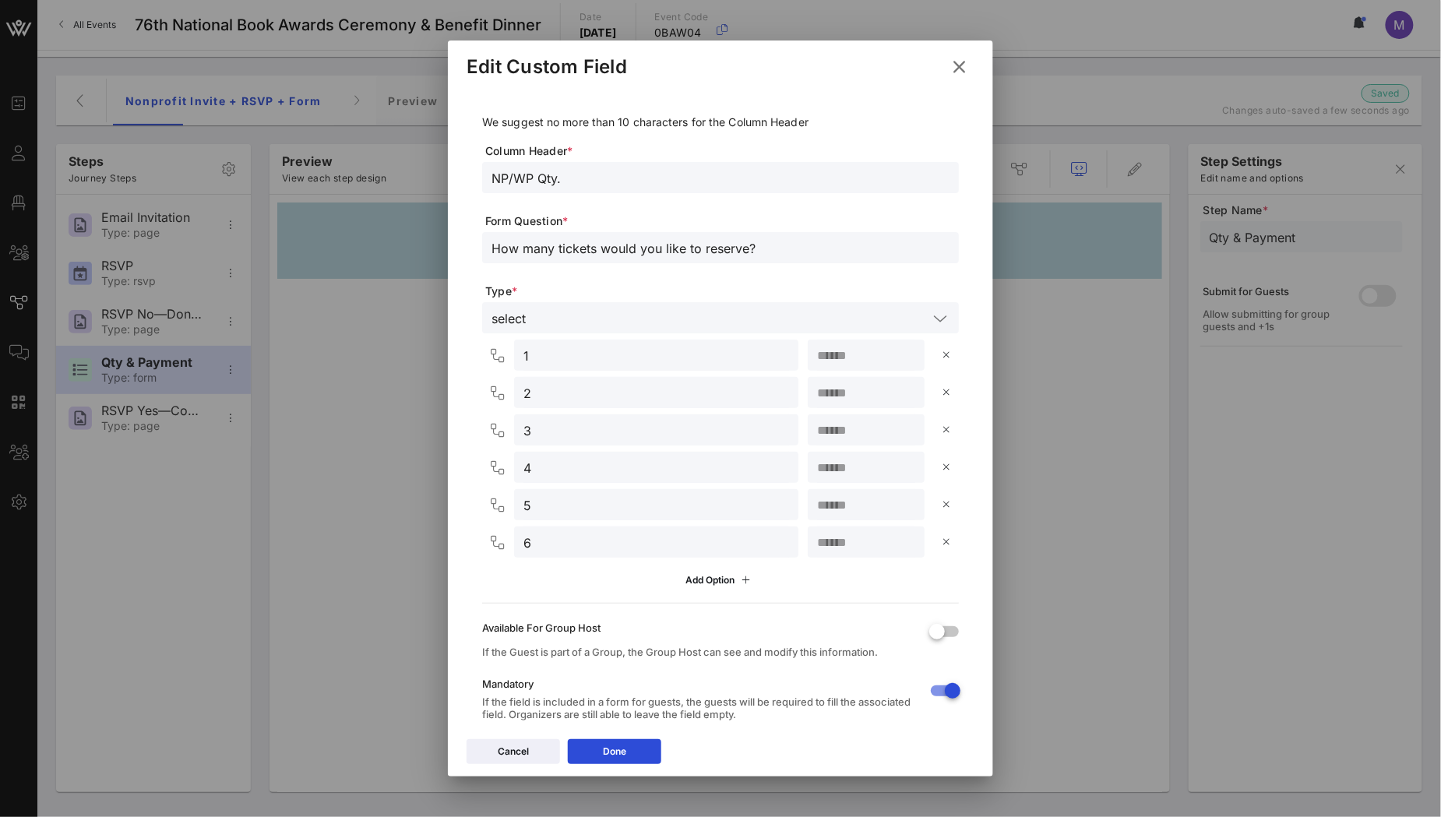
click at [581, 248] on input "How many tickets would you like to reserve?" at bounding box center [720, 248] width 458 height 20
type input "How many seats would you like to reserve?"
click at [710, 279] on div "How many seats would you like to reserve?" at bounding box center [720, 257] width 477 height 51
click at [787, 241] on input "How many seats would you like to reserve?" at bounding box center [720, 248] width 458 height 20
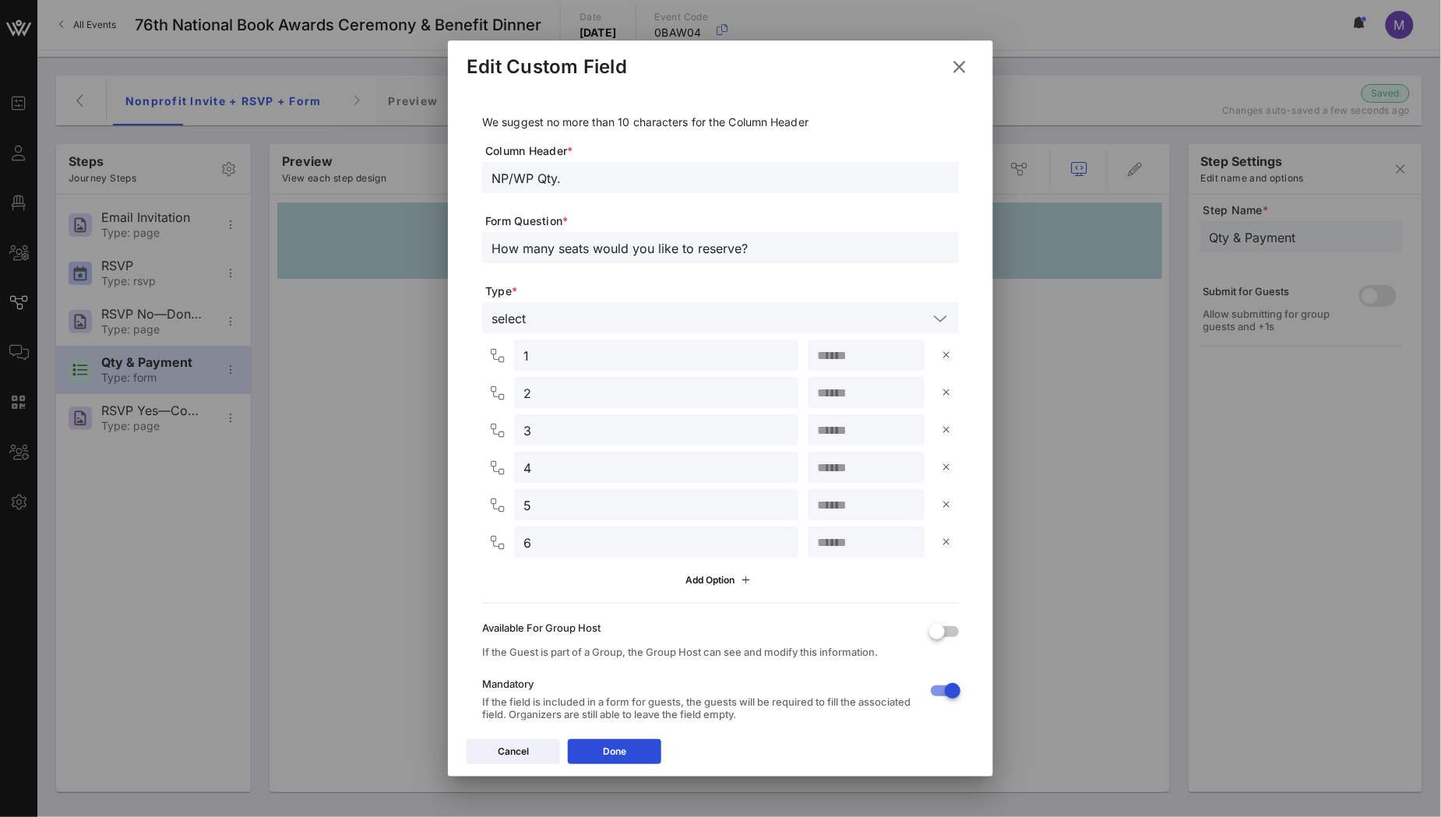
drag, startPoint x: 733, startPoint y: 190, endPoint x: 729, endPoint y: 179, distance: 11.6
click at [733, 189] on div "NP/WP Qty." at bounding box center [720, 177] width 458 height 31
click at [727, 176] on input "NP/WP Qty." at bounding box center [720, 177] width 458 height 20
click at [746, 243] on input "How many seats would you like to reserve?" at bounding box center [720, 248] width 458 height 20
click at [569, 254] on input "How many seats would you like to reserve?" at bounding box center [720, 248] width 458 height 20
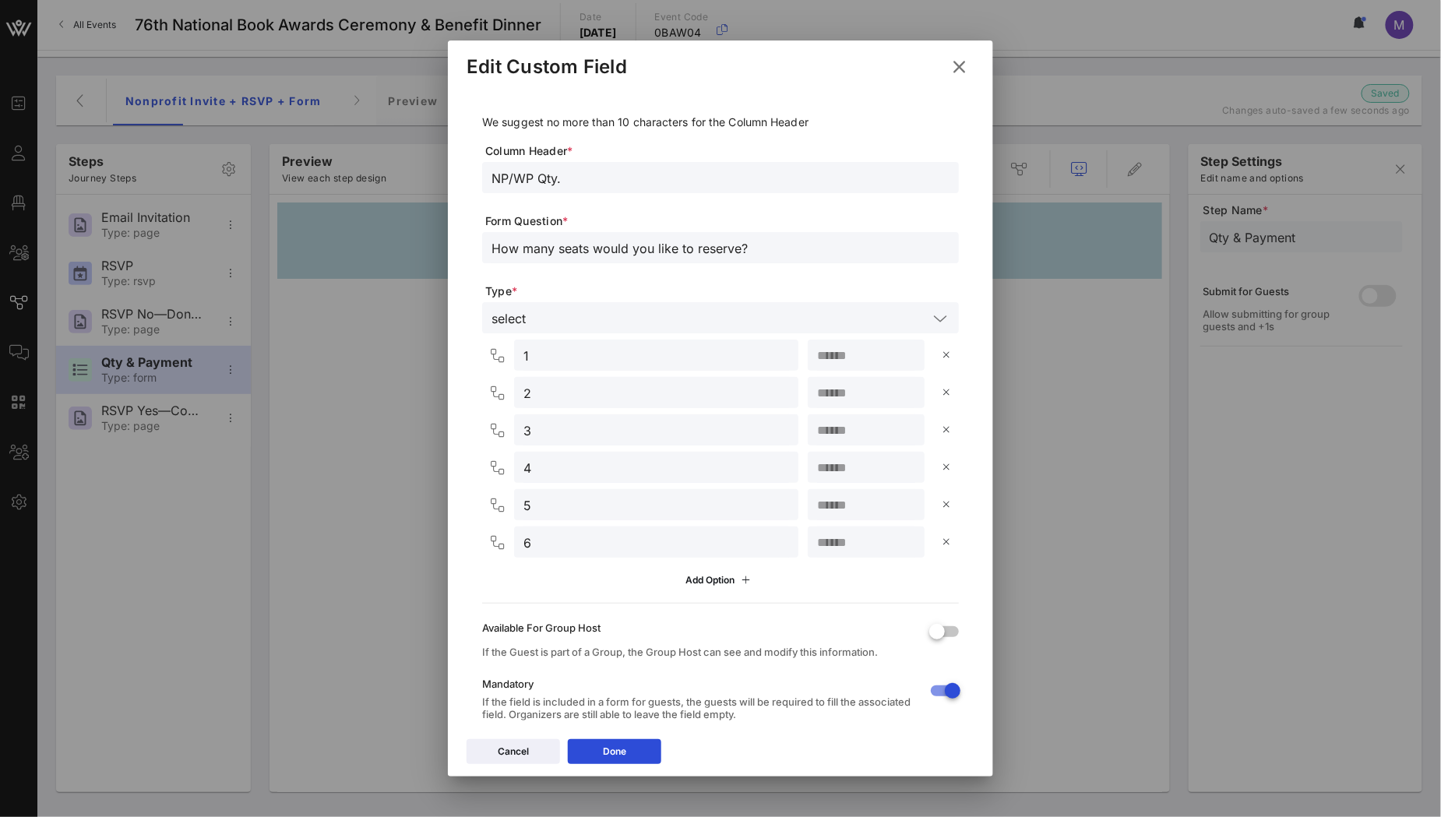
click at [569, 255] on input "How many seats would you like to reserve?" at bounding box center [720, 248] width 458 height 20
click at [601, 258] on div "How many seats would you like to reserve?" at bounding box center [720, 247] width 458 height 31
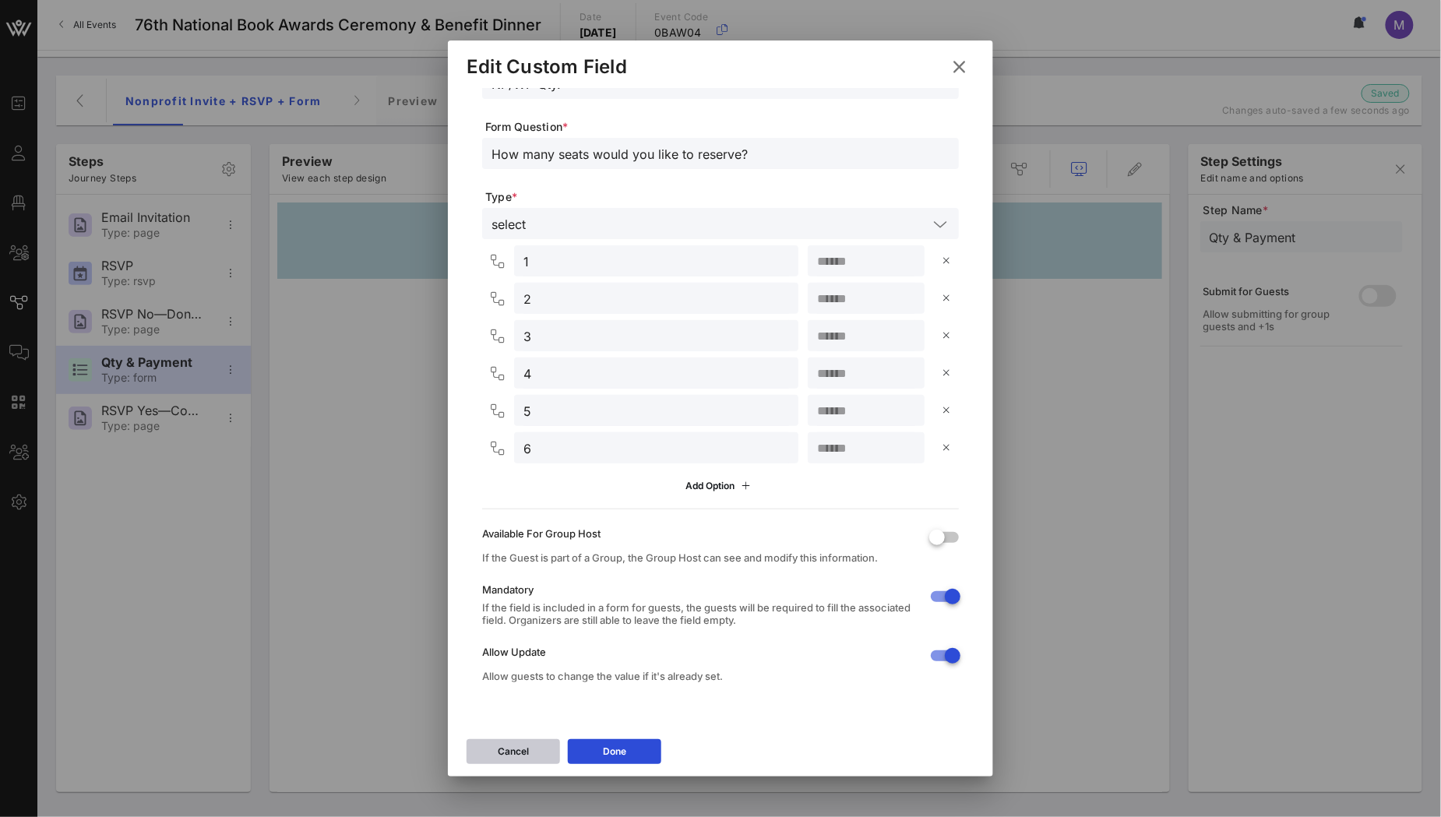
click at [520, 747] on div "Cancel" at bounding box center [513, 752] width 31 height 16
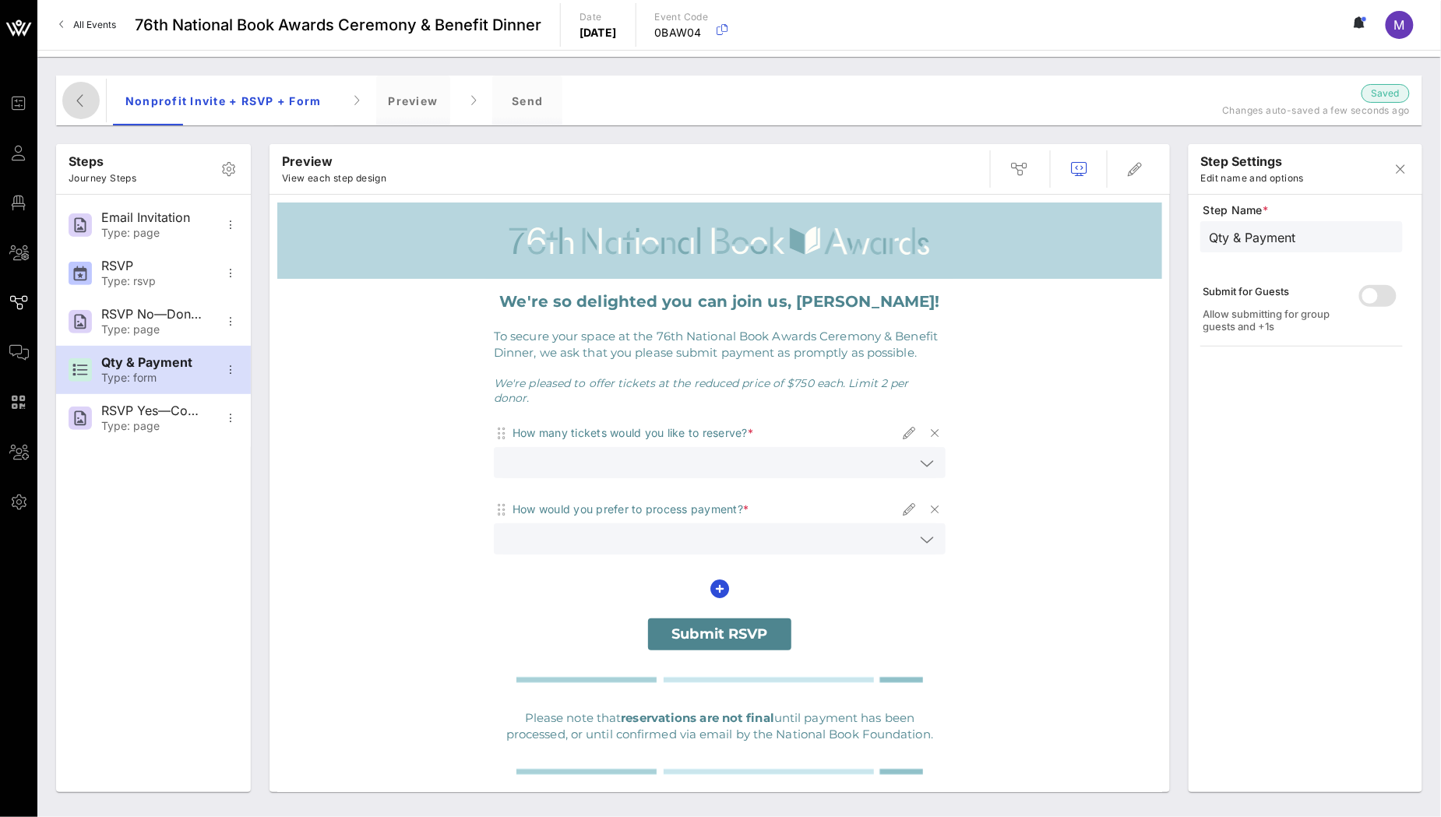
click at [79, 99] on icon "button" at bounding box center [81, 100] width 19 height 19
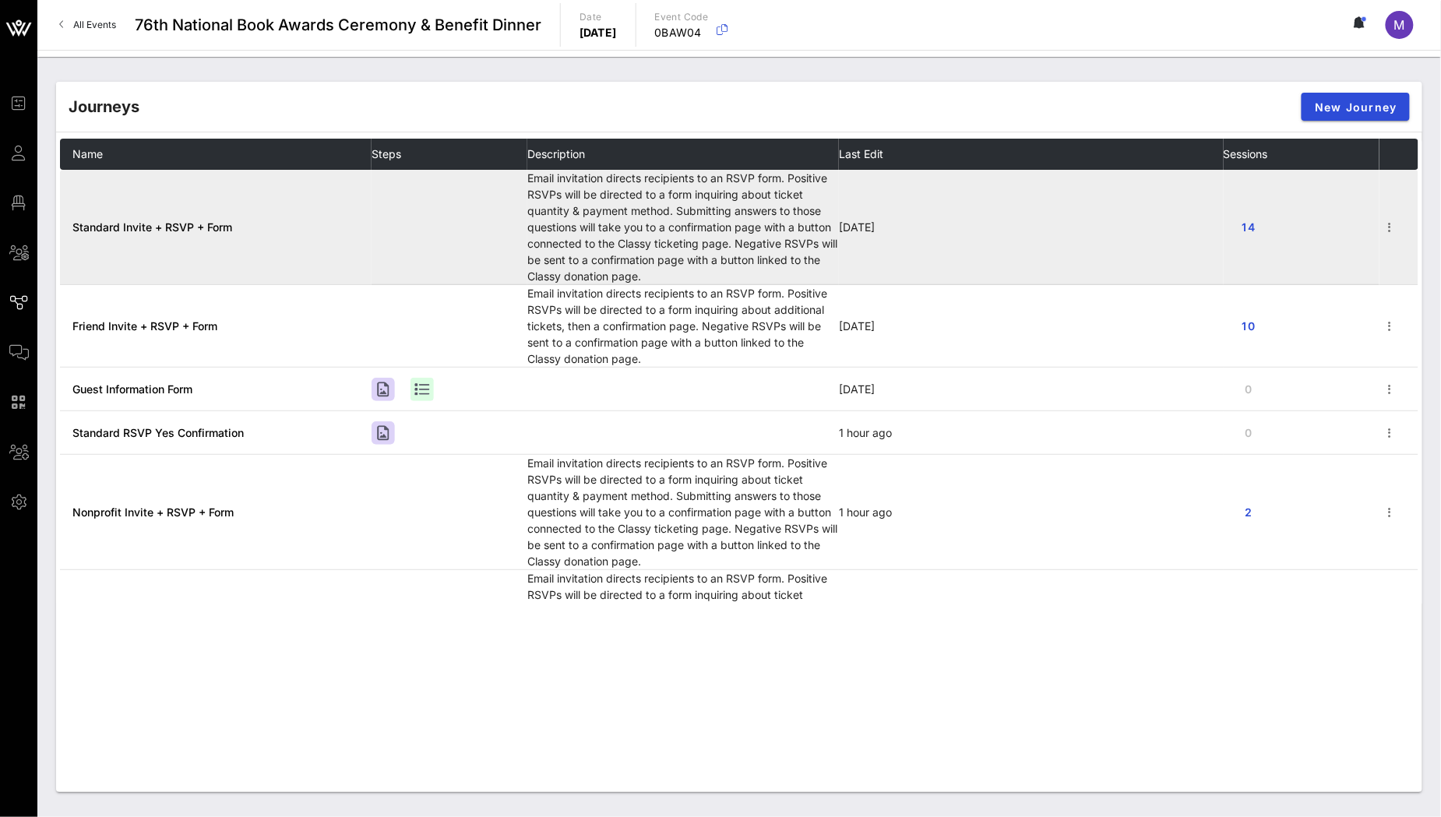
click at [143, 225] on span "Standard Invite + RSVP + Form" at bounding box center [152, 226] width 160 height 13
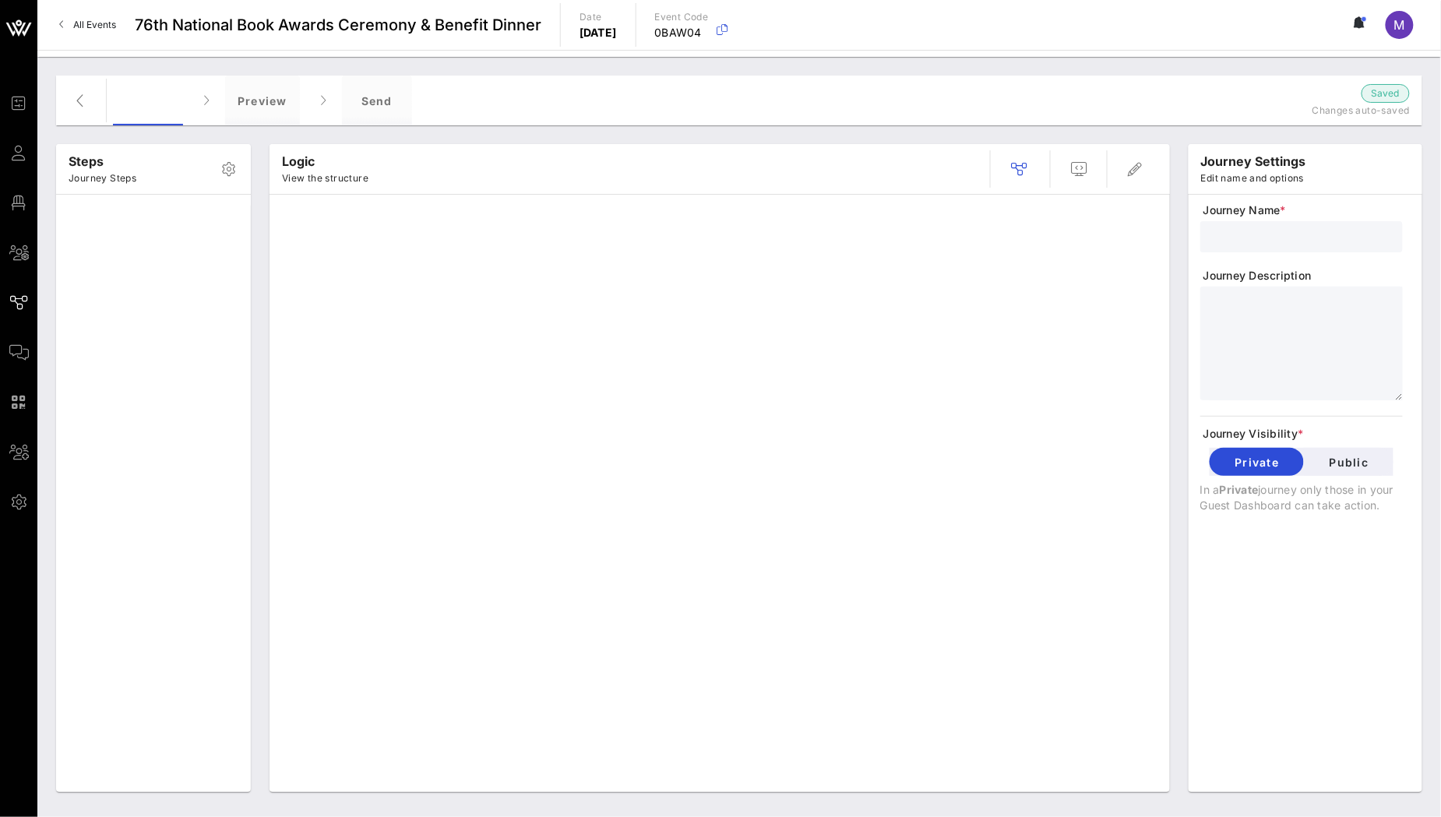
type input "Standard Invite + RSVP + Form"
type textarea "**********"
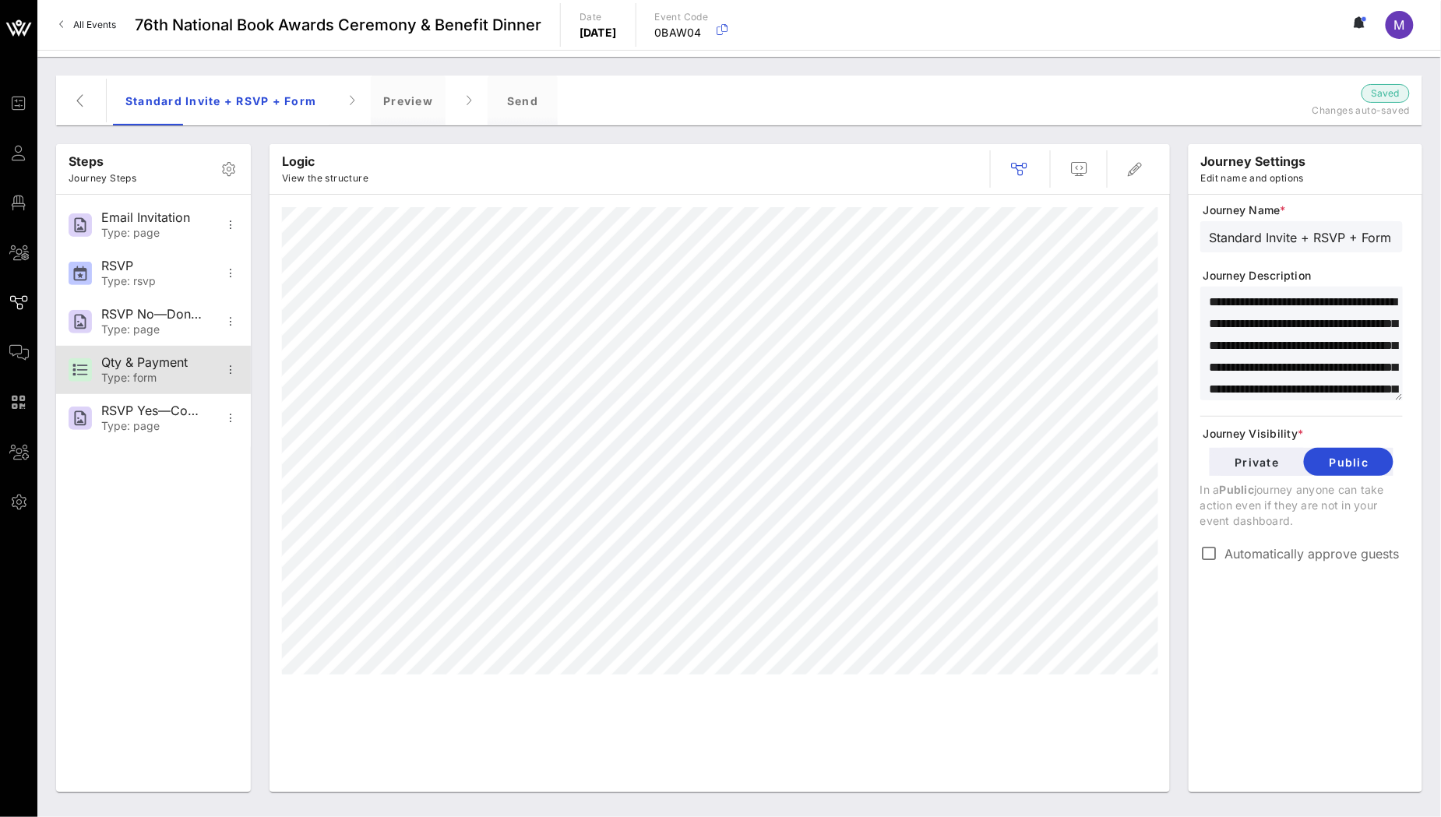
click at [133, 371] on div "Qty & Payment Type: form" at bounding box center [152, 370] width 103 height 48
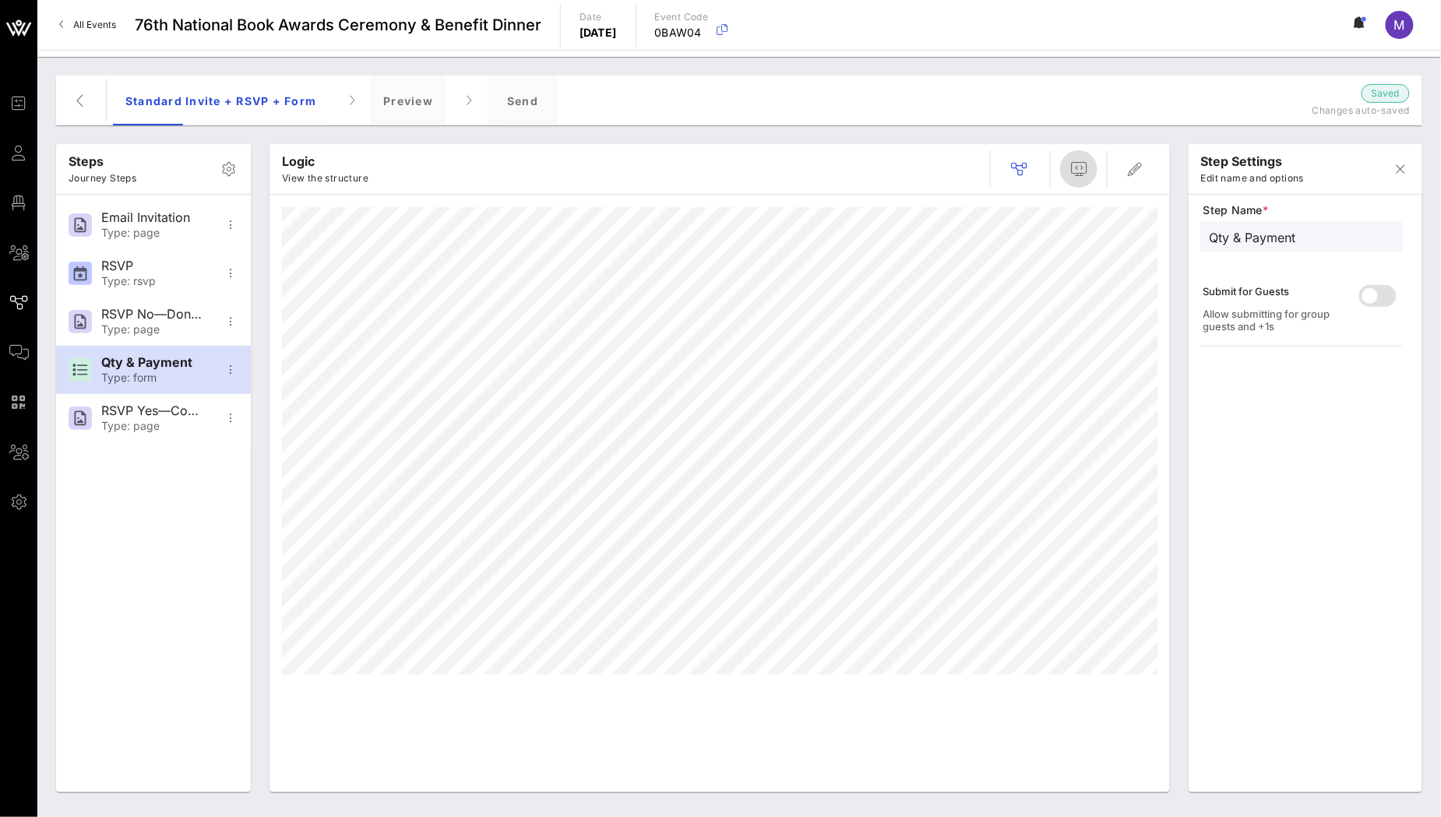
click at [1080, 180] on button "button" at bounding box center [1078, 168] width 37 height 37
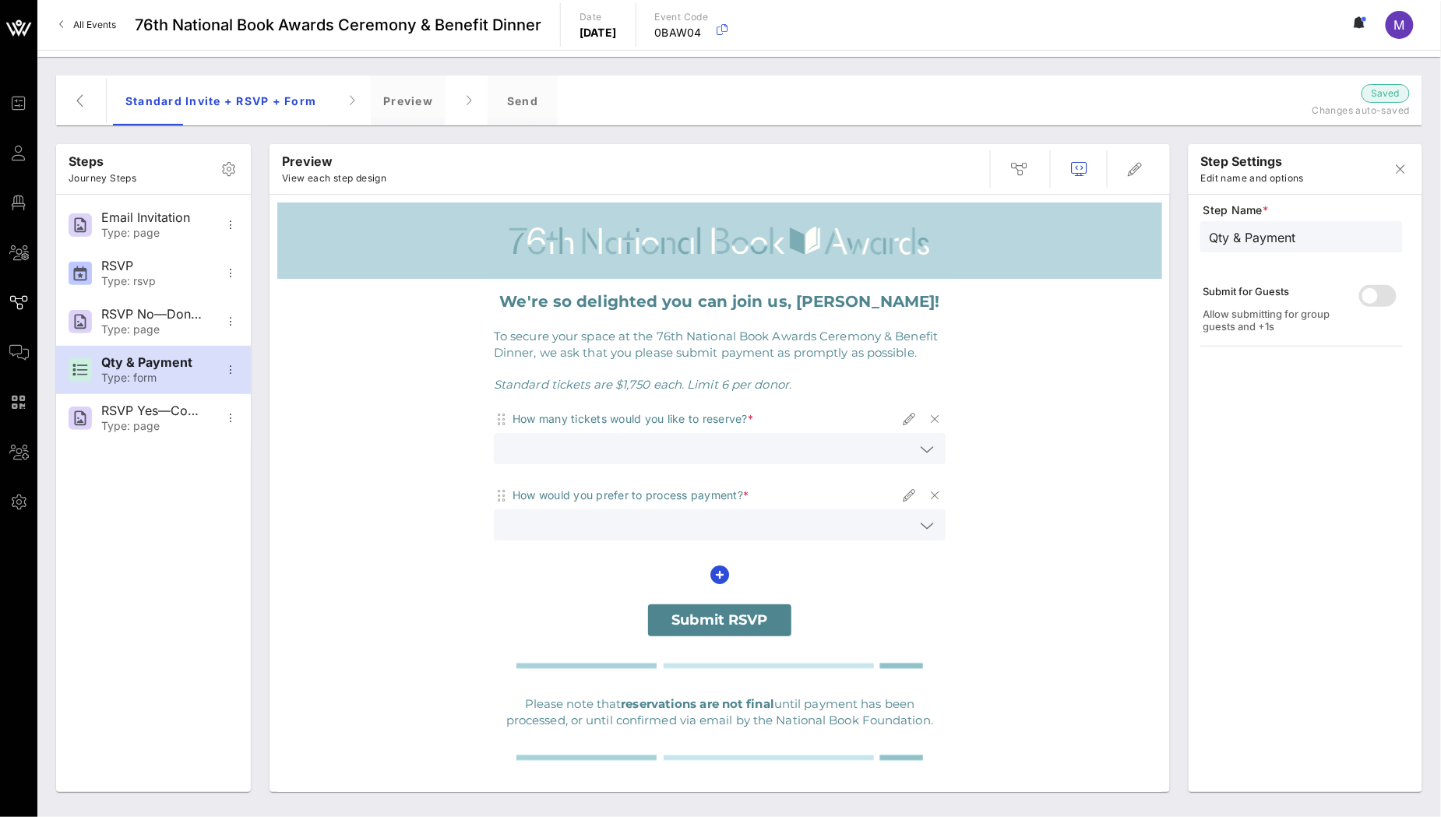
click at [920, 454] on icon at bounding box center [927, 449] width 14 height 19
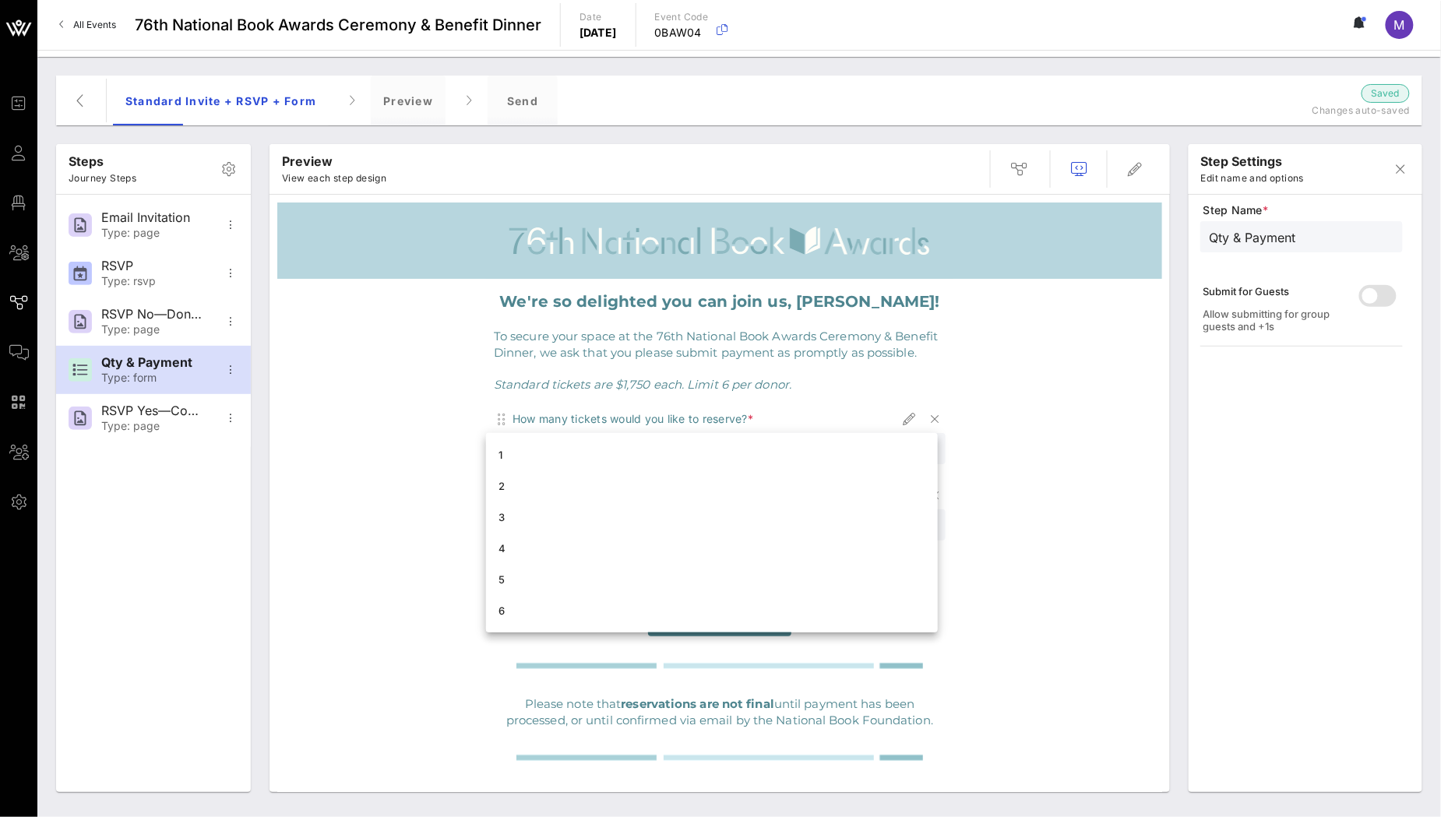
click at [756, 432] on div "How many tickets would you like to reserve? *" at bounding box center [720, 446] width 452 height 76
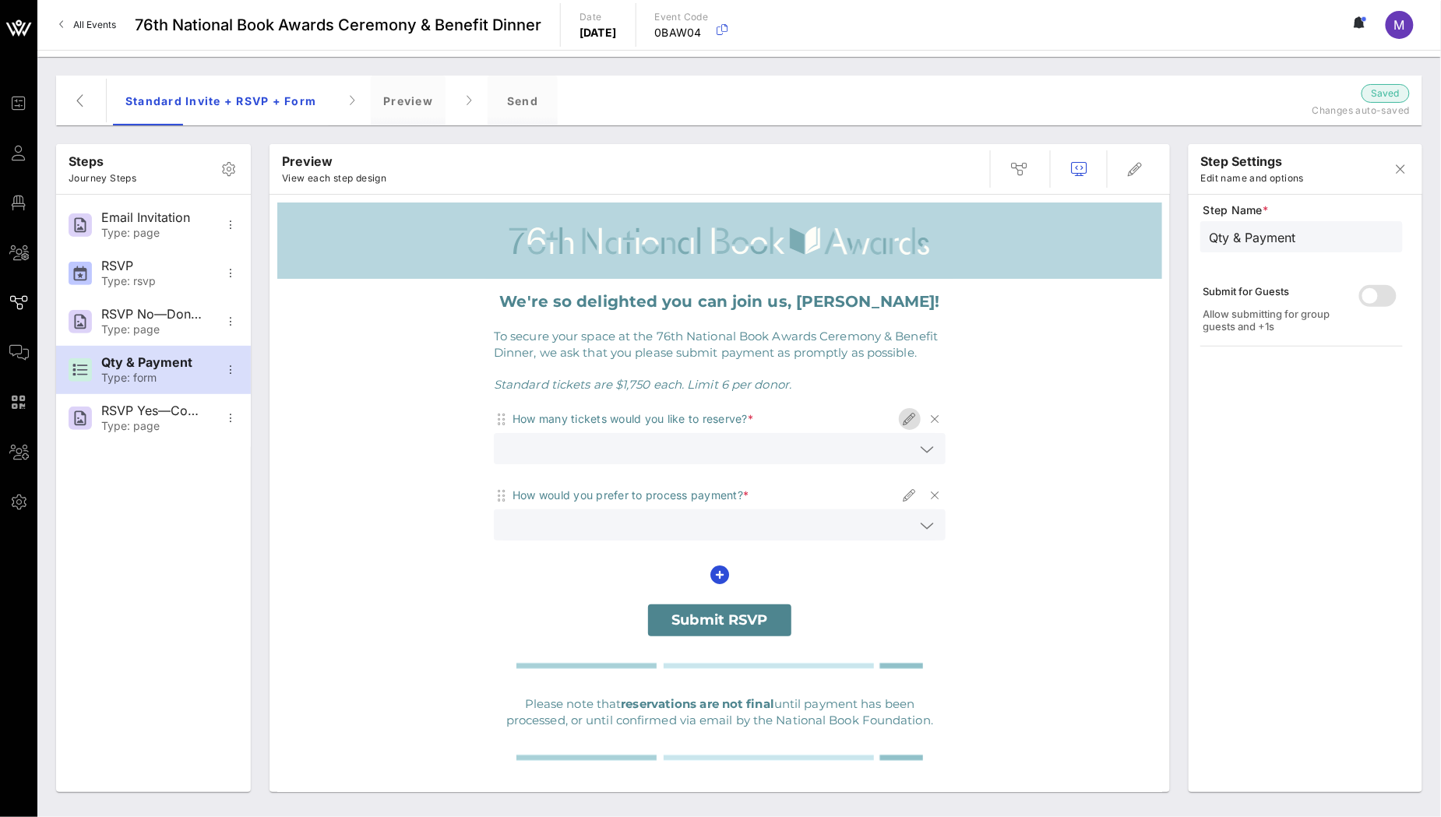
click at [900, 414] on icon "button" at bounding box center [909, 419] width 19 height 19
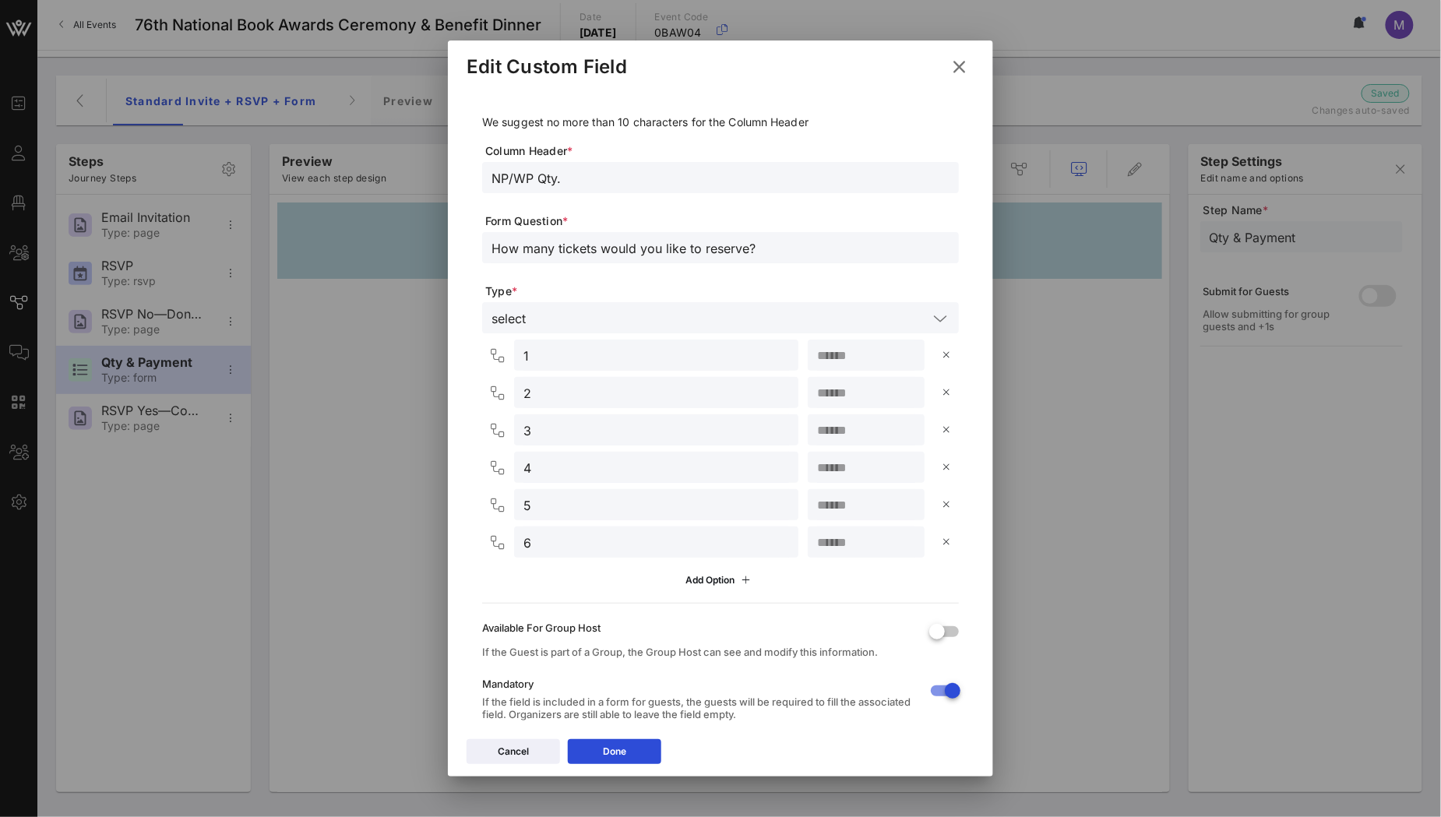
click at [548, 181] on input "NP/WP Qty." at bounding box center [720, 177] width 458 height 20
click at [540, 179] on input "NP/WP Qty." at bounding box center [720, 177] width 458 height 20
drag, startPoint x: 529, startPoint y: 178, endPoint x: 538, endPoint y: 177, distance: 9.5
click at [529, 178] on input "NP/WP Qty." at bounding box center [720, 177] width 458 height 20
type input "Standard Qty."
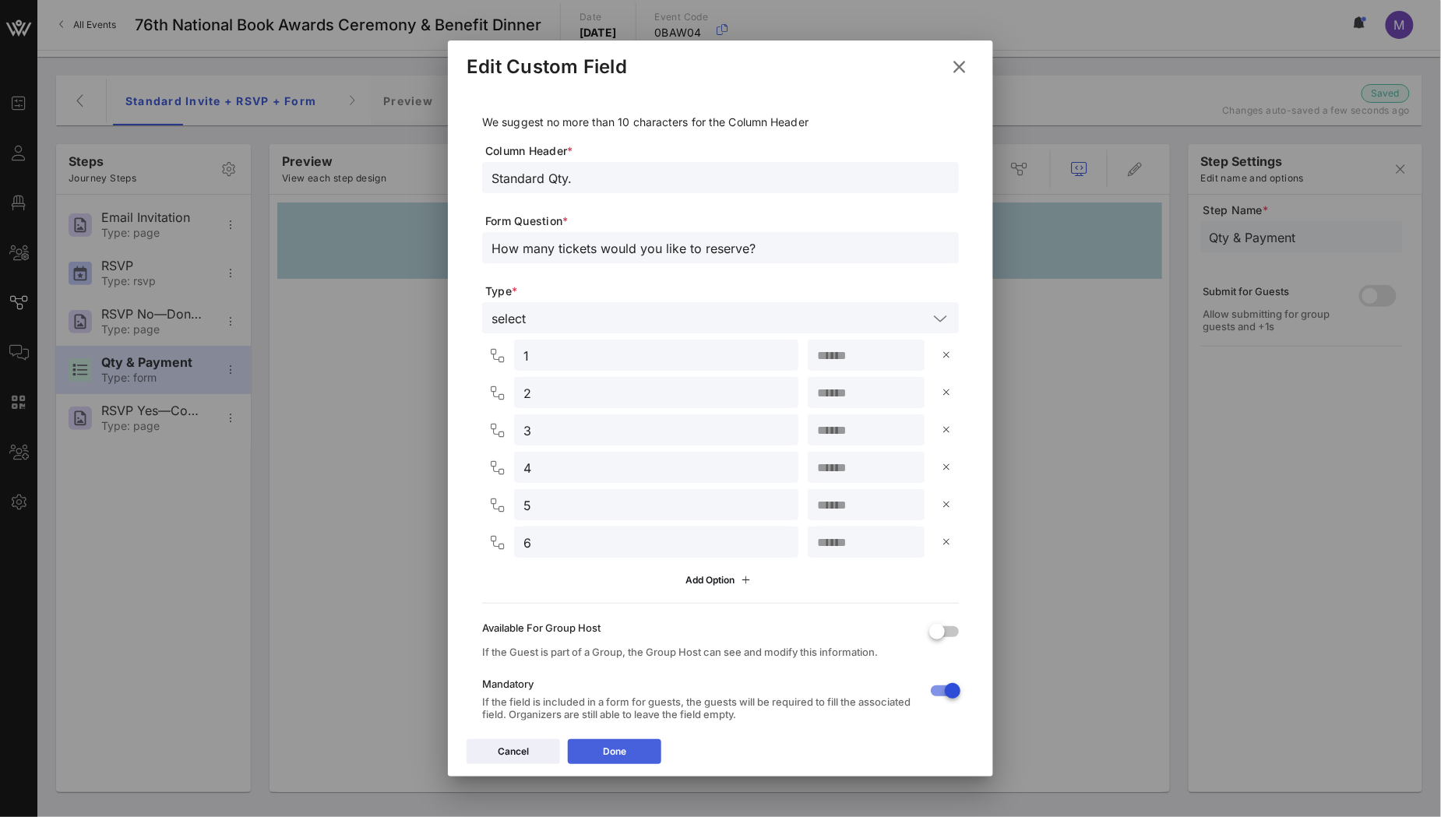
click at [611, 748] on icon at bounding box center [614, 751] width 11 height 9
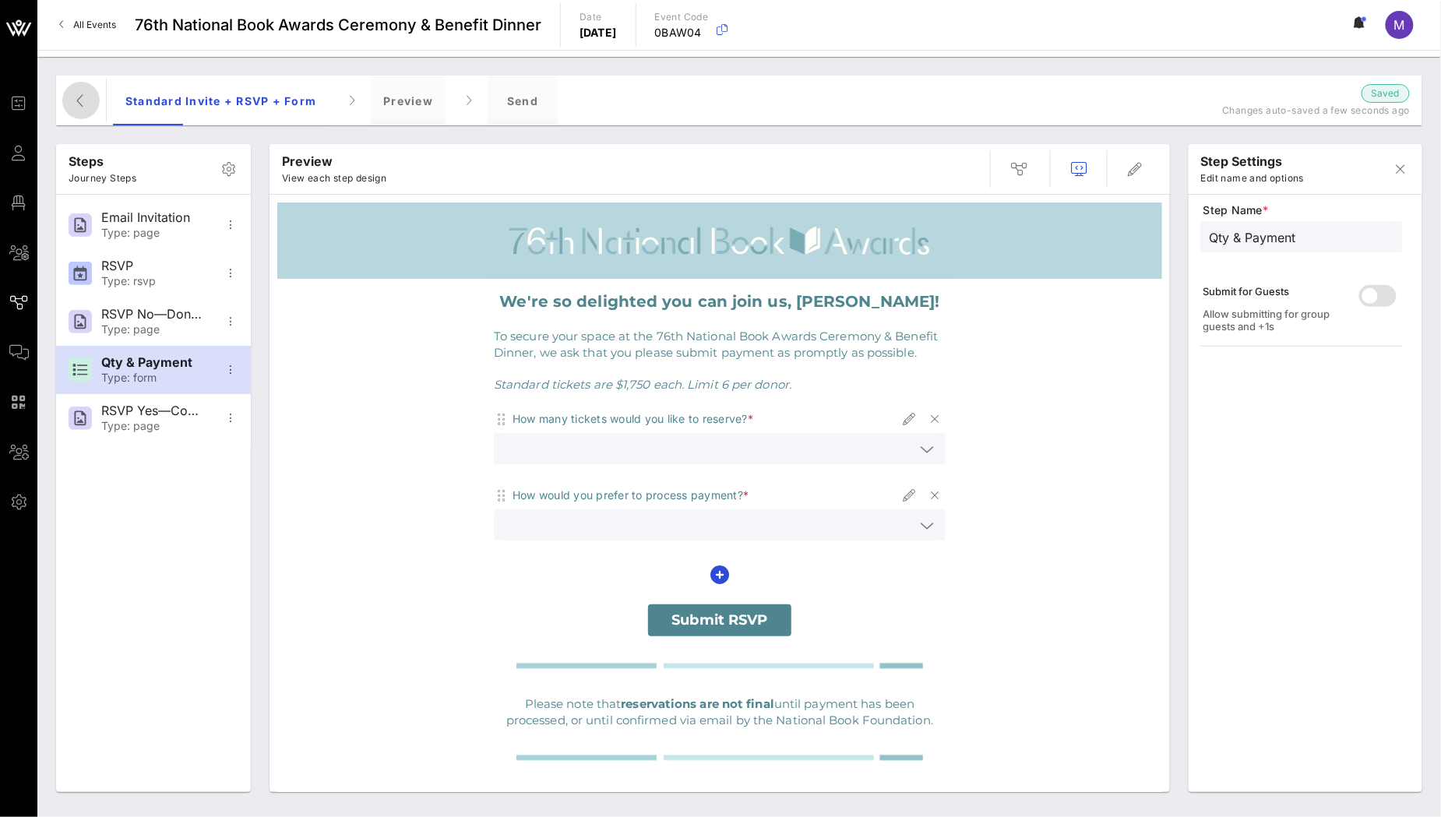
click at [79, 97] on icon "button" at bounding box center [81, 100] width 19 height 19
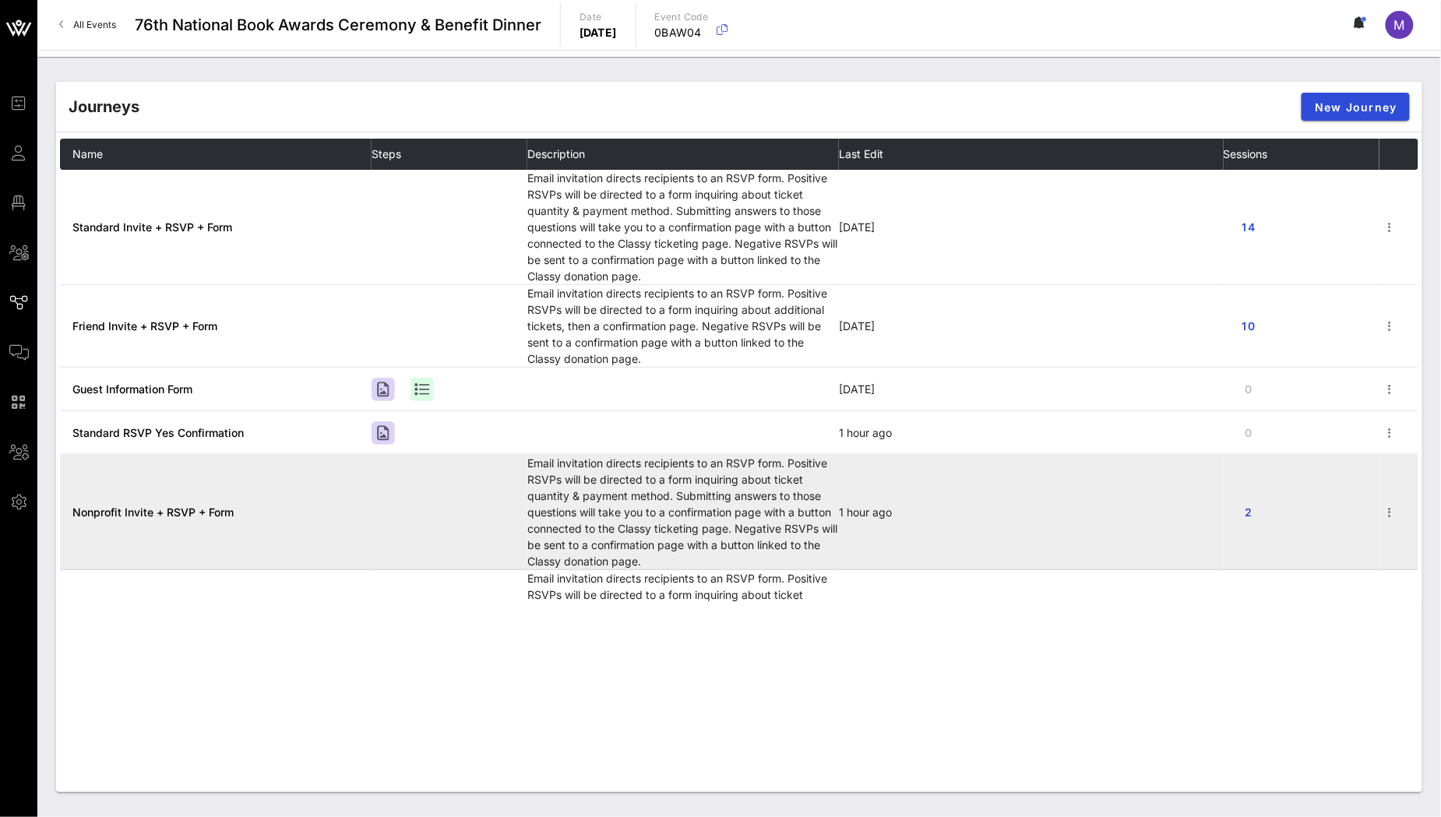
click at [167, 508] on span "Nonprofit Invite + RSVP + Form" at bounding box center [152, 512] width 161 height 13
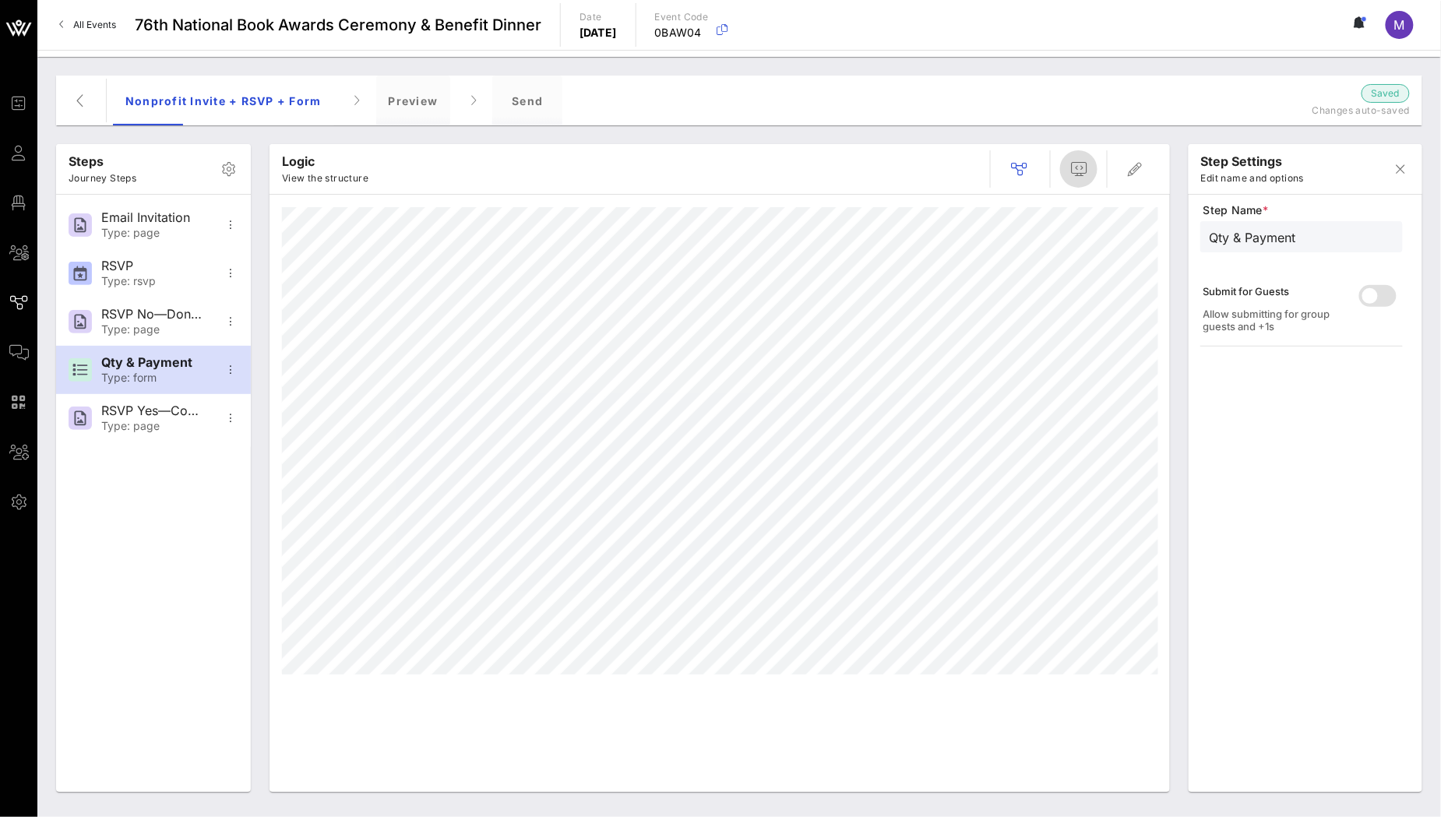
click at [1064, 167] on span "button" at bounding box center [1078, 169] width 37 height 19
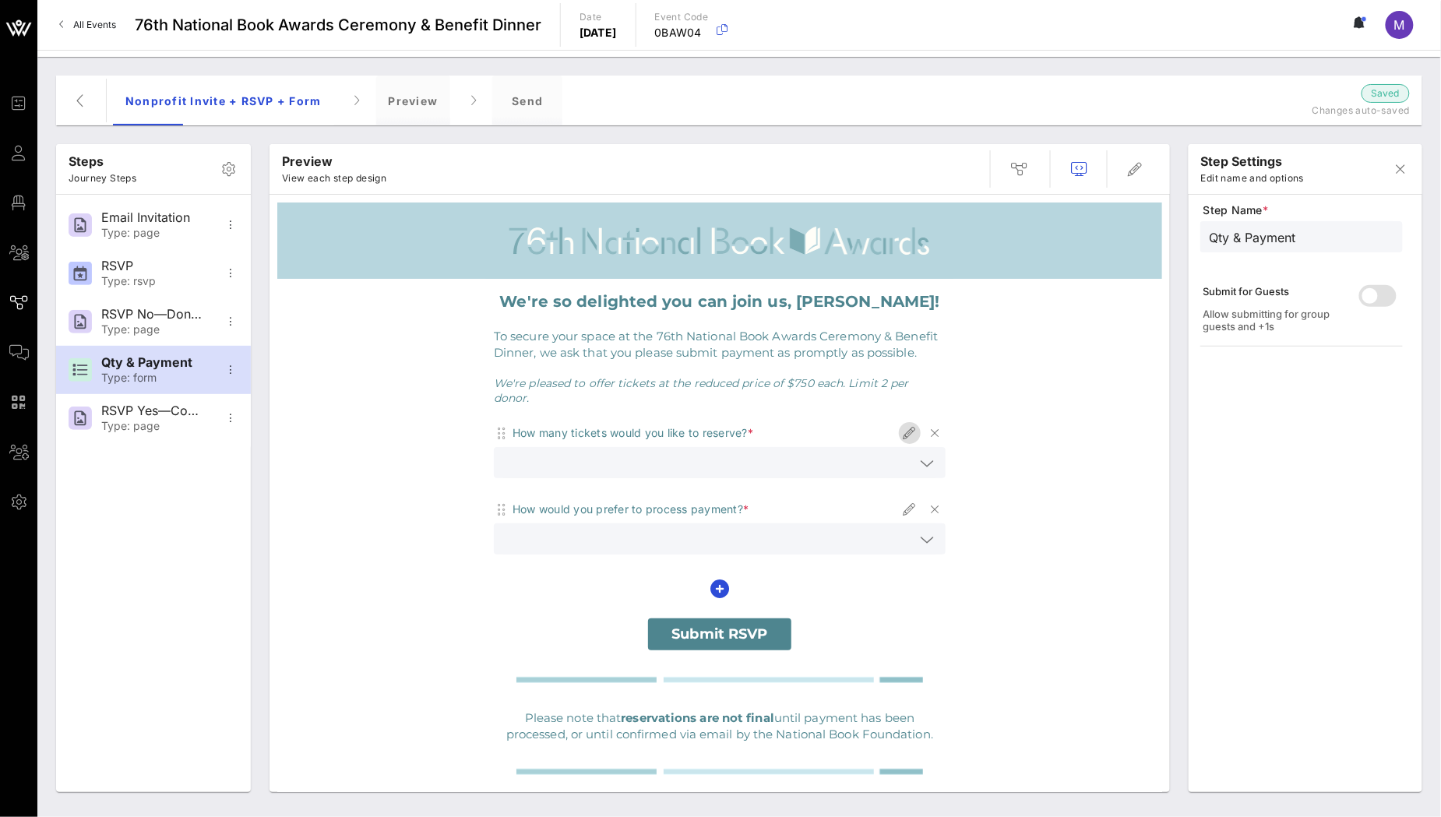
click at [901, 424] on icon "button" at bounding box center [909, 433] width 19 height 19
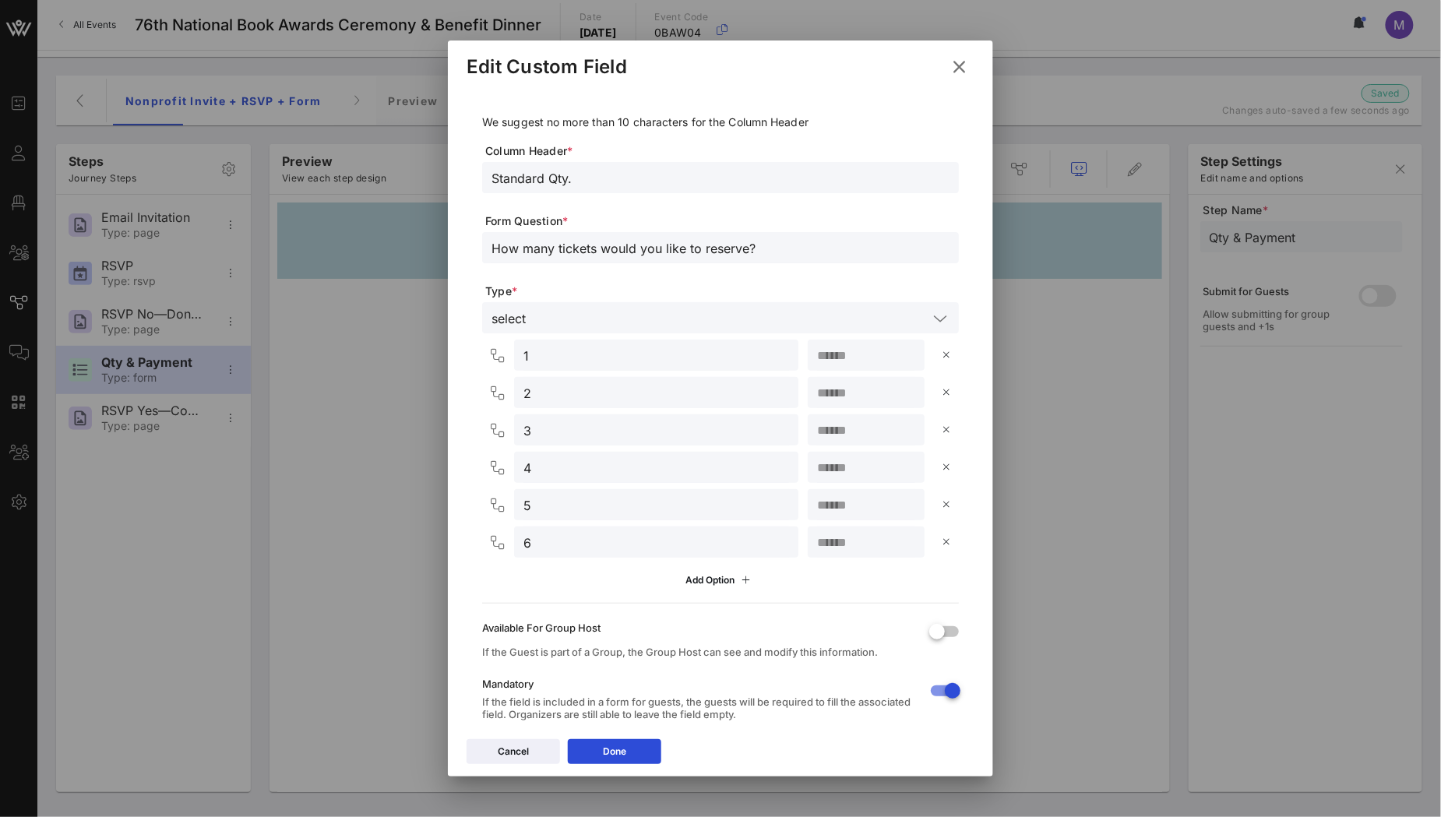
click at [963, 58] on icon at bounding box center [959, 67] width 21 height 19
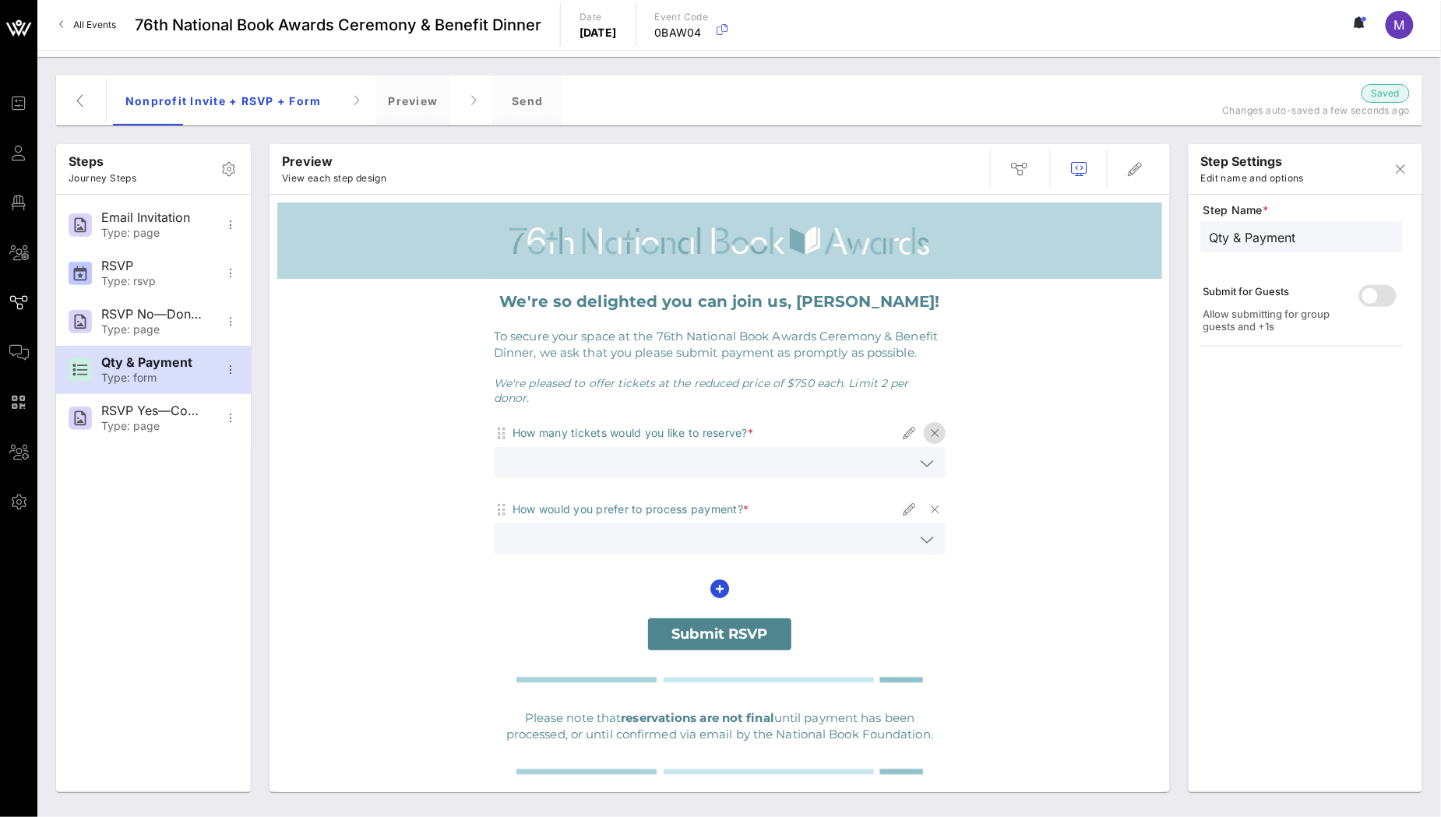
click at [927, 424] on icon "button" at bounding box center [934, 433] width 19 height 19
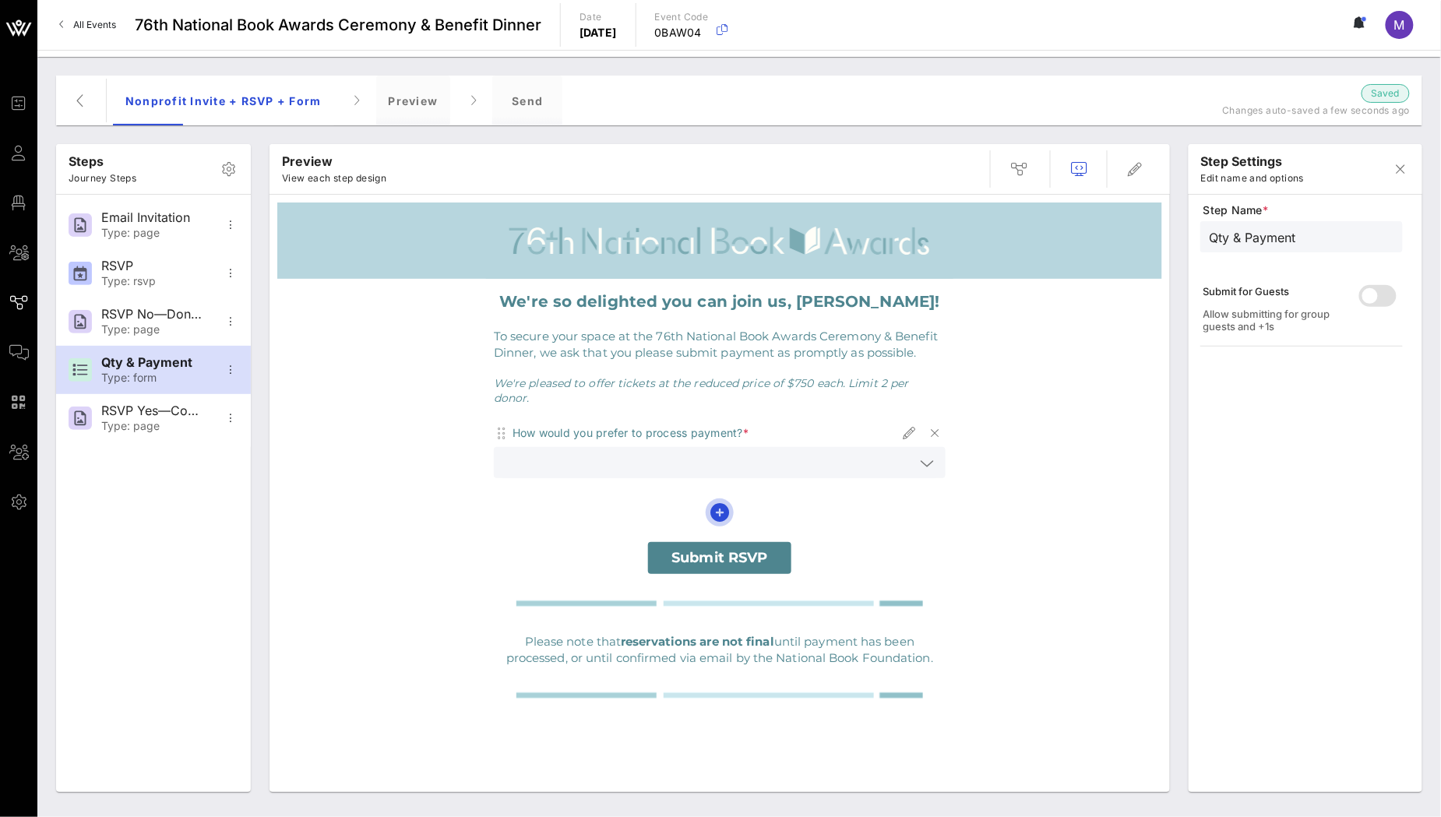
click at [722, 503] on icon "button" at bounding box center [719, 512] width 19 height 19
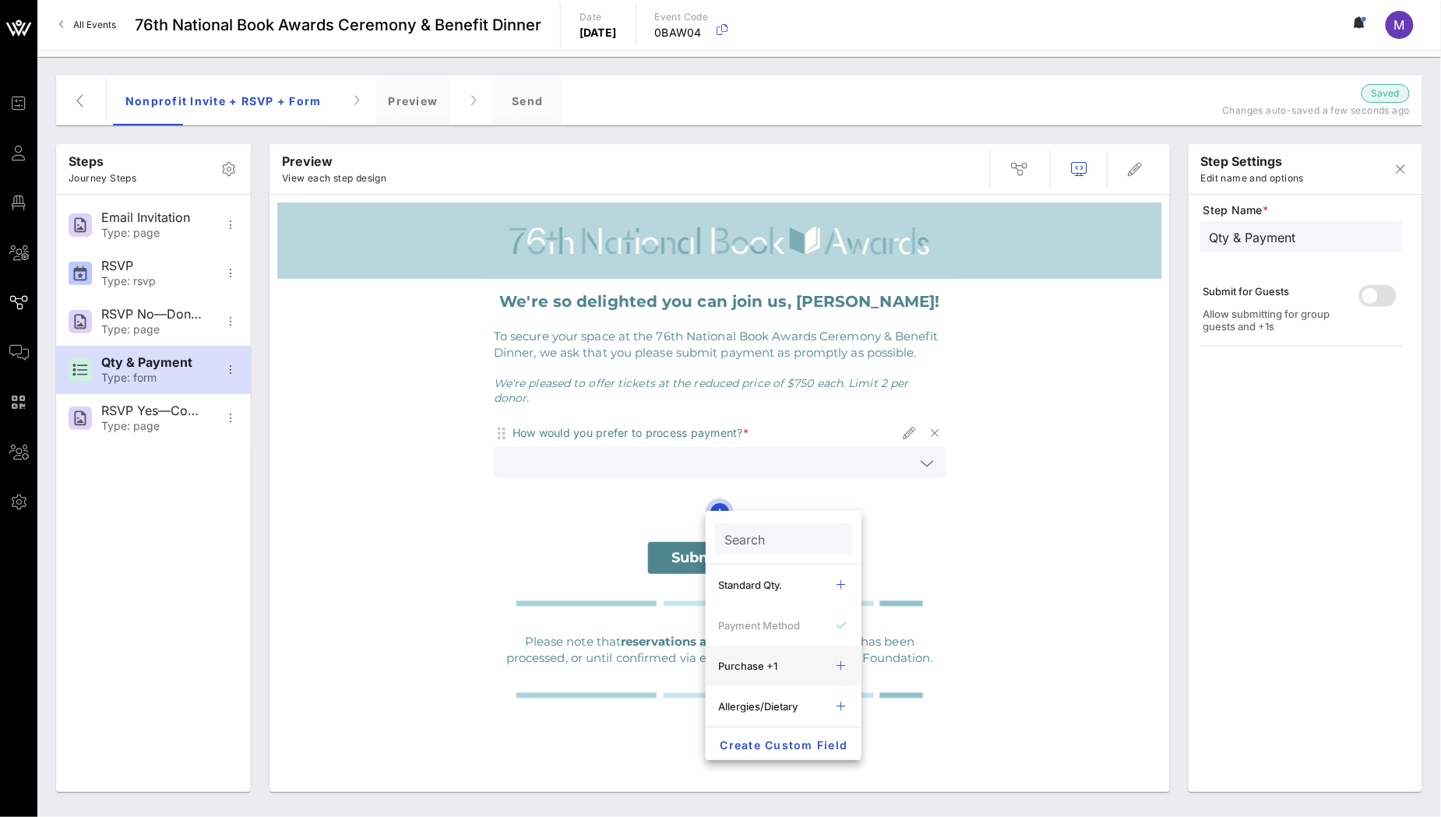
scroll to position [93, 0]
click at [780, 688] on div "NP & WP Qty." at bounding box center [771, 694] width 106 height 12
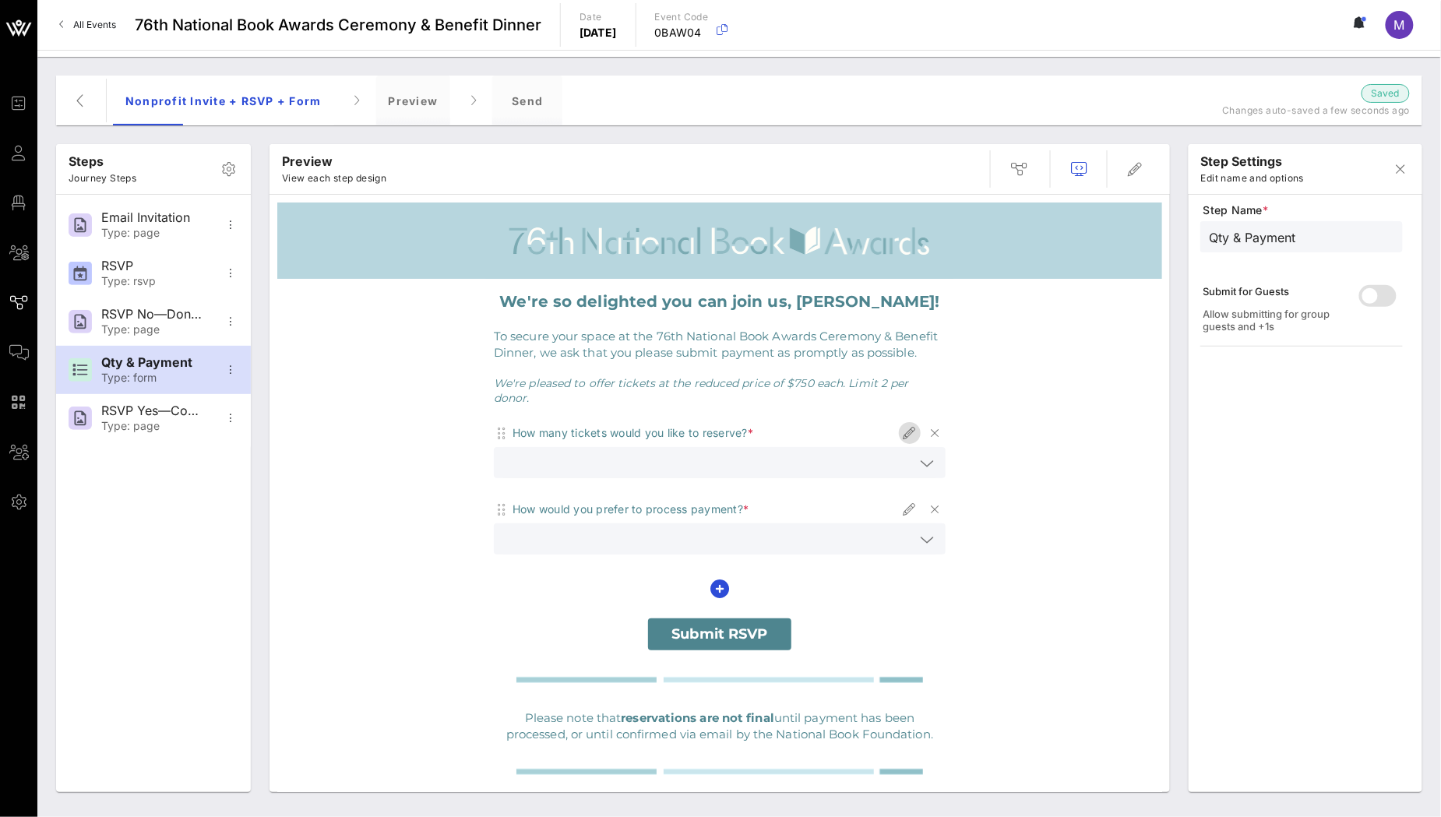
click at [900, 424] on icon "button" at bounding box center [909, 433] width 19 height 19
type input "NP & WP Qty."
type input "How many tickets would you like to reserve?"
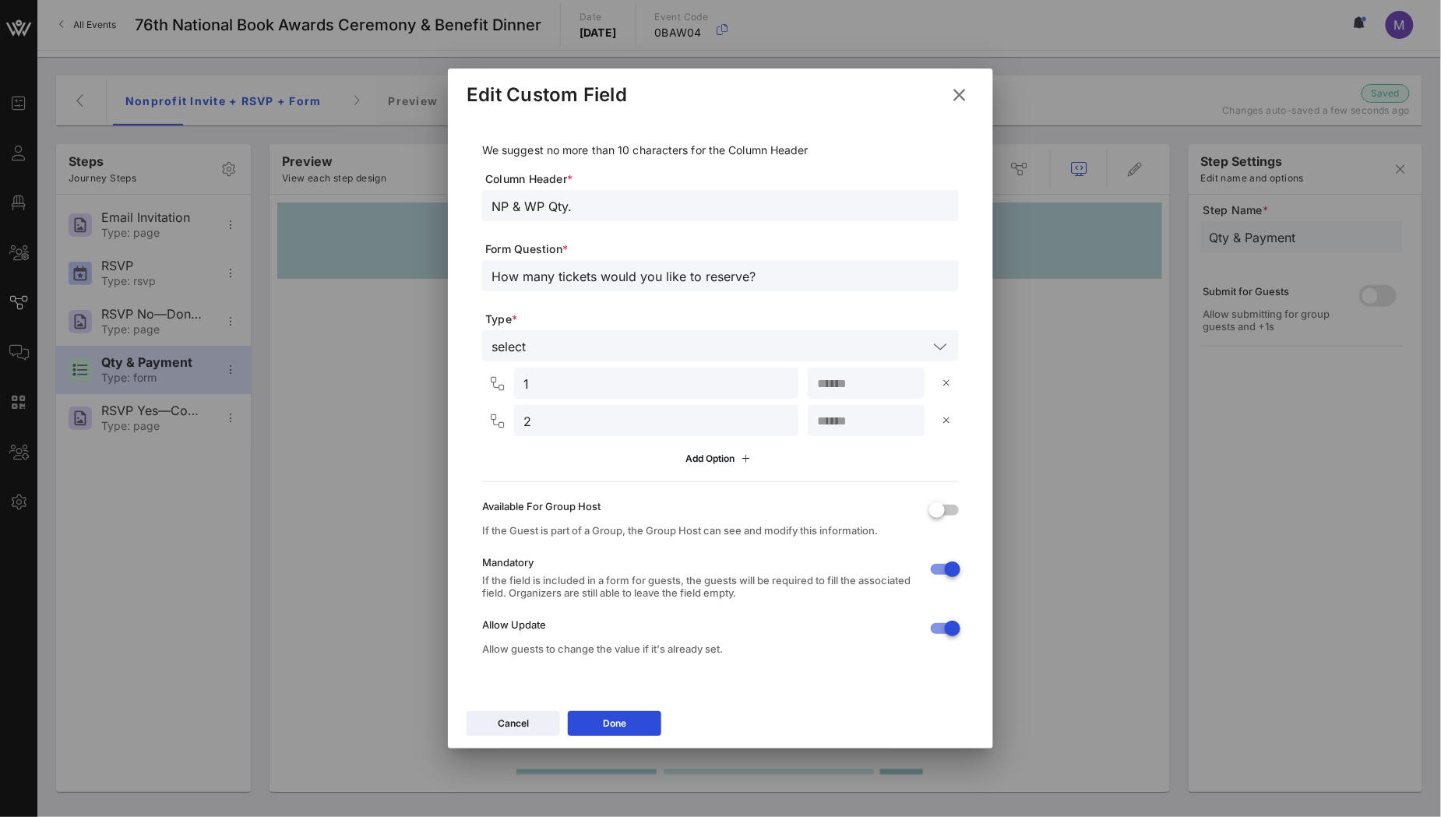
click at [519, 206] on input "NP & WP Qty." at bounding box center [720, 206] width 458 height 20
type input "NP/WP Qty."
click at [637, 720] on button "Done" at bounding box center [614, 723] width 93 height 25
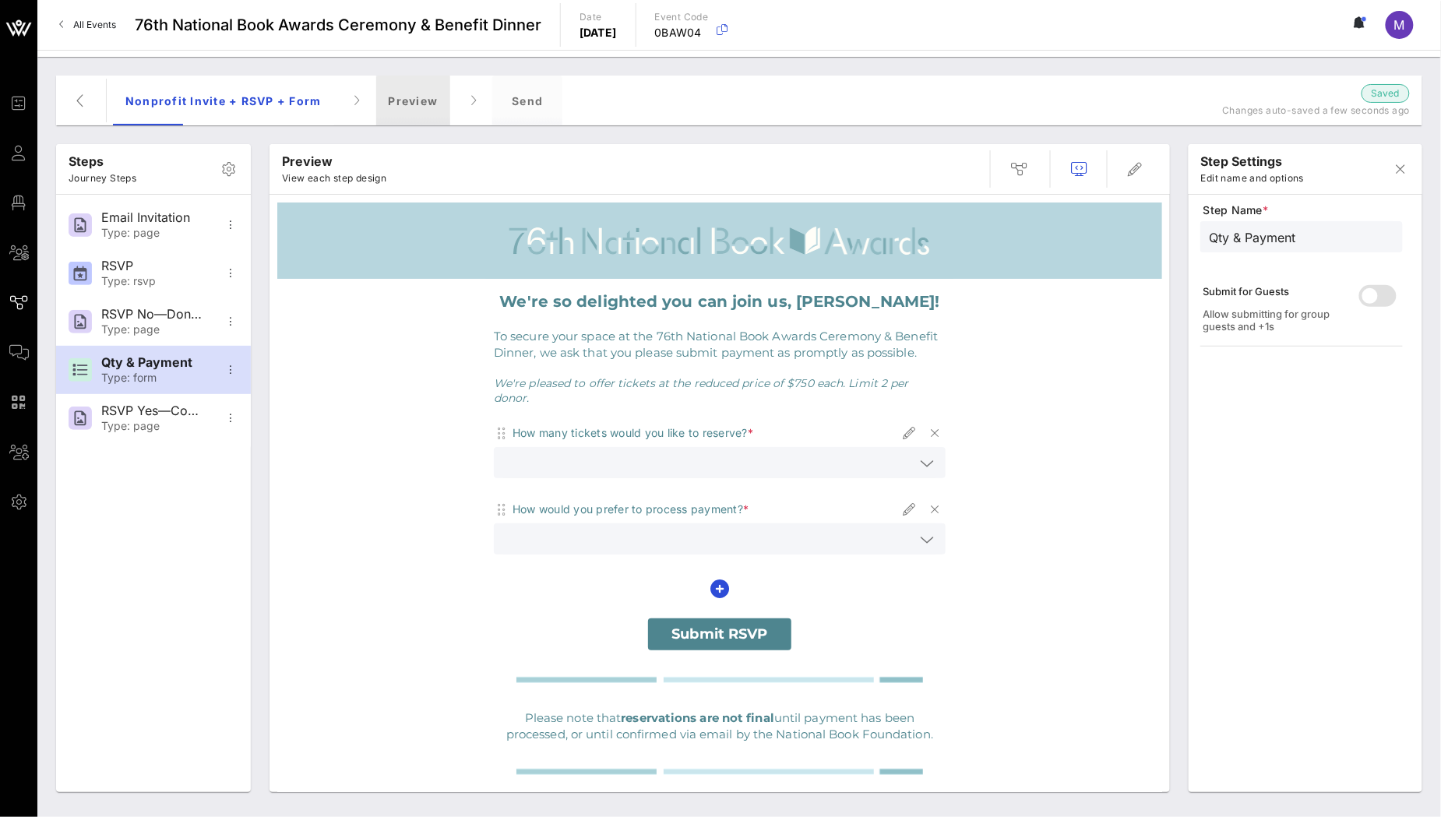
click at [413, 97] on div "Preview" at bounding box center [413, 101] width 75 height 50
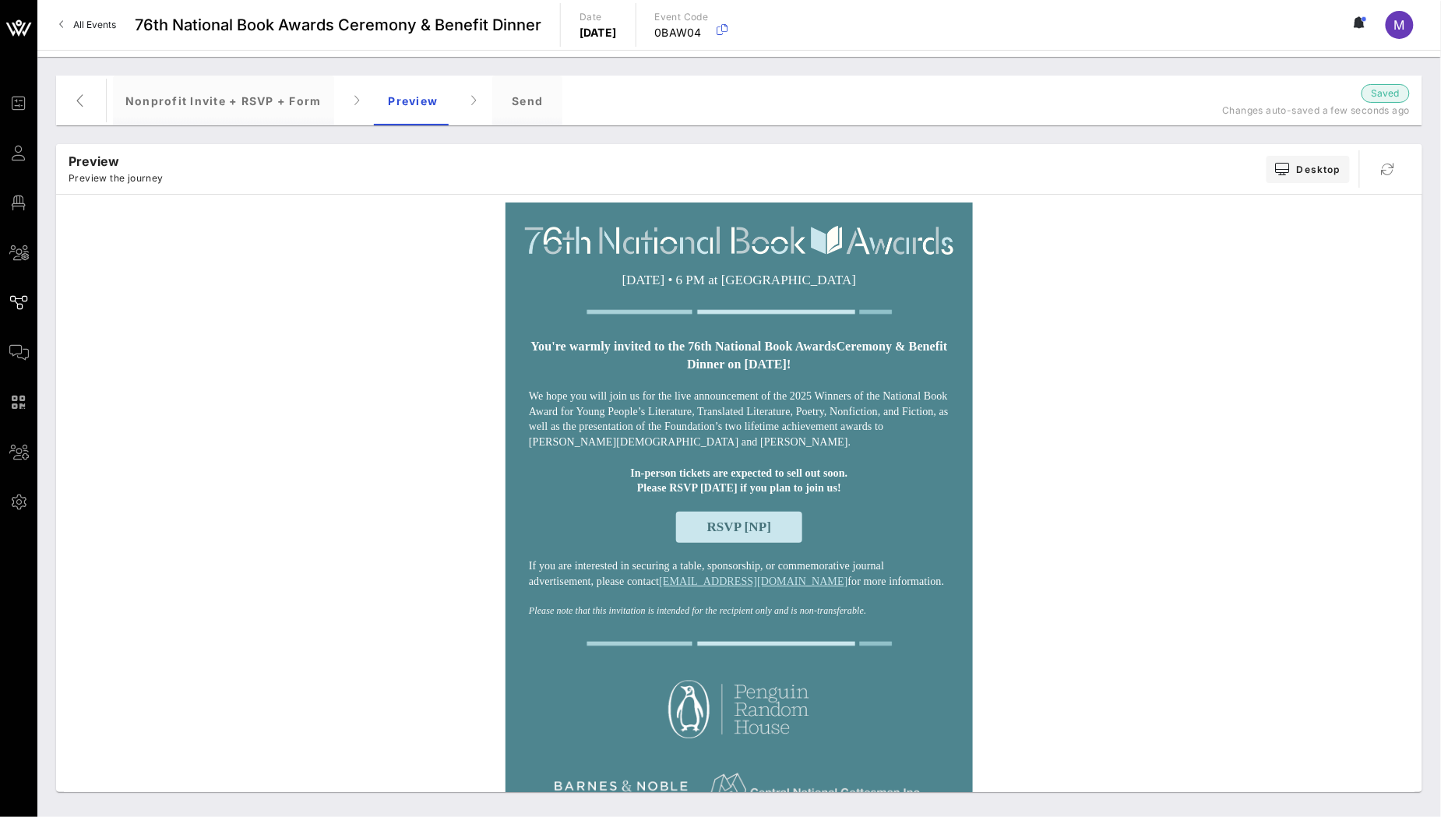
click at [739, 543] on span "RSVP [NP]" at bounding box center [739, 527] width 127 height 31
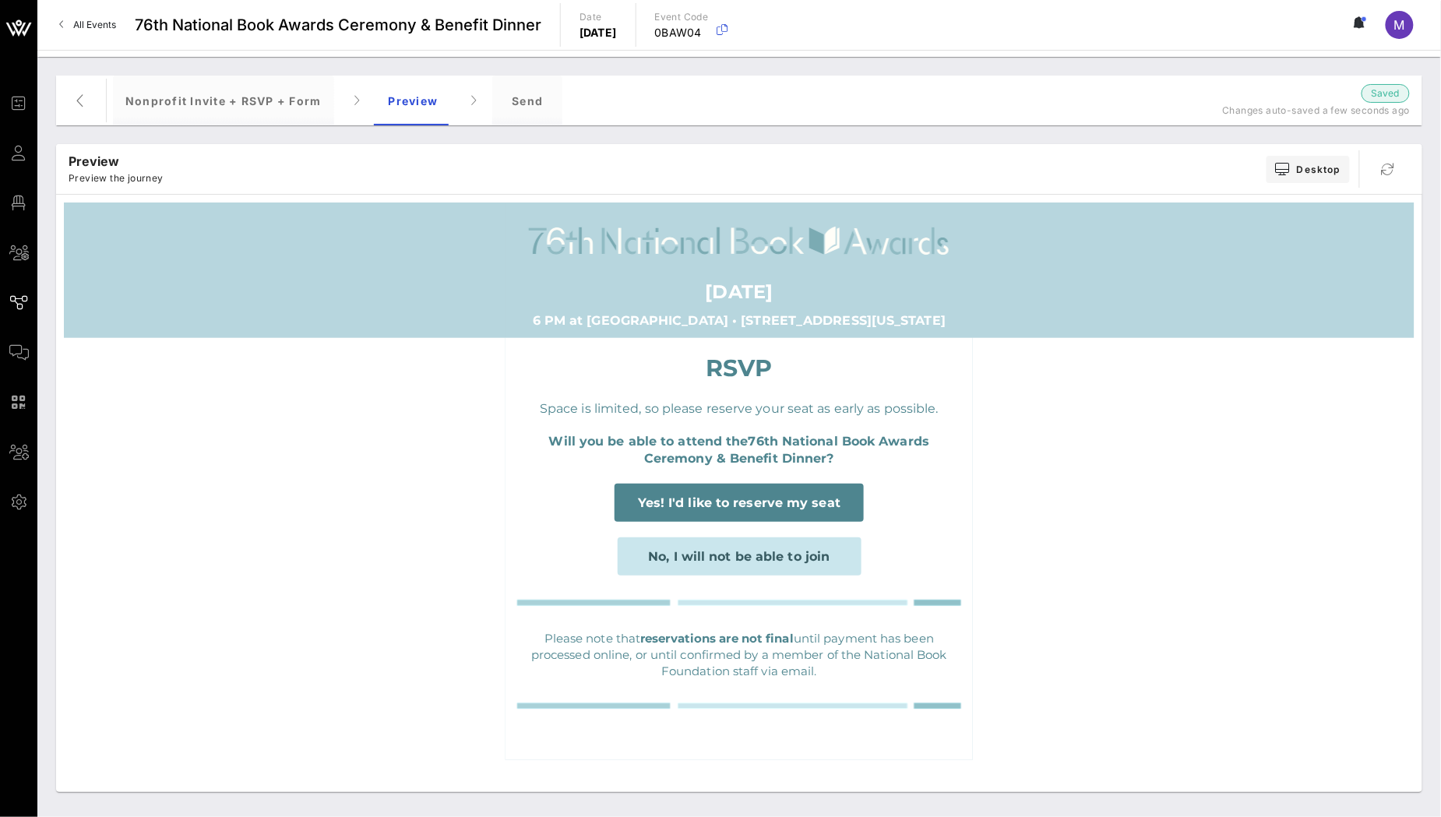
click at [750, 507] on span "Yes! I'd like to reserve my seat" at bounding box center [739, 502] width 203 height 15
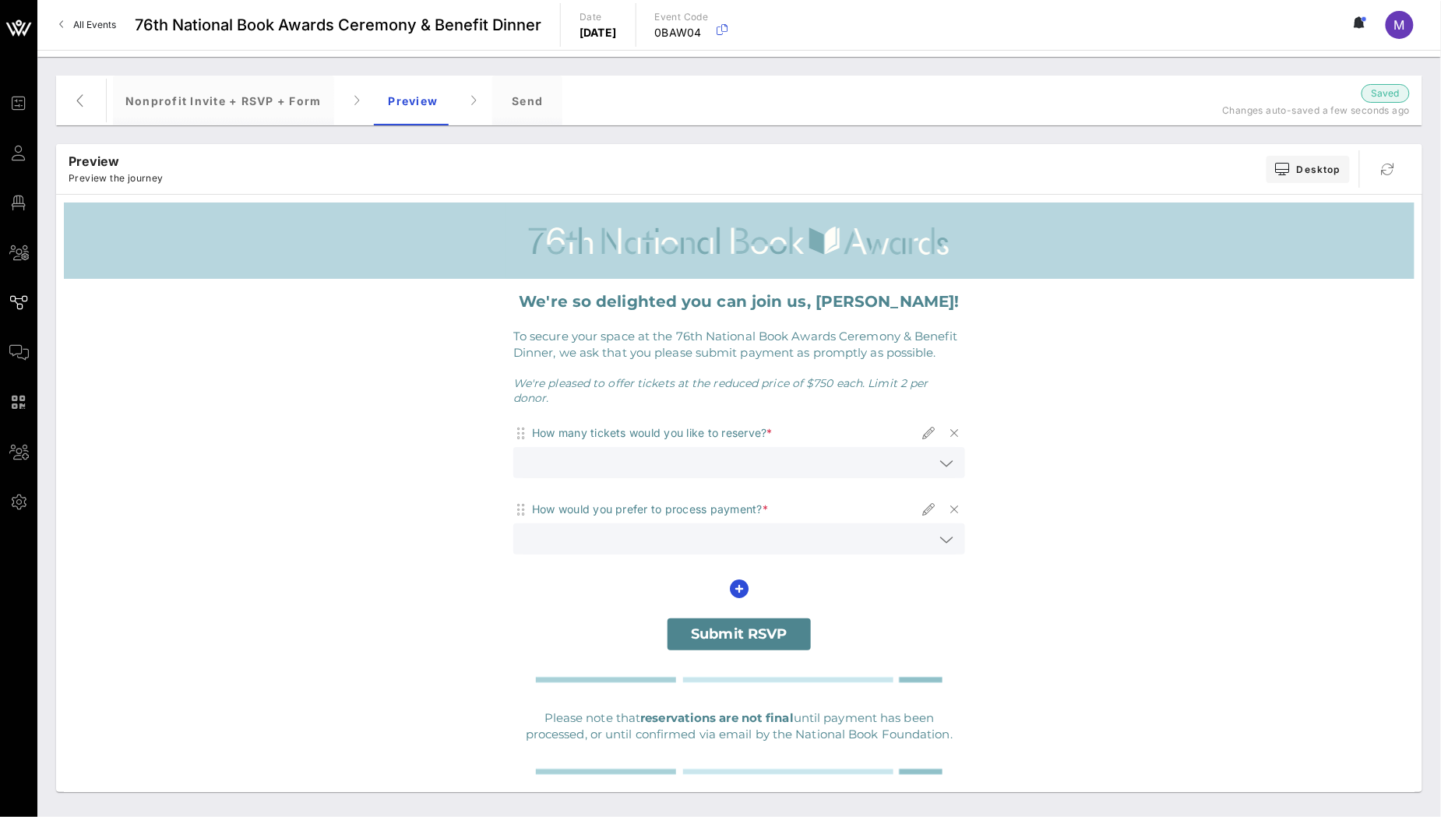
click at [944, 454] on icon at bounding box center [946, 463] width 14 height 19
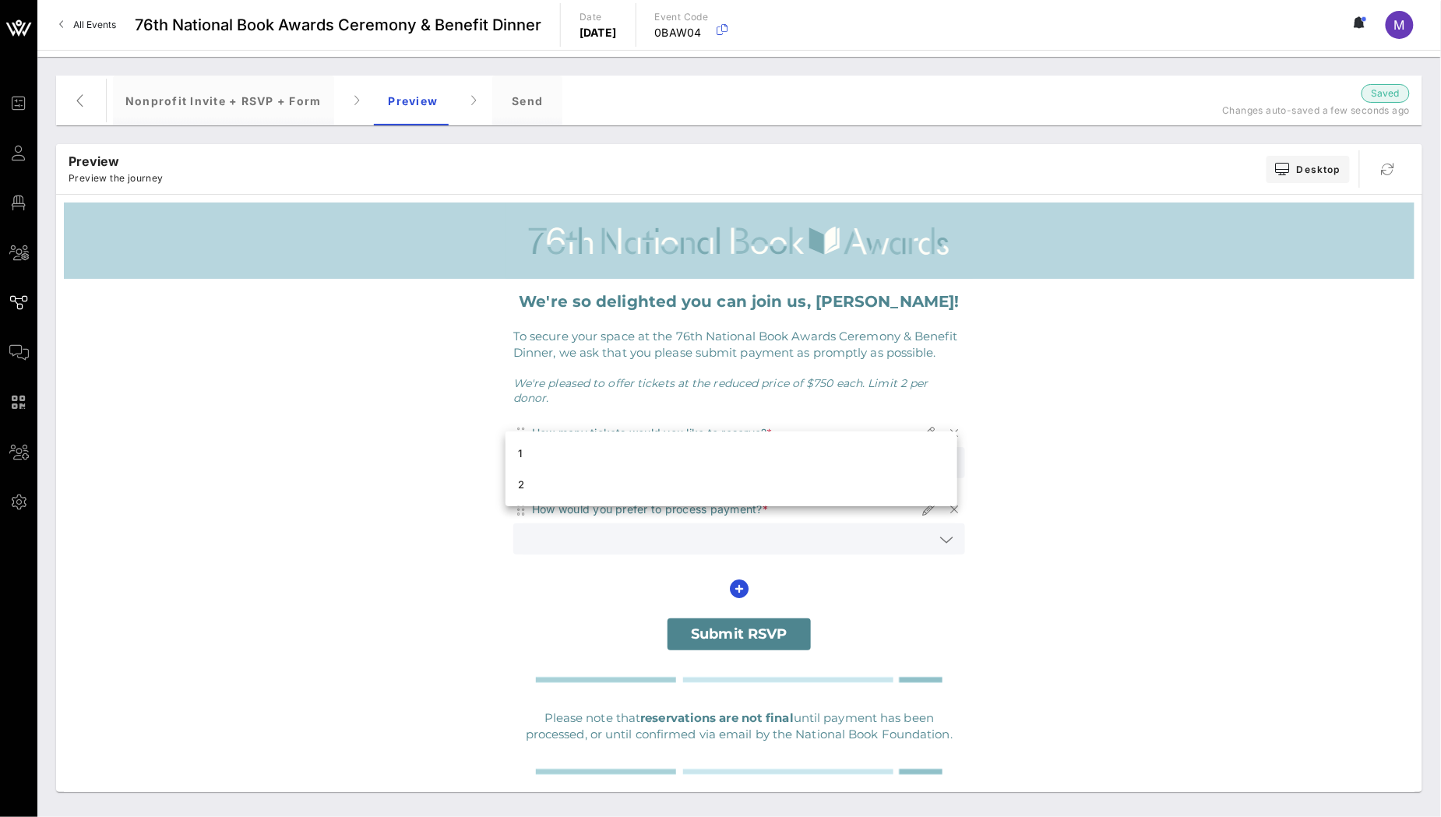
click at [837, 414] on td "How many tickets would you like to reserve? * How would you prefer to process p…" at bounding box center [739, 512] width 467 height 196
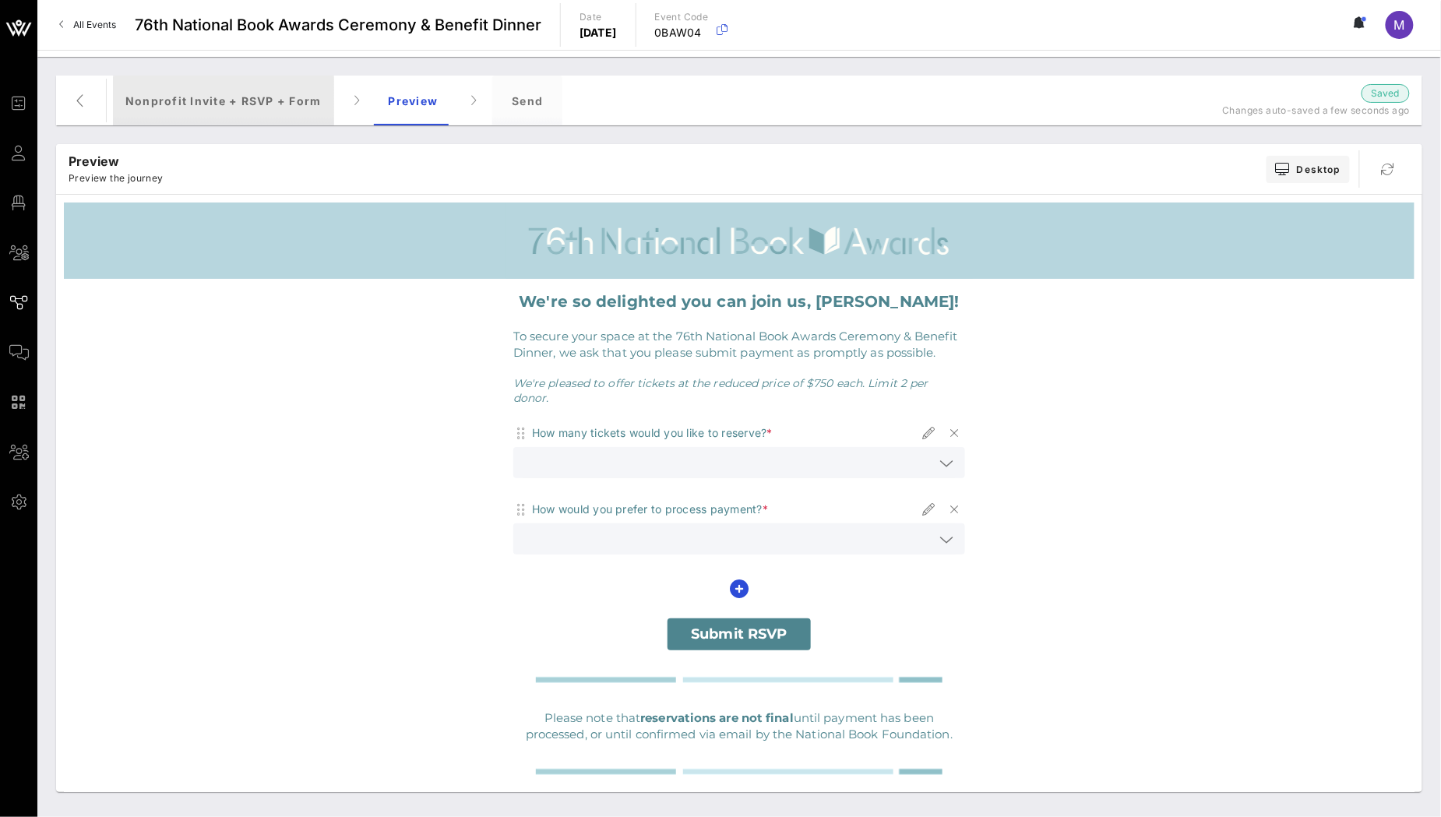
click at [223, 90] on div "Nonprofit Invite + RSVP + Form" at bounding box center [223, 101] width 221 height 50
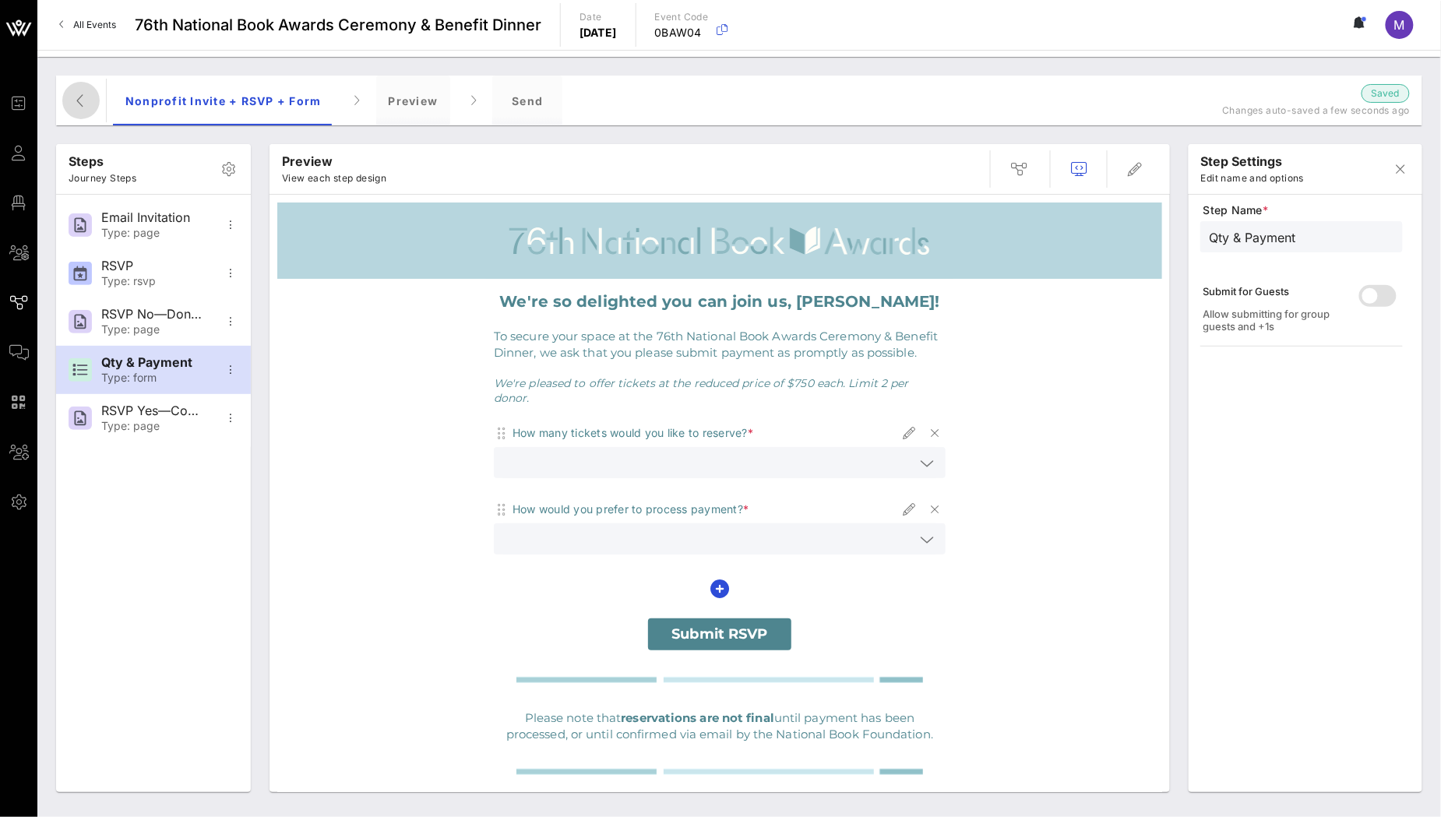
click at [82, 109] on icon "button" at bounding box center [81, 100] width 19 height 19
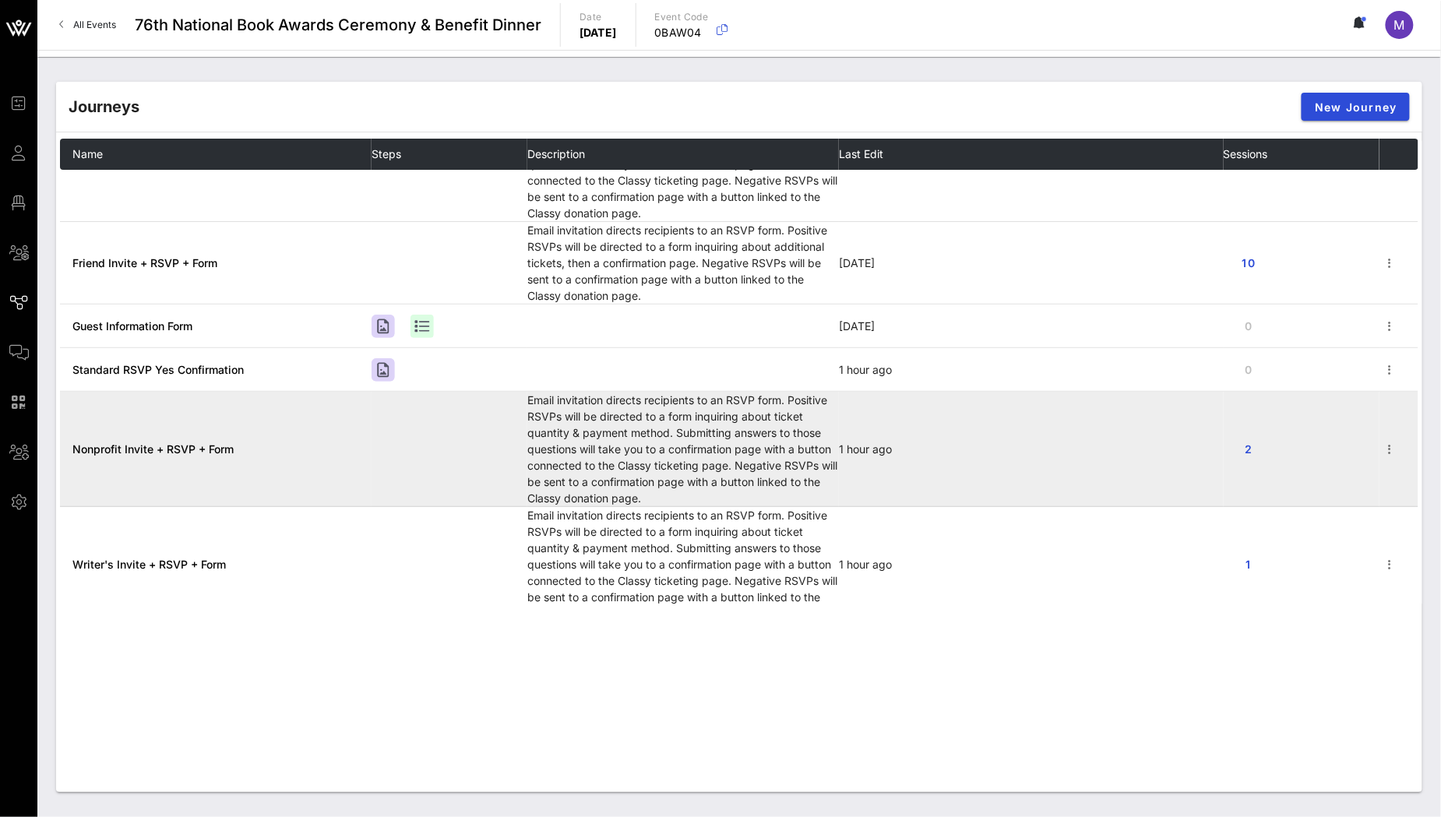
scroll to position [79, 0]
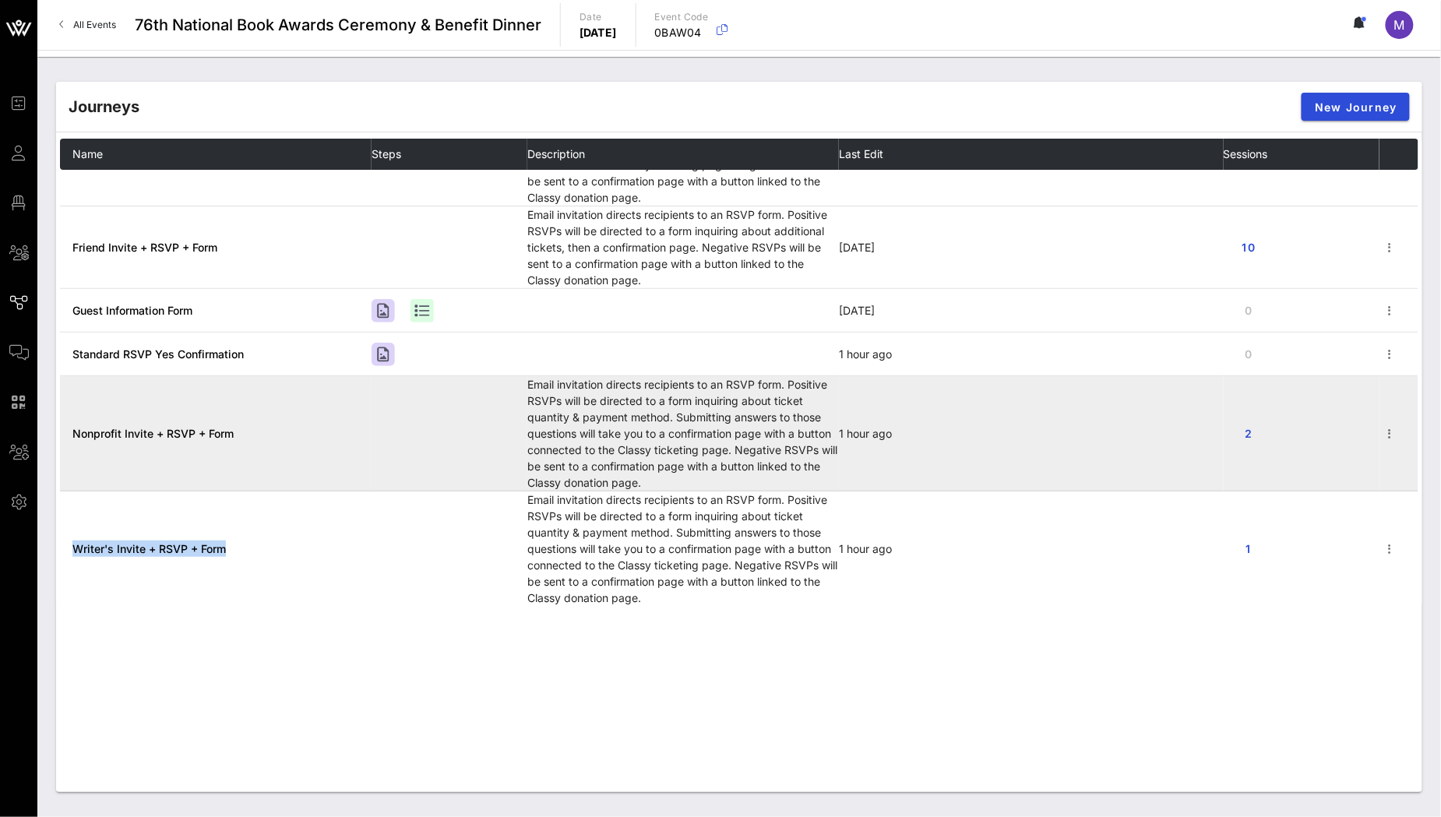
click at [154, 433] on span "Nonprofit Invite + RSVP + Form" at bounding box center [152, 433] width 161 height 13
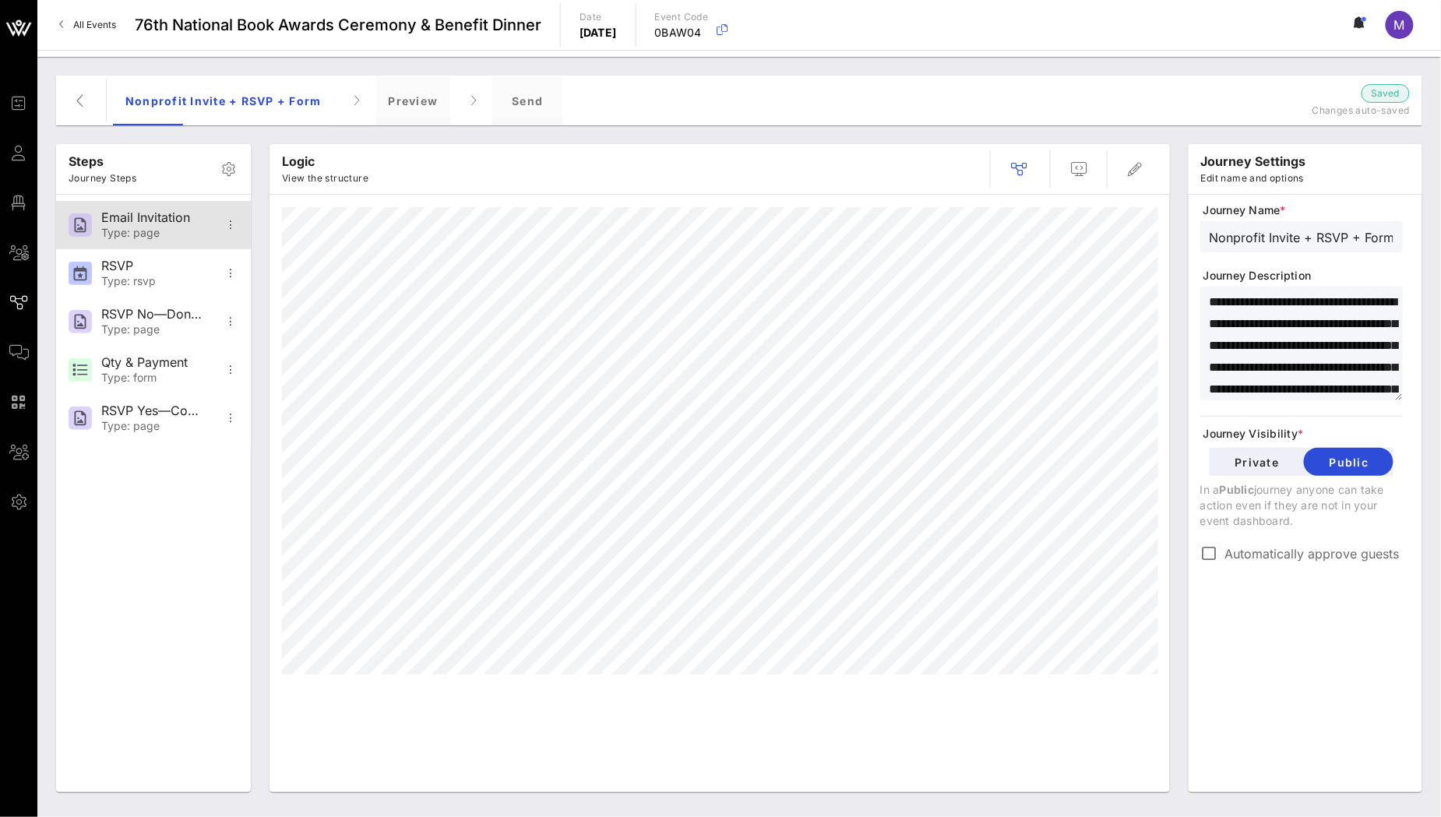
click at [142, 213] on div "Email Invitation" at bounding box center [152, 217] width 103 height 15
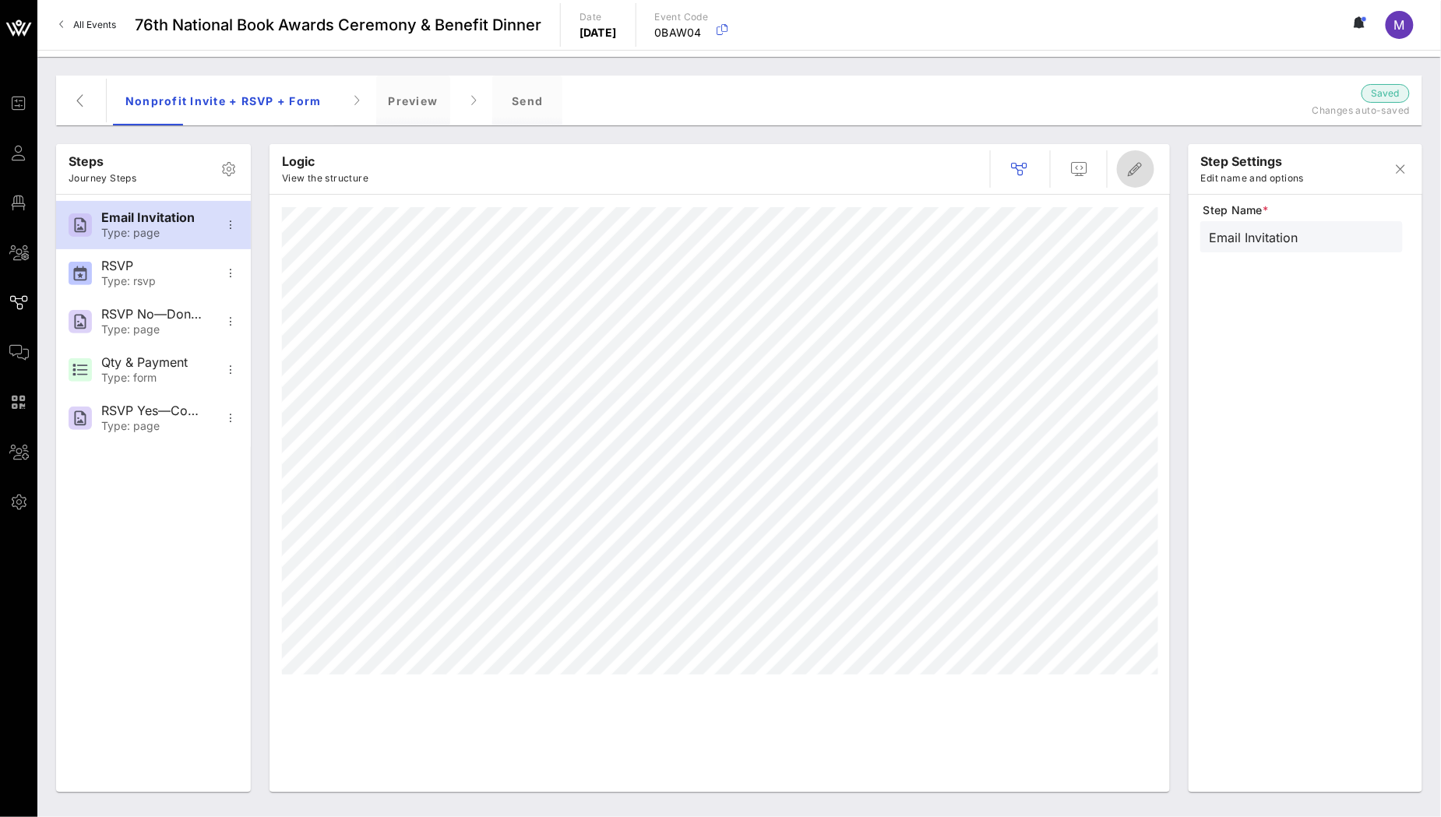
click at [1135, 167] on icon "button" at bounding box center [1135, 169] width 19 height 19
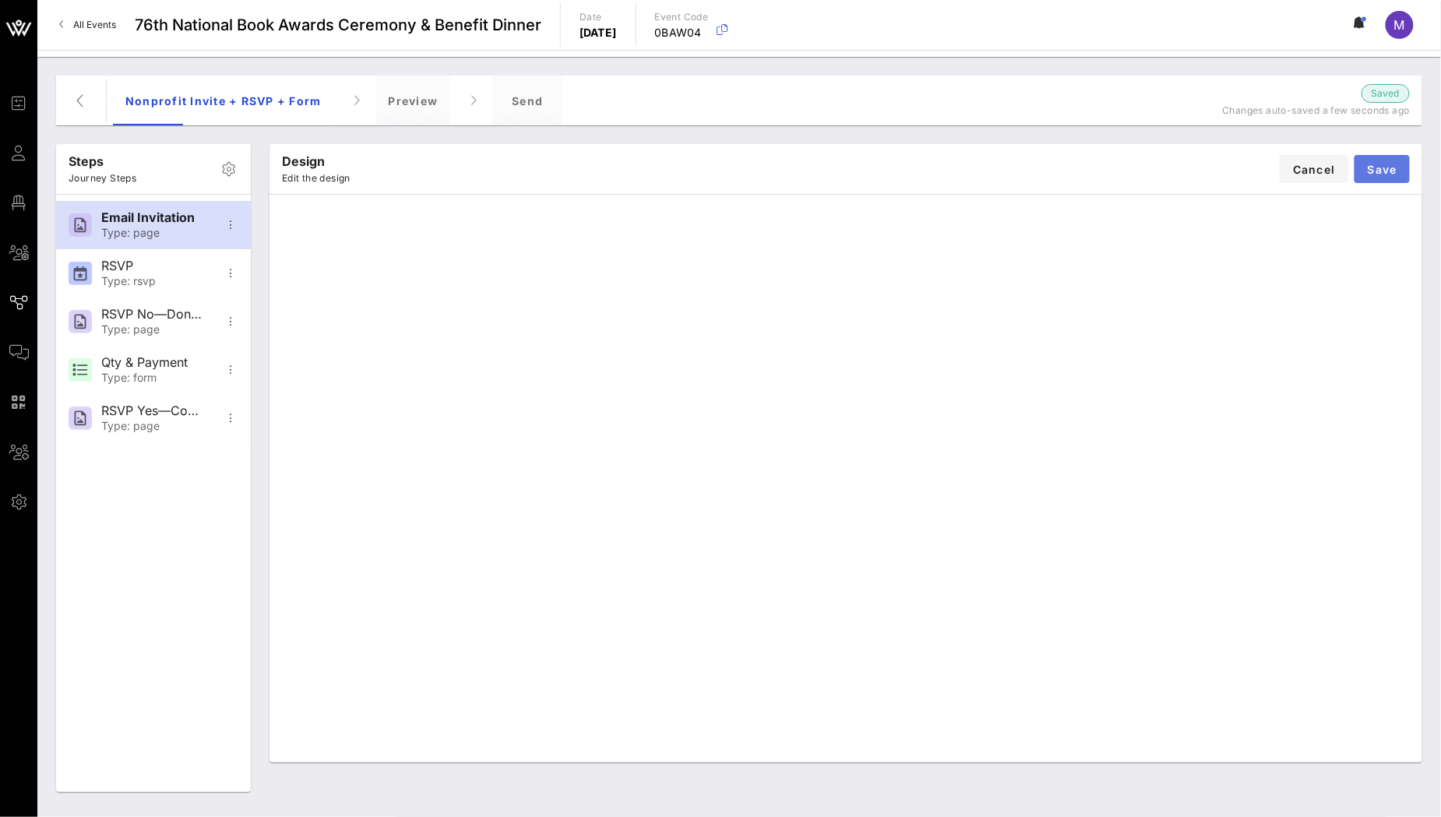
click at [1404, 162] on button "Save" at bounding box center [1382, 169] width 55 height 28
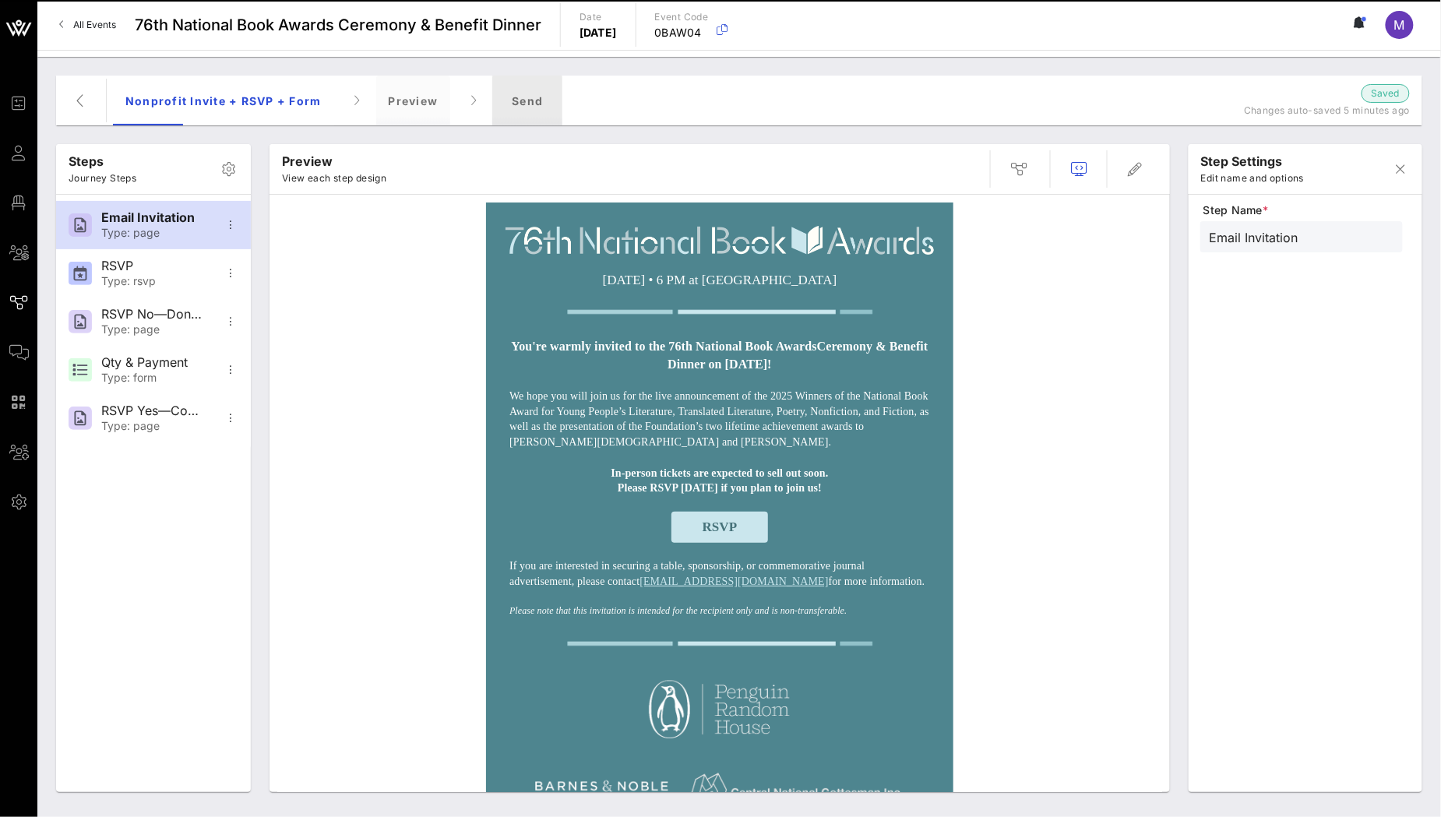
click at [526, 108] on div "Send" at bounding box center [527, 101] width 70 height 50
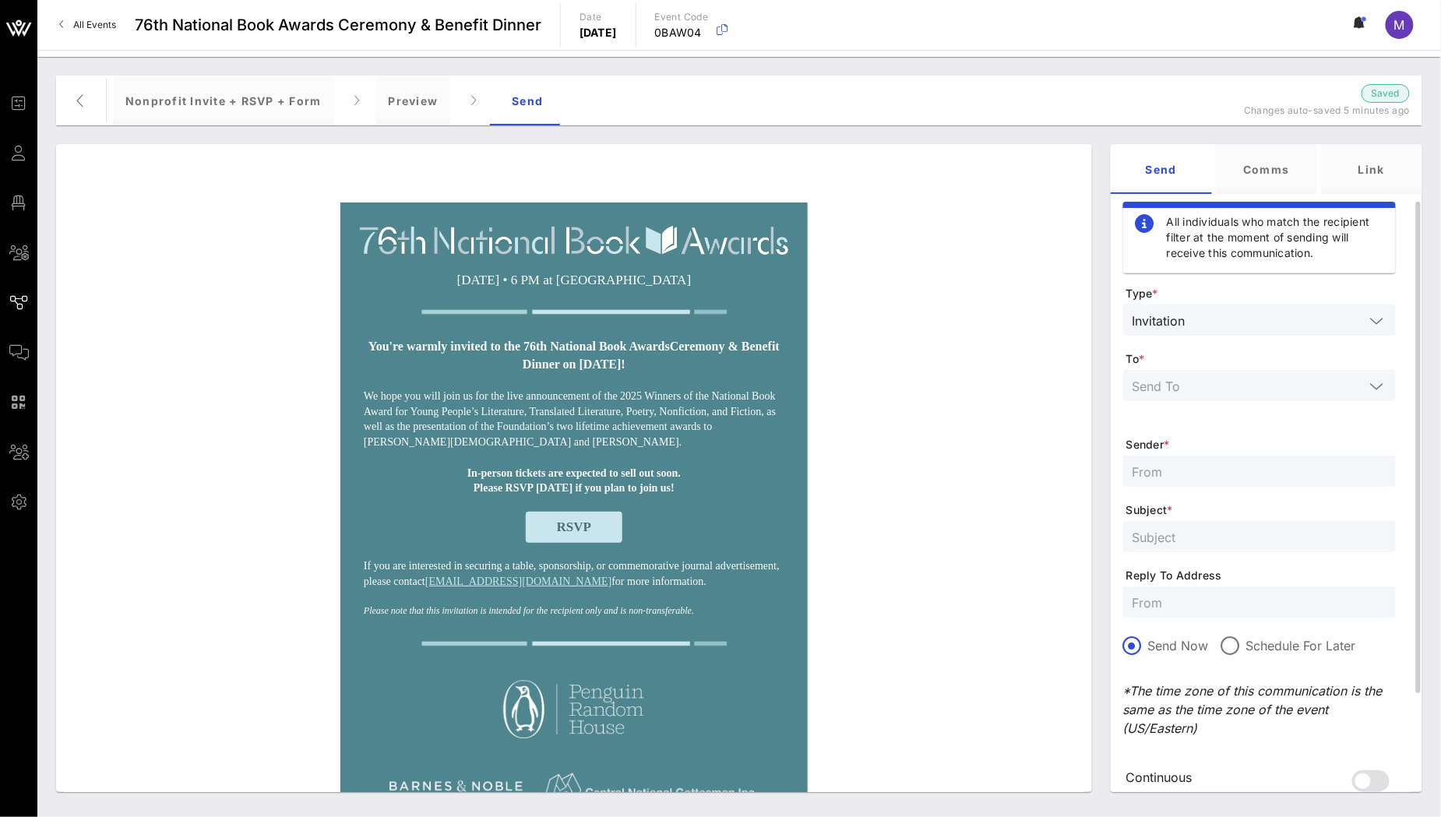
click at [1227, 382] on input "text" at bounding box center [1249, 385] width 232 height 20
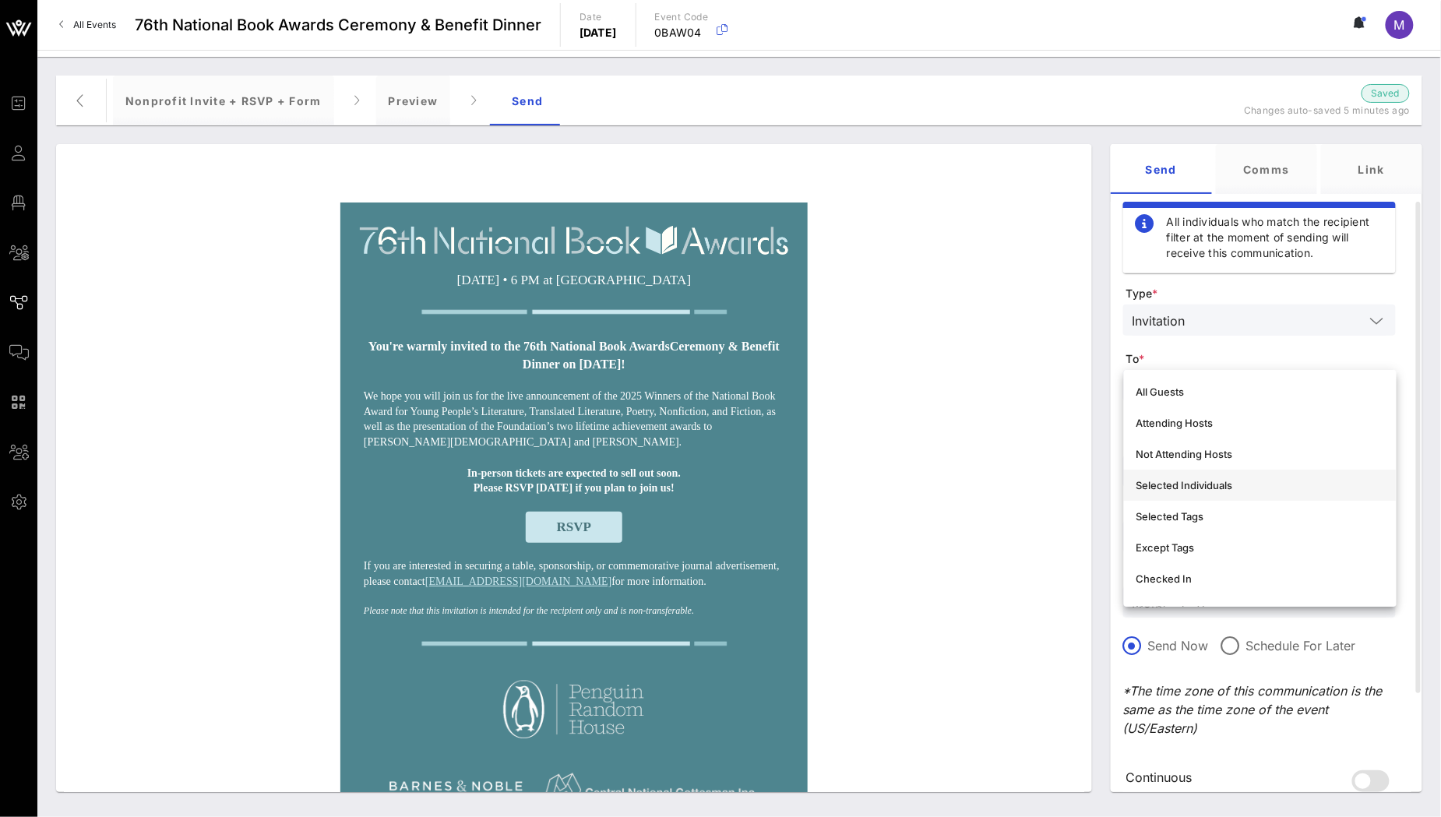
click at [1225, 480] on div "Selected Individuals" at bounding box center [1260, 485] width 248 height 12
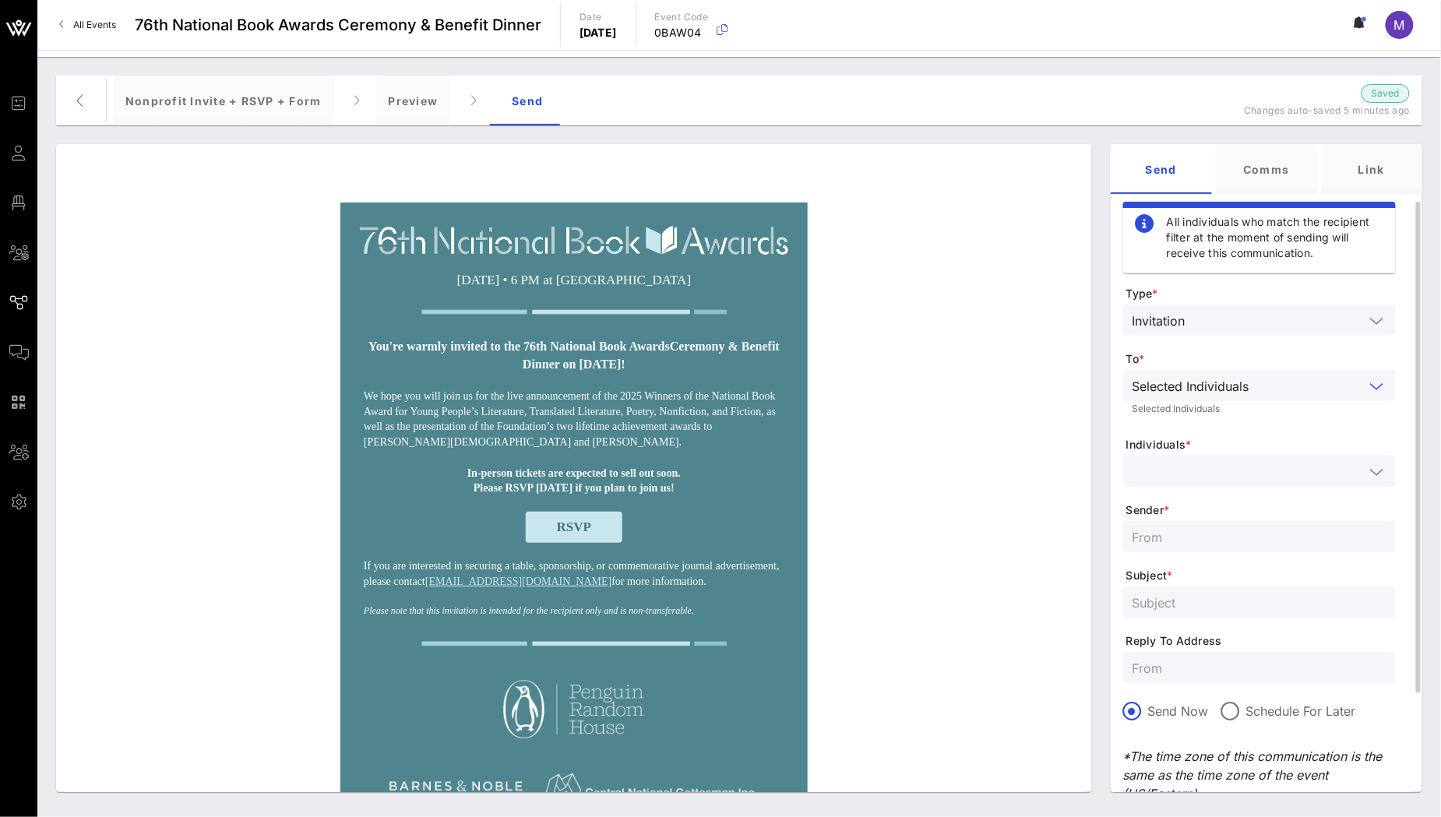
click at [1238, 471] on input "text" at bounding box center [1249, 471] width 232 height 20
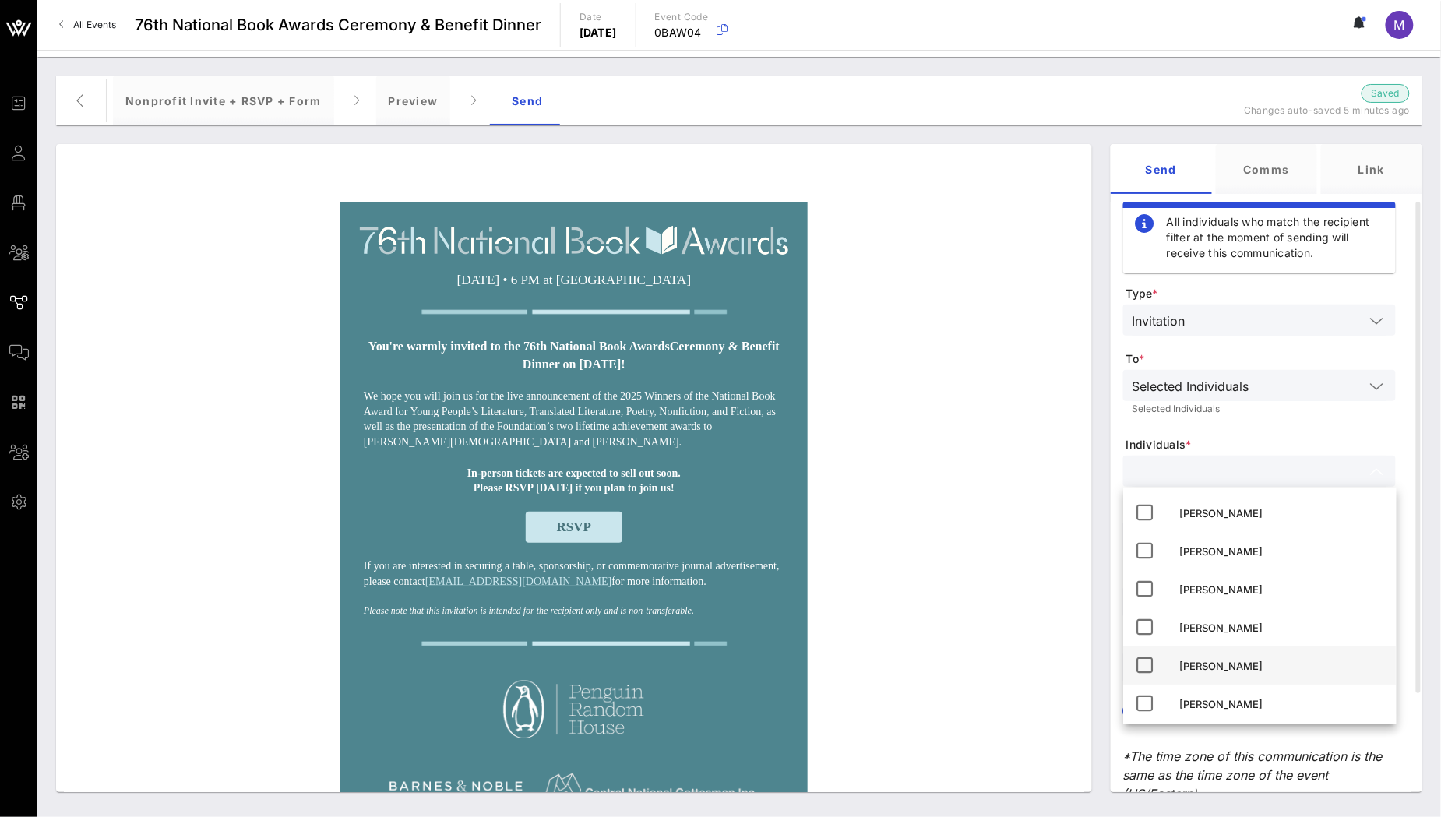
click at [1280, 662] on div "[PERSON_NAME]" at bounding box center [1282, 666] width 204 height 12
click at [1355, 446] on span "Individuals *" at bounding box center [1261, 445] width 270 height 16
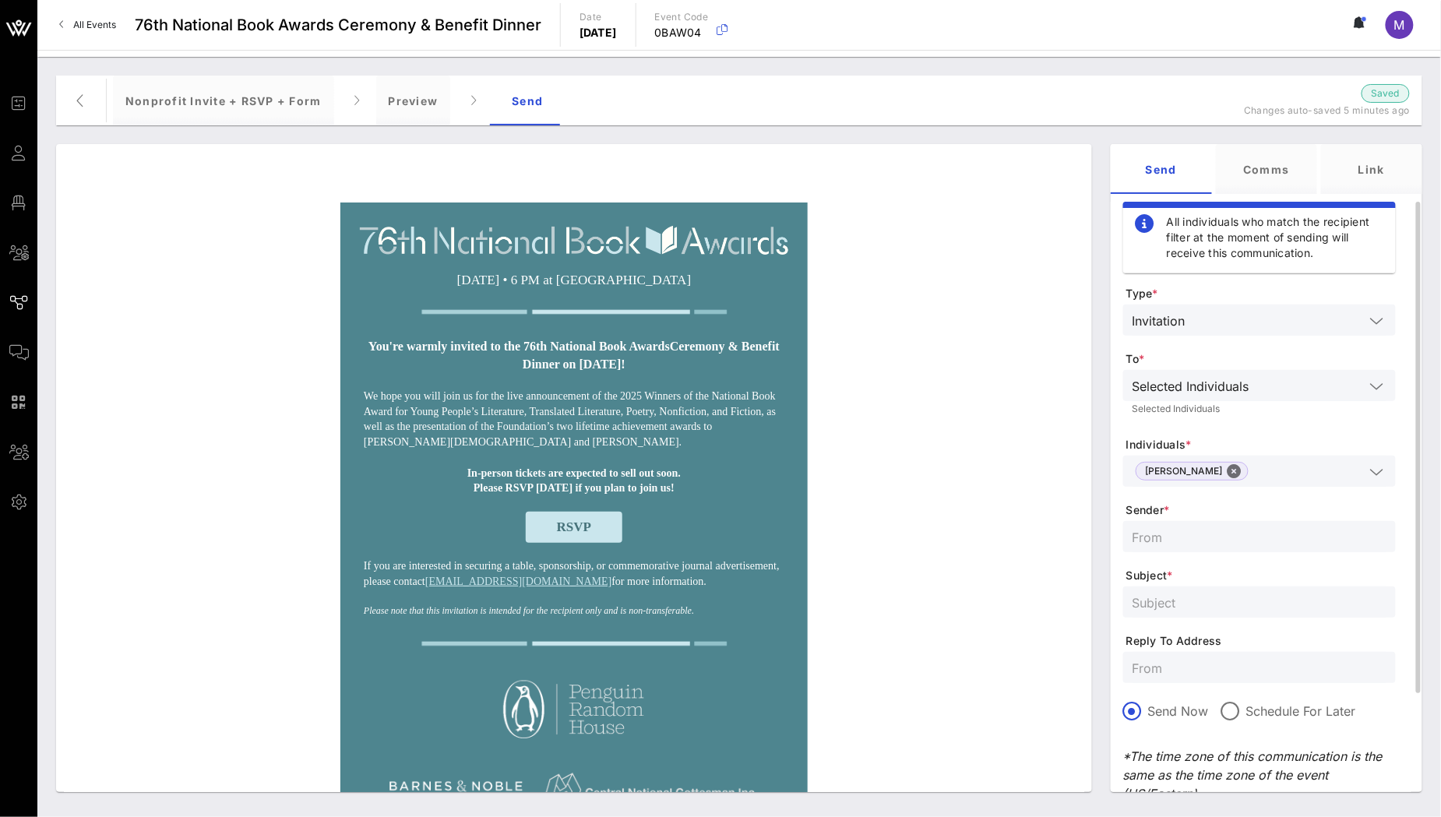
click at [1221, 521] on div at bounding box center [1260, 536] width 254 height 31
type input "NBF"
click at [1221, 601] on input "text" at bounding box center [1260, 602] width 254 height 20
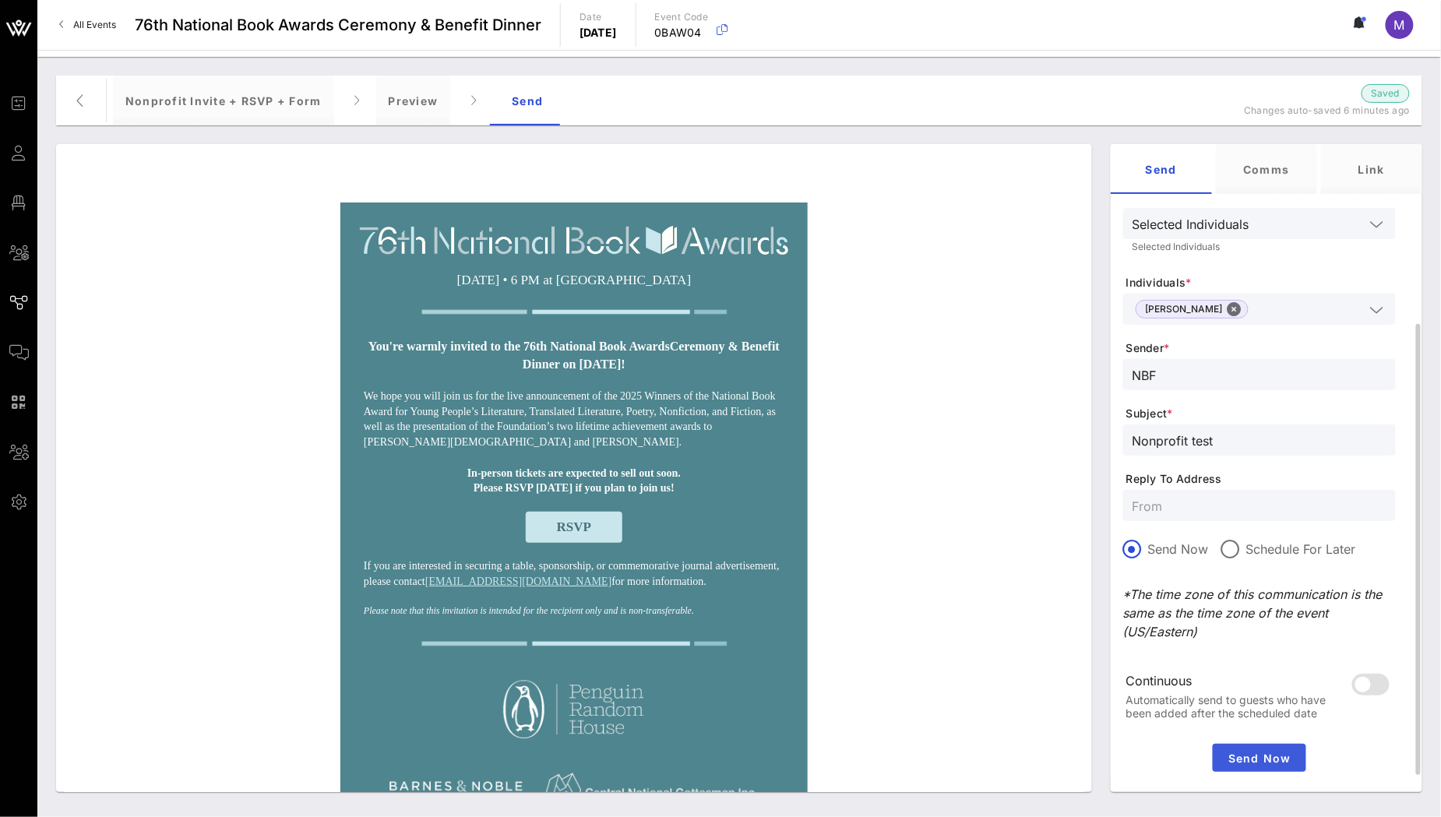
type input "Nonprofit test"
click at [1259, 759] on span "Send Now" at bounding box center [1259, 758] width 81 height 13
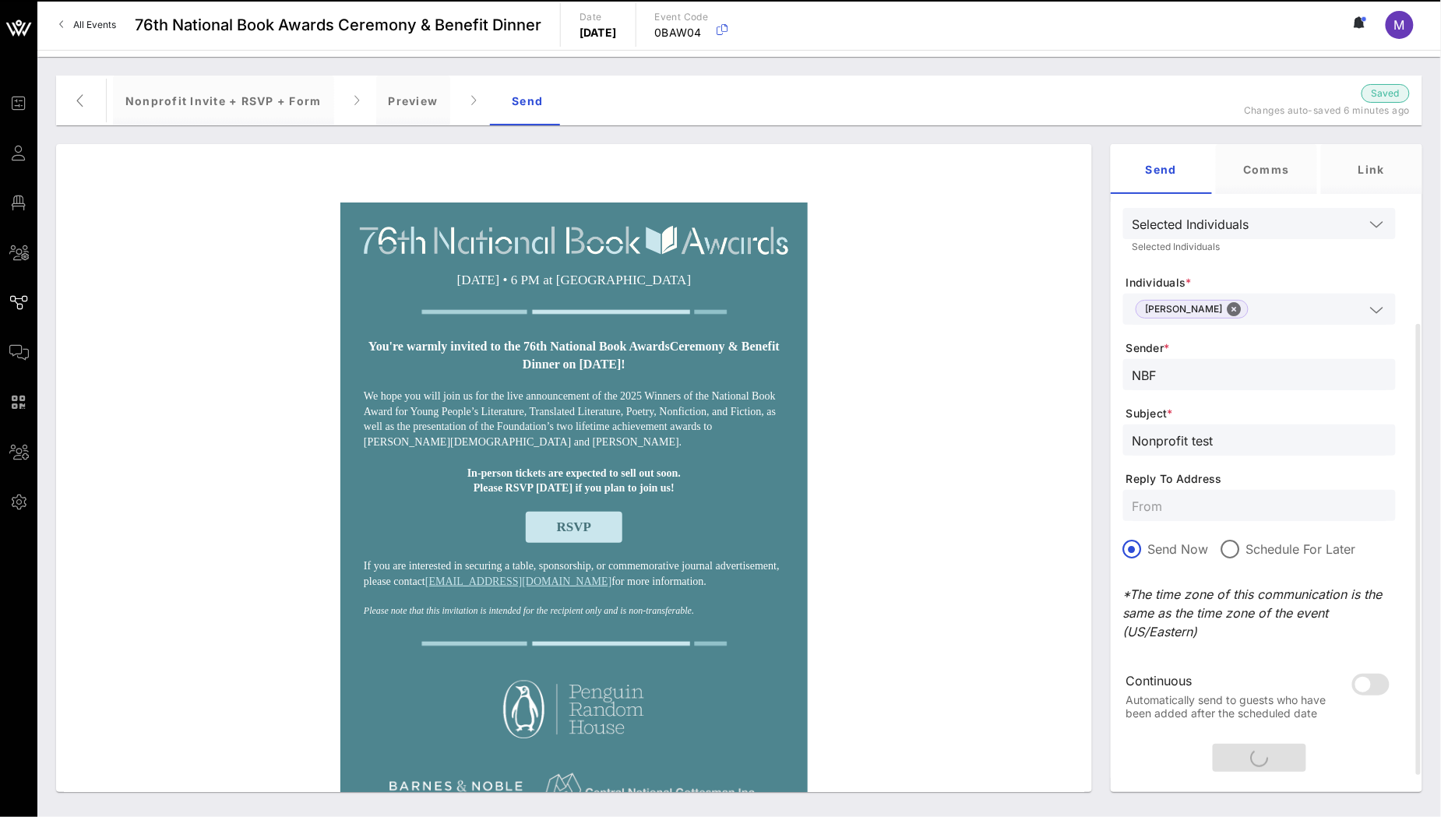
scroll to position [0, 0]
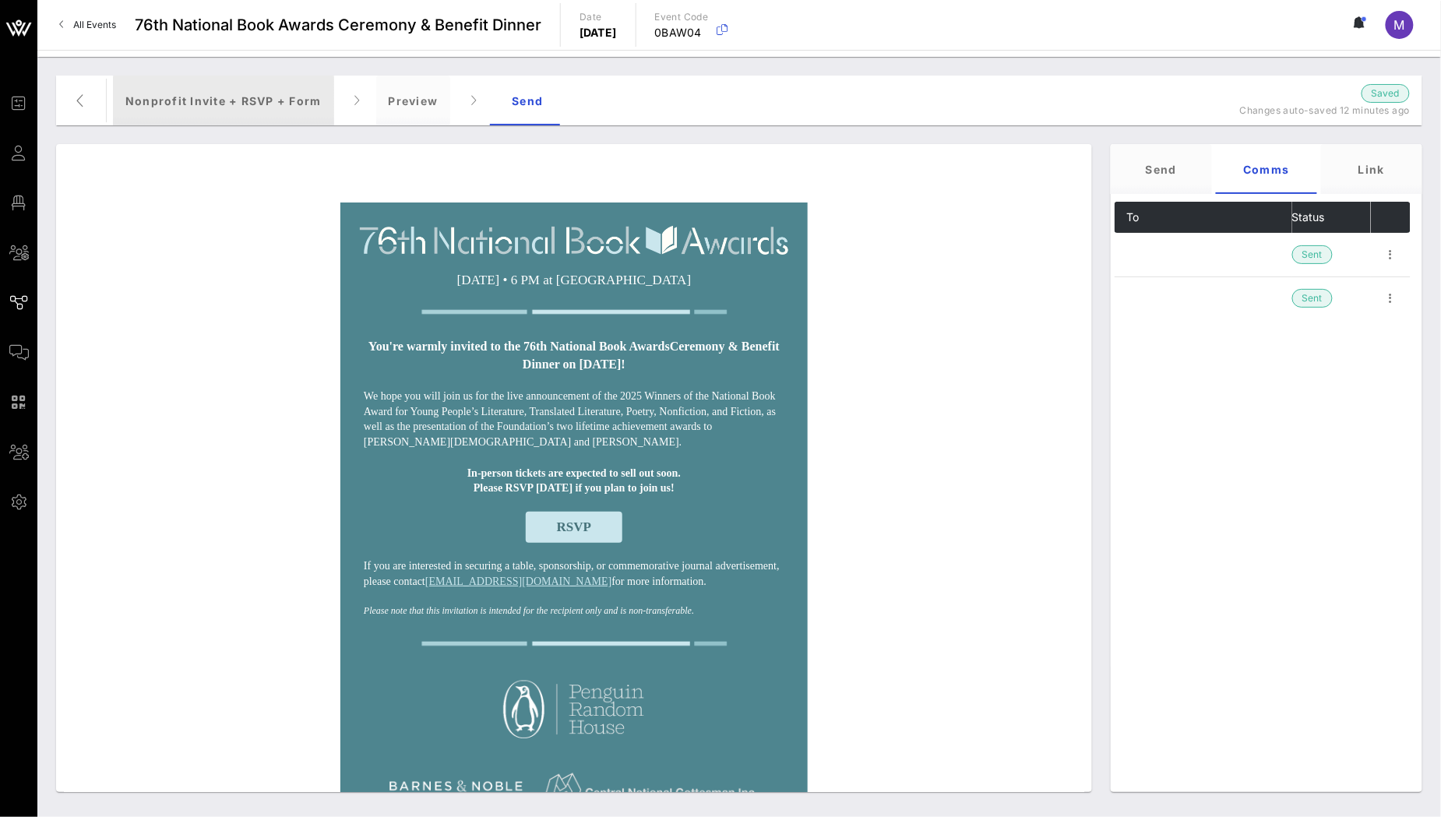
click at [284, 96] on div "Nonprofit Invite + RSVP + Form" at bounding box center [223, 101] width 221 height 50
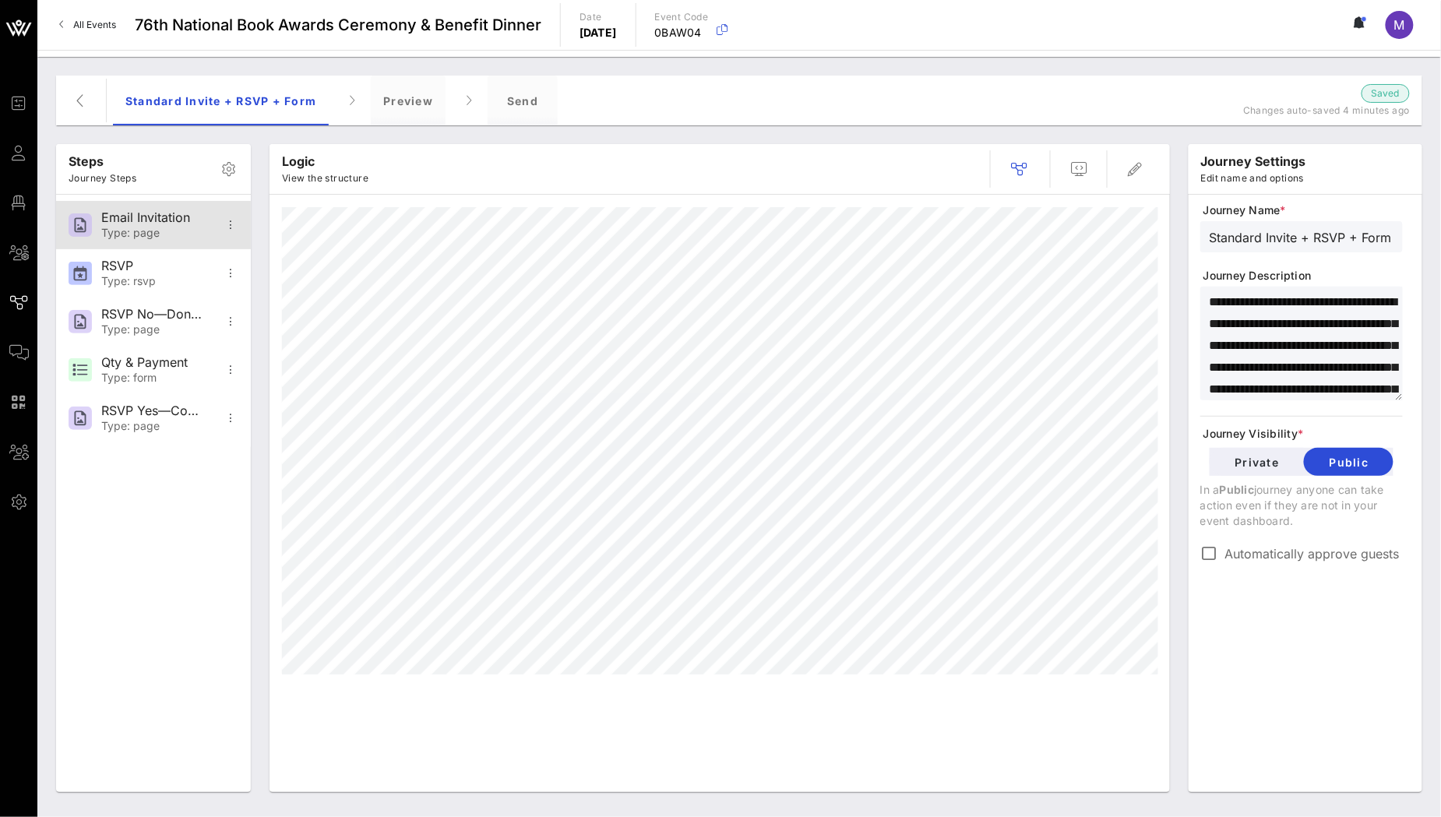
click at [163, 227] on div "Type: page" at bounding box center [152, 233] width 103 height 13
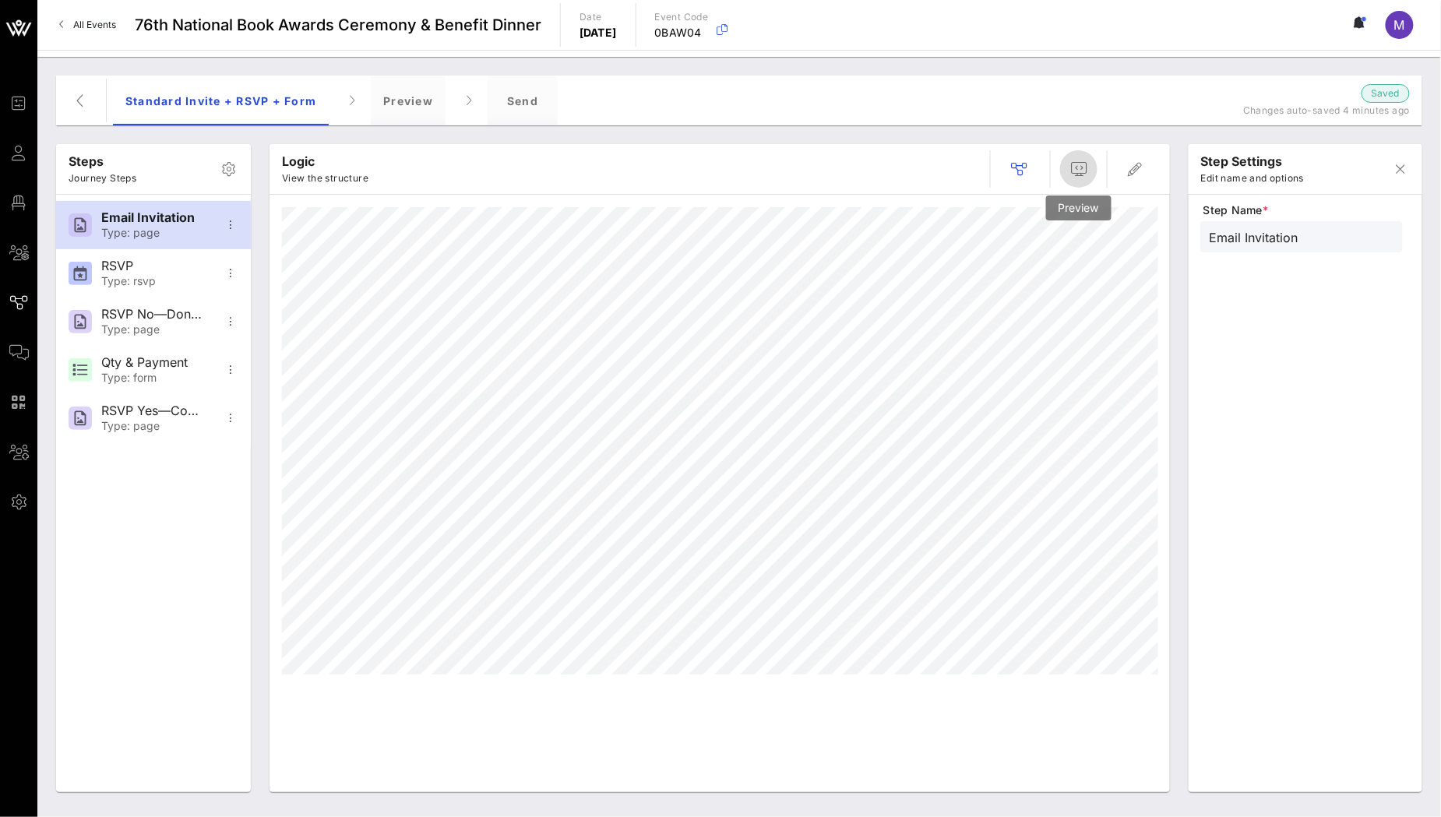
click at [1069, 178] on icon "button" at bounding box center [1078, 169] width 19 height 19
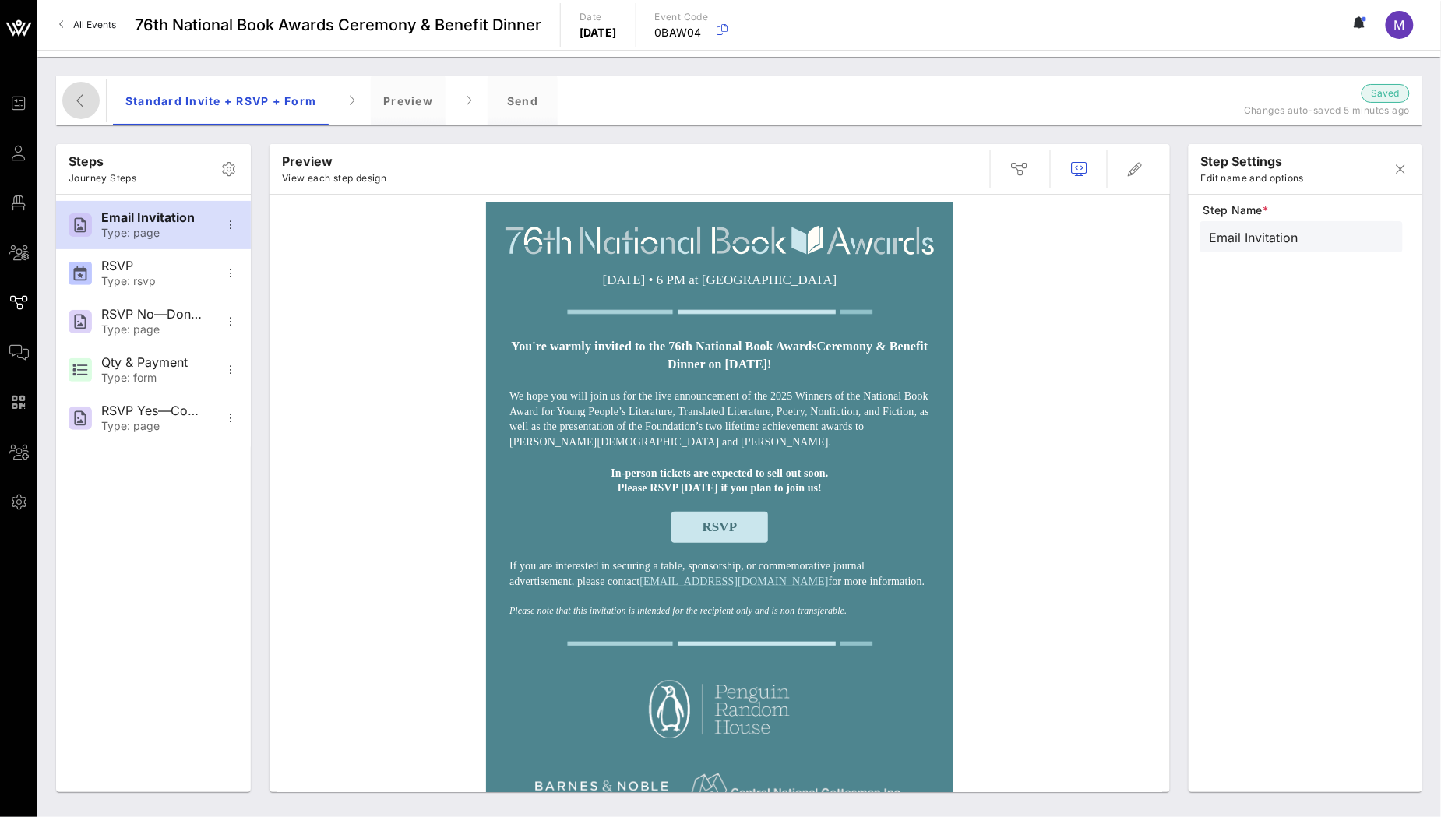
click at [76, 98] on icon "button" at bounding box center [81, 100] width 19 height 19
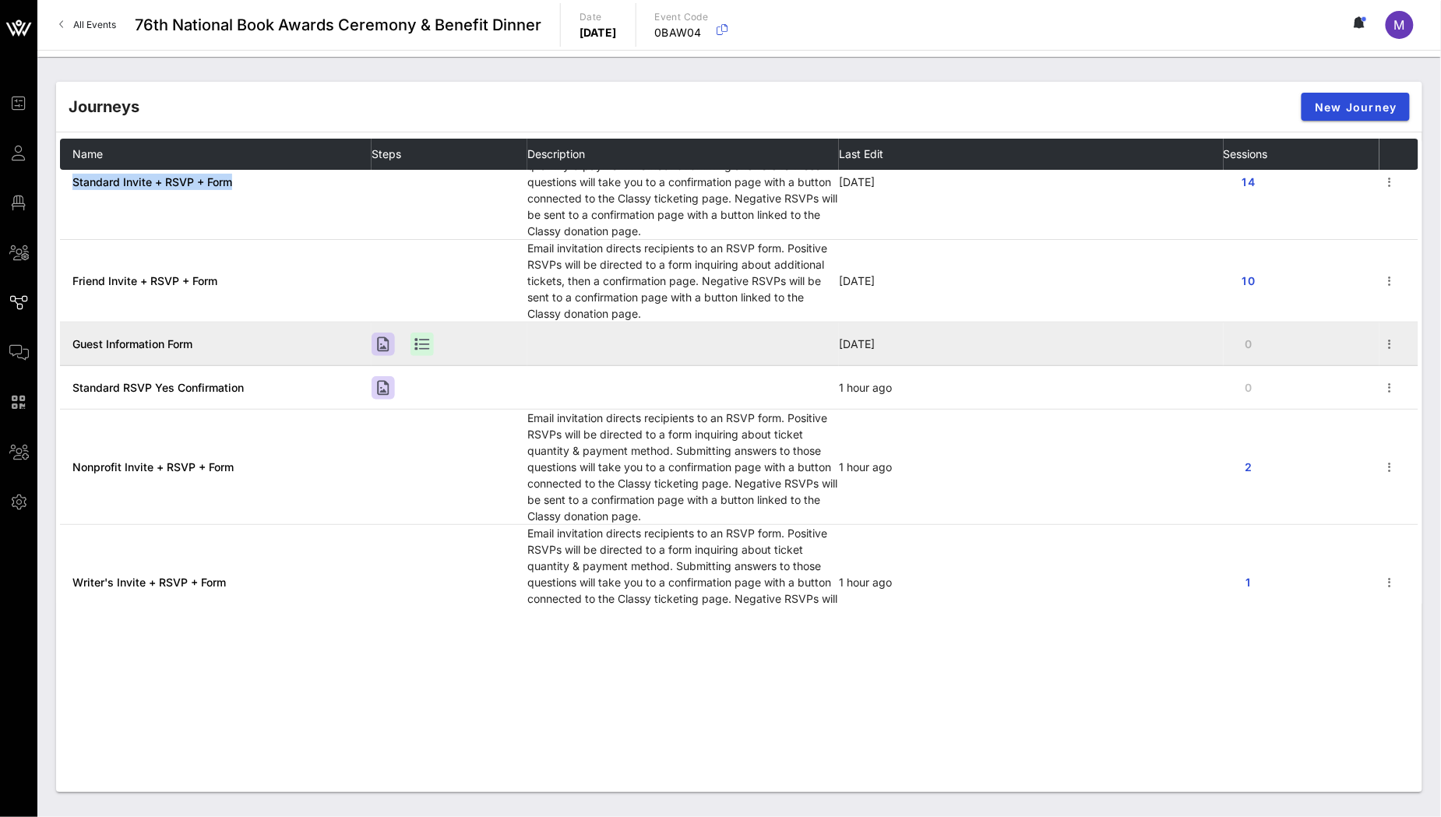
scroll to position [79, 0]
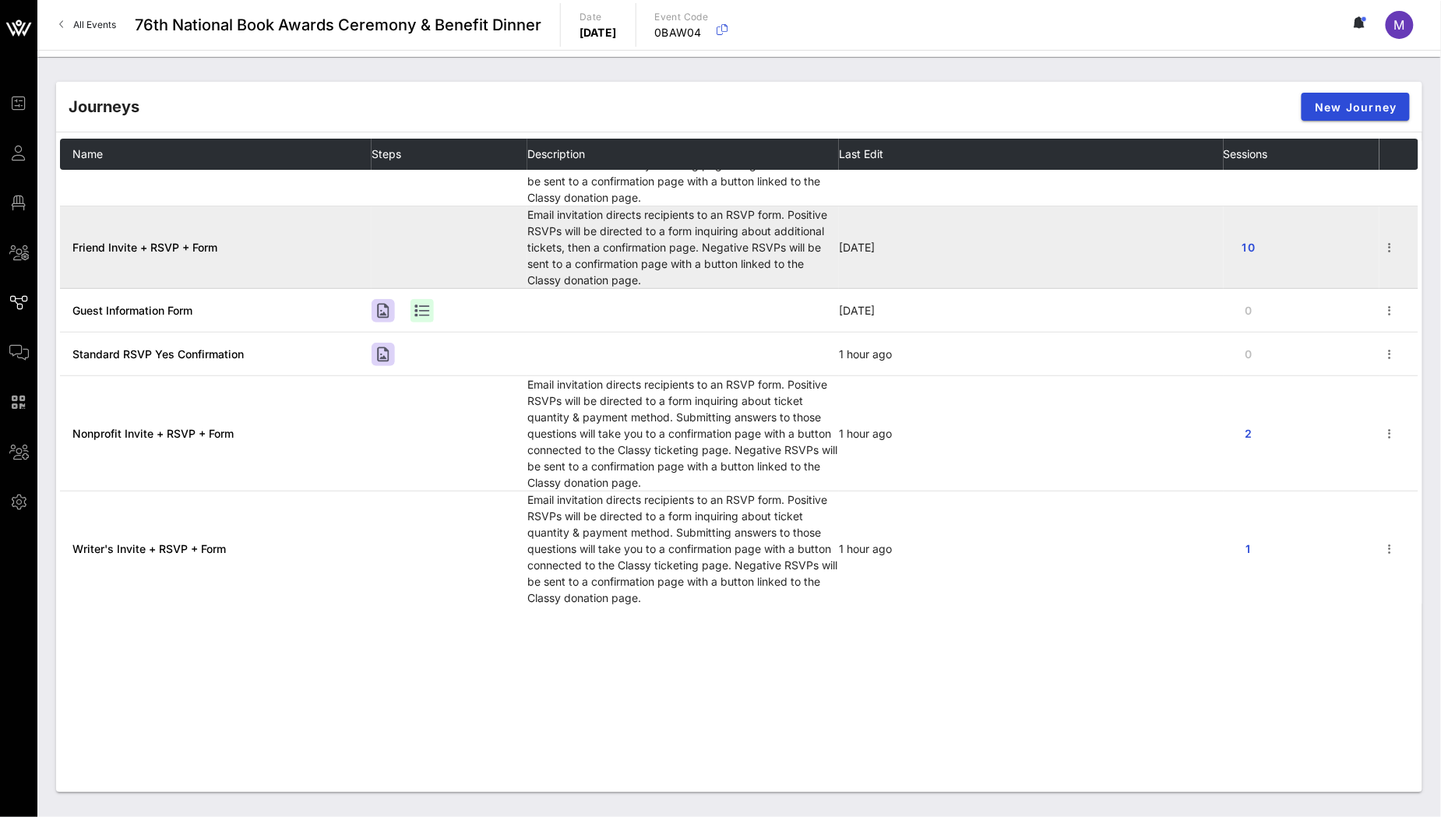
click at [171, 256] on td "Friend Invite + RSVP + Form" at bounding box center [216, 247] width 312 height 83
drag, startPoint x: 171, startPoint y: 241, endPoint x: 206, endPoint y: 241, distance: 35.1
click at [171, 241] on span "Friend Invite + RSVP + Form" at bounding box center [144, 247] width 145 height 13
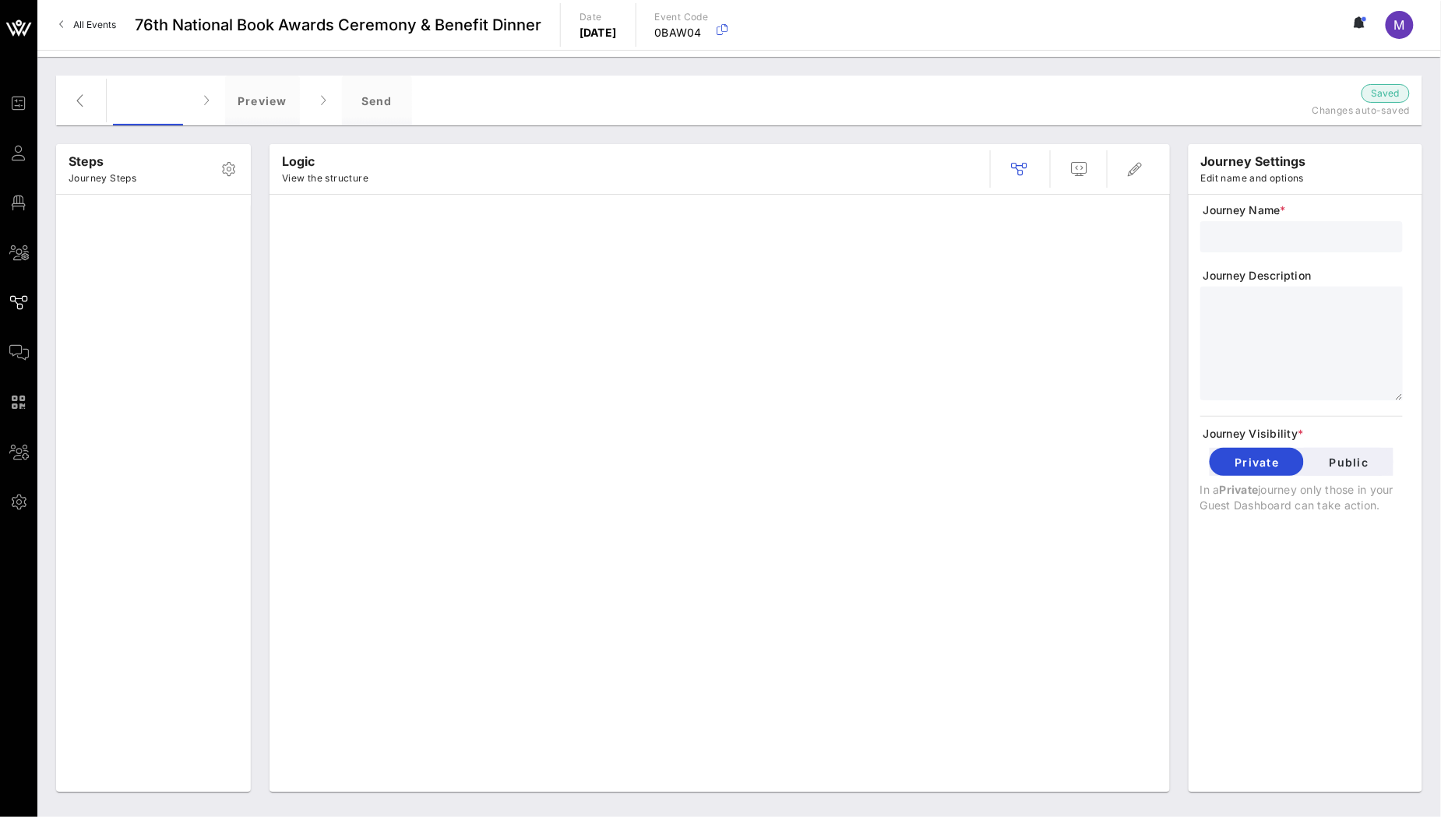
type input "Friend Invite + RSVP + Form"
type textarea "**********"
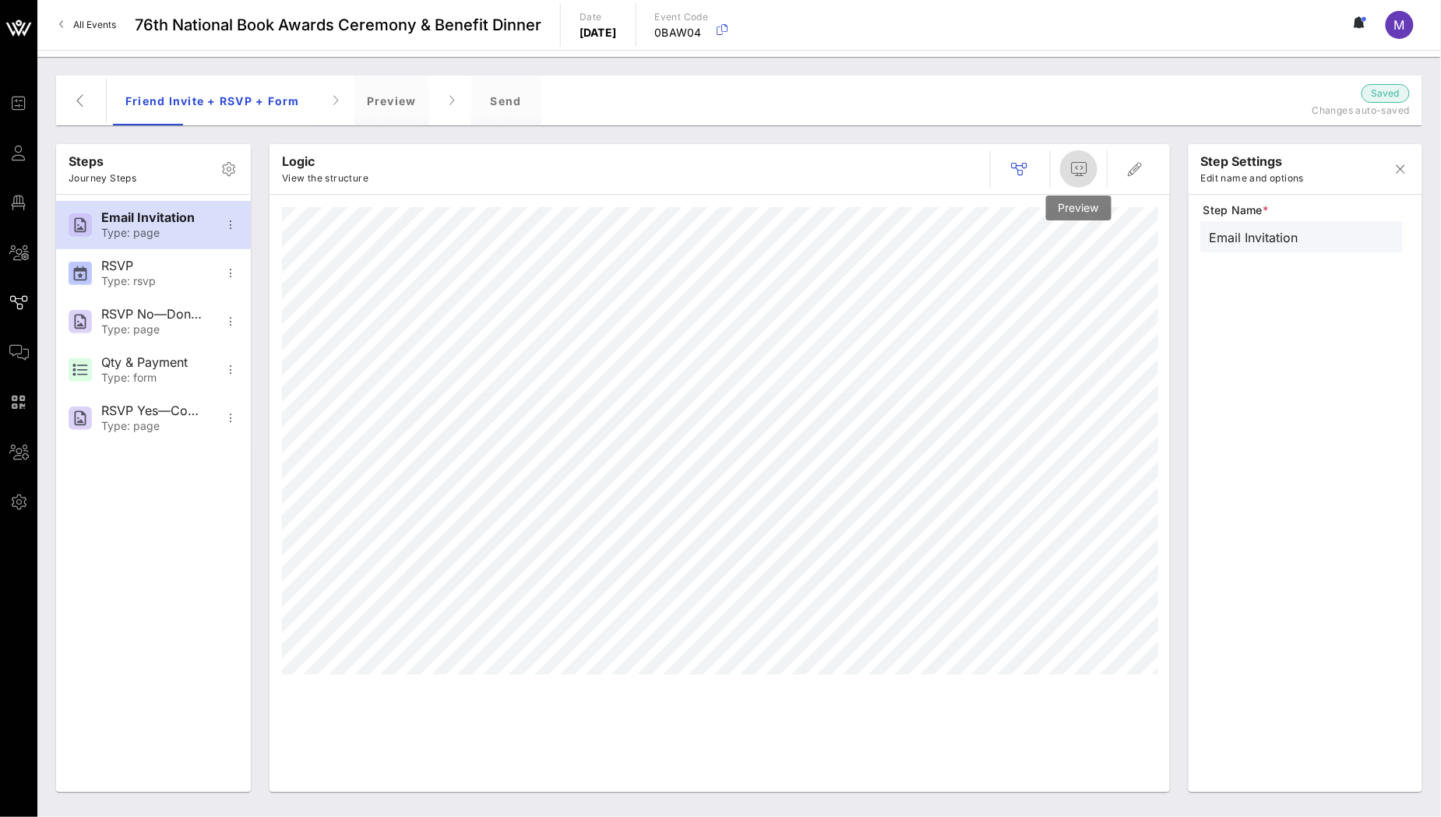
click at [1074, 170] on icon "button" at bounding box center [1078, 169] width 19 height 19
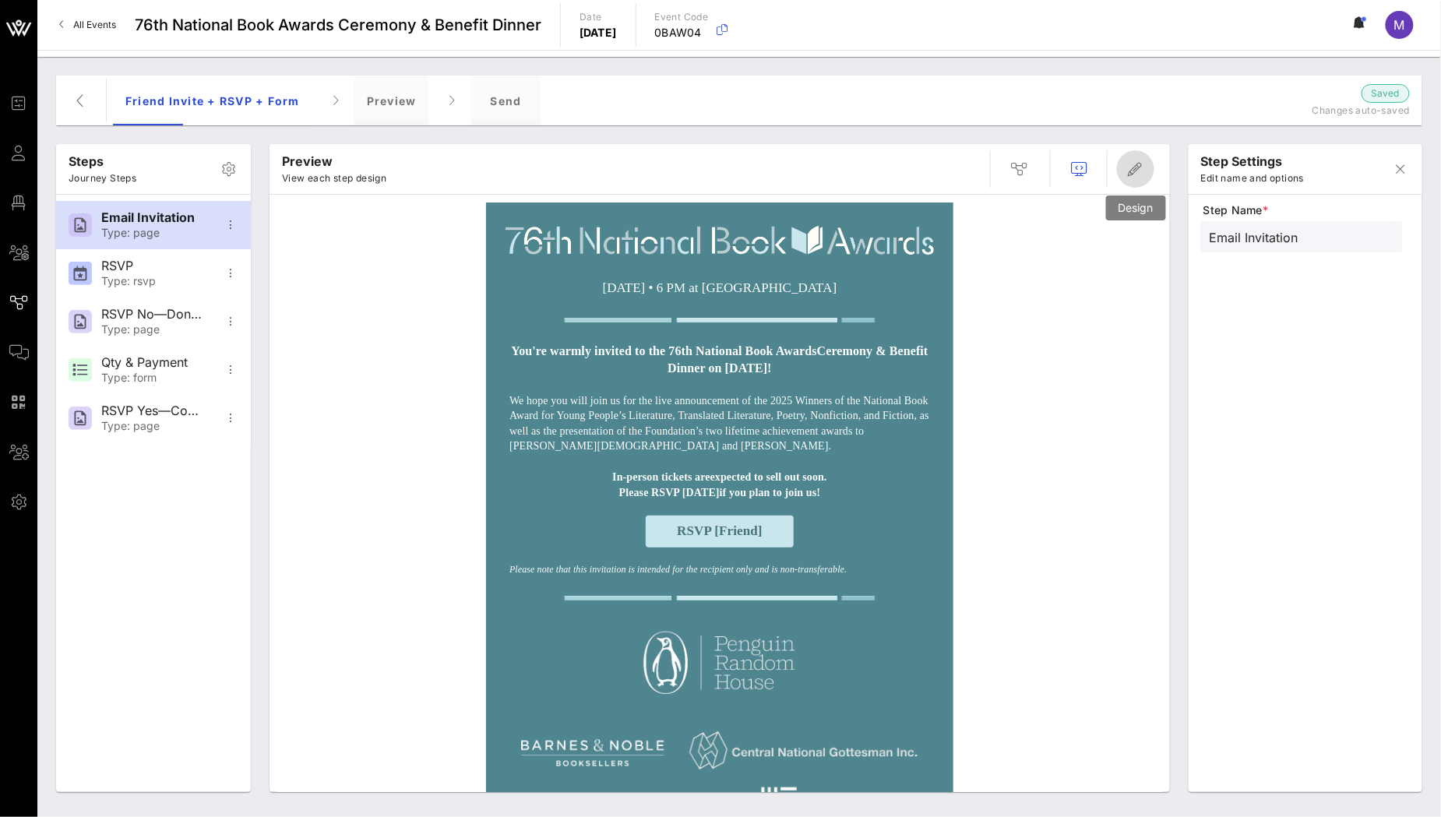
click at [1129, 174] on icon "button" at bounding box center [1135, 169] width 19 height 19
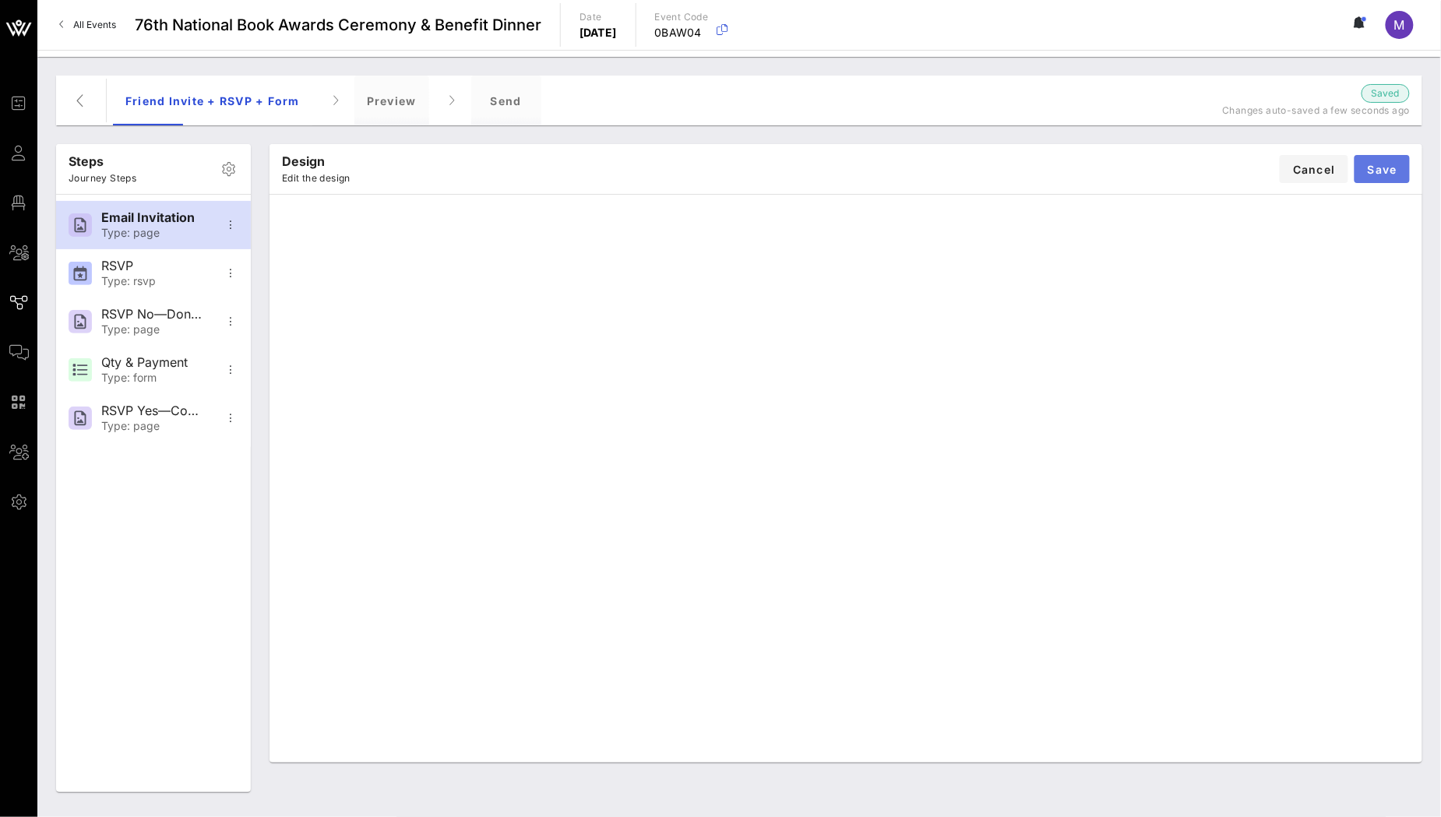
click at [1392, 167] on span "Save" at bounding box center [1382, 169] width 30 height 13
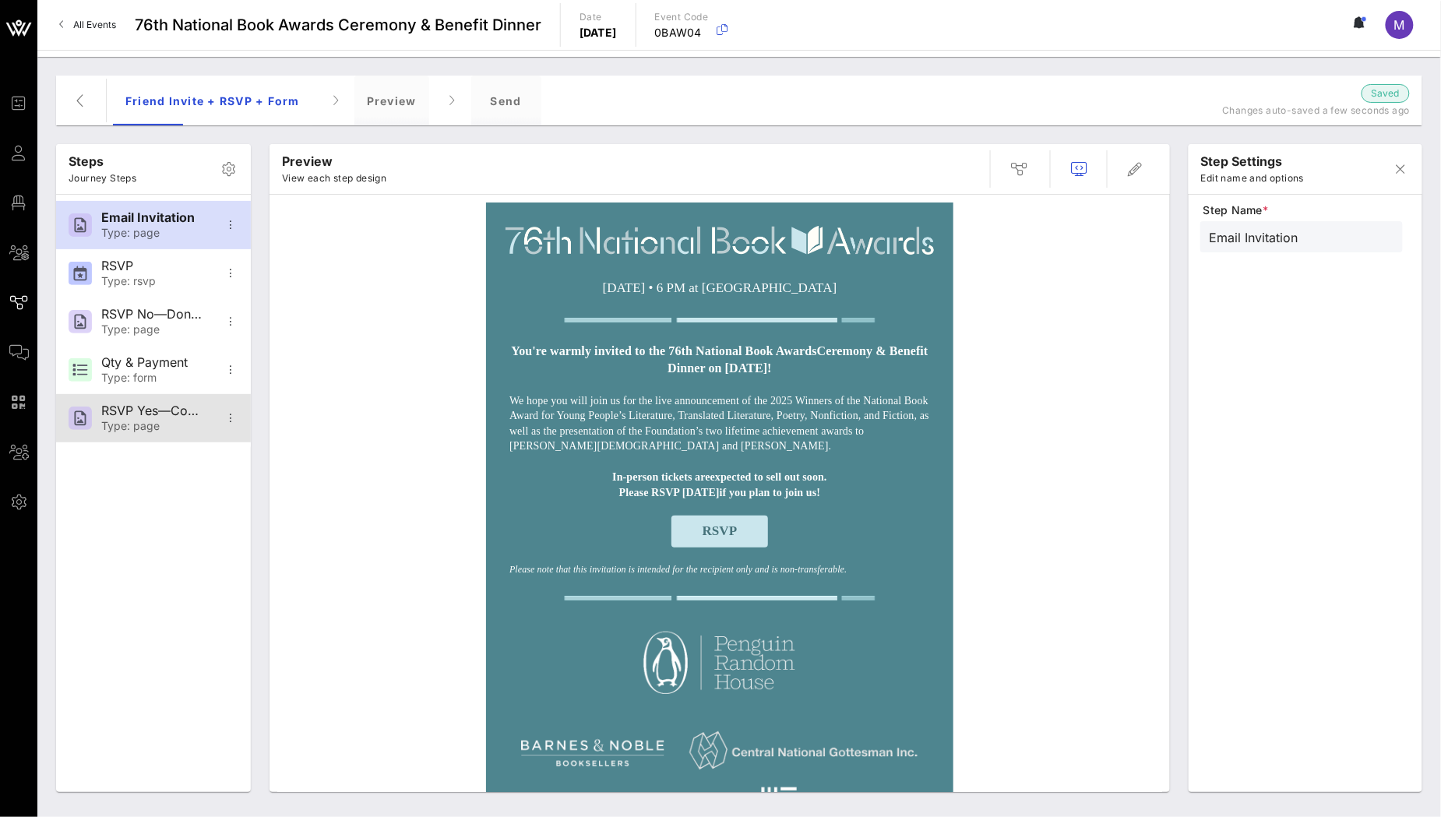
click at [141, 417] on div "RSVP Yes—Confirmation" at bounding box center [152, 410] width 103 height 15
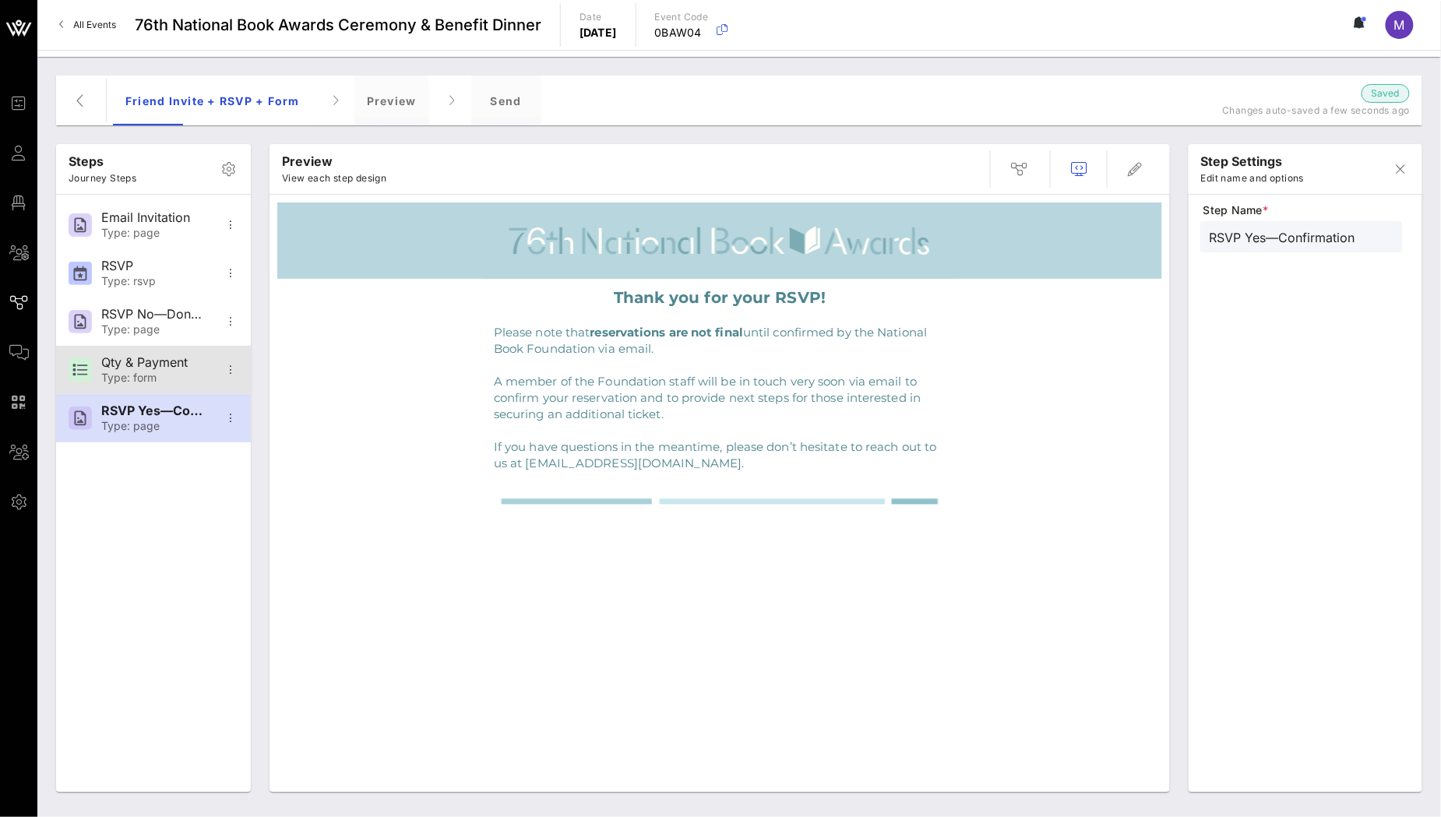
click at [149, 367] on div "Qty & Payment" at bounding box center [152, 362] width 103 height 15
type input "Qty & Payment"
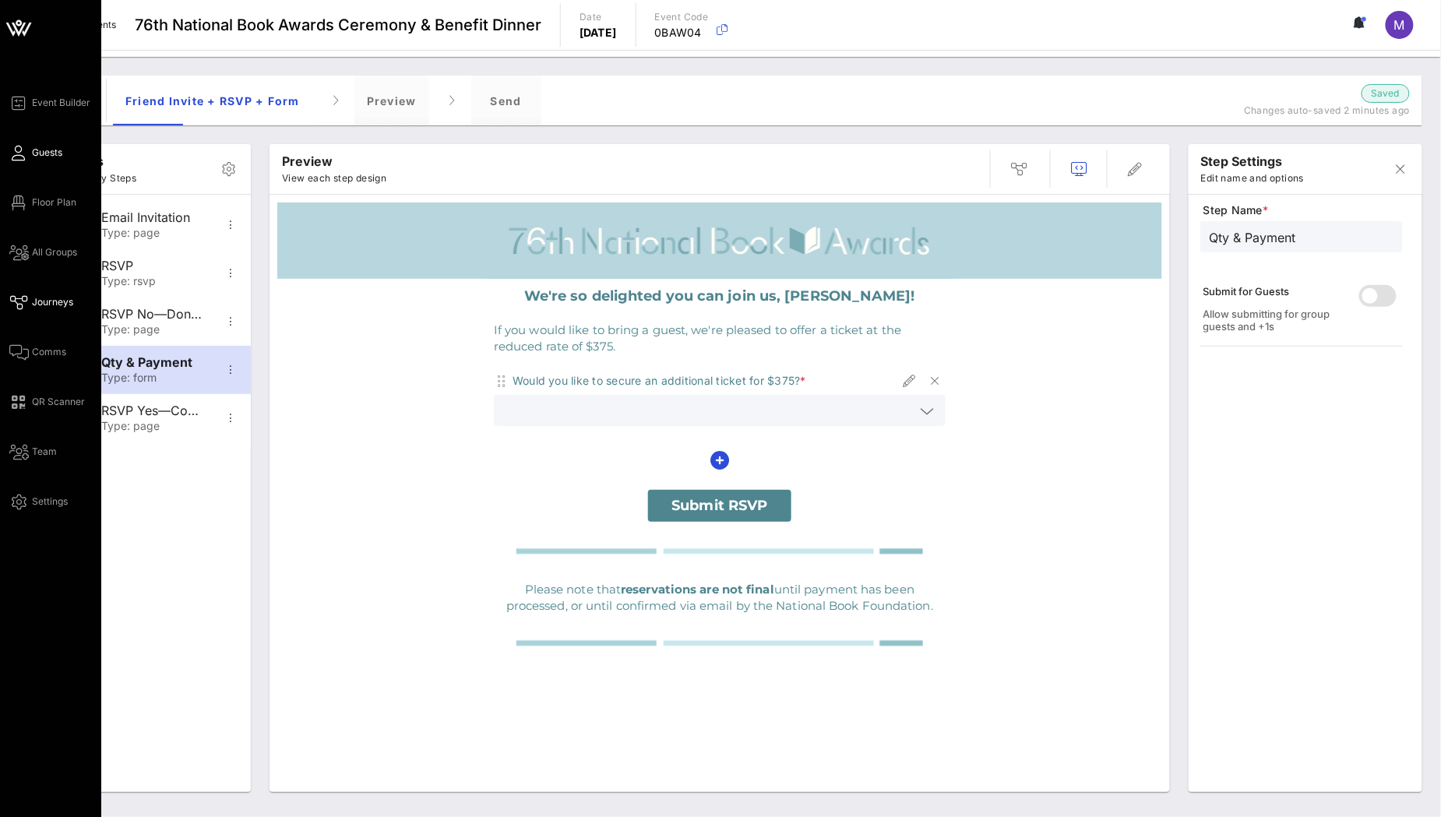
click at [39, 152] on span "Guests" at bounding box center [47, 153] width 30 height 14
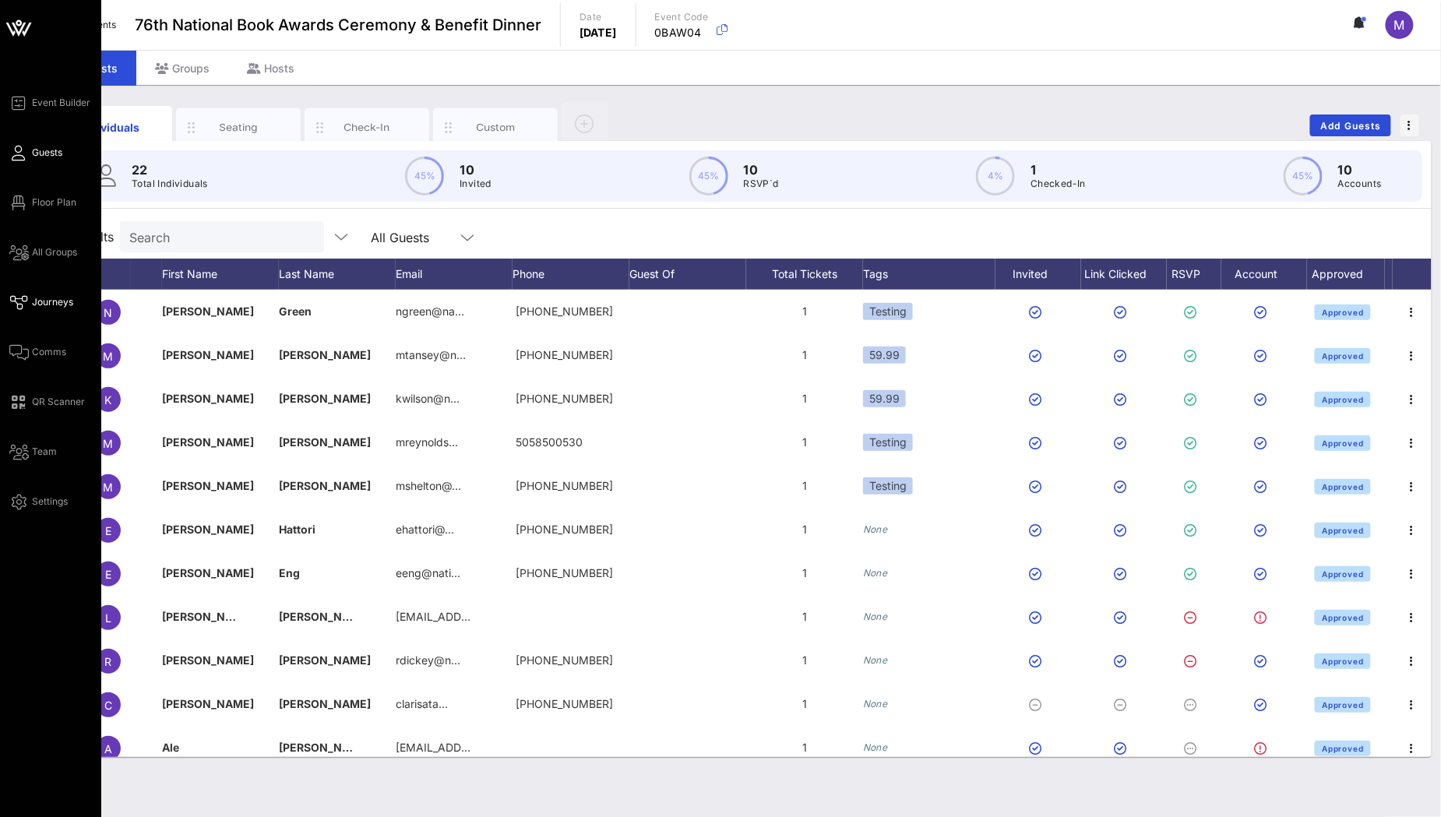
click at [49, 305] on span "Journeys" at bounding box center [52, 302] width 41 height 14
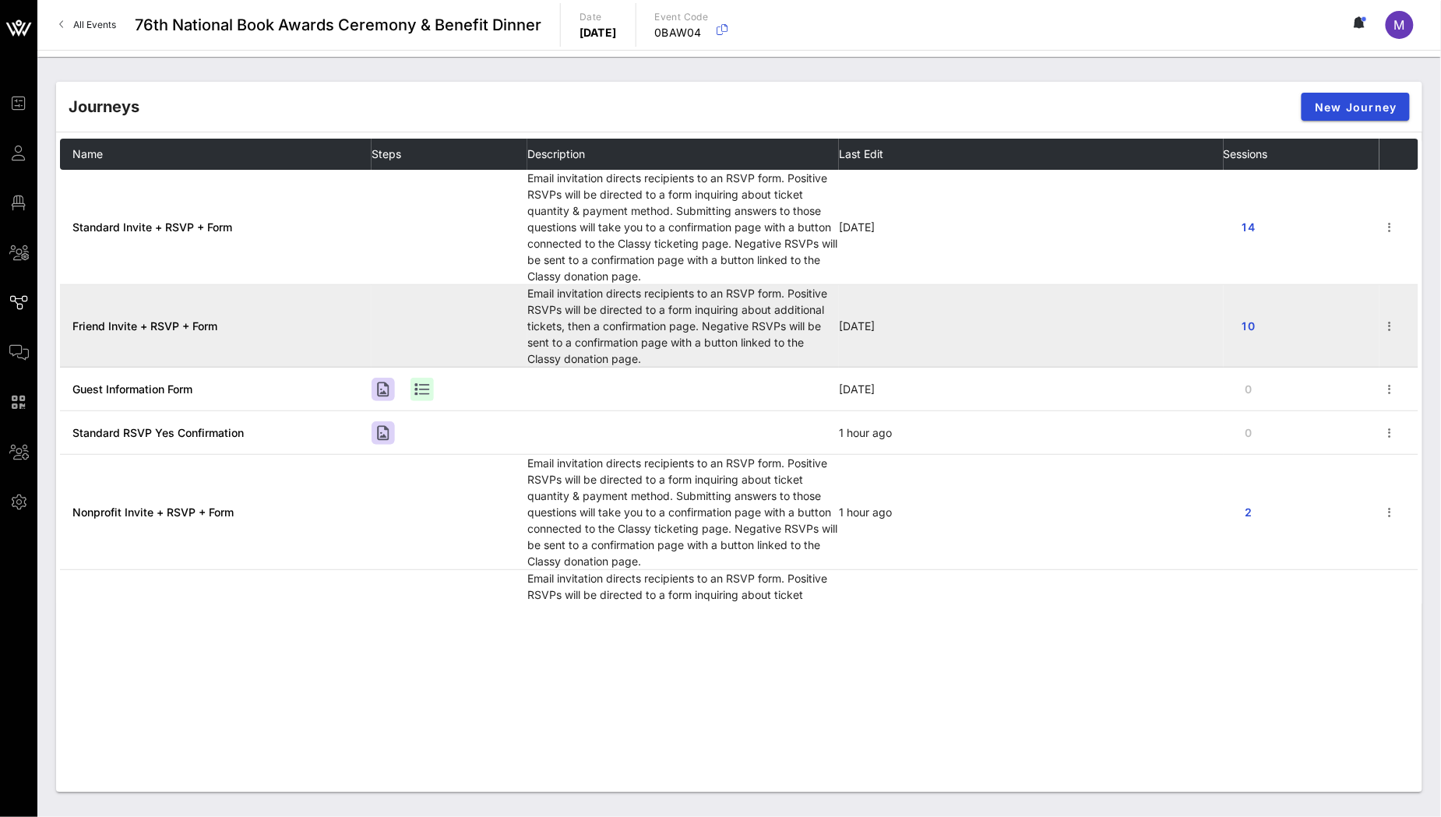
click at [167, 332] on span "Friend Invite + RSVP + Form" at bounding box center [144, 325] width 145 height 13
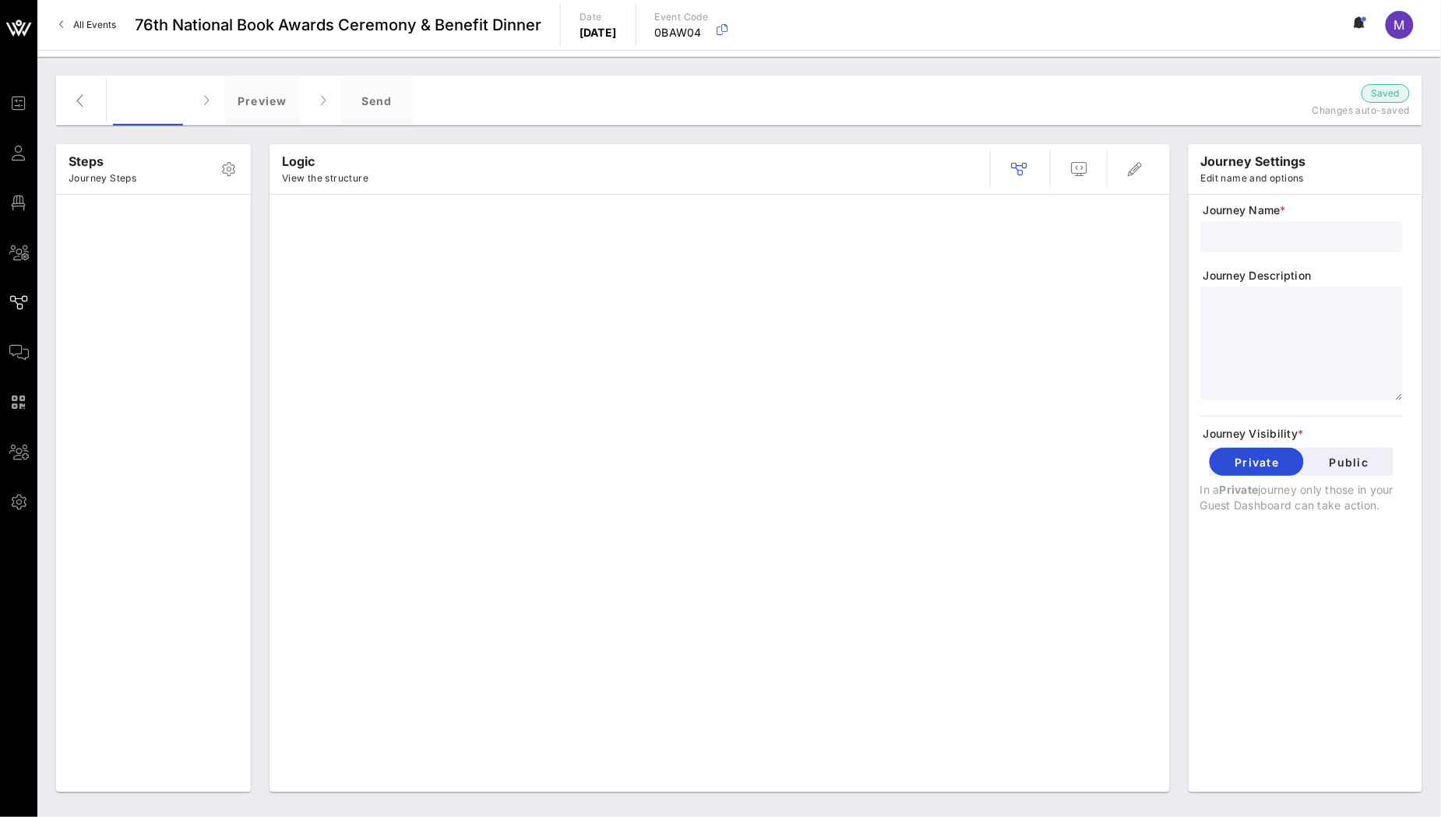
type input "Friend Invite + RSVP + Form"
type textarea "**********"
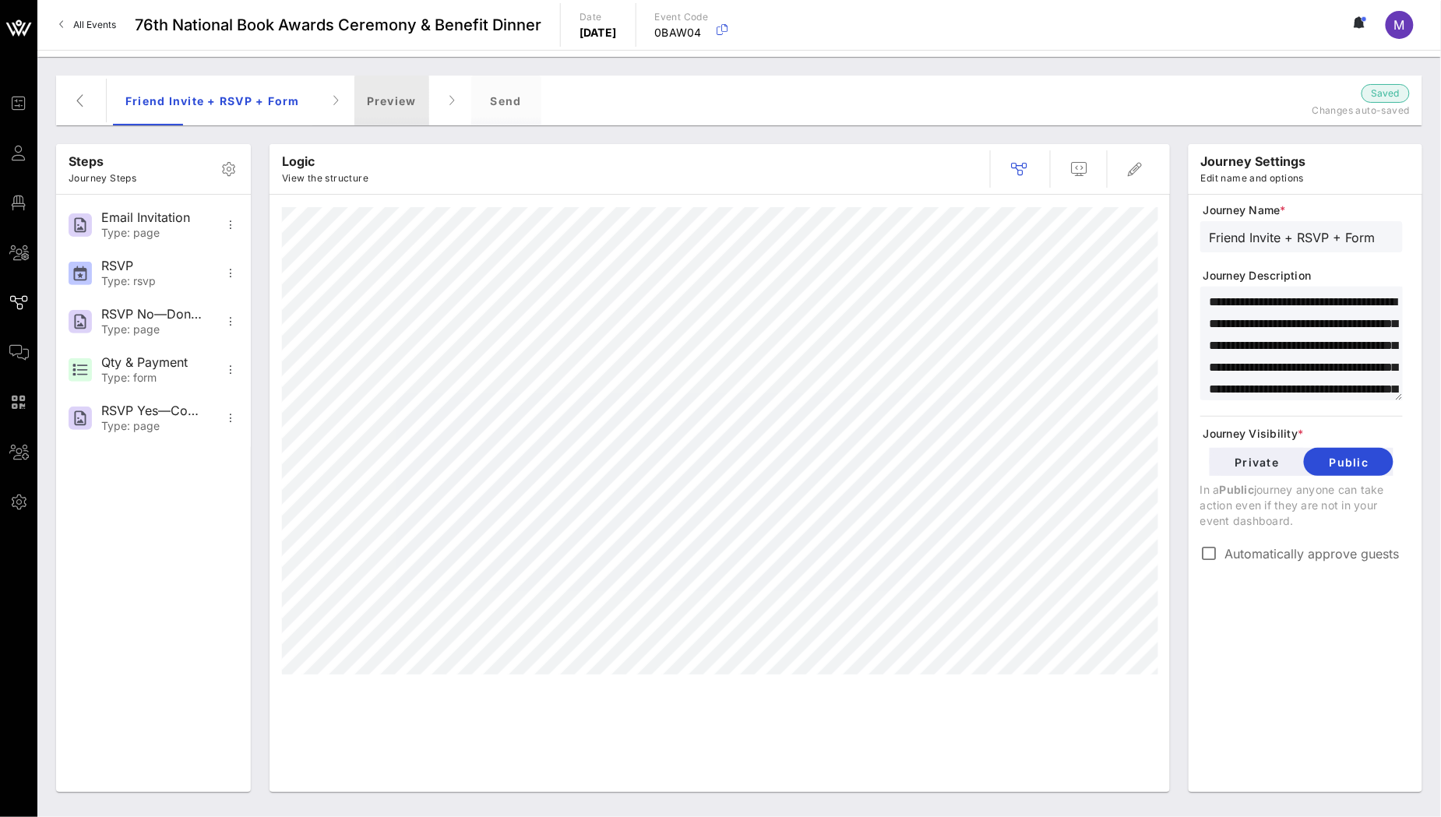
click at [407, 99] on div "Preview" at bounding box center [391, 101] width 75 height 50
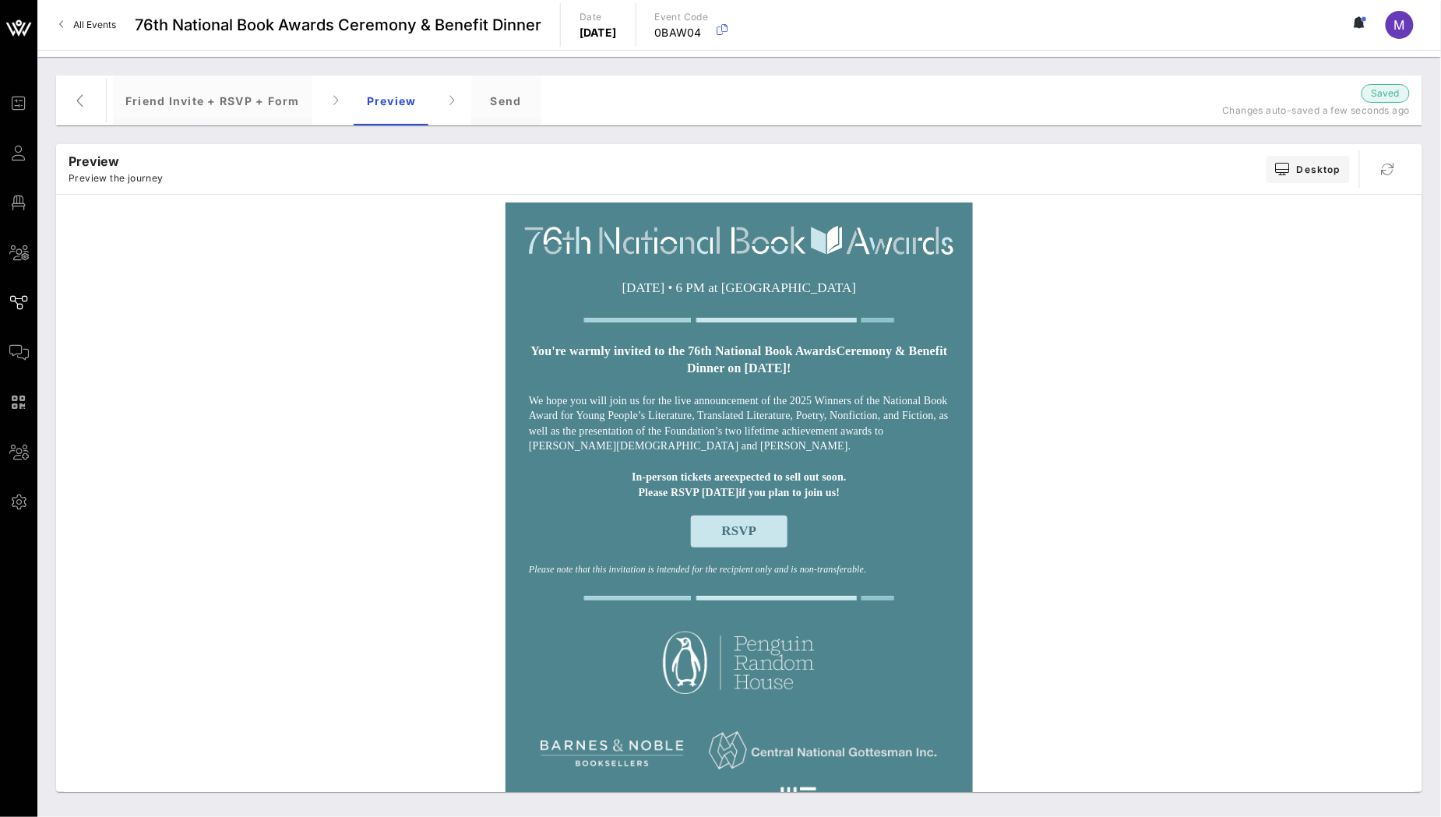
scroll to position [650, 0]
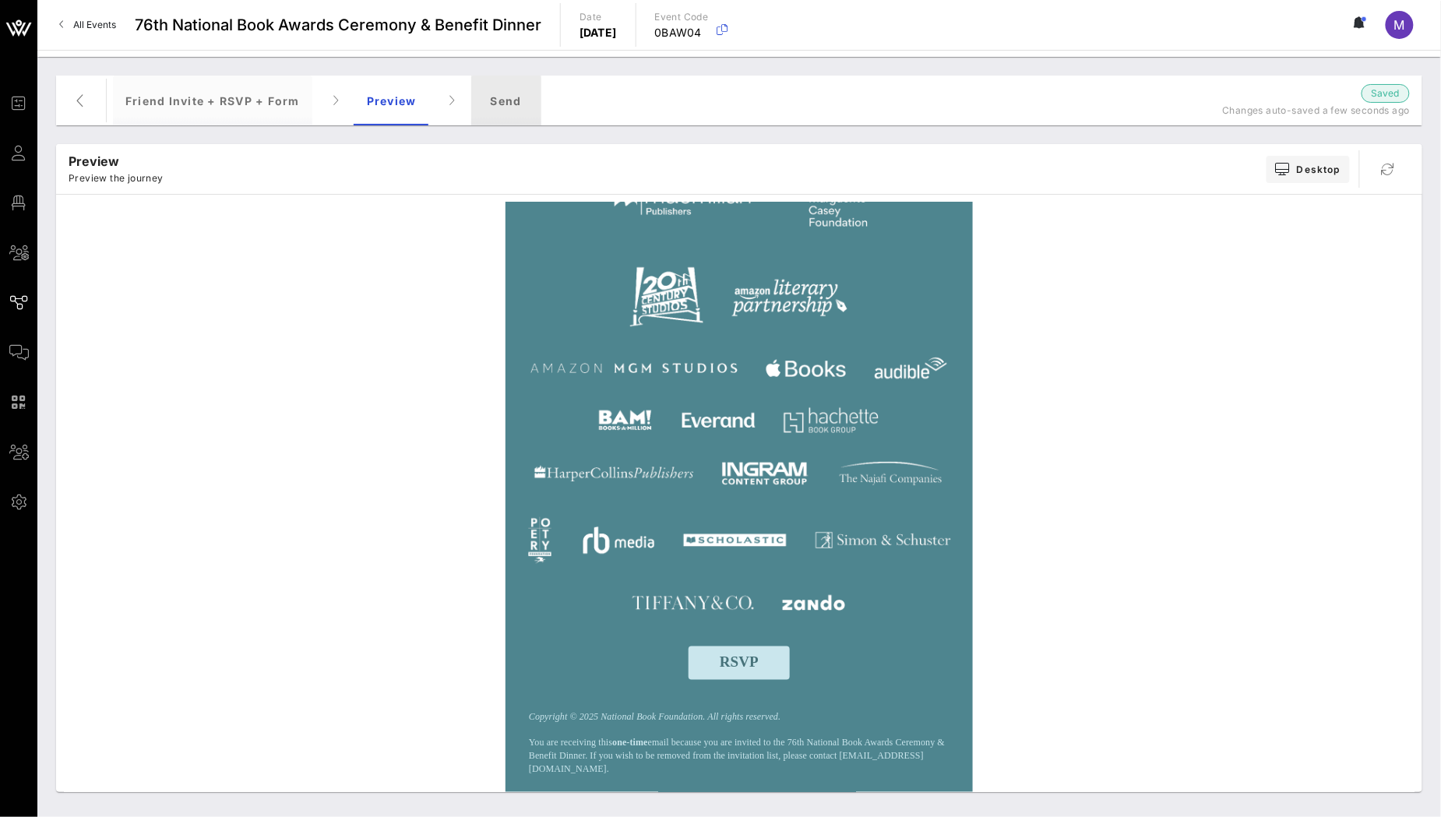
click at [491, 100] on div "Send" at bounding box center [506, 101] width 70 height 50
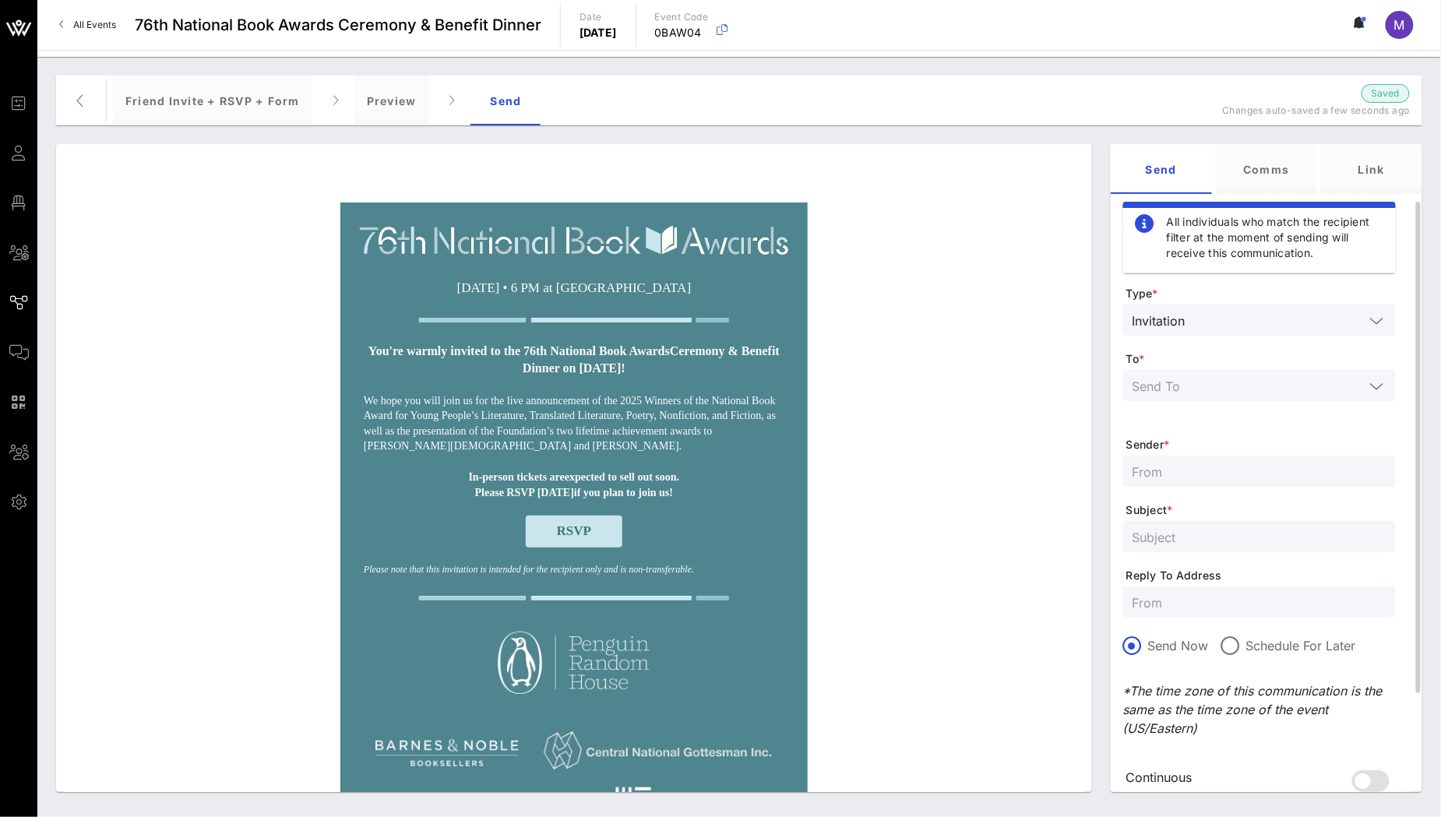
click at [1246, 400] on div at bounding box center [1260, 385] width 254 height 31
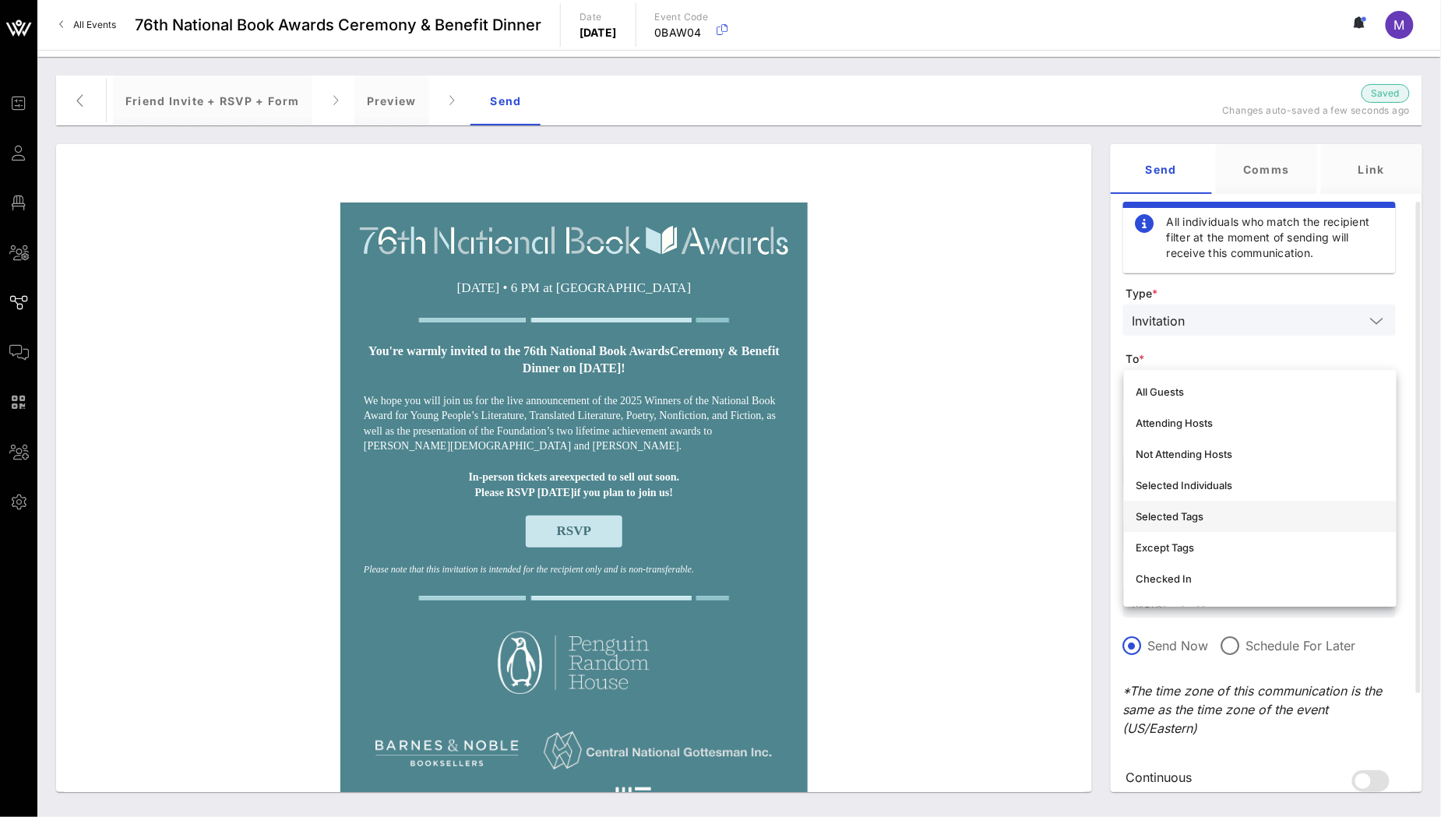
scroll to position [4, 0]
click at [1239, 484] on div "Selected Individuals" at bounding box center [1260, 481] width 248 height 12
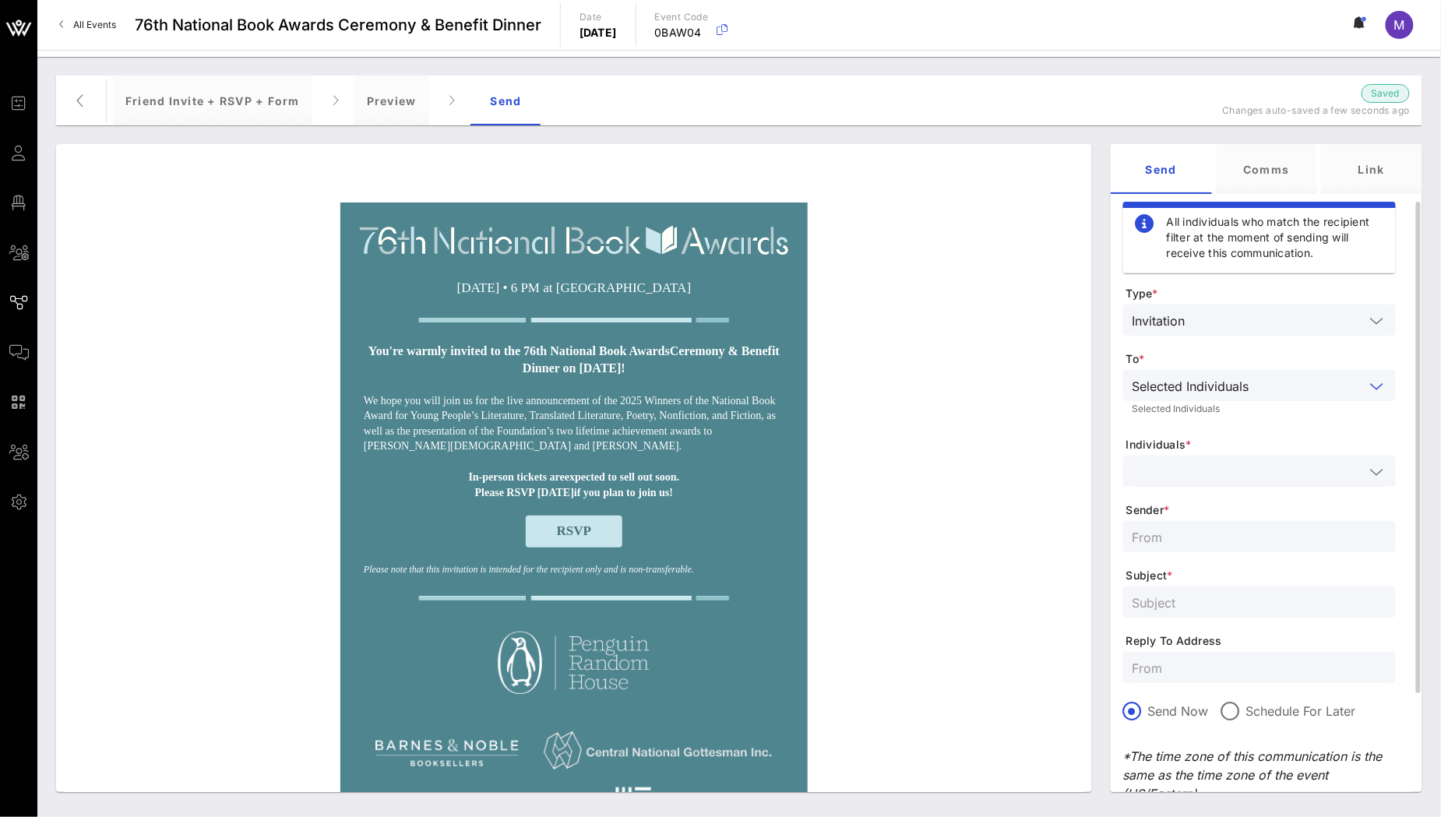
click at [1232, 474] on input "text" at bounding box center [1249, 471] width 232 height 20
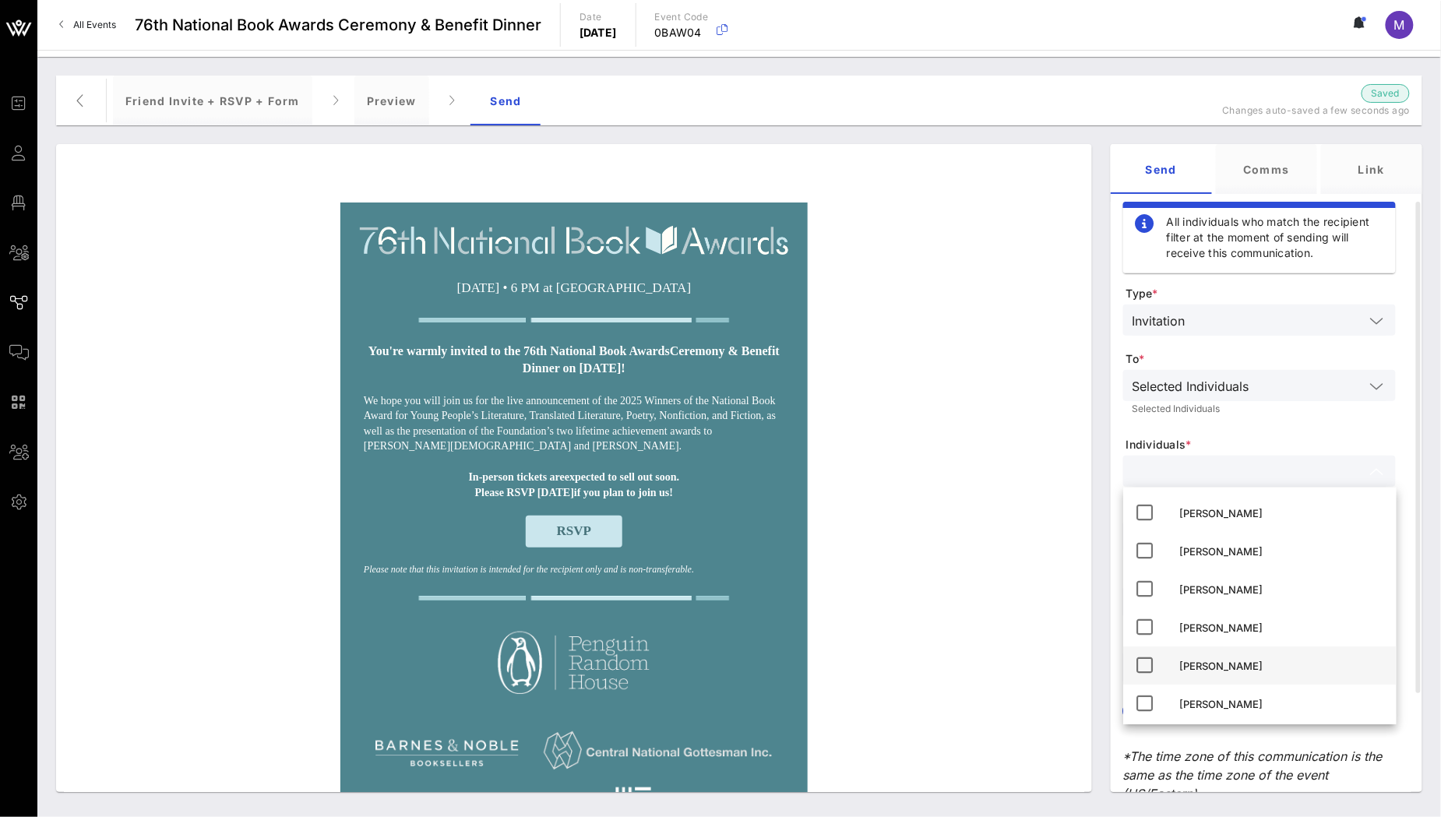
click at [1251, 672] on div "[PERSON_NAME]" at bounding box center [1282, 666] width 204 height 12
click at [1136, 427] on form "Type * Invitation To * Selected Individuals Selected Individuals Individuals * …" at bounding box center [1259, 593] width 273 height 614
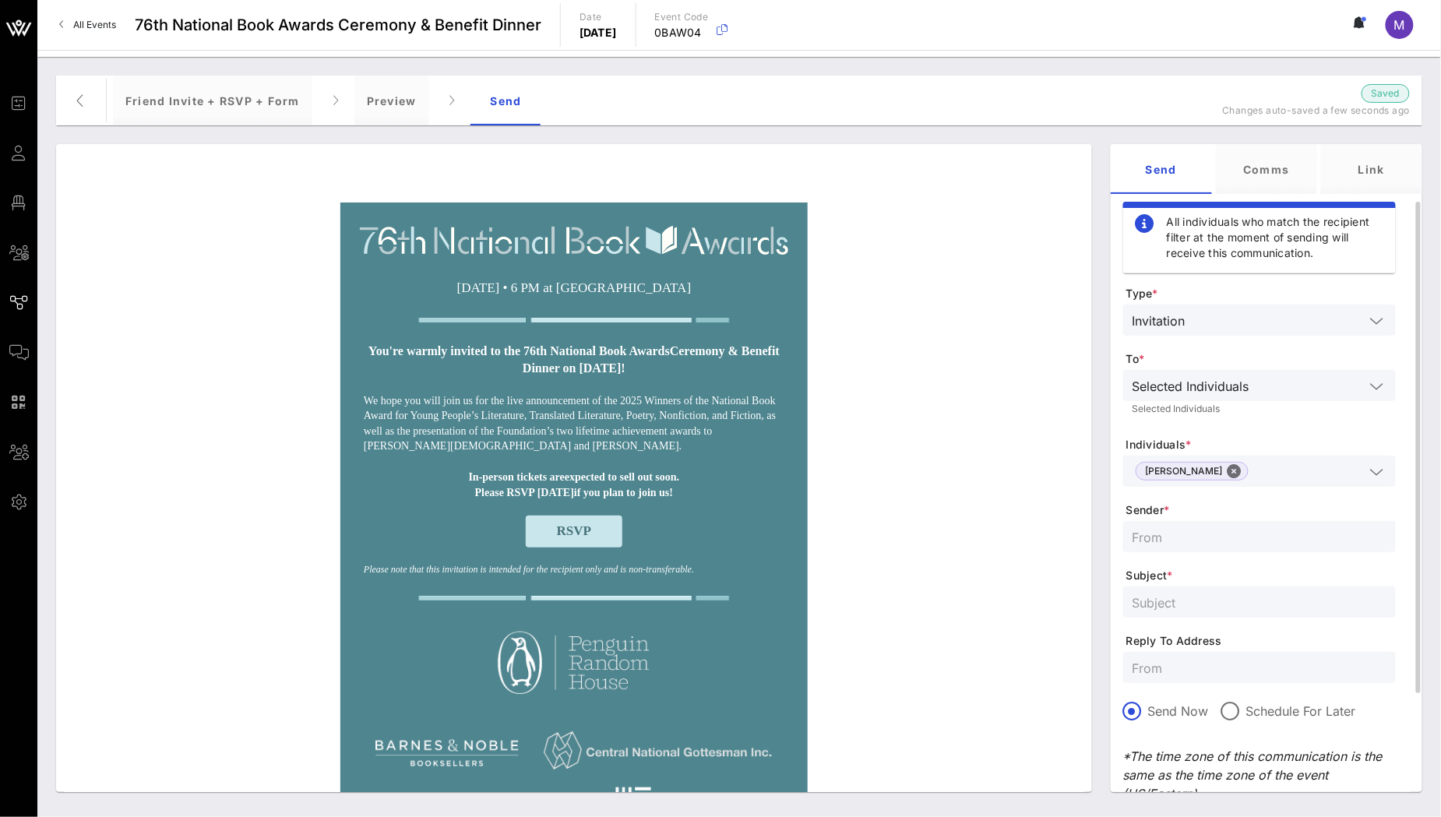
click at [1242, 544] on input "text" at bounding box center [1260, 537] width 254 height 20
type input "NBF"
click at [1261, 608] on input "text" at bounding box center [1260, 602] width 254 height 20
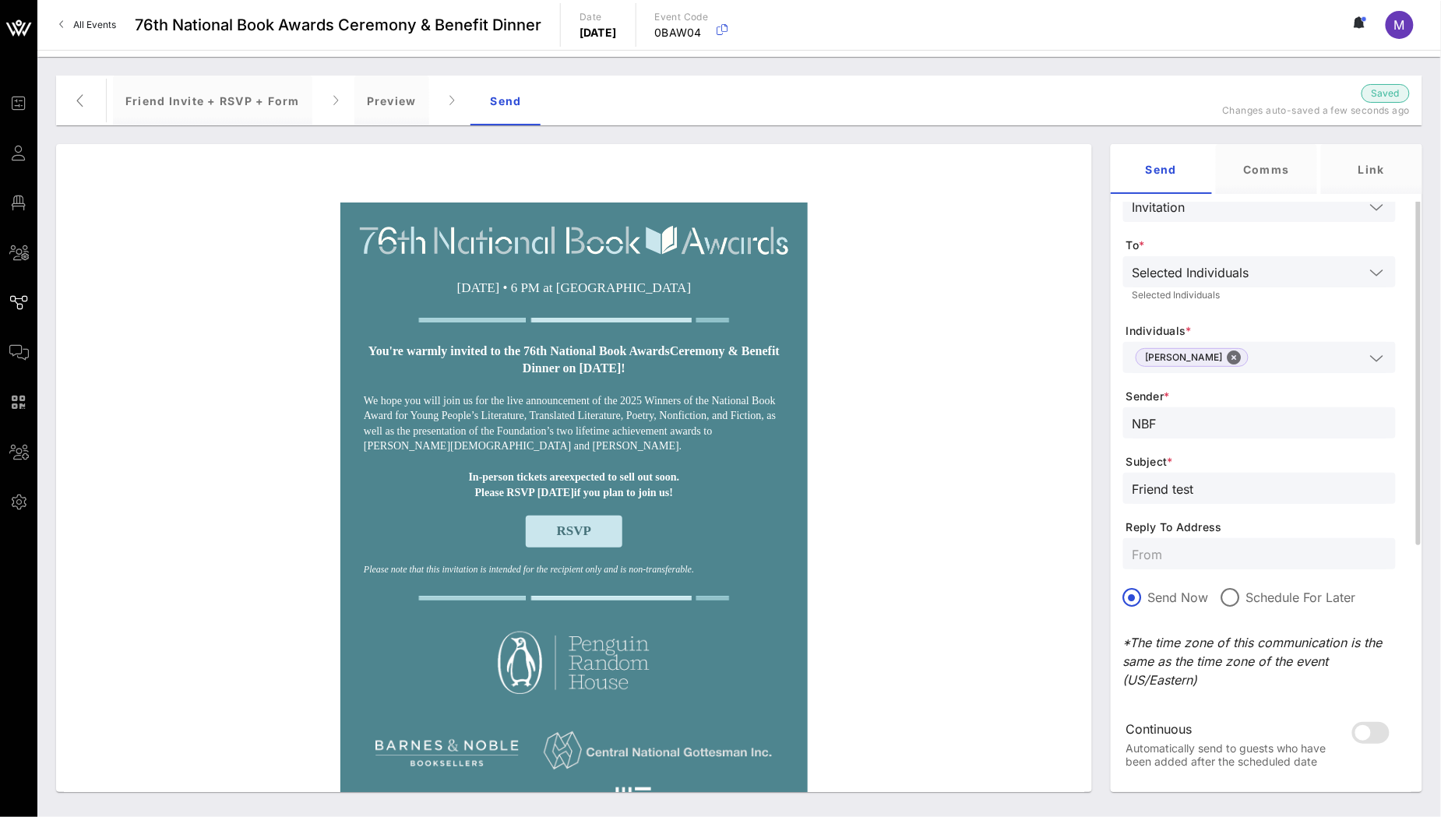
scroll to position [195, 0]
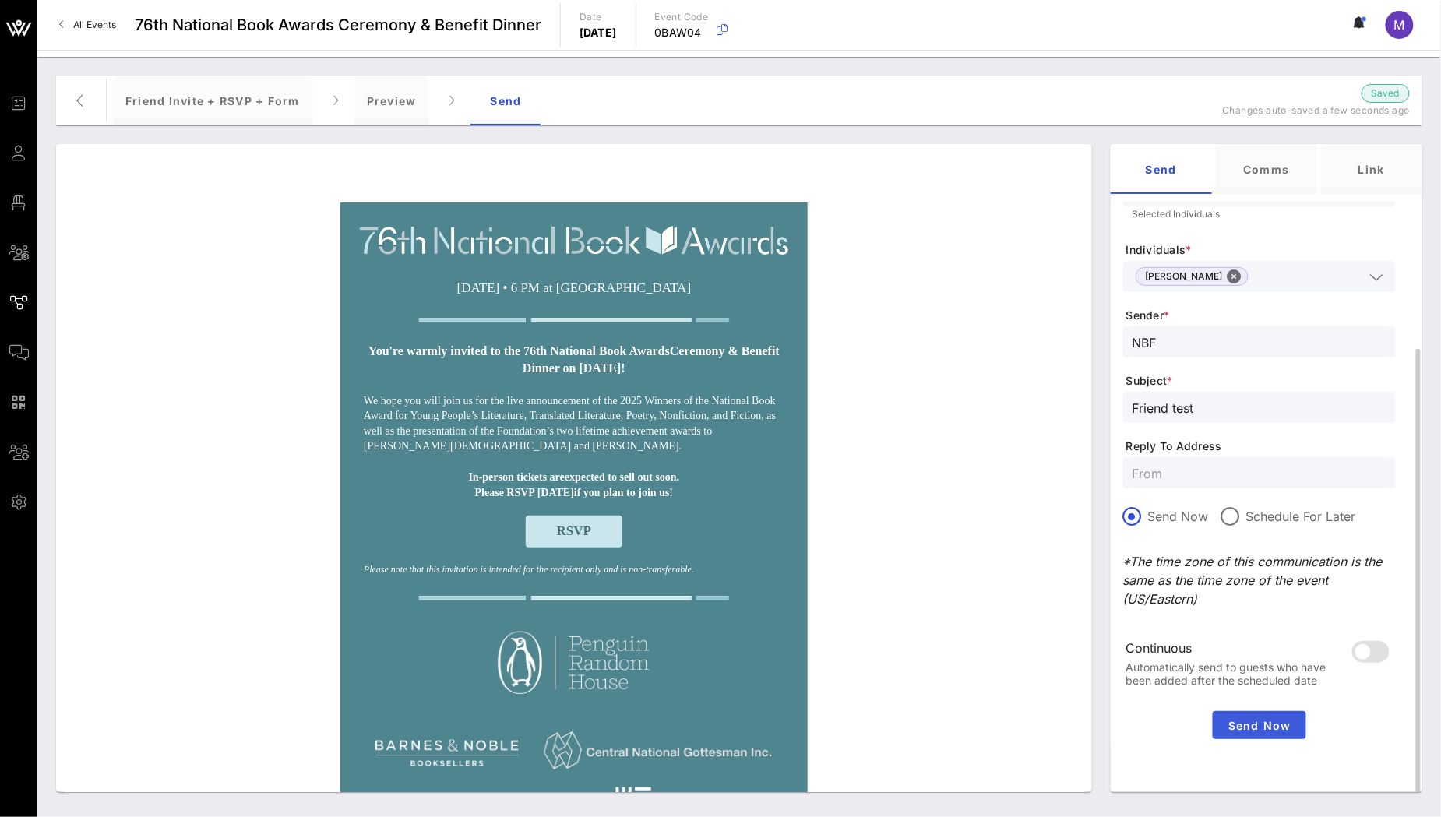
type input "Friend test"
click at [1255, 729] on span "Send Now" at bounding box center [1259, 725] width 81 height 13
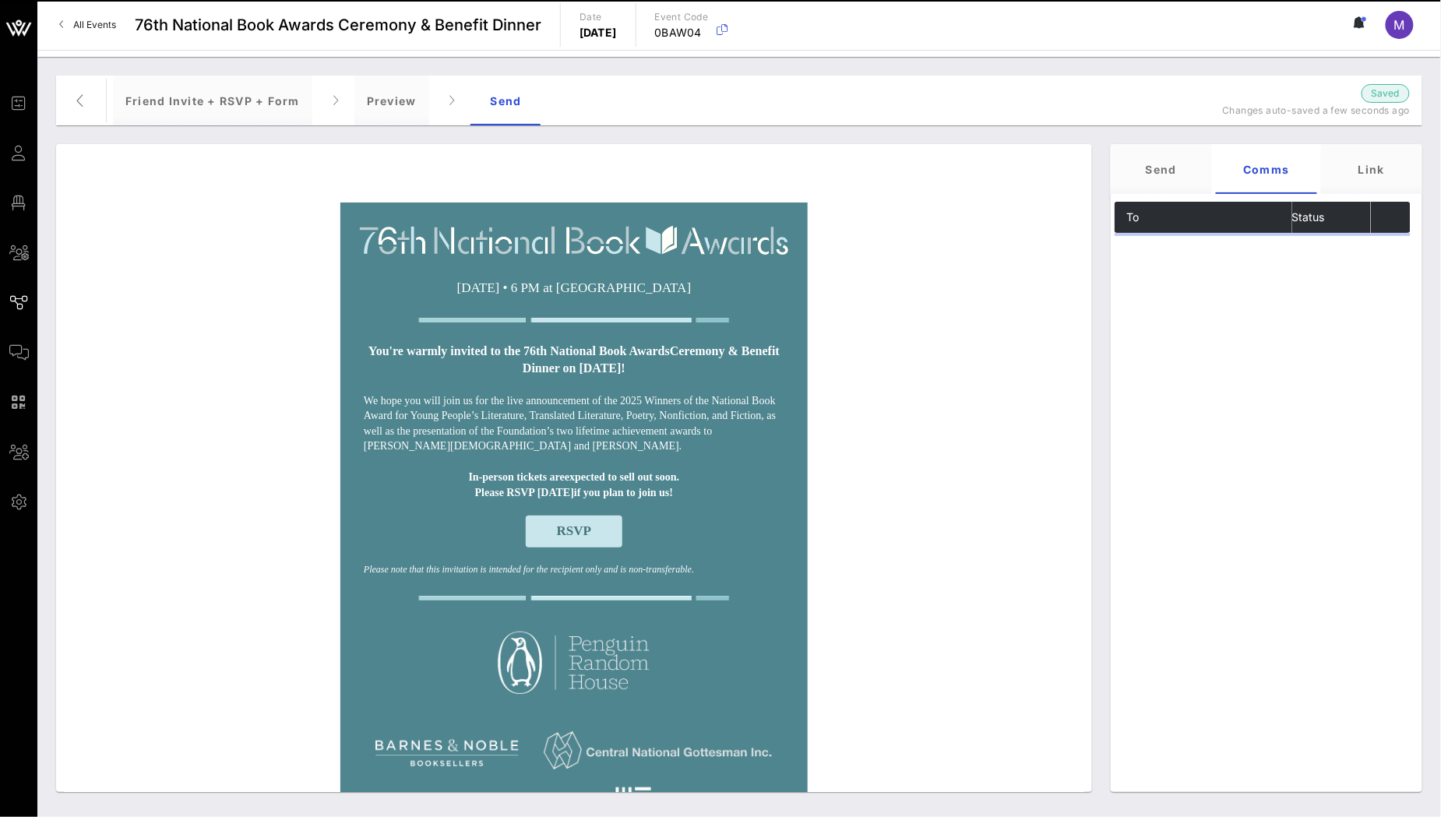
scroll to position [0, 0]
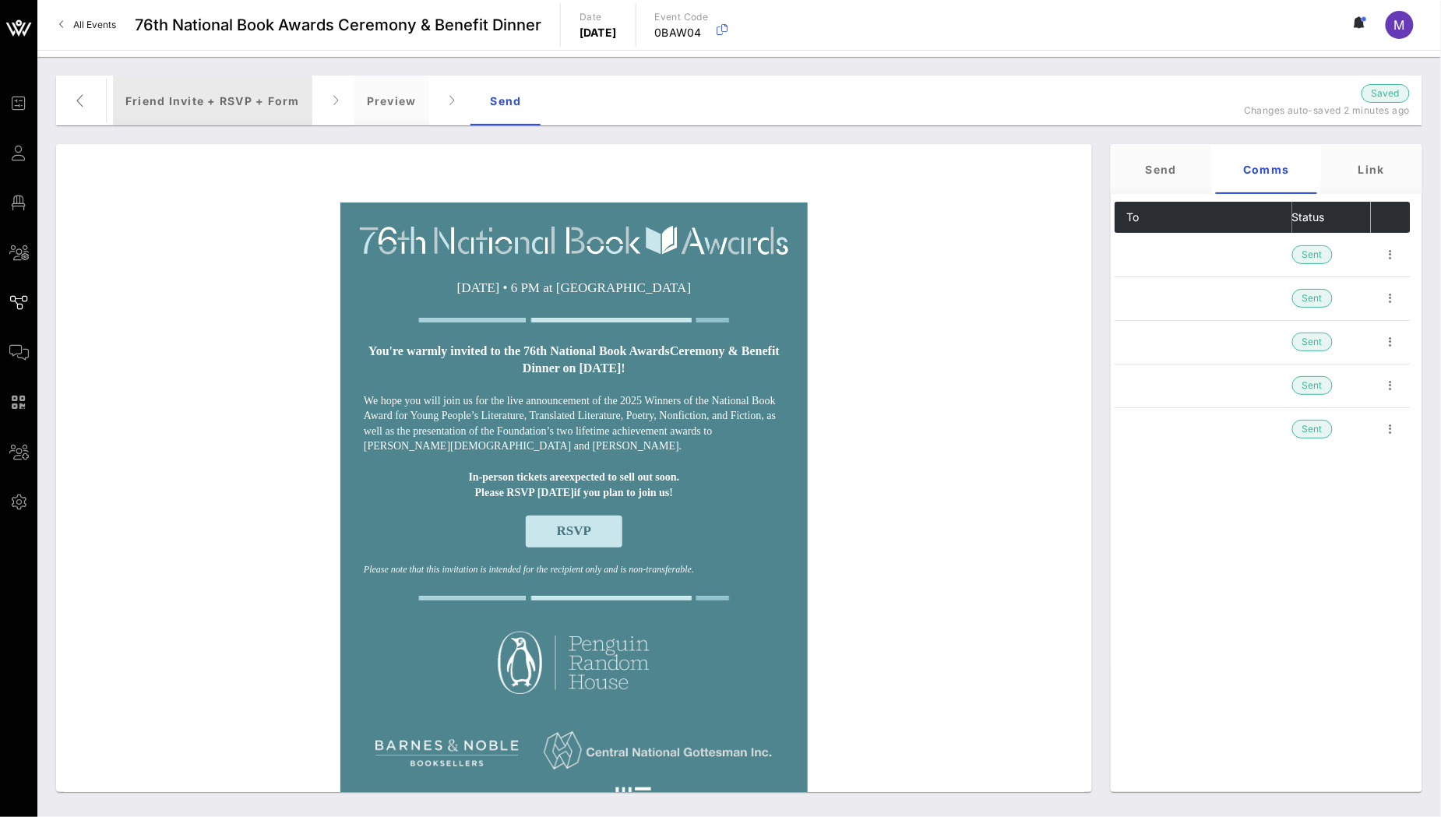
click at [241, 110] on div "Friend Invite + RSVP + Form" at bounding box center [212, 101] width 199 height 50
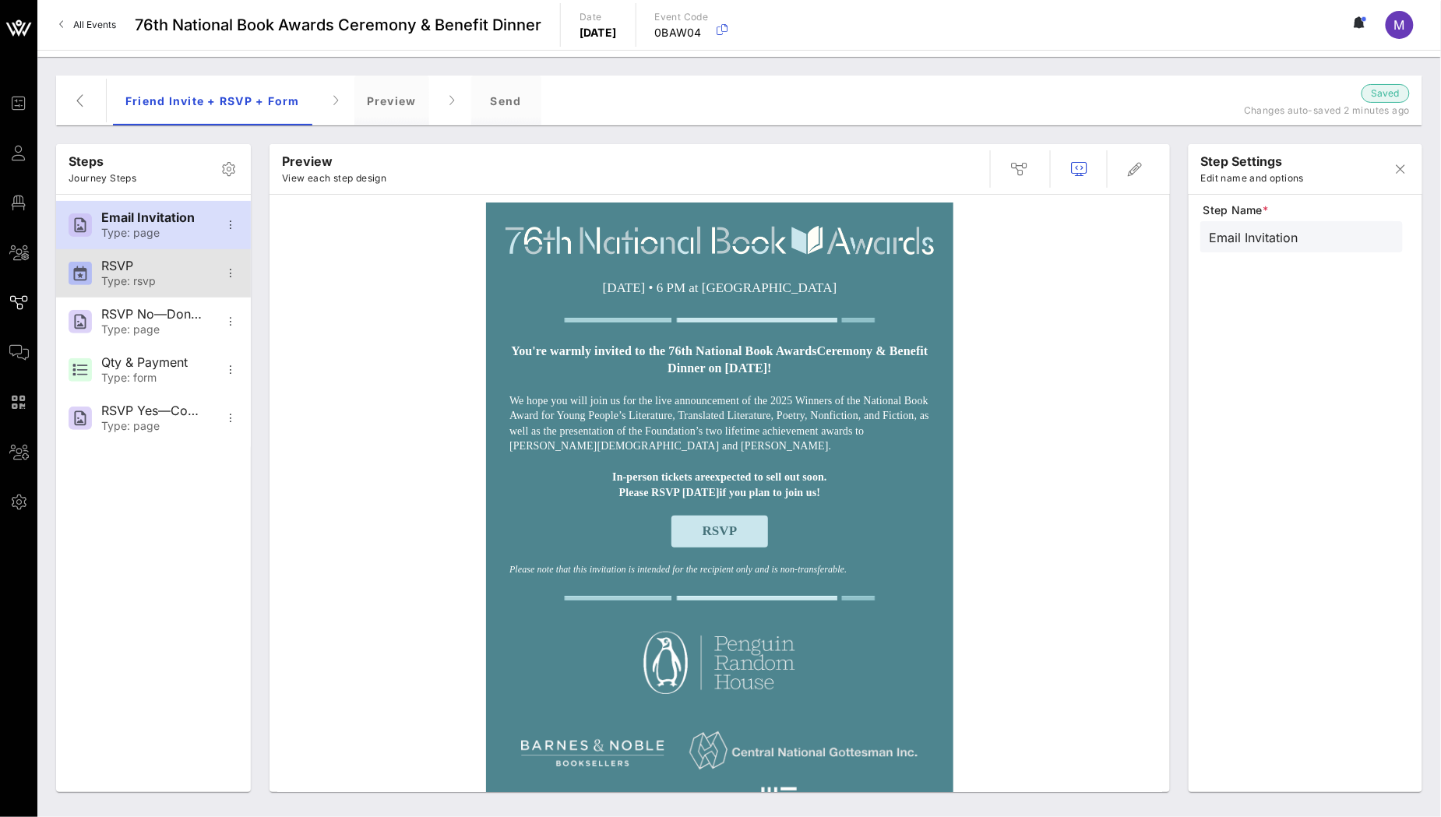
click at [136, 268] on div "RSVP" at bounding box center [152, 266] width 103 height 15
type input "RSVP"
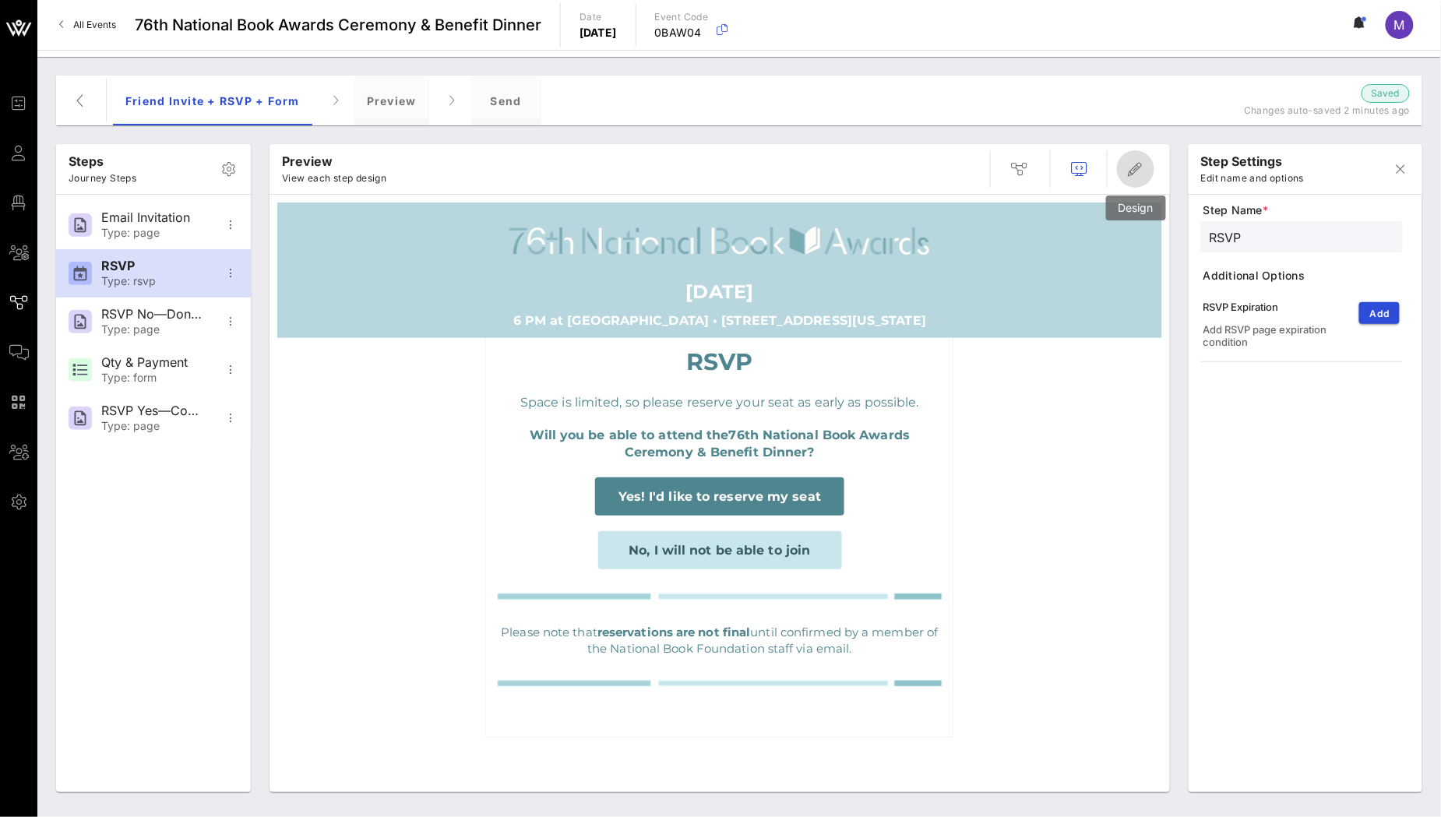
click at [1137, 168] on icon "button" at bounding box center [1135, 169] width 19 height 19
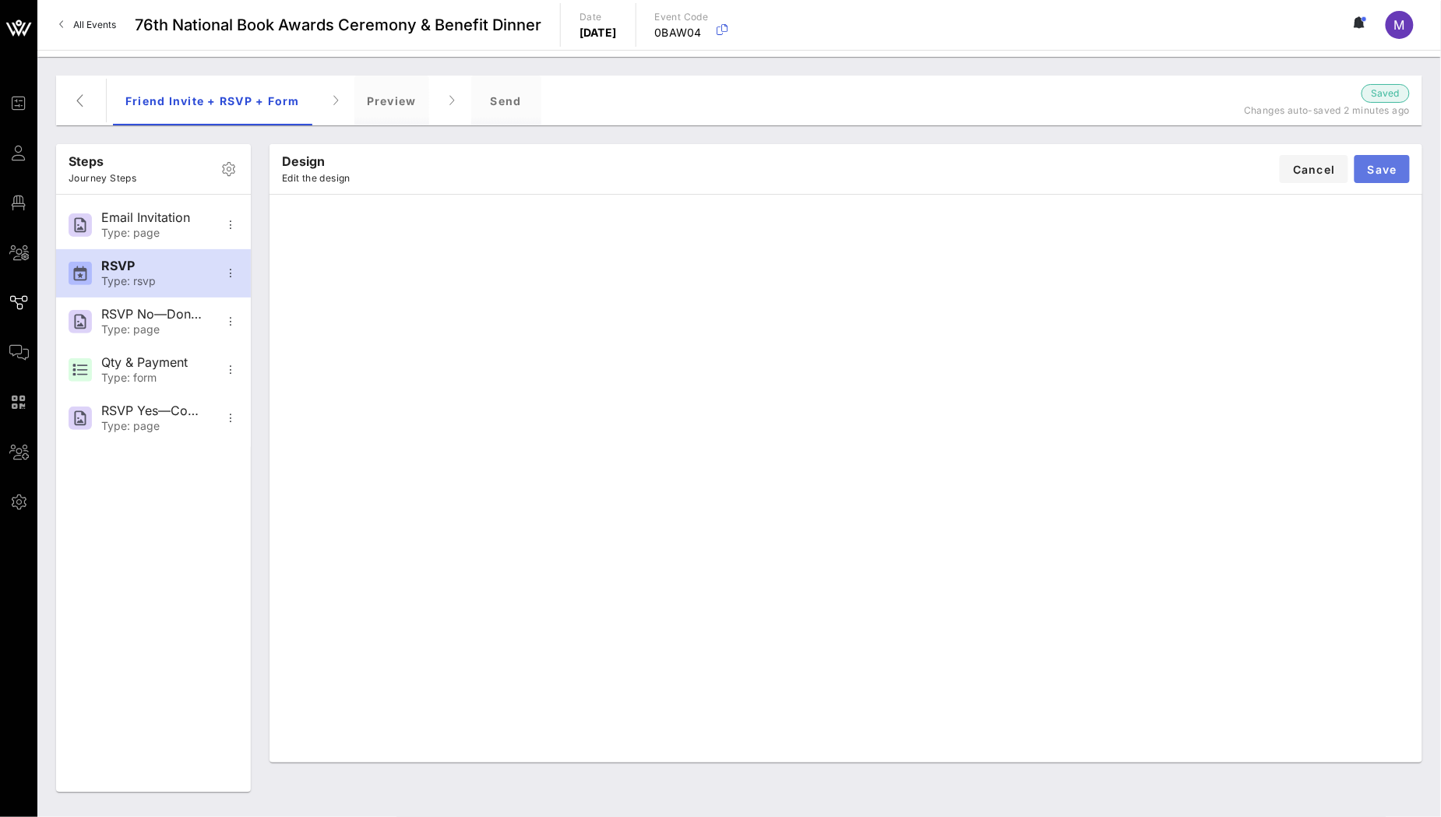
click at [1386, 179] on button "Save" at bounding box center [1382, 169] width 55 height 28
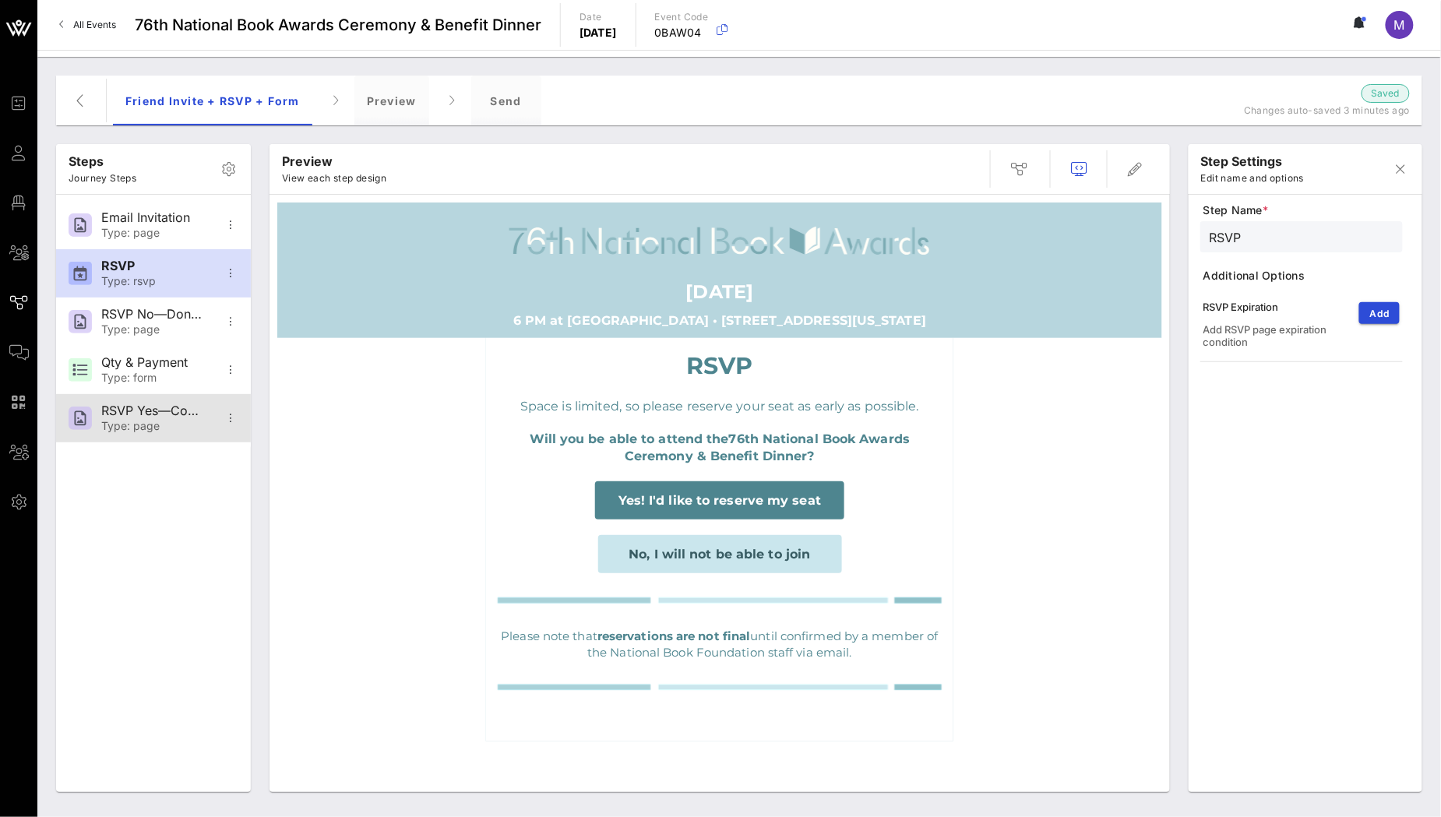
click at [164, 428] on div "Type: page" at bounding box center [152, 426] width 103 height 13
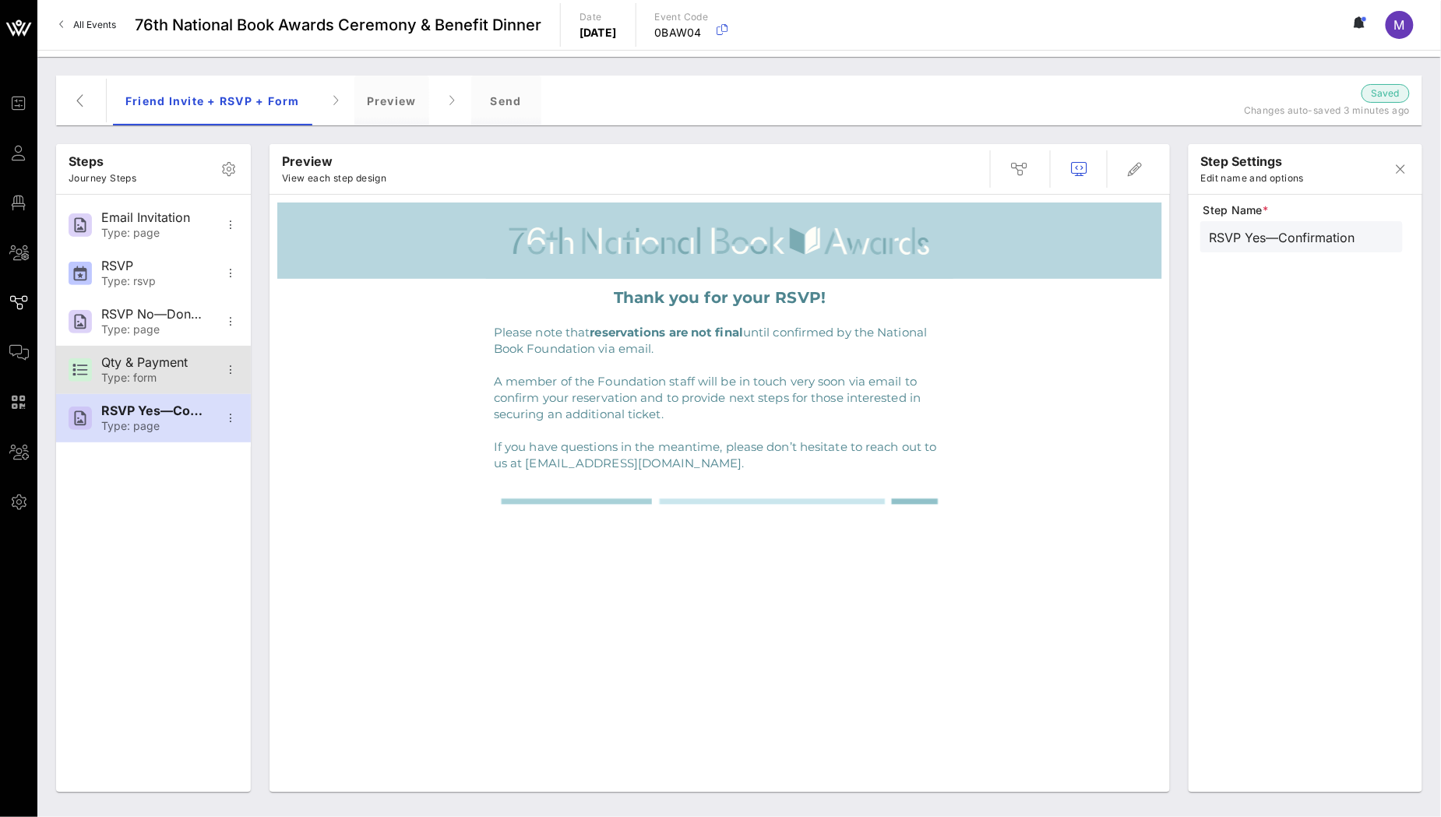
click at [144, 351] on div "Qty & Payment Type: form" at bounding box center [152, 370] width 103 height 48
type input "Qty & Payment"
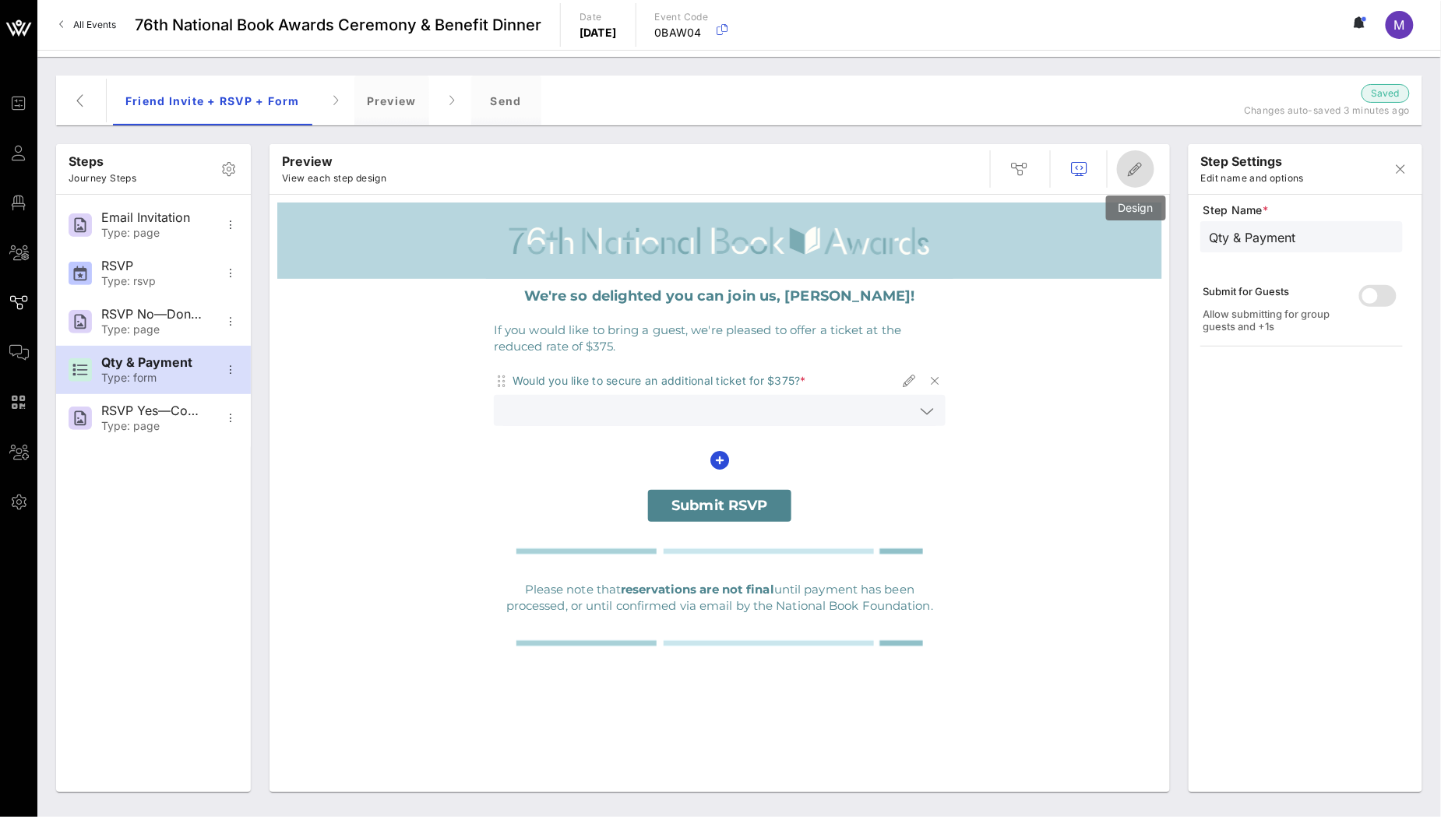
click at [1140, 157] on button "button" at bounding box center [1135, 168] width 37 height 37
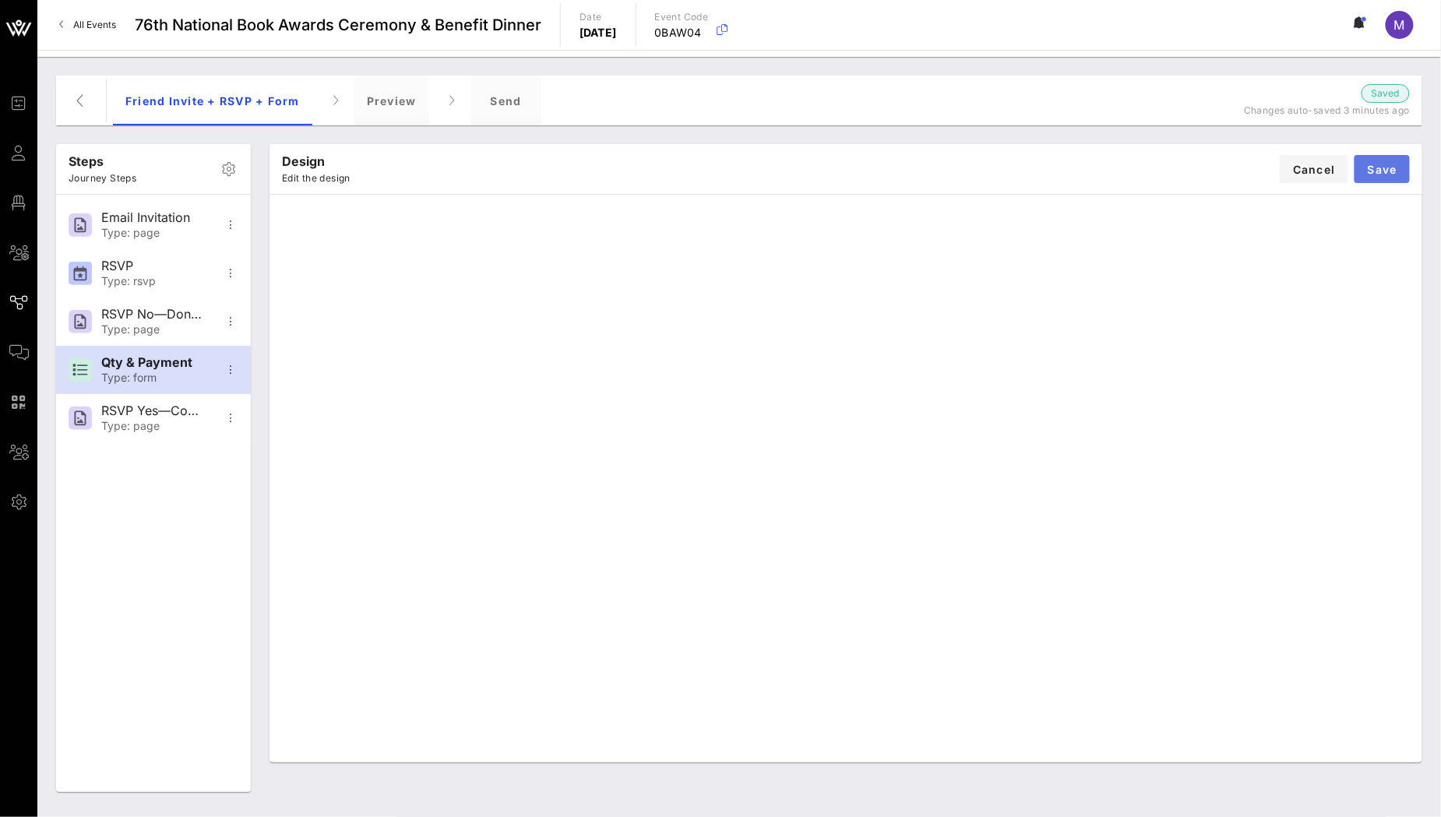
click at [1383, 160] on button "Save" at bounding box center [1382, 169] width 55 height 28
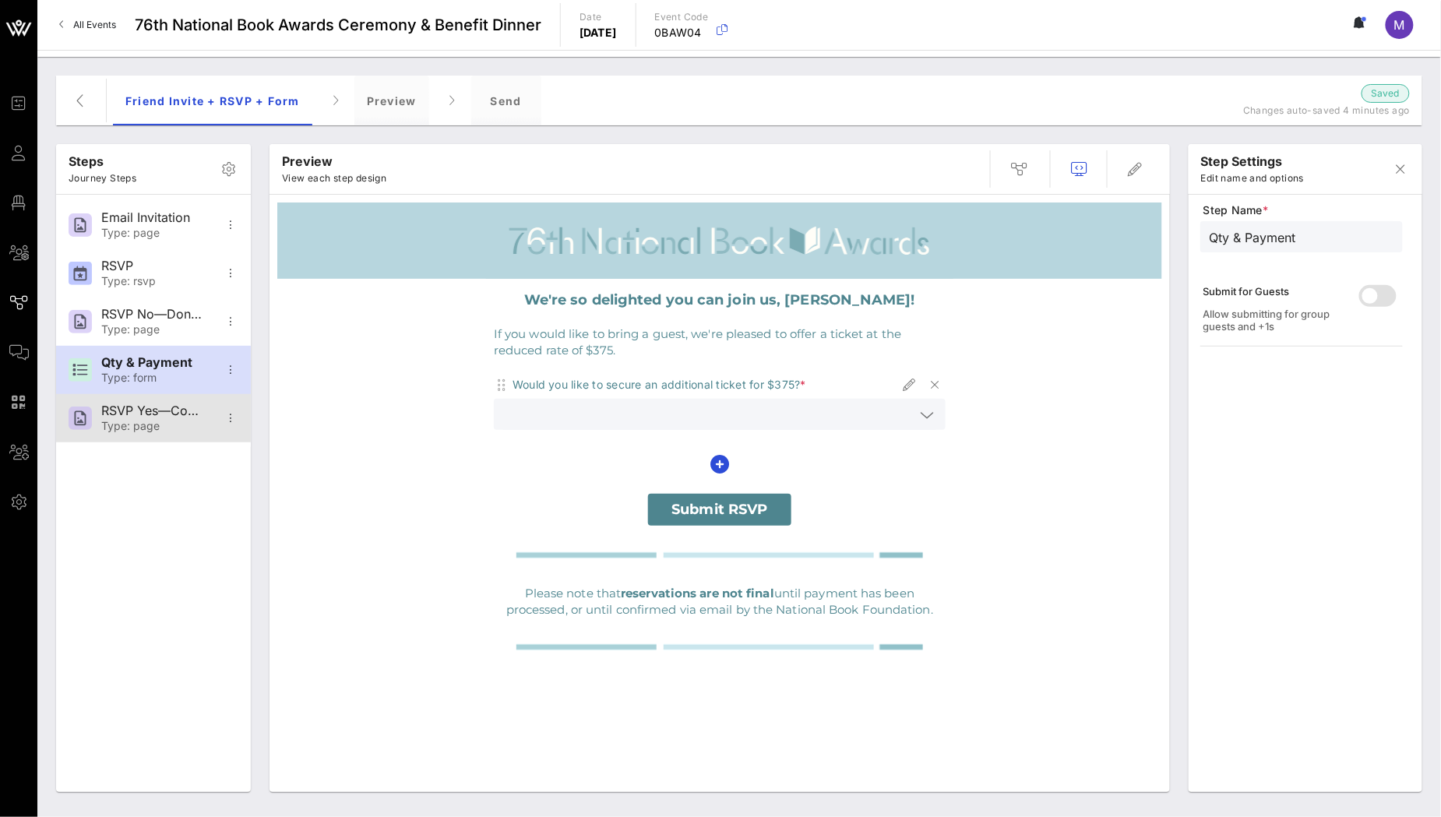
click at [169, 417] on div "RSVP Yes—Confirmation" at bounding box center [152, 410] width 103 height 15
type input "RSVP Yes—Confirmation"
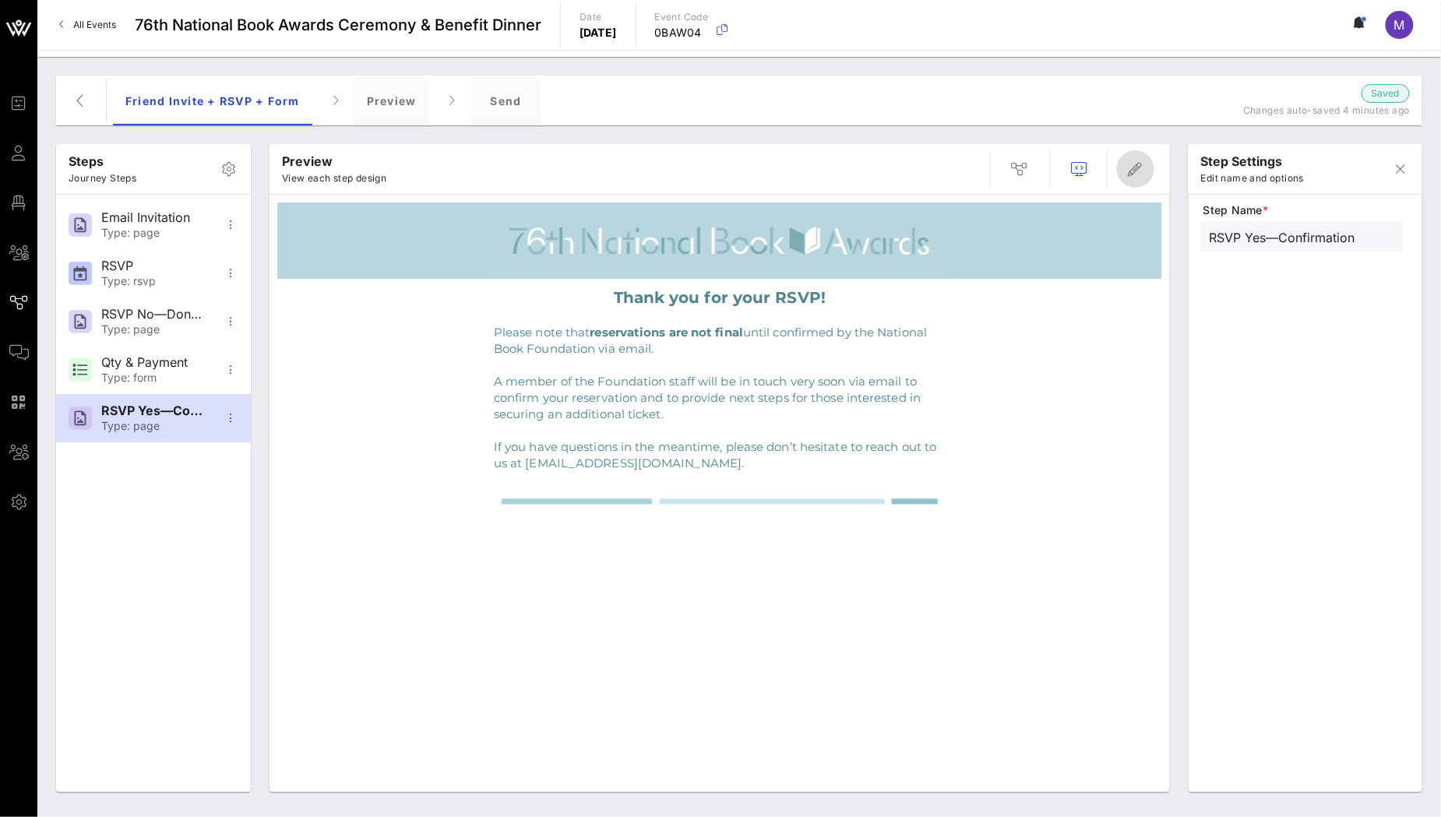
click at [1130, 177] on icon "button" at bounding box center [1135, 169] width 19 height 19
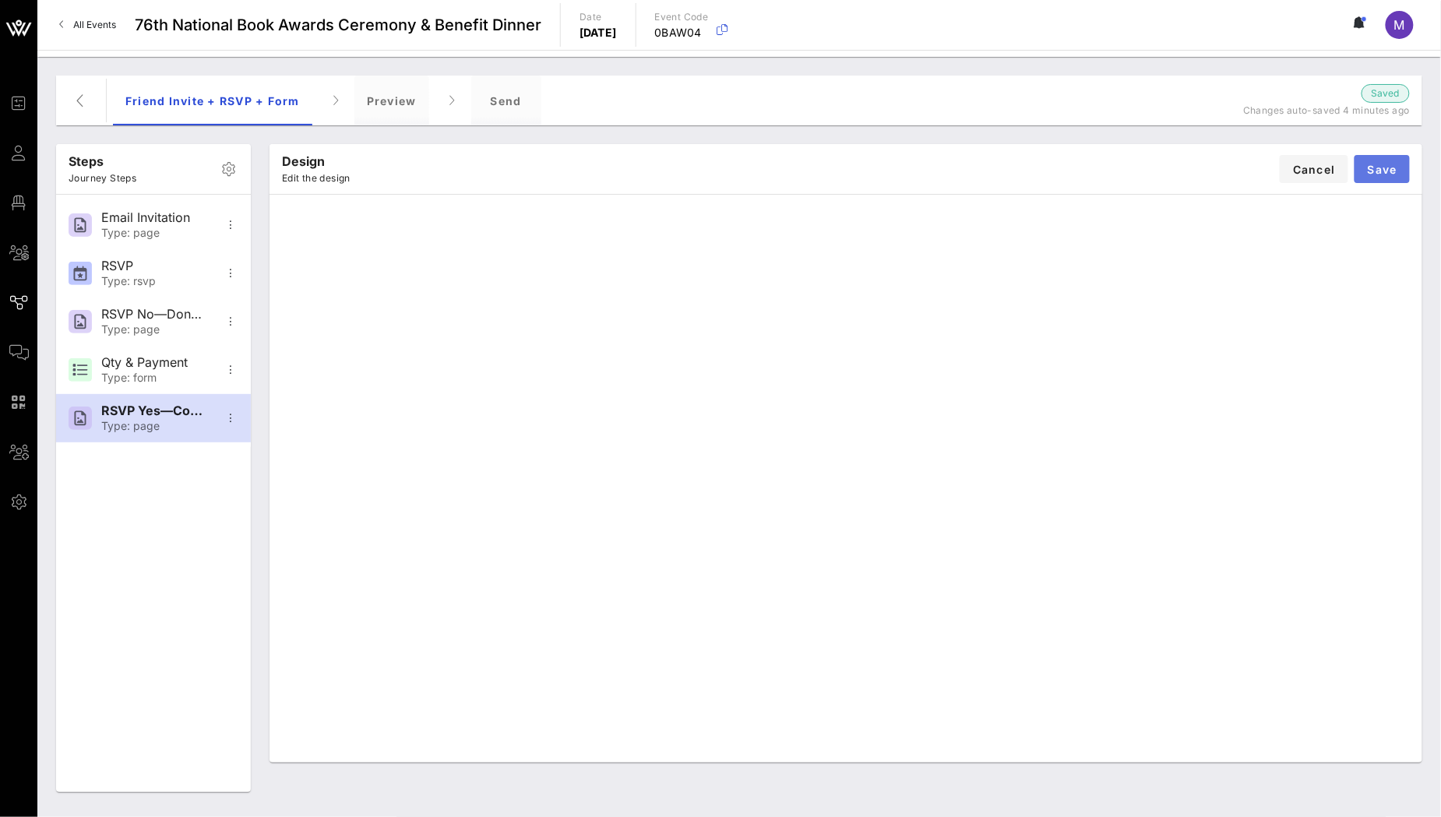
click at [1369, 174] on span "Save" at bounding box center [1382, 169] width 30 height 13
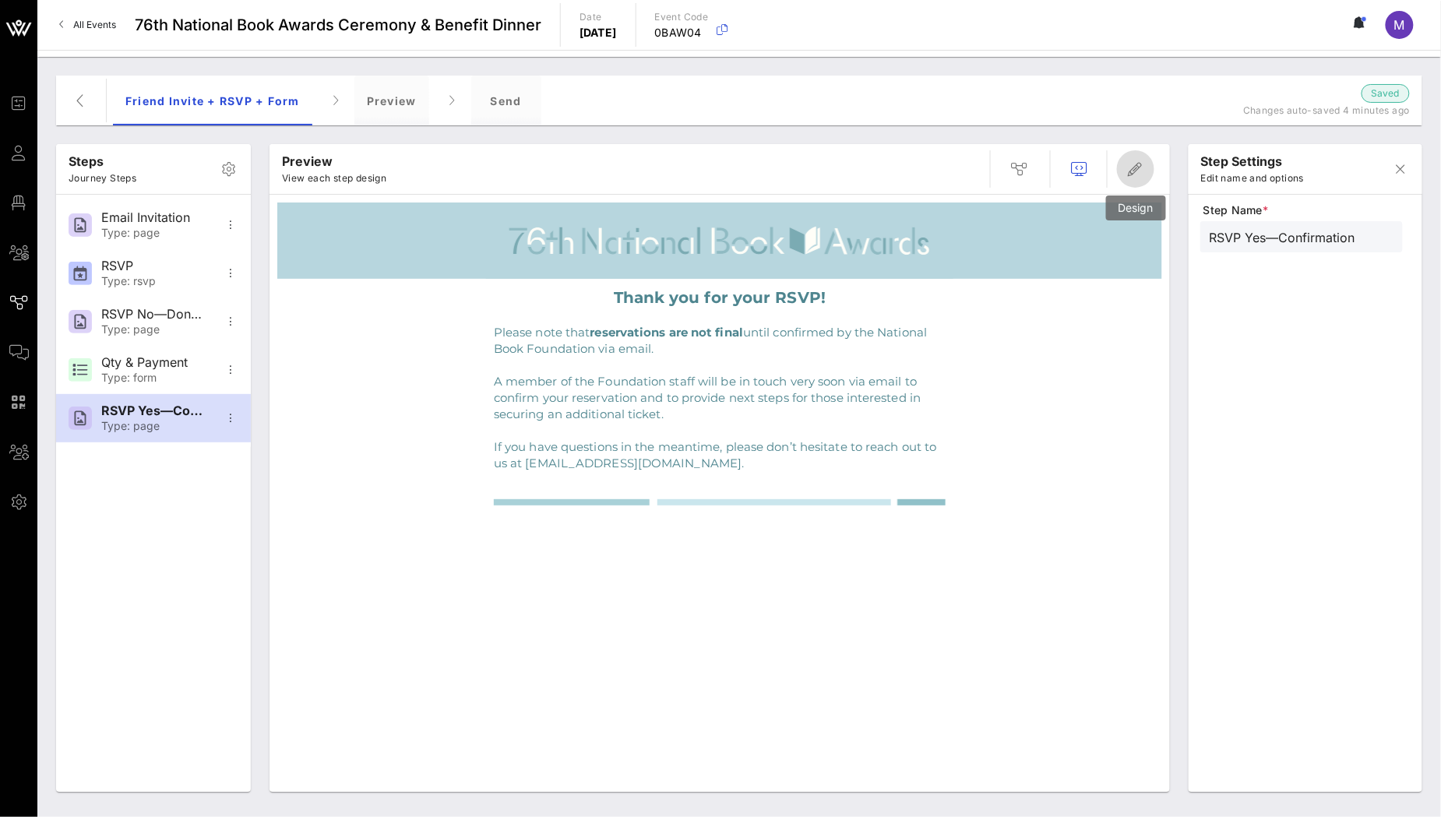
click at [1132, 173] on icon "button" at bounding box center [1135, 169] width 19 height 19
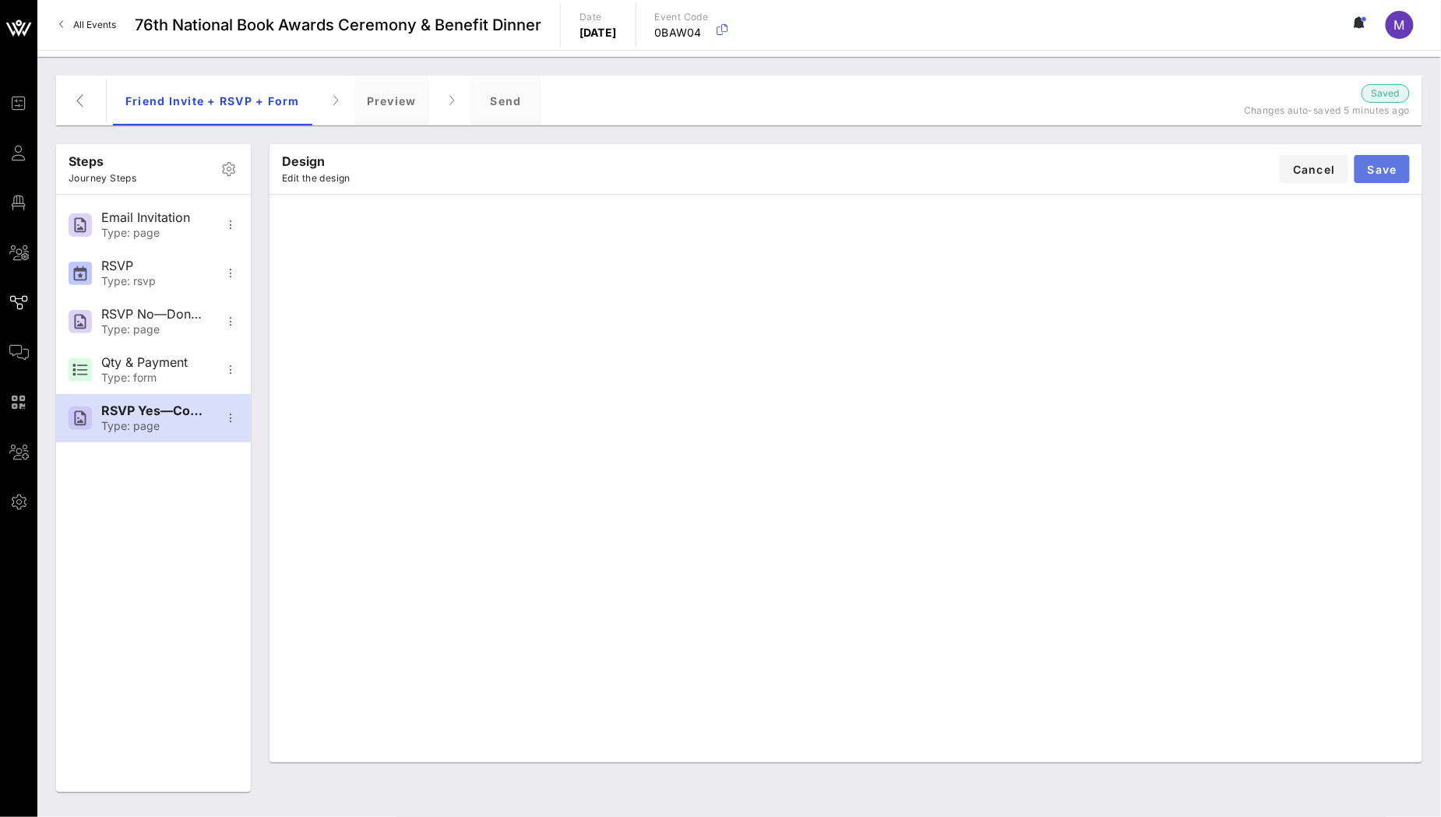
click at [1385, 166] on span "Save" at bounding box center [1382, 169] width 30 height 13
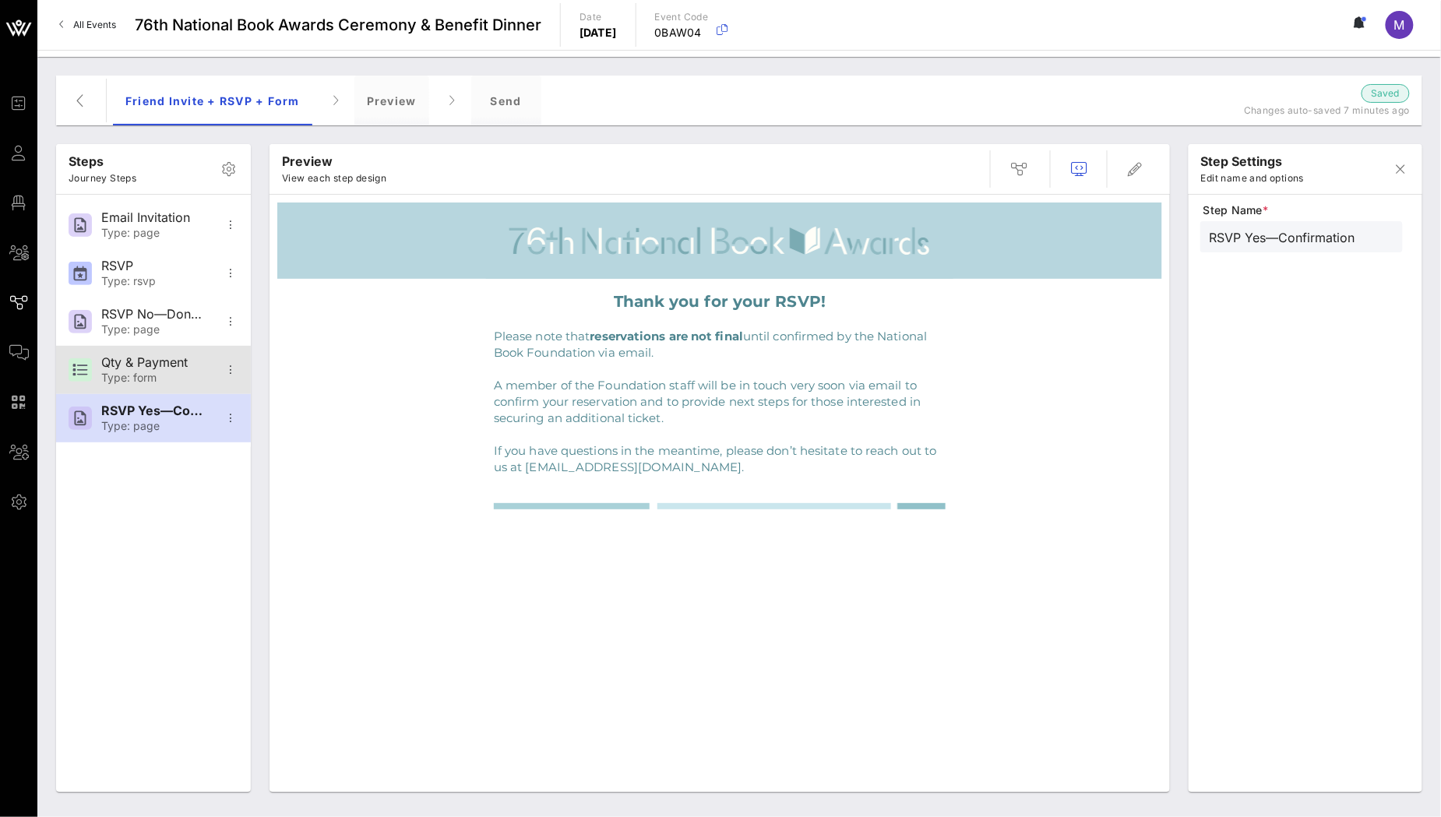
click at [160, 355] on div "Qty & Payment" at bounding box center [152, 362] width 103 height 15
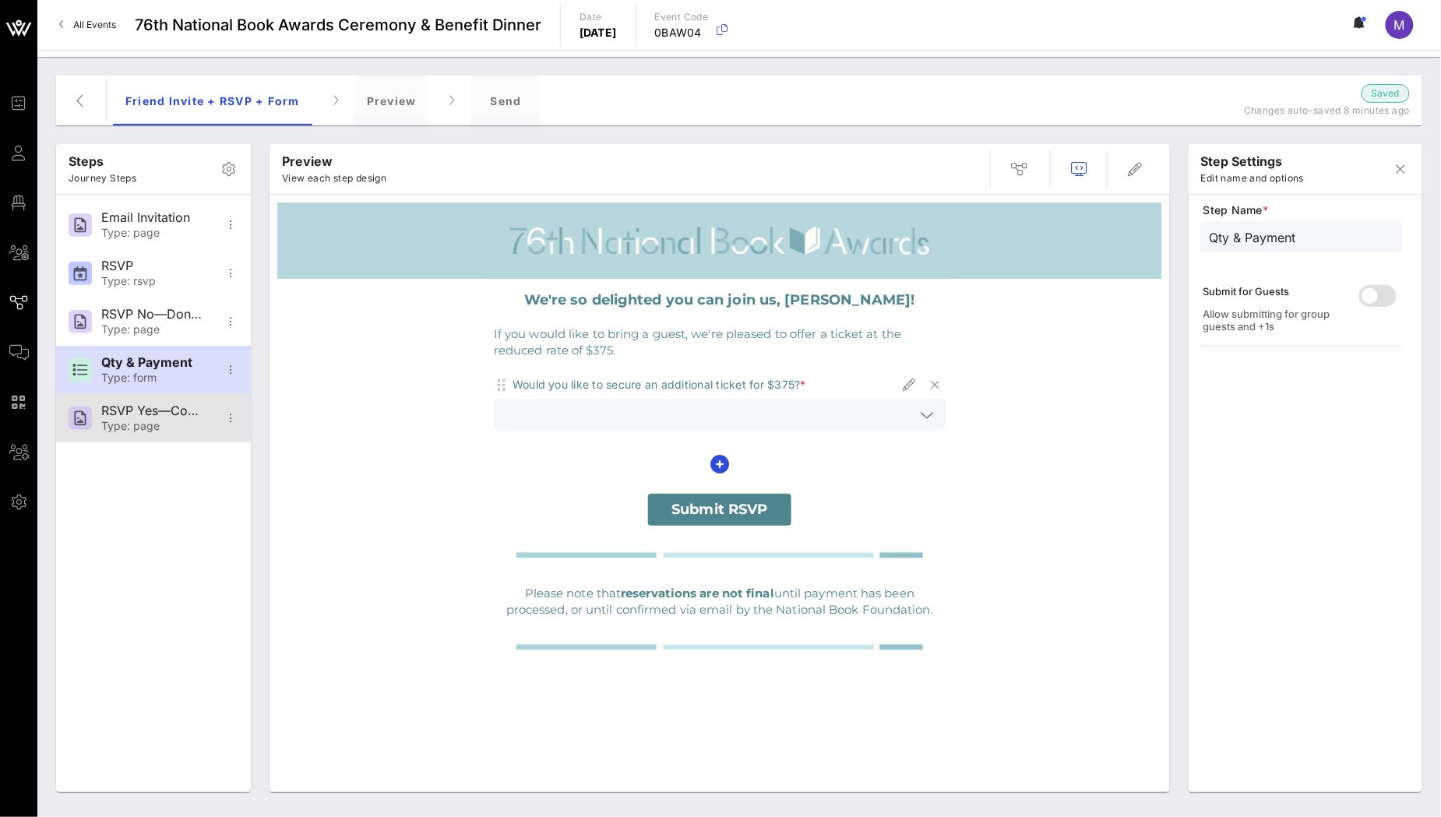
click at [171, 425] on div "Type: page" at bounding box center [152, 426] width 103 height 13
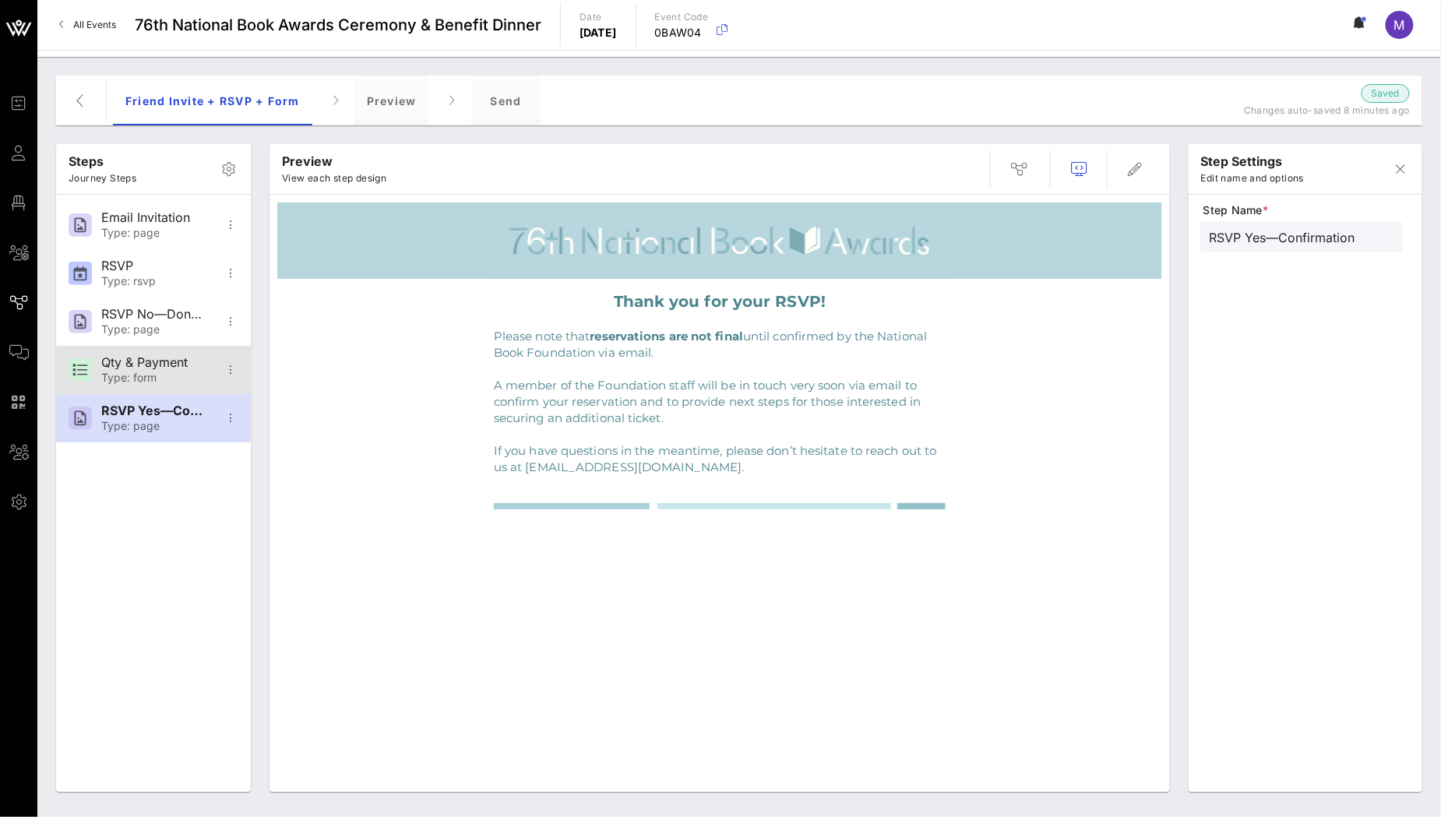
click at [167, 387] on div "Qty & Payment Type: form" at bounding box center [152, 370] width 103 height 48
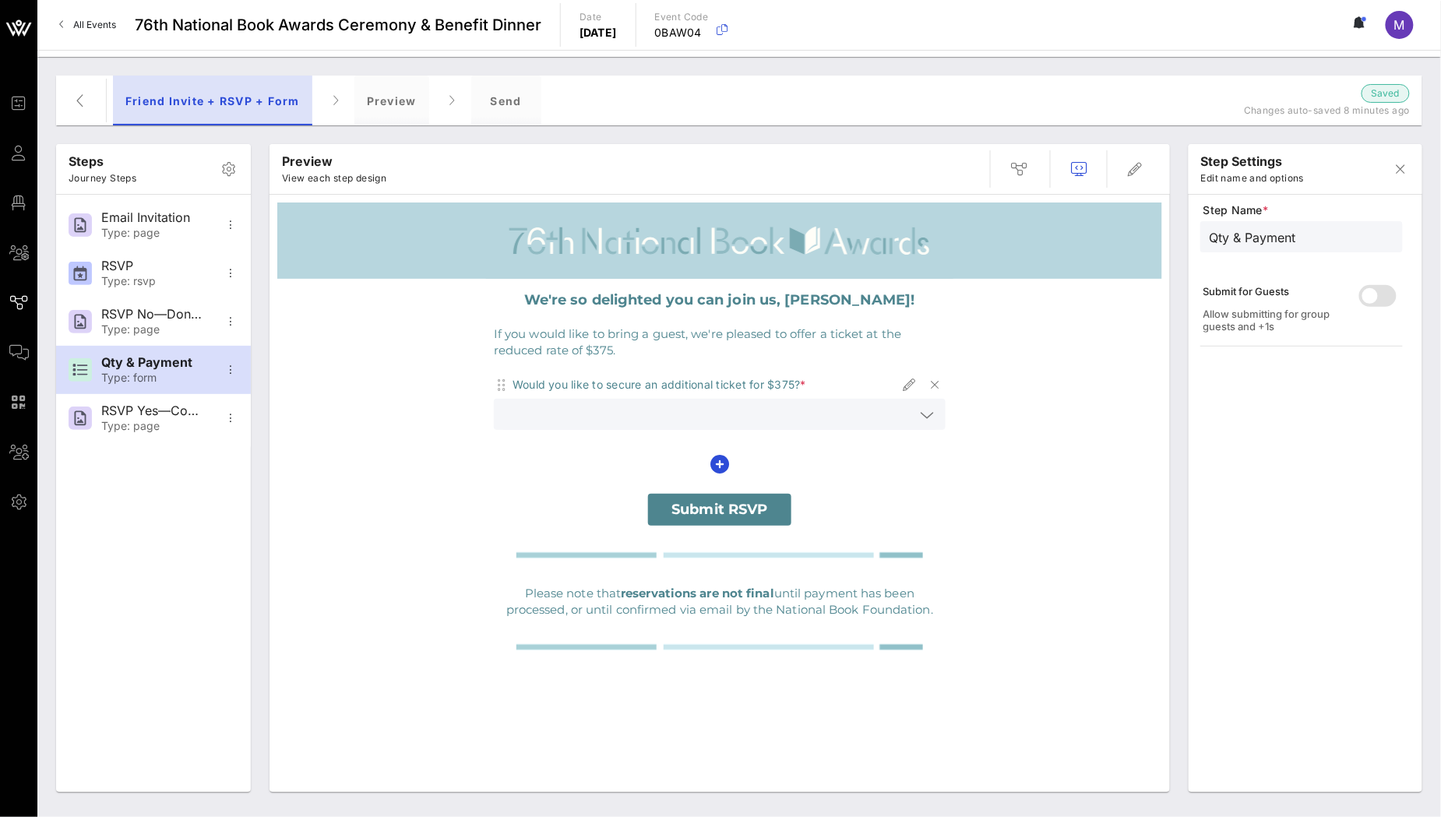
click at [149, 98] on div "Friend Invite + RSVP + Form" at bounding box center [212, 101] width 199 height 50
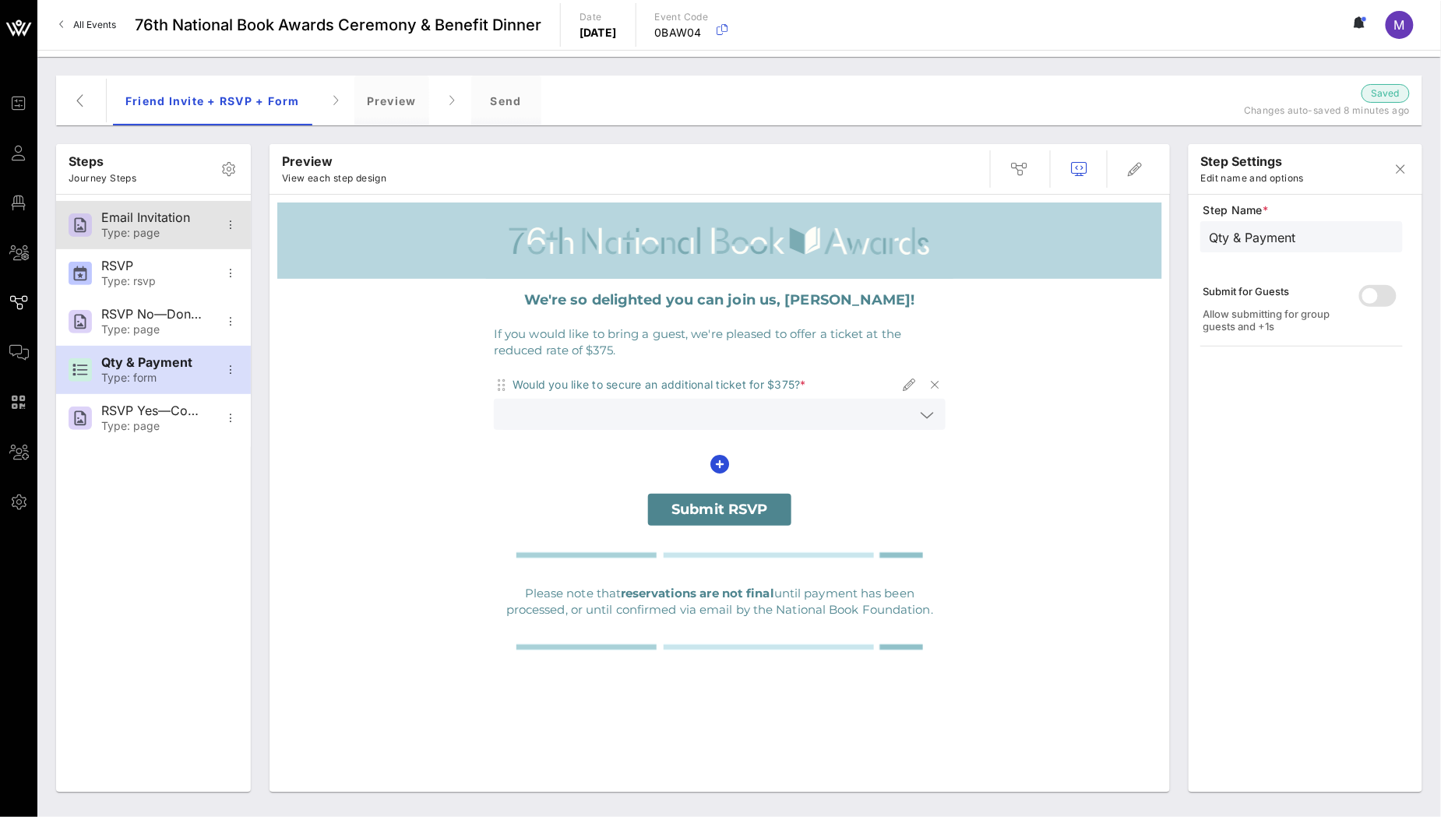
click at [148, 213] on div "Email Invitation" at bounding box center [152, 217] width 103 height 15
type input "Email Invitation"
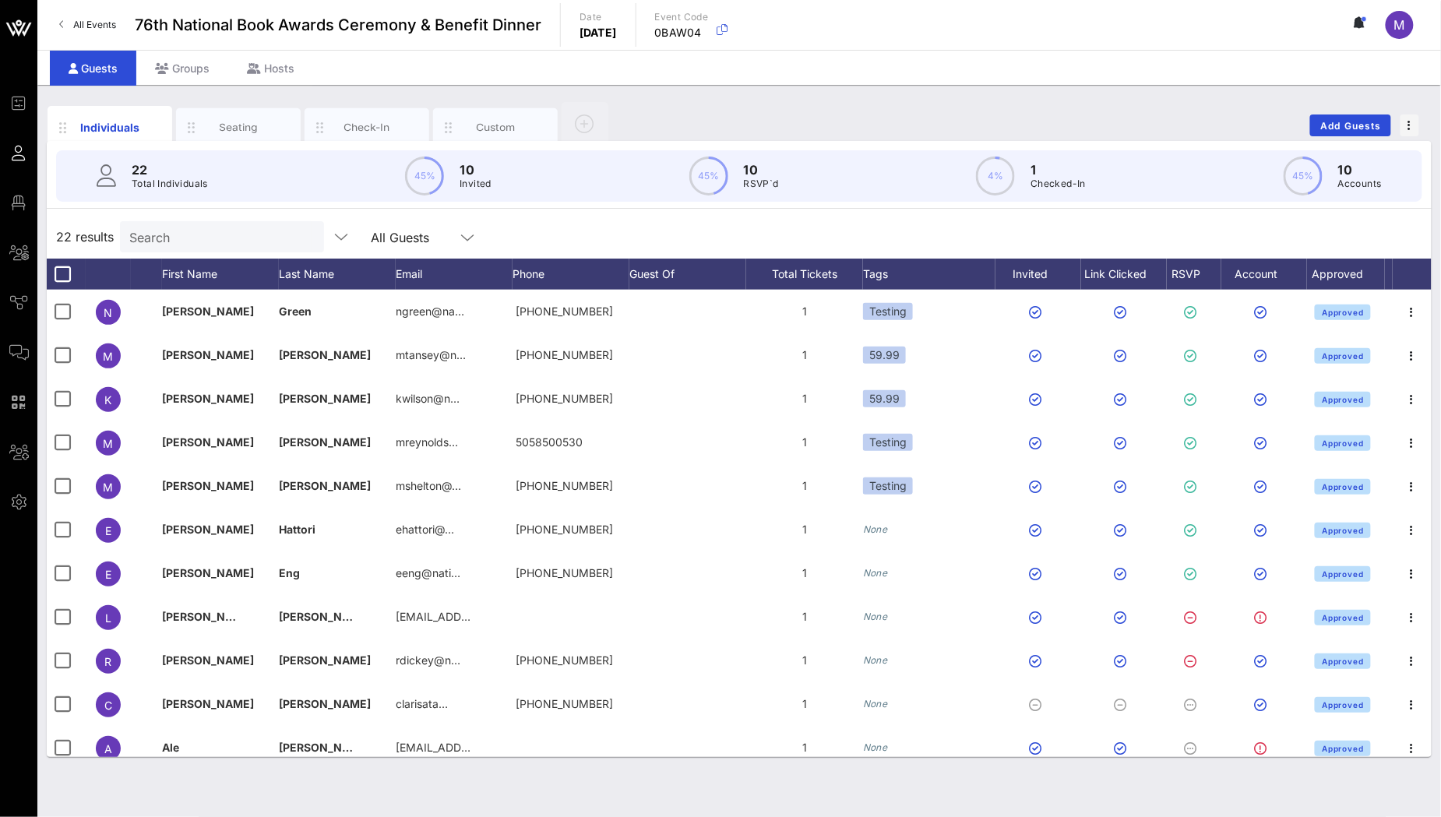
click at [458, 241] on div at bounding box center [467, 237] width 19 height 19
click at [530, 235] on div "22 results Search All Guests" at bounding box center [739, 237] width 1385 height 44
click at [1412, 130] on span "button" at bounding box center [1409, 125] width 19 height 11
click at [379, 135] on div "Check-In" at bounding box center [367, 127] width 125 height 39
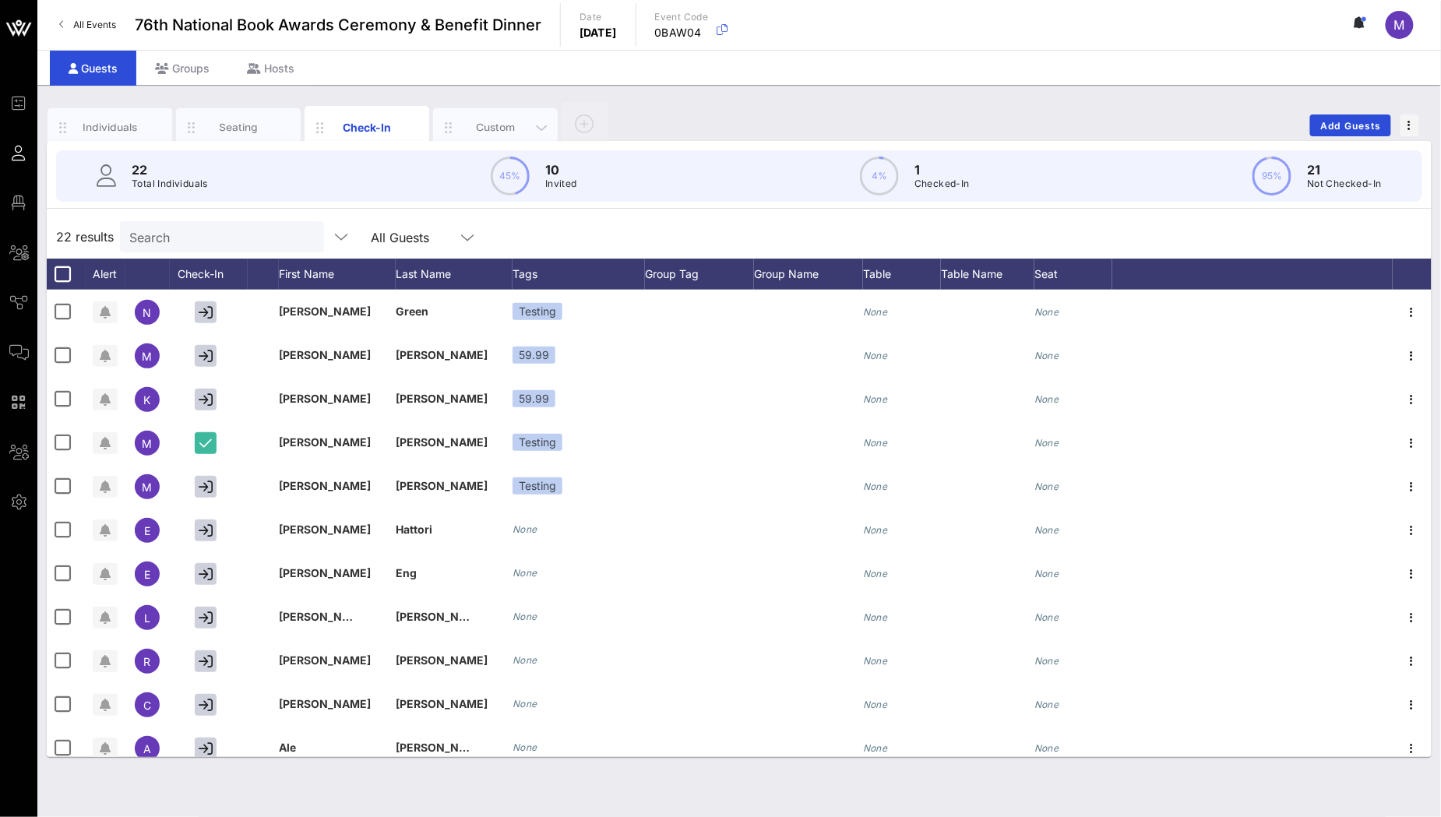
click at [527, 125] on div "Custom" at bounding box center [495, 127] width 69 height 15
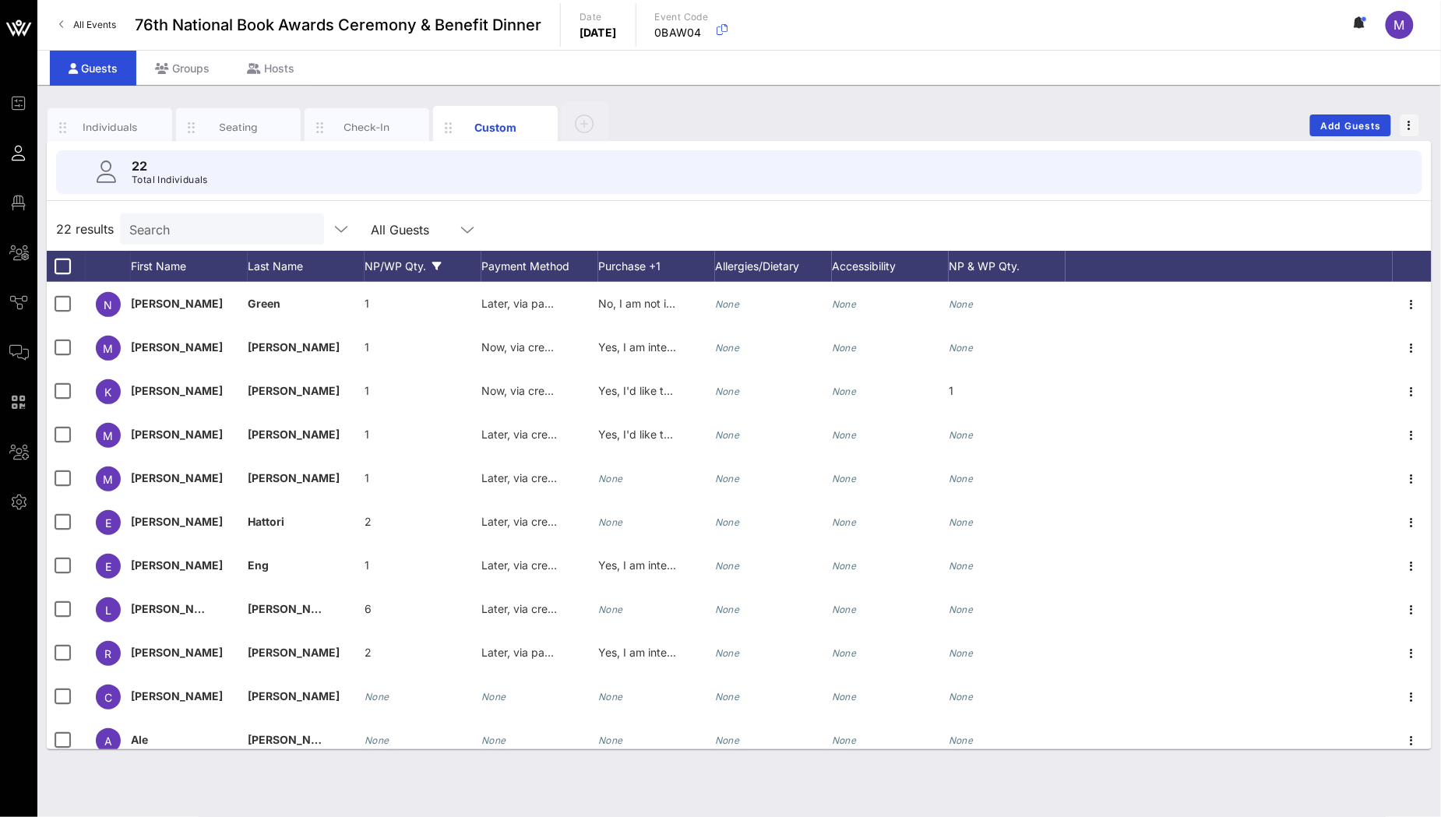
click at [391, 260] on div "NP/WP Qty." at bounding box center [423, 266] width 117 height 31
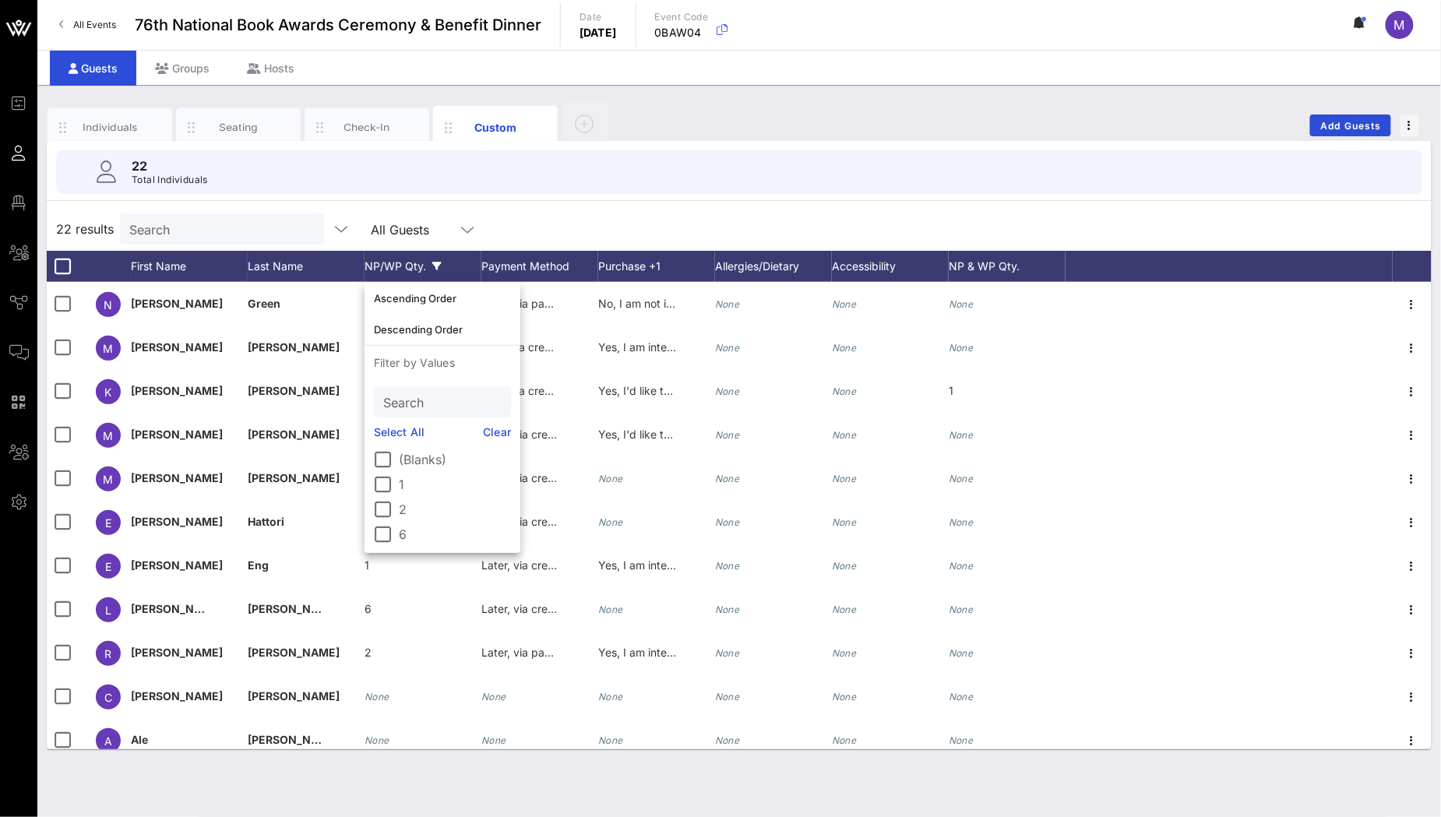
click at [391, 260] on div "NP/WP Qty." at bounding box center [423, 266] width 117 height 31
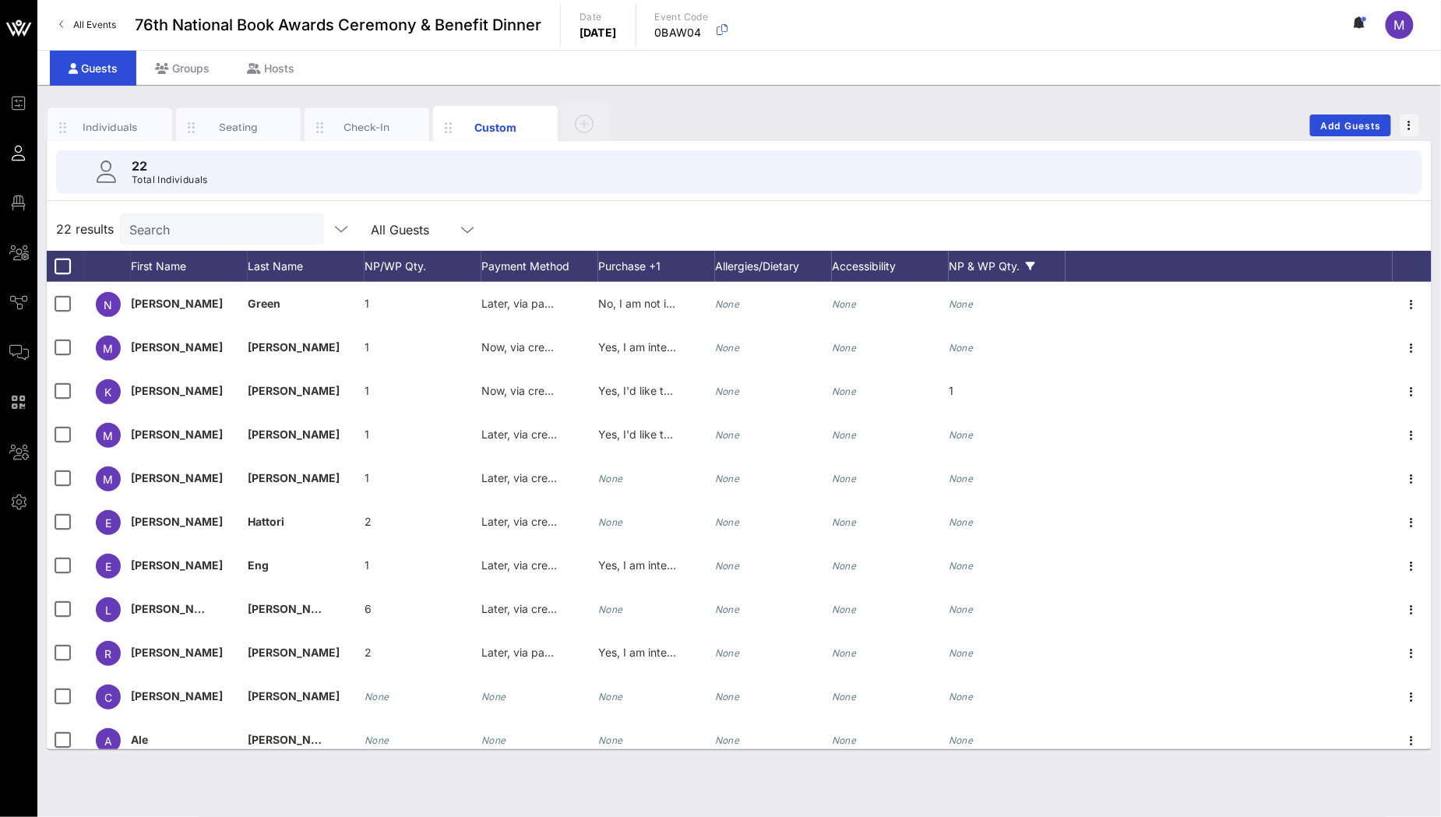
click at [1001, 259] on div "NP & WP Qty." at bounding box center [1007, 266] width 117 height 31
click at [406, 269] on div "NP/WP Qty." at bounding box center [423, 266] width 117 height 31
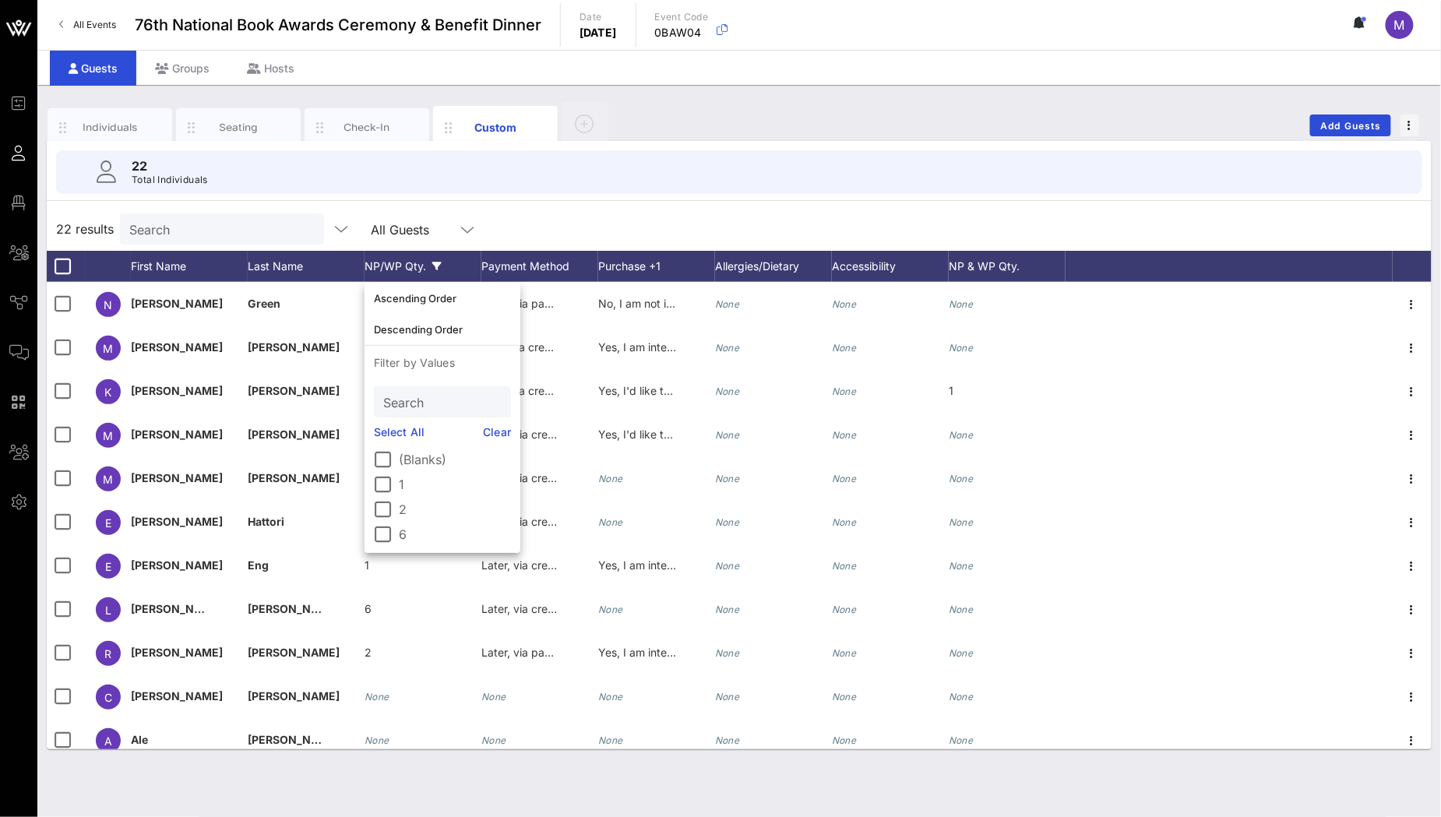
click at [399, 265] on div "NP/WP Qty." at bounding box center [423, 266] width 117 height 31
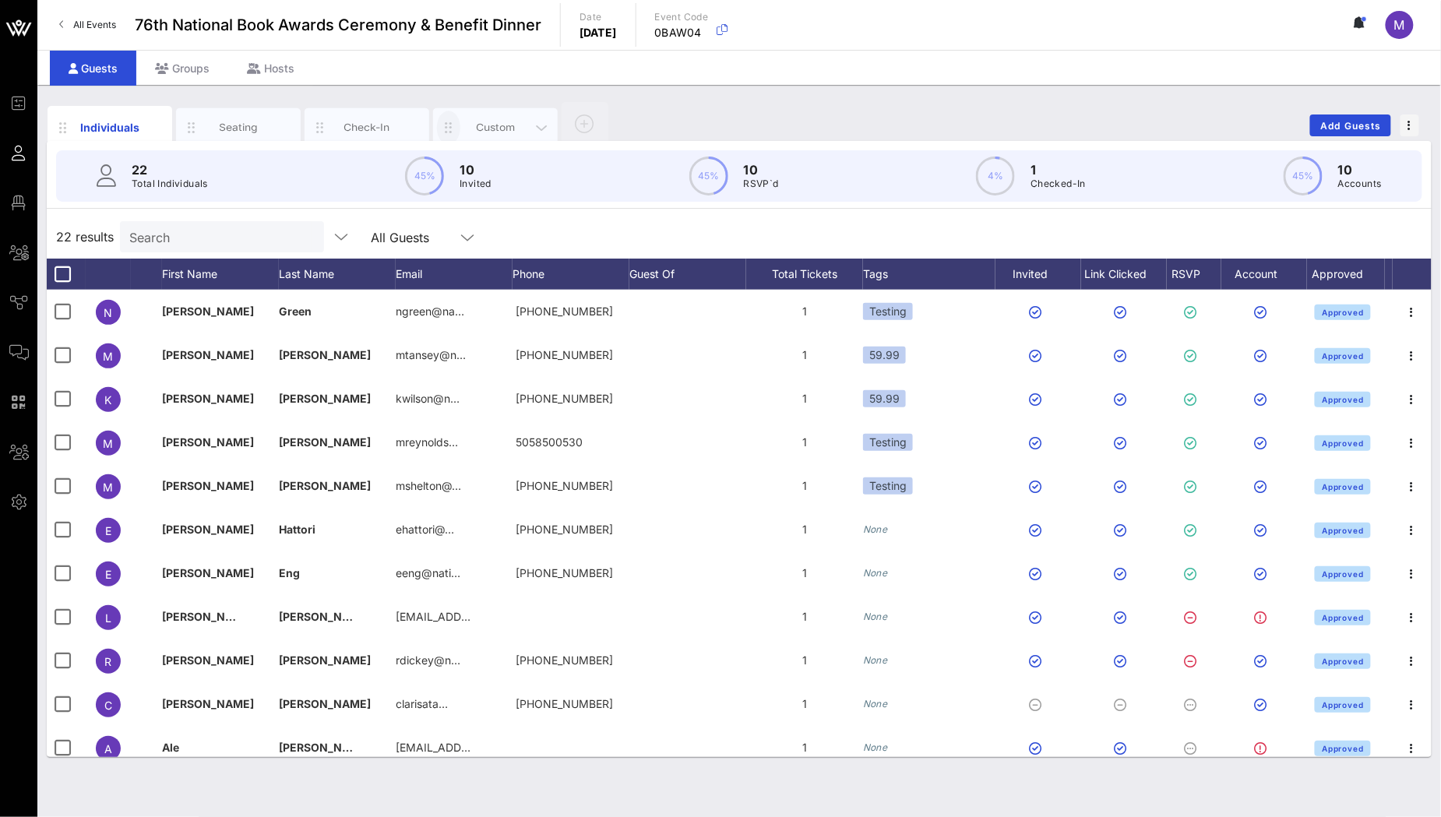
click at [446, 129] on icon "button" at bounding box center [448, 127] width 19 height 17
click at [504, 120] on div "Custom" at bounding box center [495, 127] width 69 height 15
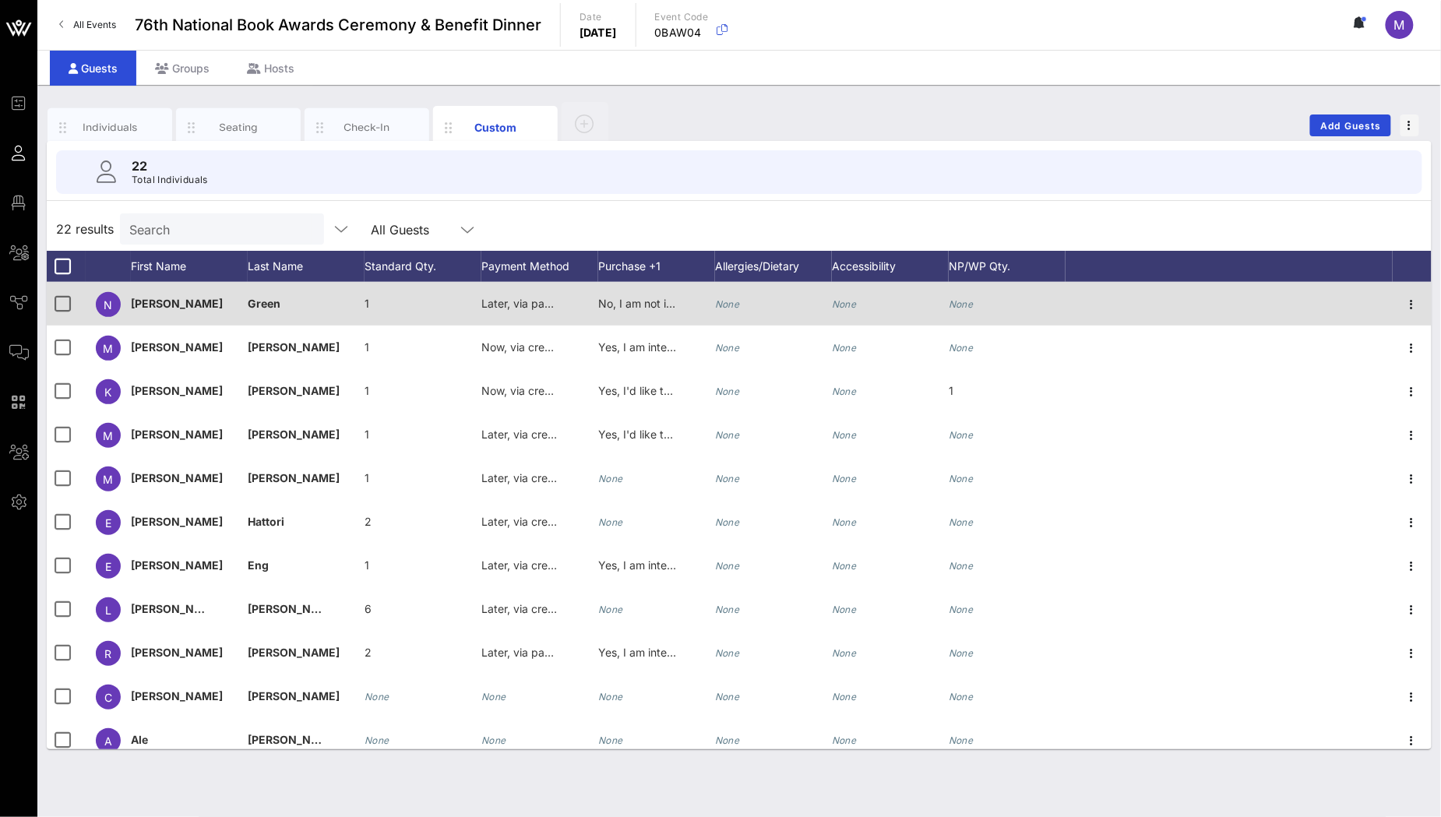
drag, startPoint x: 994, startPoint y: 266, endPoint x: 847, endPoint y: 283, distance: 147.4
click at [848, 283] on div "22 results Search All Guests First Name Last Name Standard Qty. Payment Method …" at bounding box center [739, 478] width 1385 height 542
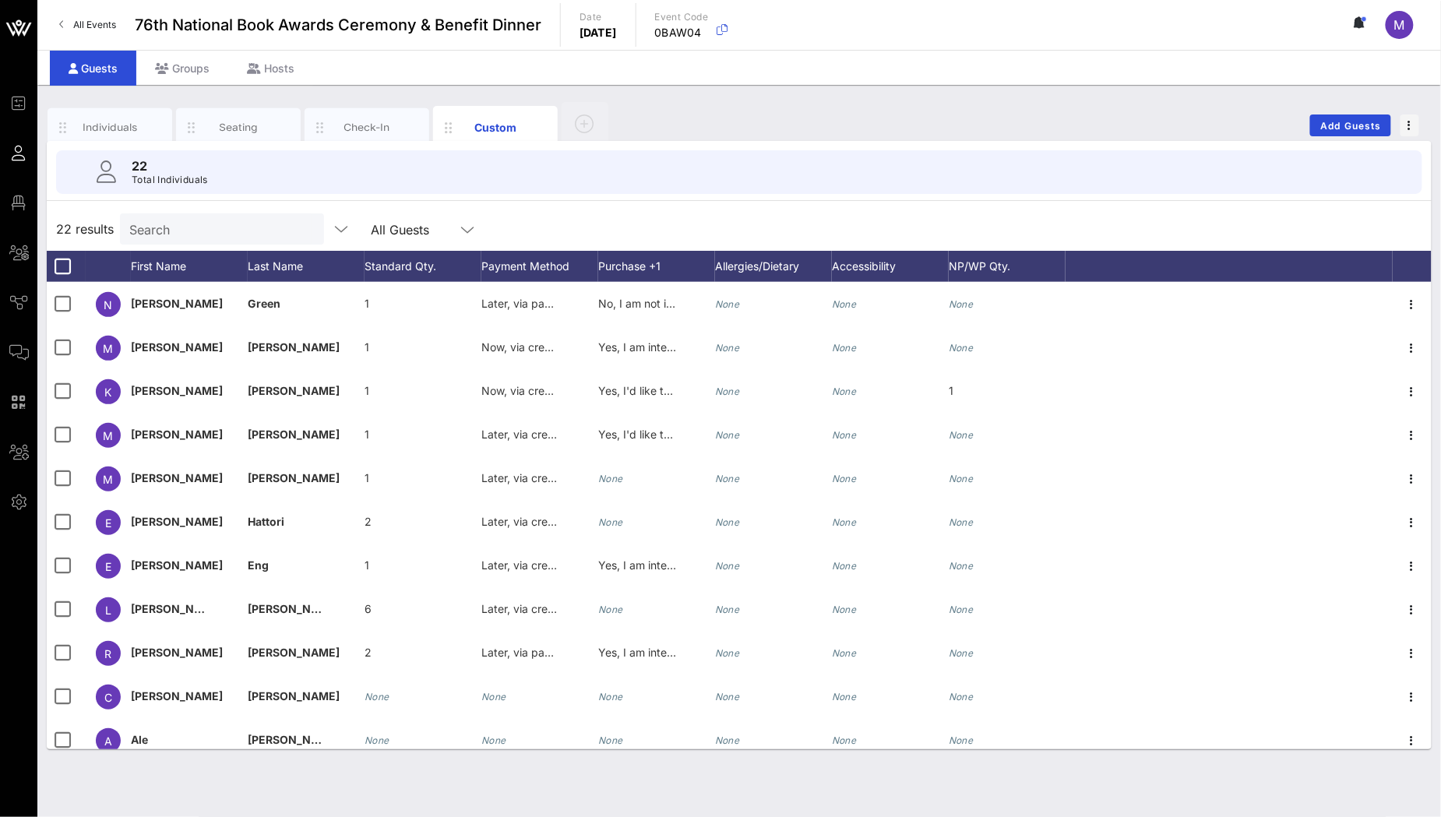
click at [1001, 232] on div "22 results Search All Guests" at bounding box center [739, 229] width 1385 height 44
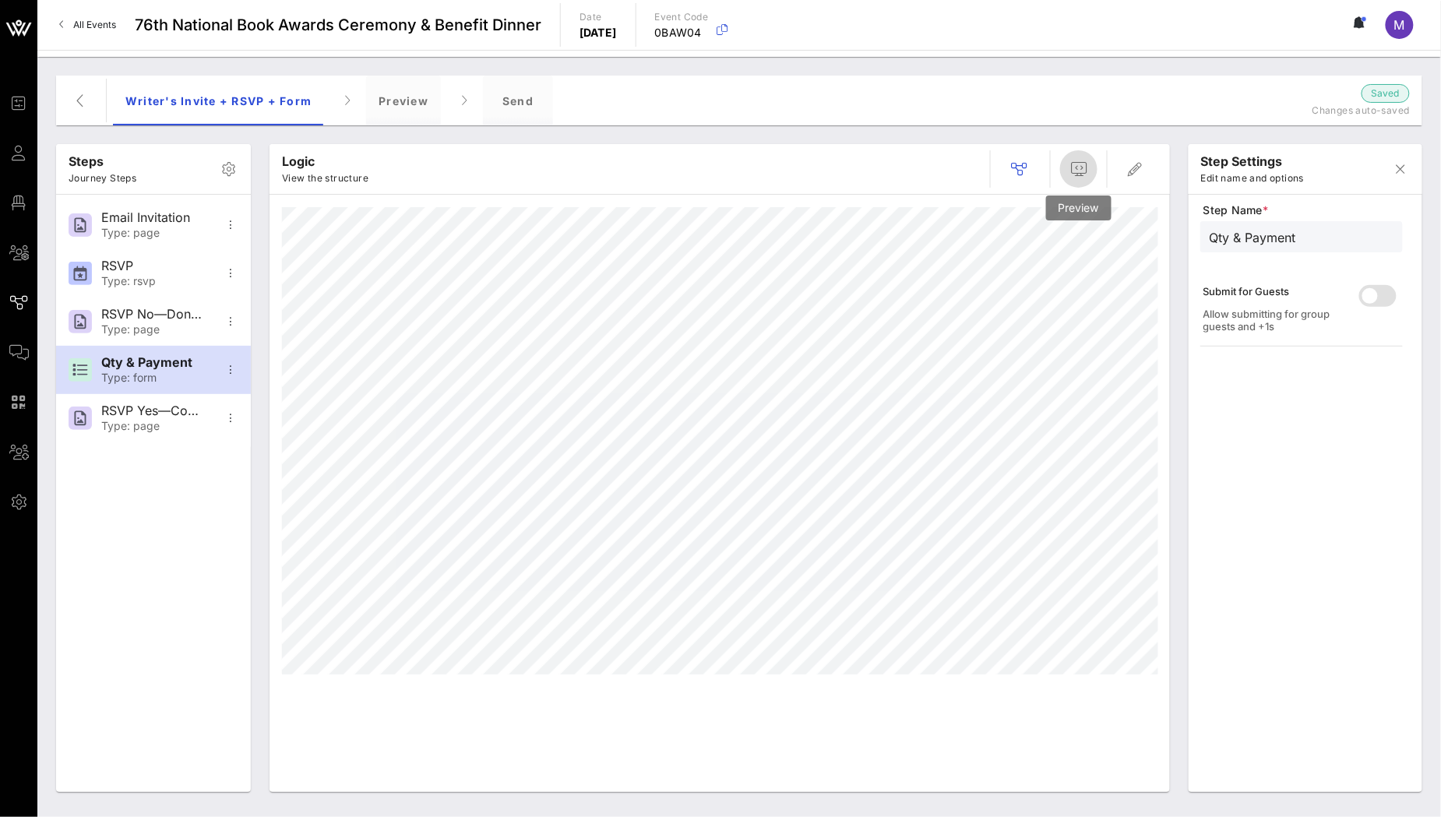
click at [1070, 174] on icon "button" at bounding box center [1078, 169] width 19 height 19
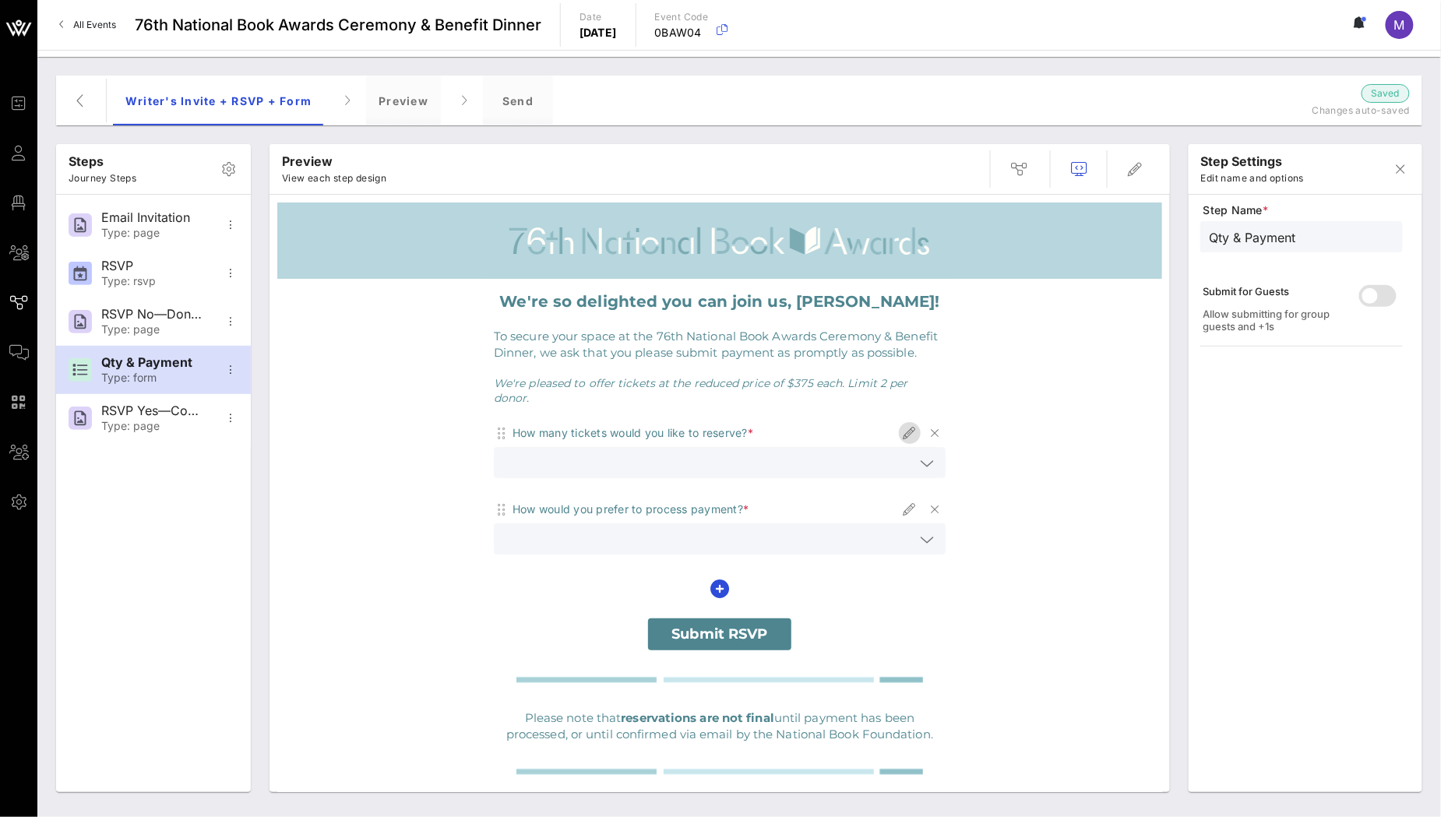
click at [900, 424] on icon "button" at bounding box center [909, 433] width 19 height 19
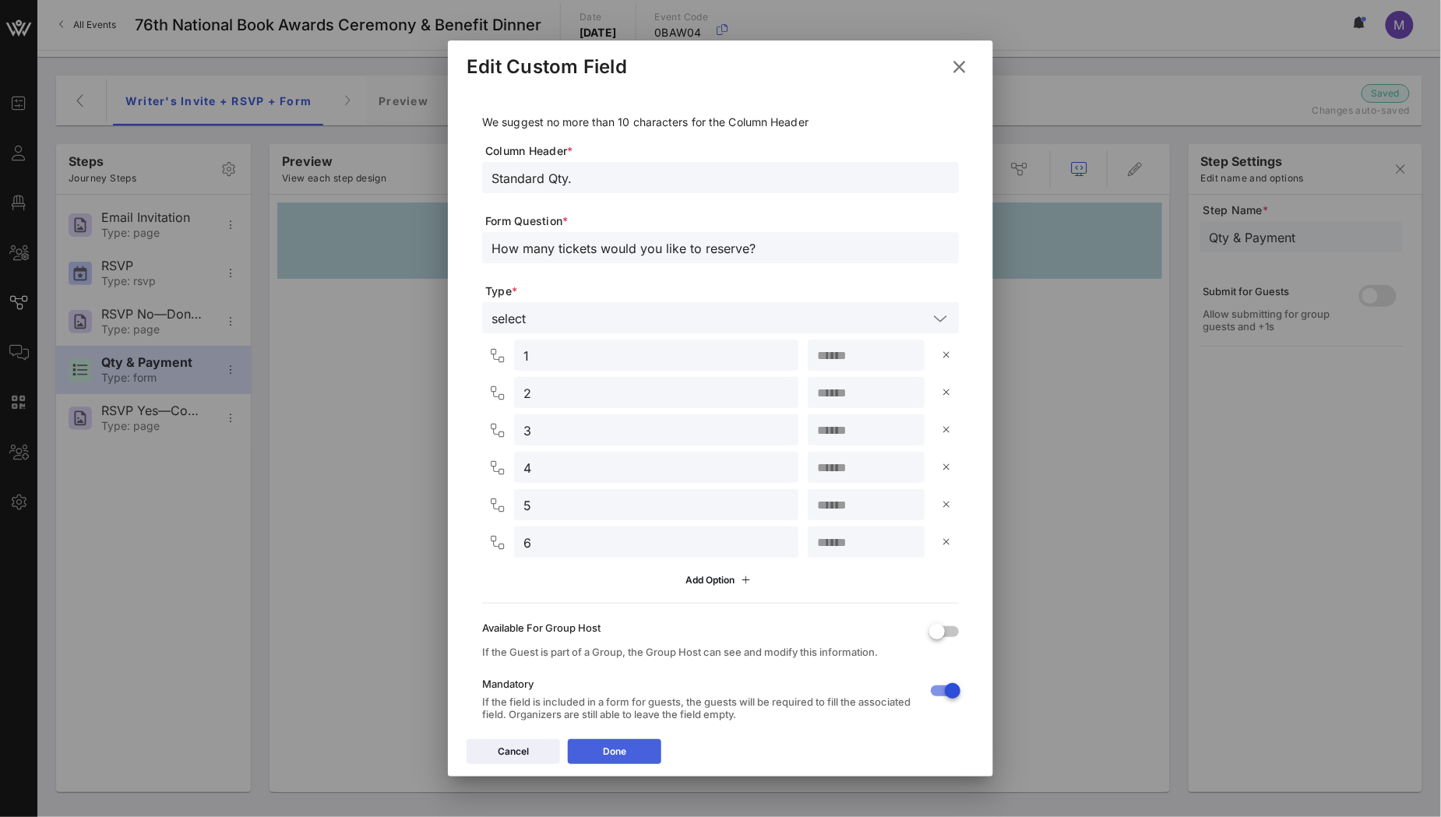
click at [650, 751] on button "Done" at bounding box center [614, 751] width 93 height 25
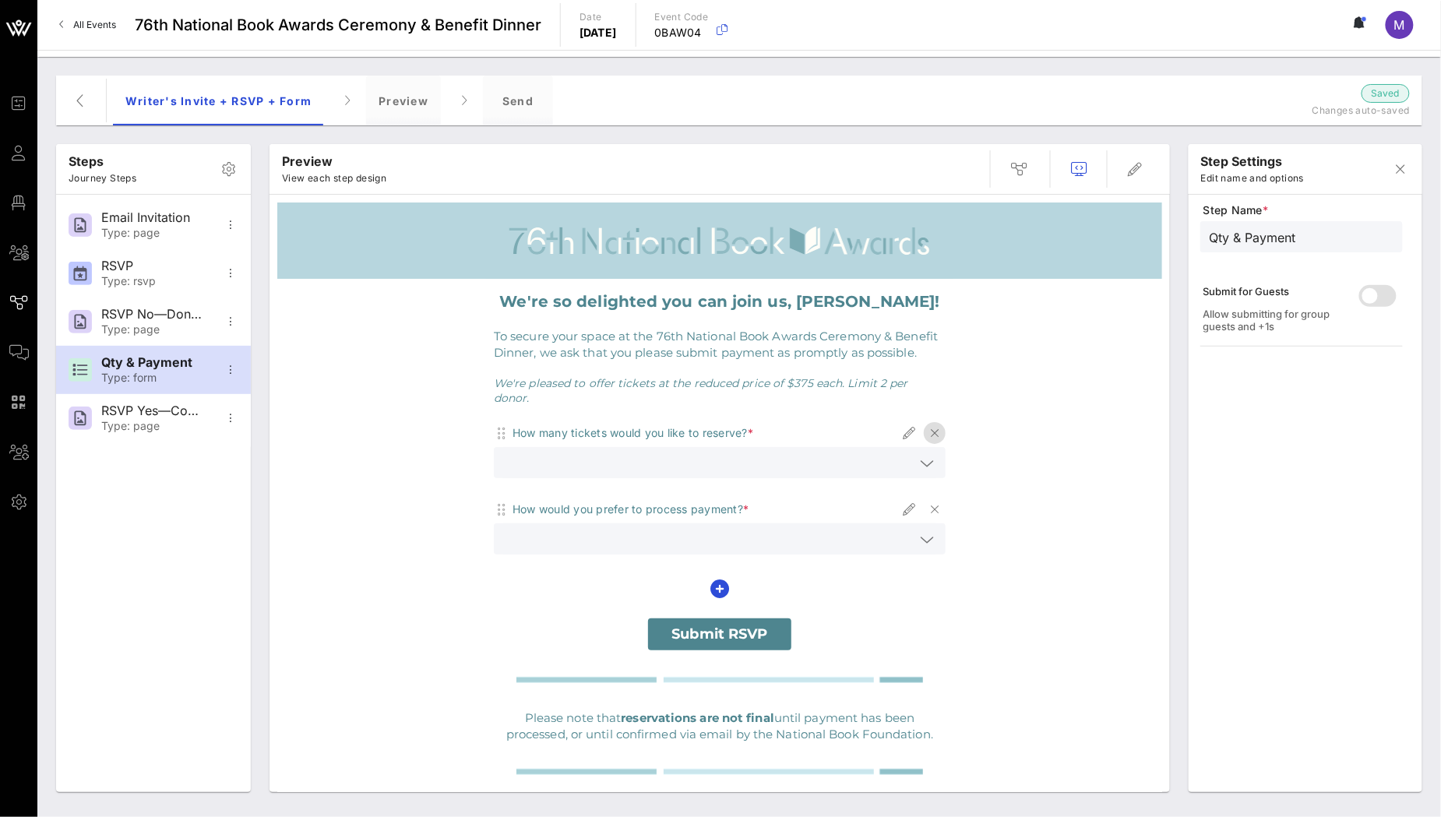
click at [925, 424] on icon "button" at bounding box center [934, 433] width 19 height 19
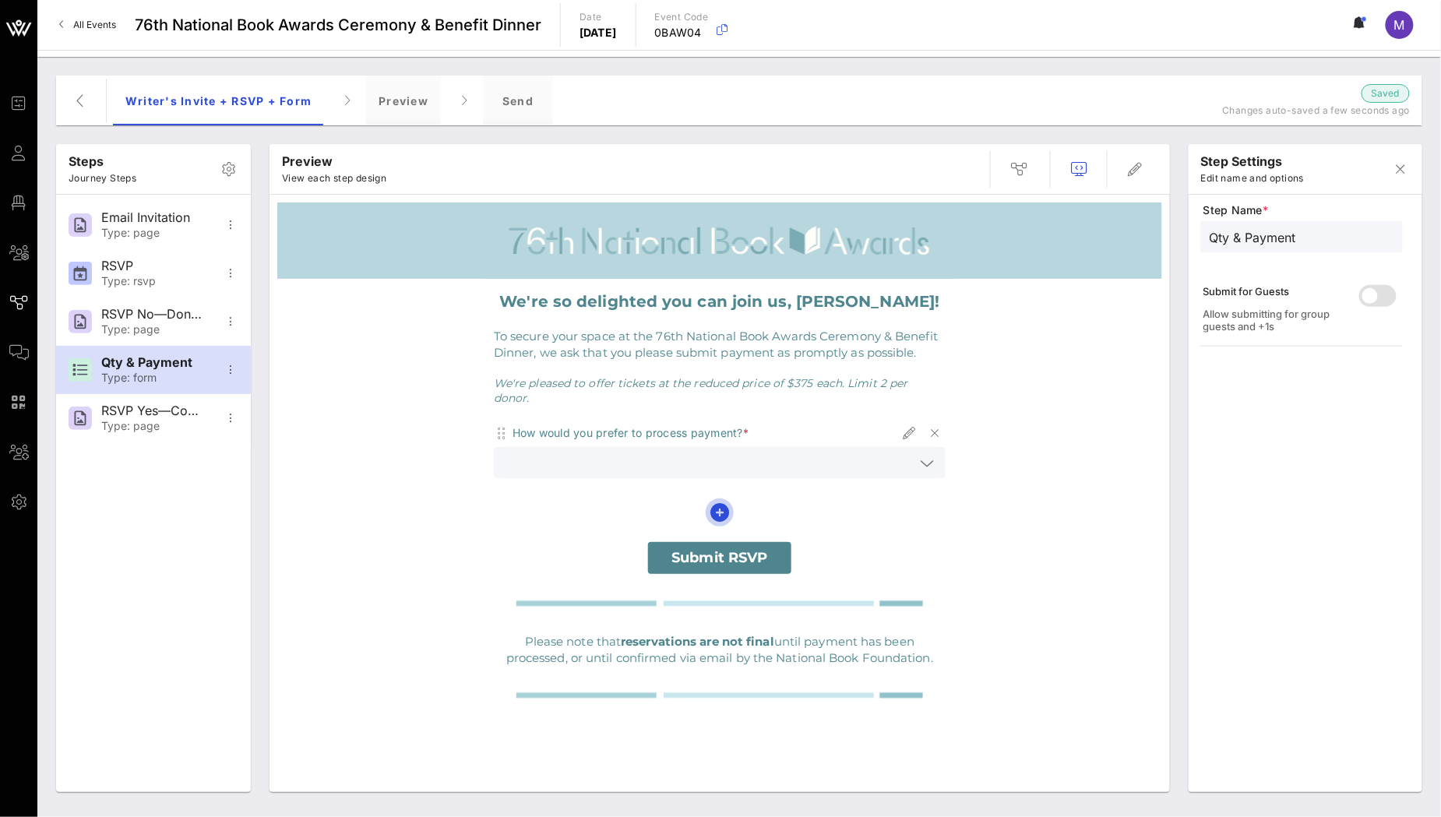
click at [715, 503] on icon "button" at bounding box center [719, 512] width 19 height 19
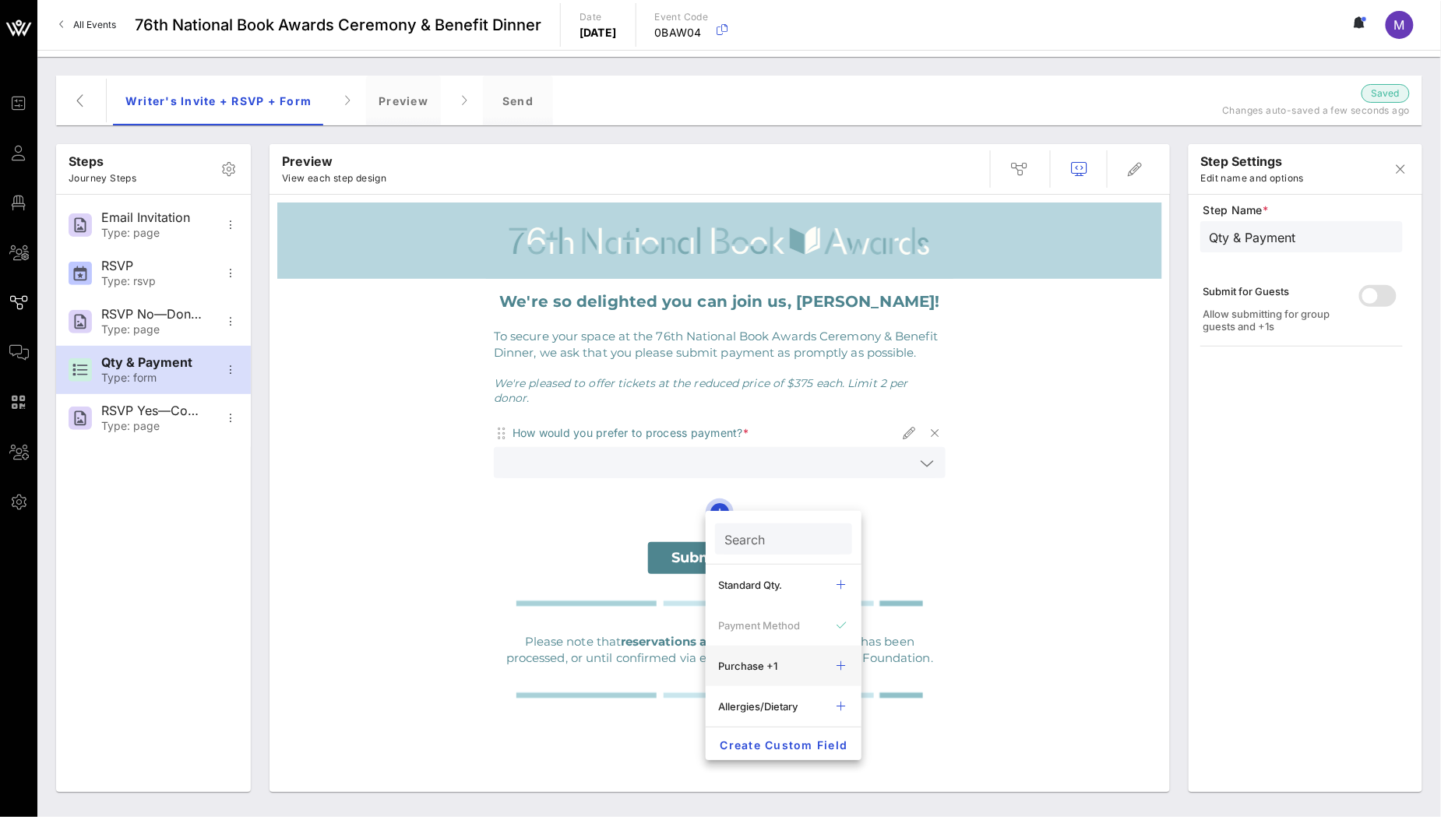
scroll to position [93, 0]
click at [778, 689] on div "NP/WP Qty." at bounding box center [771, 694] width 106 height 12
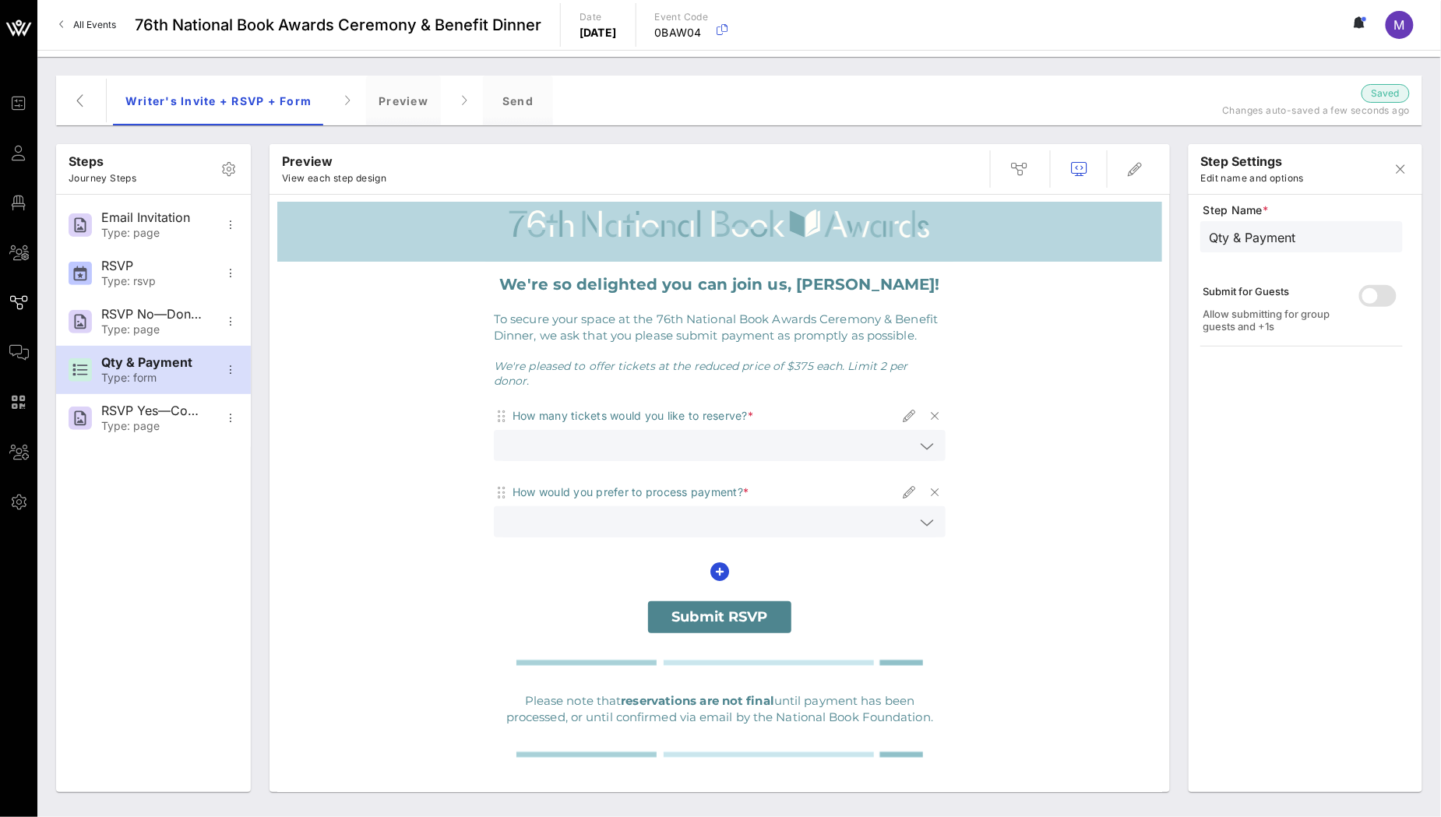
scroll to position [0, 0]
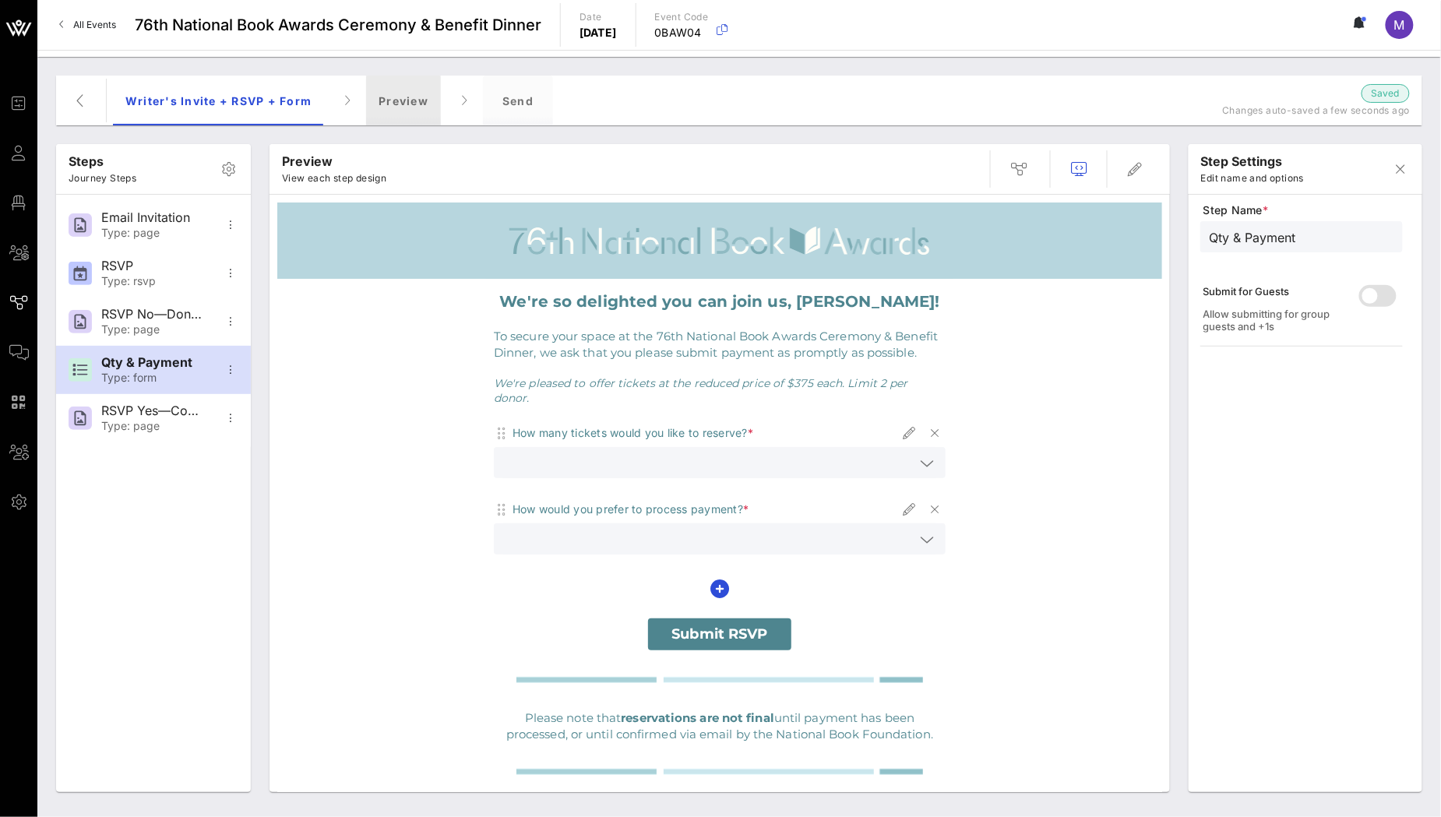
click at [379, 97] on div "Preview" at bounding box center [403, 101] width 75 height 50
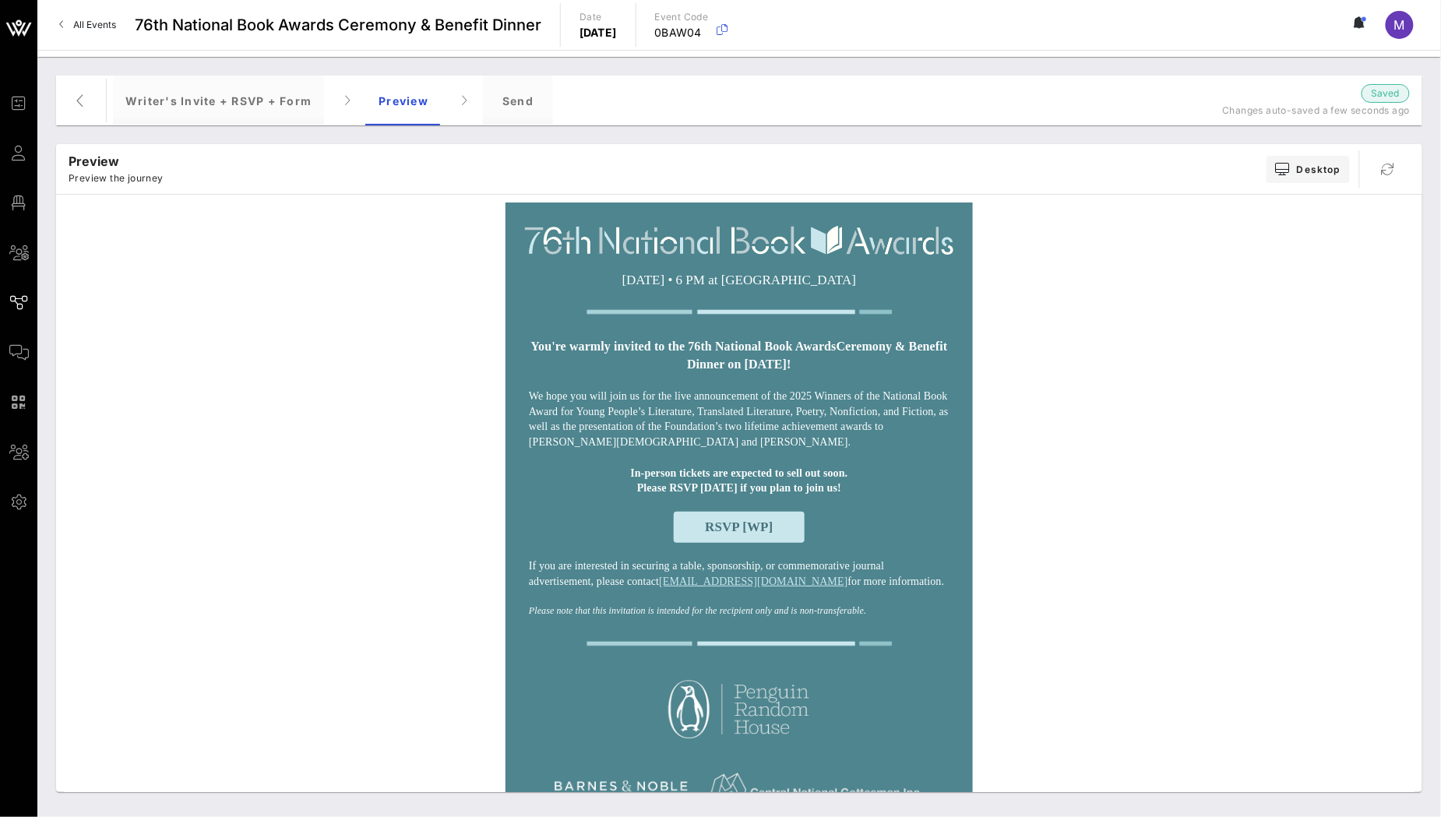
click at [735, 534] on span "RSVP [WP]" at bounding box center [739, 527] width 68 height 15
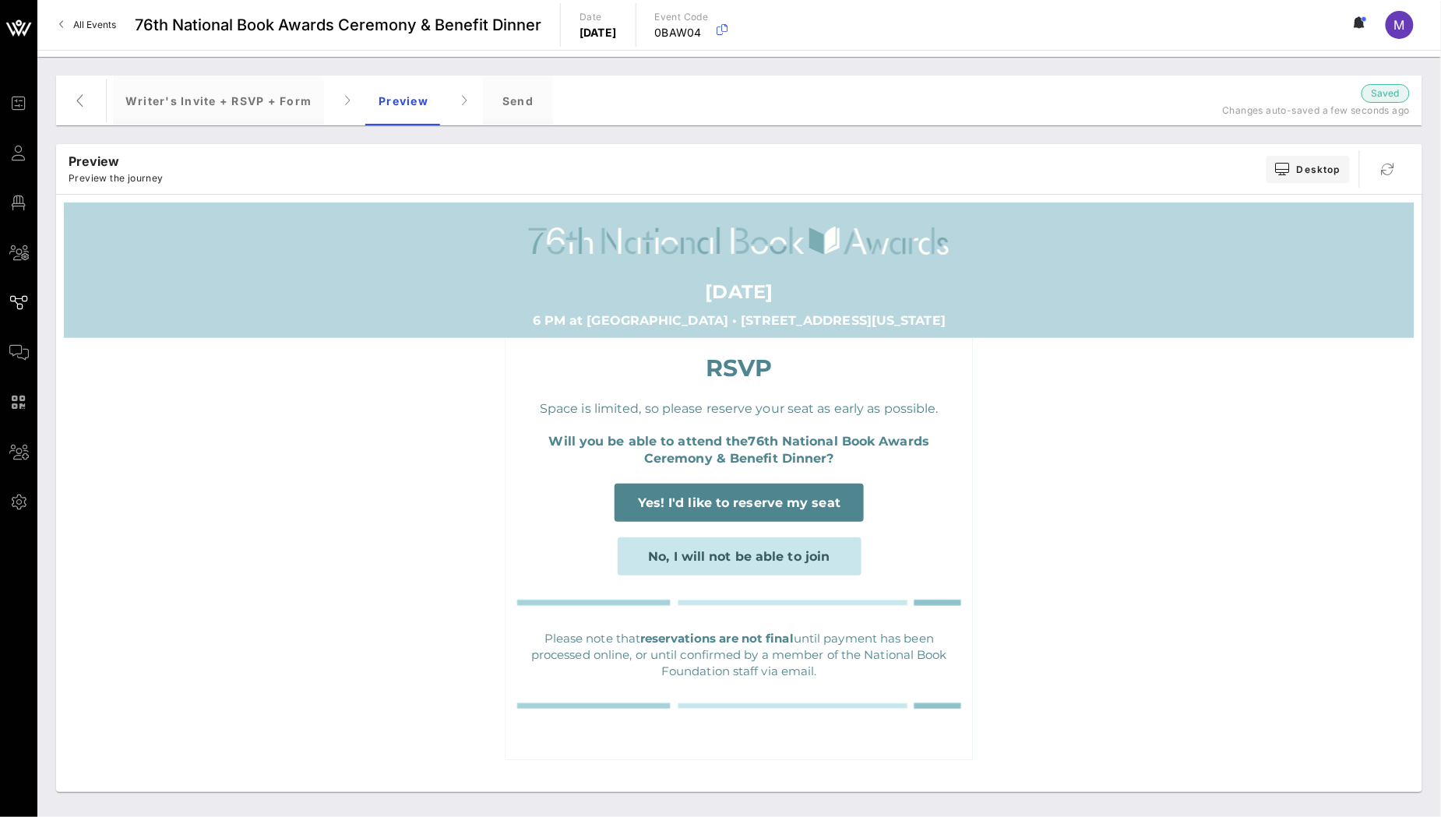
click at [746, 502] on span "Yes! I'd like to reserve my seat" at bounding box center [739, 502] width 203 height 15
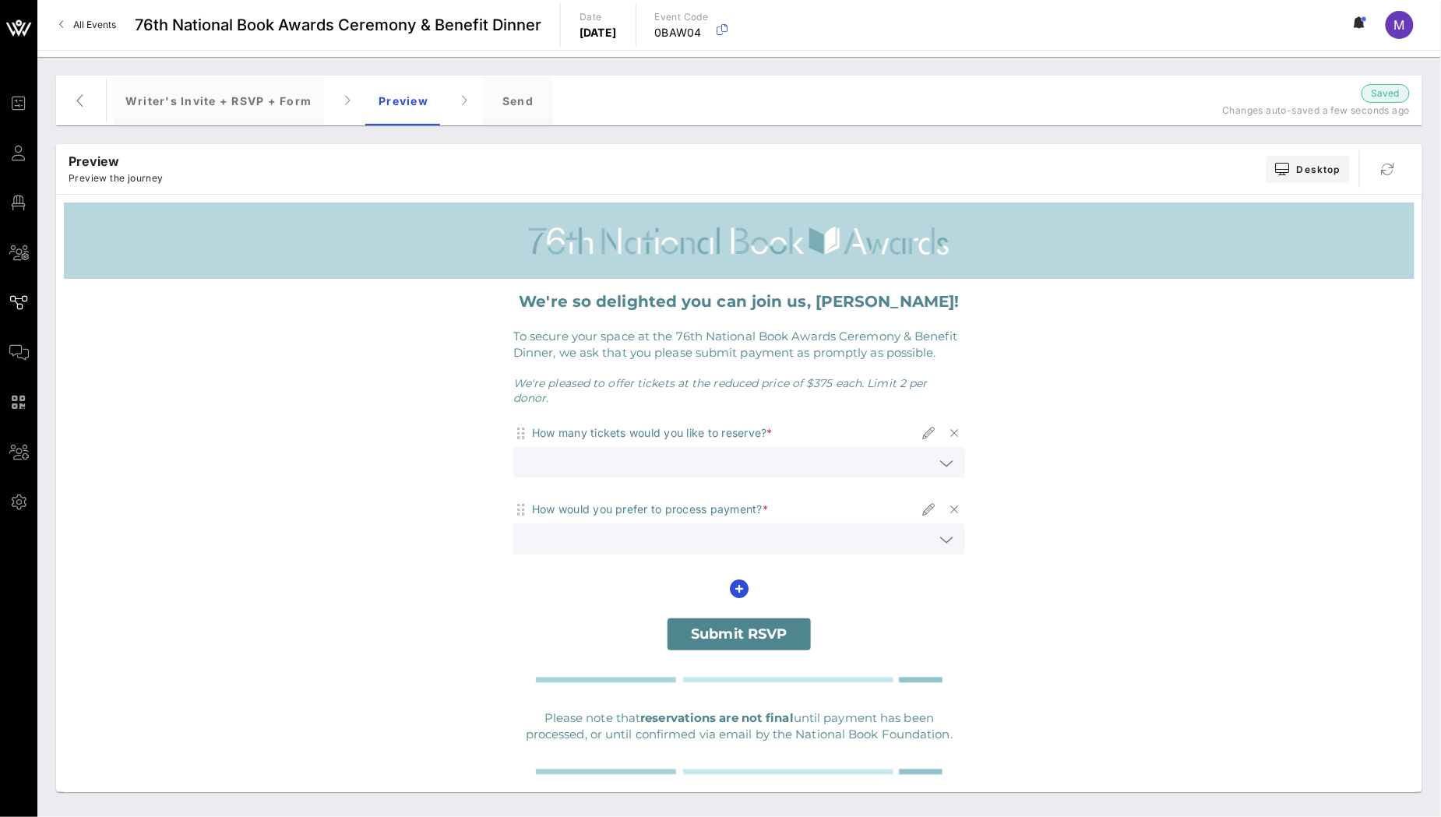
click at [939, 454] on icon at bounding box center [946, 463] width 14 height 19
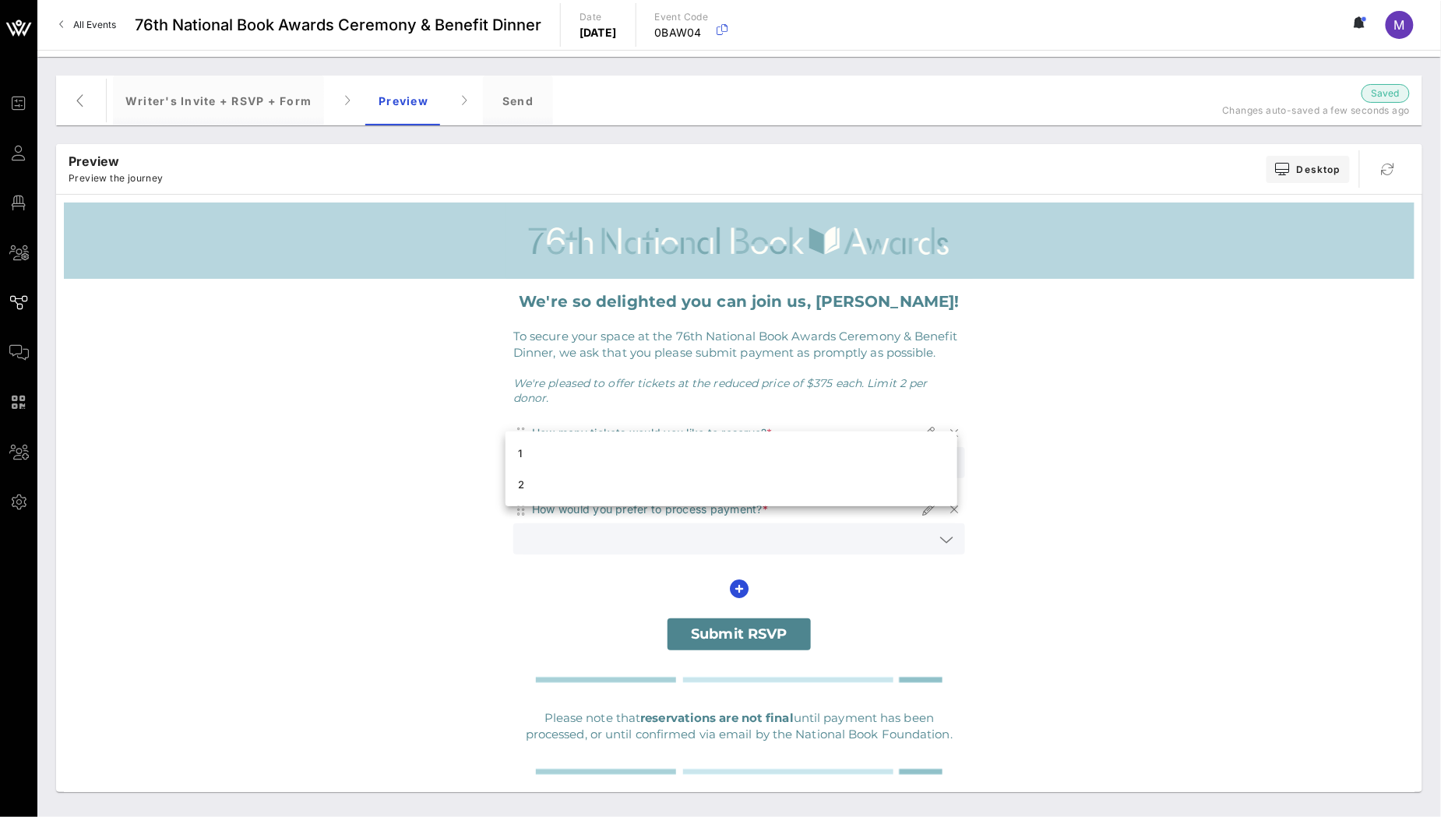
click at [936, 447] on div "1" at bounding box center [731, 453] width 427 height 12
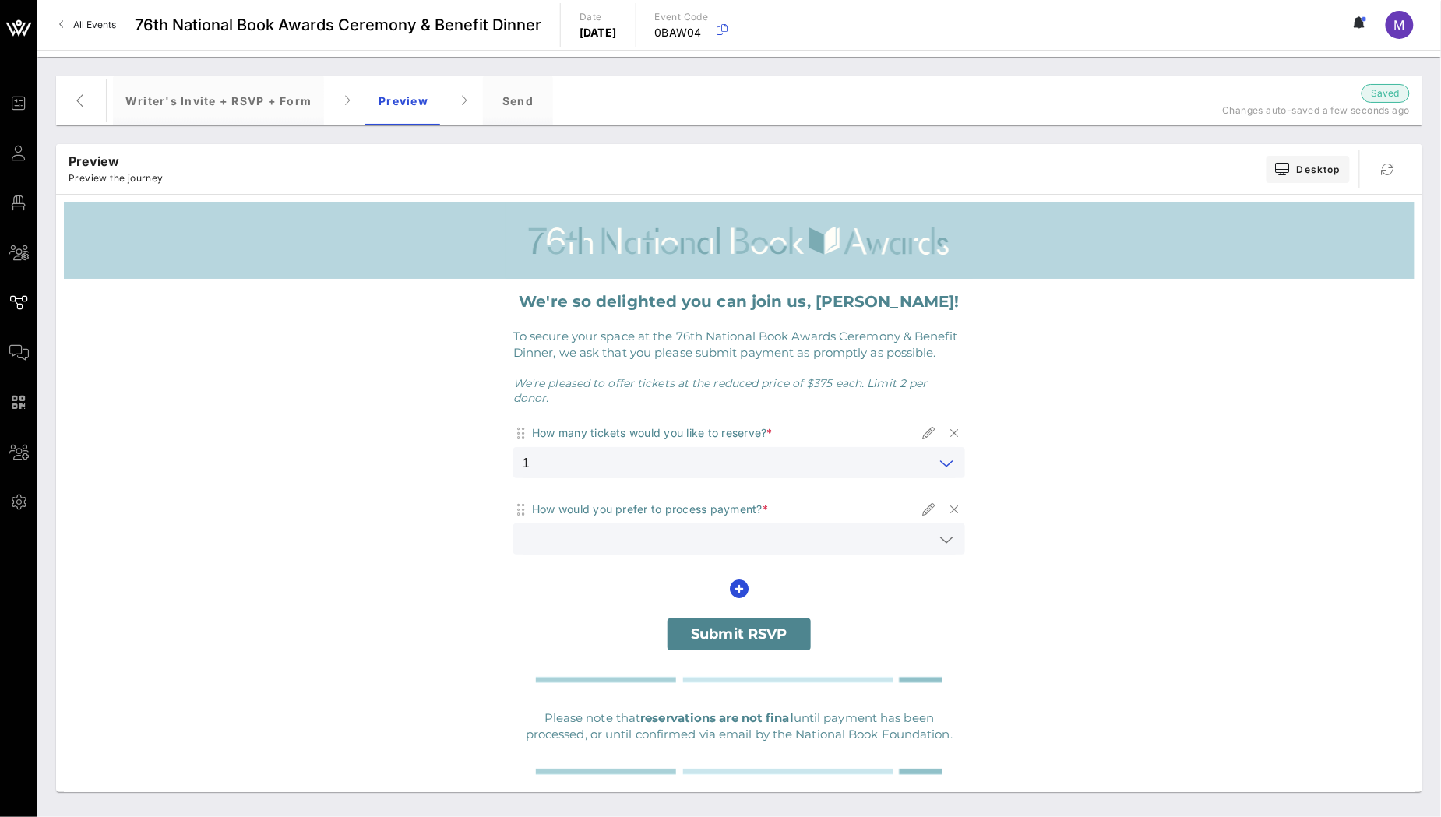
click at [941, 454] on icon at bounding box center [946, 463] width 14 height 19
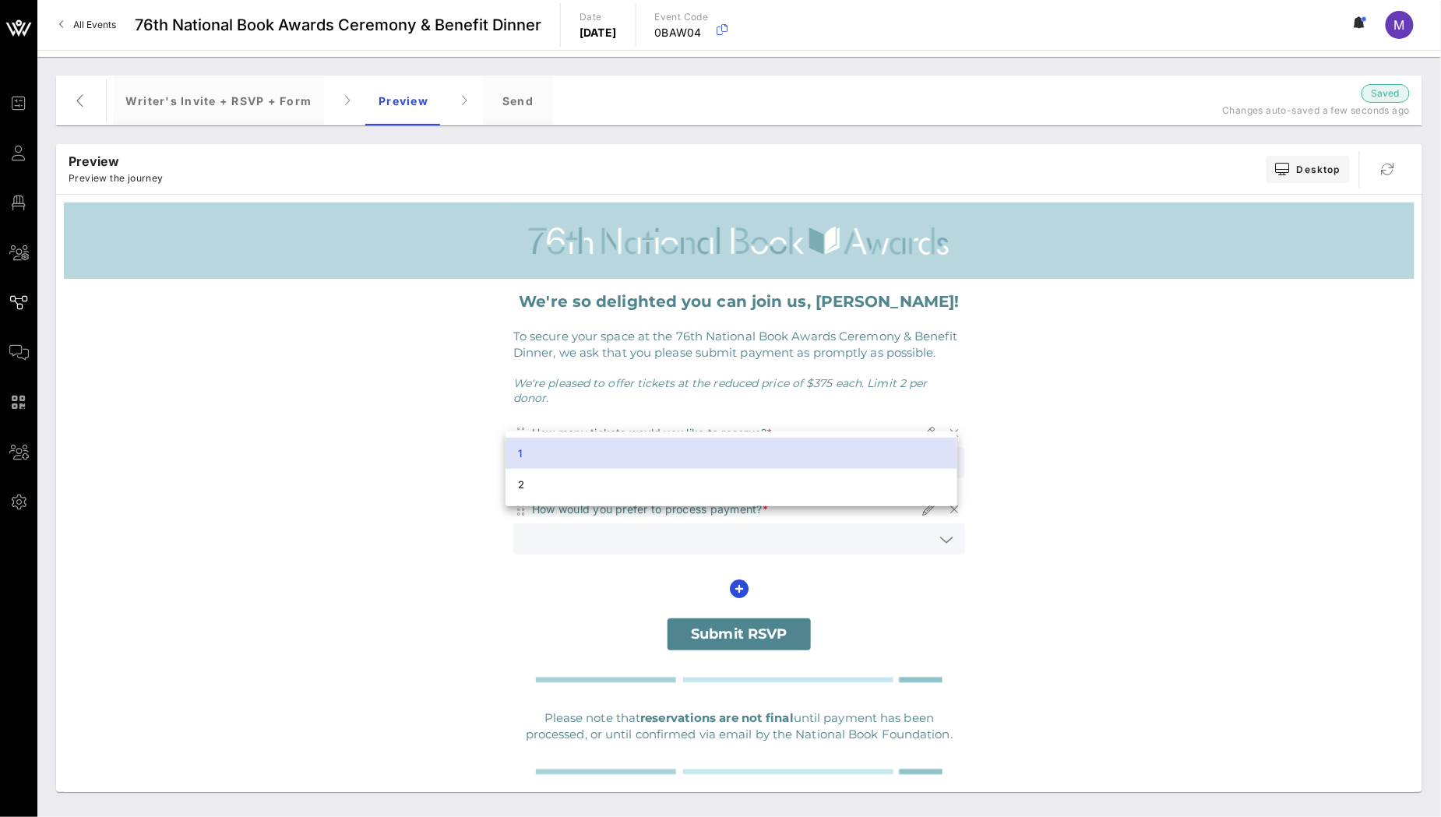
click at [839, 364] on td "To secure your space at the 76th National Book Awards Ceremony & Benefit Dinner…" at bounding box center [739, 344] width 467 height 48
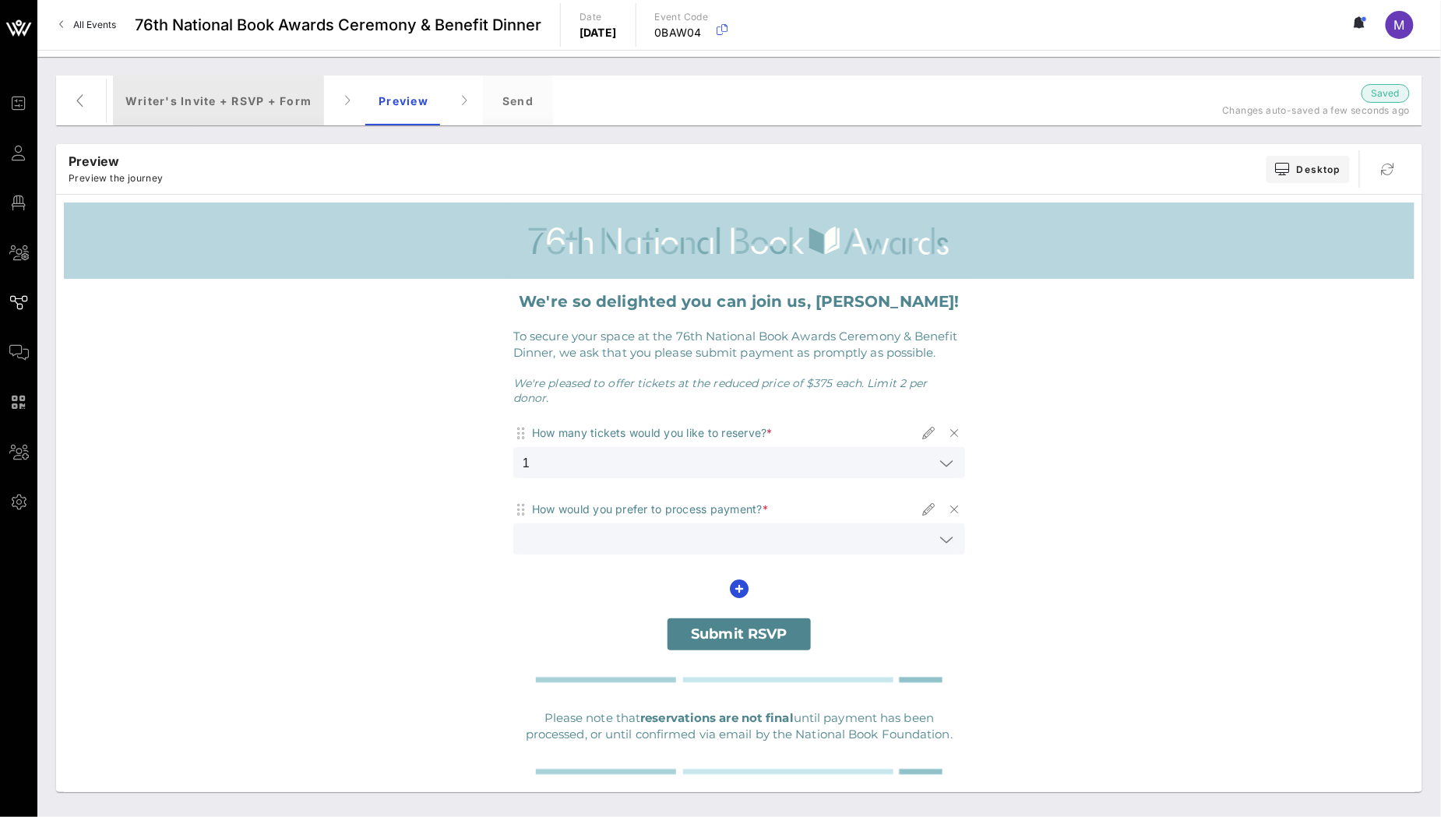
click at [246, 90] on div "Writer's Invite + RSVP + Form" at bounding box center [218, 101] width 211 height 50
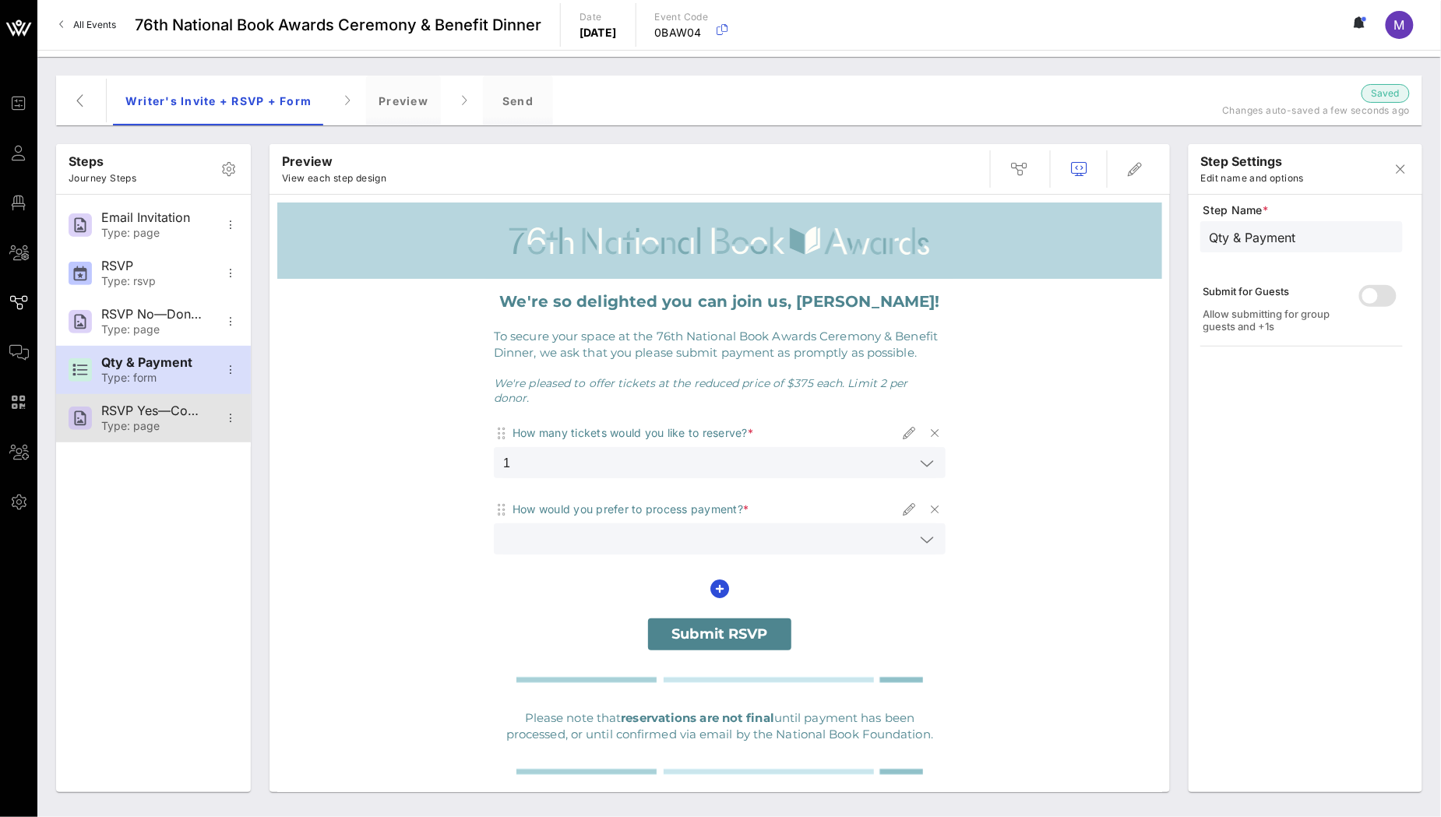
click at [170, 414] on div "RSVP Yes—Confirmation" at bounding box center [152, 410] width 103 height 15
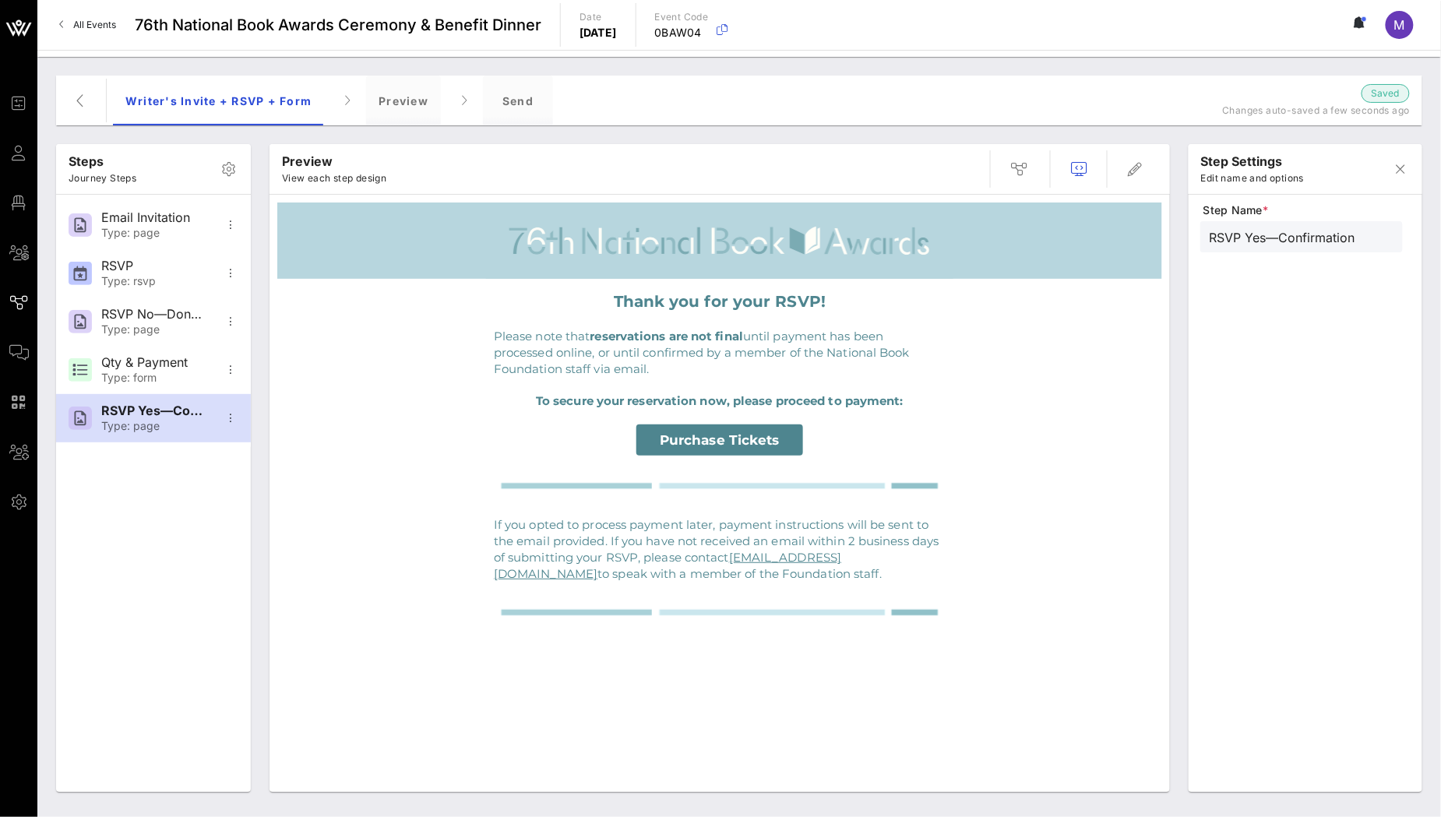
click at [751, 442] on span "Purchase Tickets" at bounding box center [720, 440] width 120 height 16
click at [834, 379] on td "Please note that reservations are not final until payment has been processed on…" at bounding box center [719, 352] width 467 height 65
click at [196, 221] on div "Email Invitation" at bounding box center [152, 217] width 103 height 15
type input "Email Invitation"
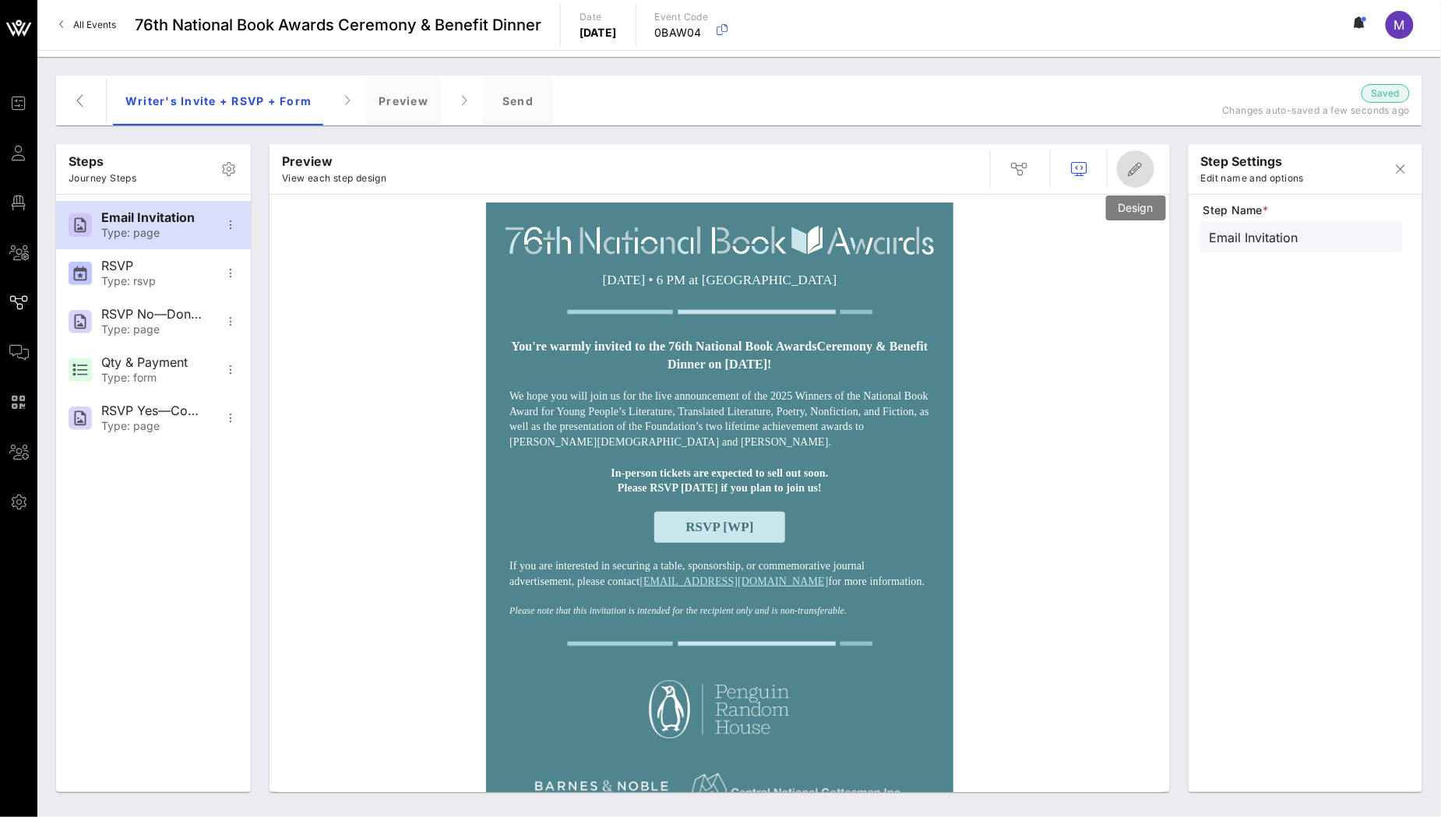
click at [1129, 163] on icon "button" at bounding box center [1135, 169] width 19 height 19
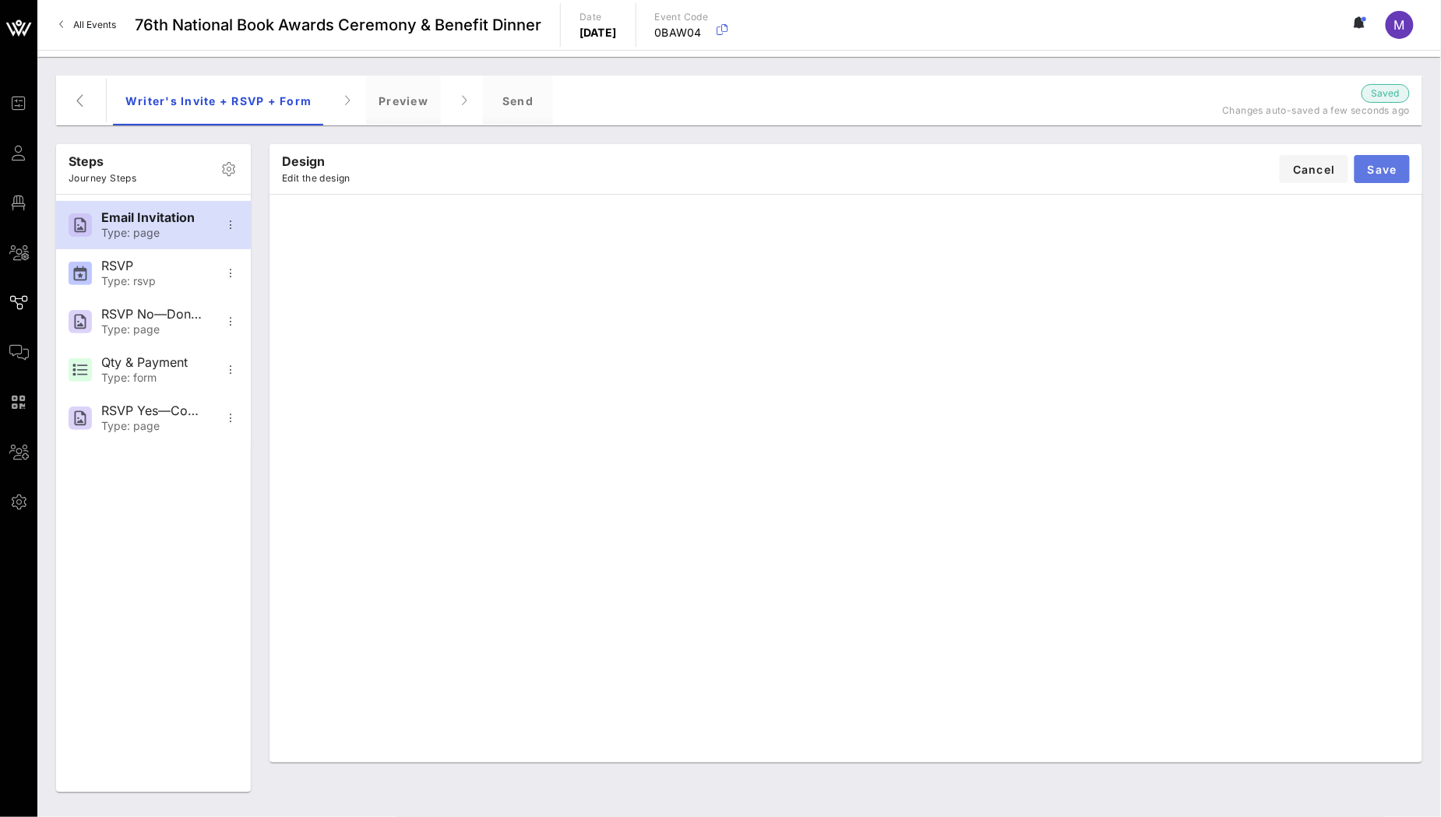
click at [1395, 163] on span "Save" at bounding box center [1382, 169] width 30 height 13
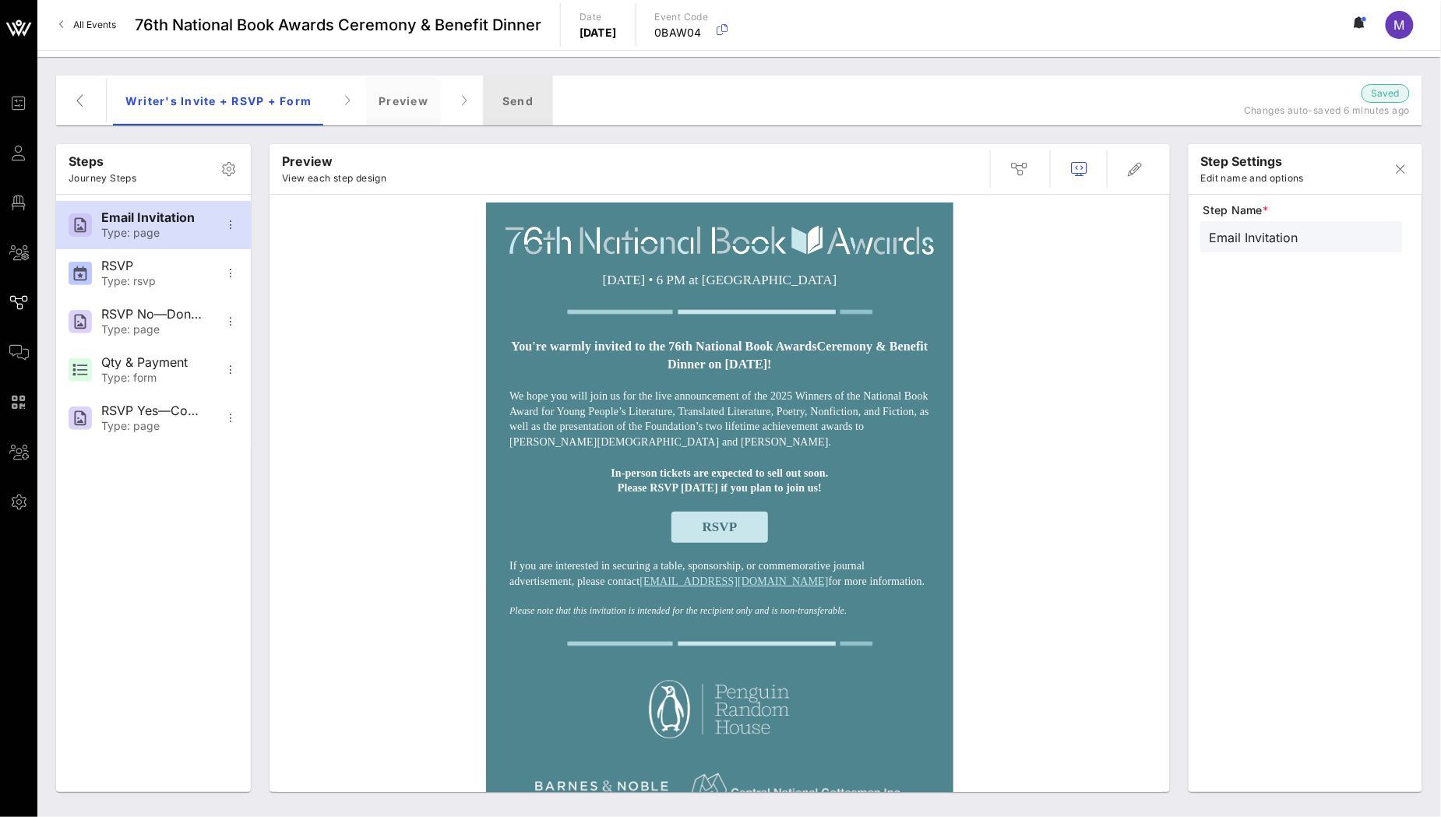
click at [515, 102] on div "Send" at bounding box center [518, 101] width 70 height 50
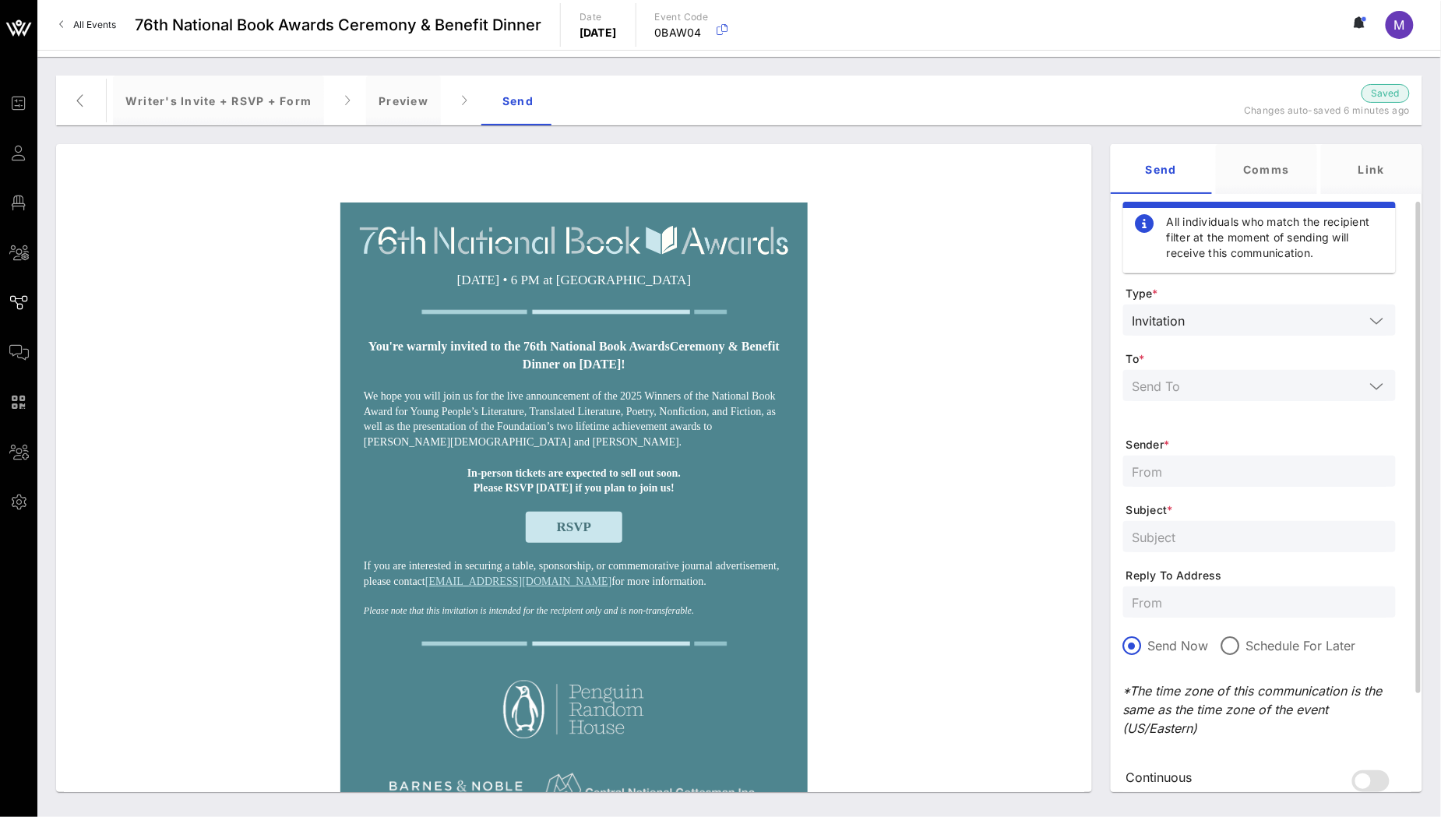
click at [1205, 386] on input "text" at bounding box center [1249, 385] width 232 height 20
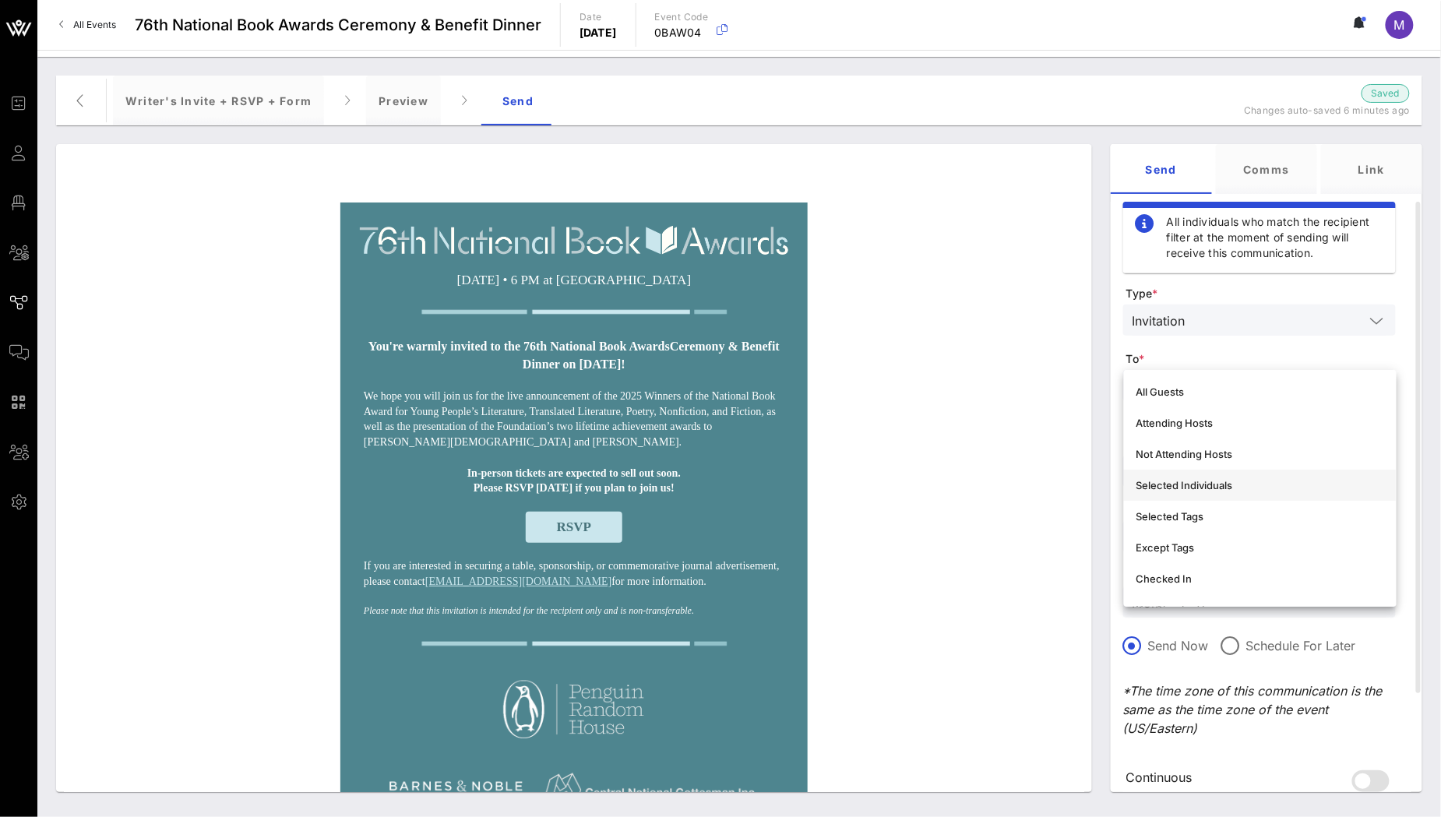
click at [1224, 485] on div "Selected Individuals" at bounding box center [1260, 485] width 248 height 12
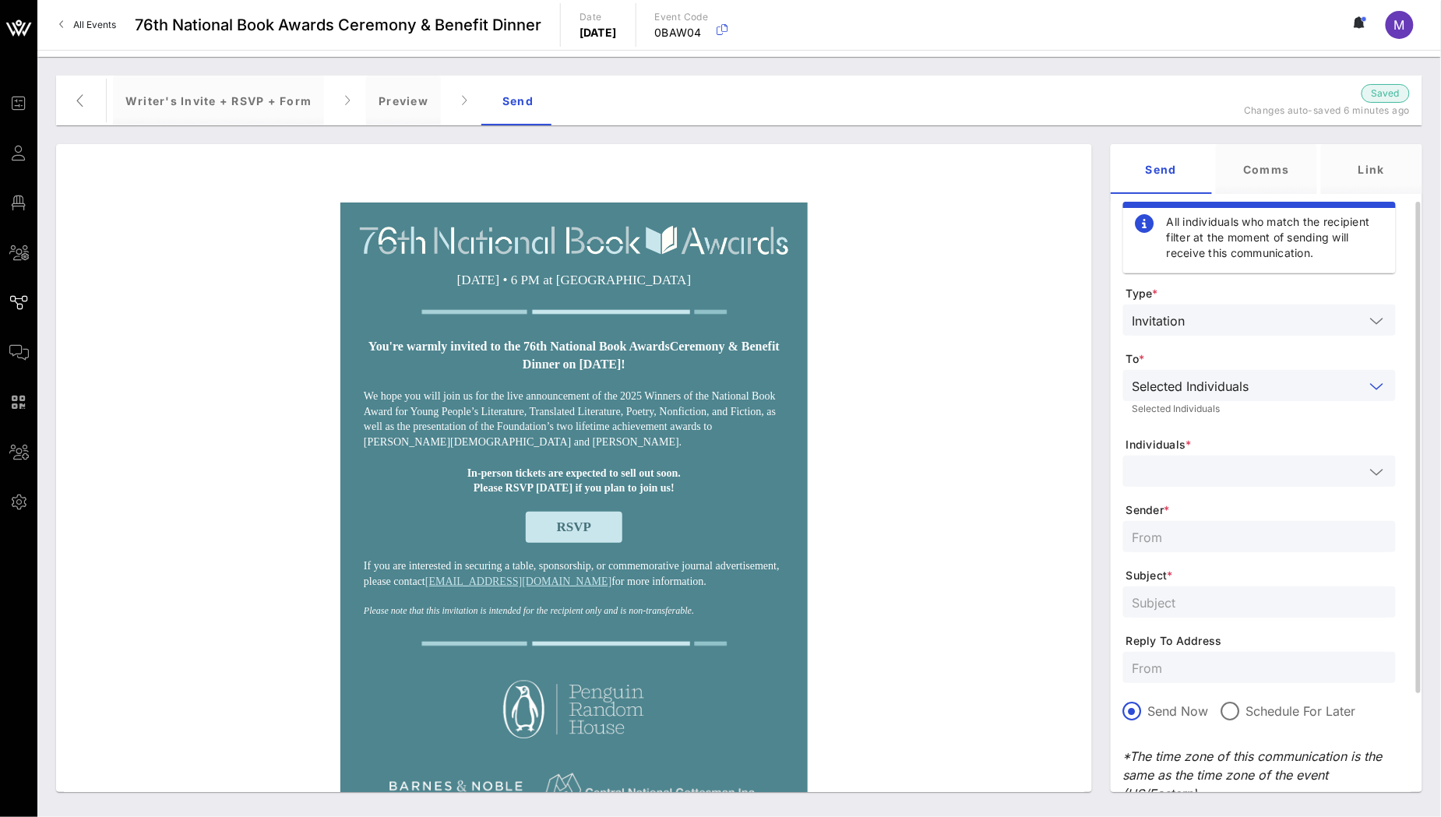
click at [1216, 475] on input "text" at bounding box center [1249, 471] width 232 height 20
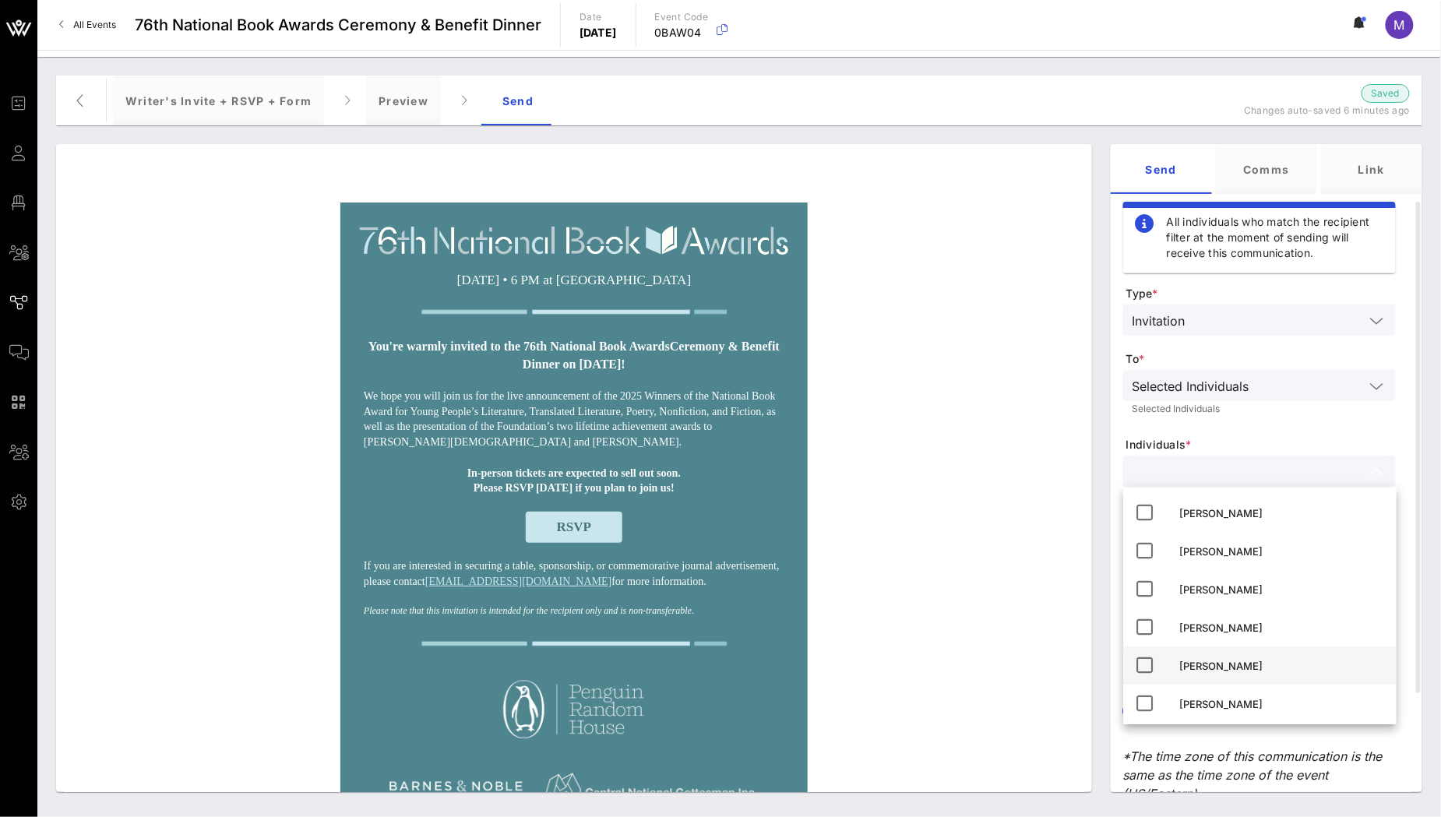
click at [1256, 661] on div "[PERSON_NAME]" at bounding box center [1282, 666] width 204 height 12
click at [1305, 423] on form "Type * Invitation To * Selected Individuals Selected Individuals Individuals * …" at bounding box center [1259, 593] width 273 height 614
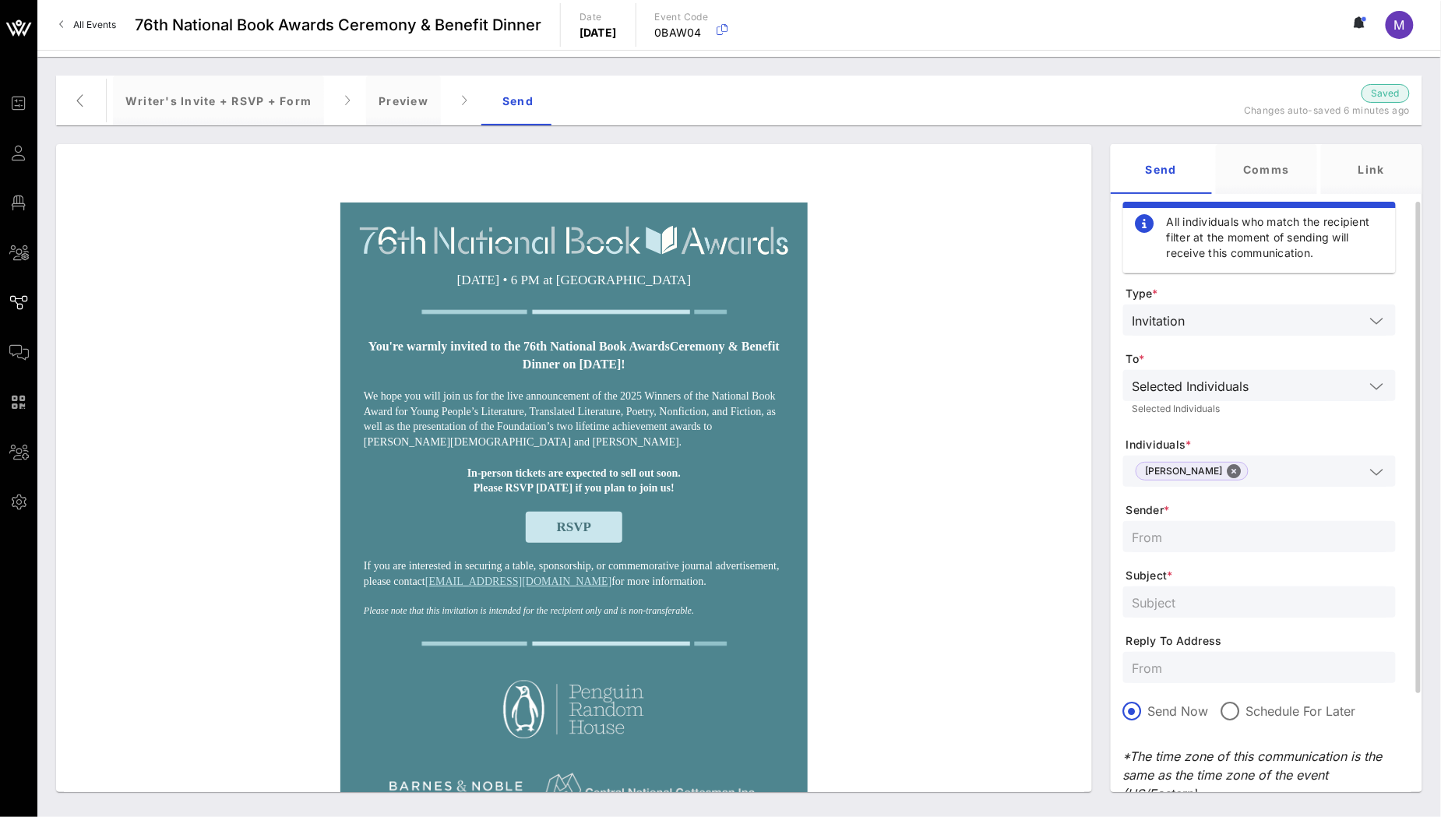
click at [1202, 537] on input "text" at bounding box center [1260, 537] width 254 height 20
type input "NBF"
click at [1208, 609] on input "text" at bounding box center [1260, 602] width 254 height 20
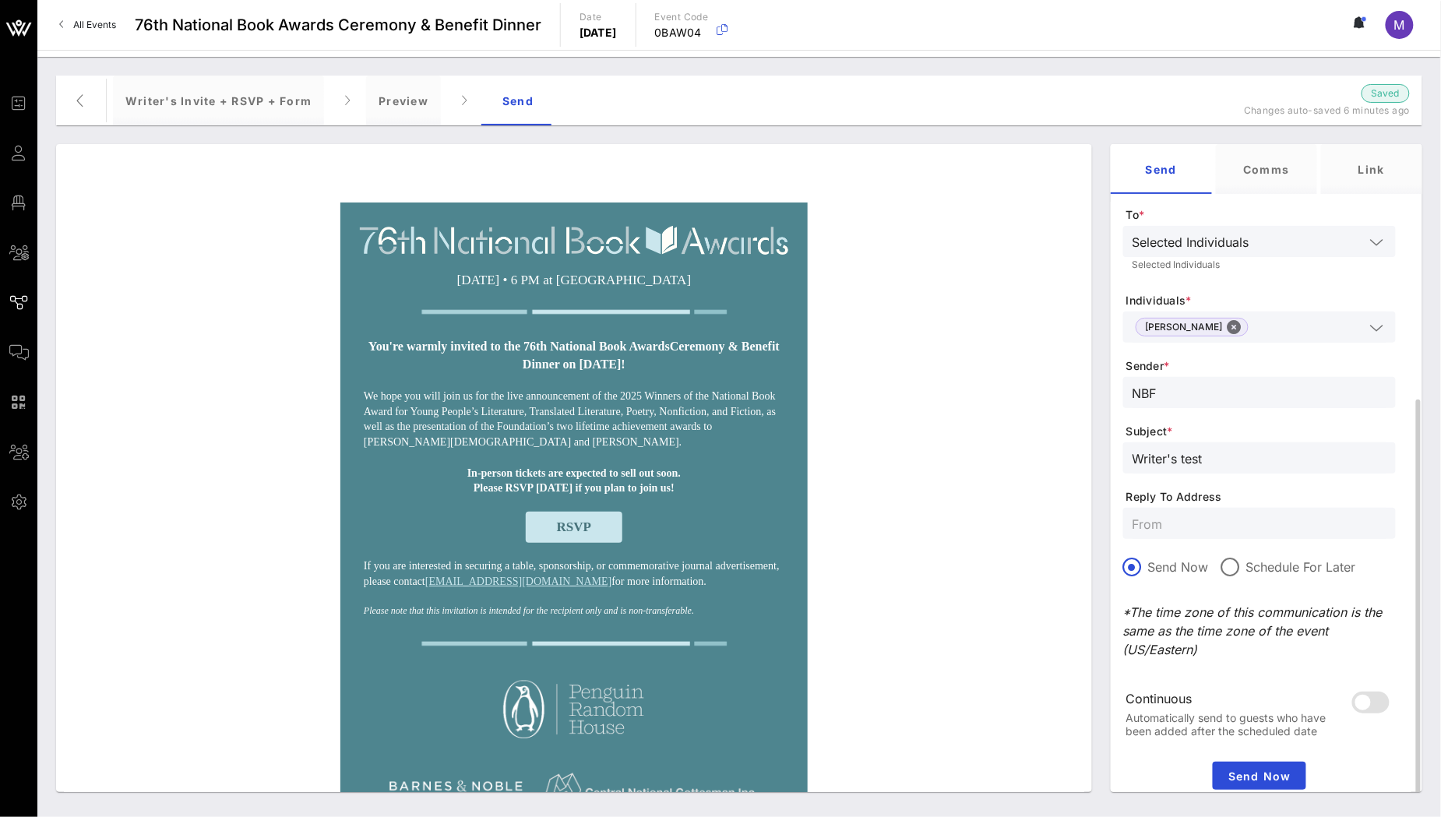
scroll to position [195, 0]
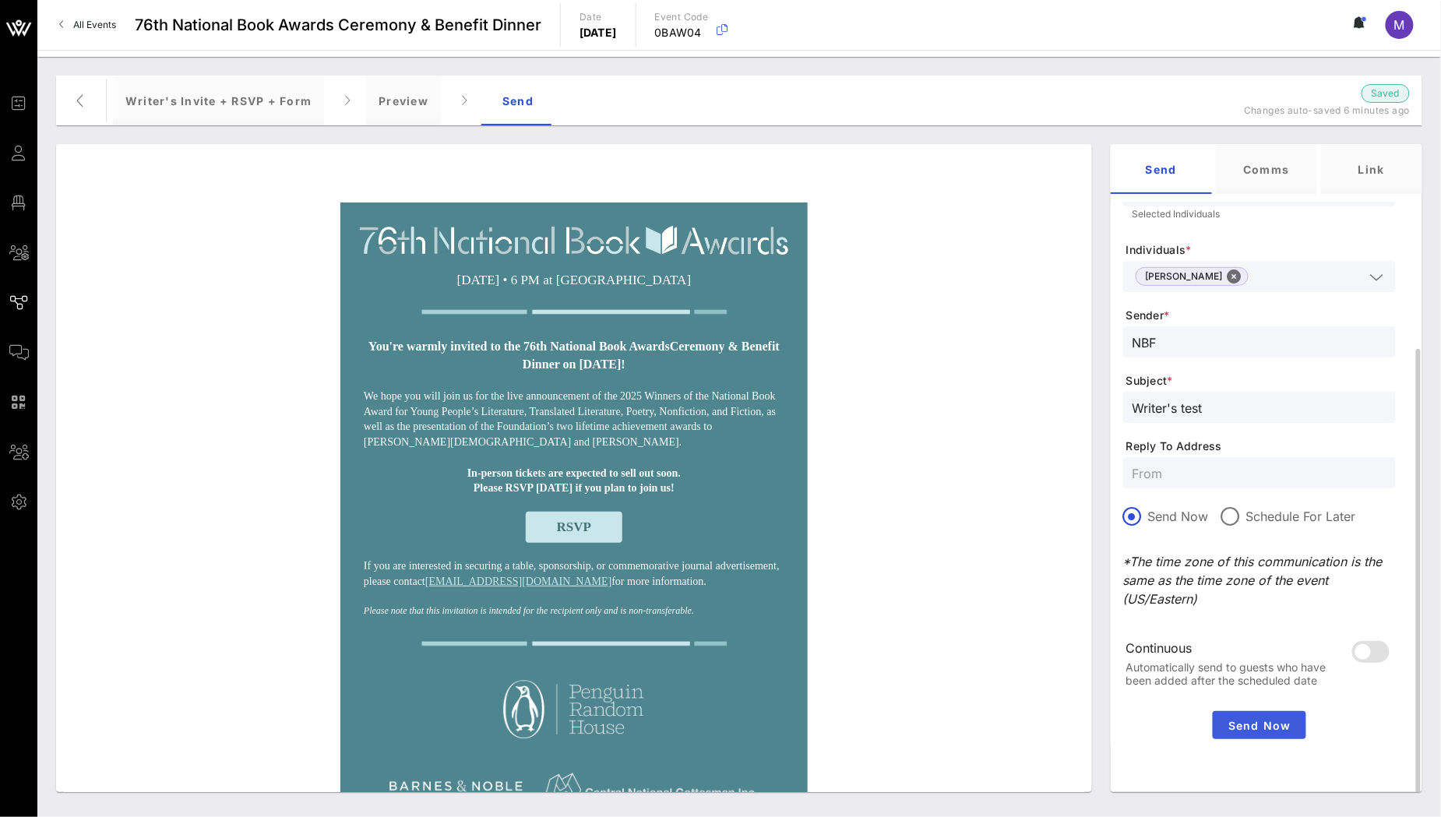
type input "Writer's test"
click at [1252, 724] on span "Send Now" at bounding box center [1259, 725] width 81 height 13
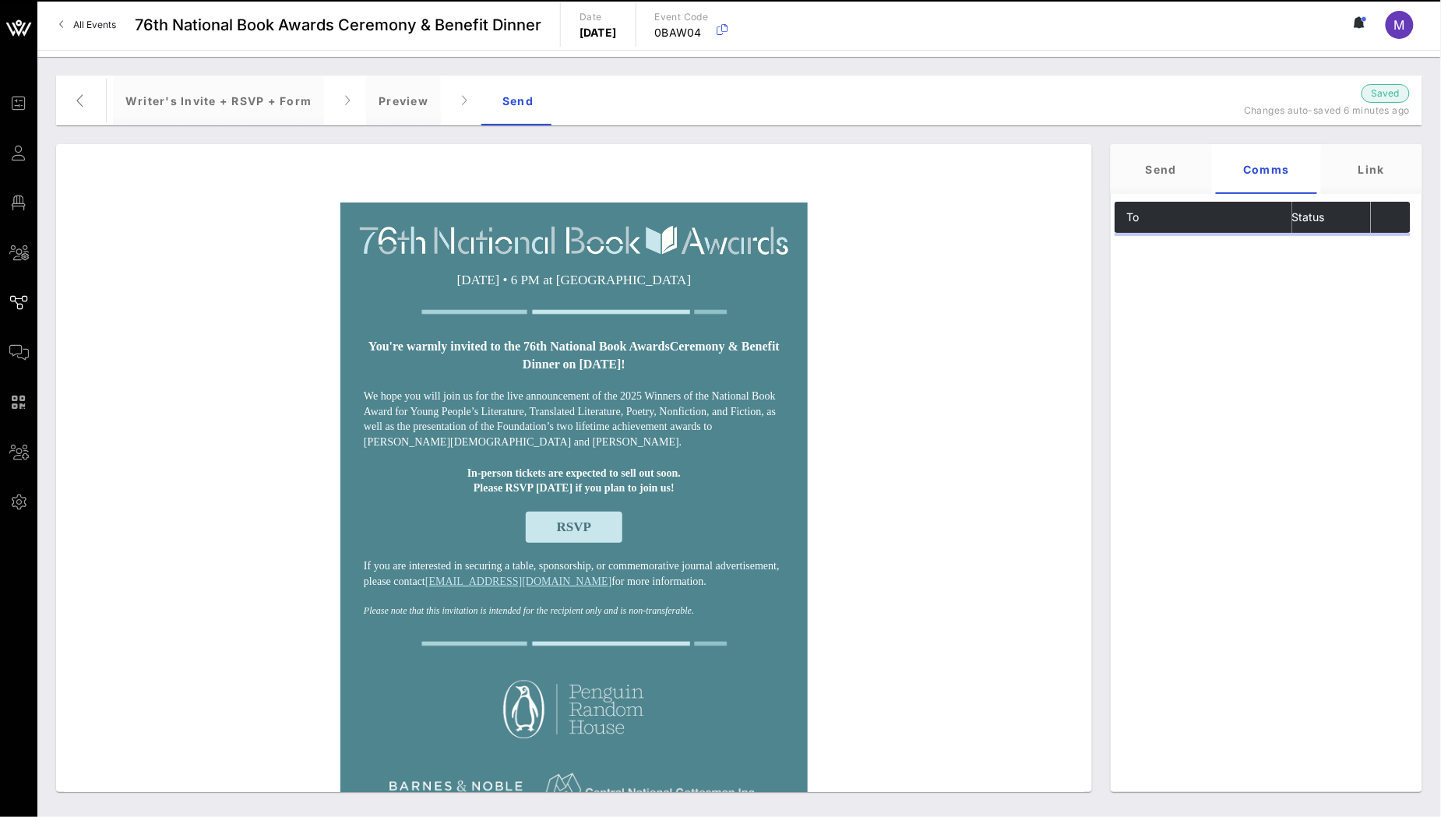
scroll to position [0, 0]
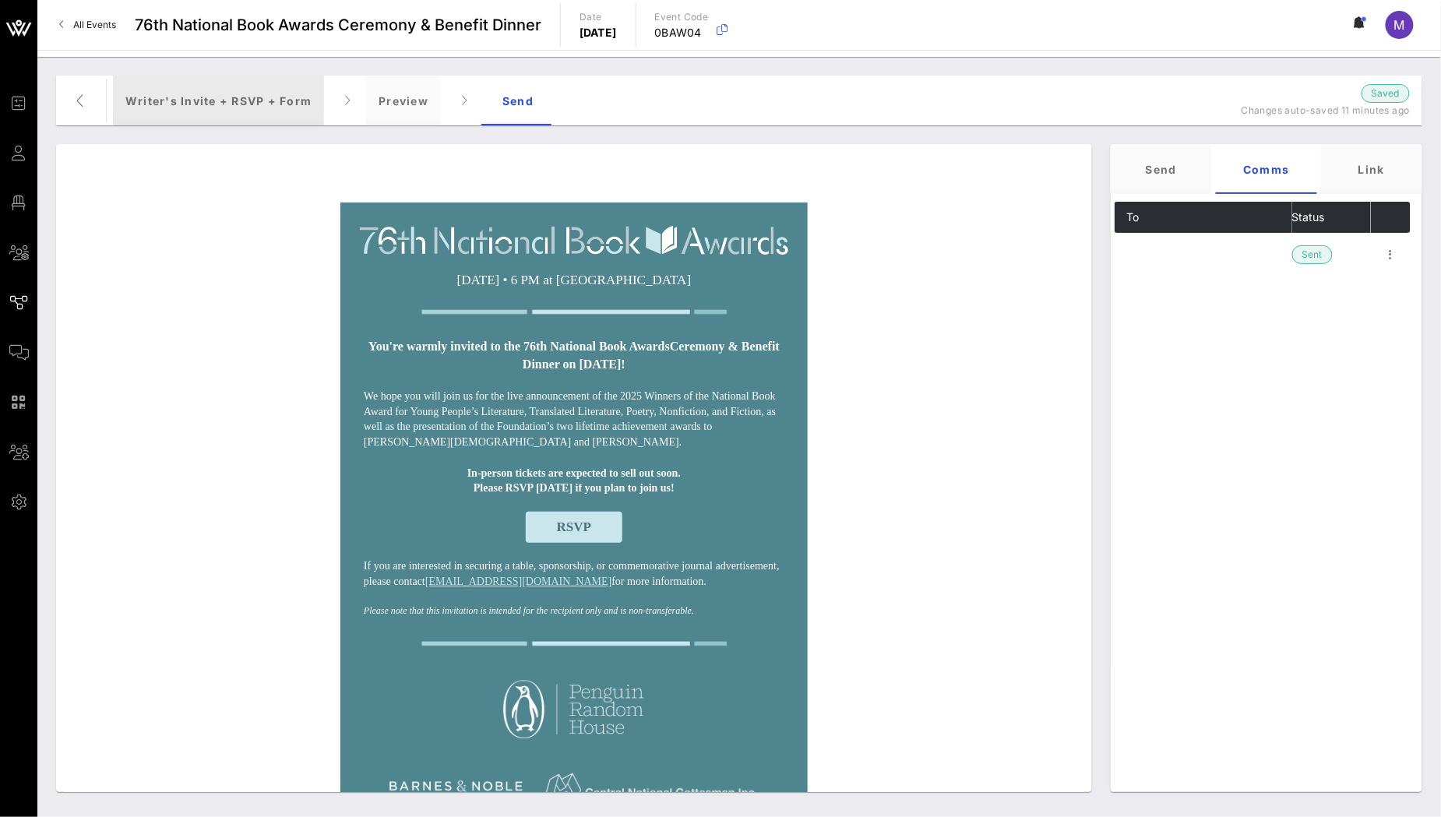
click at [148, 98] on div "Writer's Invite + RSVP + Form" at bounding box center [218, 101] width 211 height 50
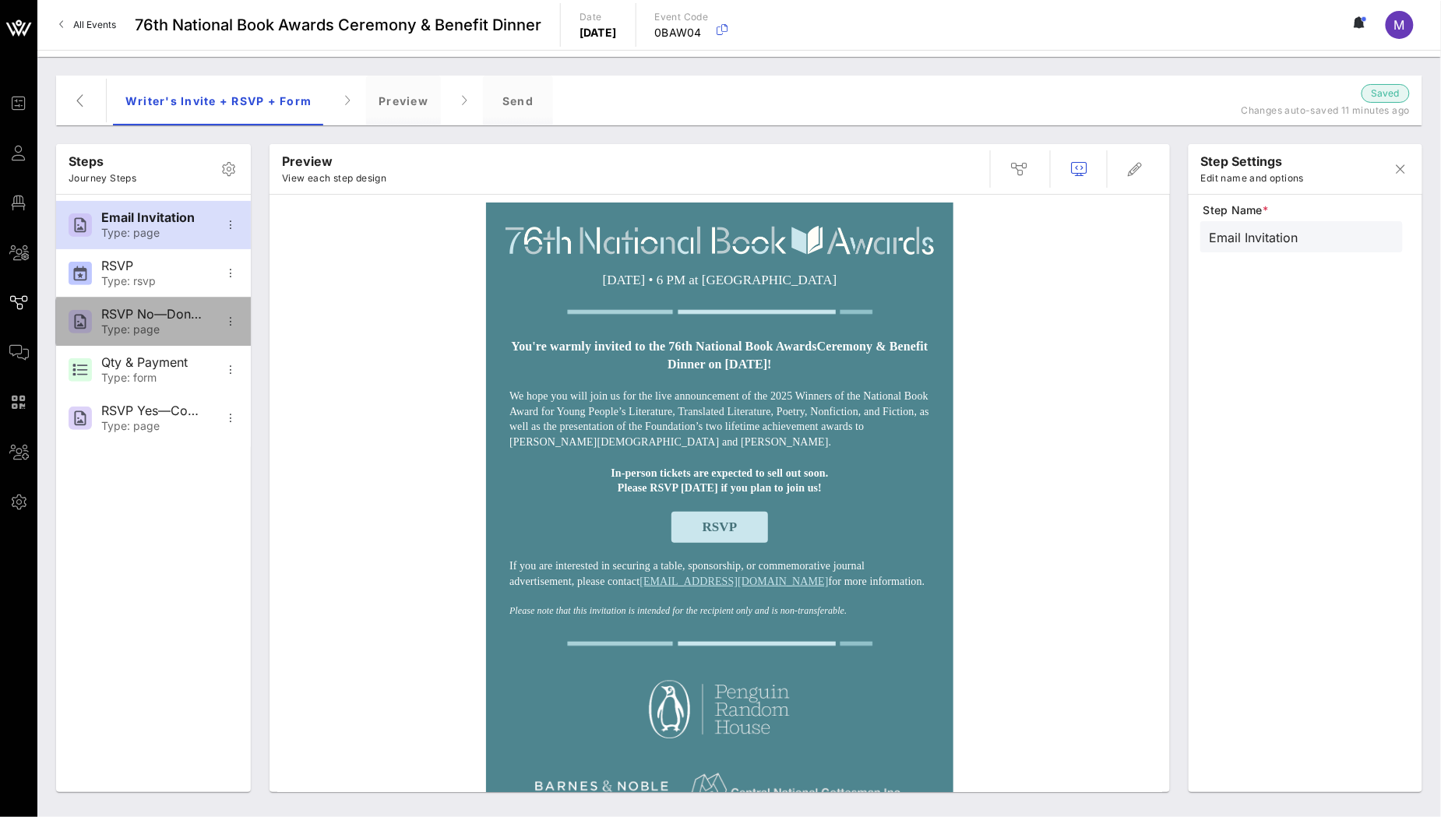
click at [146, 321] on div "RSVP No—Donation Page" at bounding box center [152, 314] width 103 height 15
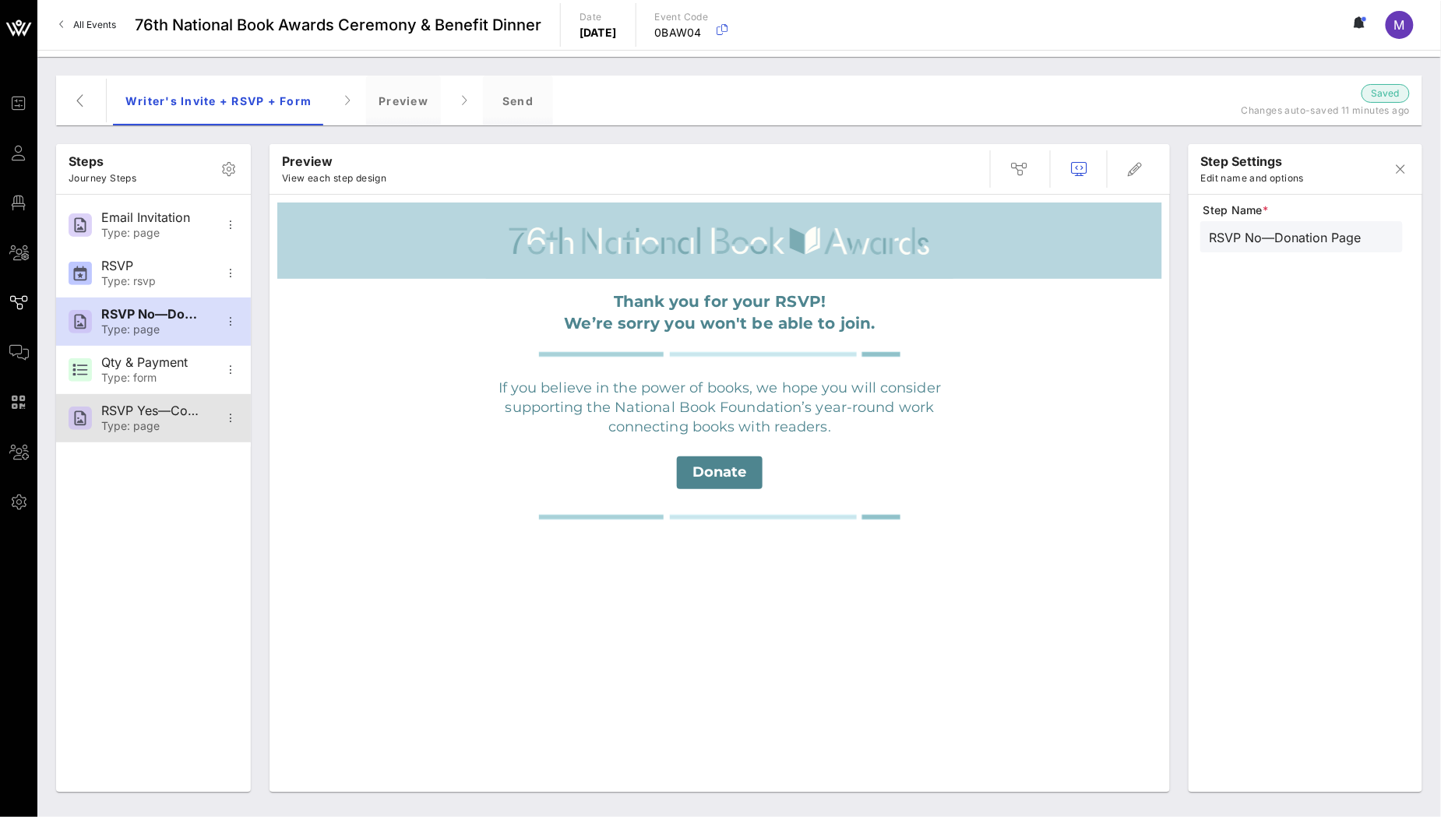
click at [114, 407] on div "RSVP Yes—Confirmation" at bounding box center [152, 410] width 103 height 15
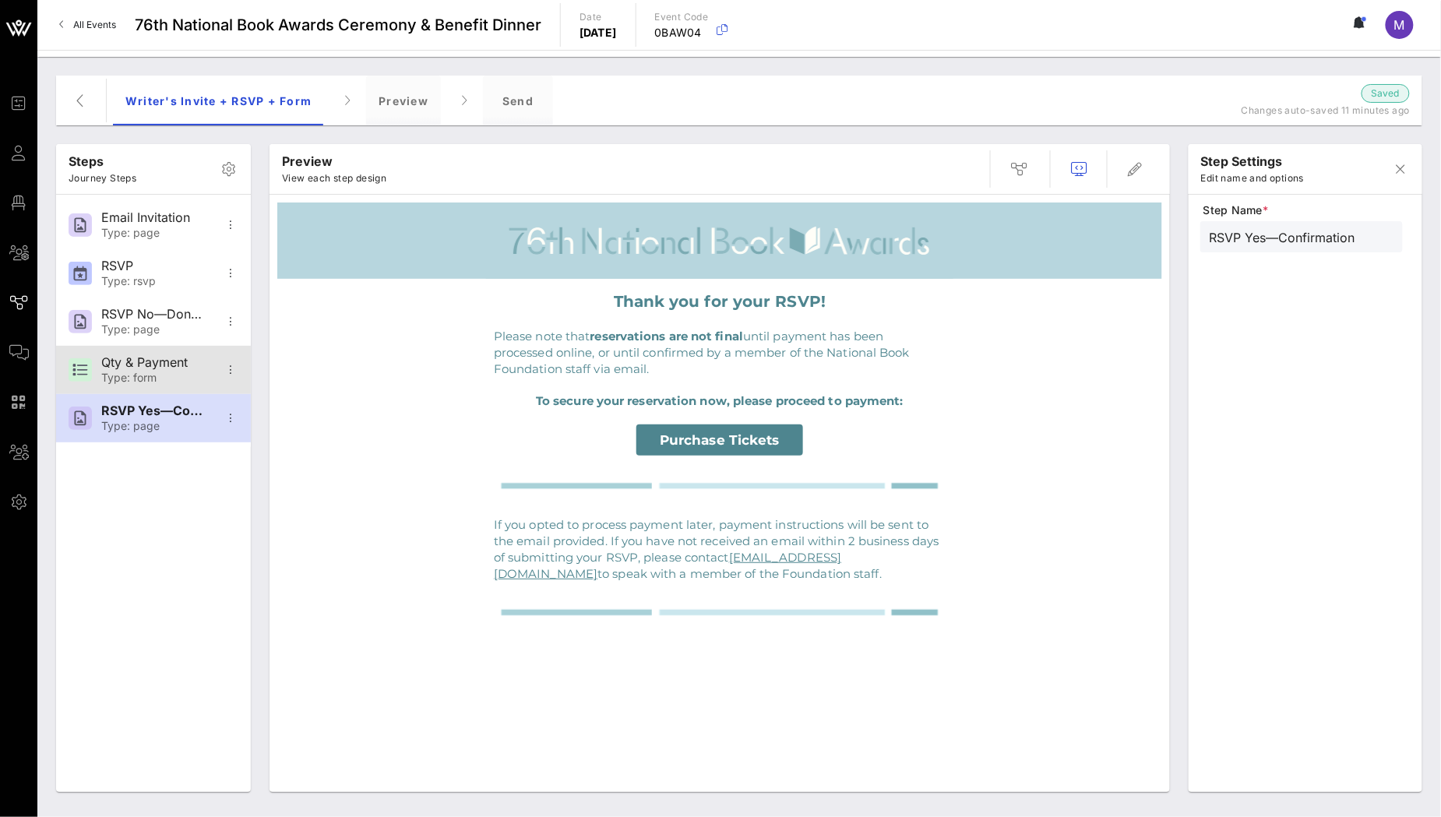
click at [136, 365] on div "Qty & Payment" at bounding box center [152, 362] width 103 height 15
type input "Qty & Payment"
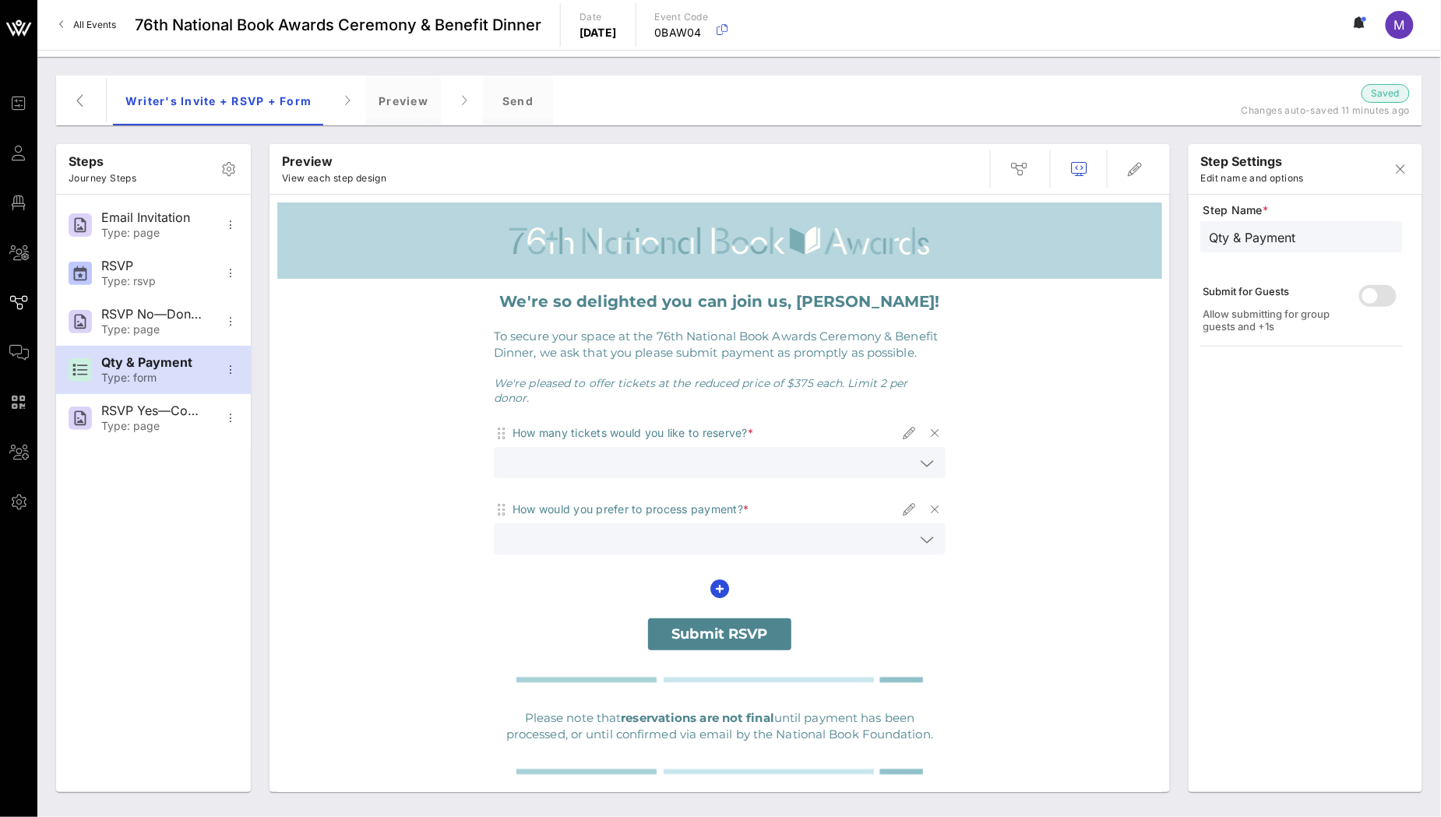
click at [881, 309] on strong "We're so delighted you can join us, [PERSON_NAME]!" at bounding box center [720, 301] width 440 height 19
click at [867, 291] on p "We're so delighted you can join us, [PERSON_NAME]!" at bounding box center [720, 302] width 452 height 22
click at [1145, 171] on span "button" at bounding box center [1135, 169] width 37 height 19
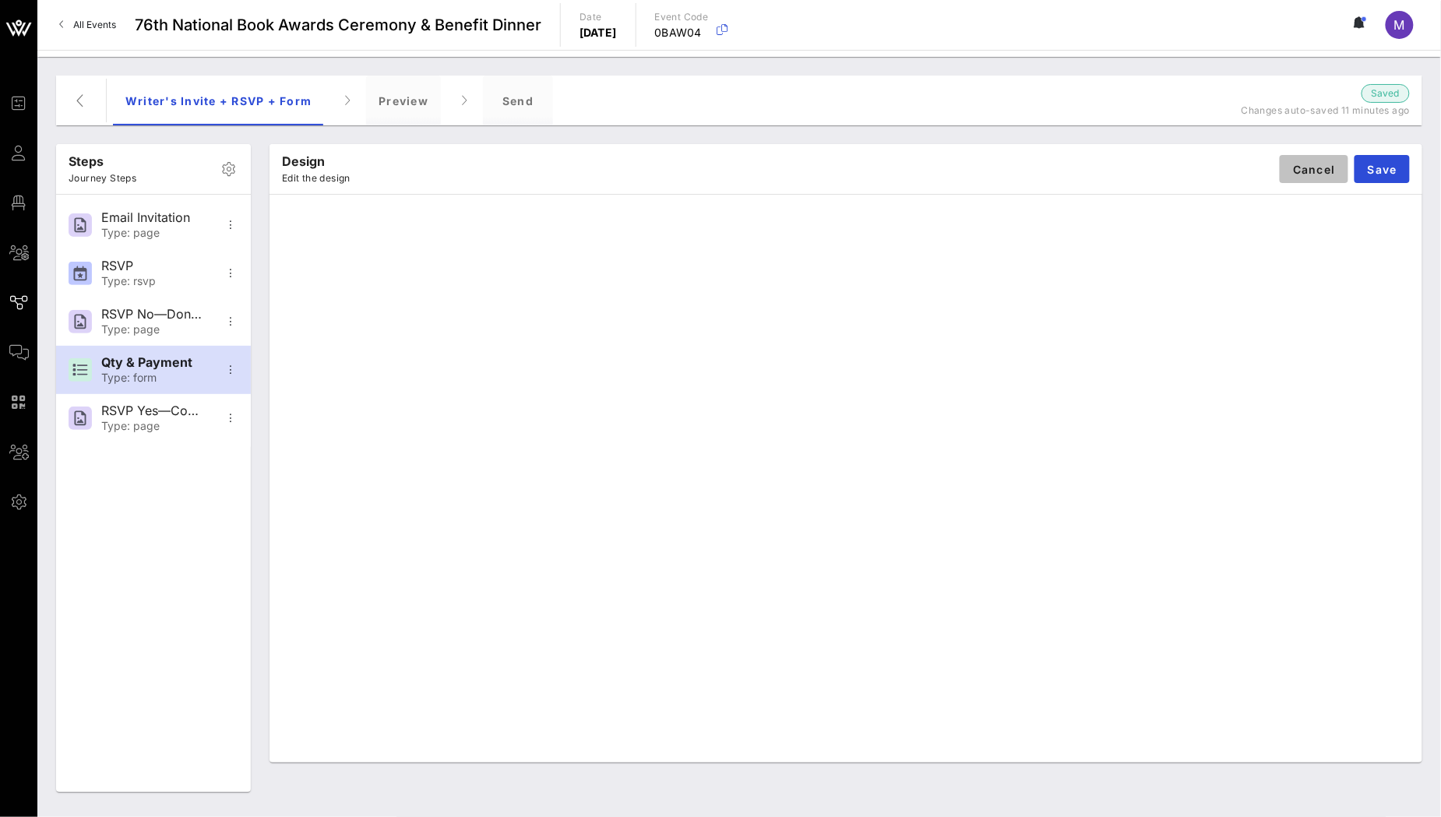
click at [1306, 177] on button "Cancel" at bounding box center [1314, 169] width 69 height 28
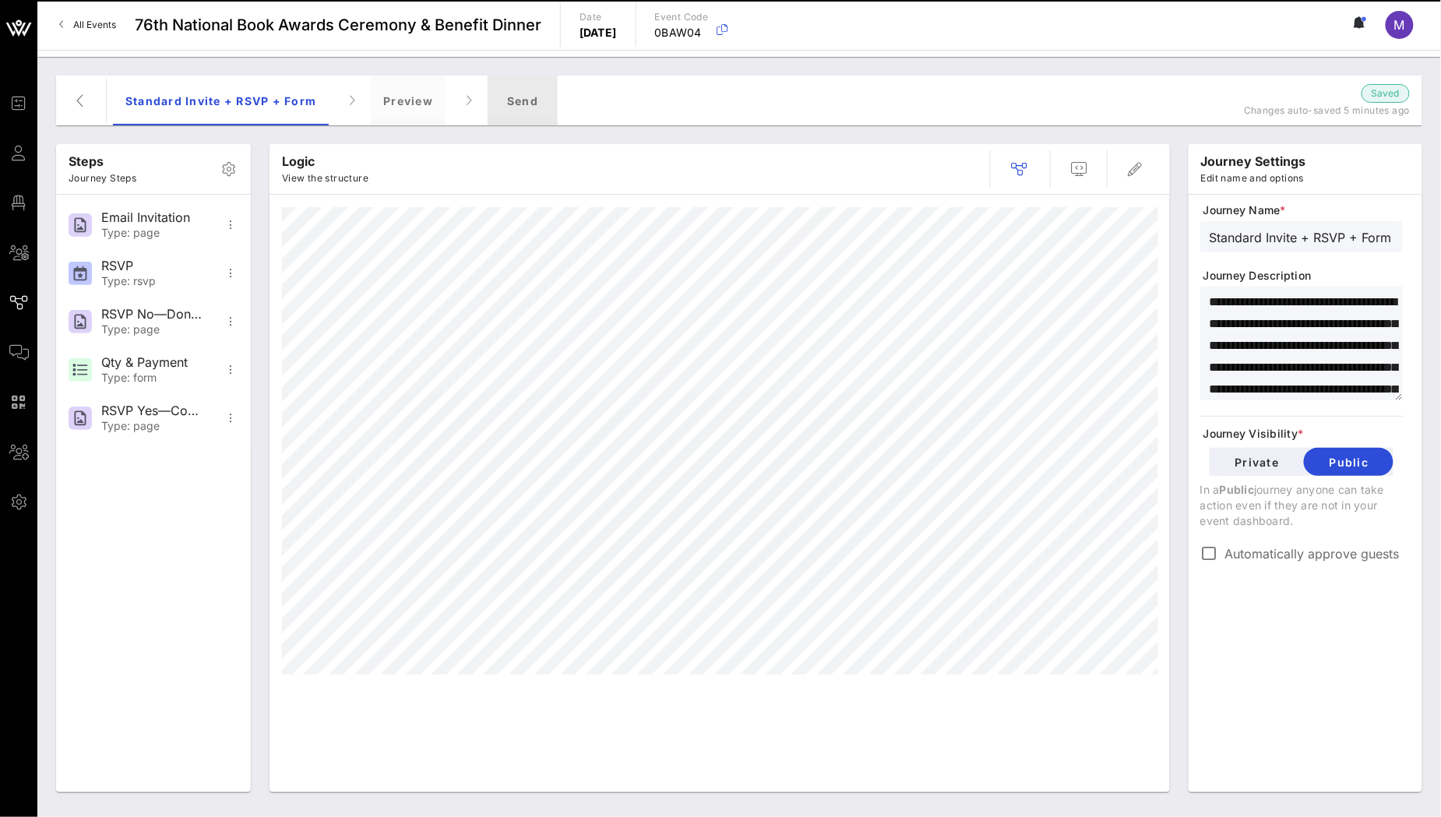
click at [529, 100] on div "Send" at bounding box center [523, 101] width 70 height 50
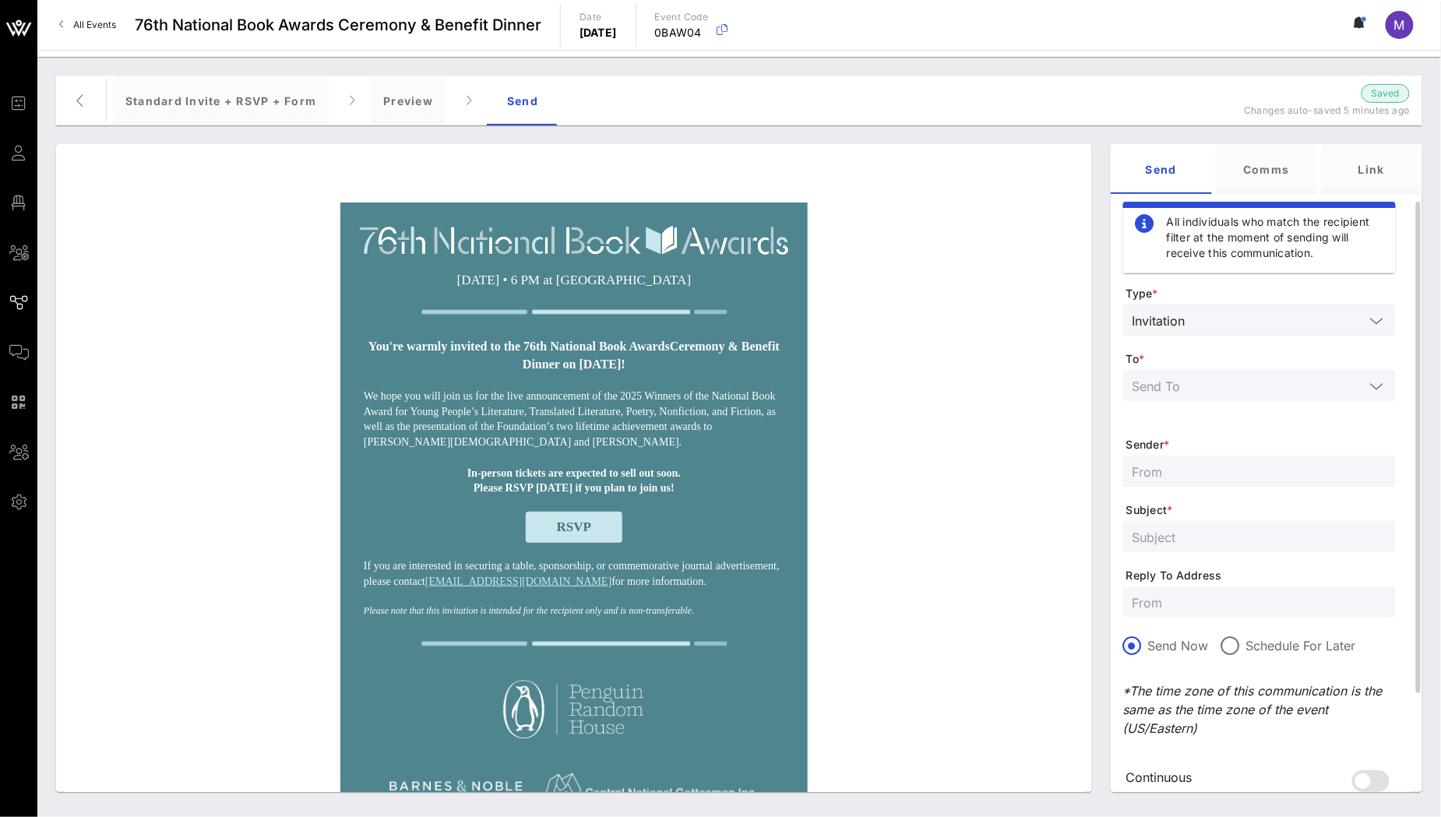
click at [1256, 399] on div at bounding box center [1260, 385] width 254 height 31
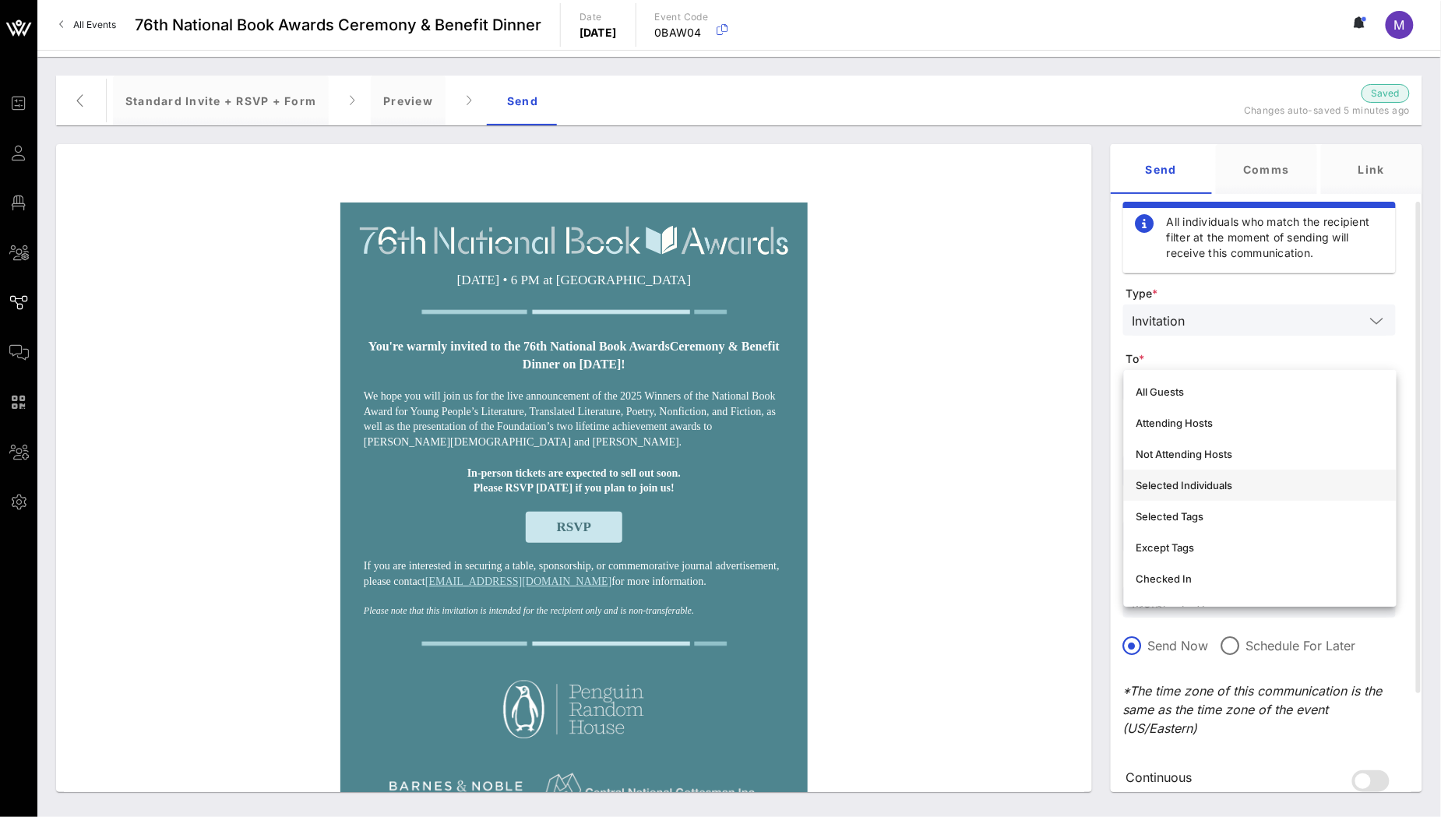
click at [1238, 486] on div "Selected Individuals" at bounding box center [1260, 485] width 248 height 12
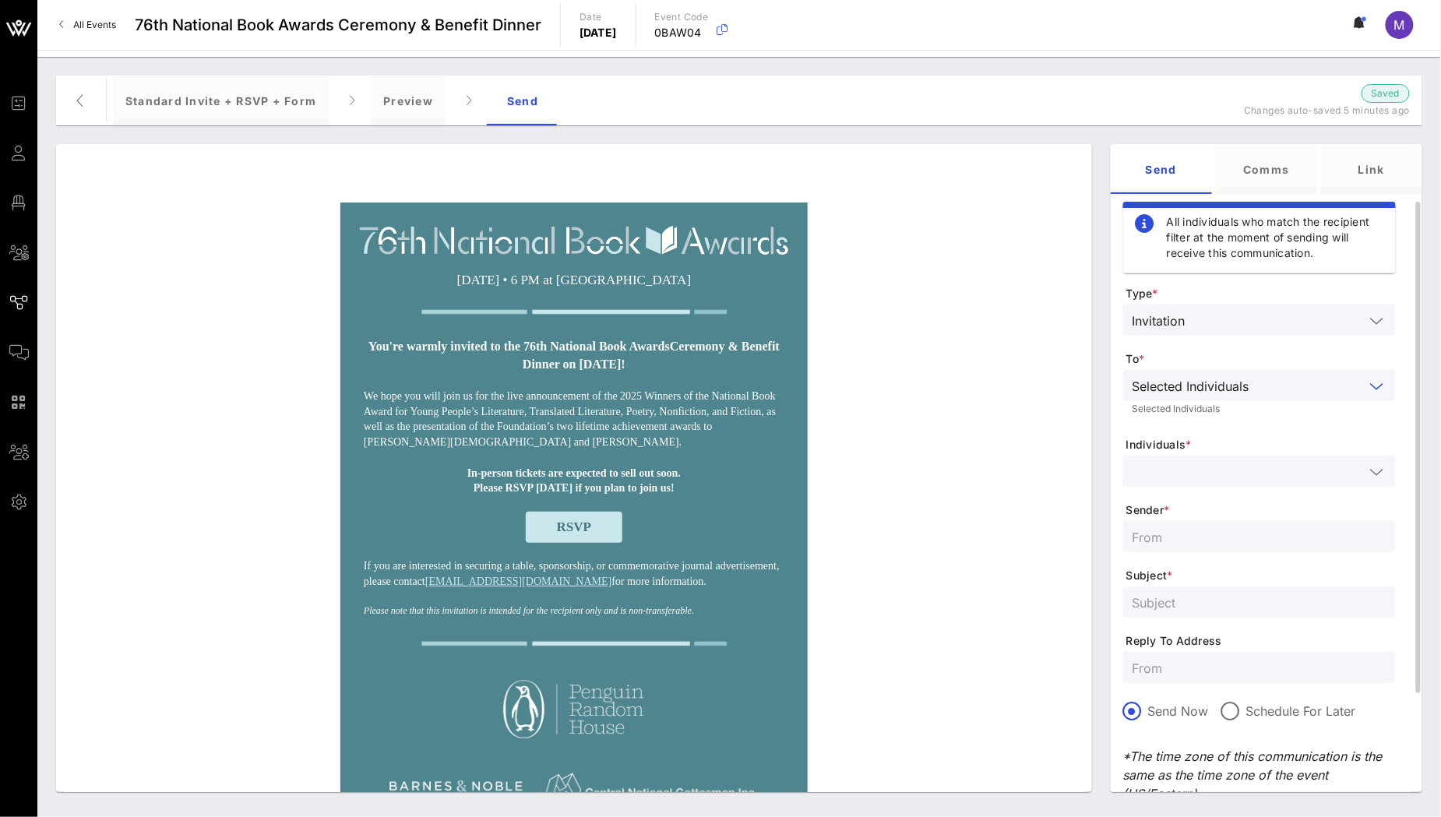
click at [1236, 470] on input "text" at bounding box center [1249, 471] width 232 height 20
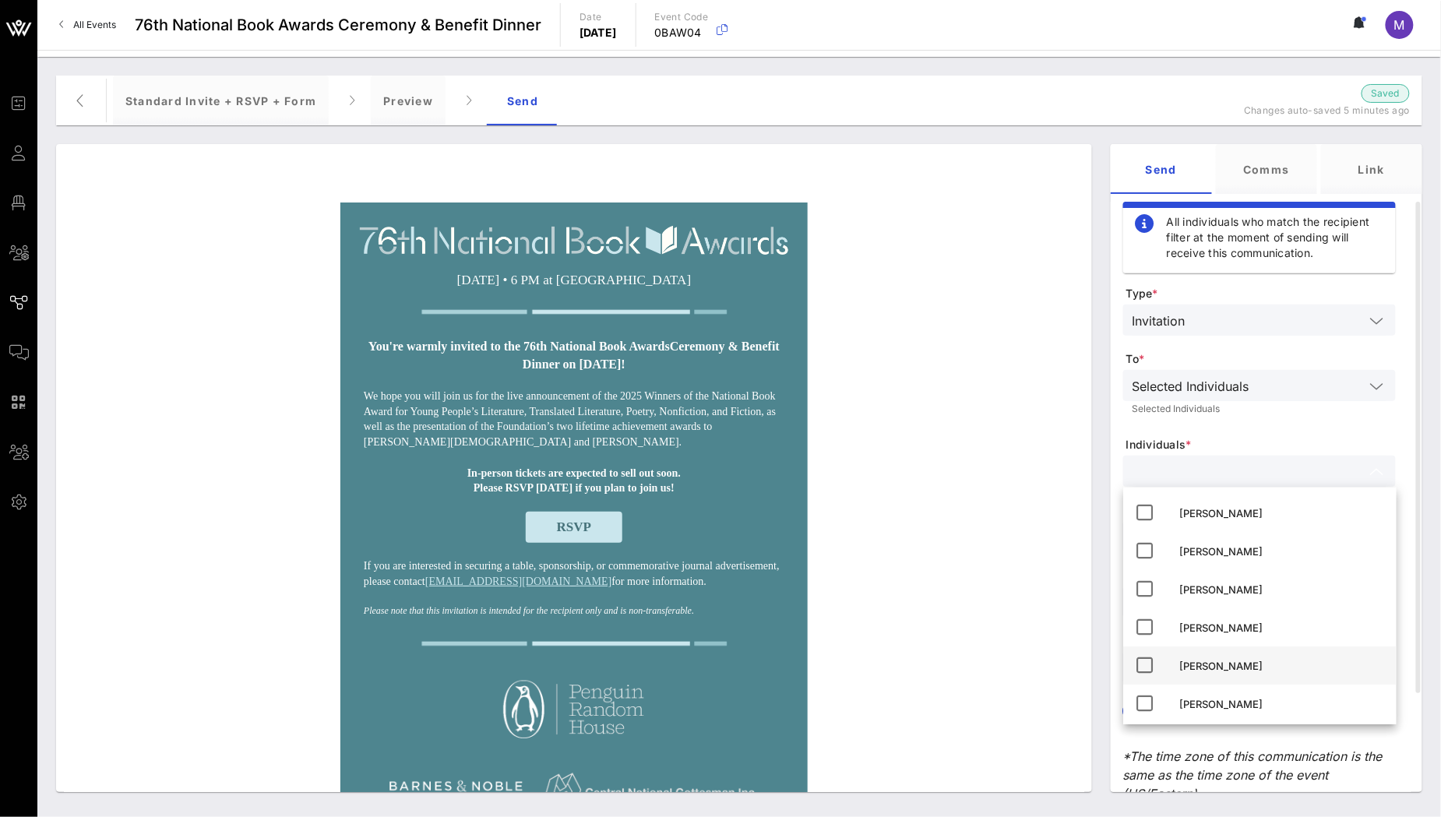
click at [1245, 658] on div "[PERSON_NAME]" at bounding box center [1282, 666] width 204 height 25
click at [1319, 427] on form "Type * Invitation To * Selected Individuals Selected Individuals Individuals * …" at bounding box center [1259, 593] width 273 height 614
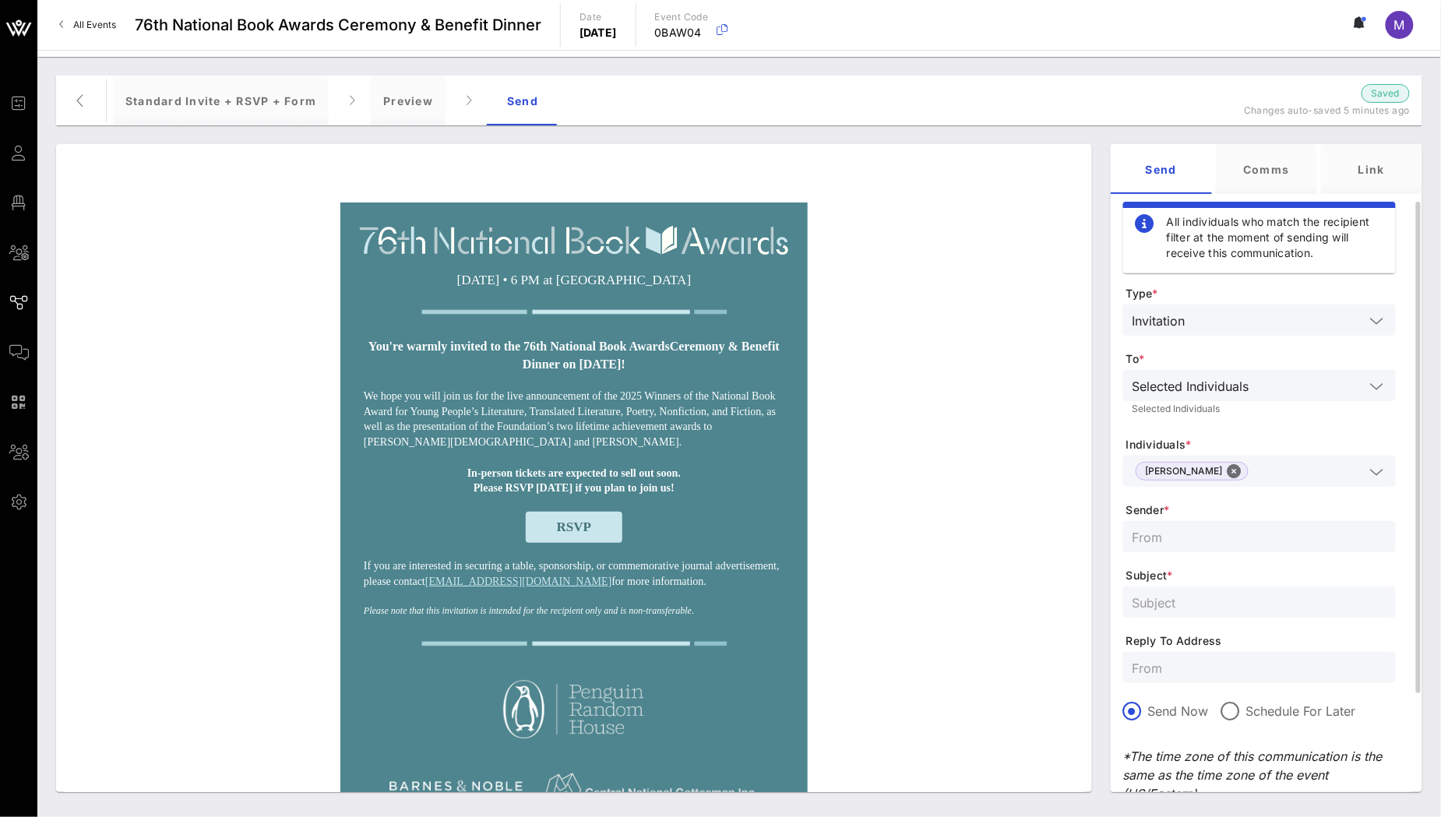
click at [1239, 546] on input "text" at bounding box center [1260, 537] width 254 height 20
type input "NBF"
click at [1242, 607] on input "text" at bounding box center [1260, 602] width 254 height 20
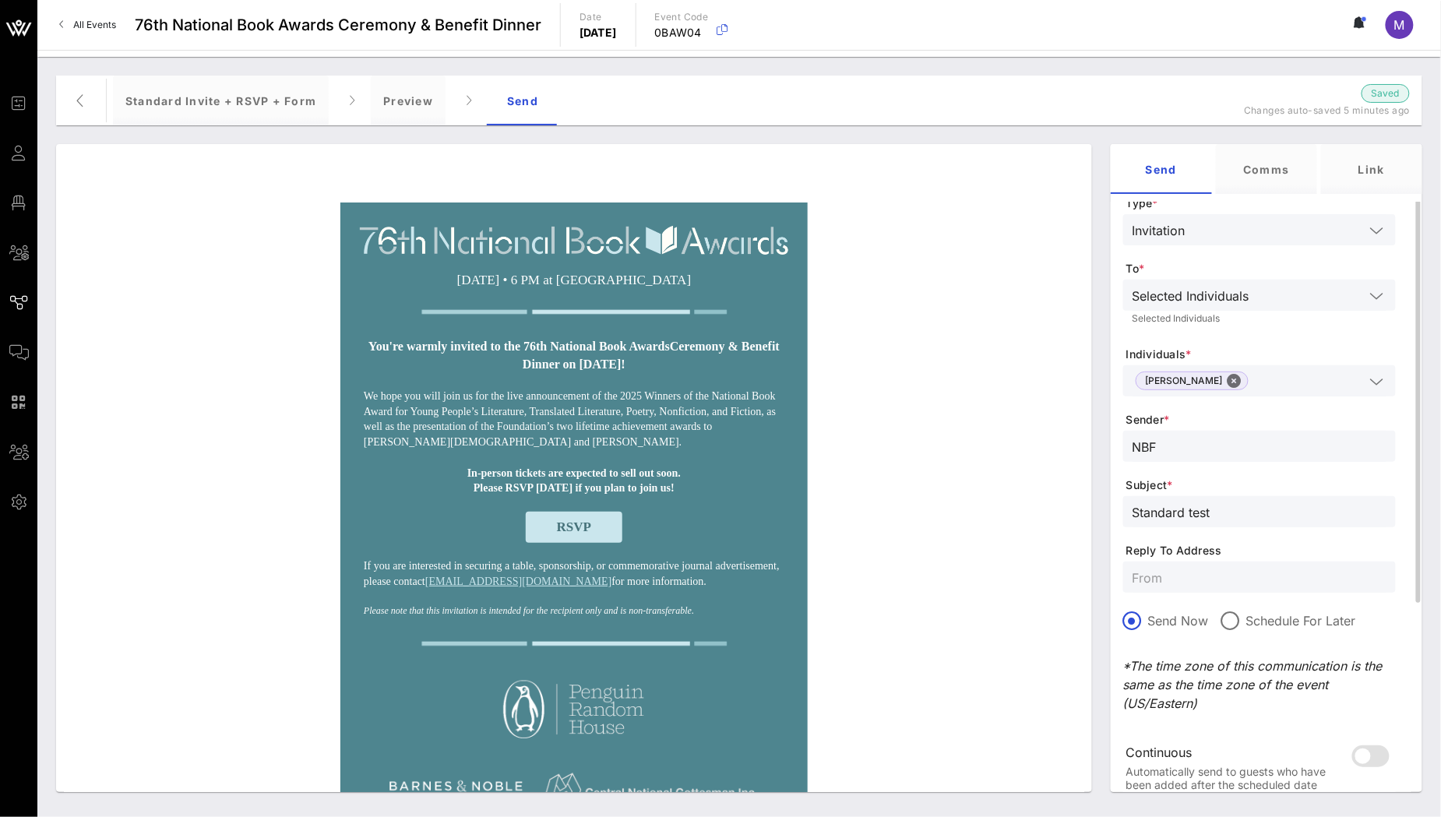
scroll to position [195, 0]
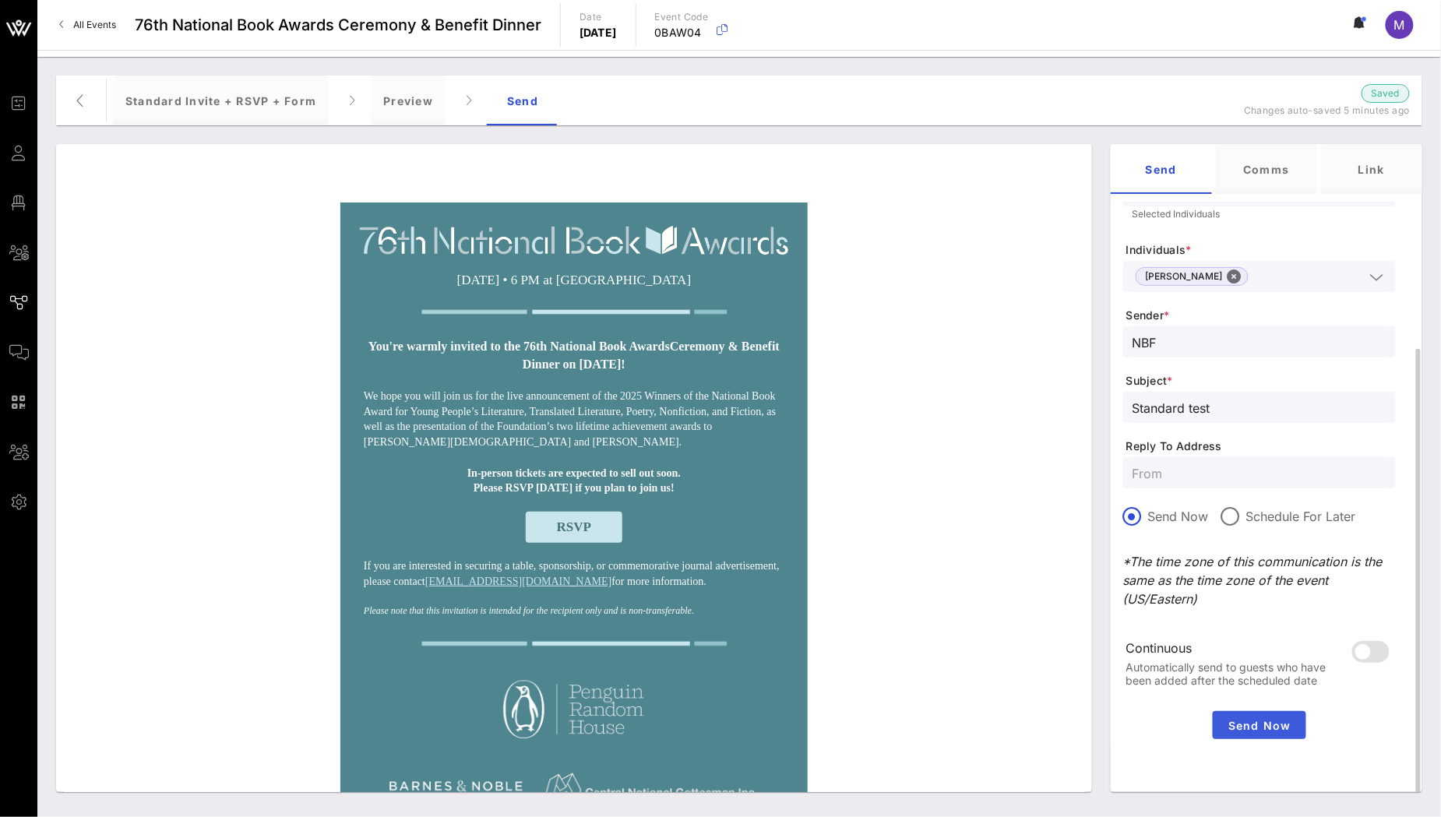
type input "Standard test"
click at [1274, 727] on span "Send Now" at bounding box center [1259, 725] width 81 height 13
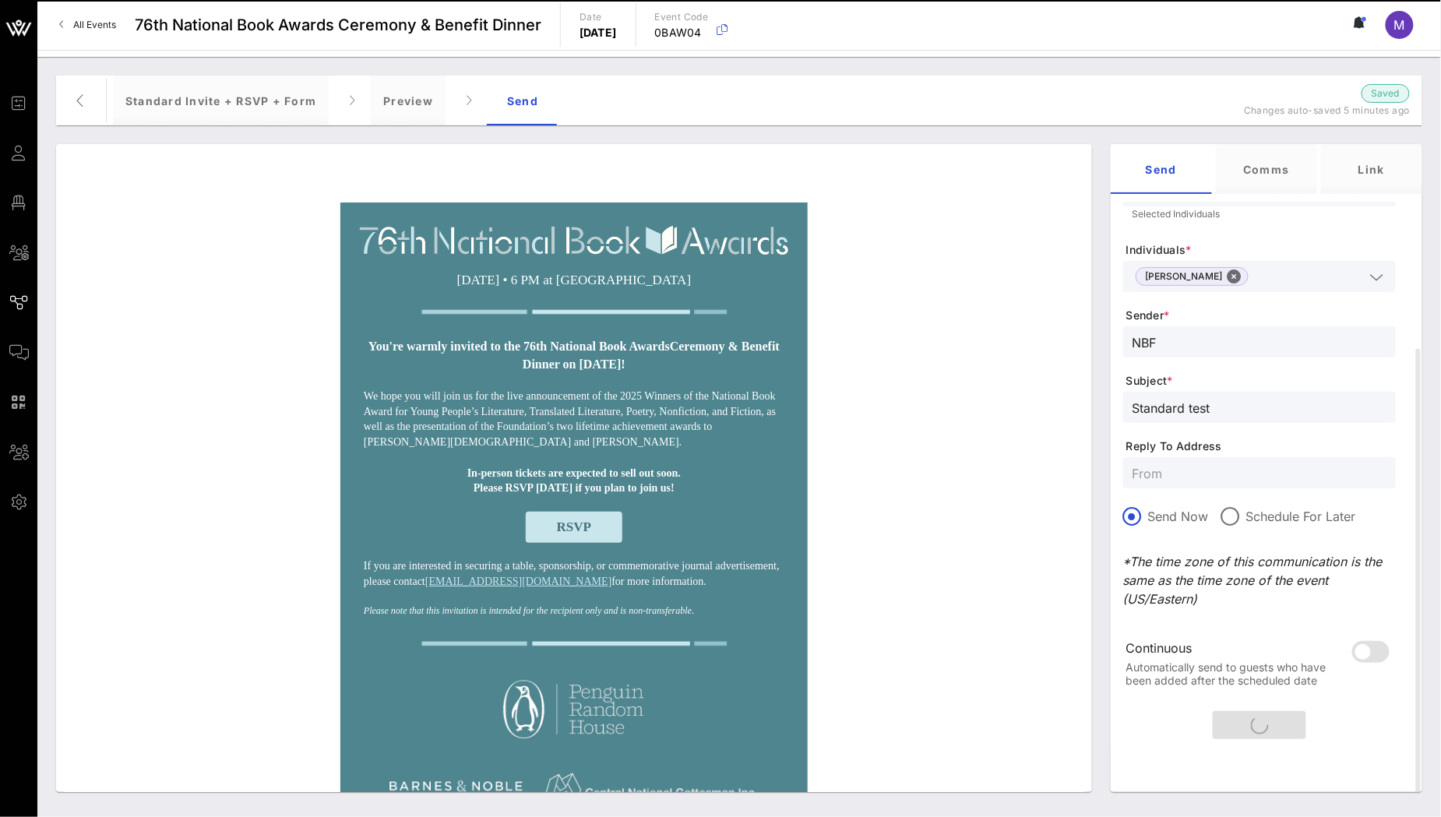
scroll to position [0, 0]
